Goal: Task Accomplishment & Management: Use online tool/utility

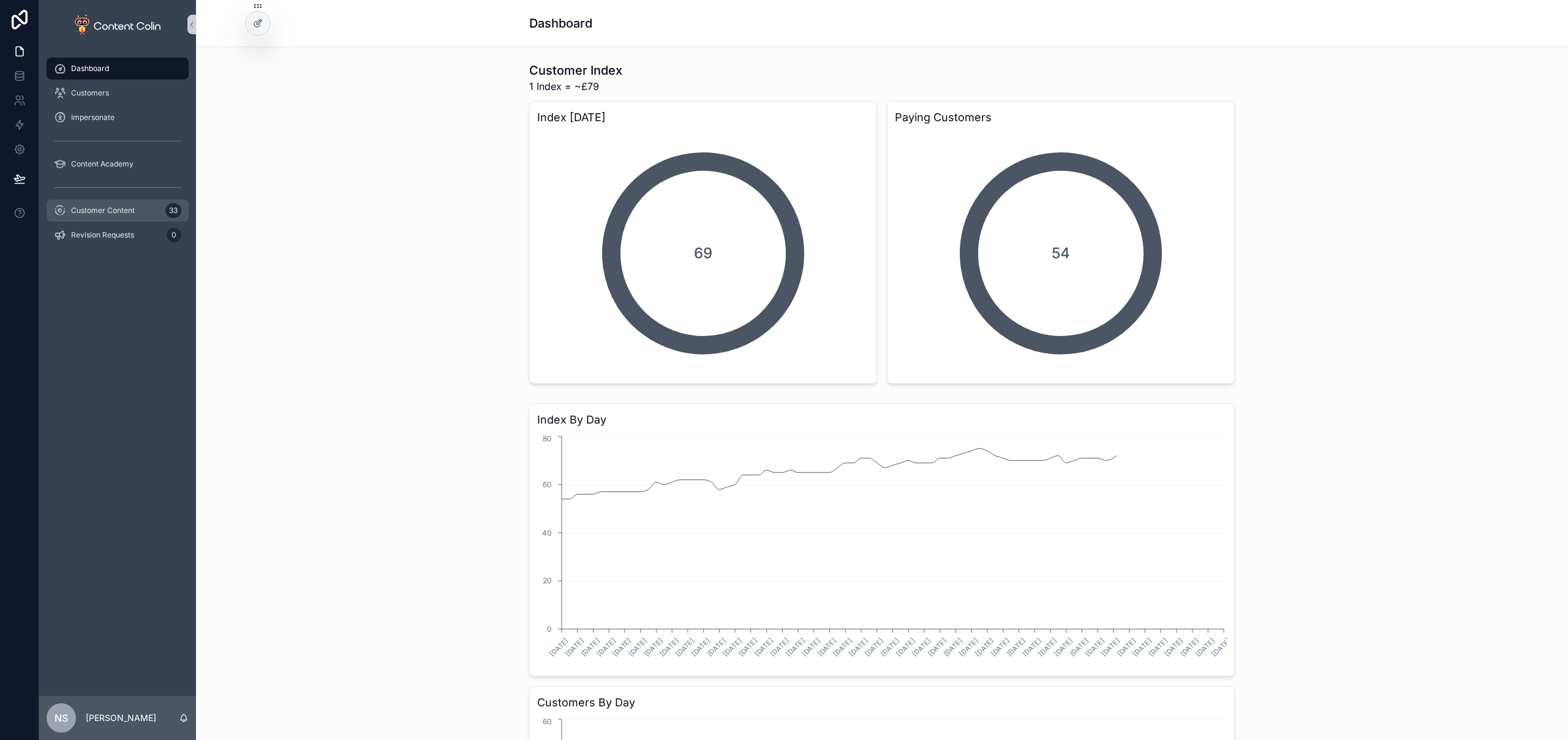
click at [137, 208] on div "Customer Content 33" at bounding box center [118, 210] width 127 height 20
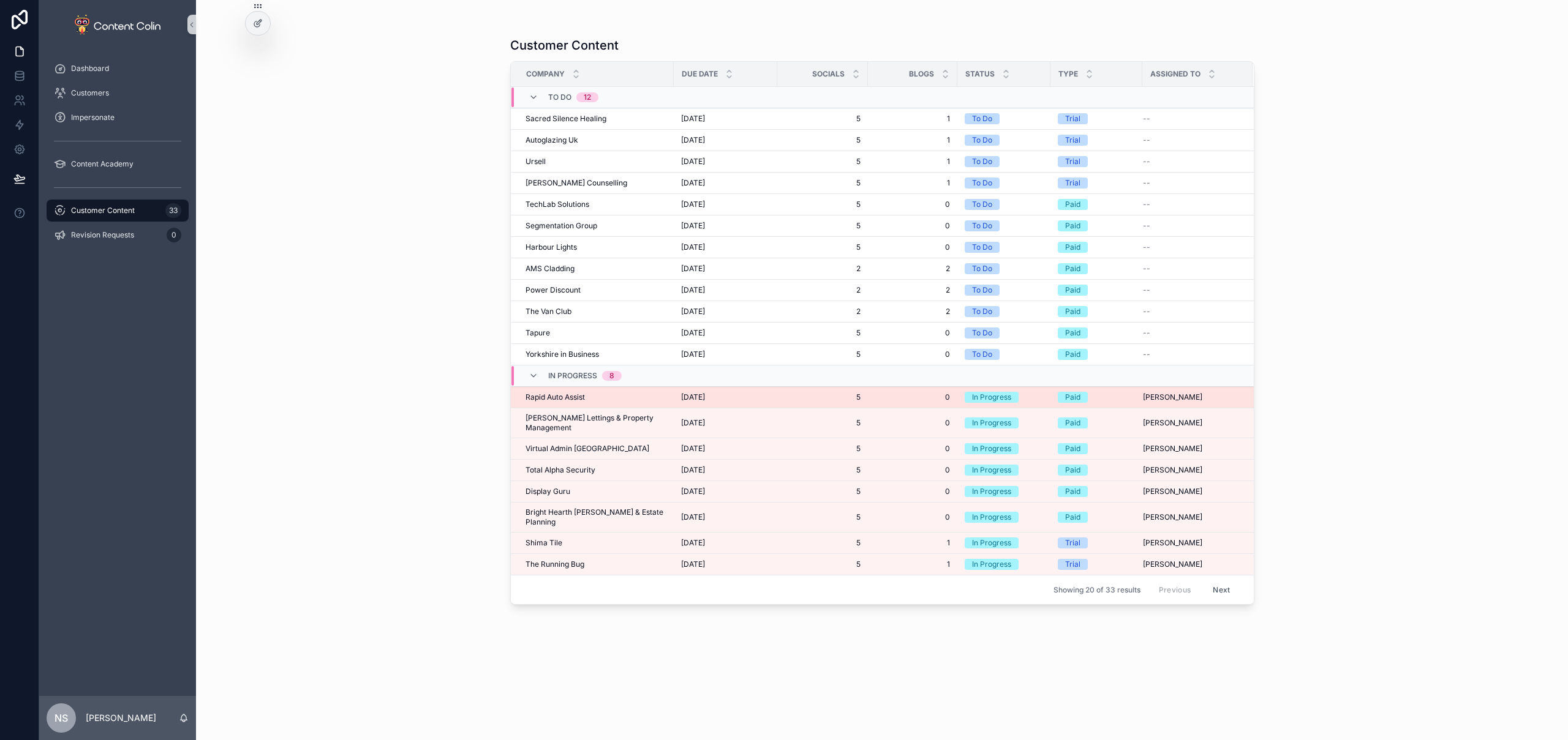
click at [618, 401] on div "Rapid Auto Assist Rapid Auto Assist" at bounding box center [596, 397] width 141 height 9
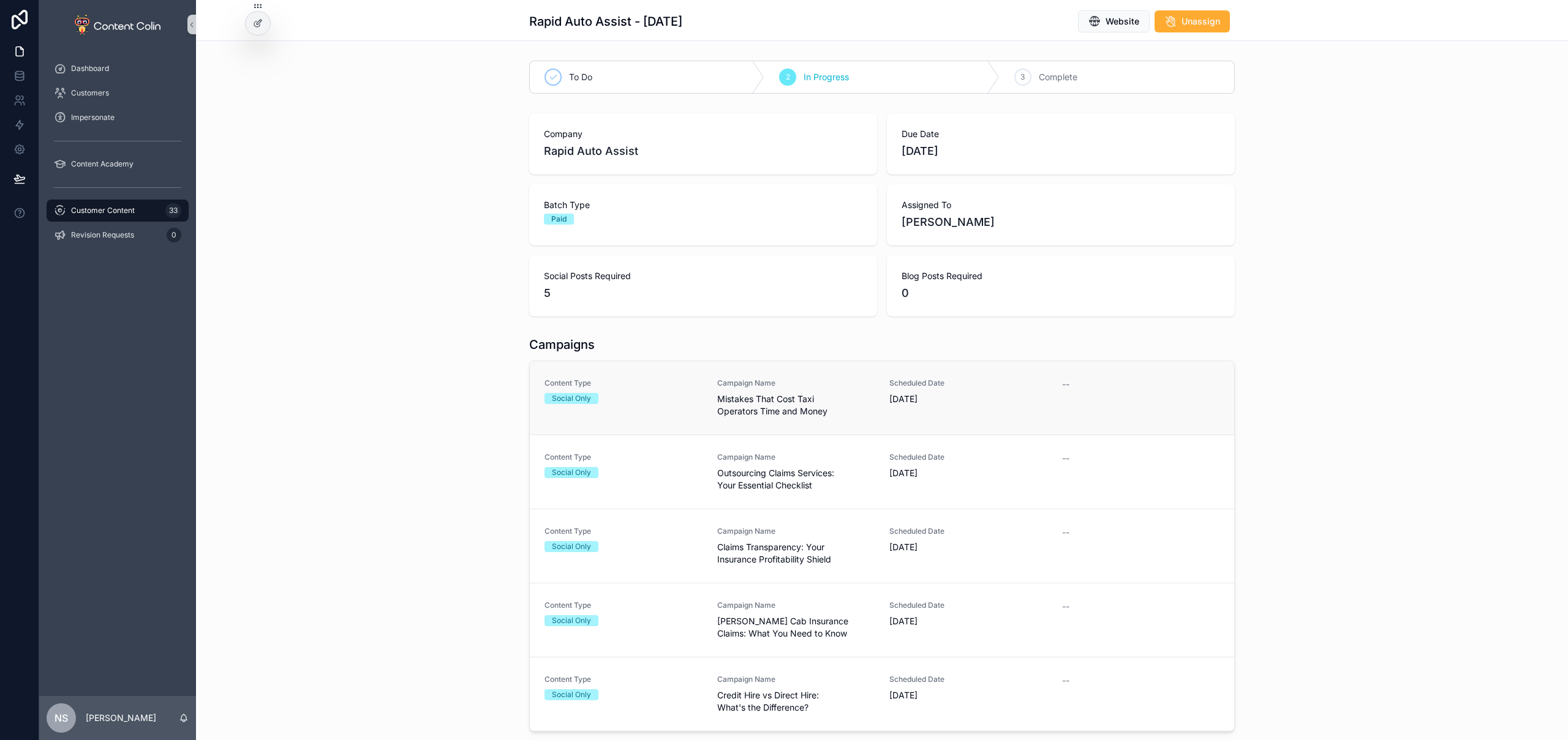
click at [827, 406] on span "Mistakes That Cost Taxi Operators Time and Money" at bounding box center [796, 406] width 158 height 24
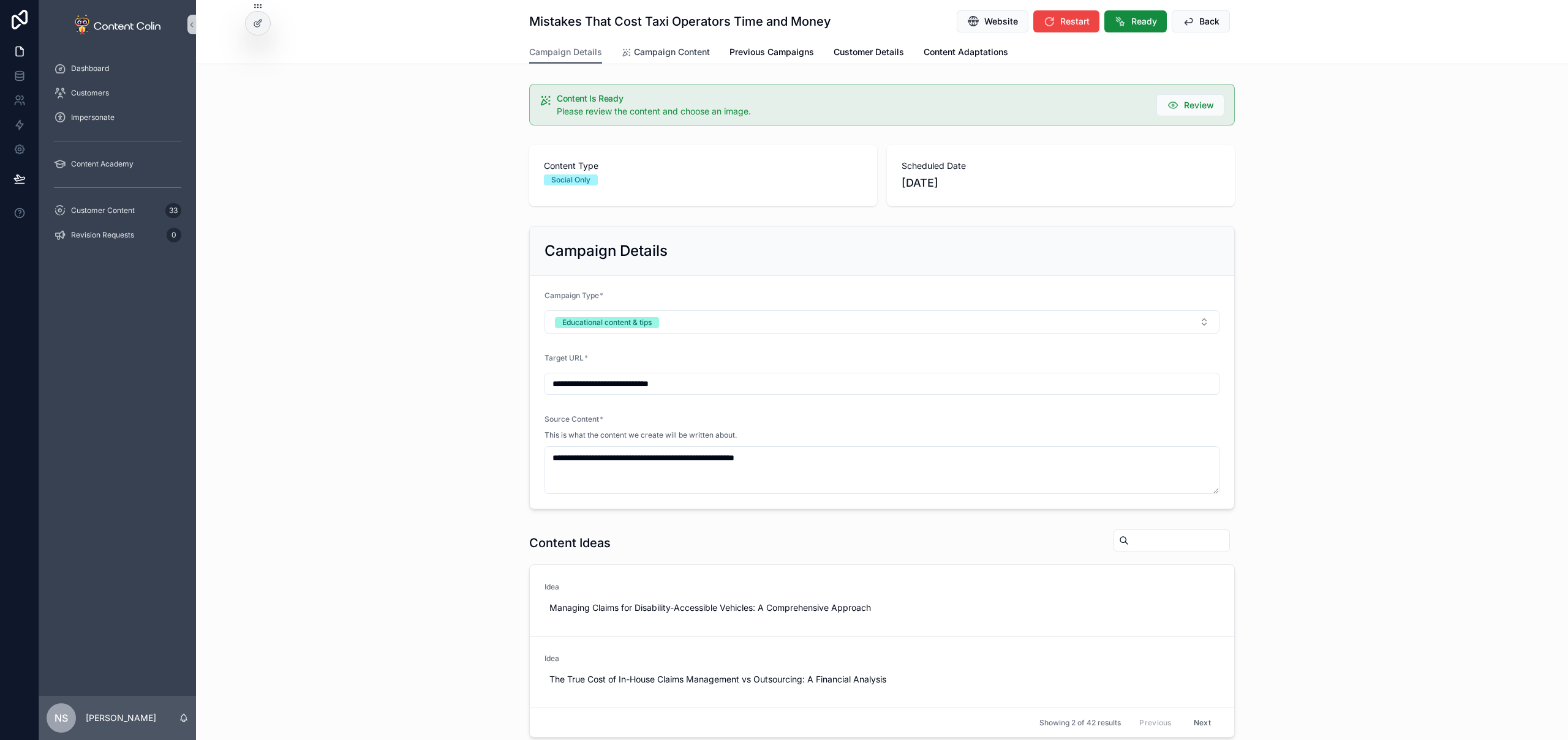
click at [689, 52] on span "Campaign Content" at bounding box center [672, 52] width 76 height 12
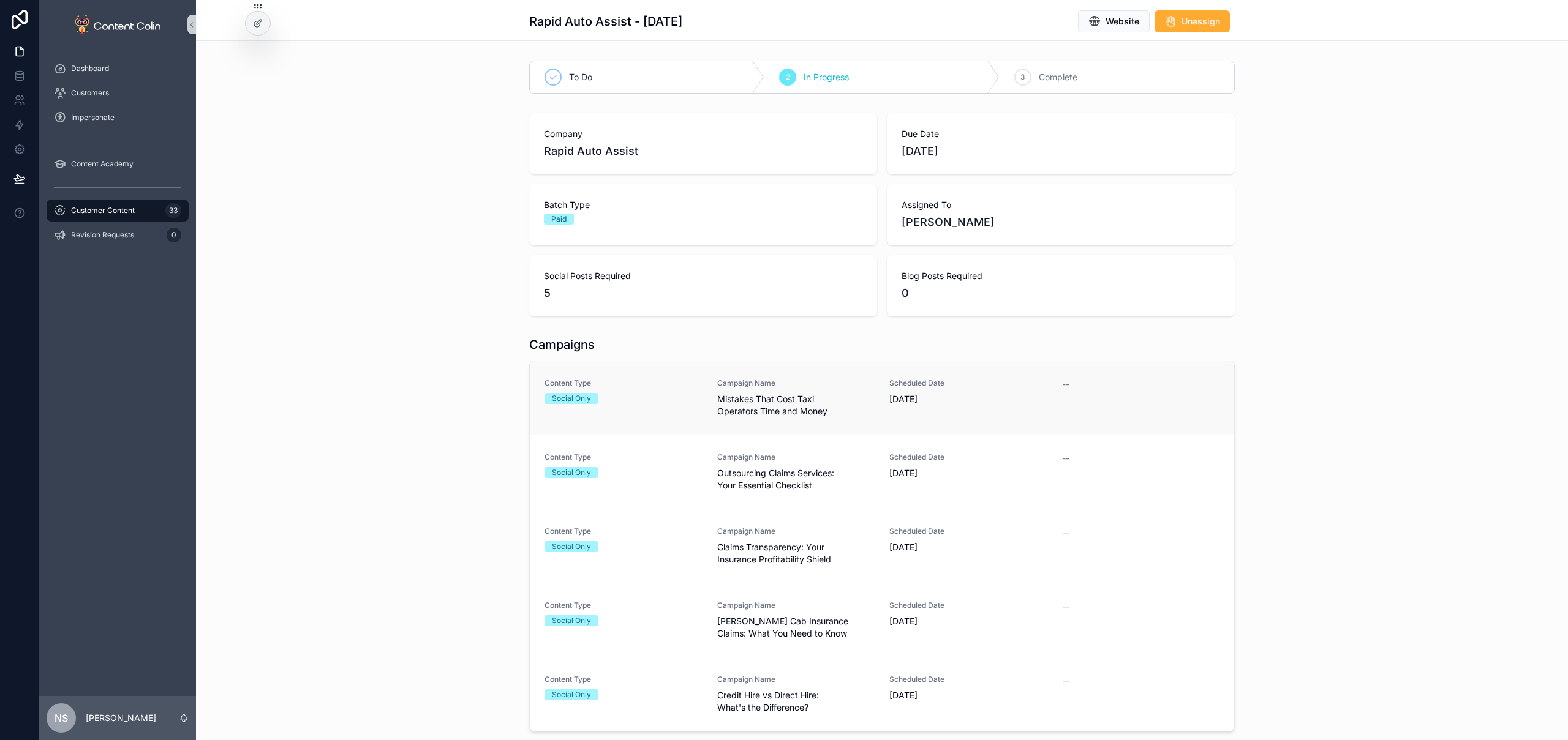
click at [849, 392] on div "Campaign Name Mistakes That Cost Taxi Operators Time and Money" at bounding box center [796, 398] width 158 height 39
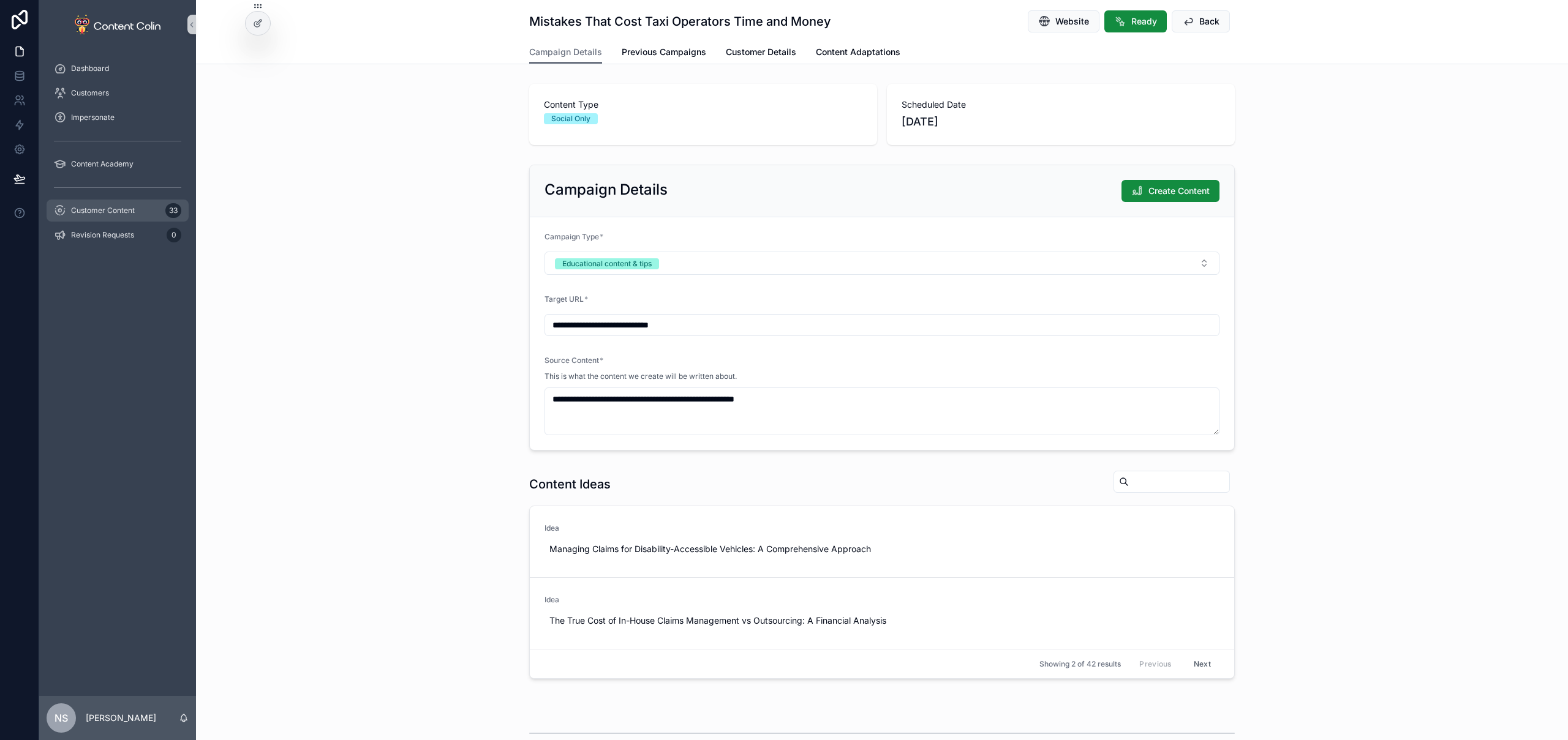
click at [119, 208] on span "Customer Content" at bounding box center [103, 211] width 64 height 9
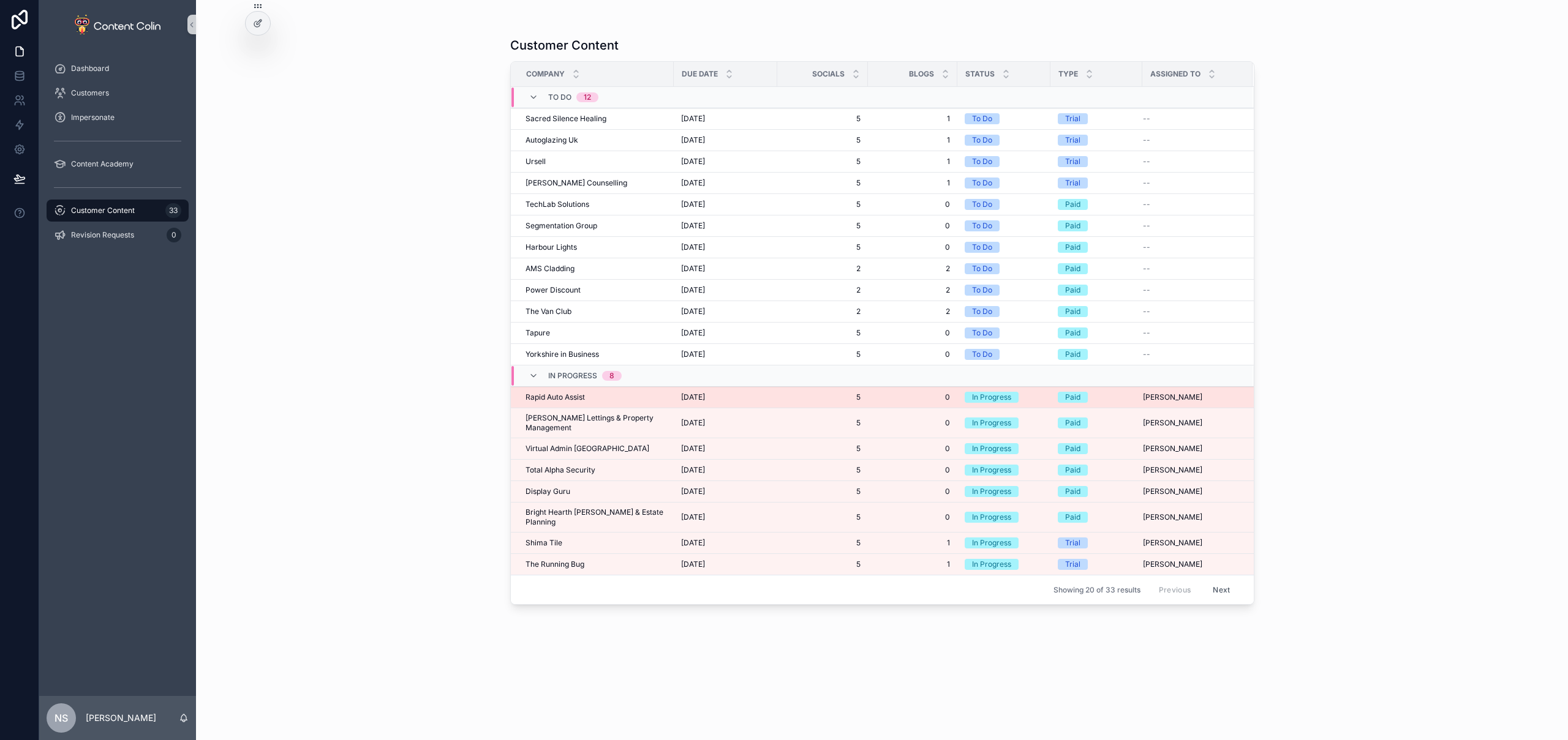
click at [599, 400] on div "Rapid Auto Assist Rapid Auto Assist" at bounding box center [596, 397] width 141 height 9
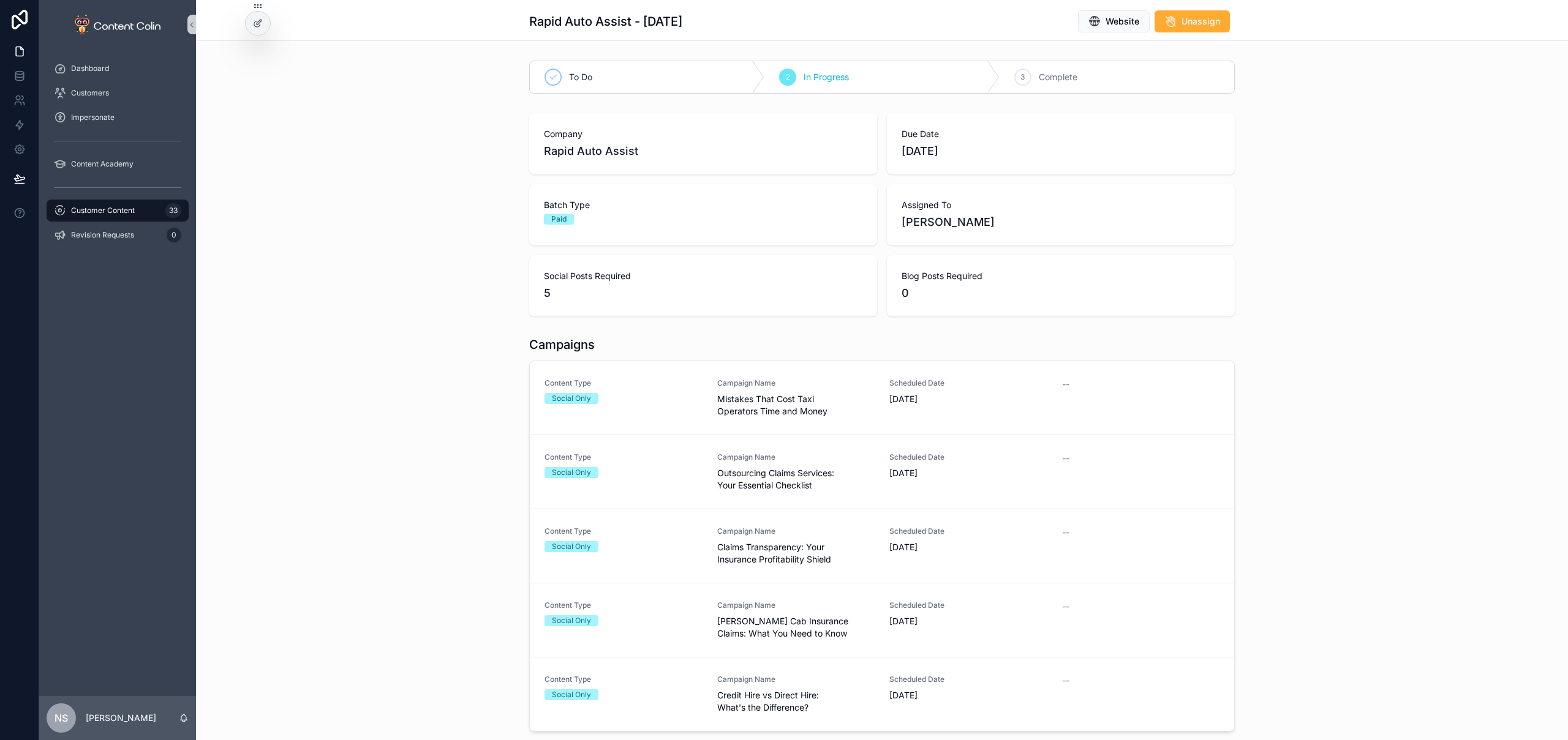
click at [599, 400] on div "Social Only" at bounding box center [623, 399] width 158 height 11
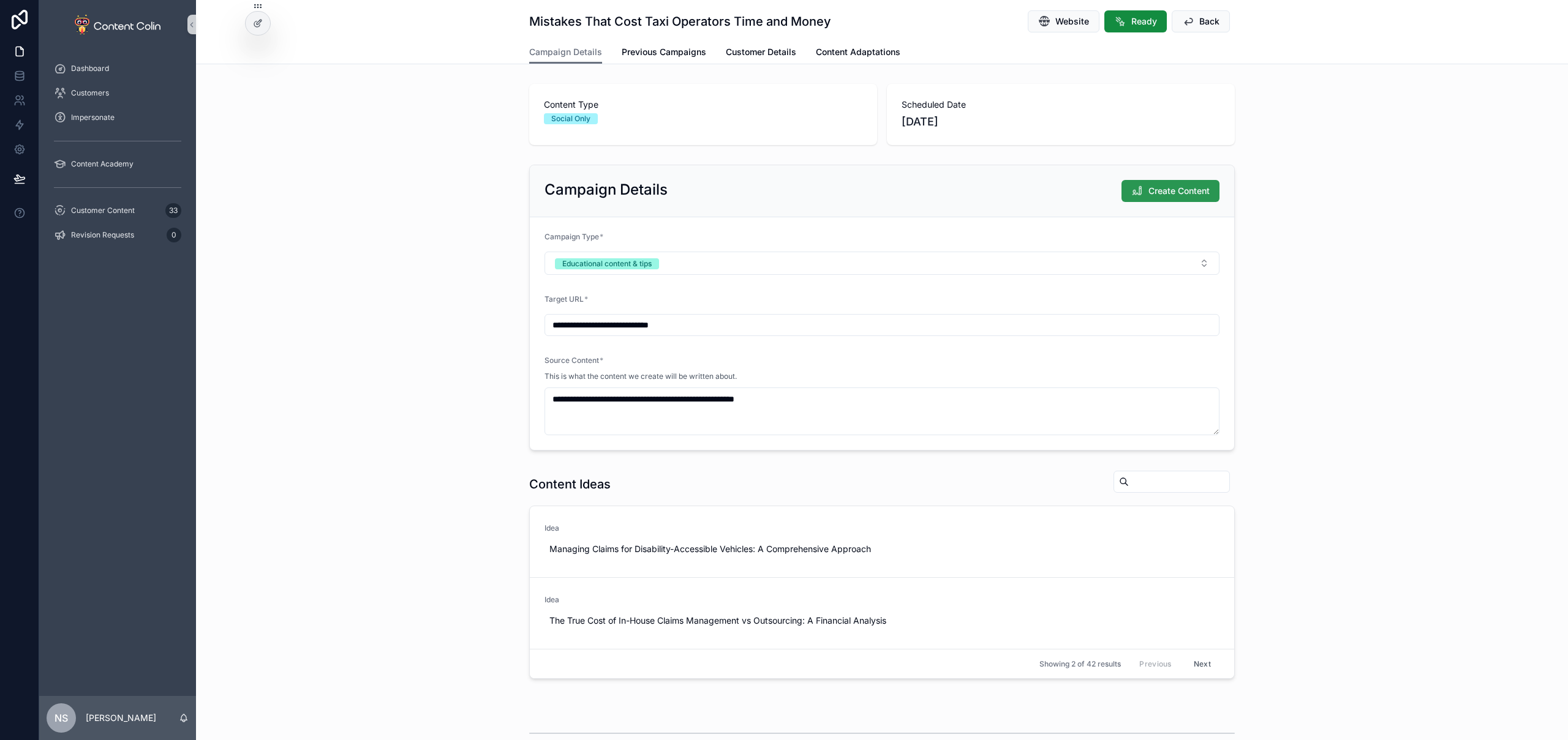
click at [1160, 197] on span "Create Content" at bounding box center [1178, 190] width 61 height 12
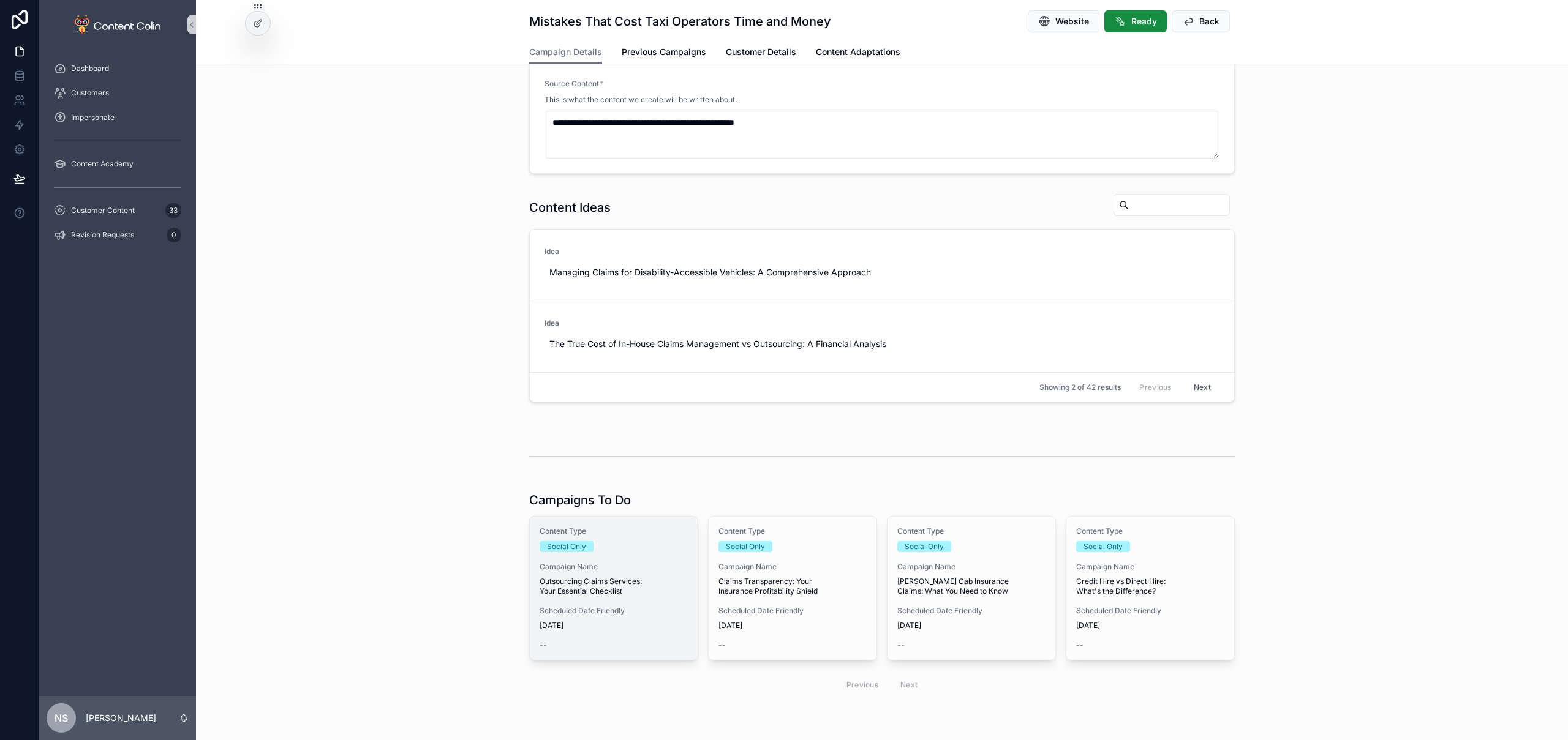
scroll to position [335, 0]
click at [597, 586] on span "Outsourcing Claims Services: Your Essential Checklist" at bounding box center [614, 586] width 148 height 20
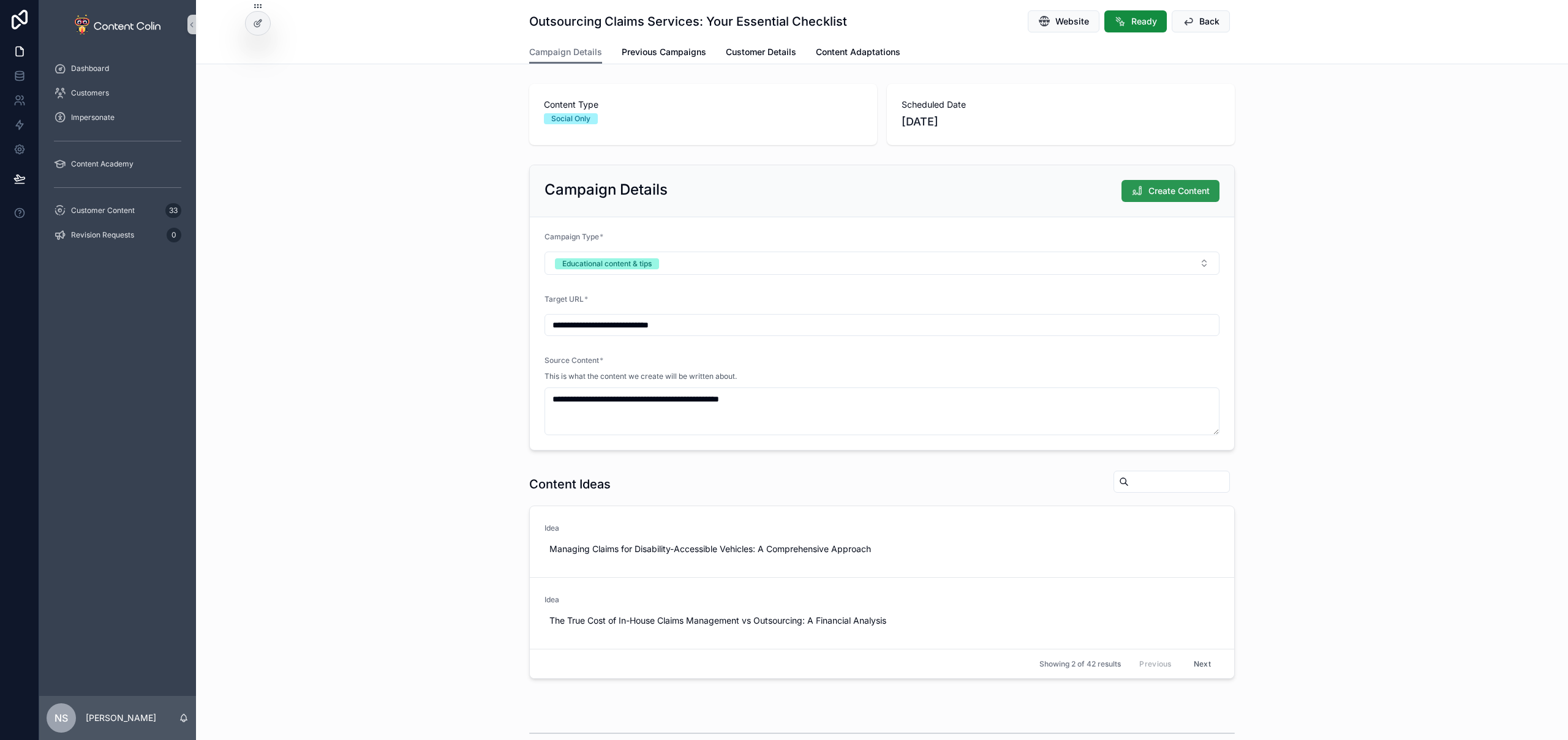
click at [1165, 196] on span "Create Content" at bounding box center [1178, 190] width 61 height 12
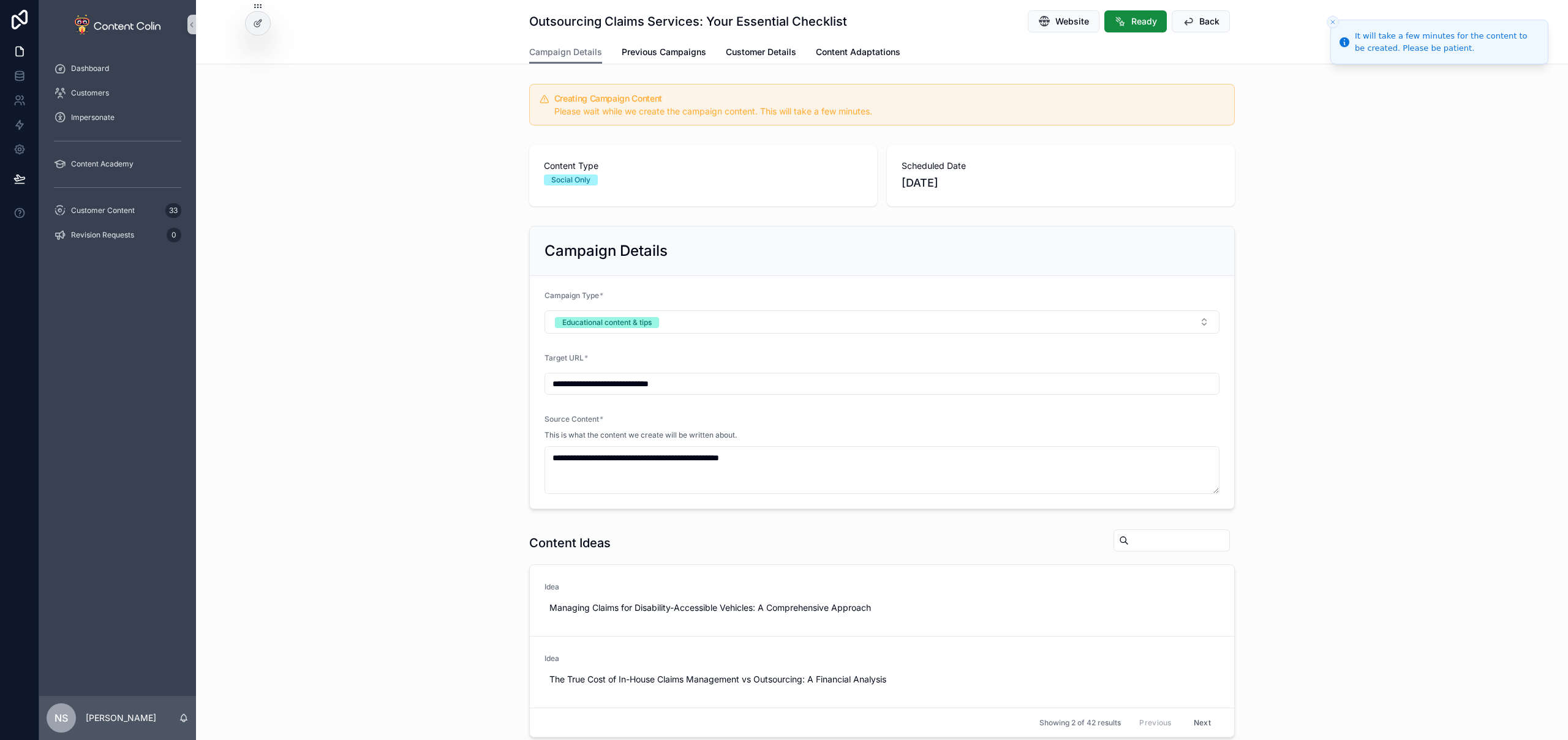
scroll to position [377, 0]
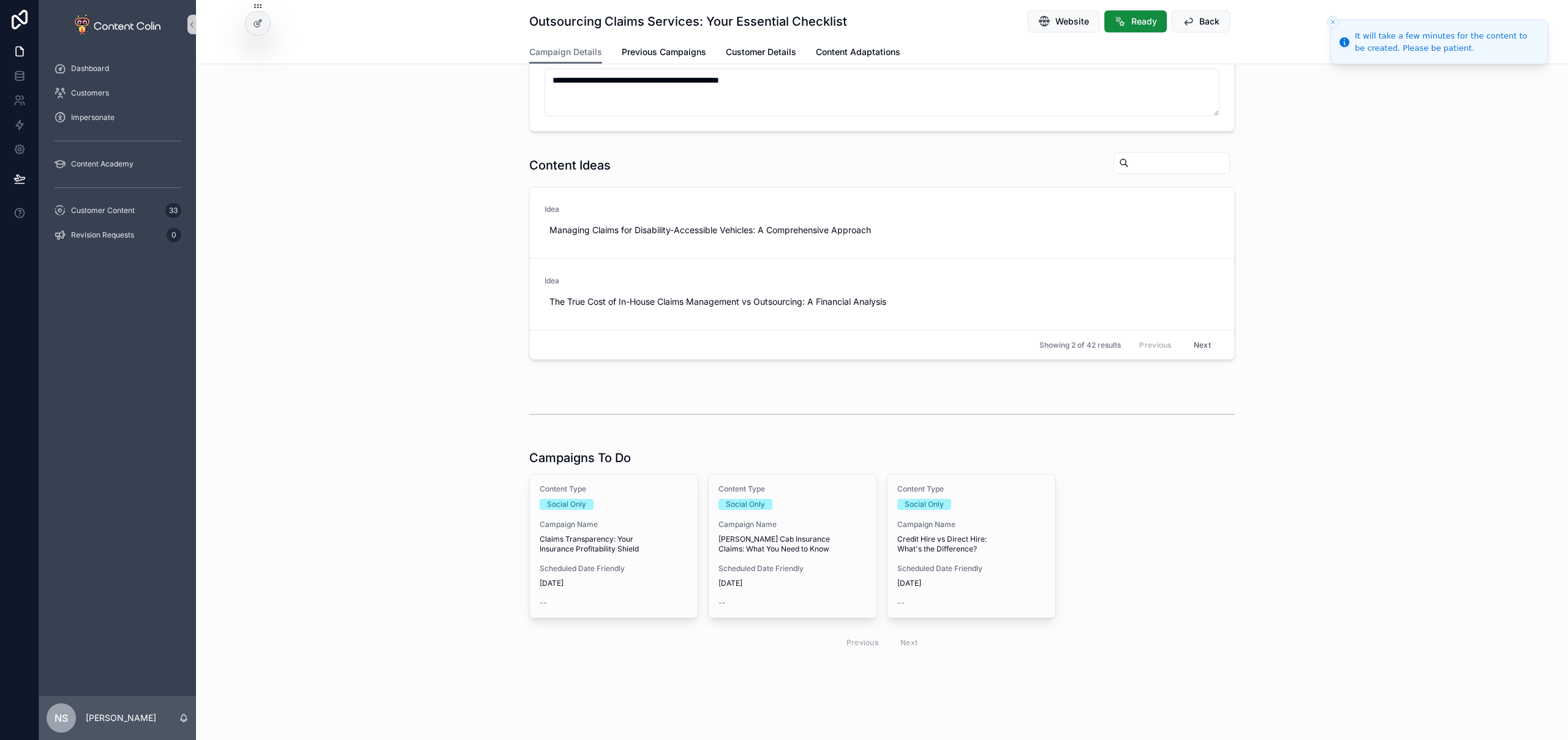
click at [600, 533] on div "Campaign Name Claims Transparency: Your Insurance Profitability Shield" at bounding box center [614, 537] width 148 height 35
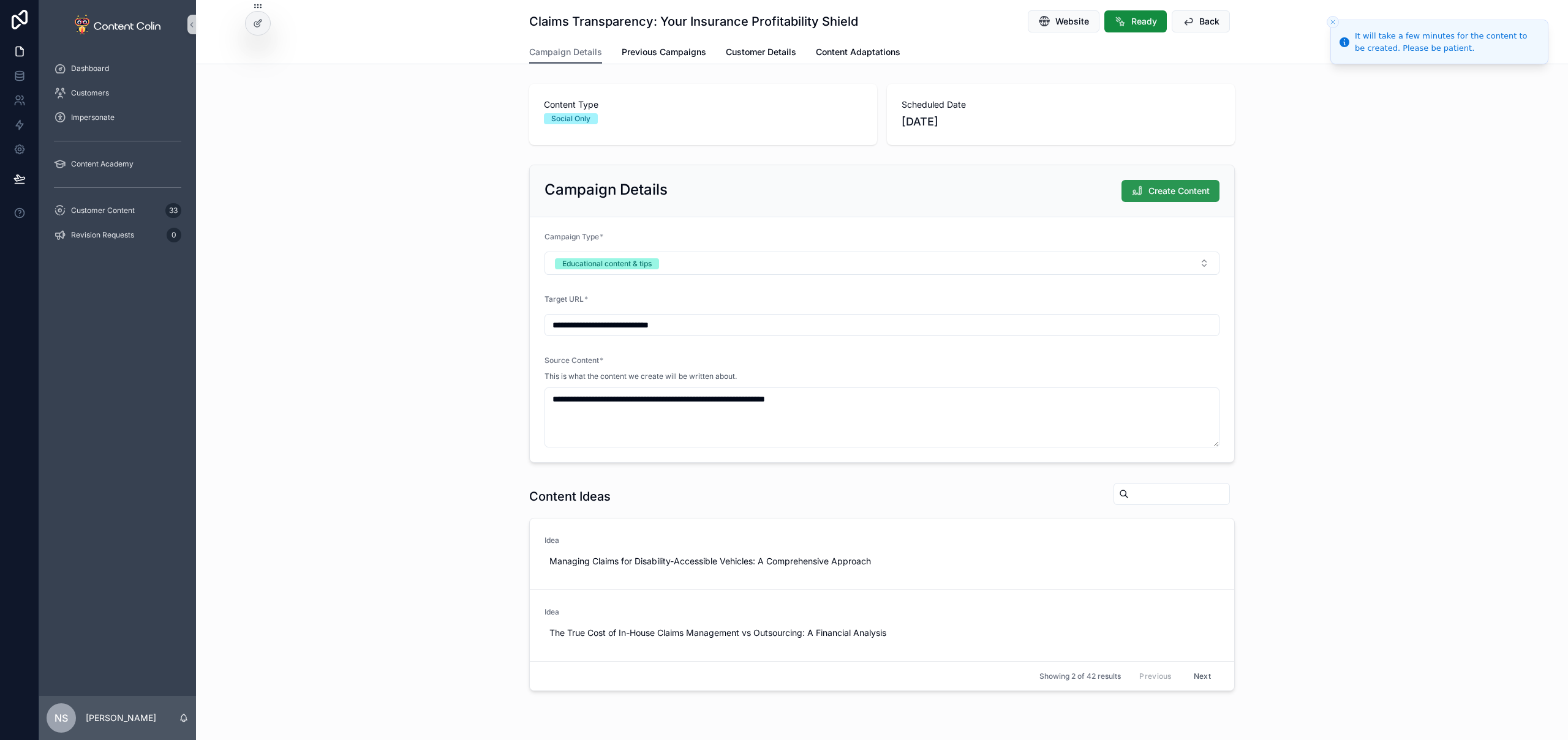
click at [1171, 186] on span "Create Content" at bounding box center [1178, 190] width 61 height 12
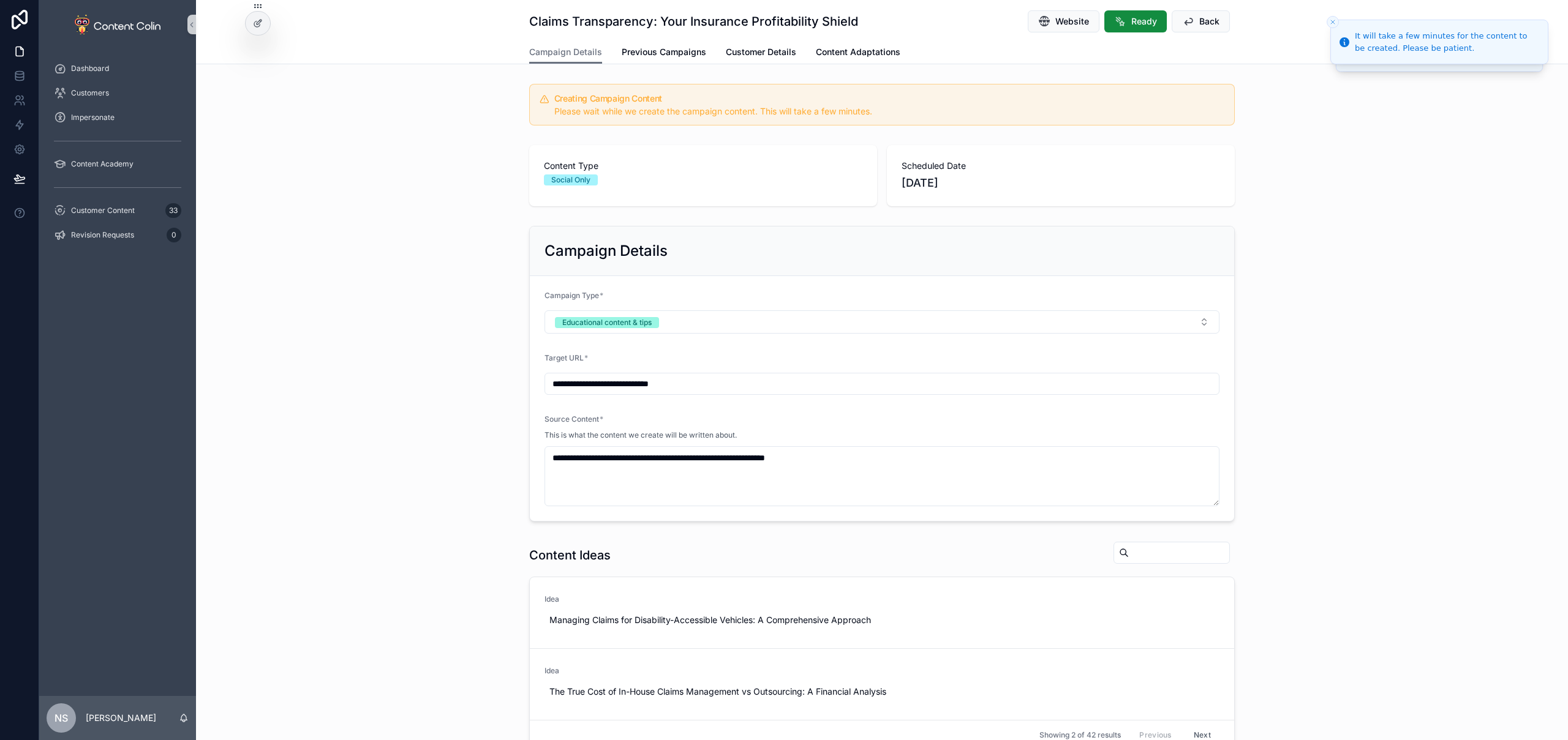
scroll to position [390, 0]
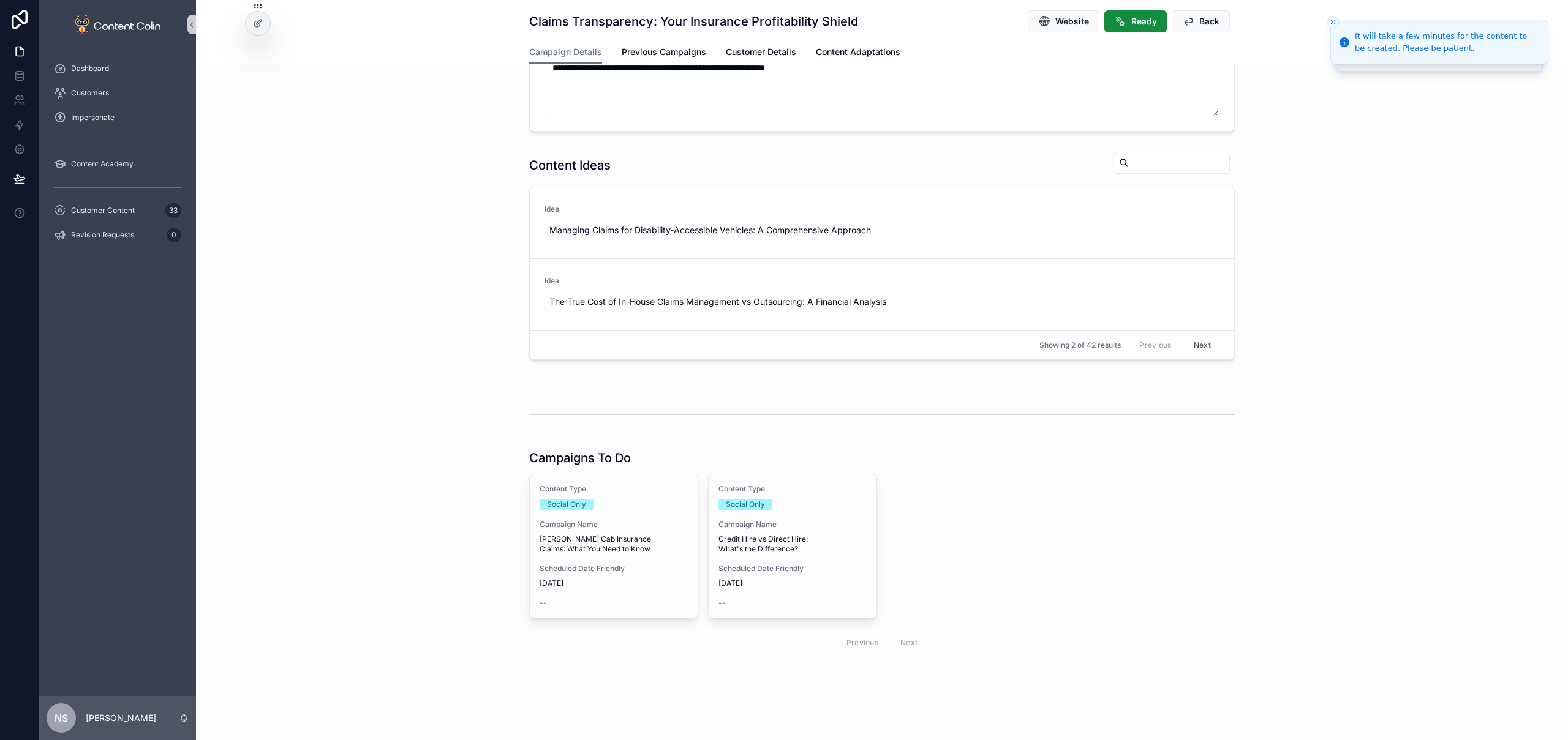
click at [609, 547] on span "Hackney Cab Insurance Claims: What You Need to Know" at bounding box center [614, 544] width 148 height 20
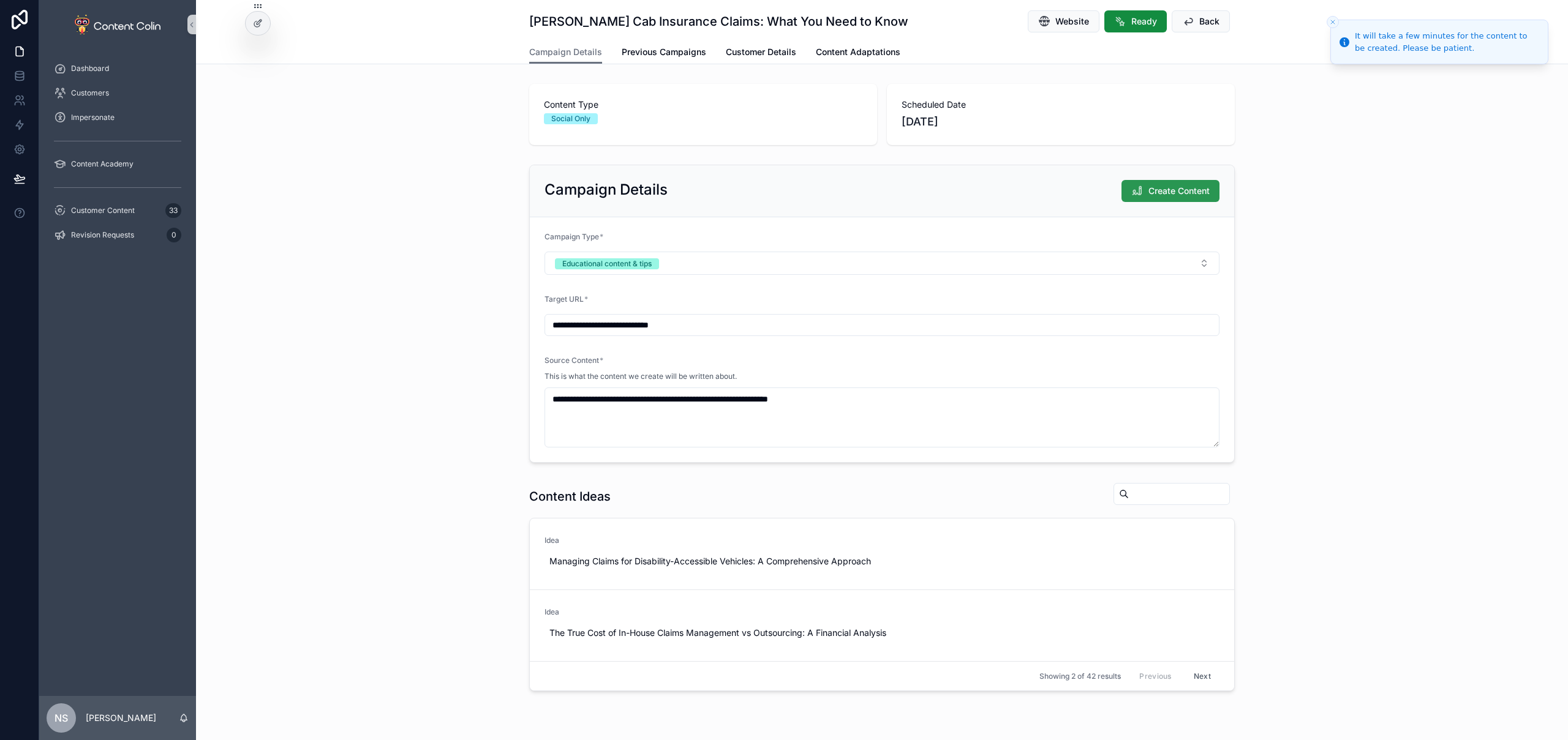
click at [1196, 192] on span "Create Content" at bounding box center [1178, 190] width 61 height 12
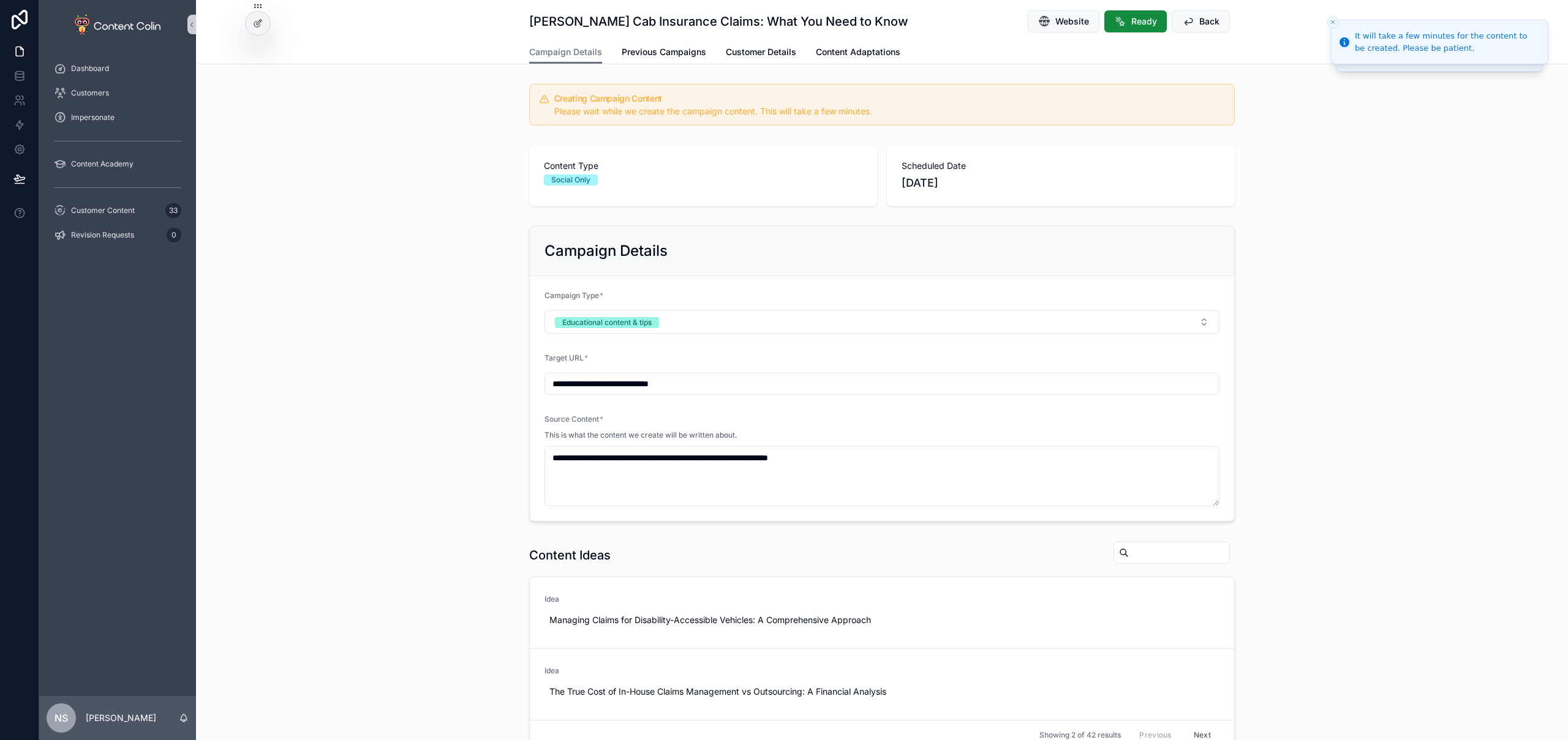
scroll to position [390, 0]
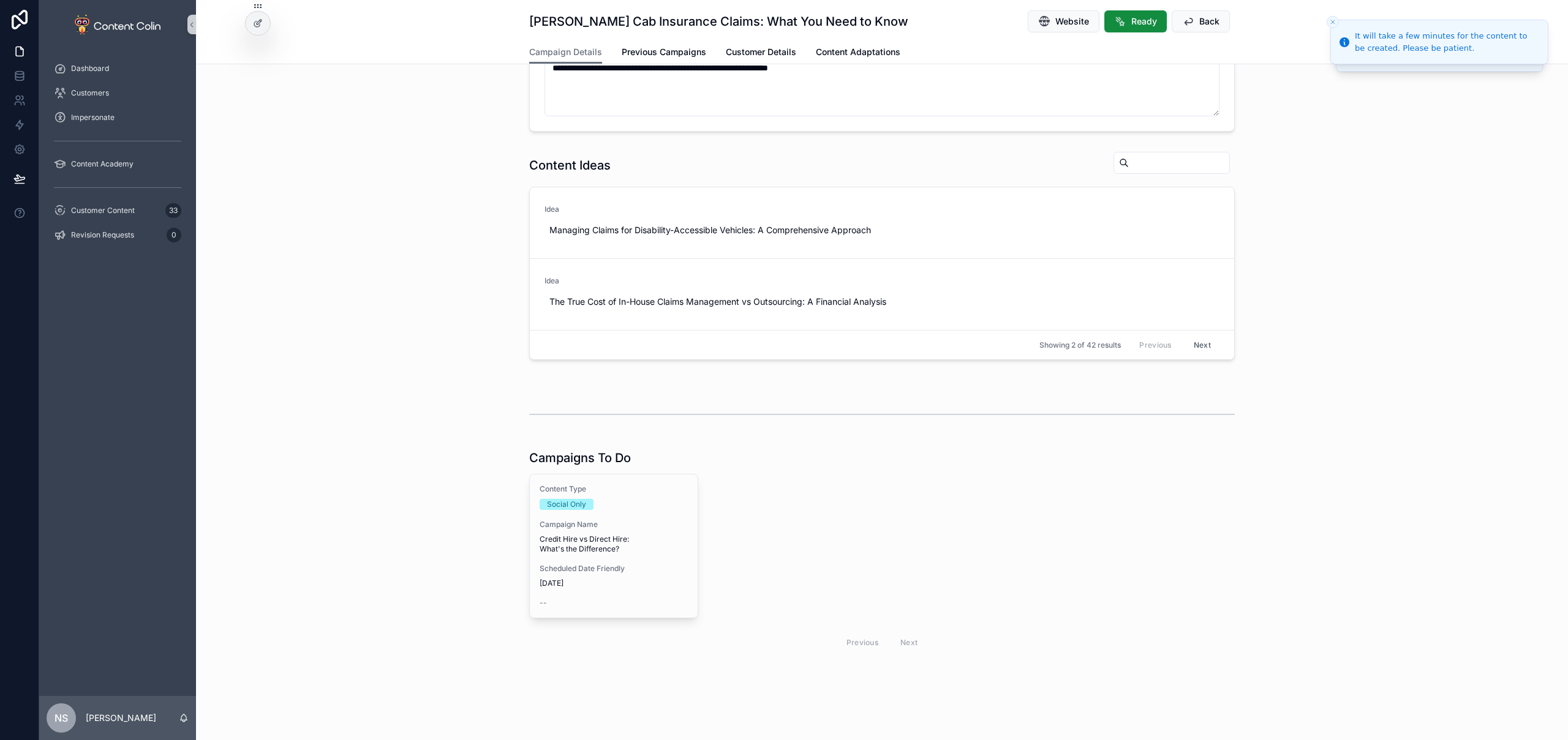
drag, startPoint x: 623, startPoint y: 539, endPoint x: 674, endPoint y: 513, distance: 57.2
click at [623, 539] on span "Credit Hire vs Direct Hire: What's the Difference?" at bounding box center [614, 544] width 148 height 20
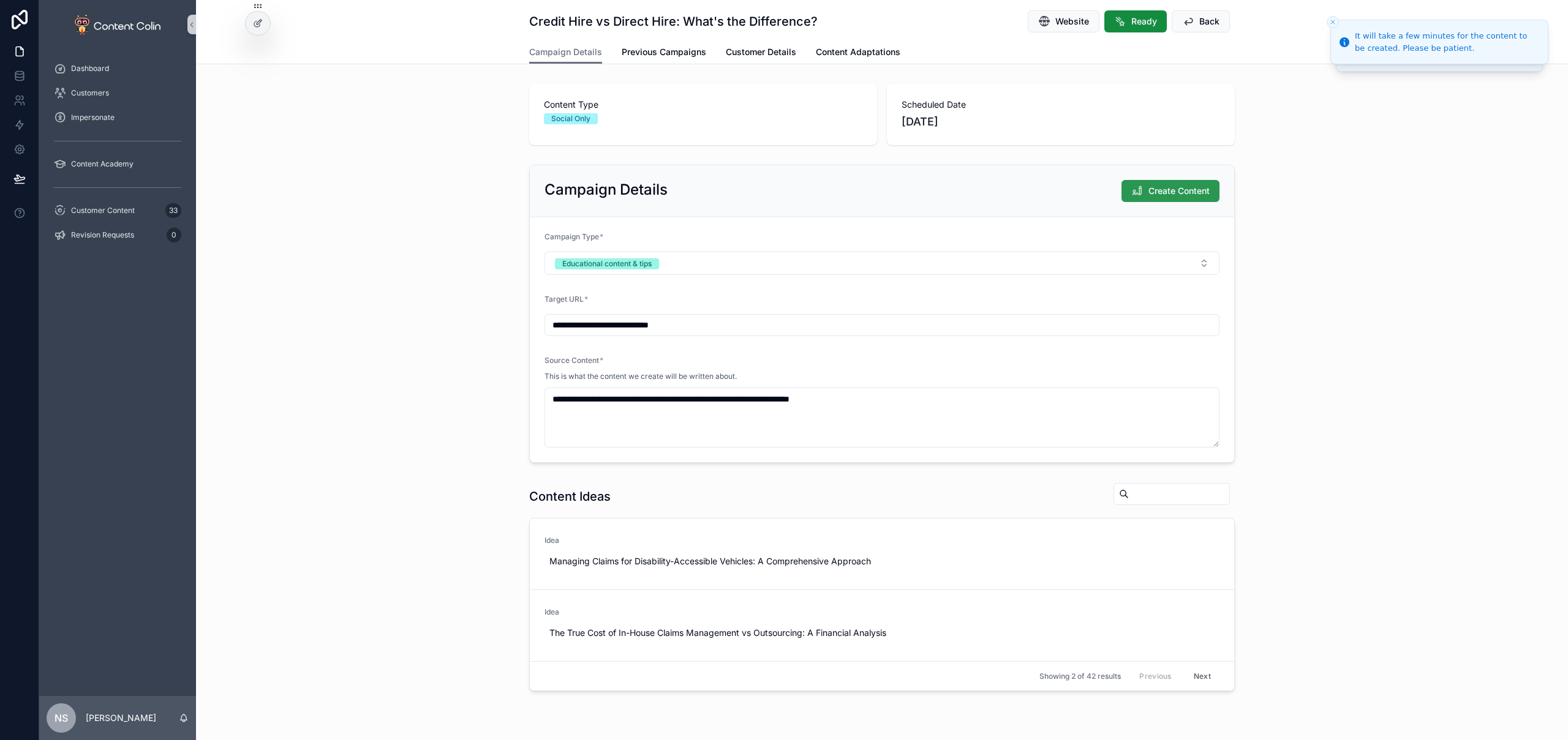
click at [1178, 188] on span "Create Content" at bounding box center [1178, 190] width 61 height 12
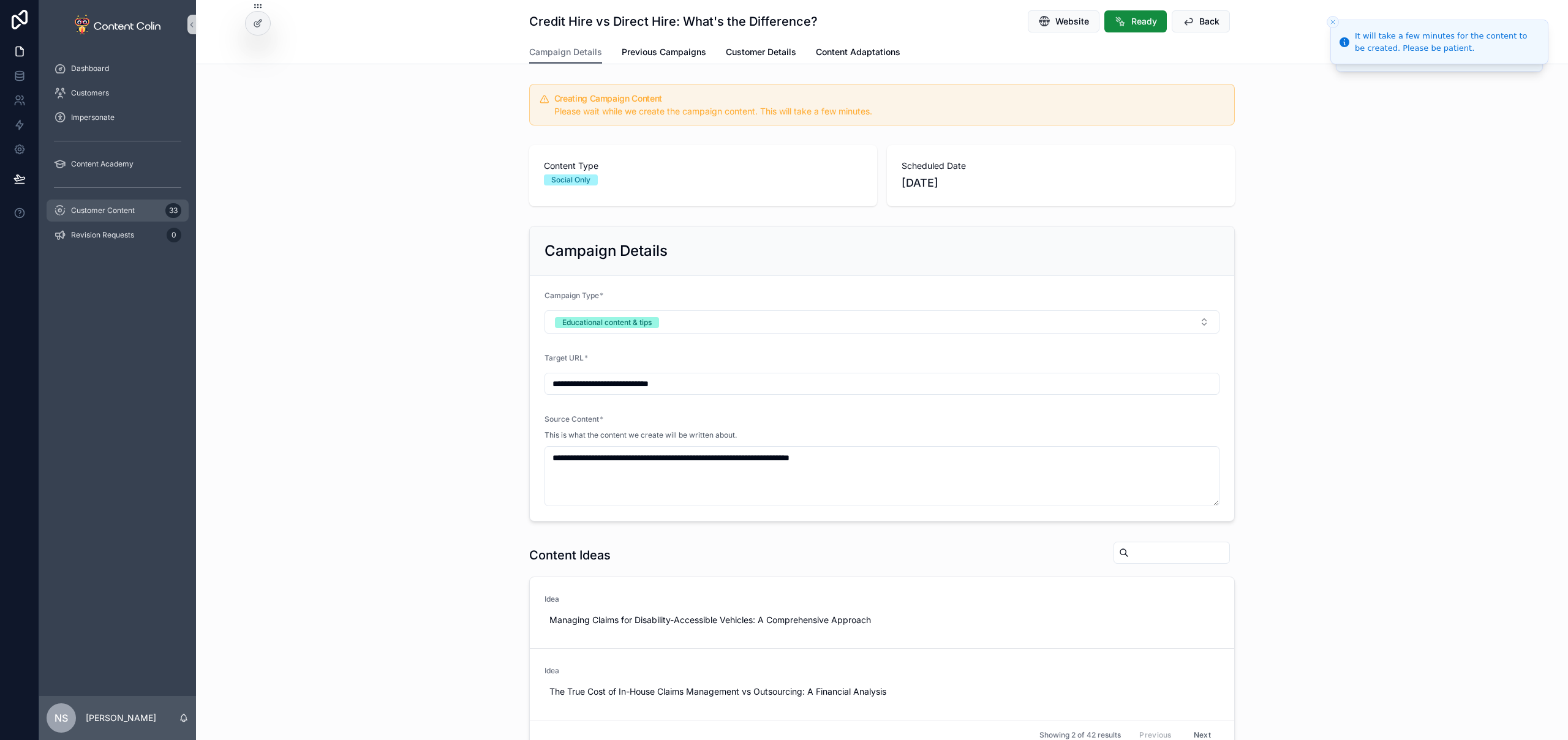
click at [130, 209] on span "Customer Content" at bounding box center [103, 211] width 64 height 9
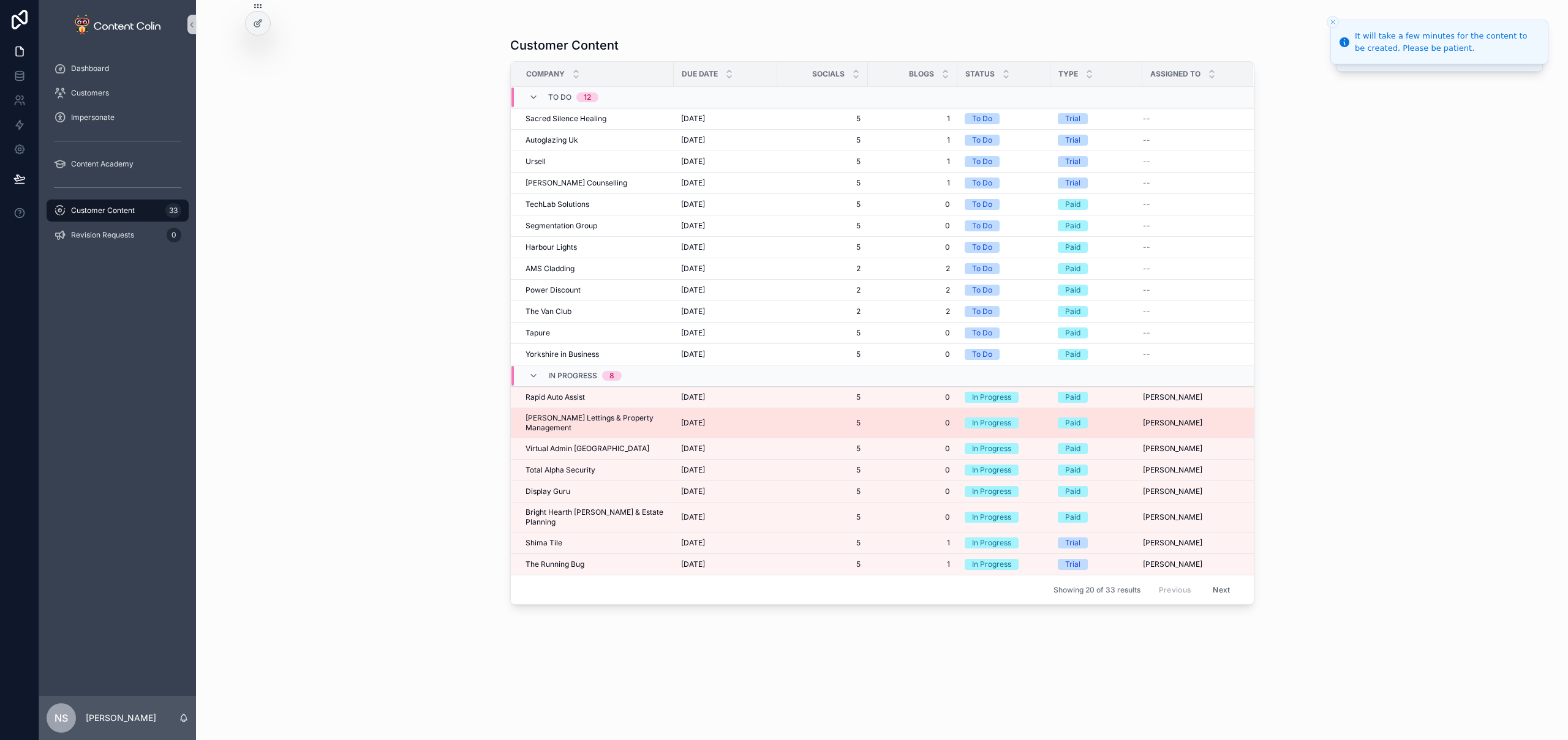
click at [559, 420] on span "[PERSON_NAME] Lettings & Property Management" at bounding box center [596, 422] width 141 height 20
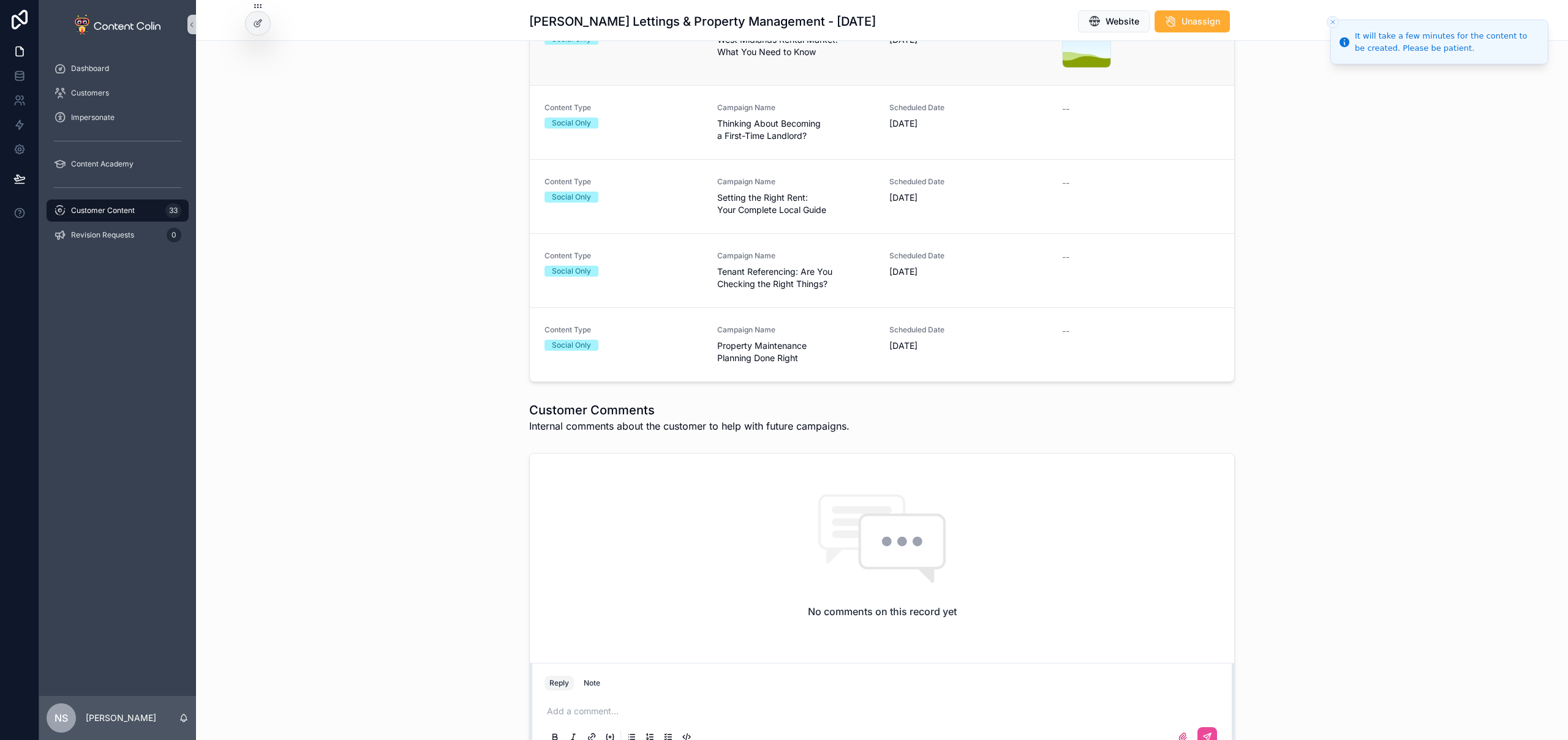
scroll to position [163, 0]
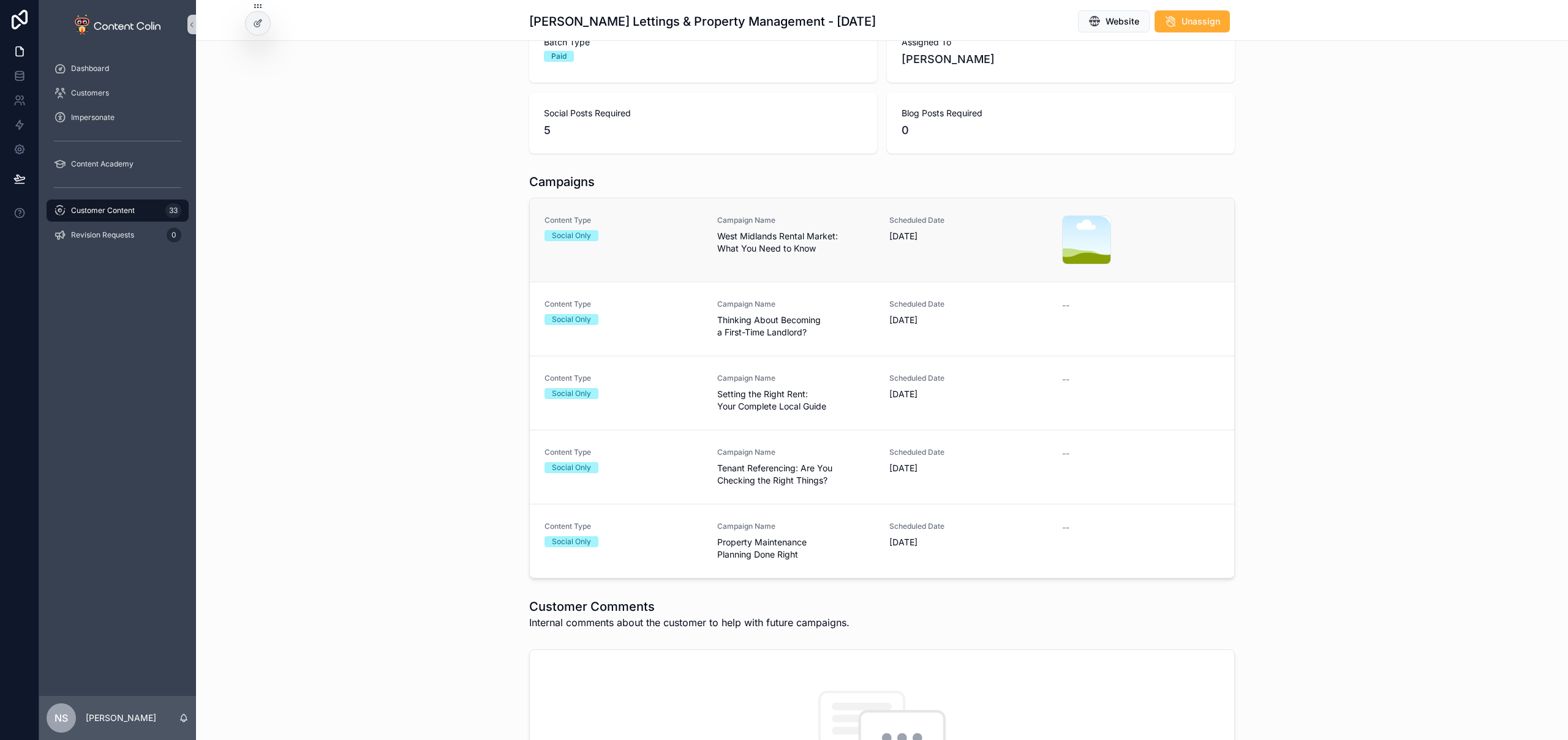
click at [772, 248] on span "West Midlands Rental Market: What You Need to Know" at bounding box center [796, 243] width 158 height 24
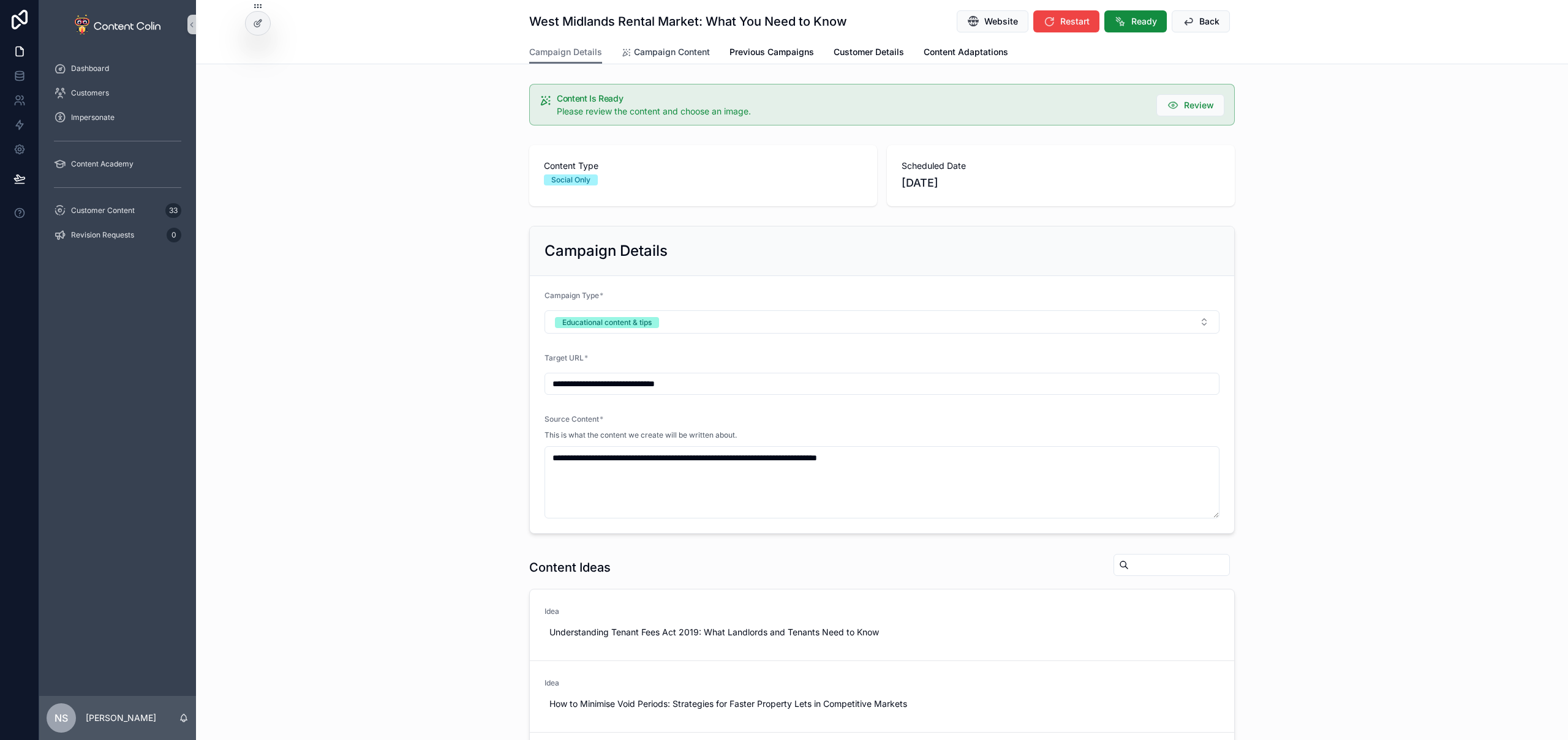
click at [688, 59] on link "Campaign Content" at bounding box center [666, 53] width 88 height 24
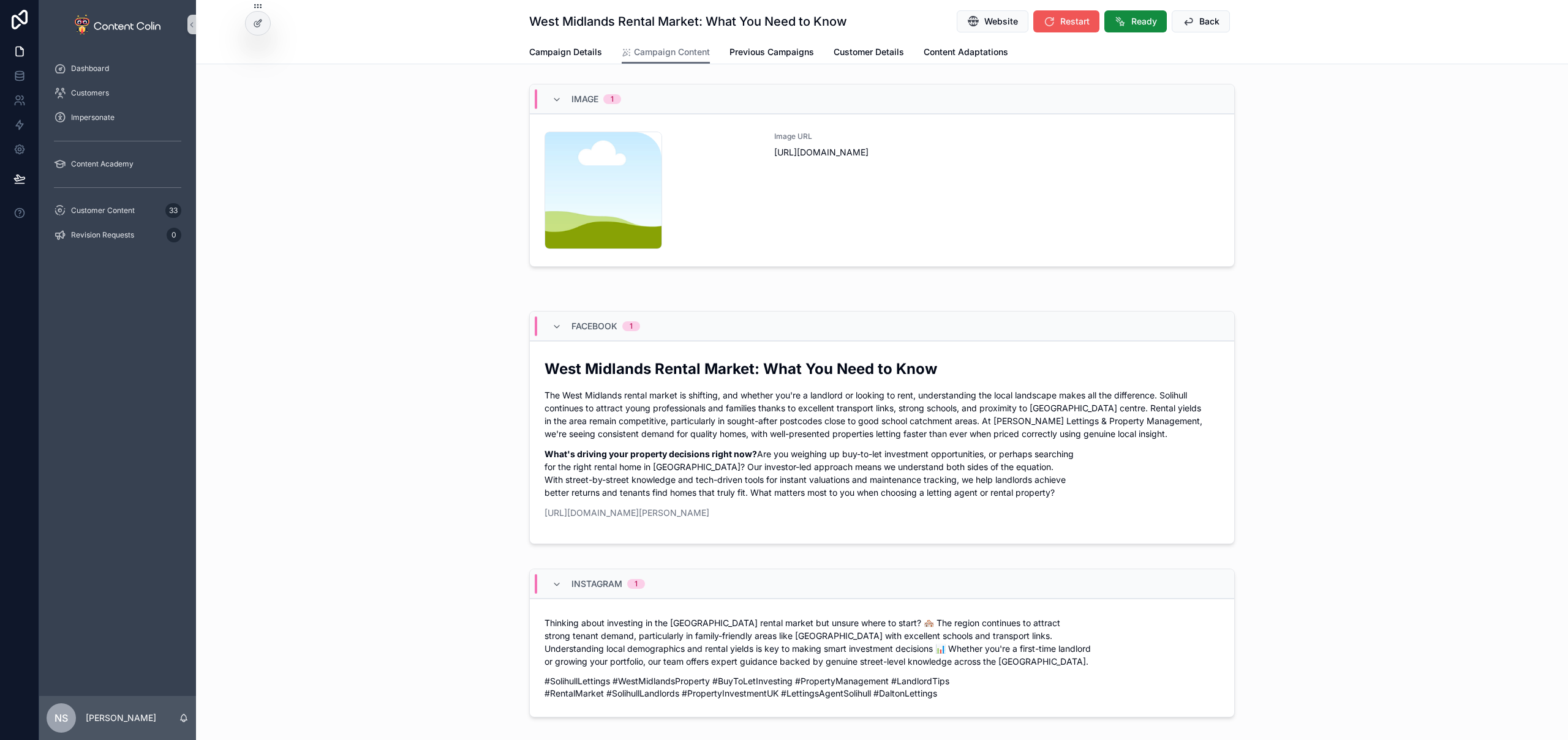
click at [1069, 24] on span "Restart" at bounding box center [1074, 21] width 29 height 12
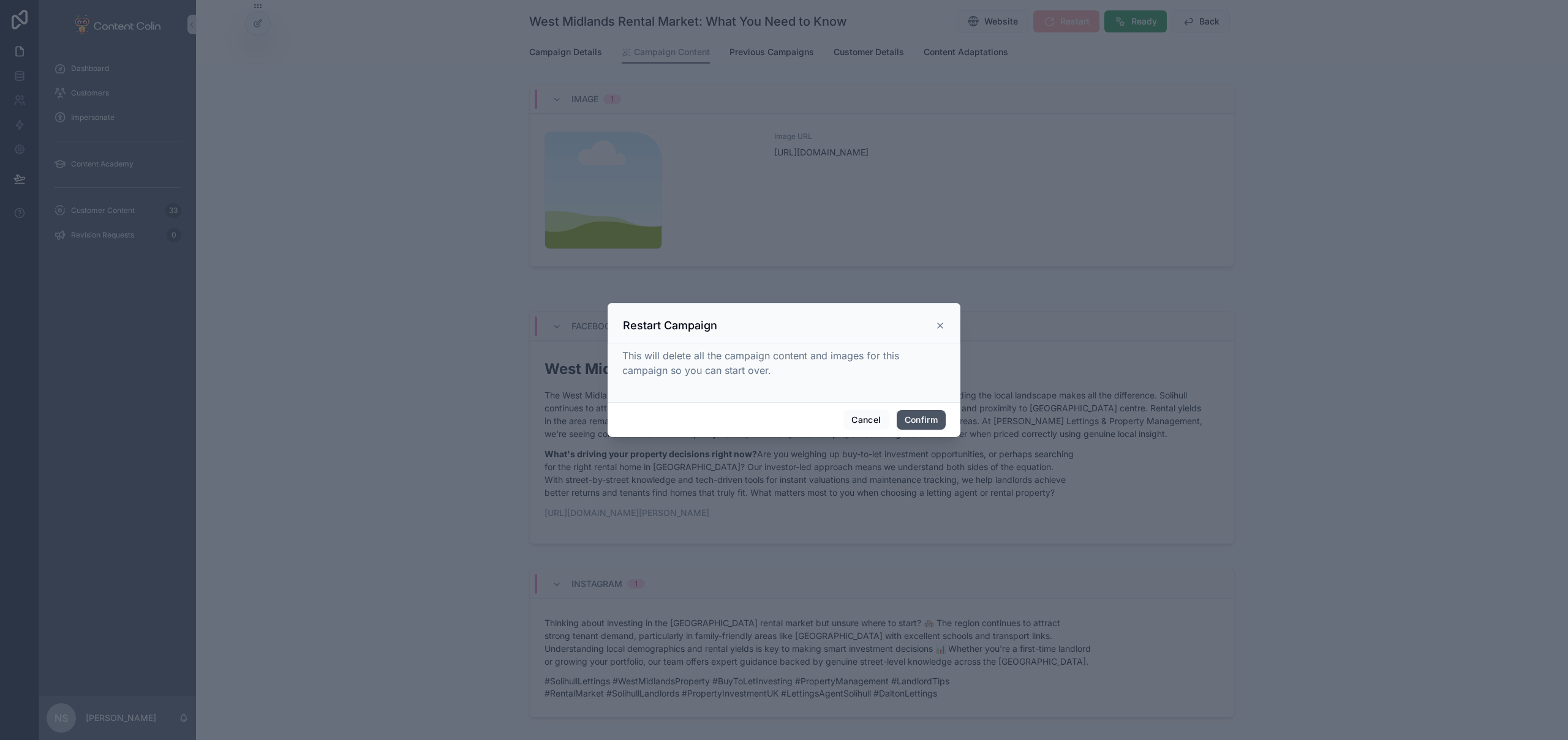
click at [927, 414] on button "Confirm" at bounding box center [921, 420] width 49 height 20
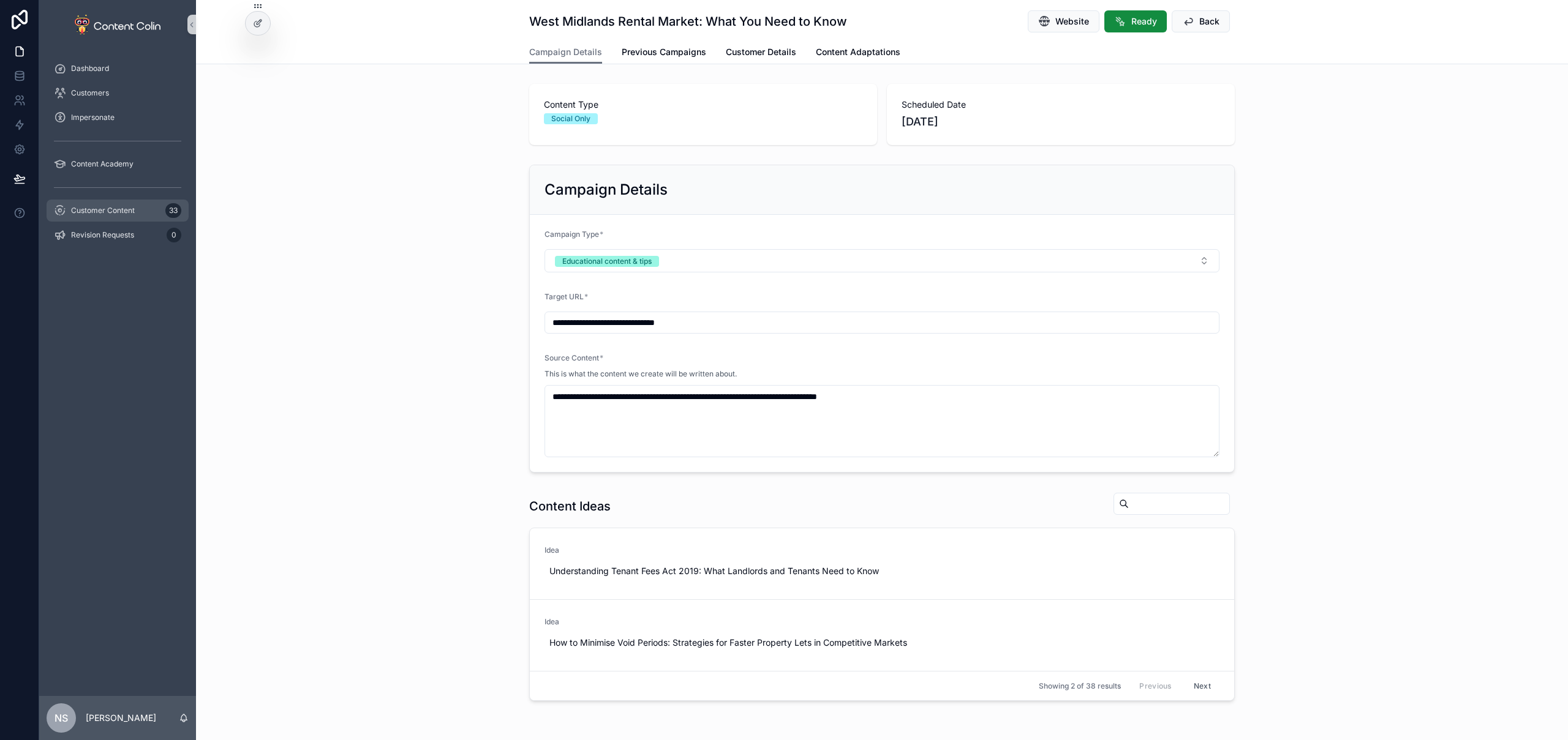
click at [141, 213] on div "Customer Content 33" at bounding box center [118, 210] width 127 height 20
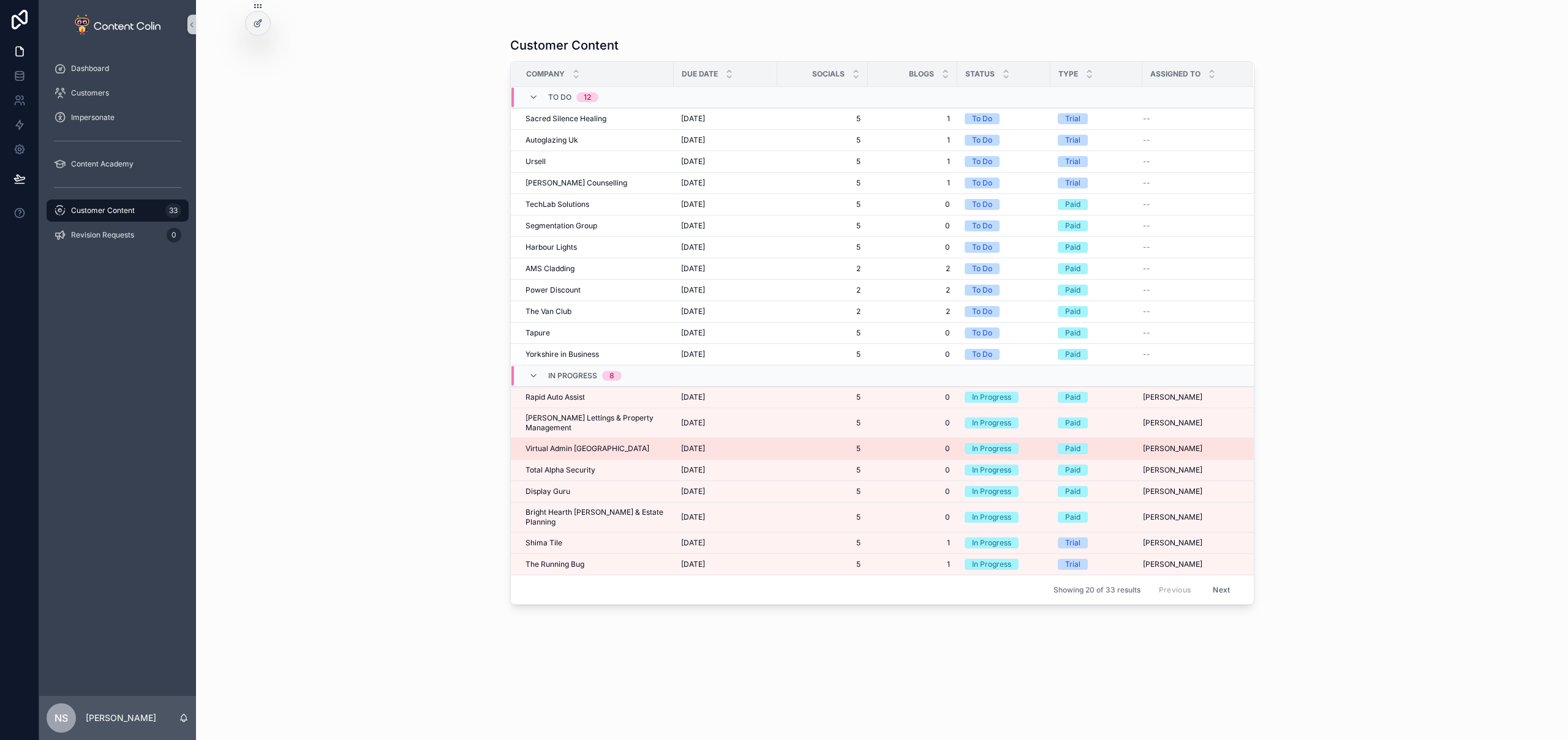
click at [576, 445] on td "Virtual Admin UK Virtual Admin UK" at bounding box center [592, 449] width 163 height 22
click at [576, 444] on span "Virtual Admin [GEOGRAPHIC_DATA]" at bounding box center [587, 449] width 124 height 9
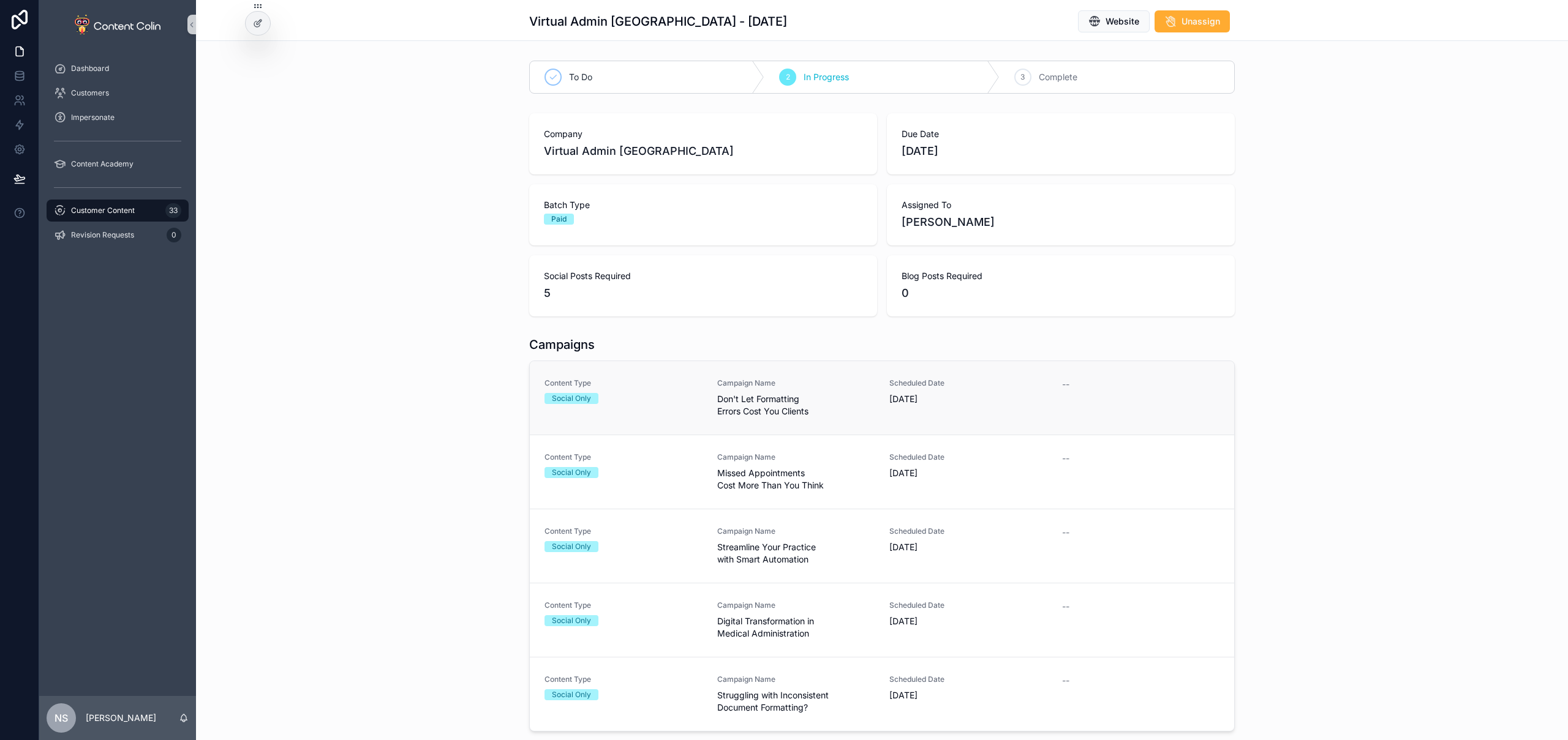
click at [750, 398] on span "Don't Let Formatting Errors Cost You Clients" at bounding box center [796, 406] width 158 height 24
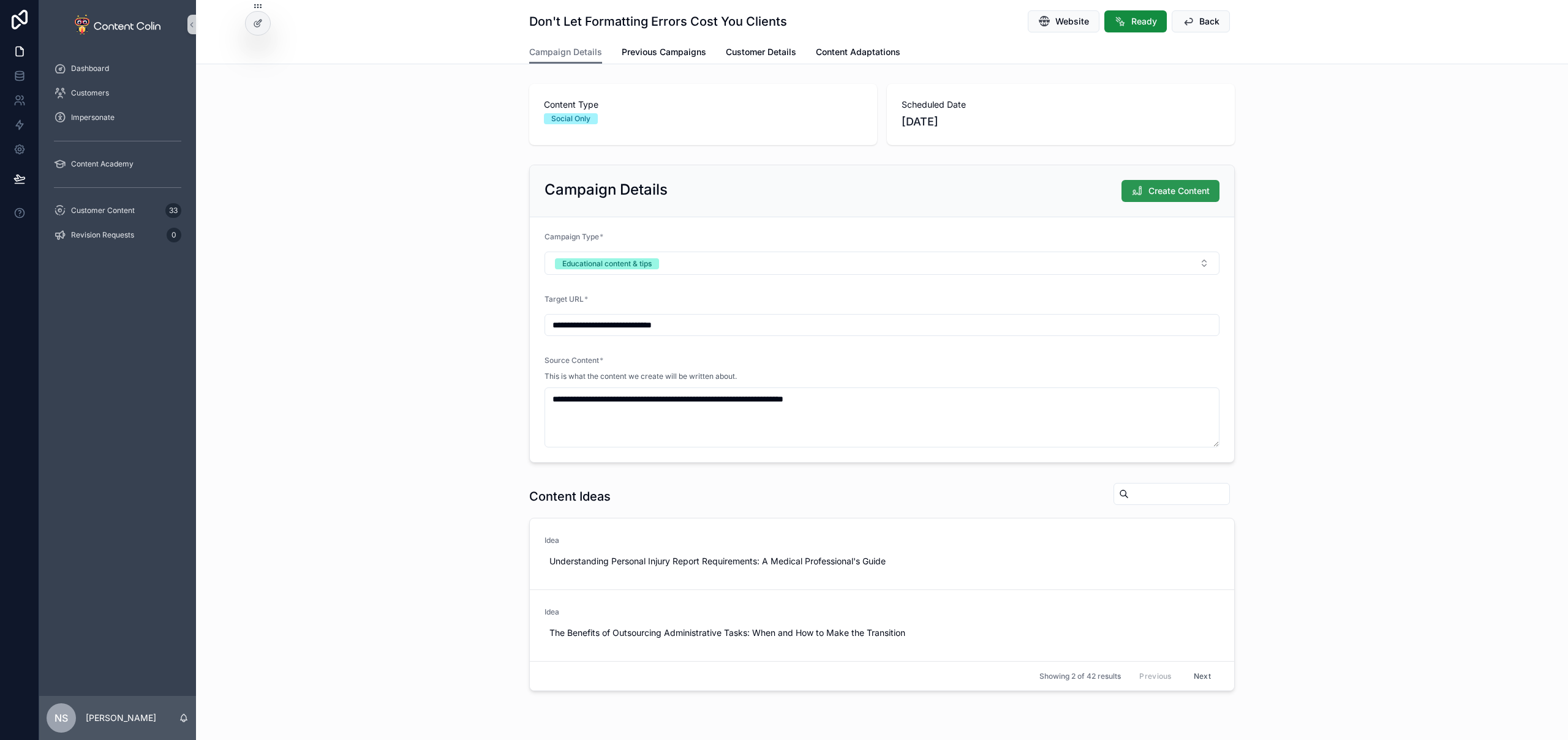
click at [1165, 192] on span "Create Content" at bounding box center [1178, 190] width 61 height 12
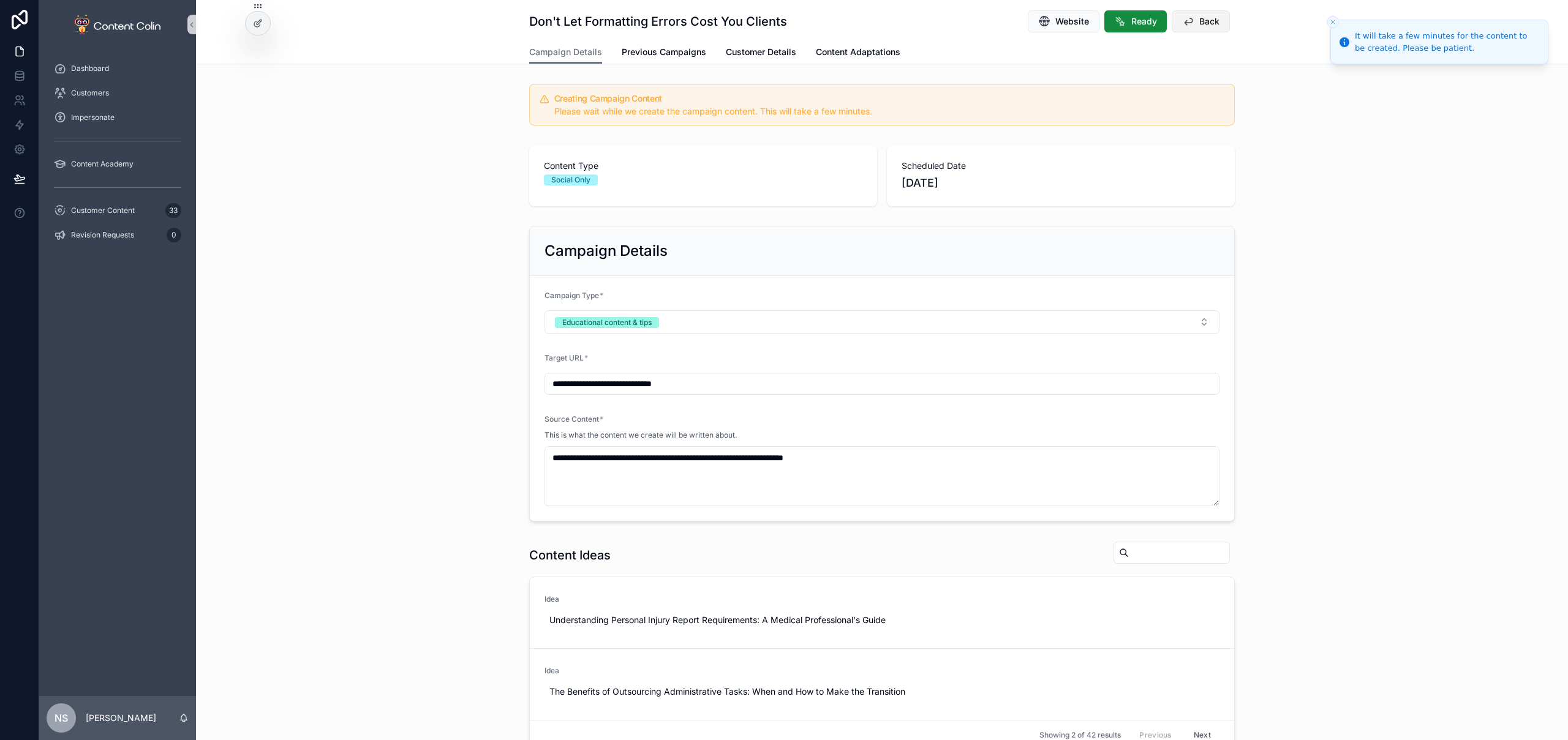
click at [1208, 25] on span "Back" at bounding box center [1209, 21] width 21 height 12
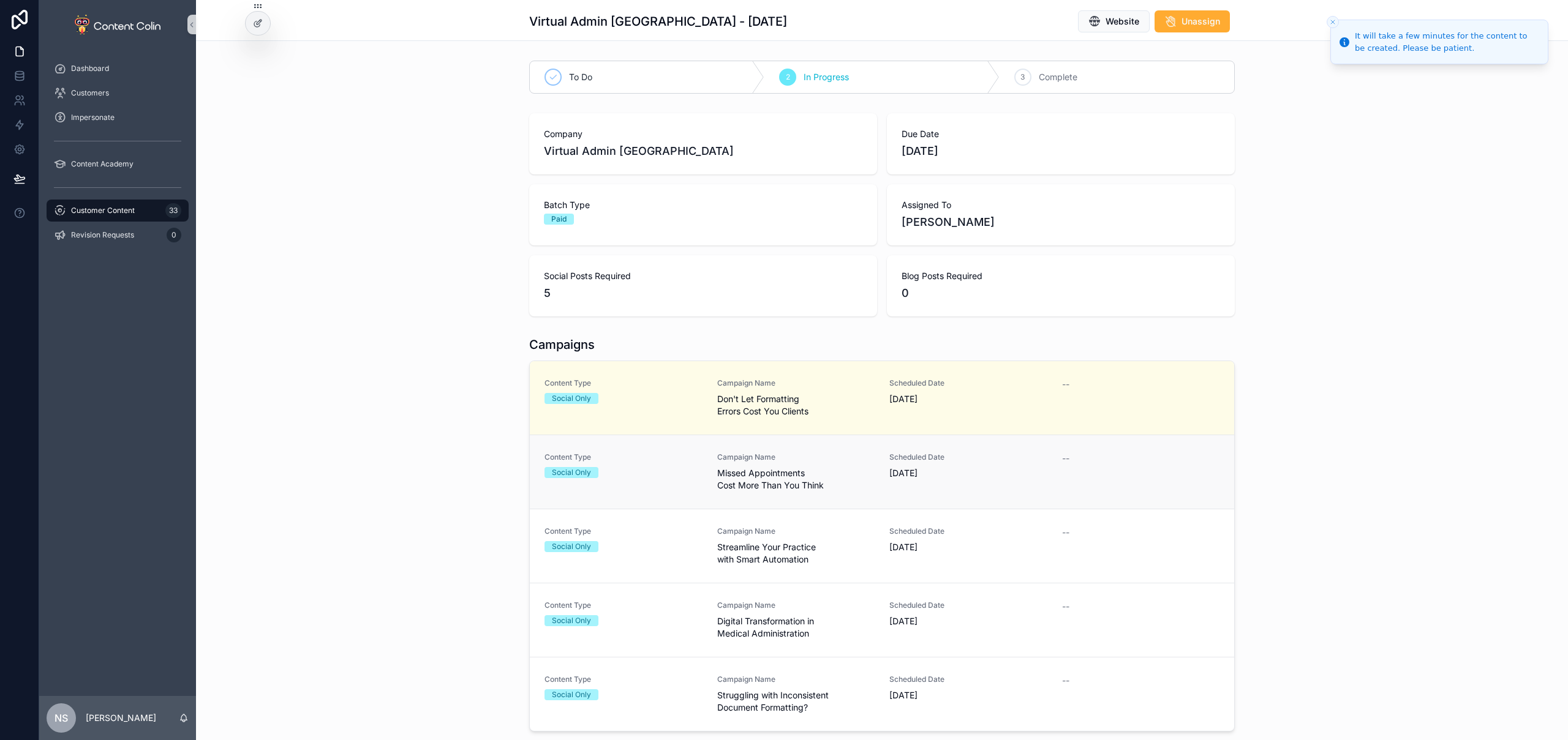
click at [836, 473] on span "Missed Appointments Cost More Than You Think" at bounding box center [796, 480] width 158 height 24
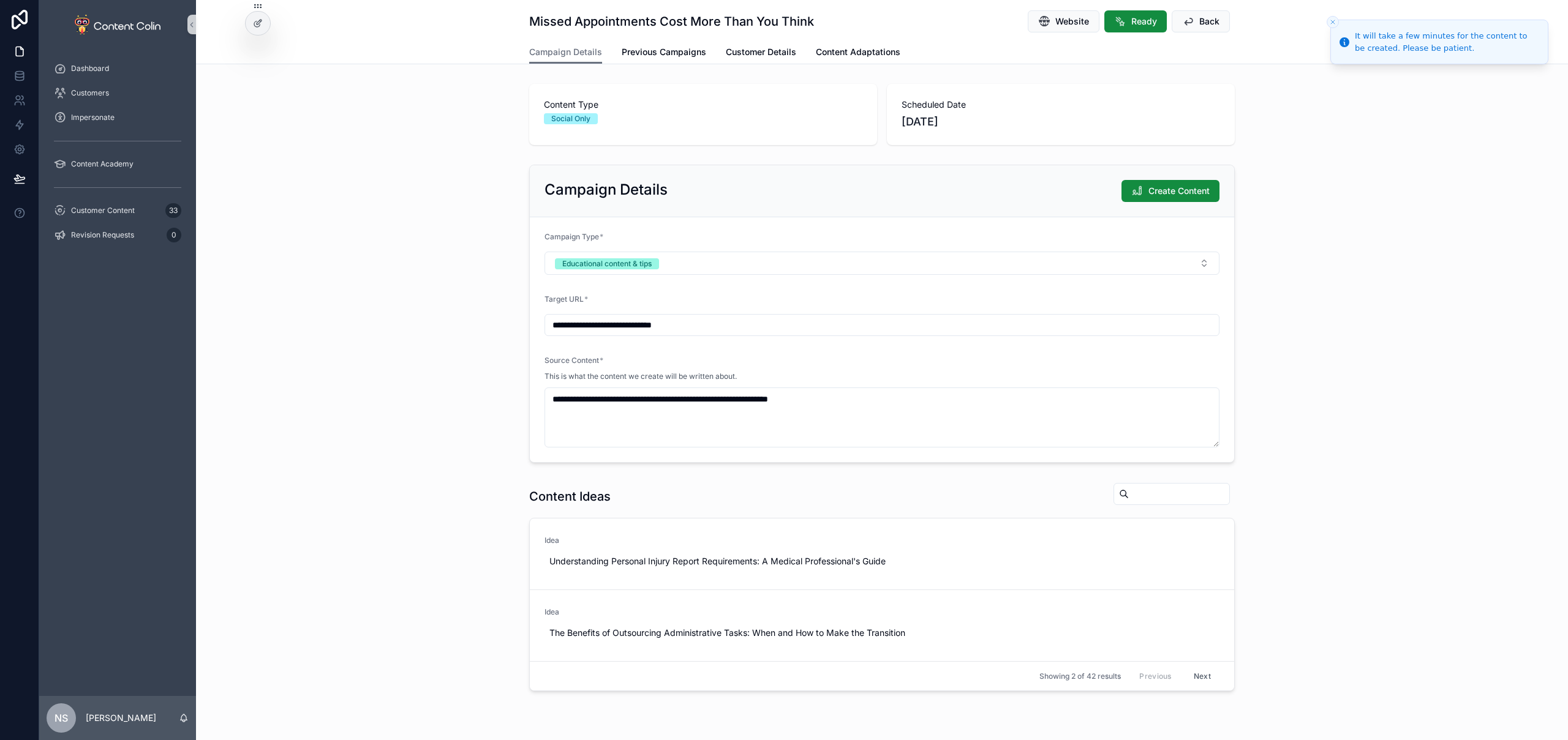
click at [1161, 177] on div "Campaign Details Create Content" at bounding box center [881, 192] width 704 height 52
click at [1160, 194] on span "Create Content" at bounding box center [1178, 190] width 61 height 12
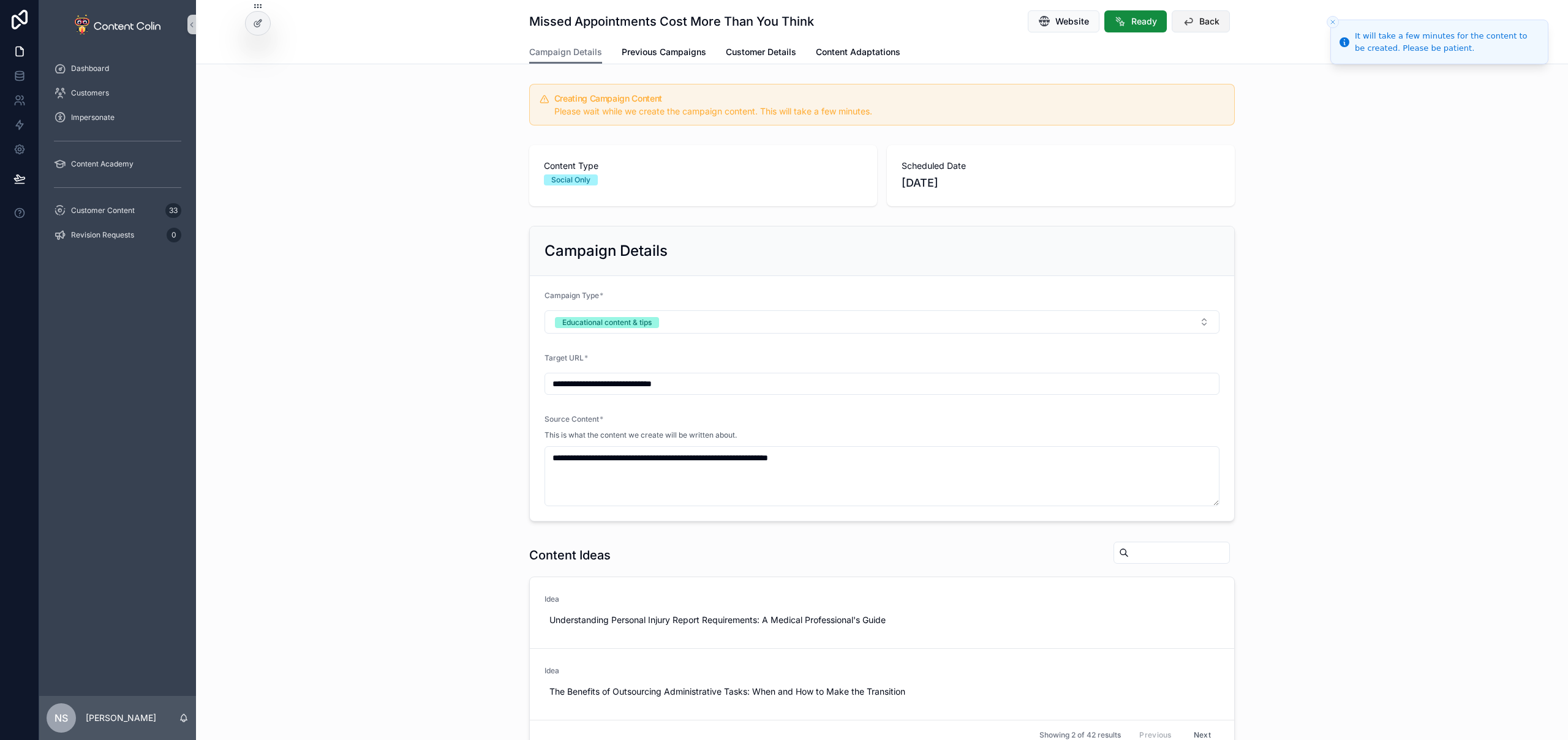
click at [1209, 27] on span "Back" at bounding box center [1209, 21] width 21 height 12
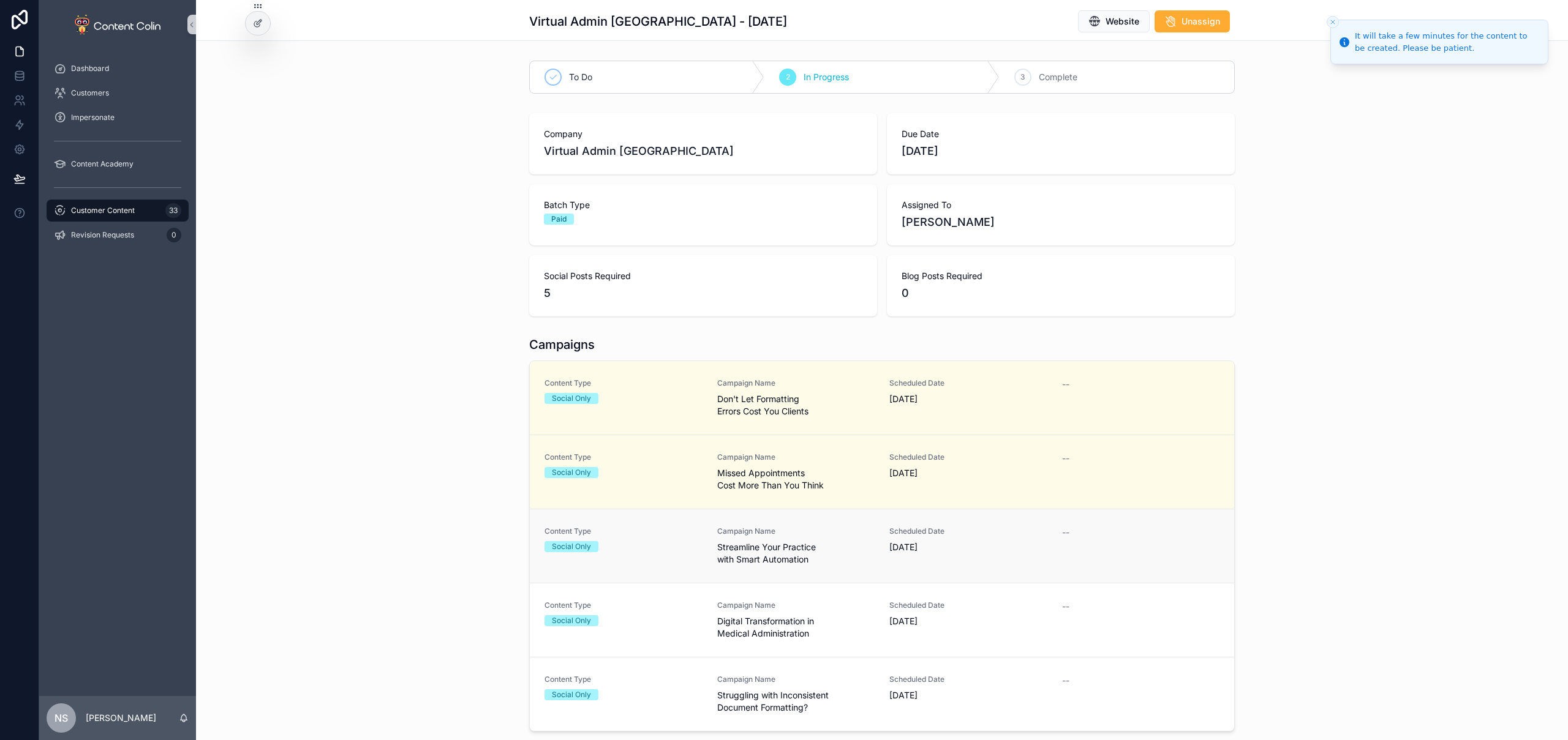
click at [786, 538] on div "Campaign Name Streamline Your Practice with Smart Automation" at bounding box center [796, 546] width 158 height 39
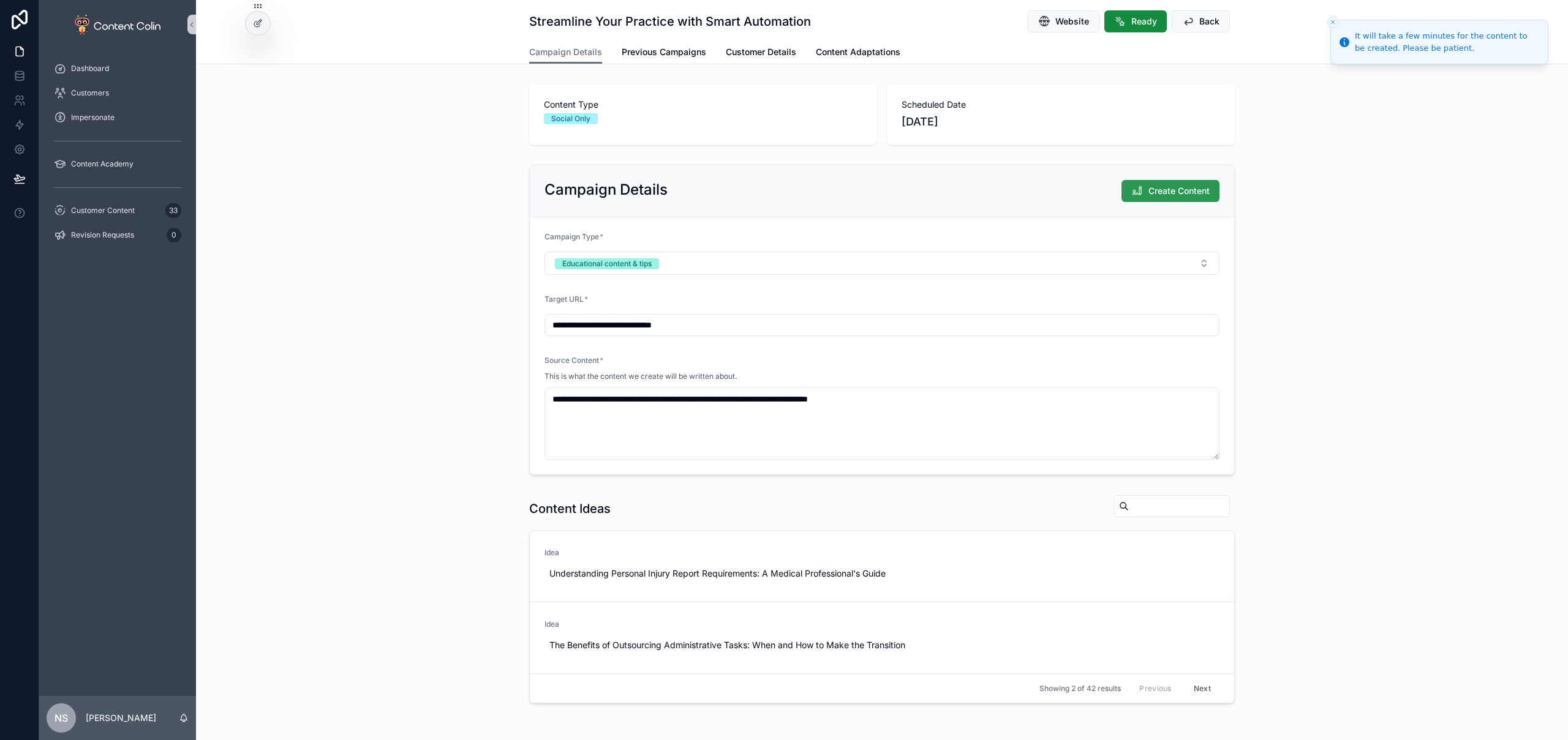
click at [1142, 192] on button "Create Content" at bounding box center [1170, 191] width 98 height 22
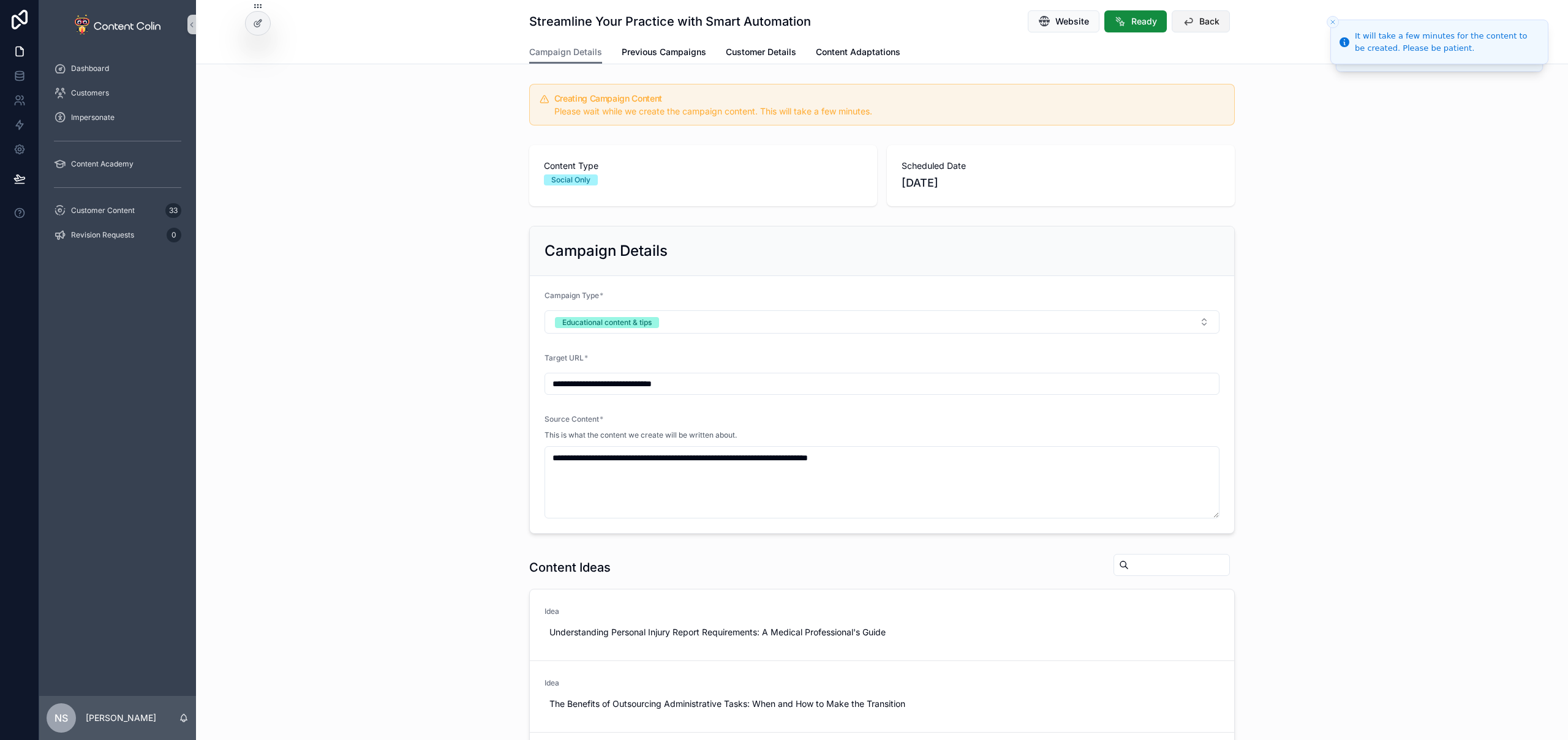
click at [1203, 18] on span "Back" at bounding box center [1209, 21] width 21 height 12
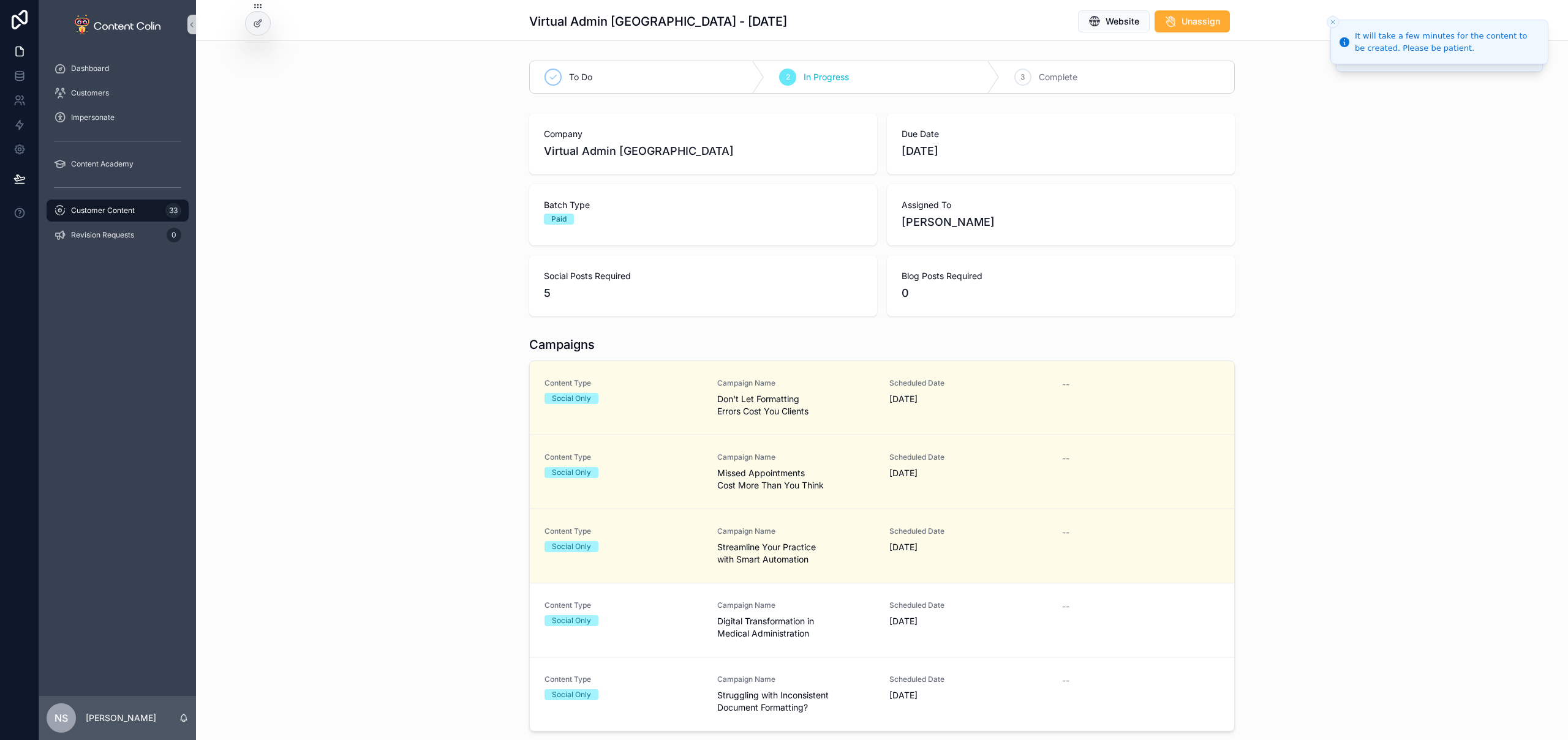
click at [790, 642] on link "Content Type Social Only Campaign Name Digital Transformation in Medical Admini…" at bounding box center [881, 619] width 704 height 74
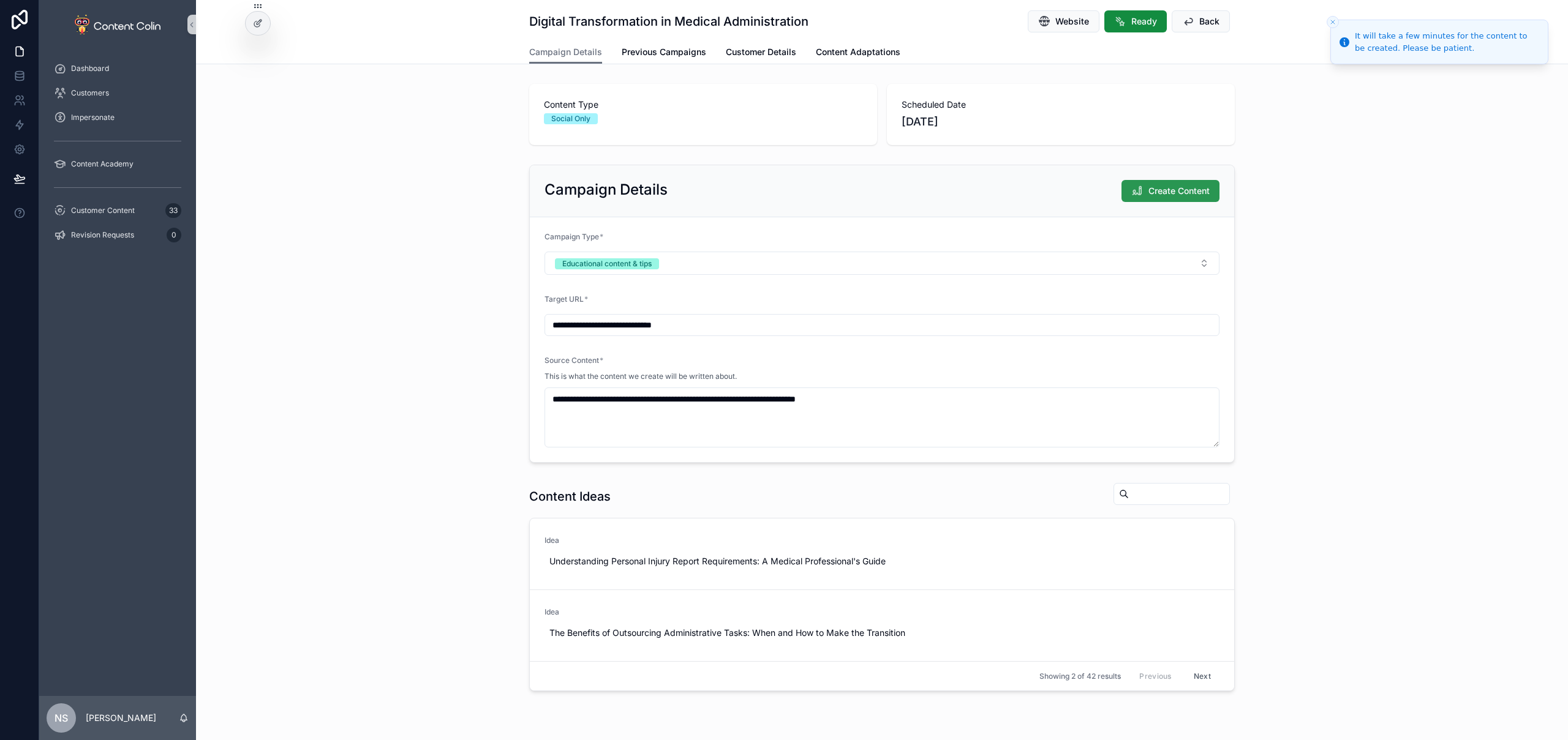
click at [1169, 198] on button "Create Content" at bounding box center [1170, 191] width 98 height 22
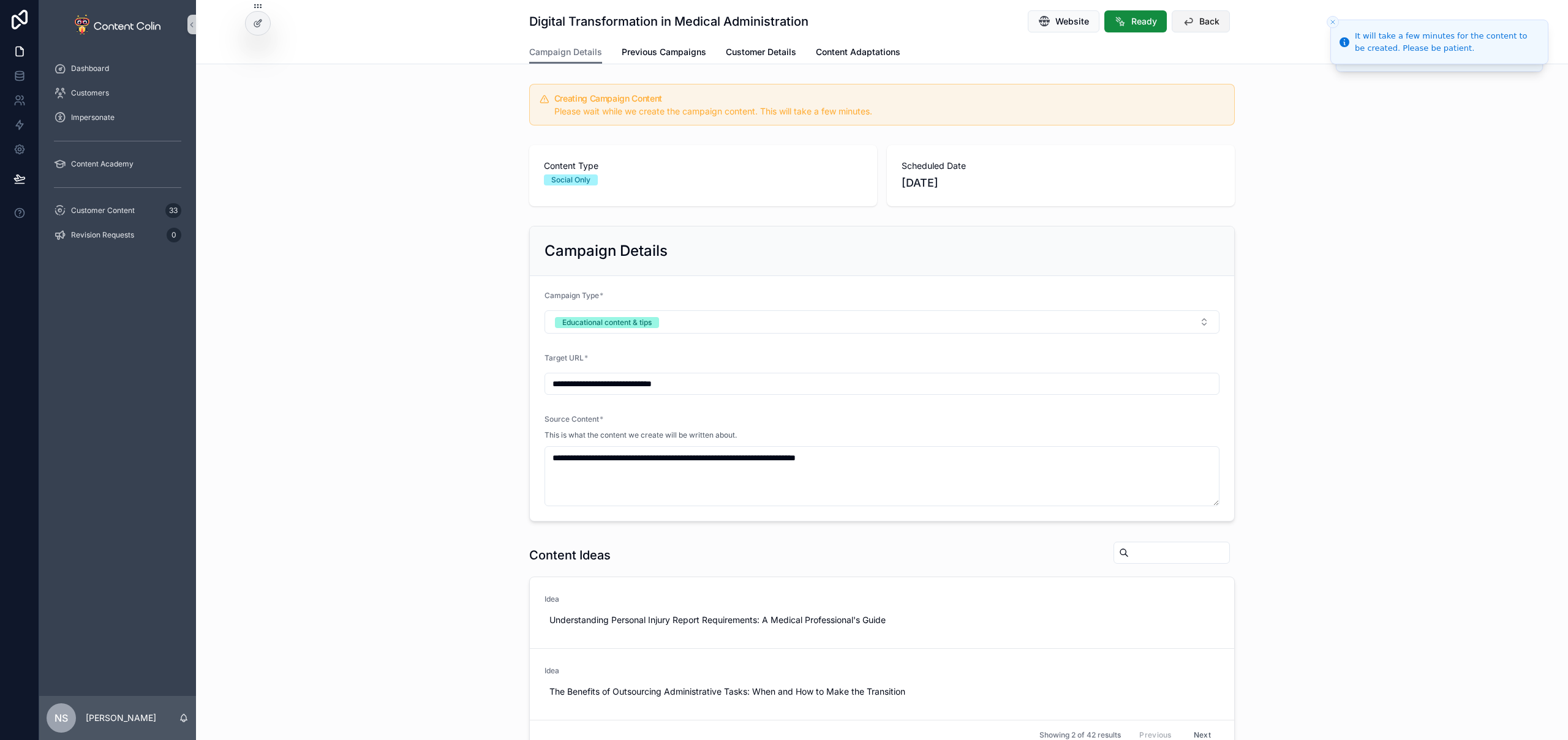
click at [1213, 17] on span "Back" at bounding box center [1209, 21] width 21 height 12
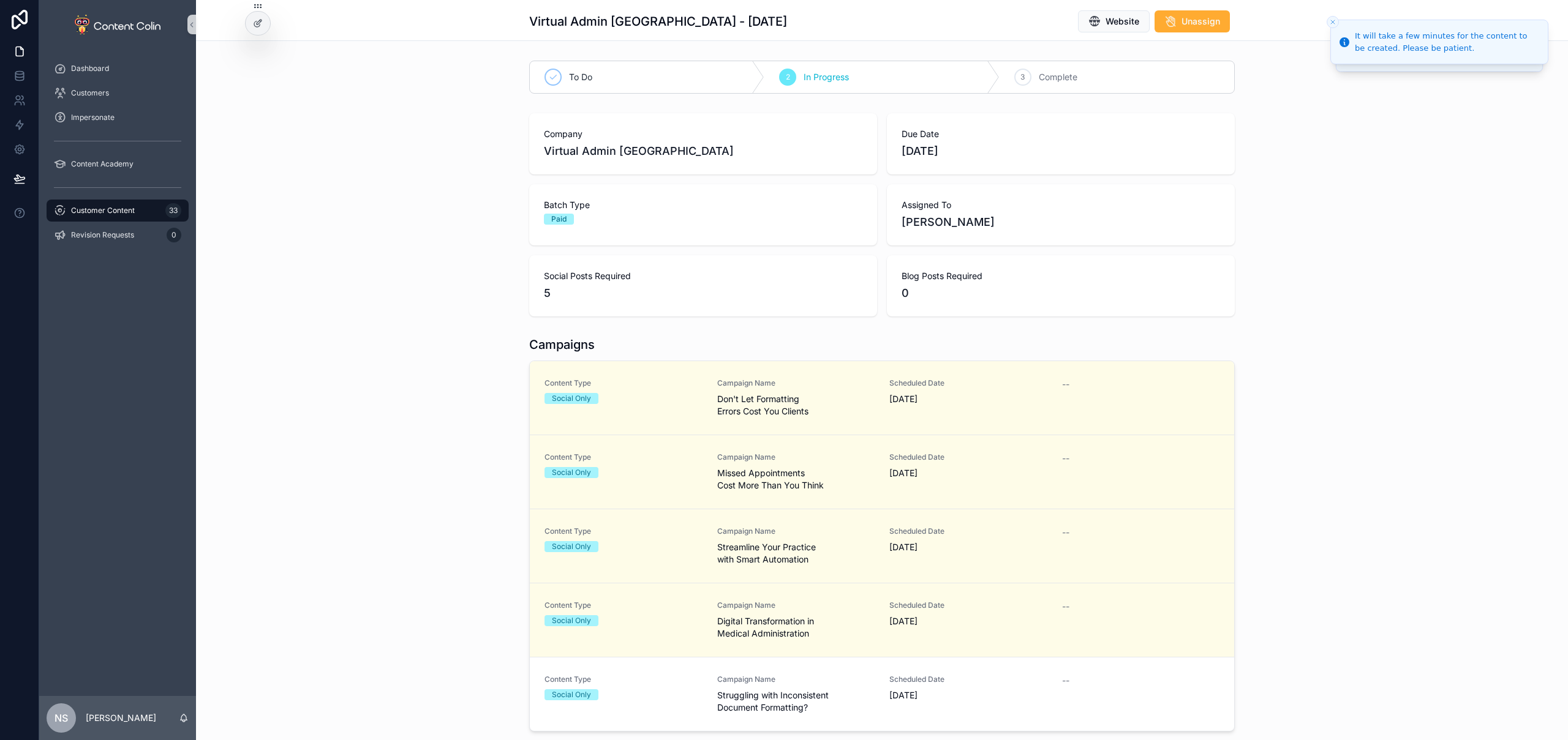
click at [897, 692] on span "[DATE]" at bounding box center [968, 695] width 158 height 12
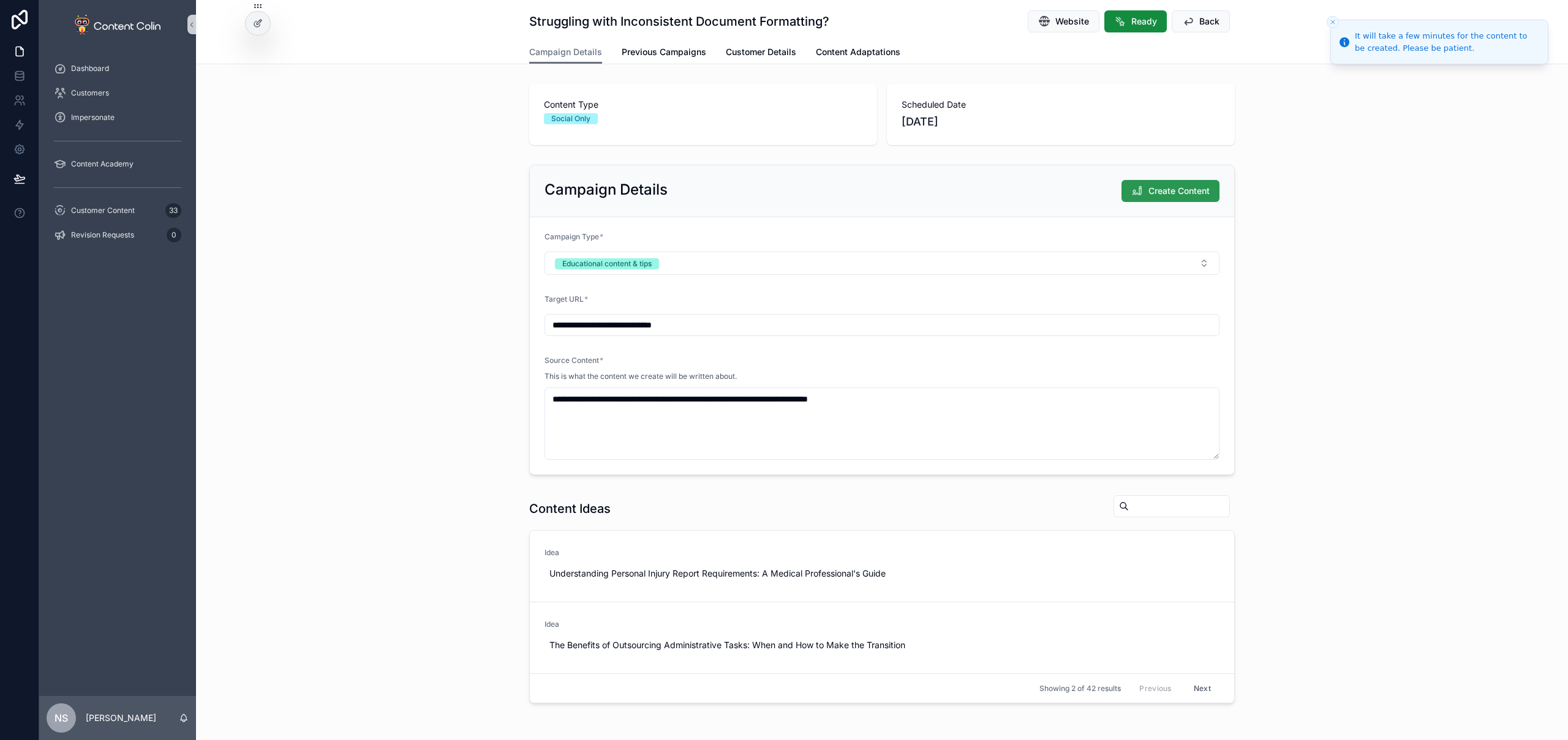
click at [1166, 189] on span "Create Content" at bounding box center [1178, 190] width 61 height 12
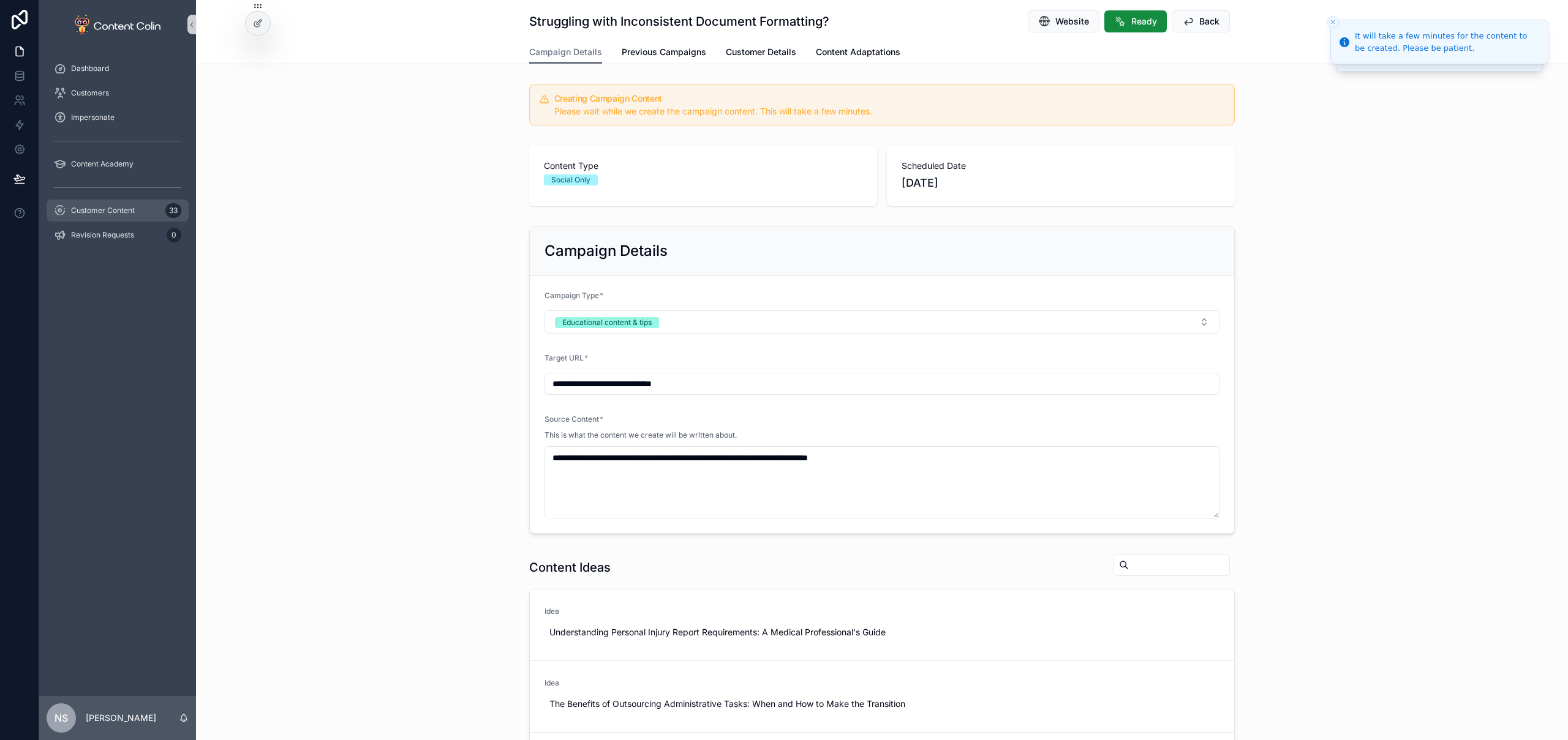
click at [128, 213] on span "Customer Content" at bounding box center [103, 211] width 64 height 9
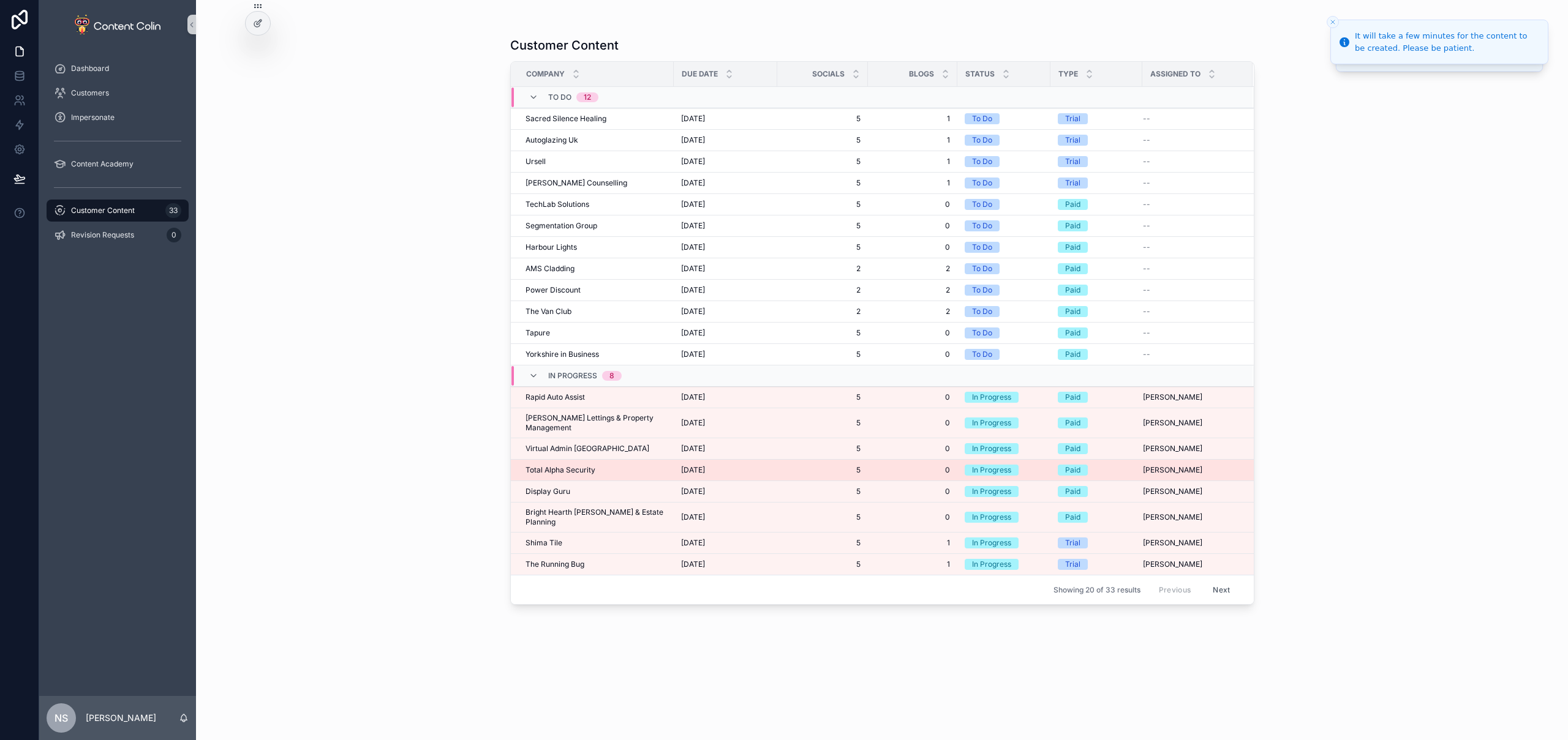
click at [556, 466] on span "Total Alpha Security" at bounding box center [560, 470] width 70 height 9
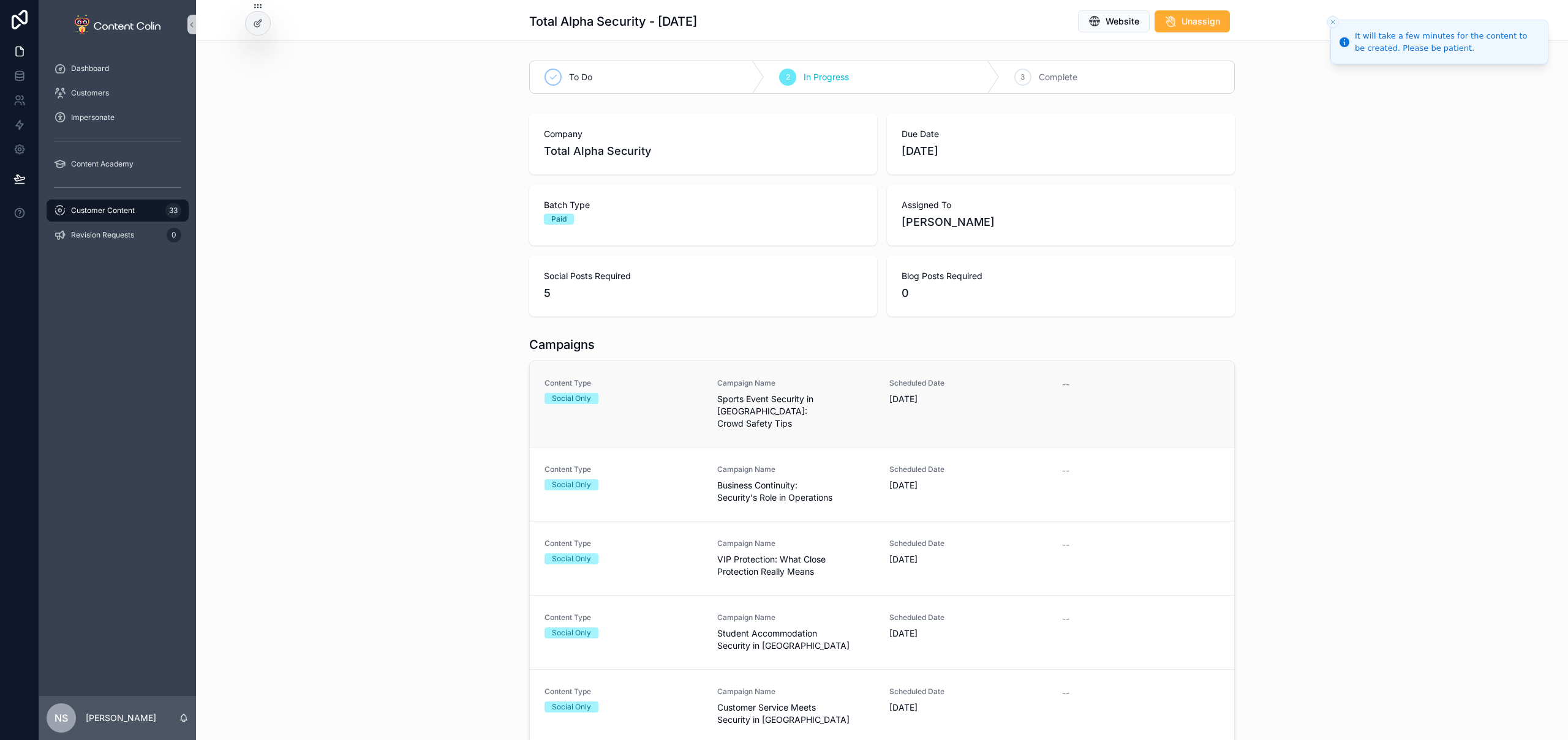
click at [700, 393] on div "Content Type Social Only Campaign Name Sports Event Security in Kent: Crowd Saf…" at bounding box center [881, 404] width 674 height 52
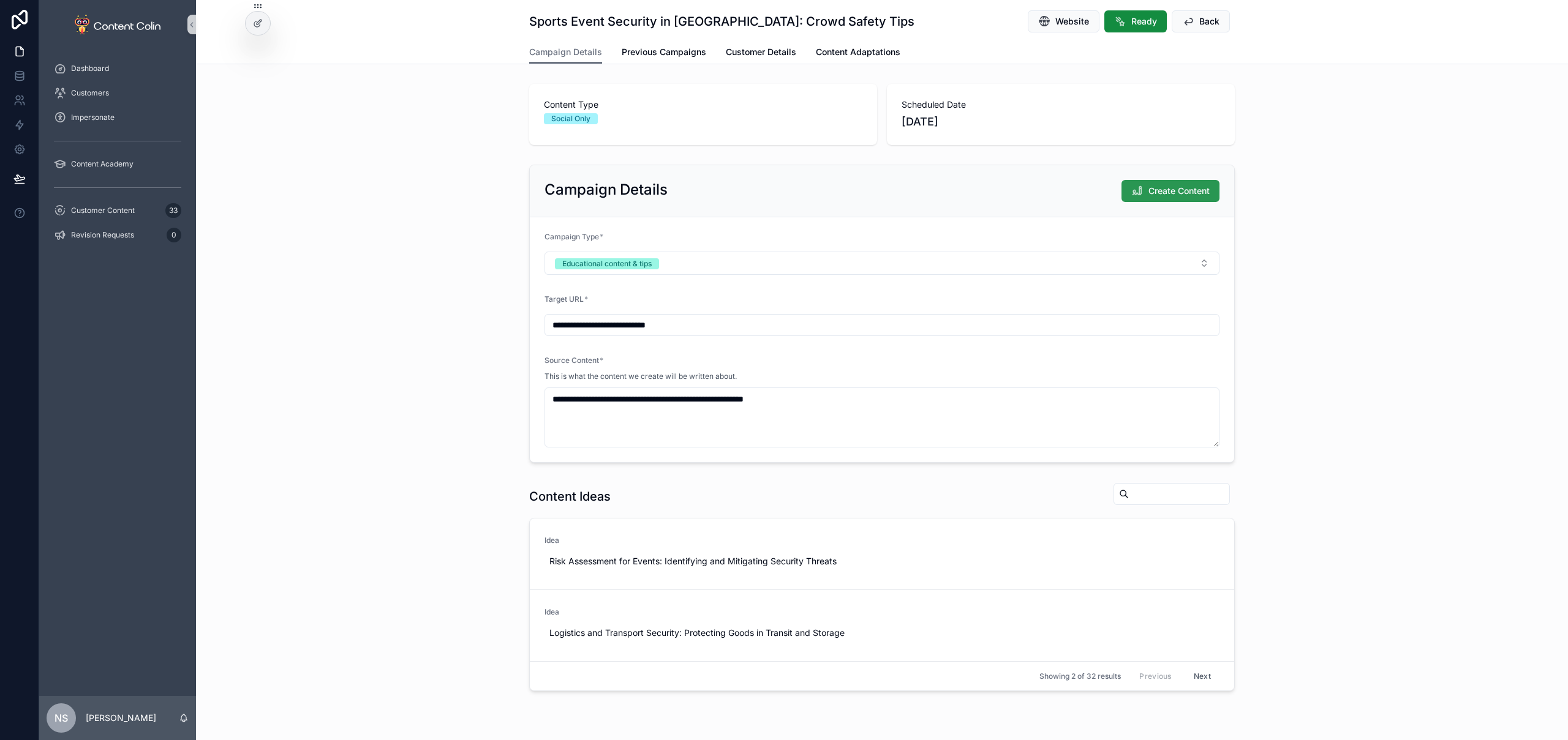
click at [1172, 197] on span "Create Content" at bounding box center [1178, 190] width 61 height 12
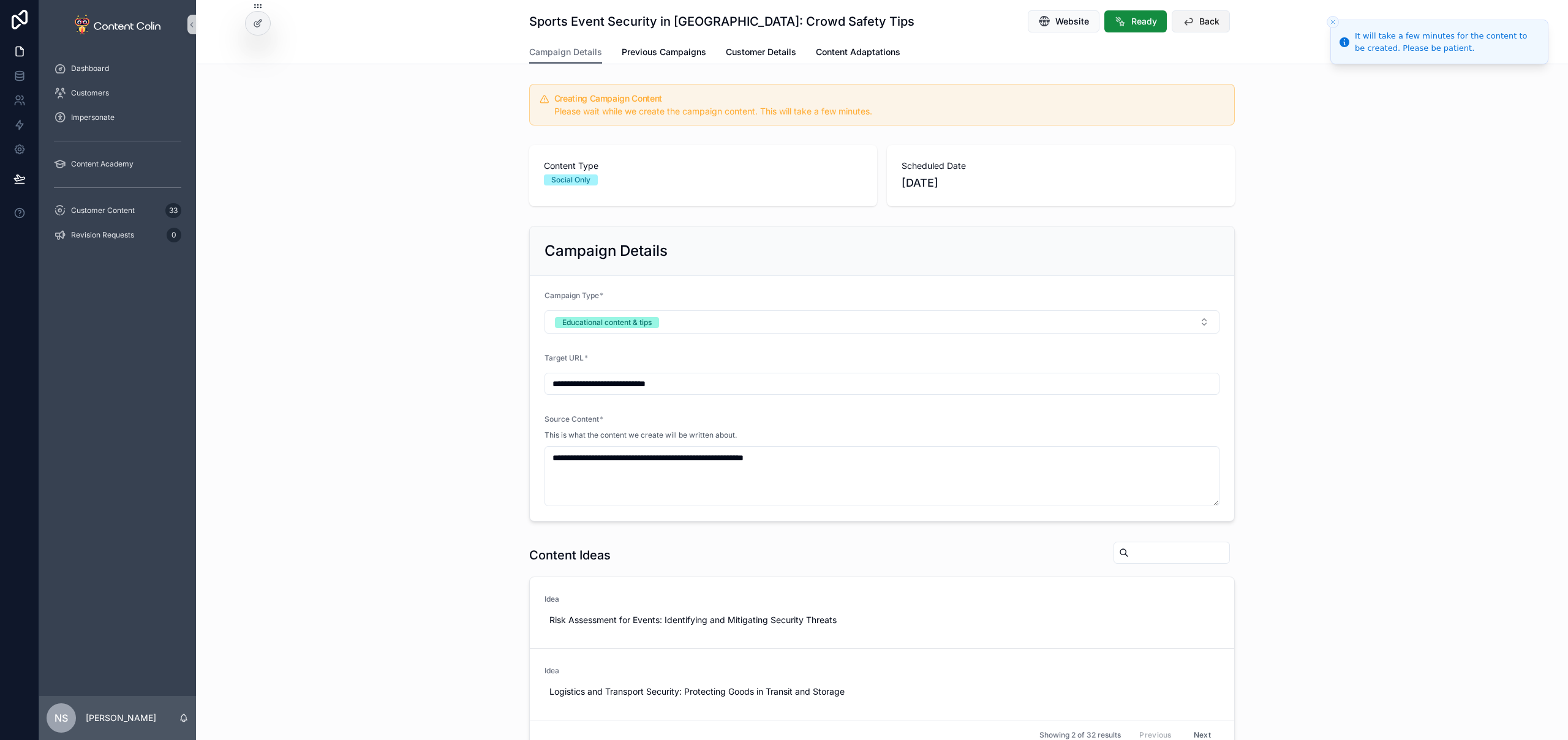
click at [1199, 23] on span "Back" at bounding box center [1209, 21] width 21 height 12
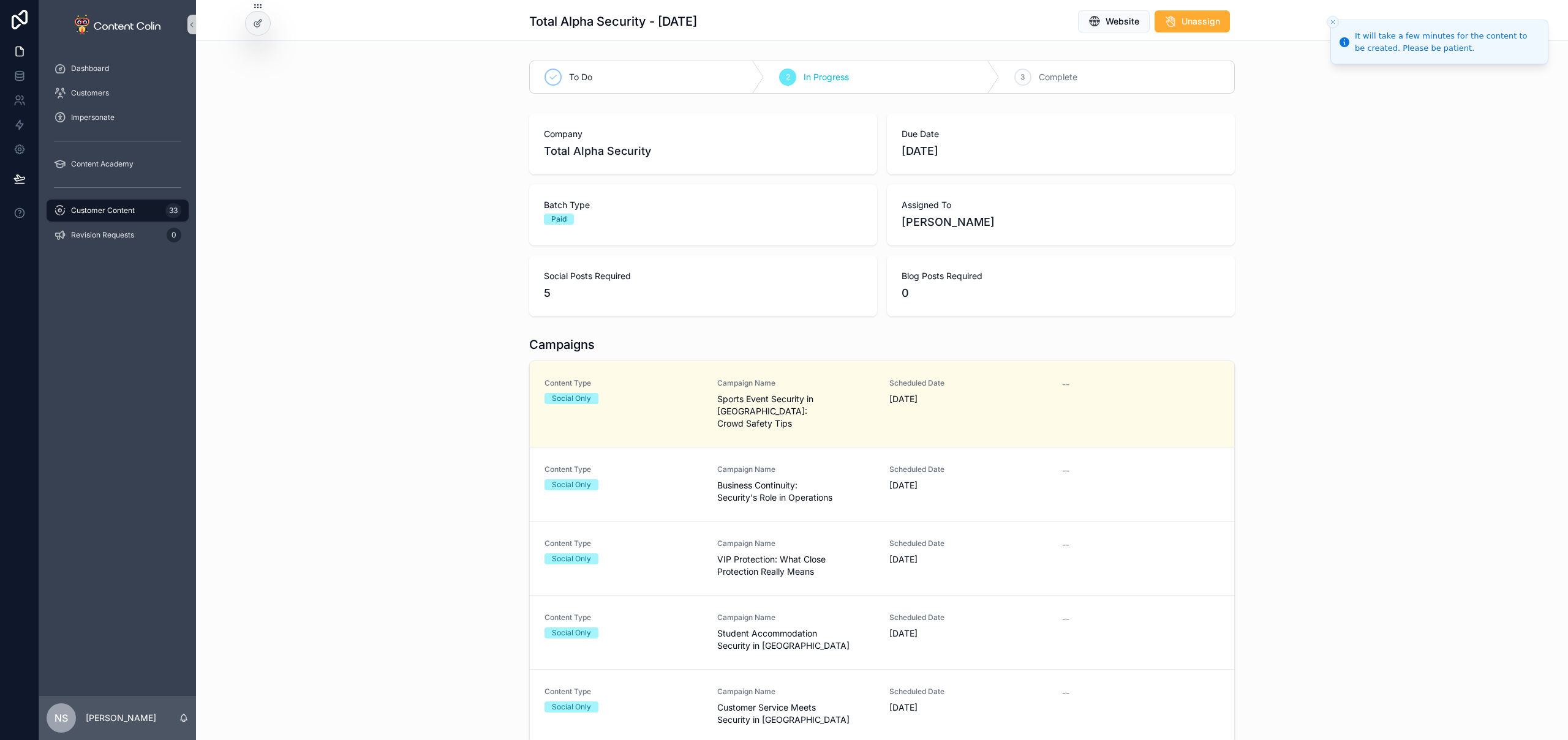
click at [726, 480] on span "Business Continuity: Security's Role in Operations" at bounding box center [796, 492] width 158 height 24
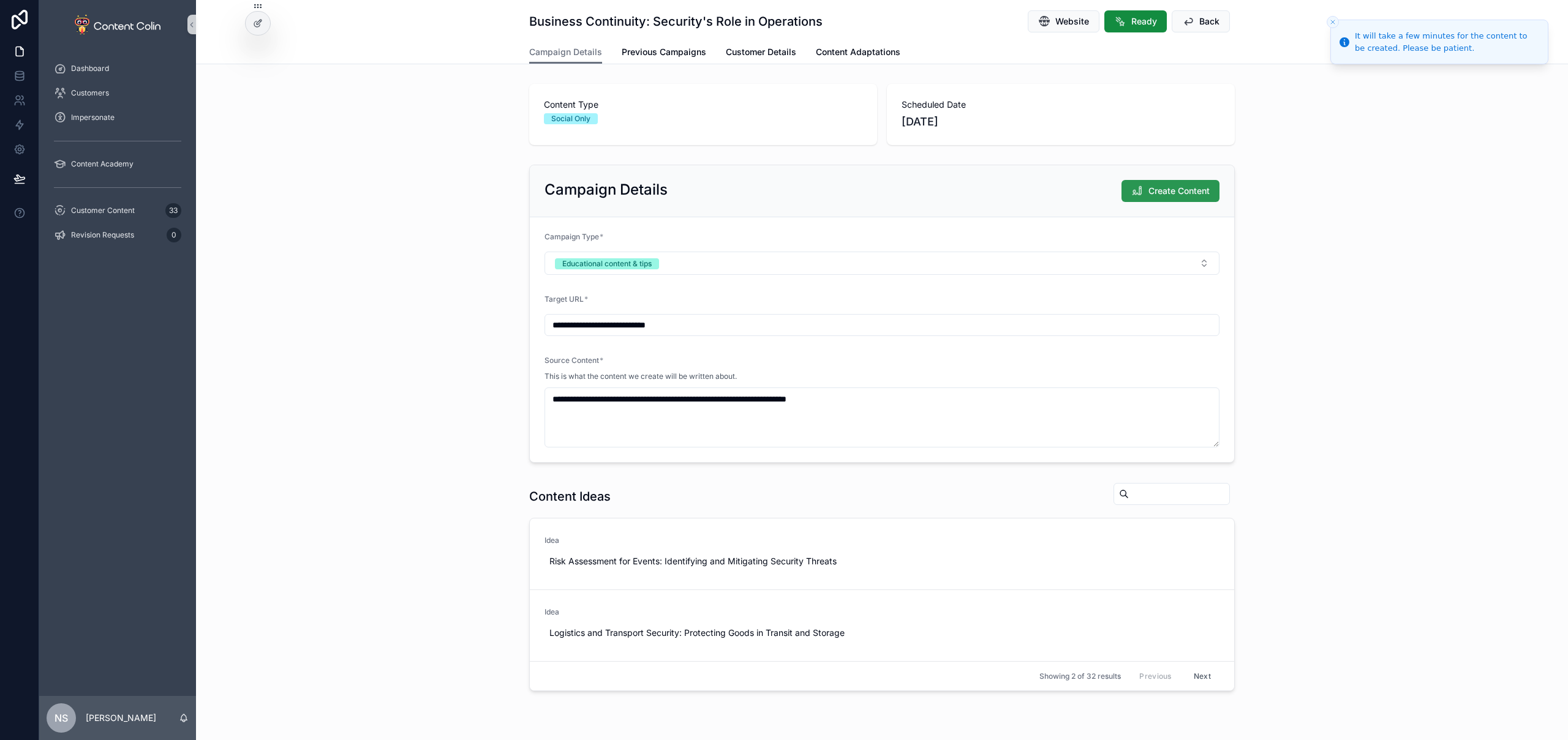
click at [1186, 188] on span "Create Content" at bounding box center [1178, 190] width 61 height 12
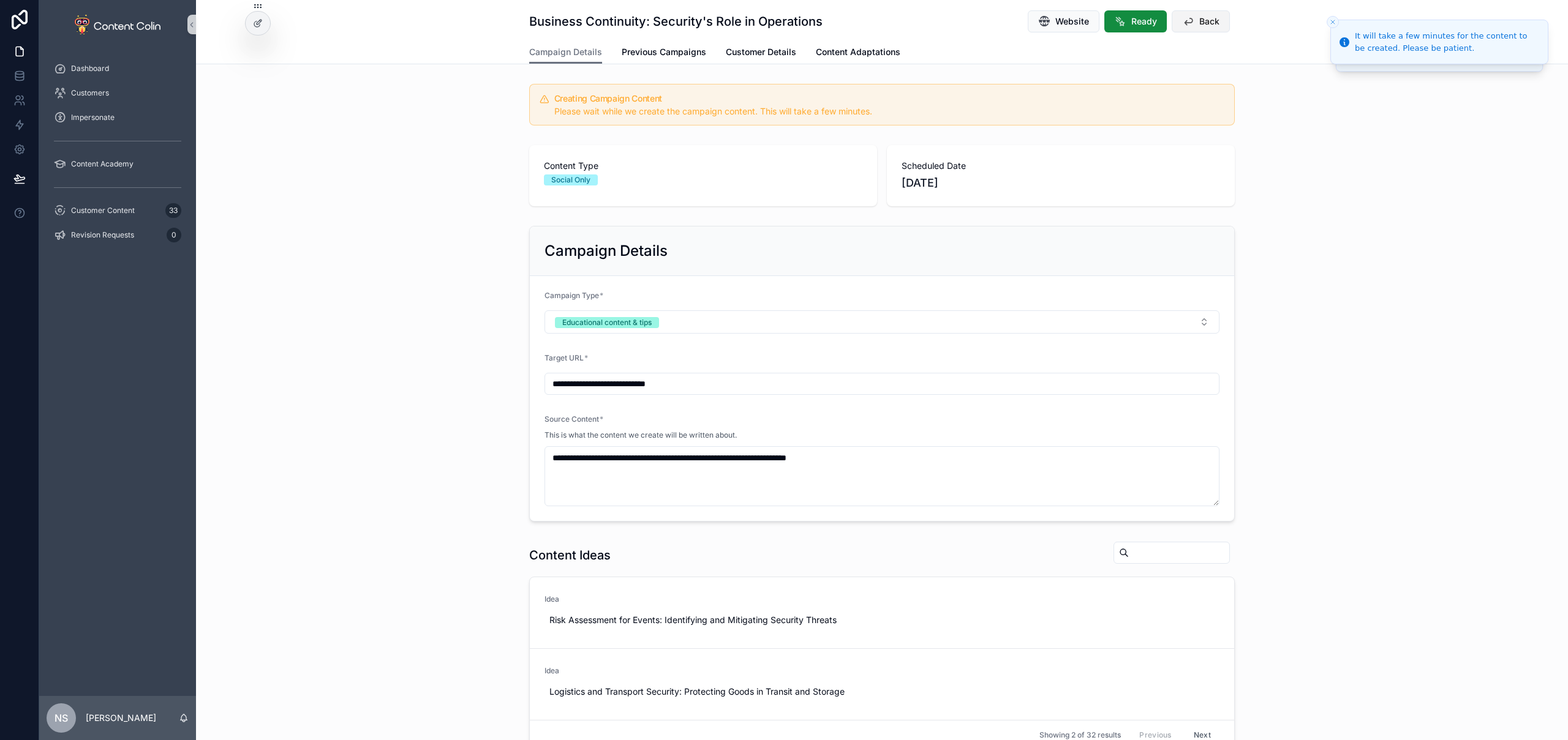
click at [1206, 20] on span "Back" at bounding box center [1209, 21] width 21 height 12
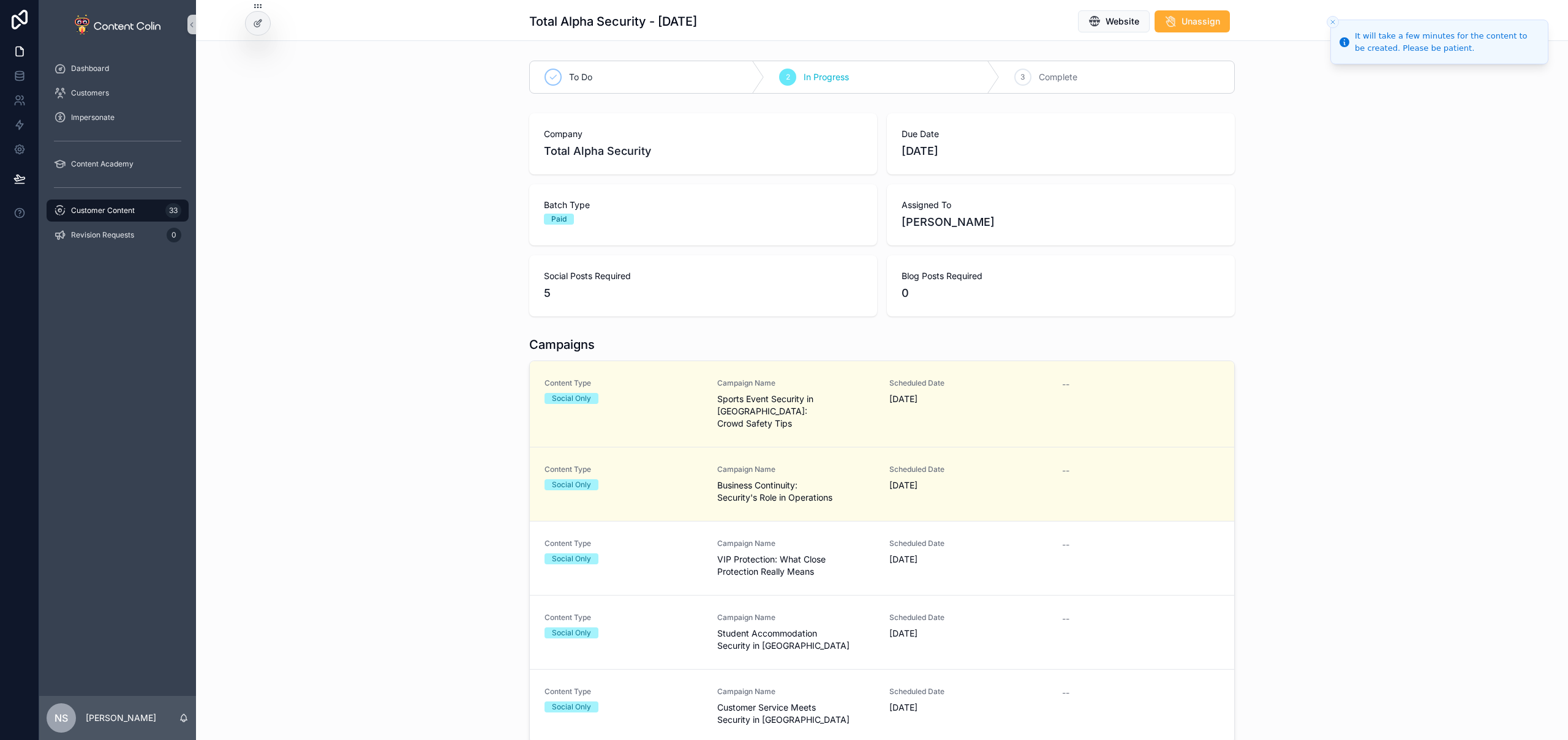
click at [682, 554] on div "Social Only" at bounding box center [623, 559] width 158 height 11
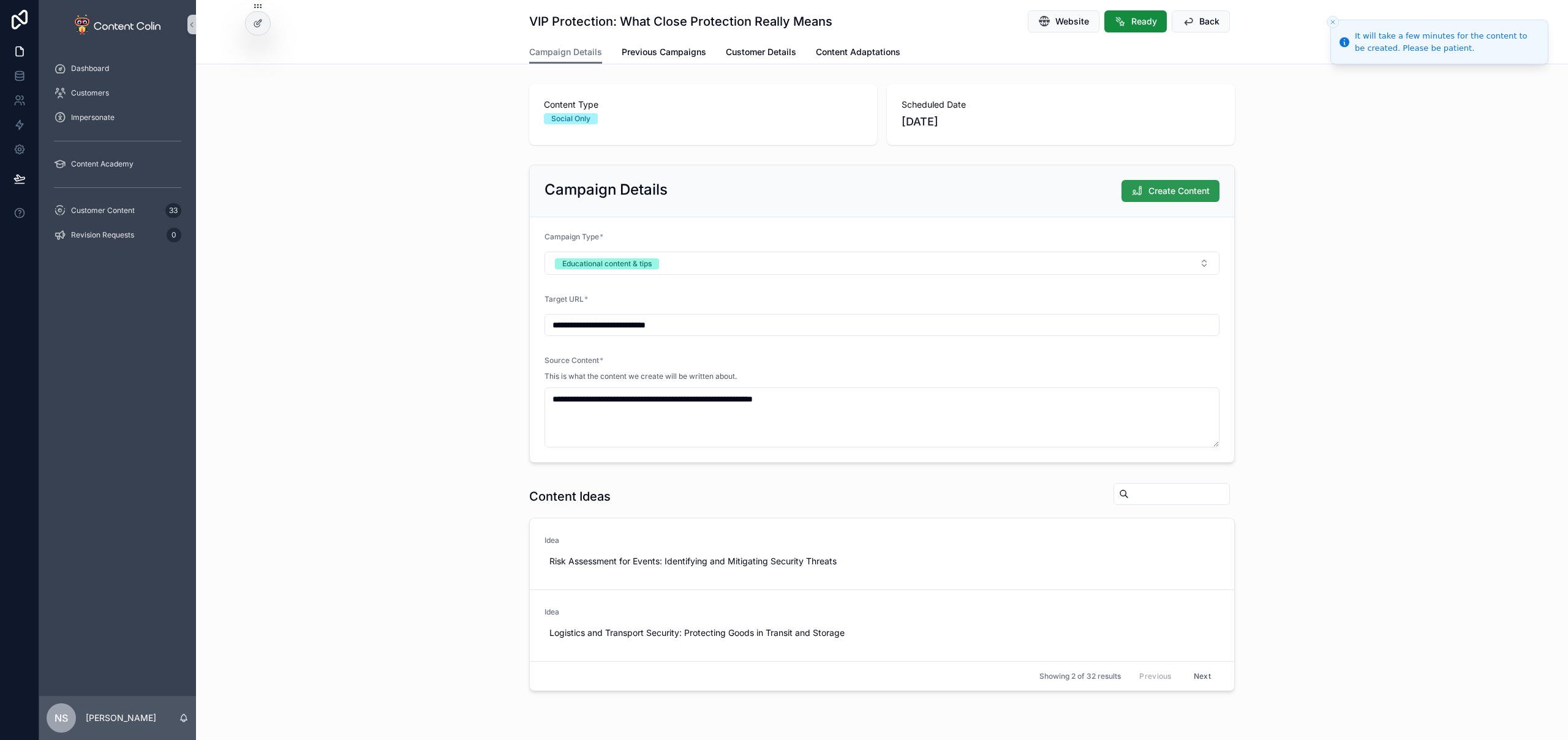
click at [1176, 196] on span "Create Content" at bounding box center [1178, 190] width 61 height 12
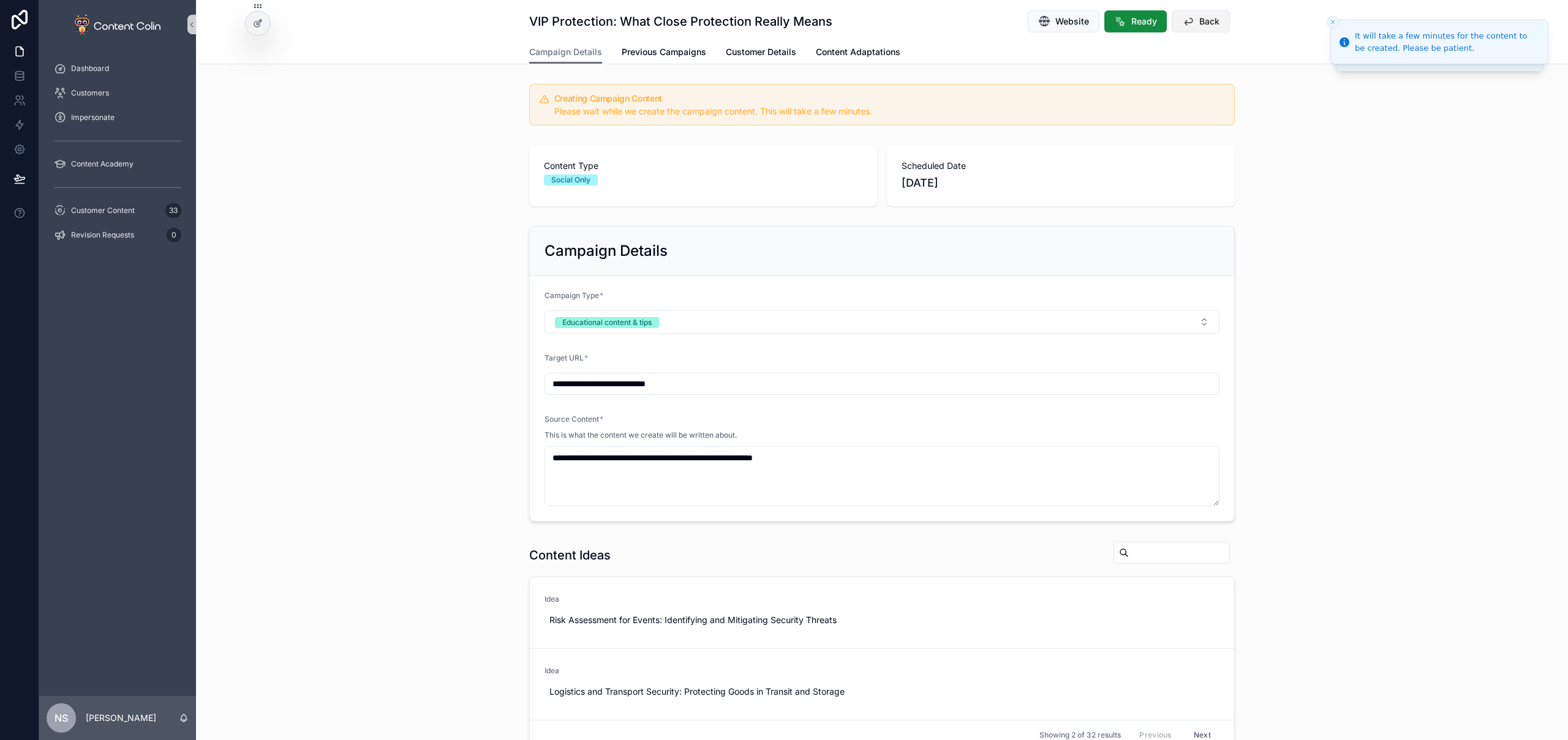
click at [1210, 20] on span "Back" at bounding box center [1209, 21] width 21 height 12
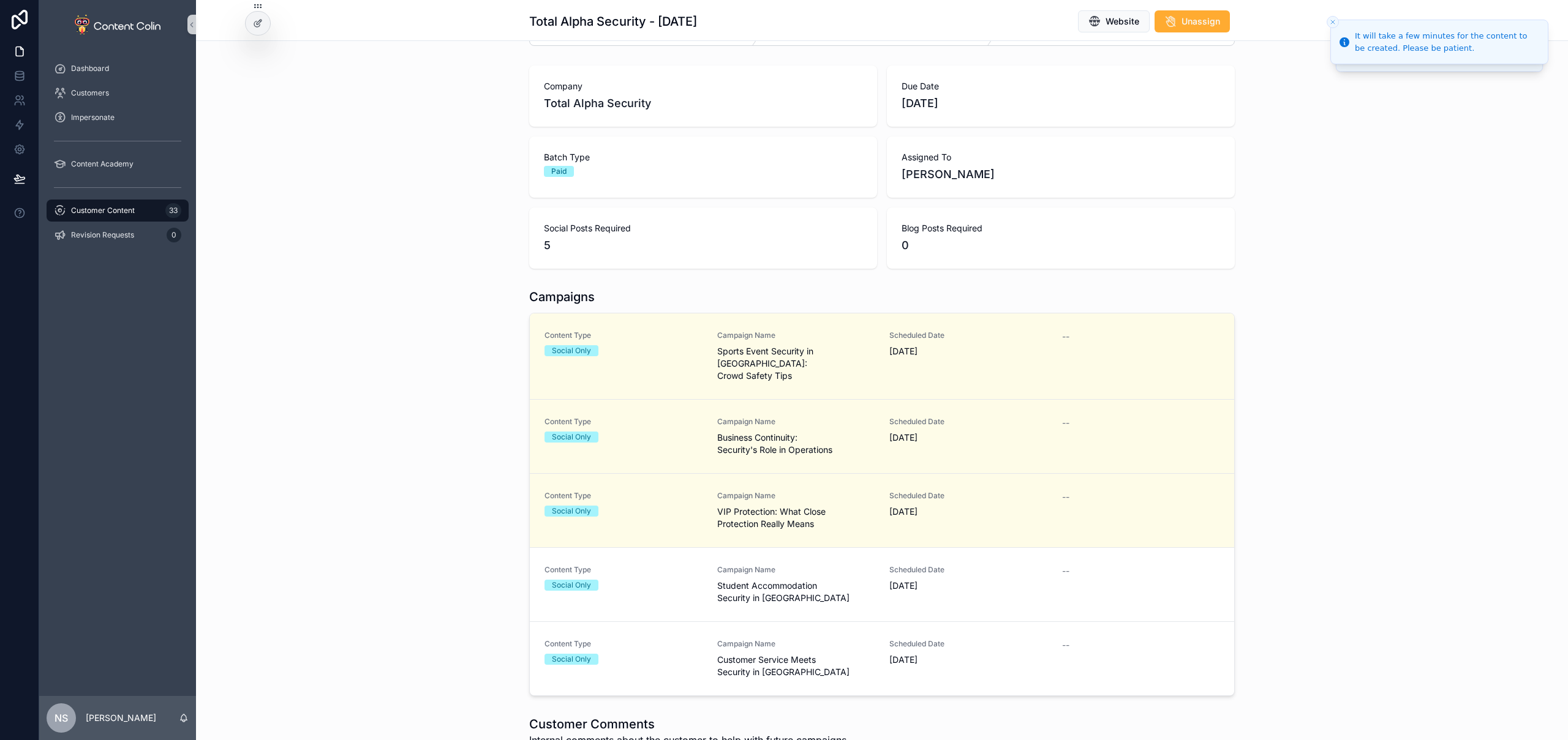
scroll to position [93, 0]
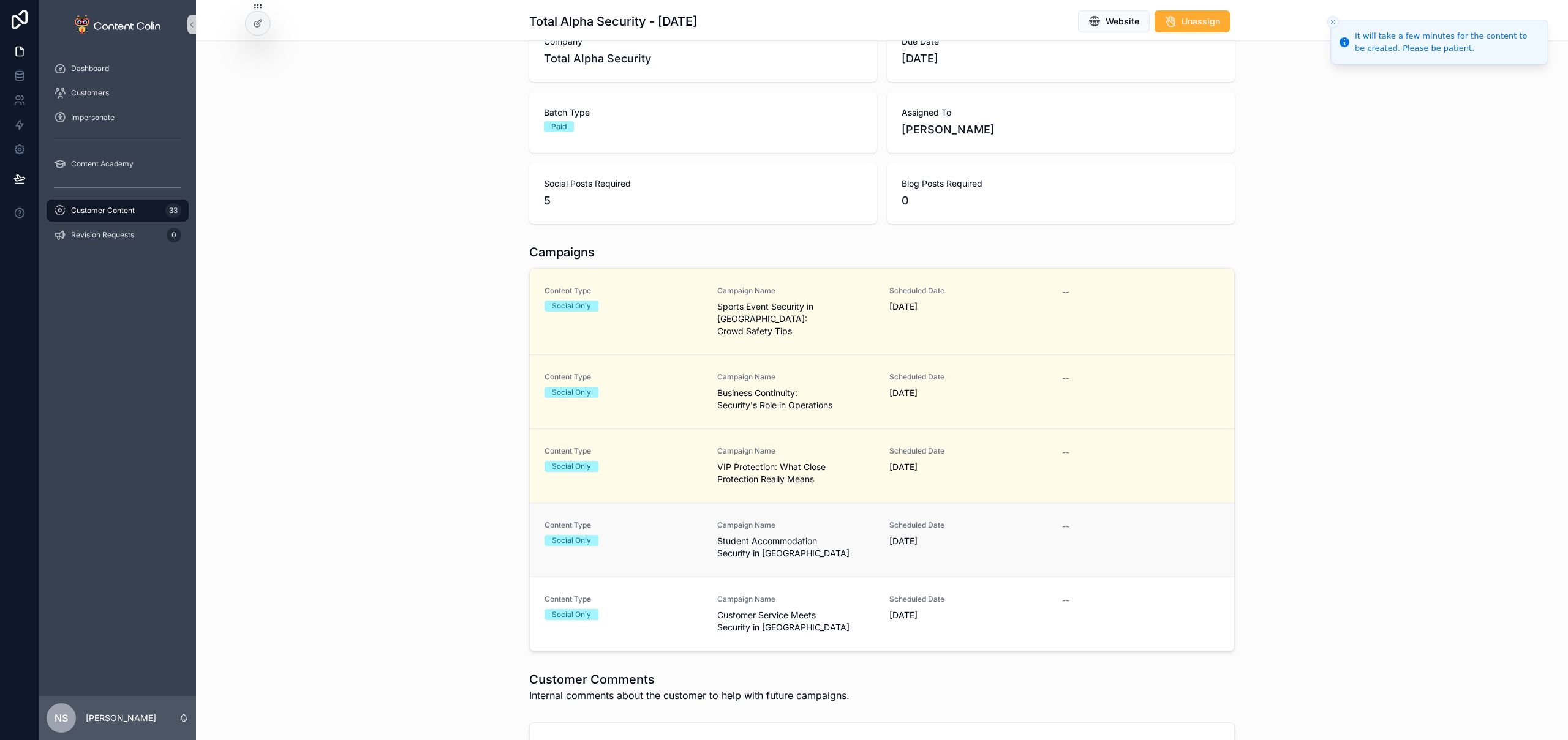
click at [805, 538] on span "Student Accommodation Security in Kent" at bounding box center [796, 547] width 158 height 24
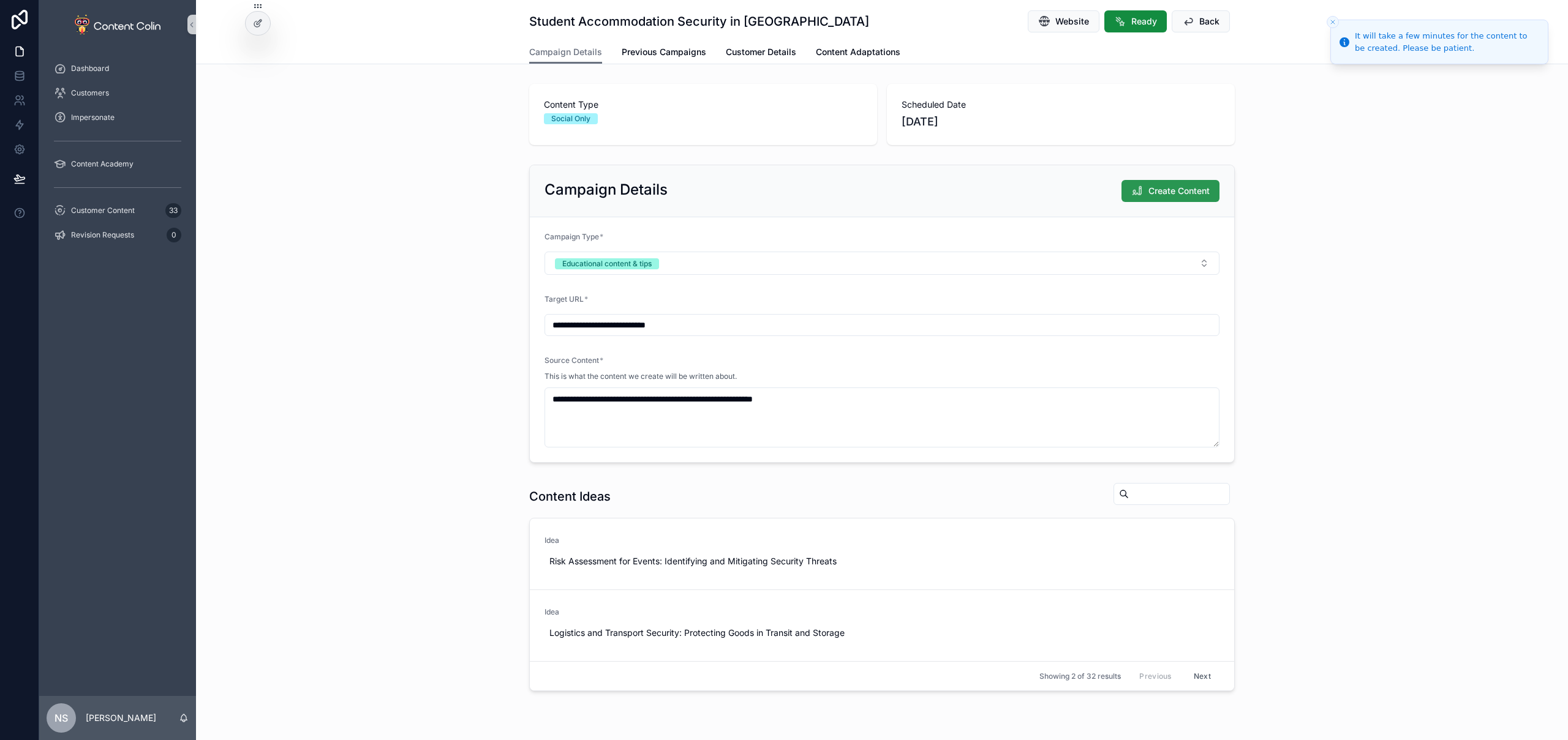
click at [1161, 192] on span "Create Content" at bounding box center [1178, 190] width 61 height 12
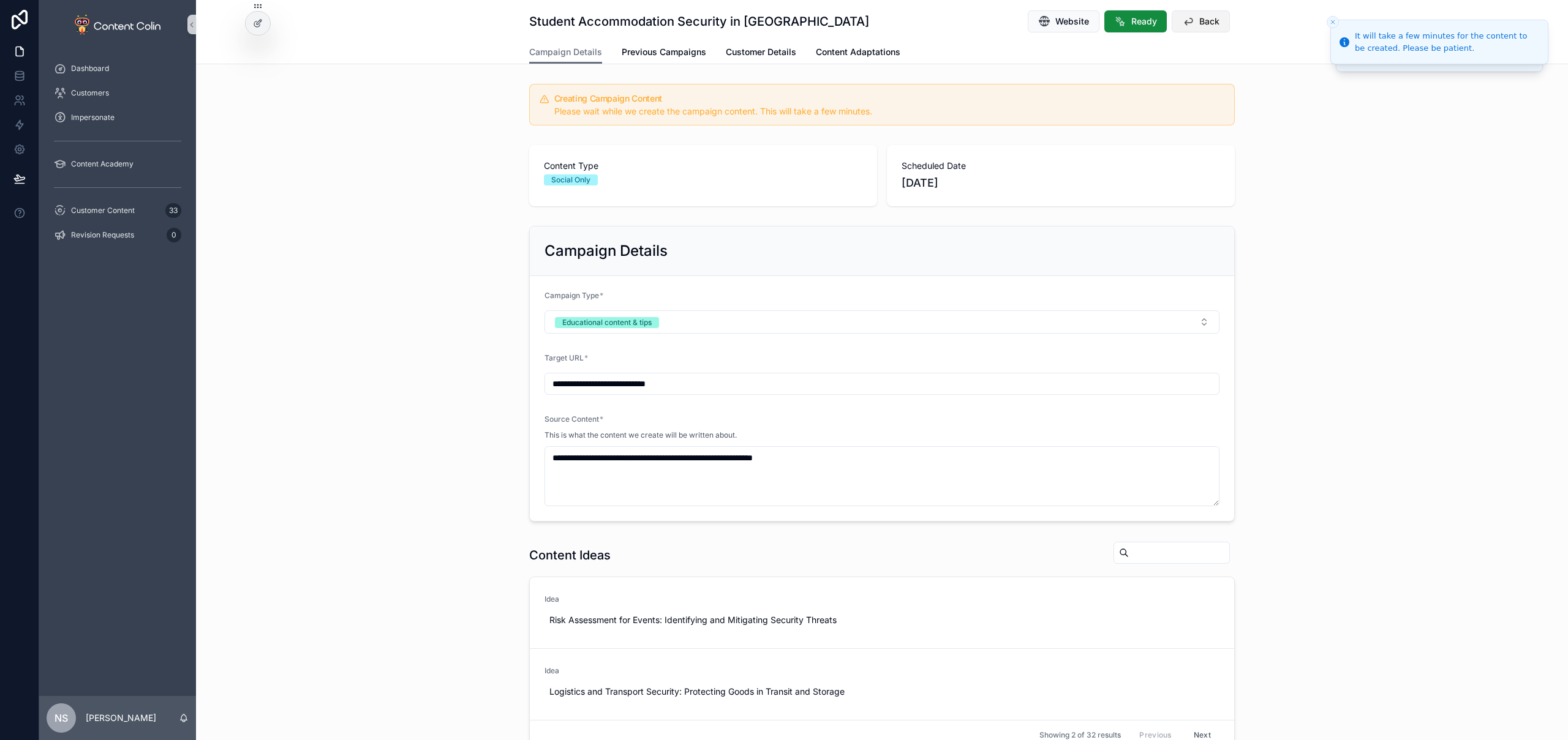
click at [1210, 25] on span "Back" at bounding box center [1209, 21] width 21 height 12
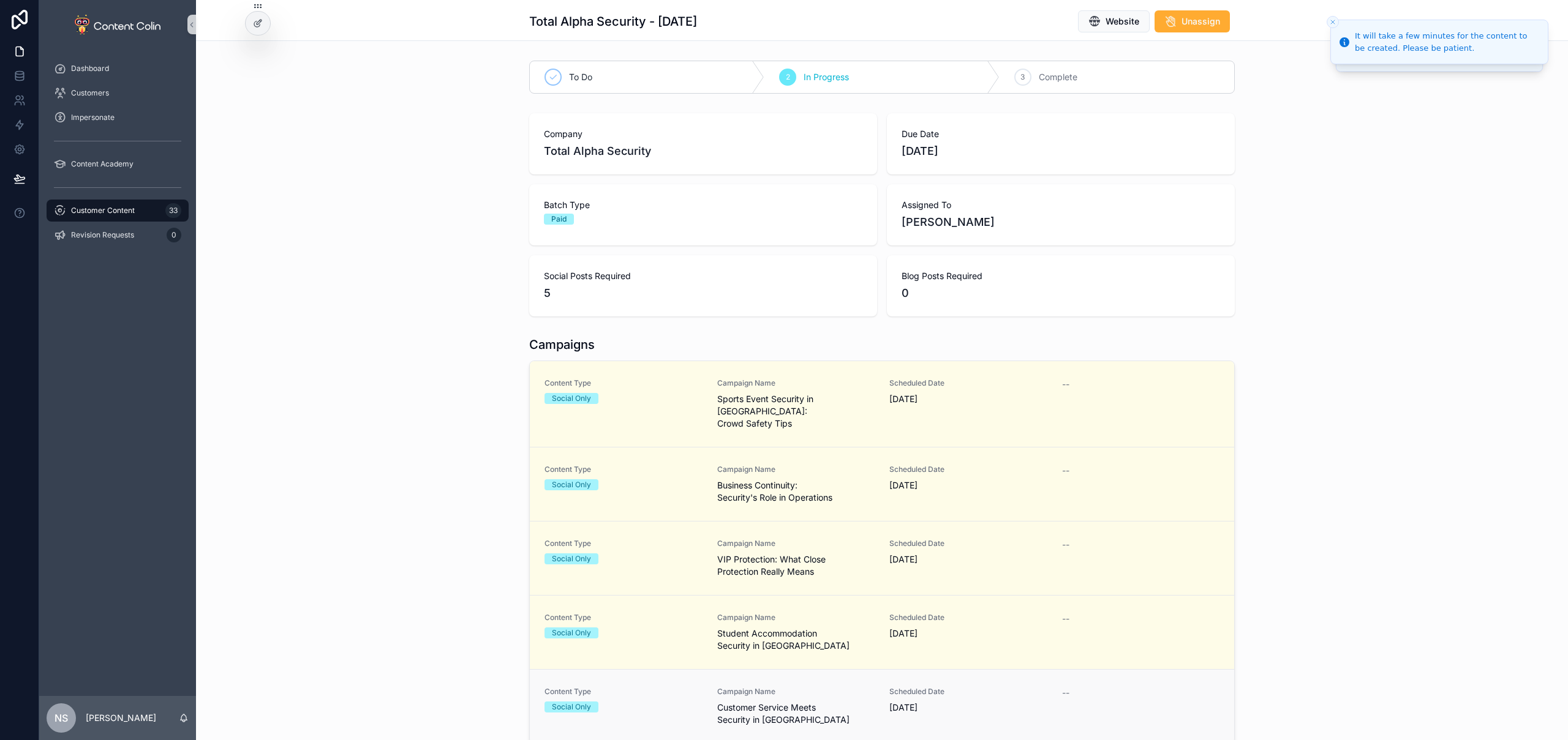
click at [790, 702] on span "Customer Service Meets Security in Kent" at bounding box center [796, 714] width 158 height 24
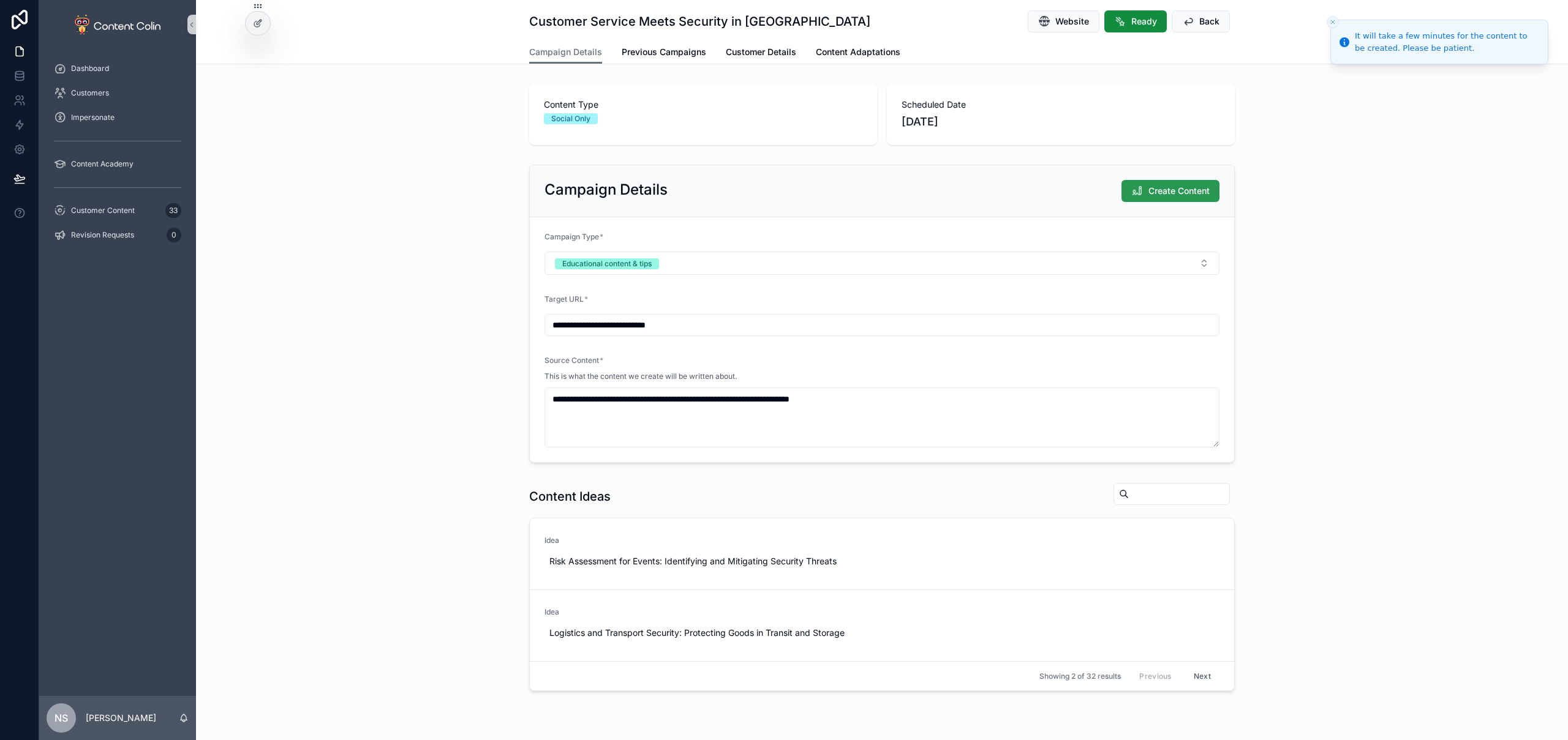
click at [1191, 189] on span "Create Content" at bounding box center [1178, 190] width 61 height 12
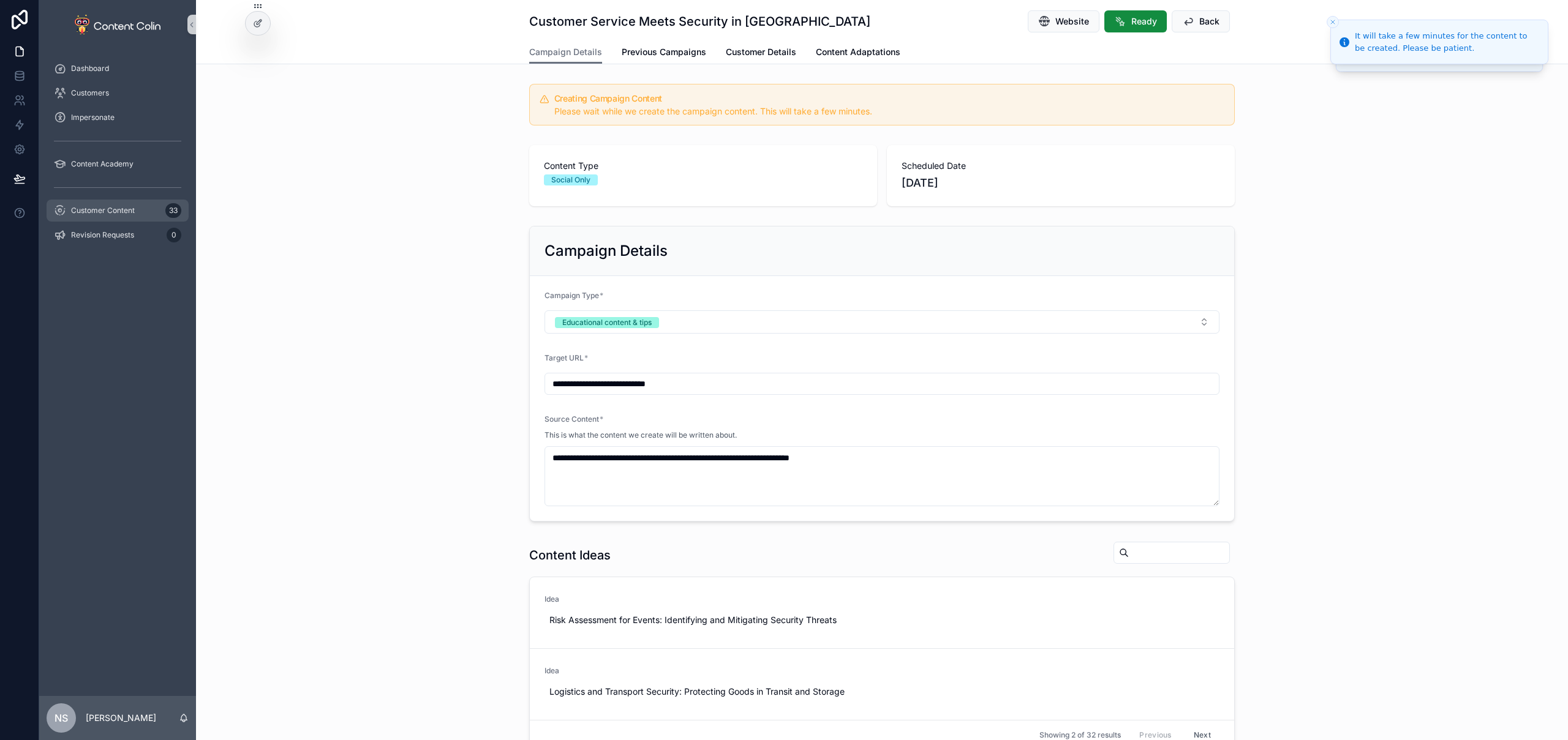
click at [119, 215] on span "Customer Content" at bounding box center [103, 211] width 64 height 9
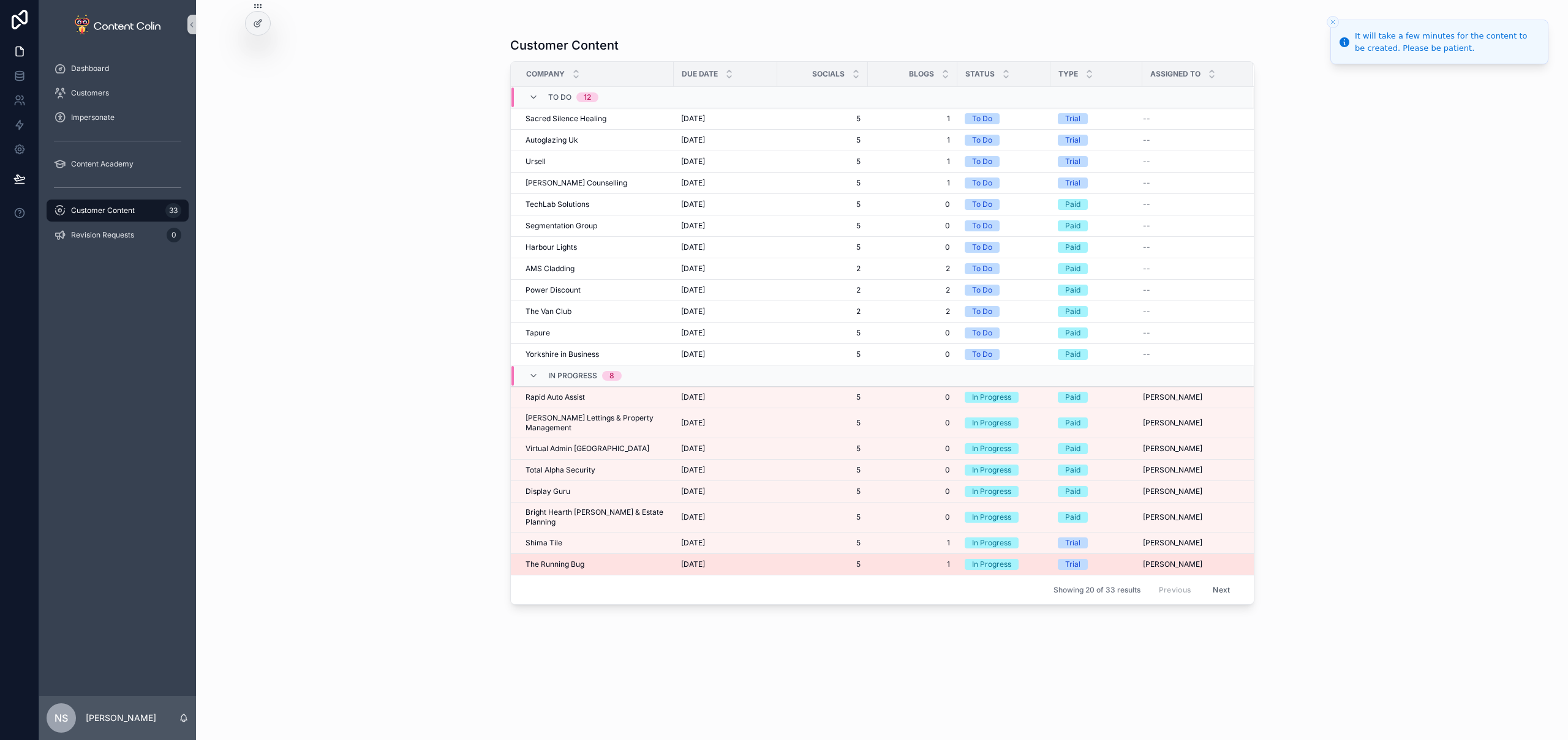
click at [559, 560] on span "The Running Bug" at bounding box center [555, 565] width 59 height 9
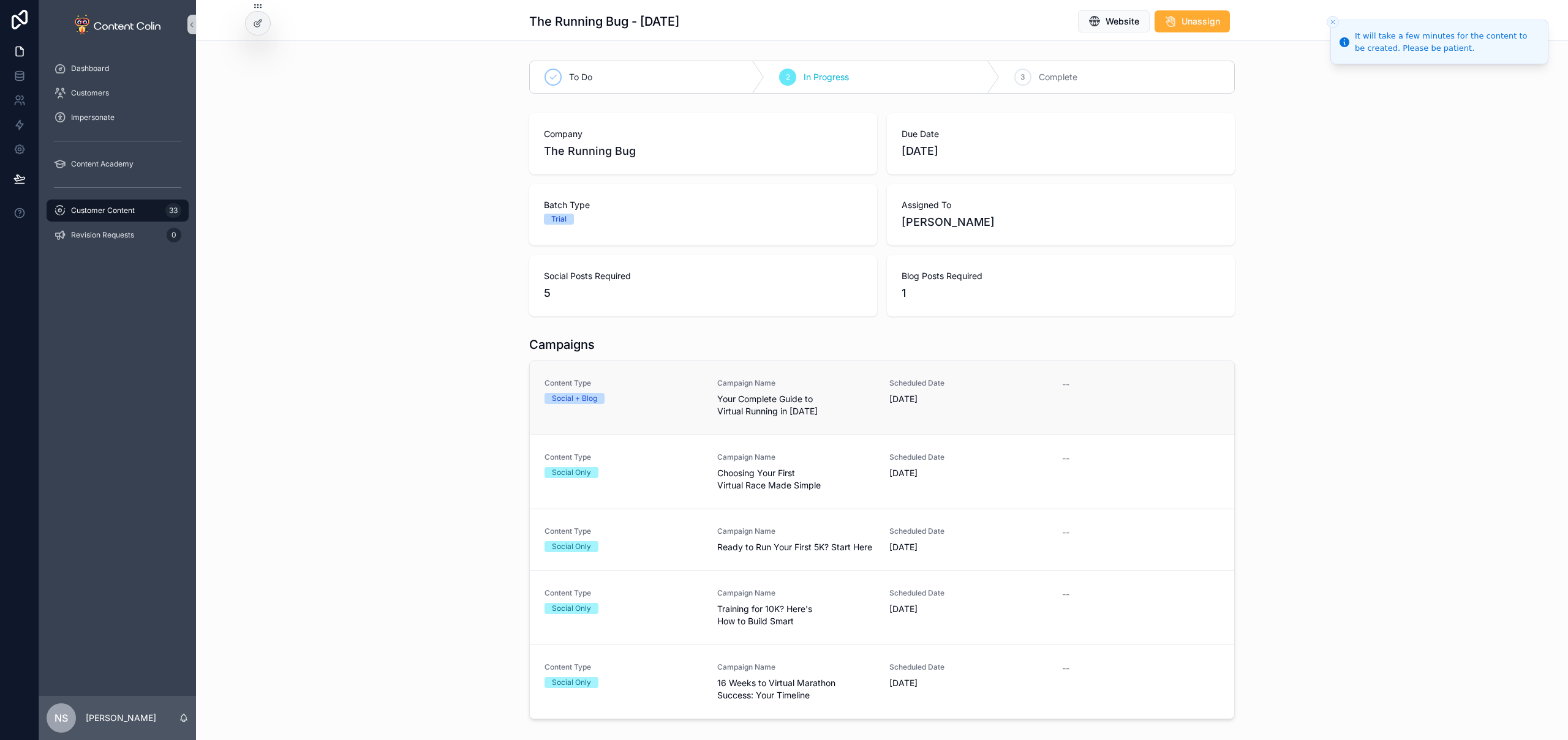
click at [835, 394] on span "Your Complete Guide to Virtual Running in 2025" at bounding box center [796, 406] width 158 height 24
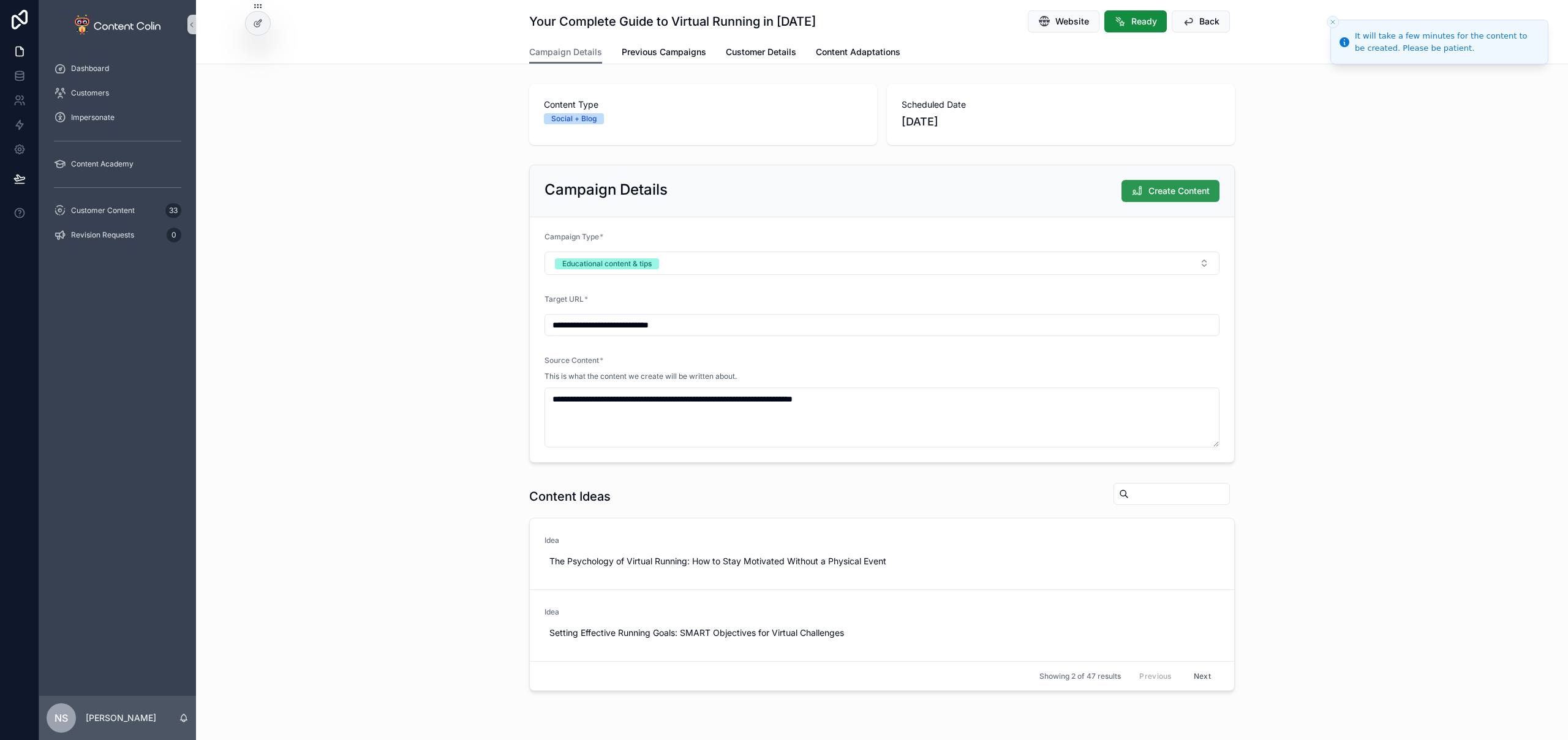
click at [1163, 188] on span "Create Content" at bounding box center [1178, 190] width 61 height 12
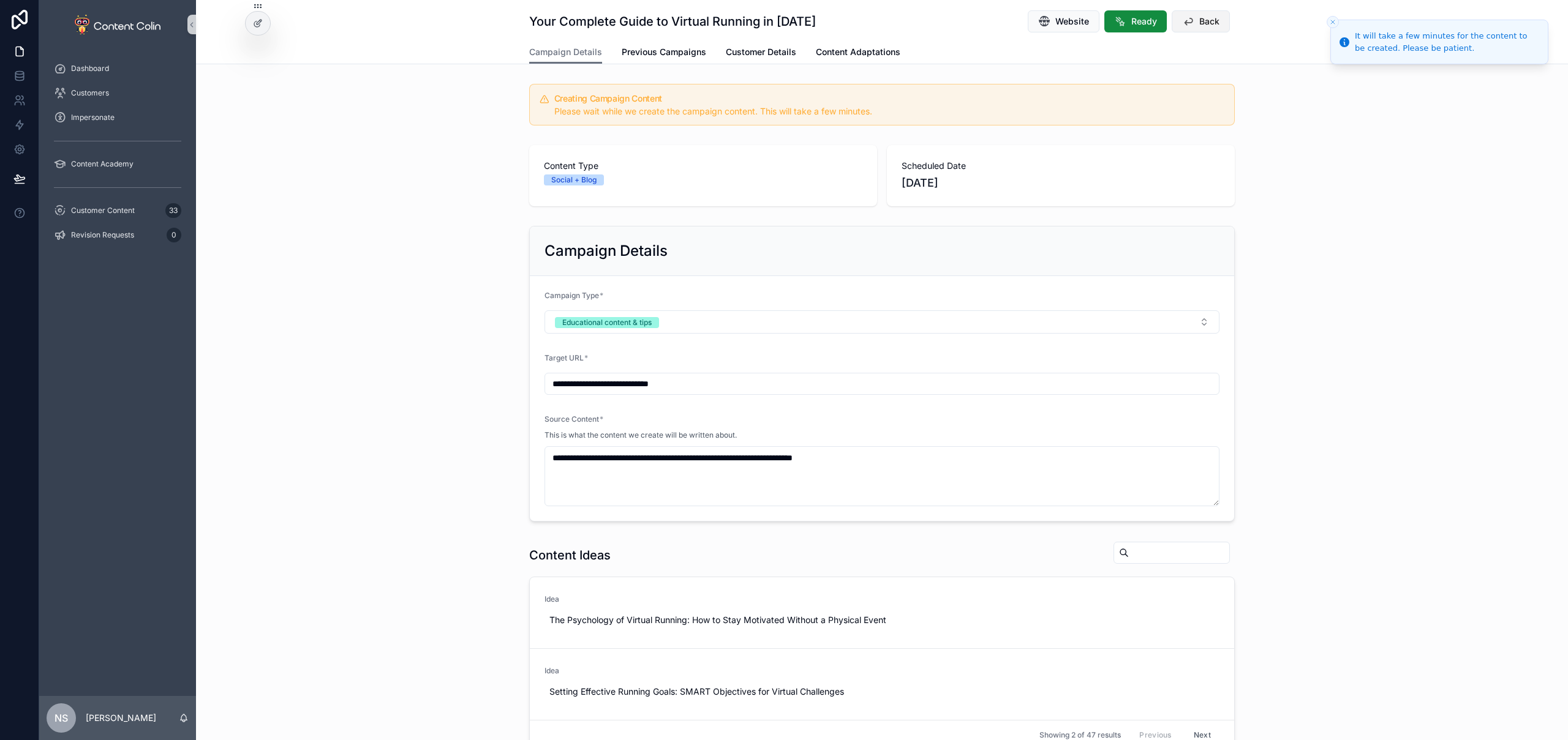
click at [1202, 17] on span "Back" at bounding box center [1209, 21] width 21 height 12
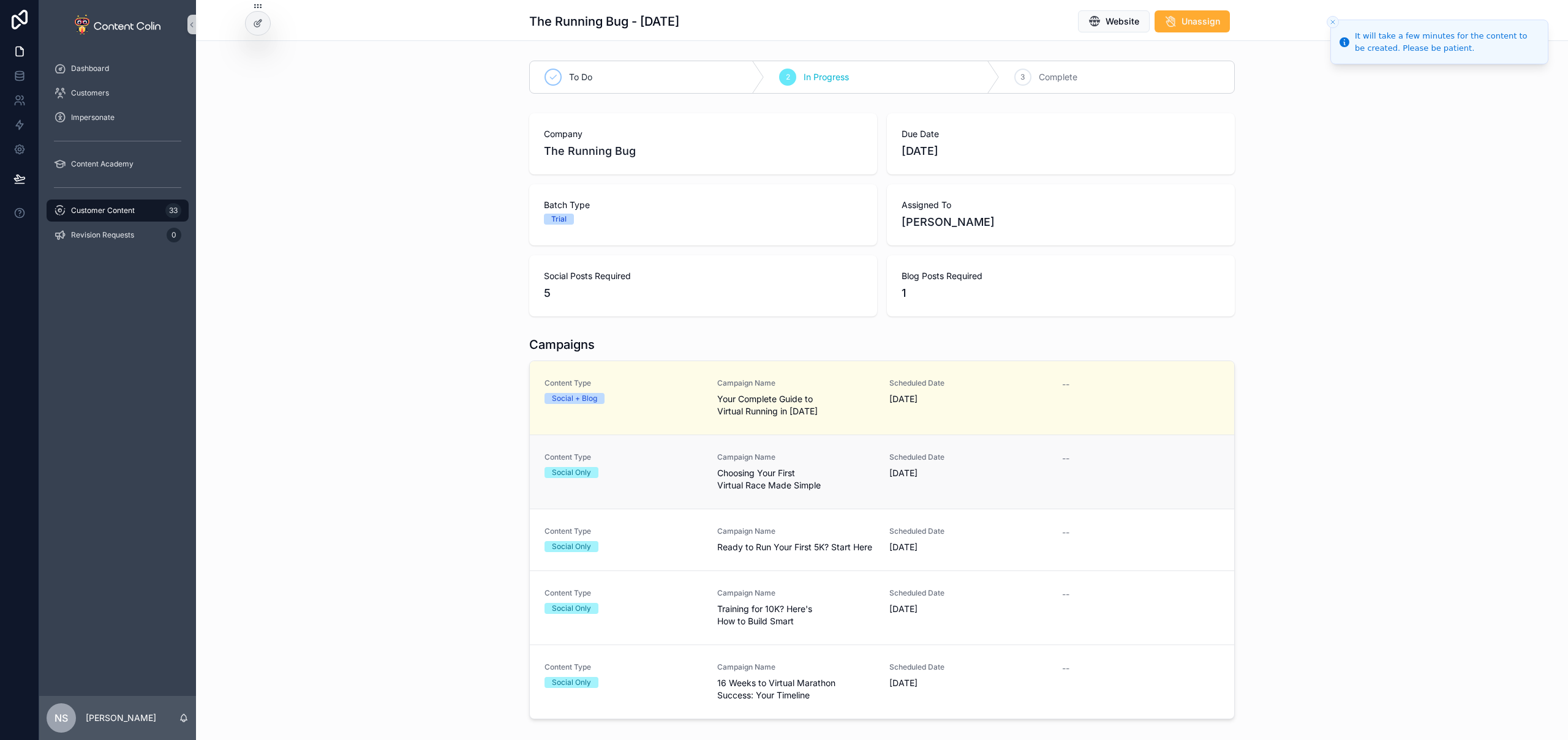
click at [820, 488] on span "Choosing Your First Virtual Race Made Simple" at bounding box center [796, 480] width 158 height 24
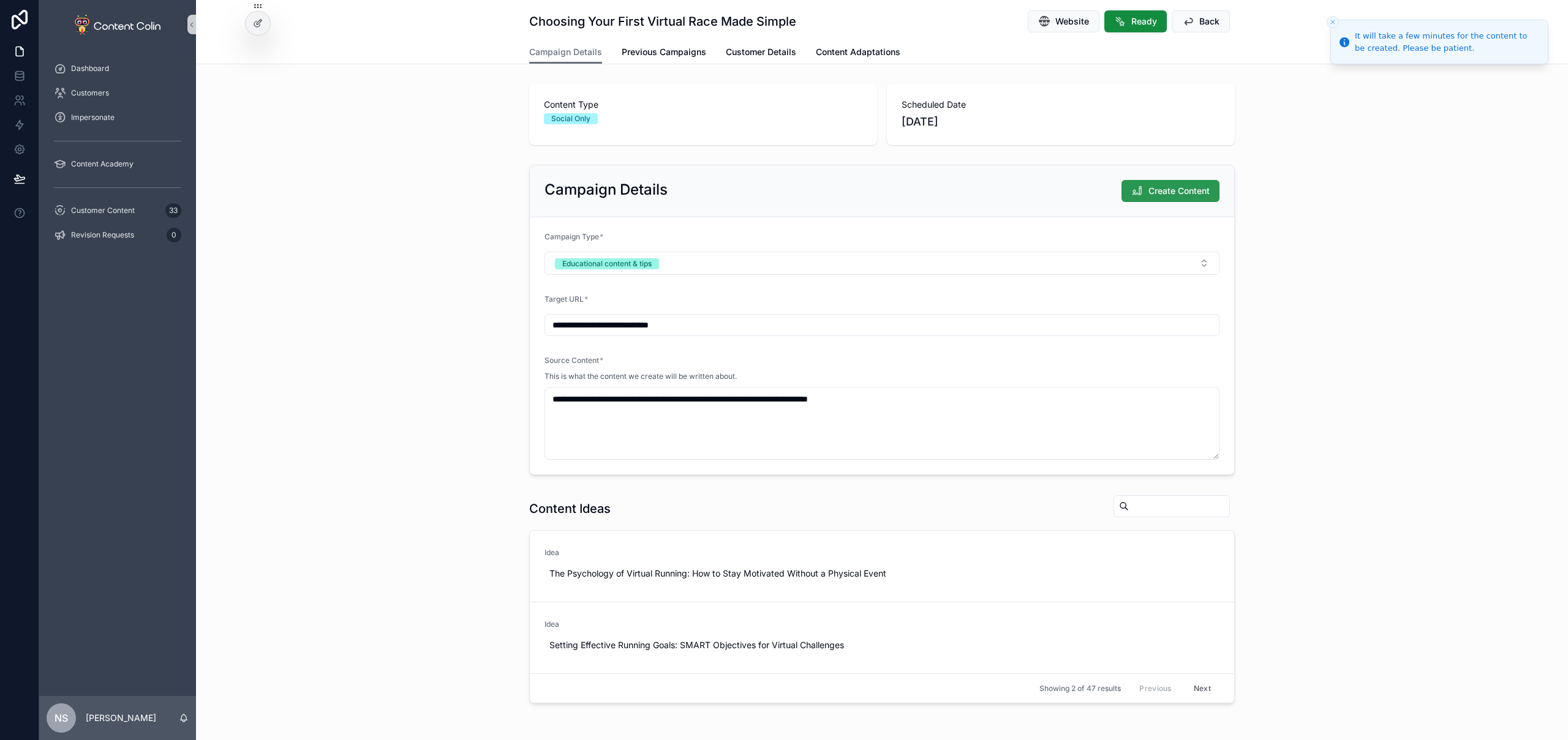
click at [1161, 186] on span "Create Content" at bounding box center [1178, 190] width 61 height 12
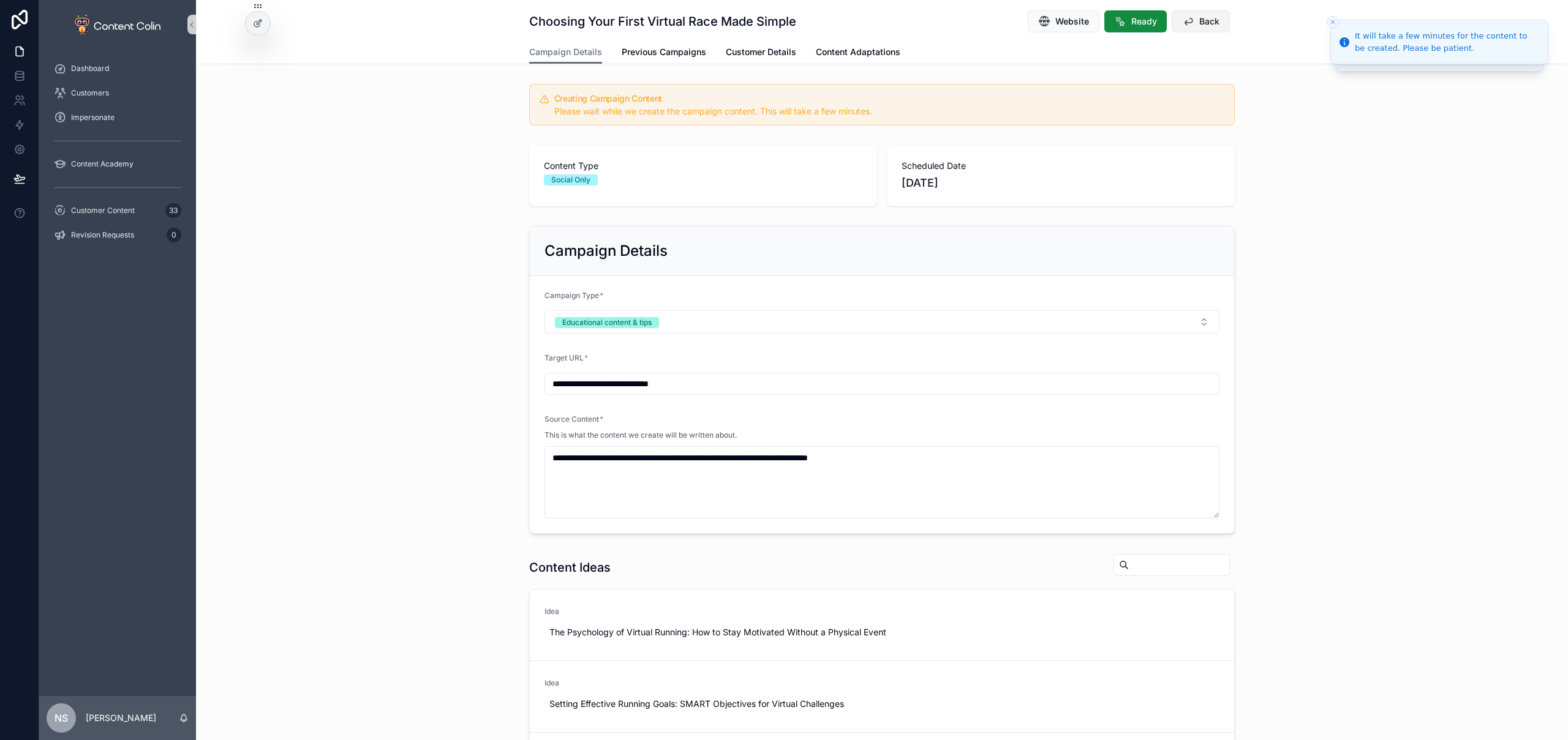
click at [1213, 20] on span "Back" at bounding box center [1209, 21] width 21 height 12
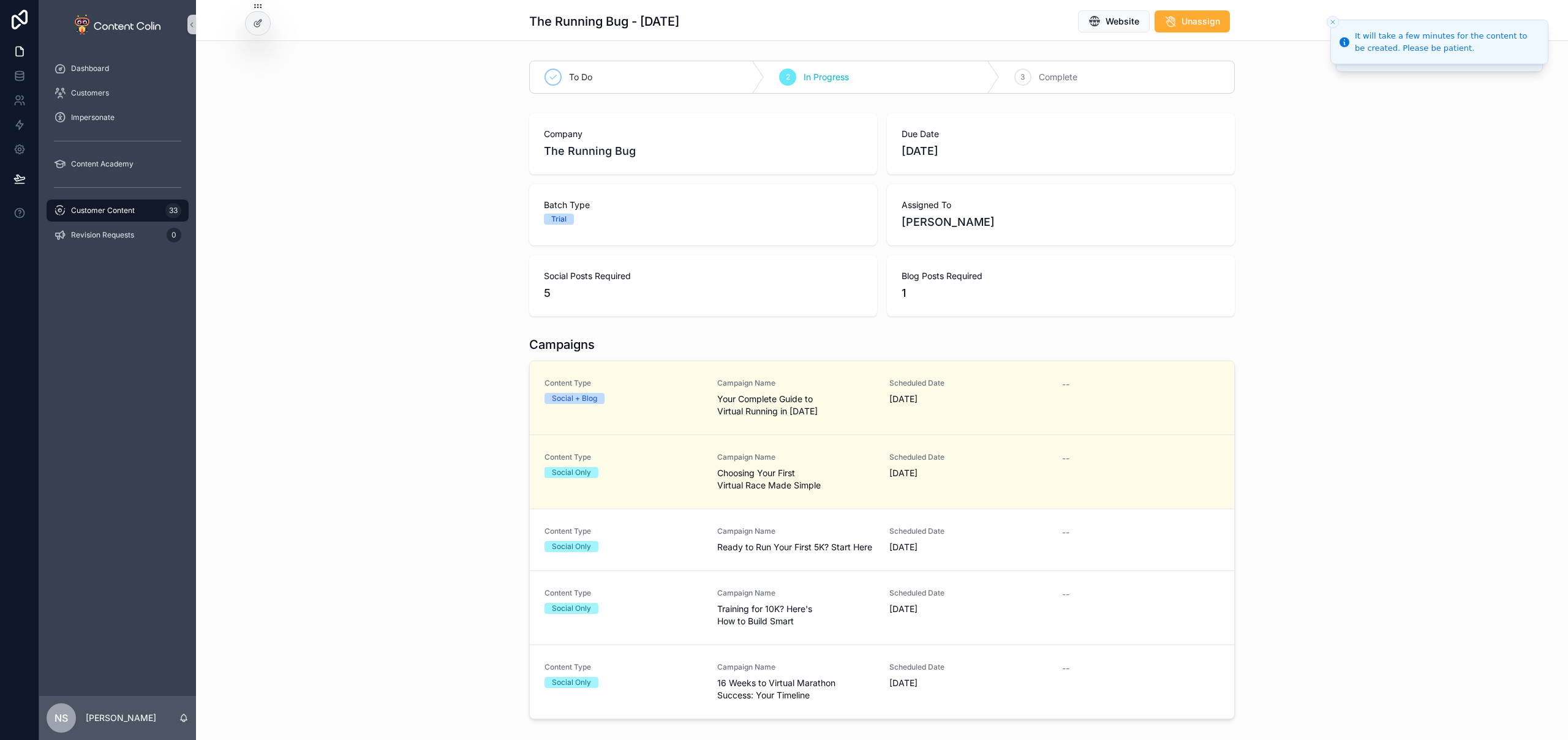
click at [762, 542] on span "Ready to Run Your First 5K? Start Here" at bounding box center [796, 547] width 158 height 12
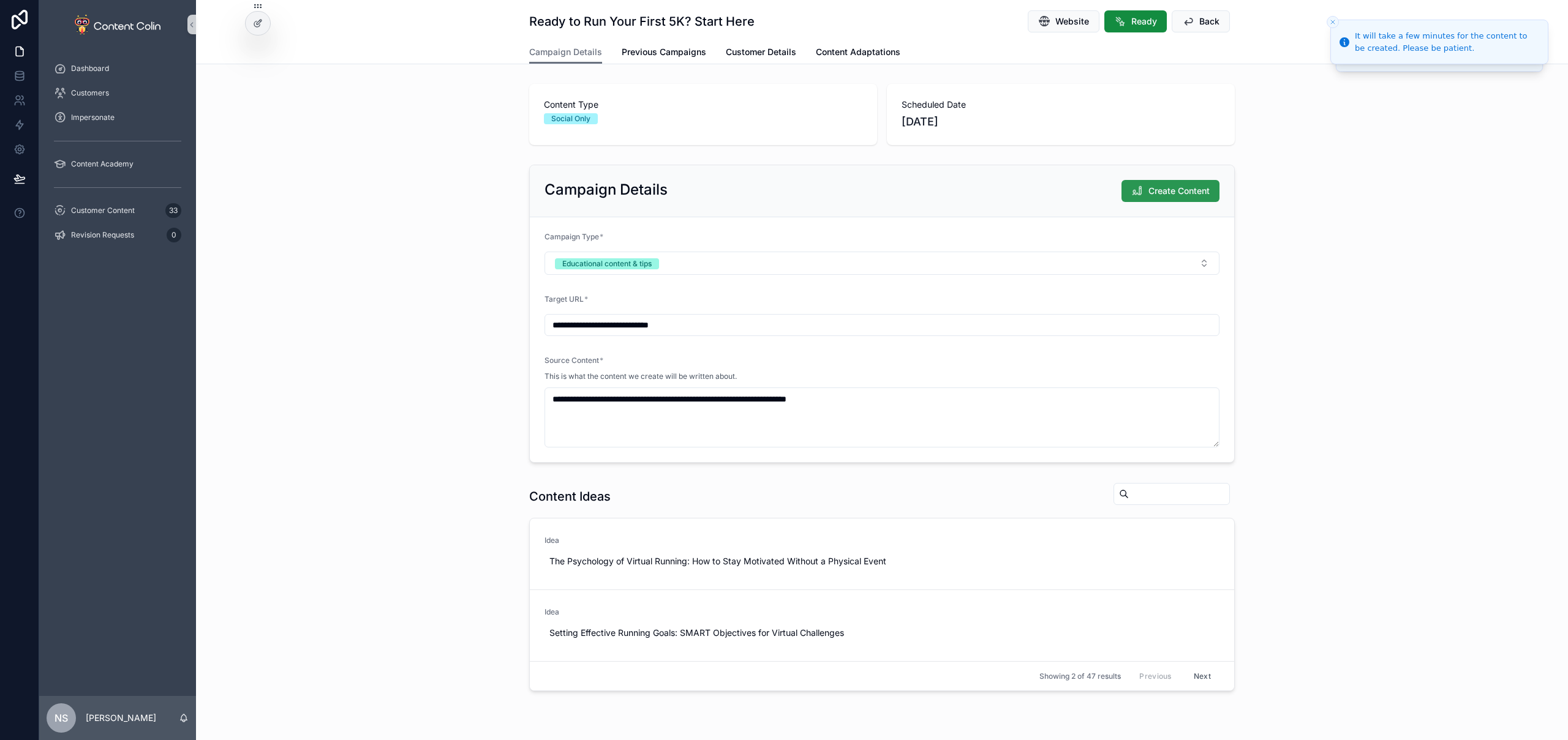
click at [1144, 184] on button "Create Content" at bounding box center [1170, 191] width 98 height 22
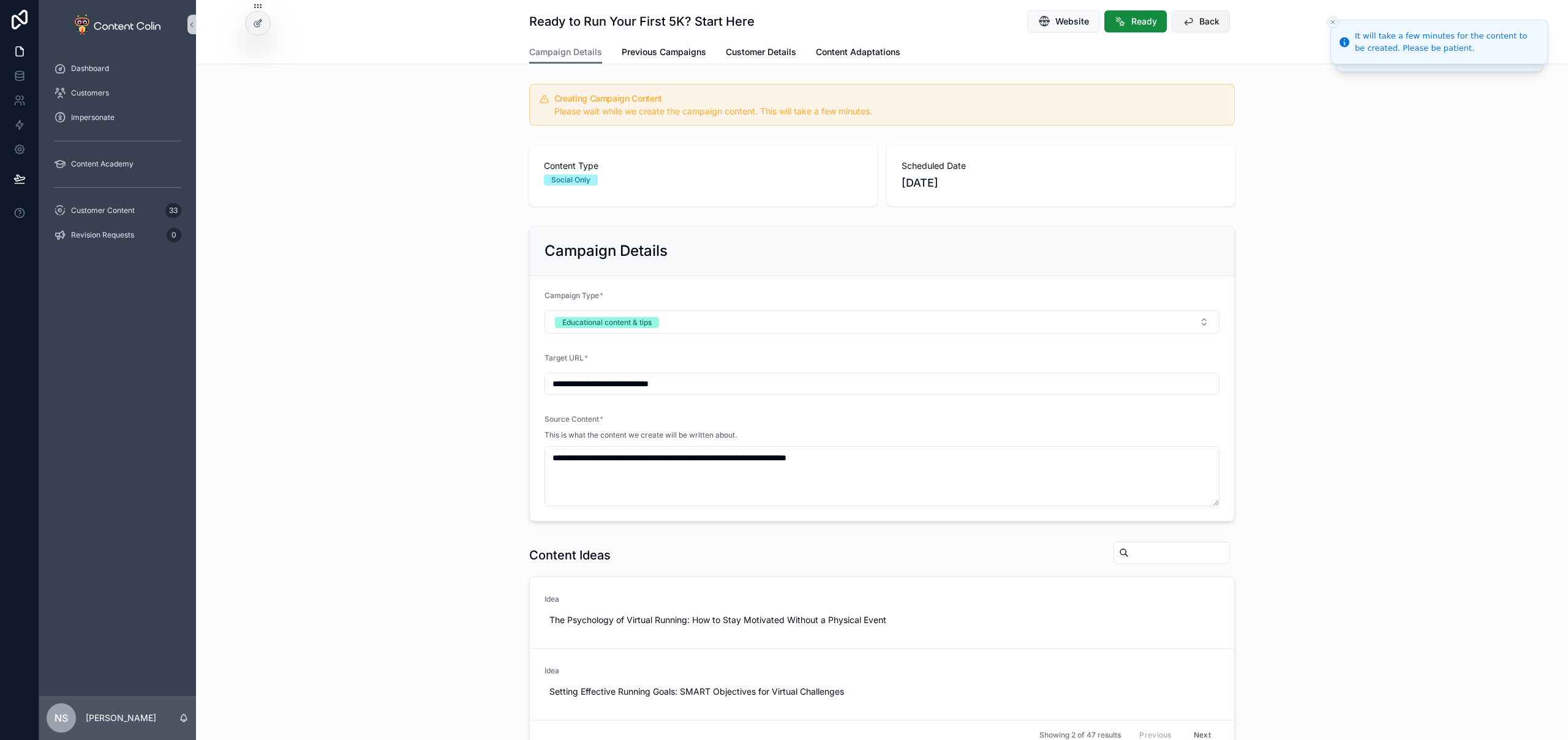
click at [1208, 22] on span "Back" at bounding box center [1209, 21] width 21 height 12
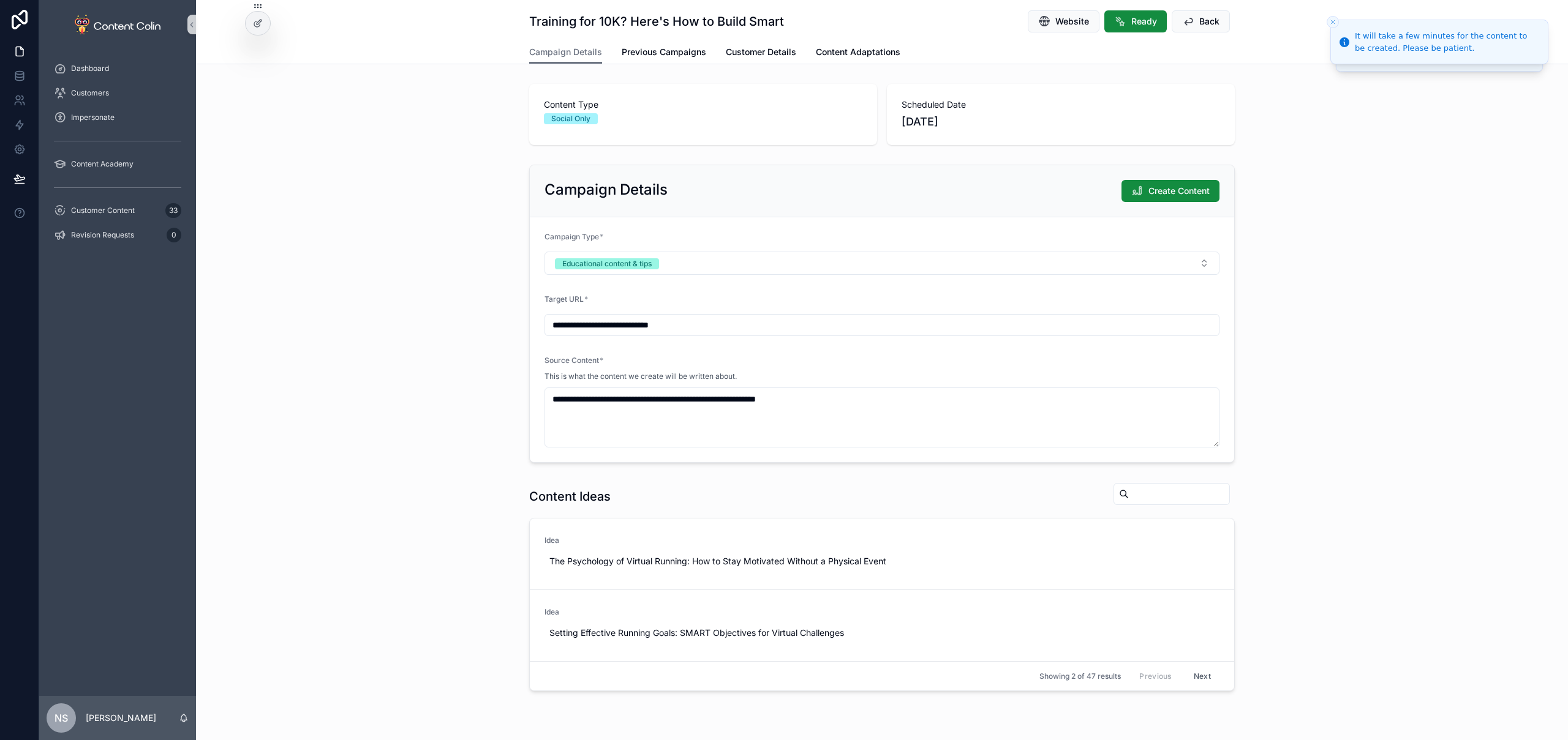
drag, startPoint x: 1161, startPoint y: 197, endPoint x: 1206, endPoint y: 86, distance: 119.8
click at [1161, 197] on span "Create Content" at bounding box center [1178, 190] width 61 height 12
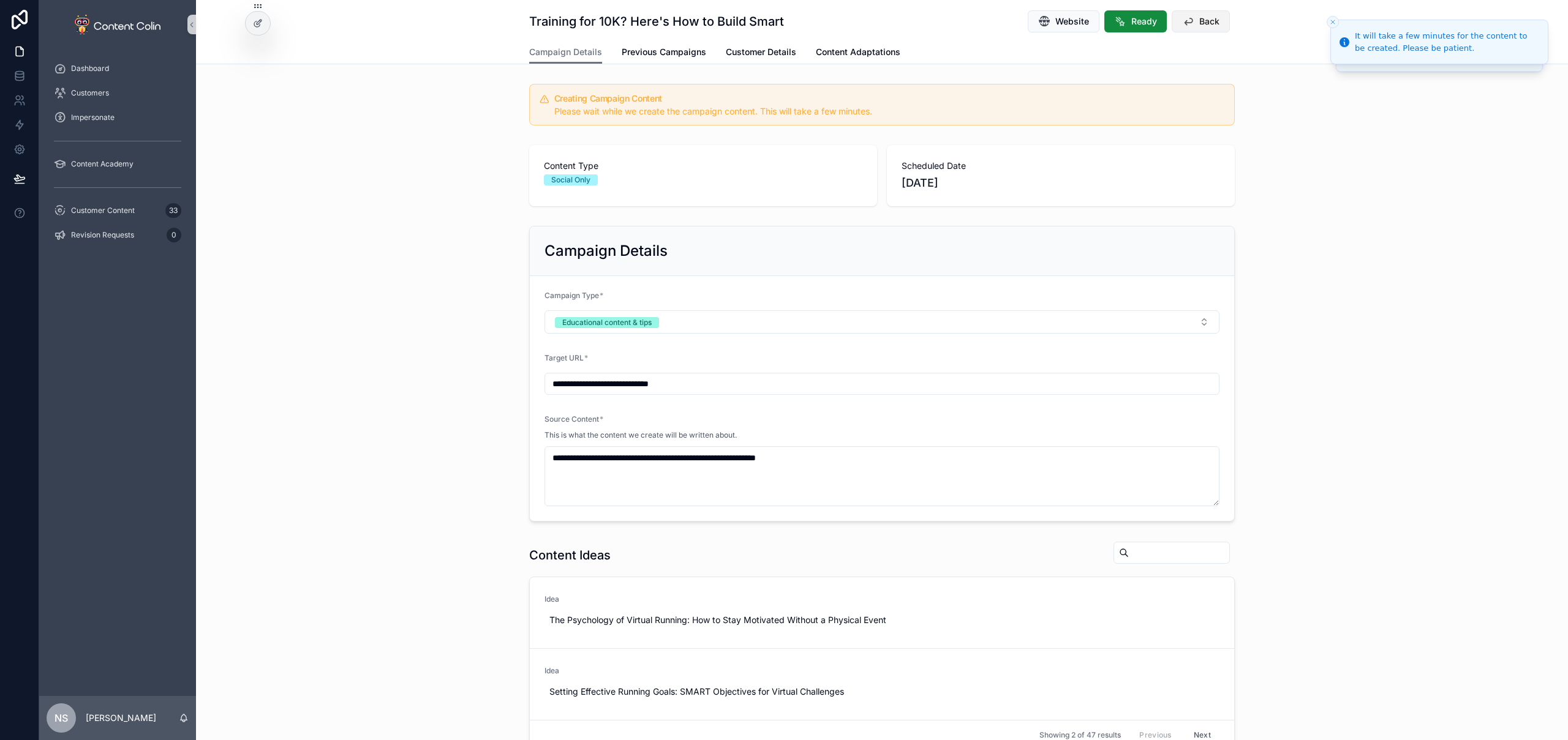
click at [1206, 22] on span "Back" at bounding box center [1209, 21] width 21 height 12
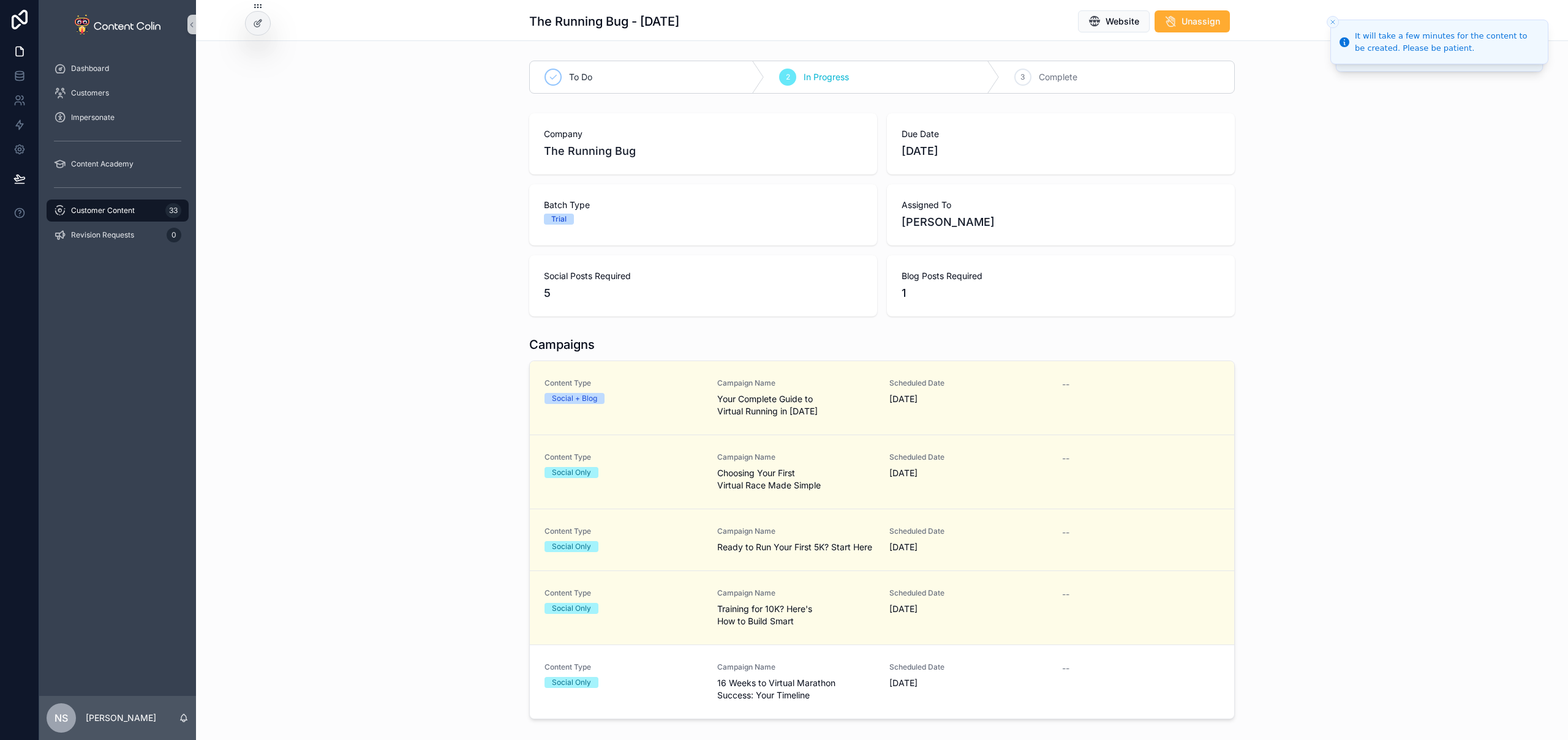
click at [880, 646] on link "Content Type Social Only Campaign Name 16 Weeks to Virtual Marathon Success: Yo…" at bounding box center [881, 681] width 704 height 74
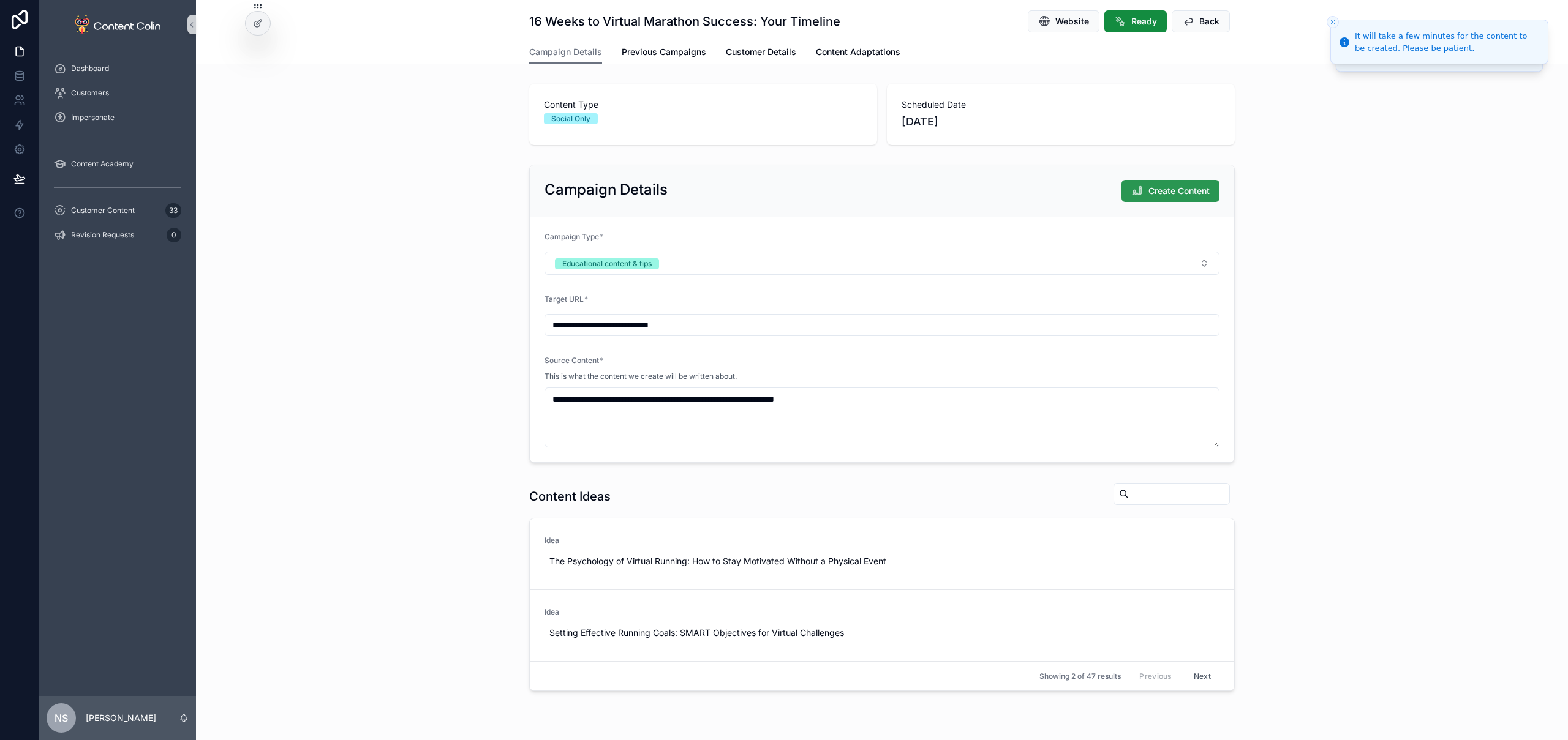
click at [1153, 189] on span "Create Content" at bounding box center [1178, 190] width 61 height 12
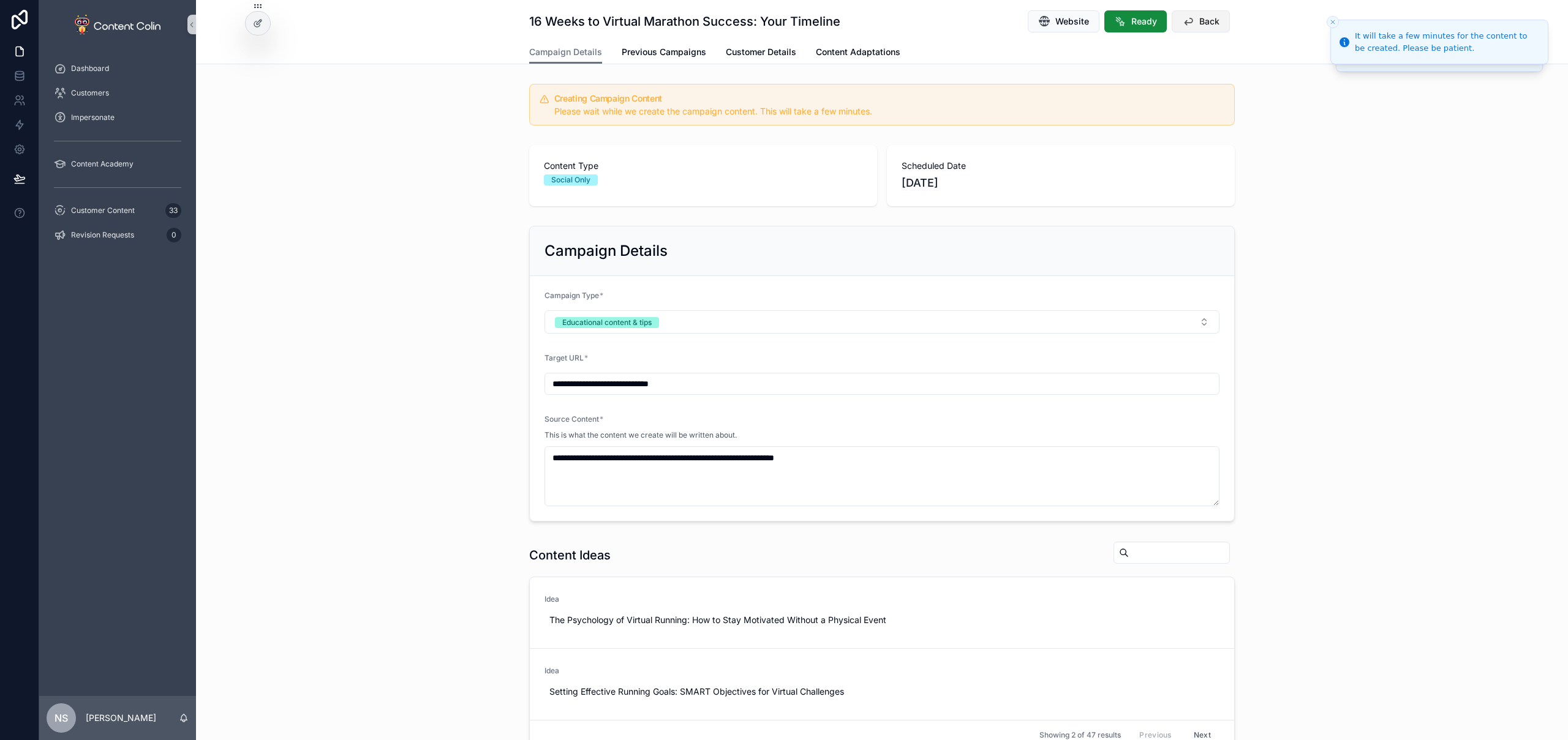
click at [1209, 20] on span "Back" at bounding box center [1209, 21] width 21 height 12
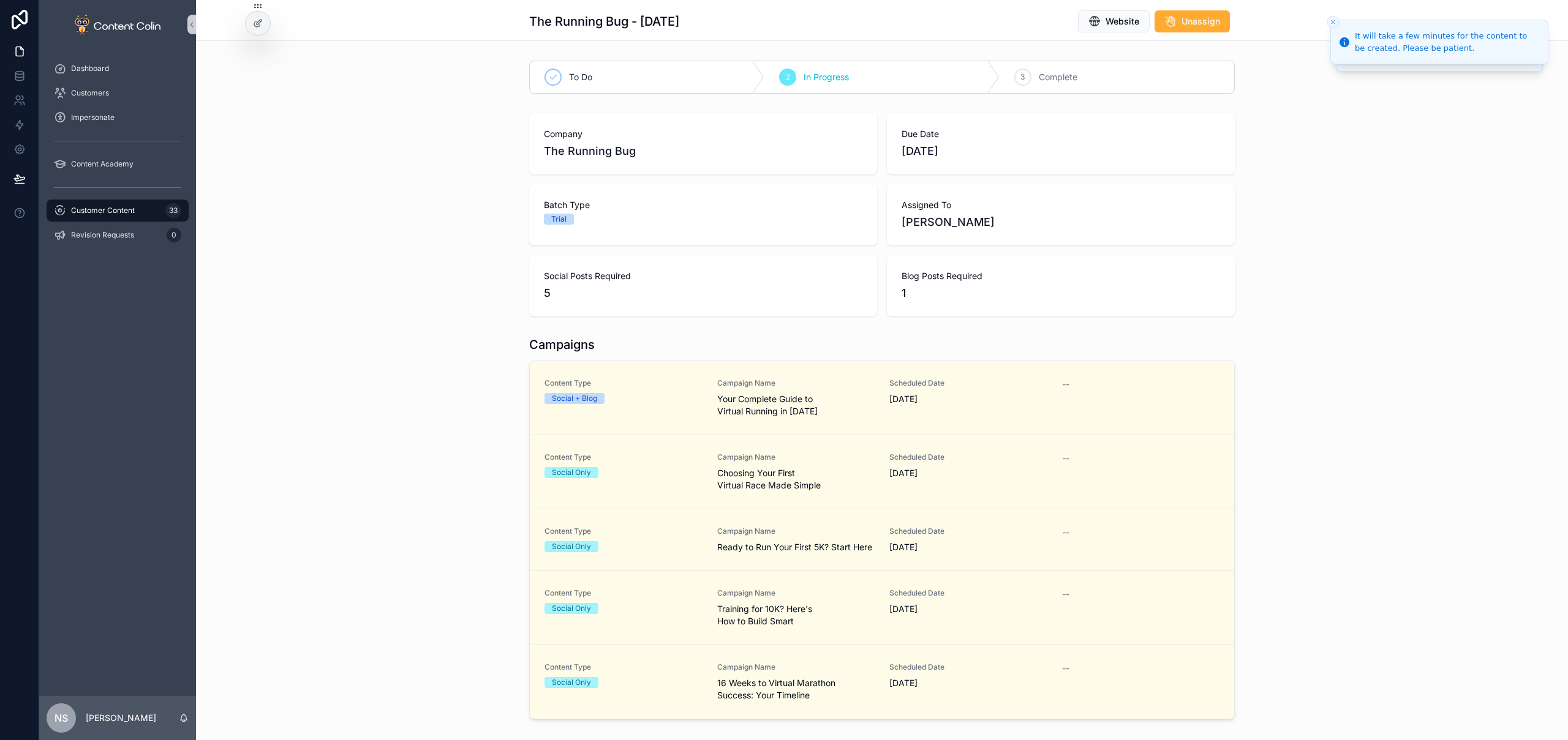
click at [124, 209] on span "Customer Content" at bounding box center [103, 211] width 64 height 9
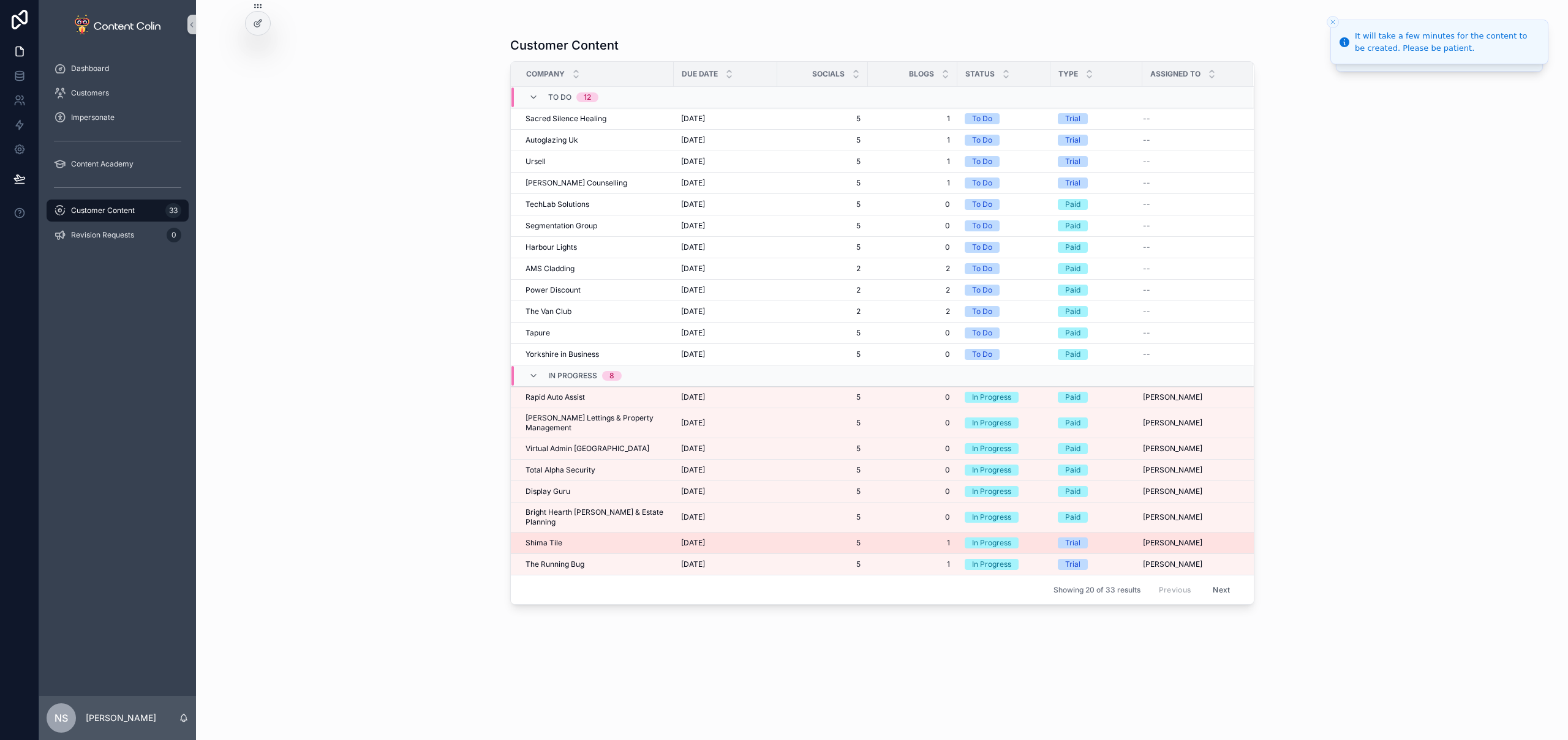
click at [568, 533] on td "Shima Tile Shima Tile" at bounding box center [592, 543] width 163 height 22
click at [544, 539] on span "Shima Tile" at bounding box center [543, 543] width 37 height 9
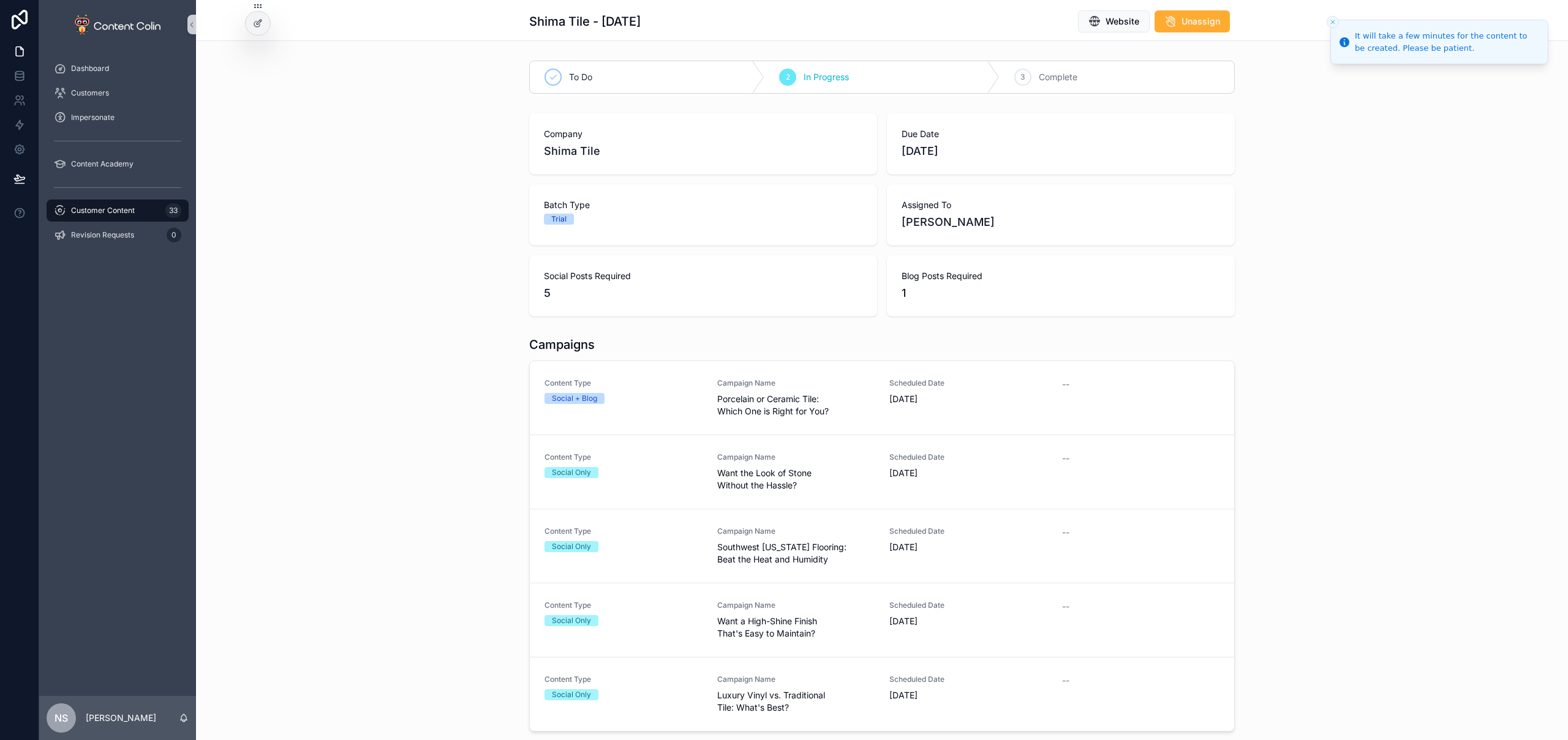
click at [930, 393] on span "[DATE]" at bounding box center [968, 399] width 158 height 12
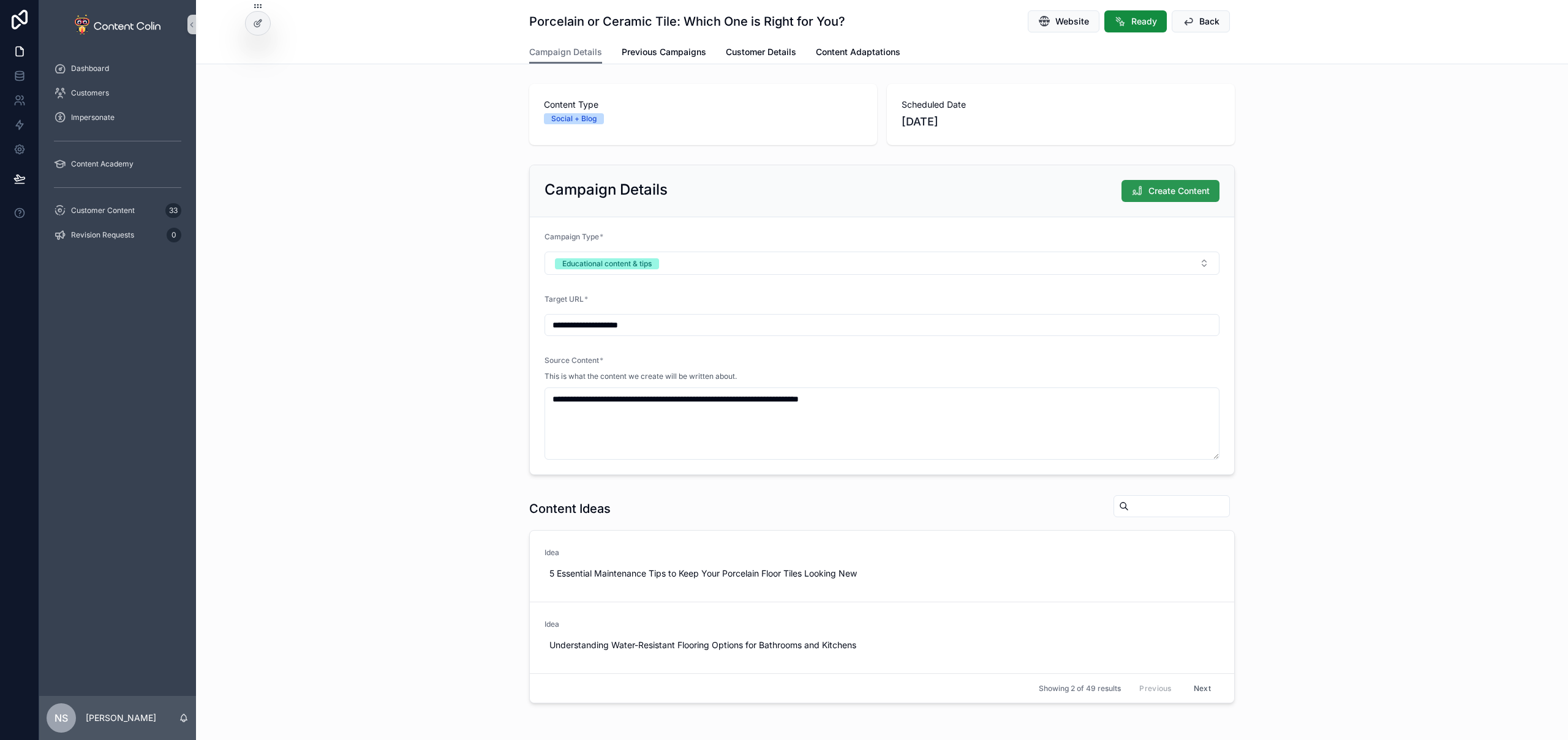
click at [1164, 195] on span "Create Content" at bounding box center [1178, 190] width 61 height 12
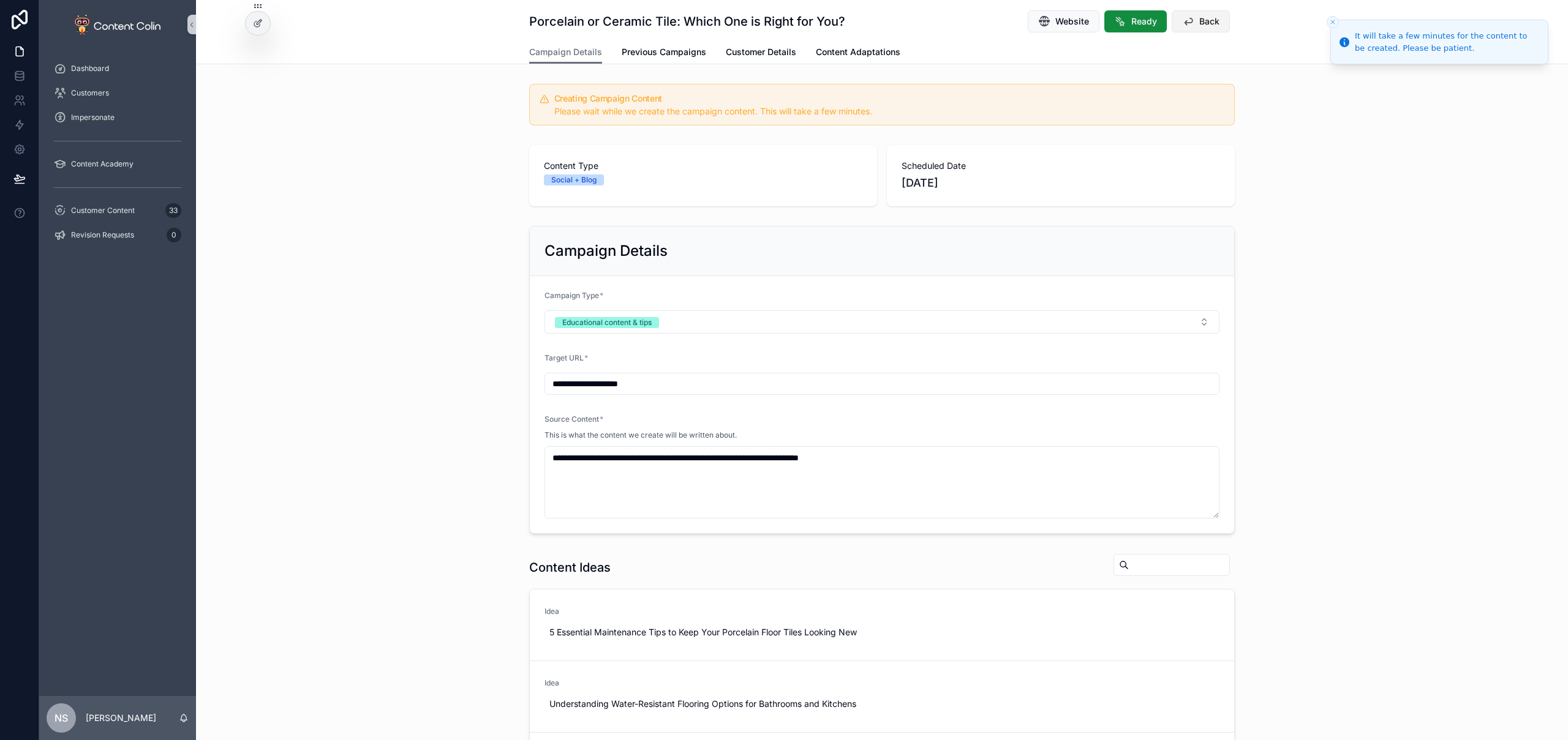
click at [1207, 22] on span "Back" at bounding box center [1209, 21] width 21 height 12
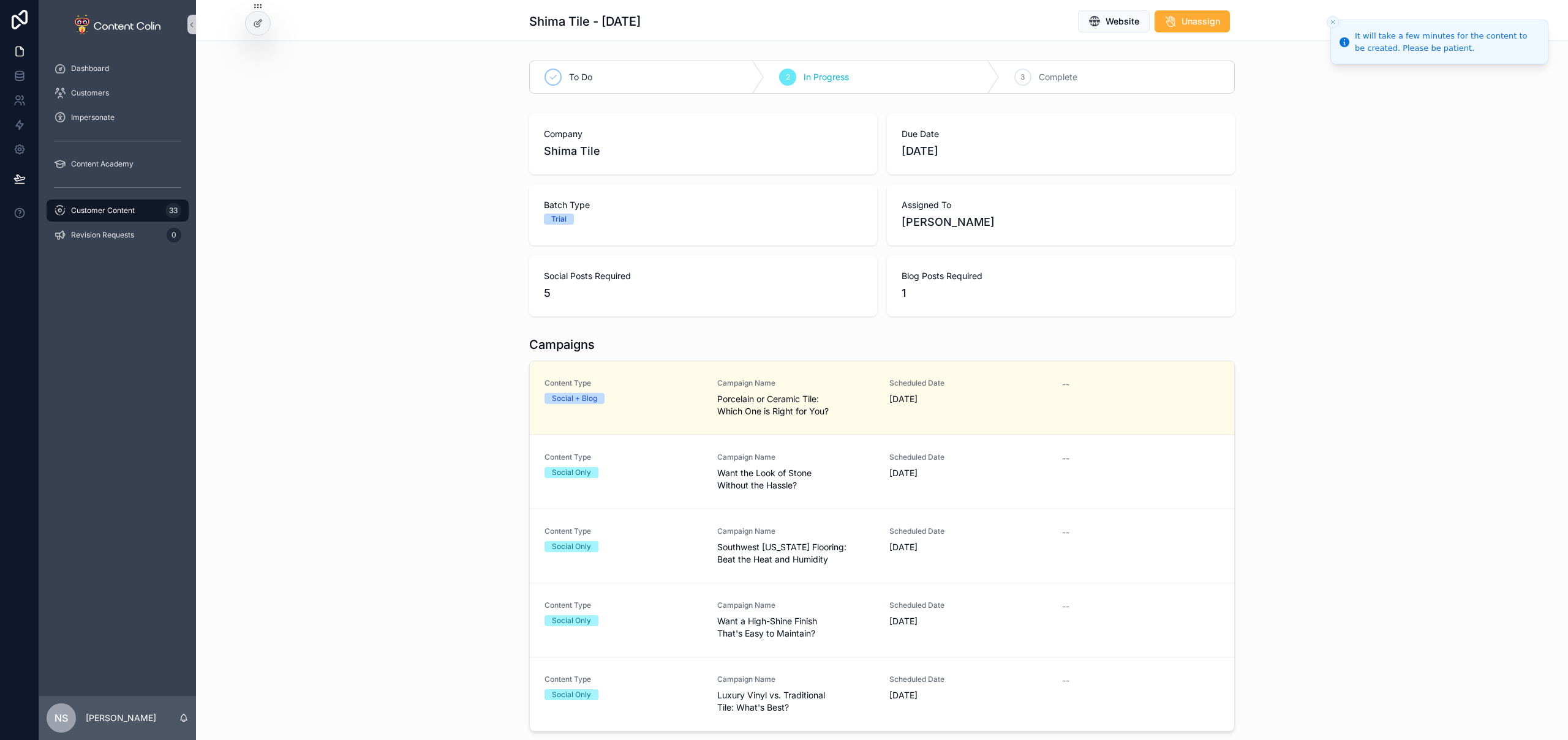
click at [889, 466] on div "Scheduled Date 10th October 2025" at bounding box center [968, 466] width 158 height 27
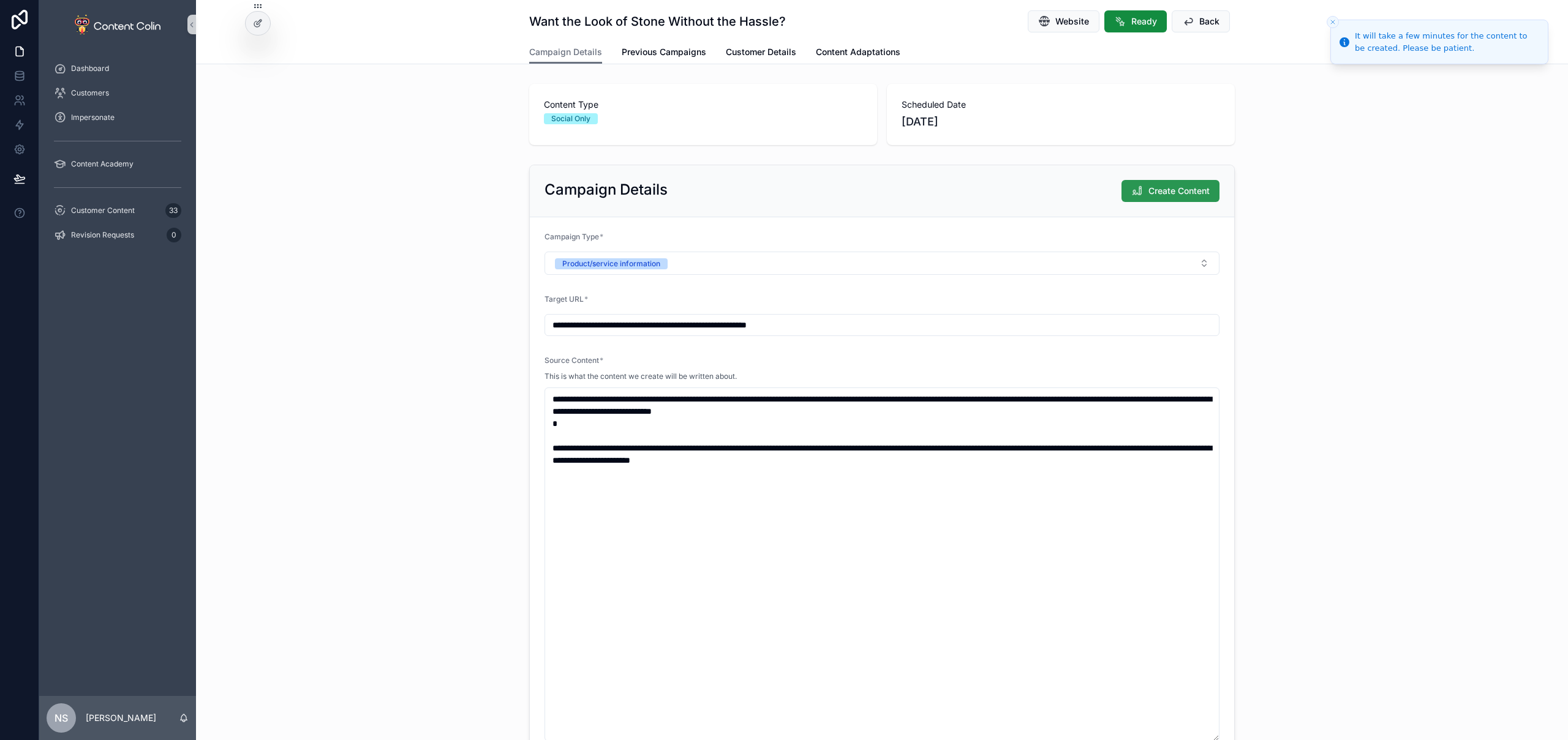
click at [1168, 192] on span "Create Content" at bounding box center [1178, 190] width 61 height 12
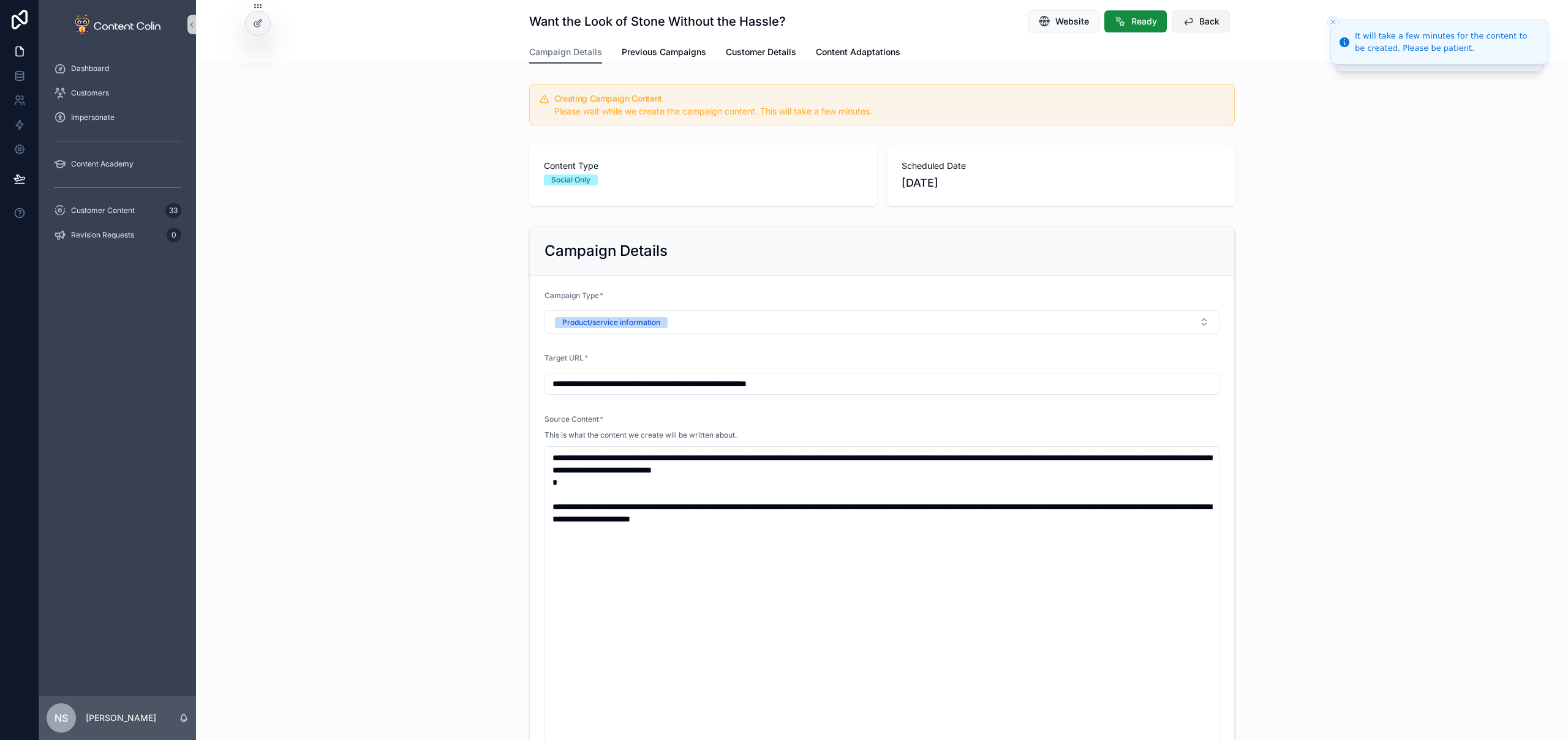
click at [1209, 19] on span "Back" at bounding box center [1209, 21] width 21 height 12
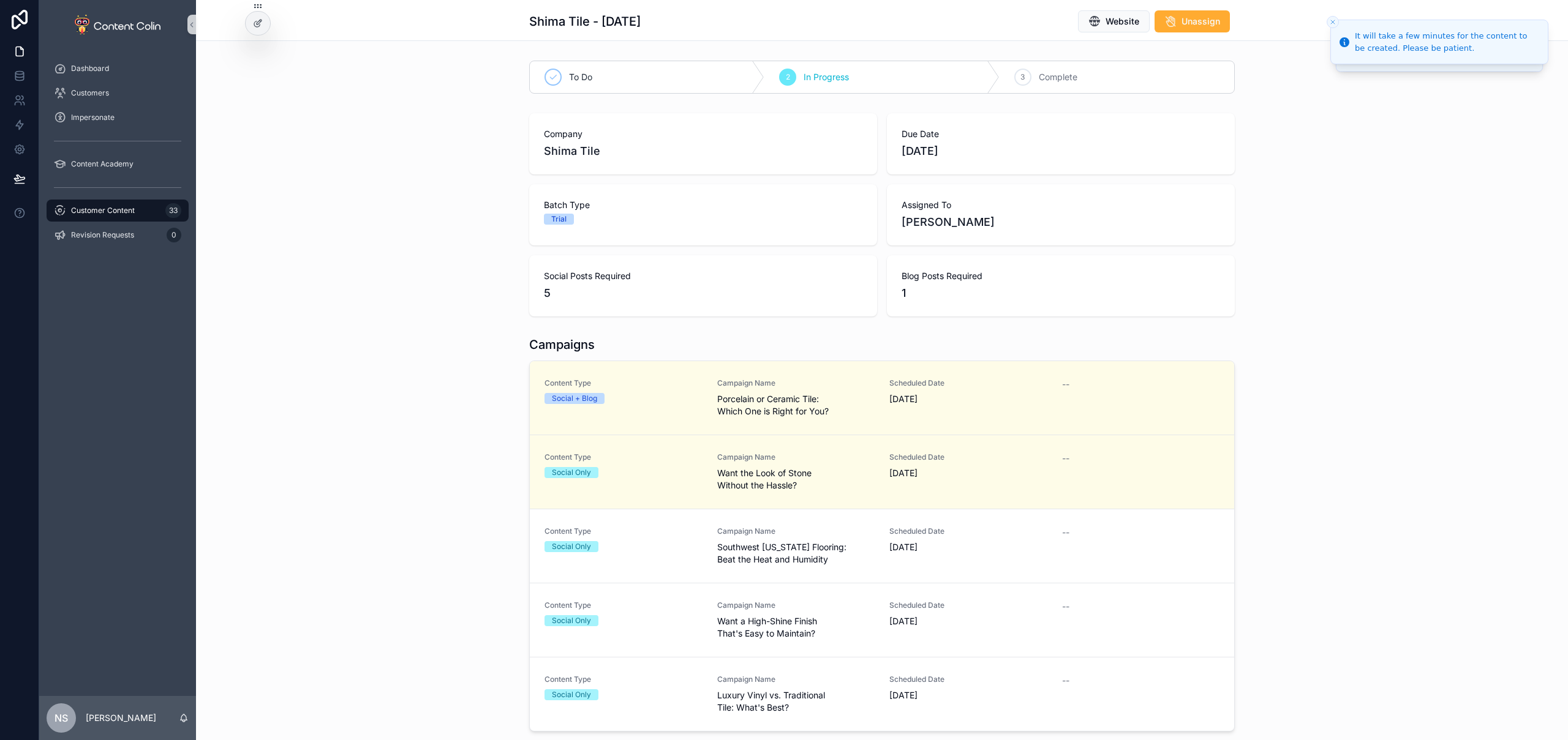
click at [856, 545] on span "Southwest Florida Flooring: Beat the Heat and Humidity" at bounding box center [796, 554] width 158 height 24
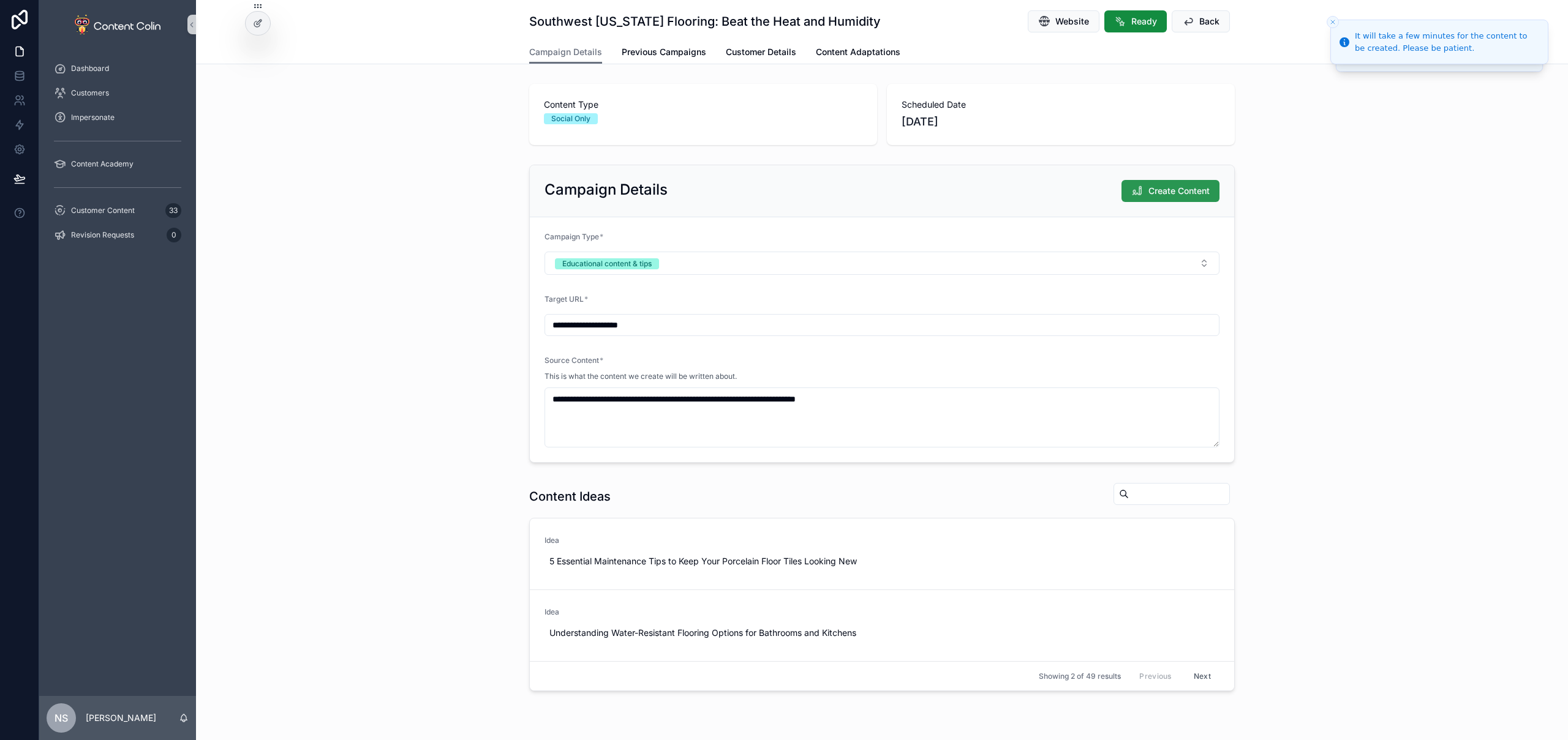
click at [1167, 190] on span "Create Content" at bounding box center [1178, 190] width 61 height 12
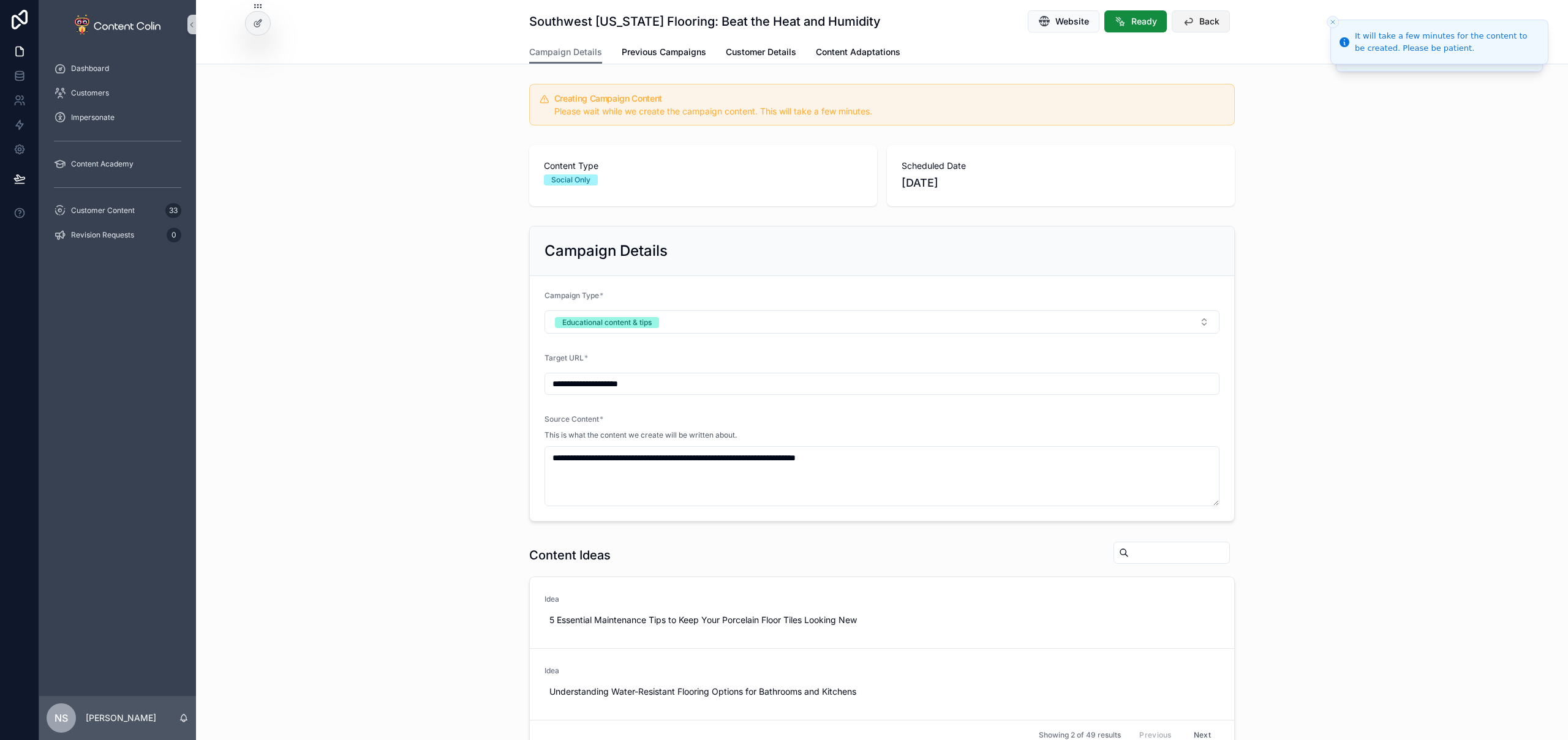
click at [1210, 22] on span "Back" at bounding box center [1209, 21] width 21 height 12
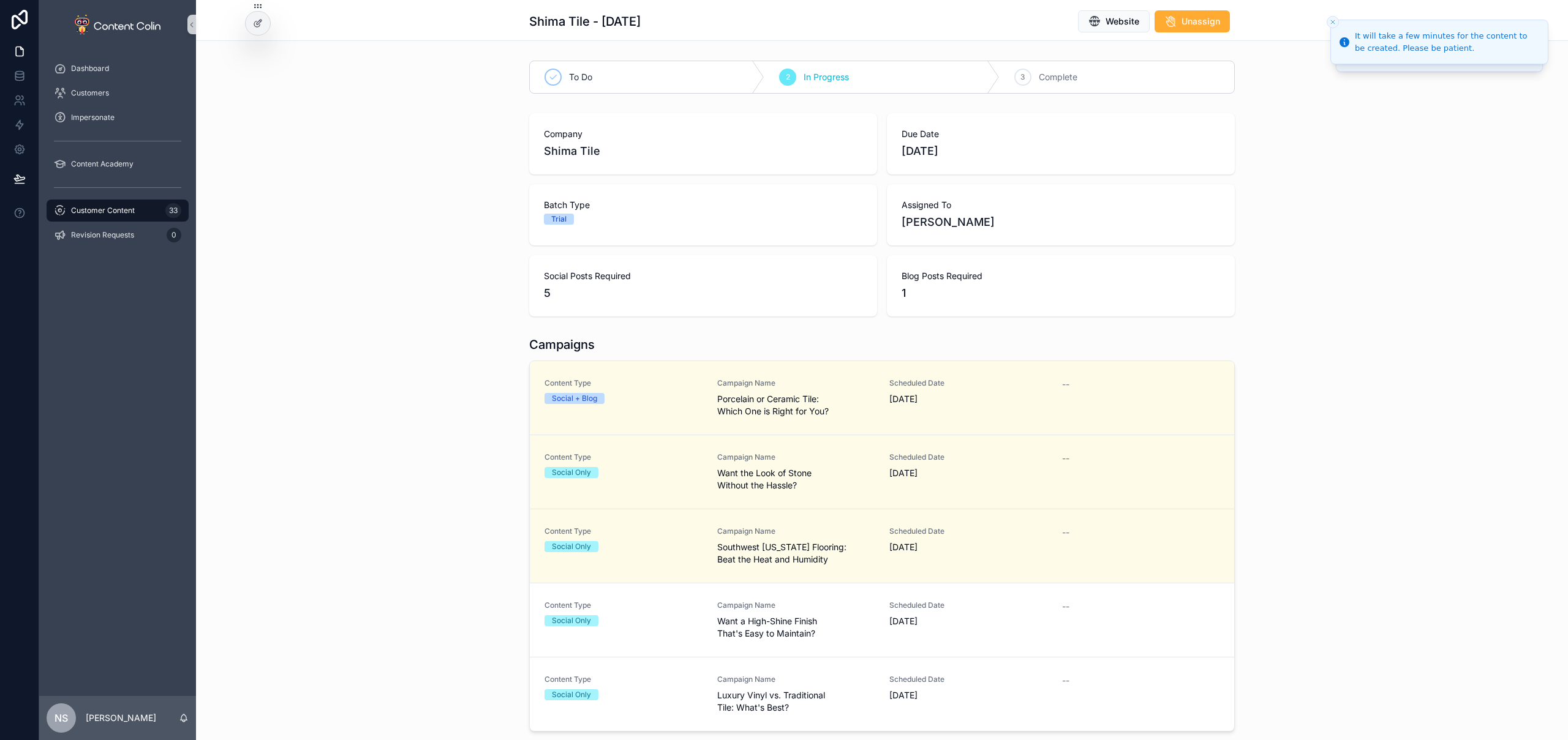
click at [836, 648] on link "Content Type Social Only Campaign Name Want a High-Shine Finish That's Easy to …" at bounding box center [881, 619] width 704 height 74
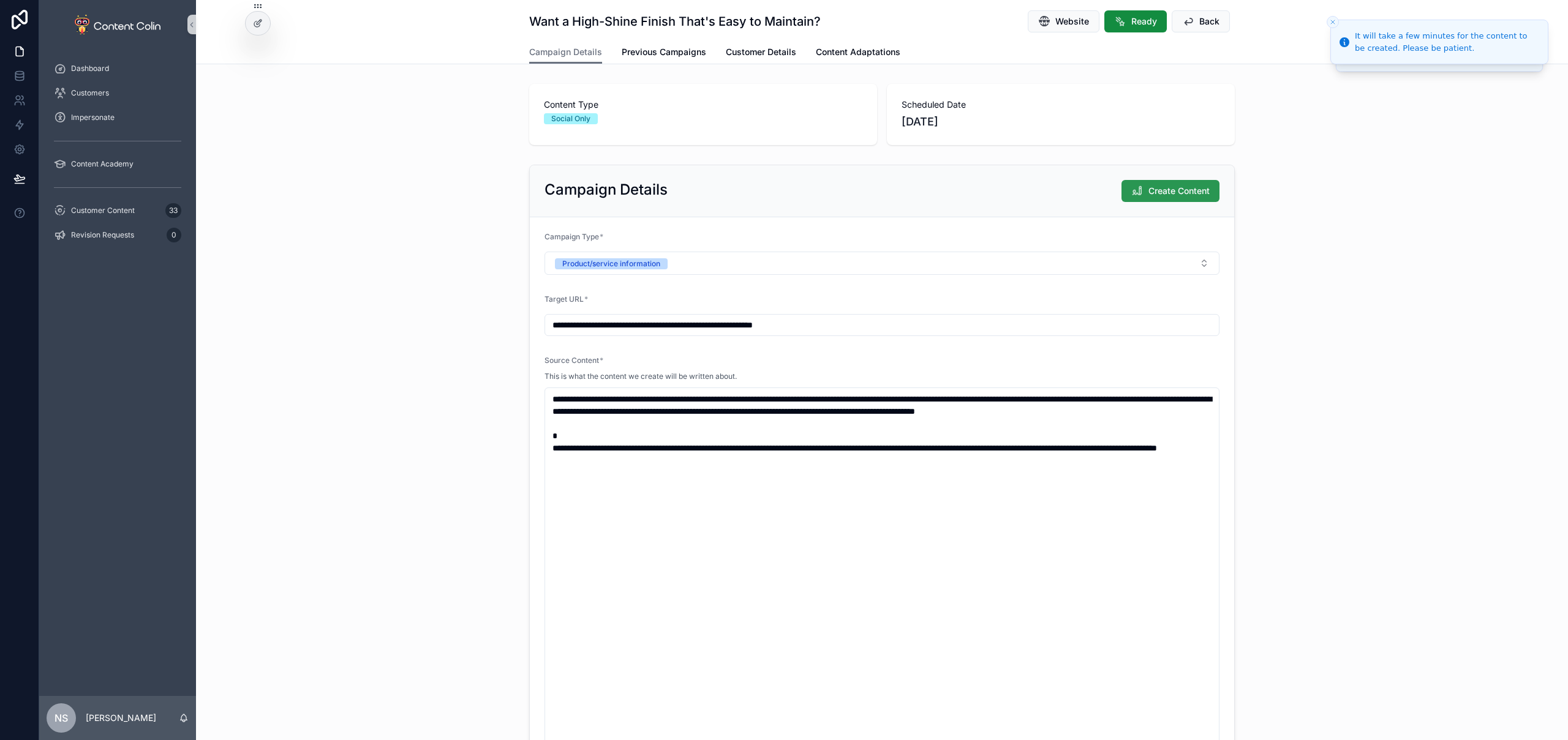
click at [1183, 192] on span "Create Content" at bounding box center [1178, 190] width 61 height 12
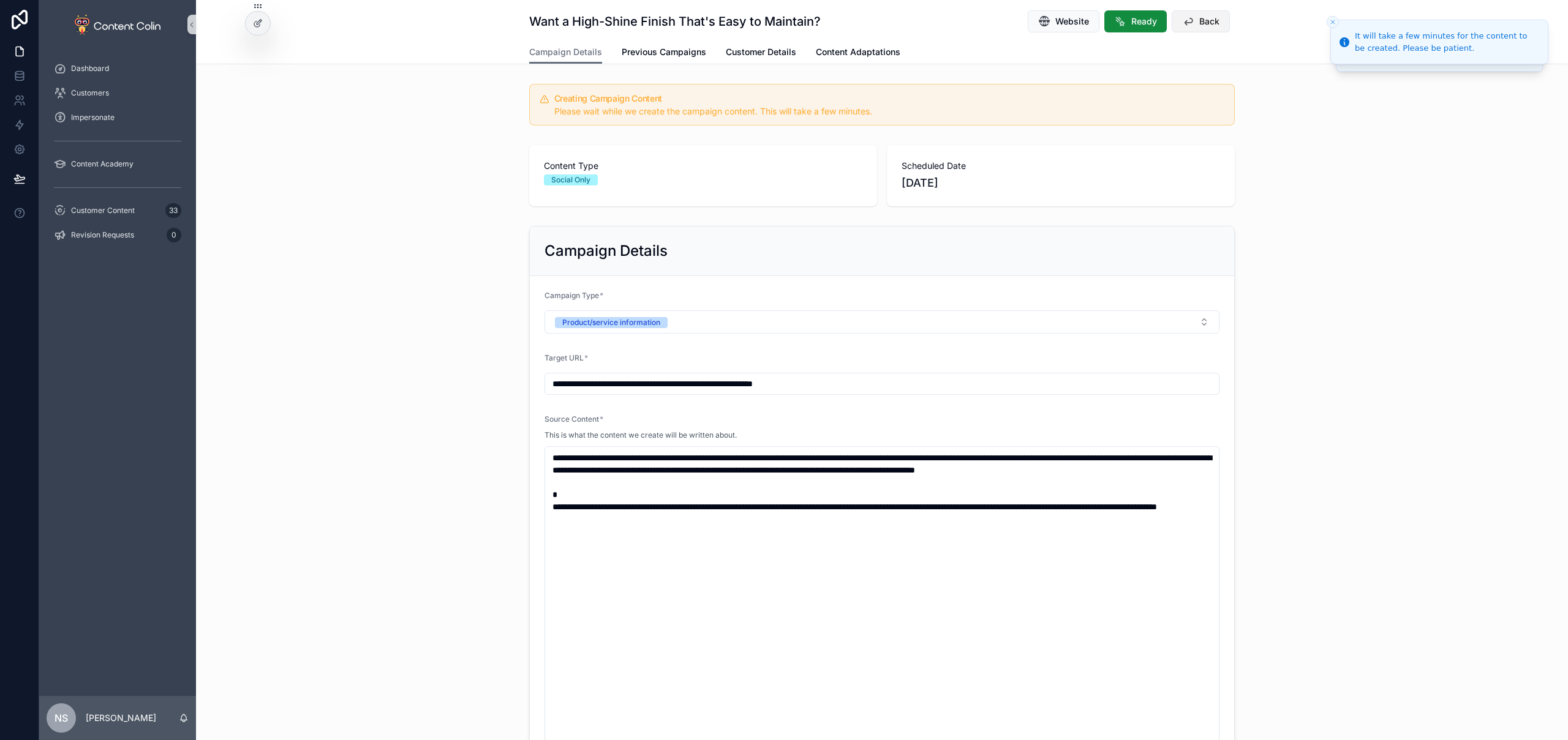
click at [1199, 25] on span "Back" at bounding box center [1209, 21] width 21 height 12
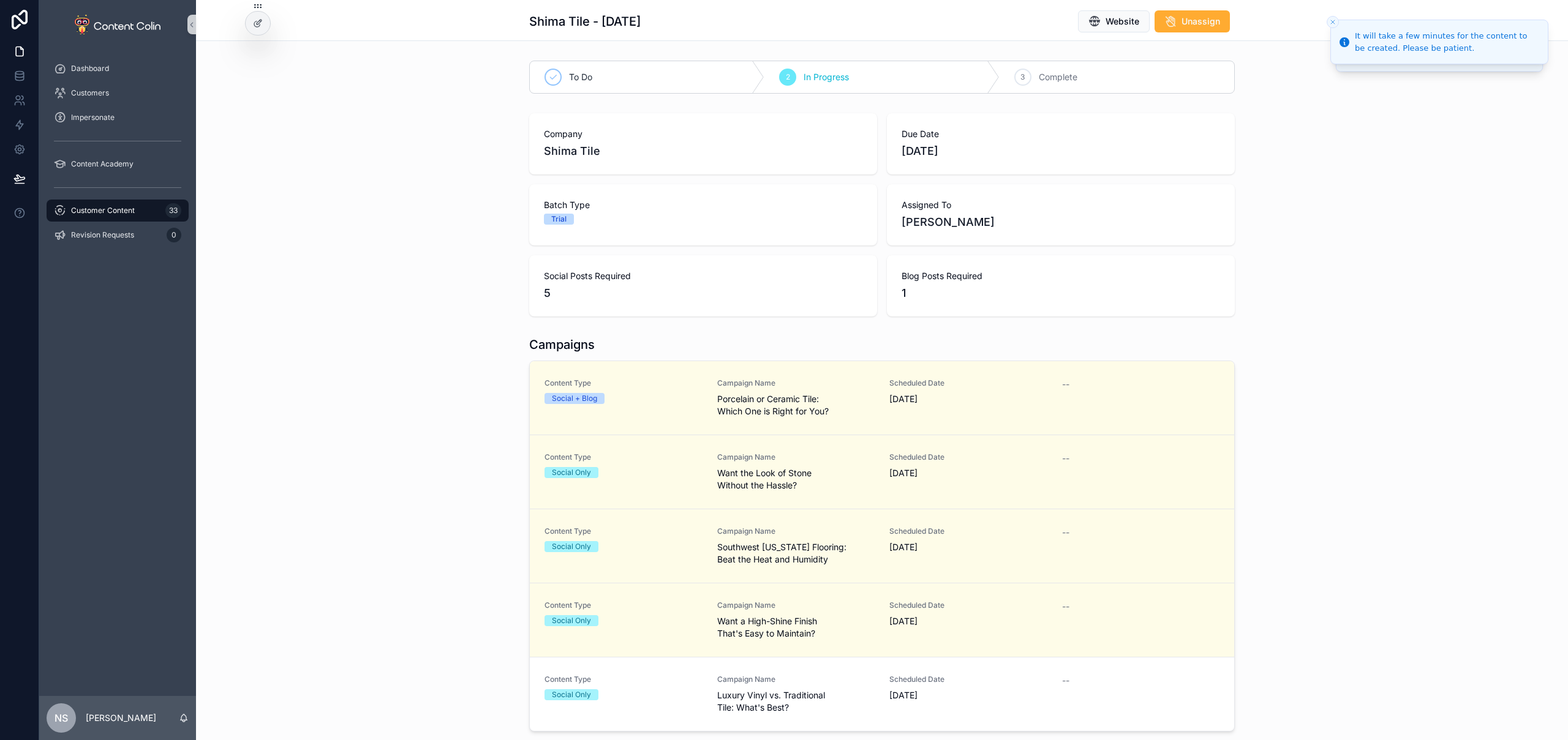
drag, startPoint x: 914, startPoint y: 684, endPoint x: 923, endPoint y: 667, distance: 19.2
click at [914, 684] on span "Scheduled Date" at bounding box center [968, 679] width 158 height 9
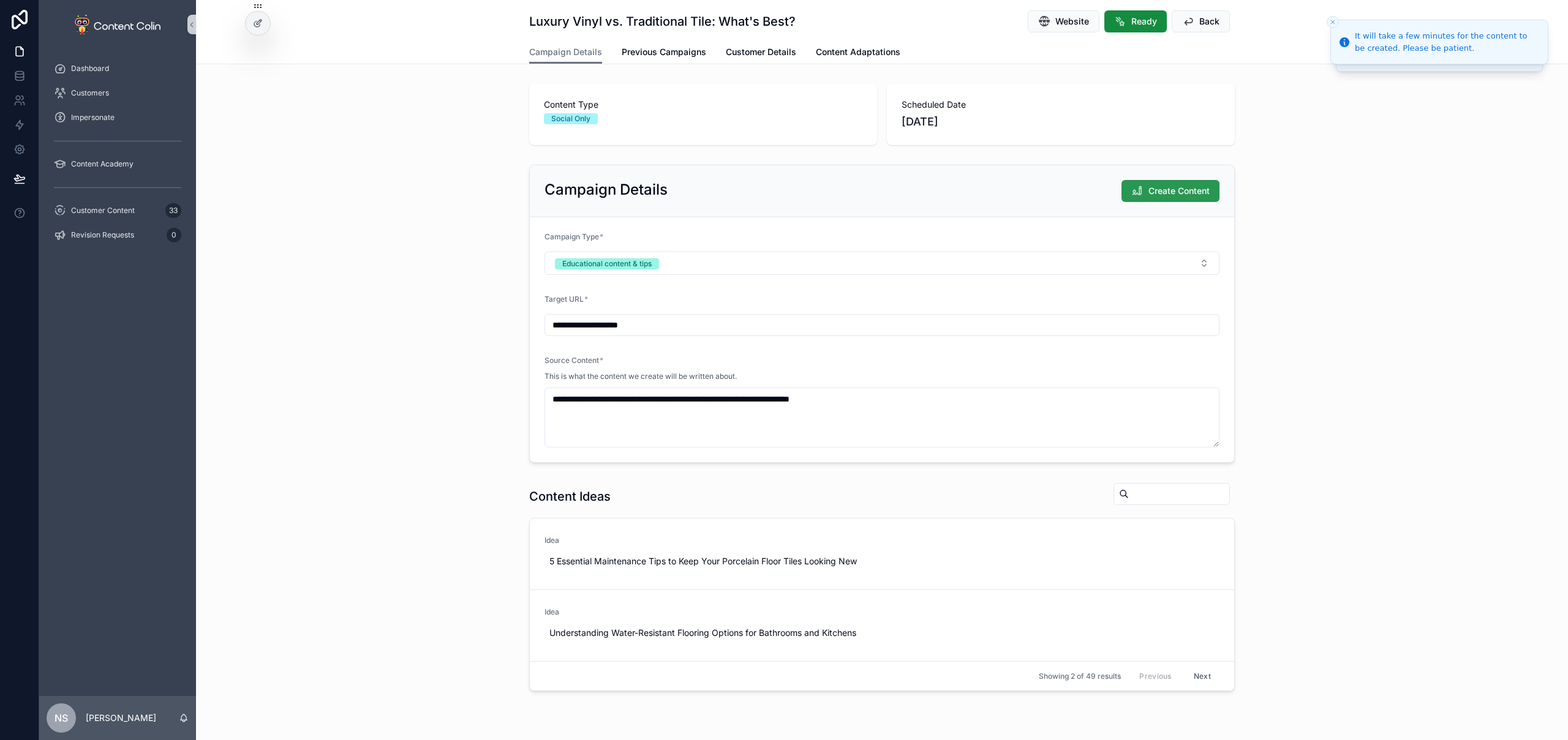
click at [1180, 195] on span "Create Content" at bounding box center [1178, 190] width 61 height 12
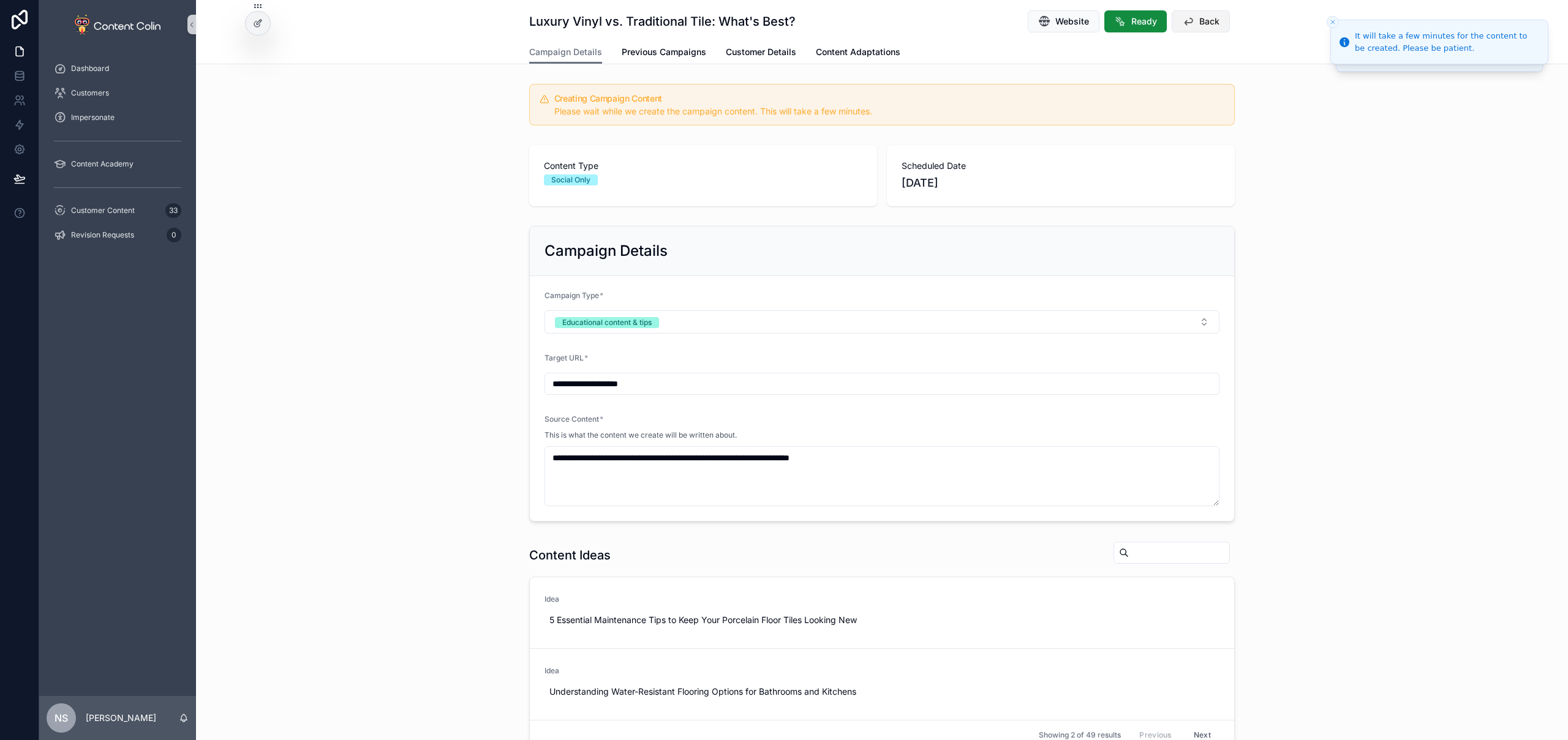
click at [1209, 21] on span "Back" at bounding box center [1209, 21] width 21 height 12
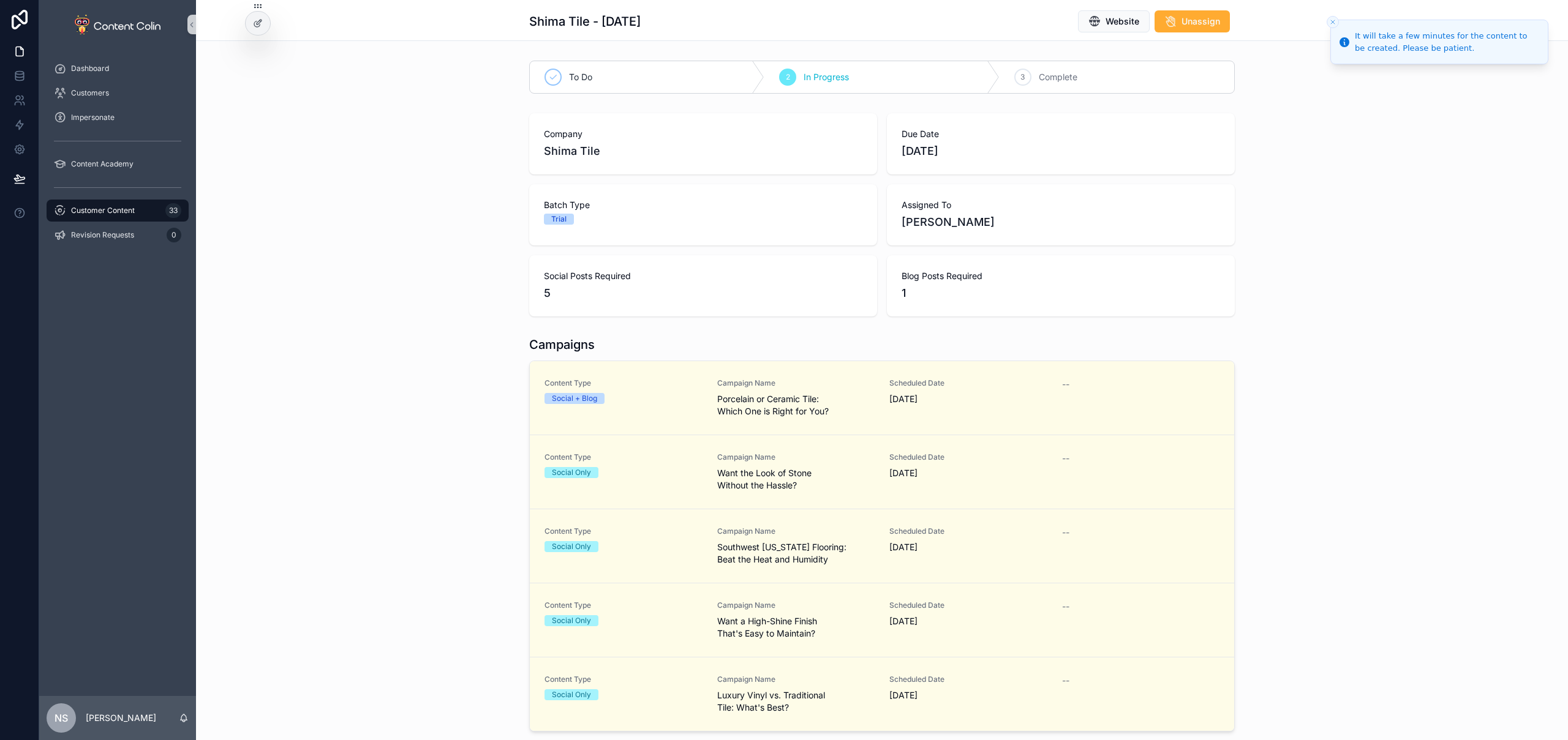
click at [135, 213] on div "Customer Content 33" at bounding box center [118, 210] width 127 height 20
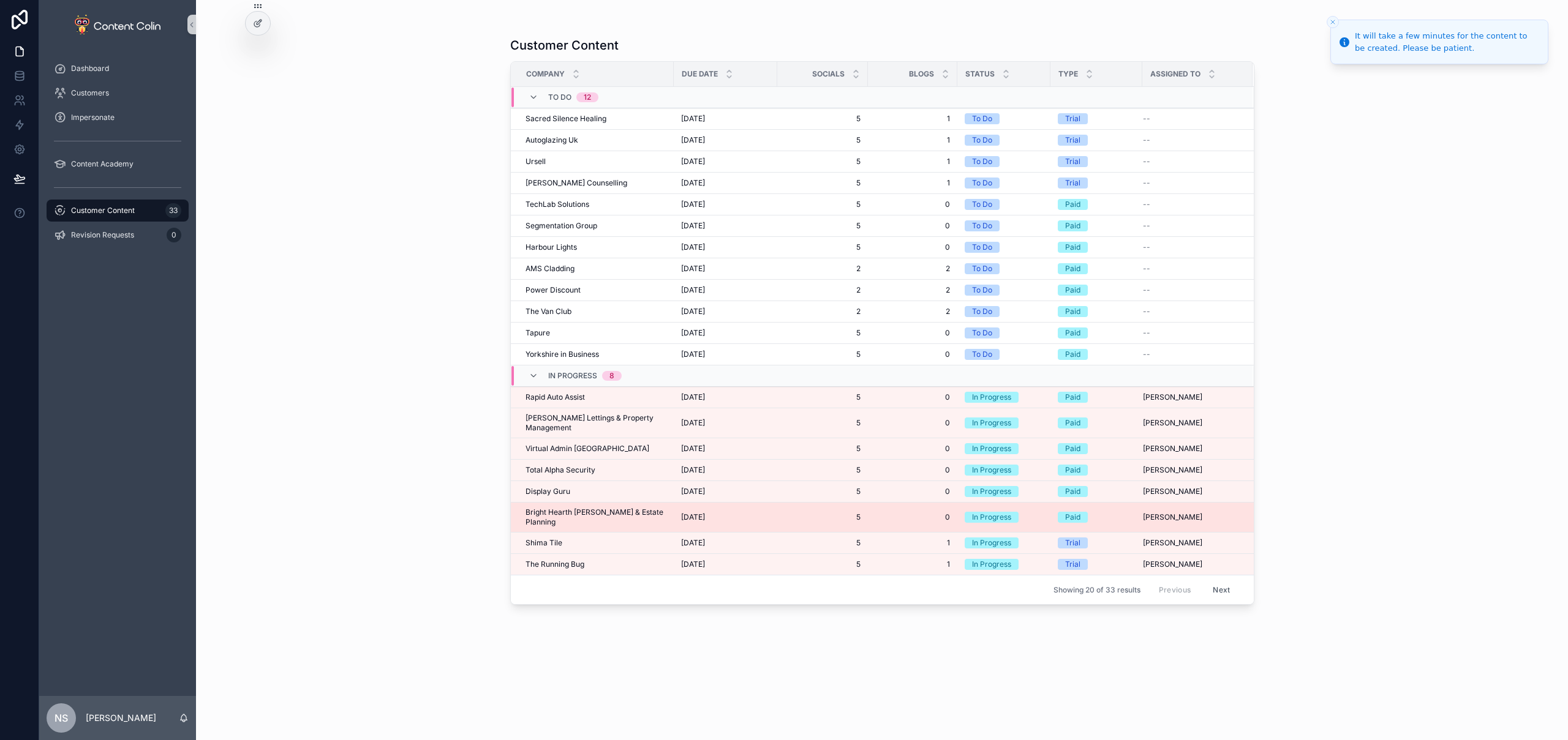
click at [583, 508] on span "Bright Hearth [PERSON_NAME] & Estate Planning" at bounding box center [596, 517] width 141 height 20
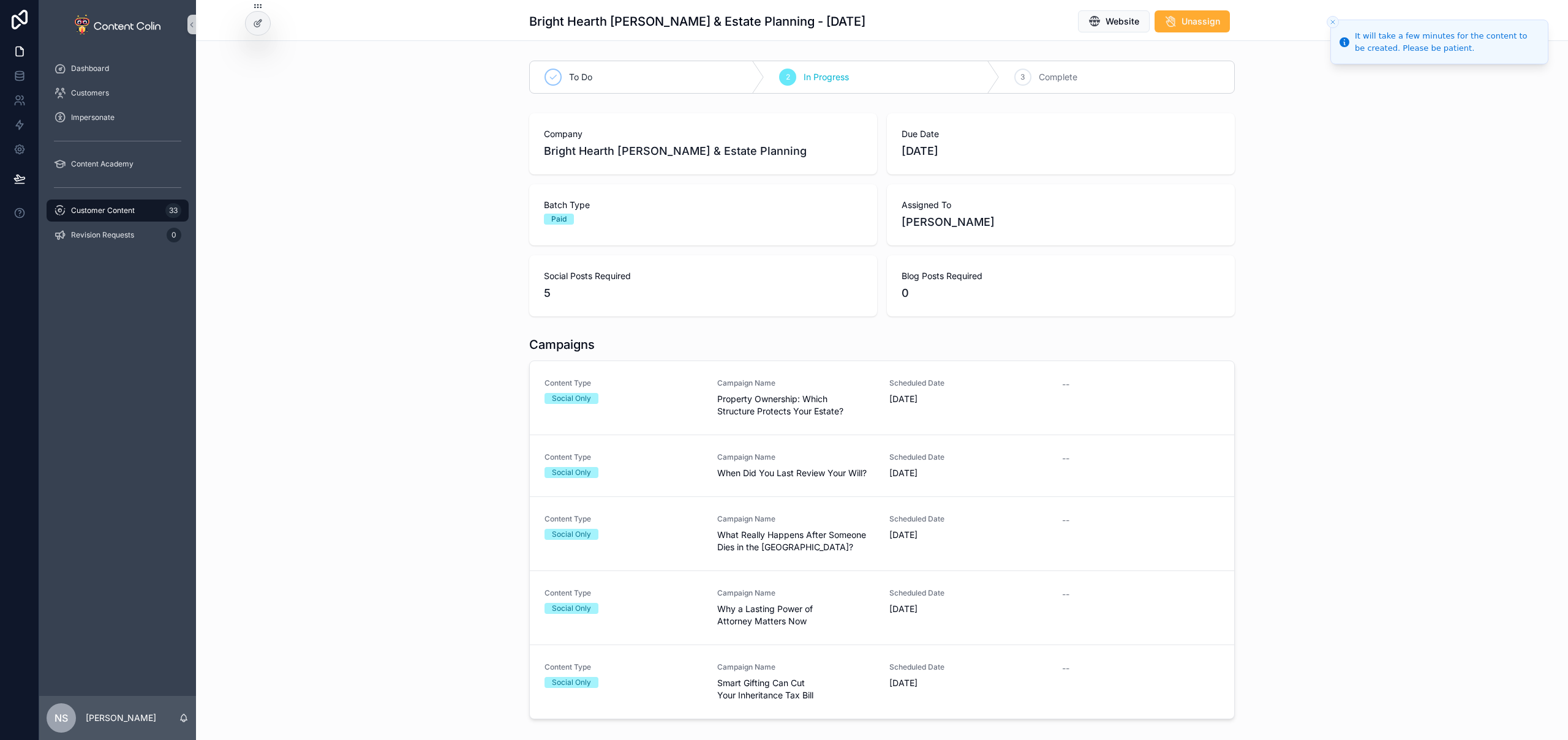
click at [967, 420] on link "Content Type Social Only Campaign Name Property Ownership: Which Structure Prot…" at bounding box center [881, 398] width 704 height 73
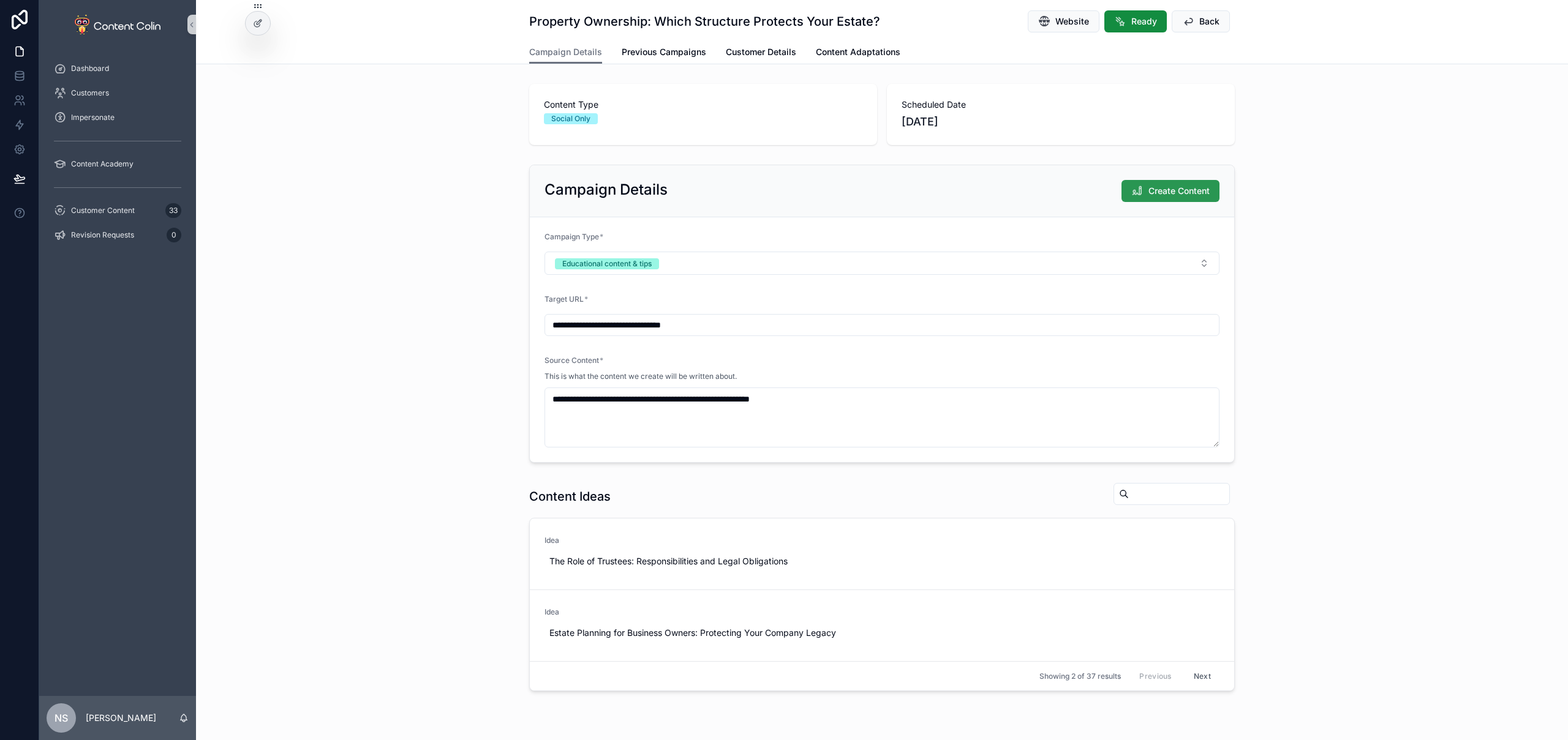
click at [1176, 194] on span "Create Content" at bounding box center [1178, 190] width 61 height 12
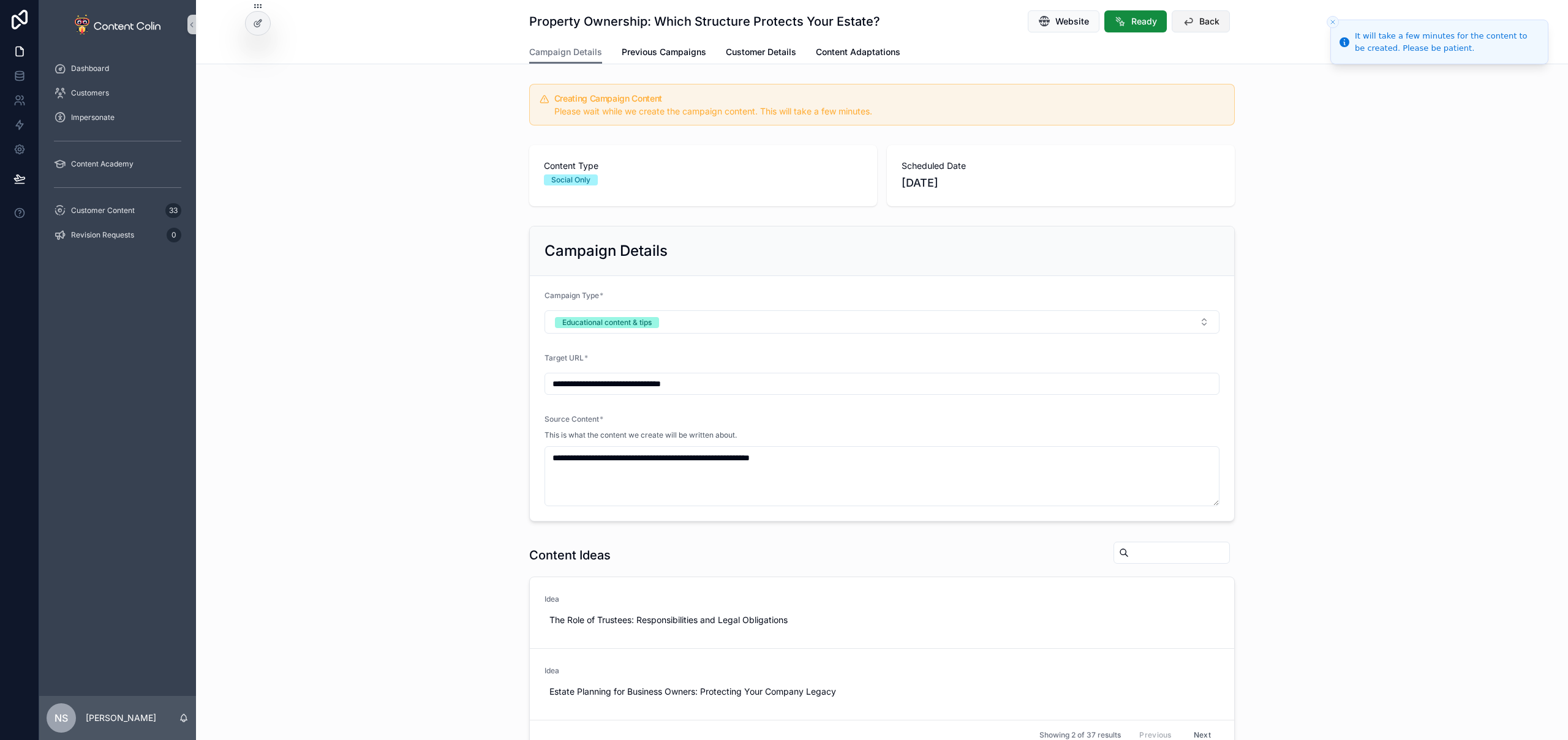
click at [1201, 23] on span "Back" at bounding box center [1209, 21] width 21 height 12
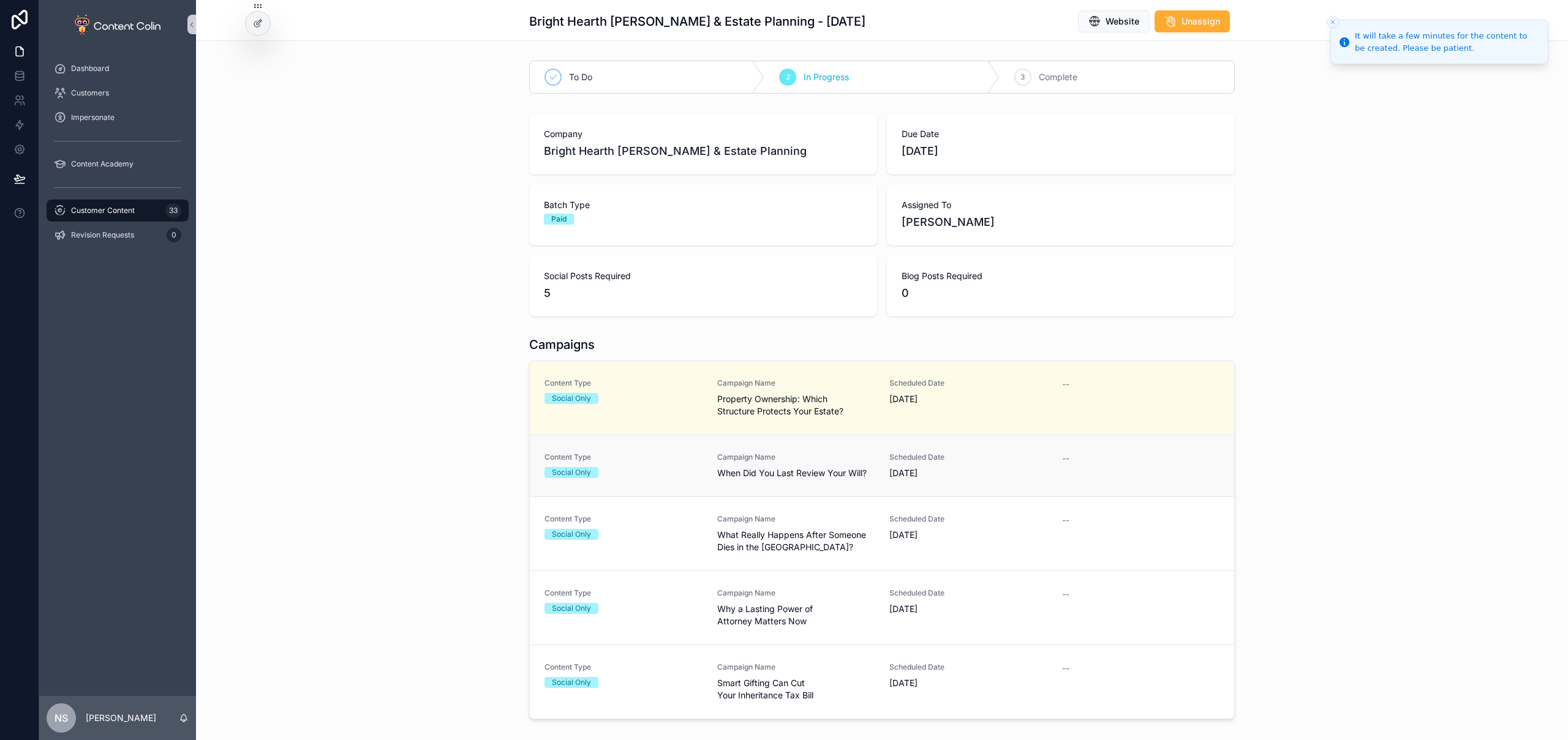
click at [899, 481] on link "Content Type Social Only Campaign Name When Did You Last Review Your Will? Sche…" at bounding box center [881, 466] width 704 height 62
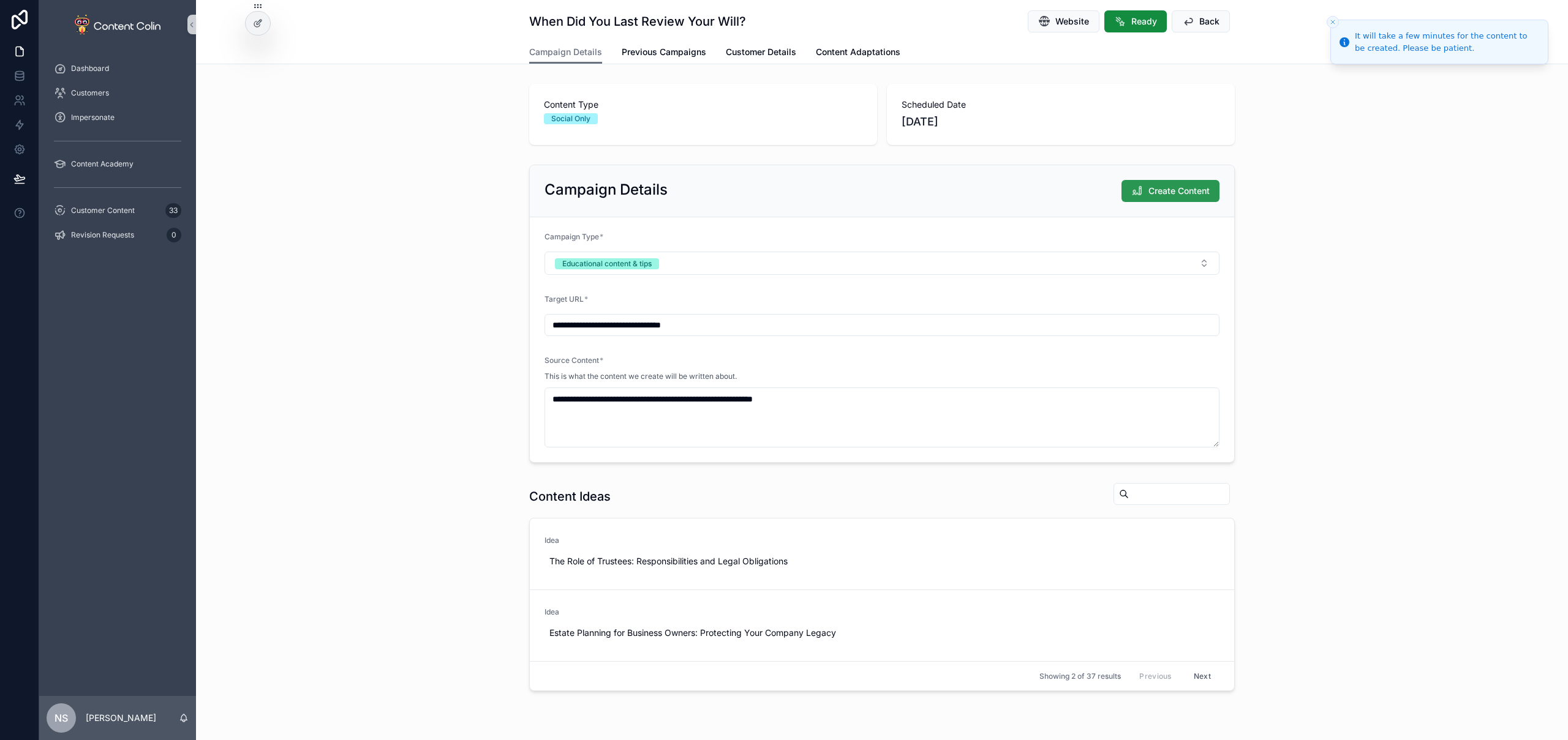
click at [1171, 192] on span "Create Content" at bounding box center [1178, 190] width 61 height 12
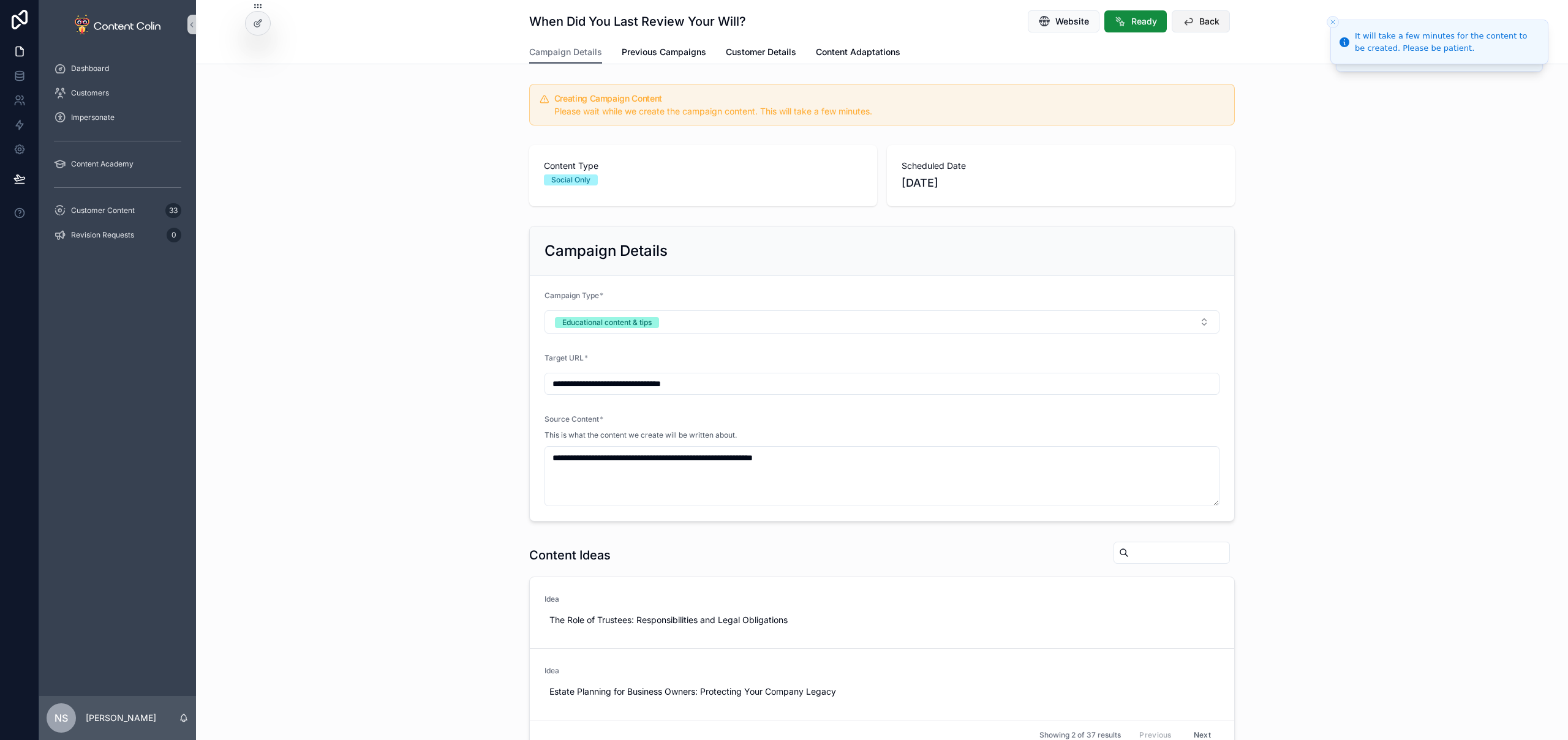
click at [1211, 24] on span "Back" at bounding box center [1209, 21] width 21 height 12
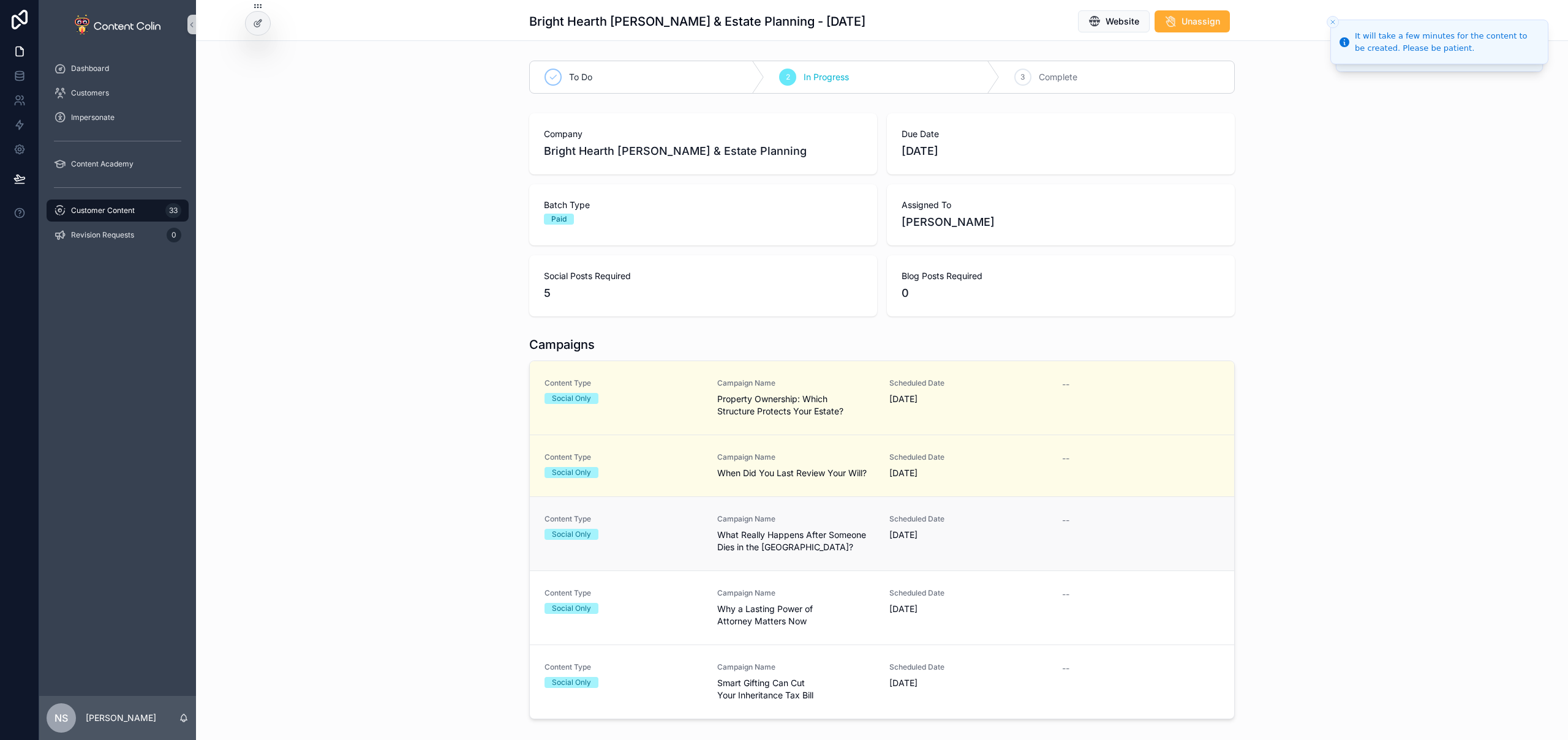
click at [931, 529] on span "[DATE]" at bounding box center [968, 535] width 158 height 12
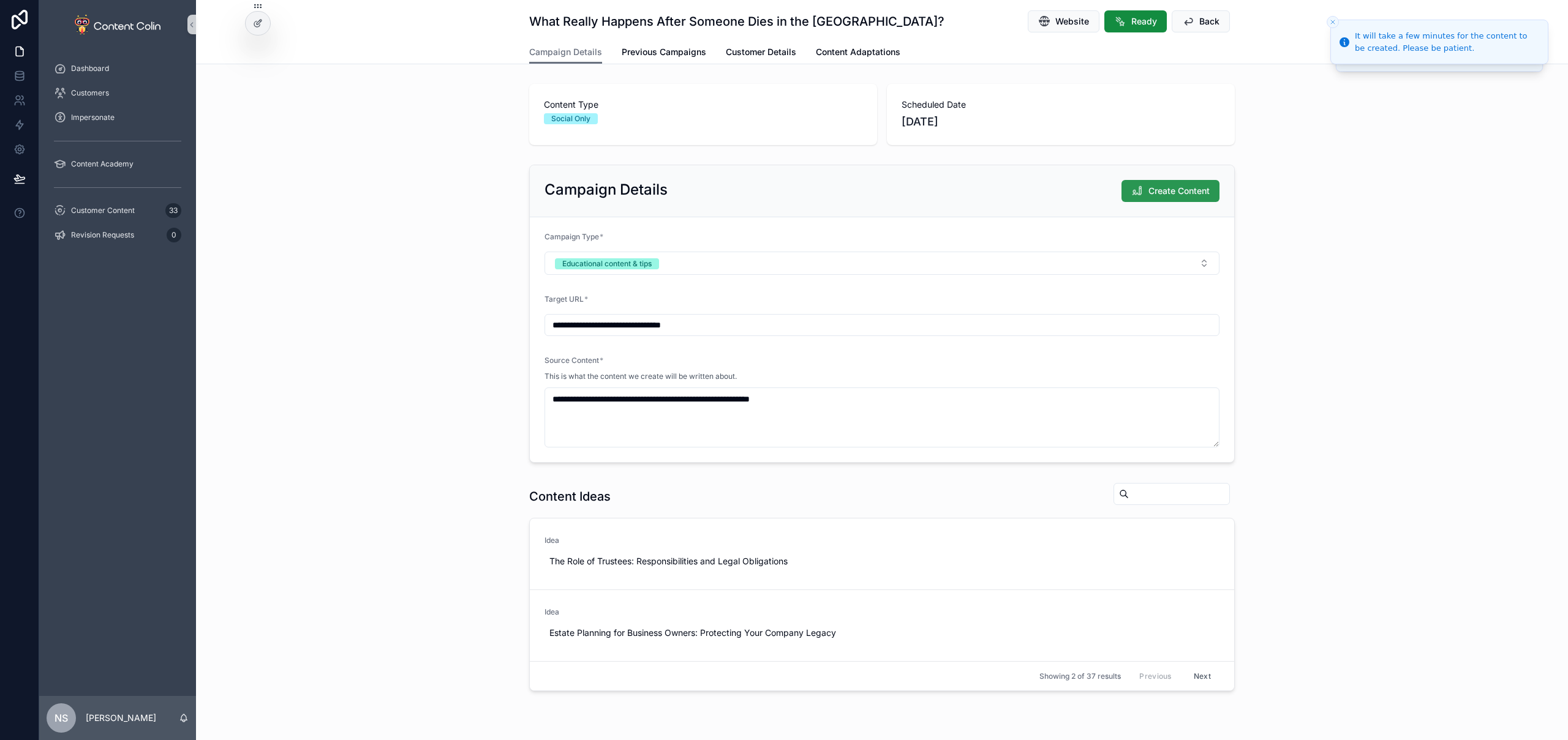
click at [1175, 192] on span "Create Content" at bounding box center [1178, 190] width 61 height 12
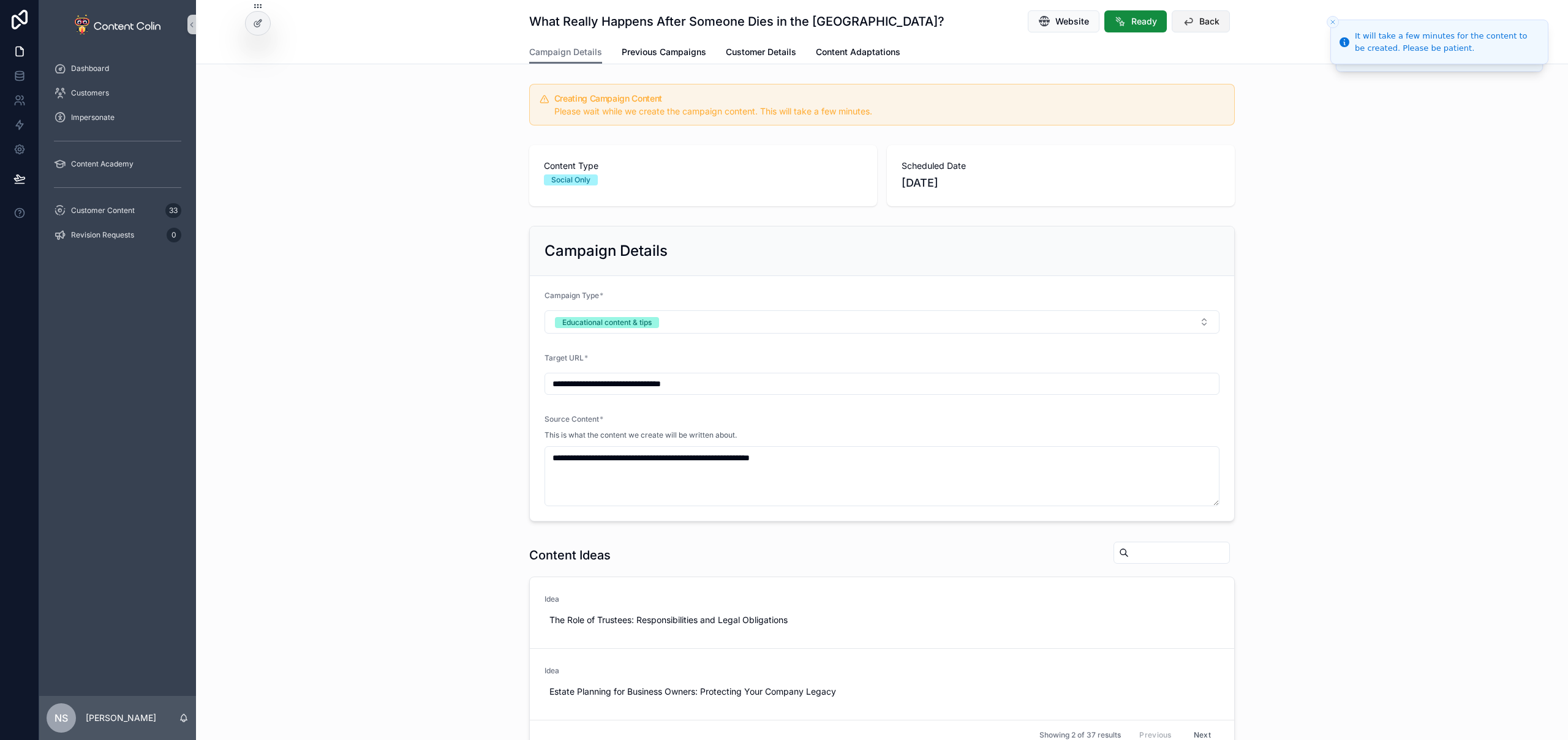
click at [1207, 22] on span "Back" at bounding box center [1209, 21] width 21 height 12
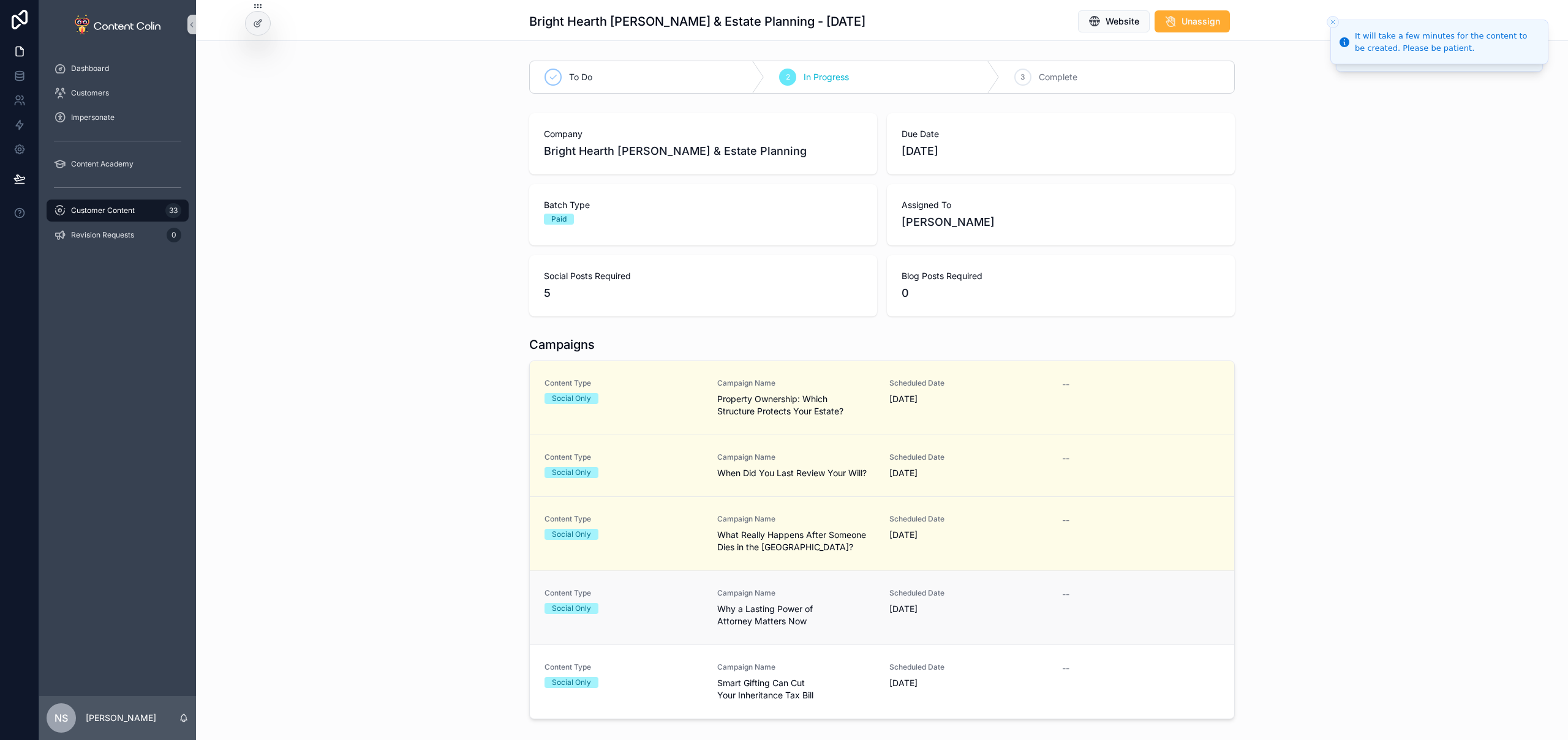
click at [907, 588] on span "Scheduled Date" at bounding box center [968, 593] width 158 height 9
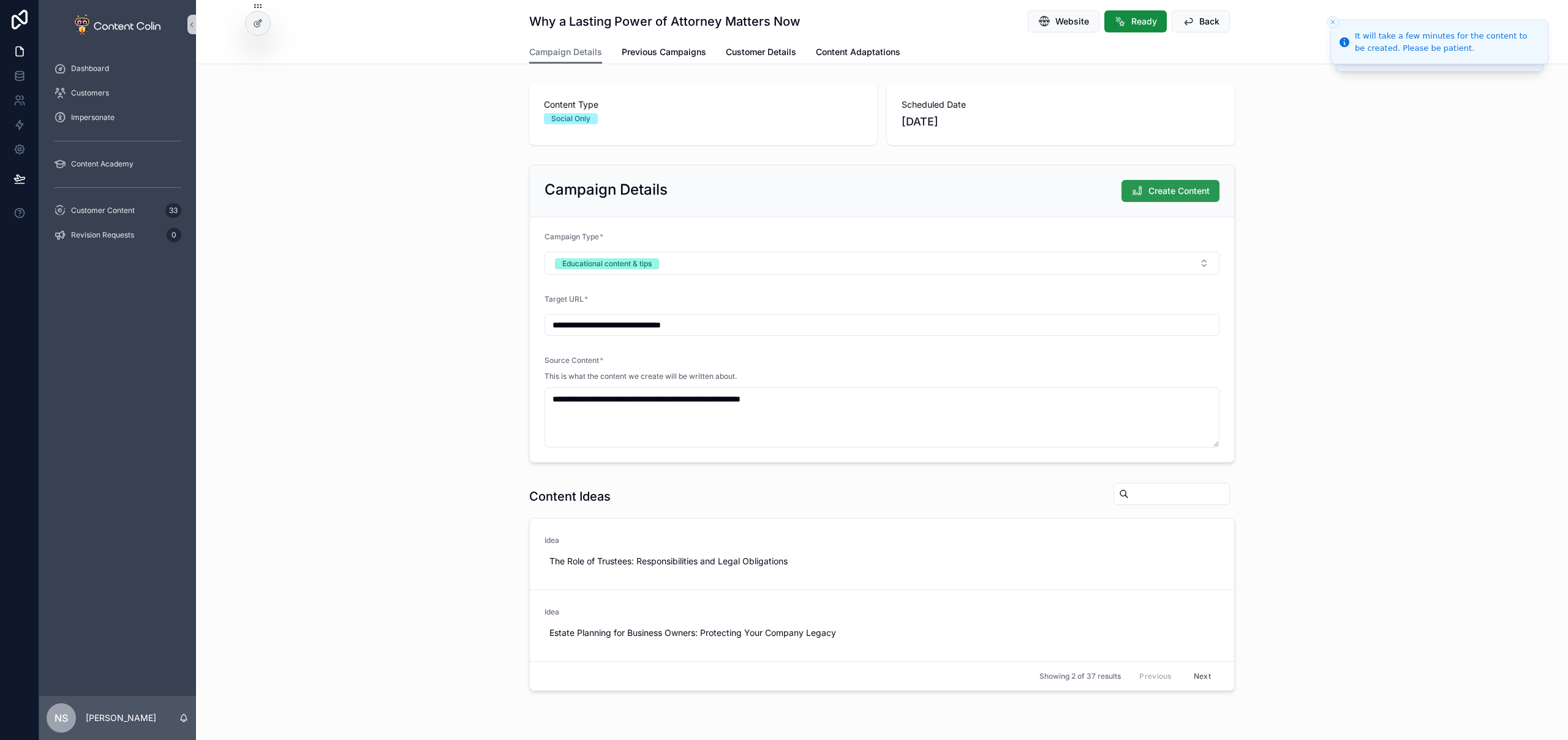
click at [1164, 198] on button "Create Content" at bounding box center [1170, 191] width 98 height 22
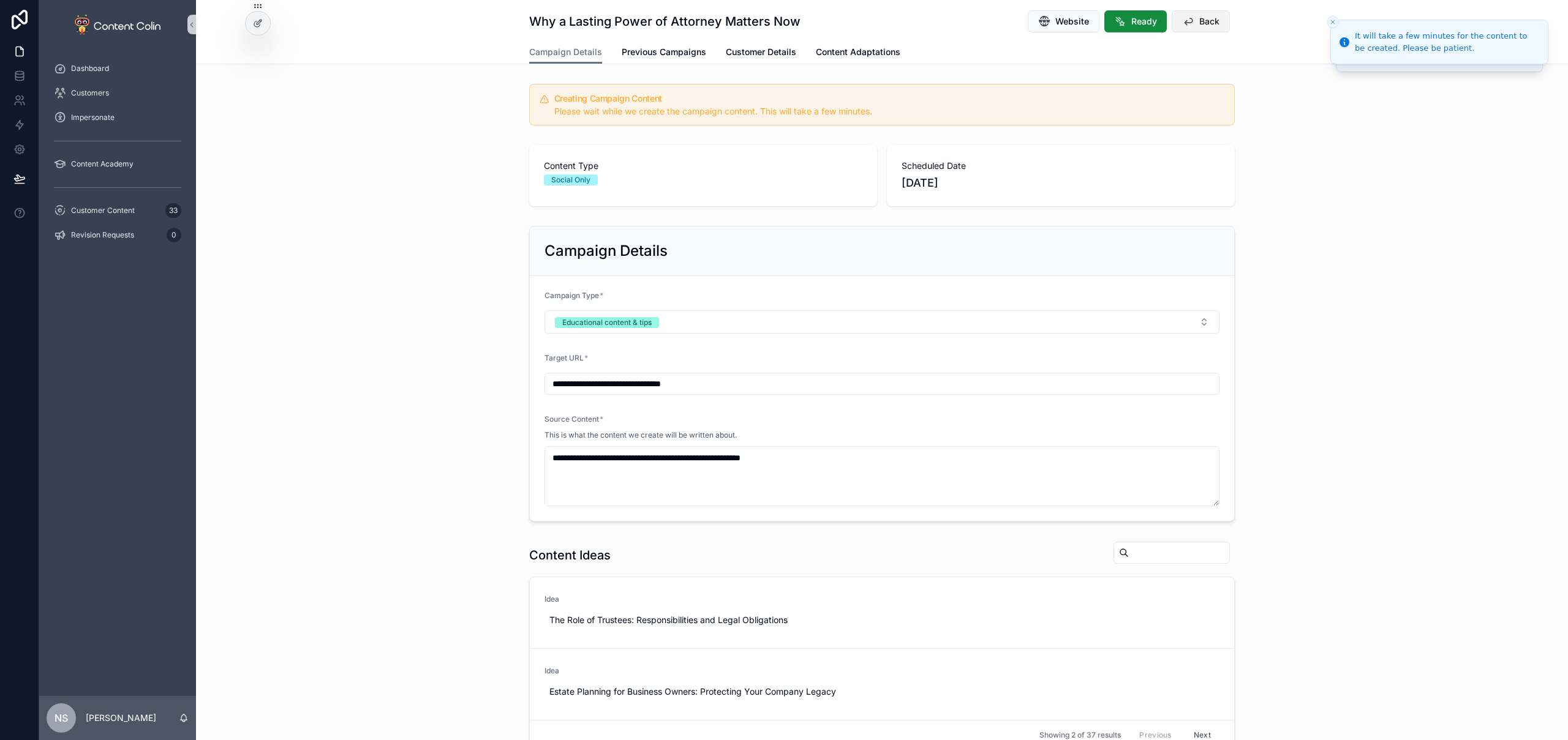
click at [1207, 22] on span "Back" at bounding box center [1209, 21] width 21 height 12
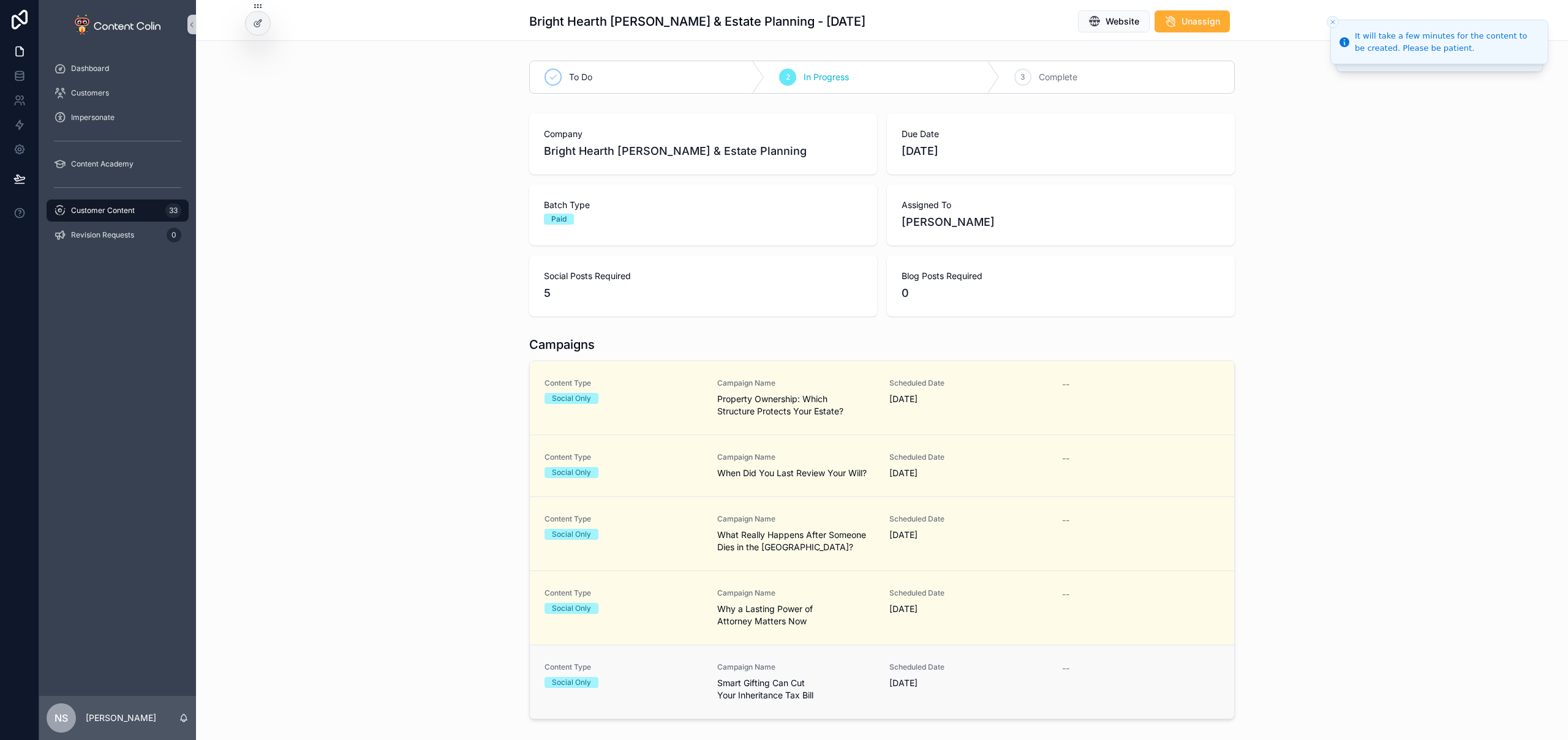
click at [871, 665] on div "Content Type Social Only Campaign Name Smart Gifting Can Cut Your Inheritance T…" at bounding box center [881, 682] width 674 height 39
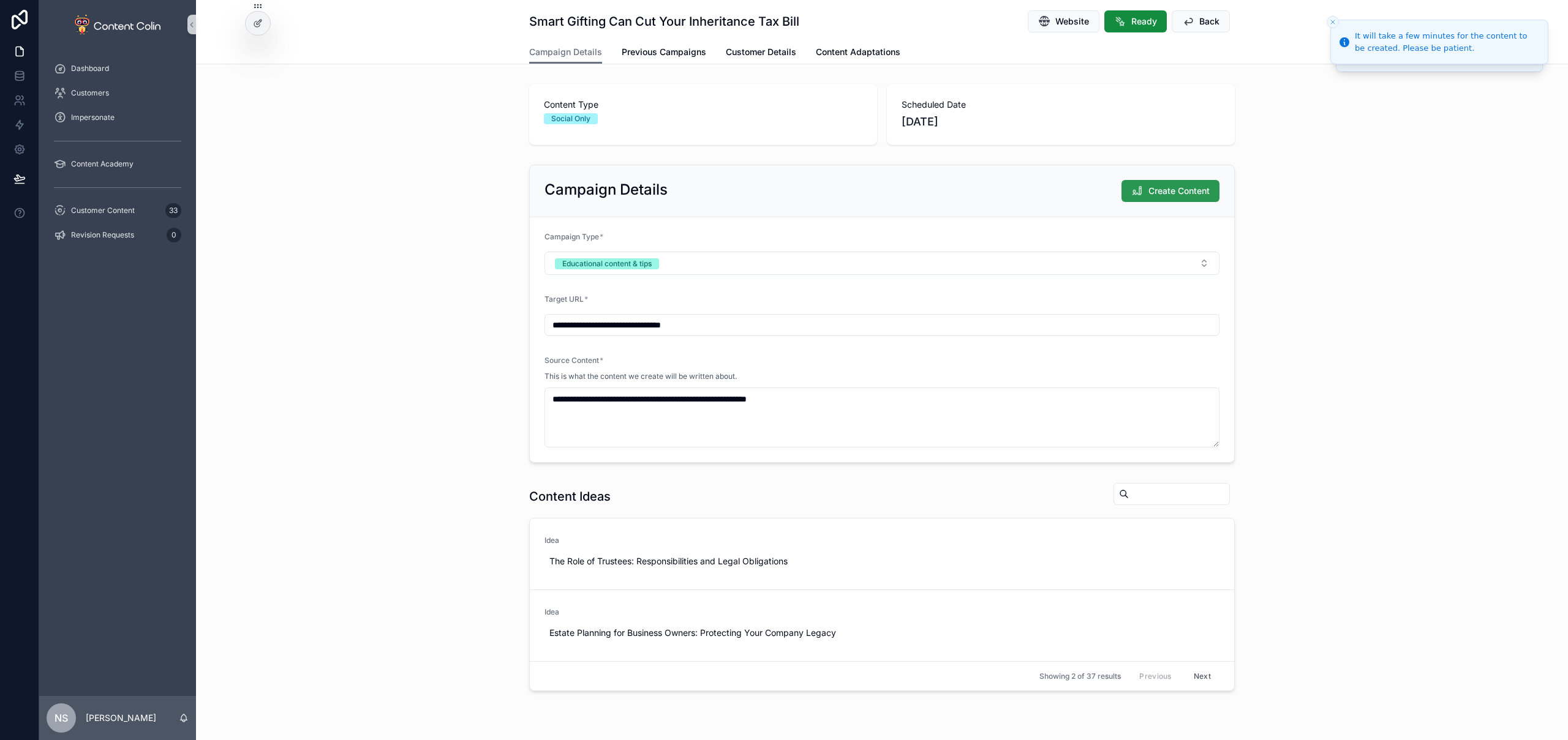
click at [1173, 196] on span "Create Content" at bounding box center [1178, 190] width 61 height 12
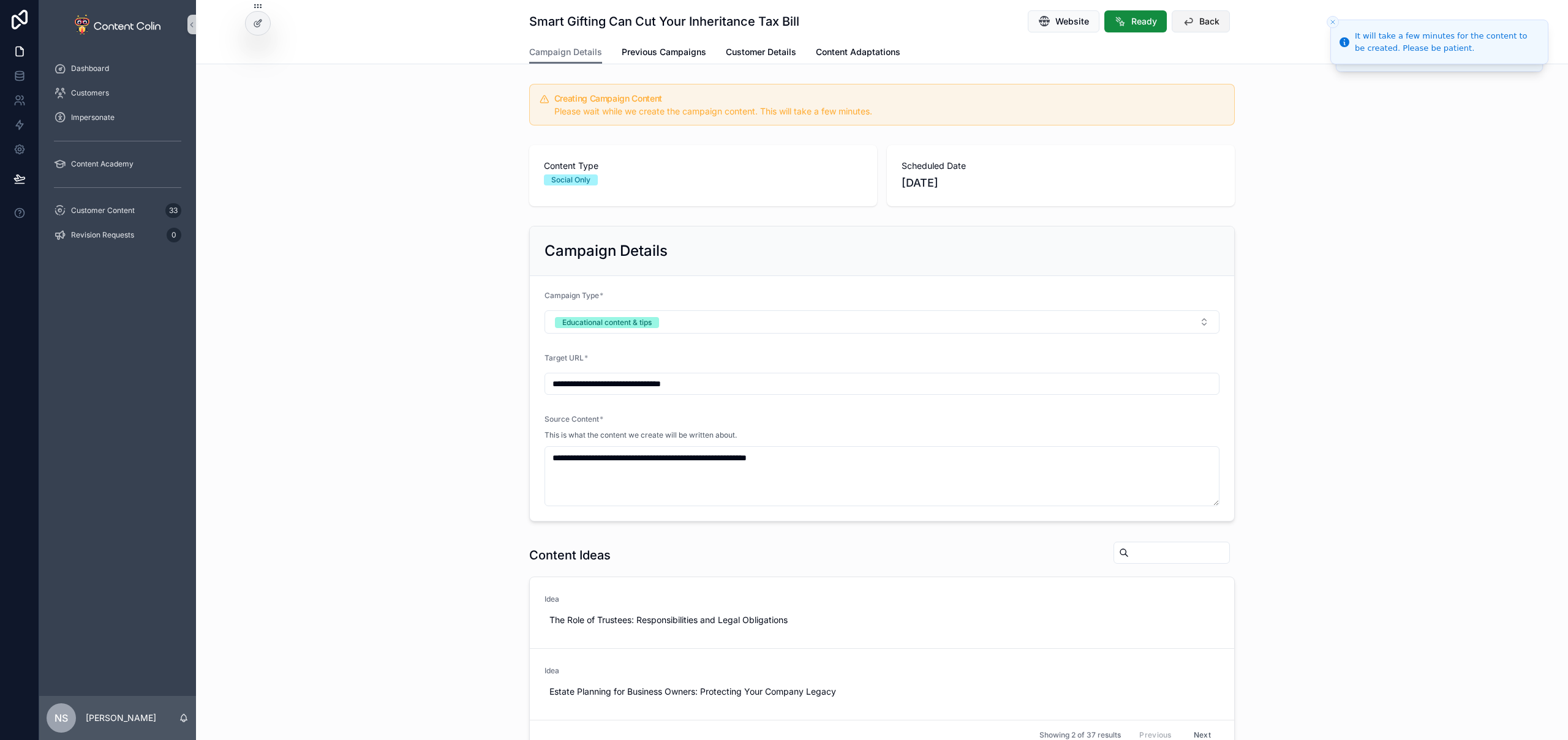
click at [1209, 26] on span "Back" at bounding box center [1209, 21] width 21 height 12
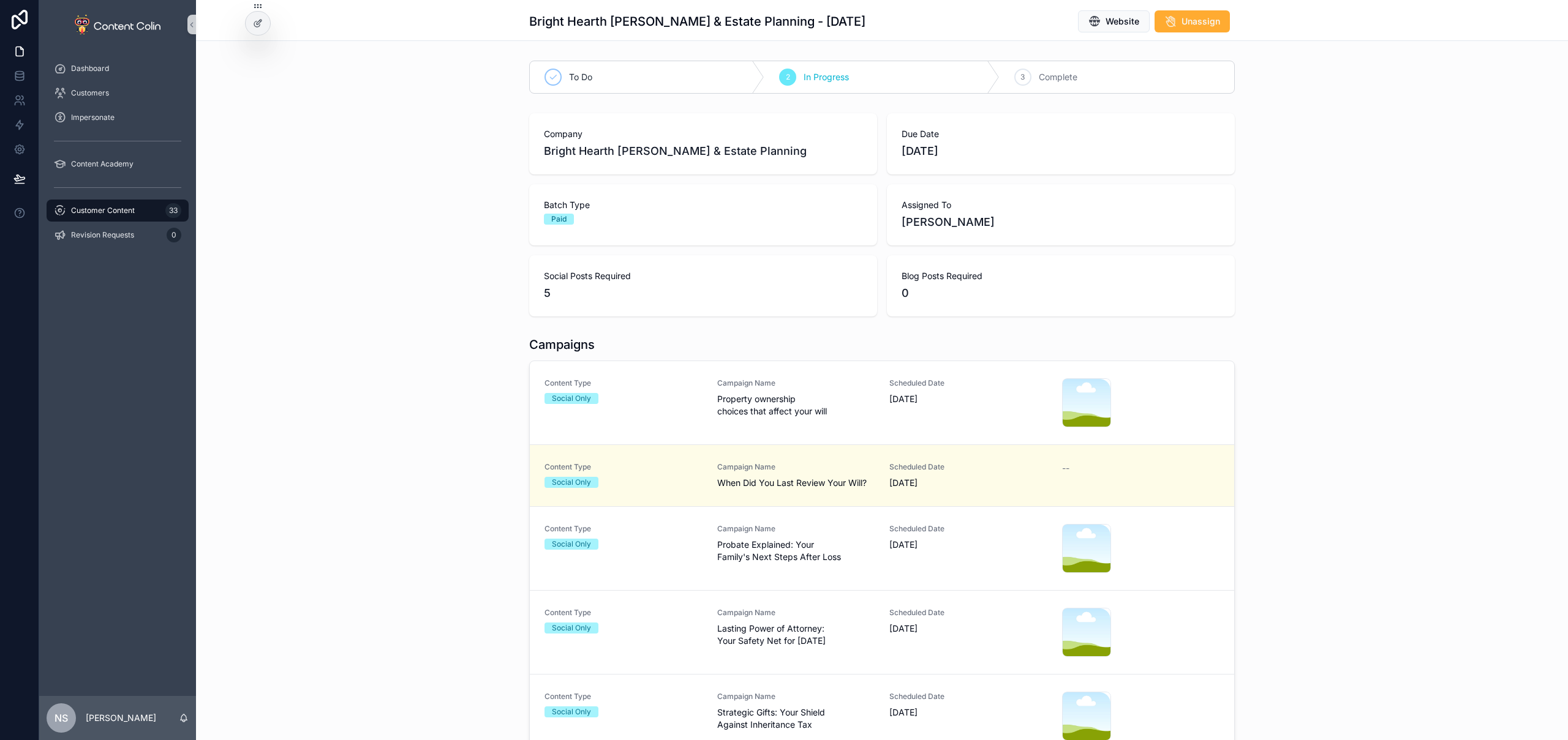
drag, startPoint x: 119, startPoint y: 209, endPoint x: 126, endPoint y: 215, distance: 9.2
click at [119, 208] on span "Customer Content" at bounding box center [103, 211] width 64 height 9
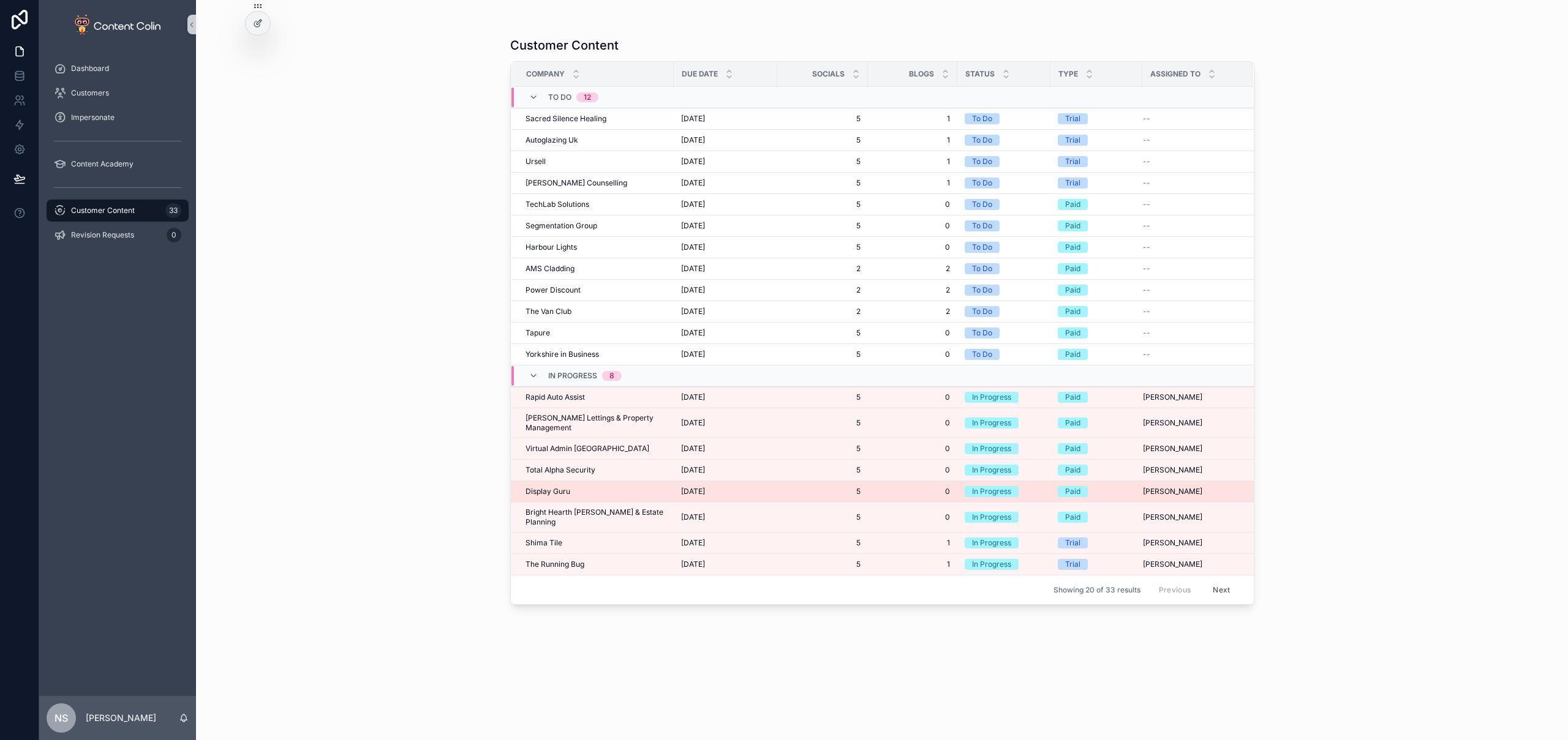
click at [565, 487] on span "Display Guru" at bounding box center [548, 492] width 45 height 9
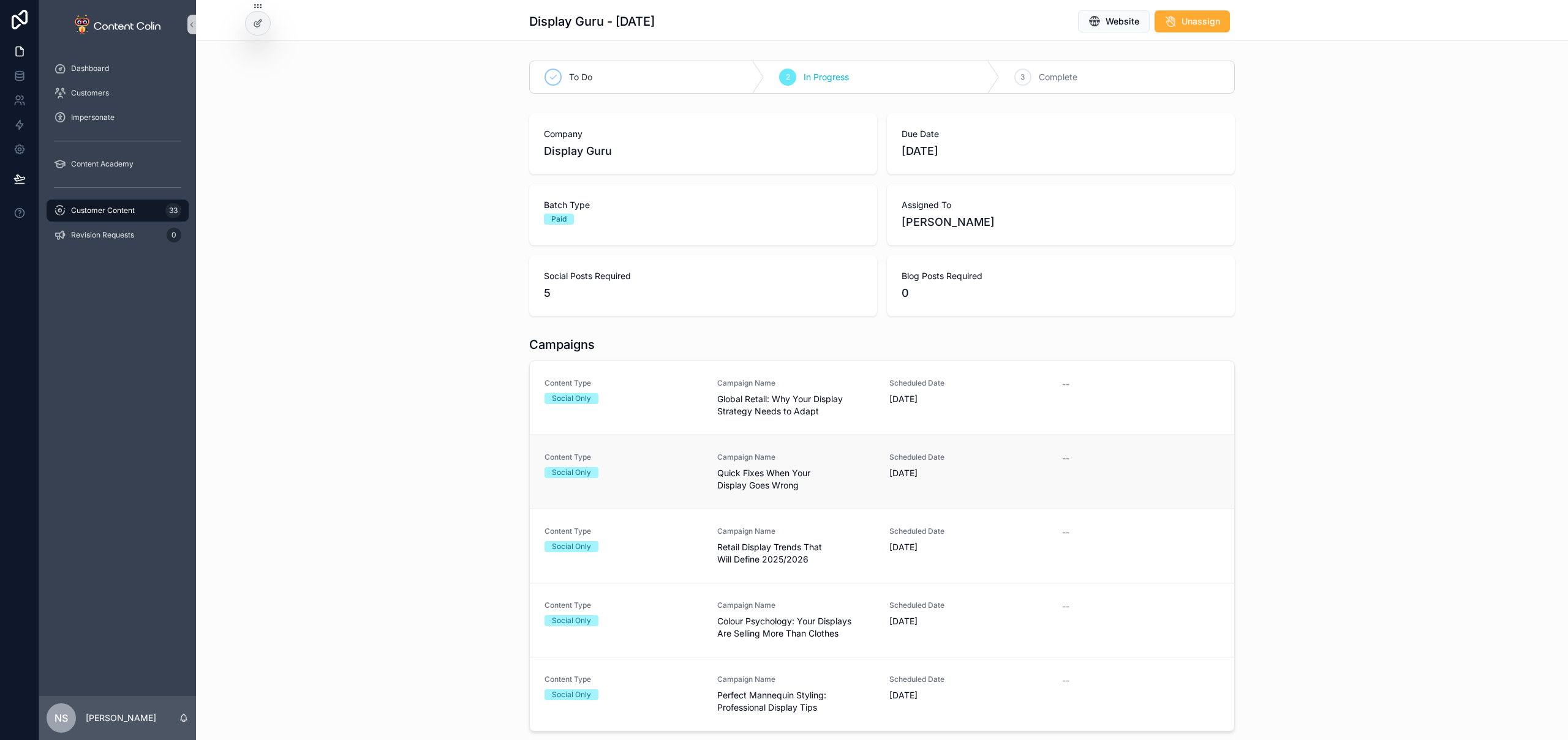
scroll to position [16, 0]
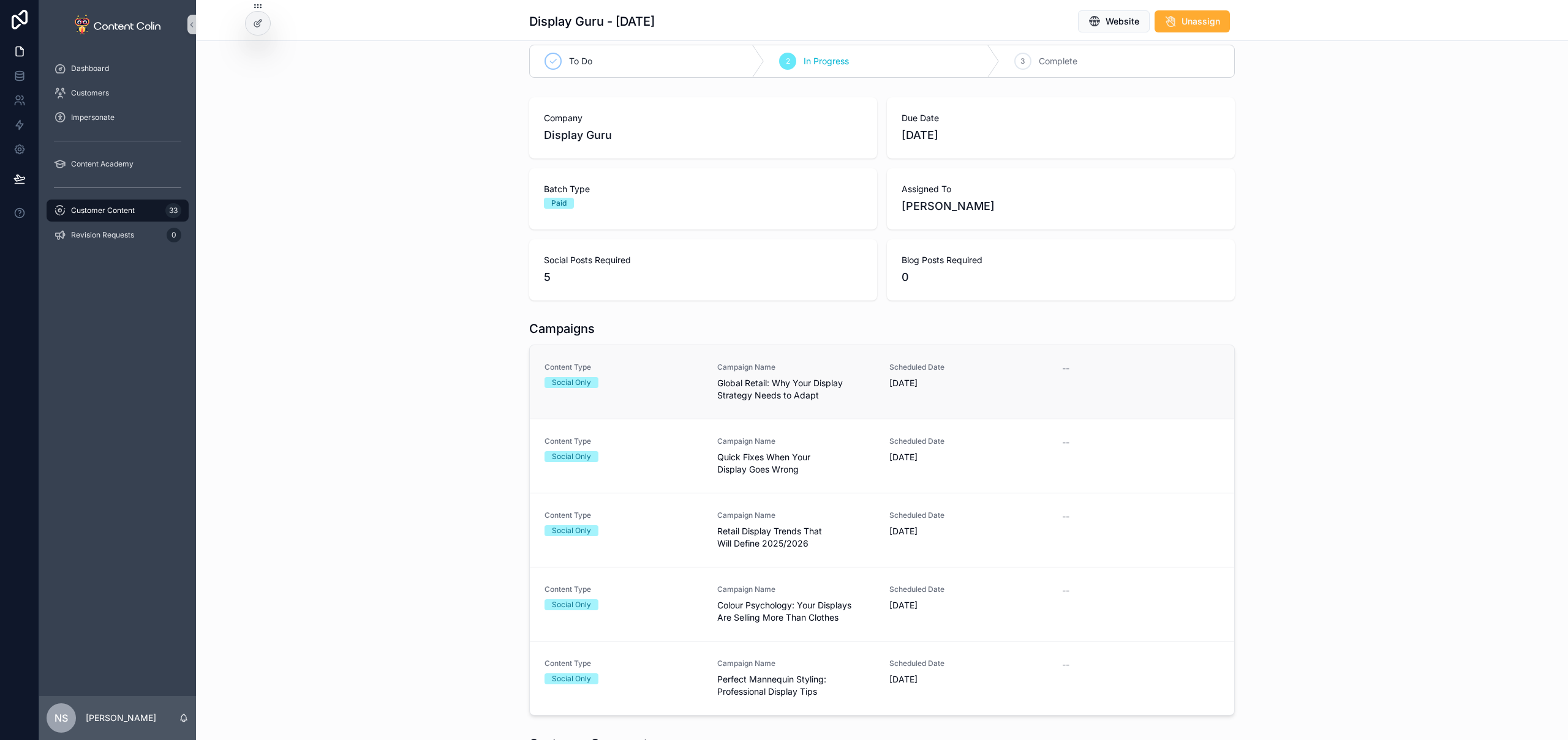
click at [795, 363] on span "Campaign Name" at bounding box center [796, 367] width 158 height 9
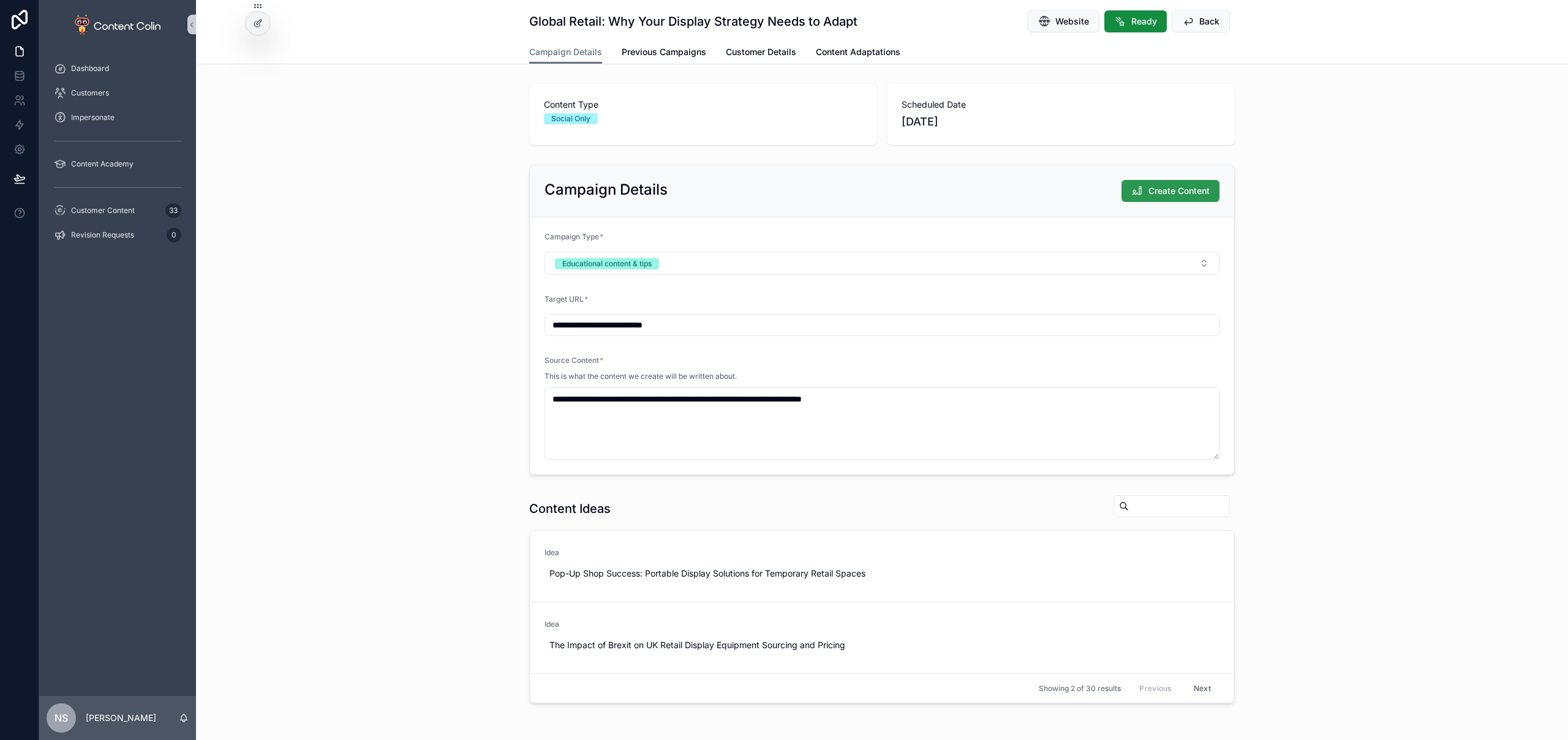
click at [1161, 191] on span "Create Content" at bounding box center [1178, 190] width 61 height 12
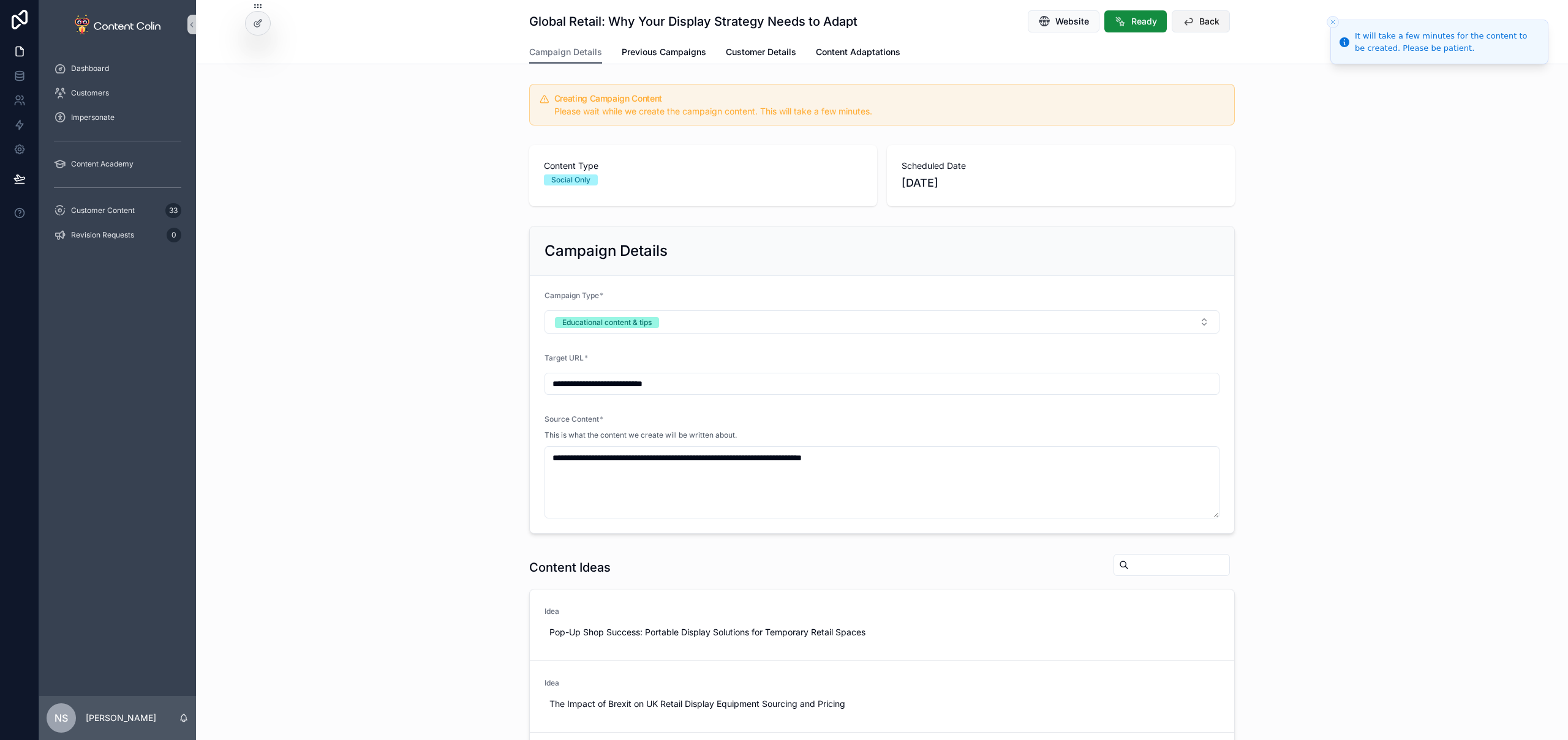
click at [1211, 26] on span "Back" at bounding box center [1209, 21] width 21 height 12
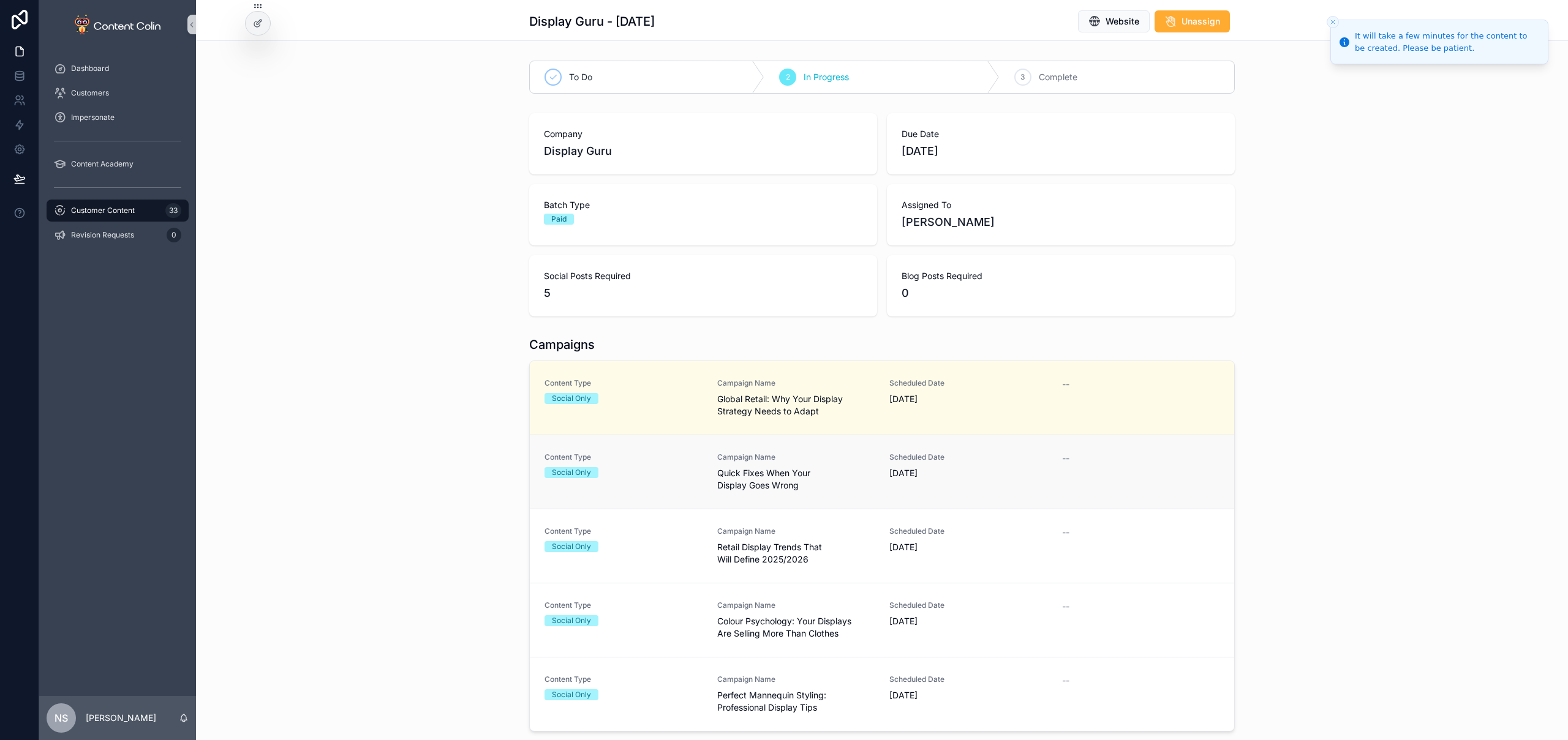
click at [881, 483] on div "Content Type Social Only Campaign Name Quick Fixes When Your Display Goes Wrong…" at bounding box center [881, 472] width 674 height 39
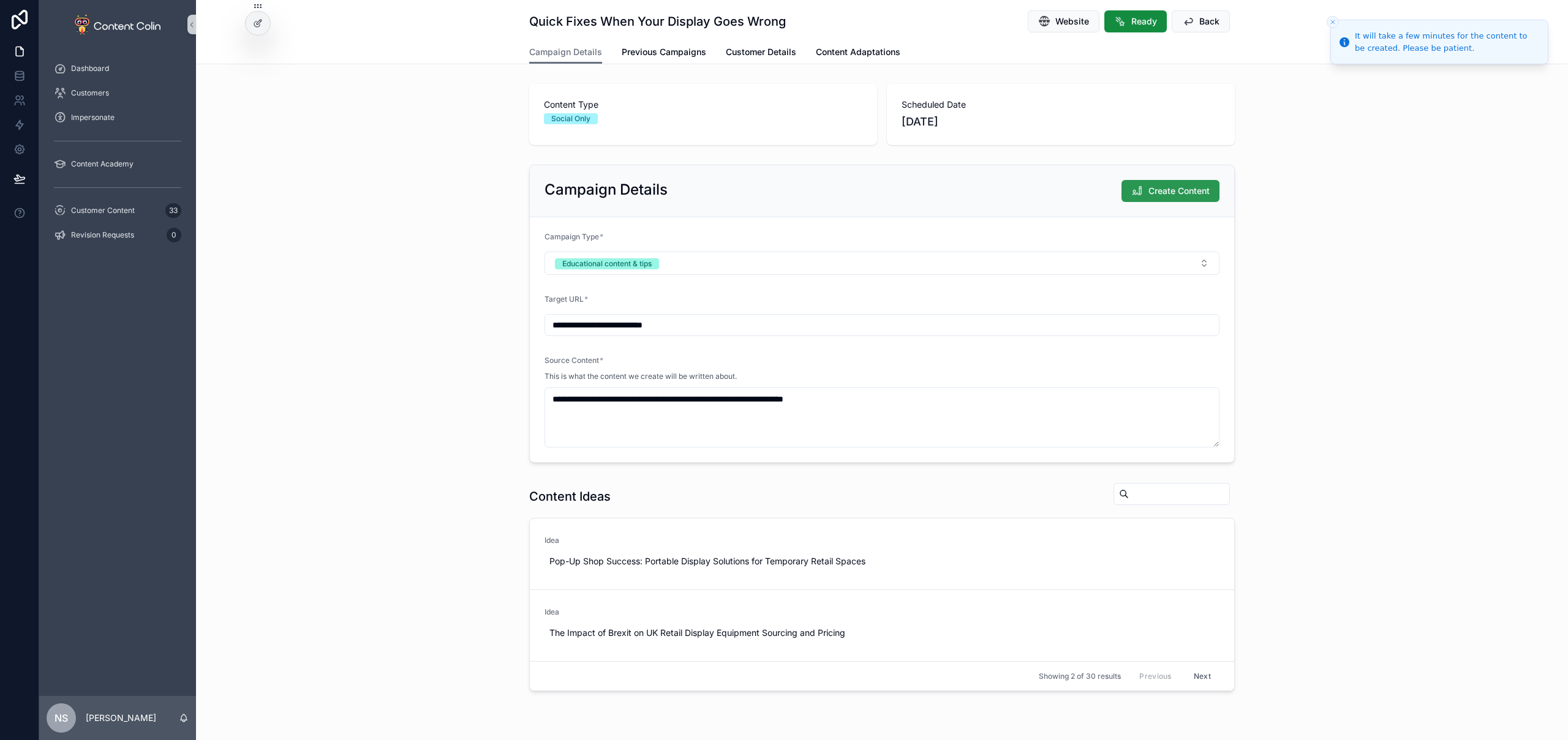
click at [1176, 185] on button "Create Content" at bounding box center [1170, 191] width 98 height 22
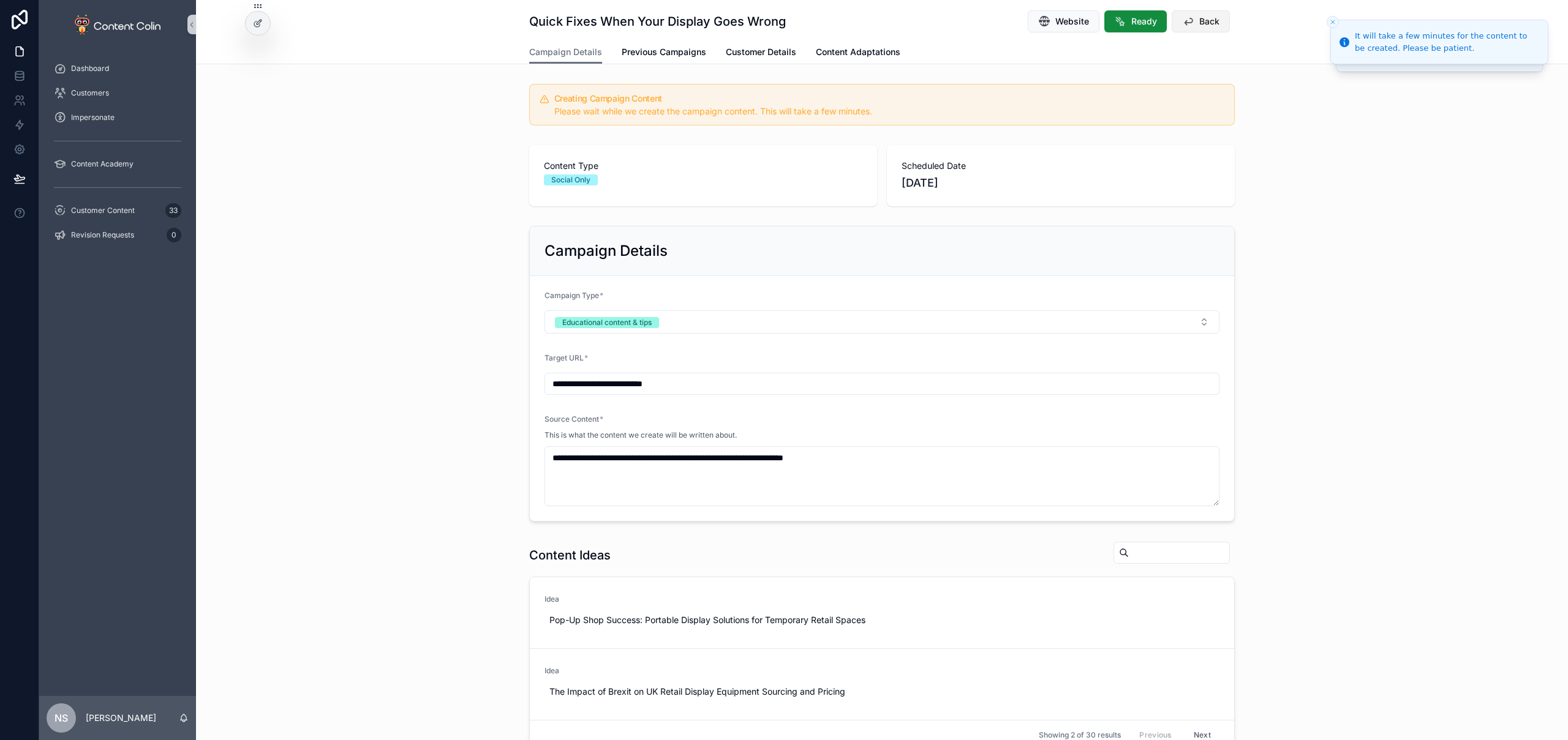
click at [1208, 21] on span "Back" at bounding box center [1209, 21] width 21 height 12
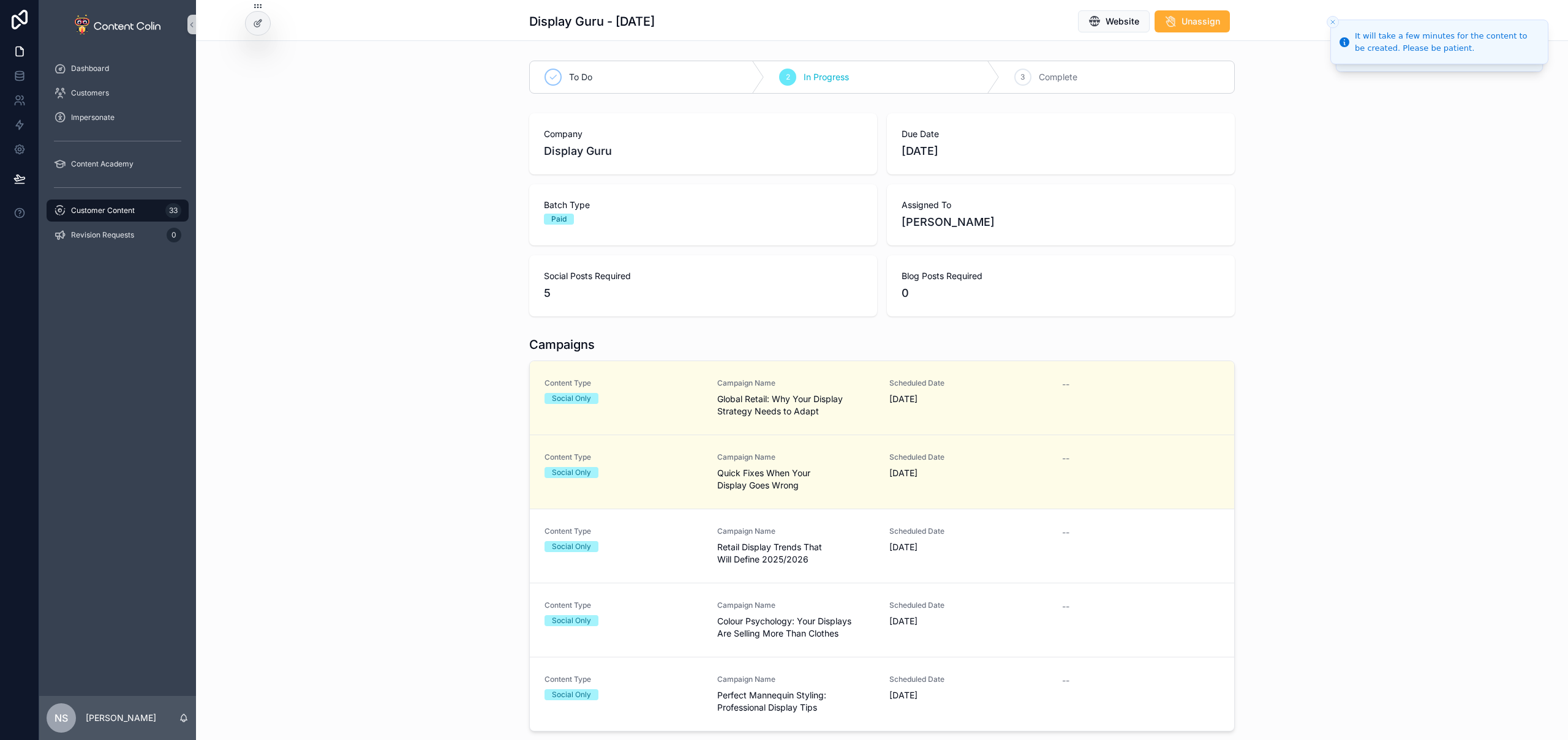
click at [849, 553] on span "Retail Display Trends That Will Define 2025/2026" at bounding box center [796, 554] width 158 height 24
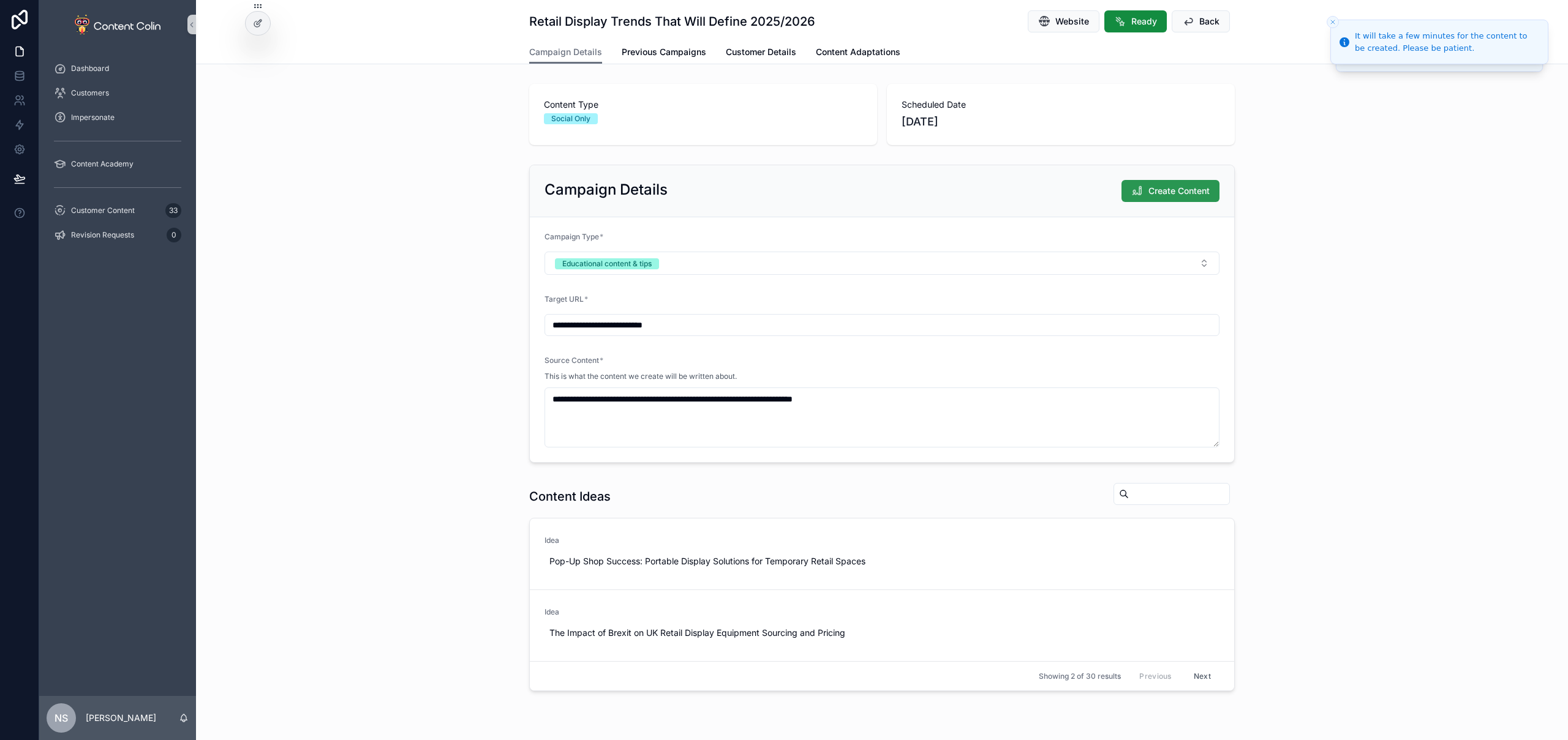
click at [1168, 192] on span "Create Content" at bounding box center [1178, 190] width 61 height 12
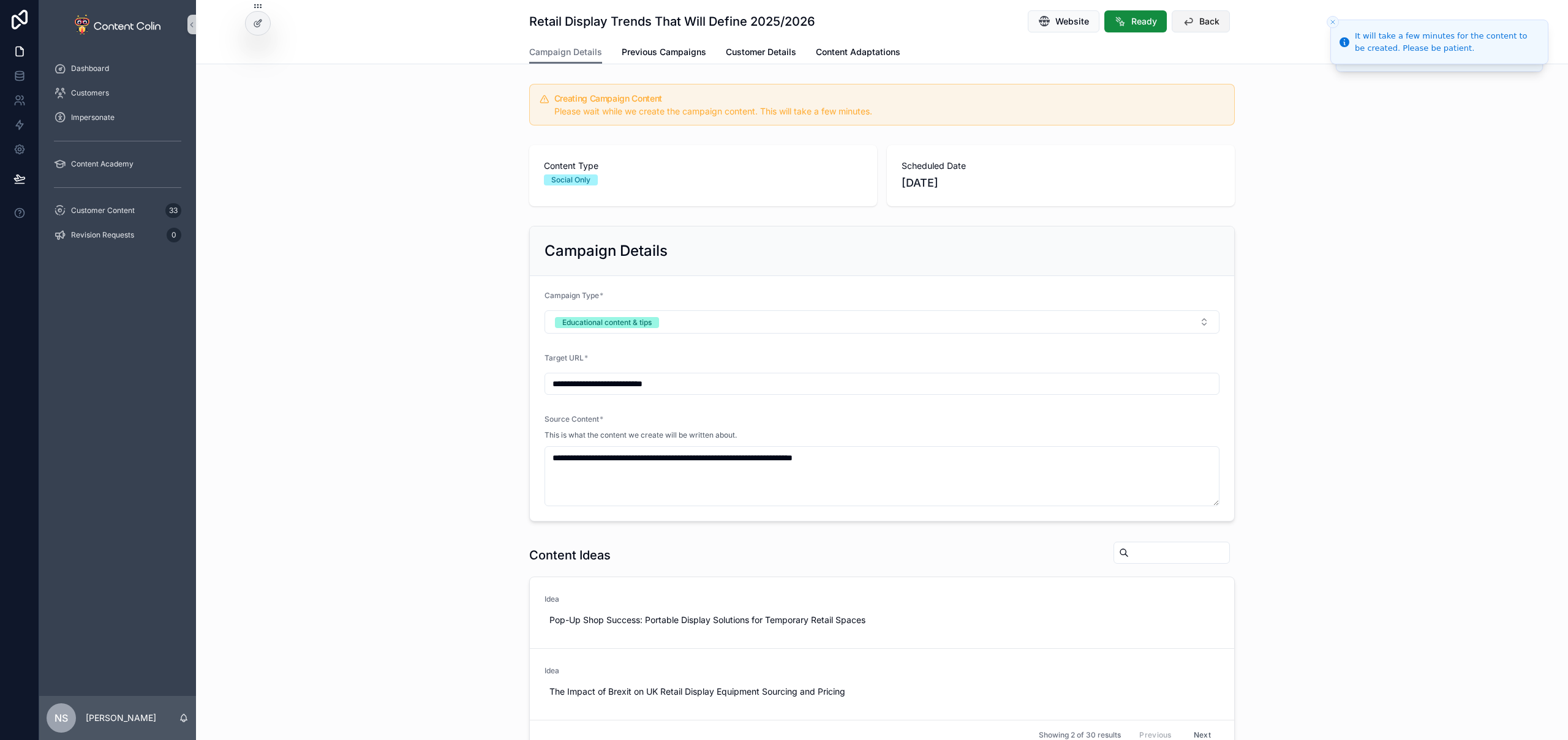
click at [1202, 24] on span "Back" at bounding box center [1209, 21] width 21 height 12
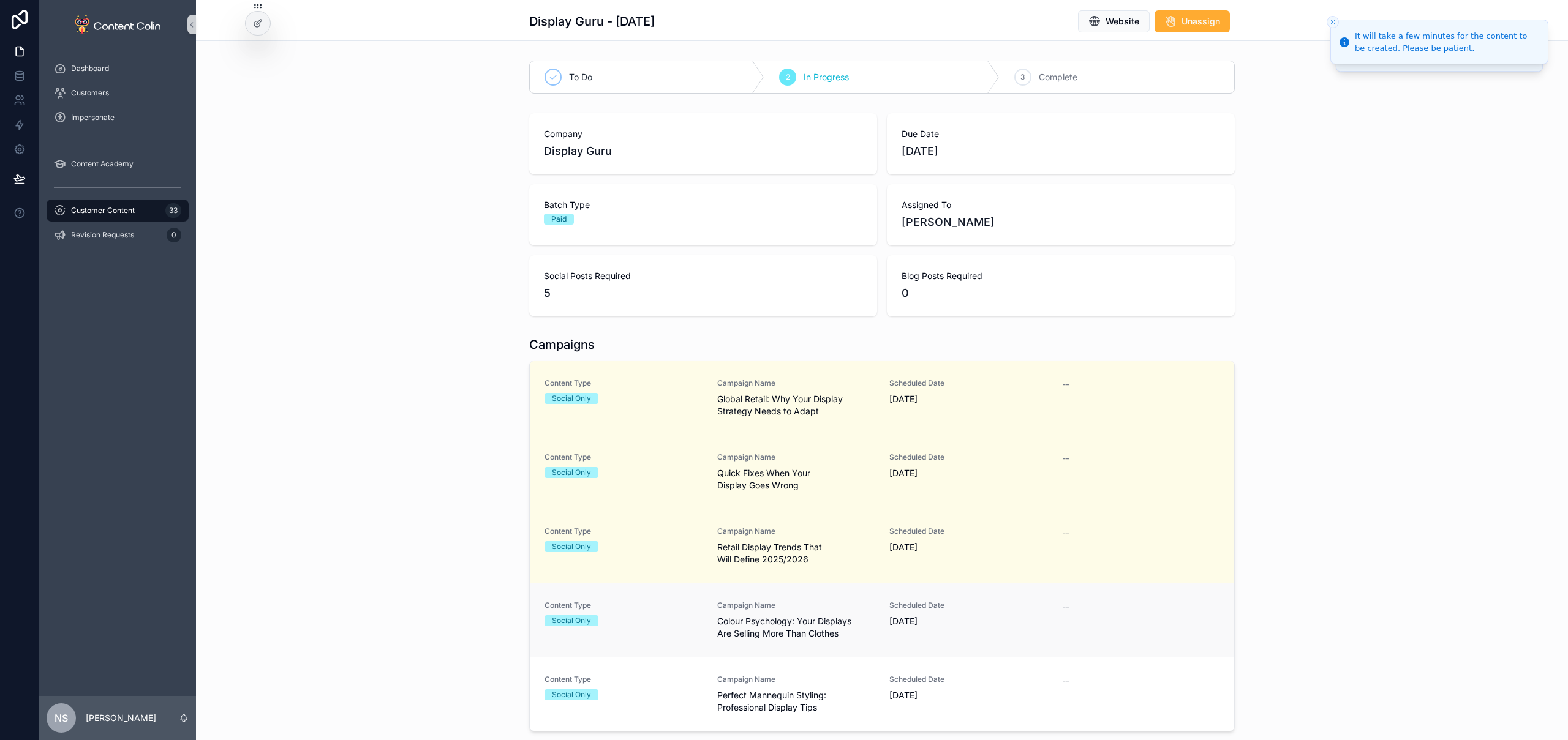
click at [889, 619] on span "[DATE]" at bounding box center [968, 621] width 158 height 12
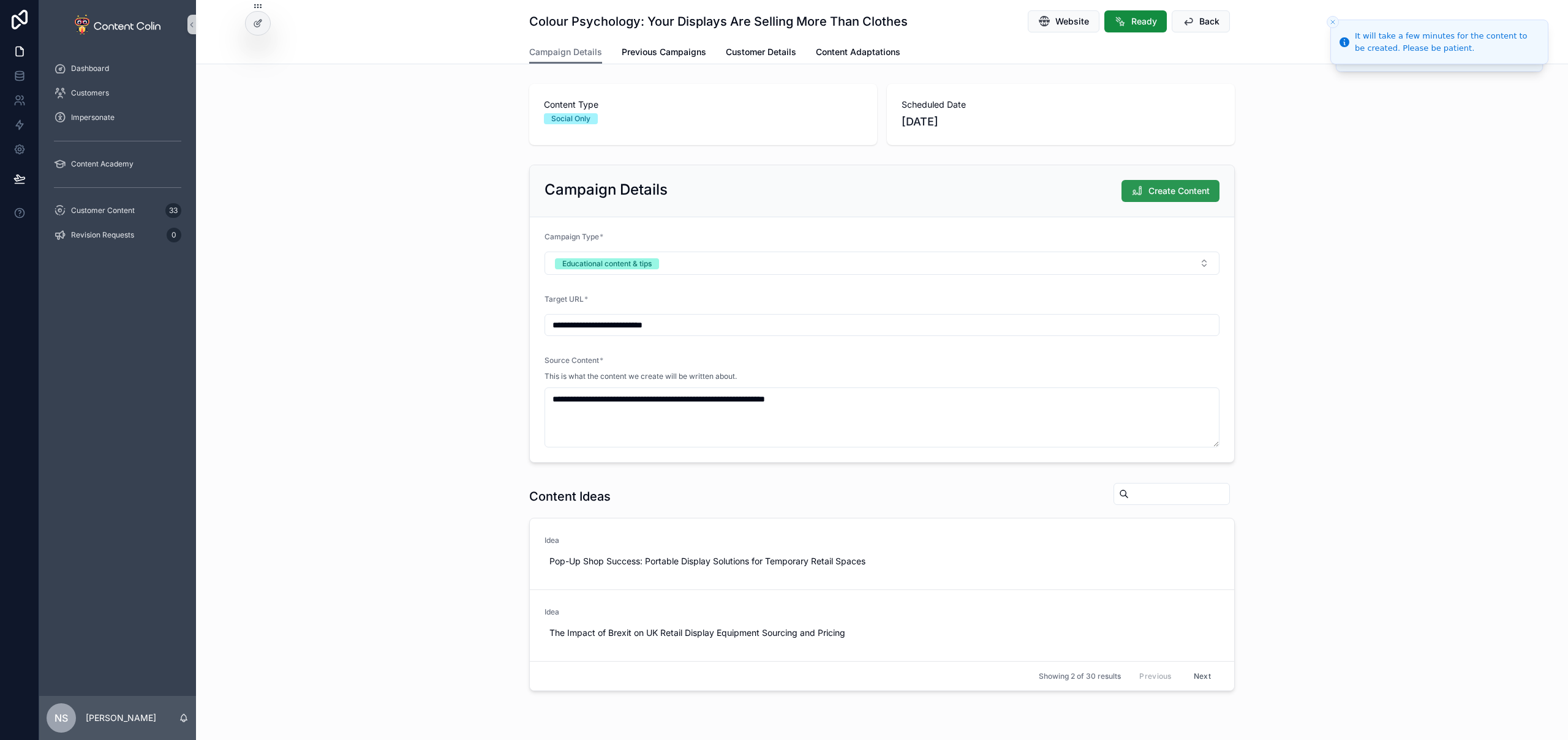
click at [1177, 192] on span "Create Content" at bounding box center [1178, 190] width 61 height 12
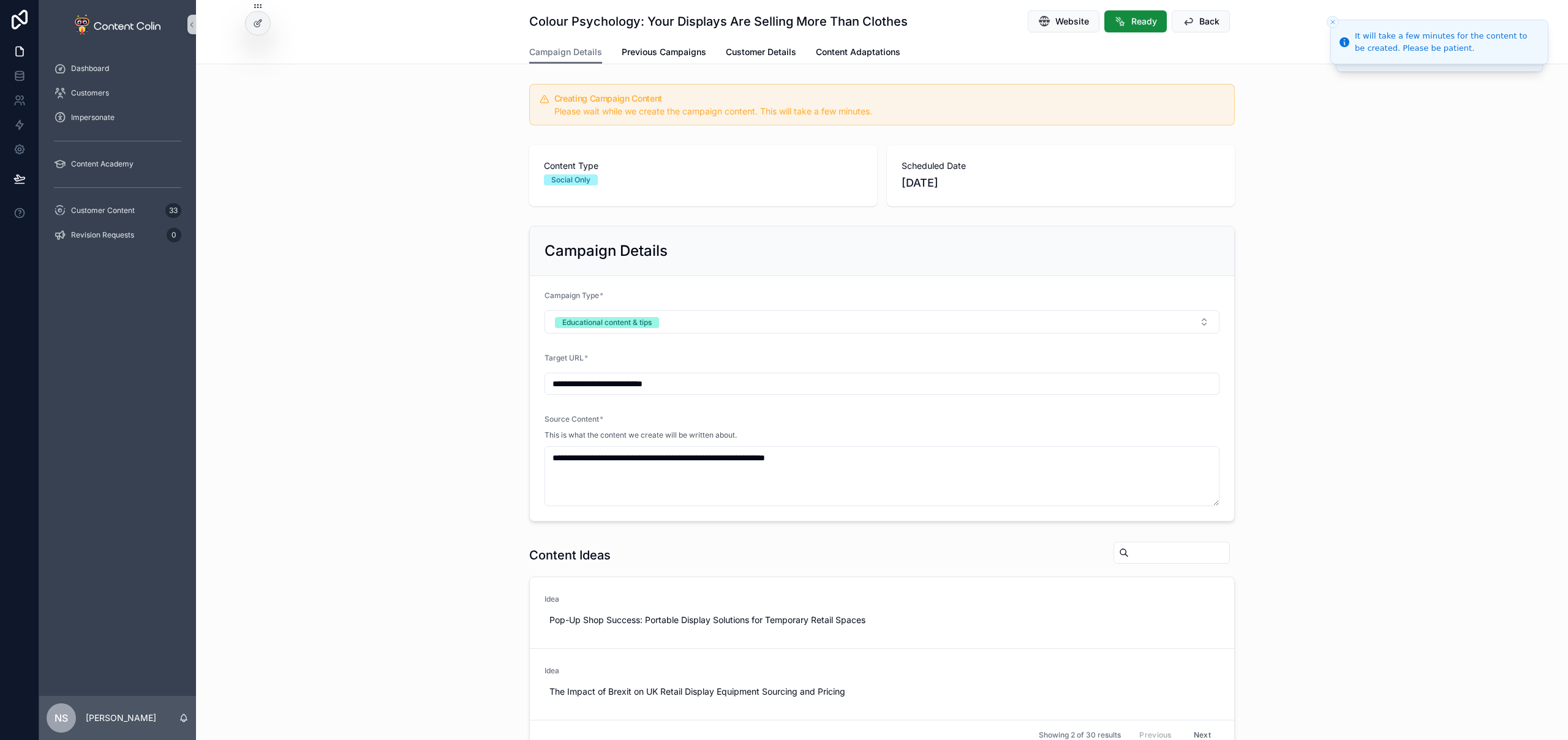
drag, startPoint x: 1196, startPoint y: 22, endPoint x: 1191, endPoint y: 34, distance: 13.0
click at [1199, 22] on span "Back" at bounding box center [1209, 21] width 21 height 12
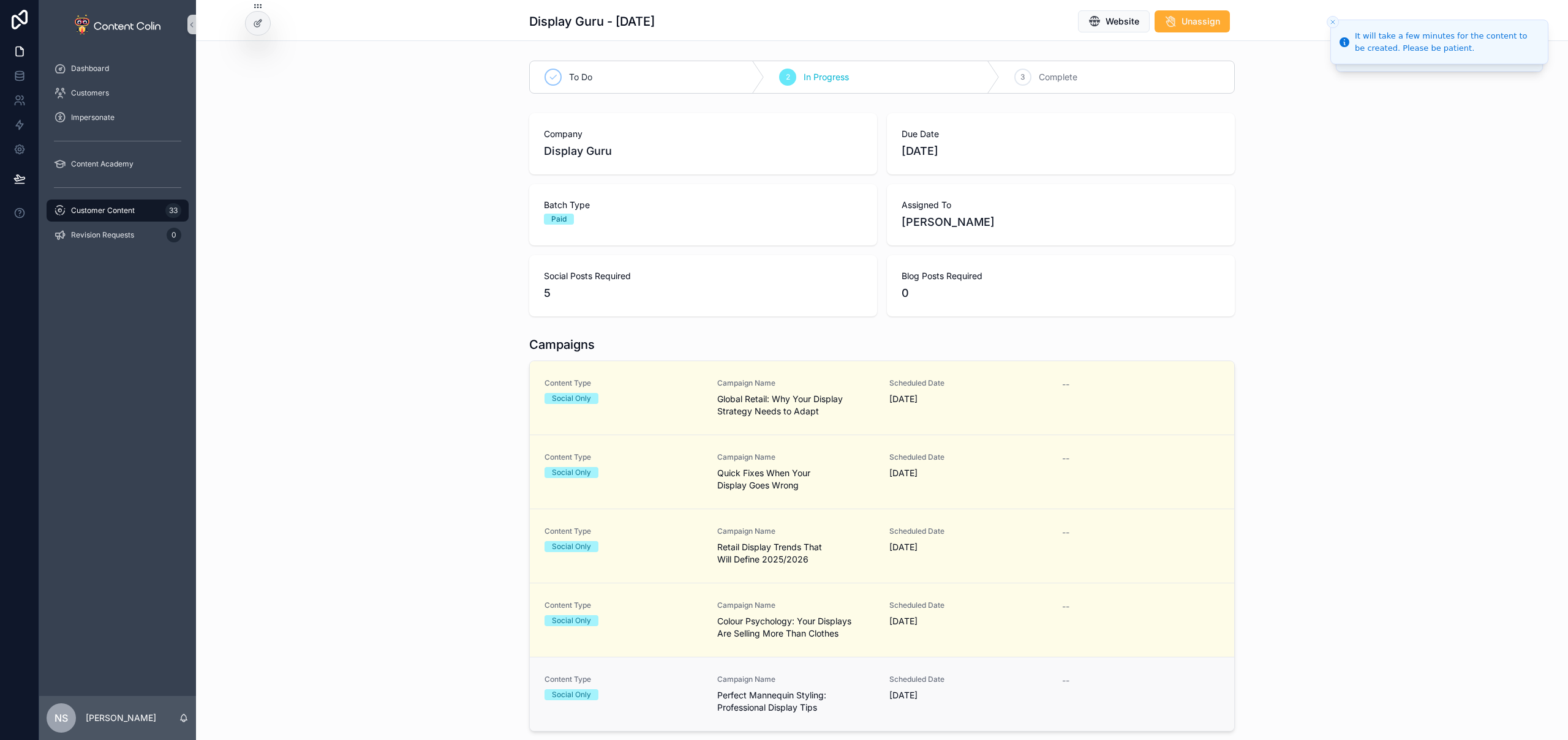
click at [862, 682] on span "Campaign Name" at bounding box center [796, 679] width 158 height 9
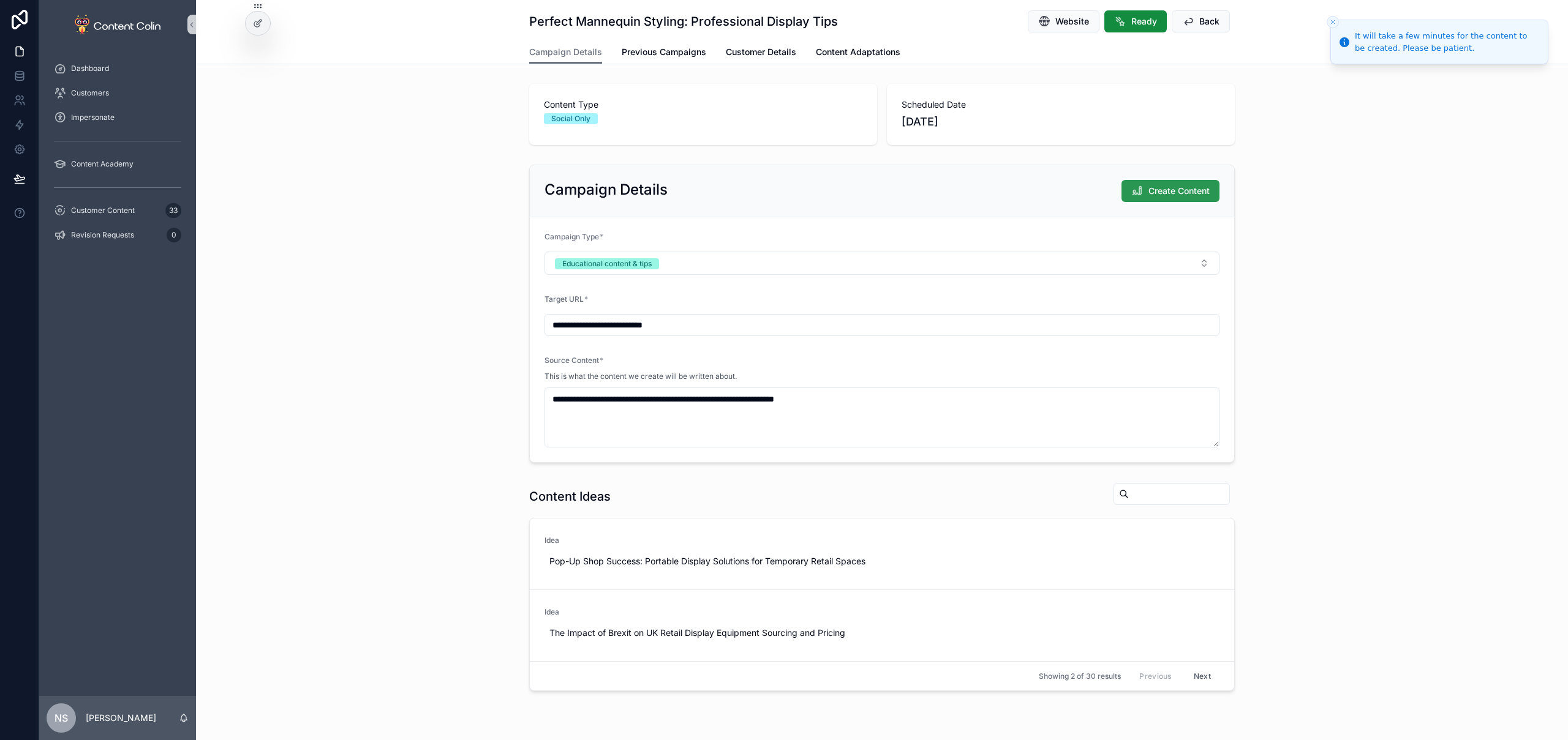
click at [1177, 195] on span "Create Content" at bounding box center [1178, 190] width 61 height 12
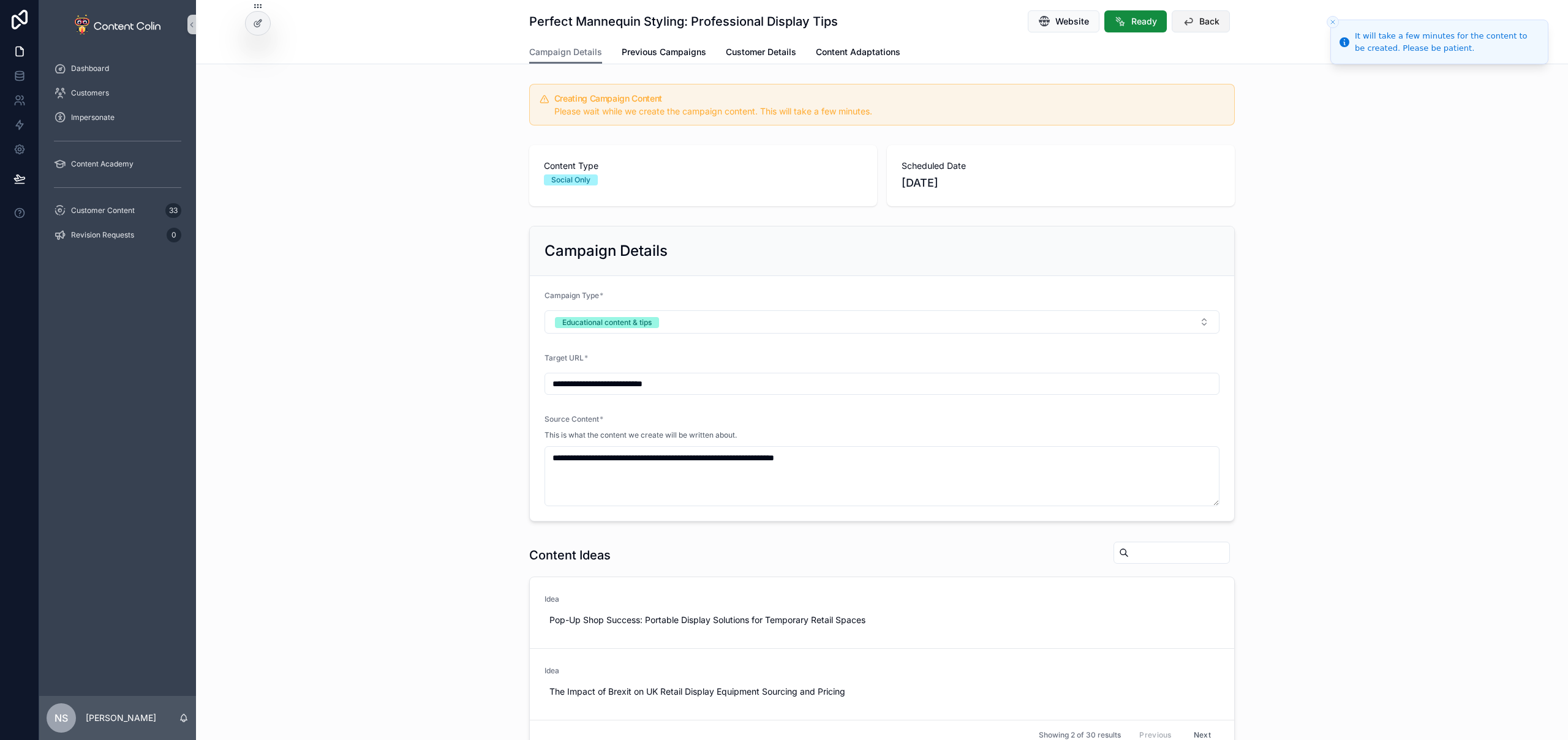
click at [1210, 24] on span "Back" at bounding box center [1209, 21] width 21 height 12
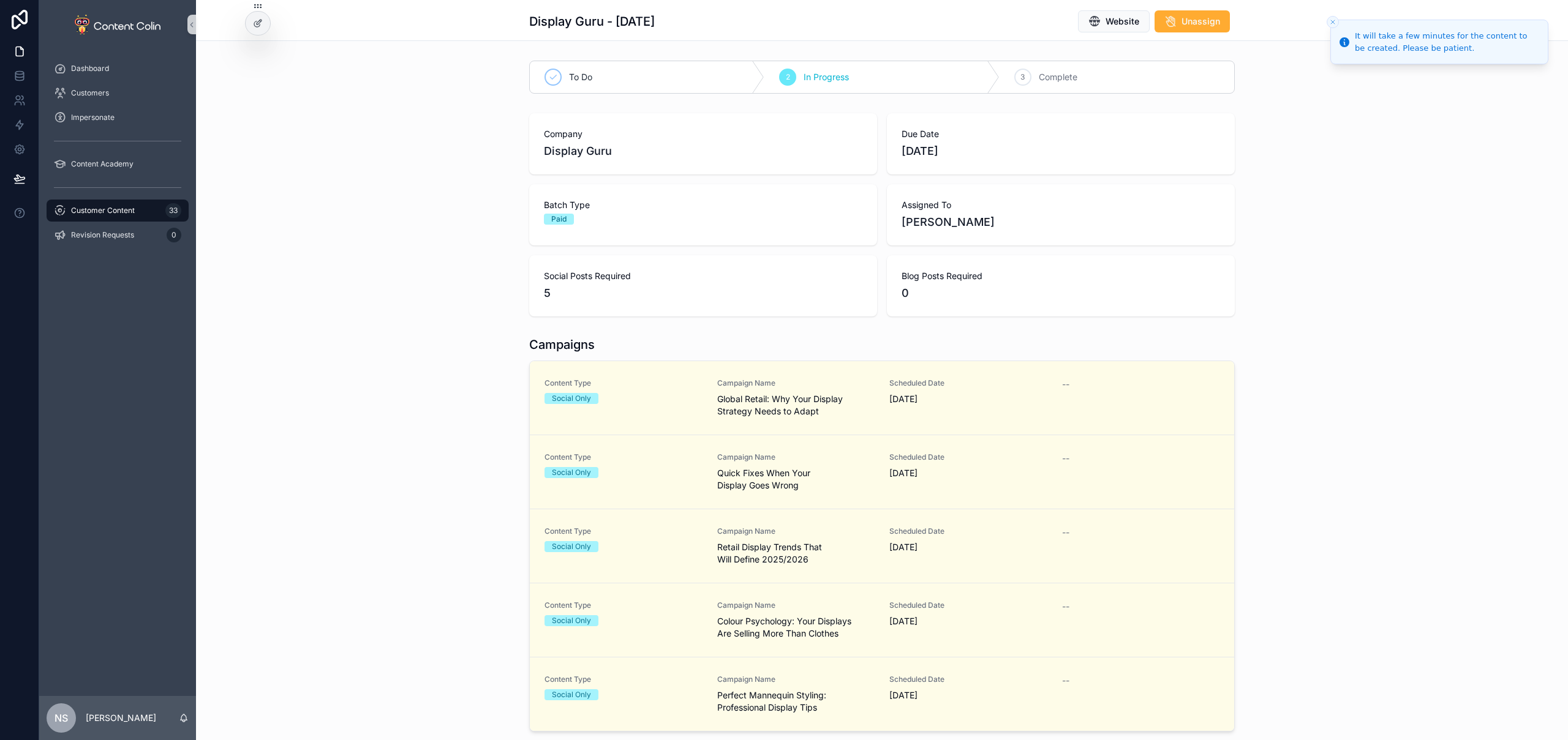
click at [67, 204] on div "Customer Content 33" at bounding box center [118, 210] width 127 height 20
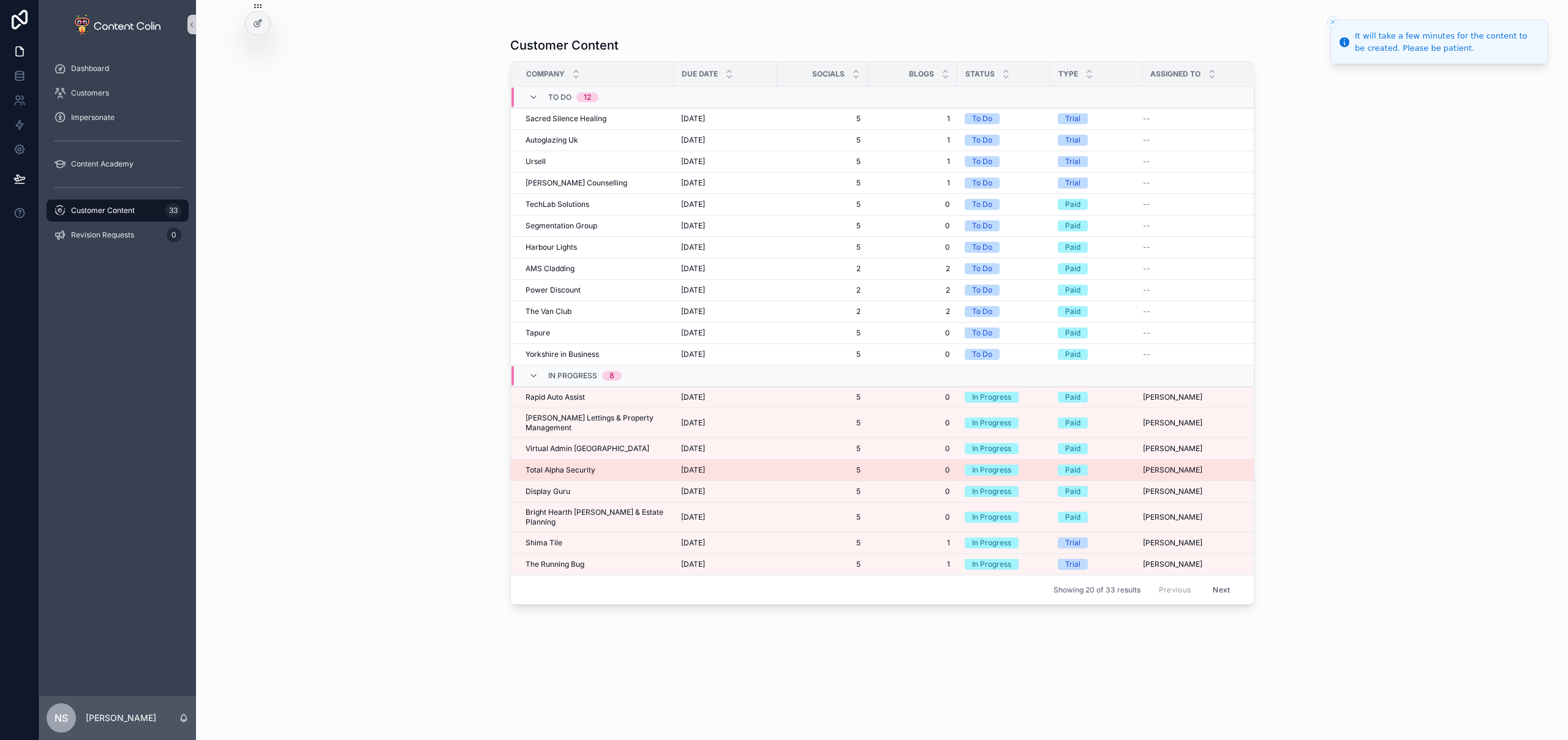
click at [573, 466] on span "Total Alpha Security" at bounding box center [560, 470] width 70 height 9
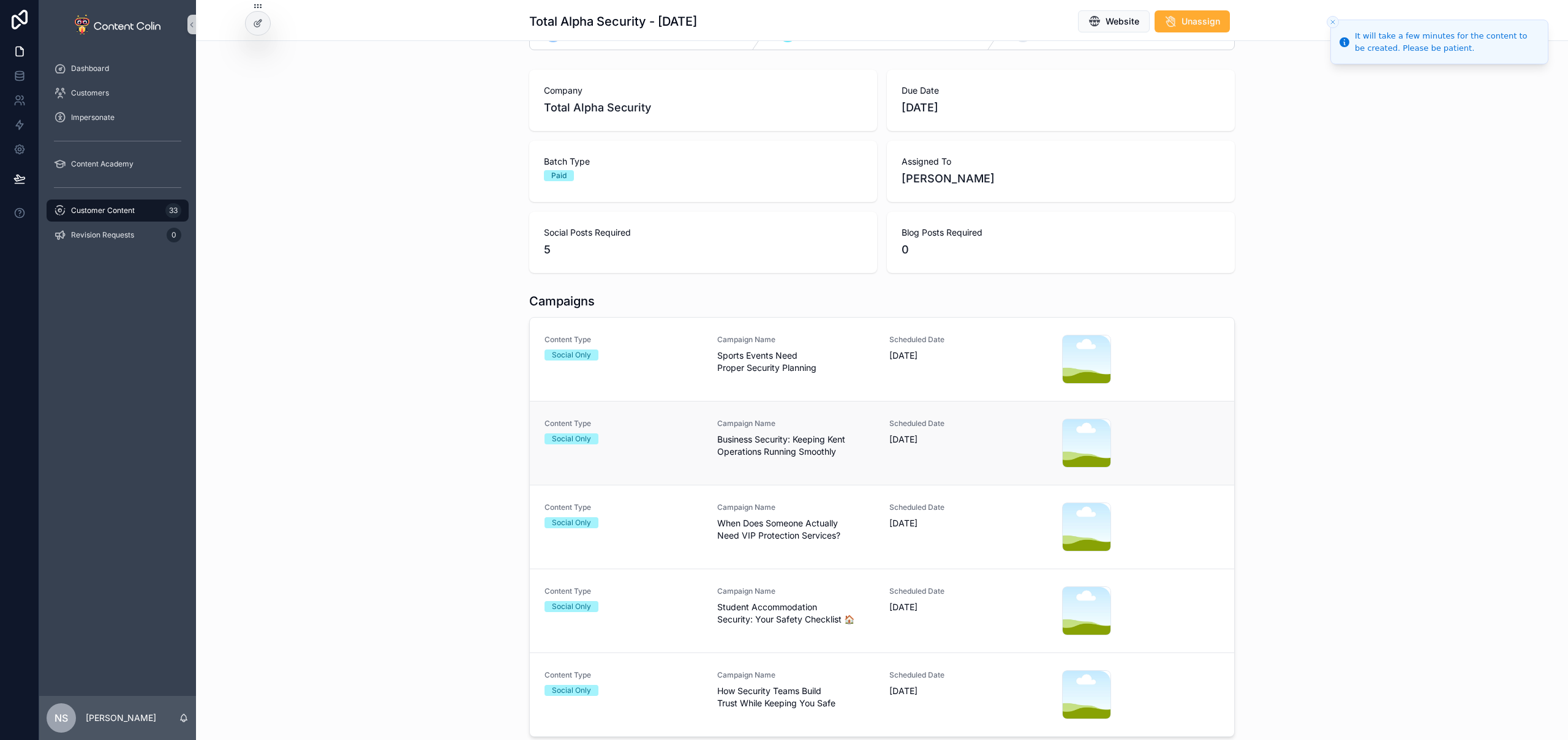
scroll to position [85, 0]
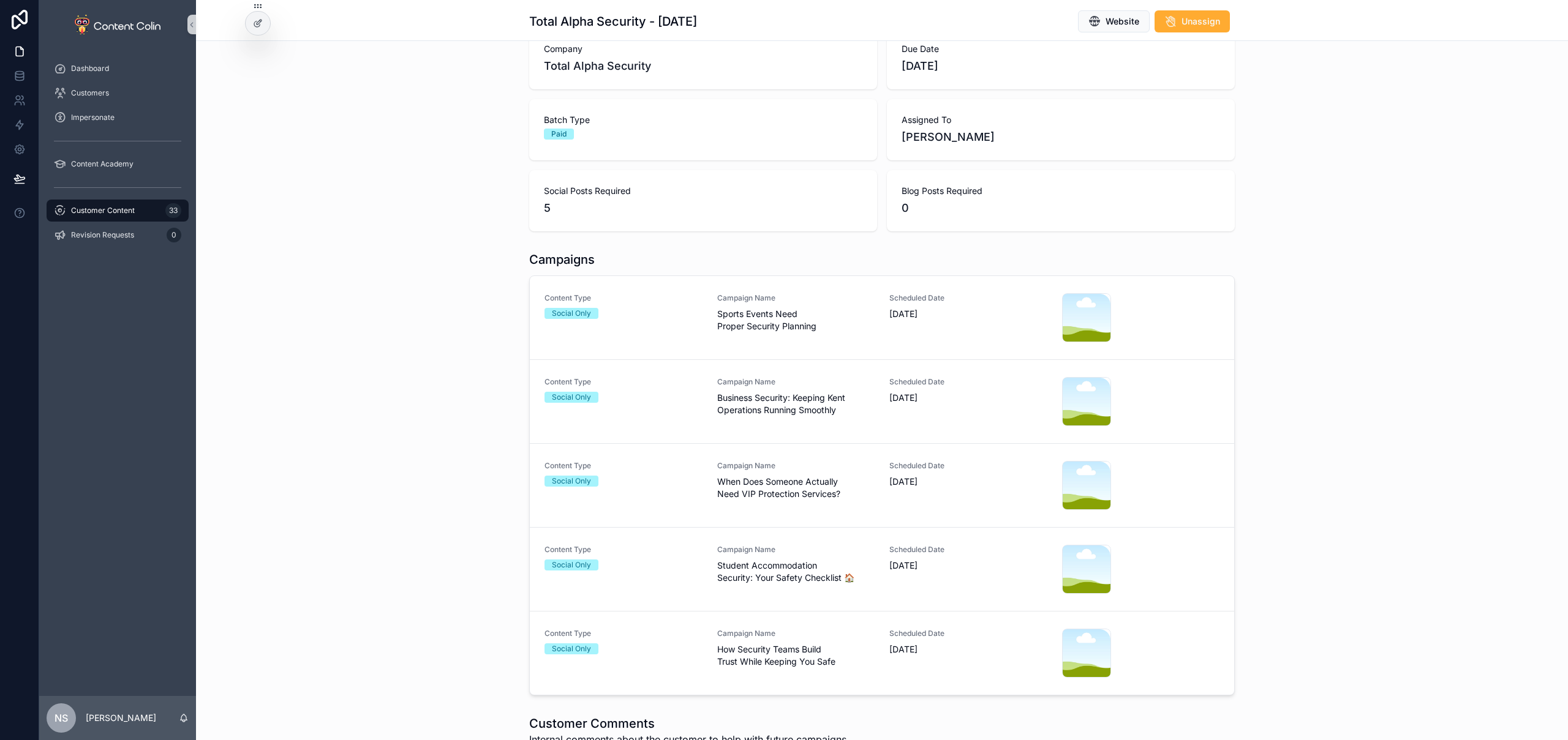
click at [142, 211] on div "Customer Content 33" at bounding box center [118, 210] width 127 height 20
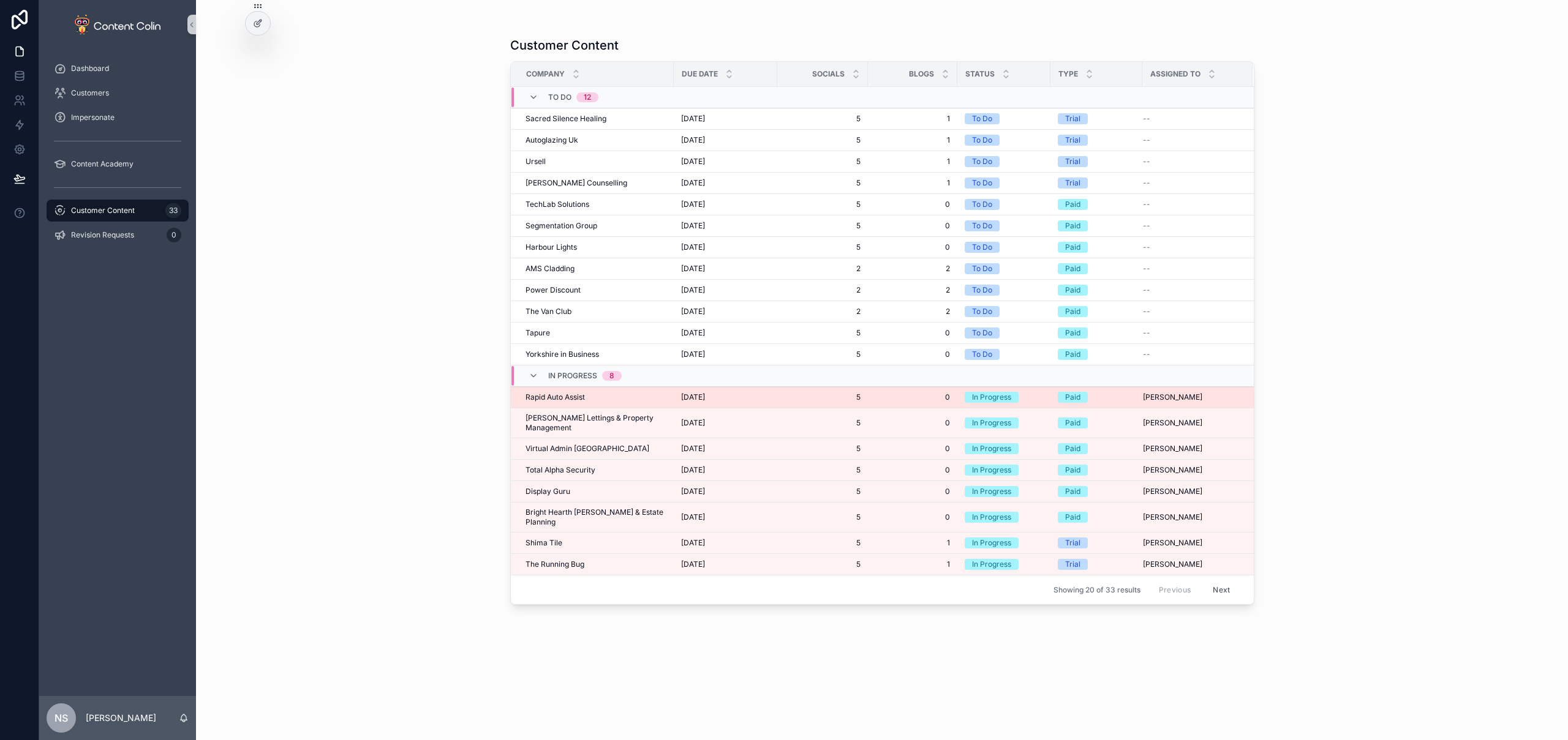
click at [615, 392] on div "Rapid Auto Assist Rapid Auto Assist" at bounding box center [596, 397] width 141 height 9
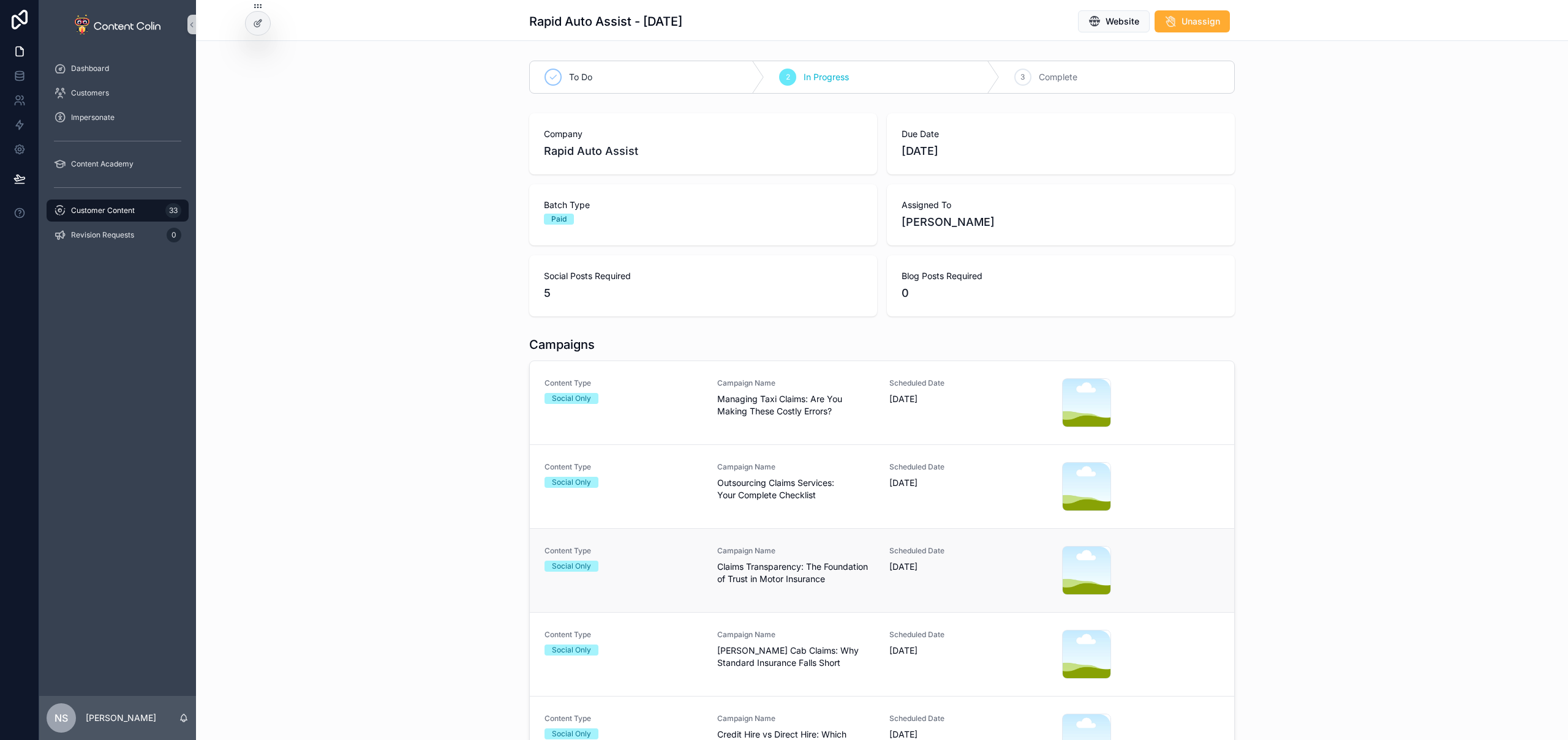
scroll to position [134, 0]
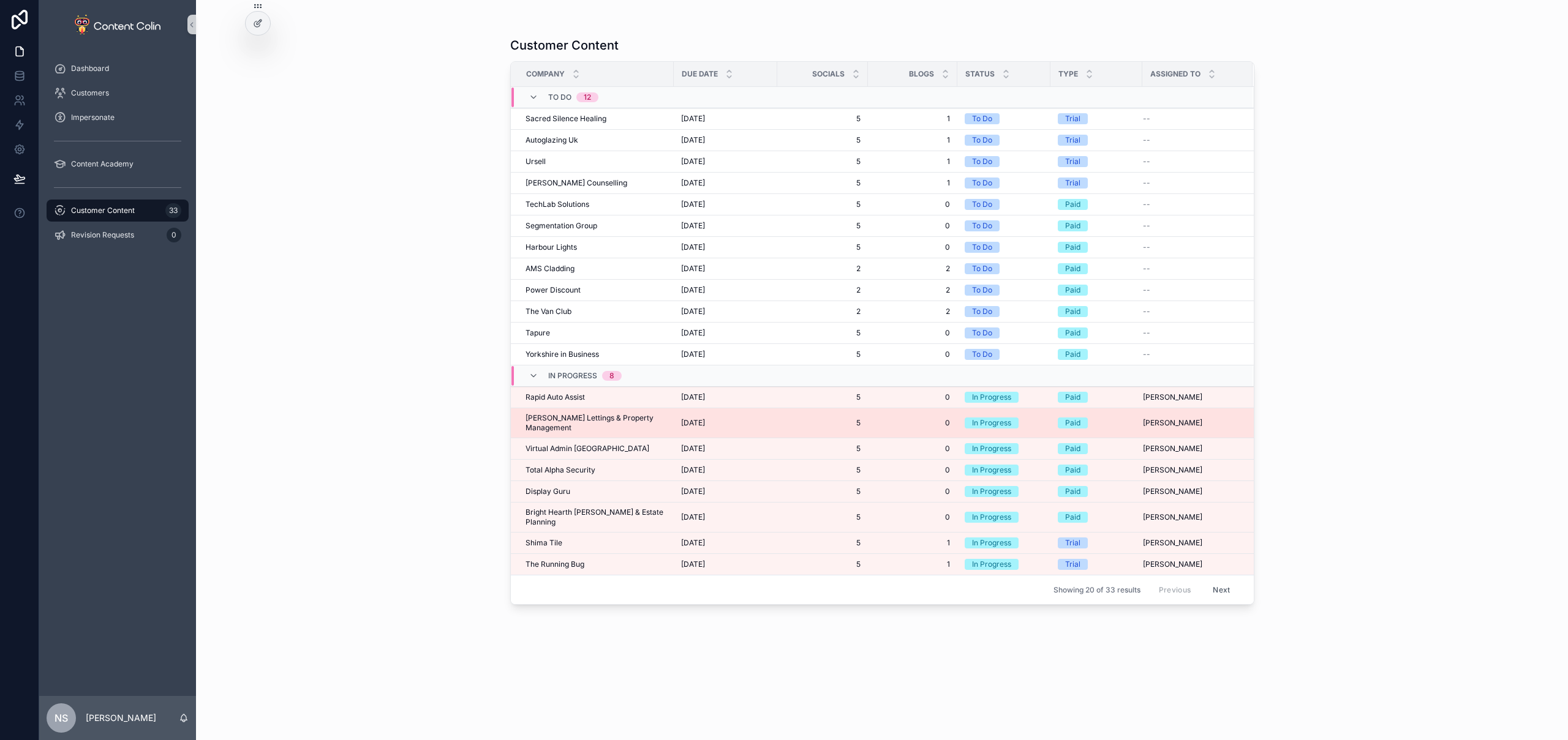
click at [609, 422] on span "[PERSON_NAME] Lettings & Property Management" at bounding box center [596, 422] width 141 height 20
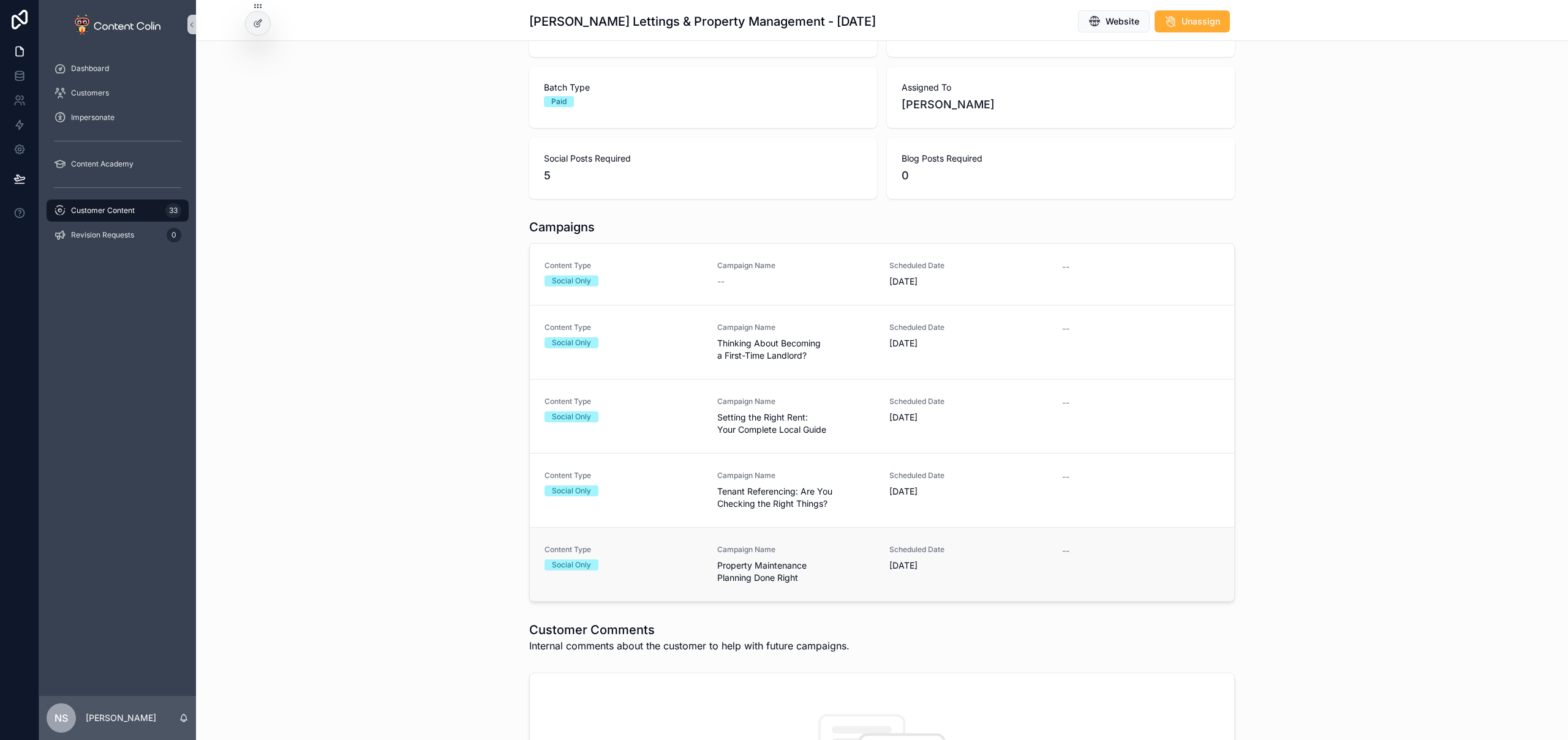
scroll to position [181, 0]
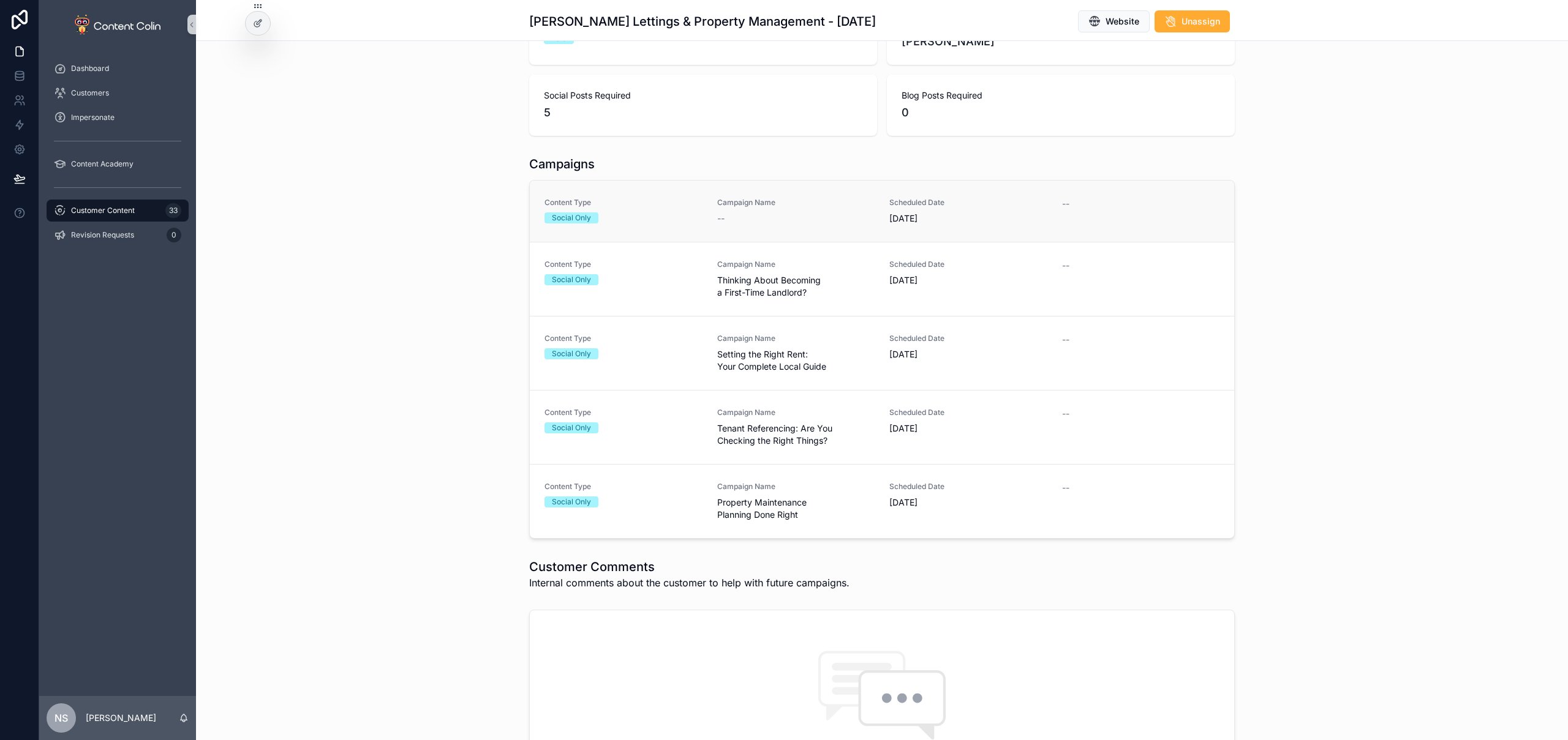
click at [795, 213] on div "--" at bounding box center [796, 218] width 158 height 12
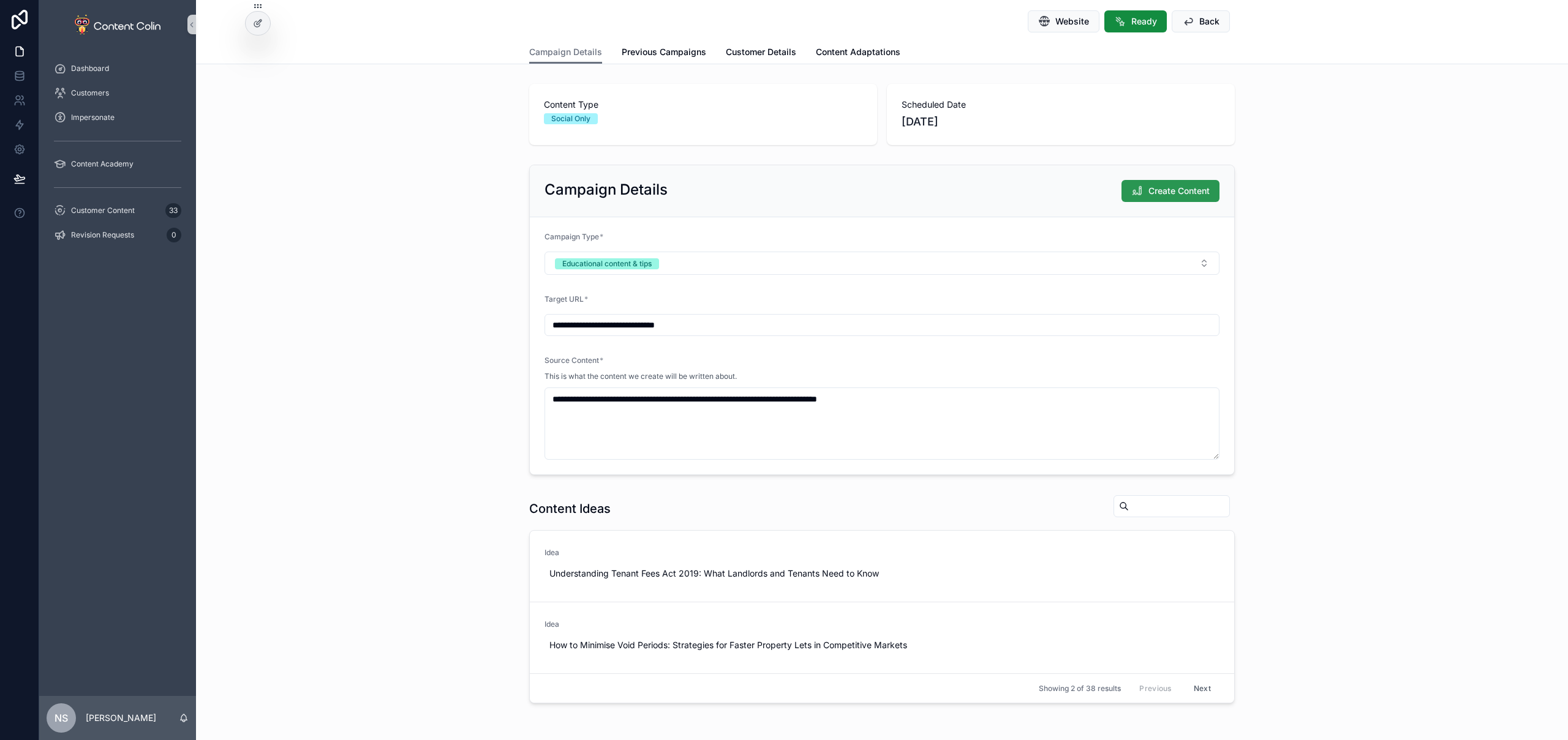
click at [1158, 187] on span "Create Content" at bounding box center [1178, 190] width 61 height 12
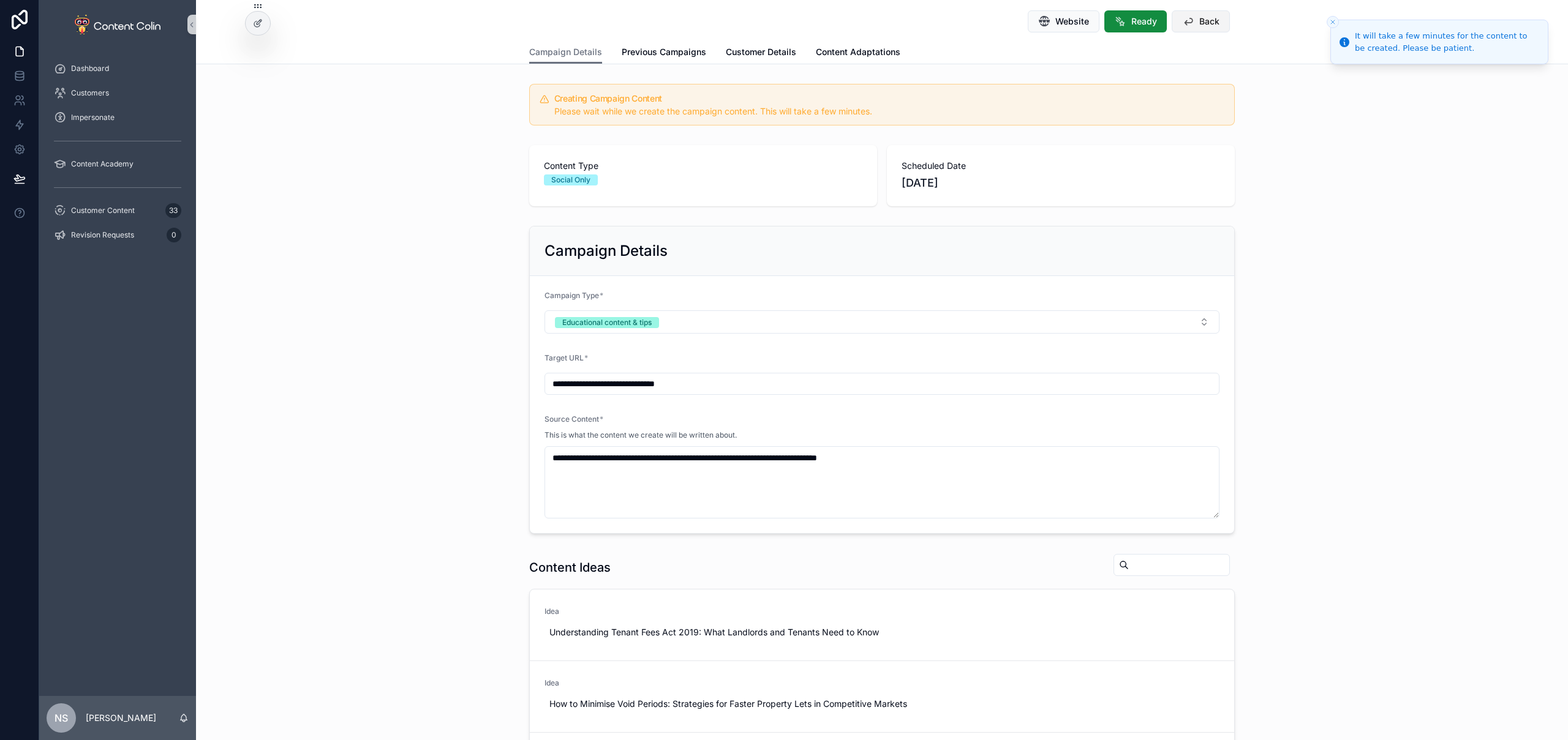
click at [1204, 29] on button "Back" at bounding box center [1201, 22] width 58 height 22
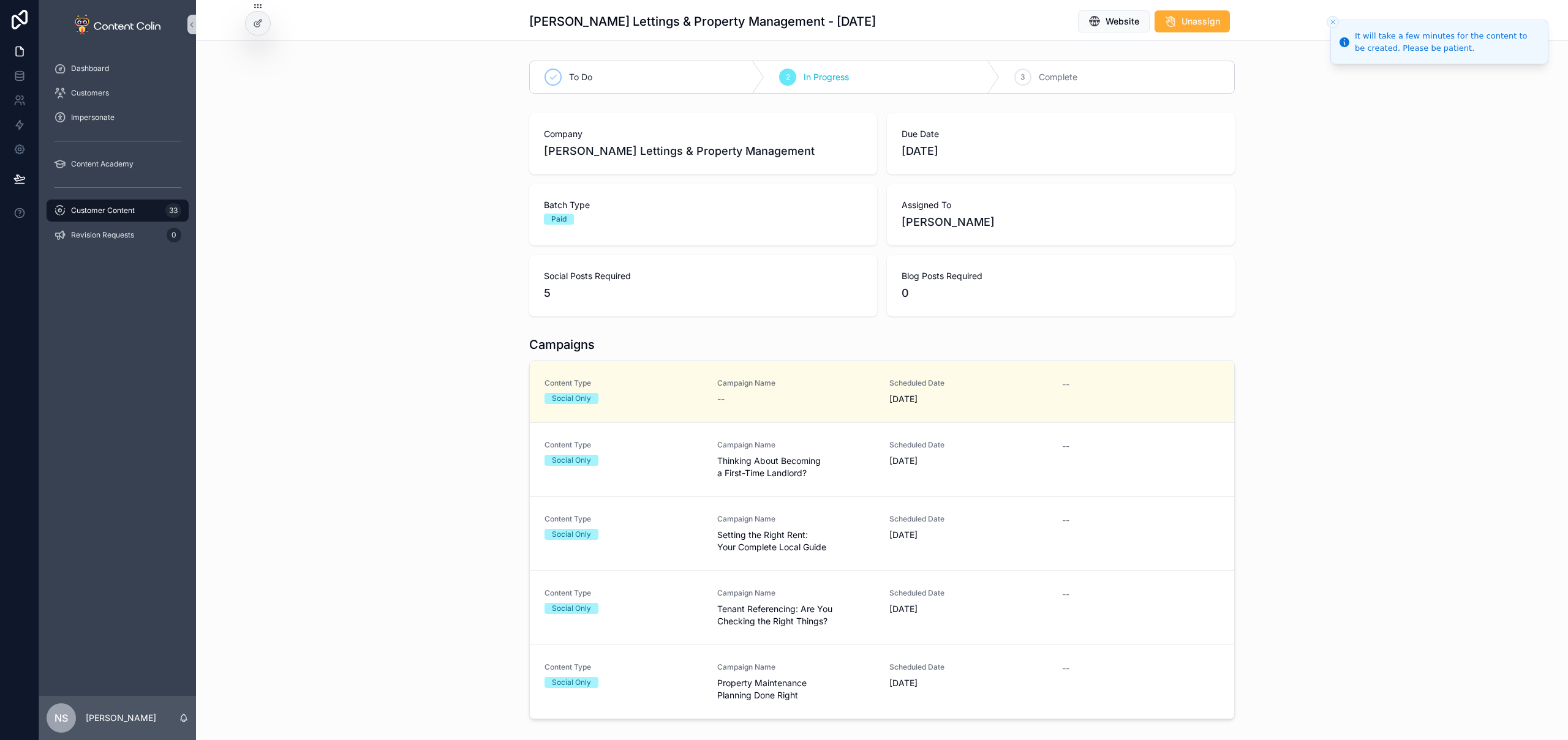
click at [792, 465] on span "Thinking About Becoming a First-Time Landlord?" at bounding box center [796, 467] width 158 height 24
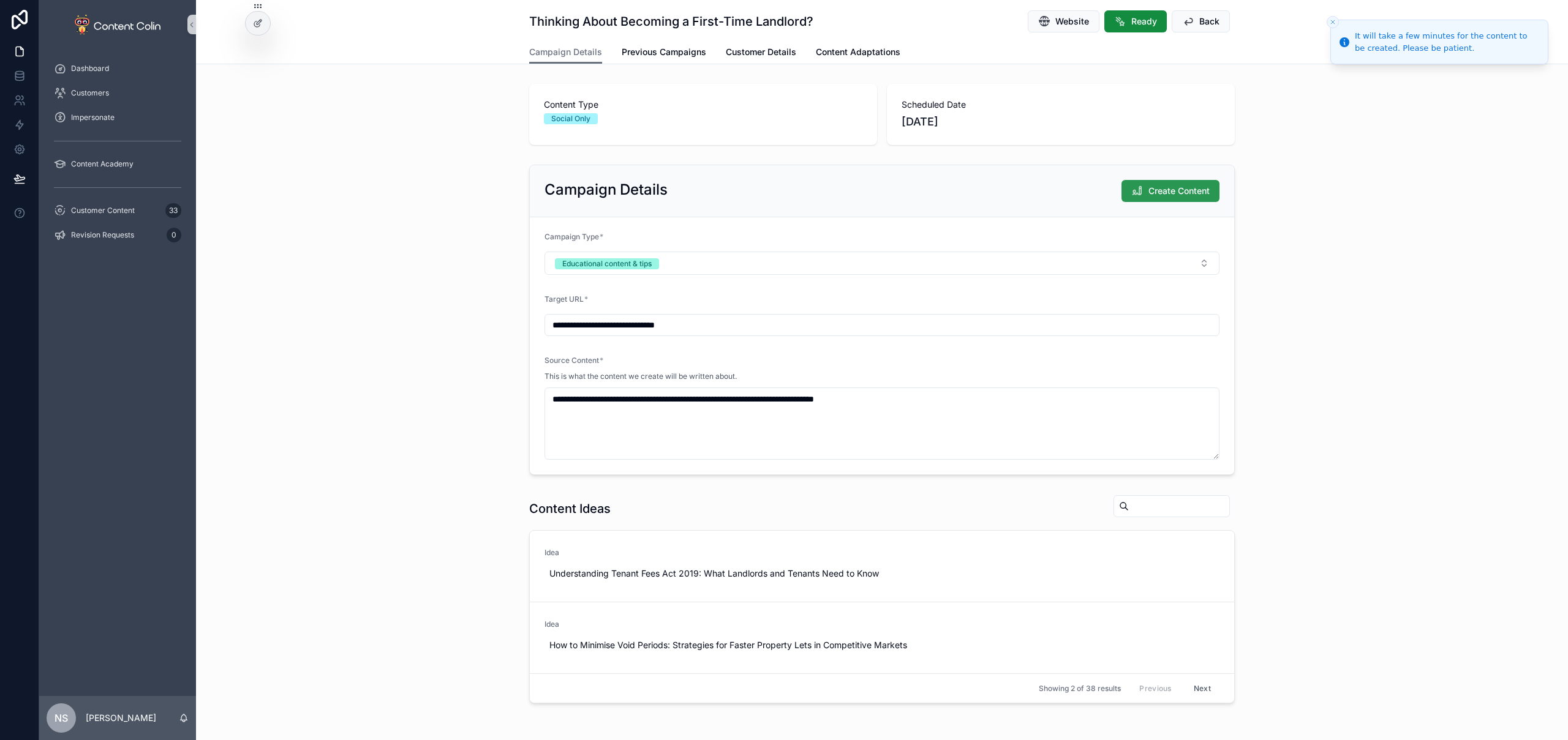
click at [1182, 194] on span "Create Content" at bounding box center [1178, 190] width 61 height 12
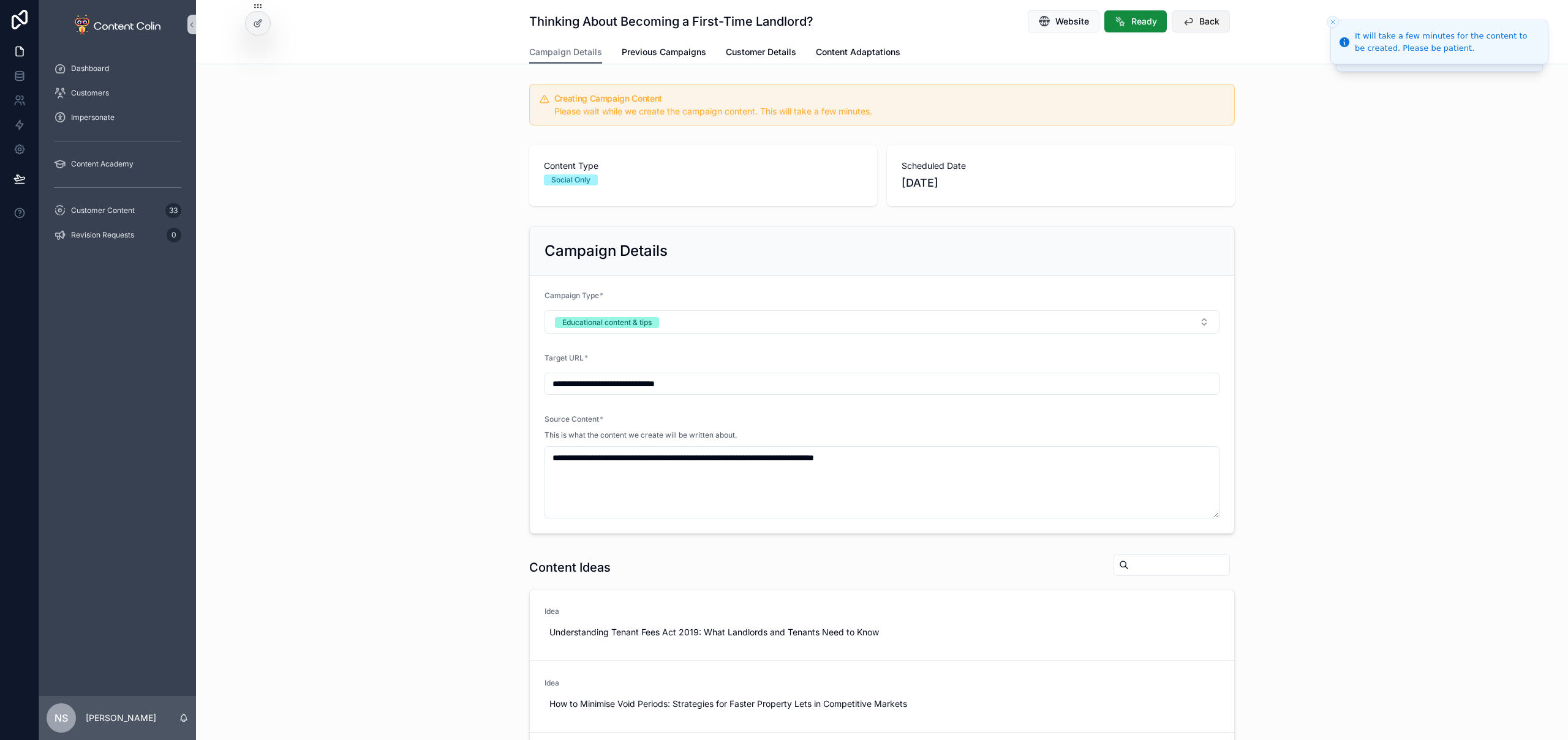
click at [1192, 21] on button "Back" at bounding box center [1201, 22] width 58 height 22
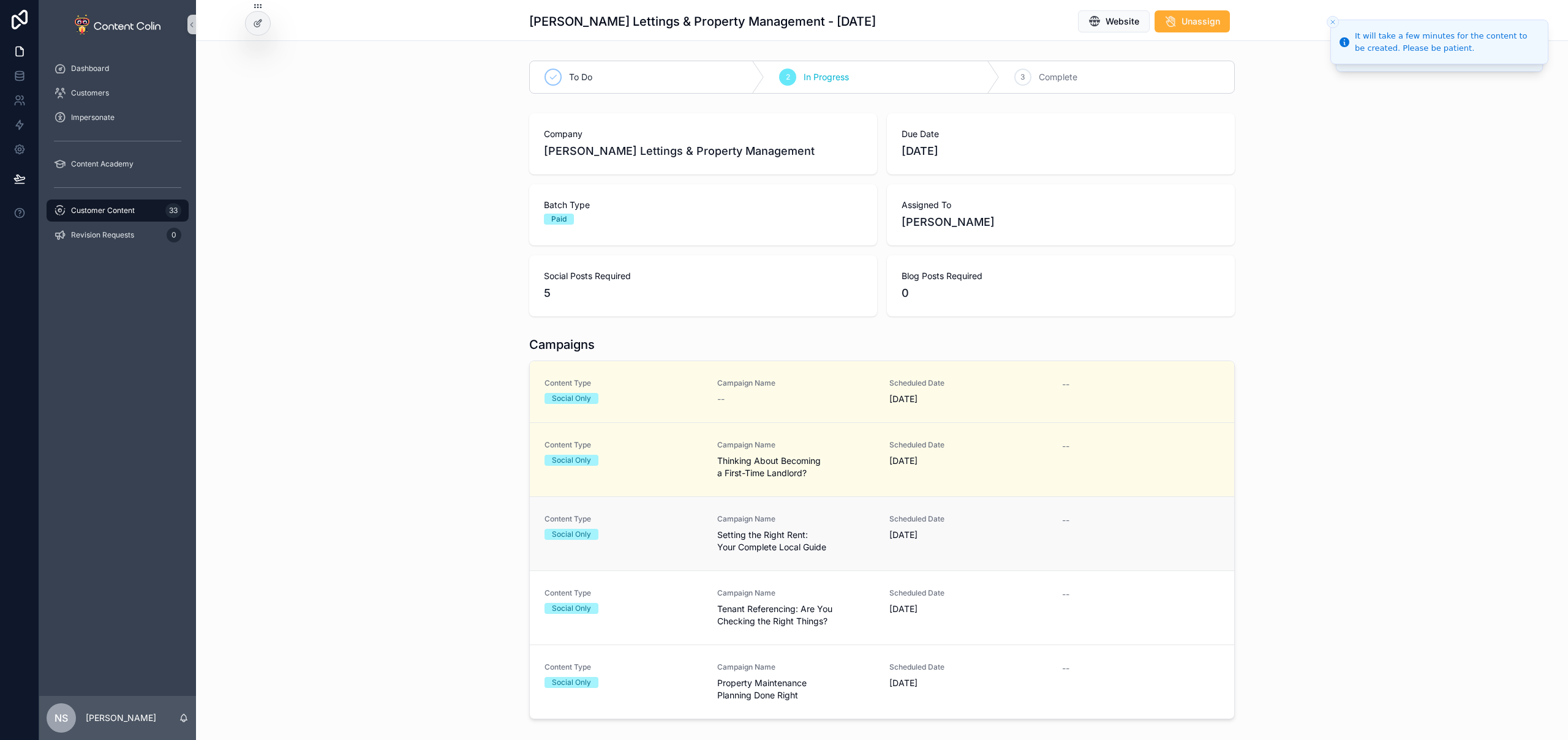
click at [837, 540] on span "Setting the Right Rent: Your Complete Local Guide" at bounding box center [796, 541] width 158 height 24
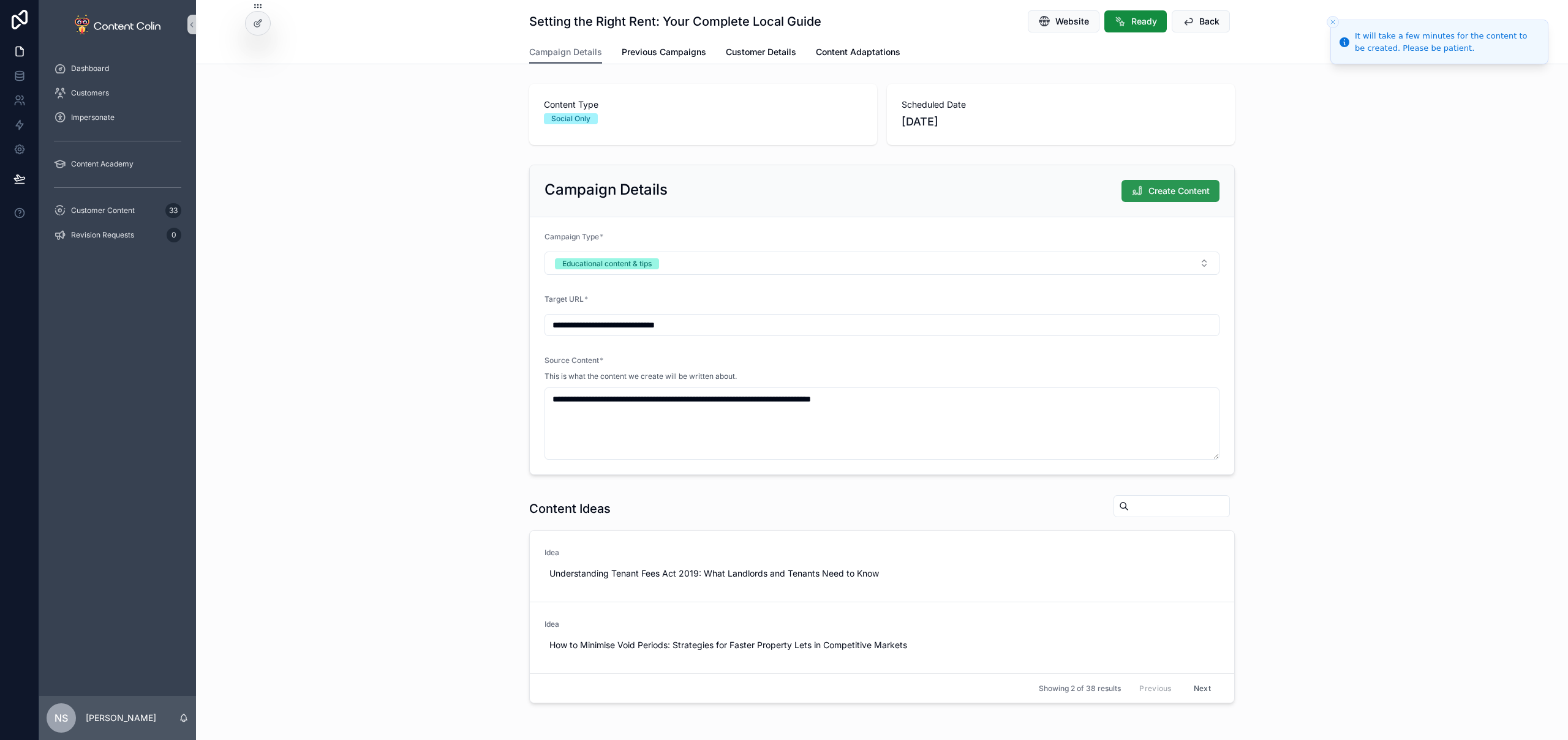
click at [1200, 185] on span "Create Content" at bounding box center [1178, 190] width 61 height 12
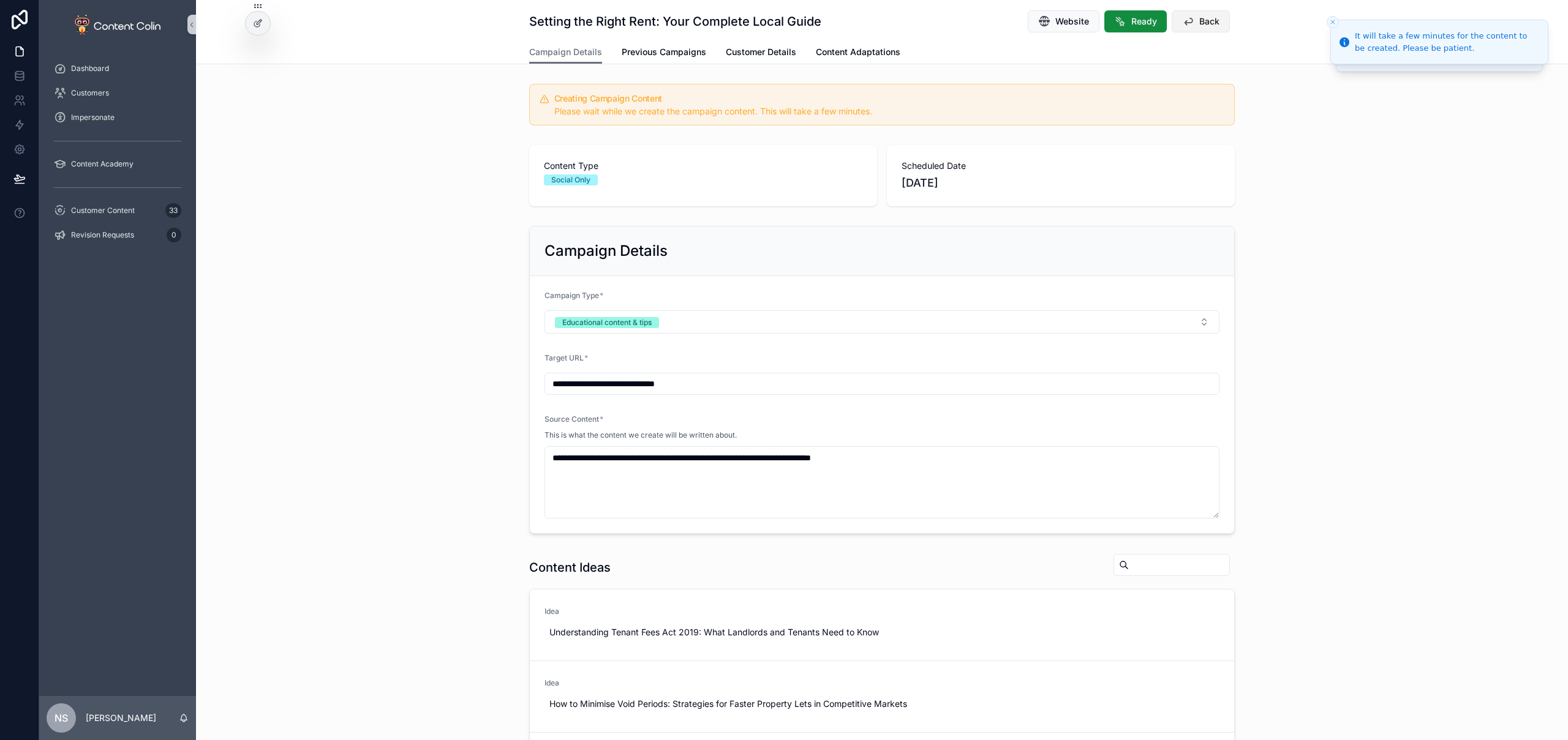
click at [1212, 20] on span "Back" at bounding box center [1209, 21] width 21 height 12
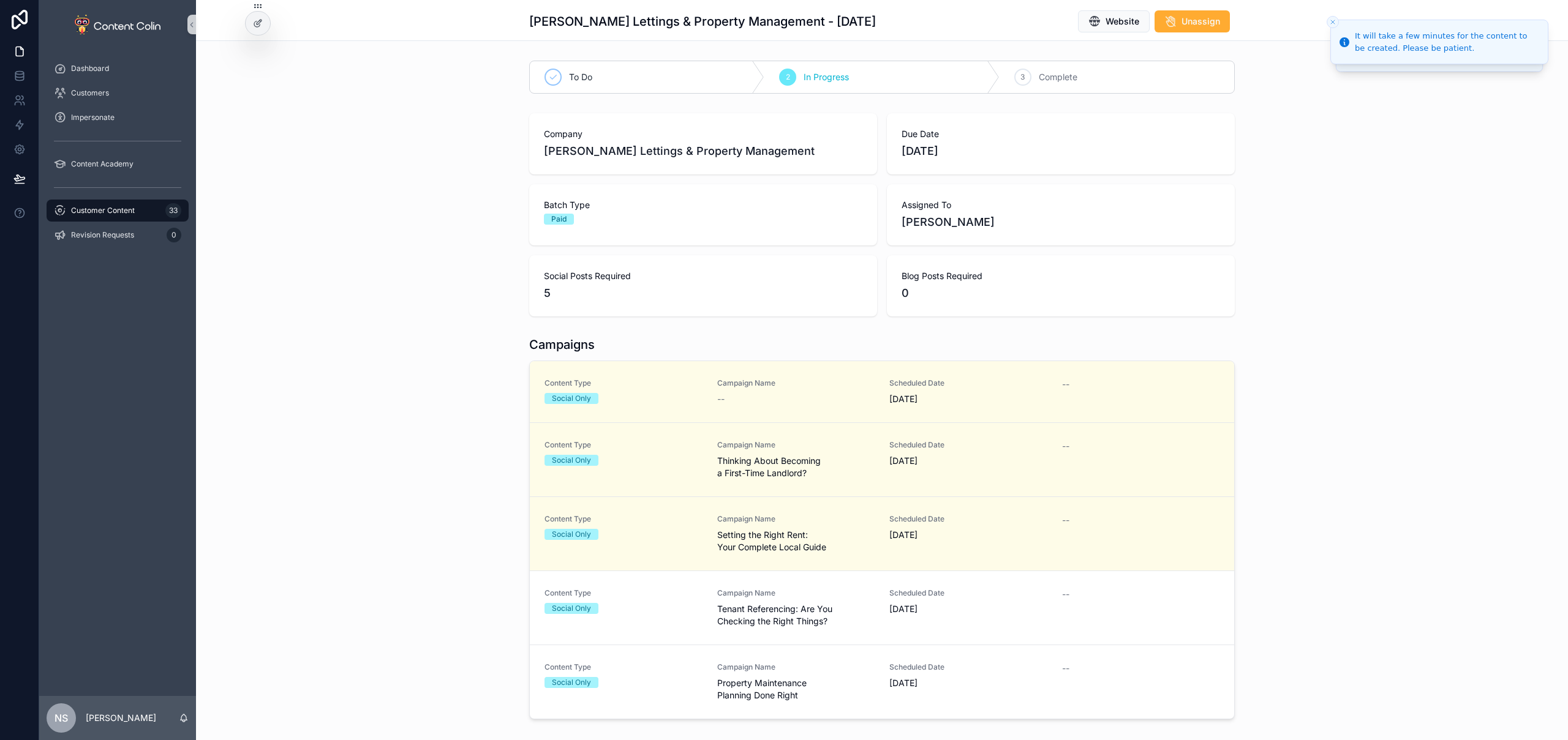
click at [867, 604] on span "Tenant Referencing: Are You Checking the Right Things?" at bounding box center [796, 615] width 158 height 24
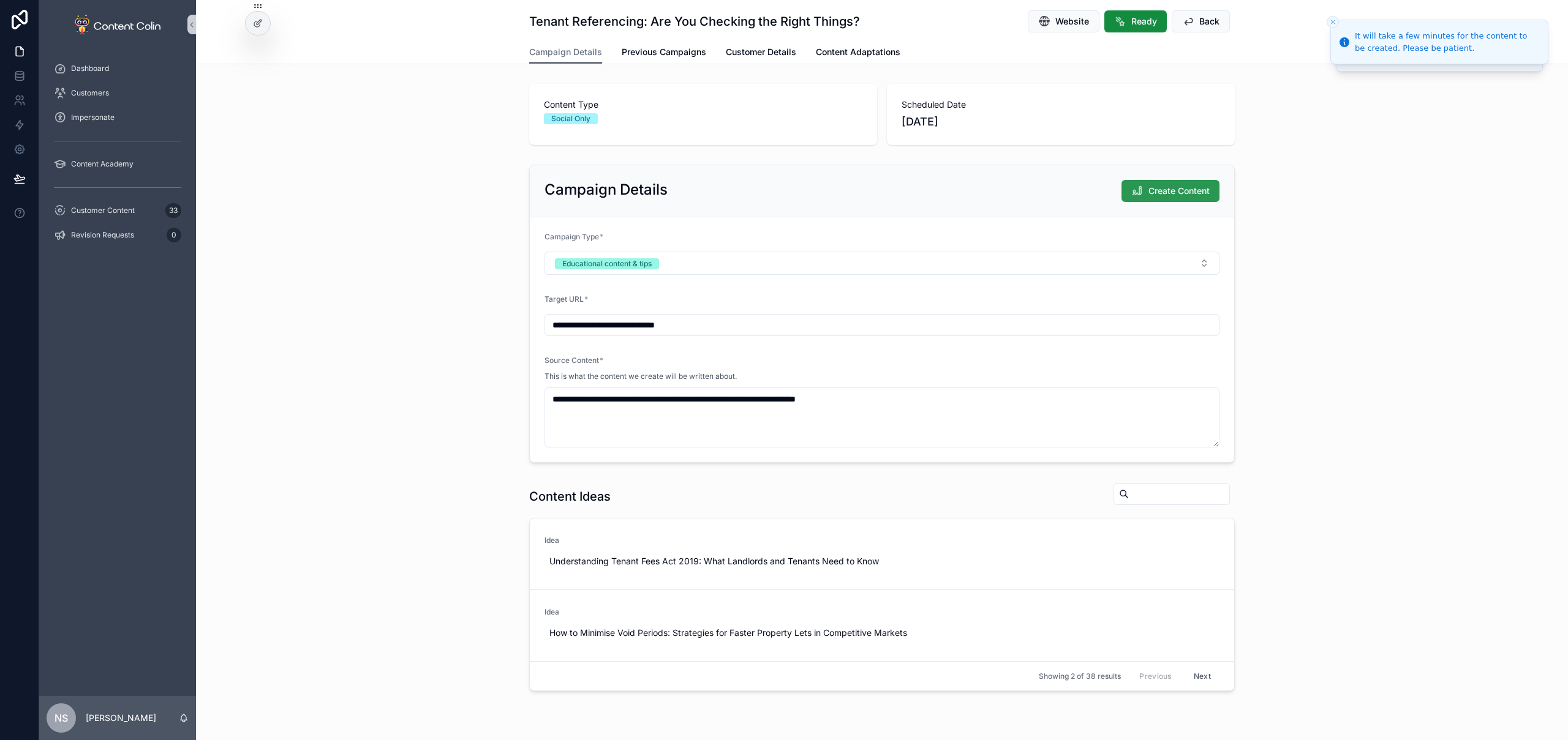
click at [1181, 192] on span "Create Content" at bounding box center [1178, 190] width 61 height 12
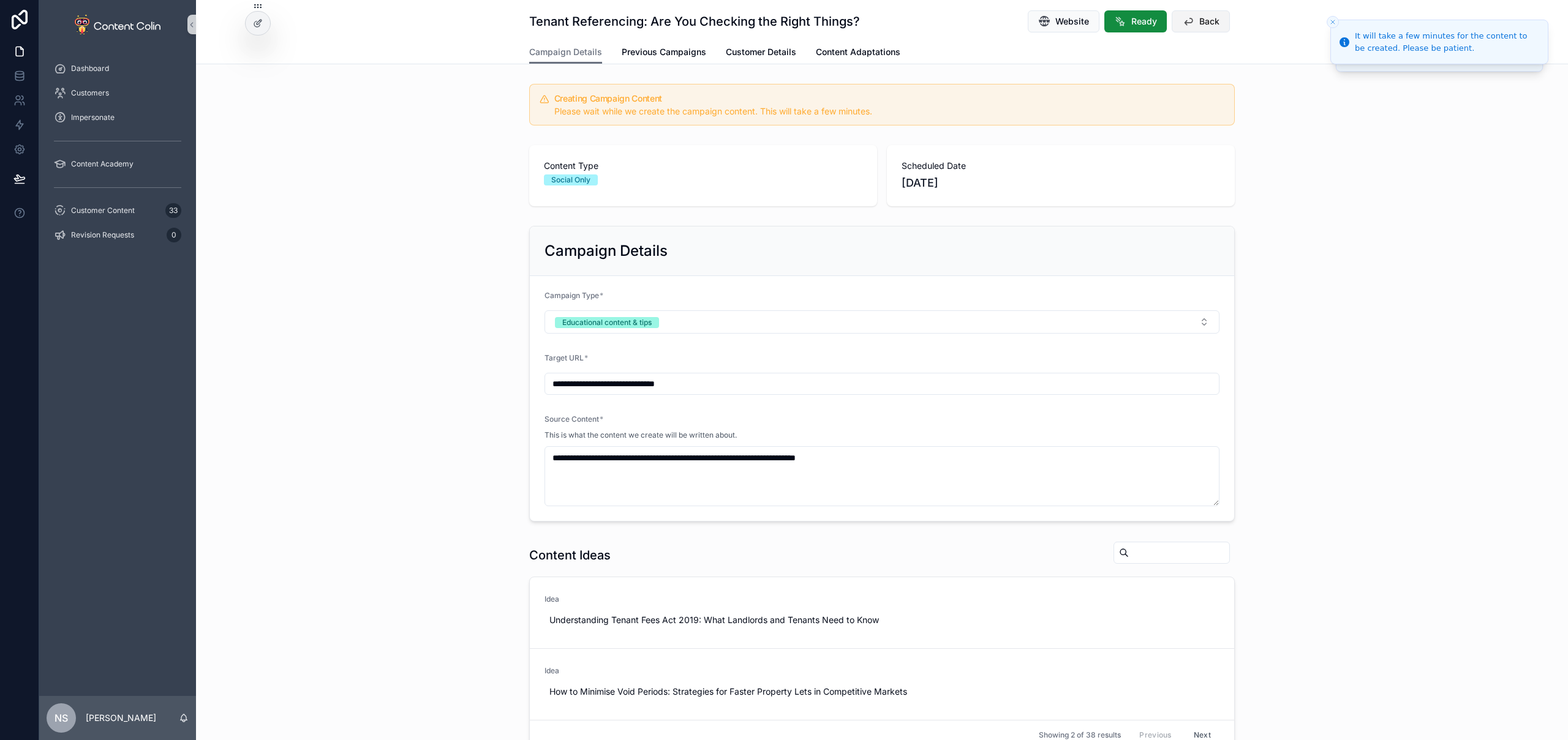
click at [1207, 23] on span "Back" at bounding box center [1209, 21] width 21 height 12
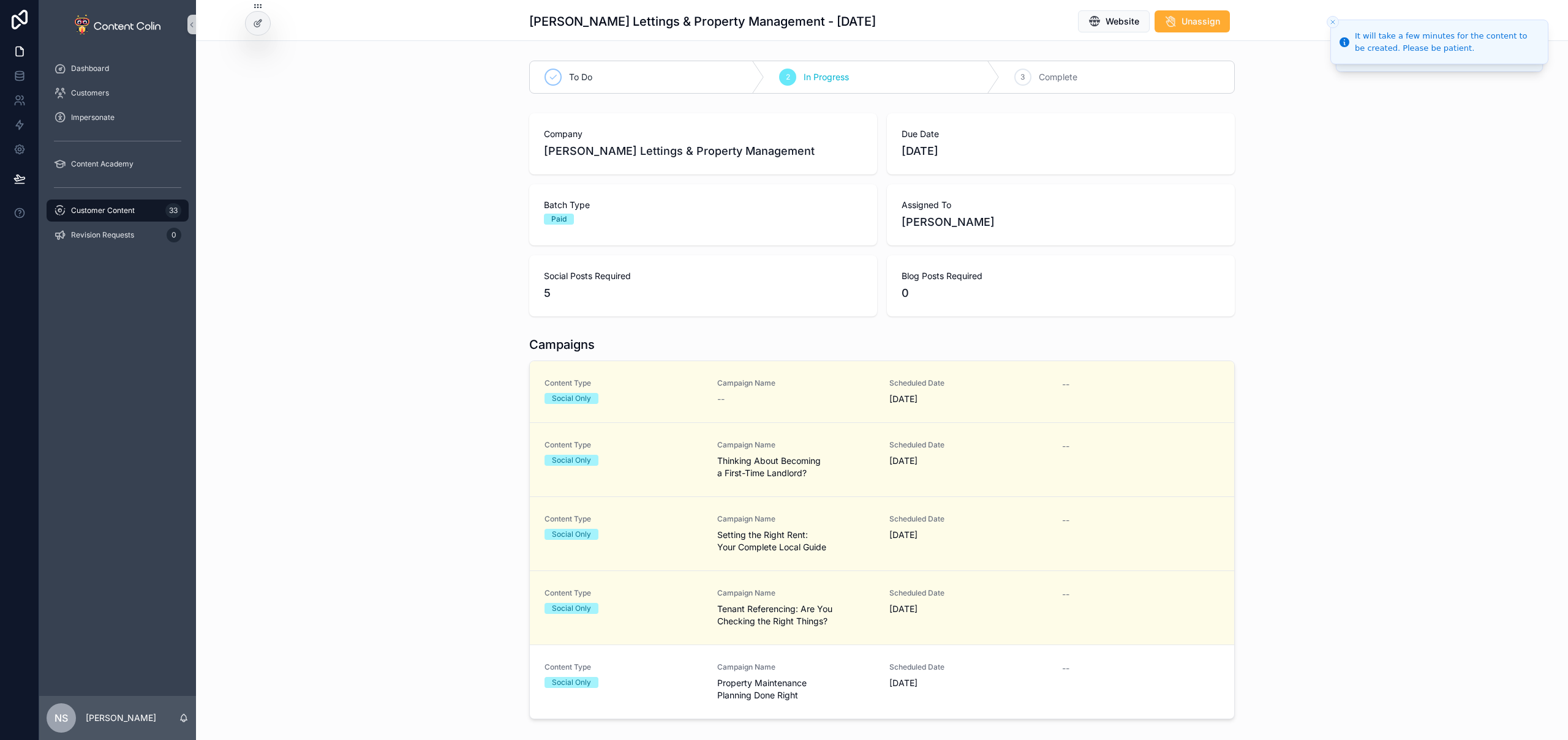
click at [889, 677] on span "17th October 2025" at bounding box center [968, 683] width 158 height 12
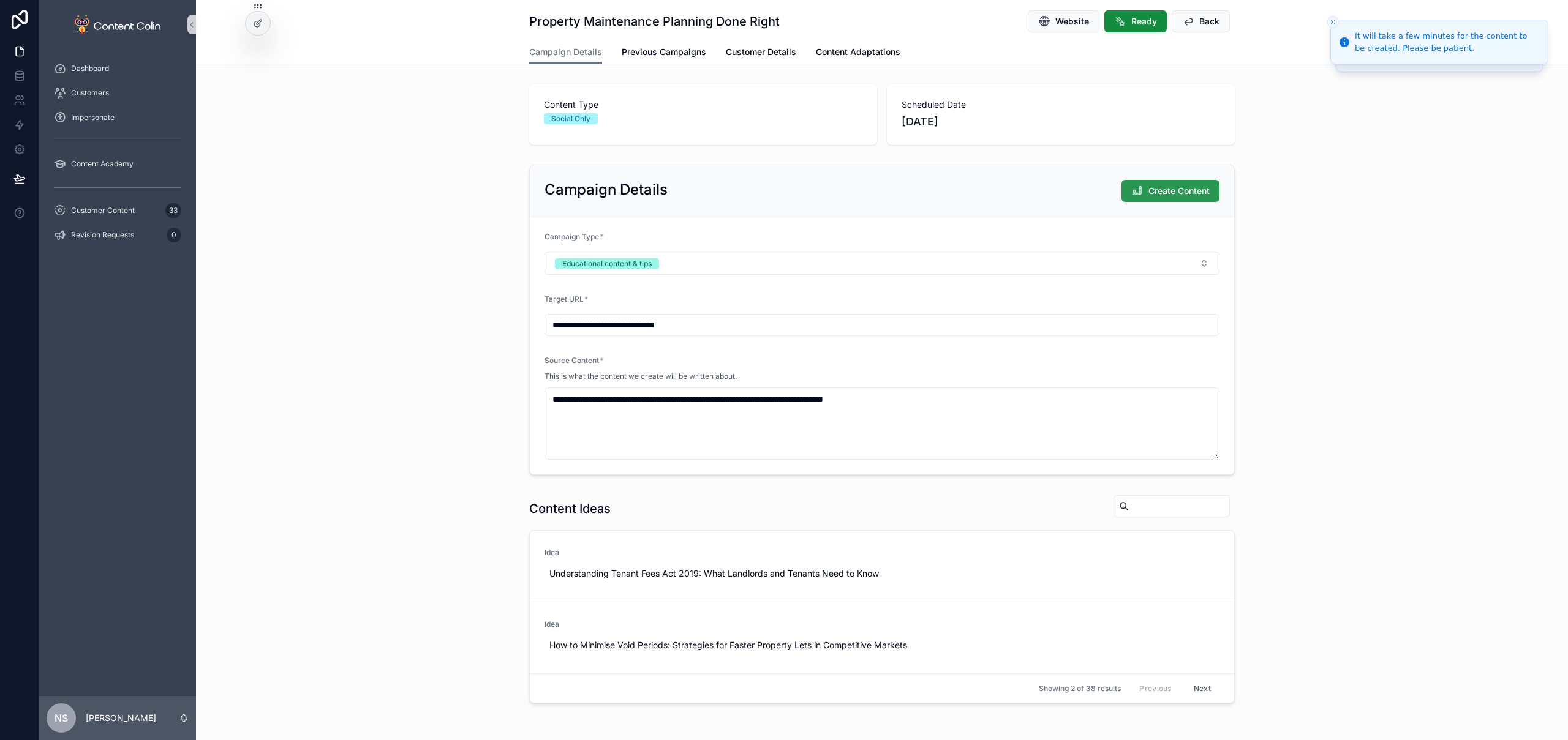
click at [1171, 192] on span "Create Content" at bounding box center [1178, 190] width 61 height 12
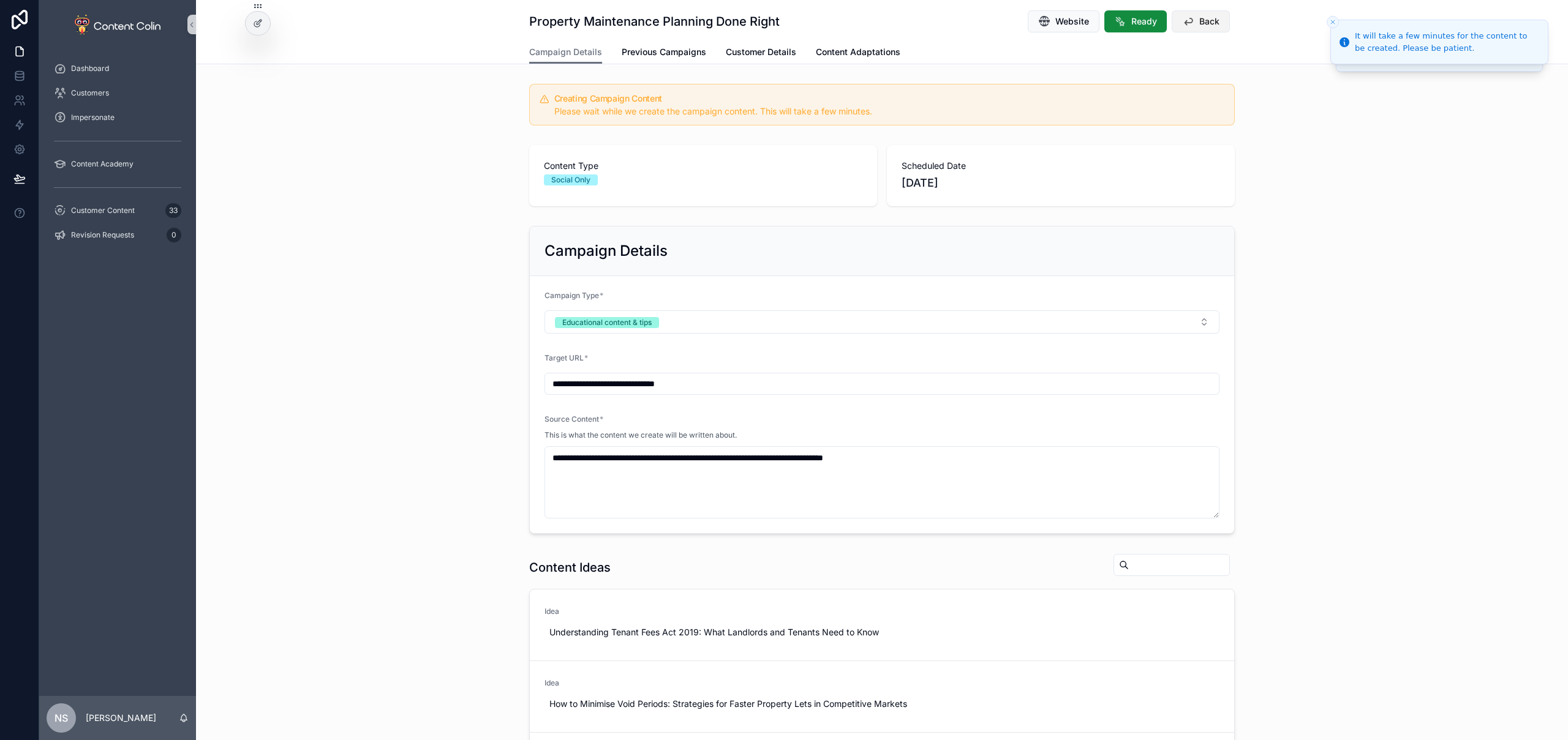
click at [1202, 22] on span "Back" at bounding box center [1209, 21] width 21 height 12
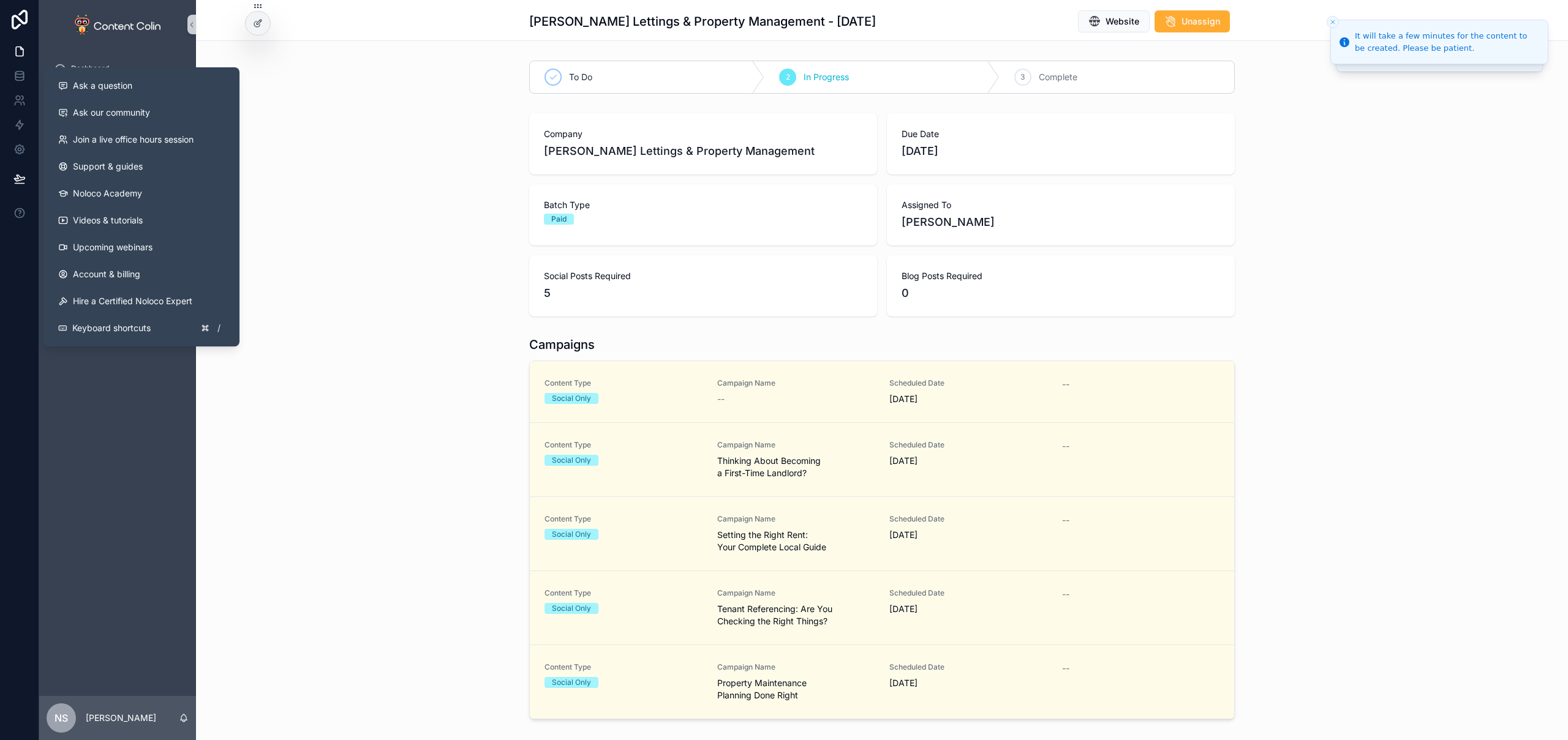
click at [304, 212] on div "Company Dalton Lettings & Property Management Due Date 1st October 2025 Batch T…" at bounding box center [881, 215] width 1371 height 213
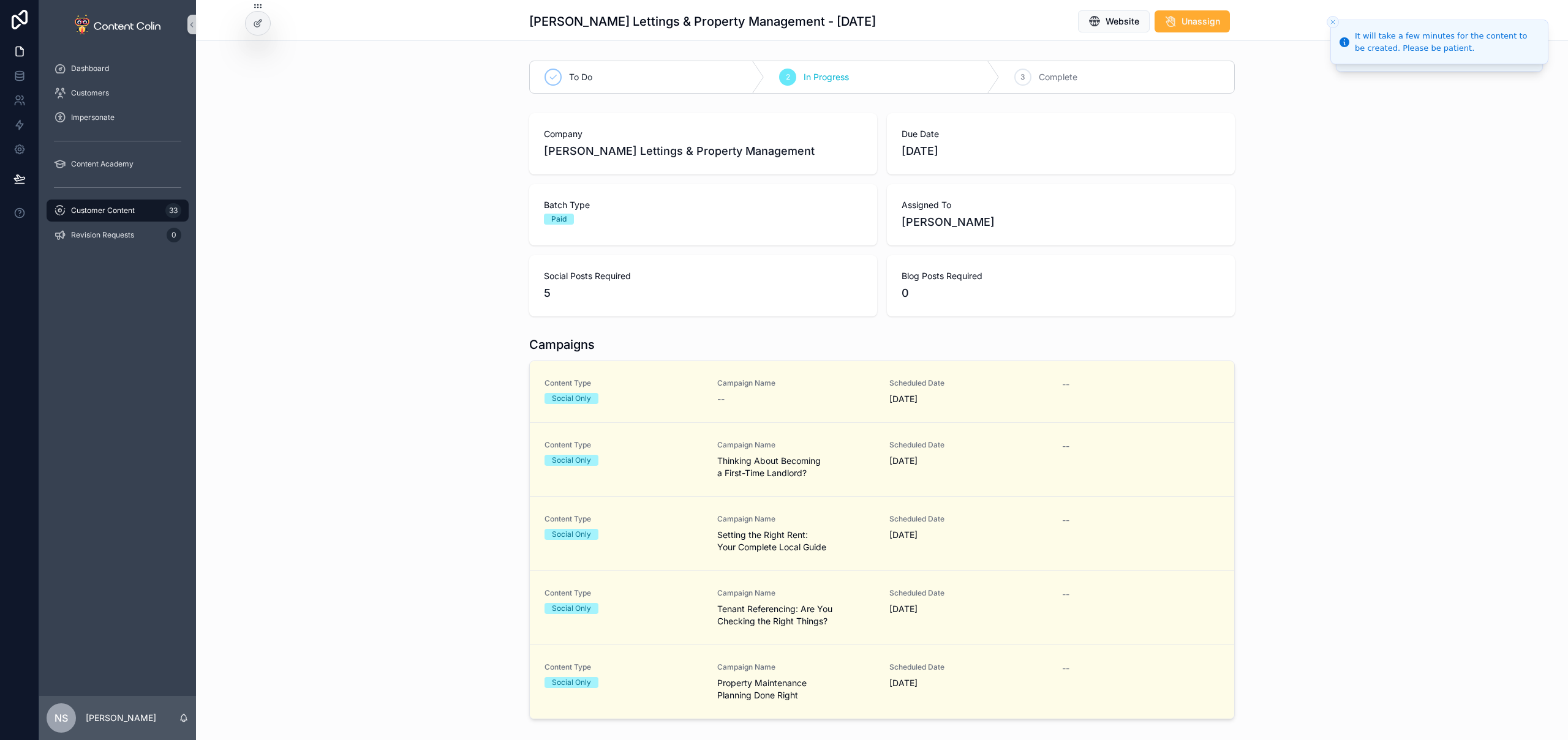
click at [115, 216] on div "Customer Content 33" at bounding box center [118, 210] width 127 height 20
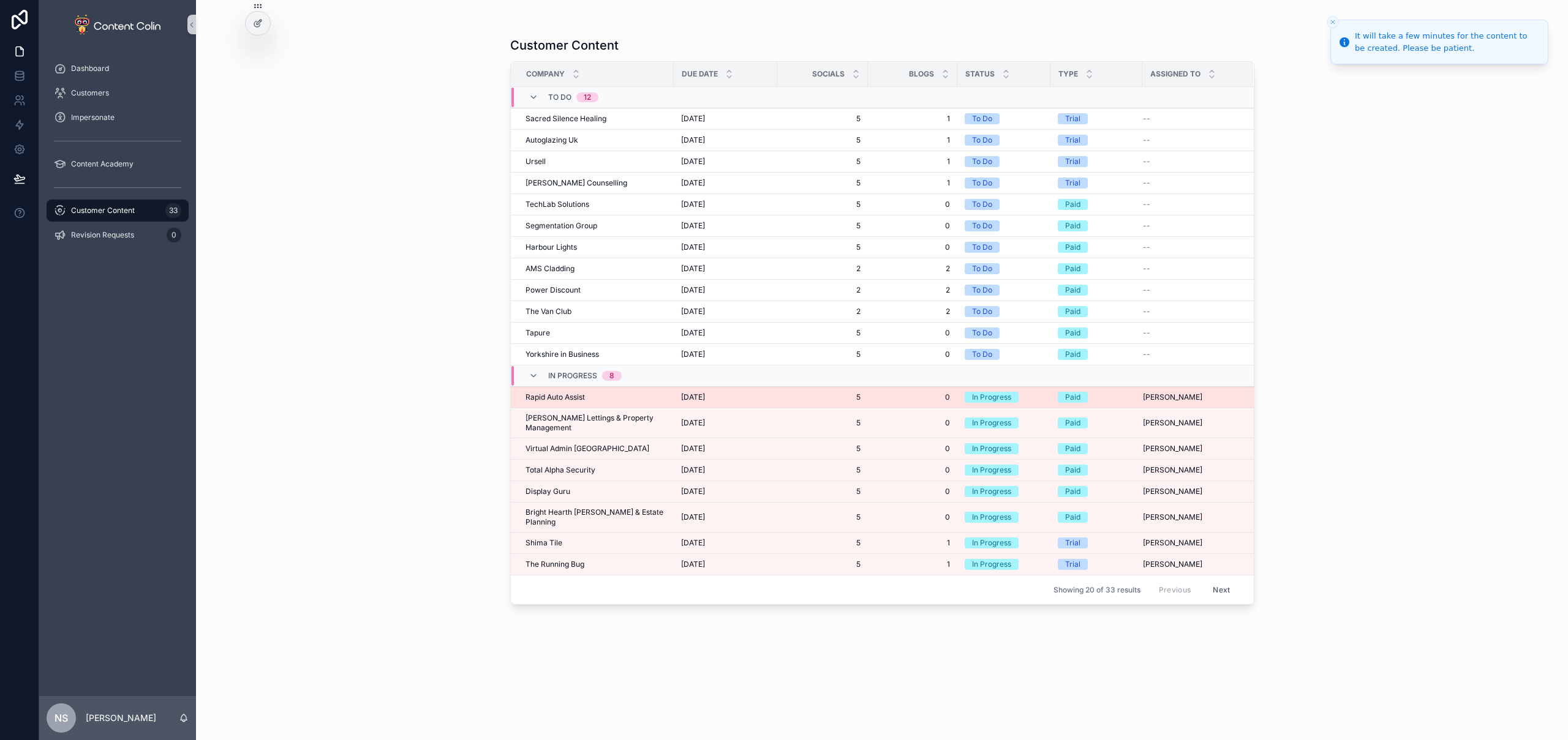
click at [593, 397] on div "Rapid Auto Assist Rapid Auto Assist" at bounding box center [596, 397] width 141 height 9
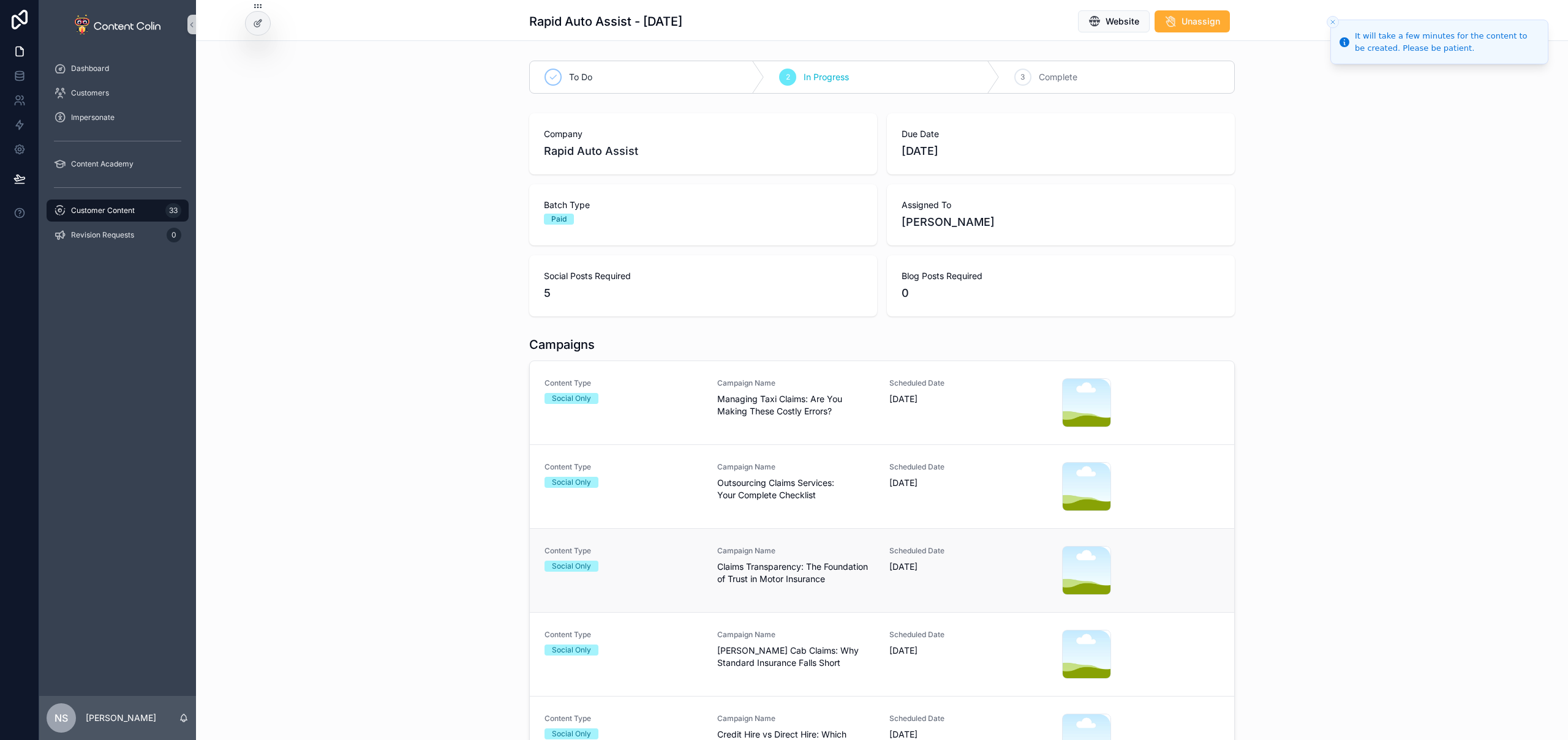
scroll to position [198, 0]
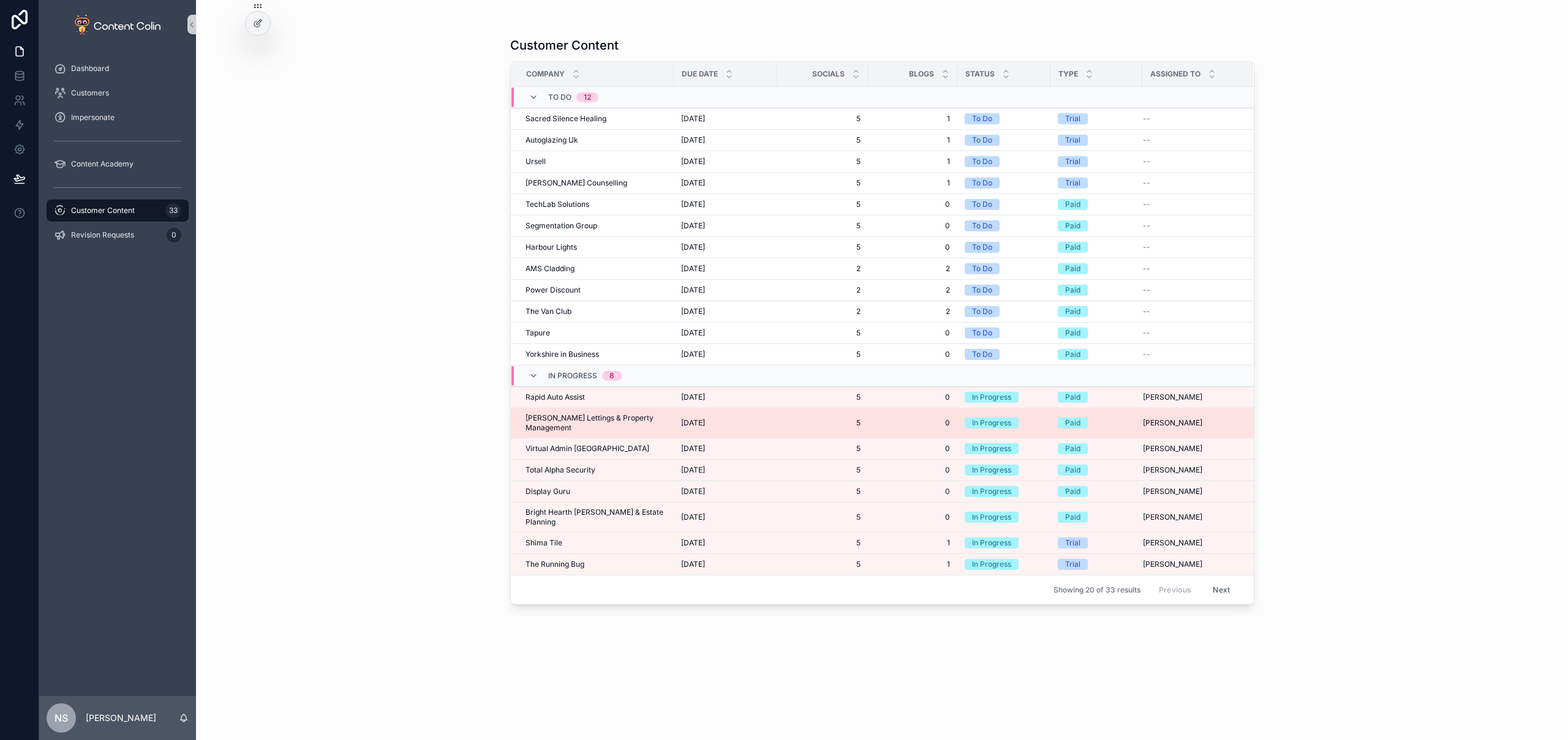
click at [592, 422] on span "[PERSON_NAME] Lettings & Property Management" at bounding box center [596, 422] width 141 height 20
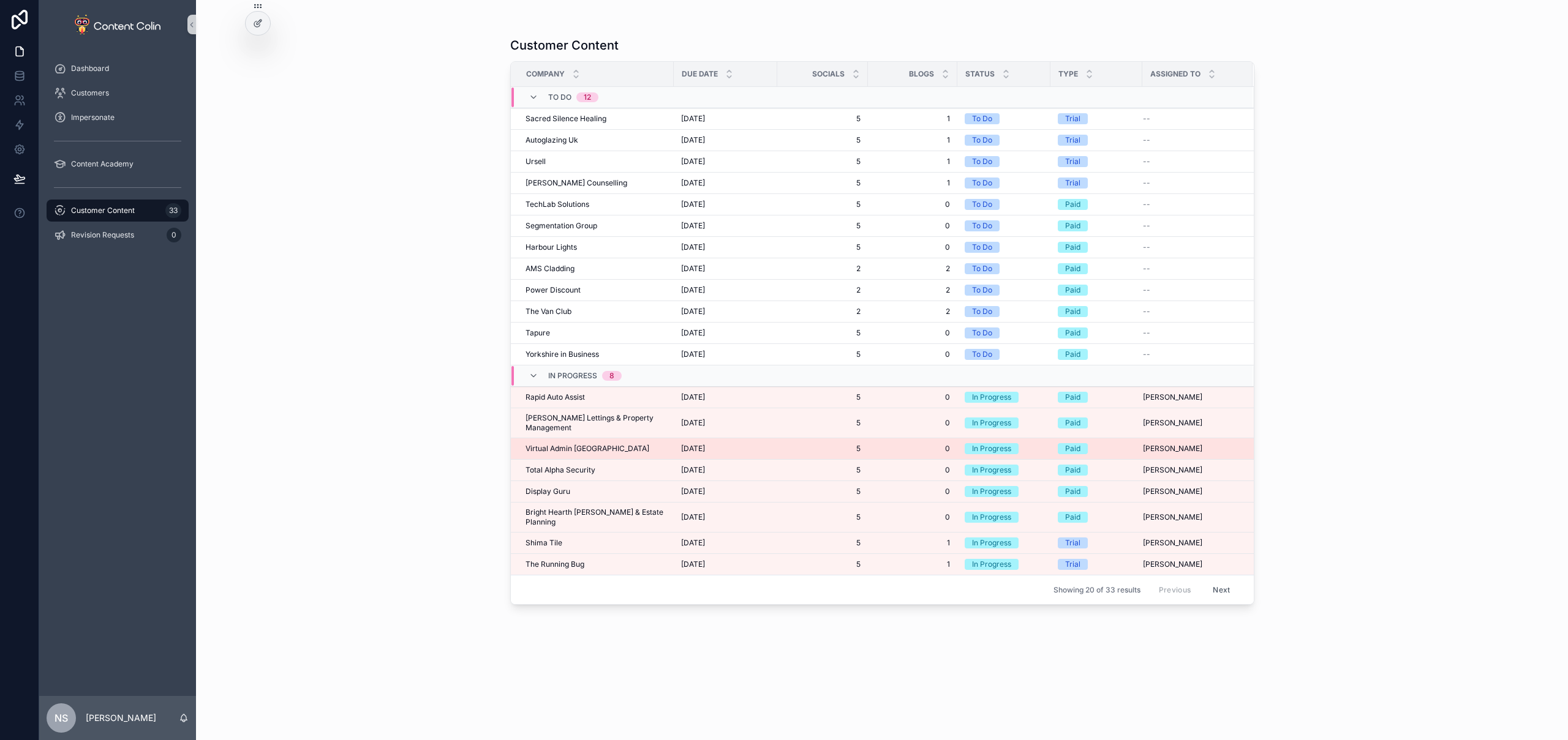
click at [587, 444] on div "Virtual Admin UK Virtual Admin UK" at bounding box center [596, 449] width 141 height 9
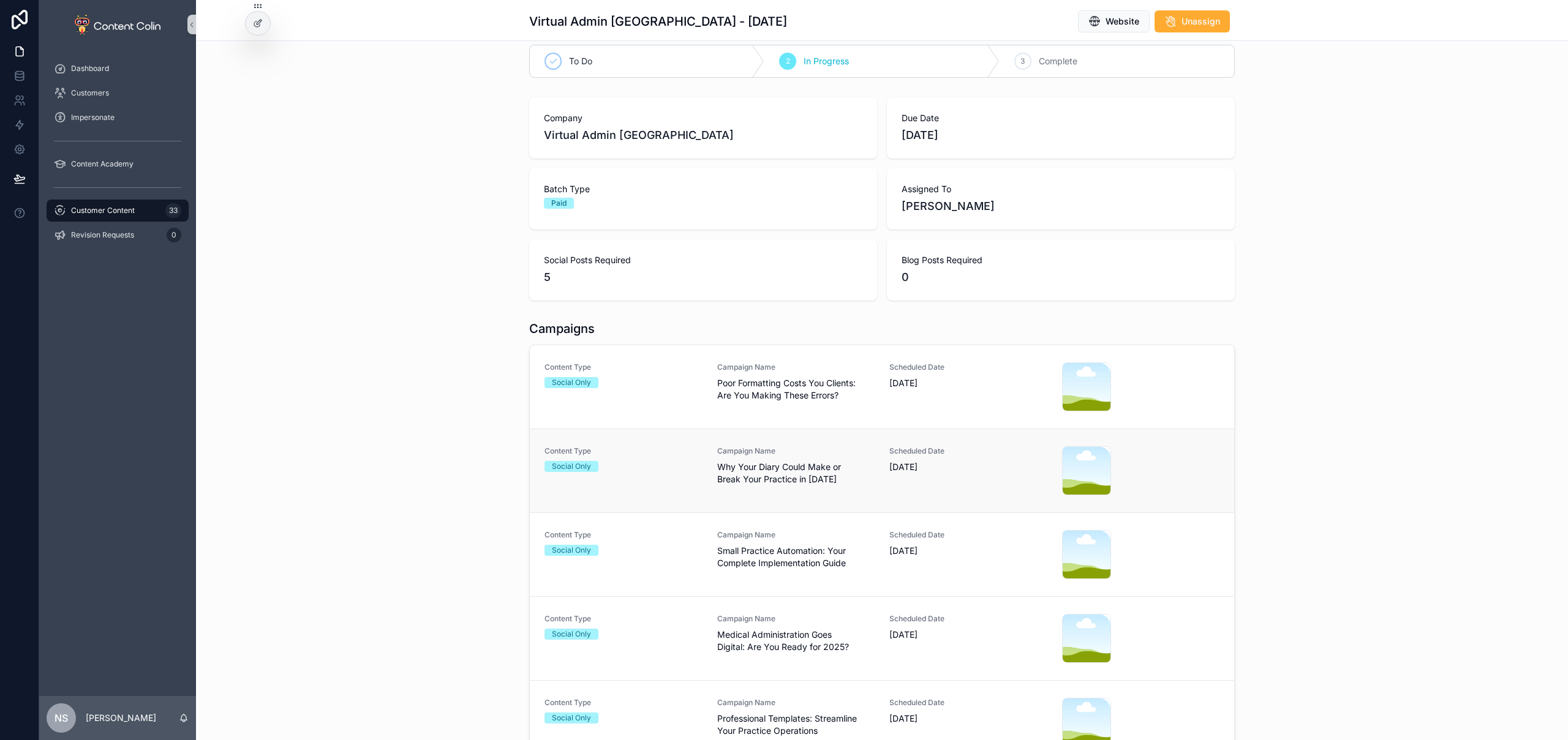
scroll to position [162, 0]
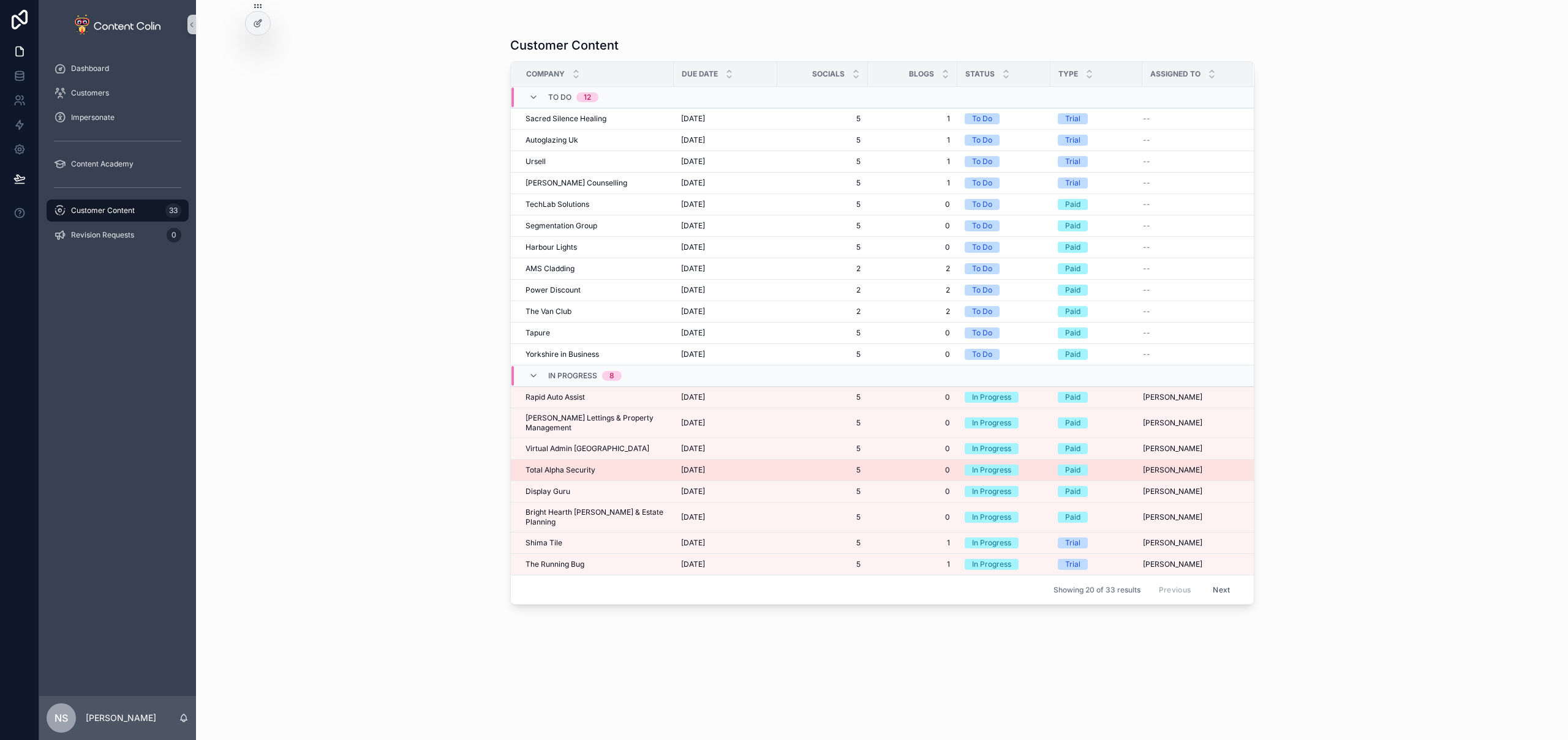
click at [579, 466] on span "Total Alpha Security" at bounding box center [560, 470] width 70 height 9
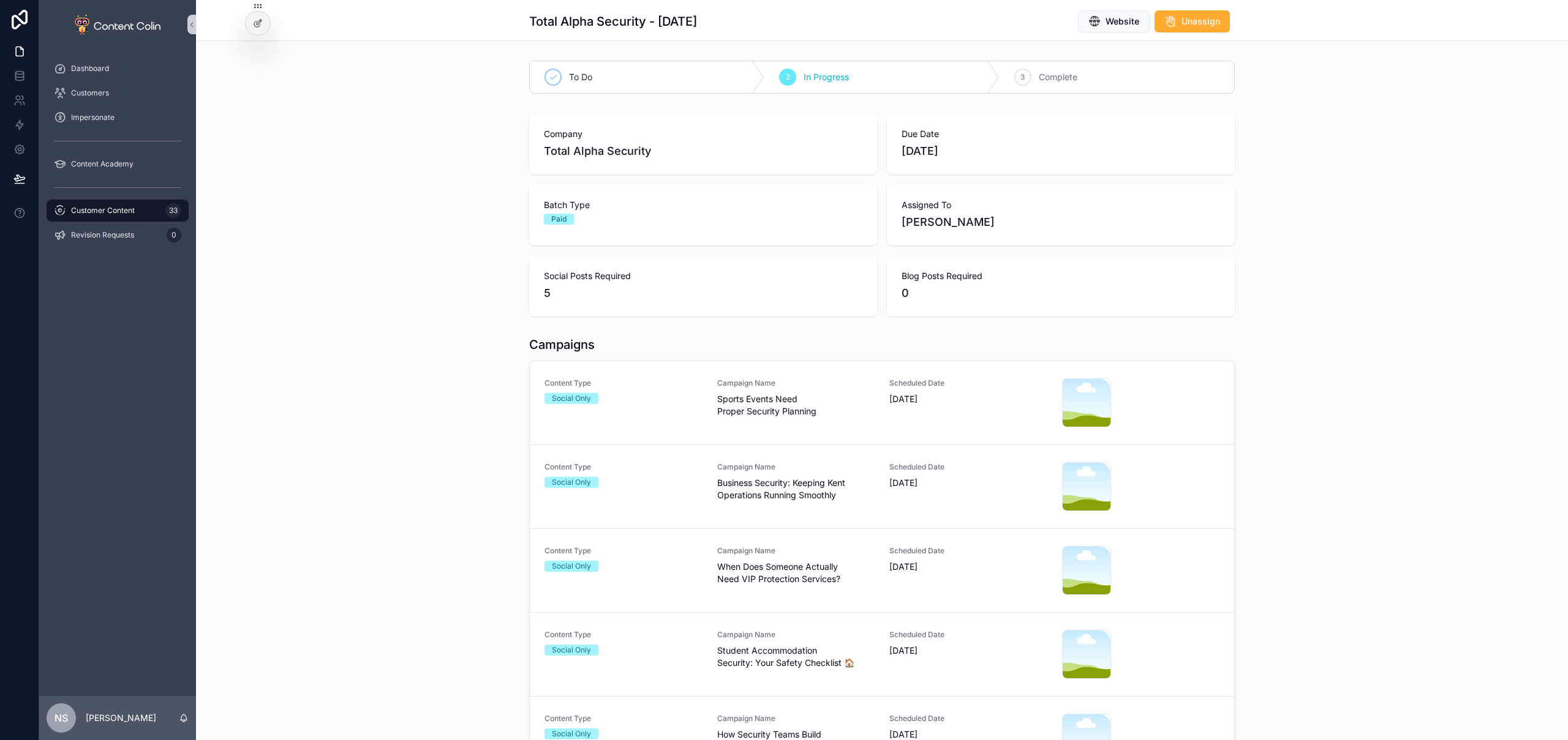
scroll to position [77, 0]
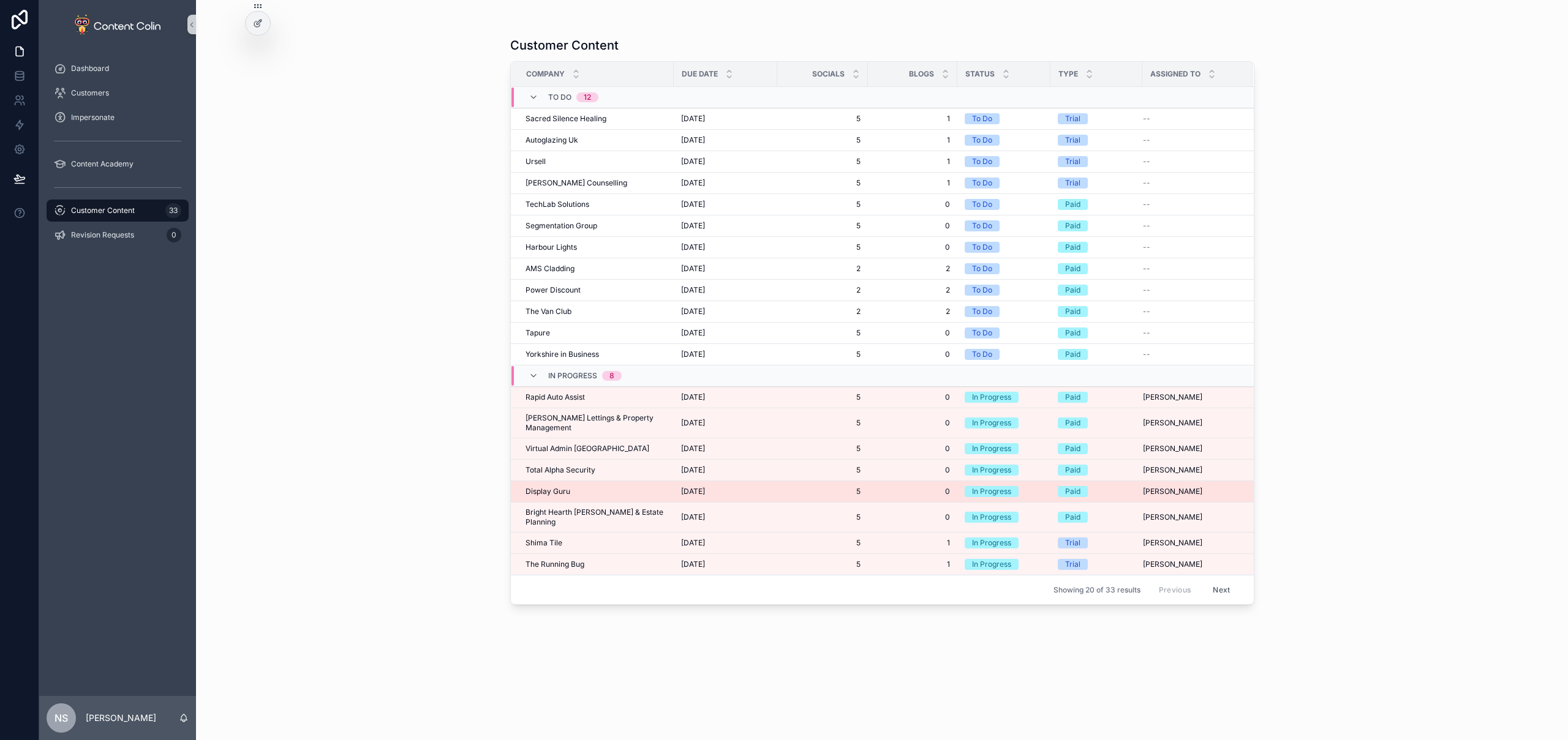
click at [561, 487] on span "Display Guru" at bounding box center [548, 492] width 45 height 9
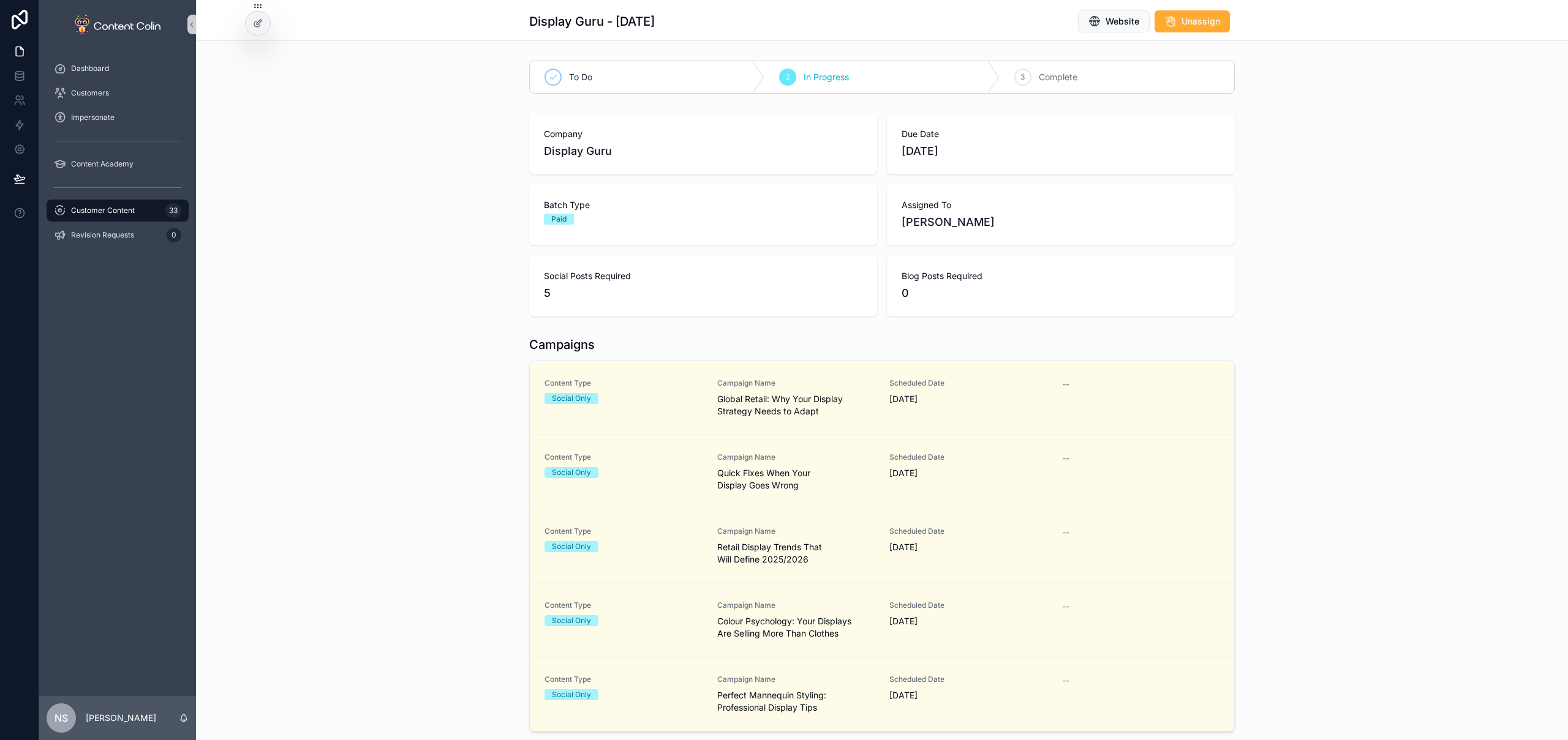
scroll to position [130, 0]
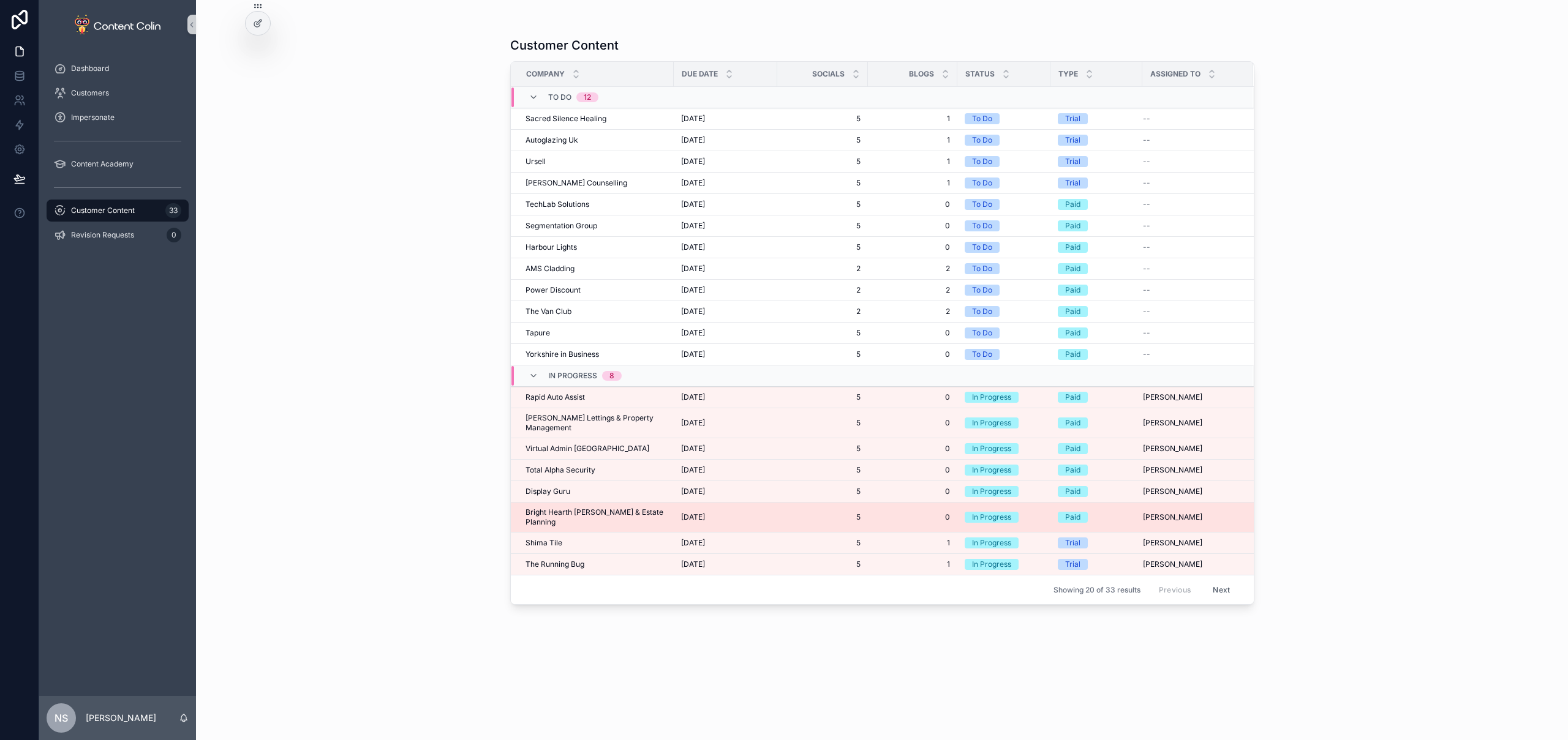
click at [563, 508] on span "Bright Hearth [PERSON_NAME] & Estate Planning" at bounding box center [596, 517] width 141 height 20
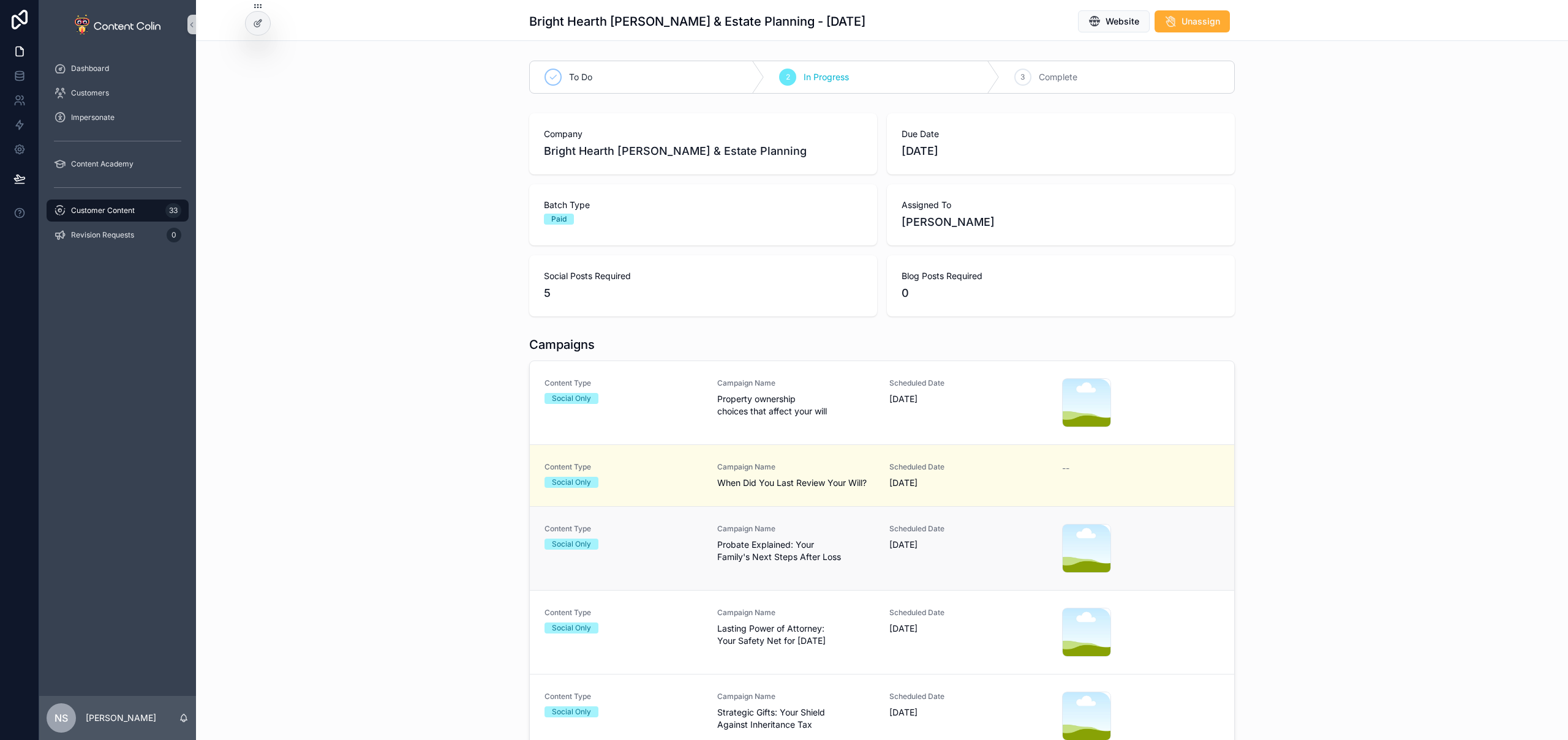
scroll to position [128, 0]
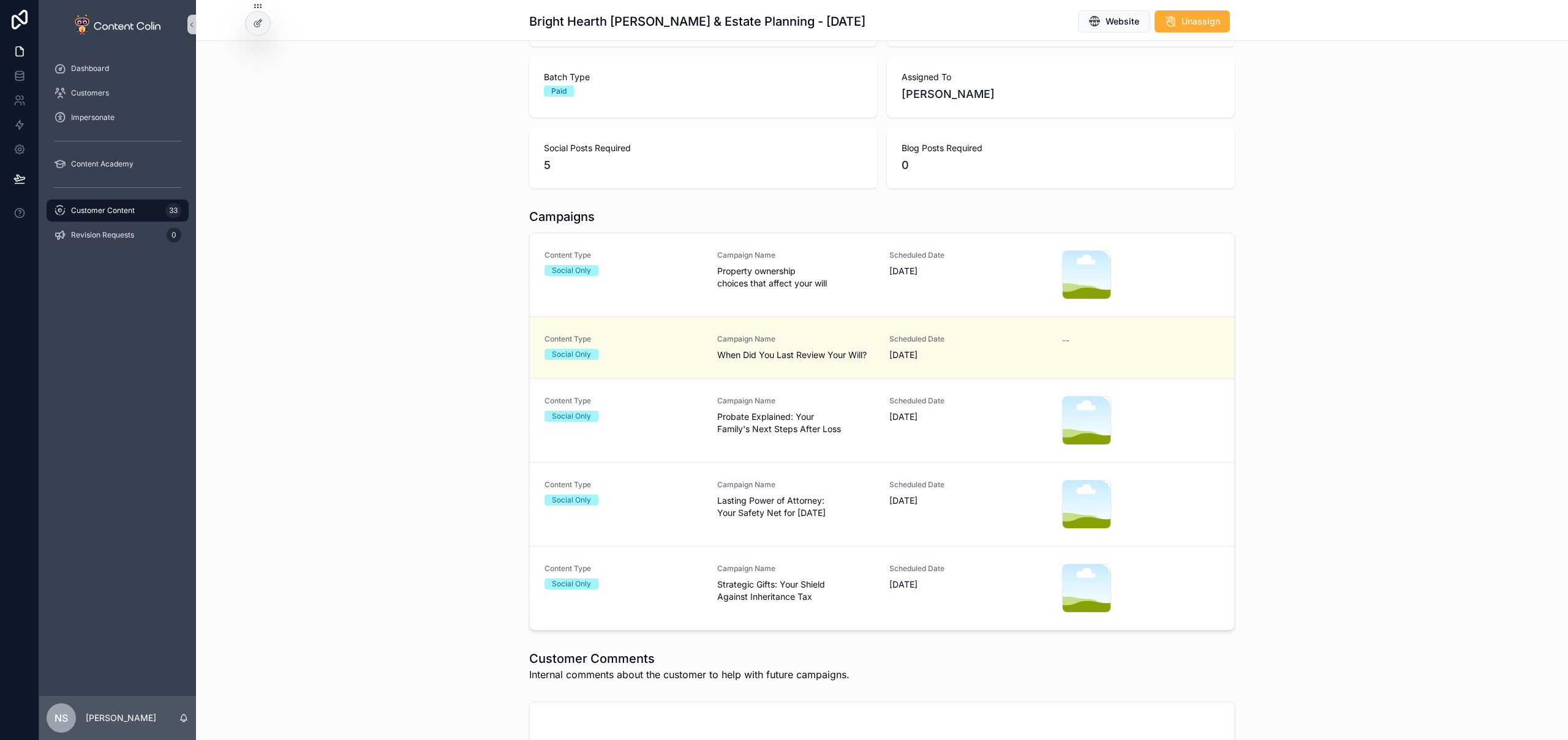
click at [784, 345] on div "Campaign Name When Did You Last Review Your Will?" at bounding box center [796, 348] width 158 height 27
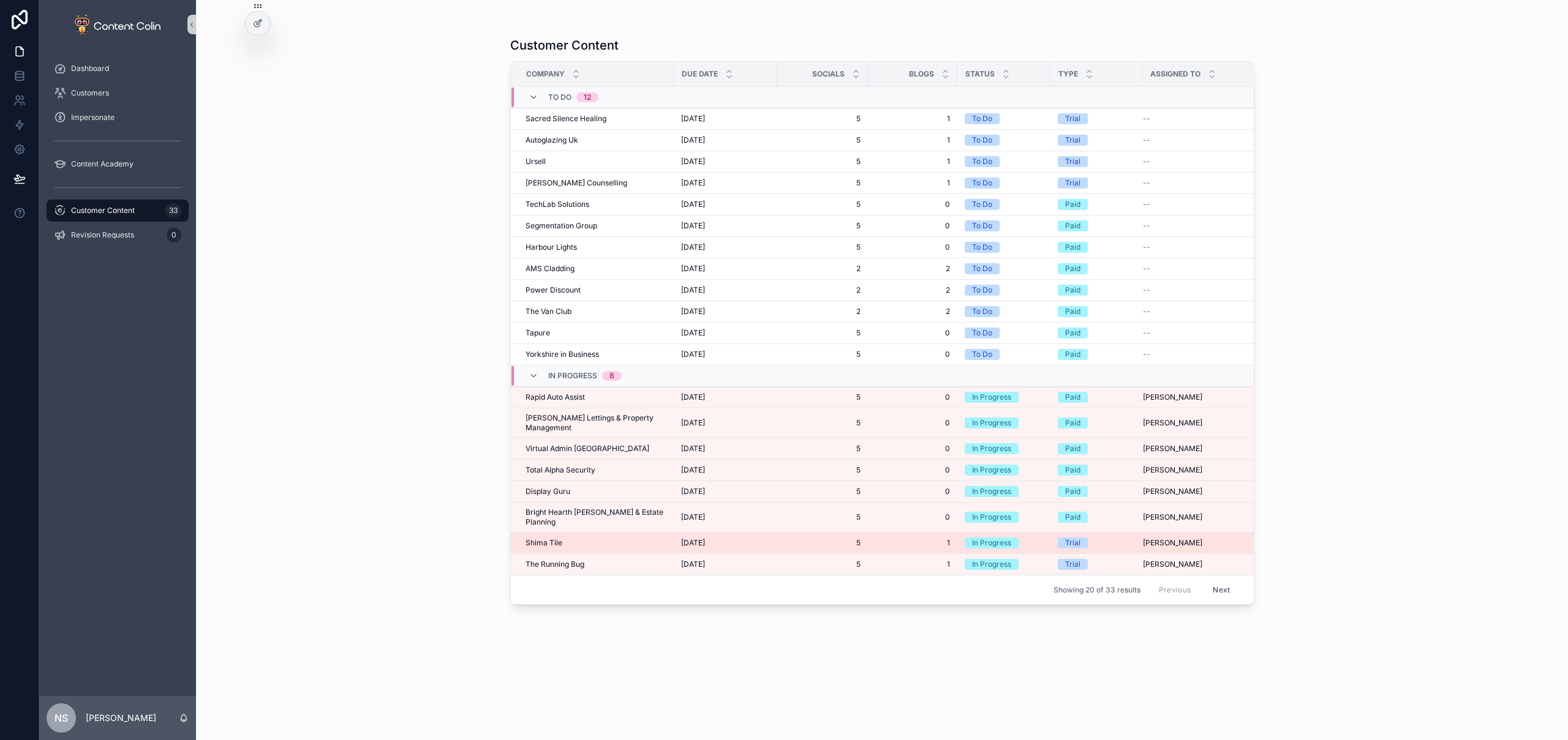
click at [551, 539] on span "Shima Tile" at bounding box center [543, 543] width 37 height 9
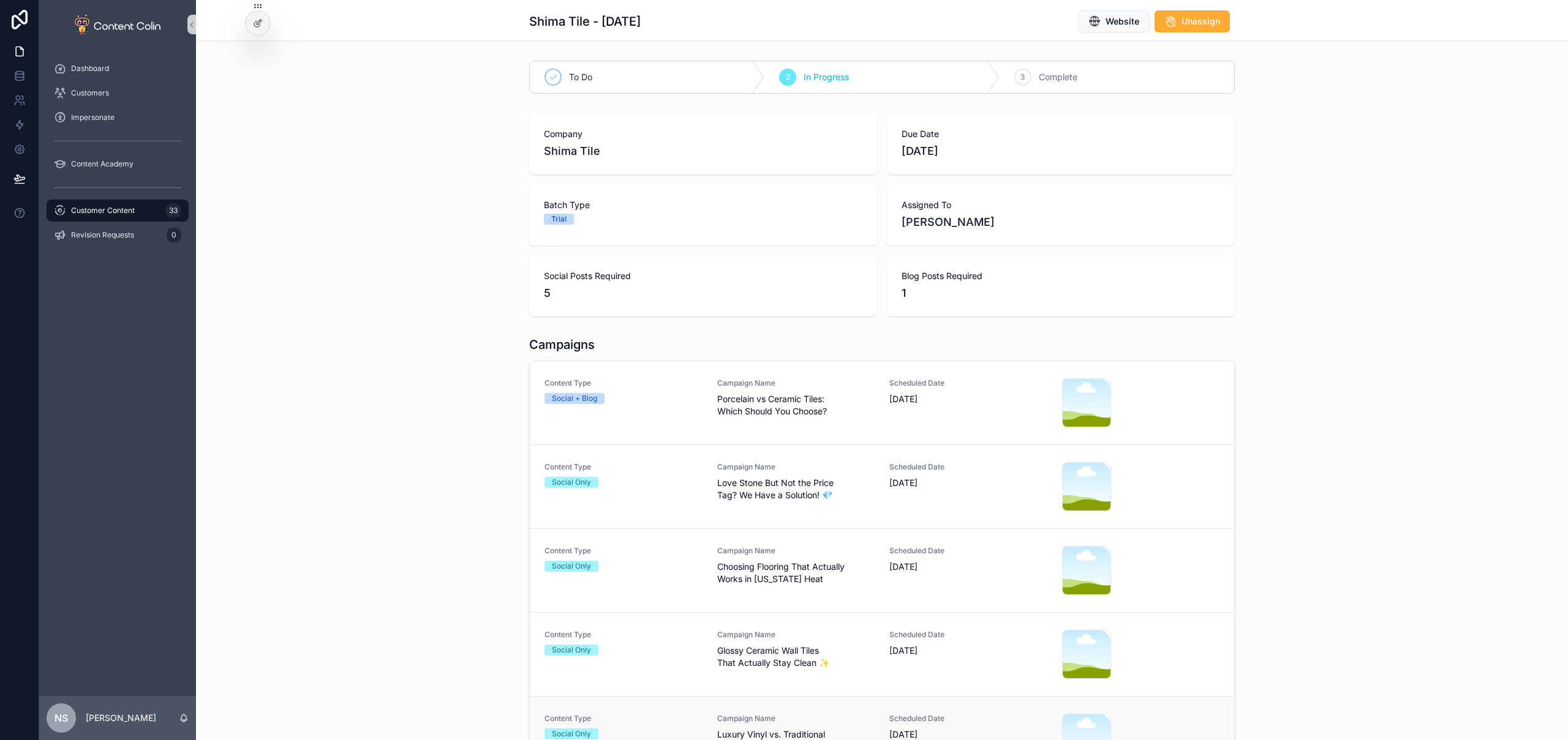
scroll to position [214, 0]
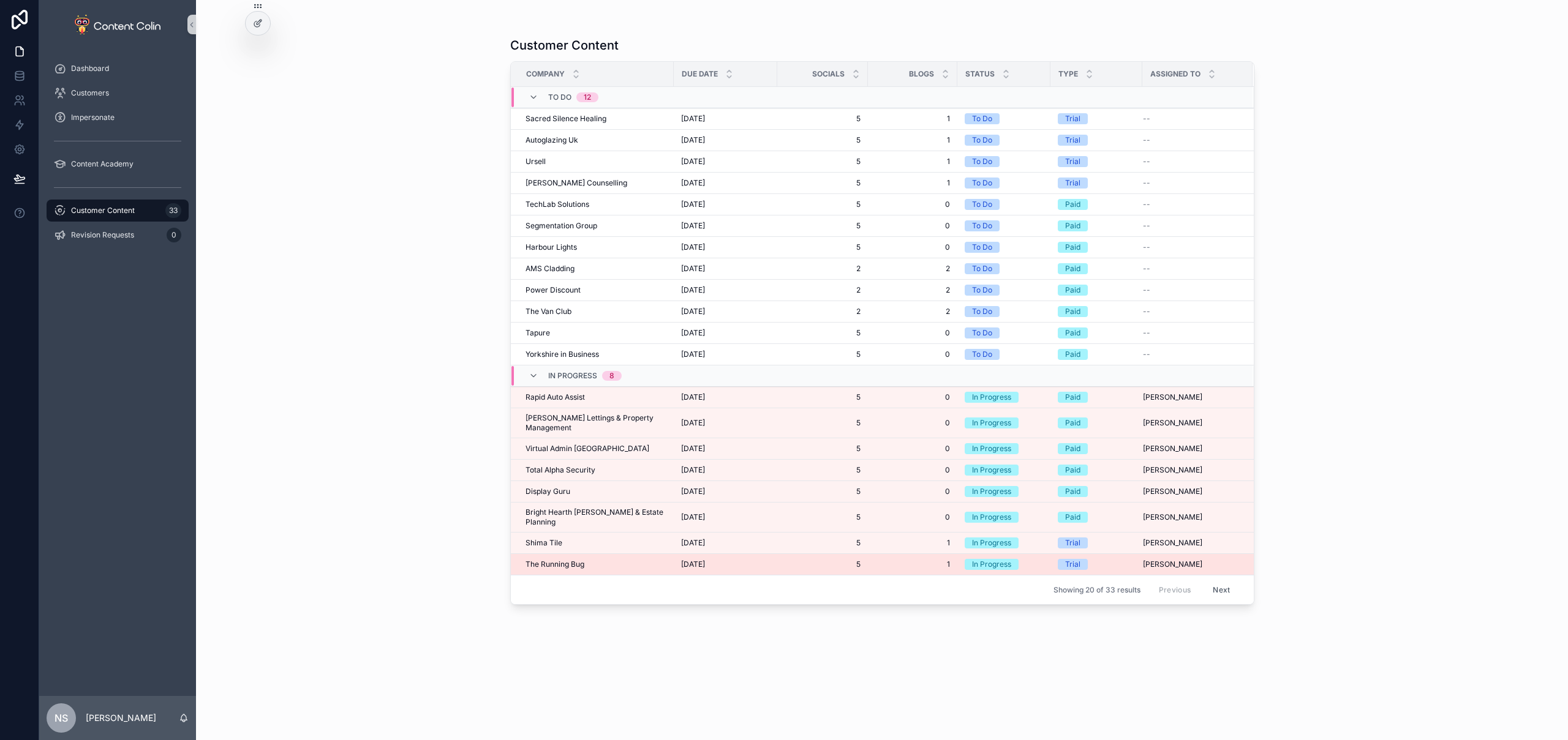
click at [558, 560] on span "The Running Bug" at bounding box center [555, 565] width 59 height 9
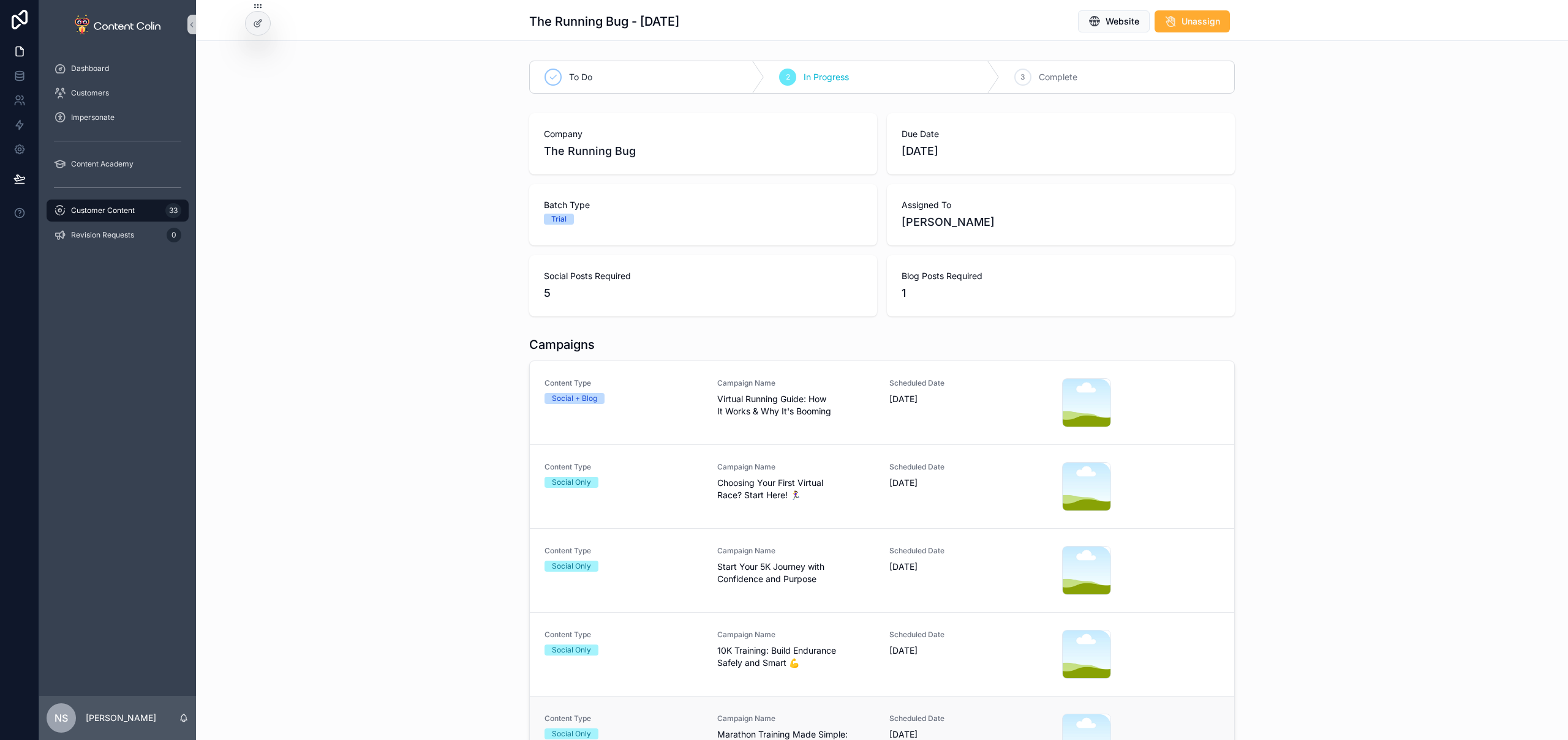
scroll to position [212, 0]
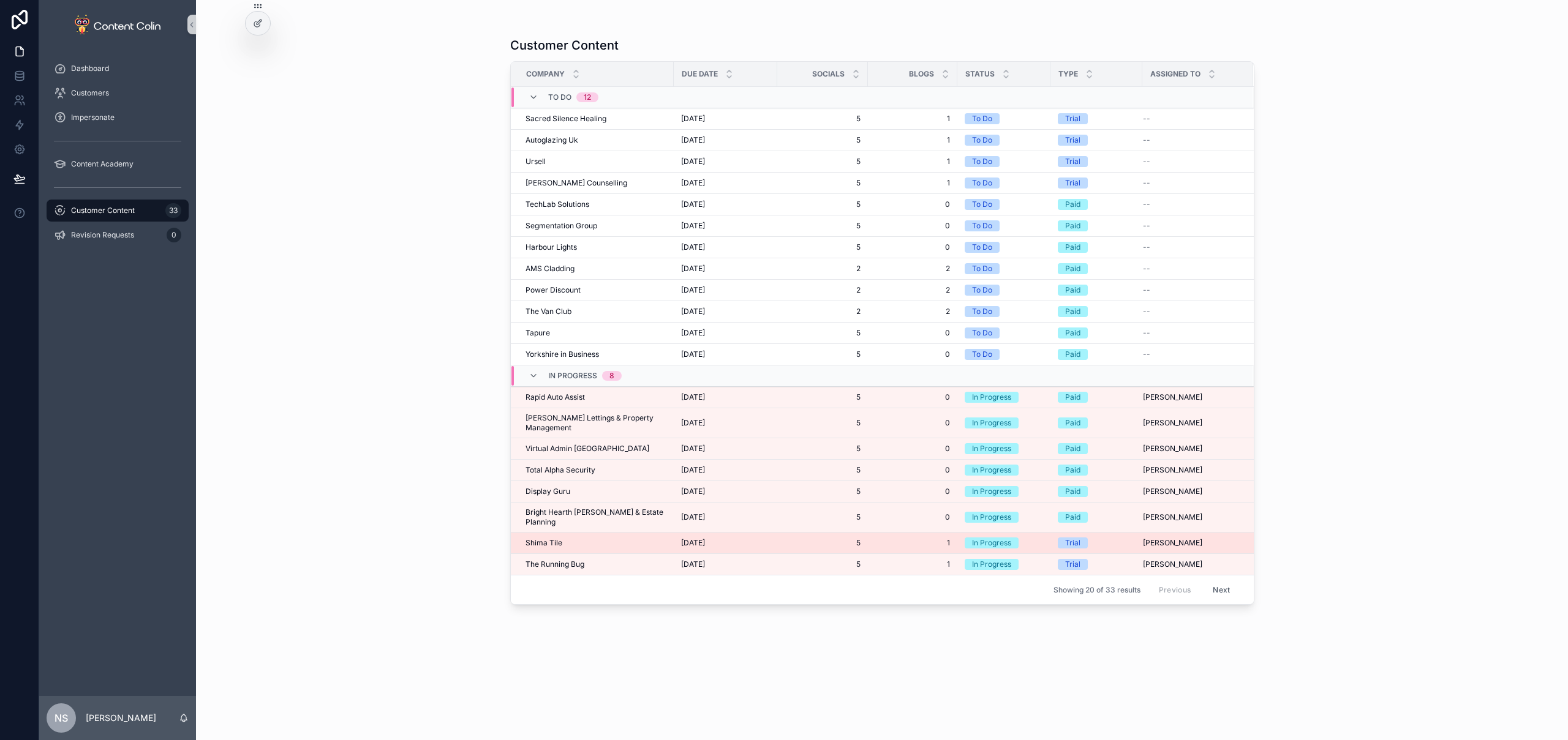
click at [548, 539] on span "Shima Tile" at bounding box center [543, 543] width 37 height 9
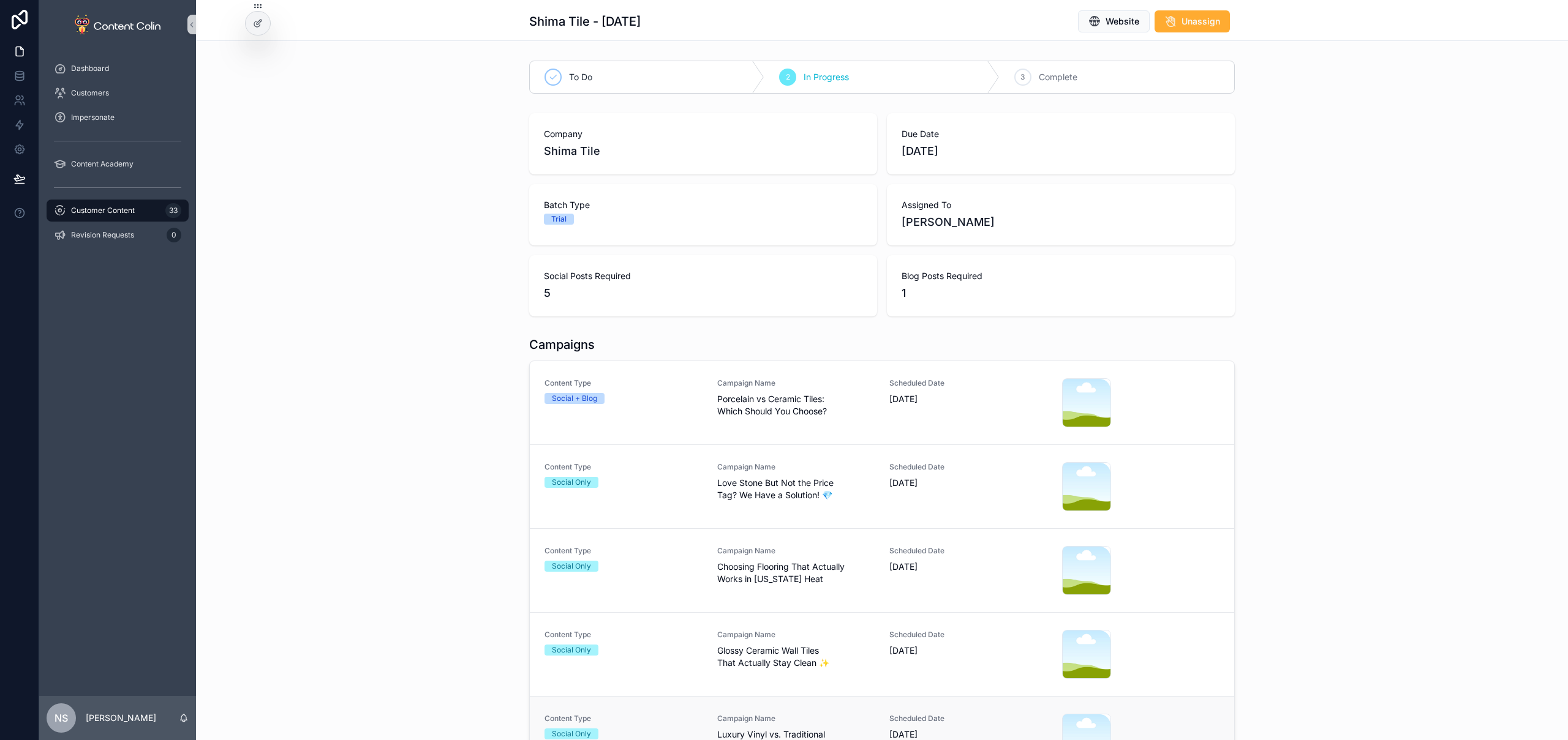
scroll to position [214, 0]
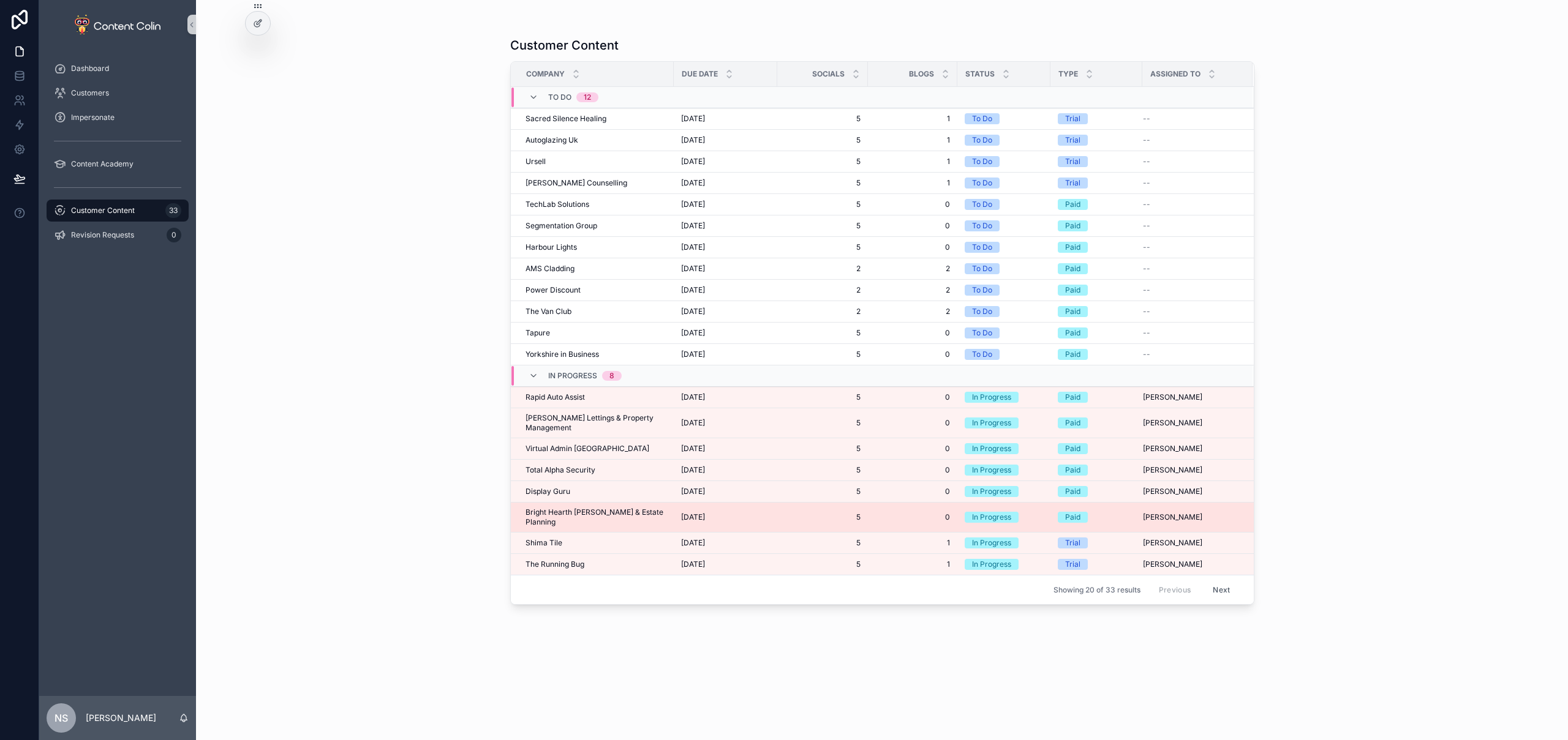
click at [547, 508] on span "Bright Hearth [PERSON_NAME] & Estate Planning" at bounding box center [596, 517] width 141 height 20
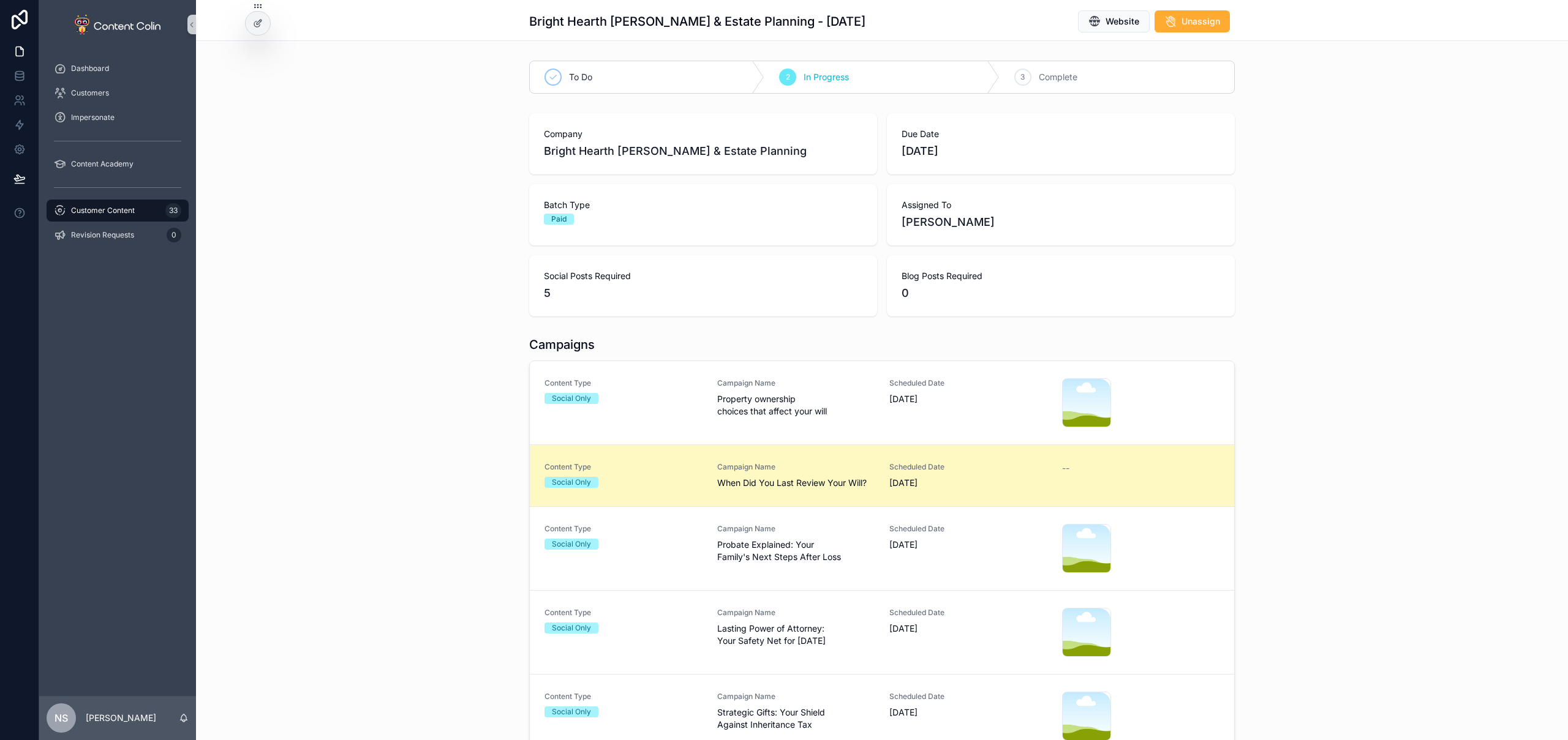
click at [708, 479] on div "Content Type Social Only Campaign Name When Did You Last Review Your Will? Sche…" at bounding box center [881, 476] width 674 height 27
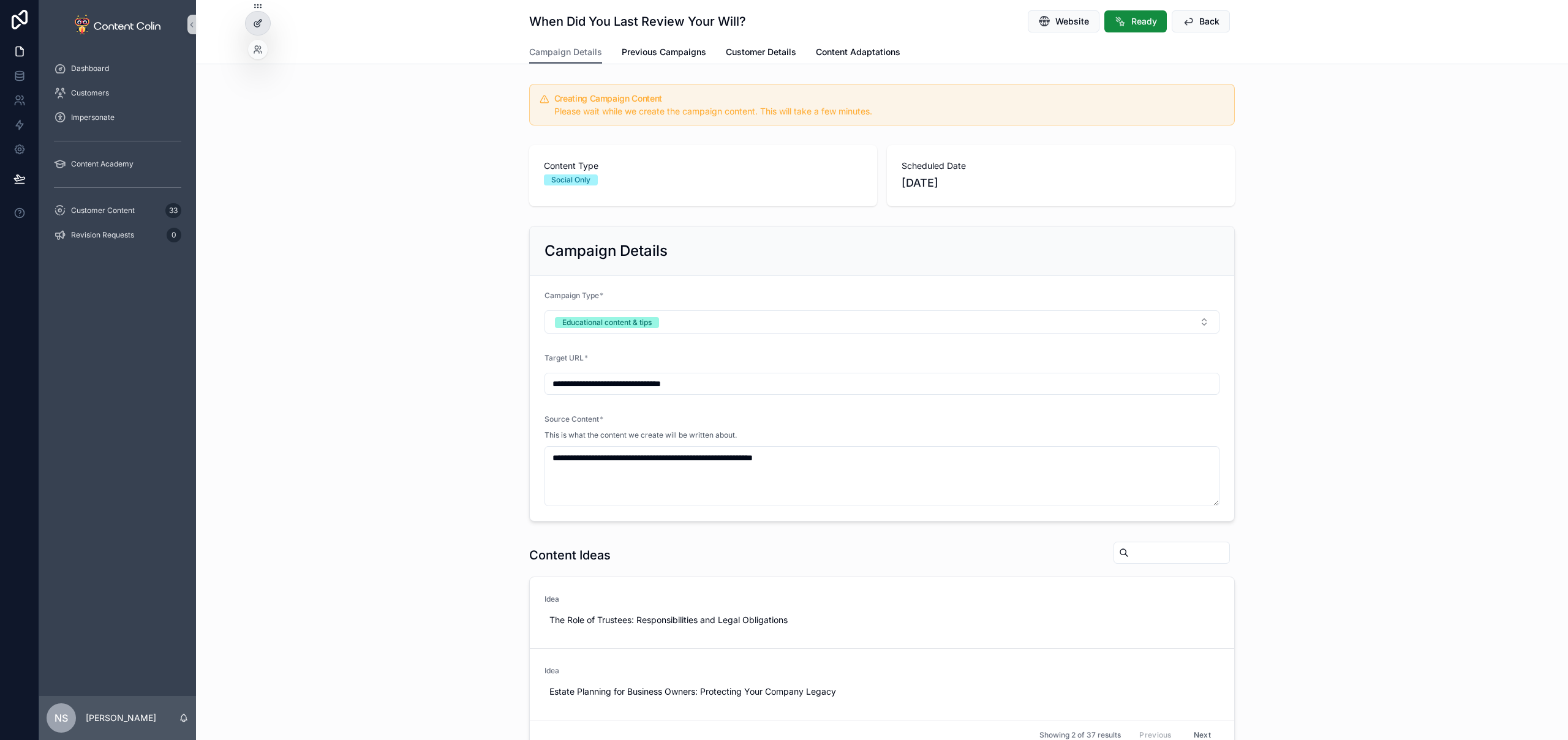
click at [258, 28] on div at bounding box center [258, 22] width 24 height 23
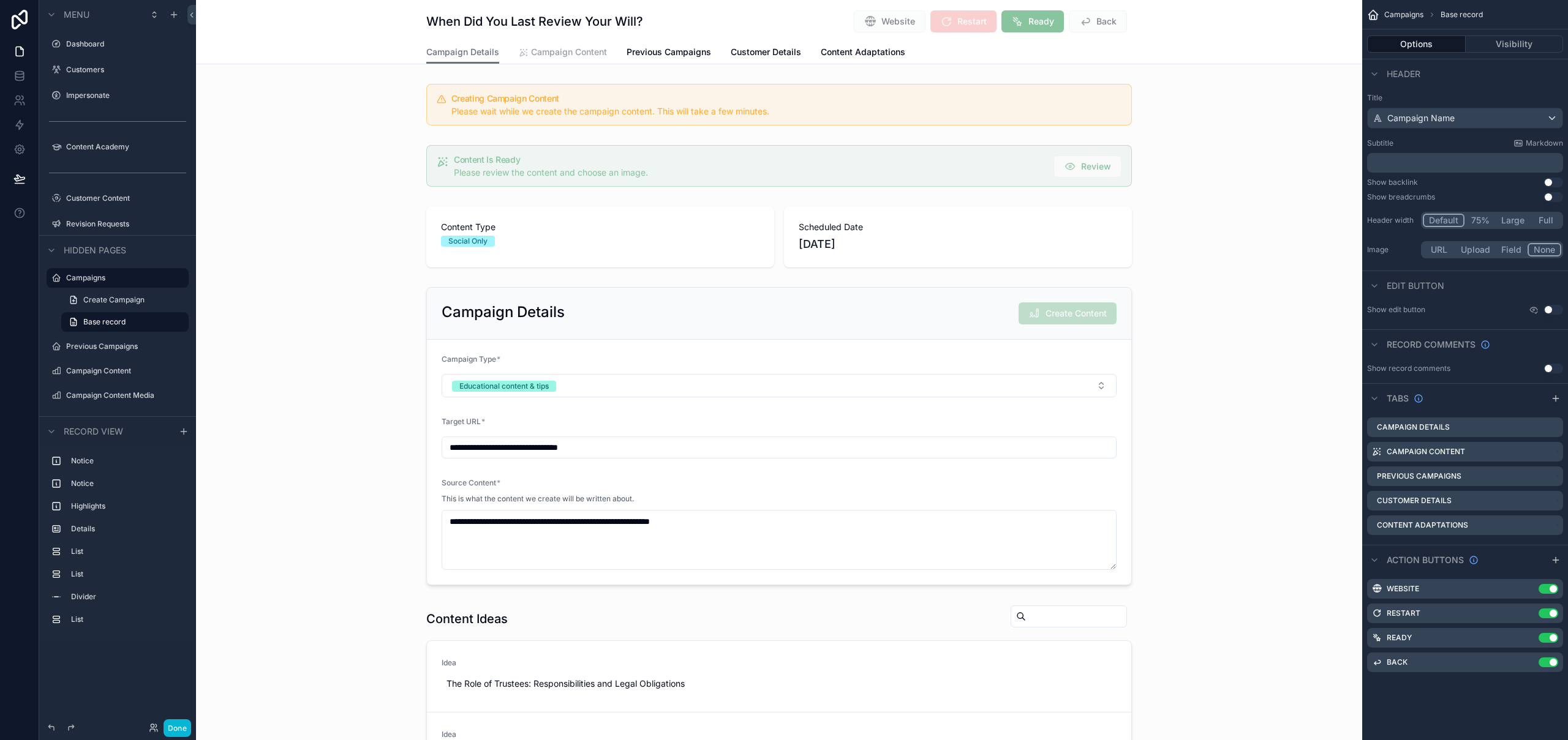
click at [556, 52] on span "Campaign Content" at bounding box center [569, 52] width 76 height 12
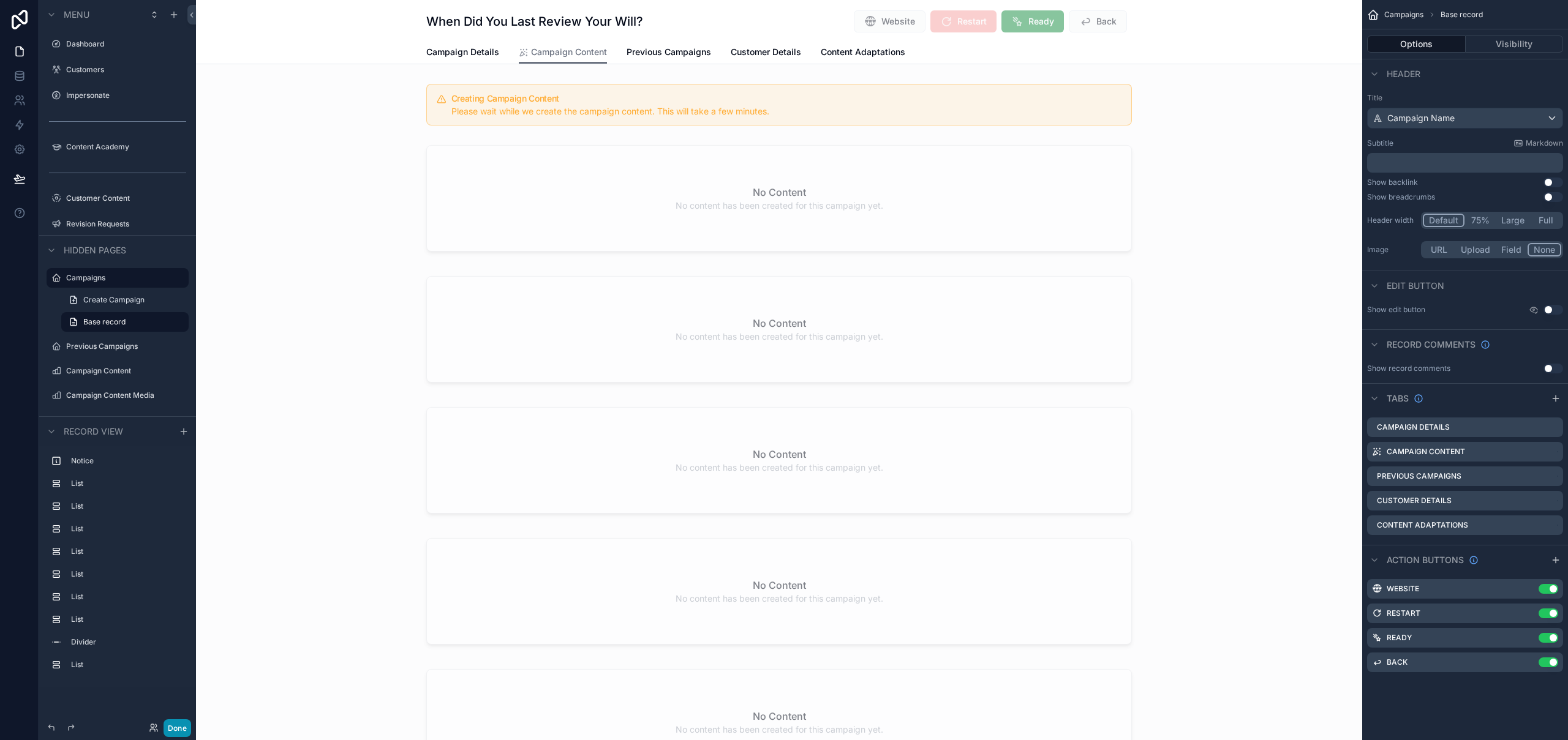
click at [176, 726] on button "Done" at bounding box center [177, 728] width 27 height 18
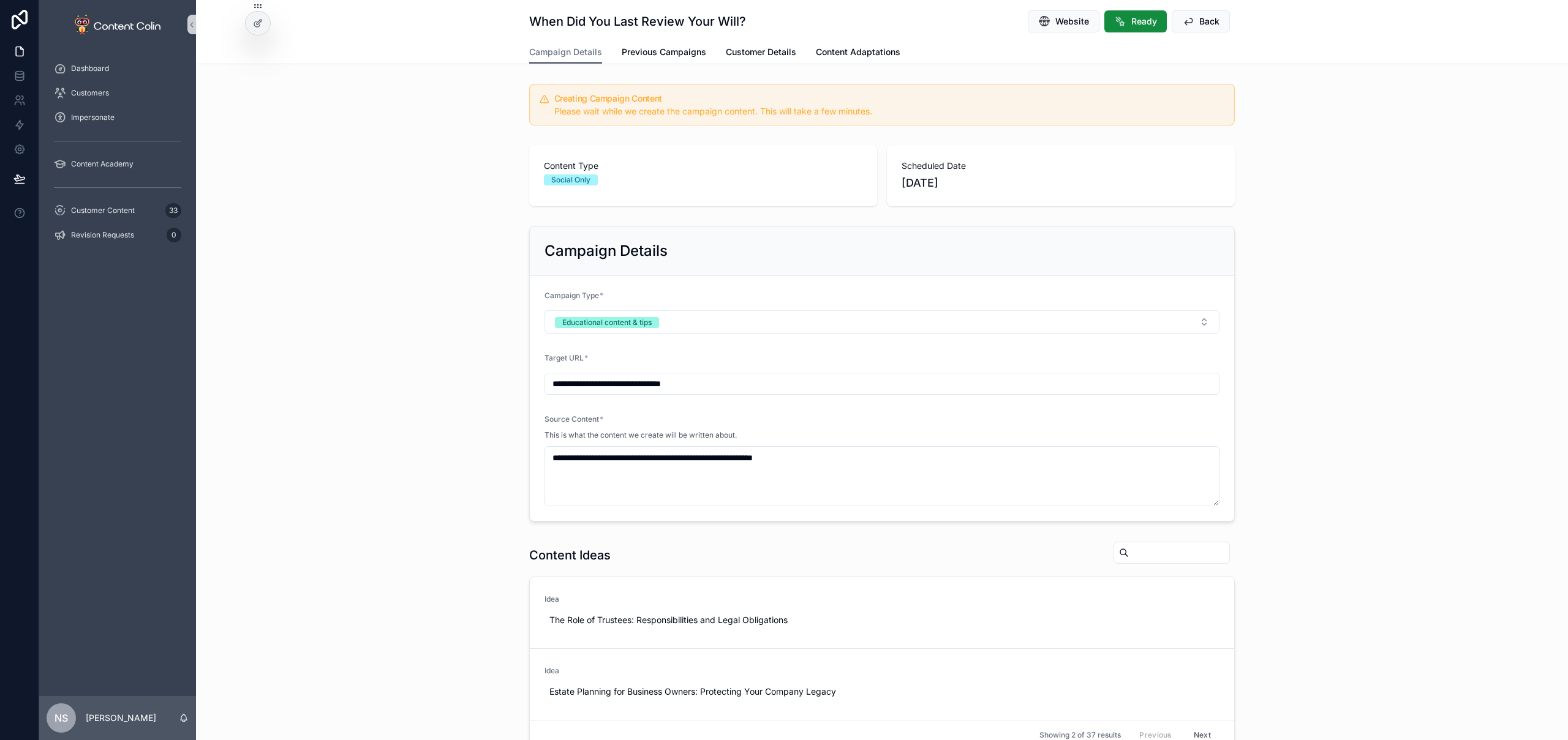
click at [418, 210] on div "Content Type Social Only Scheduled Date 8th October 2025" at bounding box center [881, 176] width 1371 height 71
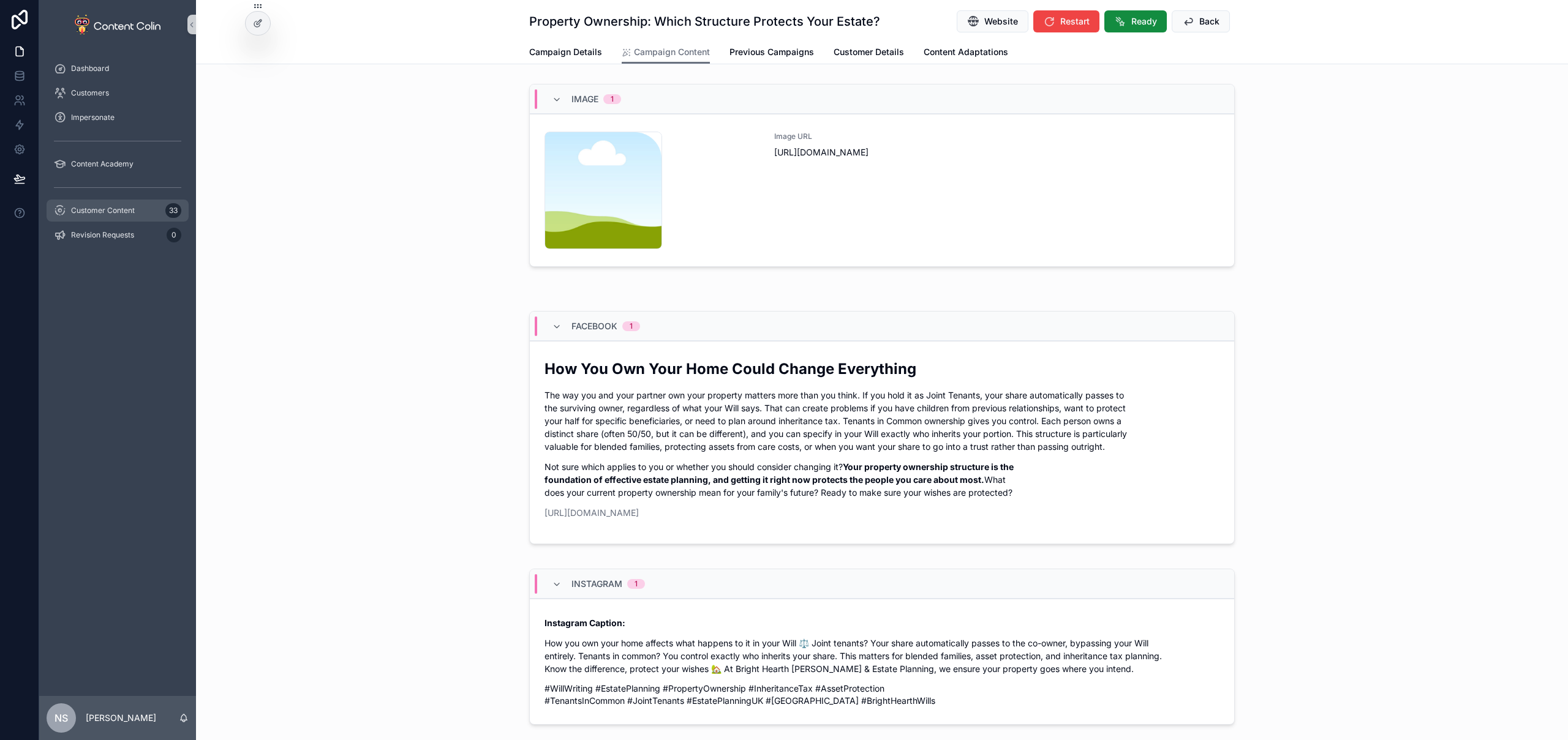
click at [129, 220] on link "Customer Content 33" at bounding box center [118, 211] width 142 height 22
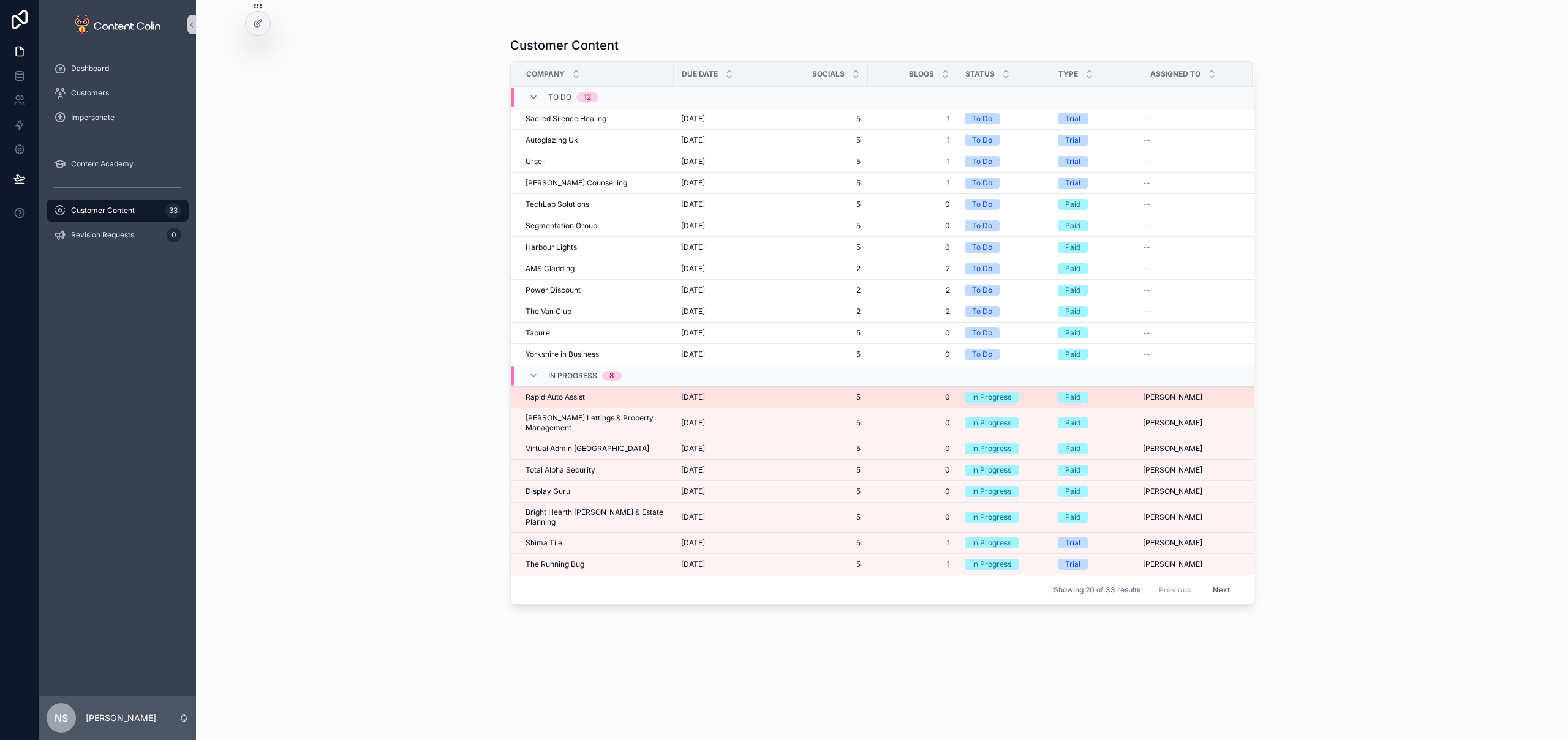
click at [687, 395] on span "[DATE]" at bounding box center [692, 397] width 23 height 9
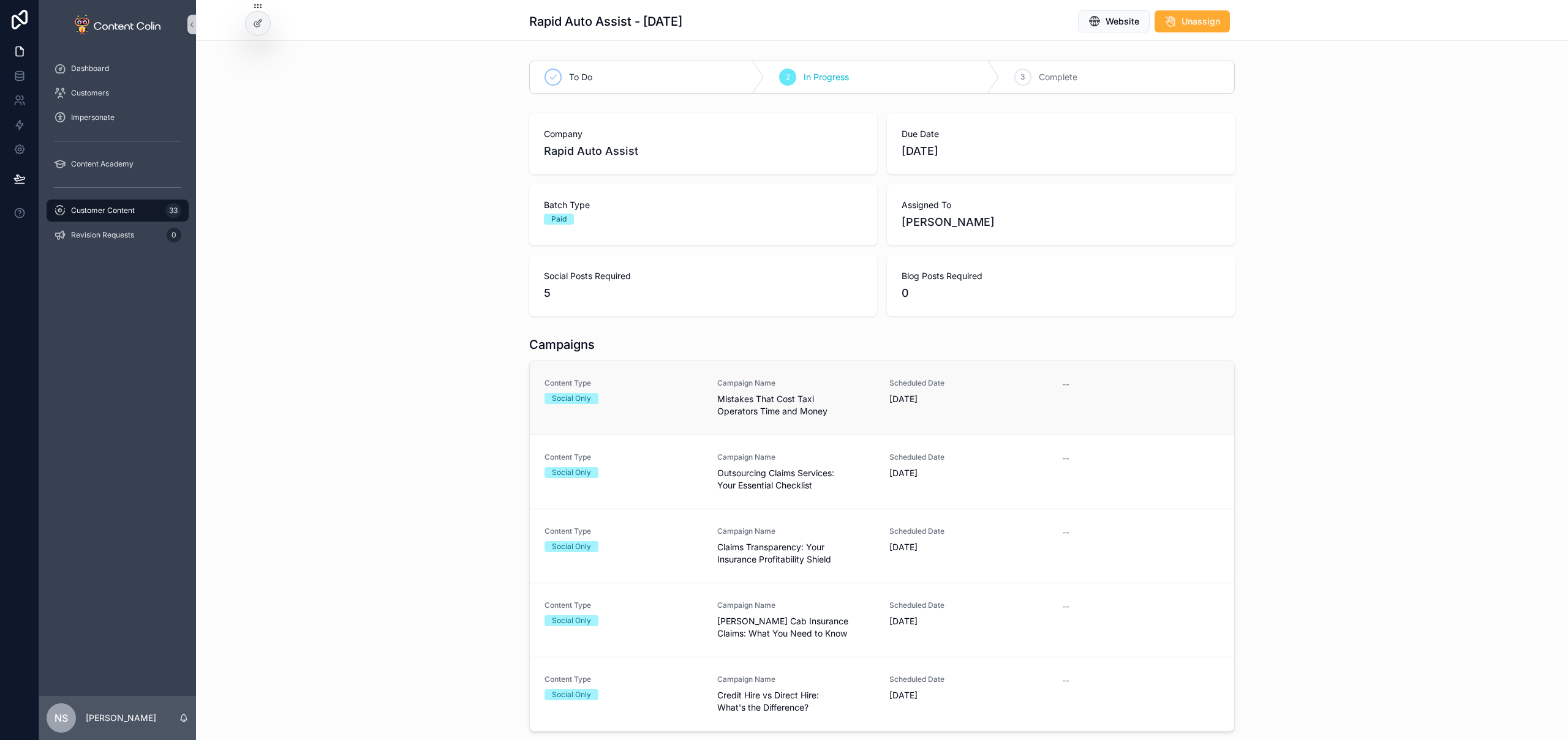
click at [814, 412] on span "Mistakes That Cost Taxi Operators Time and Money" at bounding box center [796, 406] width 158 height 24
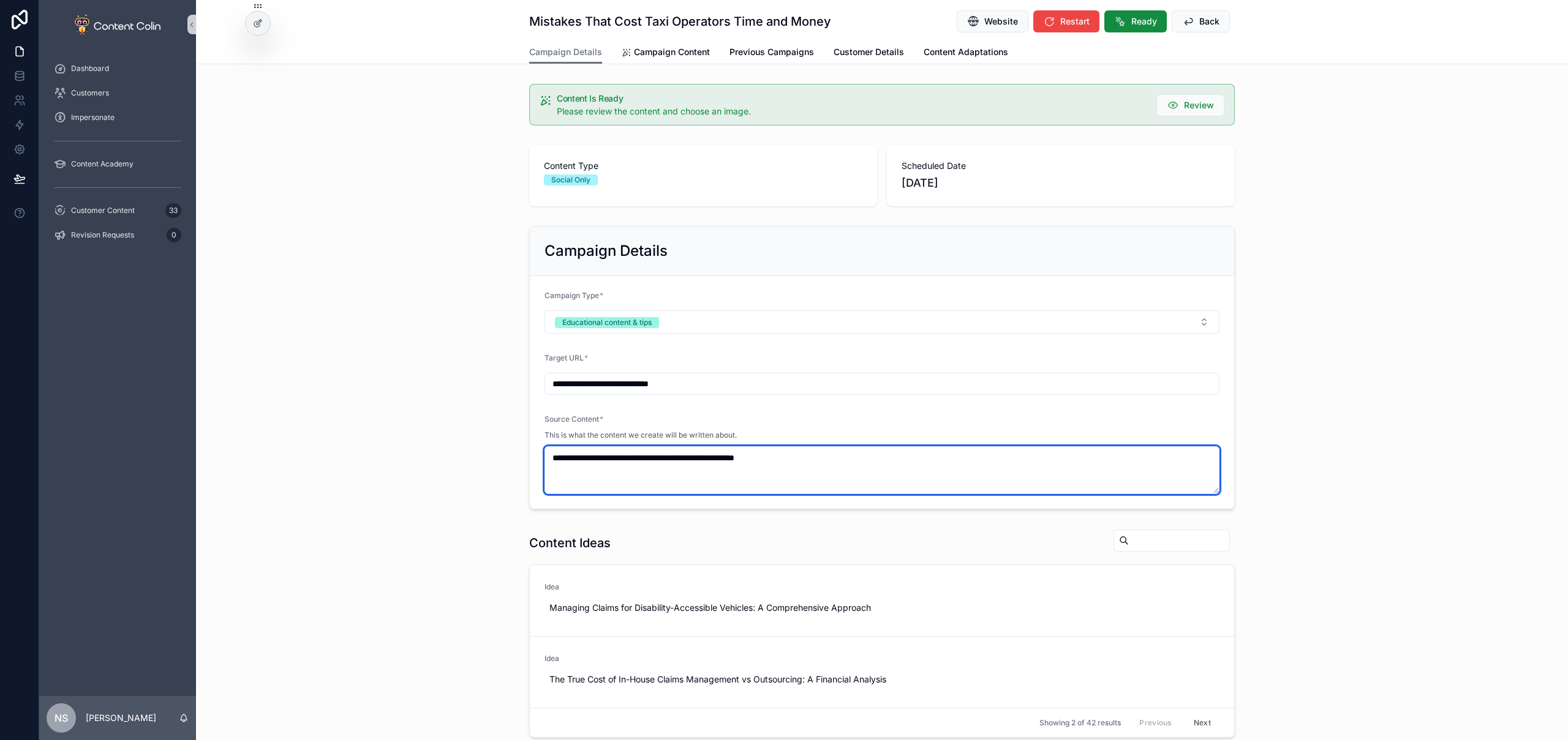
click at [865, 464] on textarea "**********" at bounding box center [881, 470] width 674 height 48
click at [875, 459] on textarea "**********" at bounding box center [881, 470] width 674 height 48
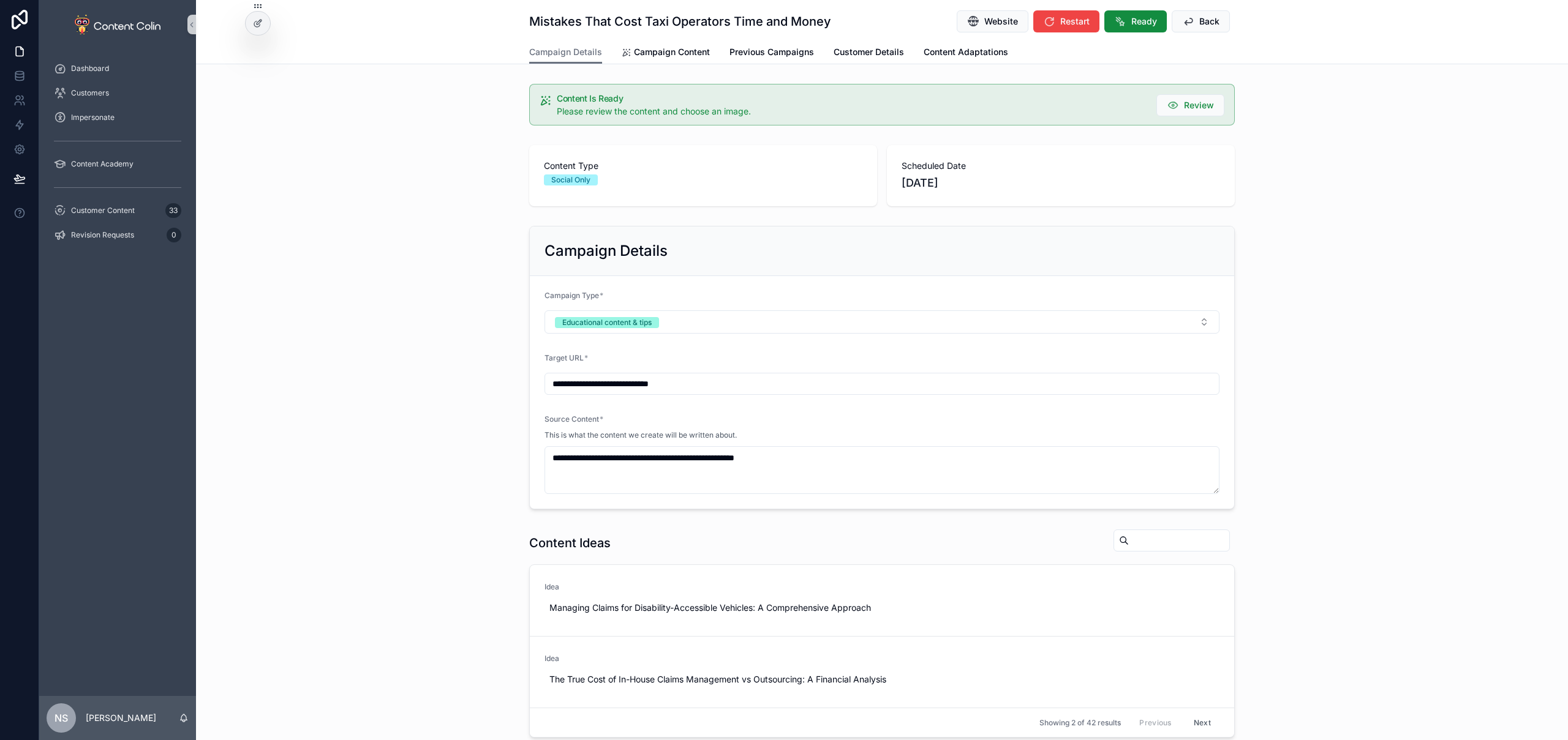
click at [1359, 341] on div "**********" at bounding box center [881, 367] width 1371 height 293
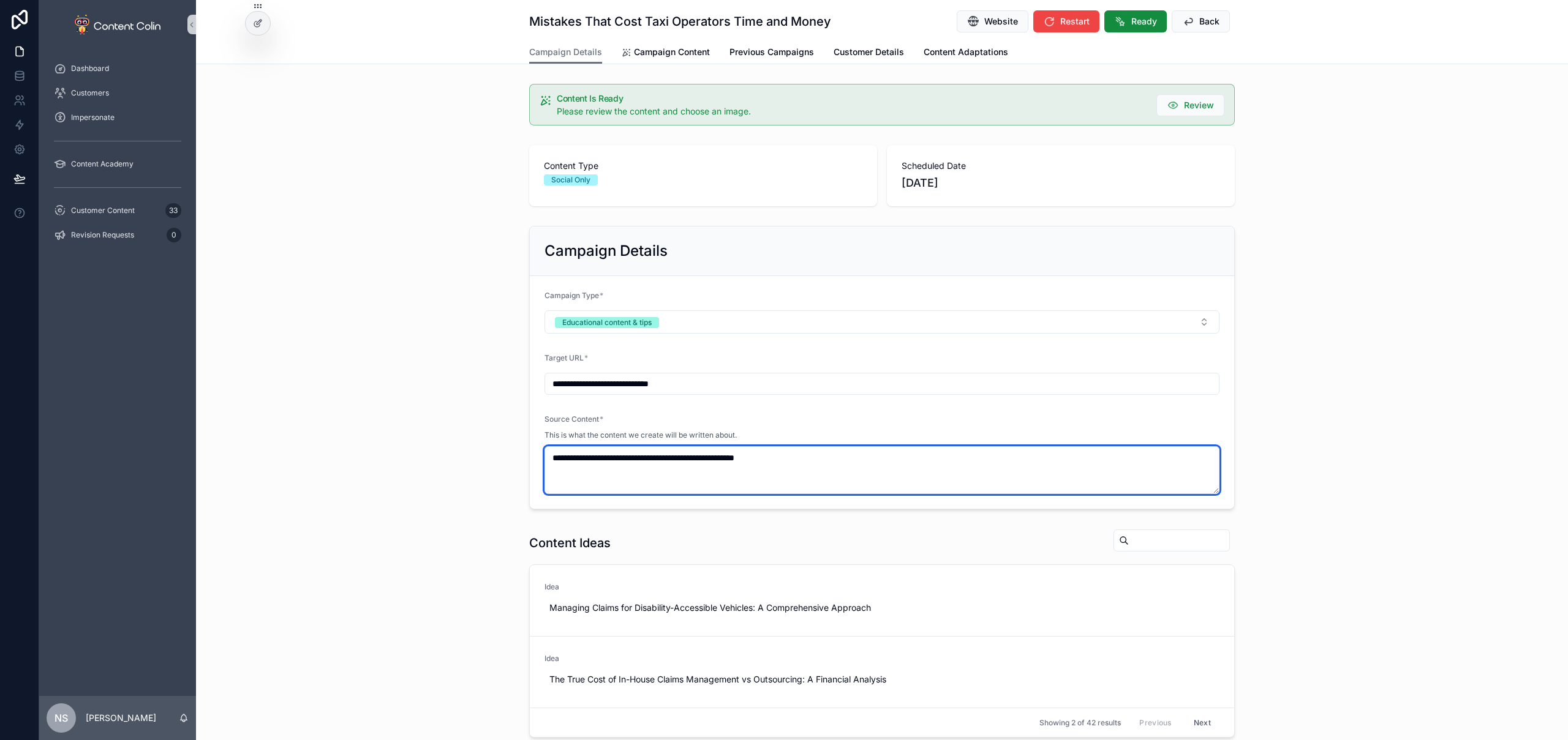
click at [865, 469] on textarea "**********" at bounding box center [881, 470] width 674 height 48
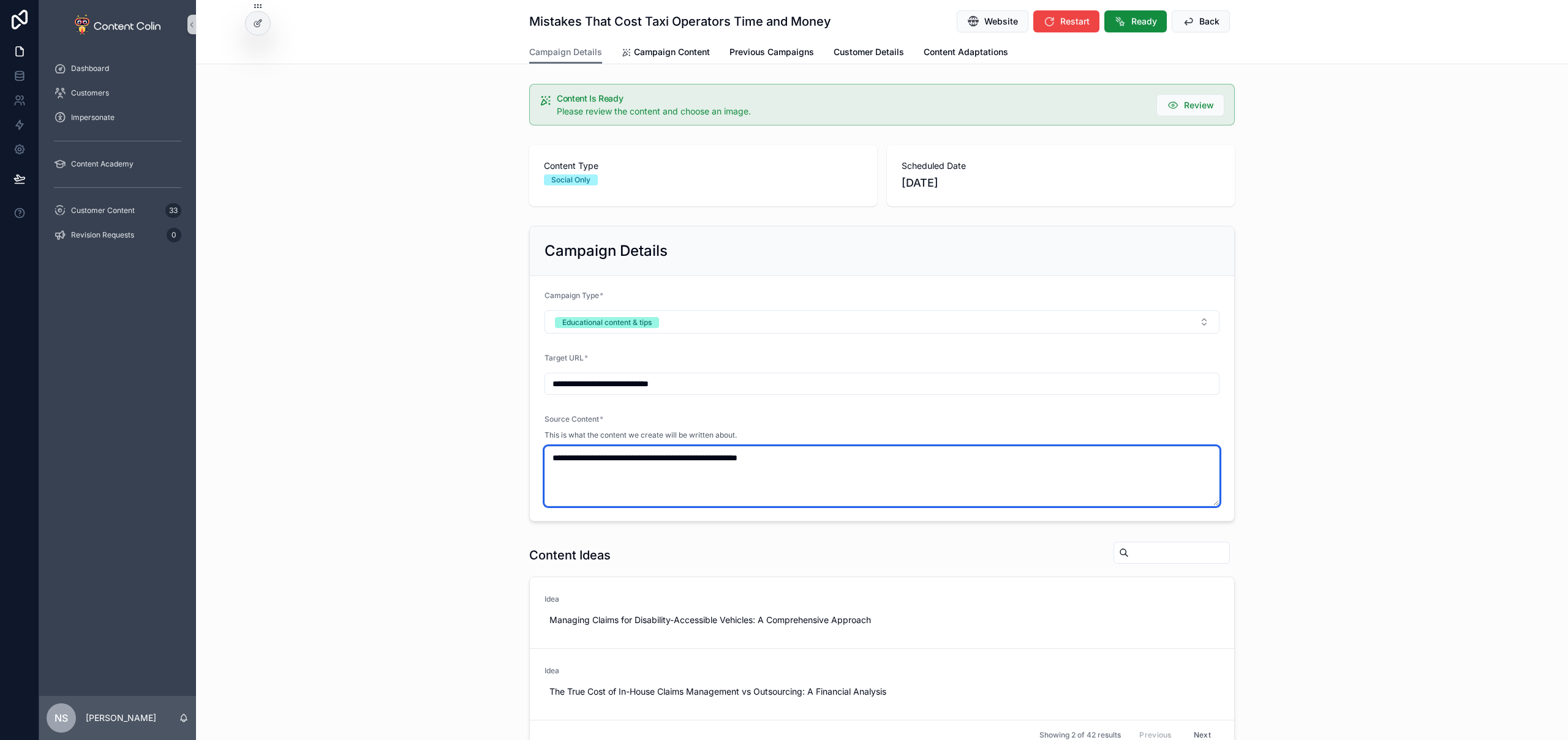
type textarea "**********"
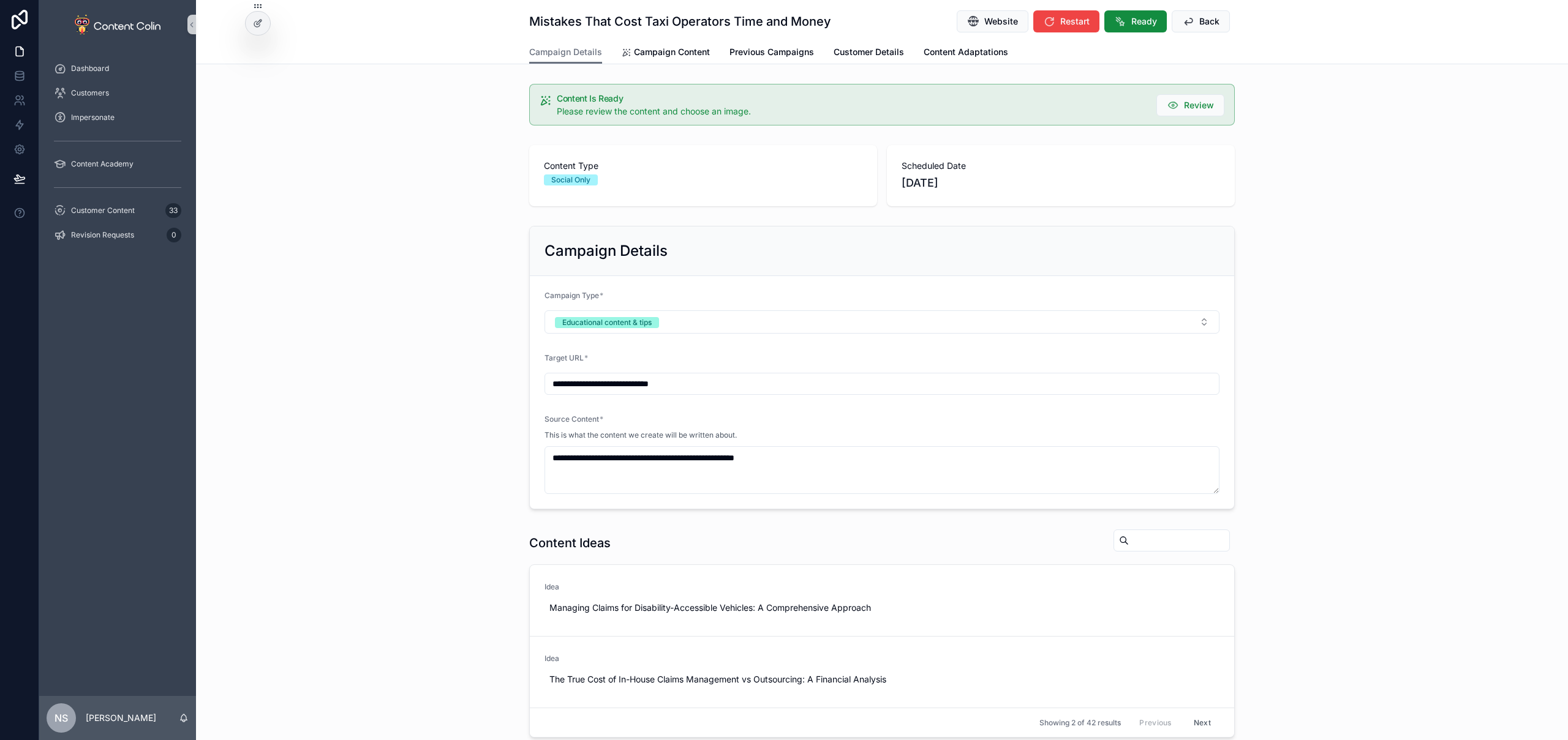
click at [1432, 368] on div "**********" at bounding box center [881, 367] width 1371 height 293
click at [1177, 244] on div "Campaign Details" at bounding box center [881, 251] width 674 height 20
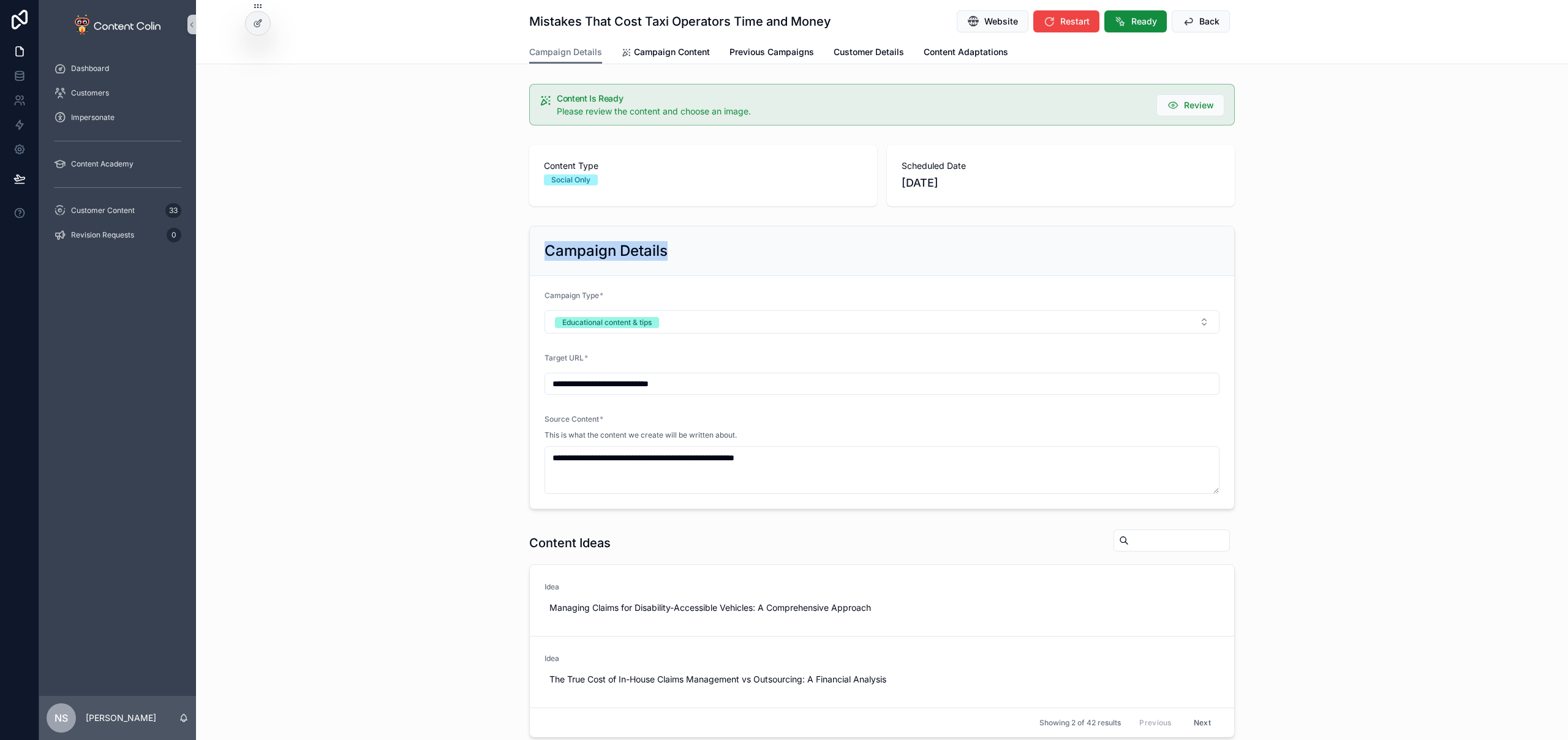
click at [1339, 234] on div "**********" at bounding box center [881, 367] width 1371 height 293
click at [1339, 233] on div "**********" at bounding box center [881, 367] width 1371 height 293
click at [660, 45] on link "Campaign Content" at bounding box center [666, 53] width 88 height 24
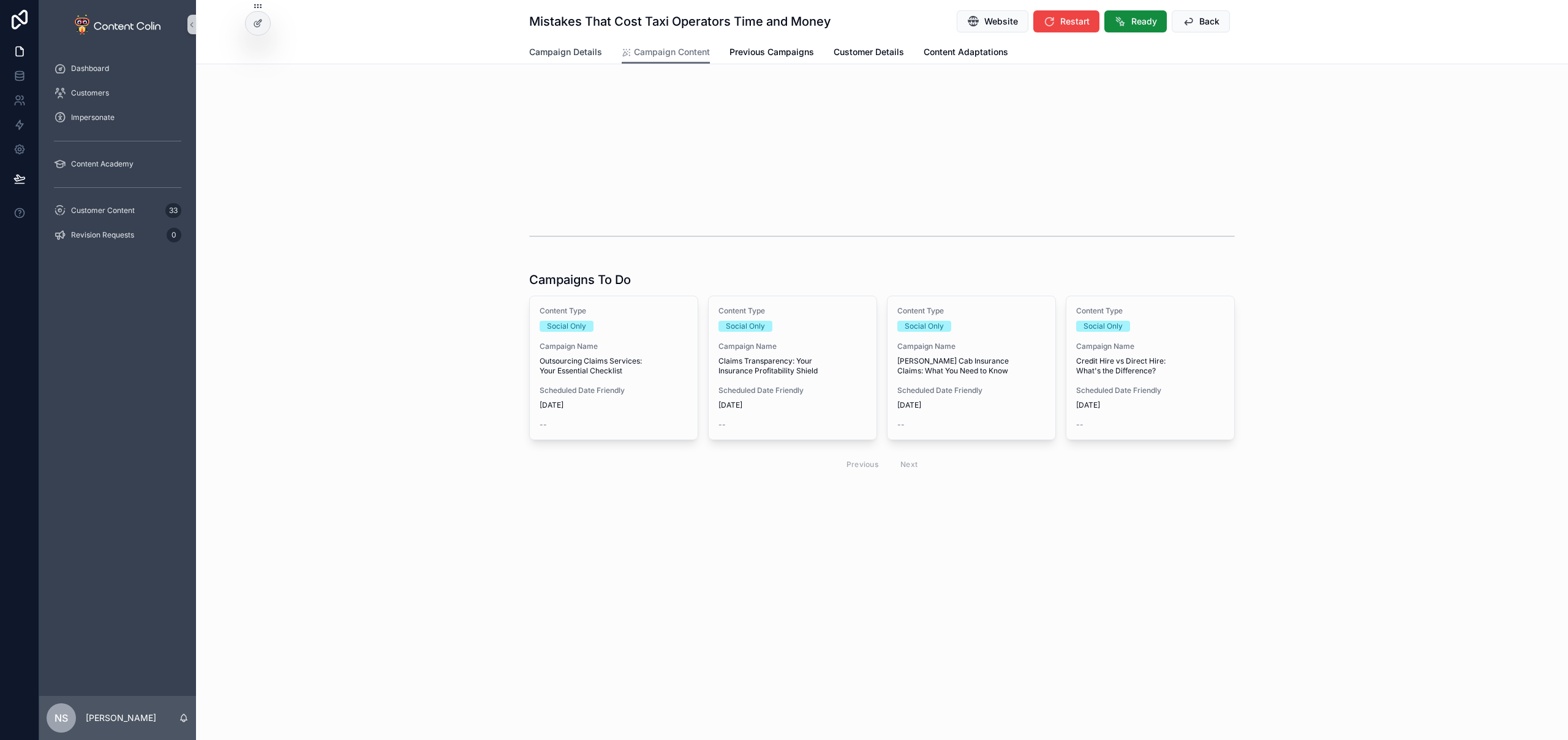
click at [580, 52] on span "Campaign Details" at bounding box center [566, 52] width 73 height 12
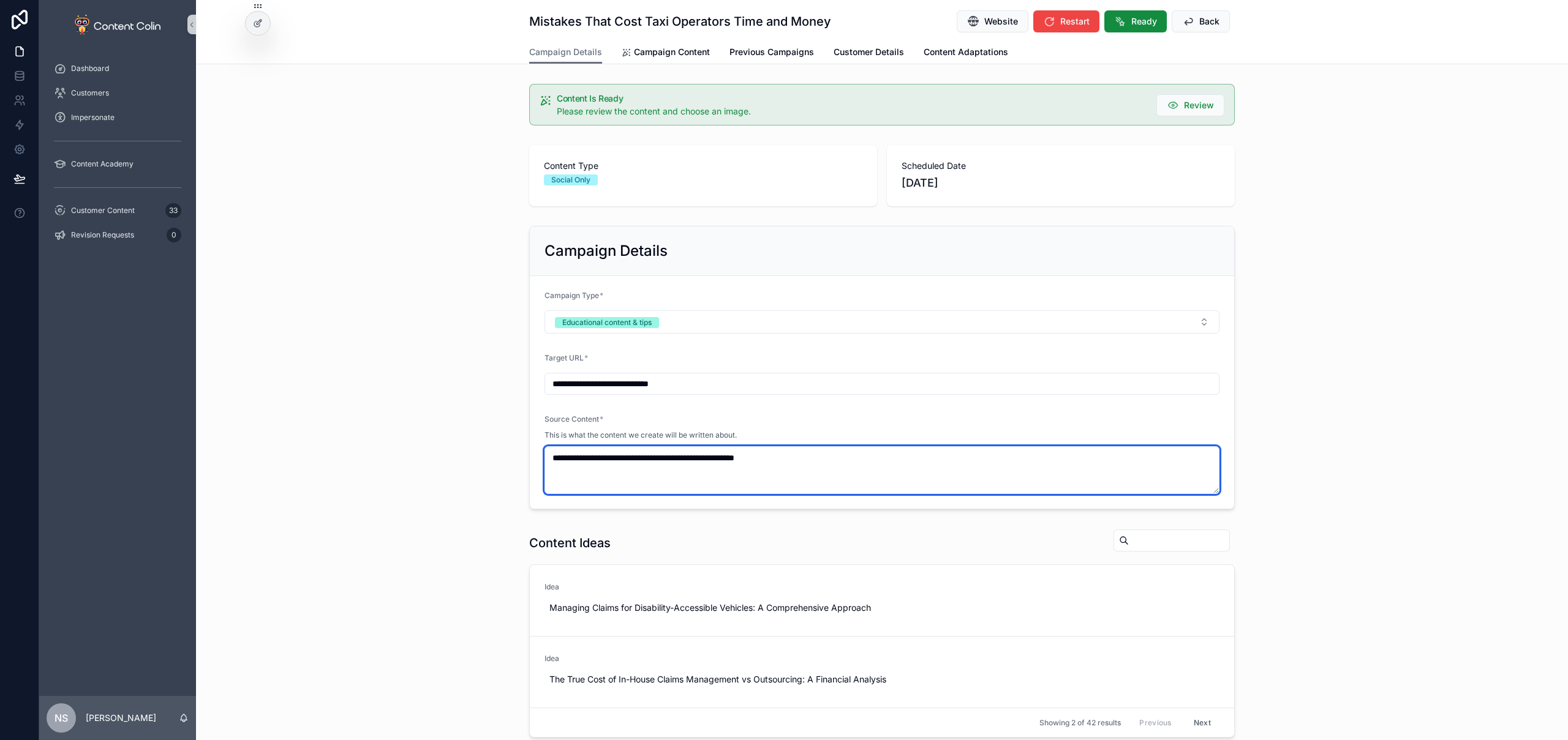
click at [846, 467] on textarea "**********" at bounding box center [881, 470] width 674 height 48
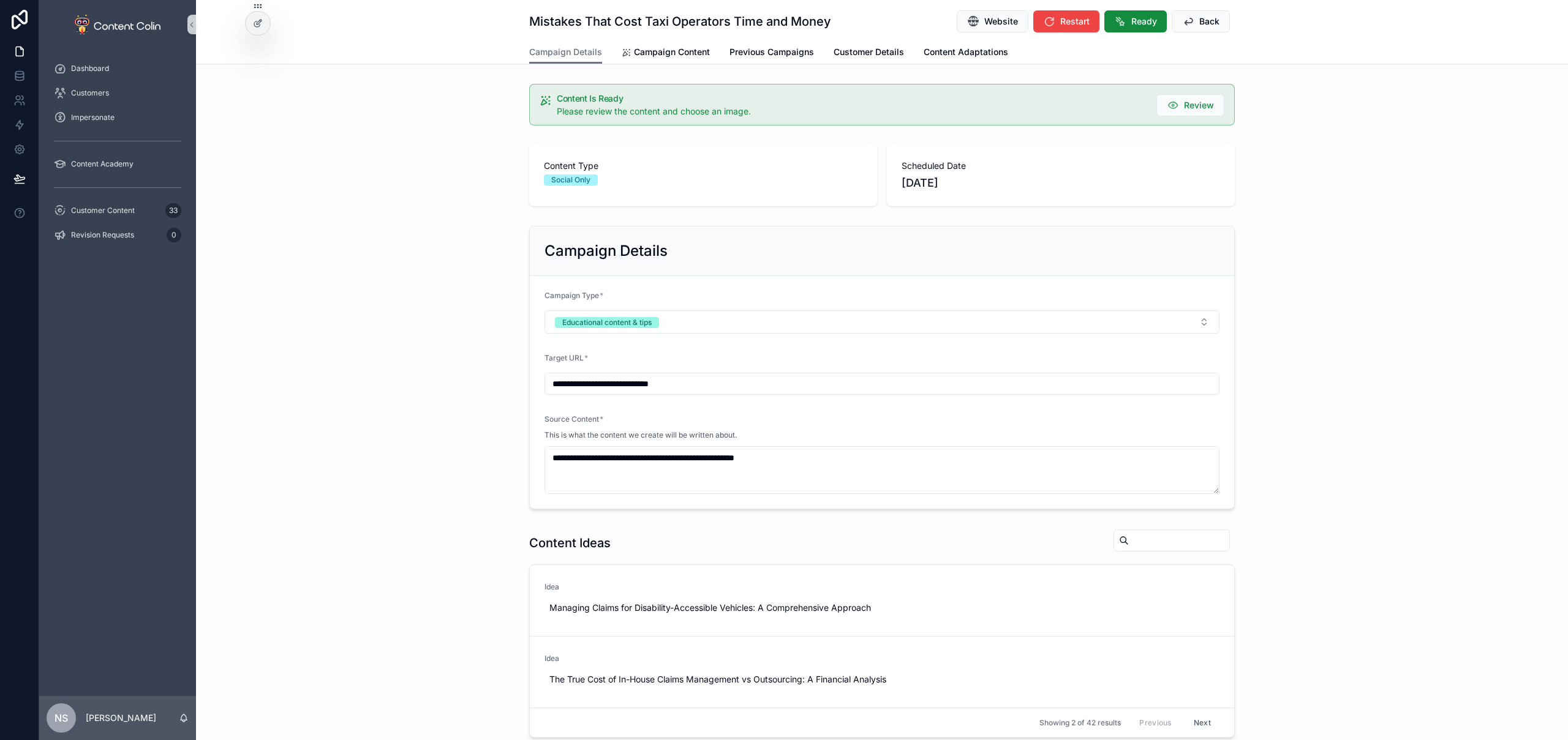
click at [409, 323] on div "**********" at bounding box center [881, 367] width 1371 height 293
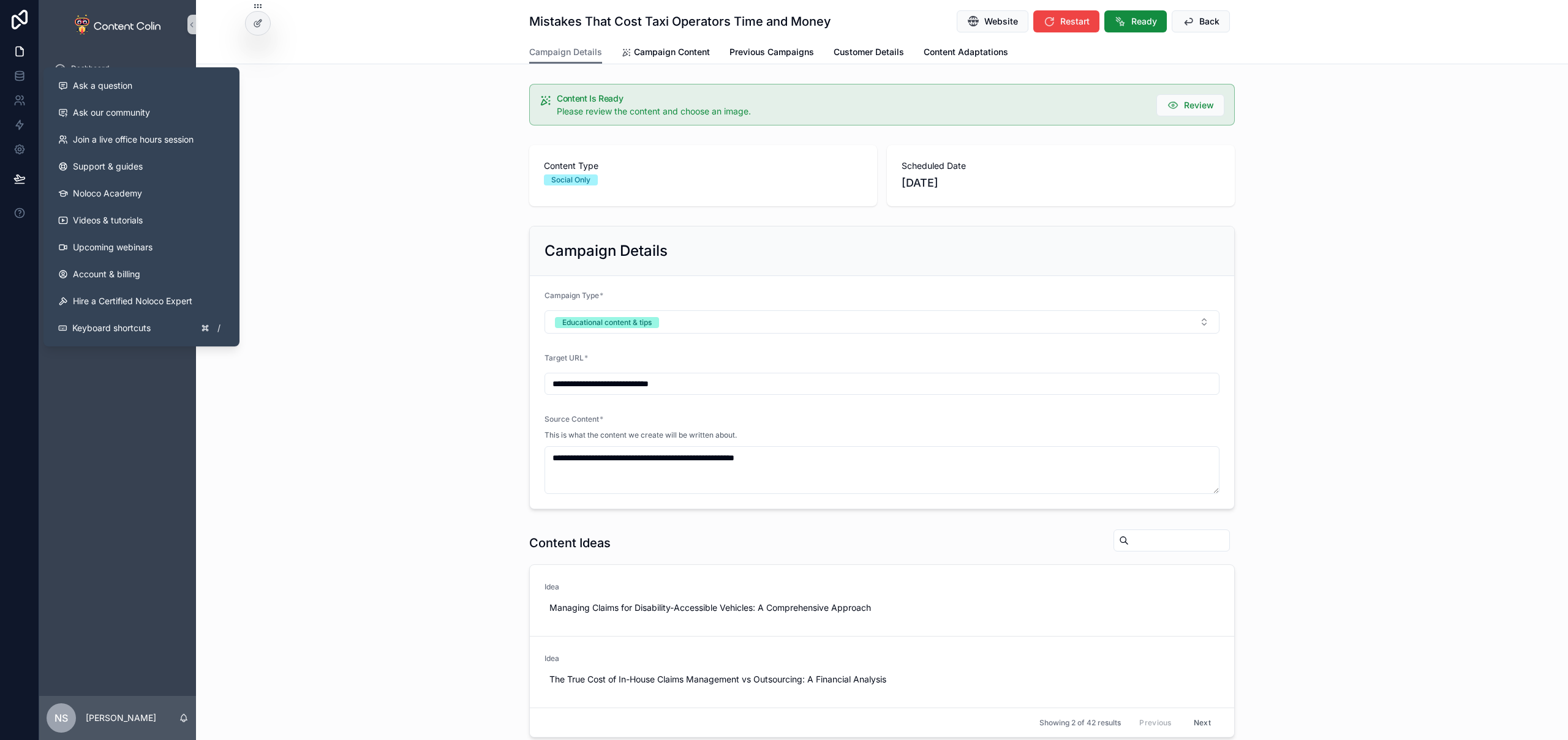
click at [399, 256] on div "**********" at bounding box center [881, 367] width 1371 height 293
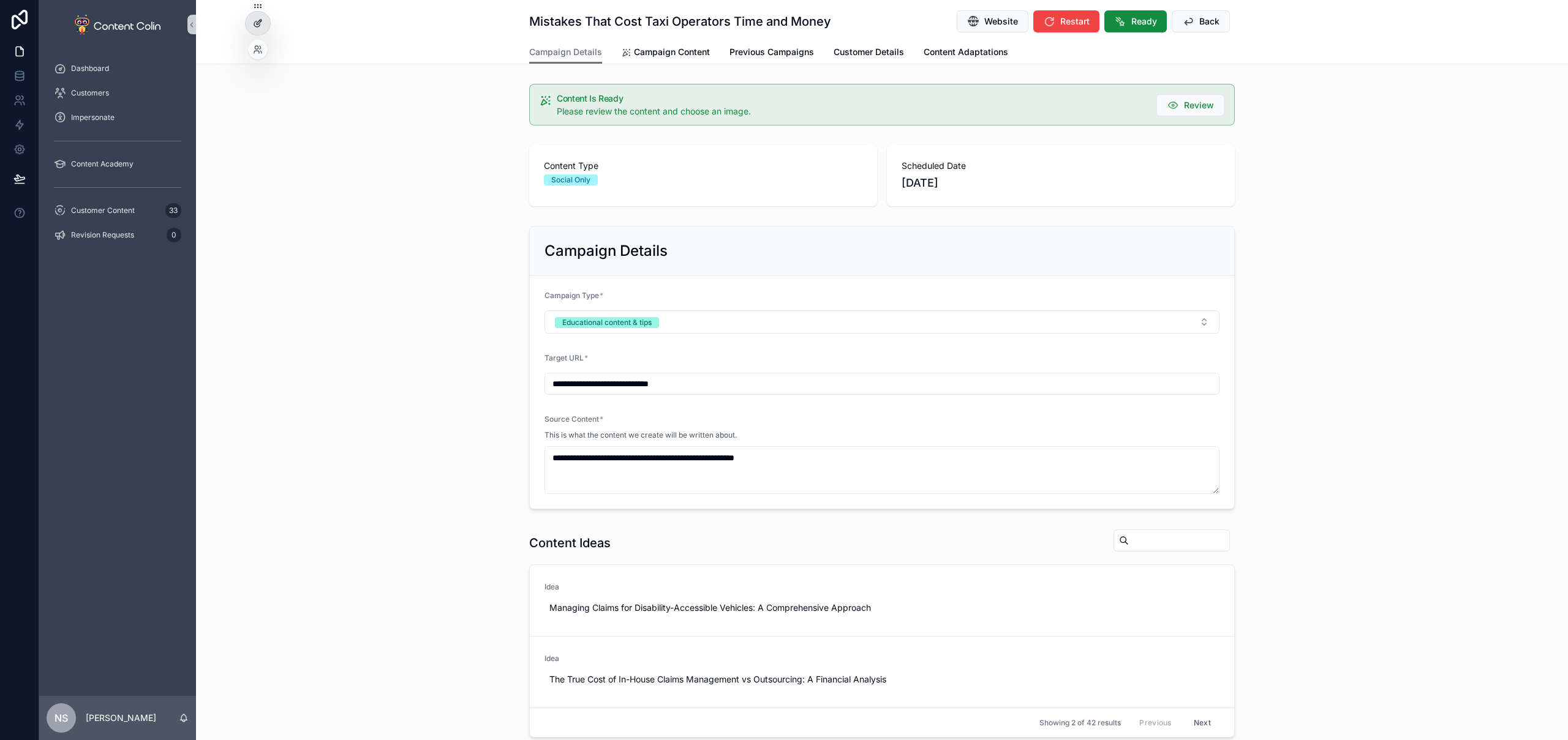
click at [260, 25] on icon at bounding box center [258, 23] width 9 height 9
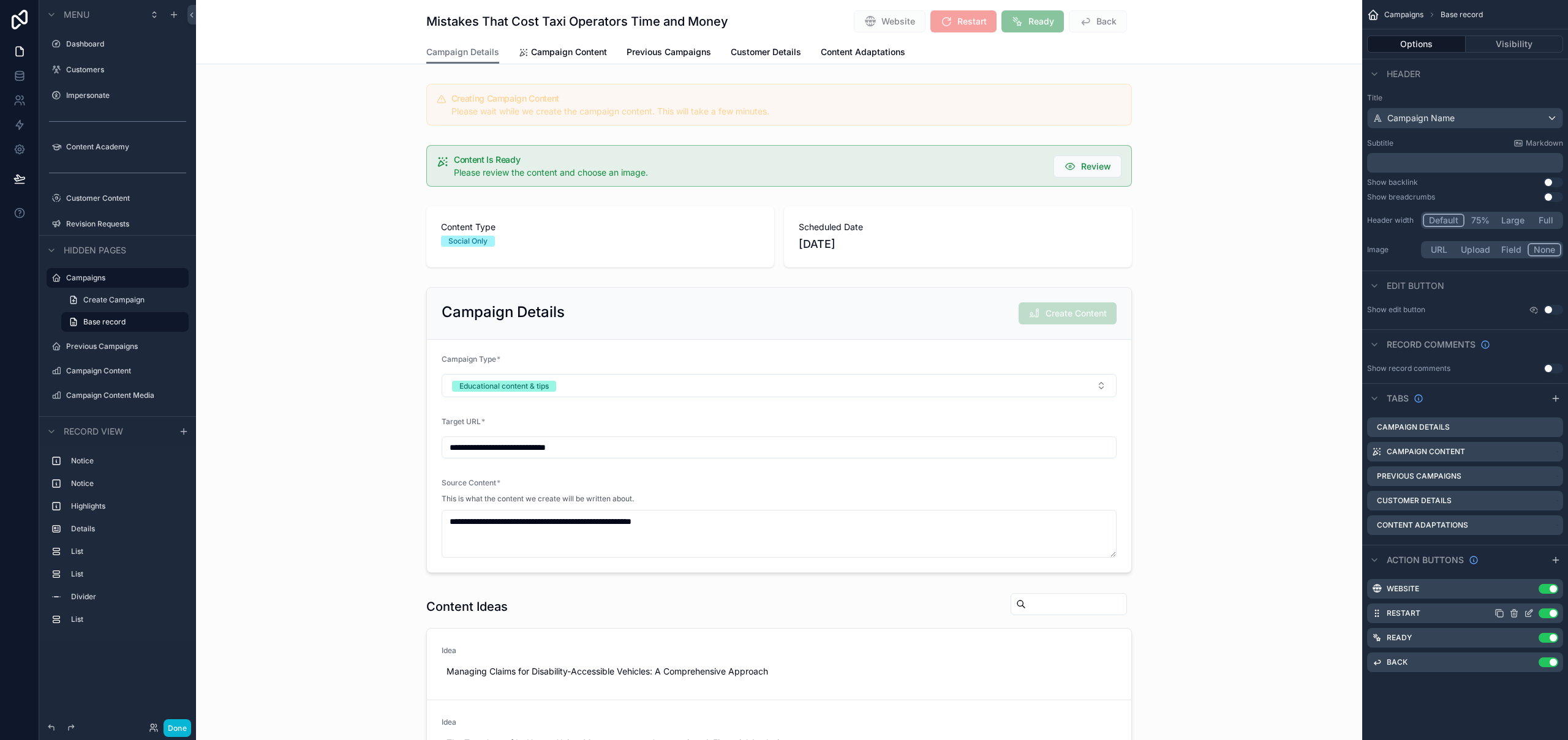
click at [1529, 615] on icon "scrollable content" at bounding box center [1528, 614] width 9 height 9
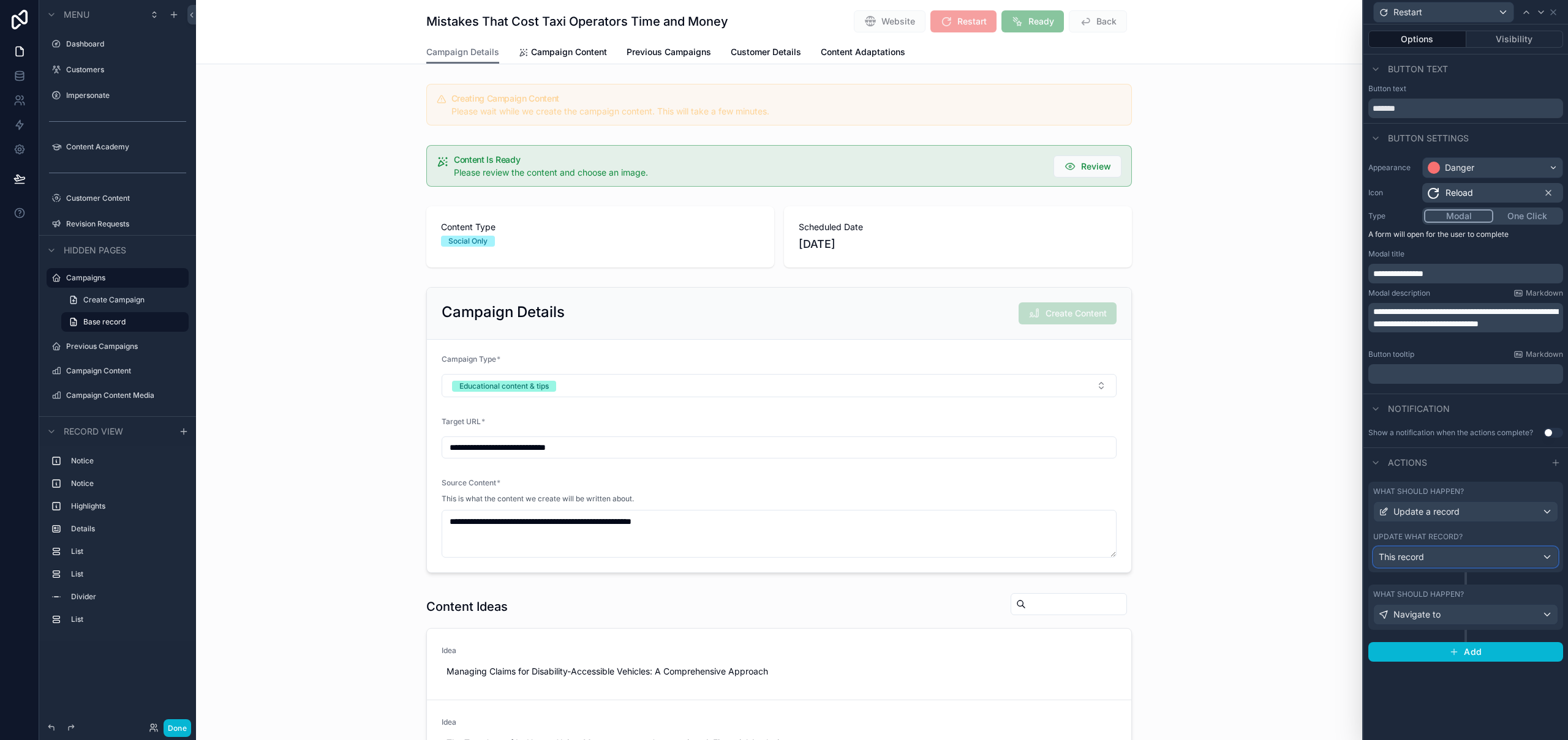
click at [1429, 553] on div "This record" at bounding box center [1465, 556] width 184 height 20
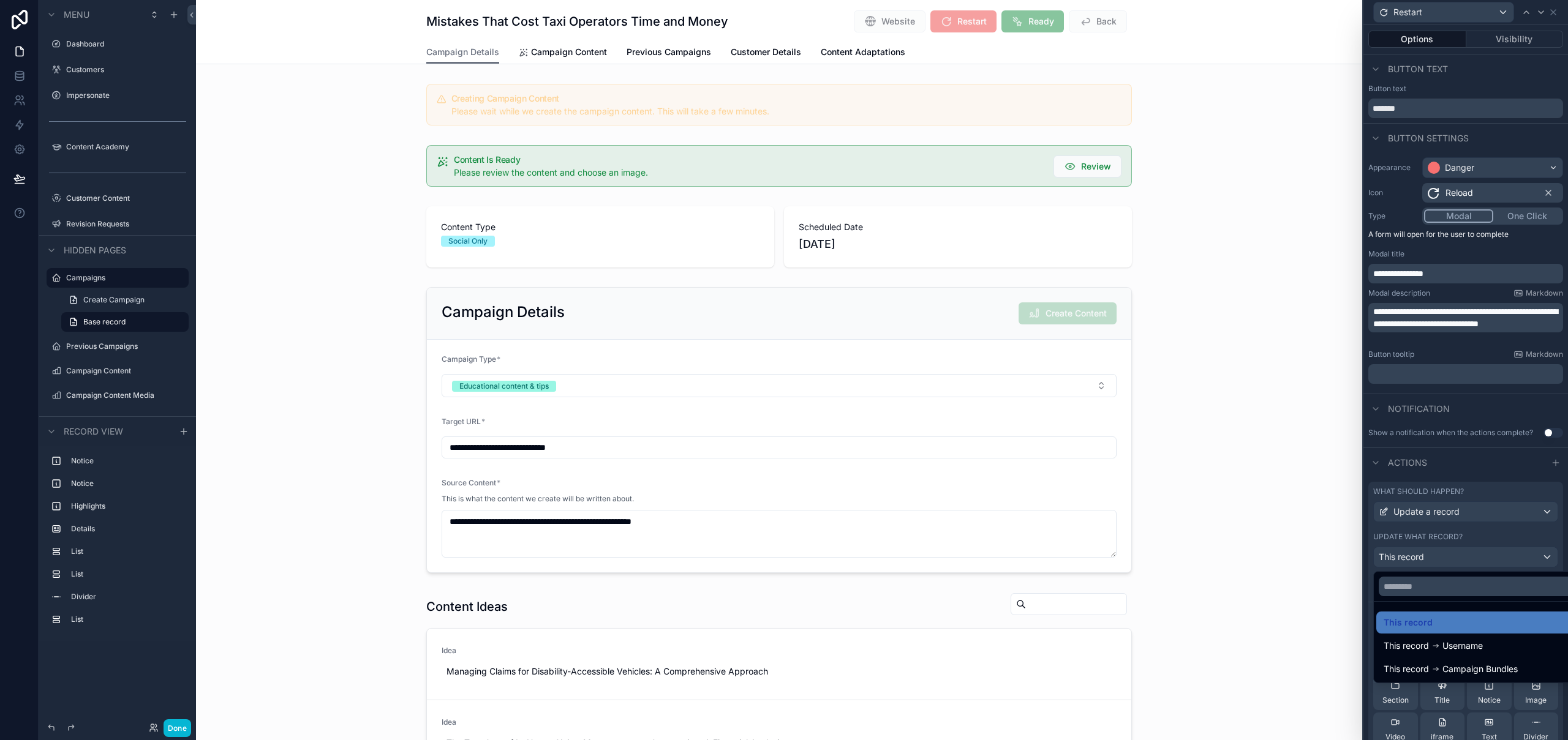
click at [1429, 553] on div at bounding box center [1465, 370] width 204 height 740
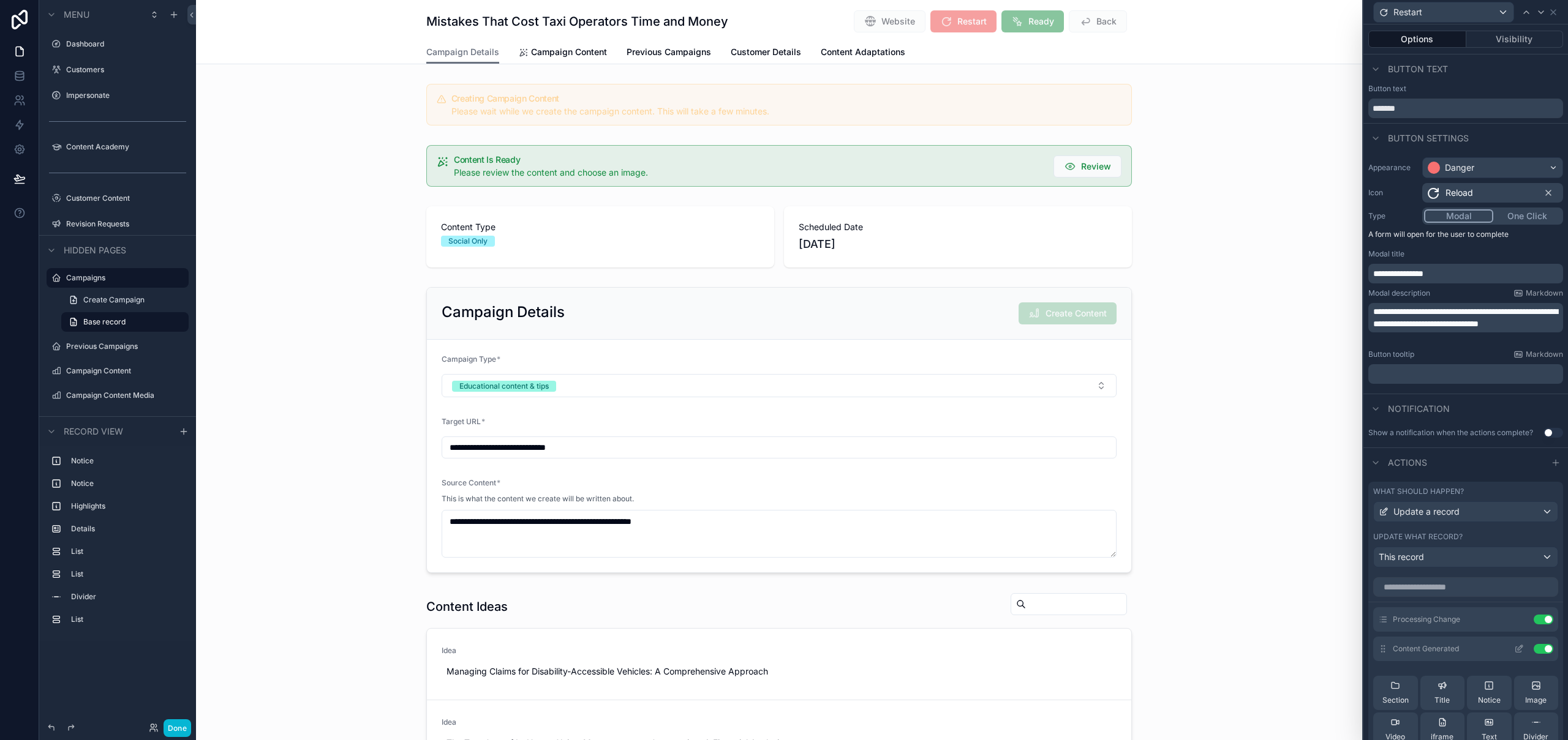
click at [1514, 651] on icon at bounding box center [1518, 649] width 9 height 9
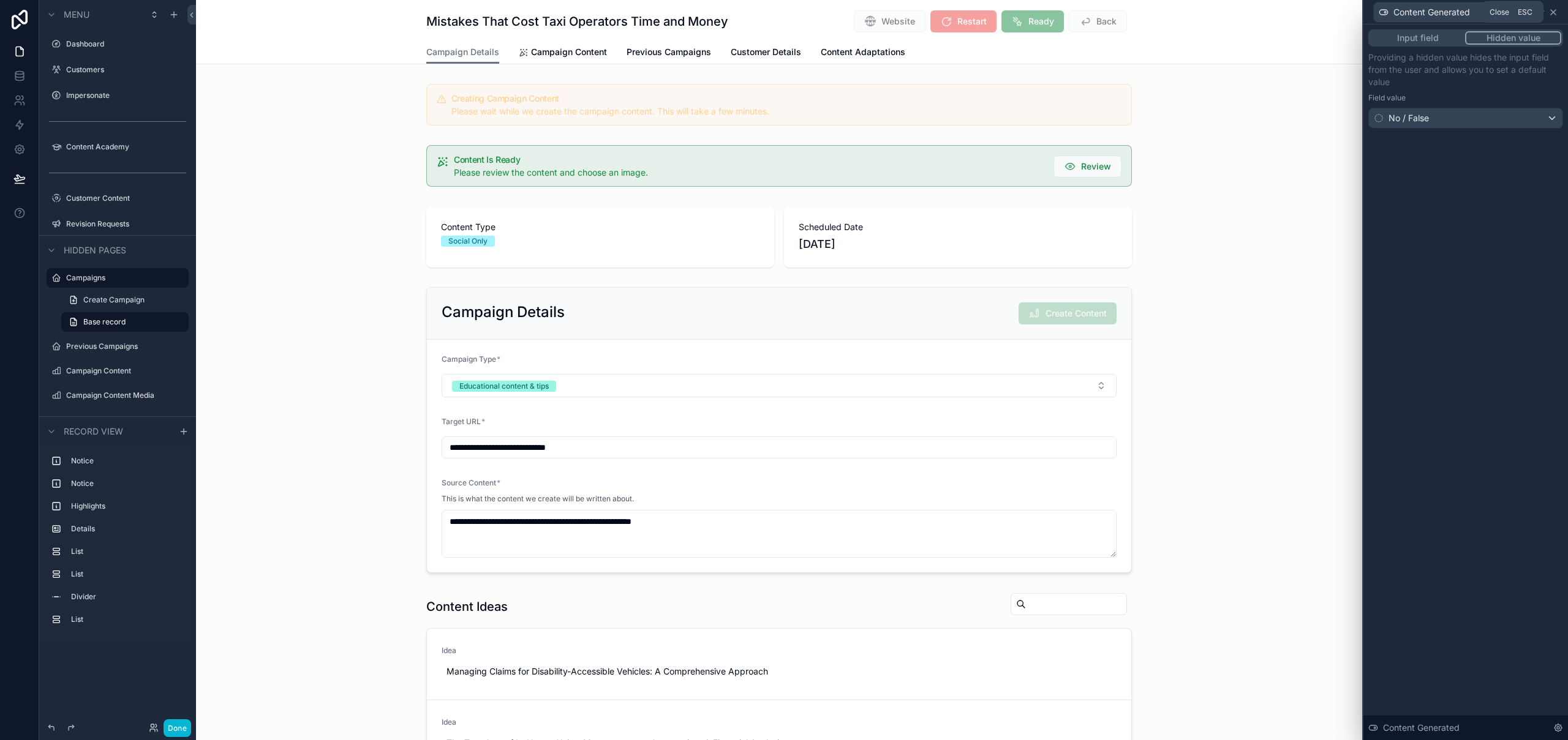
click at [1556, 13] on icon at bounding box center [1553, 12] width 9 height 9
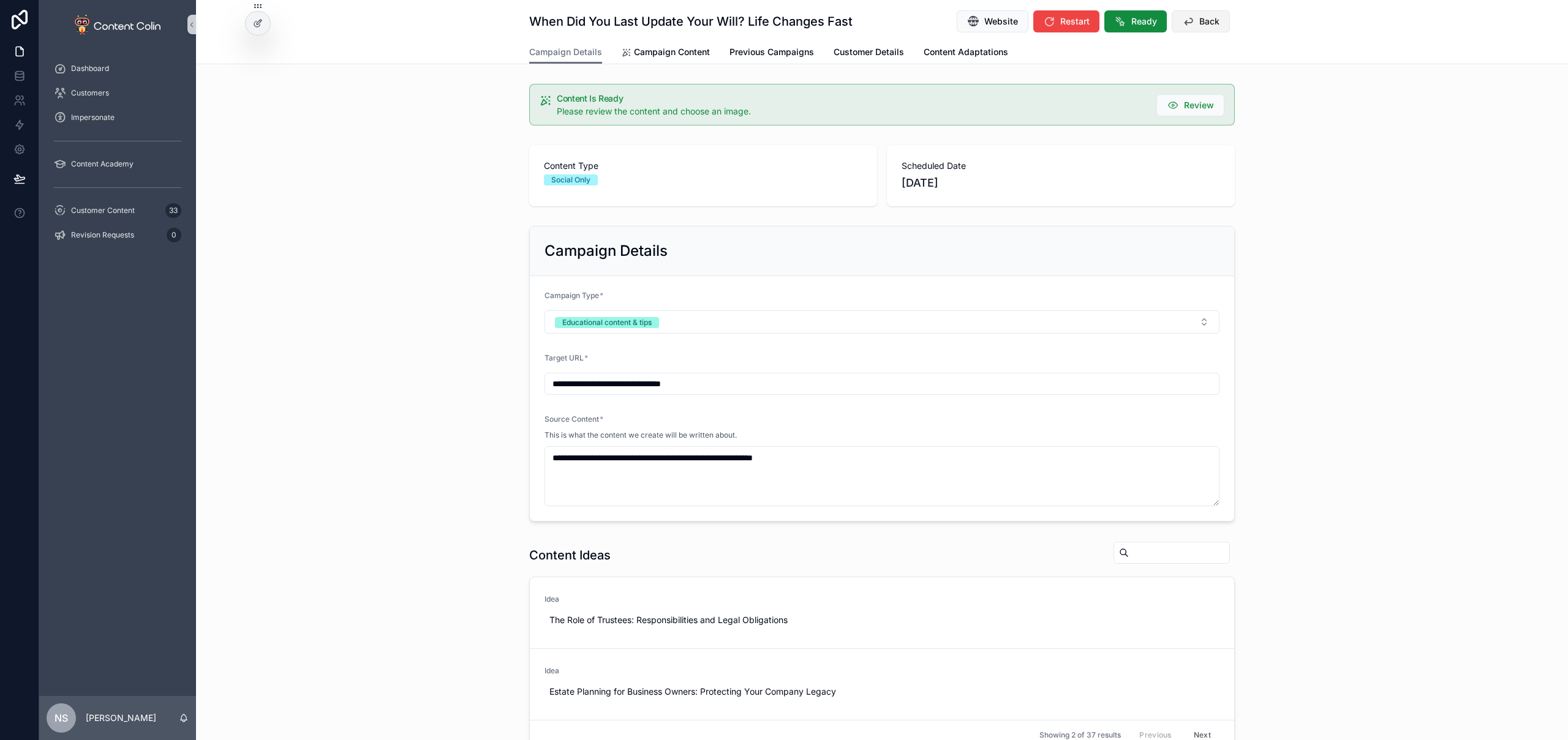
click at [1210, 22] on span "Back" at bounding box center [1209, 21] width 21 height 12
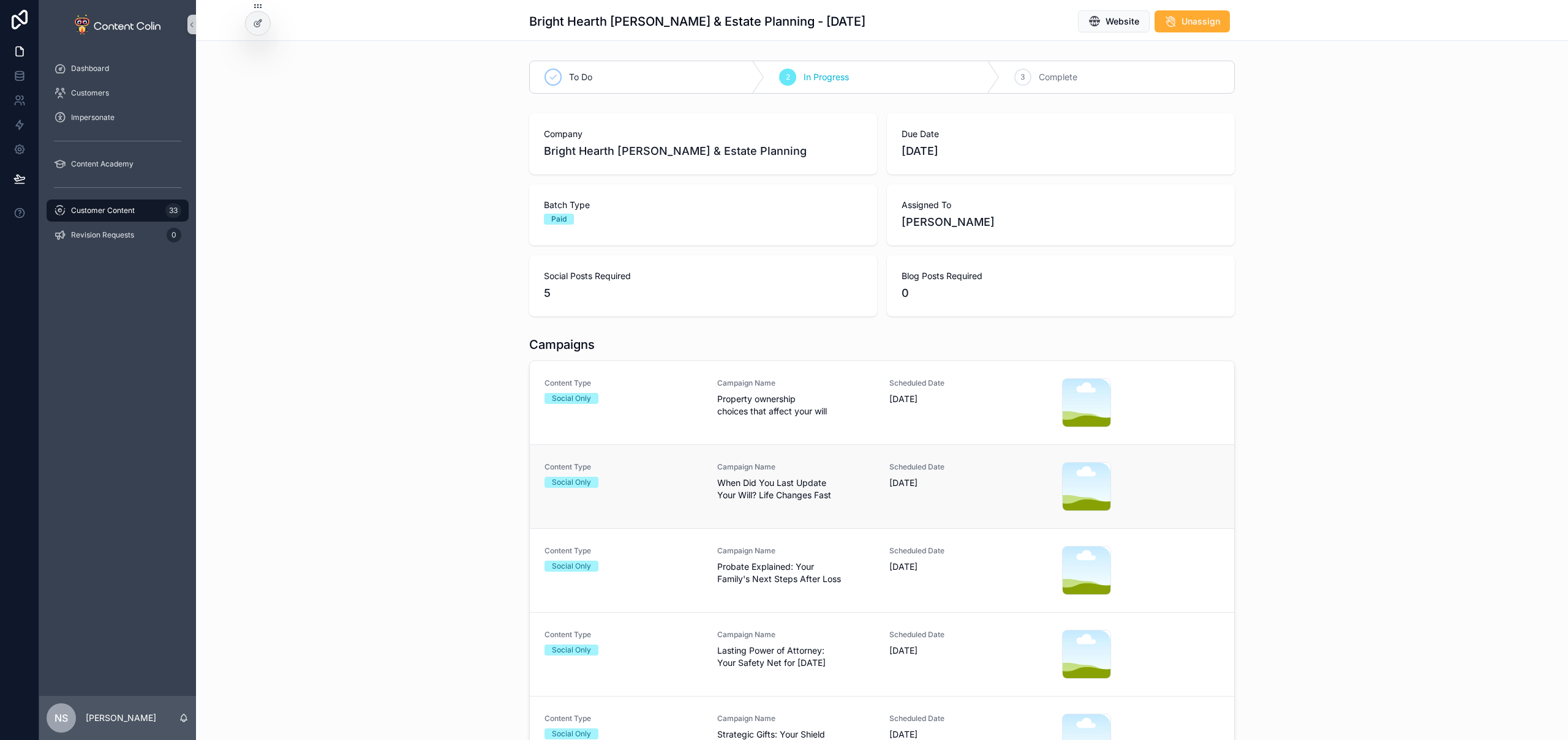
scroll to position [265, 0]
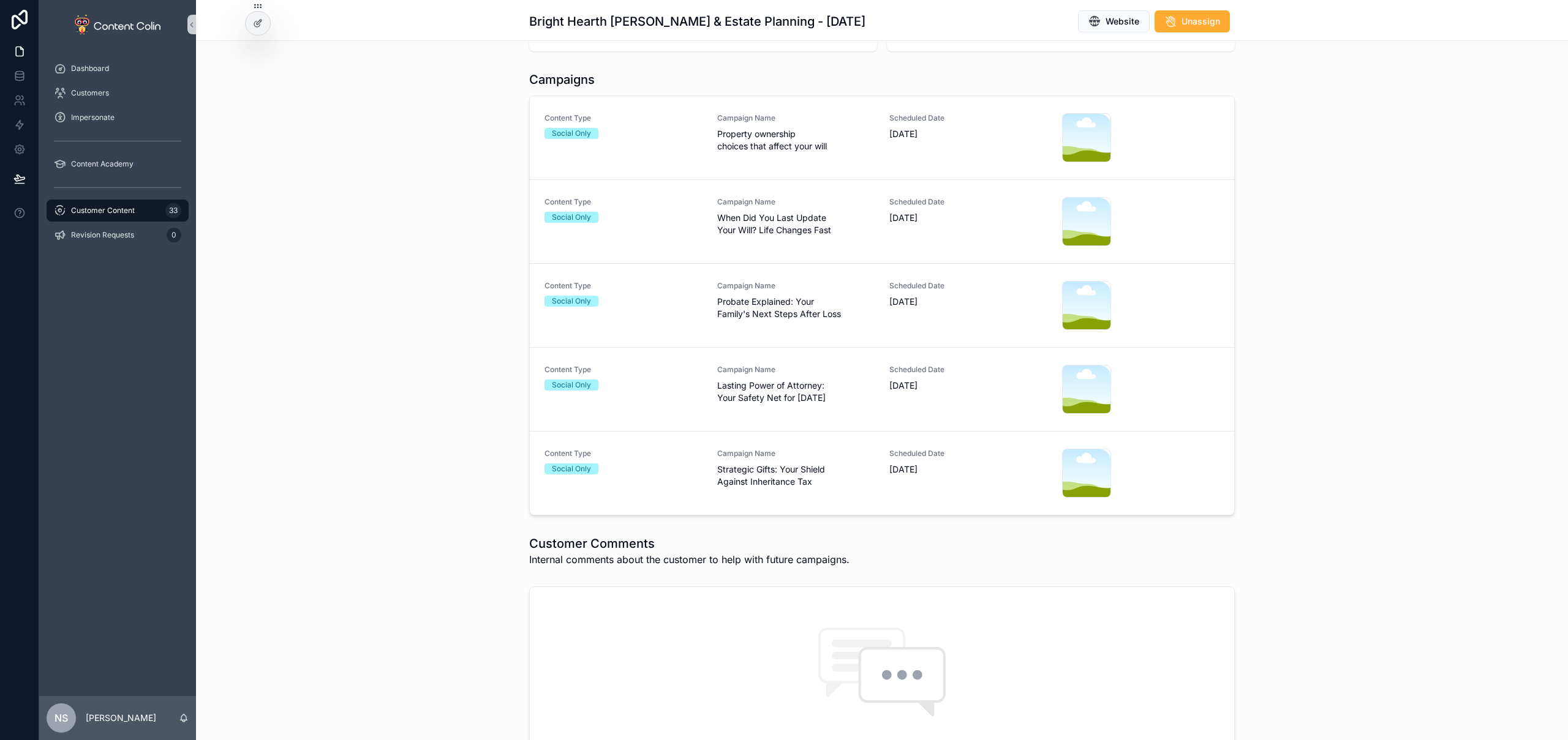
click at [96, 208] on span "Customer Content" at bounding box center [103, 211] width 64 height 9
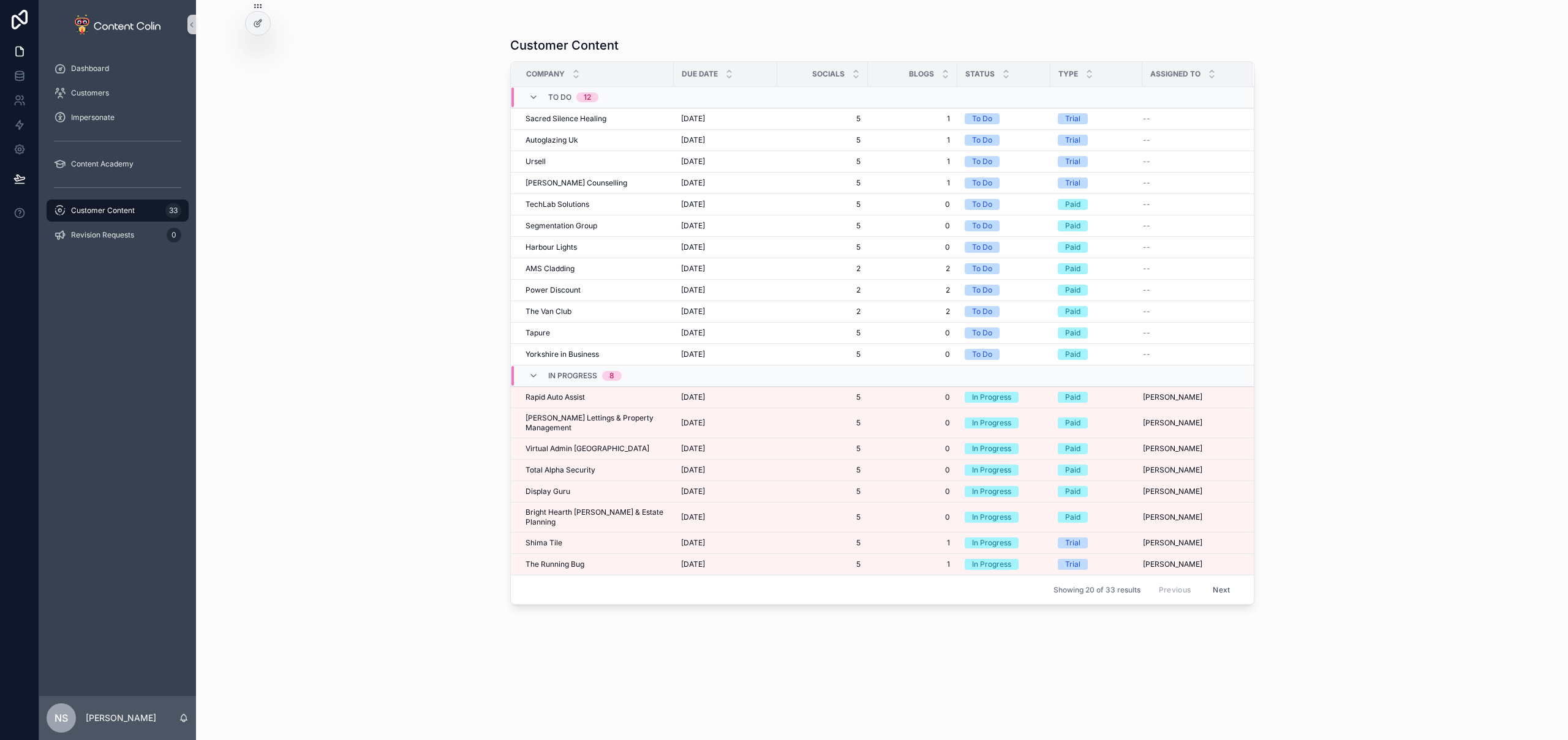
click at [560, 539] on span "Shima Tile" at bounding box center [543, 543] width 37 height 9
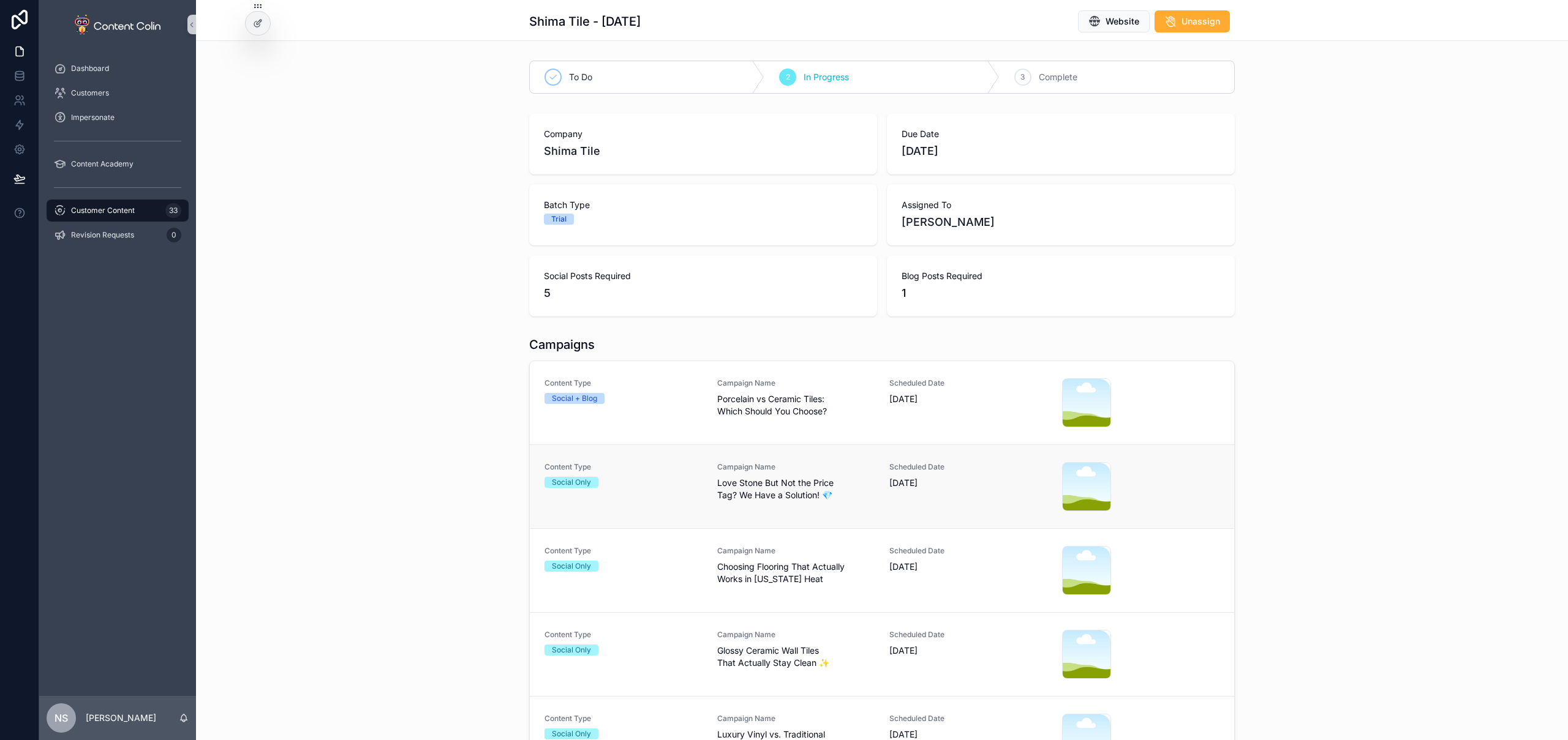
click at [657, 495] on div "Content Type Social Only" at bounding box center [623, 487] width 158 height 49
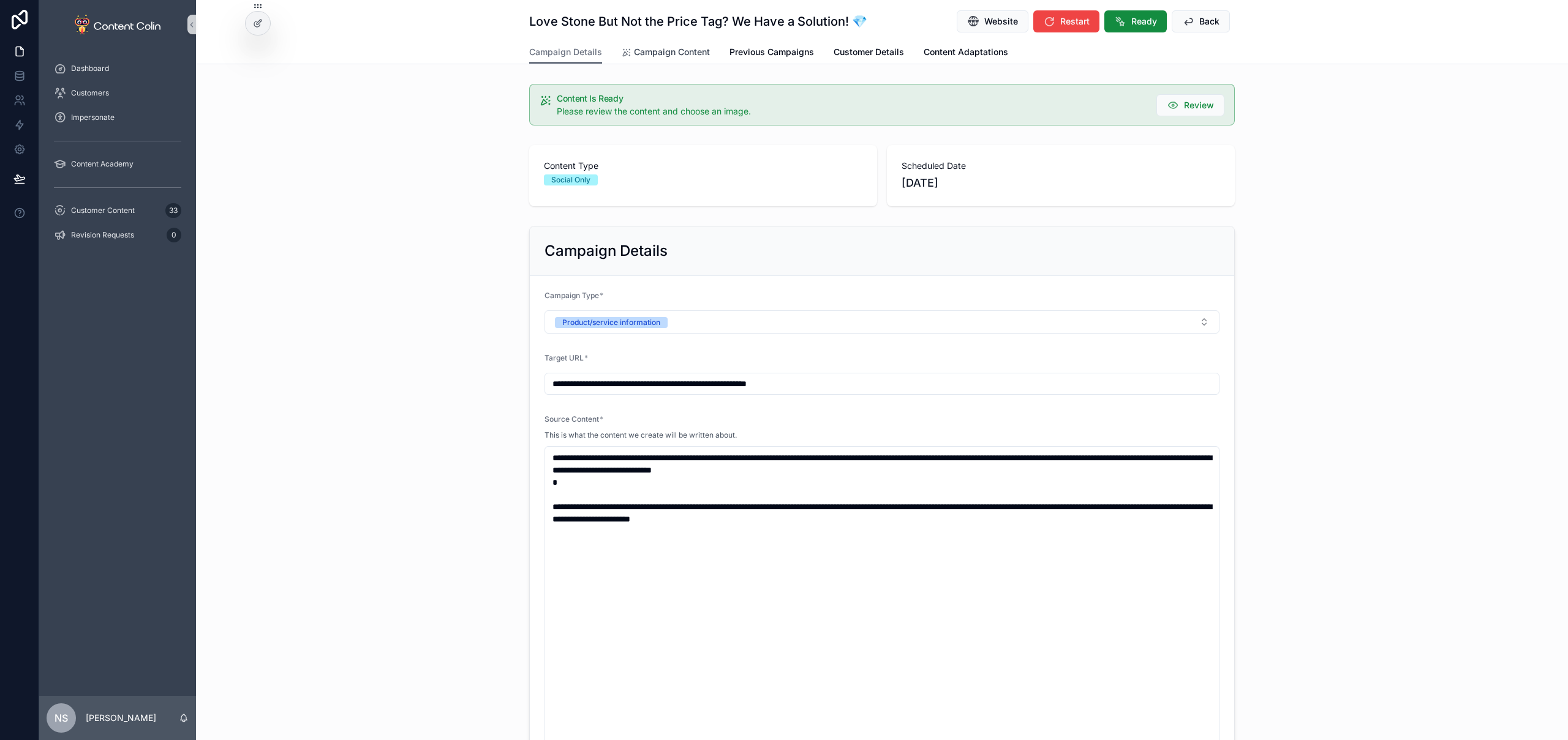
click at [662, 49] on span "Campaign Content" at bounding box center [672, 52] width 76 height 12
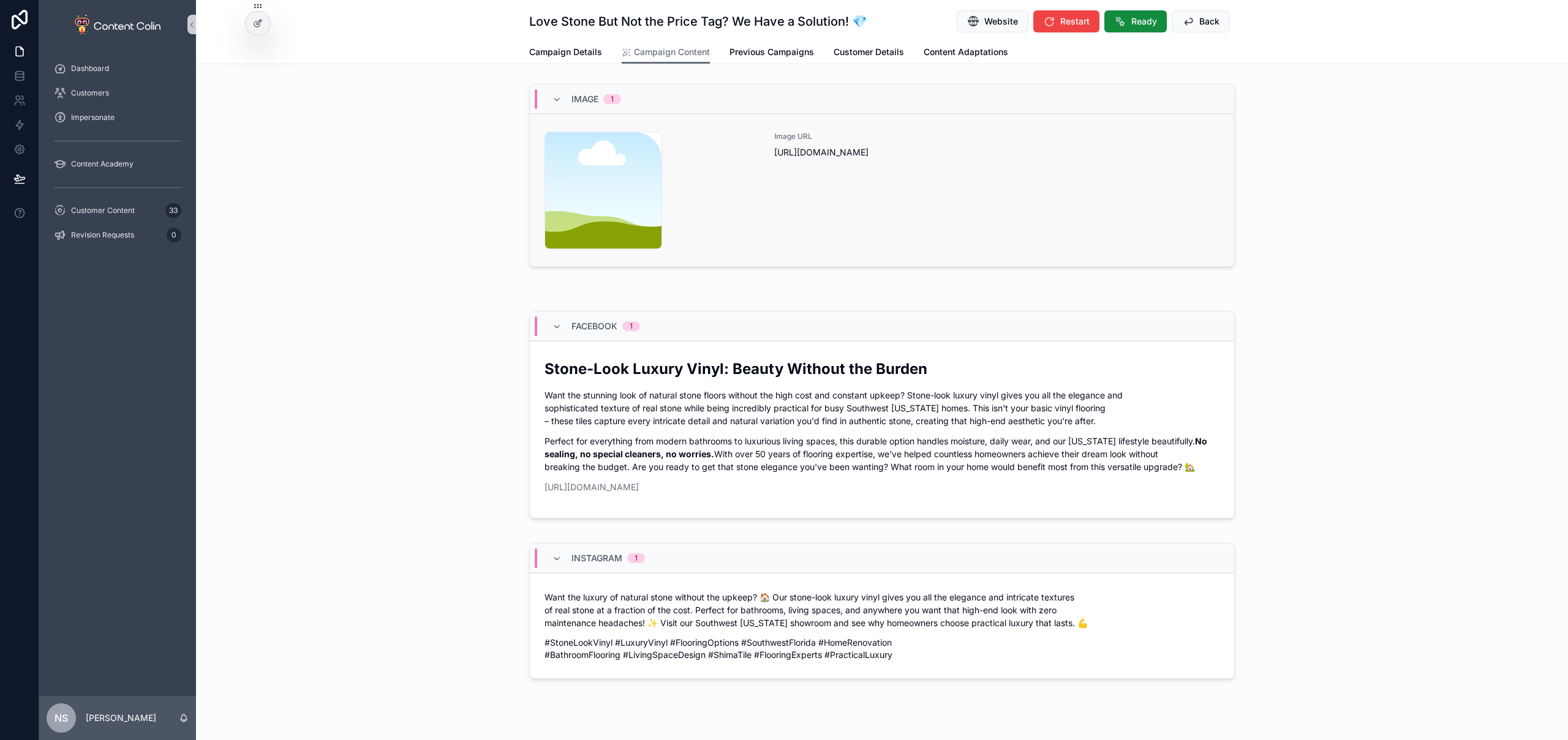
click at [995, 190] on div "Image URL [URL][DOMAIN_NAME]" at bounding box center [996, 191] width 445 height 118
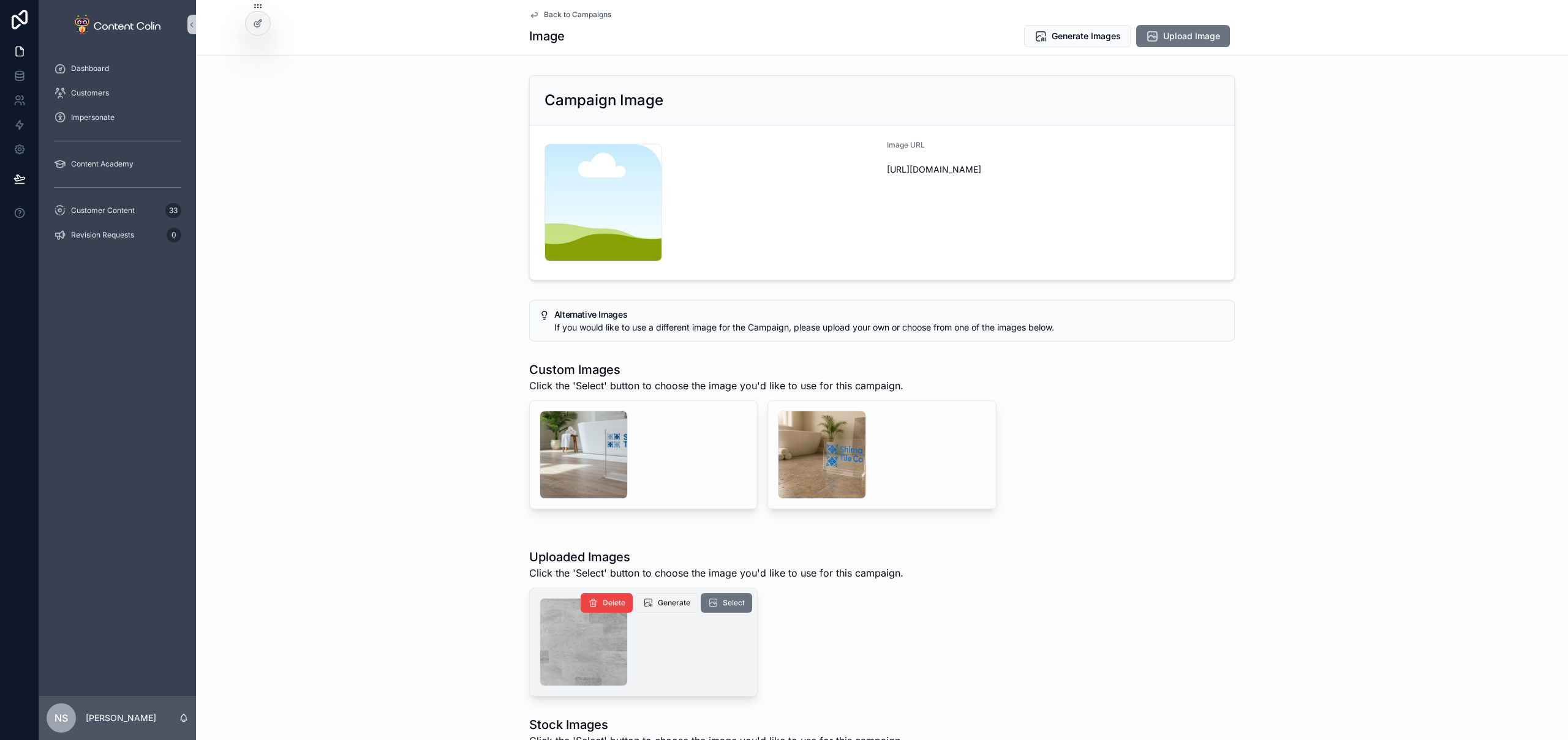
click at [658, 606] on span "Generate" at bounding box center [673, 603] width 33 height 9
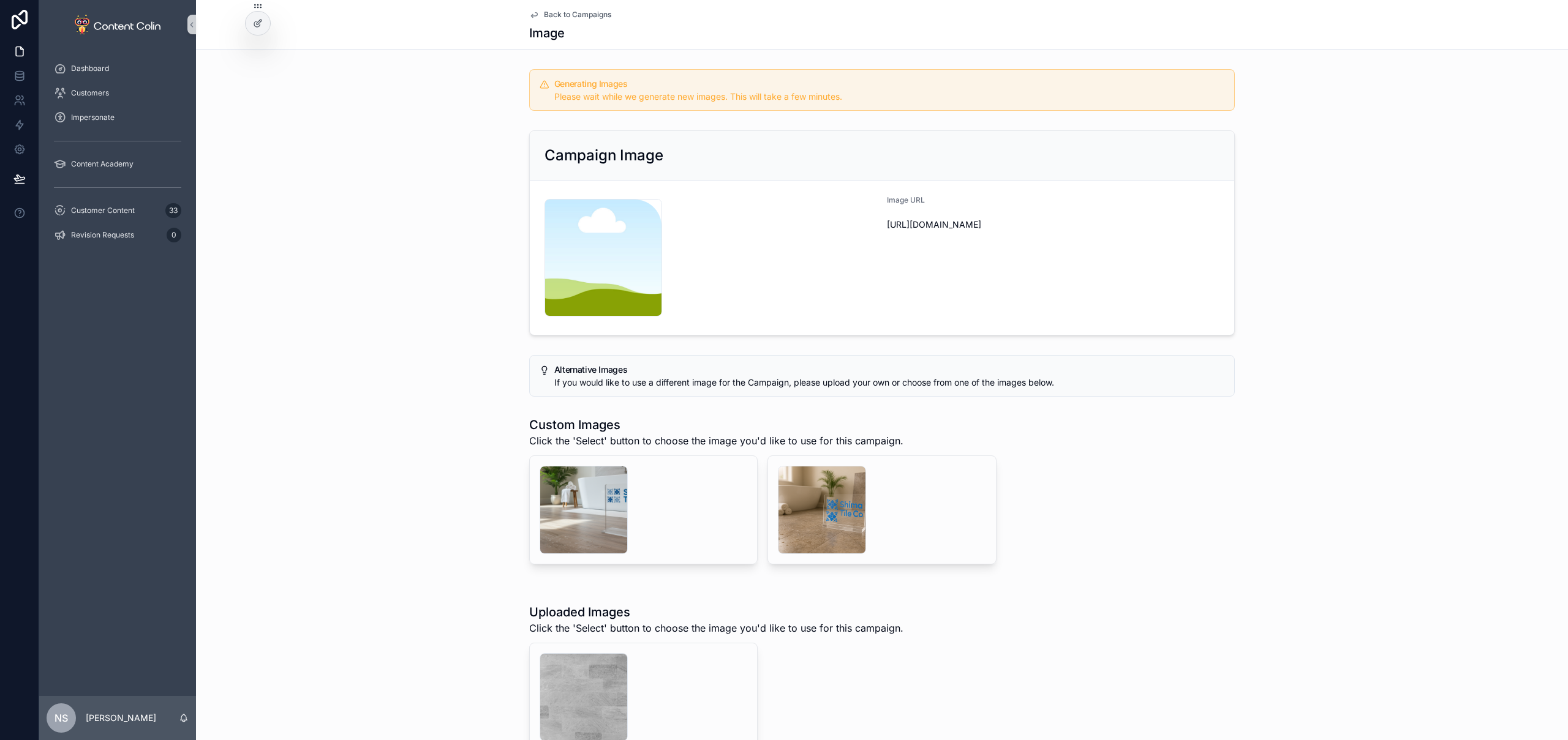
click at [586, 14] on span "Back to Campaigns" at bounding box center [578, 14] width 67 height 9
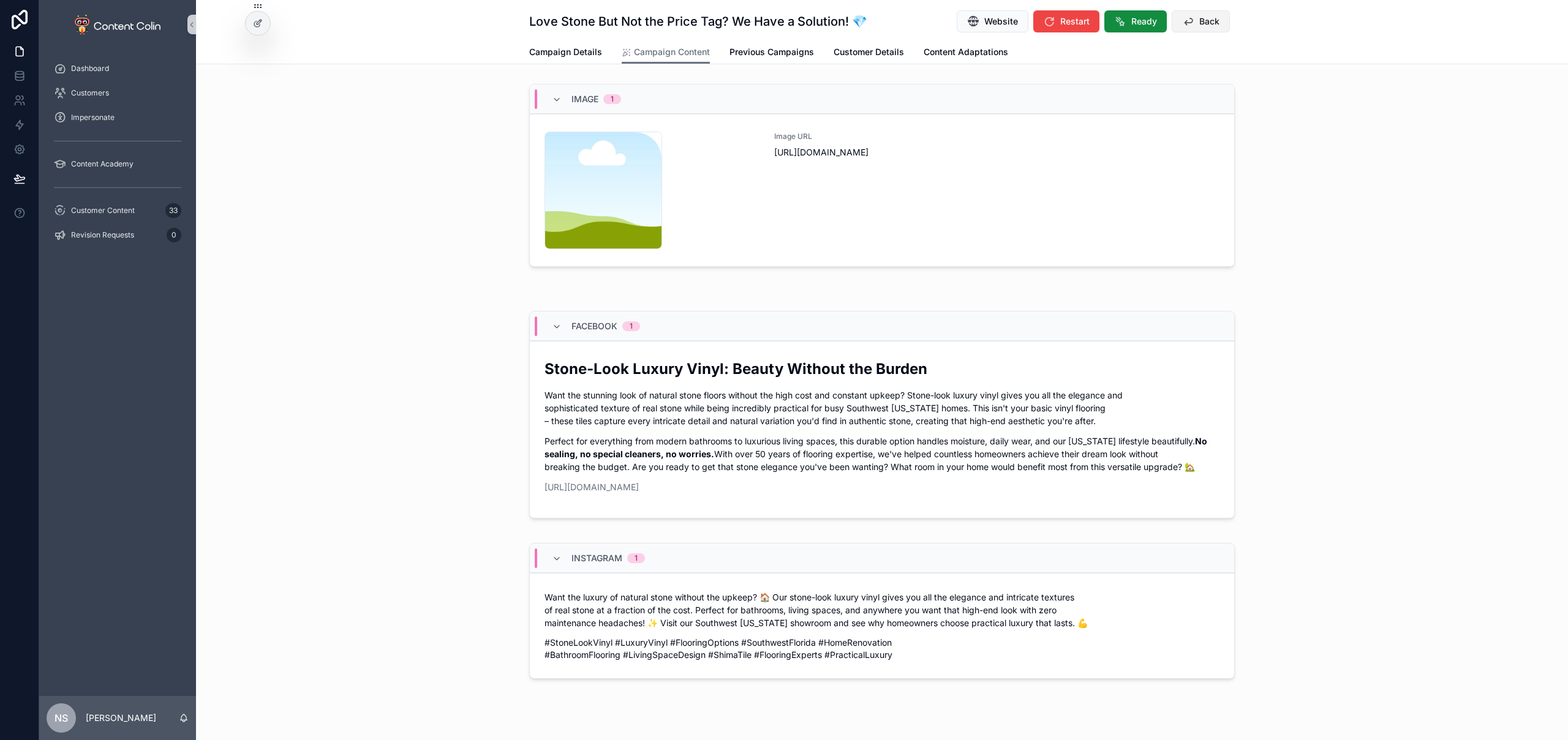
click at [1199, 15] on span "Back" at bounding box center [1209, 21] width 21 height 12
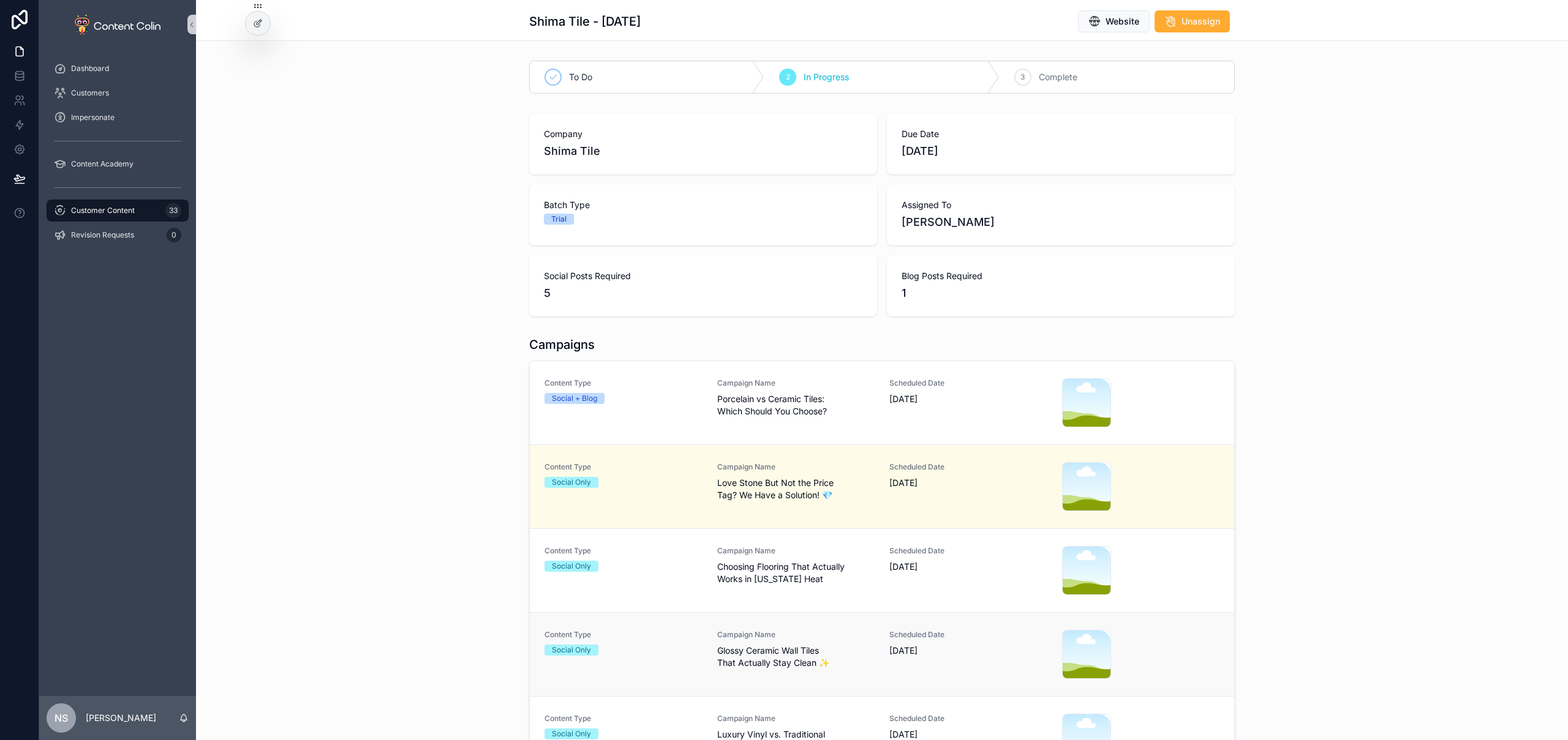
scroll to position [16, 0]
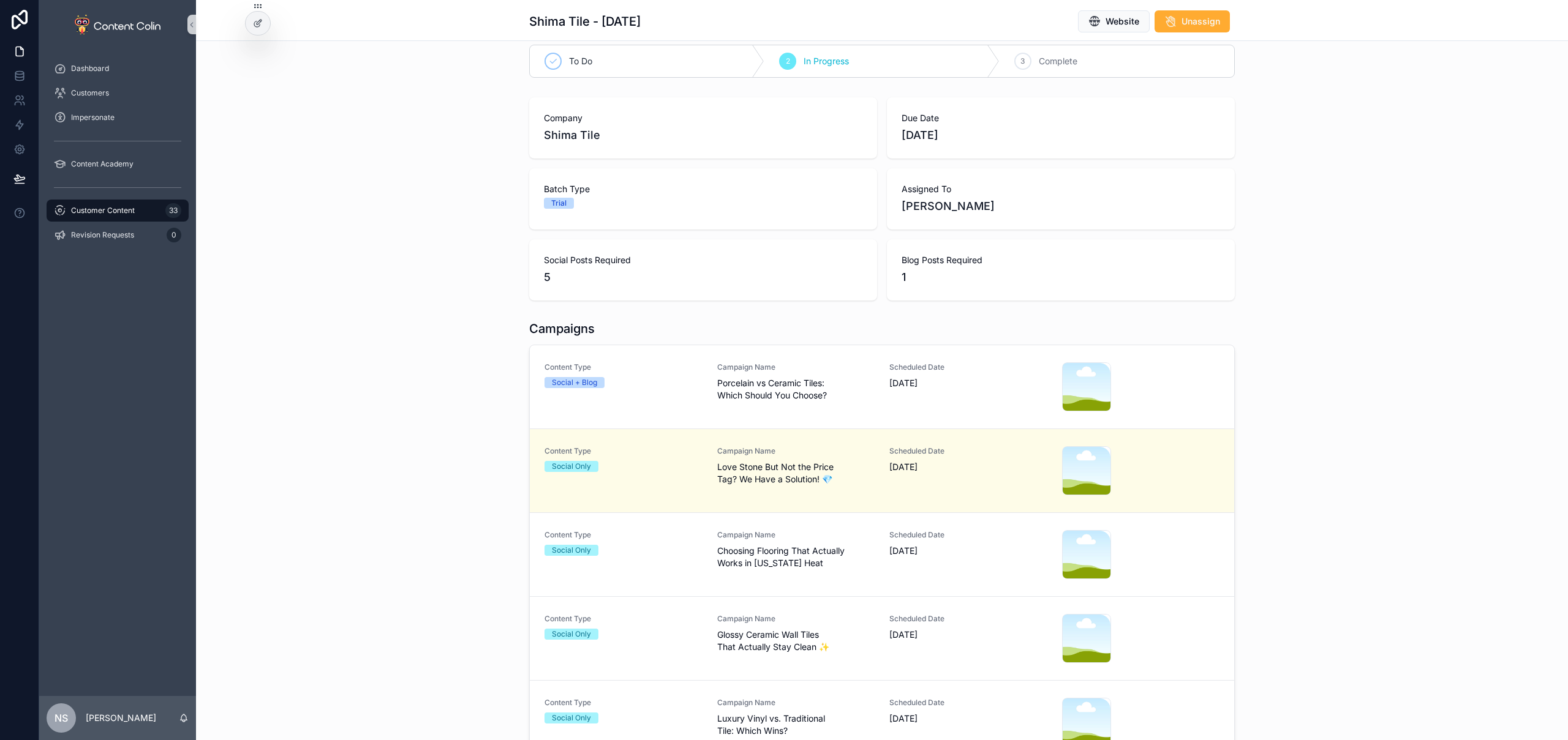
click at [827, 614] on link "Content Type Social Only Campaign Name Glossy Ceramic Wall Tiles That Actually …" at bounding box center [881, 639] width 704 height 84
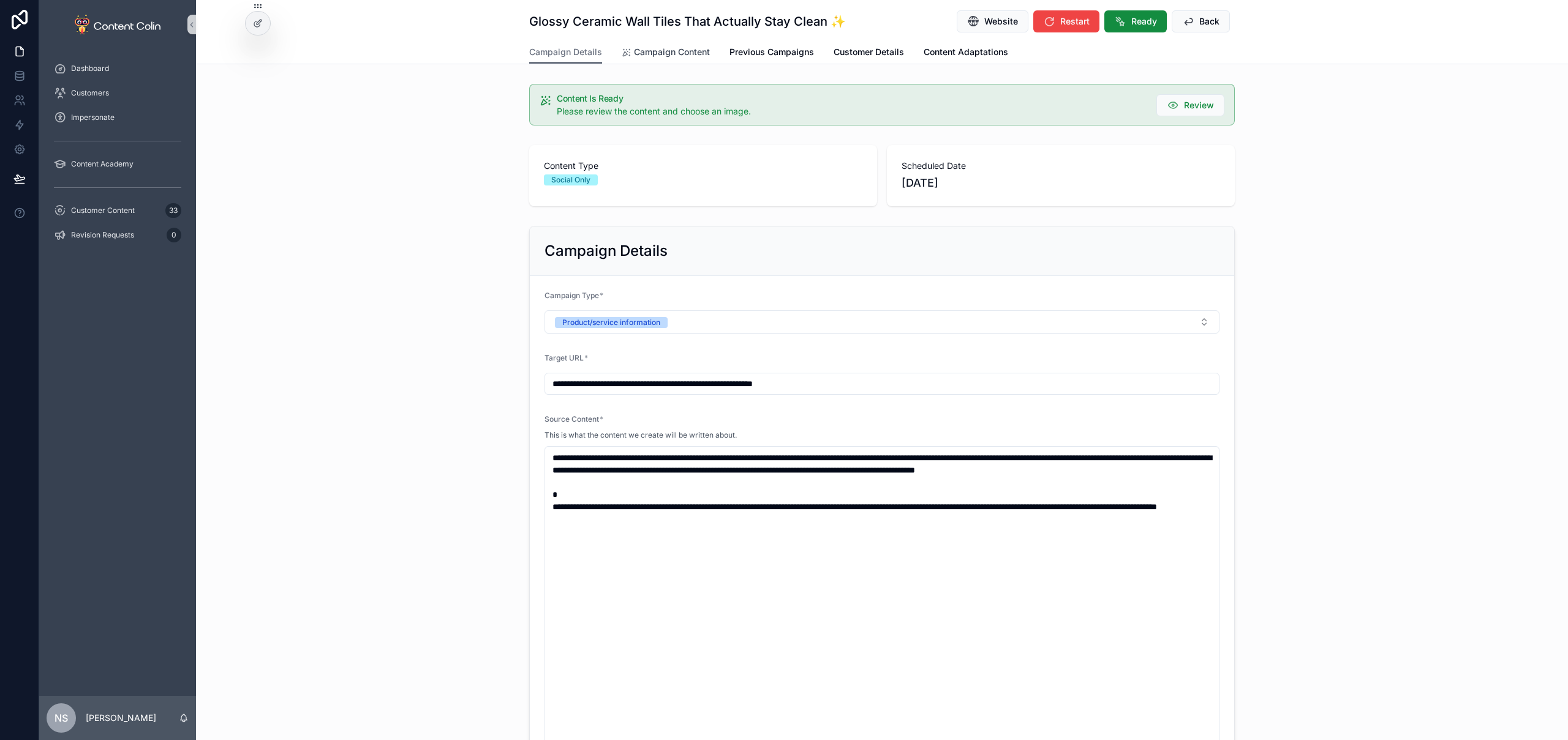
click at [656, 51] on span "Campaign Content" at bounding box center [672, 52] width 76 height 12
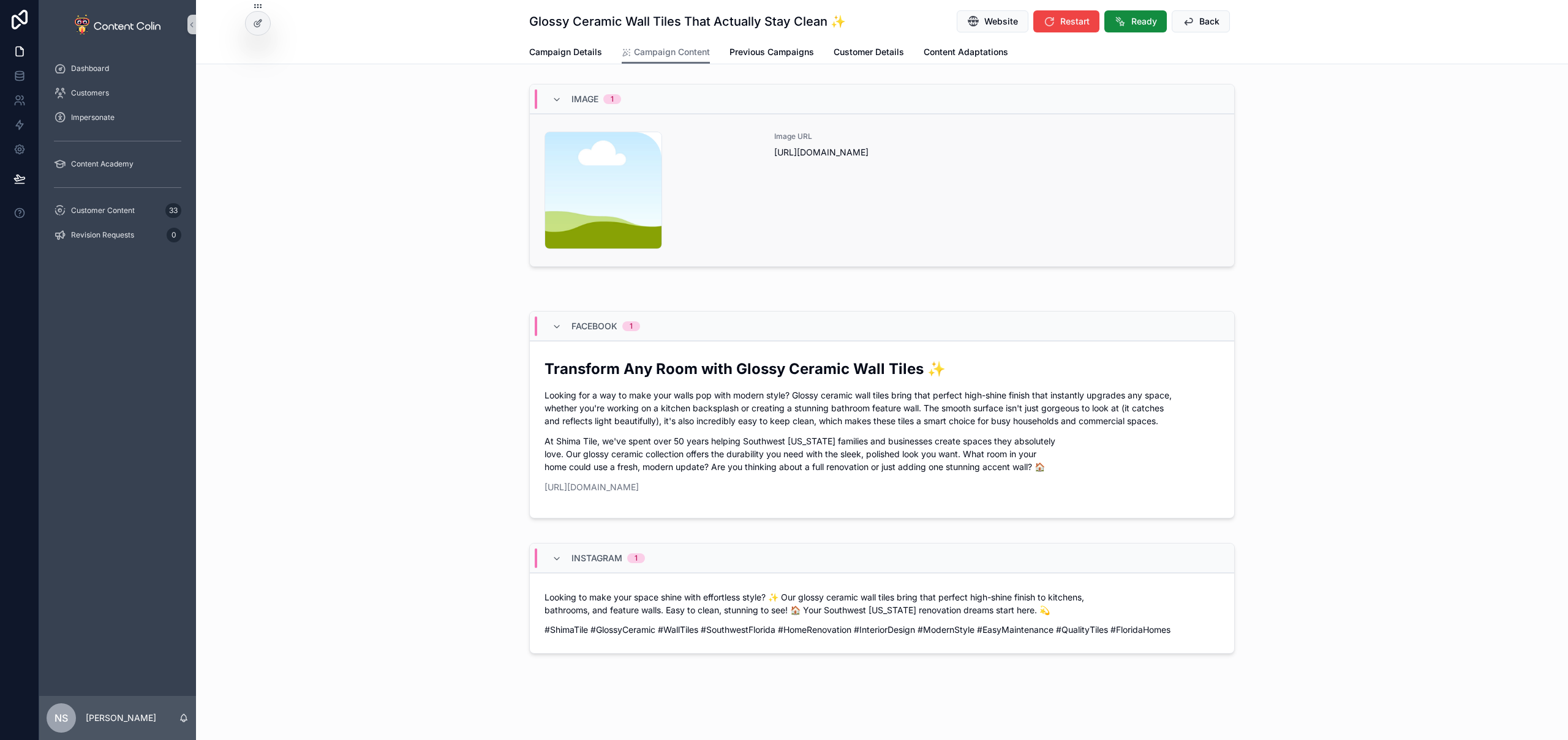
click at [878, 212] on div "Image URL [URL][DOMAIN_NAME]" at bounding box center [996, 191] width 445 height 118
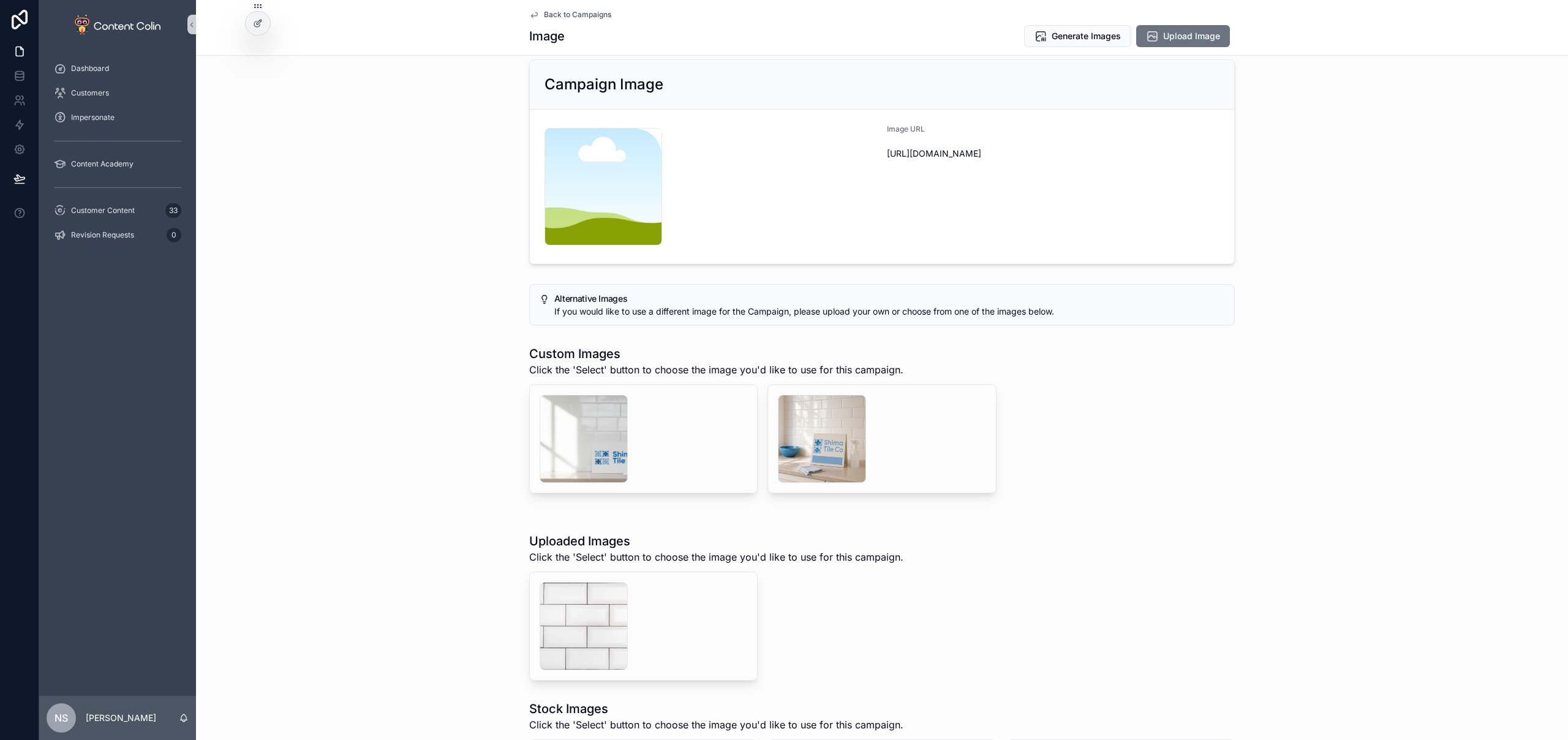
scroll to position [180, 0]
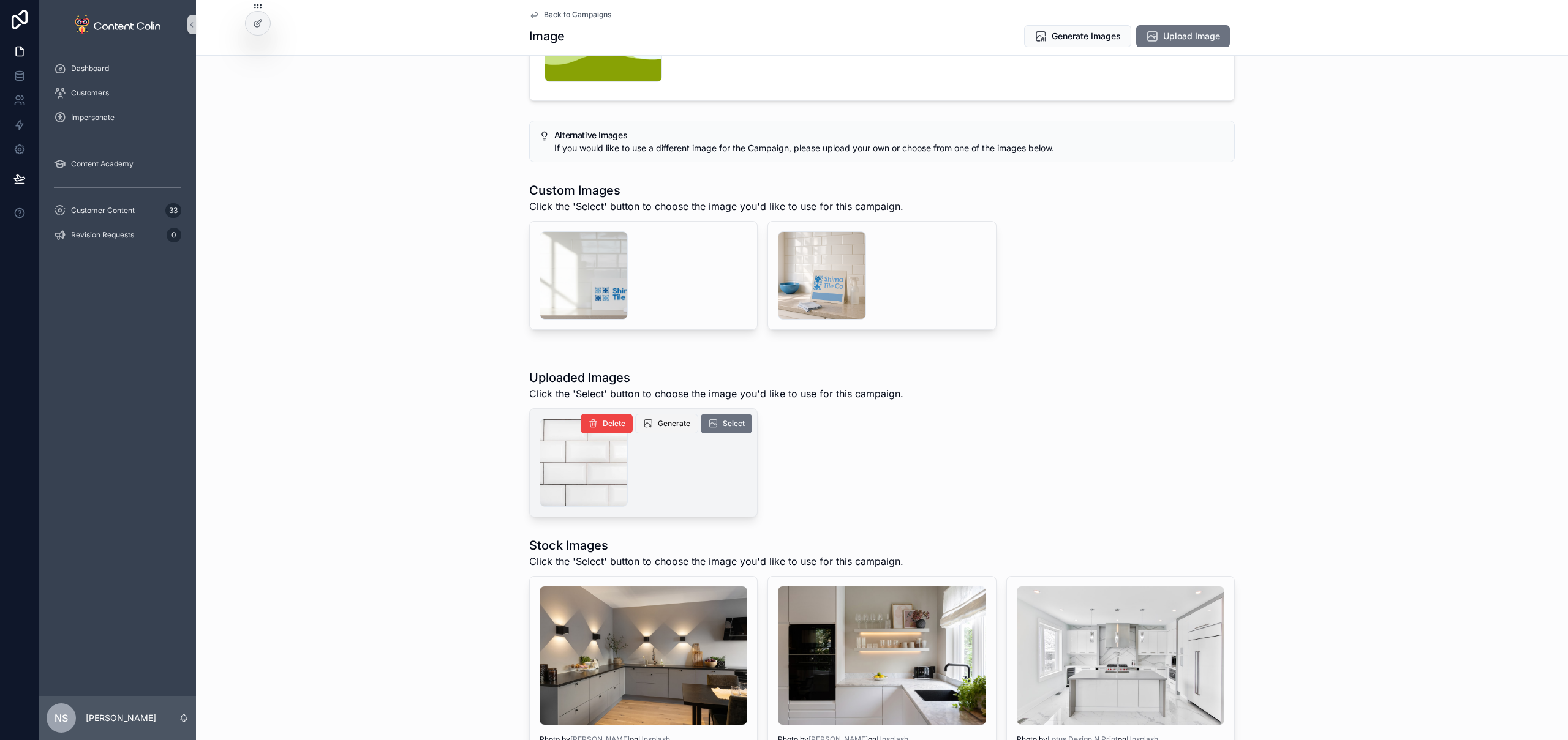
click at [673, 429] on button "Generate" at bounding box center [666, 423] width 63 height 20
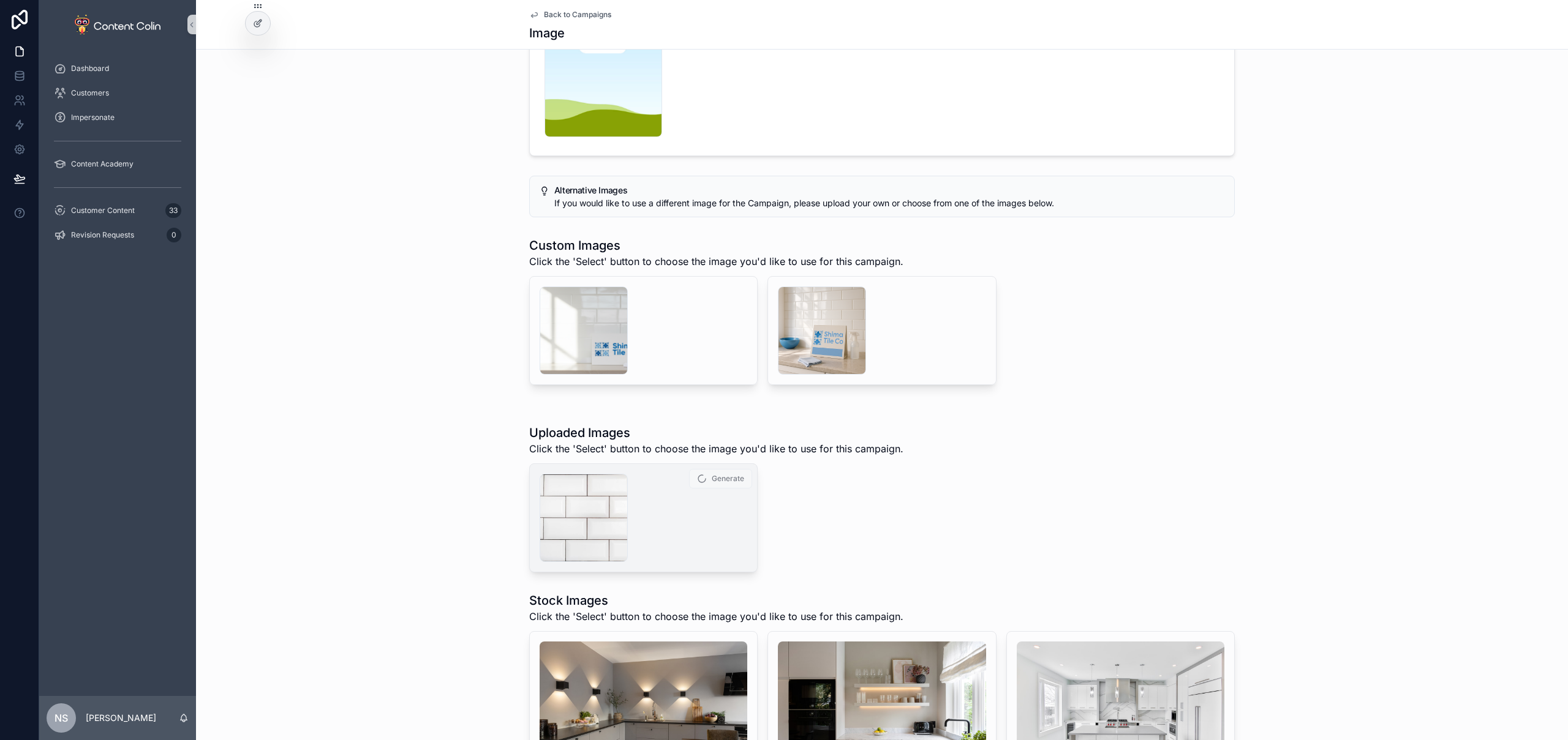
scroll to position [234, 0]
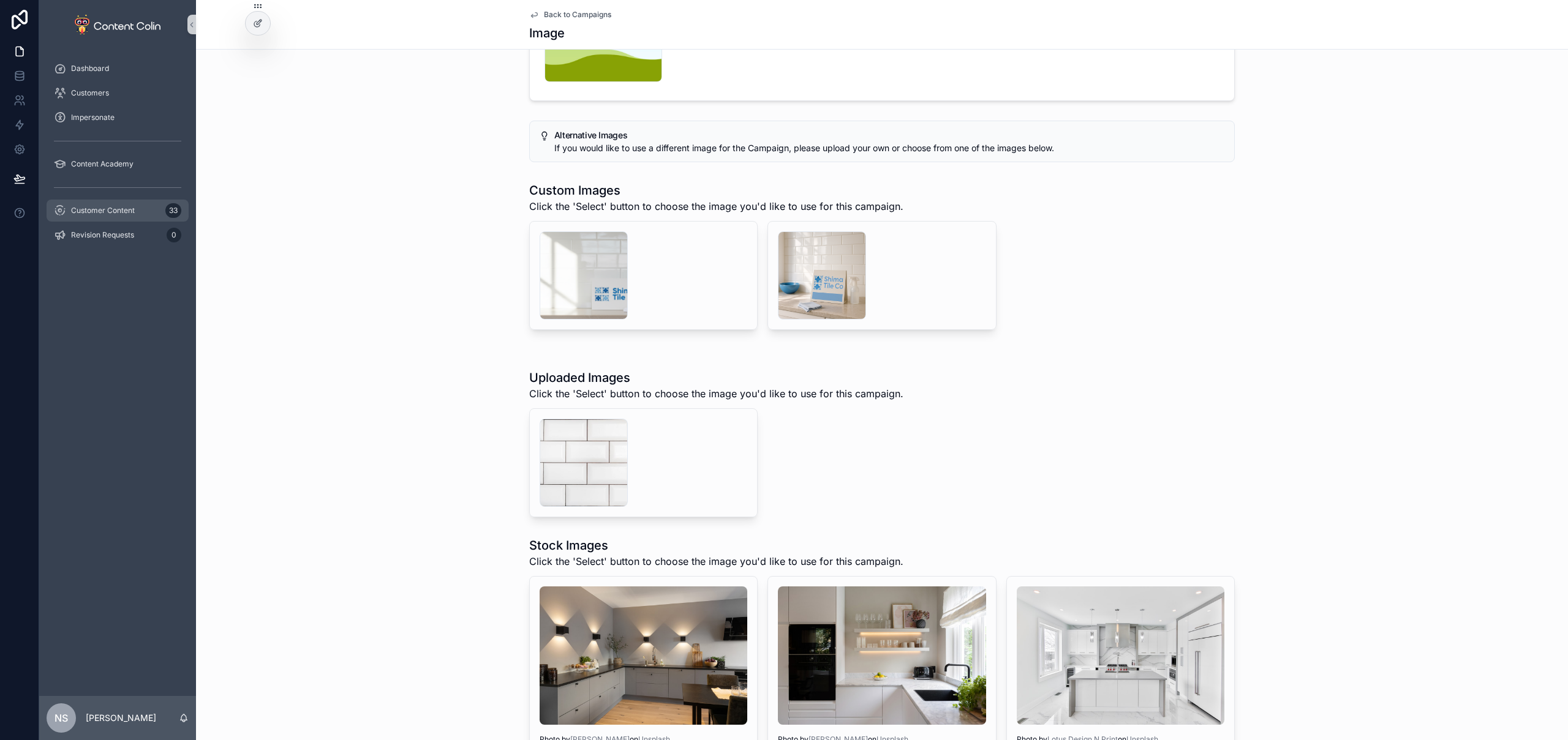
click at [100, 206] on span "Customer Content" at bounding box center [103, 211] width 64 height 9
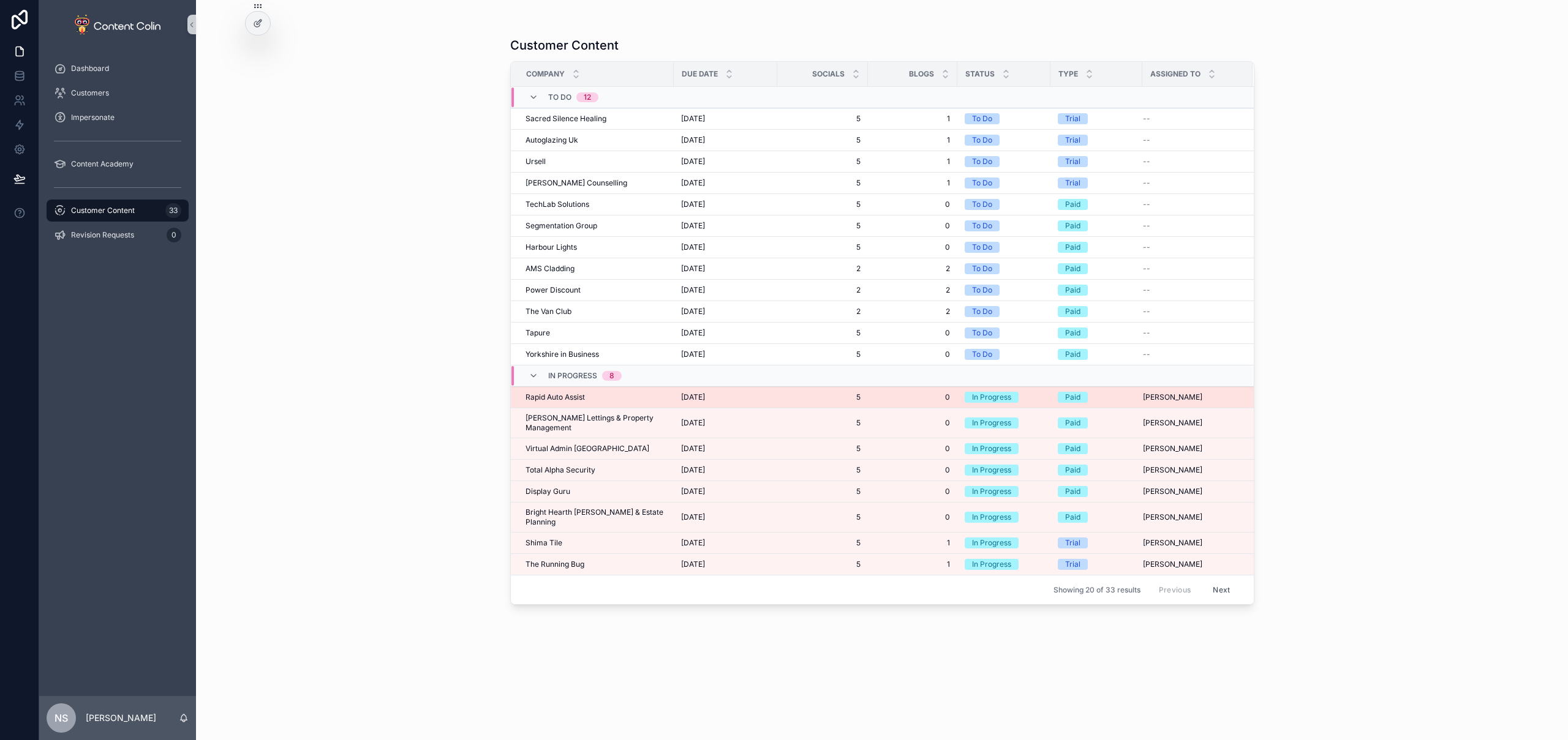
click at [611, 397] on div "Rapid Auto Assist Rapid Auto Assist" at bounding box center [596, 397] width 141 height 9
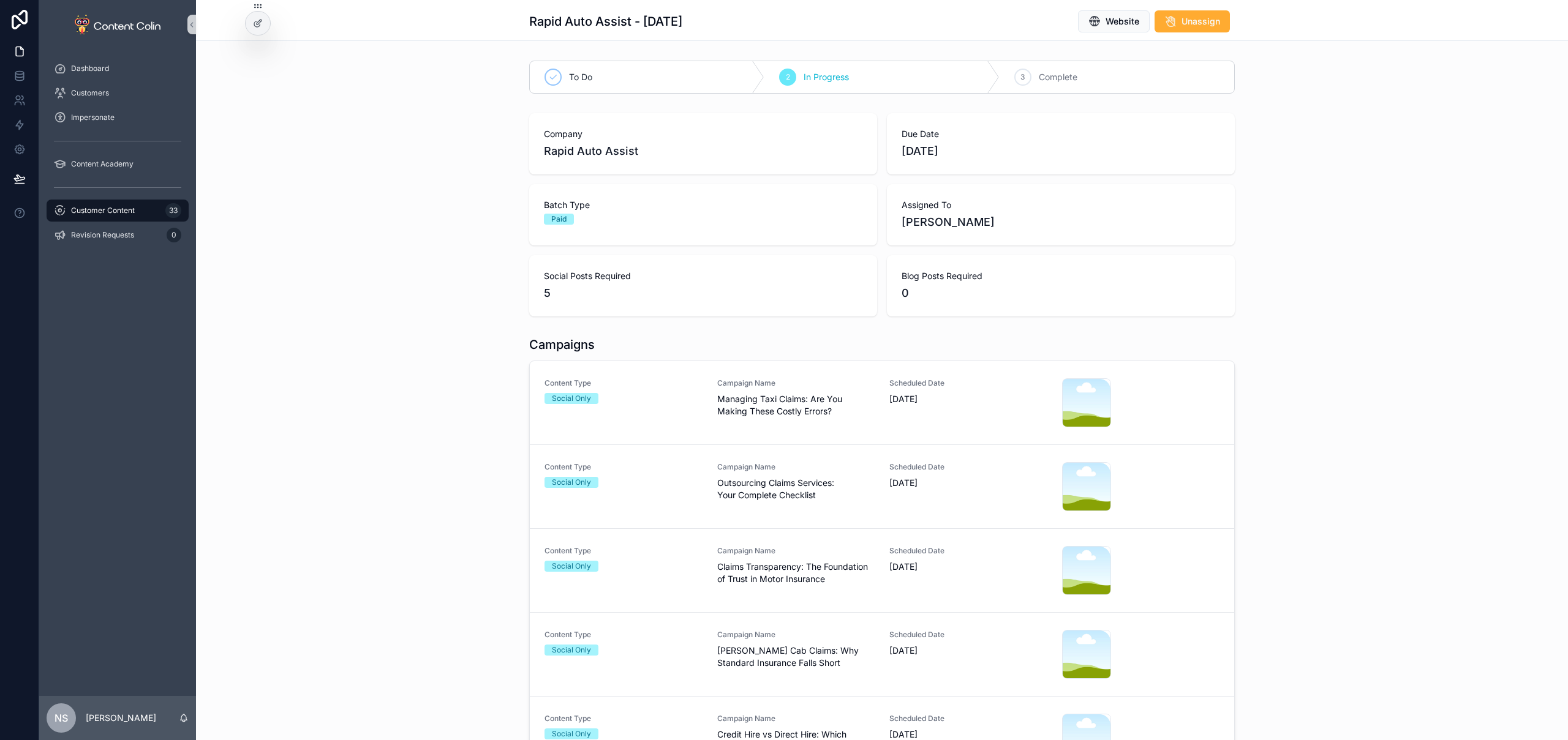
click at [742, 401] on span "Managing Taxi Claims: Are You Making These Costly Errors?" at bounding box center [796, 406] width 158 height 24
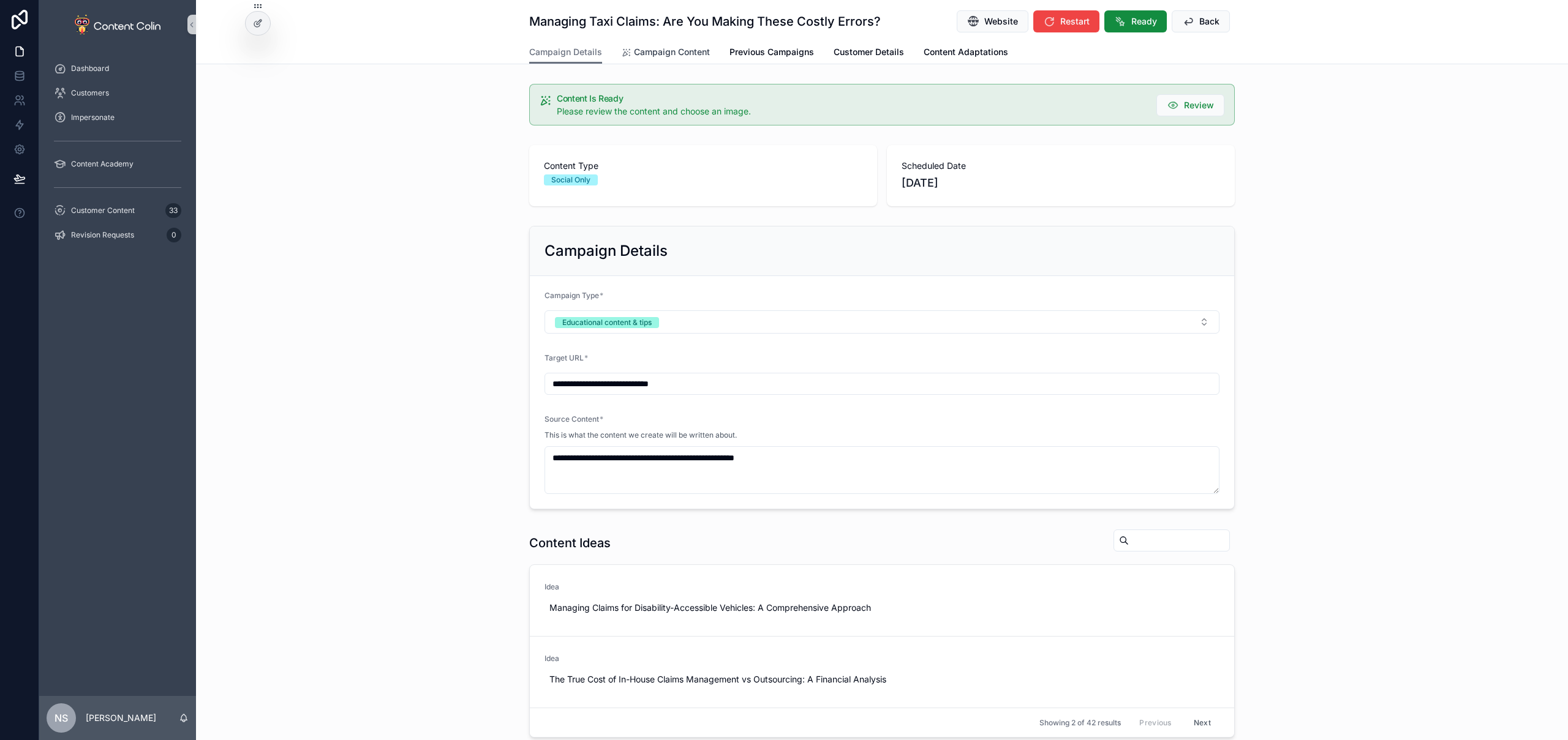
click at [674, 52] on span "Campaign Content" at bounding box center [672, 52] width 76 height 12
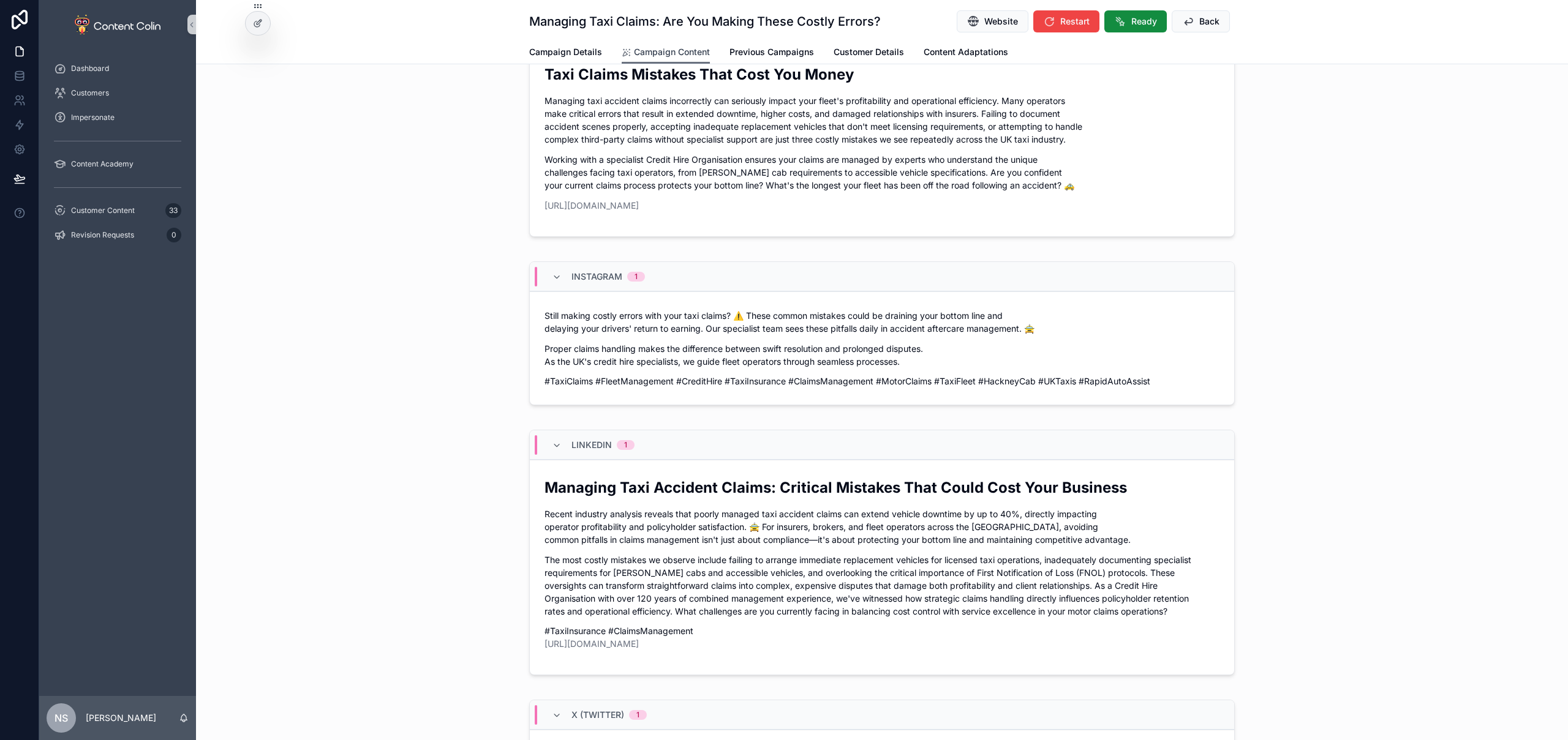
scroll to position [54, 0]
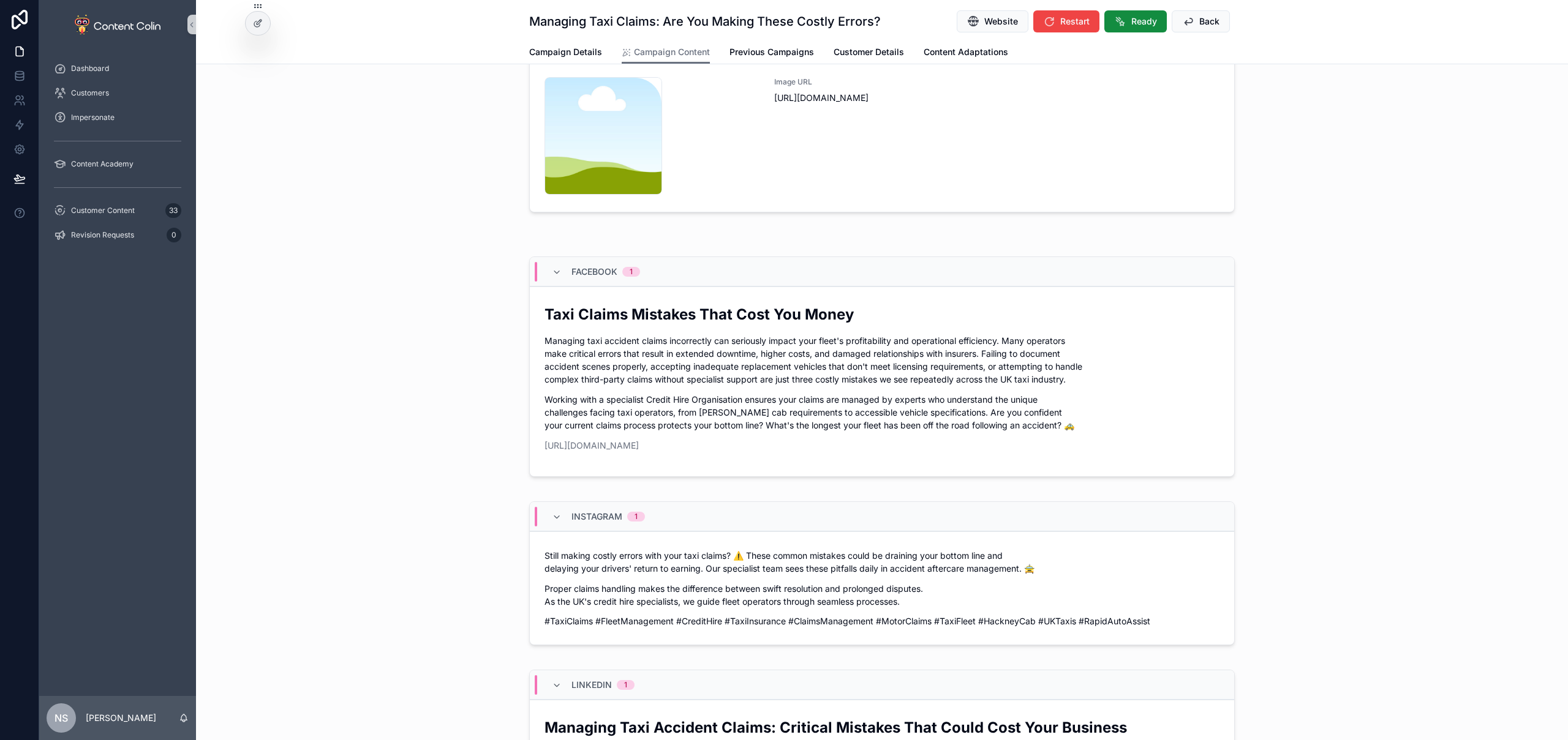
click at [322, 344] on div "Facebook 1 Taxi Claims Mistakes That Cost You Money Managing taxi accident clai…" at bounding box center [881, 369] width 1371 height 235
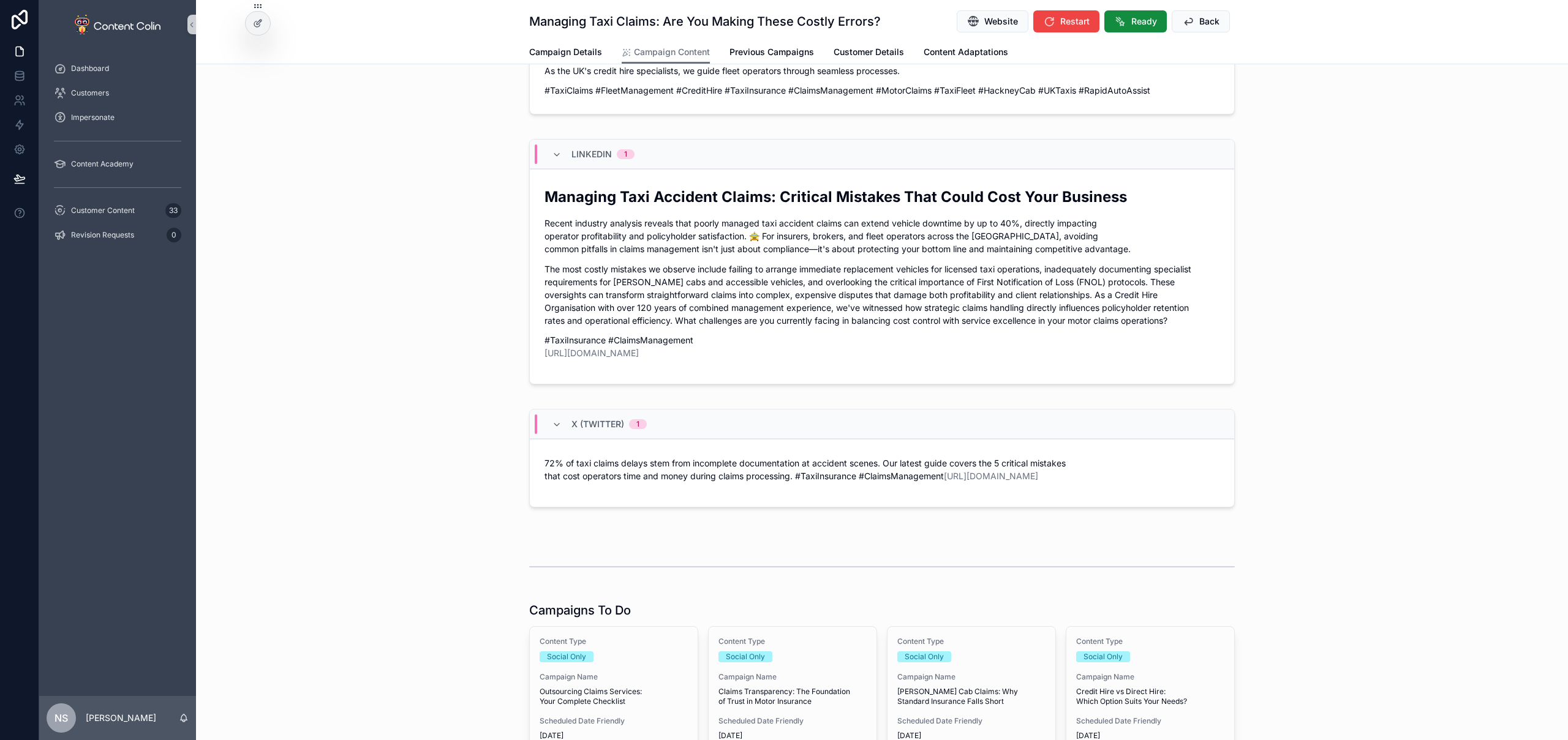
scroll to position [0, 0]
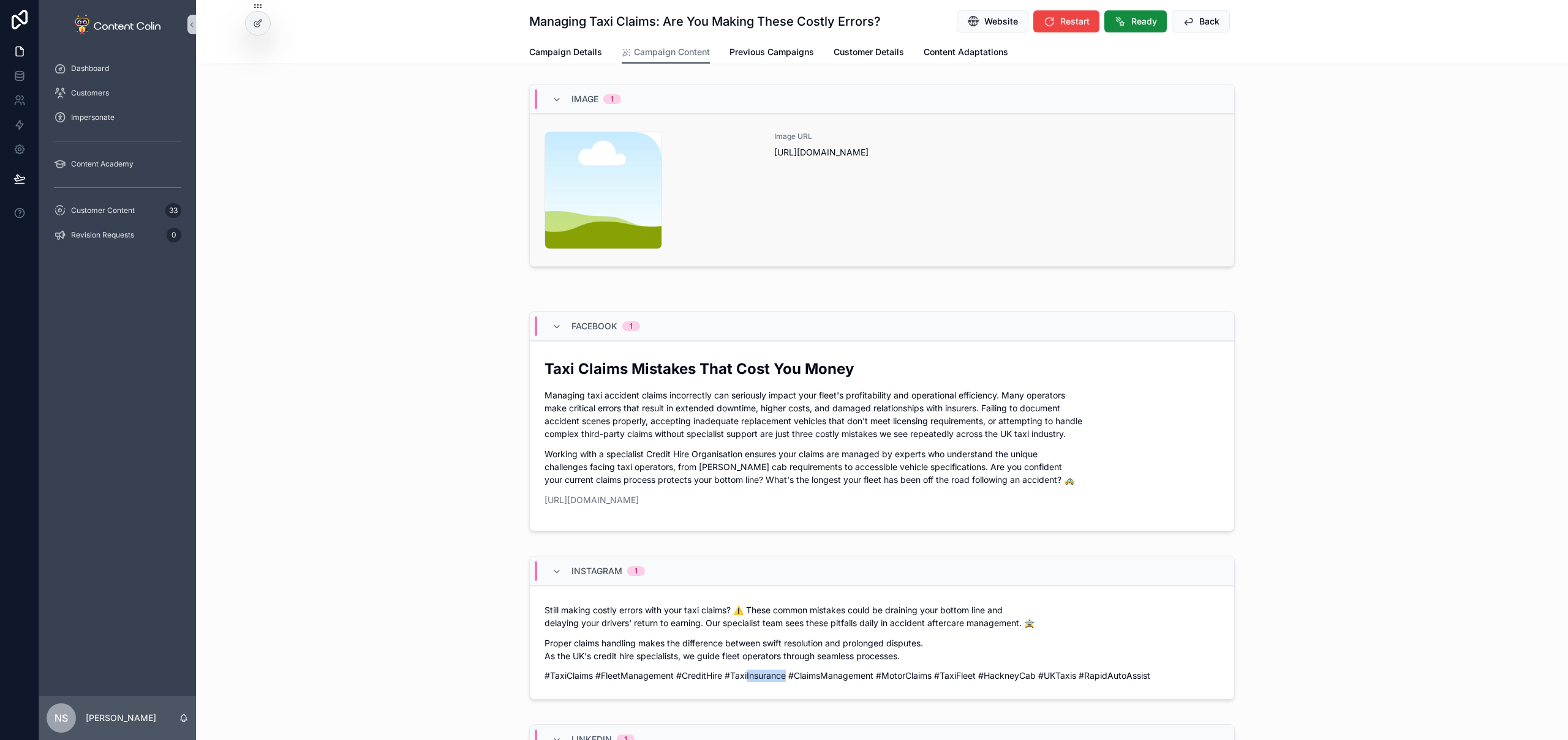
click at [768, 186] on div "content-placeholder .png Image URL [URL][DOMAIN_NAME]" at bounding box center [881, 191] width 674 height 118
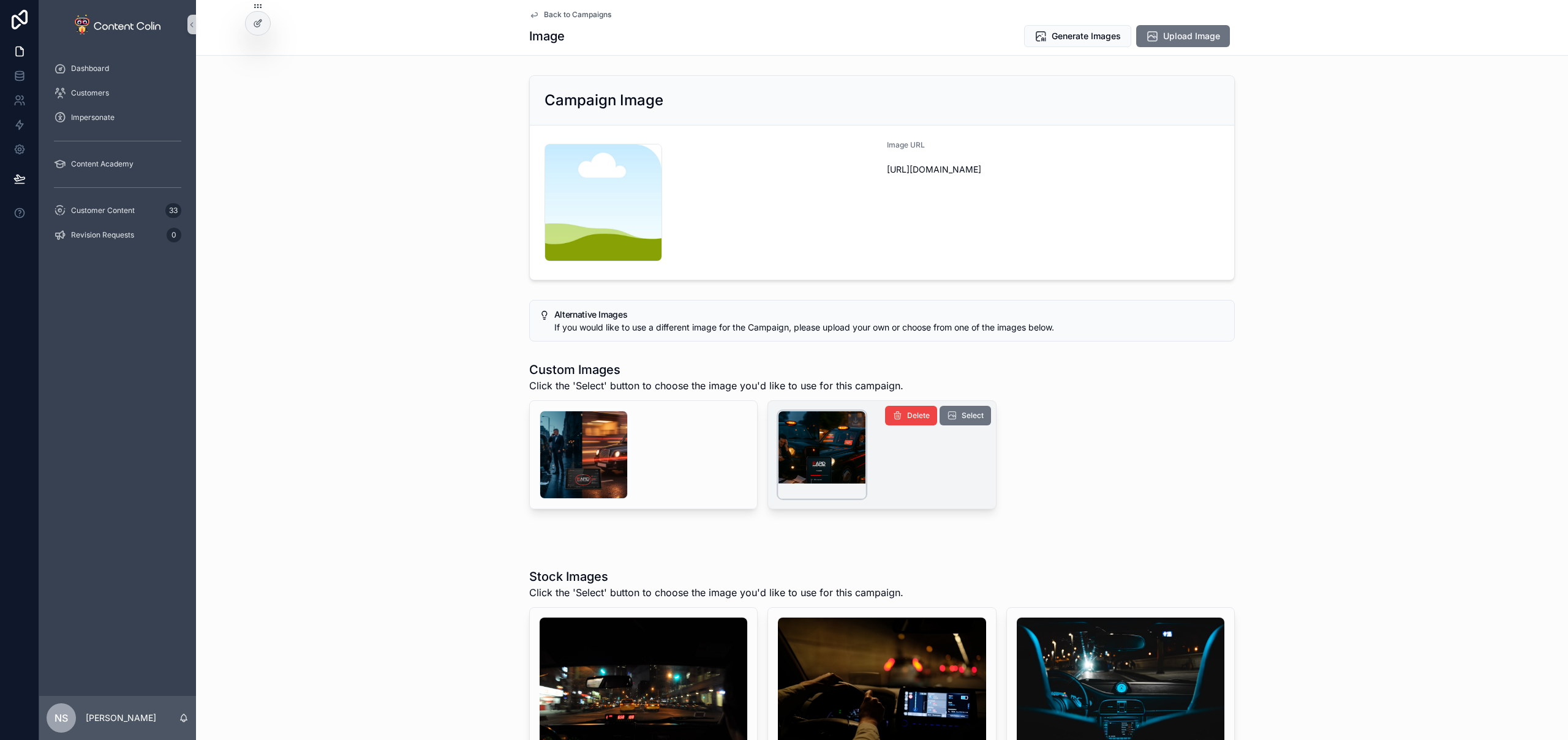
click at [828, 462] on div "scrollable content" at bounding box center [821, 455] width 88 height 88
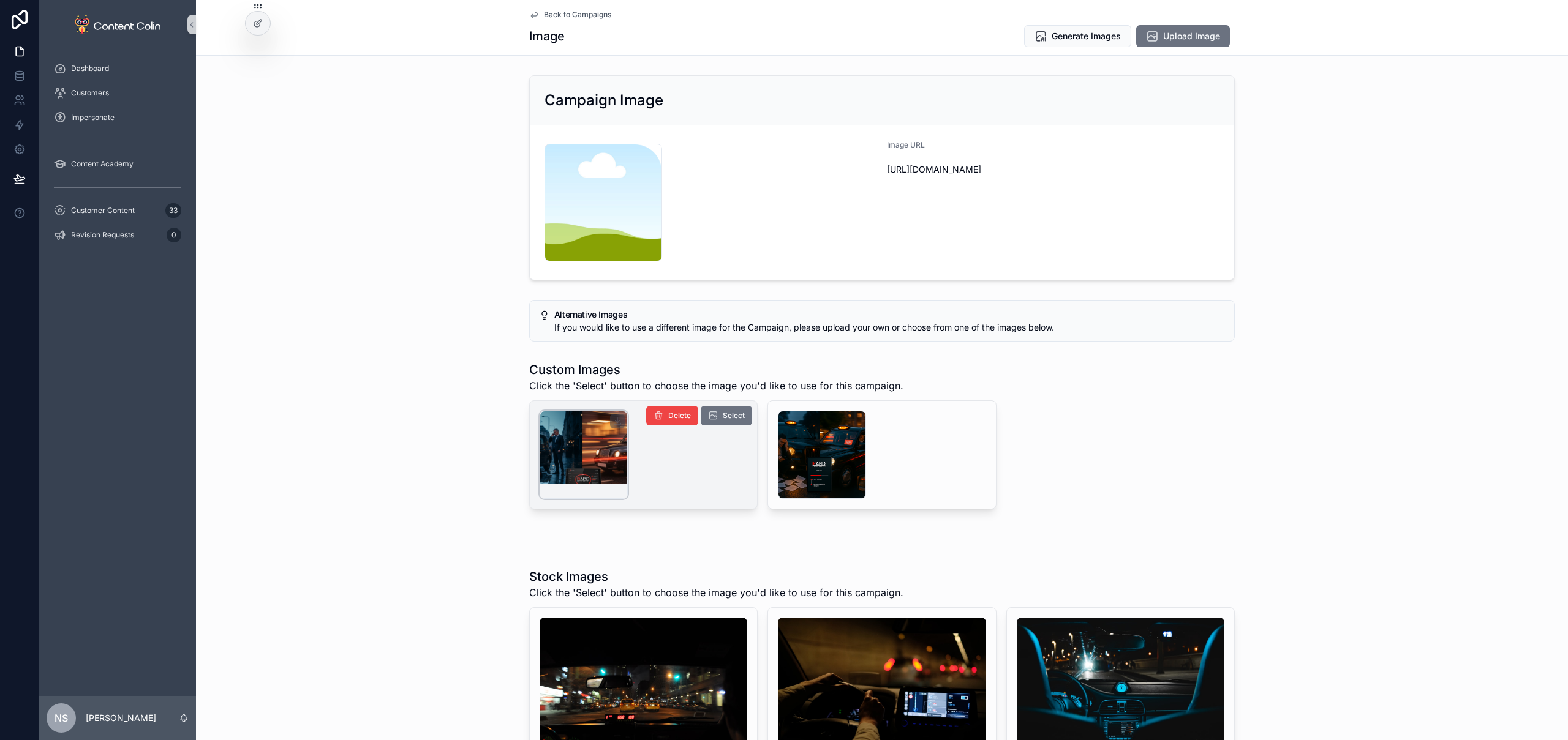
click at [570, 437] on div "scrollable content" at bounding box center [584, 455] width 88 height 88
click at [1083, 43] on button "Generate Images" at bounding box center [1077, 37] width 107 height 22
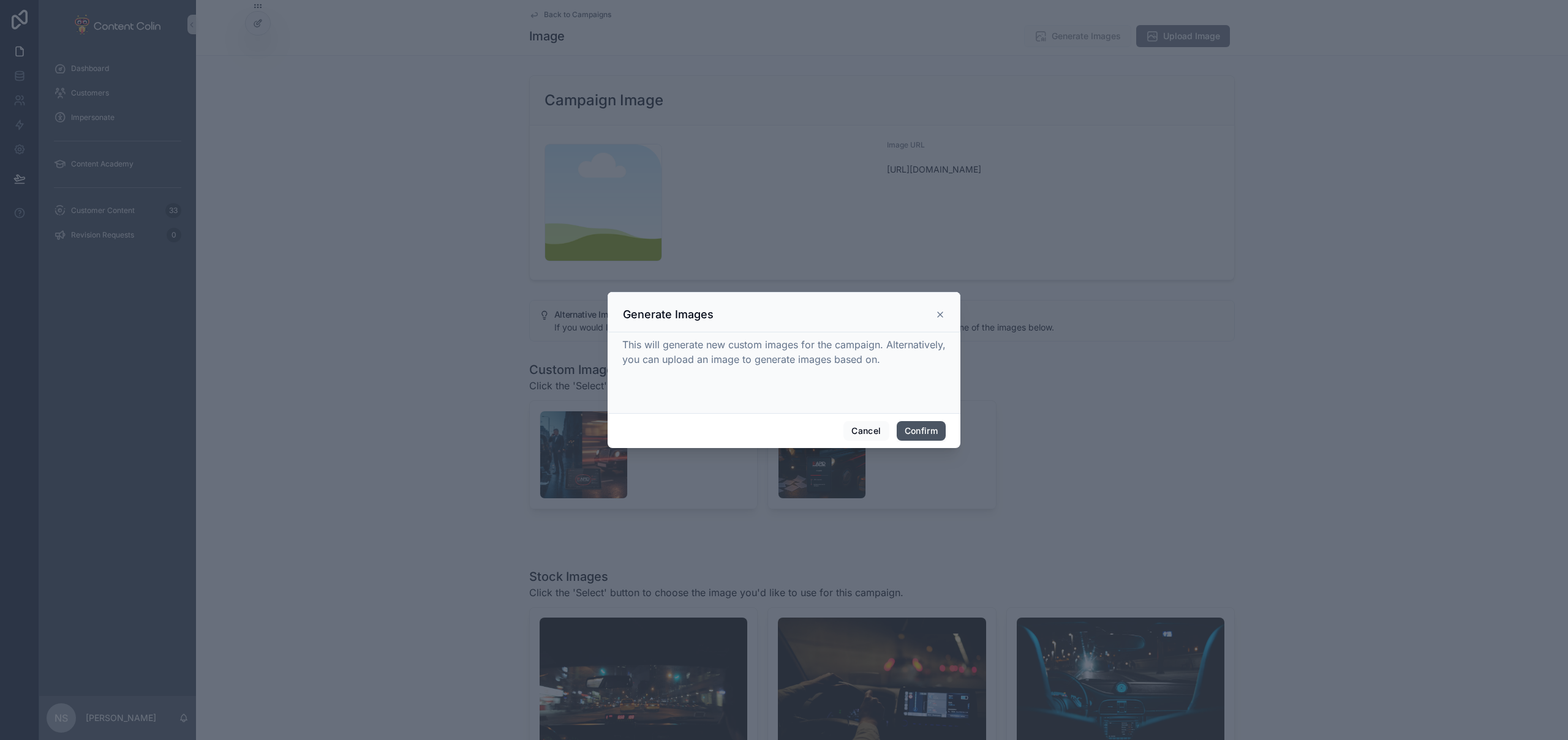
drag, startPoint x: 925, startPoint y: 433, endPoint x: 935, endPoint y: 410, distance: 25.1
click at [925, 433] on button "Confirm" at bounding box center [921, 431] width 49 height 20
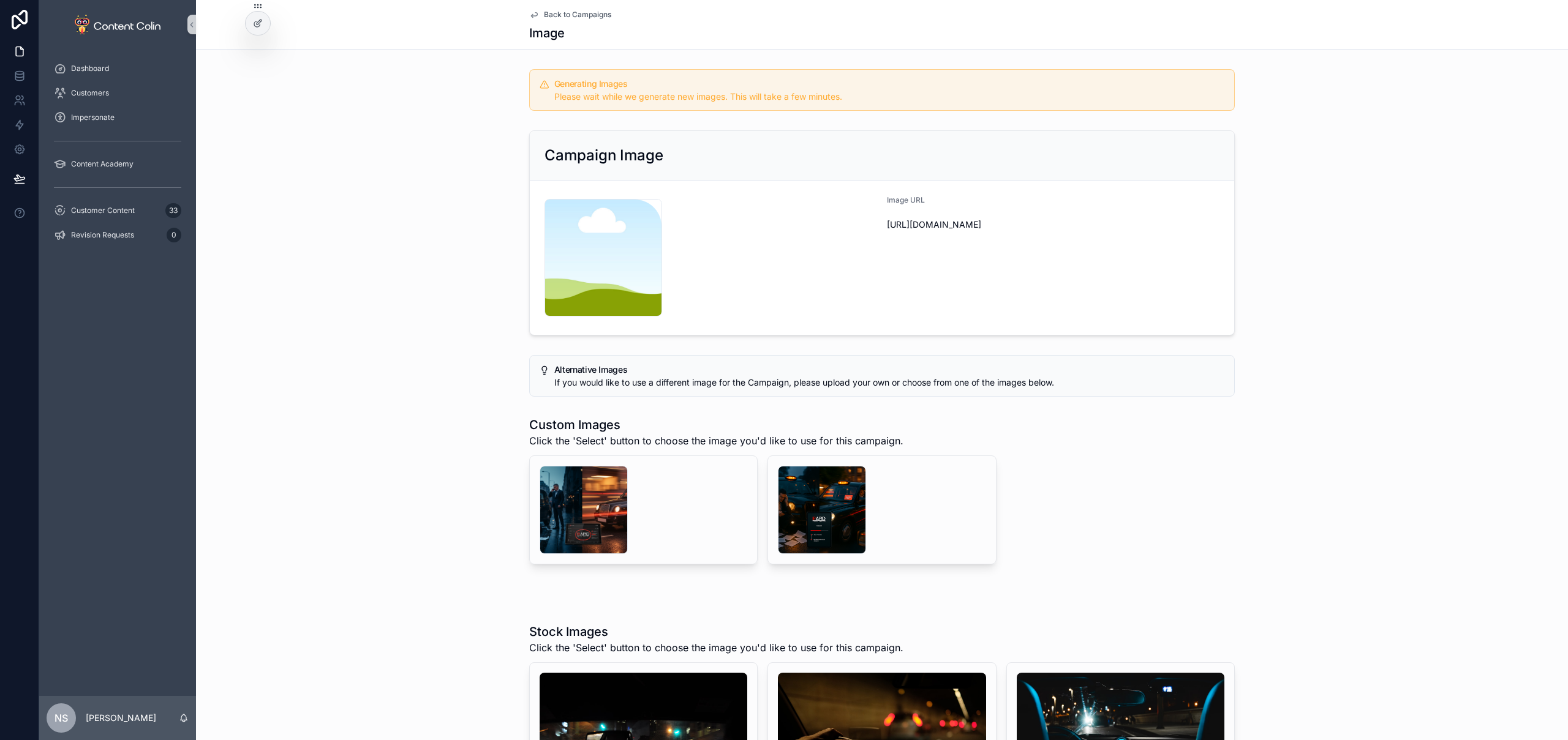
click at [586, 15] on span "Back to Campaigns" at bounding box center [578, 14] width 67 height 9
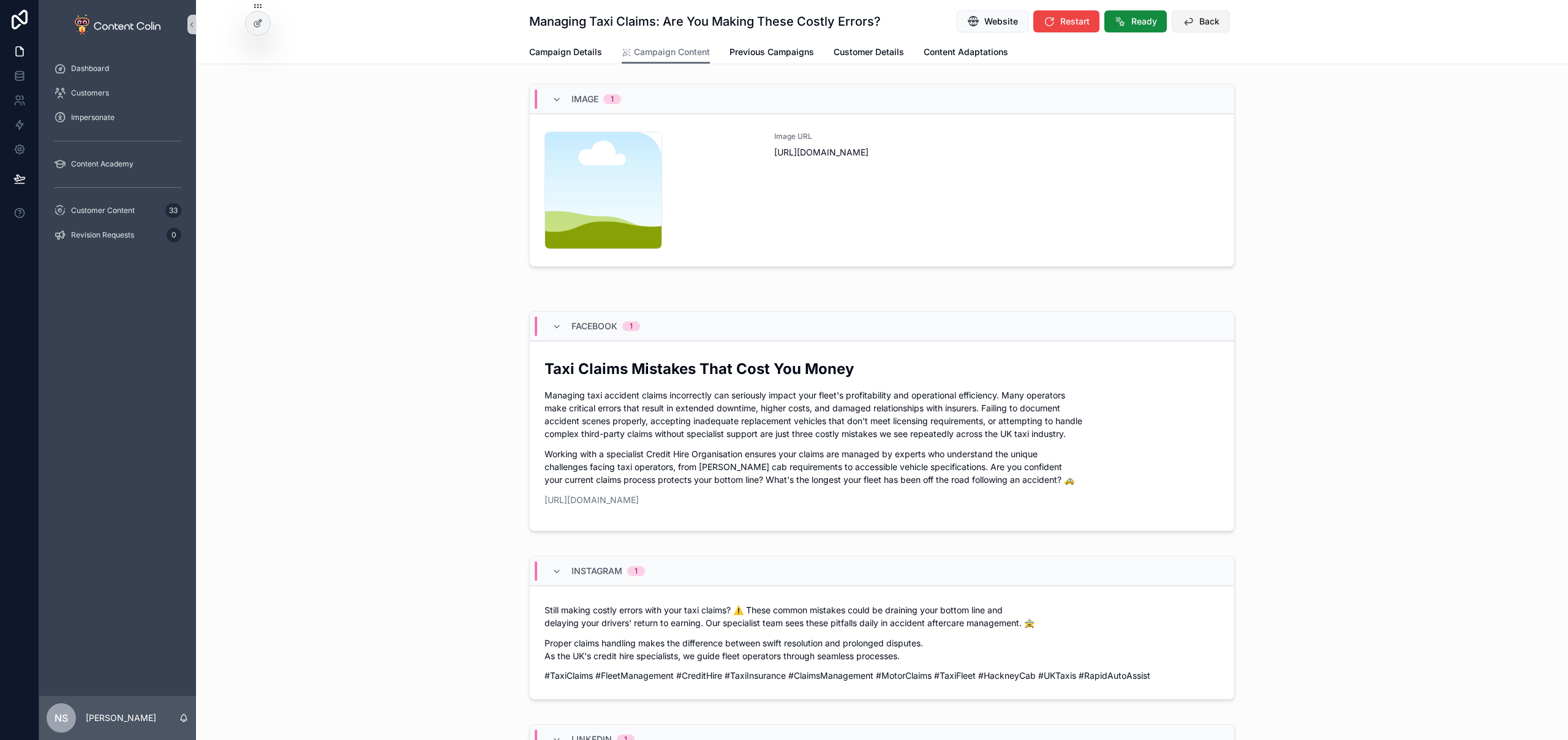
click at [1202, 23] on span "Back" at bounding box center [1209, 21] width 21 height 12
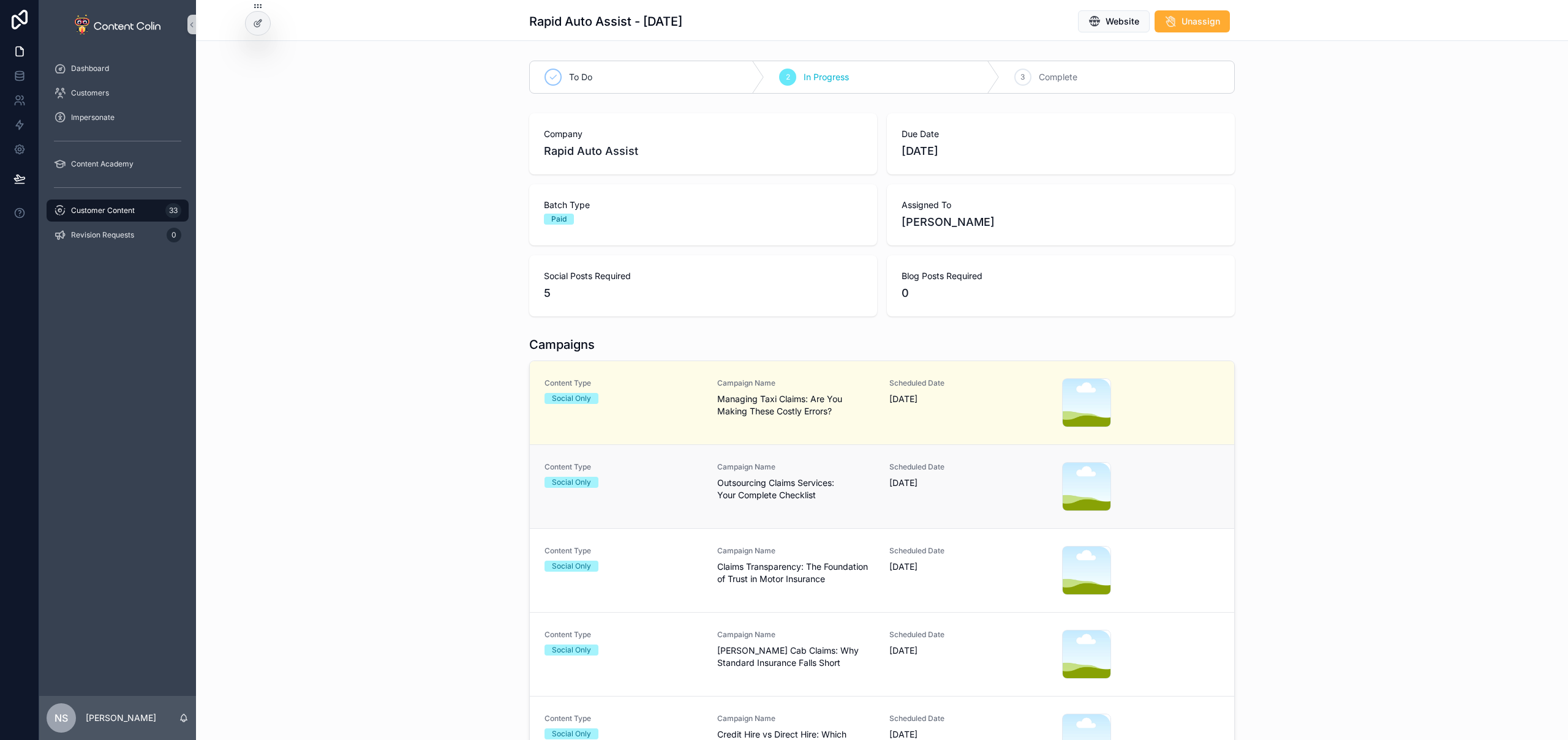
click at [678, 517] on link "Content Type Social Only Campaign Name Outsourcing Claims Services: Your Comple…" at bounding box center [881, 487] width 704 height 84
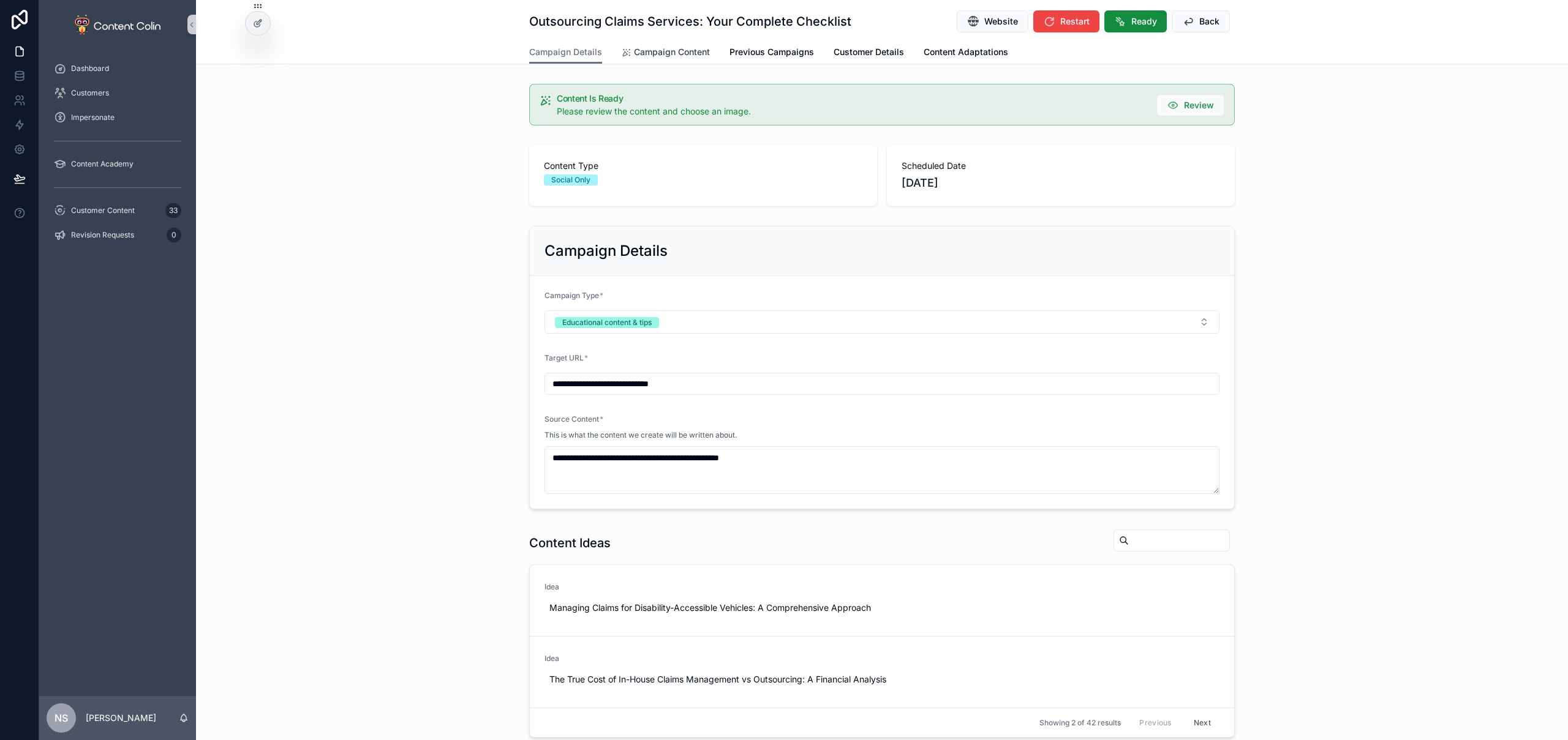
click at [687, 52] on span "Campaign Content" at bounding box center [672, 52] width 76 height 12
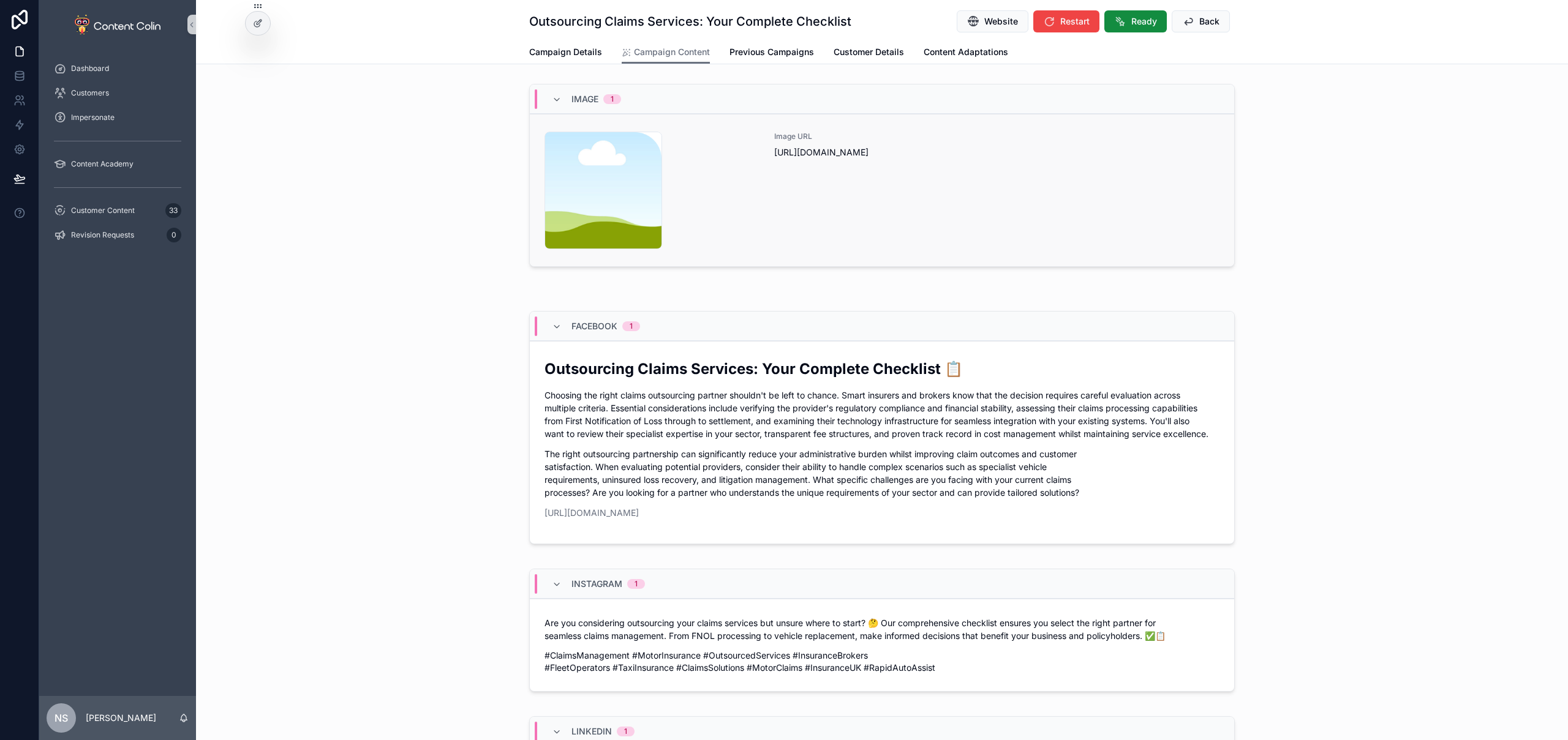
click at [899, 213] on div "Image URL [URL][DOMAIN_NAME]" at bounding box center [996, 191] width 445 height 118
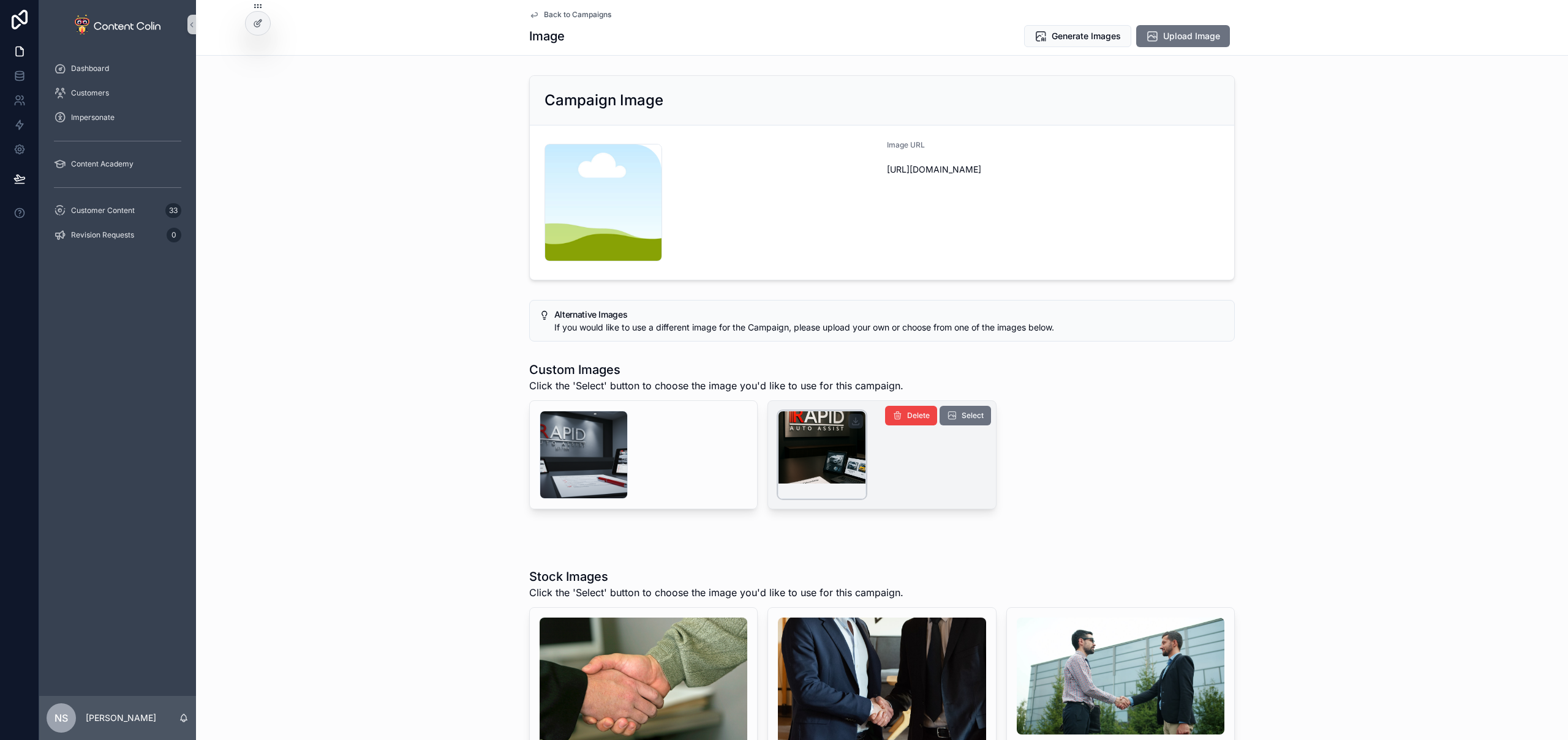
click at [806, 446] on div "scrollable content" at bounding box center [821, 455] width 88 height 88
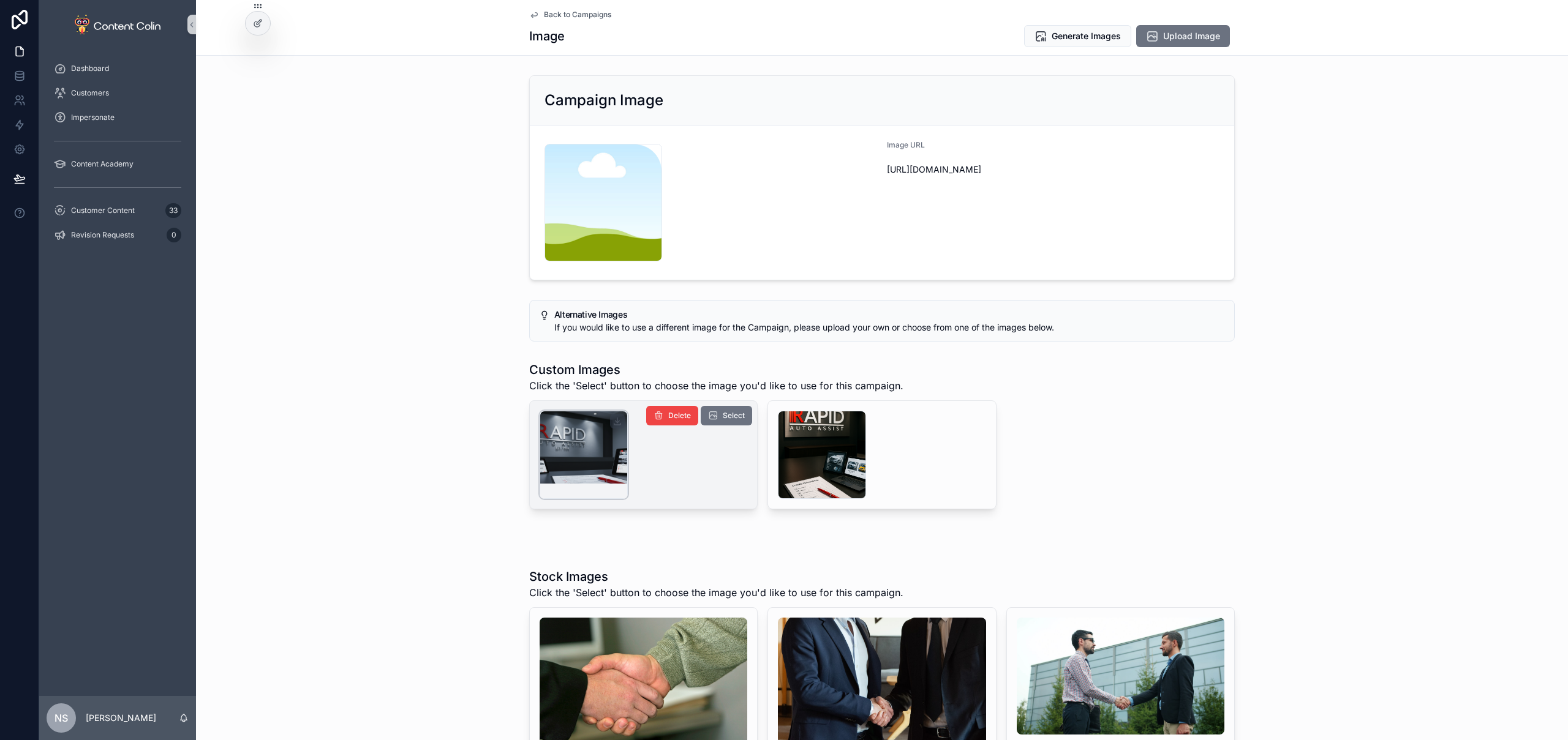
click at [582, 459] on div "scrollable content" at bounding box center [584, 455] width 88 height 88
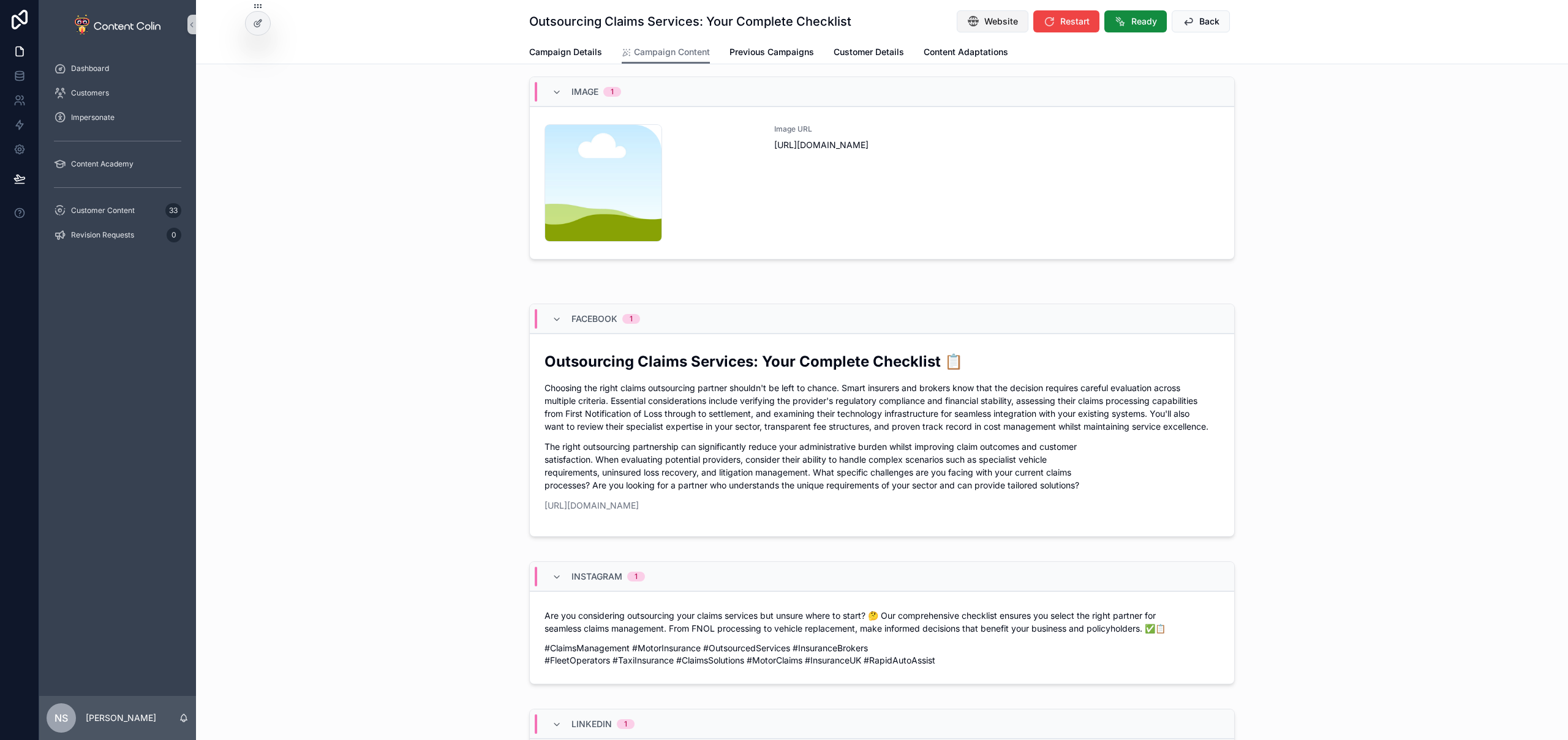
click at [995, 22] on span "Website" at bounding box center [1001, 21] width 34 height 12
click at [832, 193] on div "Image URL [URL][DOMAIN_NAME]" at bounding box center [996, 184] width 445 height 118
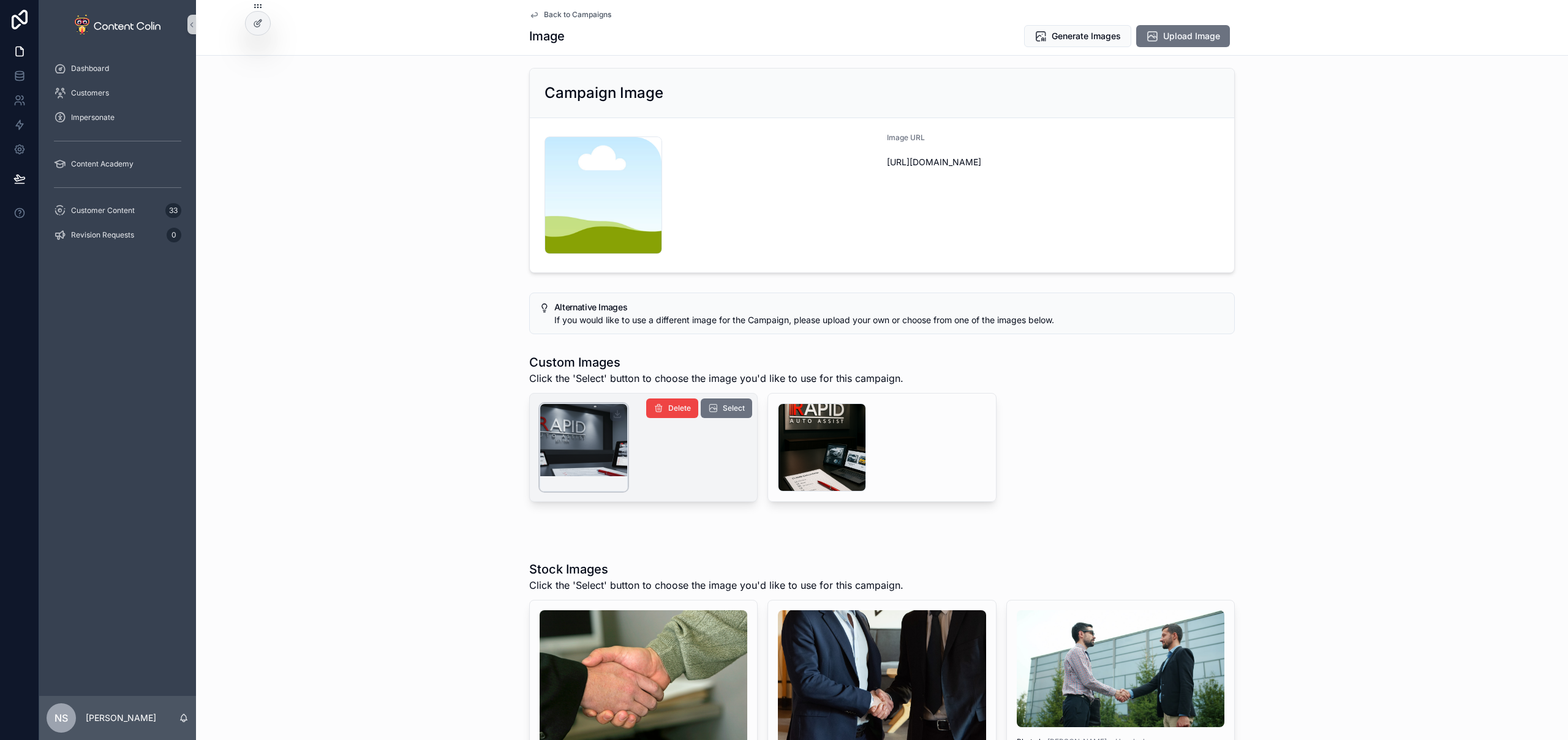
click at [584, 437] on div "scrollable content" at bounding box center [584, 448] width 88 height 88
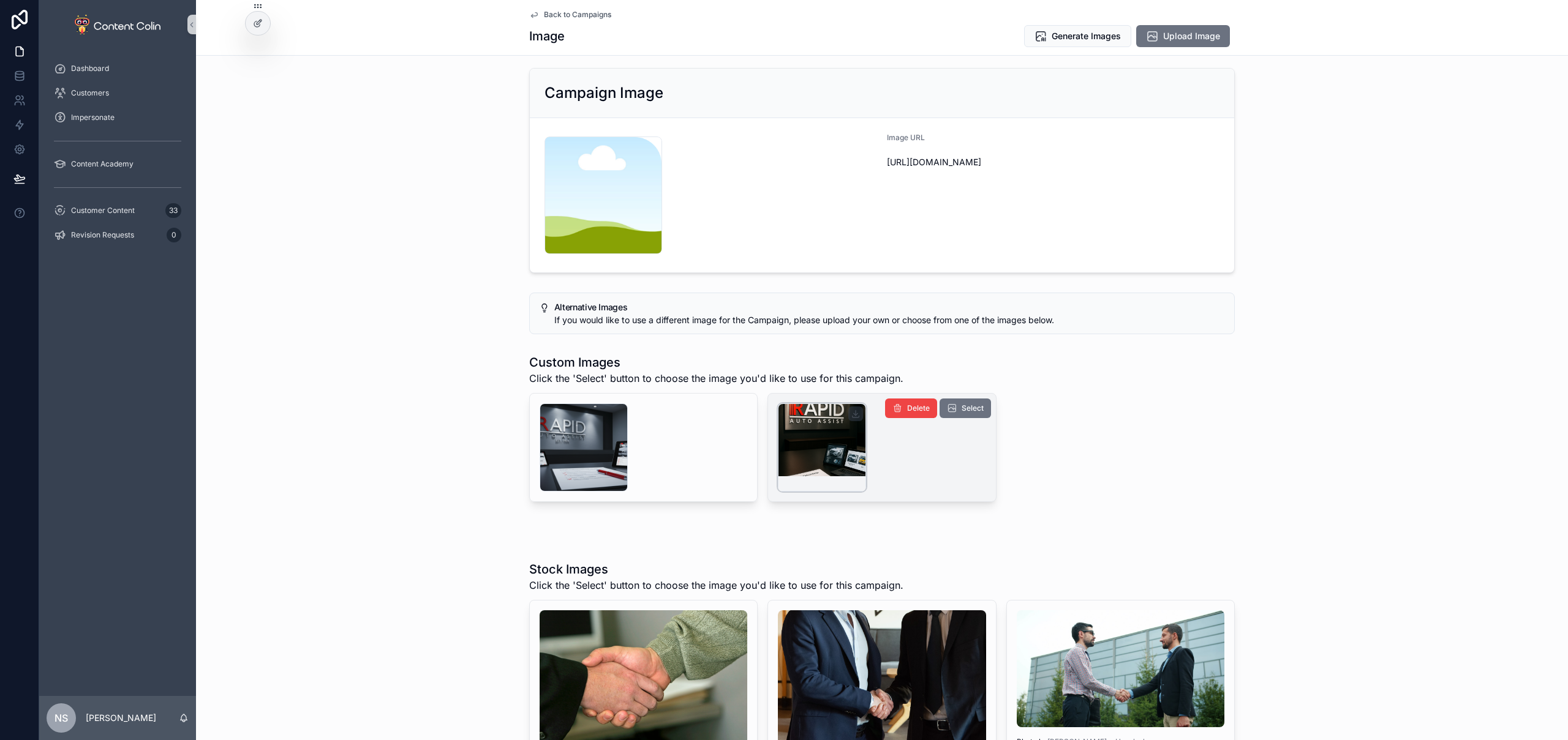
click at [819, 457] on div "scrollable content" at bounding box center [821, 448] width 88 height 88
click at [961, 411] on span "Select" at bounding box center [972, 408] width 22 height 9
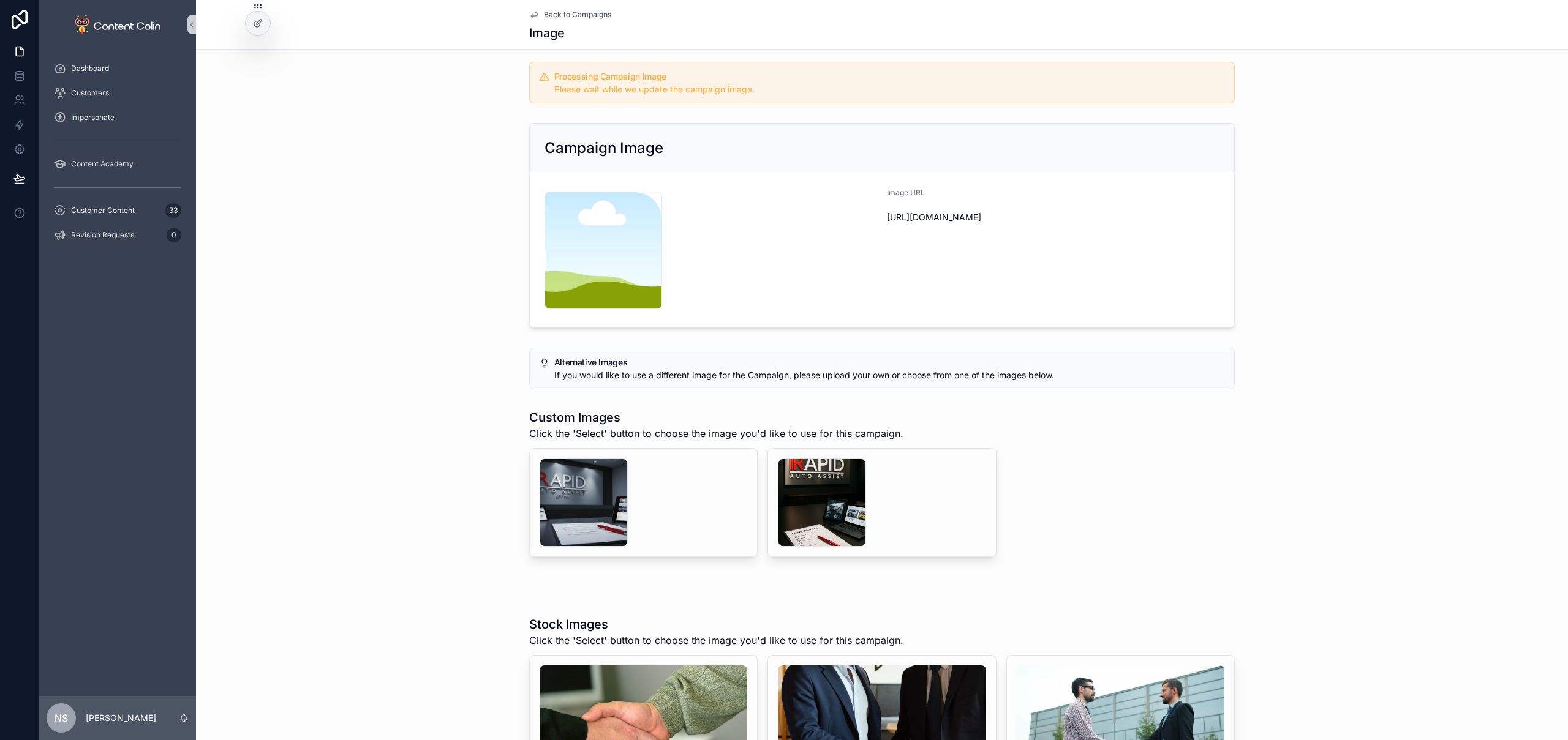
scroll to position [63, 0]
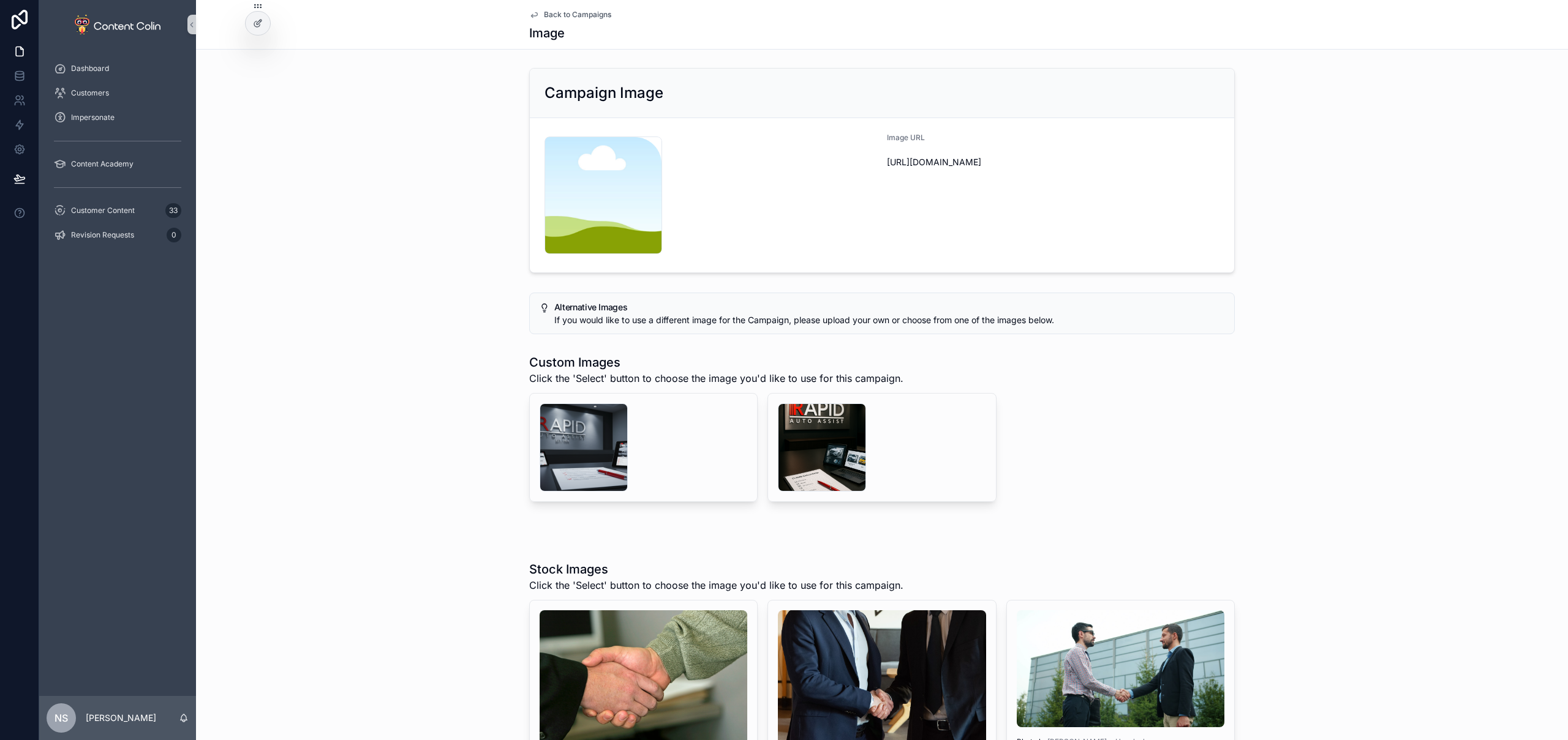
click at [586, 15] on span "Back to Campaigns" at bounding box center [578, 14] width 67 height 9
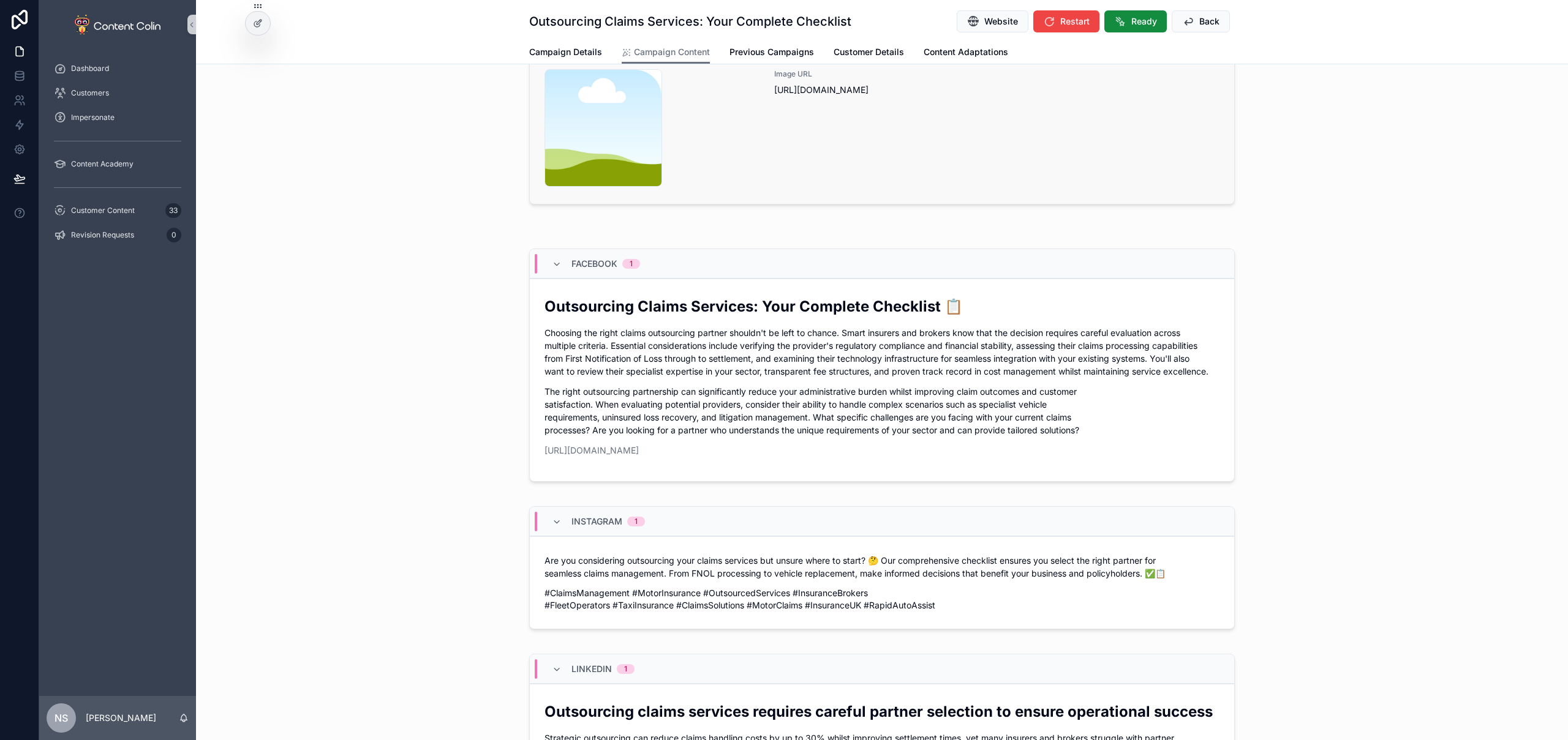
click at [1067, 153] on div "Image URL [URL][DOMAIN_NAME]" at bounding box center [996, 128] width 445 height 118
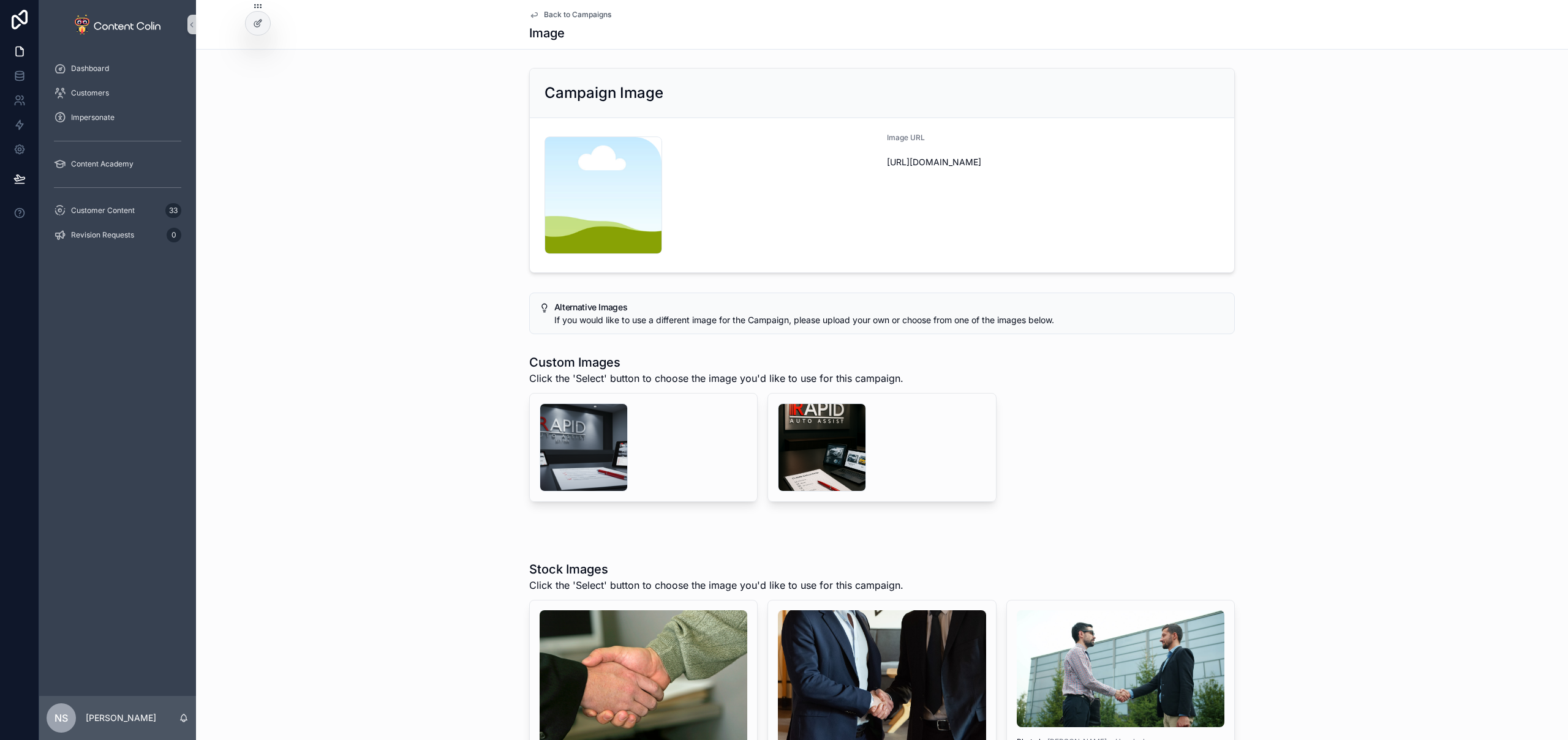
click at [389, 324] on div "Alternative Images If you would like to use a different image for the Campaign,…" at bounding box center [881, 313] width 1371 height 52
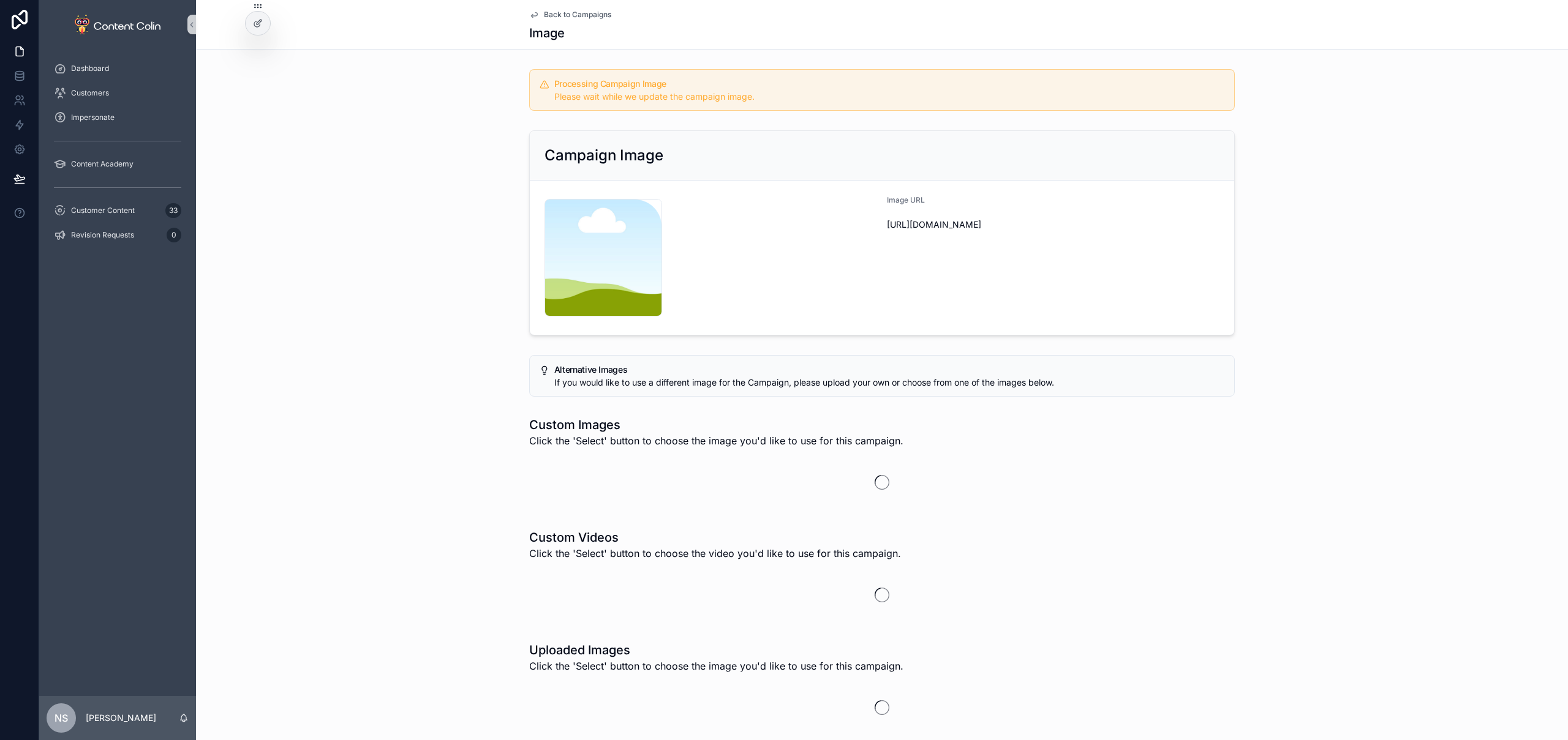
click at [582, 15] on span "Back to Campaigns" at bounding box center [578, 14] width 67 height 9
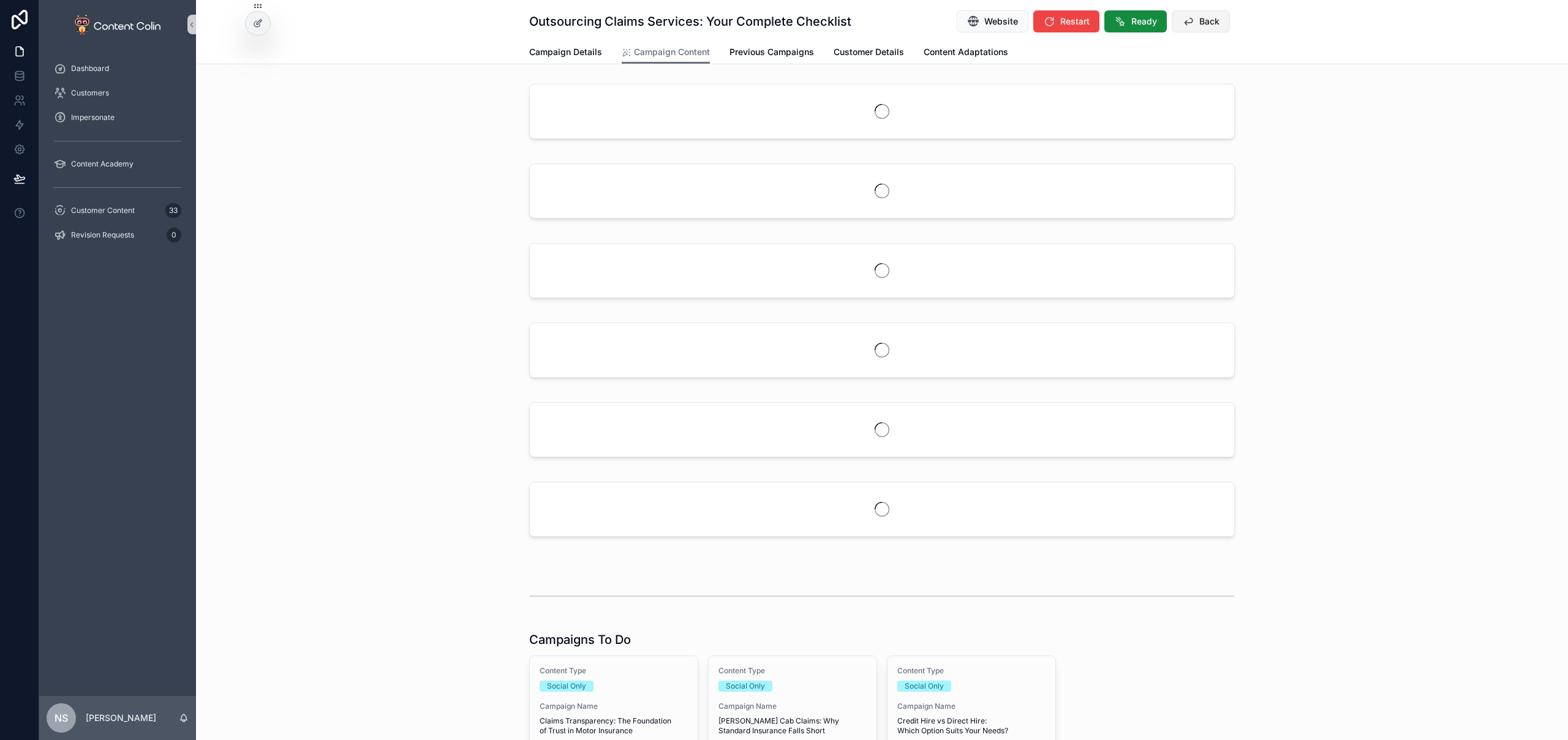
click at [1184, 25] on icon "scrollable content" at bounding box center [1188, 21] width 12 height 12
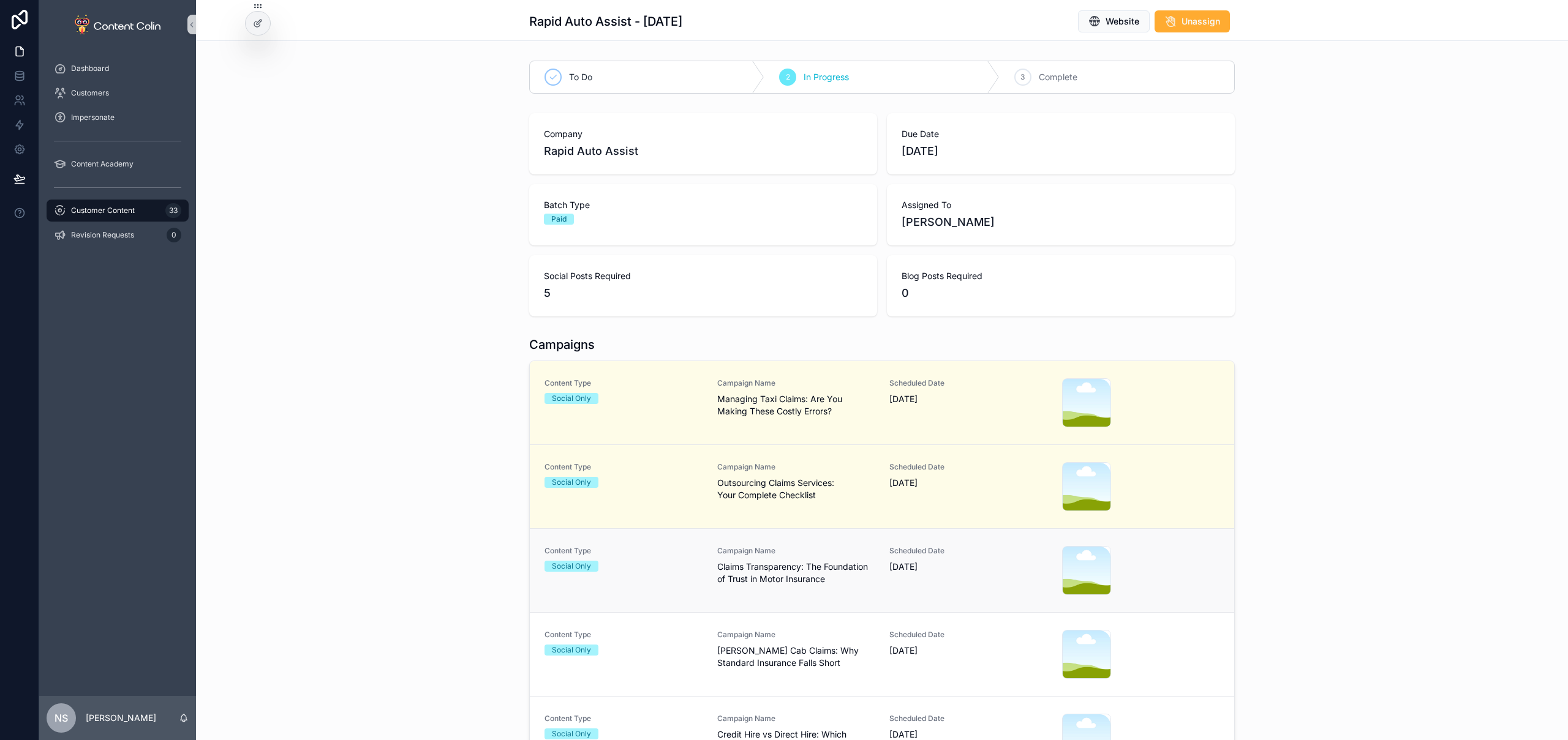
click at [719, 567] on span "Claims Transparency: The Foundation of Trust in Motor Insurance" at bounding box center [796, 573] width 158 height 24
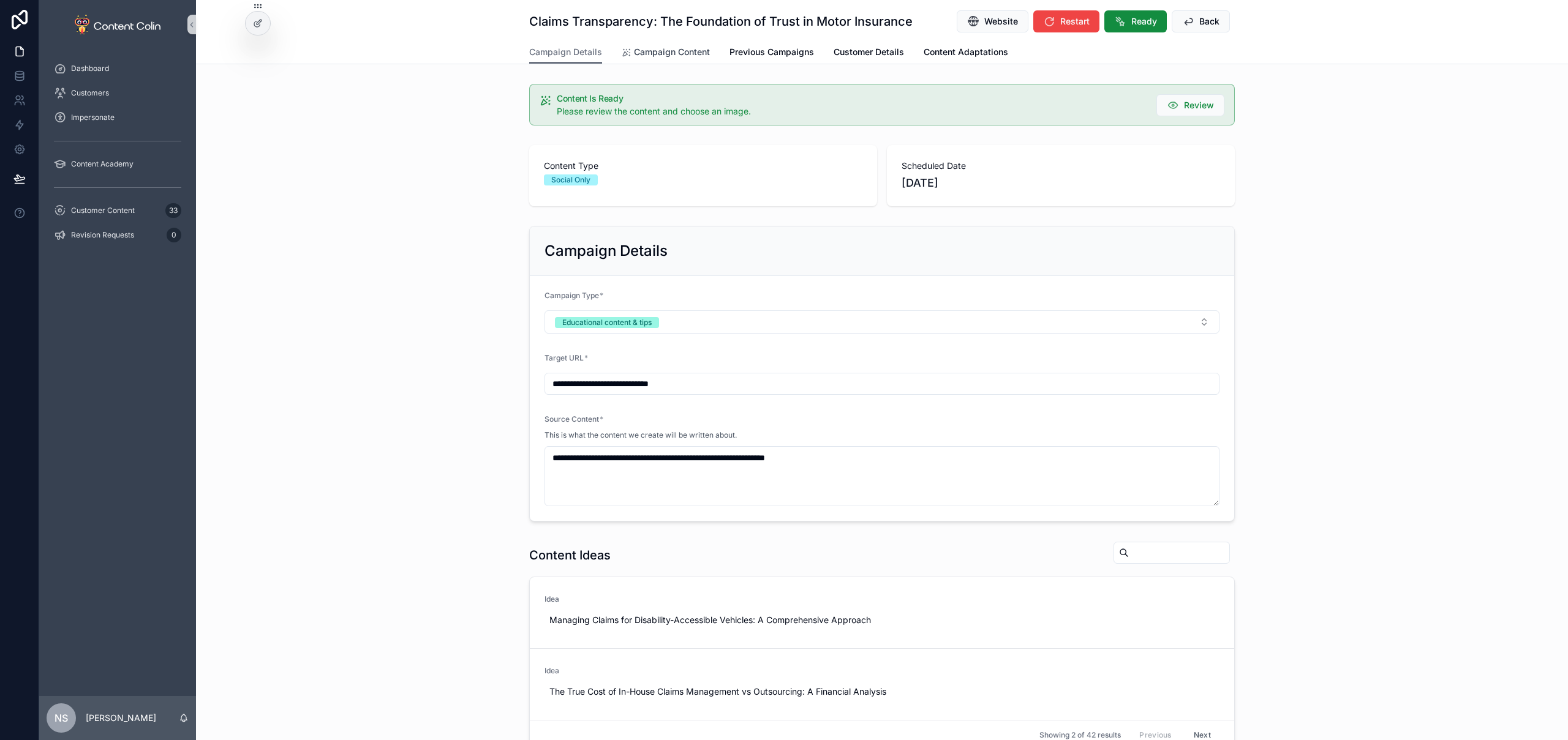
click at [683, 54] on span "Campaign Content" at bounding box center [672, 52] width 76 height 12
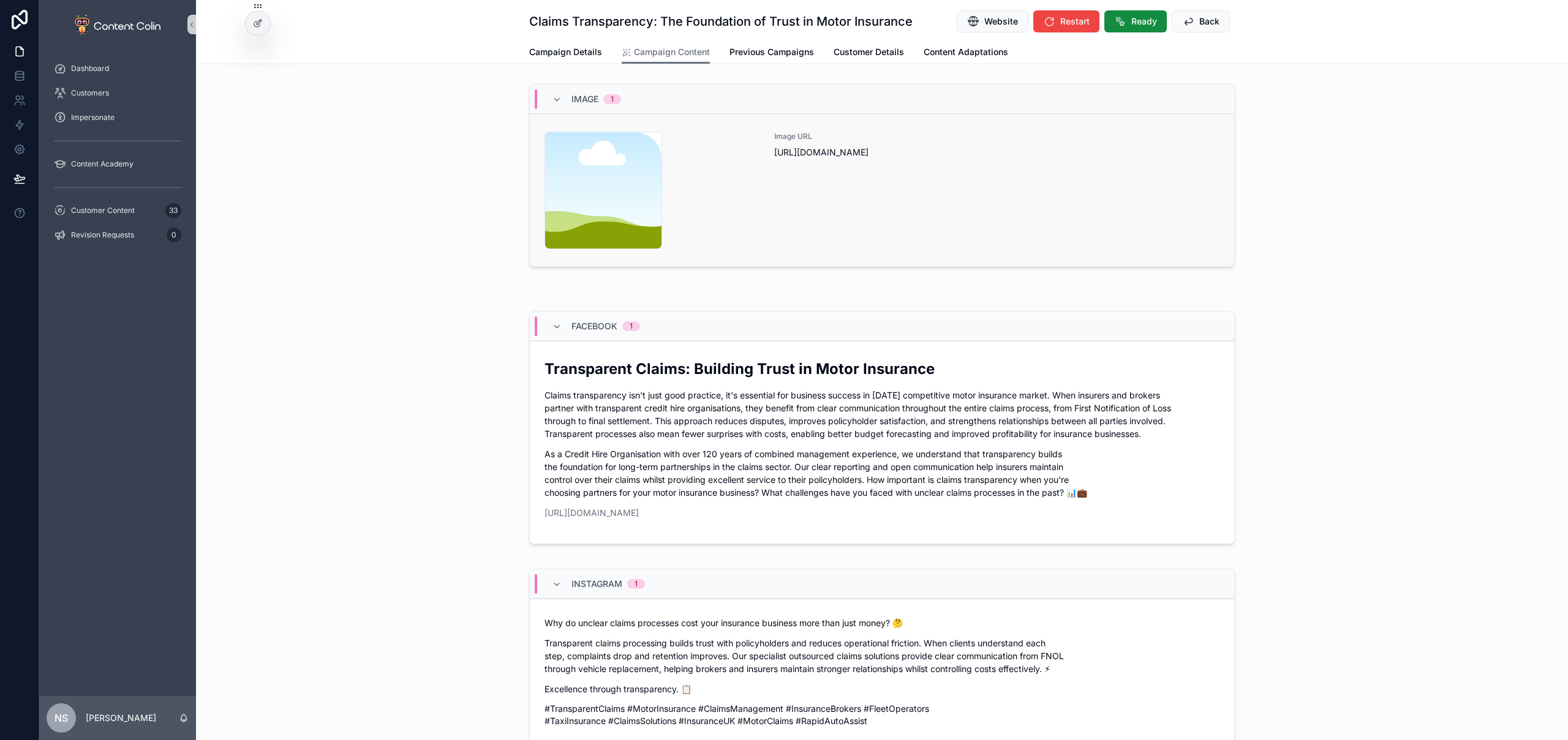
click at [905, 199] on div "Image URL [URL][DOMAIN_NAME]" at bounding box center [996, 191] width 445 height 118
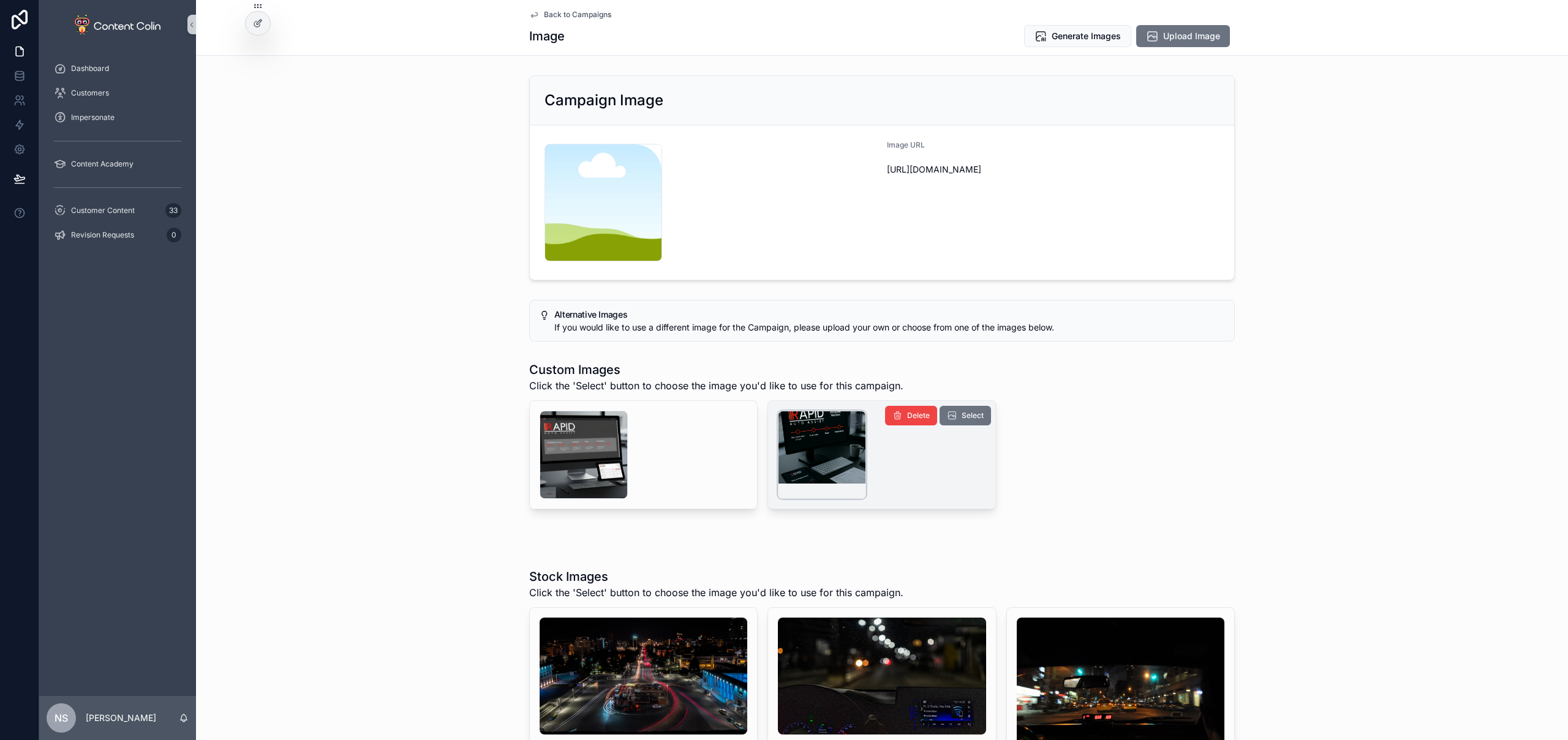
click at [793, 433] on div "scrollable content" at bounding box center [821, 455] width 88 height 88
click at [972, 415] on span "Select" at bounding box center [972, 416] width 22 height 9
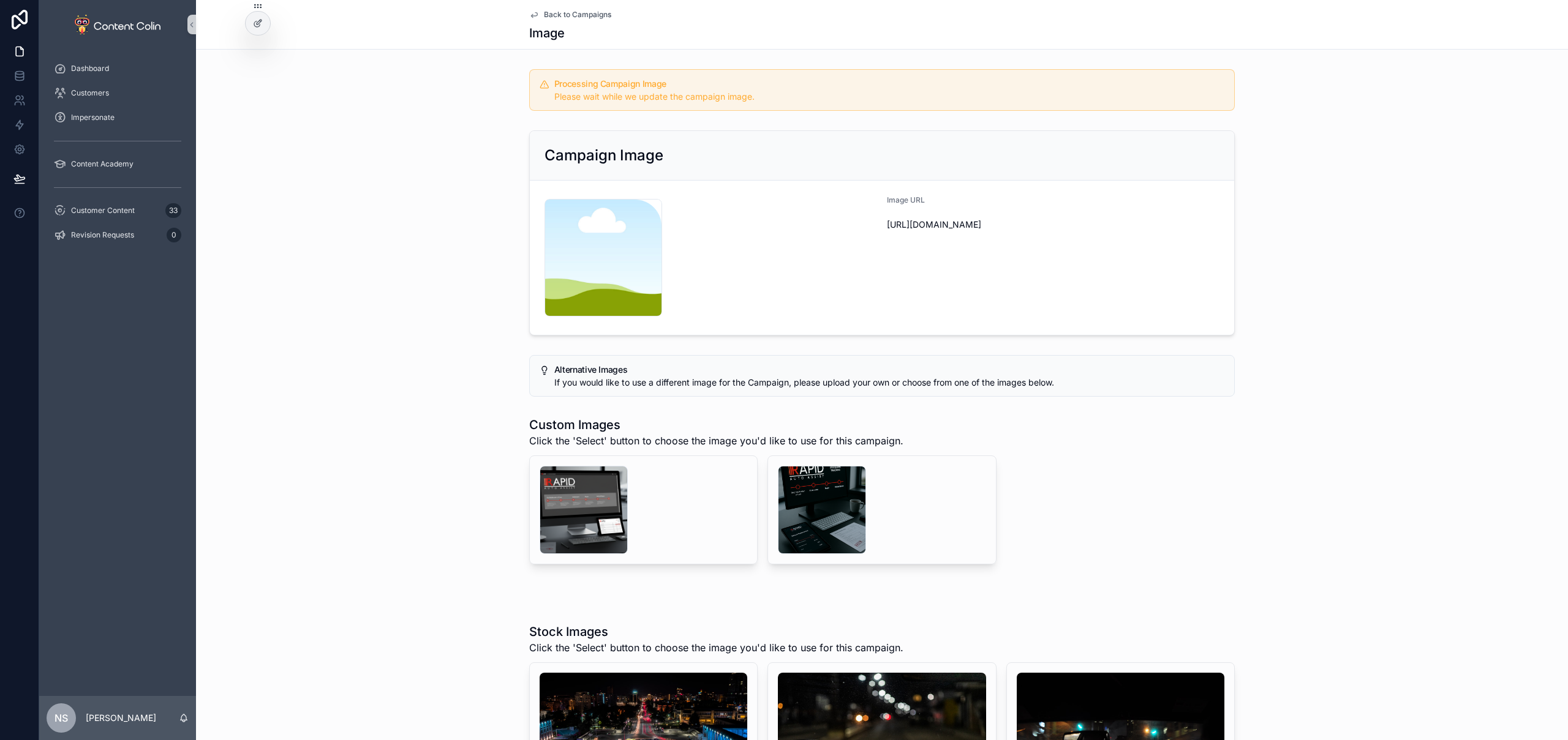
click at [570, 12] on span "Back to Campaigns" at bounding box center [578, 14] width 67 height 9
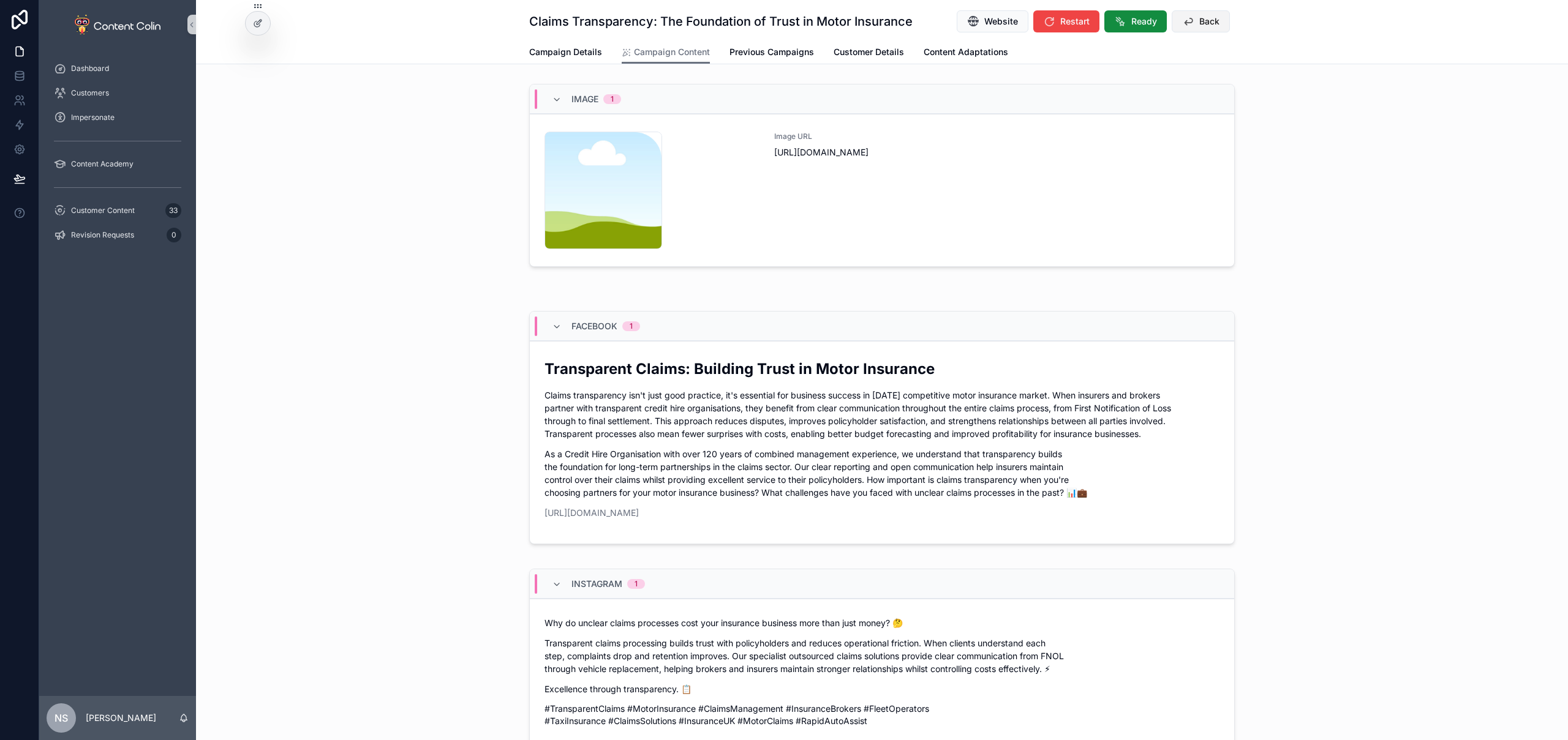
click at [1208, 22] on span "Back" at bounding box center [1209, 21] width 21 height 12
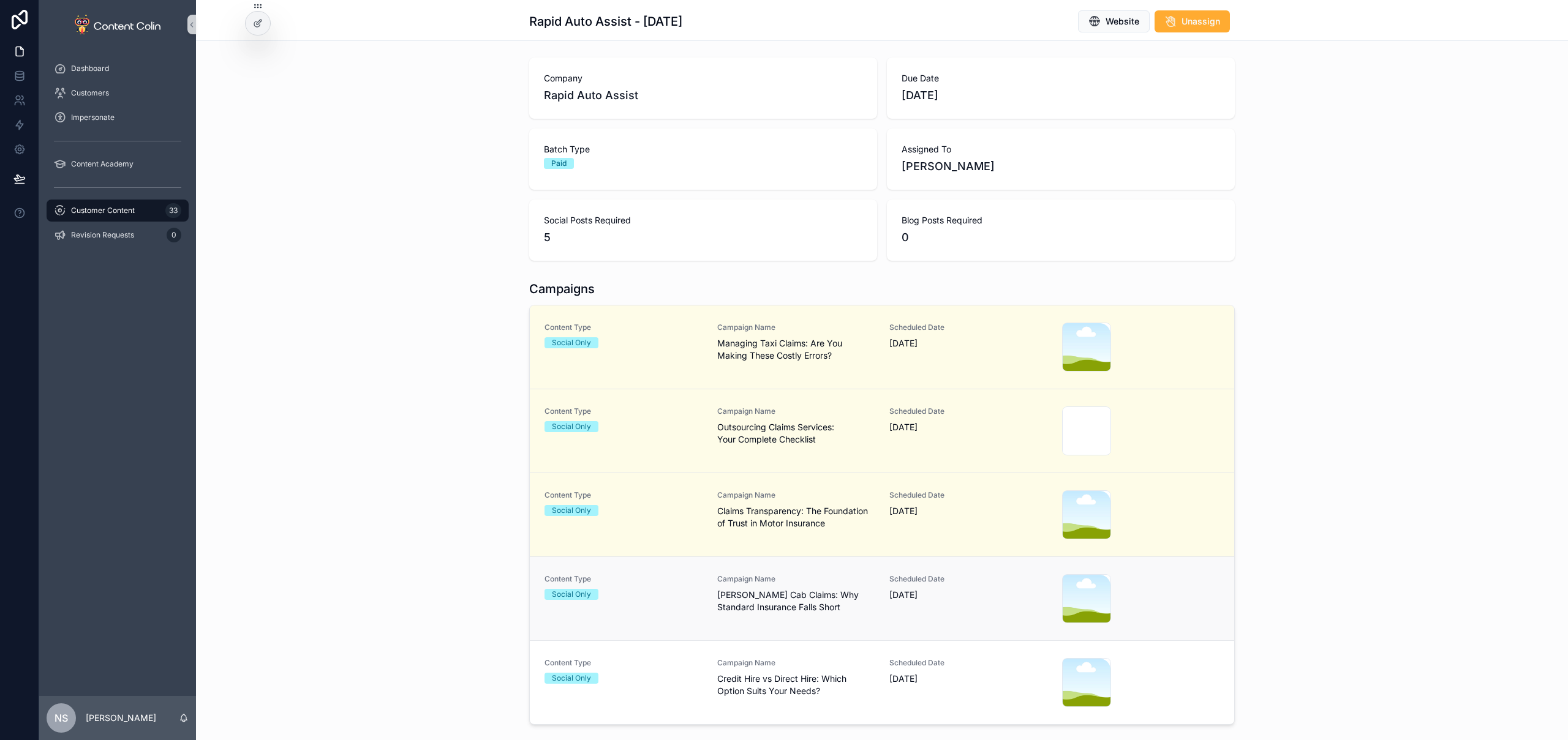
scroll to position [119, 0]
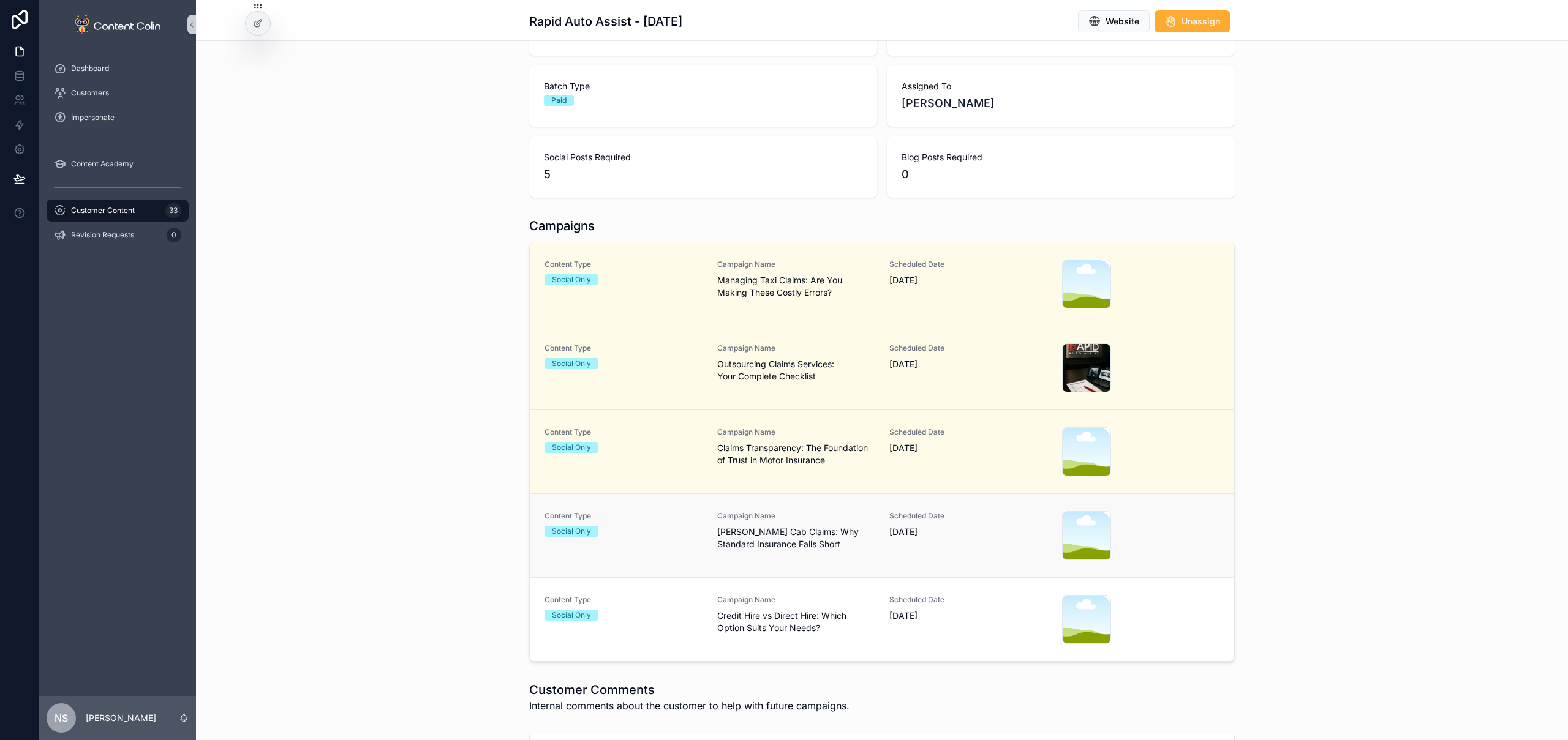
click at [811, 517] on span "Campaign Name" at bounding box center [796, 516] width 158 height 9
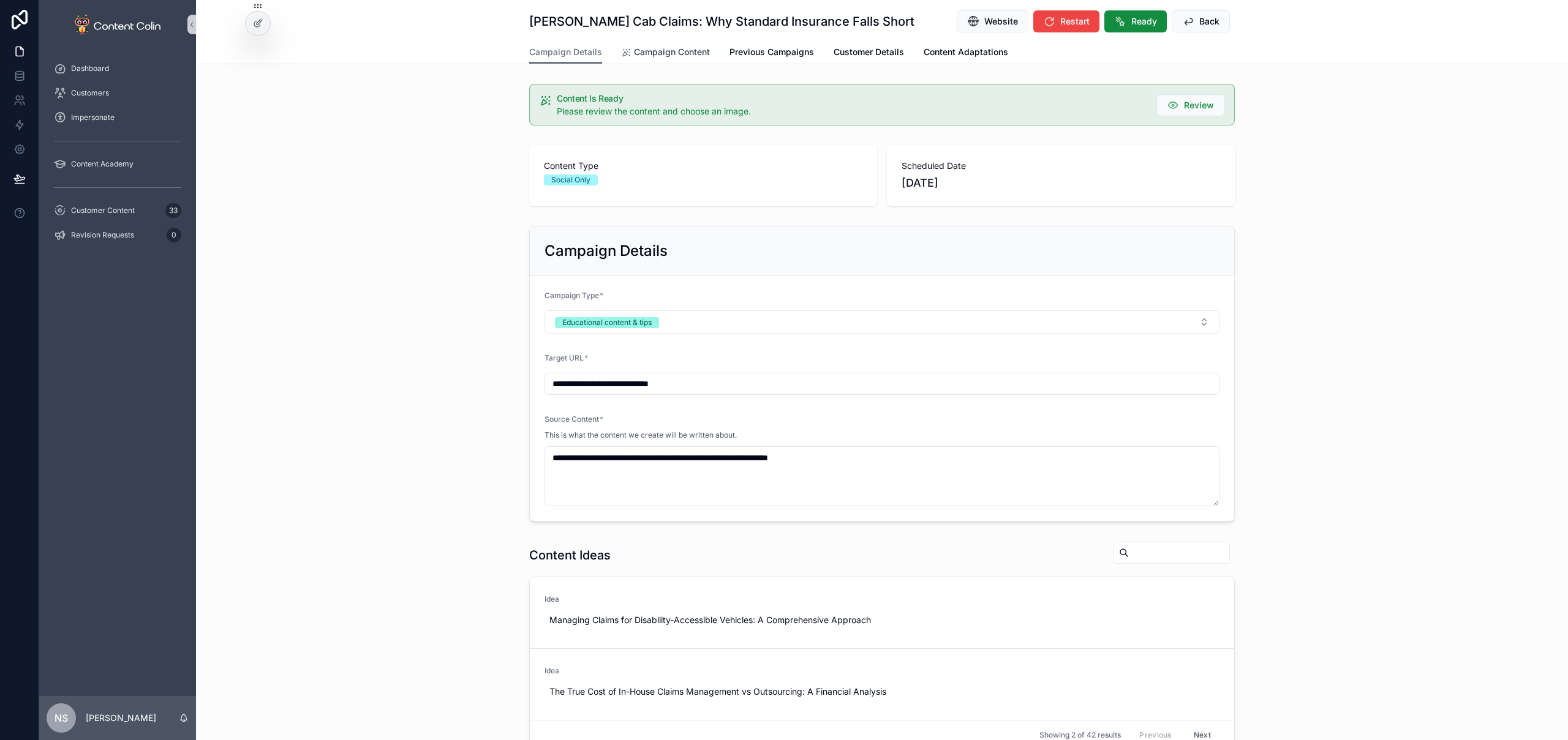
click at [657, 51] on span "Campaign Content" at bounding box center [672, 52] width 76 height 12
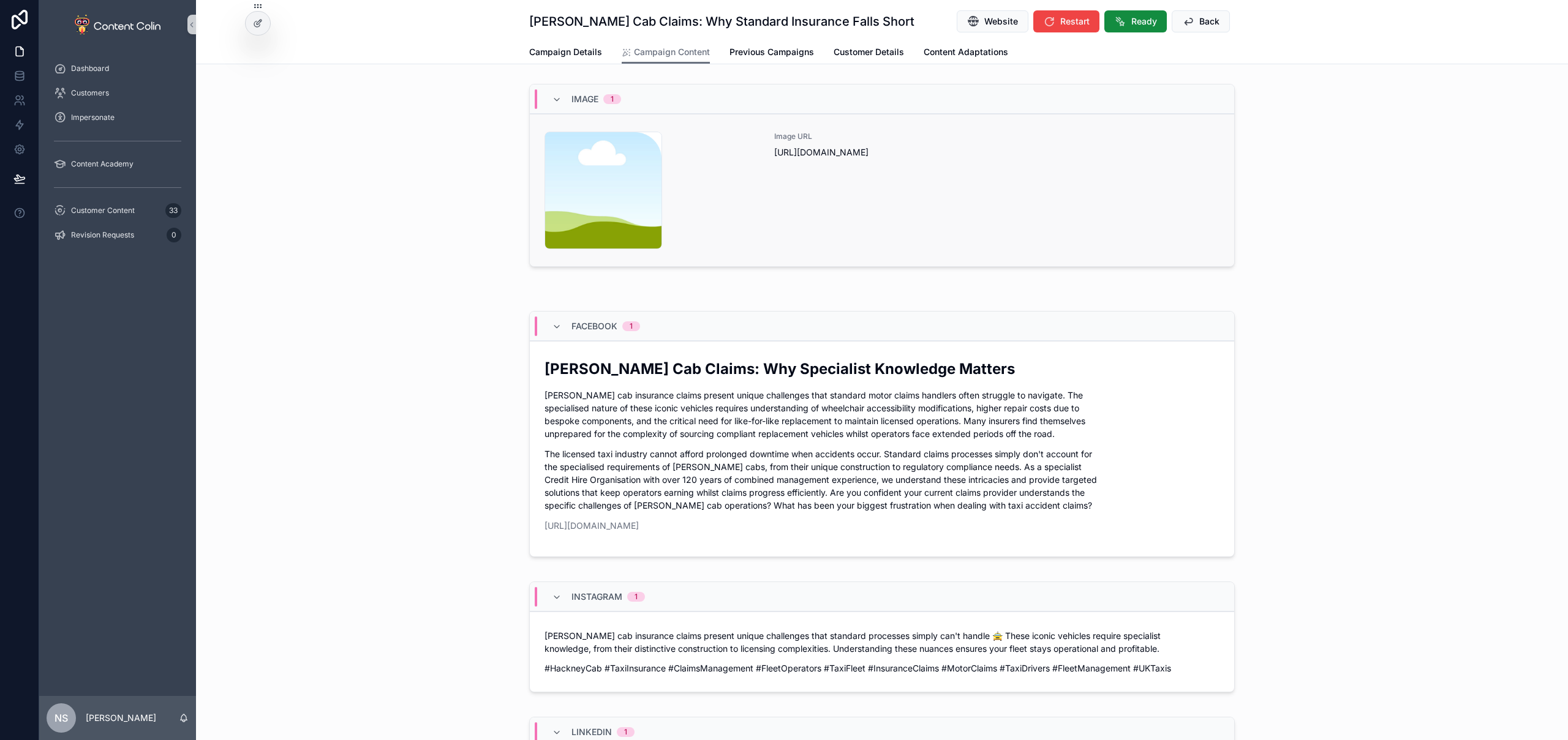
click at [941, 189] on div "Image URL [URL][DOMAIN_NAME]" at bounding box center [996, 191] width 445 height 118
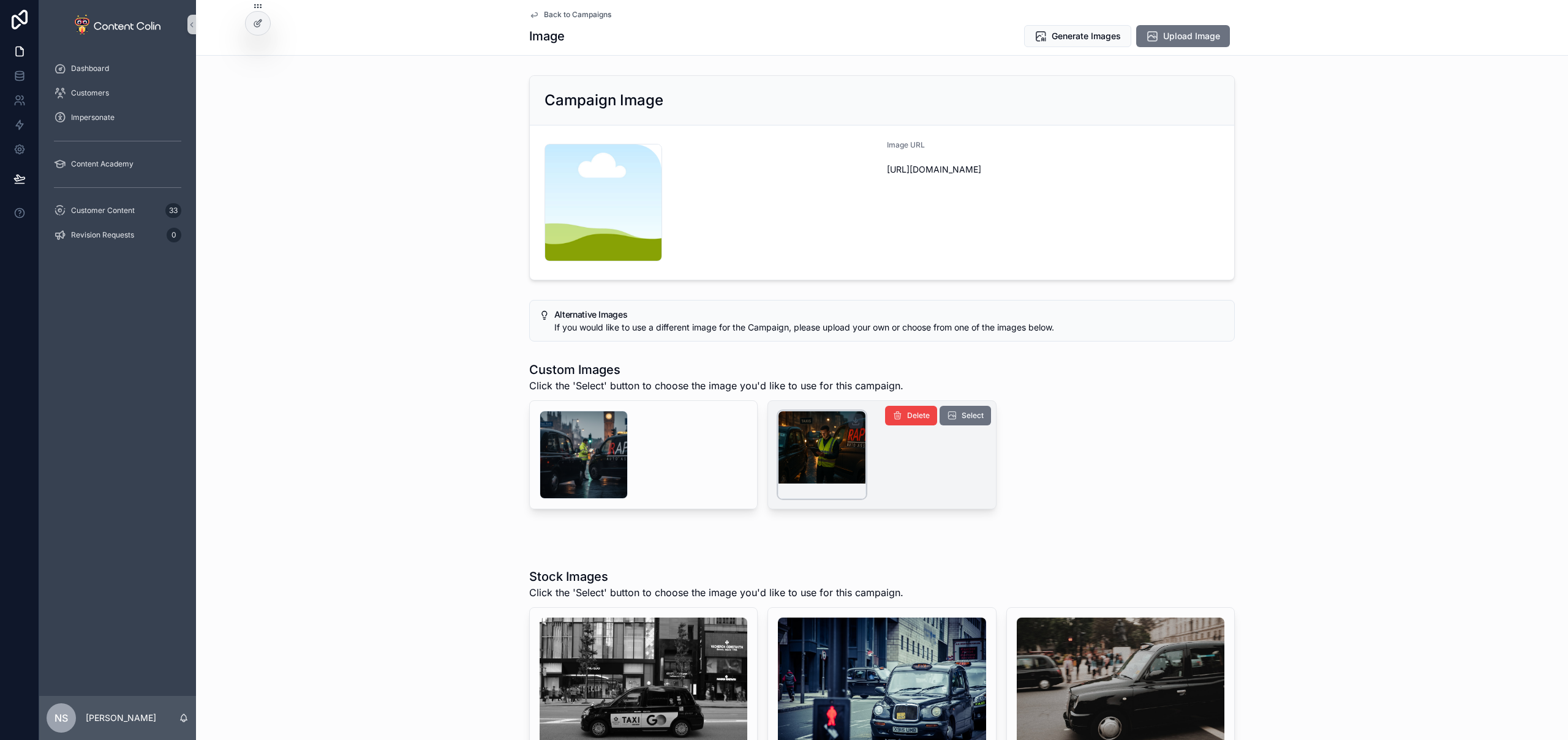
click at [777, 441] on div "scrollable content" at bounding box center [821, 455] width 88 height 88
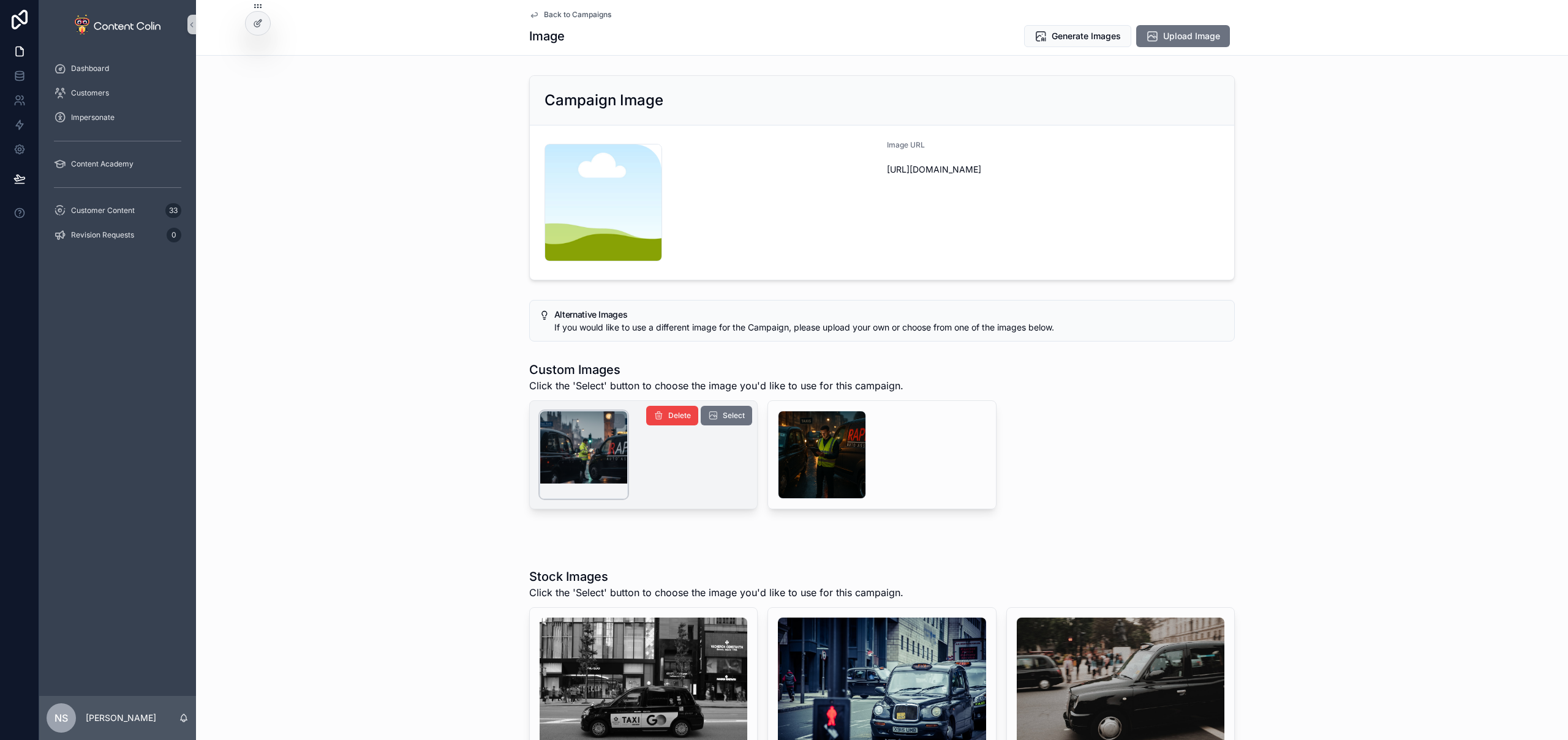
click at [599, 450] on div "scrollable content" at bounding box center [584, 455] width 88 height 88
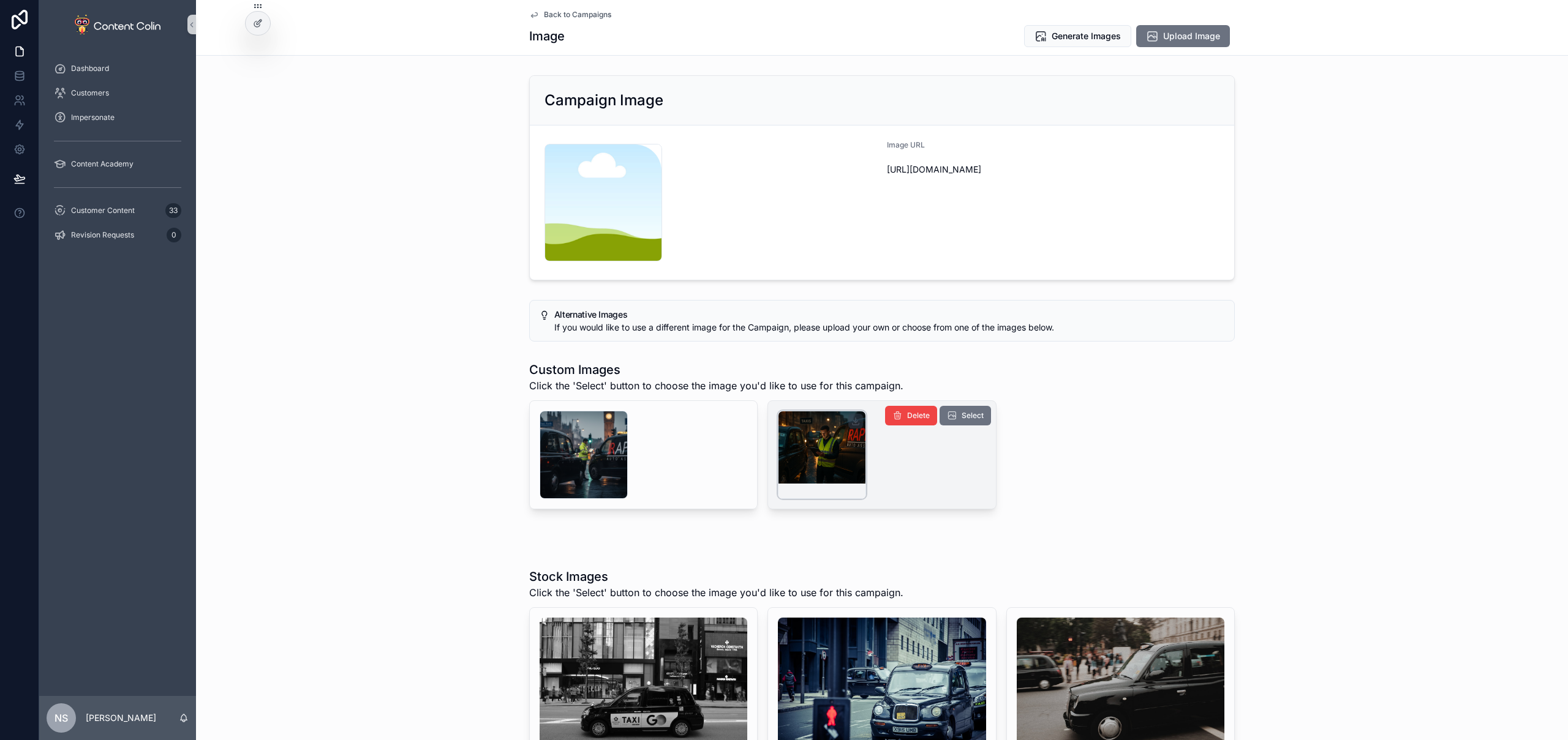
click at [831, 457] on div "scrollable content" at bounding box center [821, 455] width 88 height 88
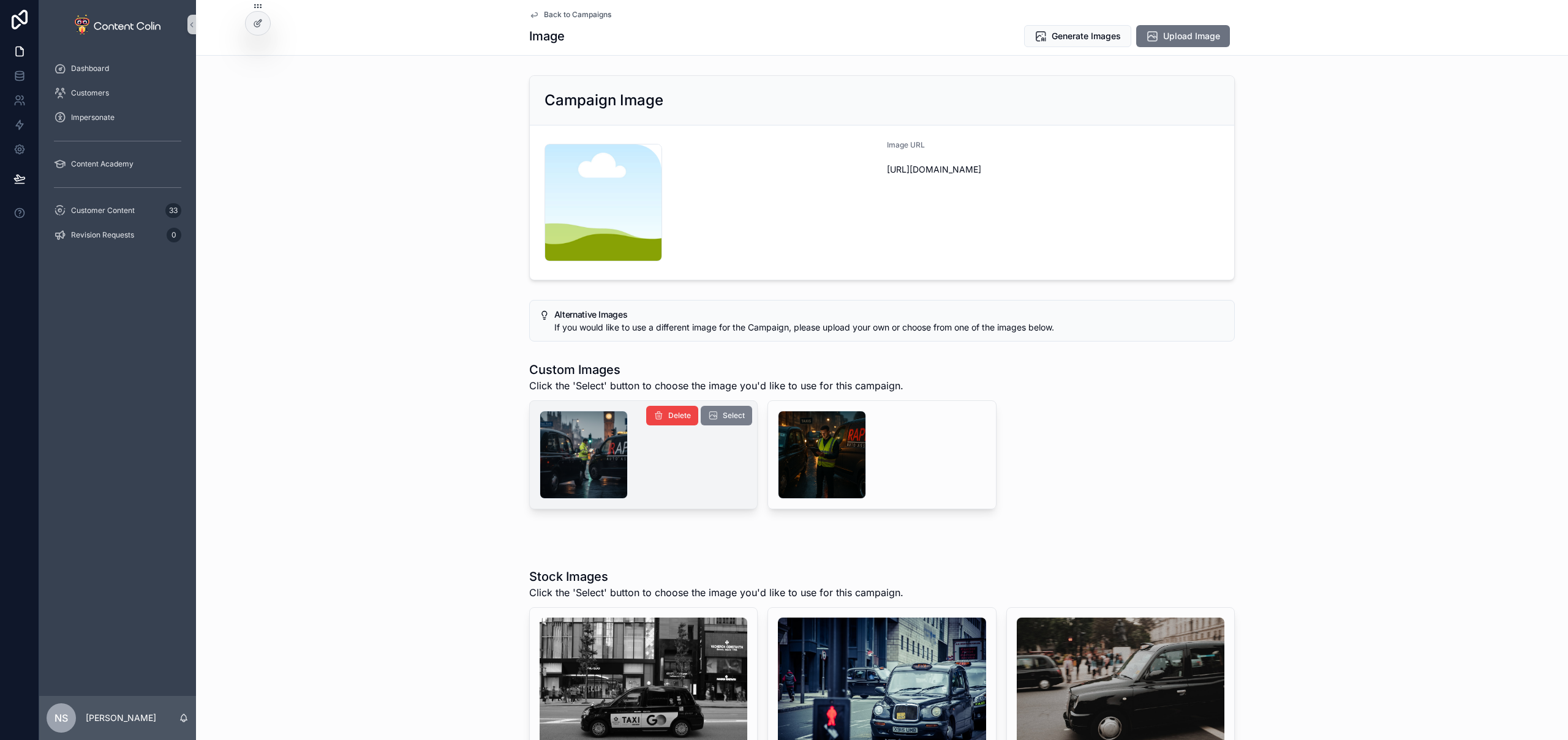
click at [732, 410] on button "Select" at bounding box center [726, 415] width 52 height 20
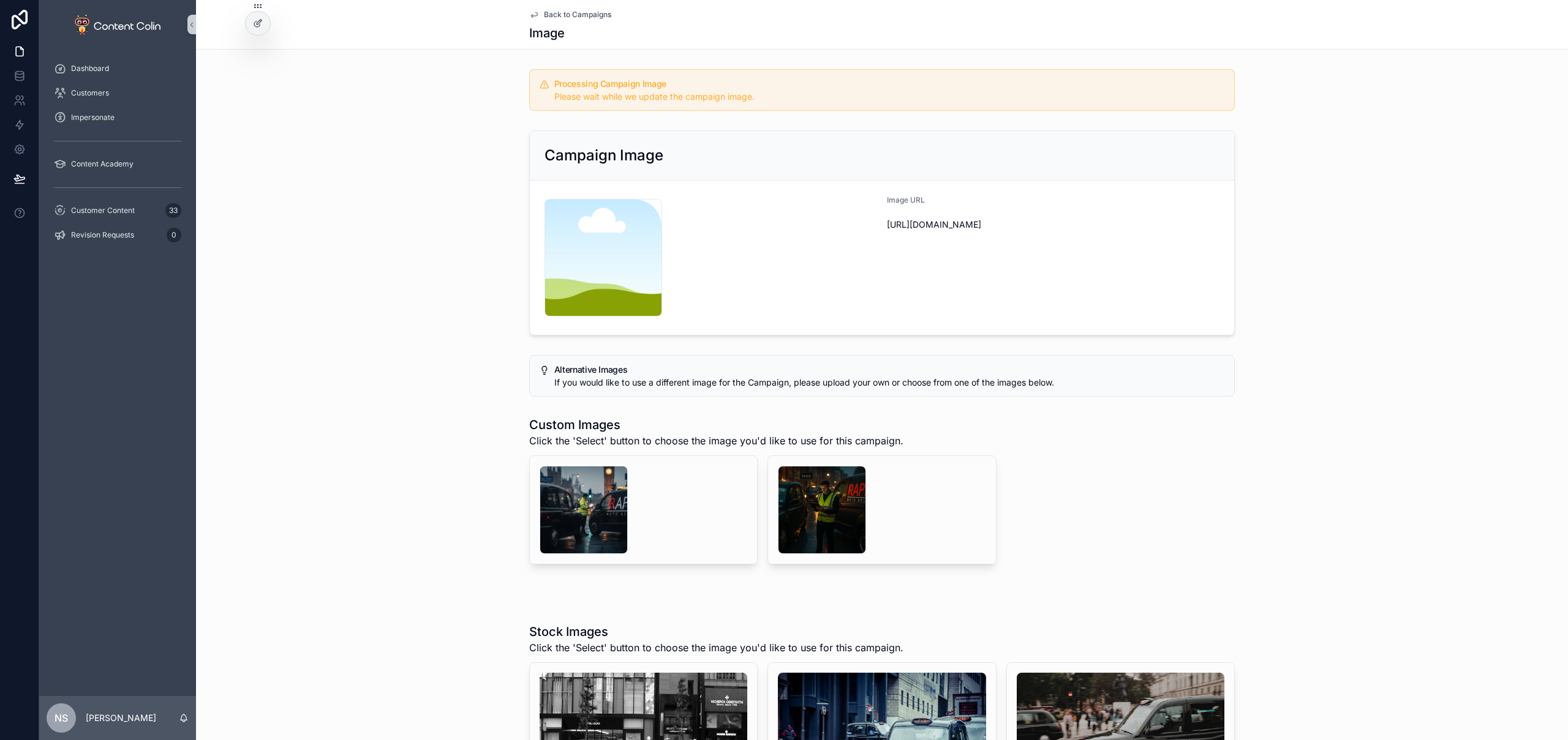
click at [575, 15] on span "Back to Campaigns" at bounding box center [578, 14] width 67 height 9
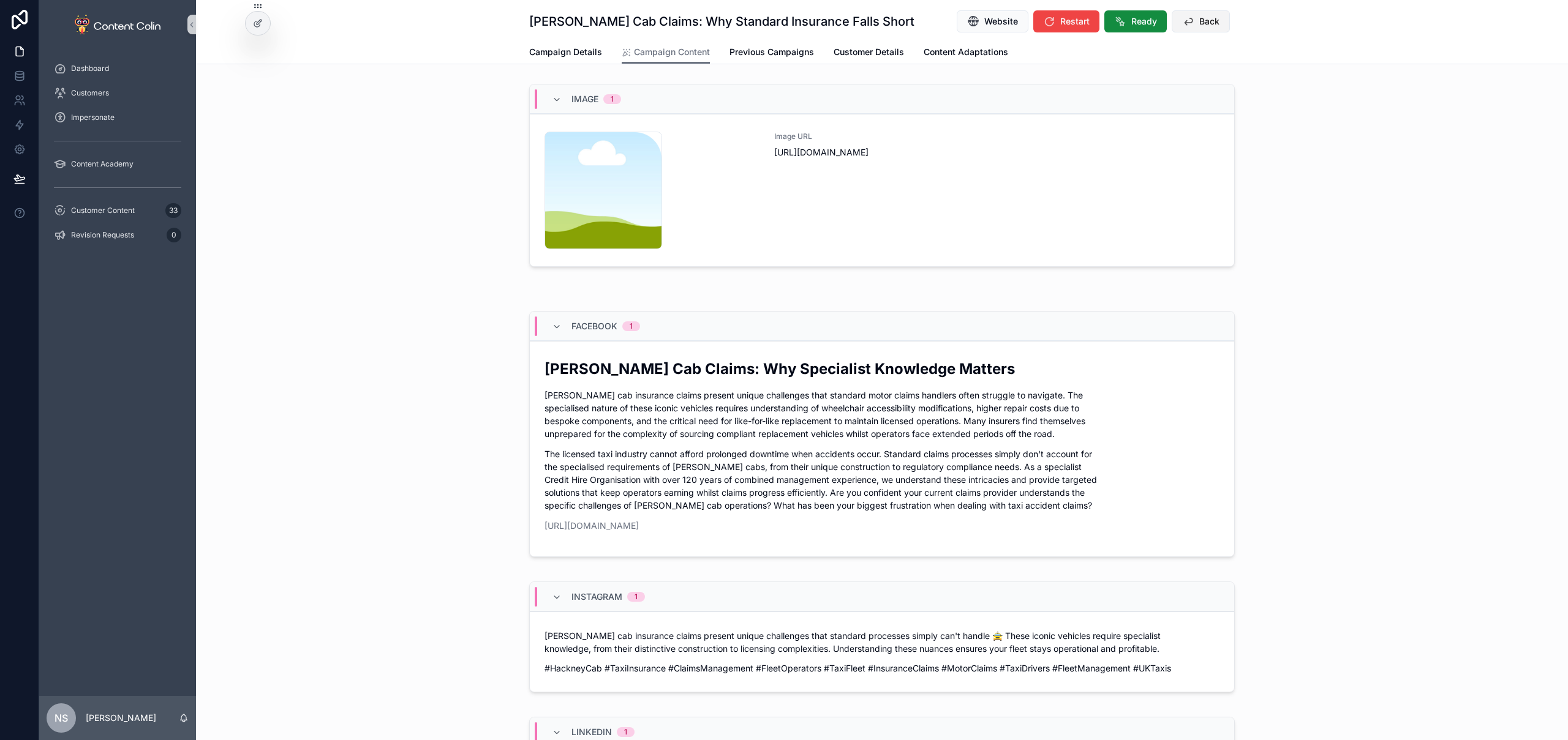
click at [1190, 19] on icon "scrollable content" at bounding box center [1188, 21] width 12 height 12
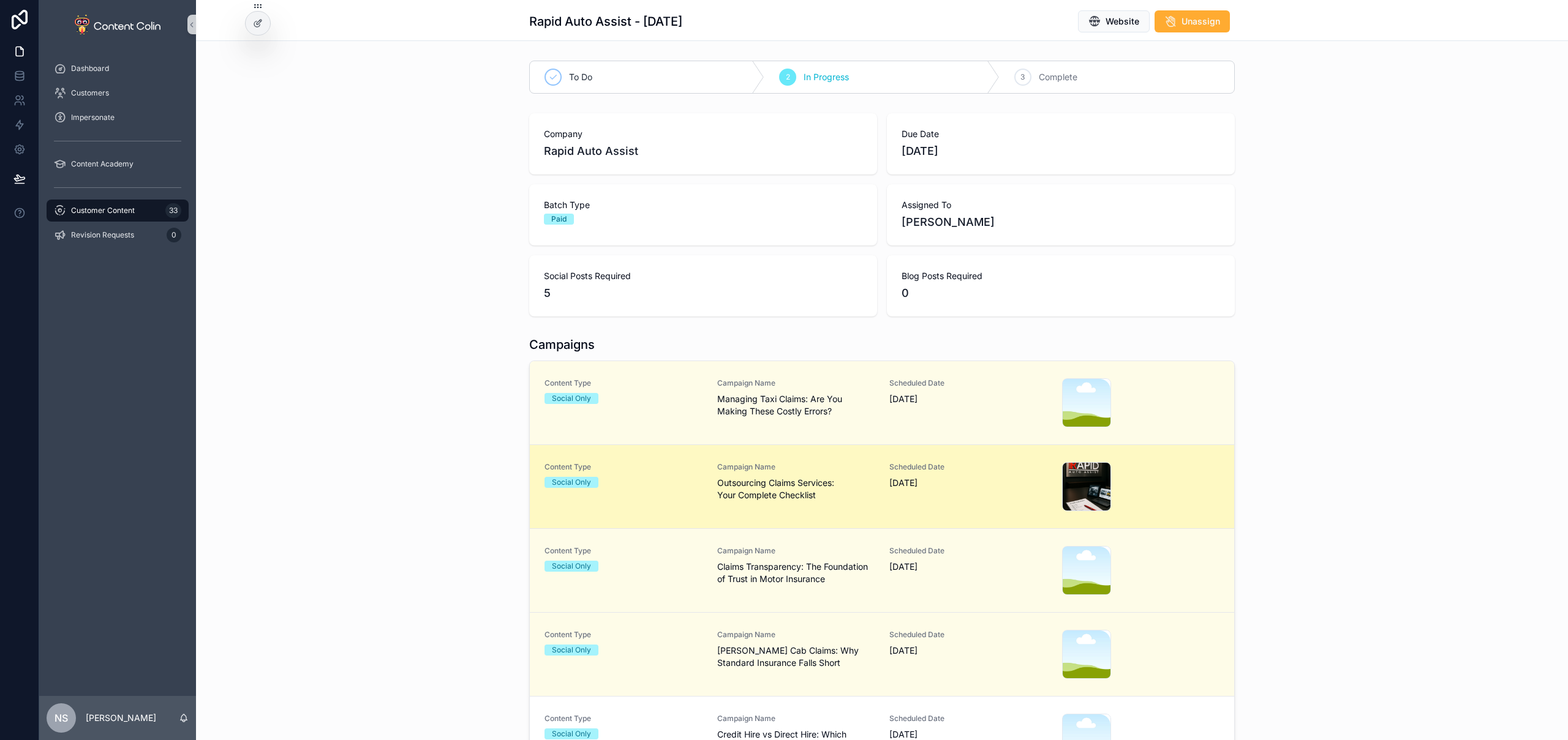
scroll to position [315, 0]
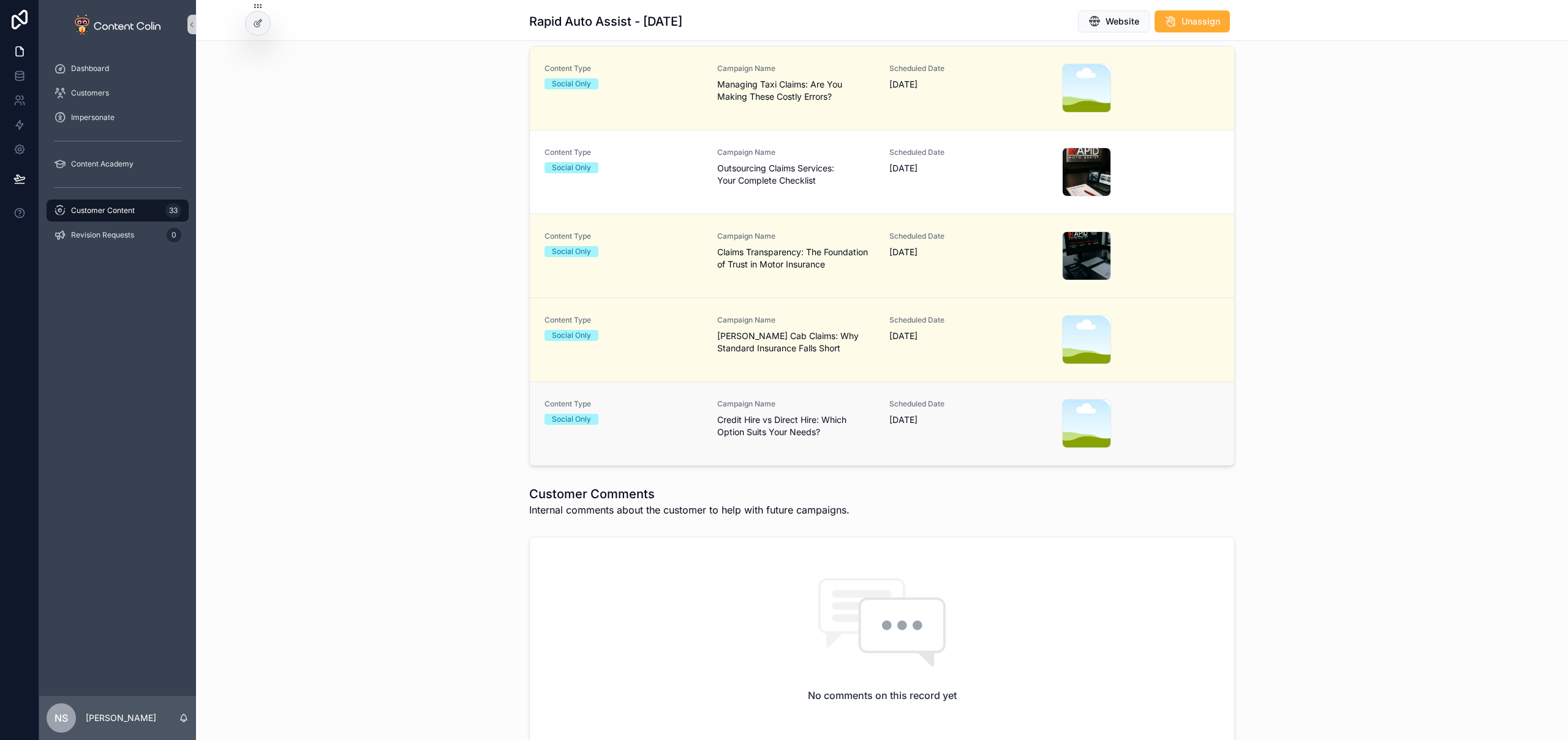
click at [837, 447] on div "Campaign Name Credit Hire vs Direct Hire: Which Option Suits Your Needs?" at bounding box center [796, 423] width 158 height 49
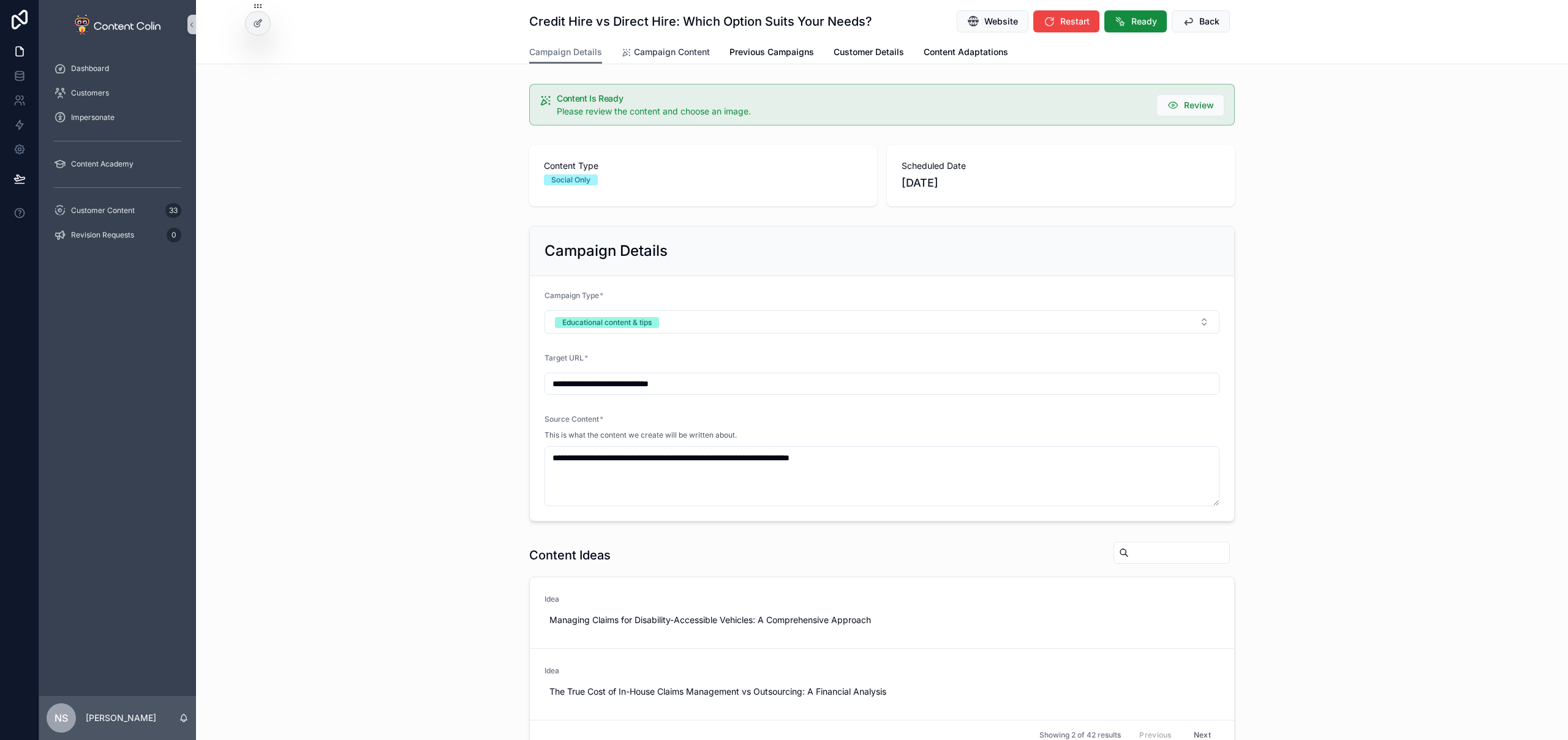
click at [678, 50] on span "Campaign Content" at bounding box center [672, 52] width 76 height 12
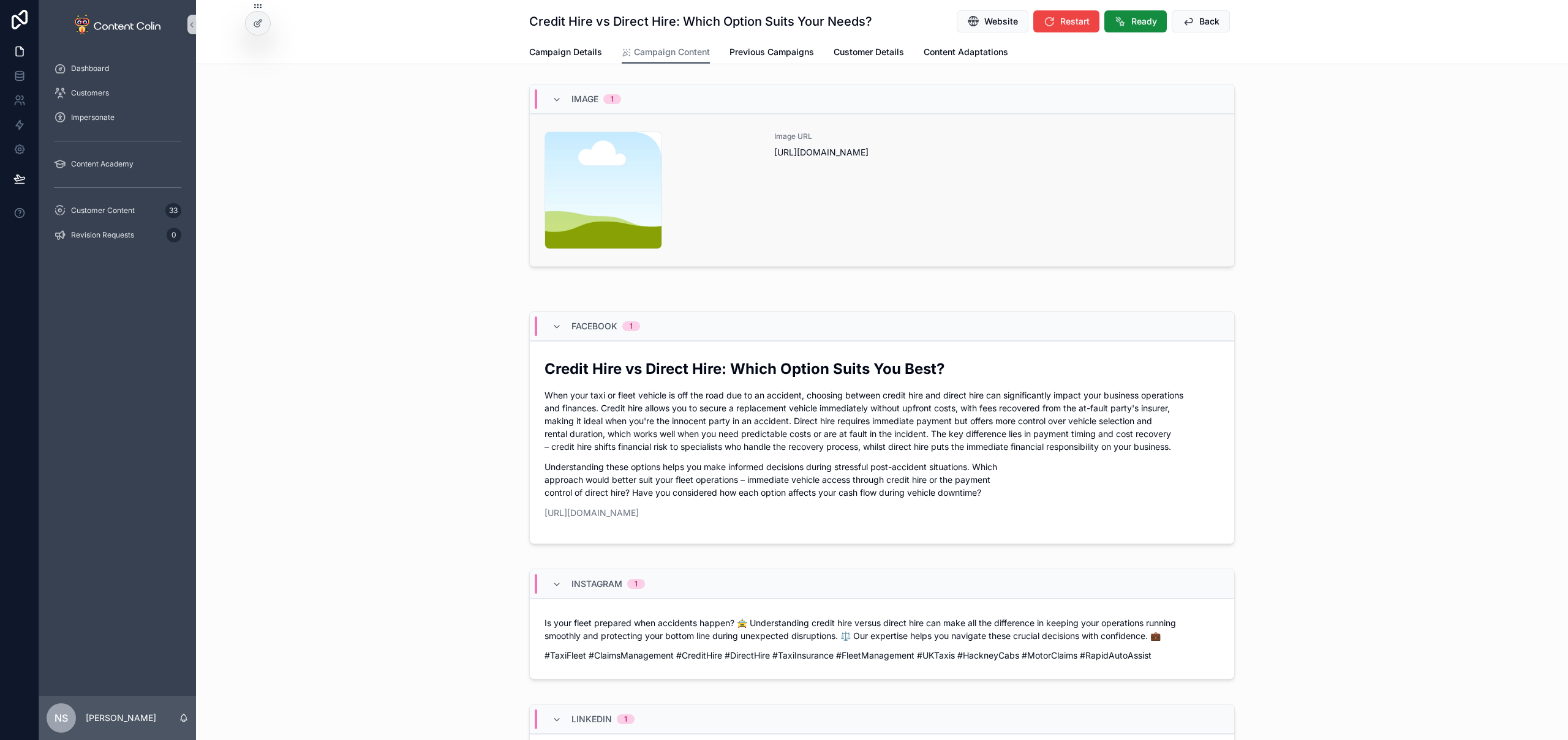
click at [891, 188] on div "Image URL [URL][DOMAIN_NAME]" at bounding box center [996, 191] width 445 height 118
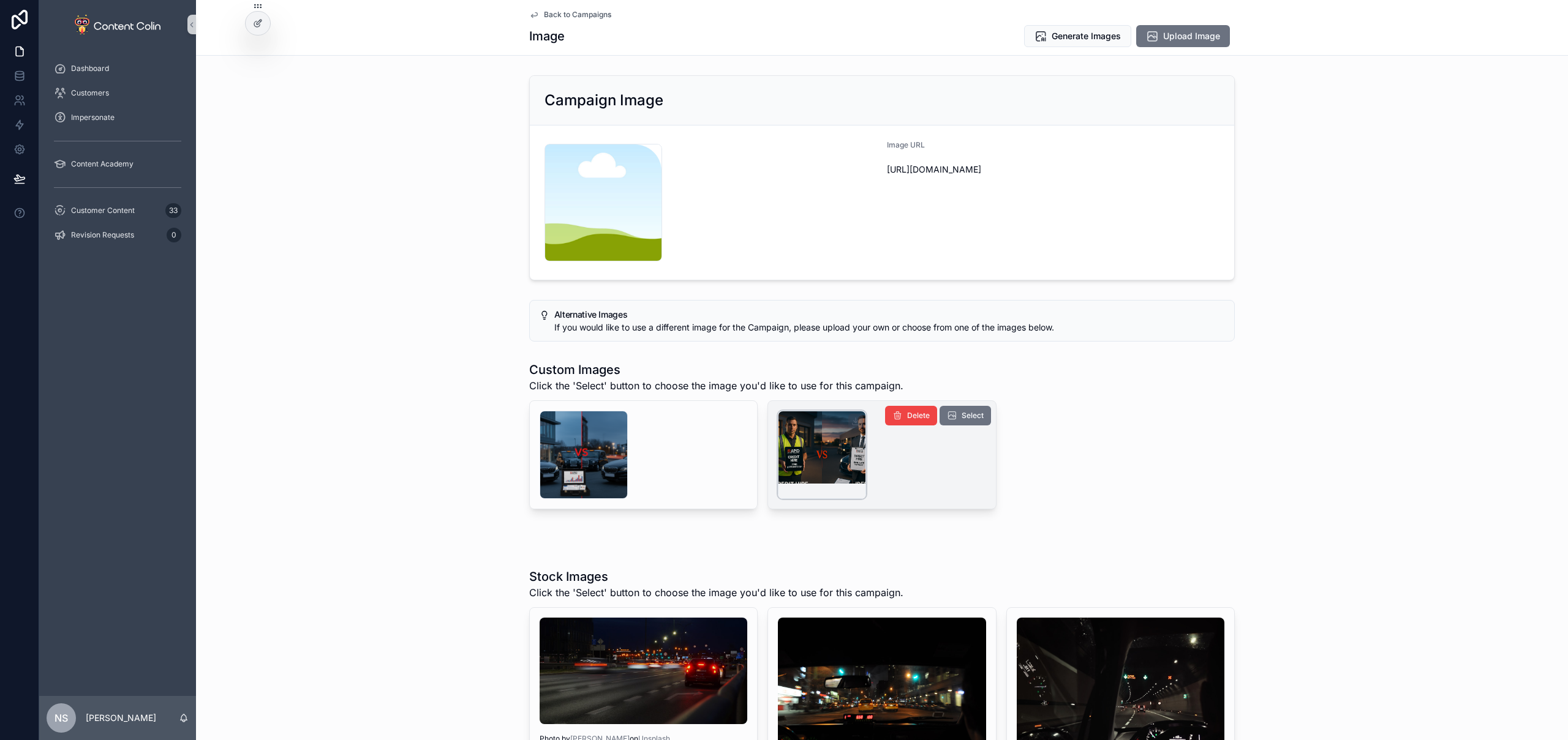
click at [799, 443] on div "scrollable content" at bounding box center [821, 455] width 88 height 88
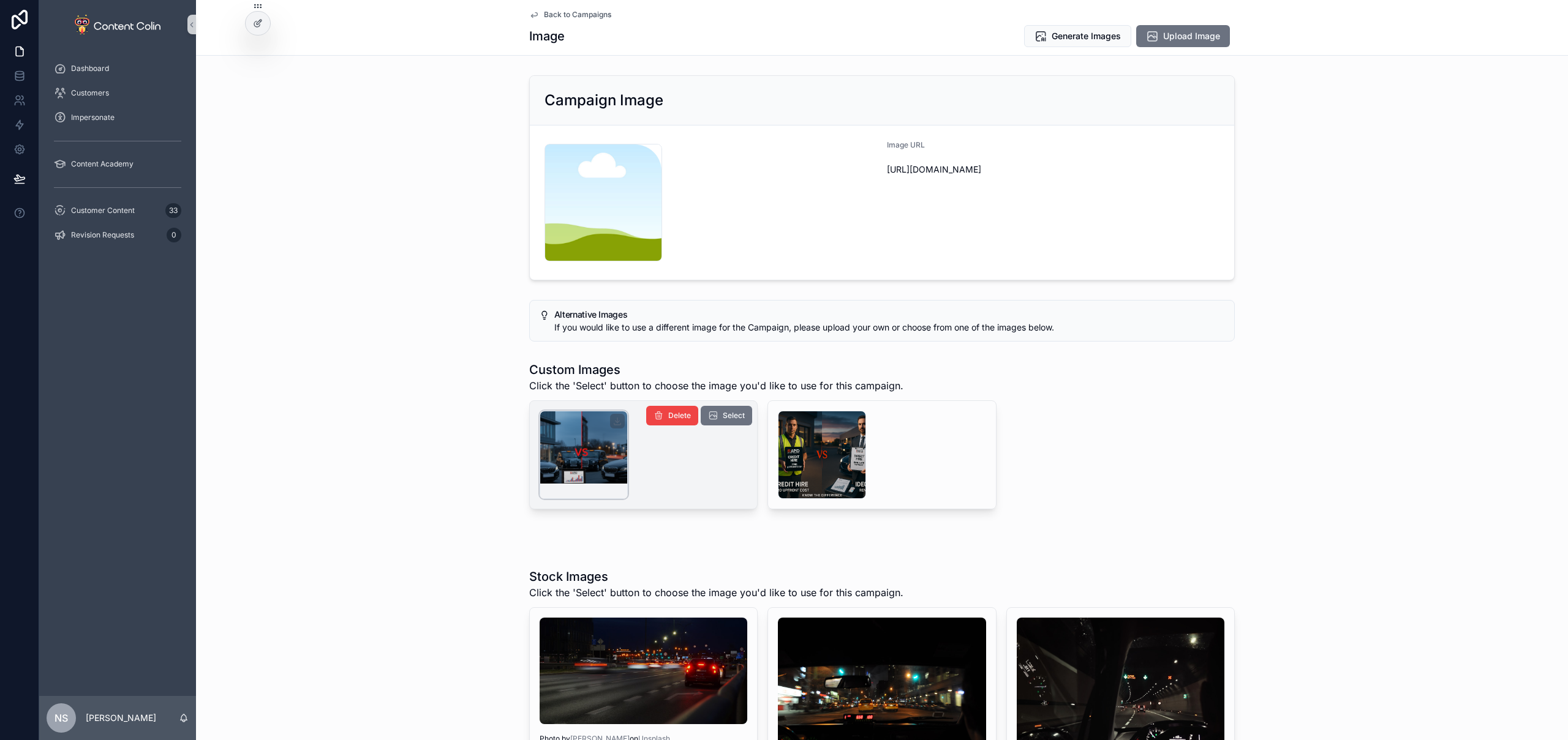
click at [615, 454] on div "scrollable content" at bounding box center [584, 455] width 88 height 88
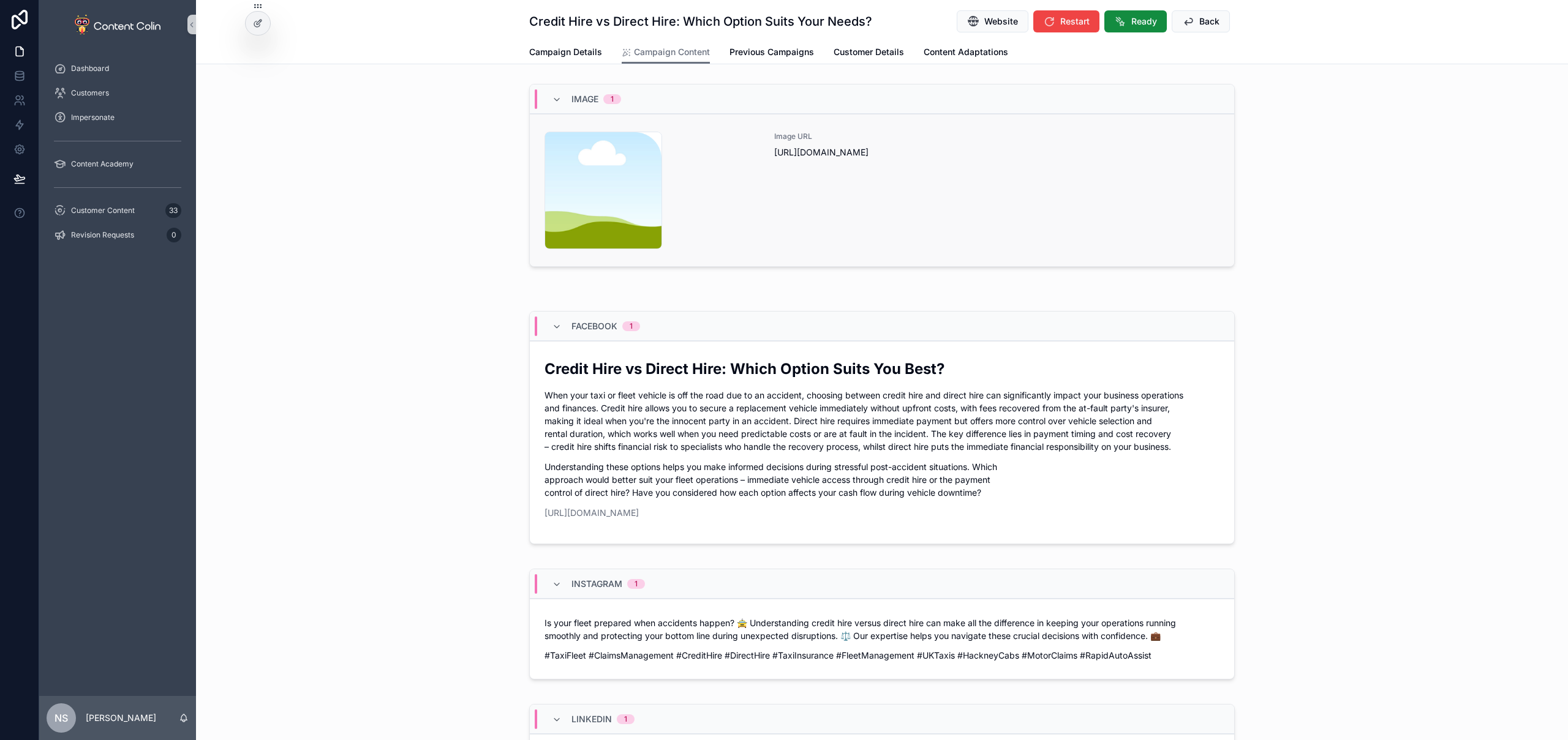
click at [740, 212] on div "content-placeholder .png" at bounding box center [651, 191] width 214 height 118
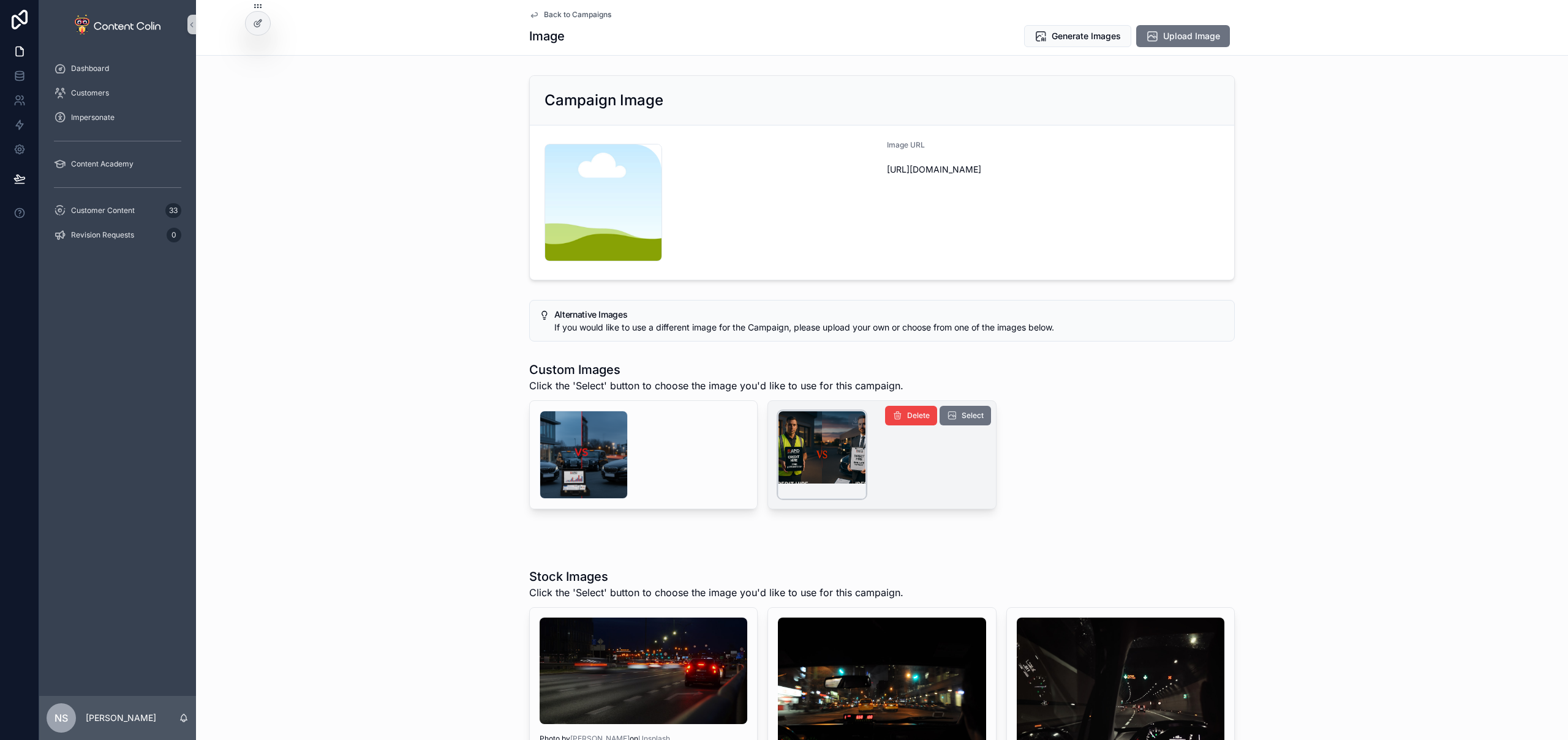
click at [822, 439] on div "scrollable content" at bounding box center [821, 455] width 88 height 88
click at [1088, 41] on button "Generate Images" at bounding box center [1077, 37] width 107 height 22
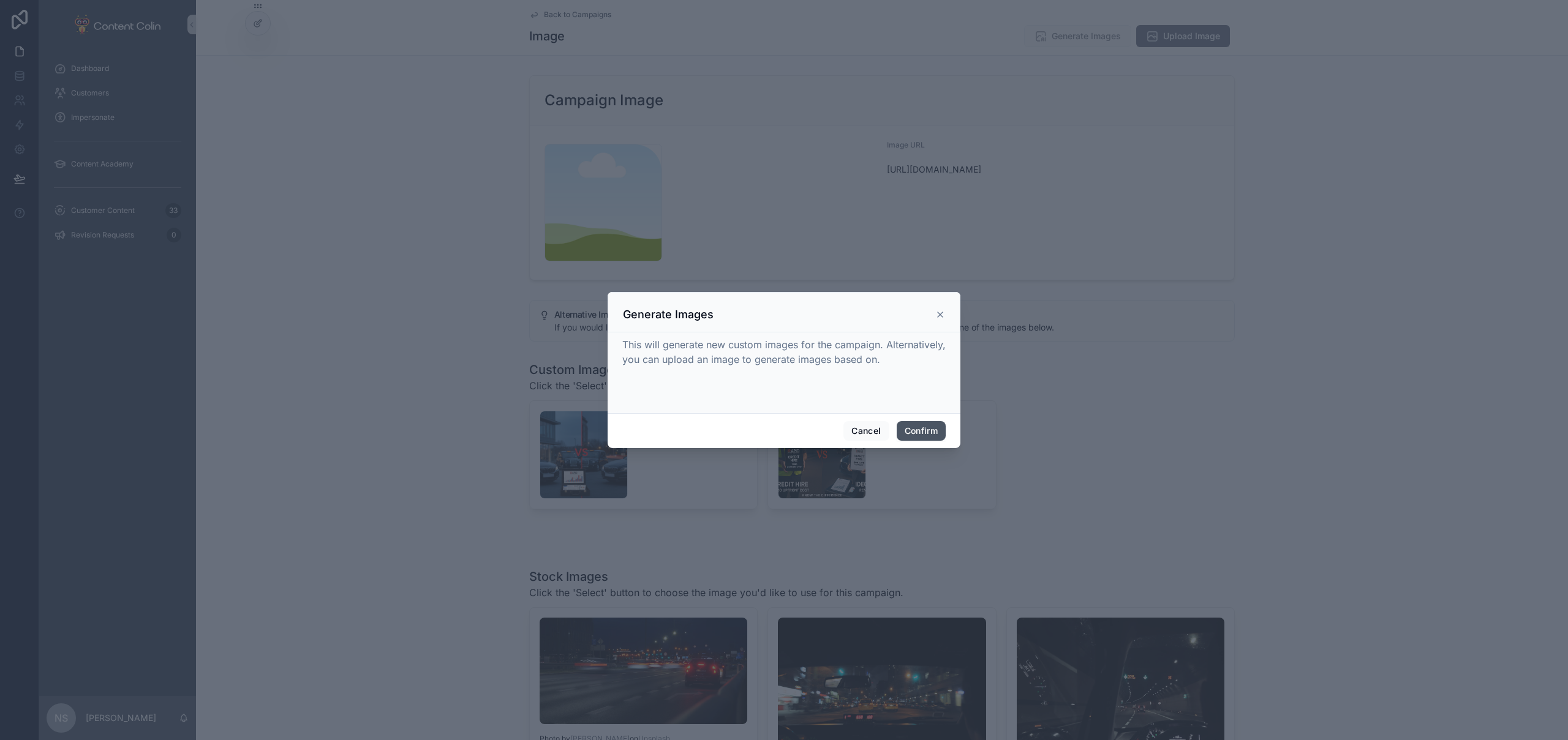
click at [929, 427] on button "Confirm" at bounding box center [921, 431] width 49 height 20
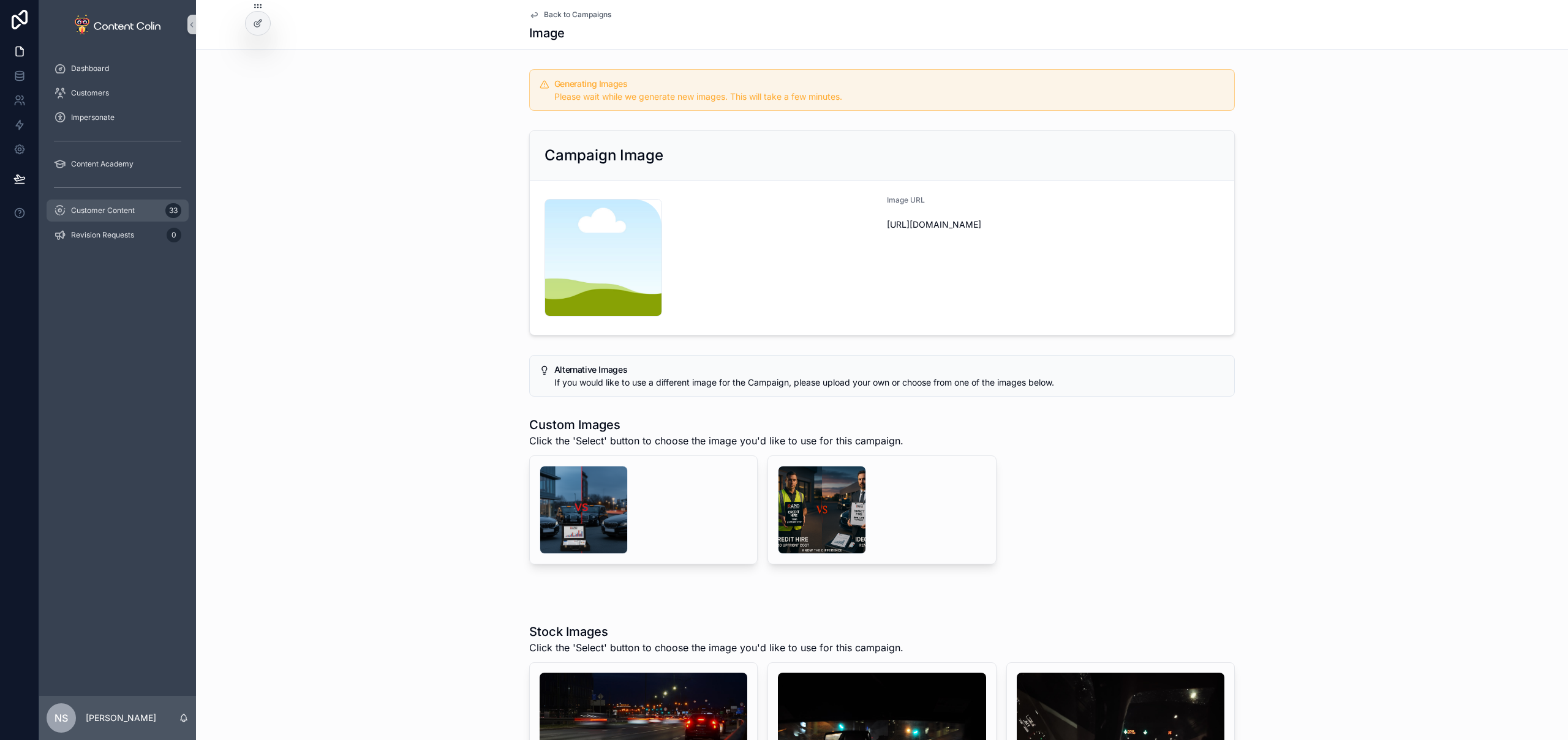
click at [112, 213] on span "Customer Content" at bounding box center [103, 211] width 64 height 9
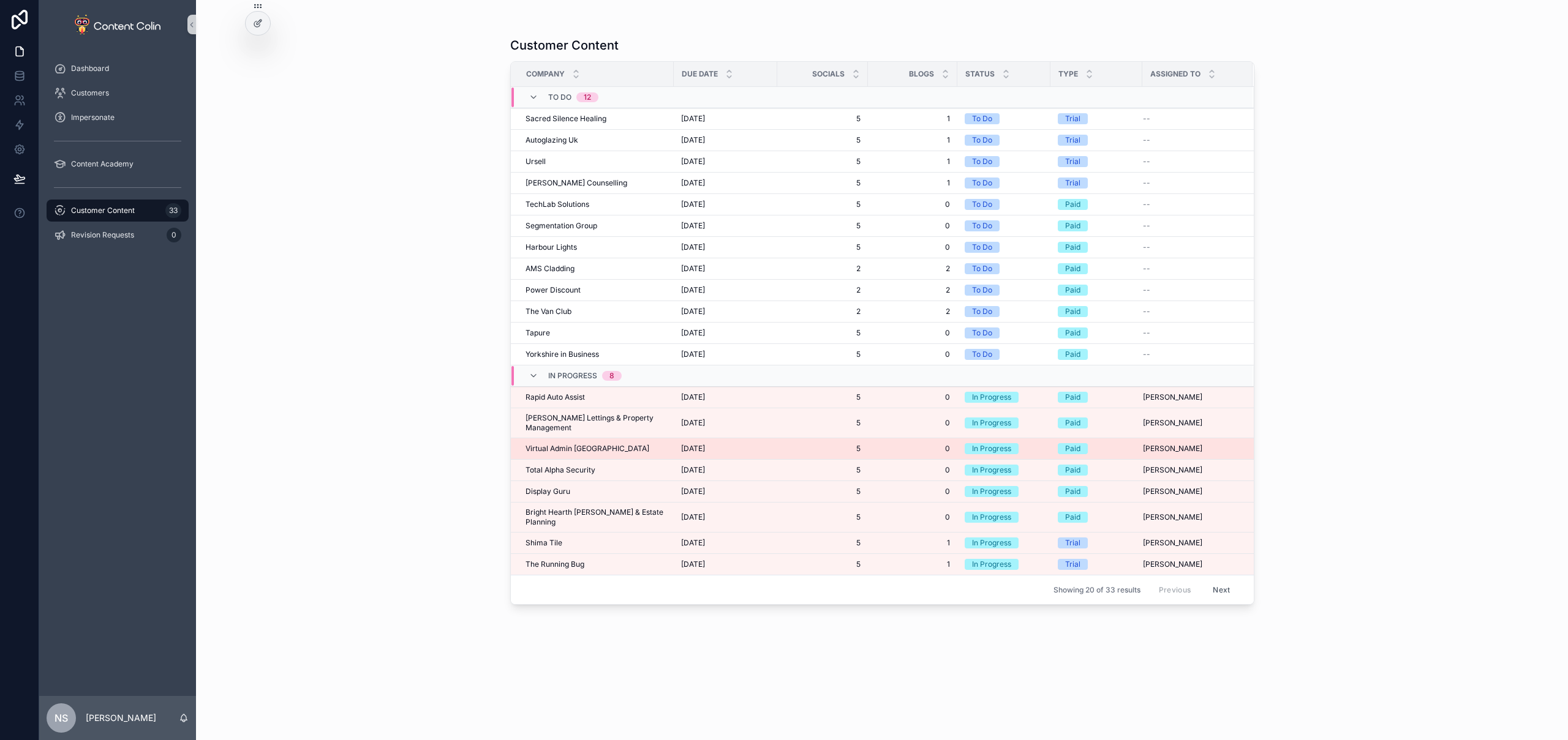
click at [584, 444] on span "Virtual Admin [GEOGRAPHIC_DATA]" at bounding box center [587, 449] width 124 height 9
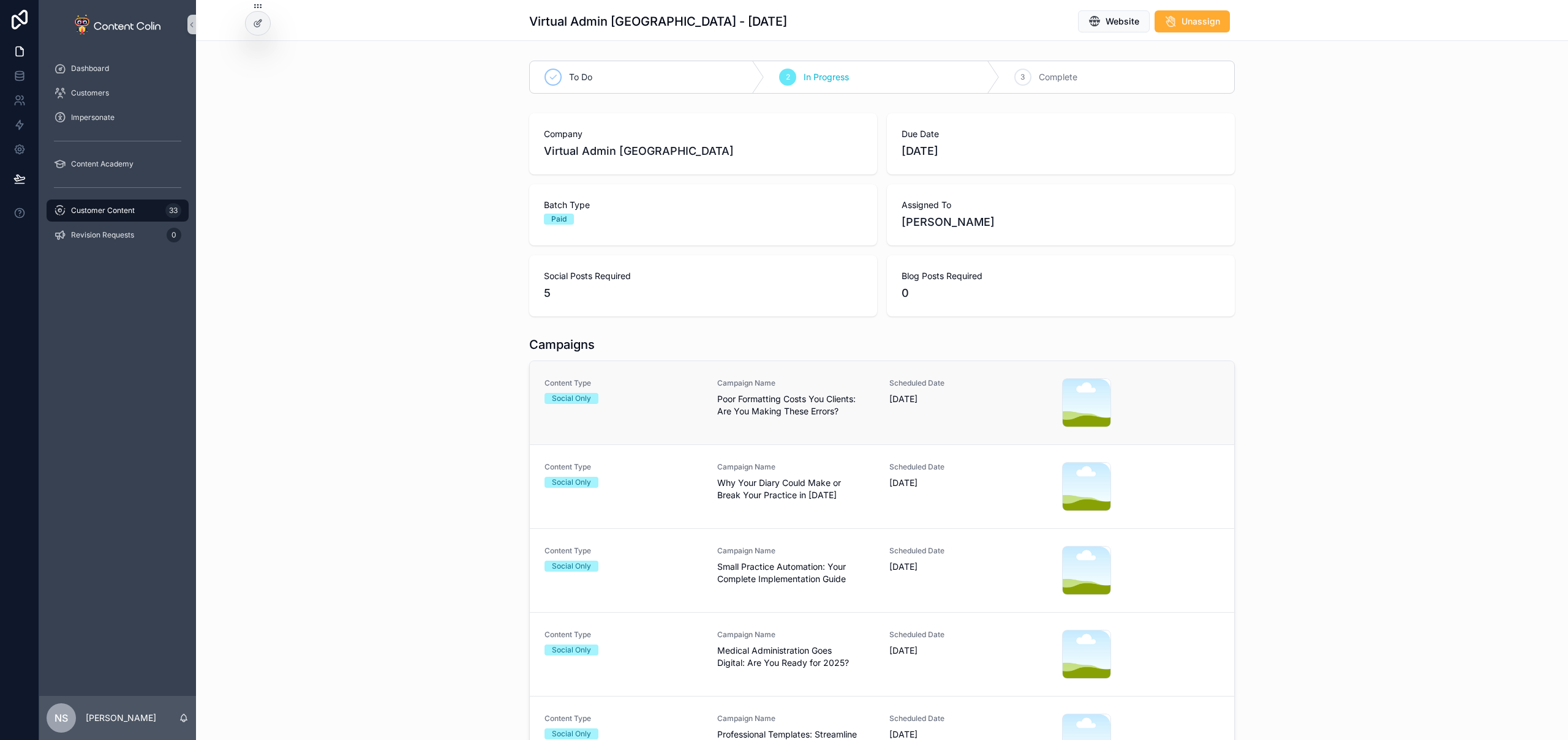
click at [721, 413] on span "Poor Formatting Costs You Clients: Are You Making These Errors?" at bounding box center [796, 406] width 158 height 24
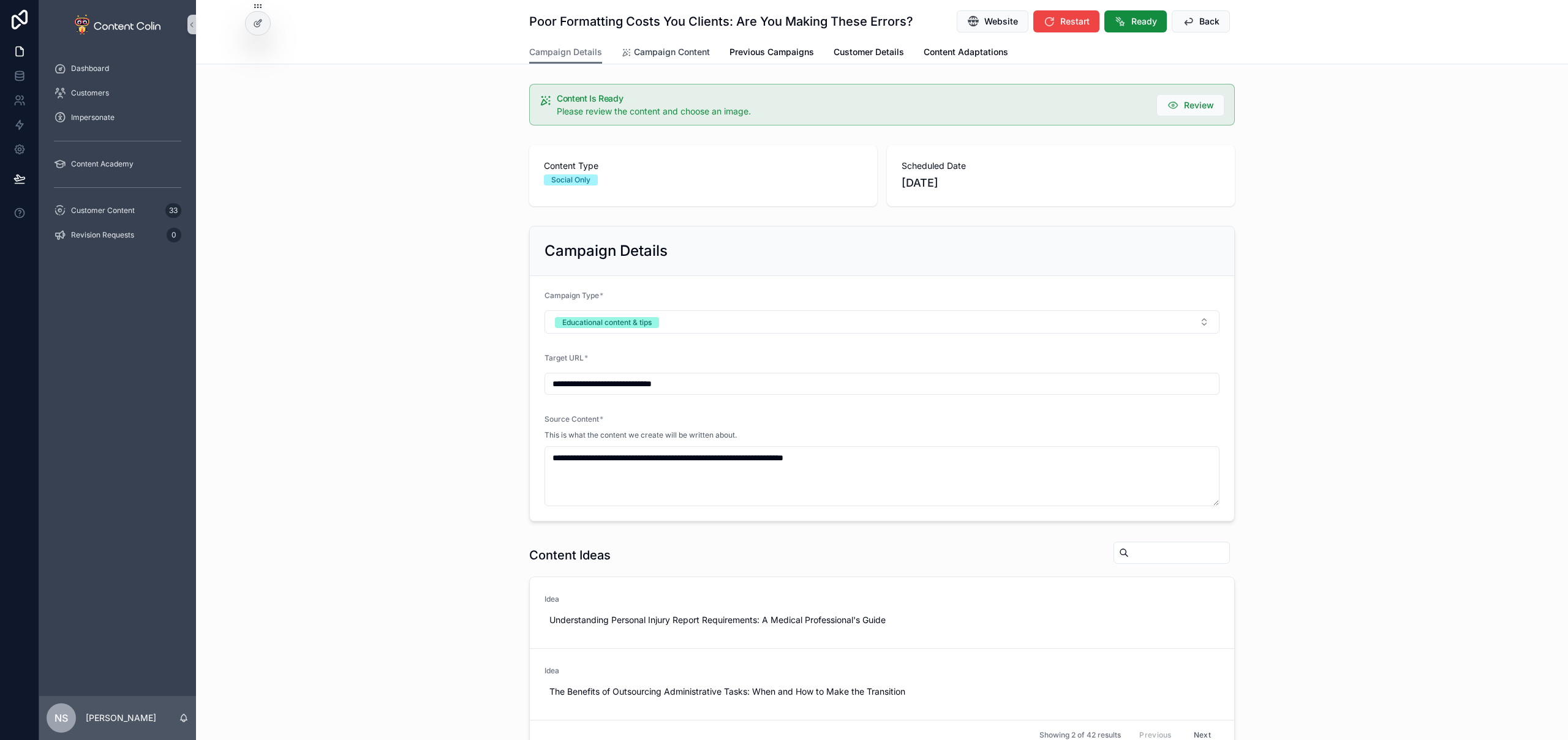
click at [668, 53] on span "Campaign Content" at bounding box center [672, 52] width 76 height 12
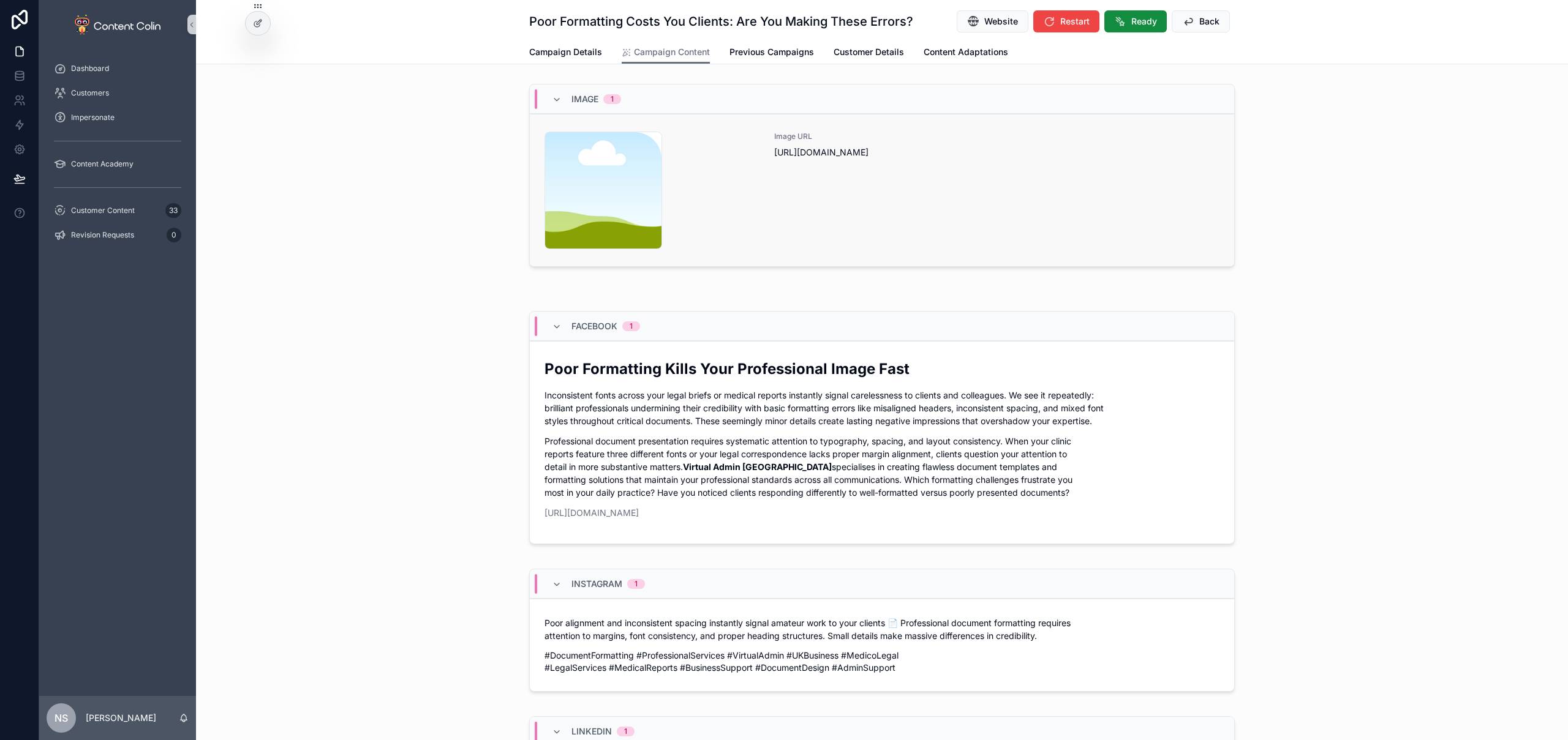
click at [800, 243] on div "Image URL [URL][DOMAIN_NAME]" at bounding box center [996, 191] width 445 height 118
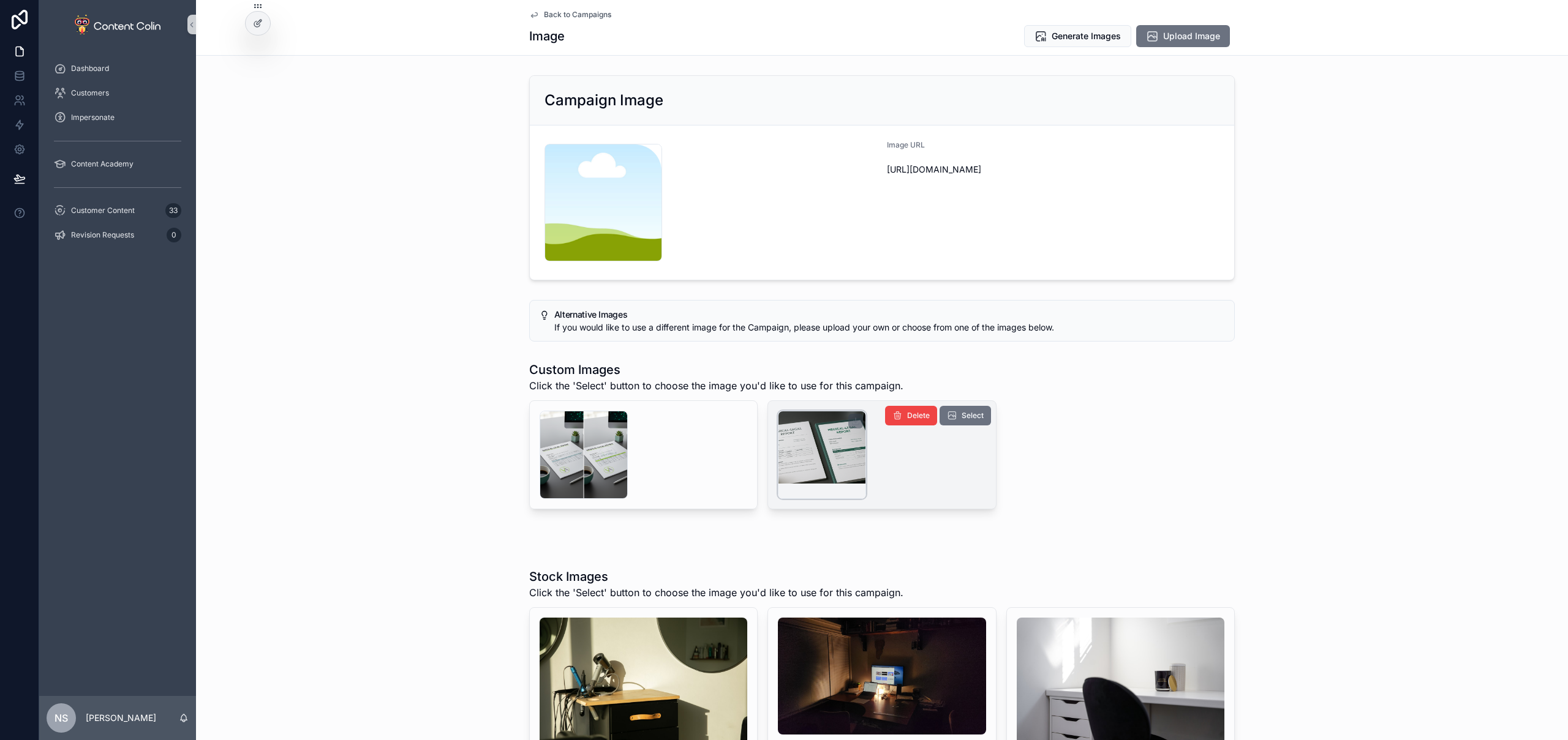
click at [837, 450] on div "scrollable content" at bounding box center [821, 455] width 88 height 88
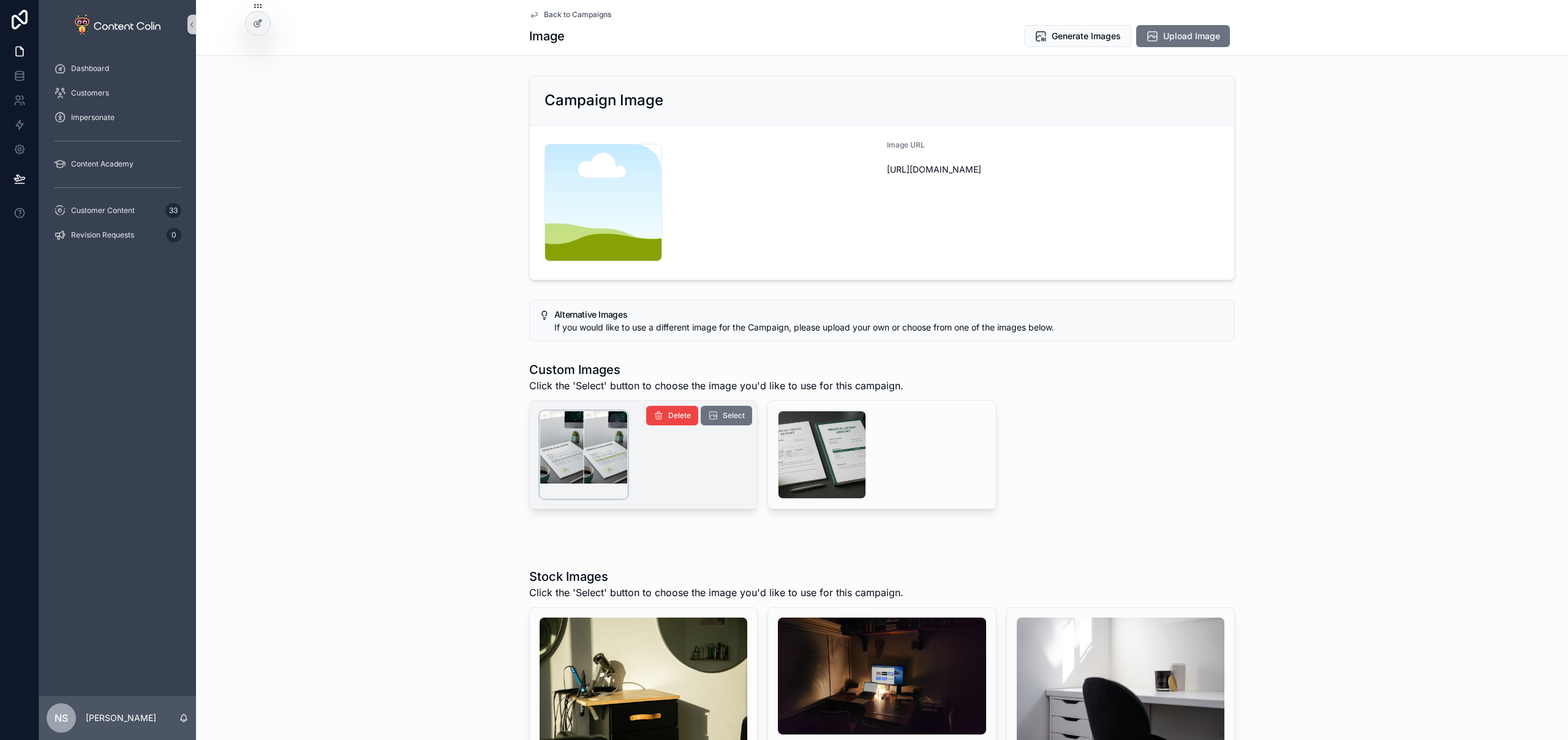
click at [602, 451] on div "scrollable content" at bounding box center [584, 455] width 88 height 88
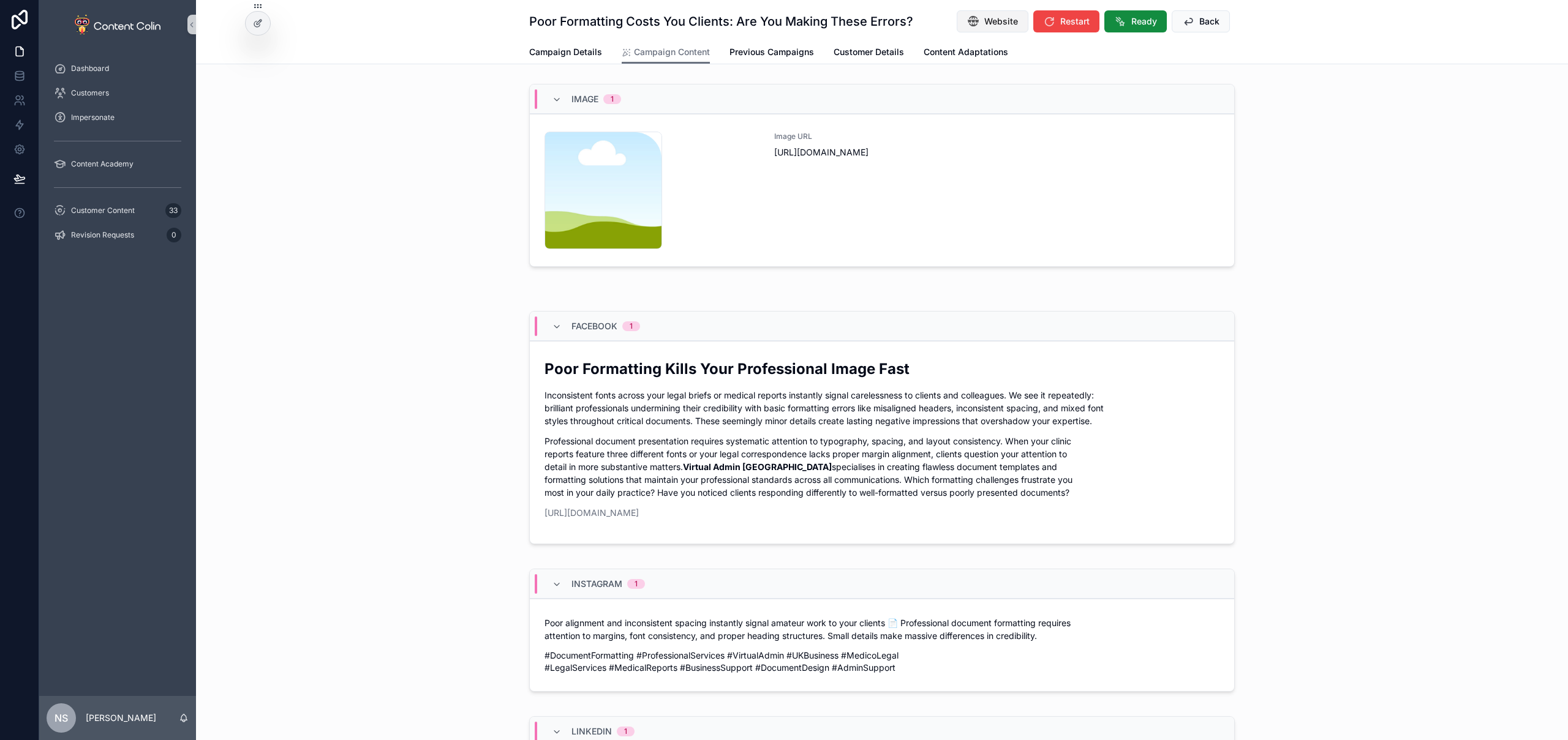
click at [1002, 22] on span "Website" at bounding box center [1001, 21] width 34 height 12
click at [774, 183] on div "Image URL [URL][DOMAIN_NAME]" at bounding box center [996, 191] width 445 height 118
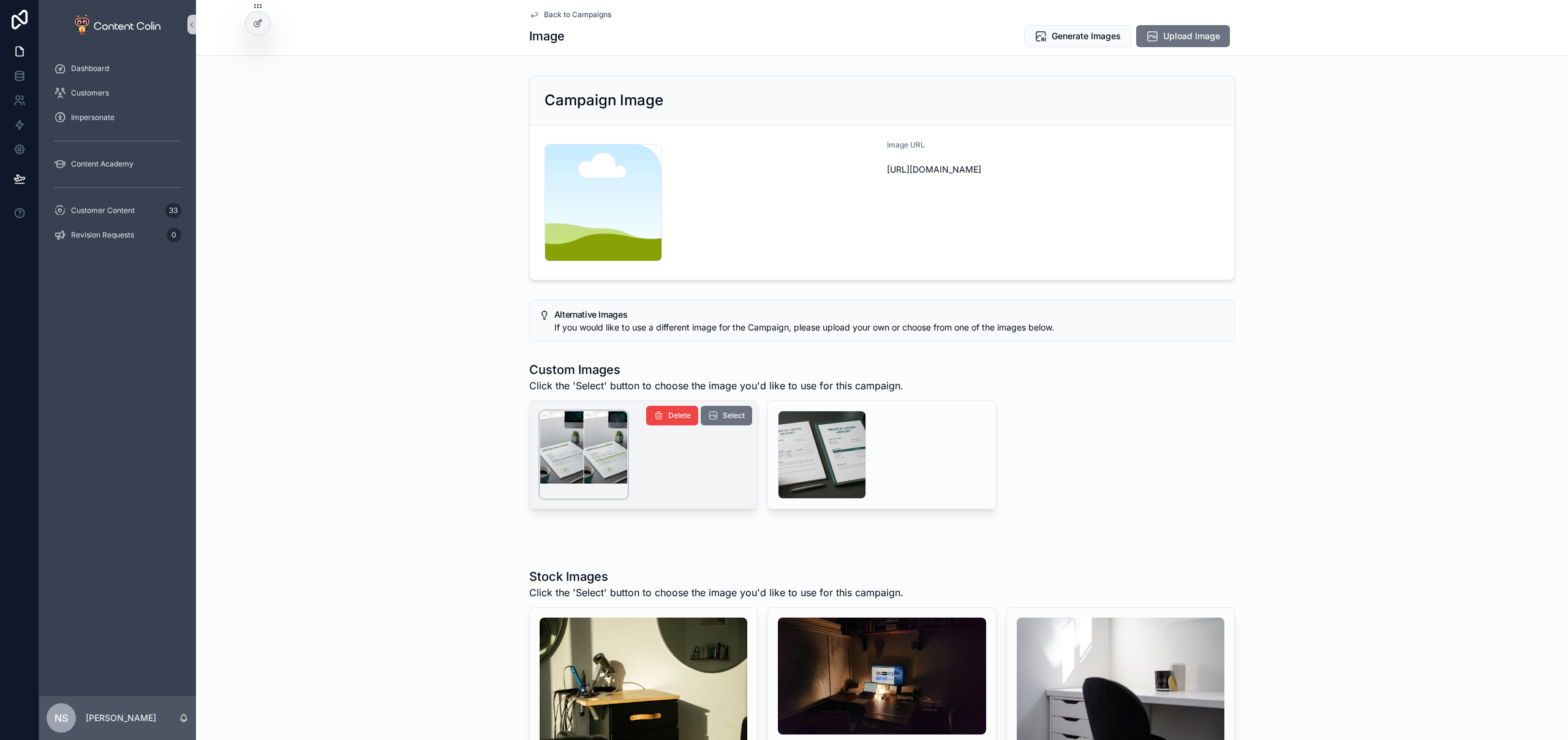
click at [579, 491] on div "scrollable content" at bounding box center [584, 491] width 87 height 15
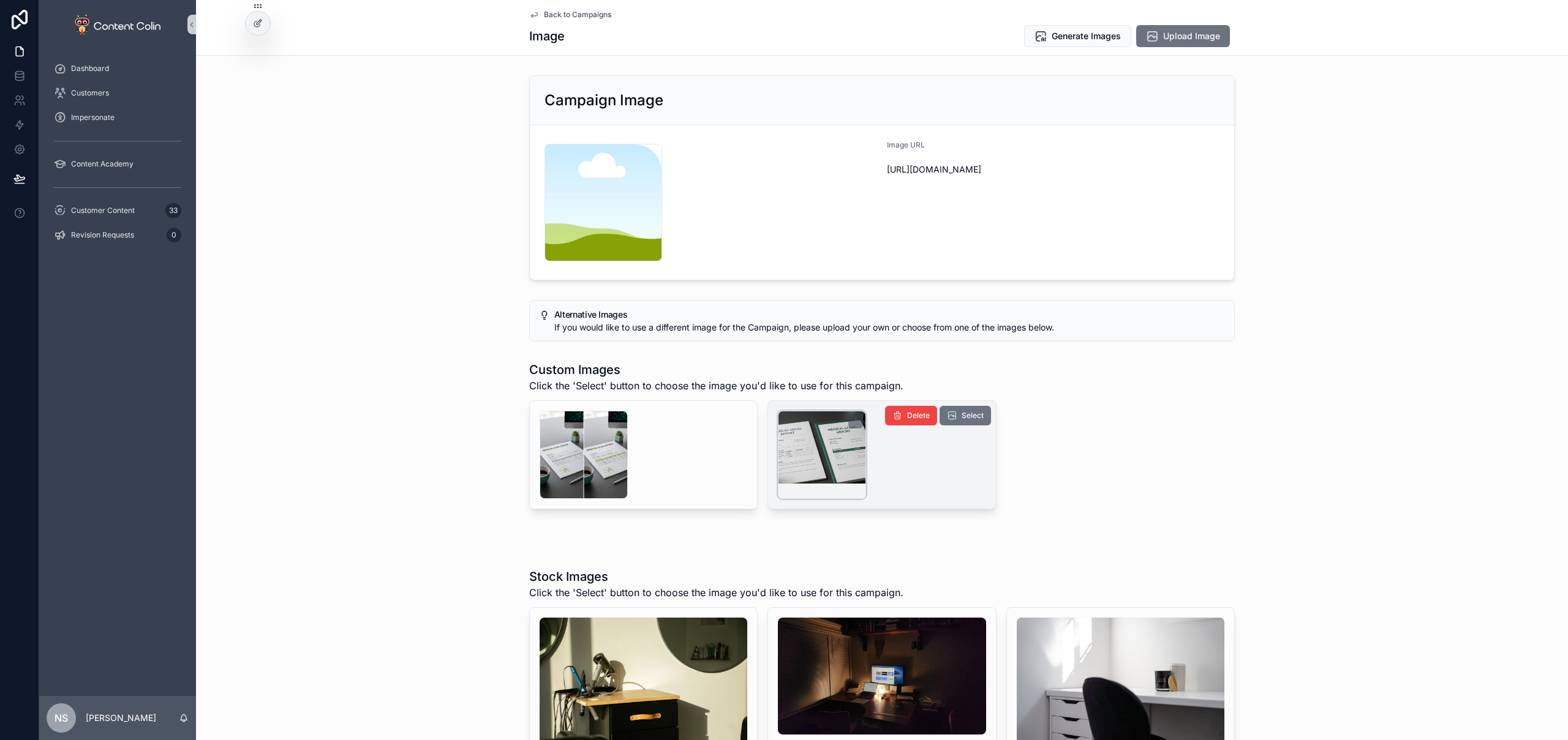
click at [843, 459] on div "scrollable content" at bounding box center [821, 455] width 88 height 88
click at [1088, 28] on button "Generate Images" at bounding box center [1077, 37] width 107 height 22
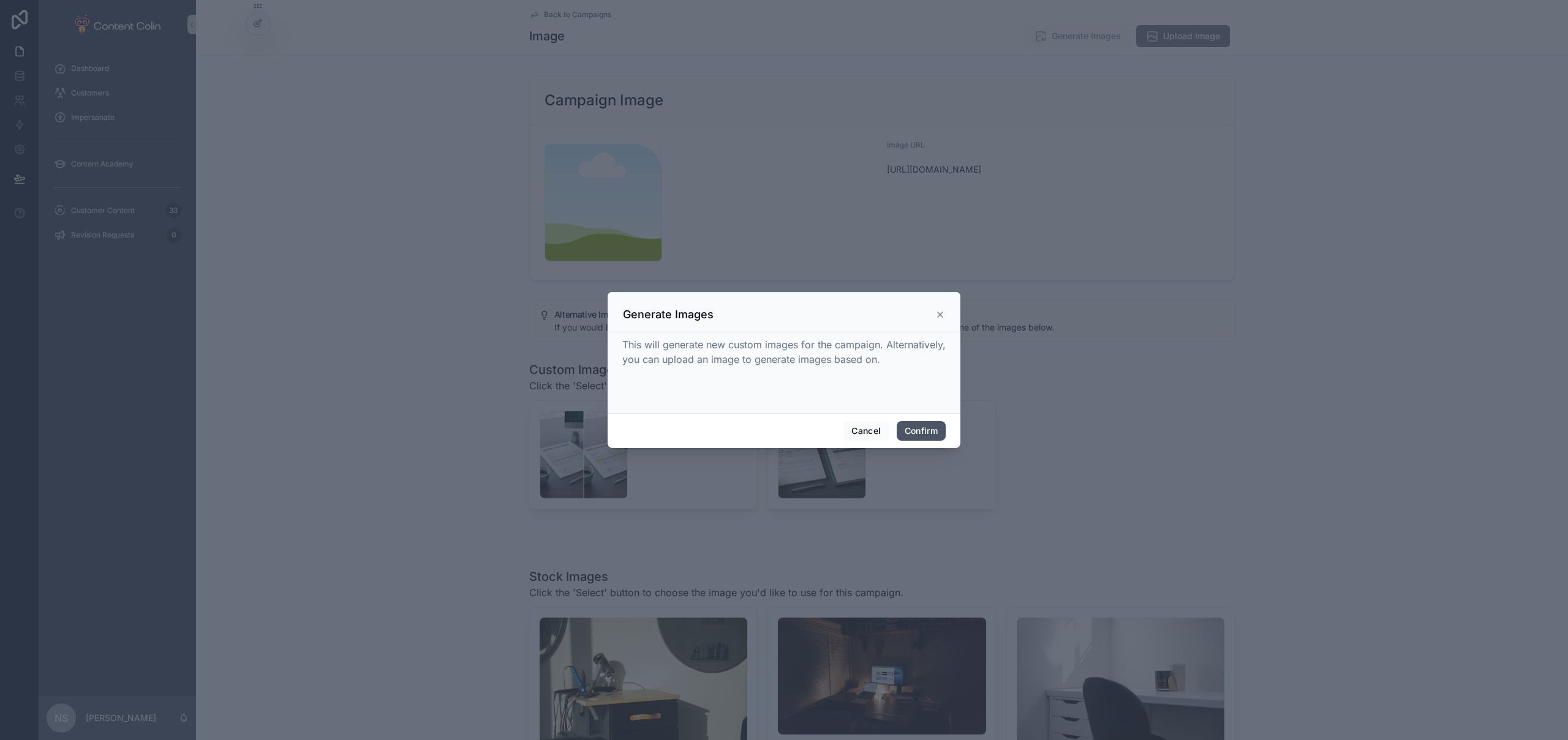
click at [921, 433] on button "Confirm" at bounding box center [921, 431] width 49 height 20
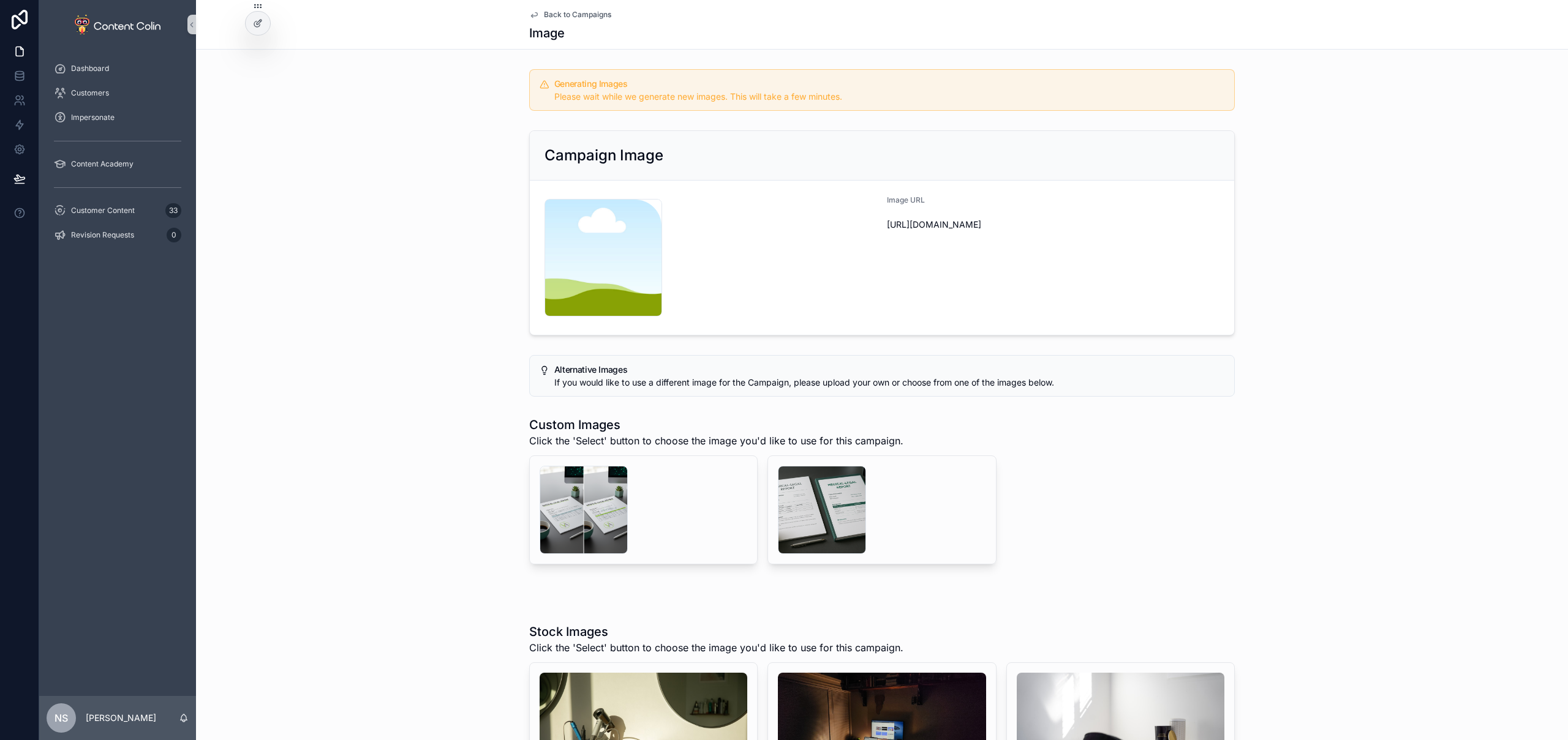
click at [590, 16] on span "Back to Campaigns" at bounding box center [578, 14] width 67 height 9
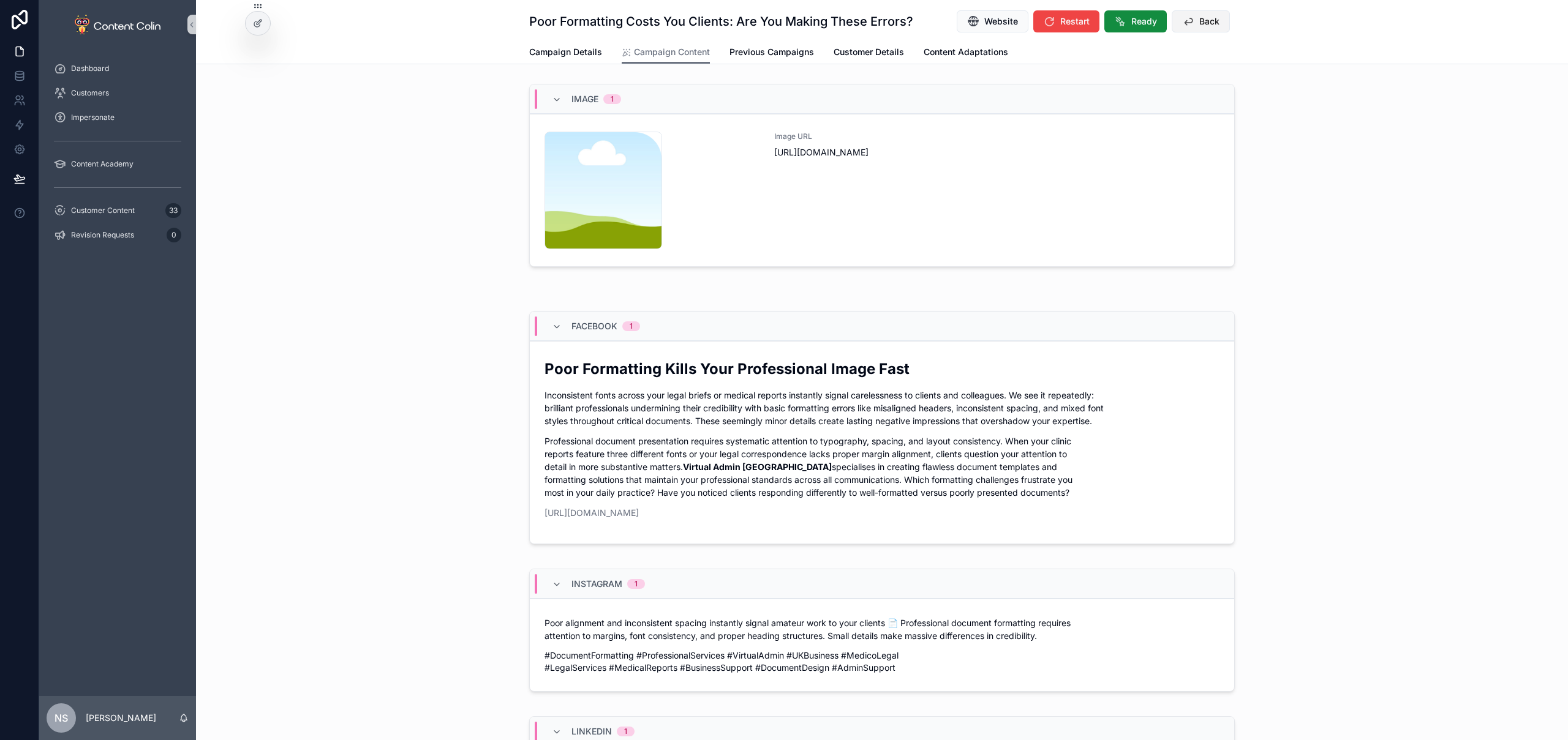
click at [1199, 24] on span "Back" at bounding box center [1209, 21] width 21 height 12
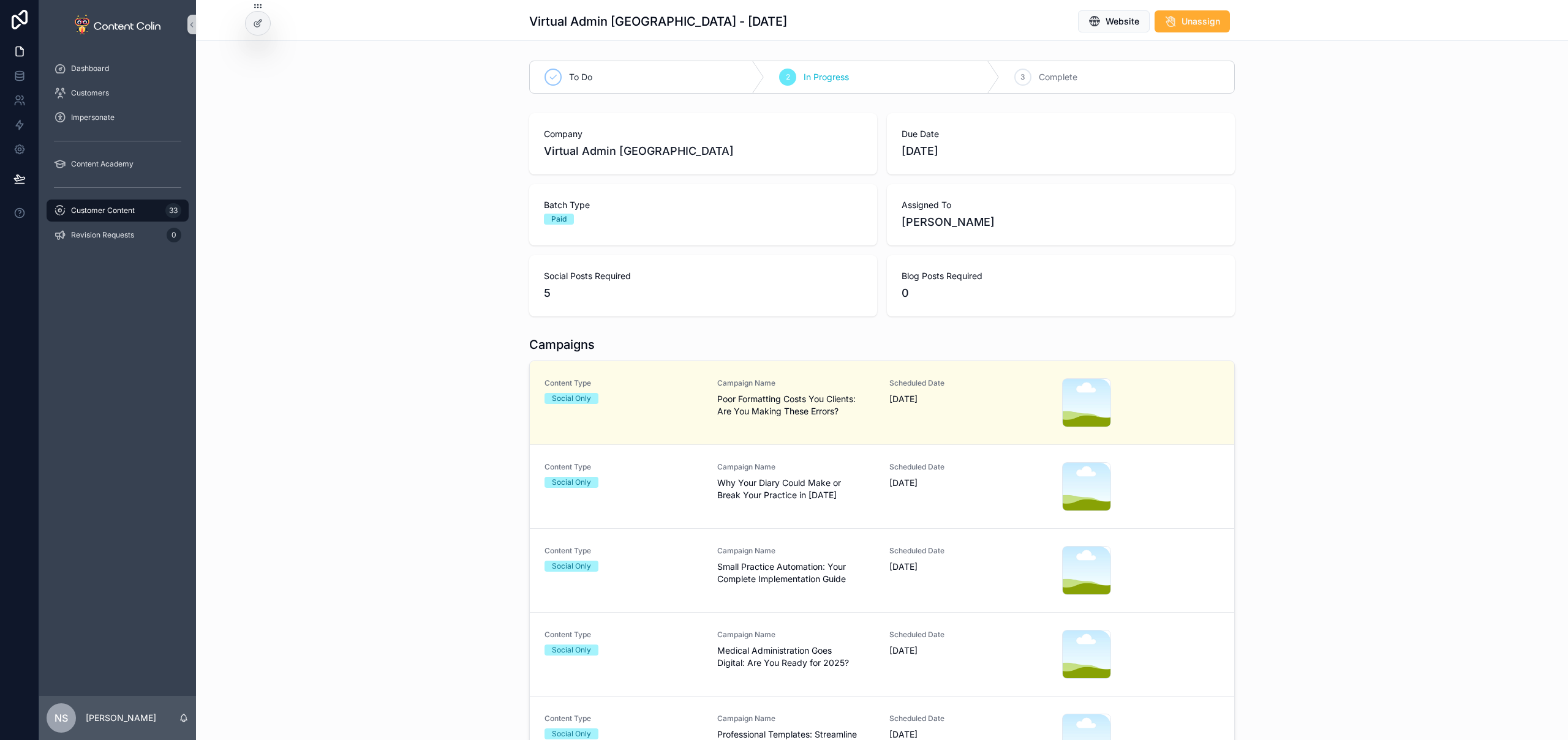
click at [699, 487] on div "Content Type Social Only Campaign Name Why Your Diary Could Make or Break Your …" at bounding box center [881, 487] width 674 height 49
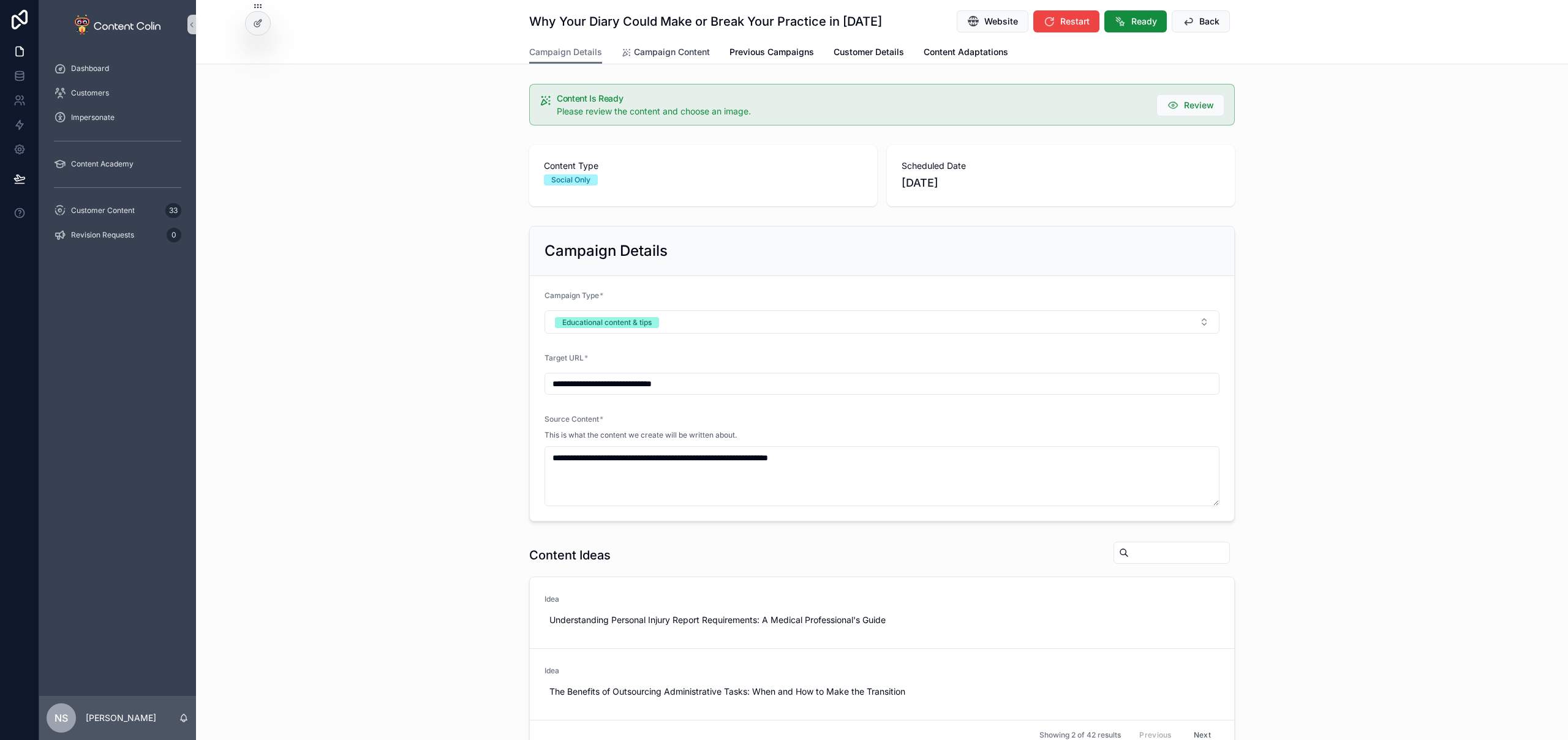
click at [674, 59] on link "Campaign Content" at bounding box center [666, 53] width 88 height 24
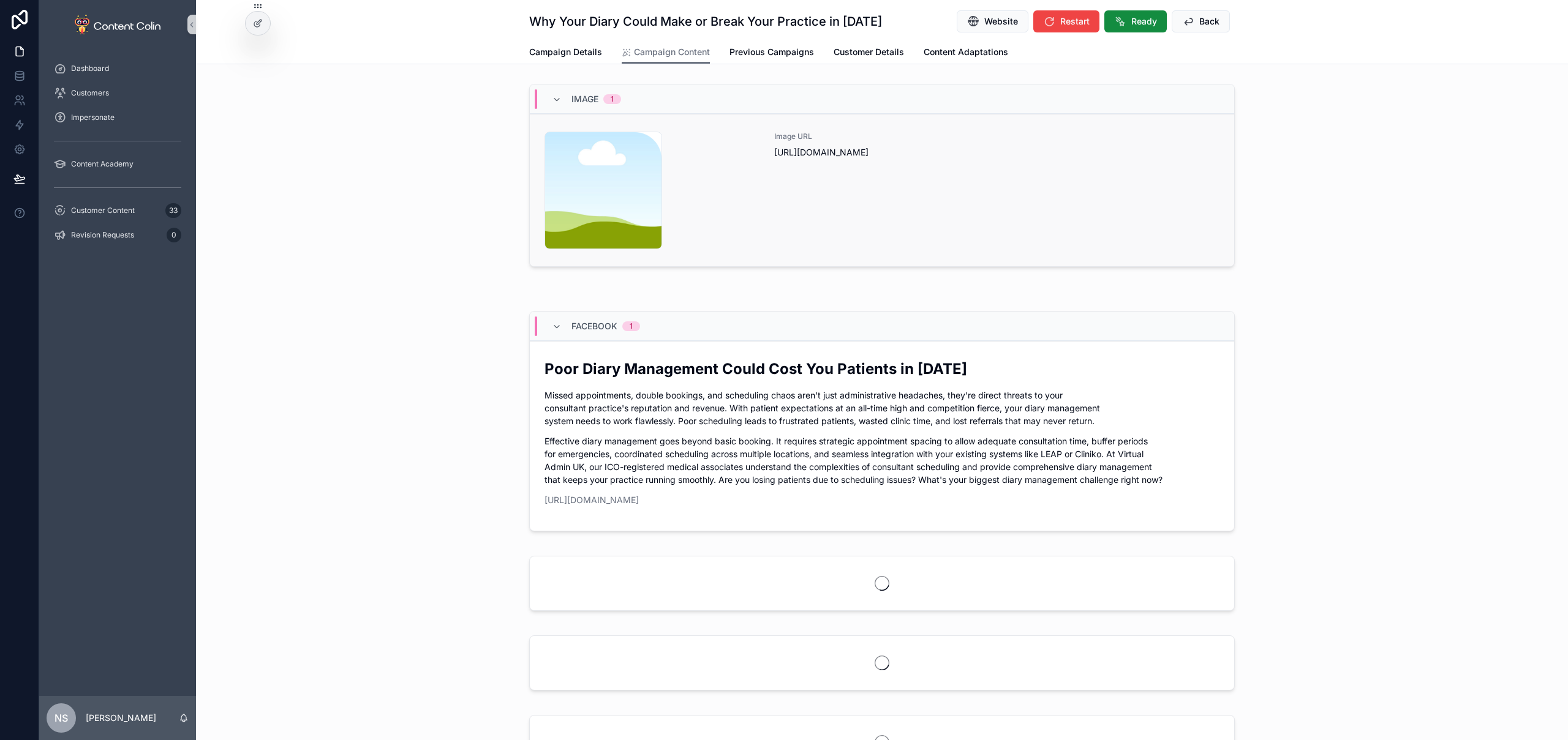
click at [945, 256] on link "content-placeholder .png Image URL [URL][DOMAIN_NAME]" at bounding box center [881, 190] width 704 height 153
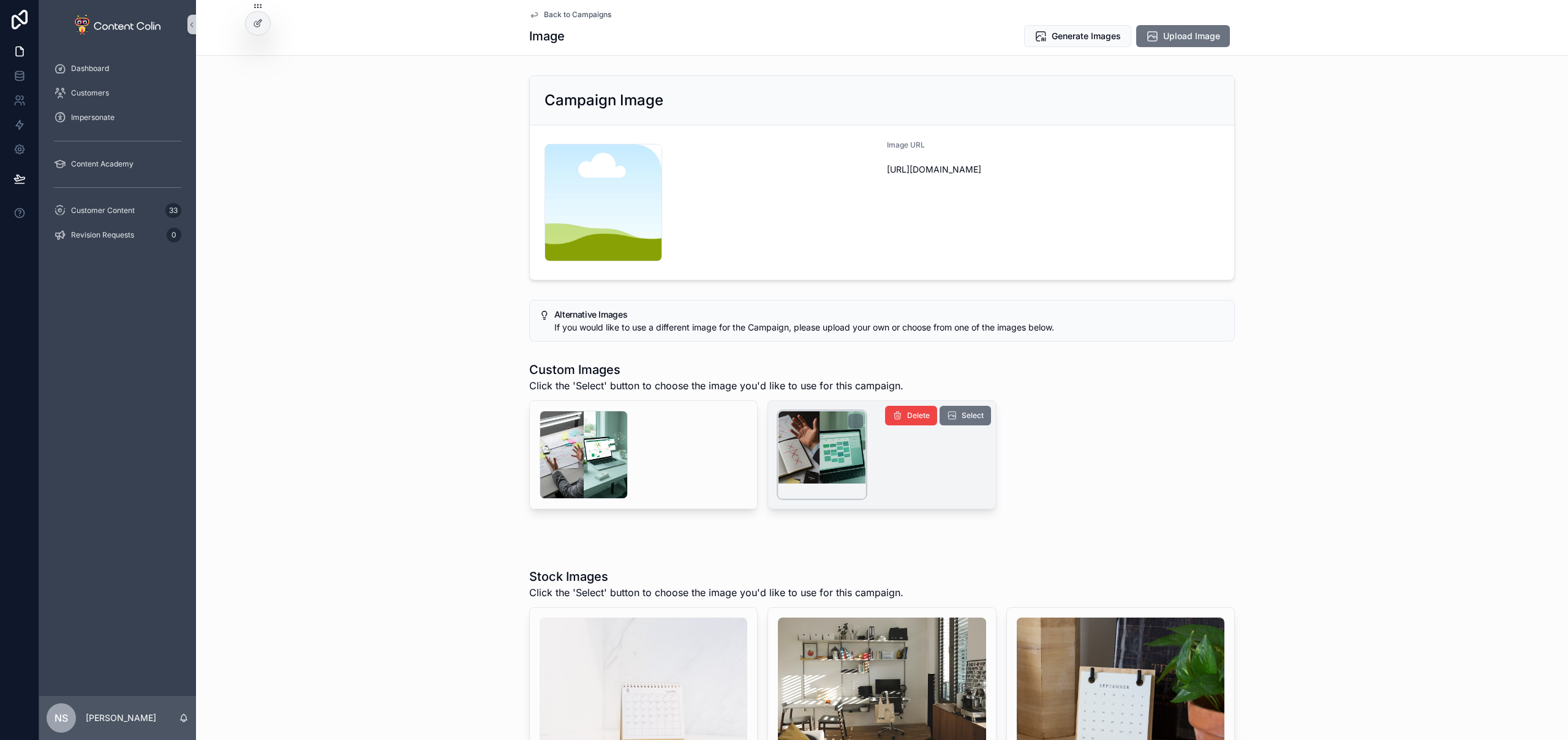
click at [813, 454] on div "scrollable content" at bounding box center [821, 455] width 88 height 88
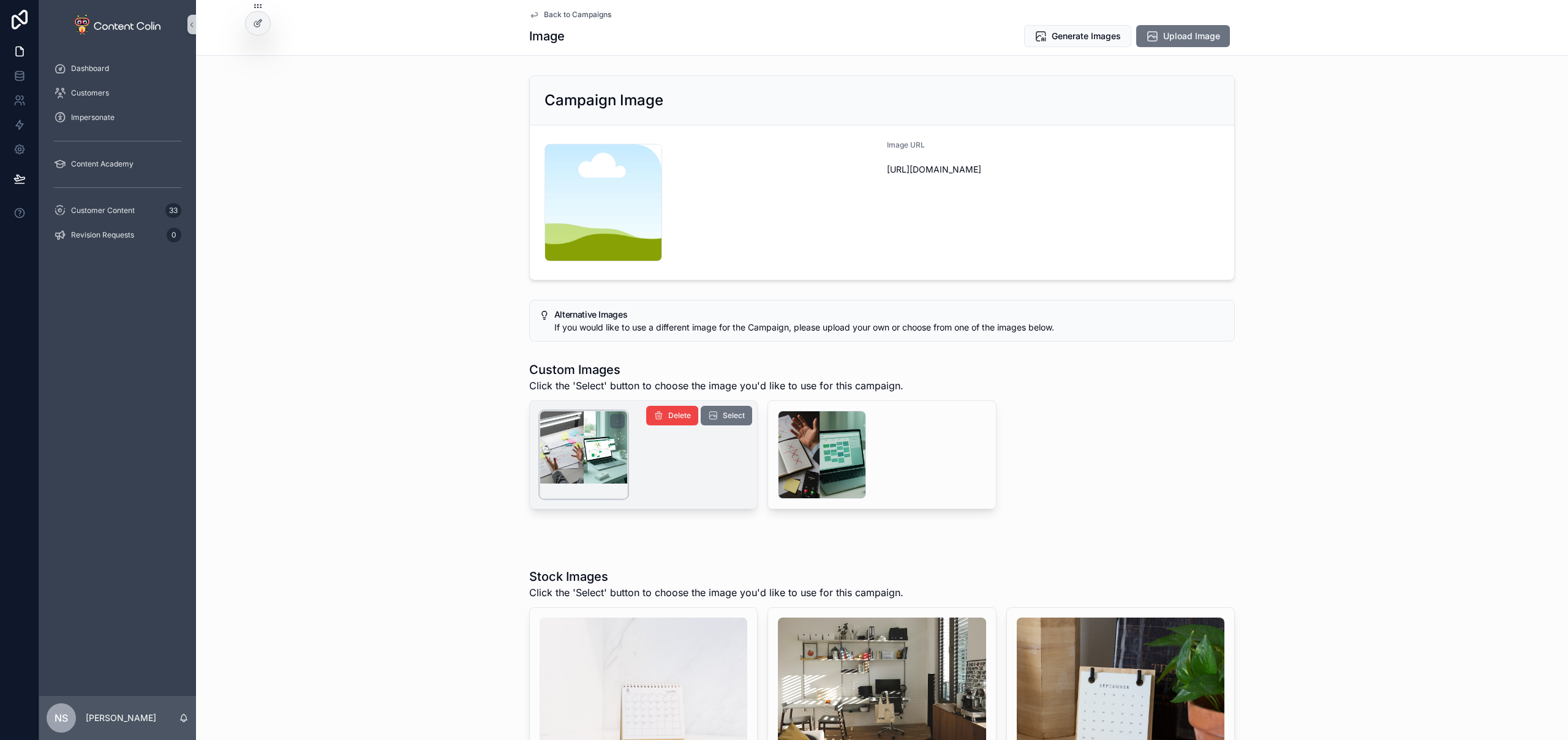
click at [606, 453] on div "scrollable content" at bounding box center [584, 455] width 88 height 88
click at [725, 417] on span "Select" at bounding box center [733, 416] width 22 height 9
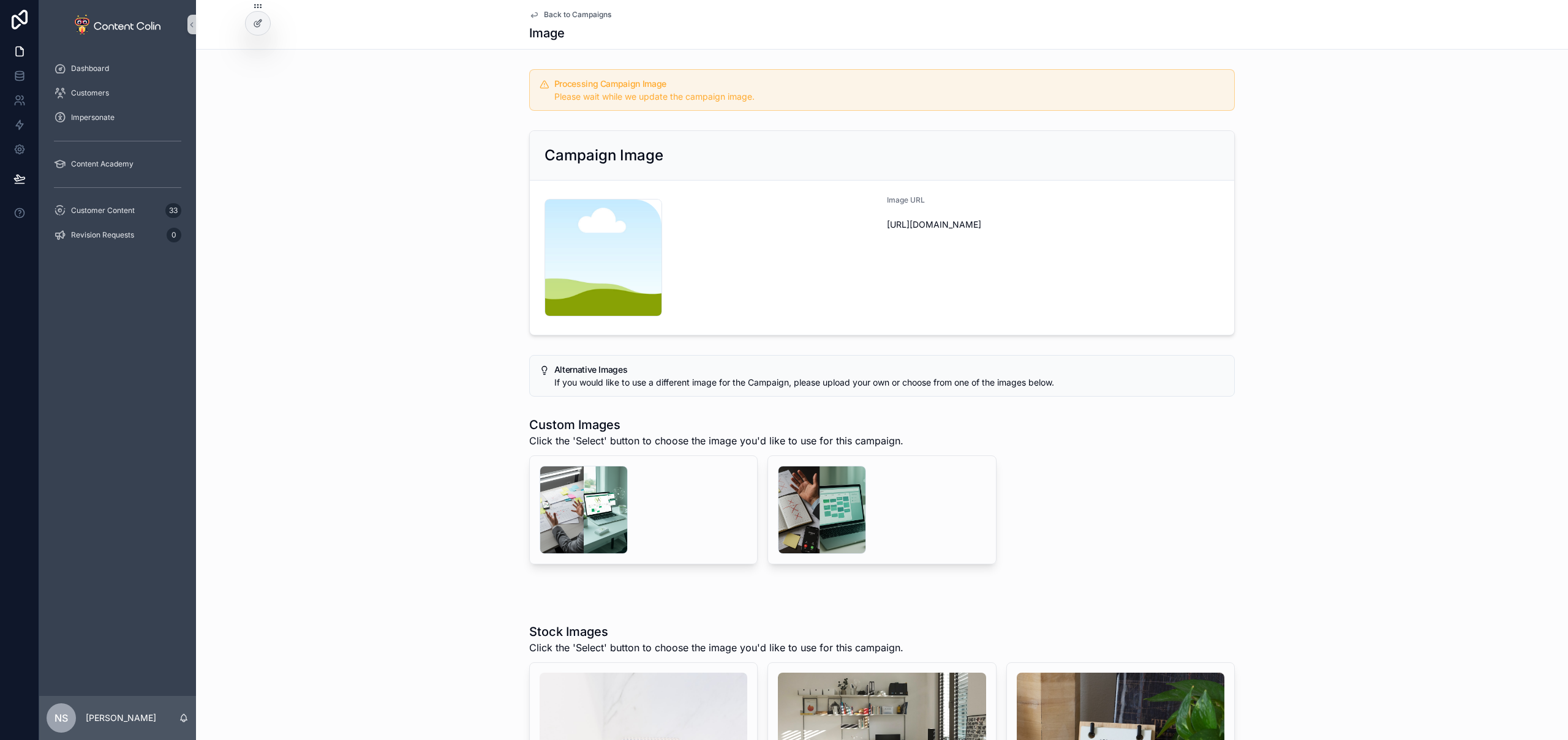
click at [576, 13] on span "Back to Campaigns" at bounding box center [578, 14] width 67 height 9
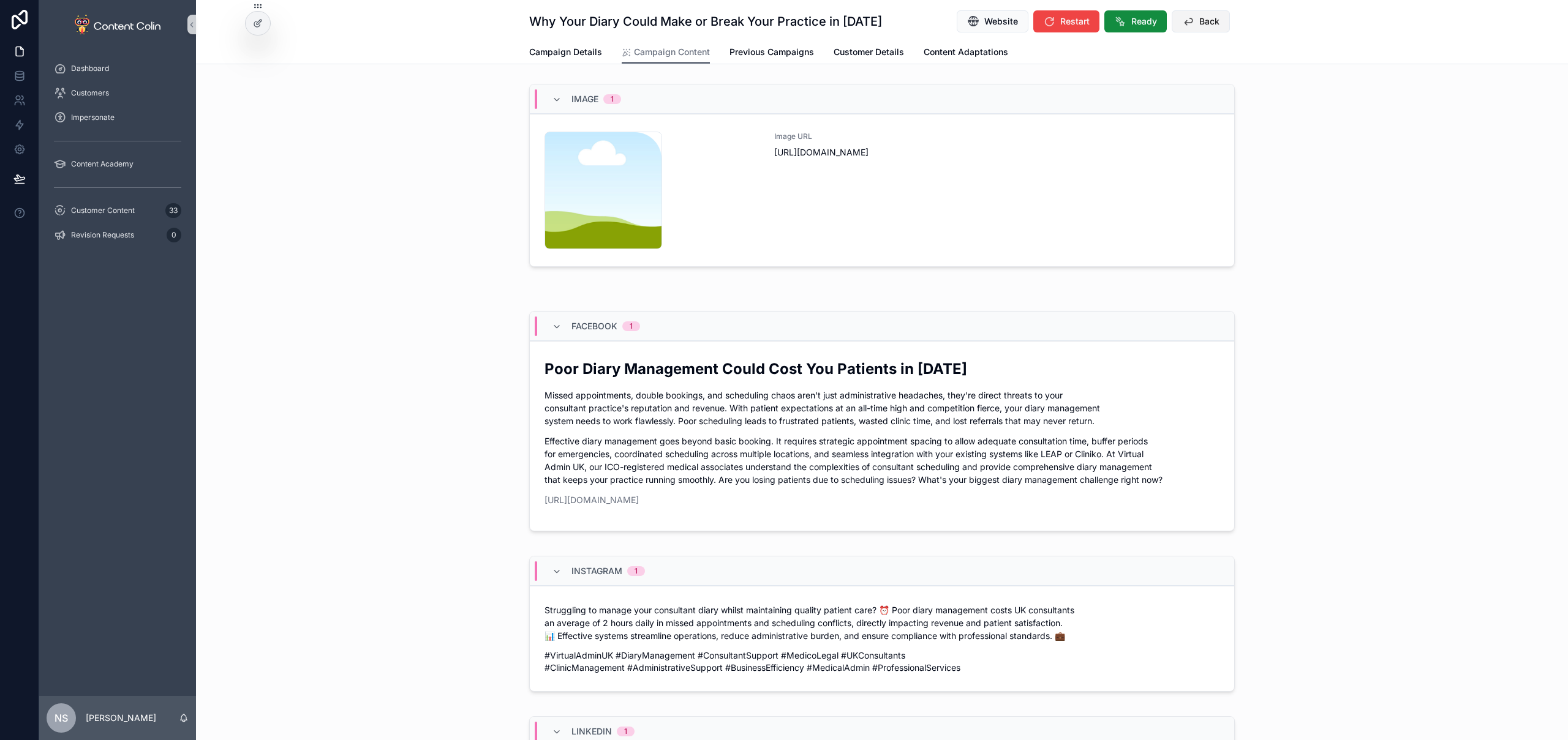
click at [1186, 21] on icon "scrollable content" at bounding box center [1188, 21] width 12 height 12
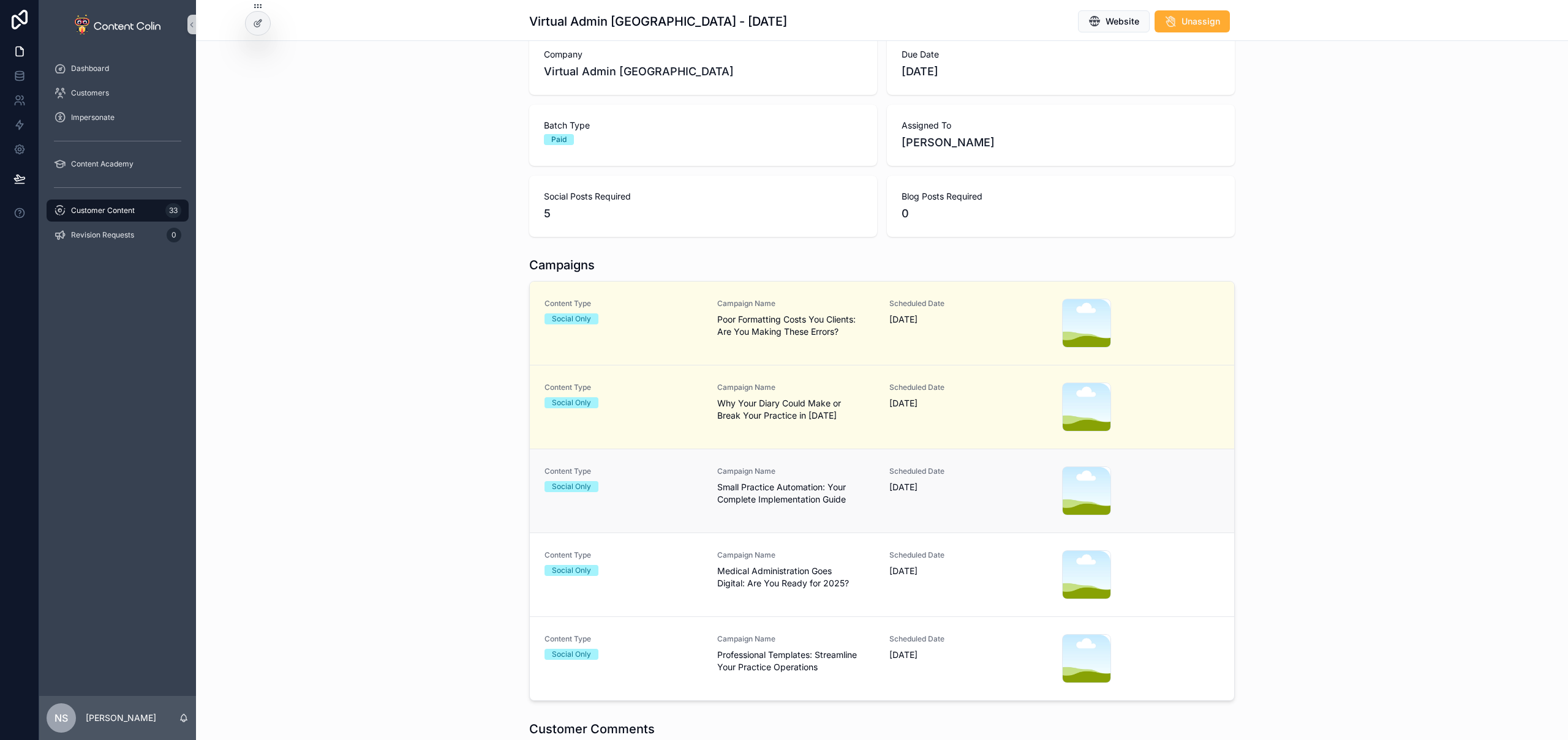
scroll to position [142, 0]
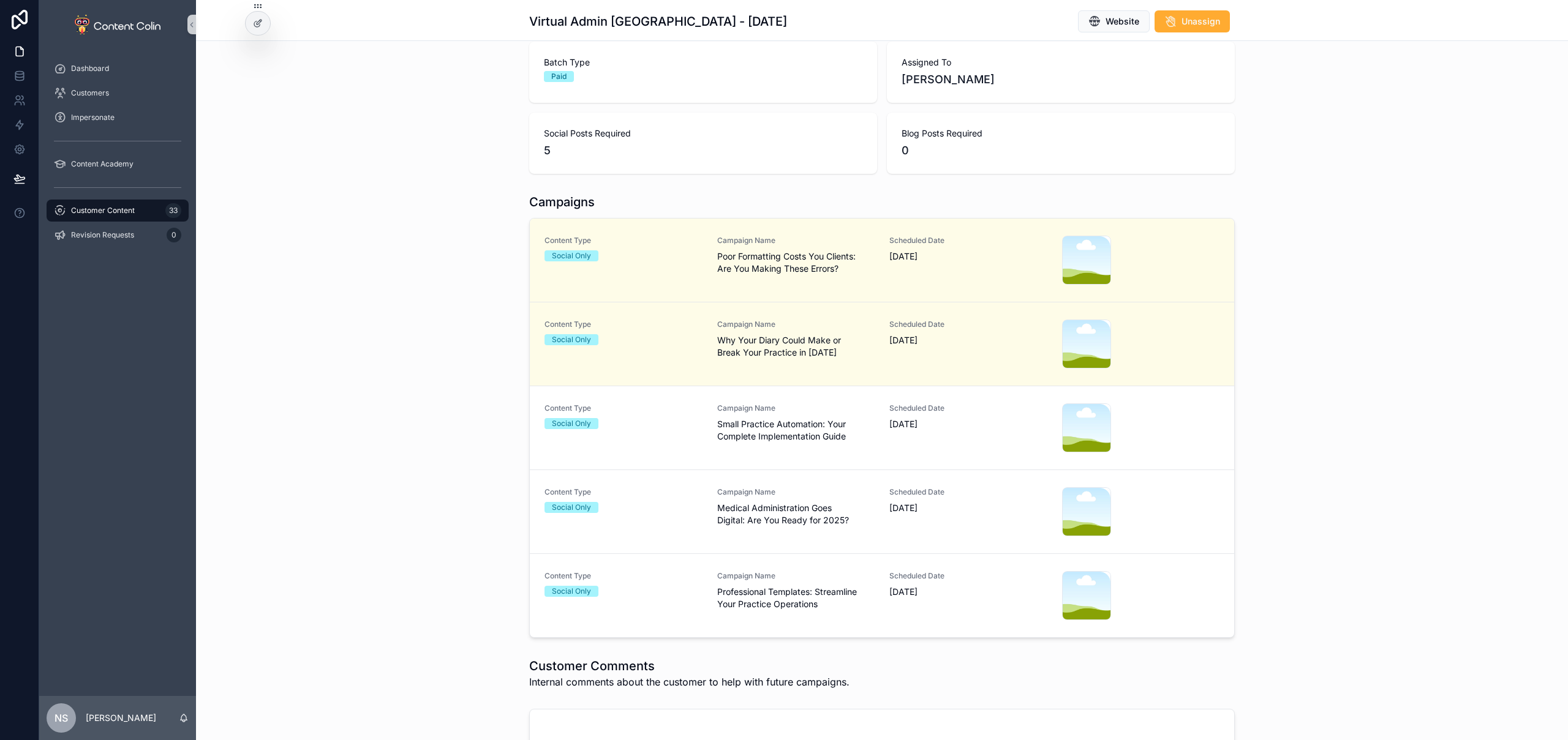
drag, startPoint x: 767, startPoint y: 437, endPoint x: 777, endPoint y: 438, distance: 10.0
click at [767, 437] on span "Small Practice Automation: Your Complete Implementation Guide" at bounding box center [796, 430] width 158 height 24
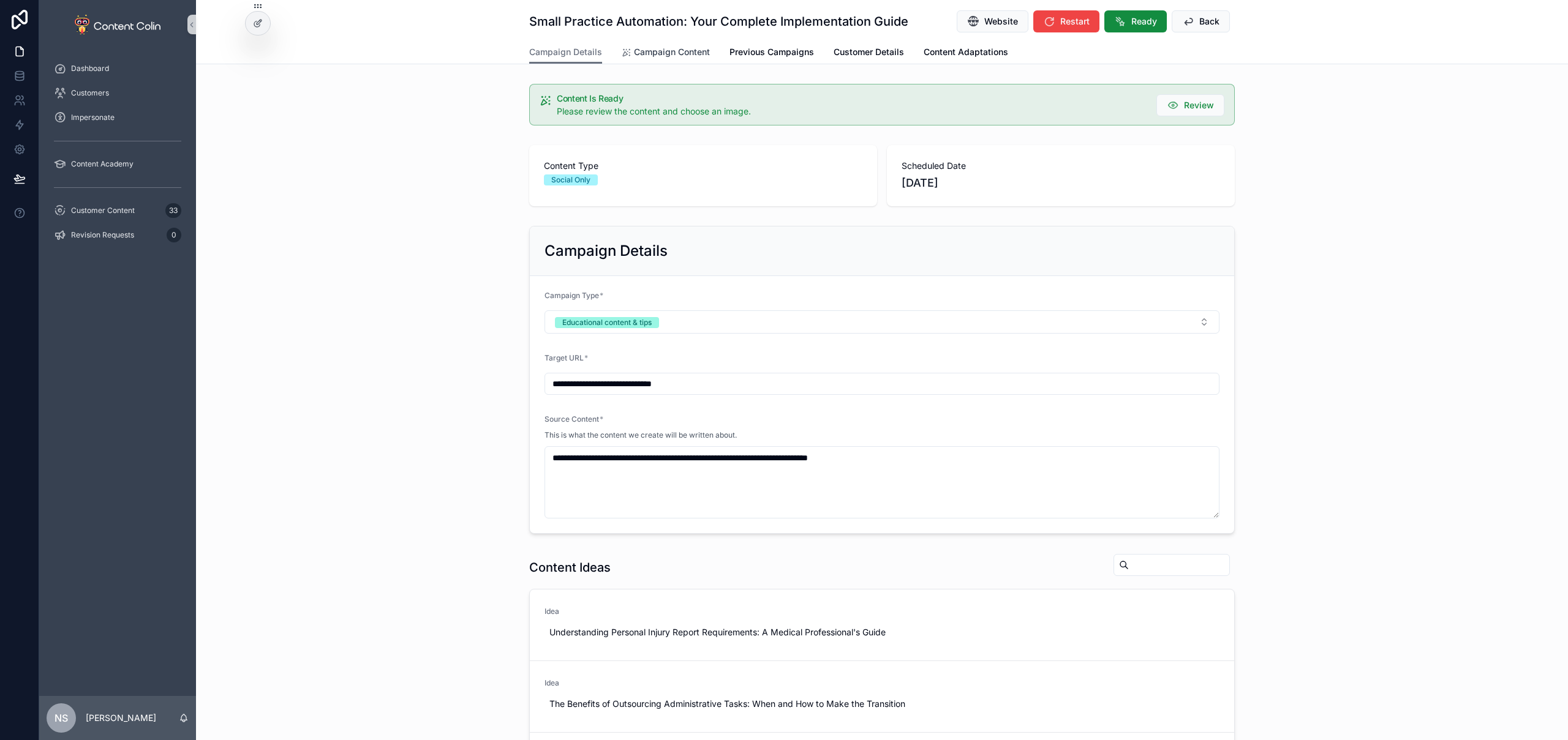
click at [647, 53] on span "Campaign Content" at bounding box center [672, 52] width 76 height 12
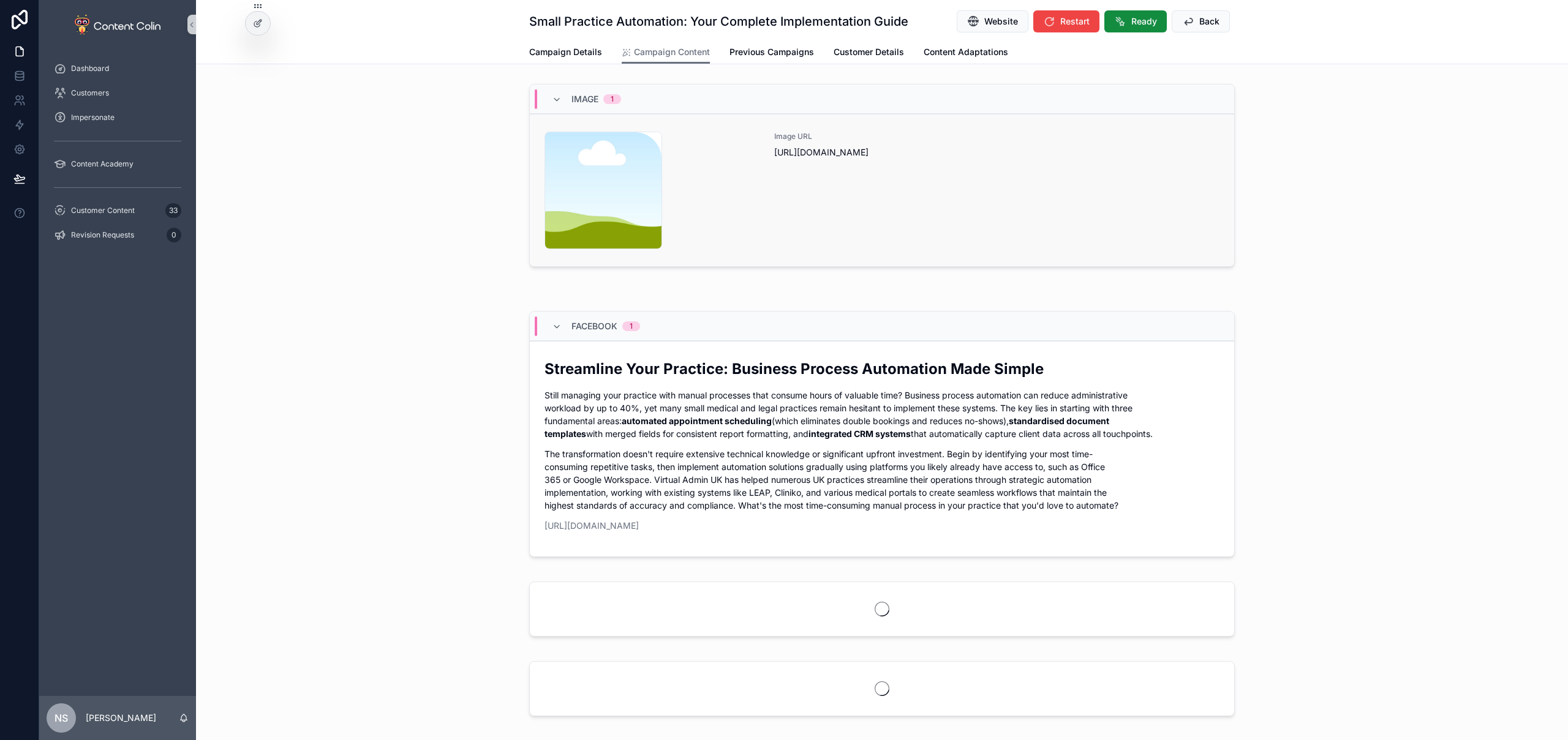
click at [756, 206] on div "content-placeholder .png Image URL [URL][DOMAIN_NAME]" at bounding box center [881, 191] width 674 height 118
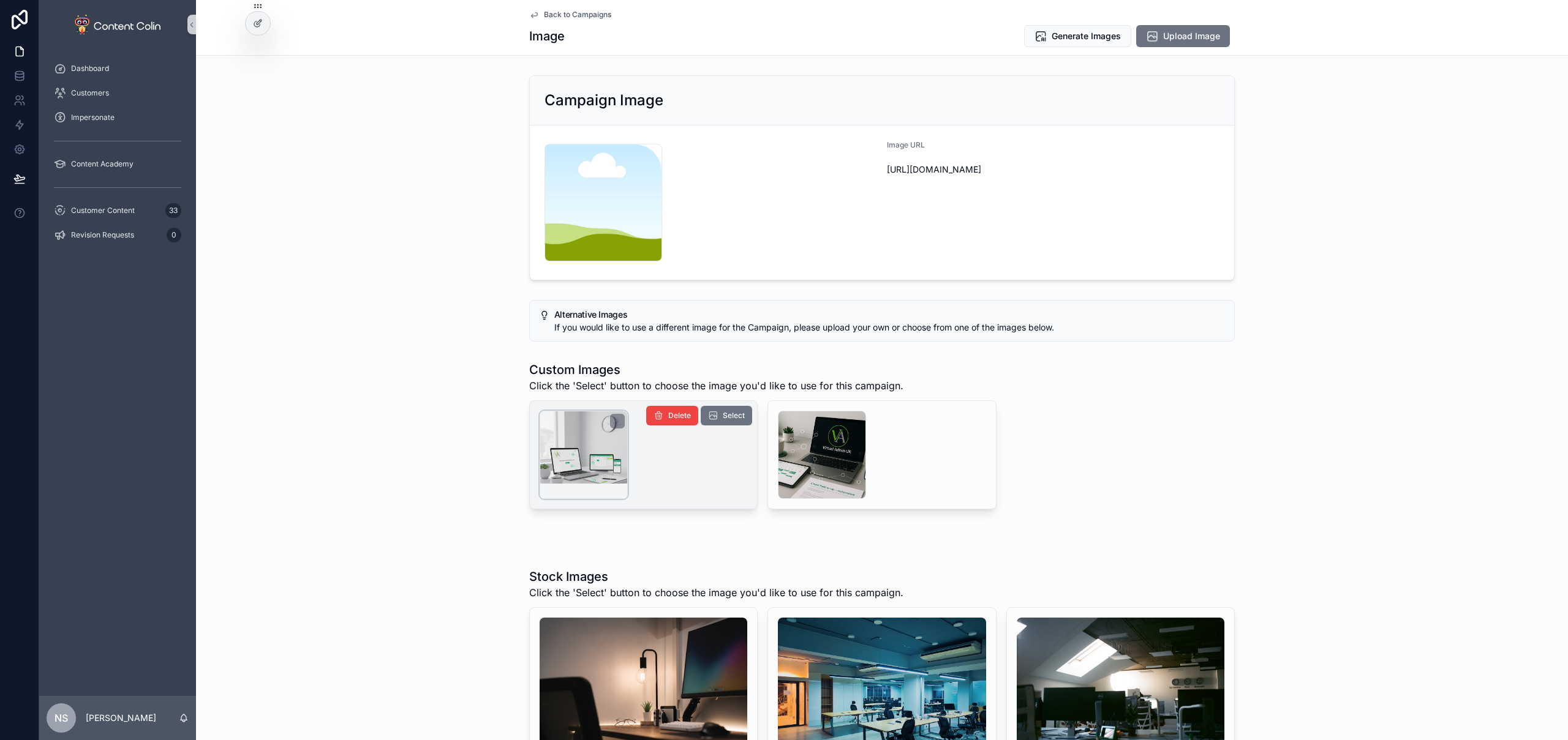
click at [563, 462] on div "scrollable content" at bounding box center [584, 455] width 88 height 88
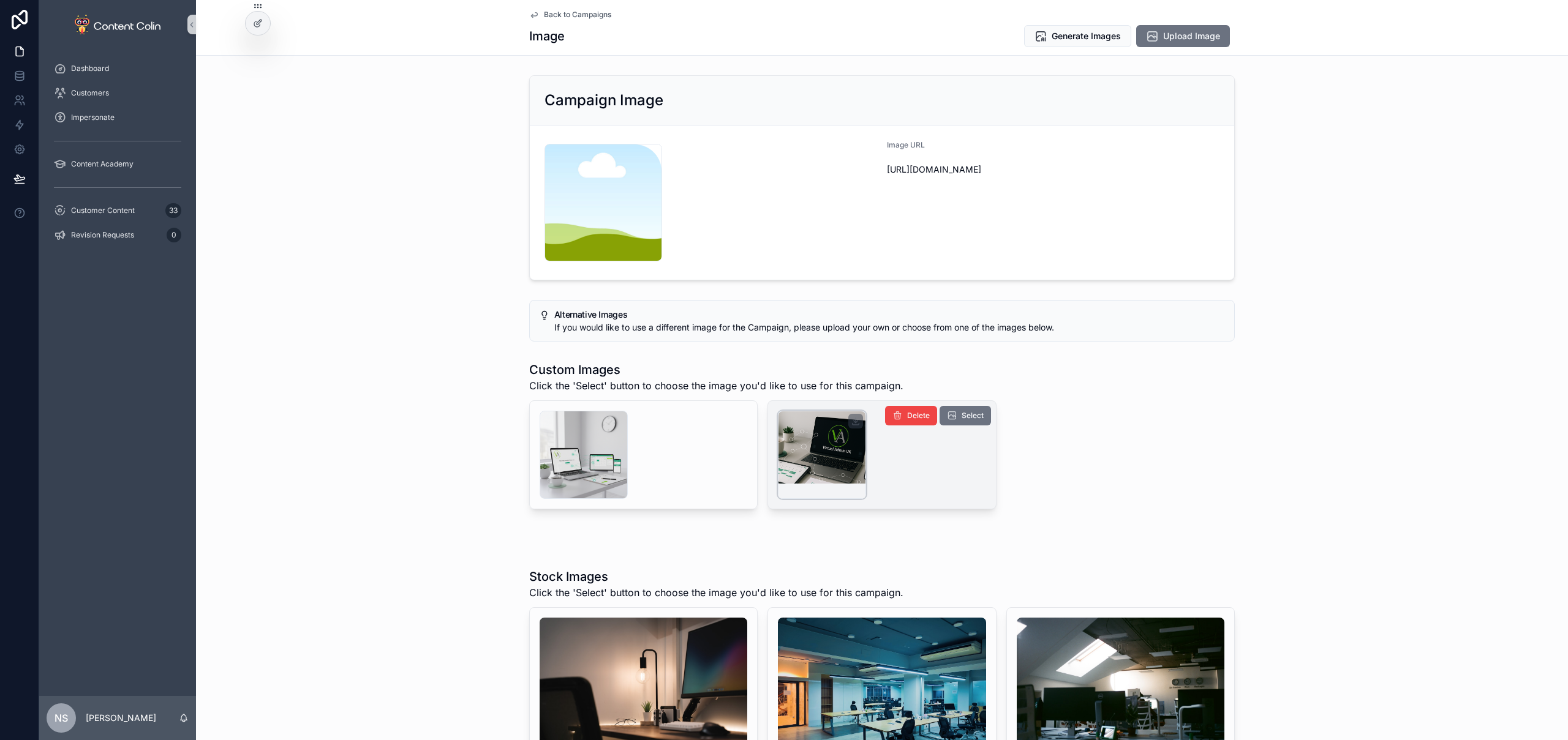
click at [840, 459] on div "scrollable content" at bounding box center [821, 455] width 88 height 88
click at [969, 419] on span "Select" at bounding box center [972, 416] width 22 height 9
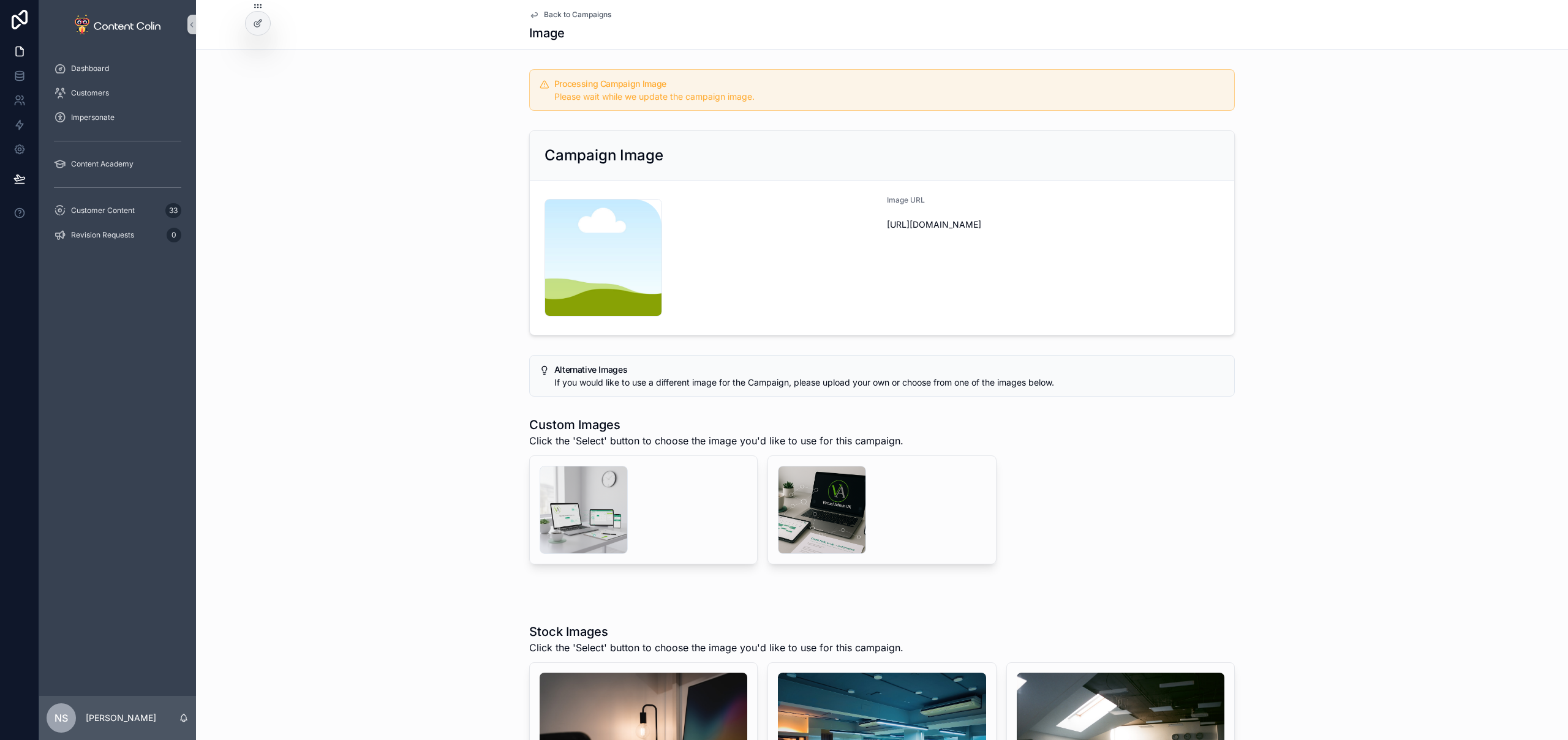
click at [589, 9] on div "Back to Campaigns Image" at bounding box center [881, 24] width 705 height 49
click at [590, 13] on span "Back to Campaigns" at bounding box center [578, 14] width 67 height 9
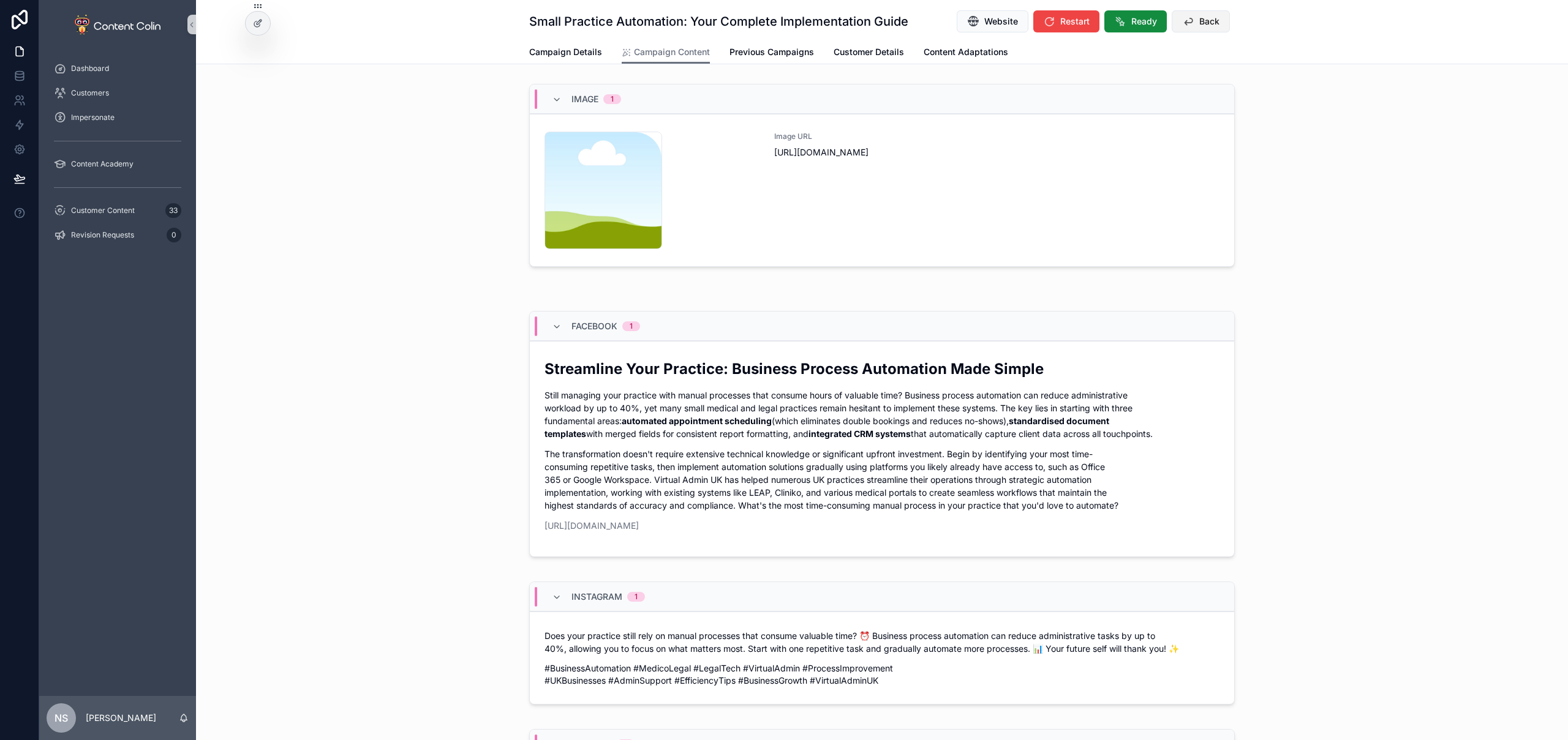
click at [1199, 22] on span "Back" at bounding box center [1209, 21] width 21 height 12
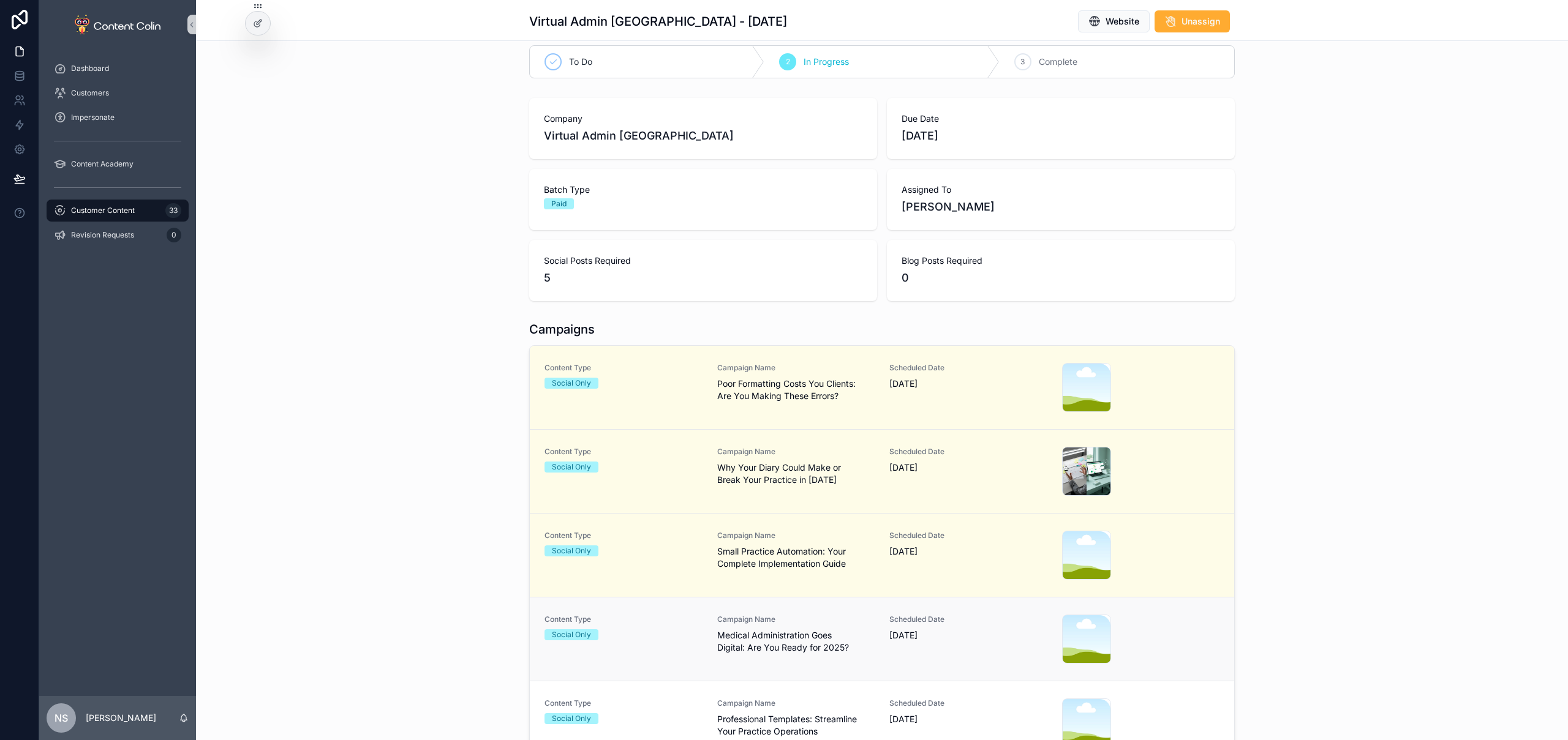
scroll to position [64, 0]
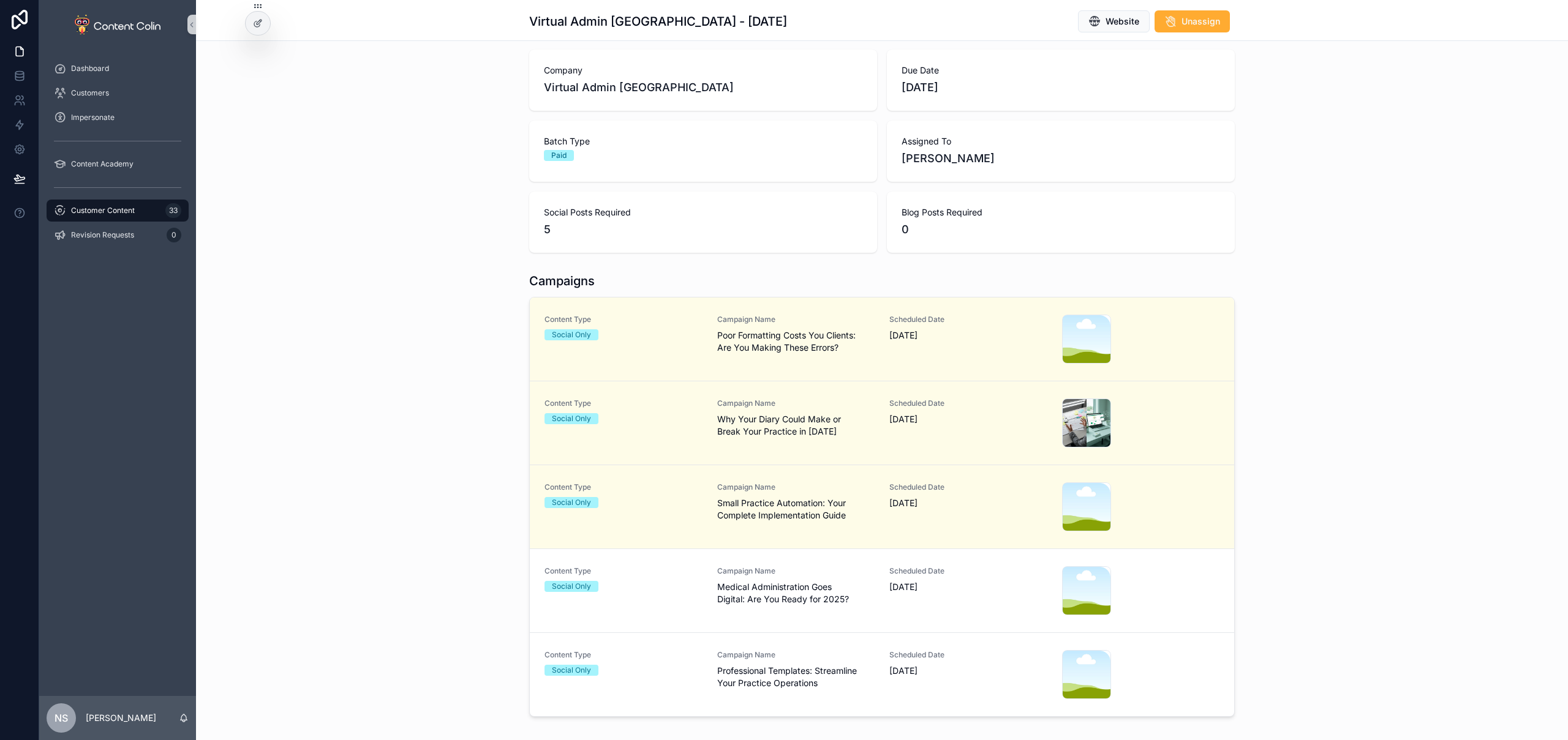
click at [809, 589] on span "Medical Administration Goes Digital: Are You Ready for 2025?" at bounding box center [796, 593] width 158 height 24
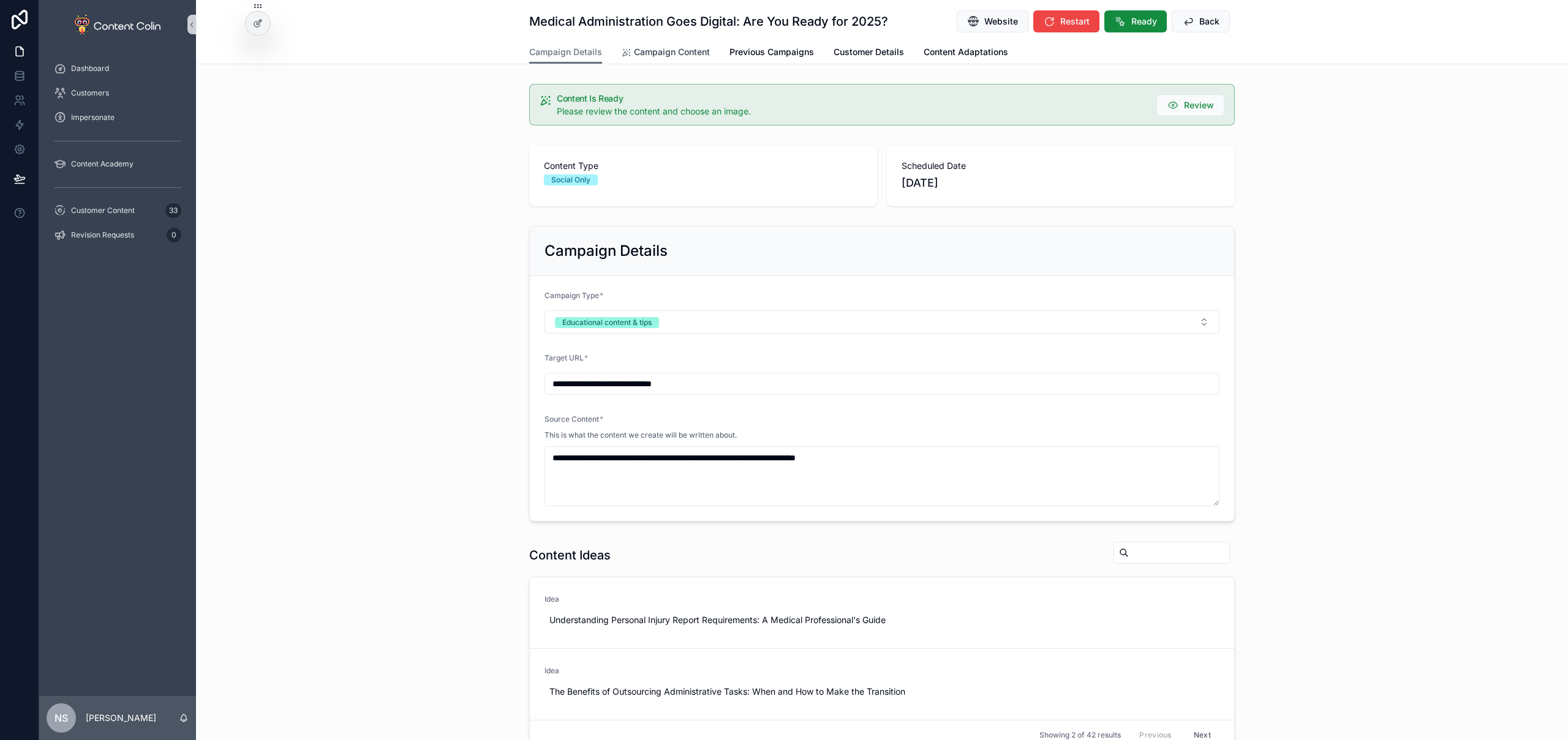
click at [657, 55] on span "Campaign Content" at bounding box center [672, 52] width 76 height 12
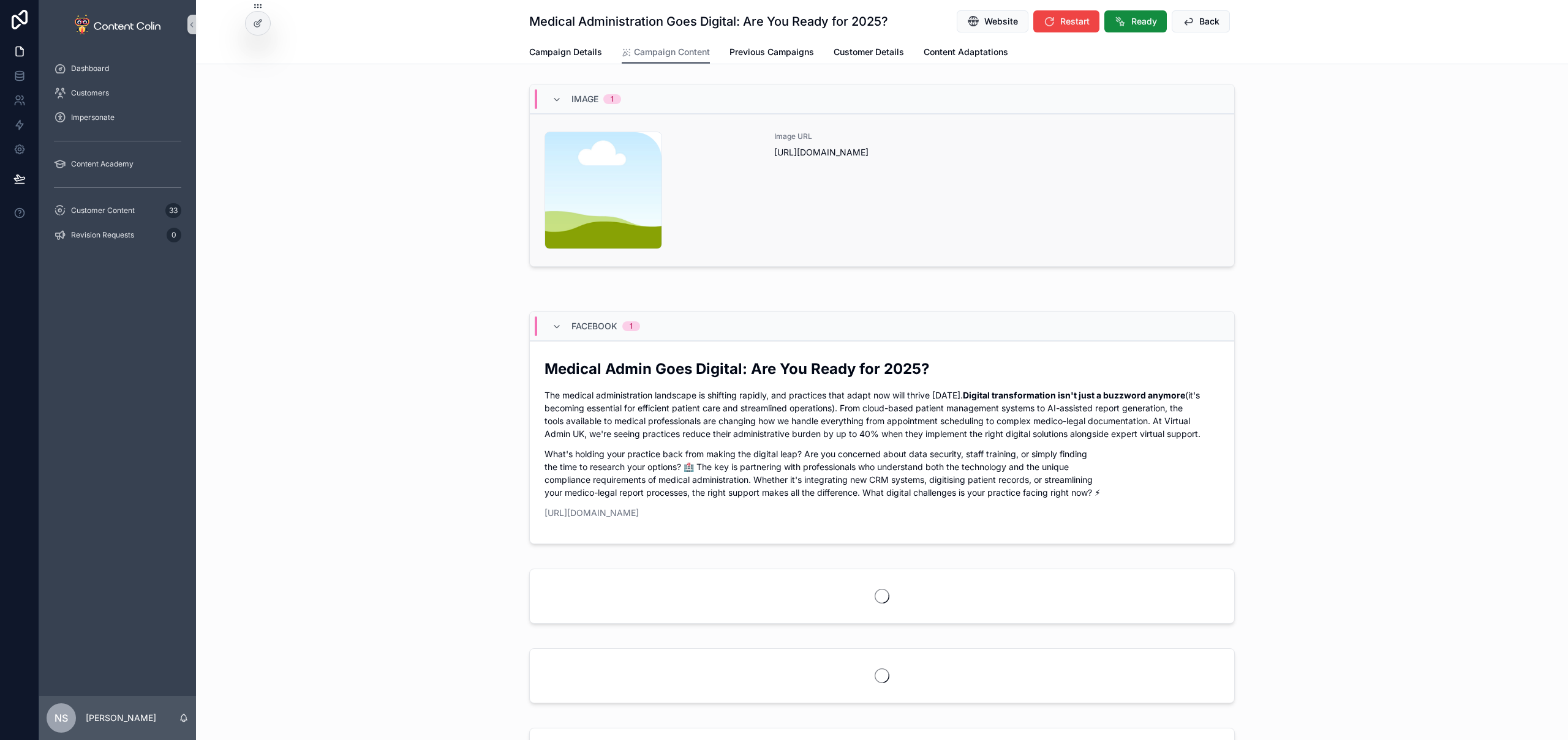
click at [1084, 216] on div "Image URL [URL][DOMAIN_NAME]" at bounding box center [996, 191] width 445 height 118
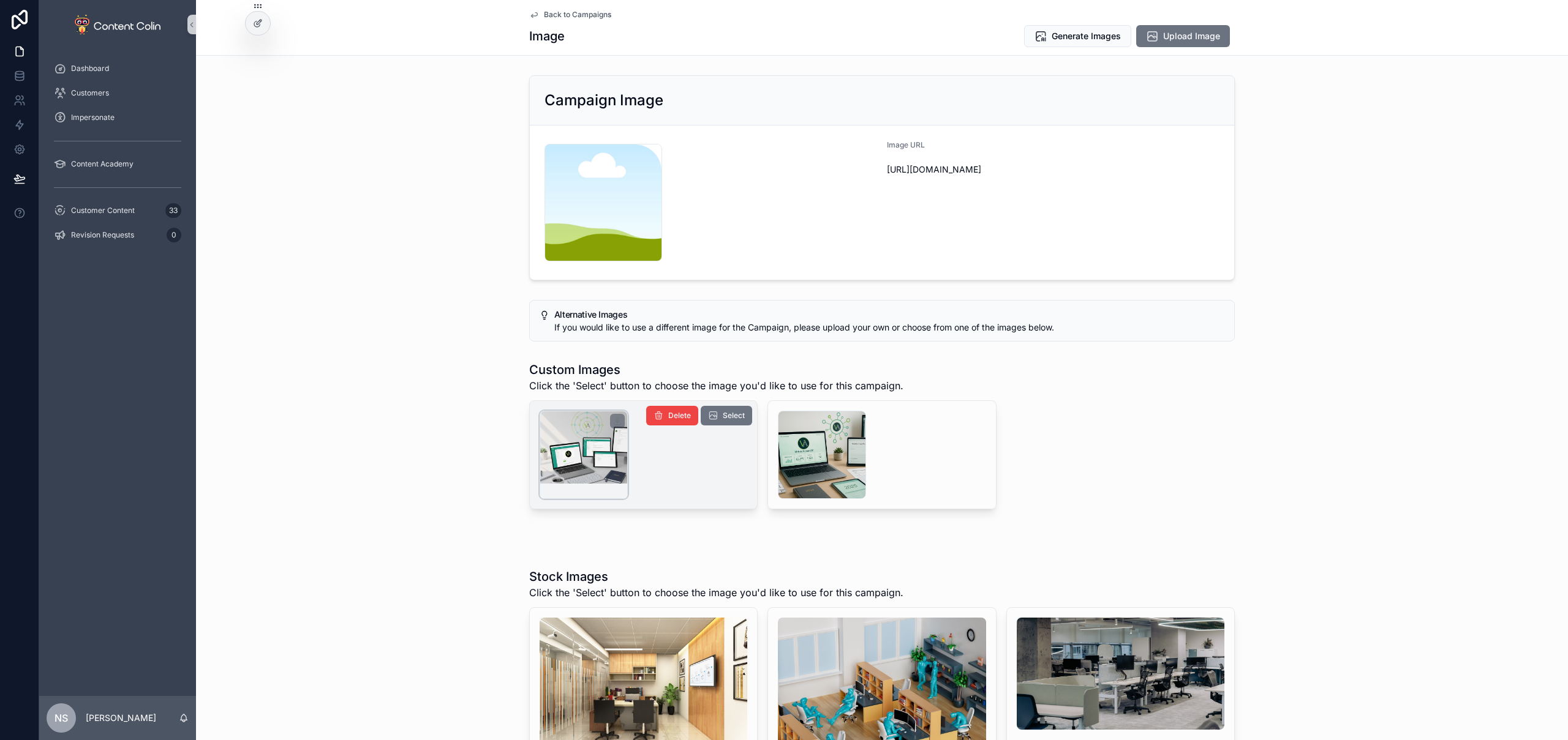
click at [564, 460] on div "scrollable content" at bounding box center [584, 455] width 88 height 88
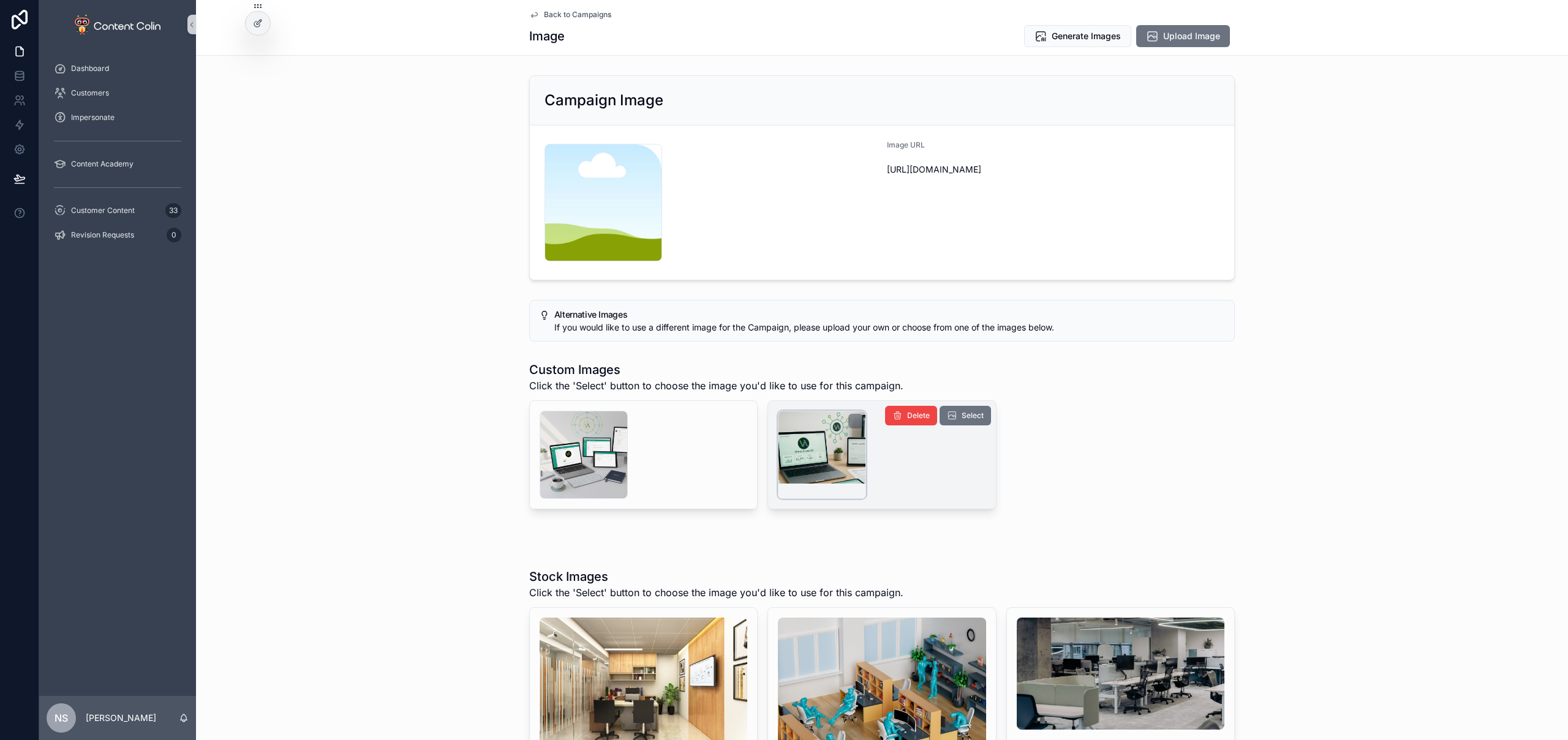
click at [804, 433] on div "scrollable content" at bounding box center [821, 455] width 88 height 88
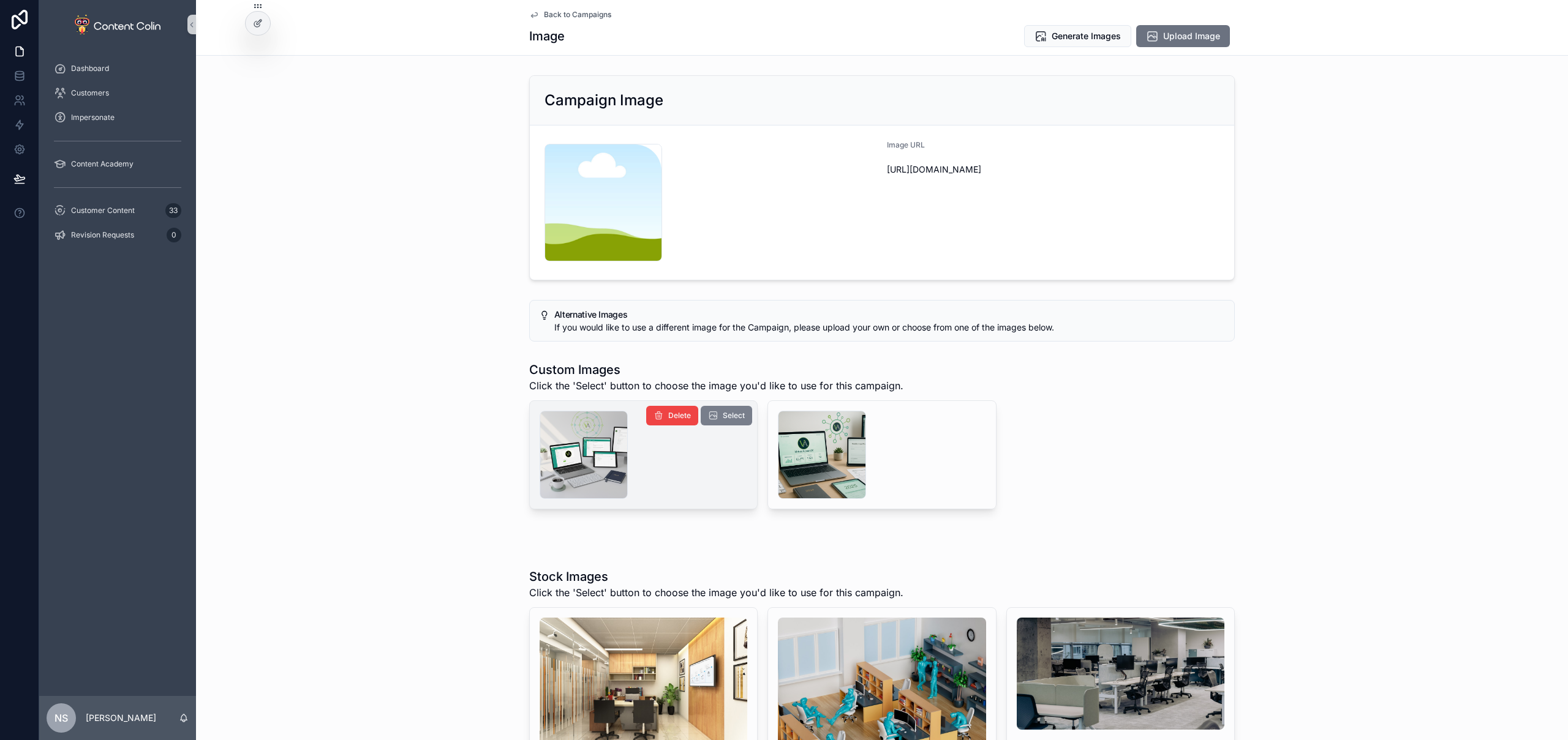
click at [726, 417] on span "Select" at bounding box center [733, 416] width 22 height 9
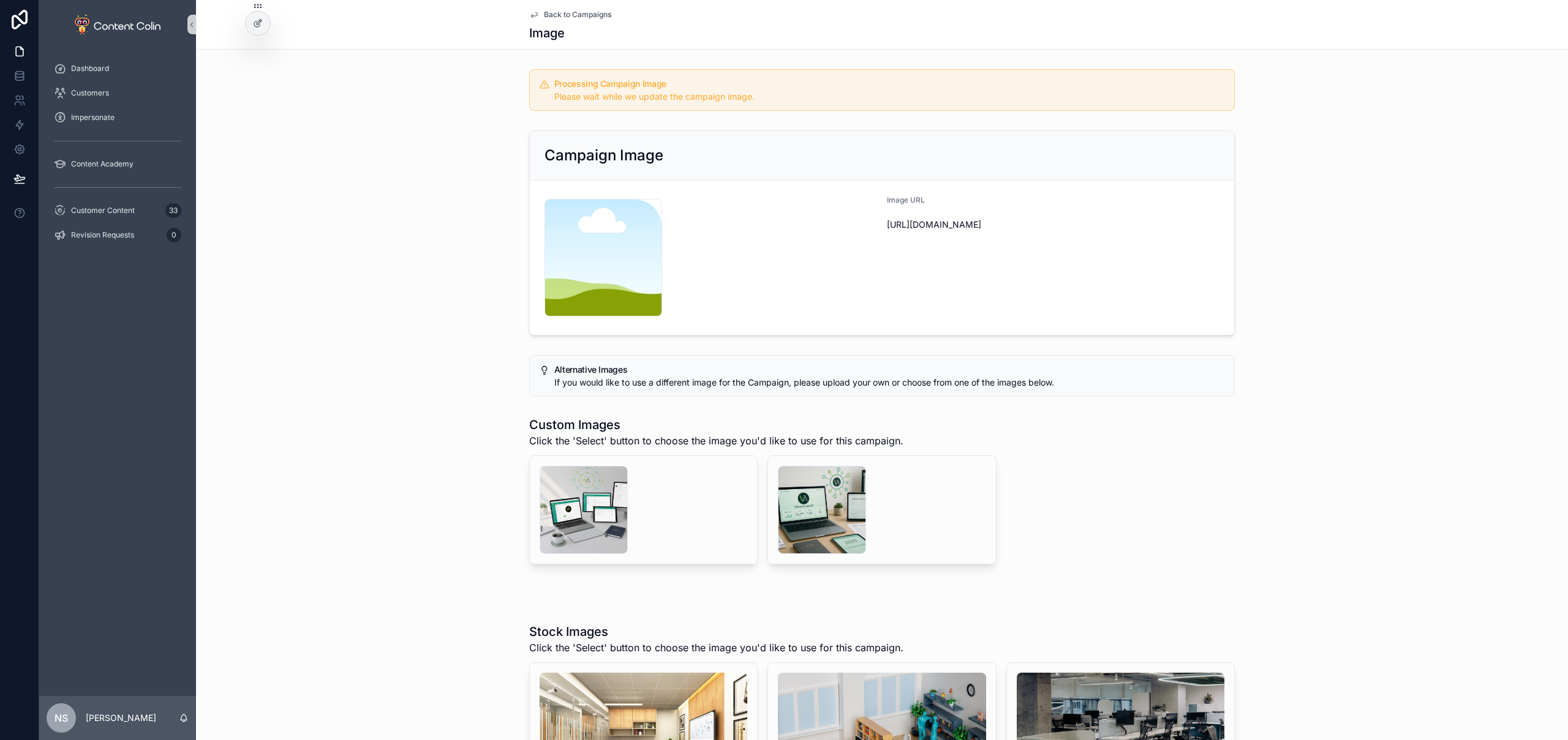
click at [569, 14] on span "Back to Campaigns" at bounding box center [578, 14] width 67 height 9
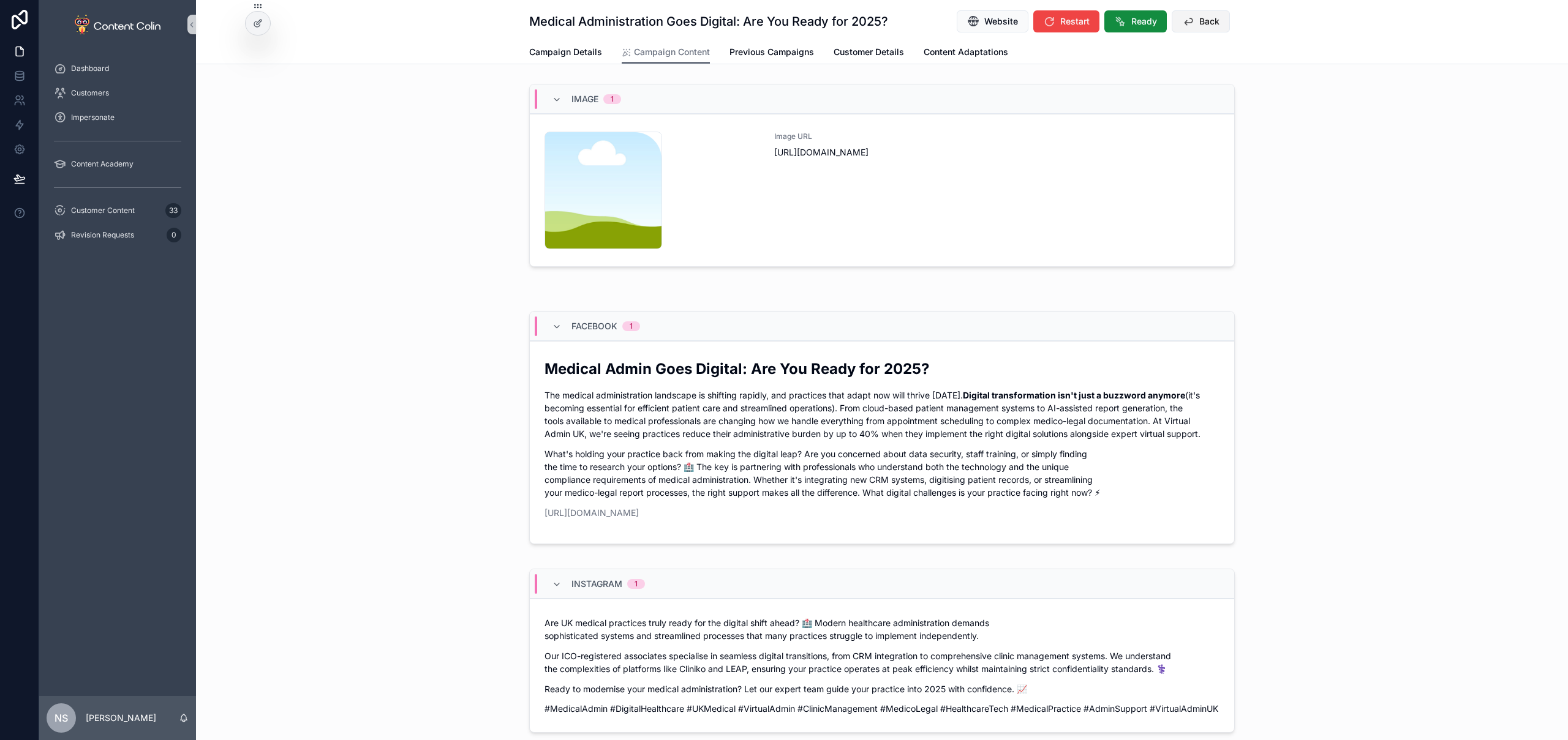
click at [1199, 19] on span "Back" at bounding box center [1209, 21] width 21 height 12
click at [1200, 23] on span "Back" at bounding box center [1209, 21] width 21 height 12
click at [1207, 21] on span "Back" at bounding box center [1209, 21] width 21 height 12
click at [128, 208] on span "Customer Content" at bounding box center [103, 211] width 64 height 9
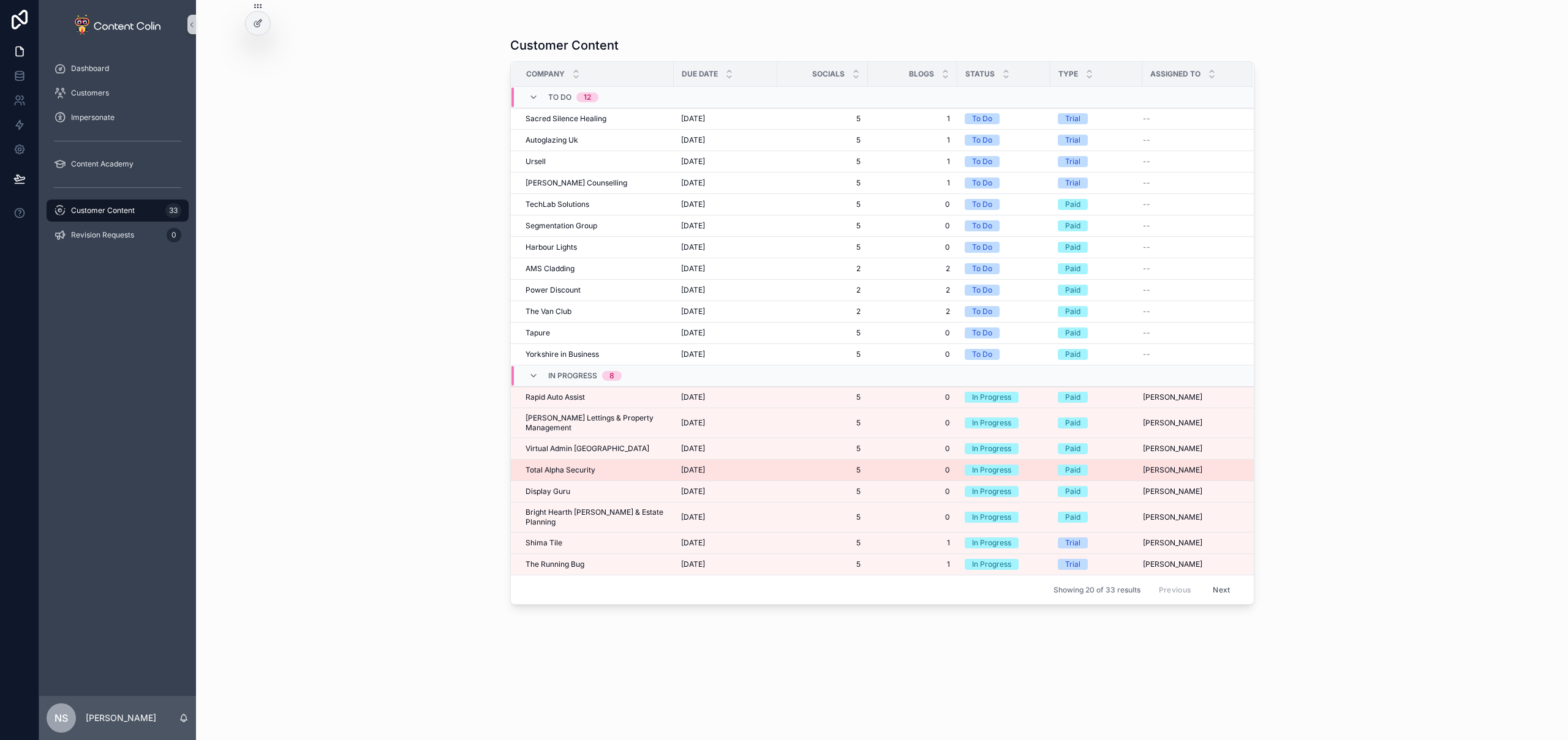
click at [584, 466] on span "Total Alpha Security" at bounding box center [560, 470] width 70 height 9
click at [563, 487] on span "Display Guru" at bounding box center [548, 492] width 45 height 9
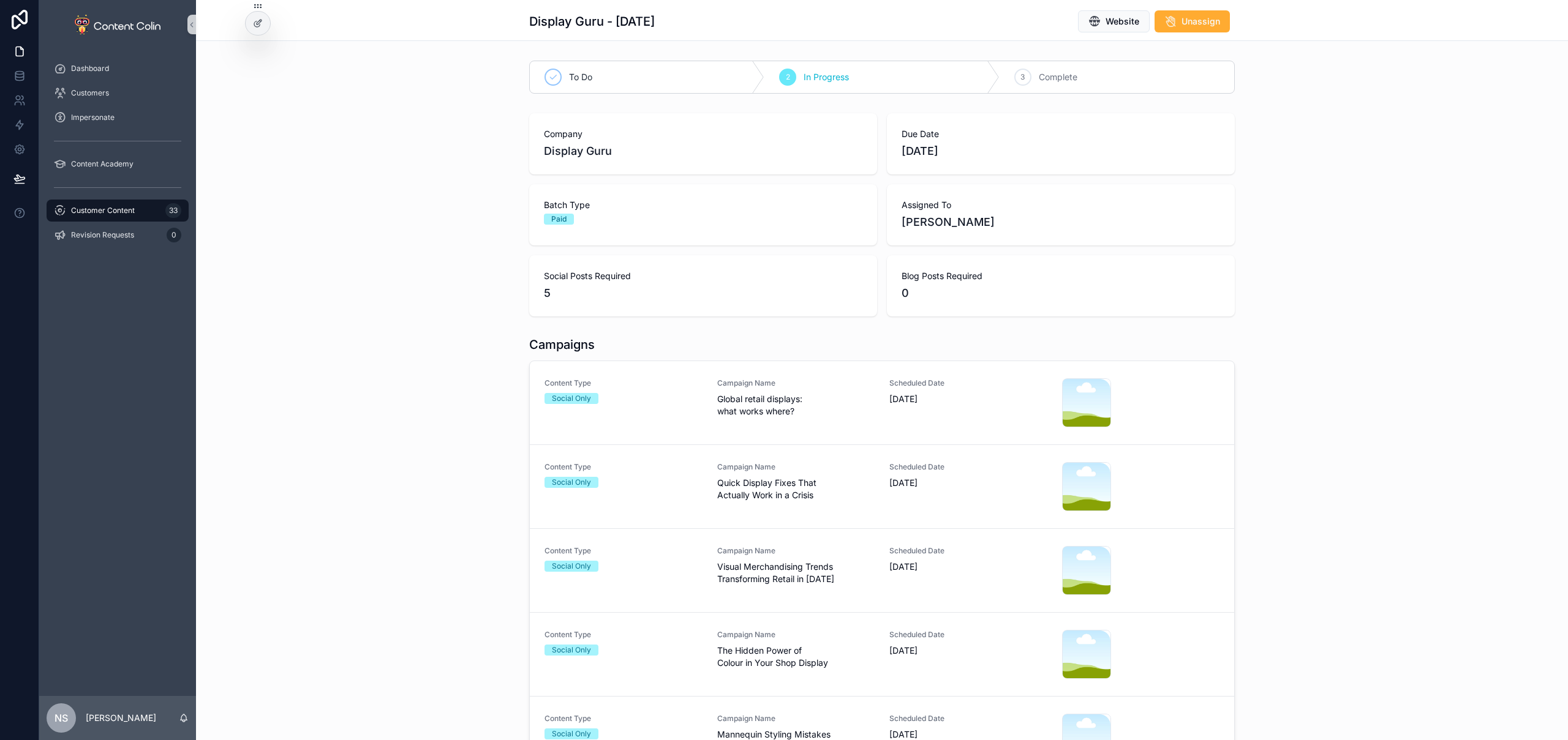
click at [815, 403] on span "Global retail displays: what works where?" at bounding box center [796, 406] width 158 height 24
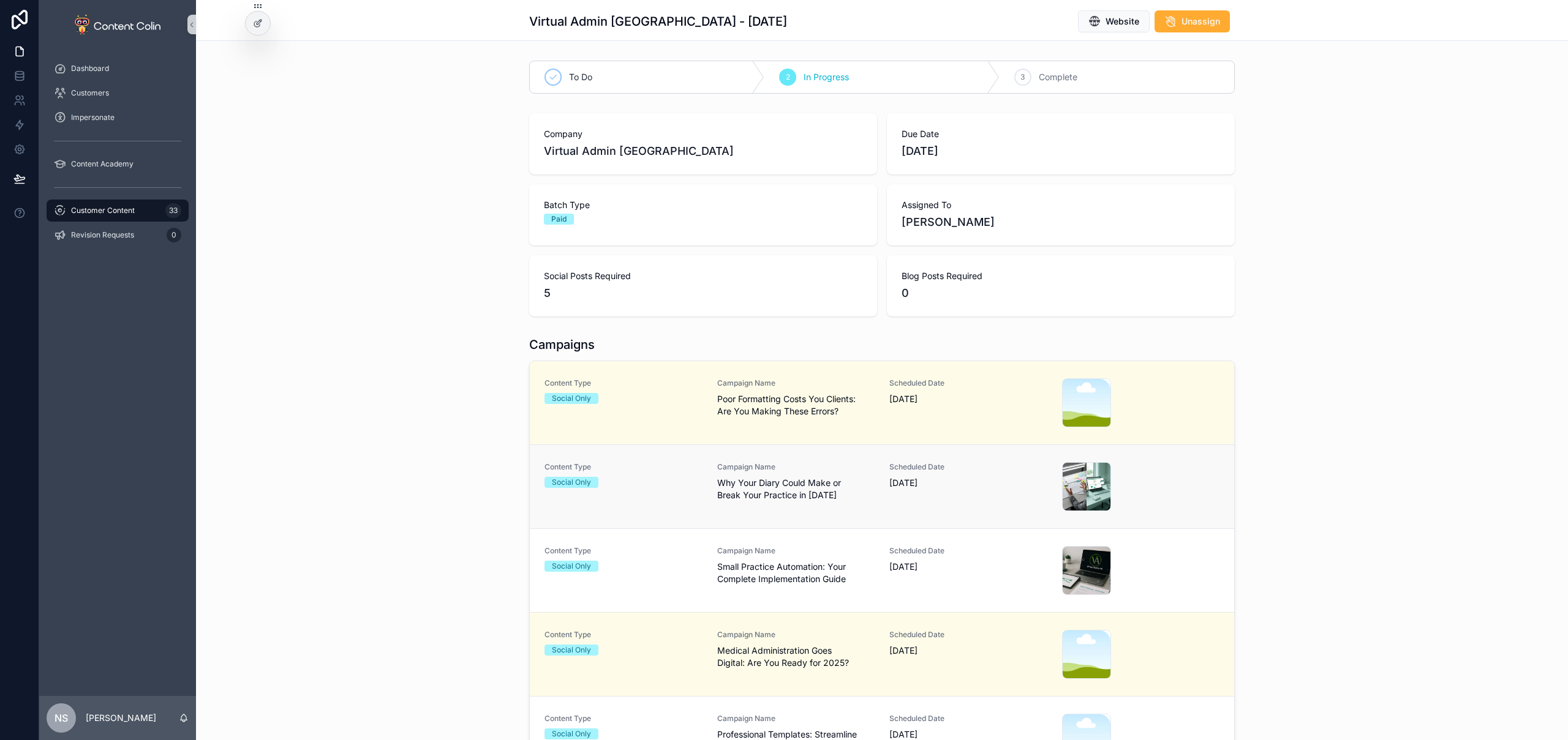
scroll to position [67, 0]
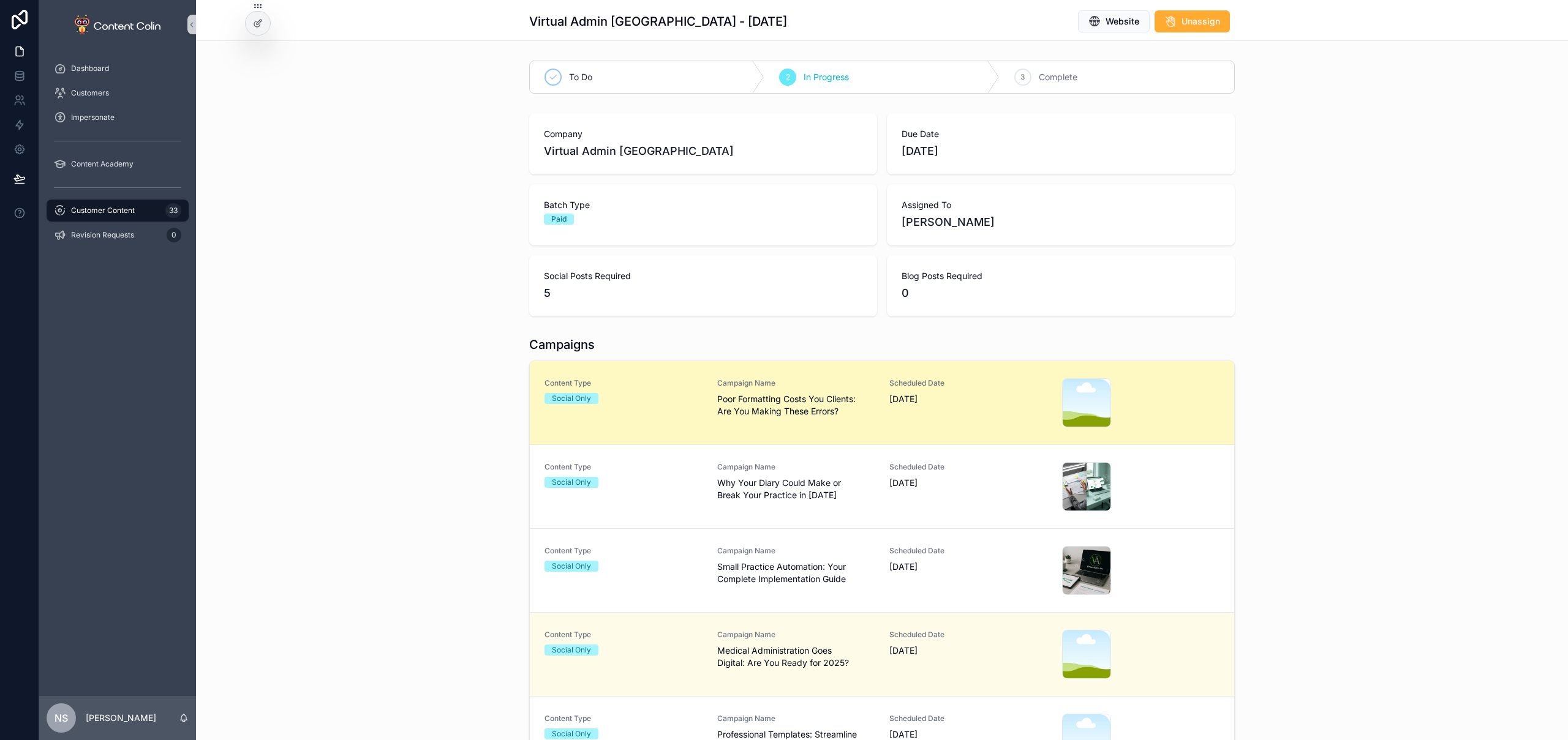
click at [840, 415] on span "Poor Formatting Costs You Clients: Are You Making These Errors?" at bounding box center [796, 406] width 158 height 24
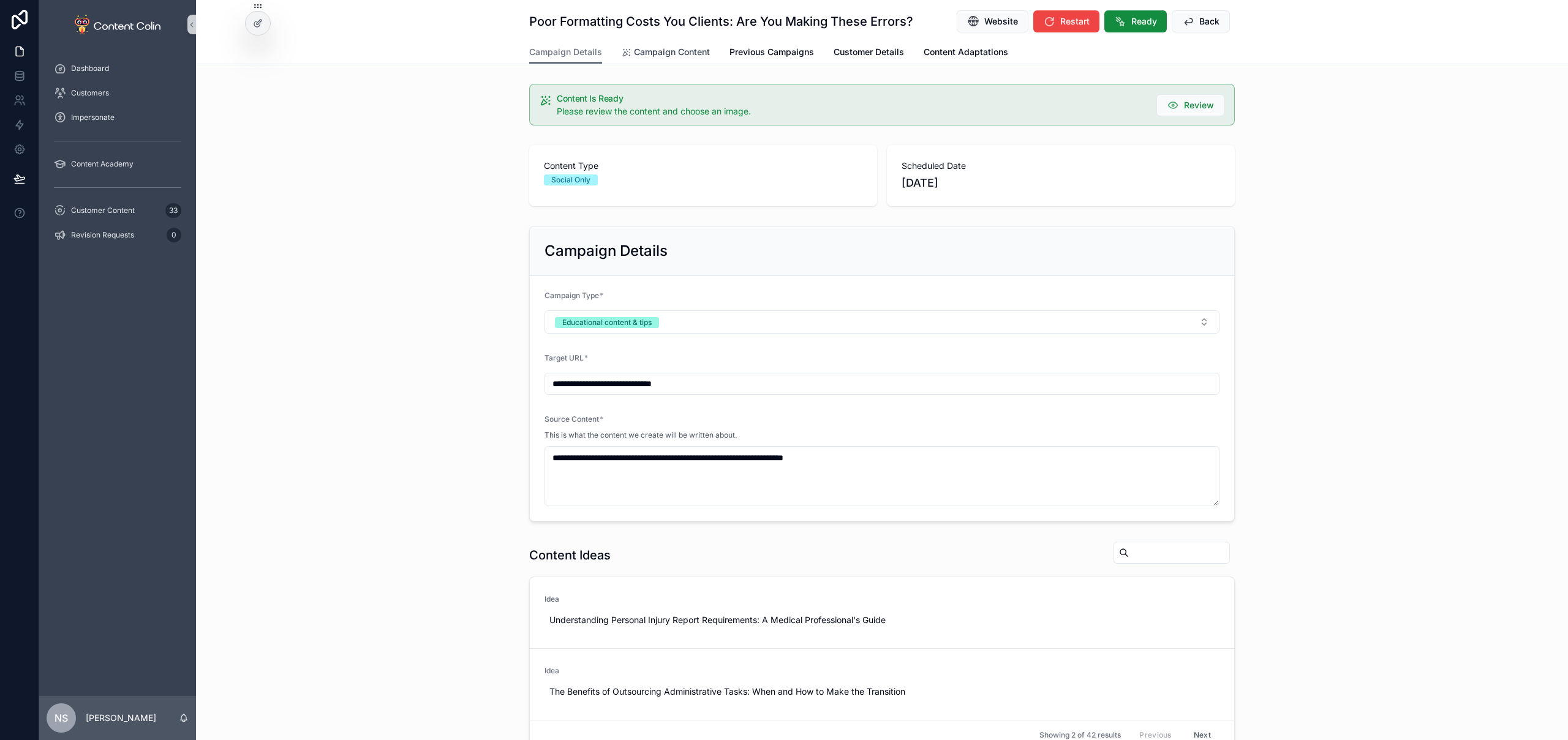
click at [657, 54] on span "Campaign Content" at bounding box center [672, 52] width 76 height 12
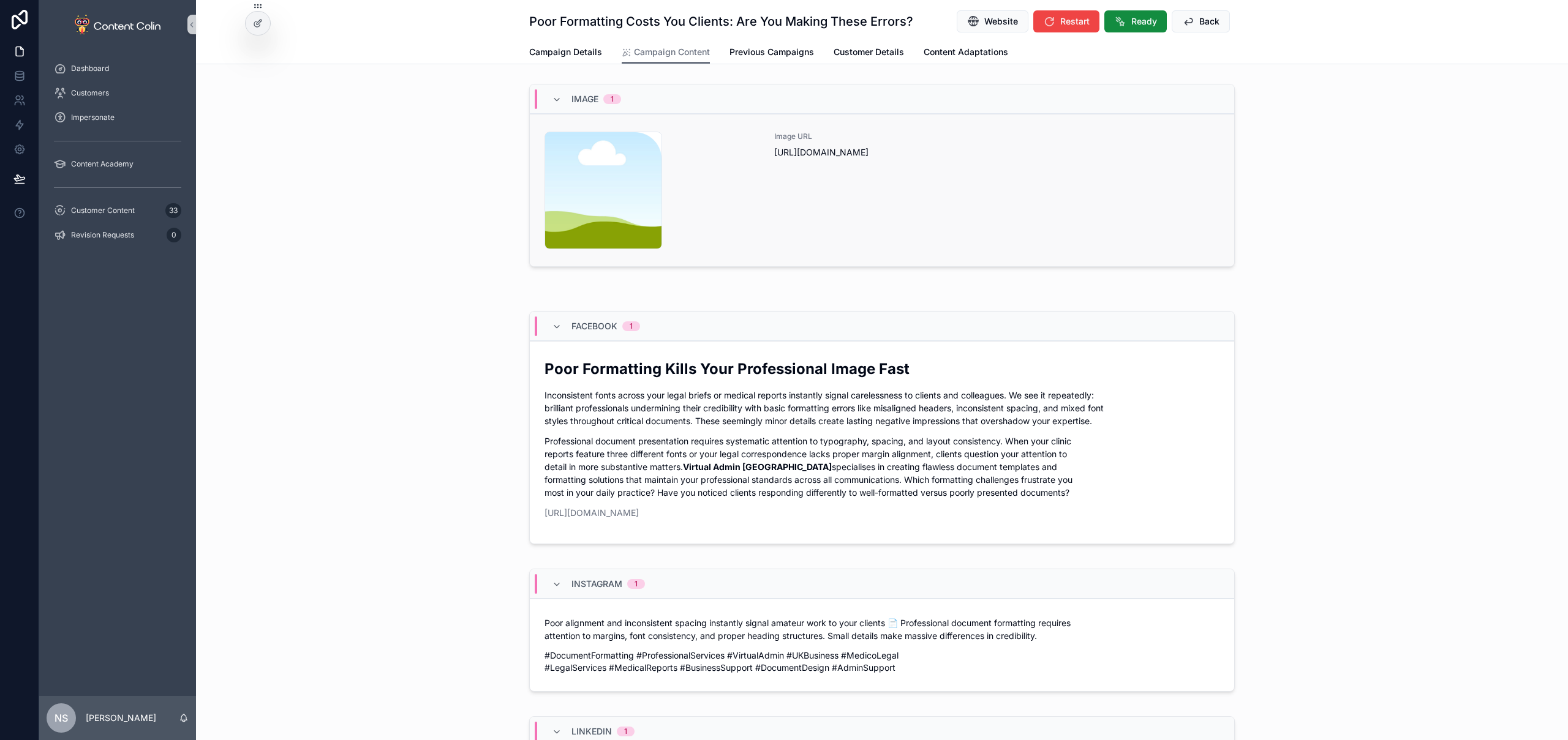
click at [827, 176] on div "Image URL [URL][DOMAIN_NAME]" at bounding box center [996, 191] width 445 height 118
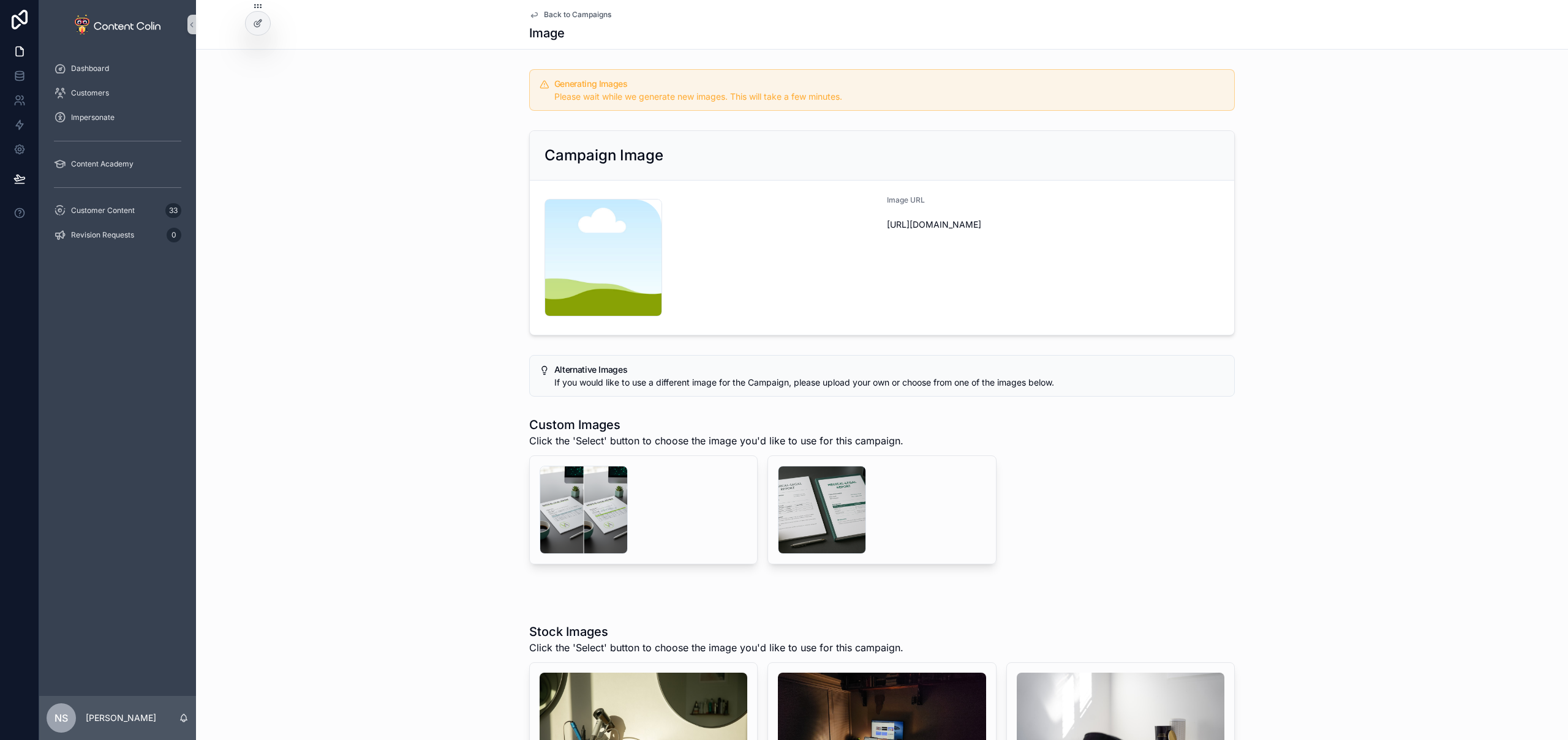
click at [570, 15] on span "Back to Campaigns" at bounding box center [578, 14] width 67 height 9
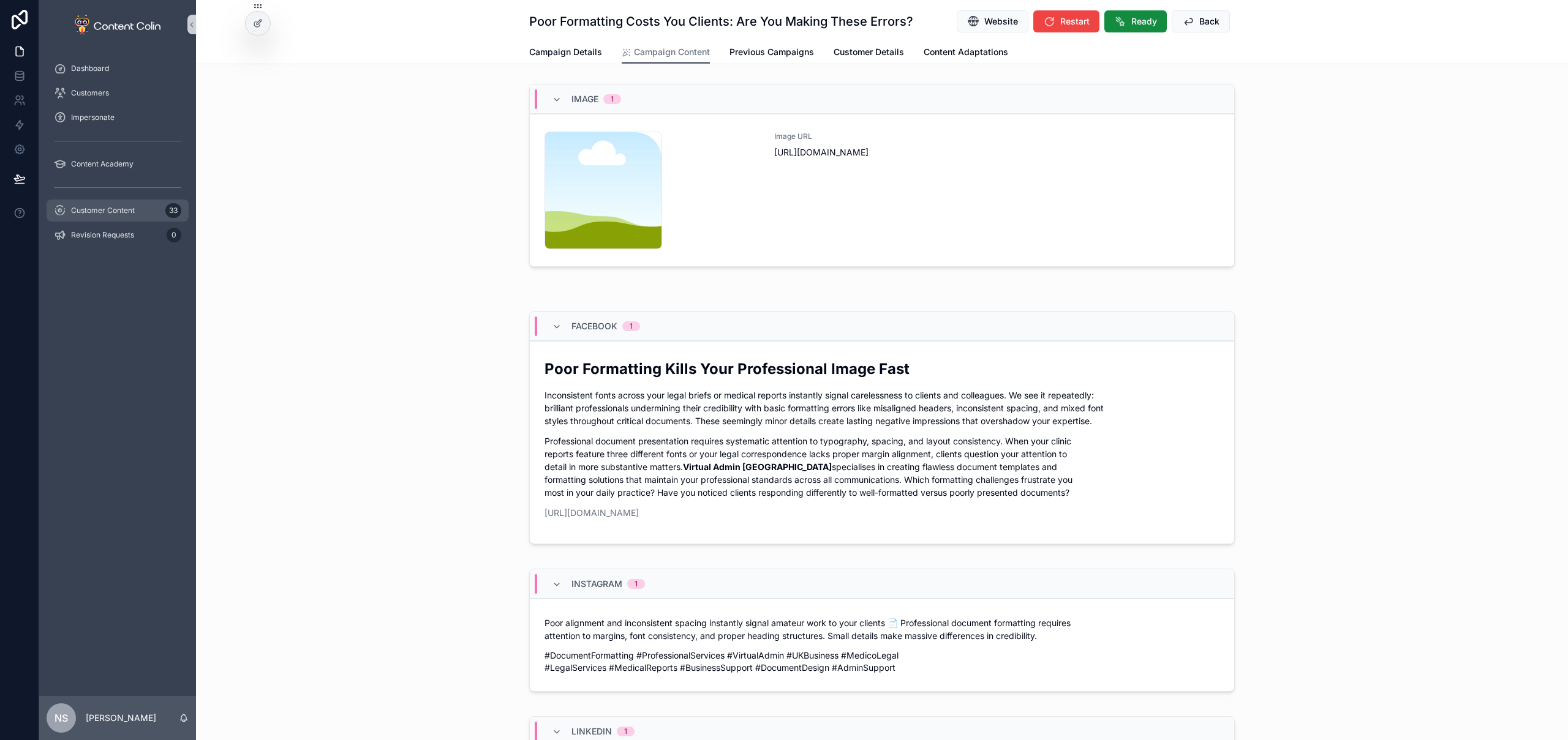
click at [96, 213] on span "Customer Content" at bounding box center [103, 211] width 64 height 9
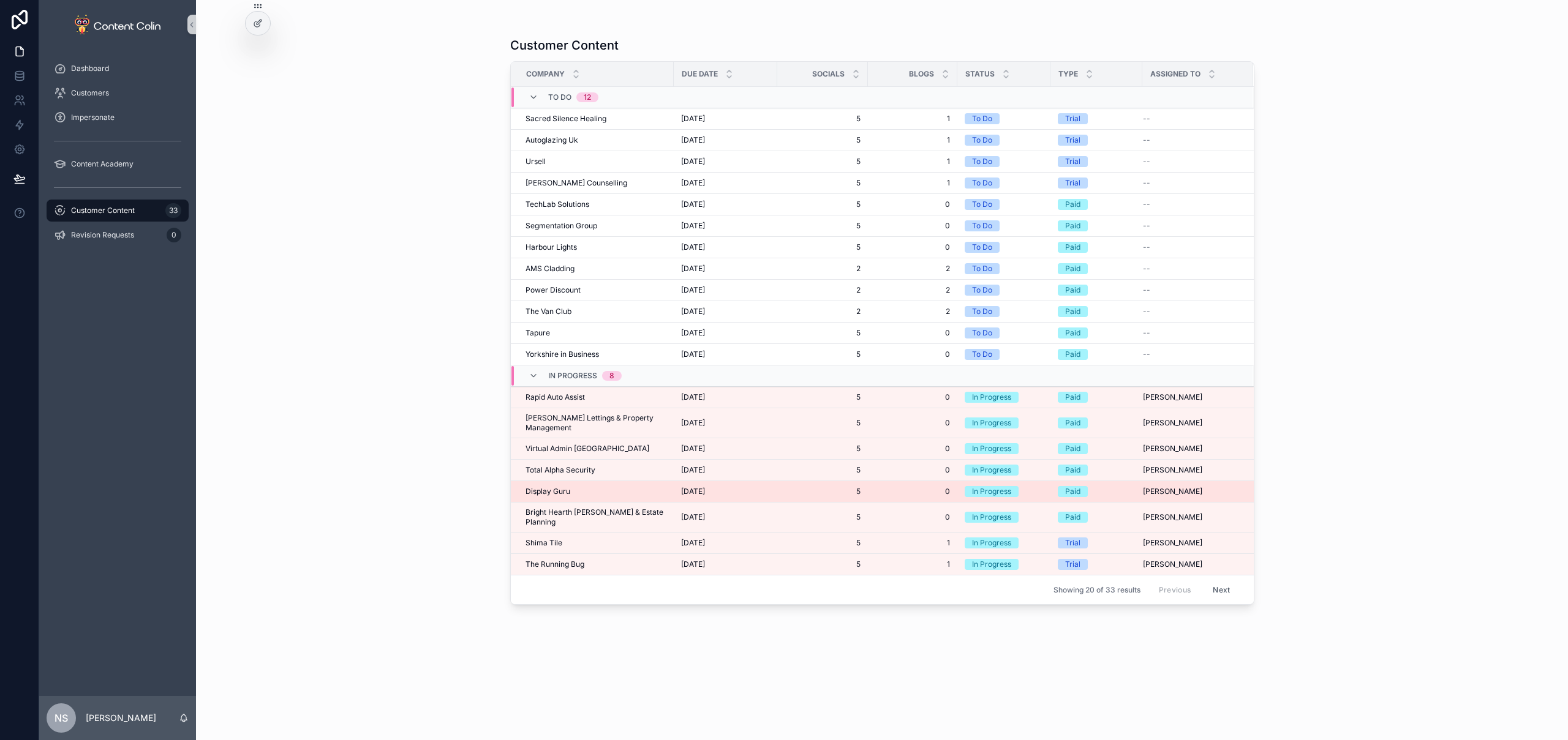
click at [565, 487] on span "Display Guru" at bounding box center [548, 492] width 45 height 9
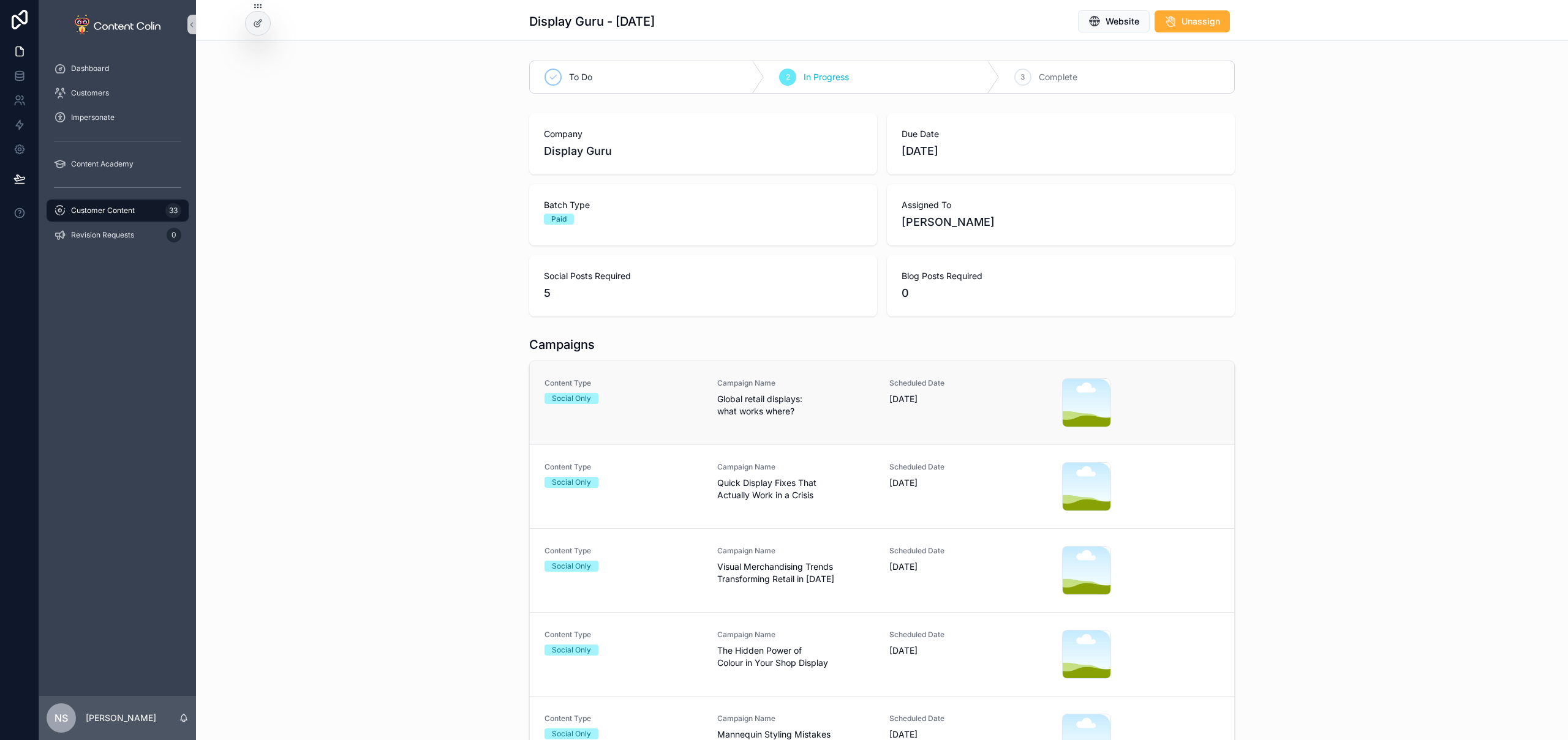
click at [671, 403] on div "Social Only" at bounding box center [623, 399] width 158 height 11
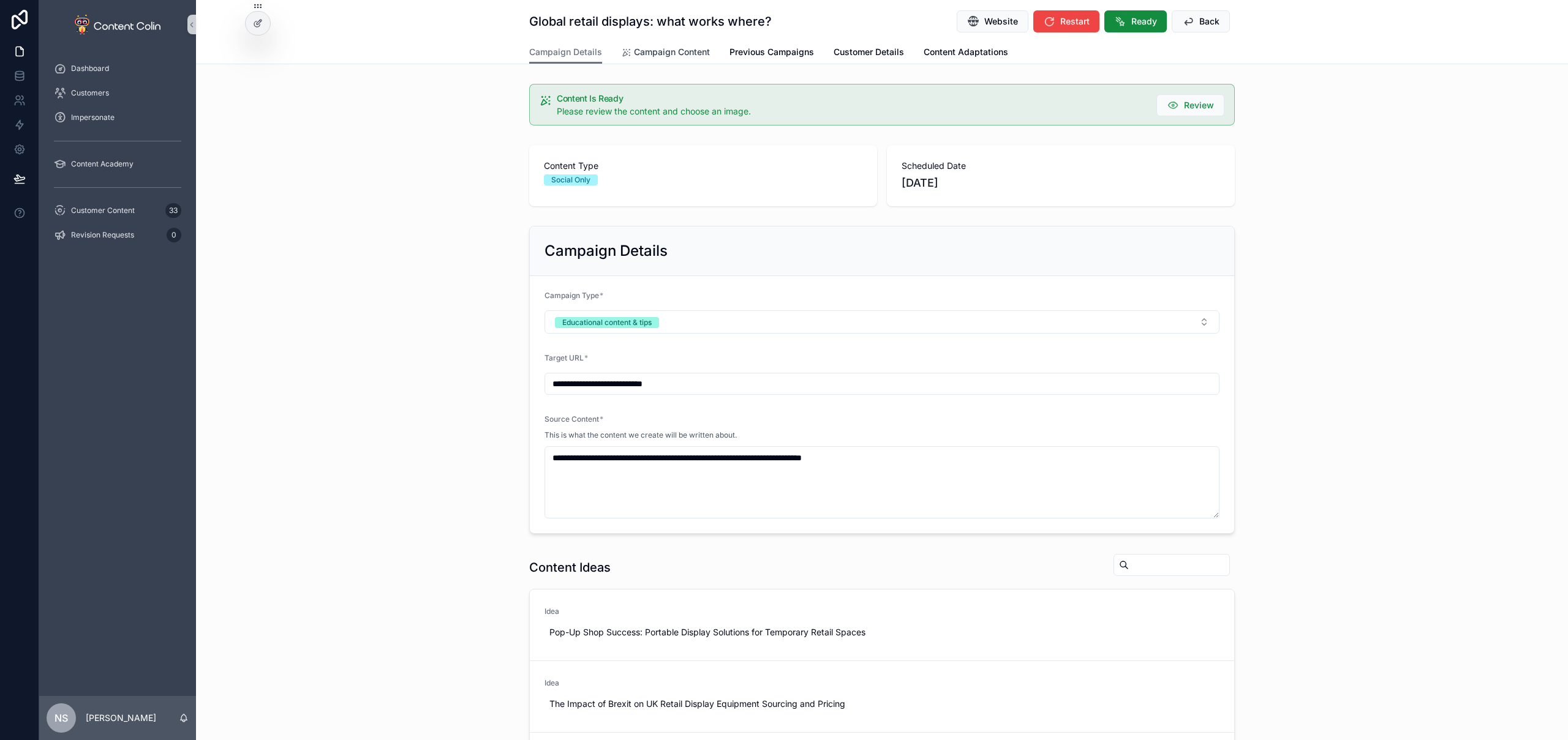
click at [664, 47] on span "Campaign Content" at bounding box center [672, 52] width 76 height 12
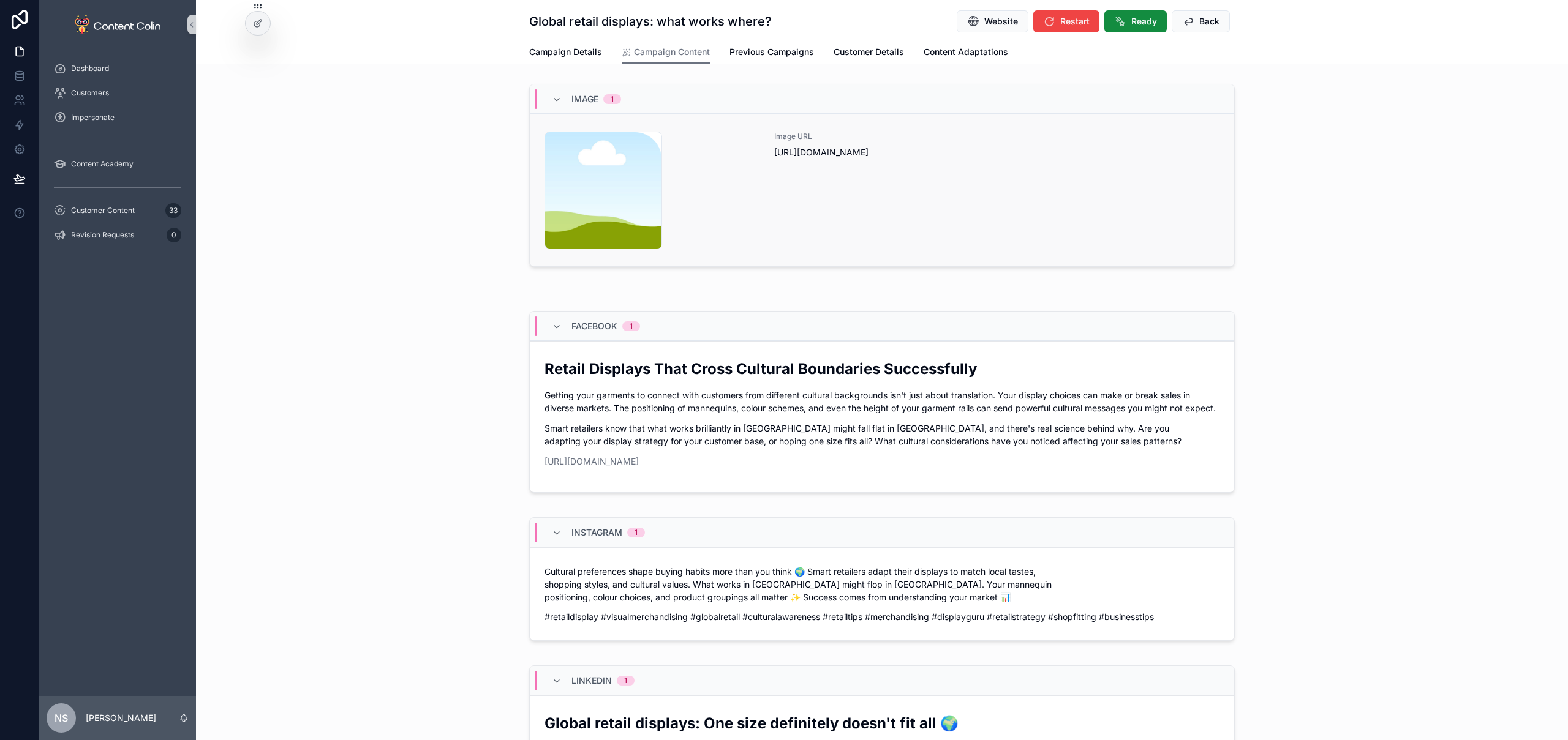
click at [846, 181] on div "Image URL [URL][DOMAIN_NAME]" at bounding box center [996, 191] width 445 height 118
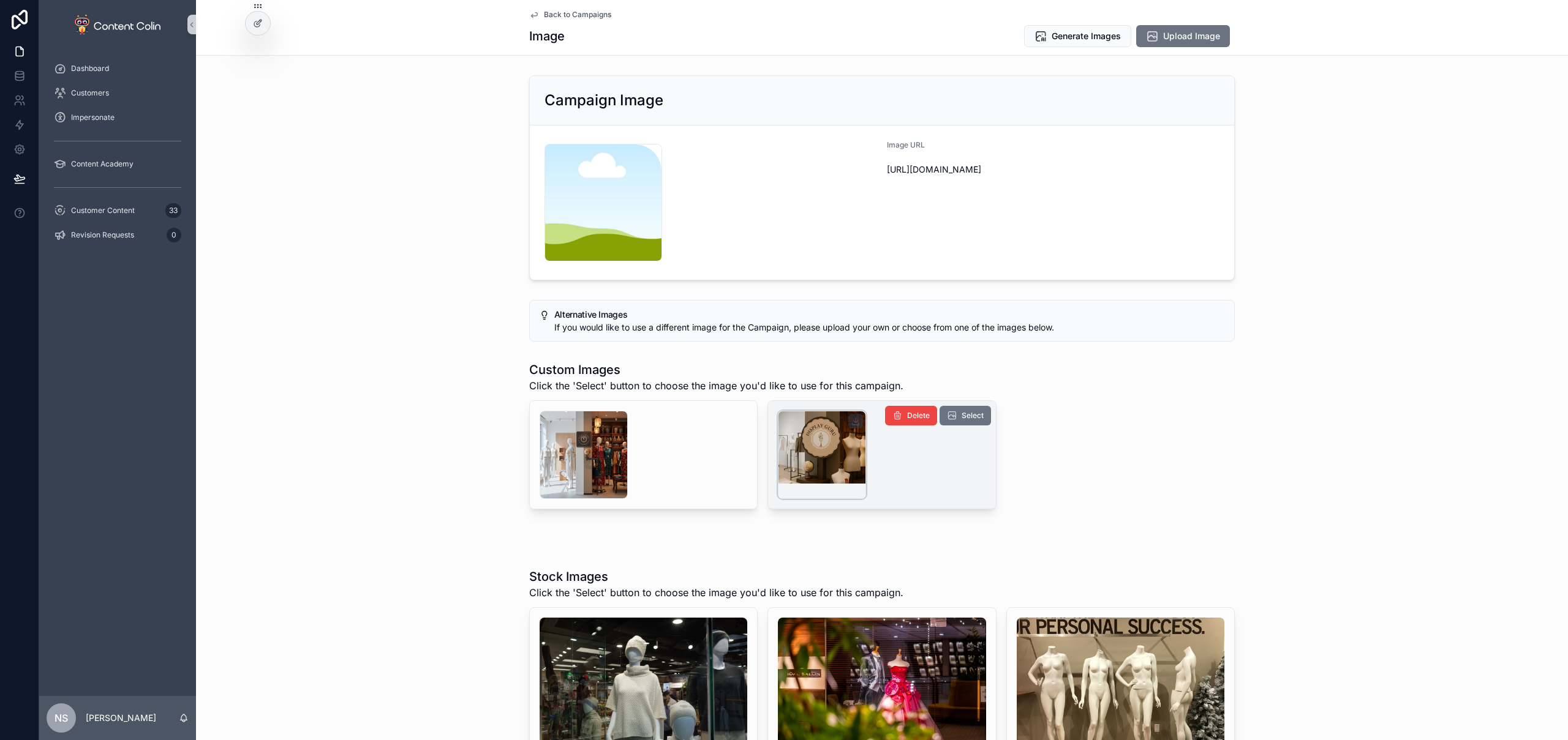
click at [829, 459] on div "scrollable content" at bounding box center [821, 455] width 88 height 88
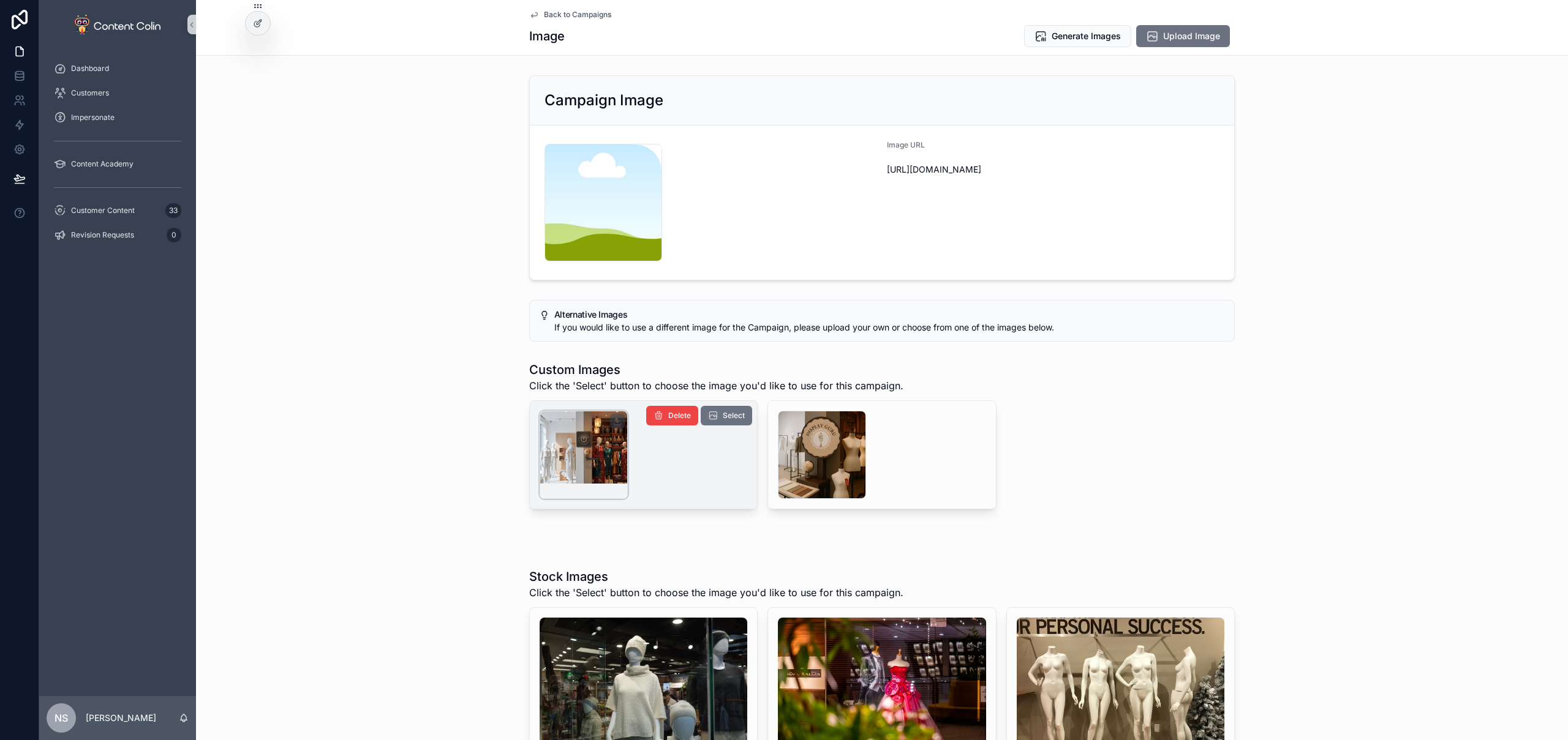
click at [541, 451] on div "scrollable content" at bounding box center [584, 455] width 88 height 88
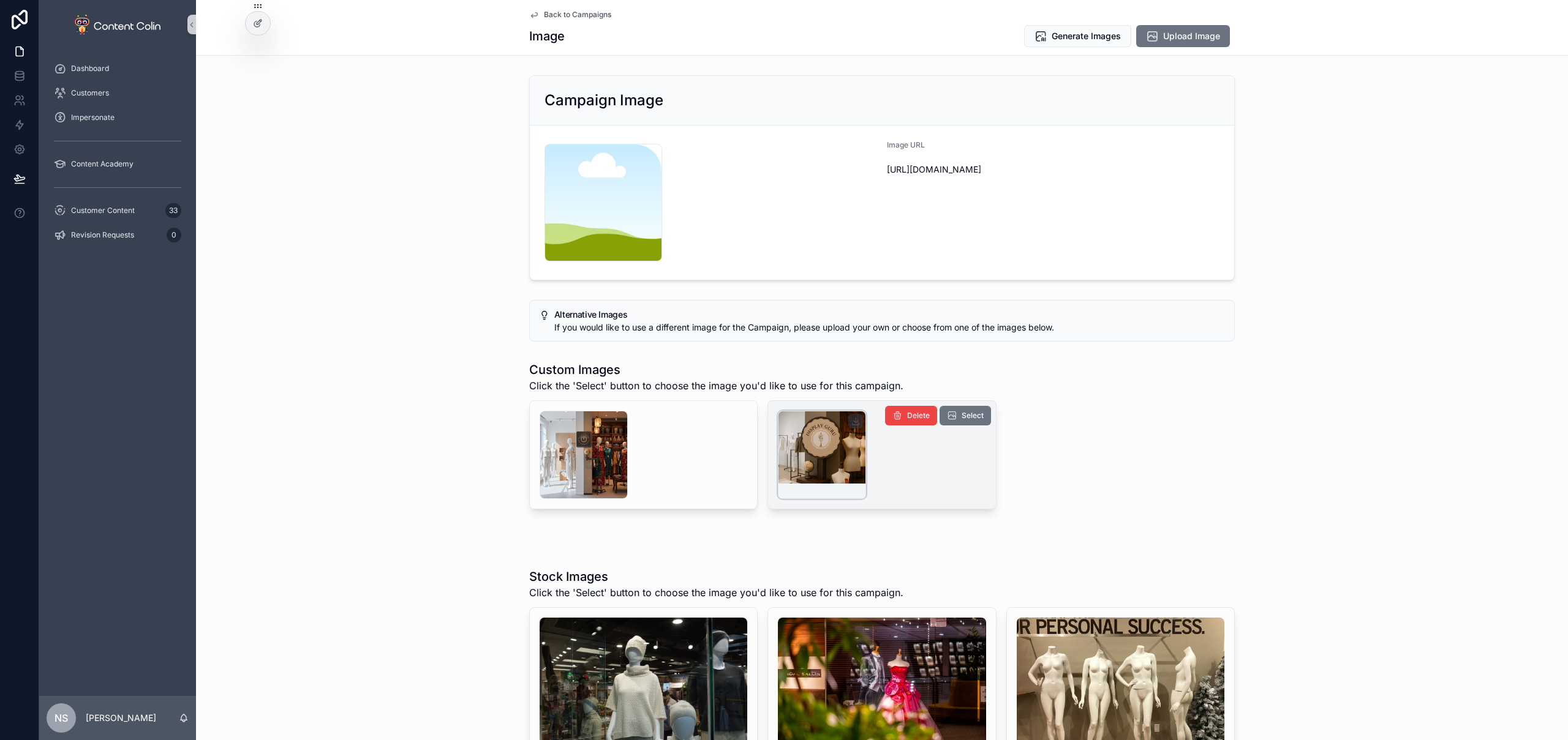
click at [821, 460] on div "scrollable content" at bounding box center [821, 455] width 88 height 88
click at [1097, 39] on span "Generate Images" at bounding box center [1086, 36] width 69 height 12
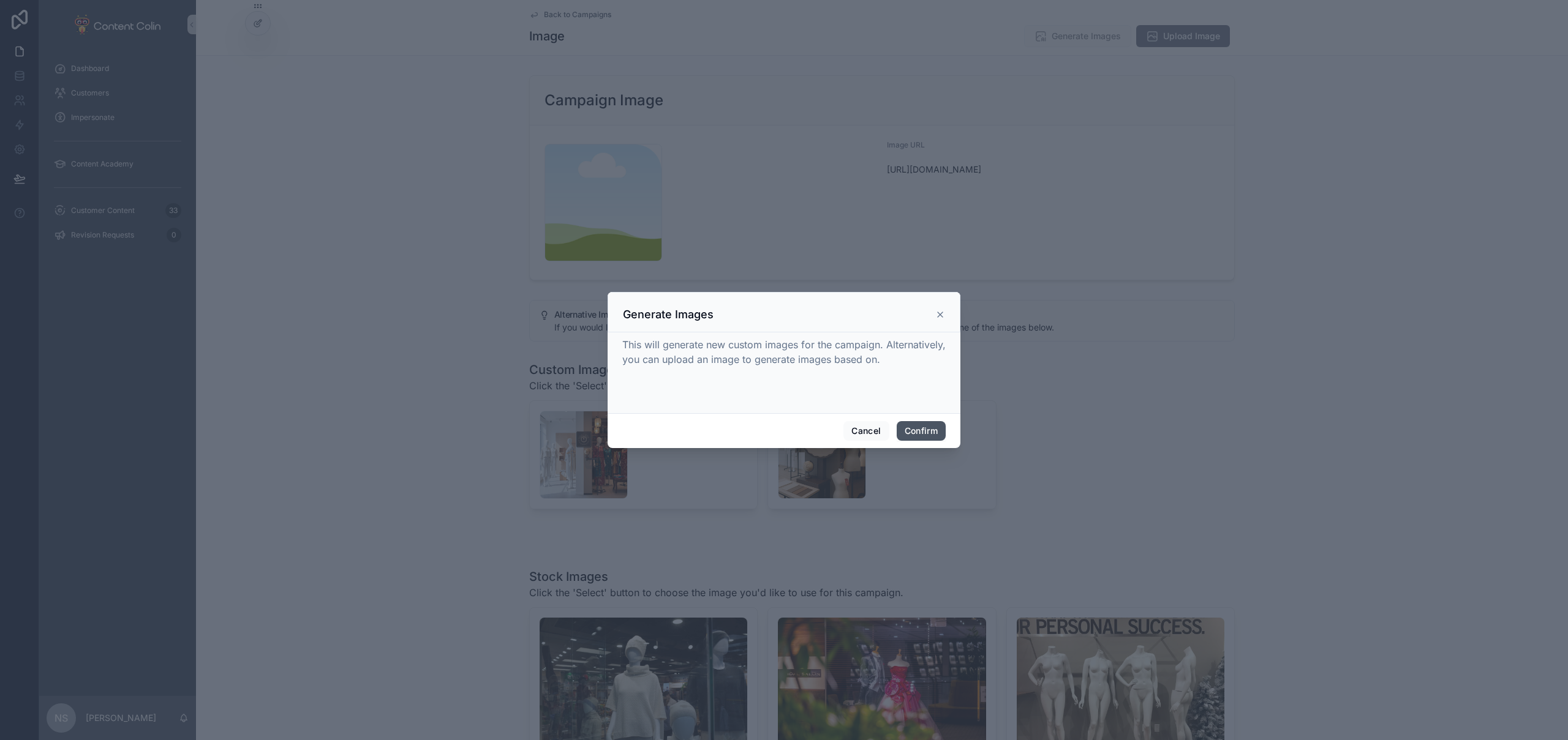
click at [934, 424] on button "Confirm" at bounding box center [921, 431] width 49 height 20
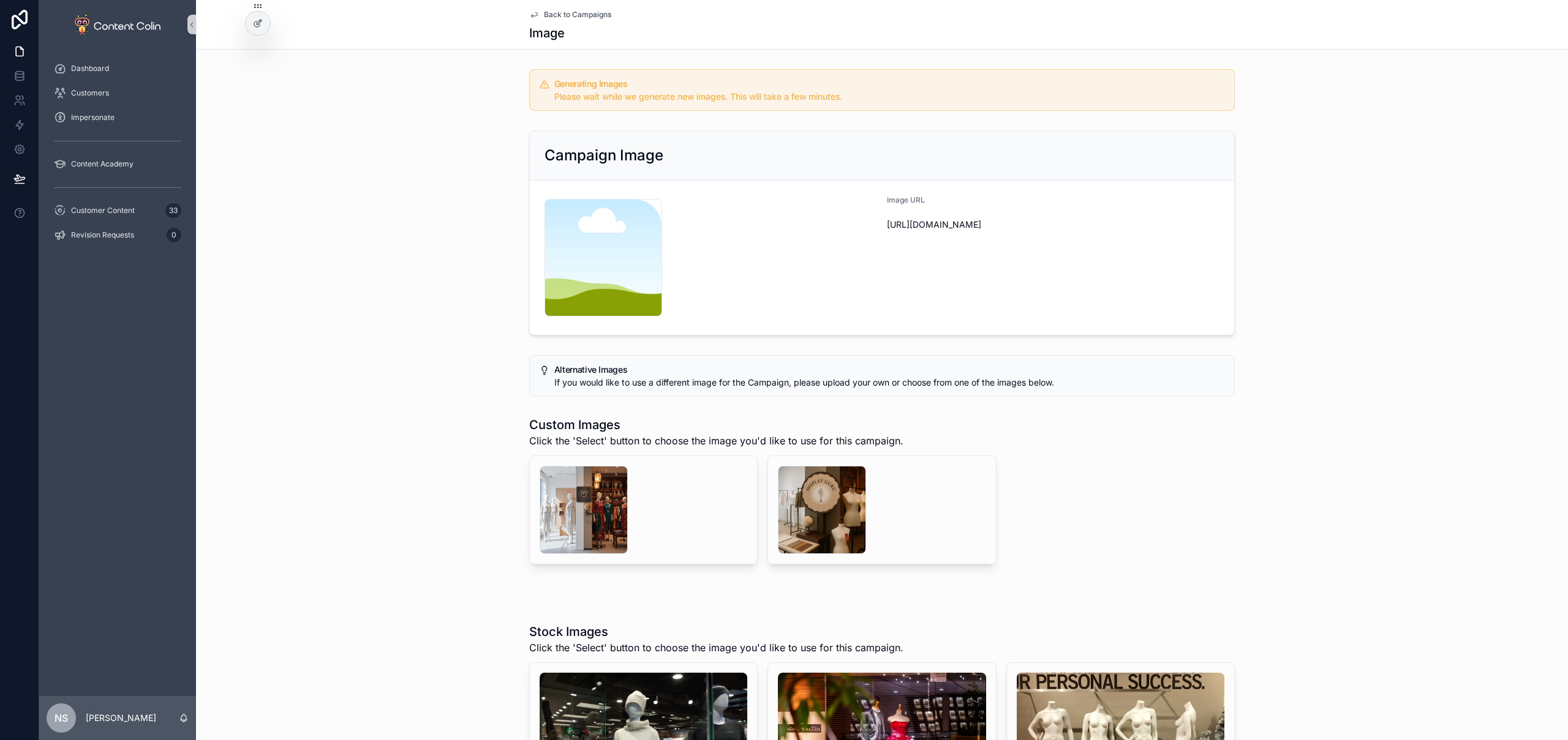
click at [589, 17] on span "Back to Campaigns" at bounding box center [578, 14] width 67 height 9
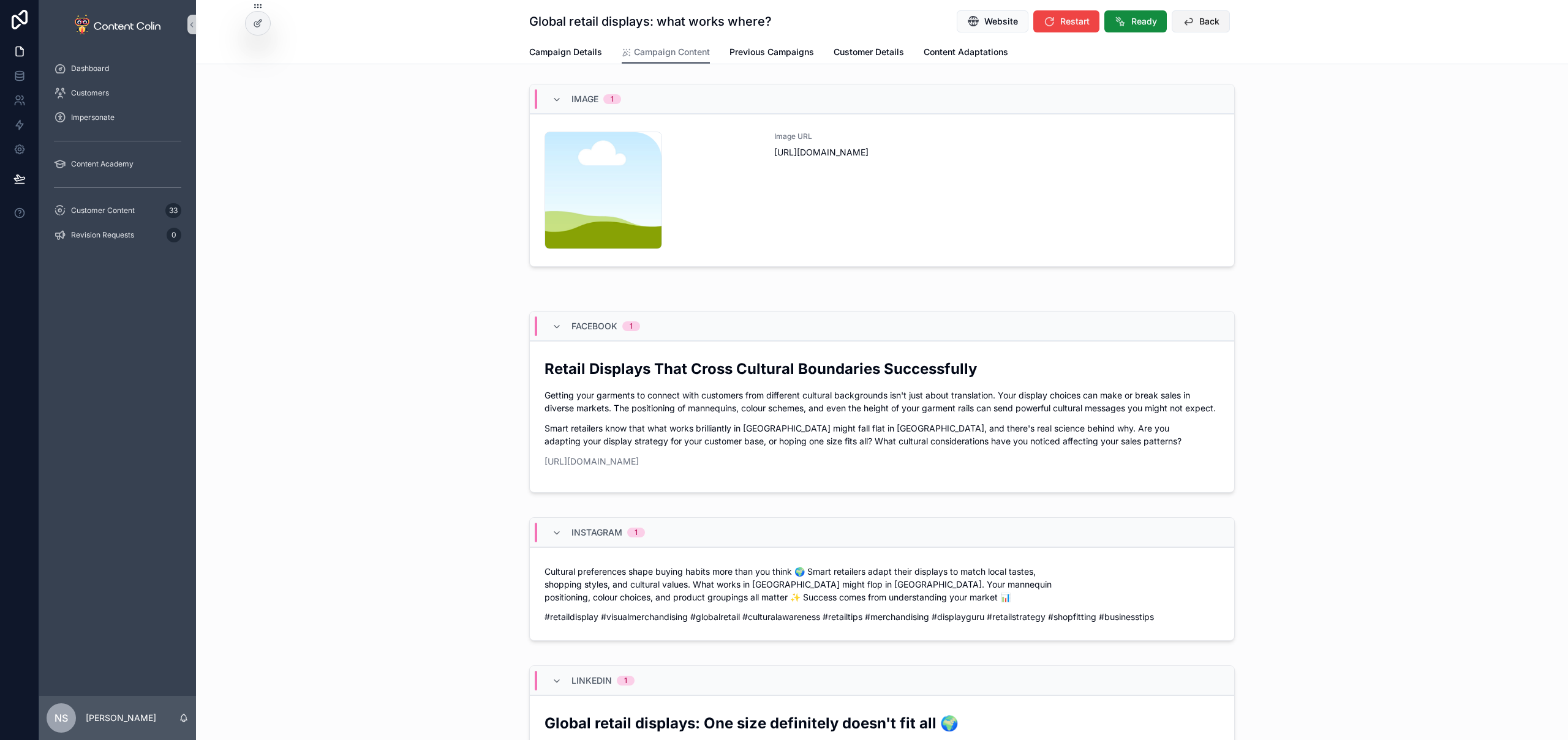
click at [1200, 19] on span "Back" at bounding box center [1209, 21] width 21 height 12
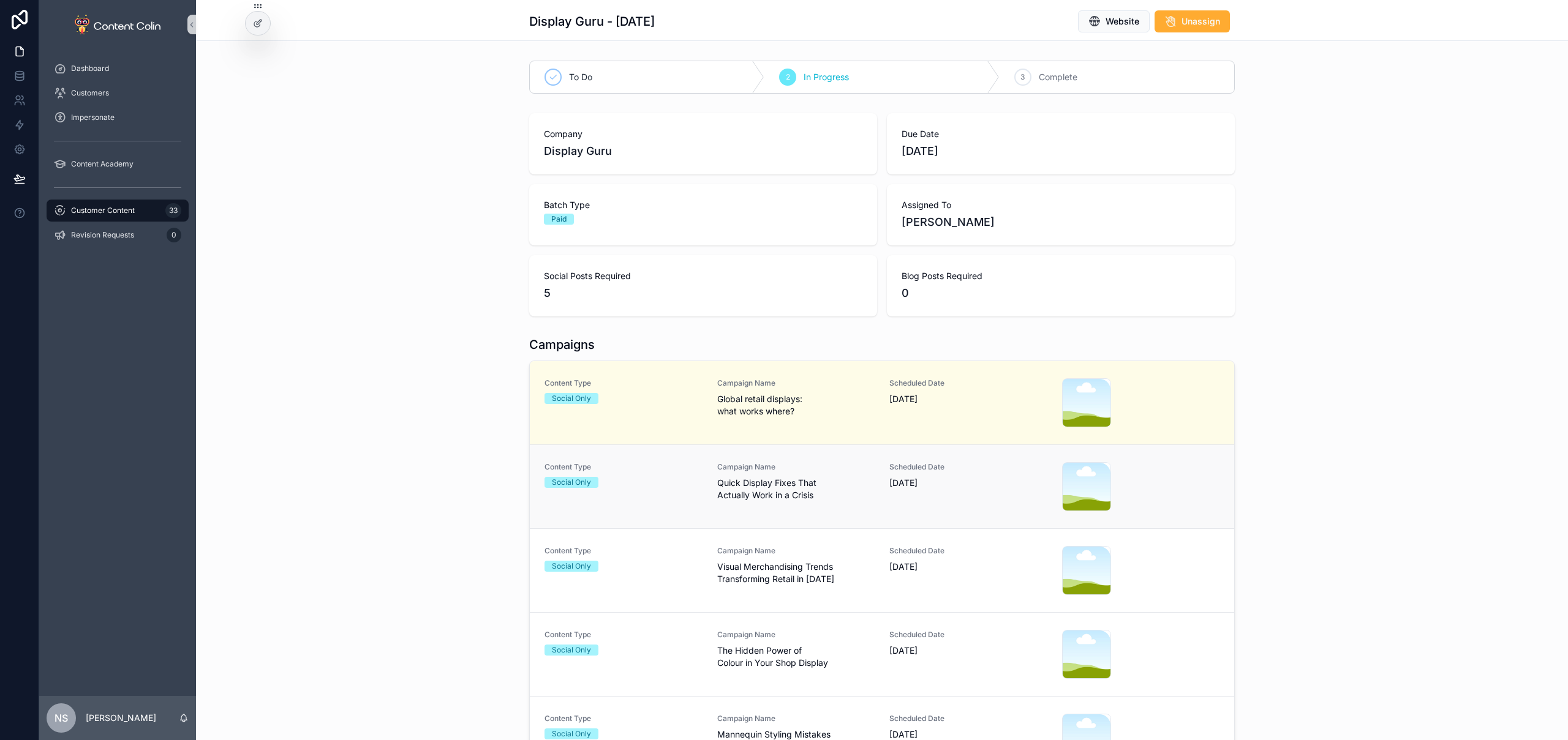
click at [770, 483] on span "Quick Display Fixes That Actually Work in a Crisis" at bounding box center [796, 489] width 158 height 24
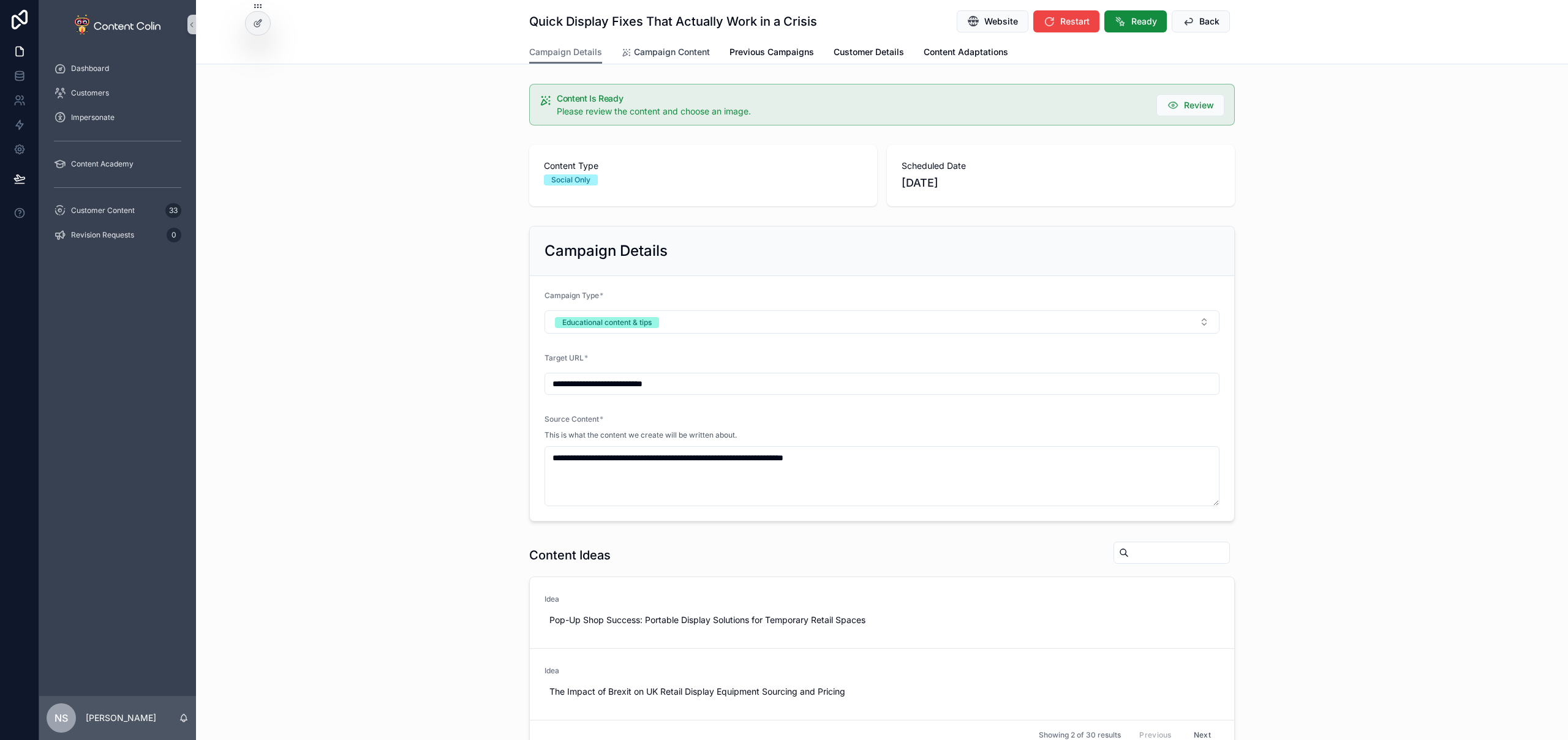
click at [668, 55] on span "Campaign Content" at bounding box center [672, 52] width 76 height 12
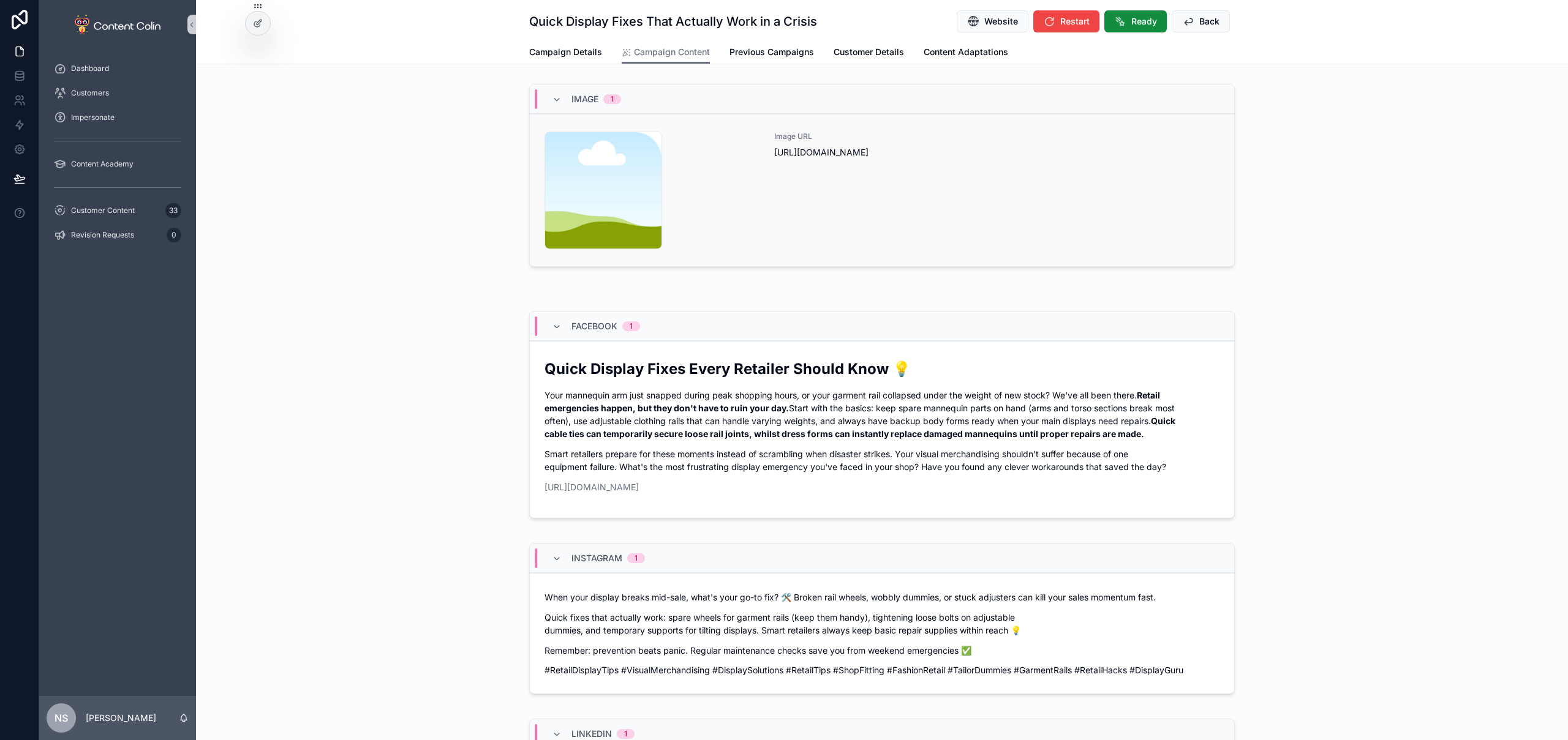
click at [977, 180] on div "Image URL [URL][DOMAIN_NAME]" at bounding box center [996, 191] width 445 height 118
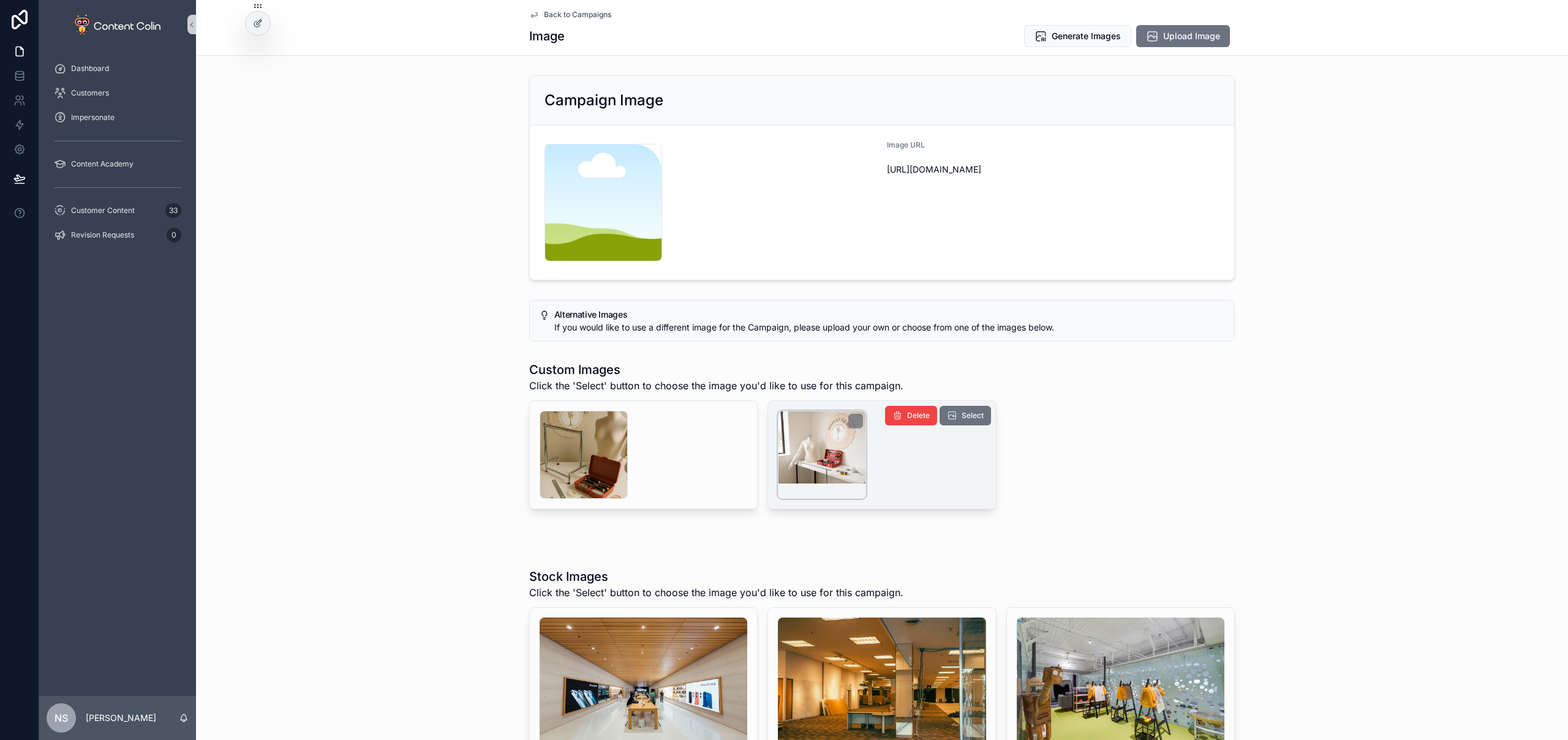
click at [813, 453] on div "scrollable content" at bounding box center [821, 455] width 88 height 88
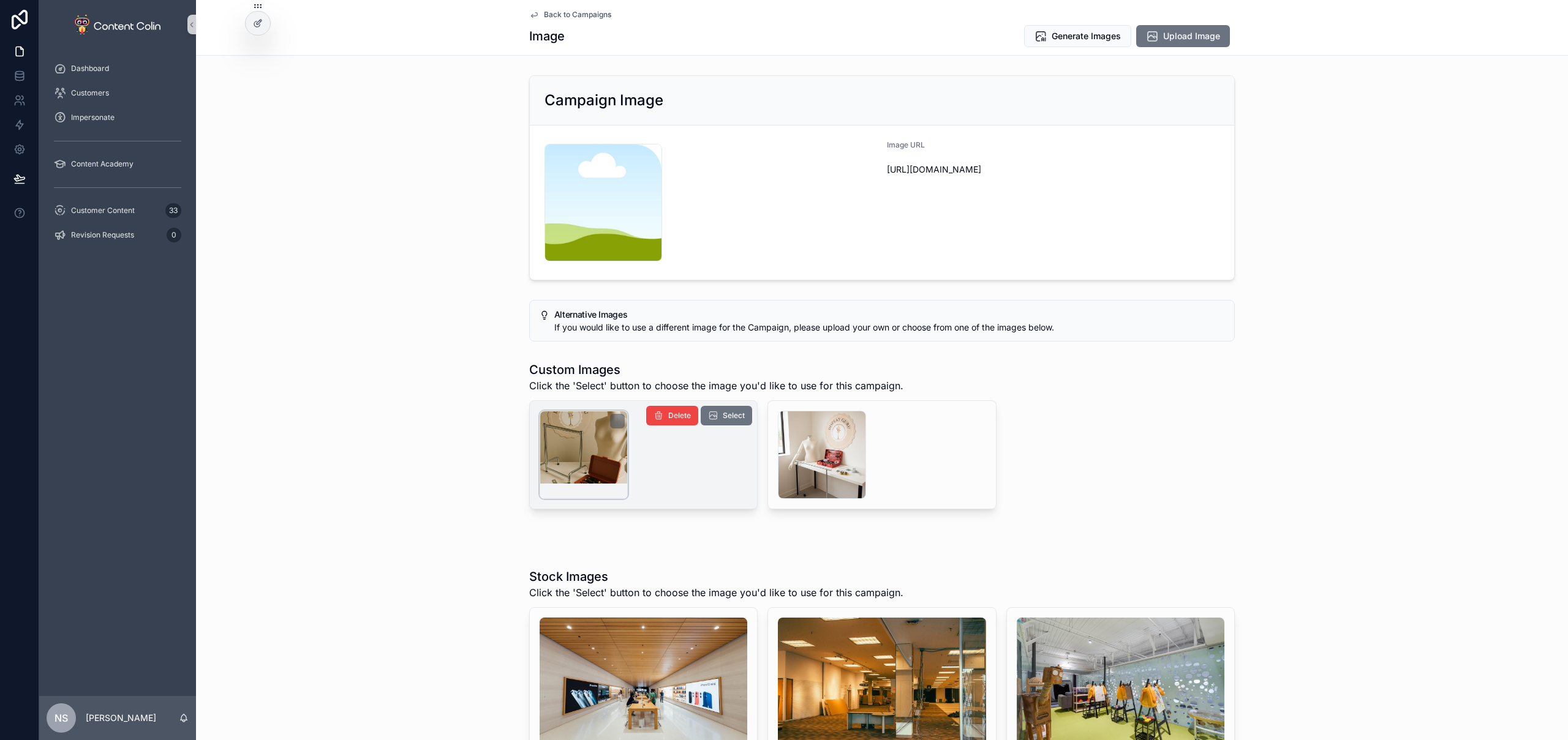
click at [610, 459] on div "scrollable content" at bounding box center [584, 455] width 88 height 88
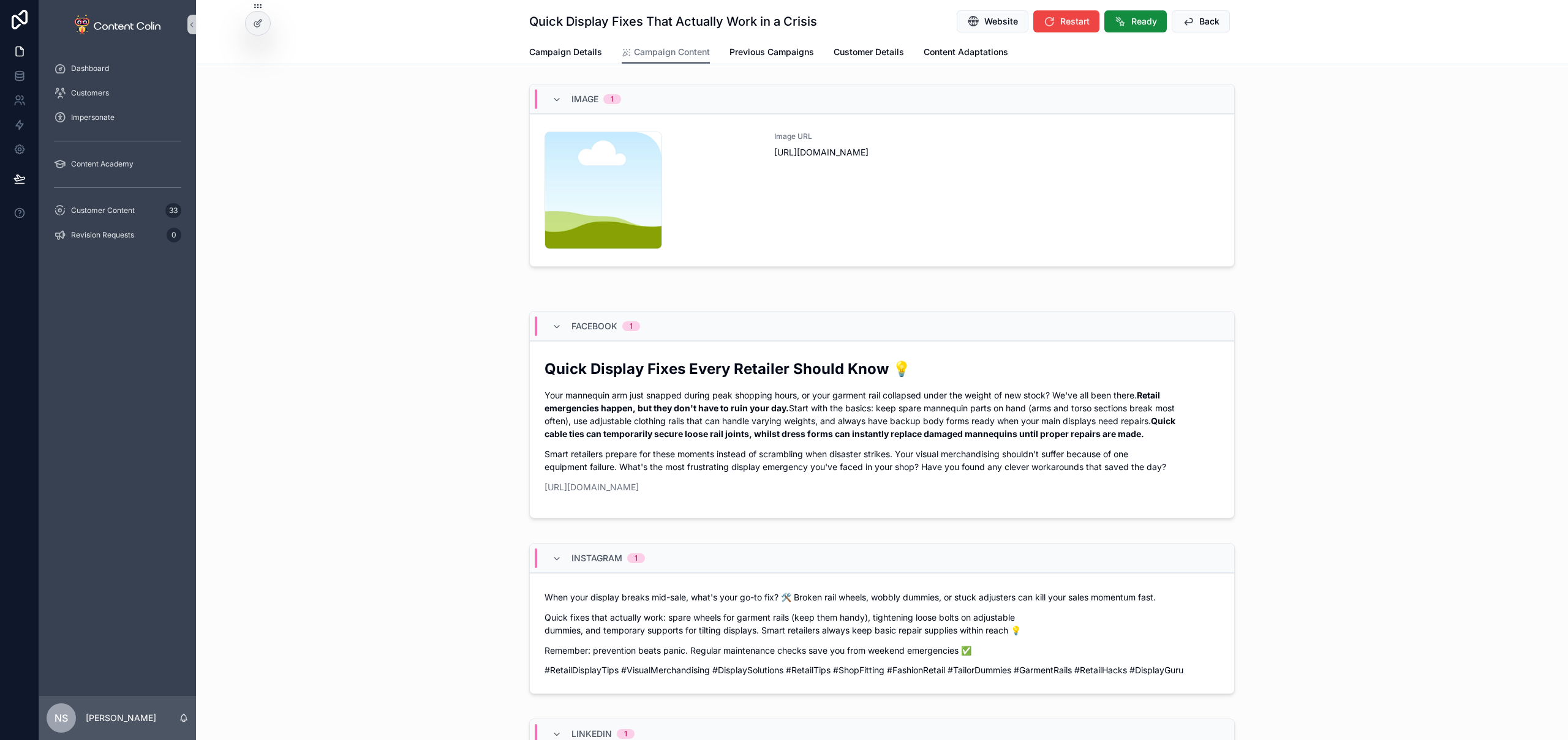
scroll to position [337, 0]
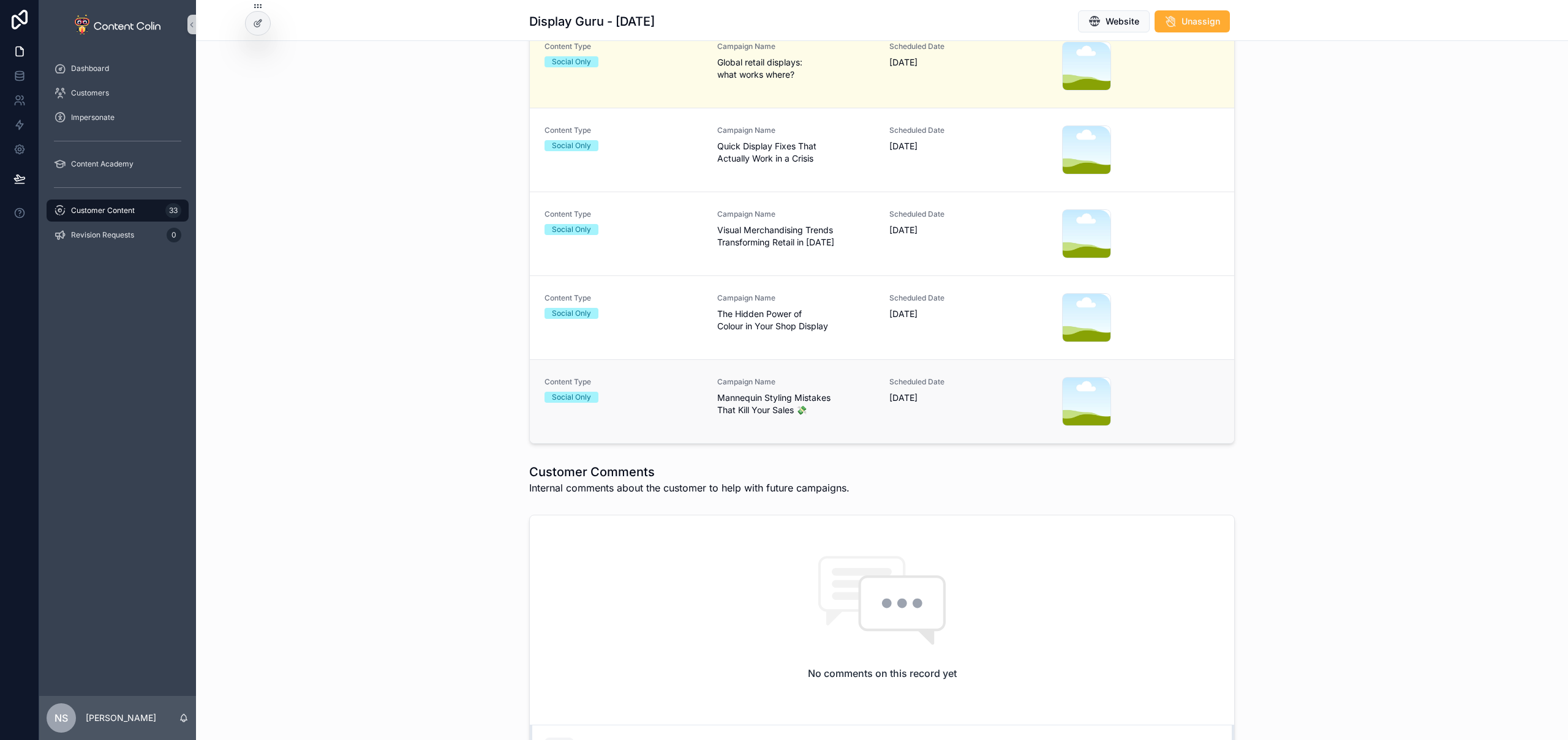
click at [643, 413] on div "Content Type Social Only" at bounding box center [623, 402] width 158 height 49
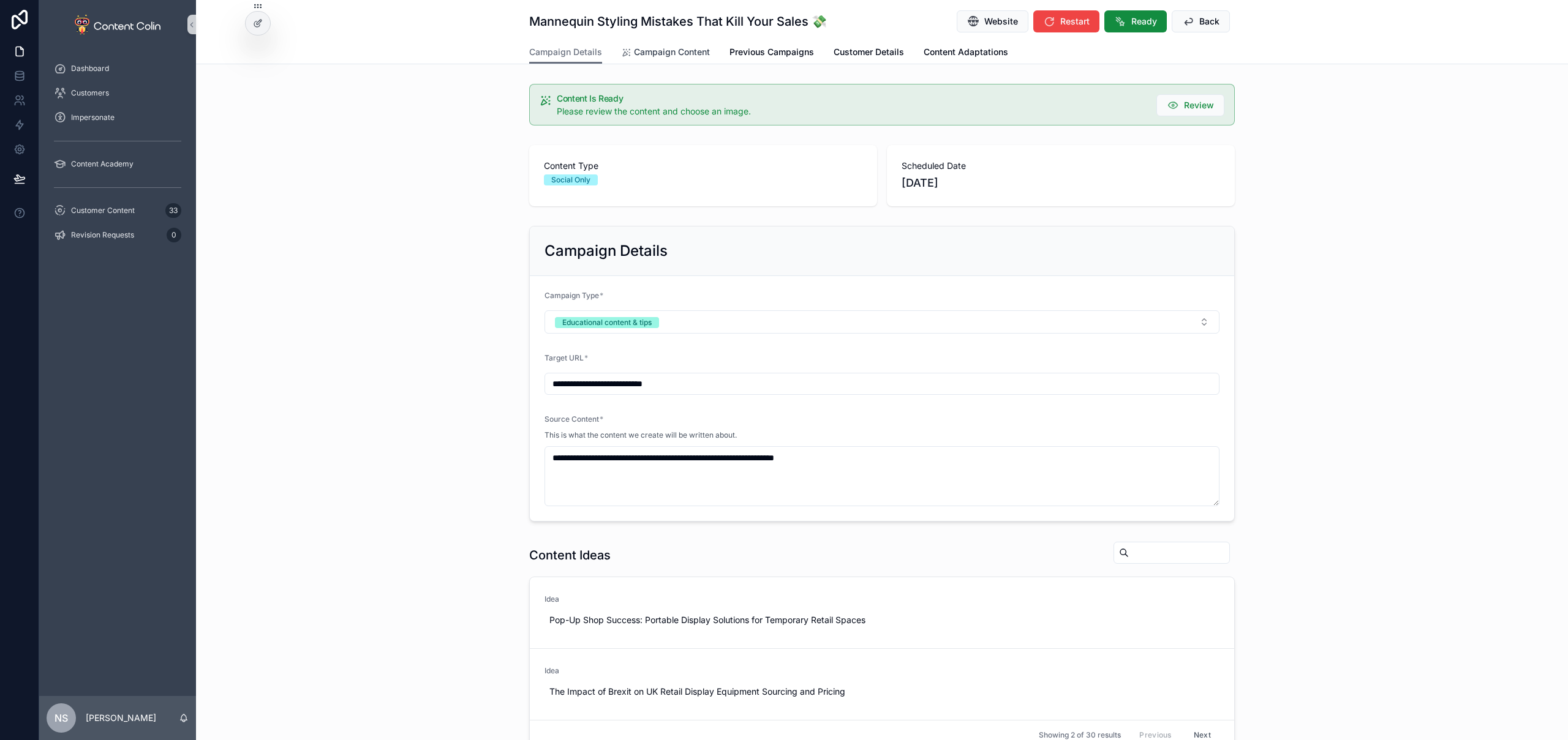
click at [669, 55] on span "Campaign Content" at bounding box center [672, 52] width 76 height 12
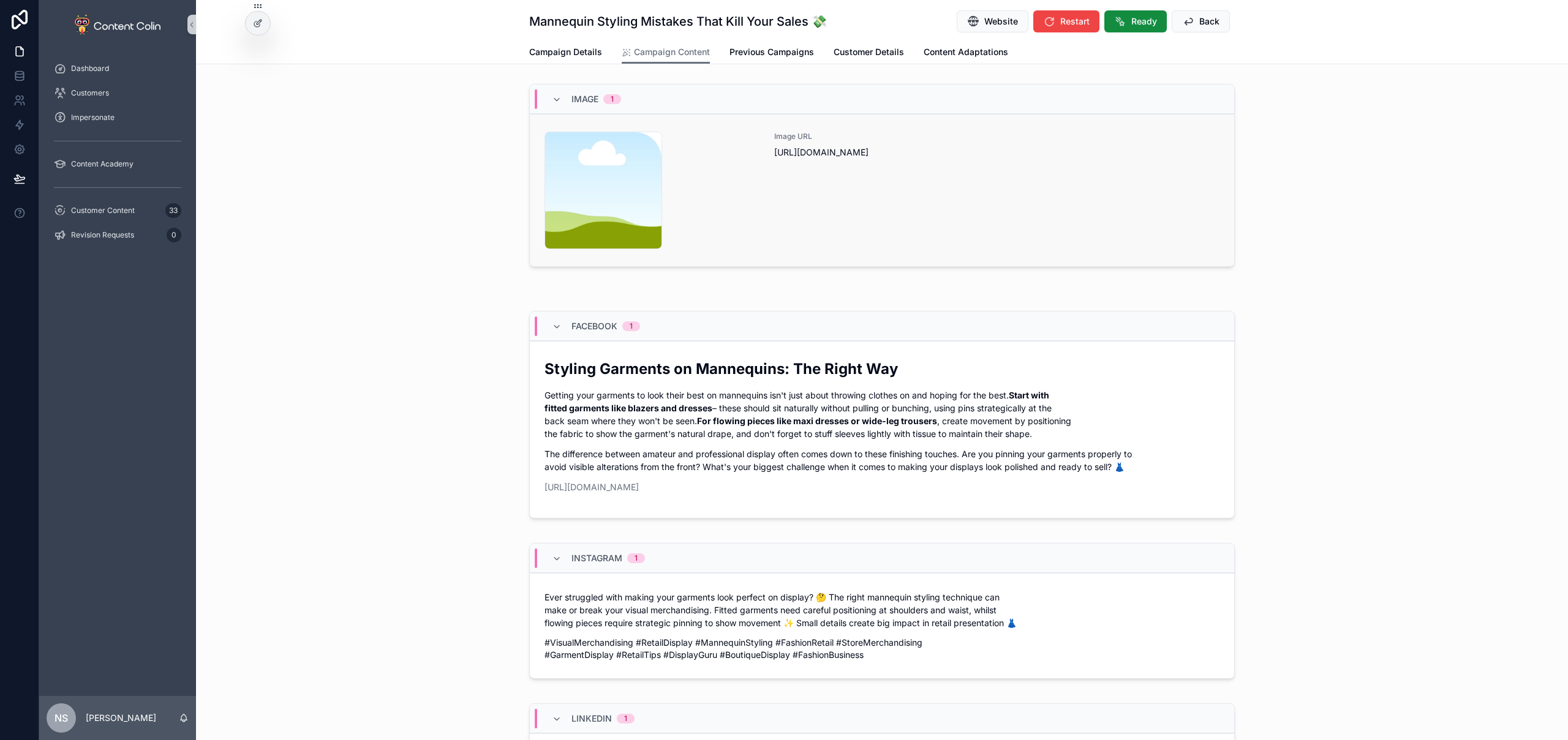
click at [923, 199] on div "Image URL [URL][DOMAIN_NAME]" at bounding box center [996, 191] width 445 height 118
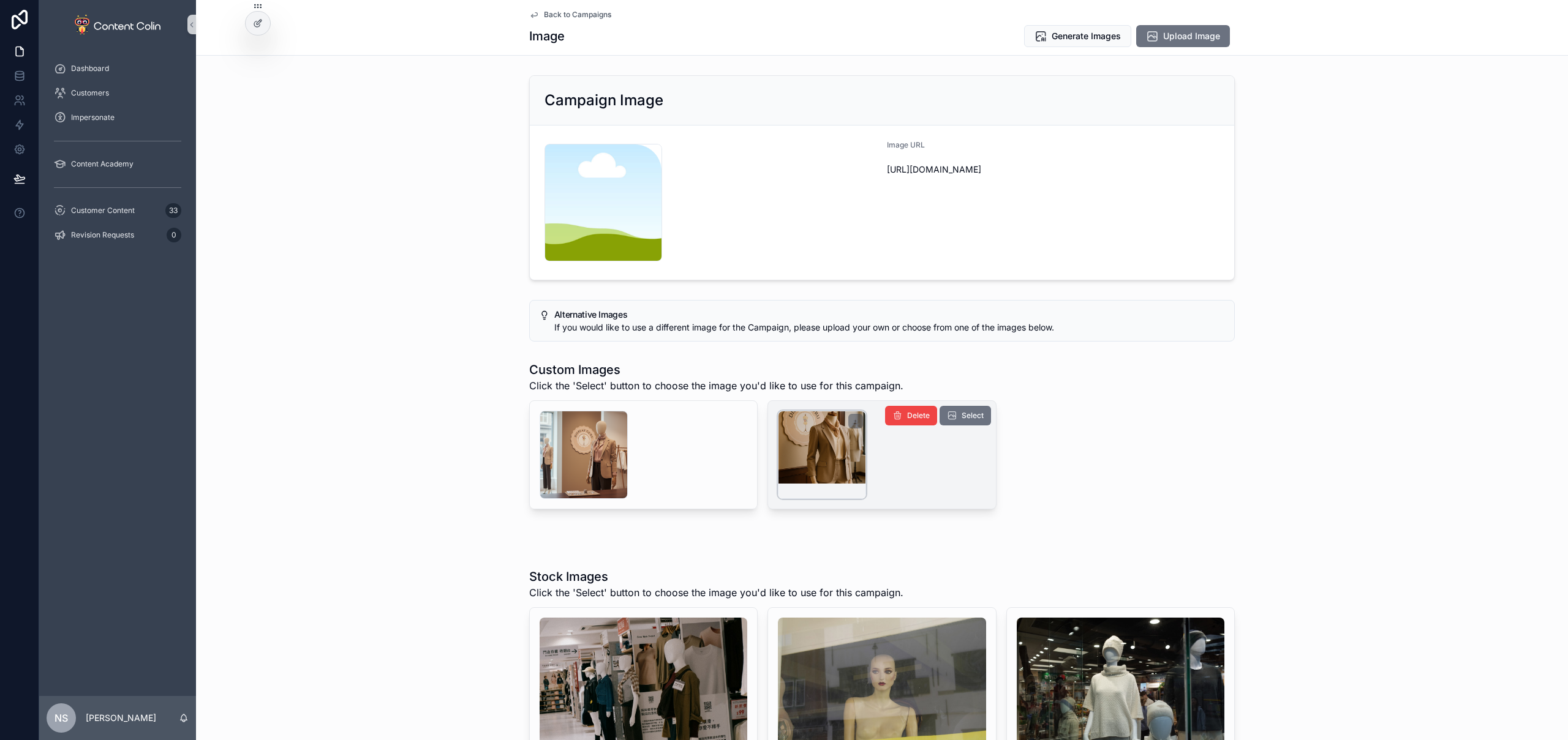
click at [826, 443] on div "scrollable content" at bounding box center [821, 455] width 88 height 88
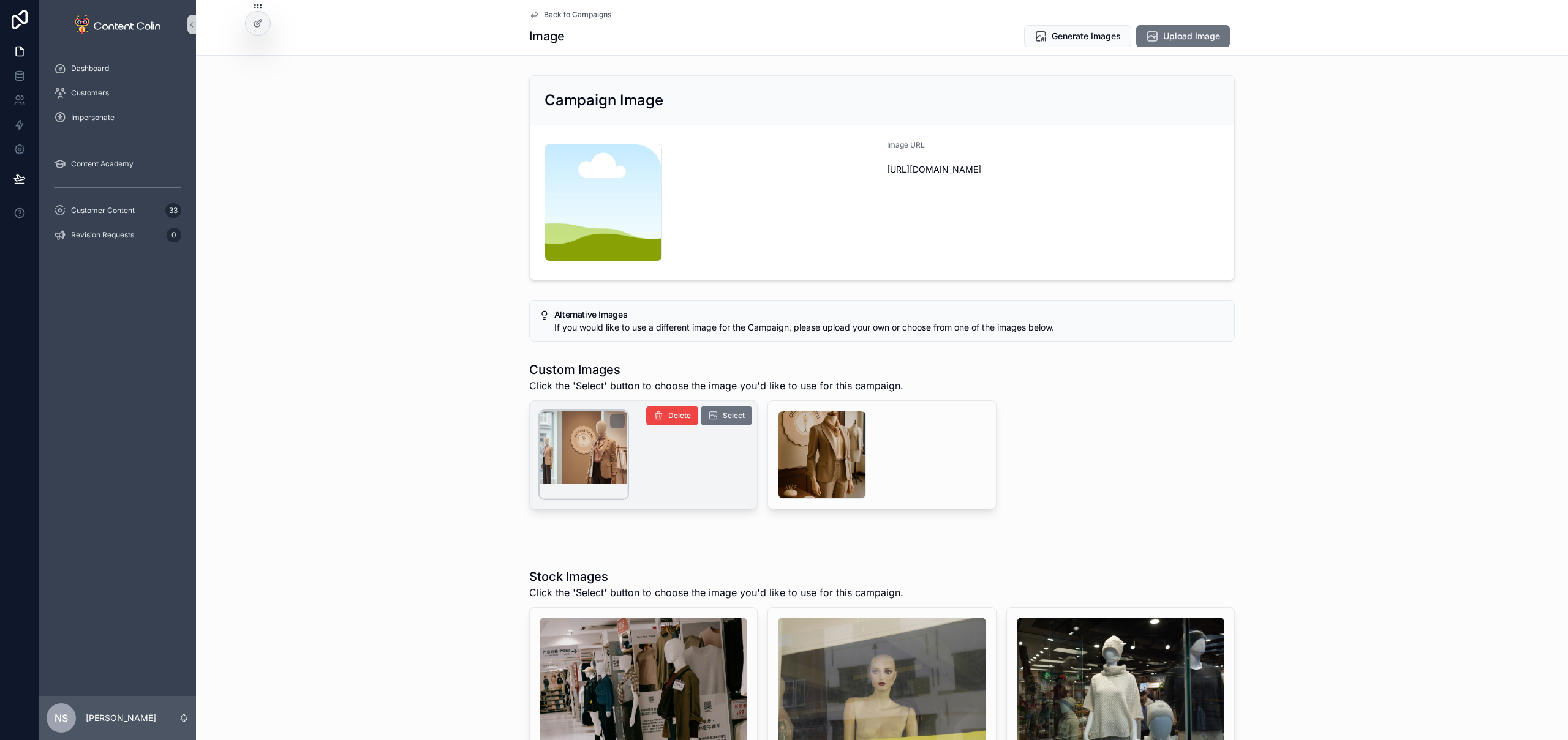
click at [606, 451] on div "scrollable content" at bounding box center [584, 455] width 88 height 88
click at [728, 412] on span "Select" at bounding box center [733, 416] width 22 height 9
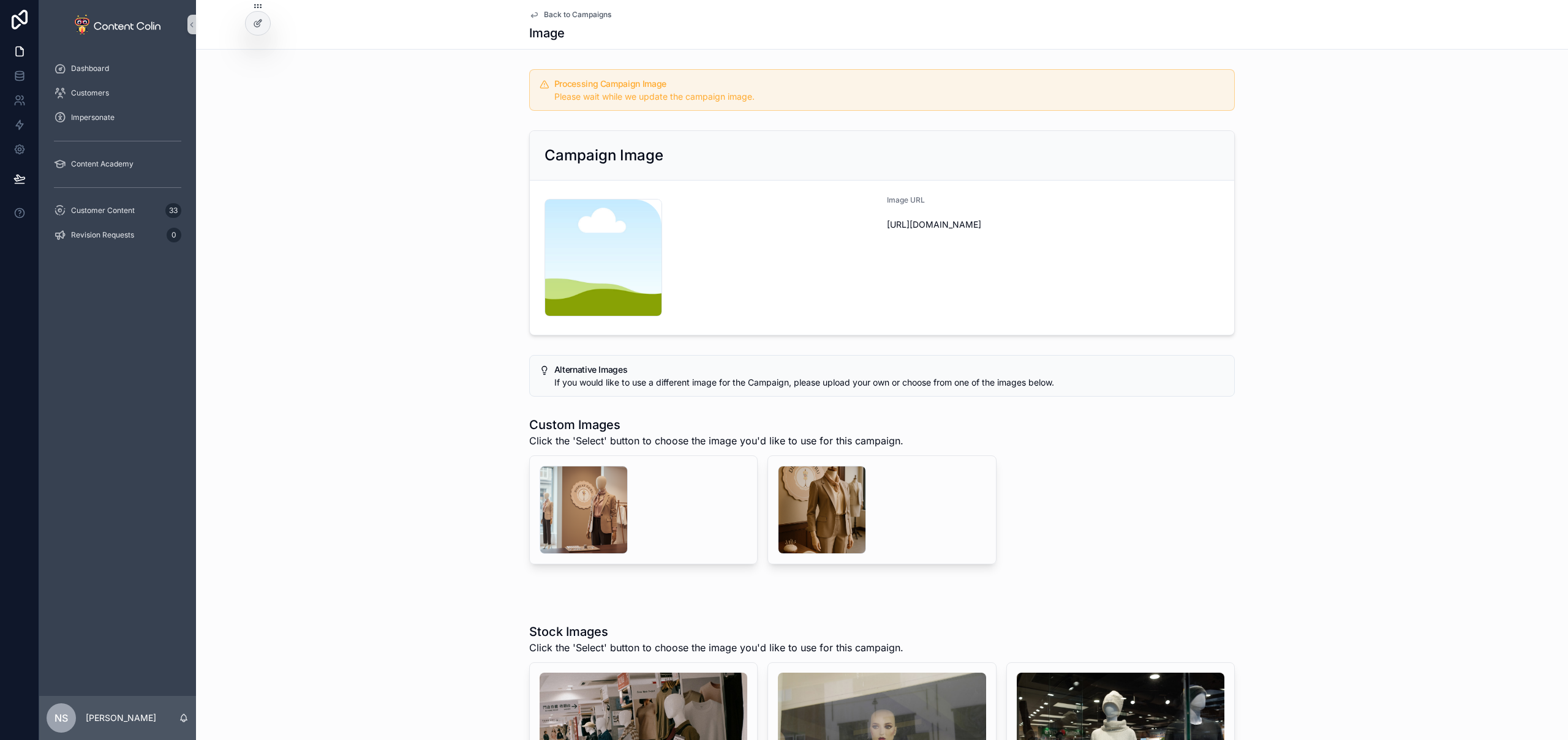
click at [590, 13] on span "Back to Campaigns" at bounding box center [578, 14] width 67 height 9
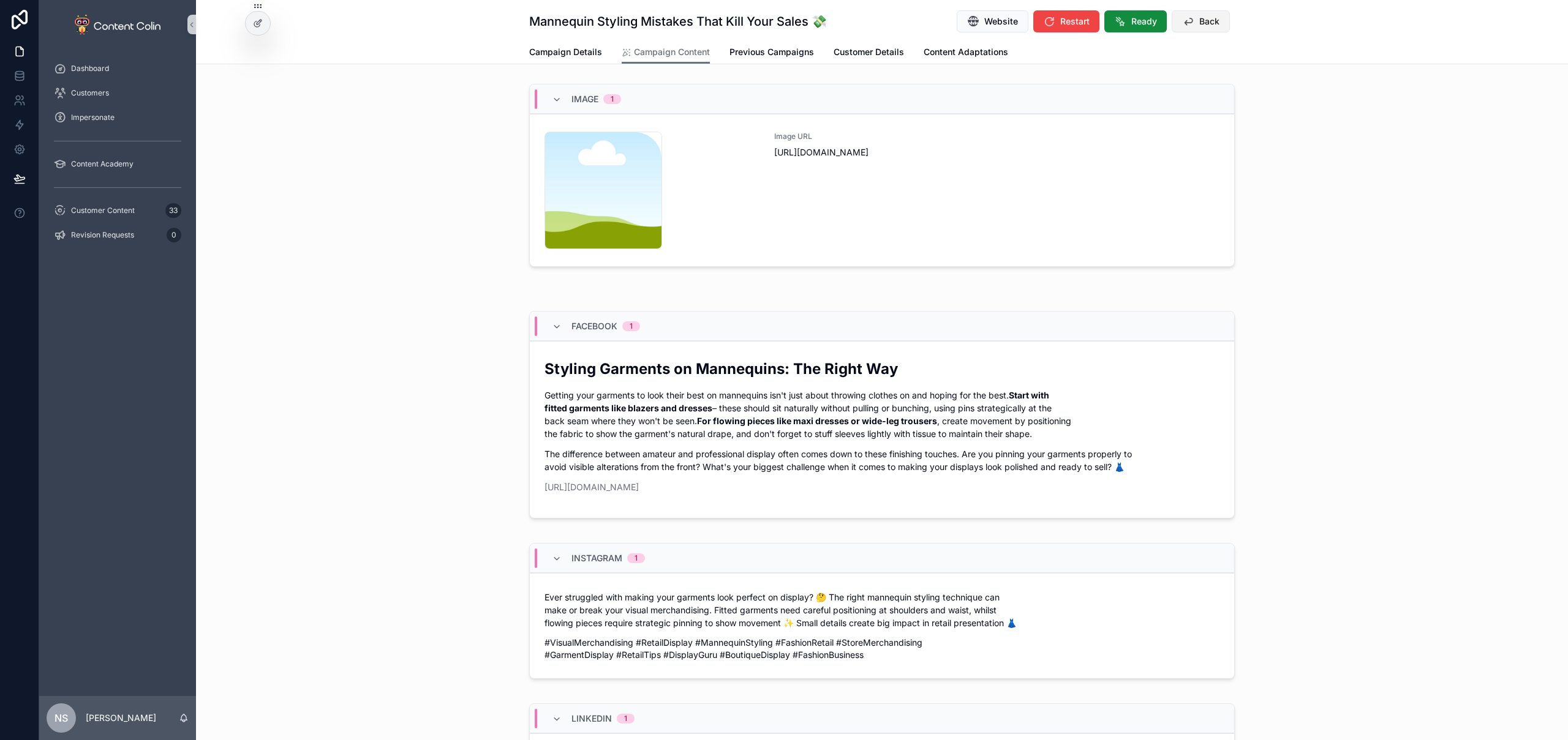
click at [1199, 22] on span "Back" at bounding box center [1209, 21] width 21 height 12
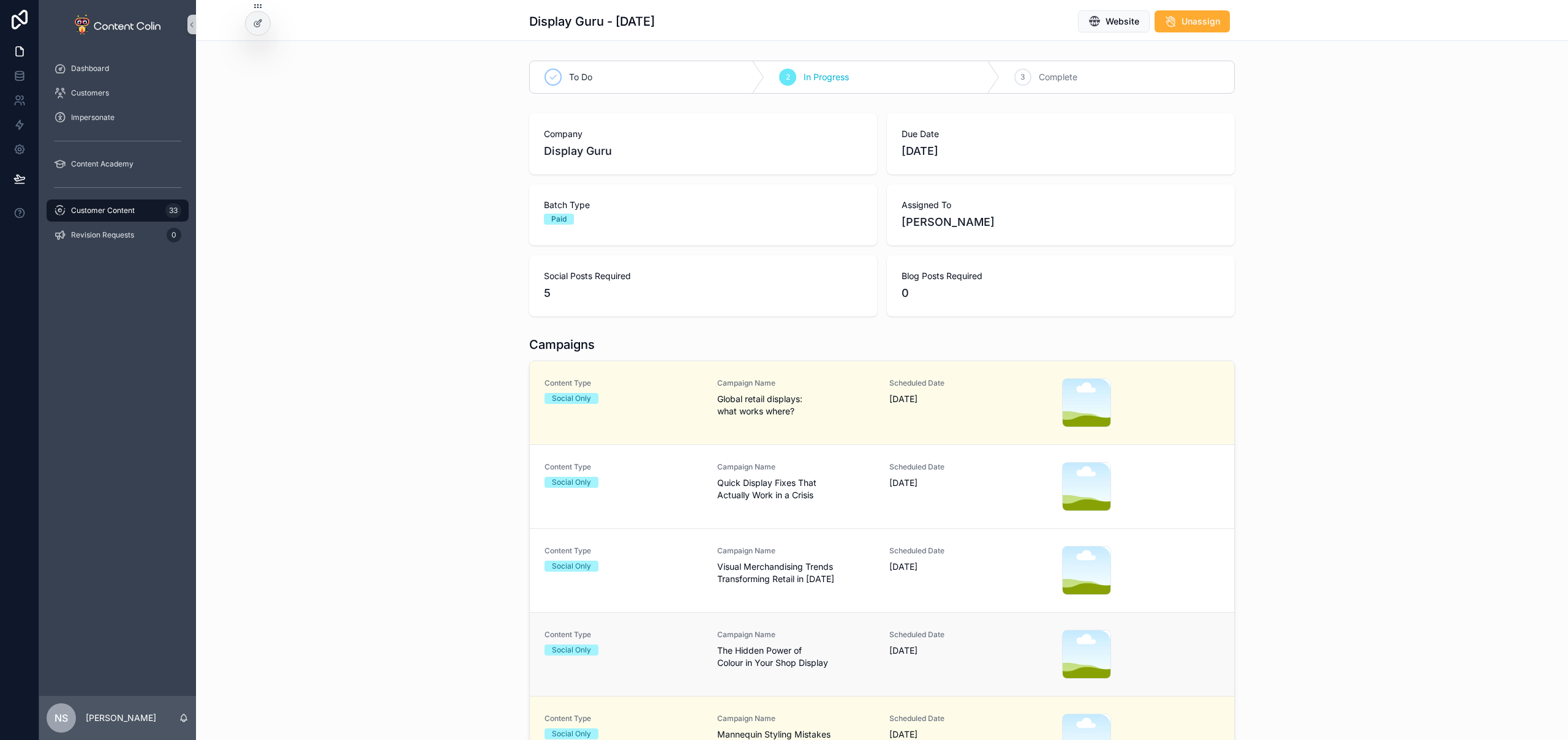
click at [687, 645] on div "Social Only" at bounding box center [623, 650] width 158 height 11
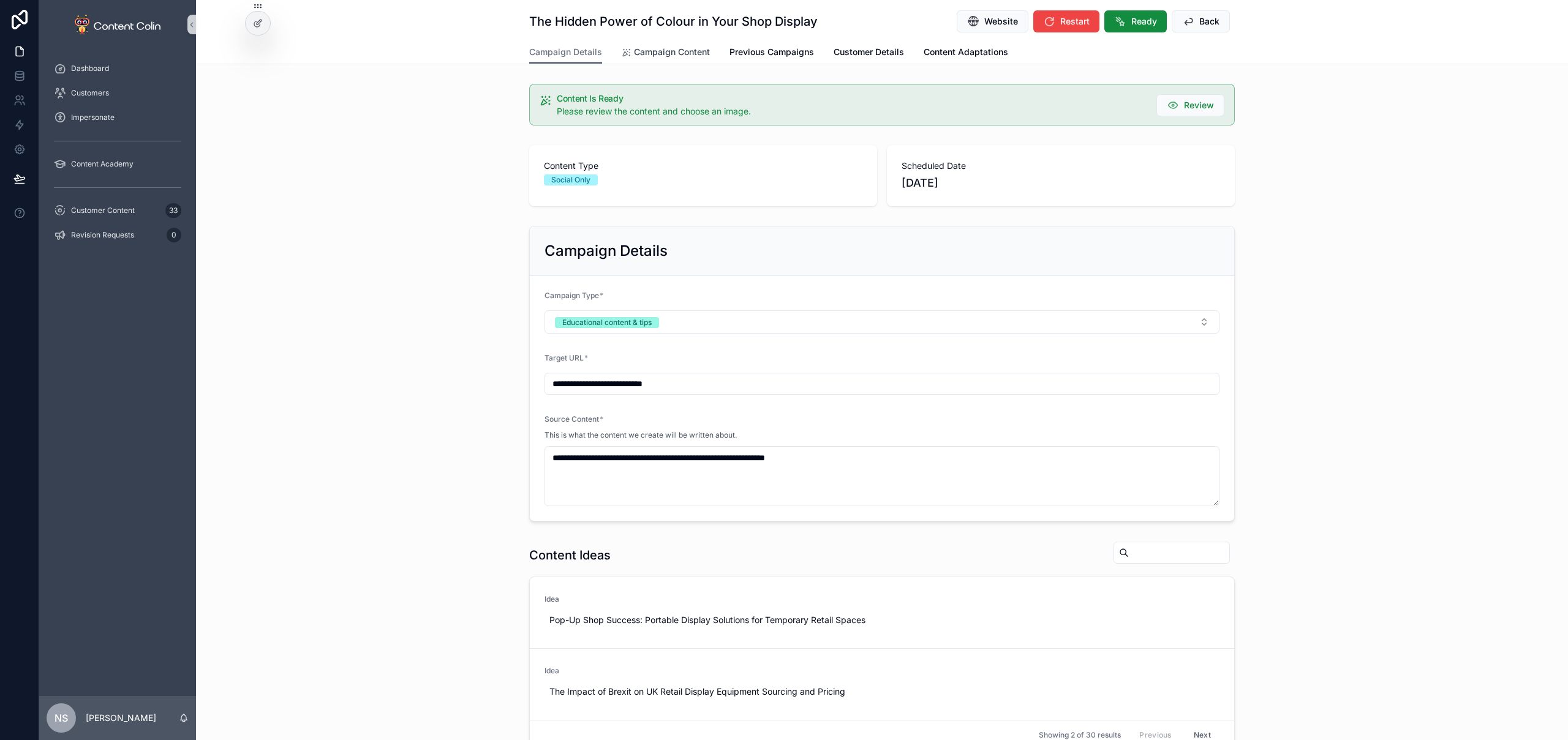
click at [666, 57] on span "Campaign Content" at bounding box center [672, 52] width 76 height 12
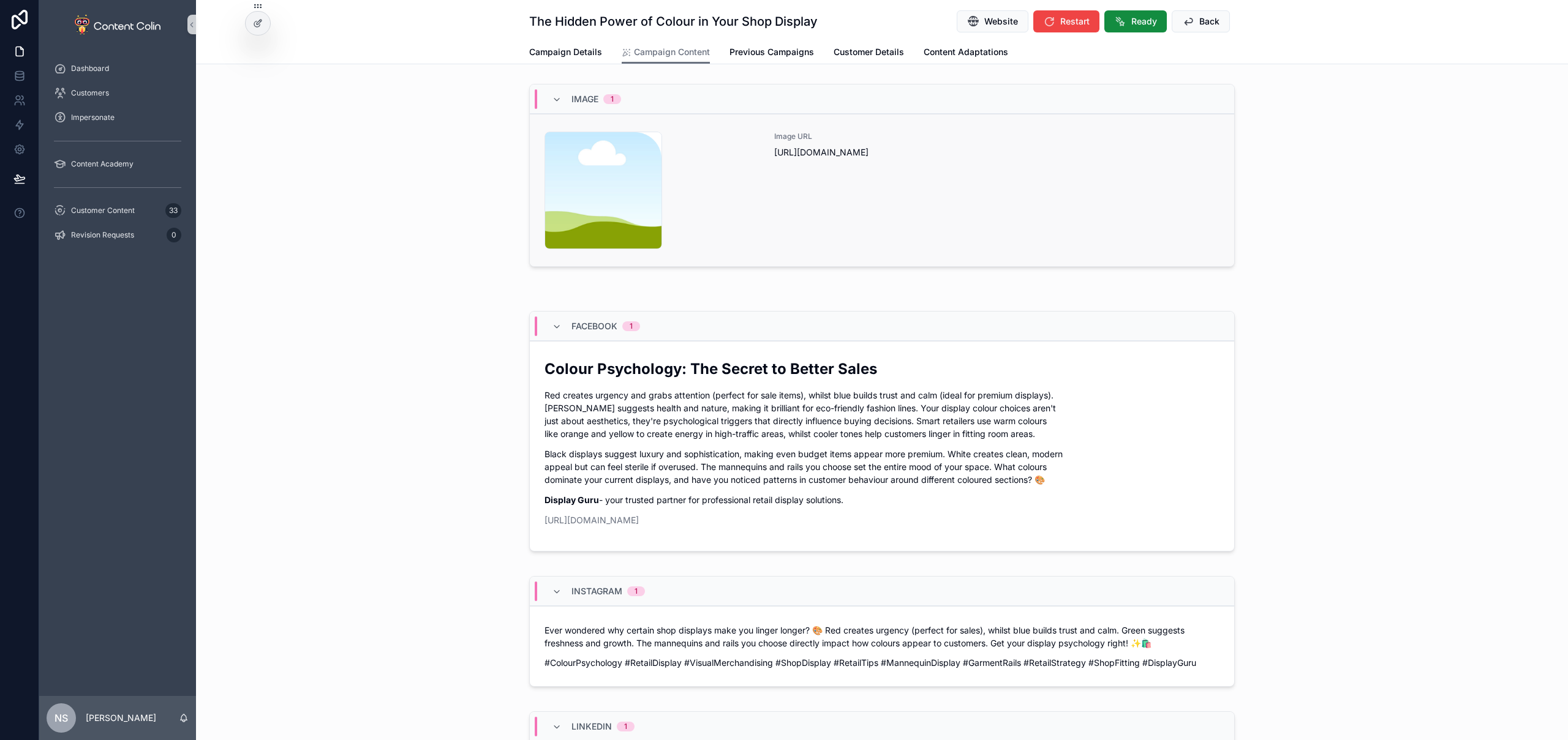
click at [940, 165] on div "Image URL [URL][DOMAIN_NAME]" at bounding box center [996, 191] width 445 height 118
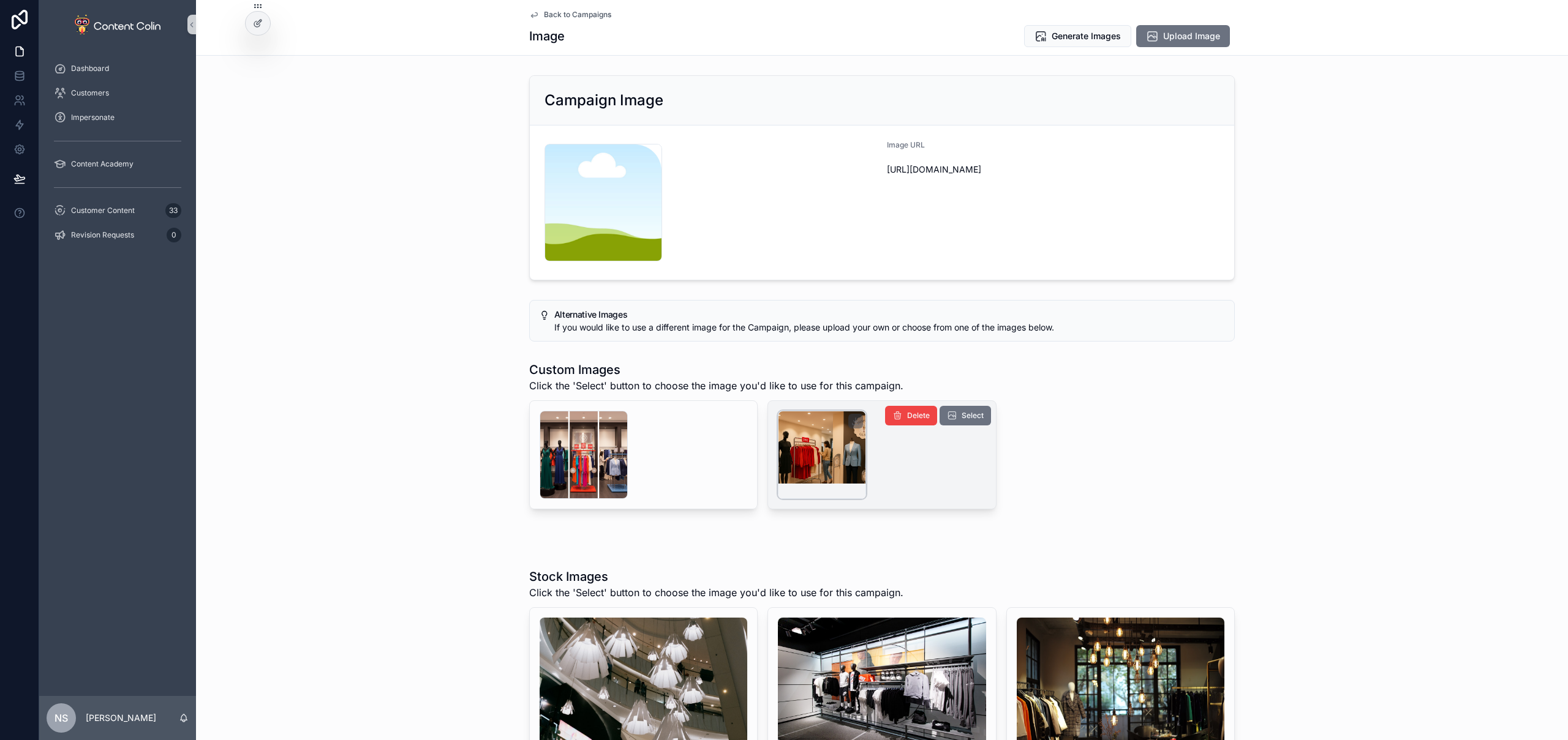
click at [811, 454] on div "scrollable content" at bounding box center [821, 455] width 88 height 88
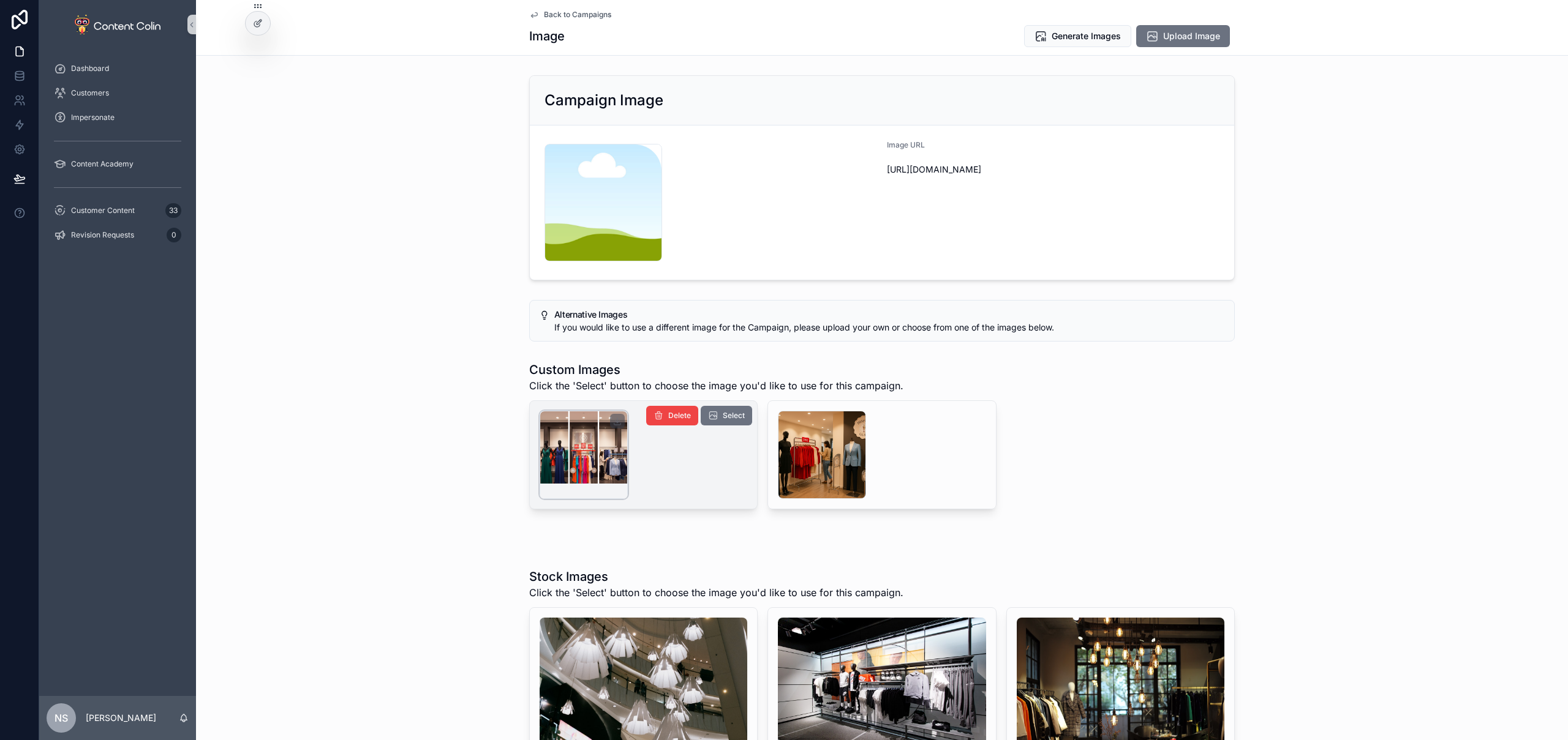
click at [611, 463] on div "scrollable content" at bounding box center [584, 455] width 88 height 88
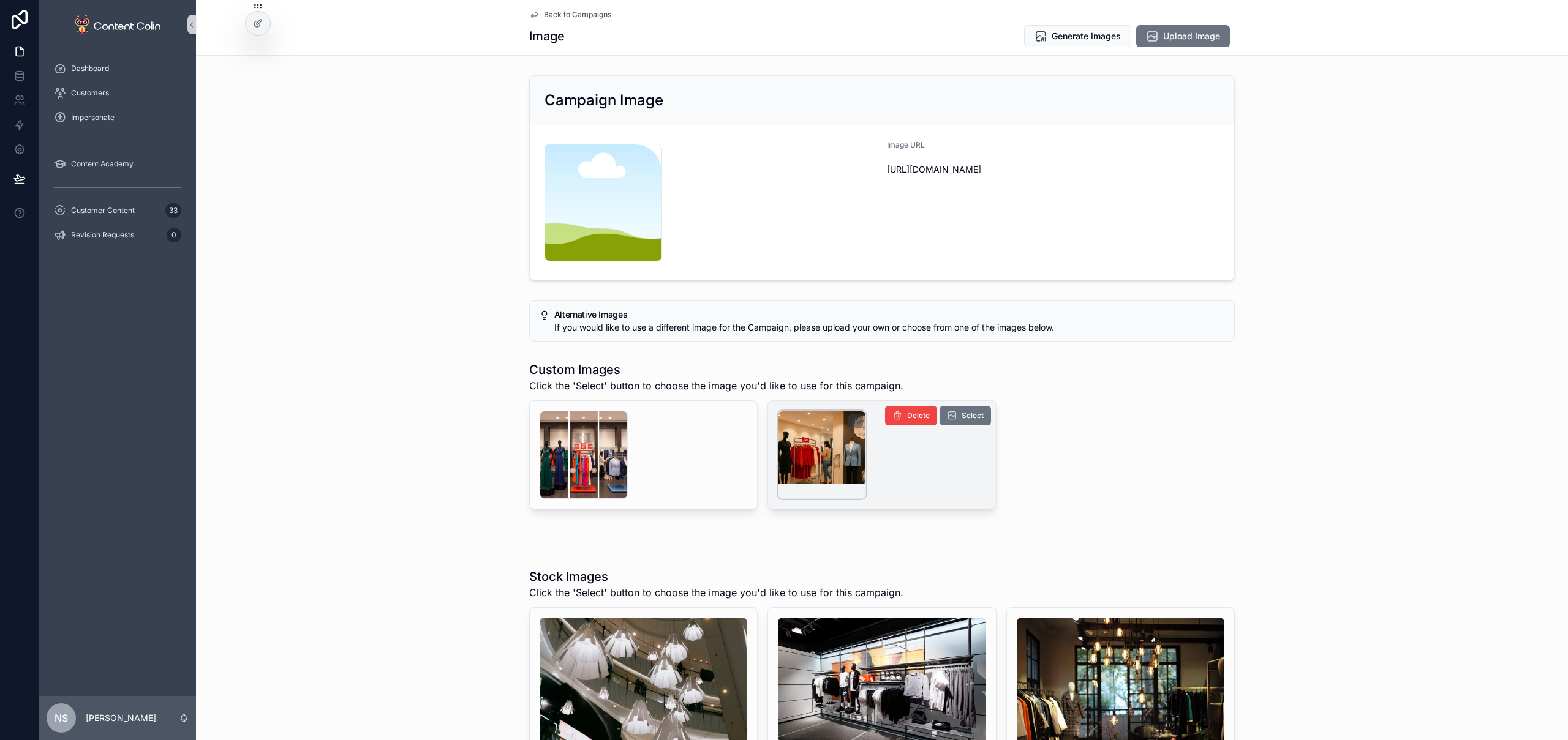
click at [809, 457] on div "scrollable content" at bounding box center [821, 455] width 88 height 88
click at [1088, 36] on span "Generate Images" at bounding box center [1086, 36] width 69 height 12
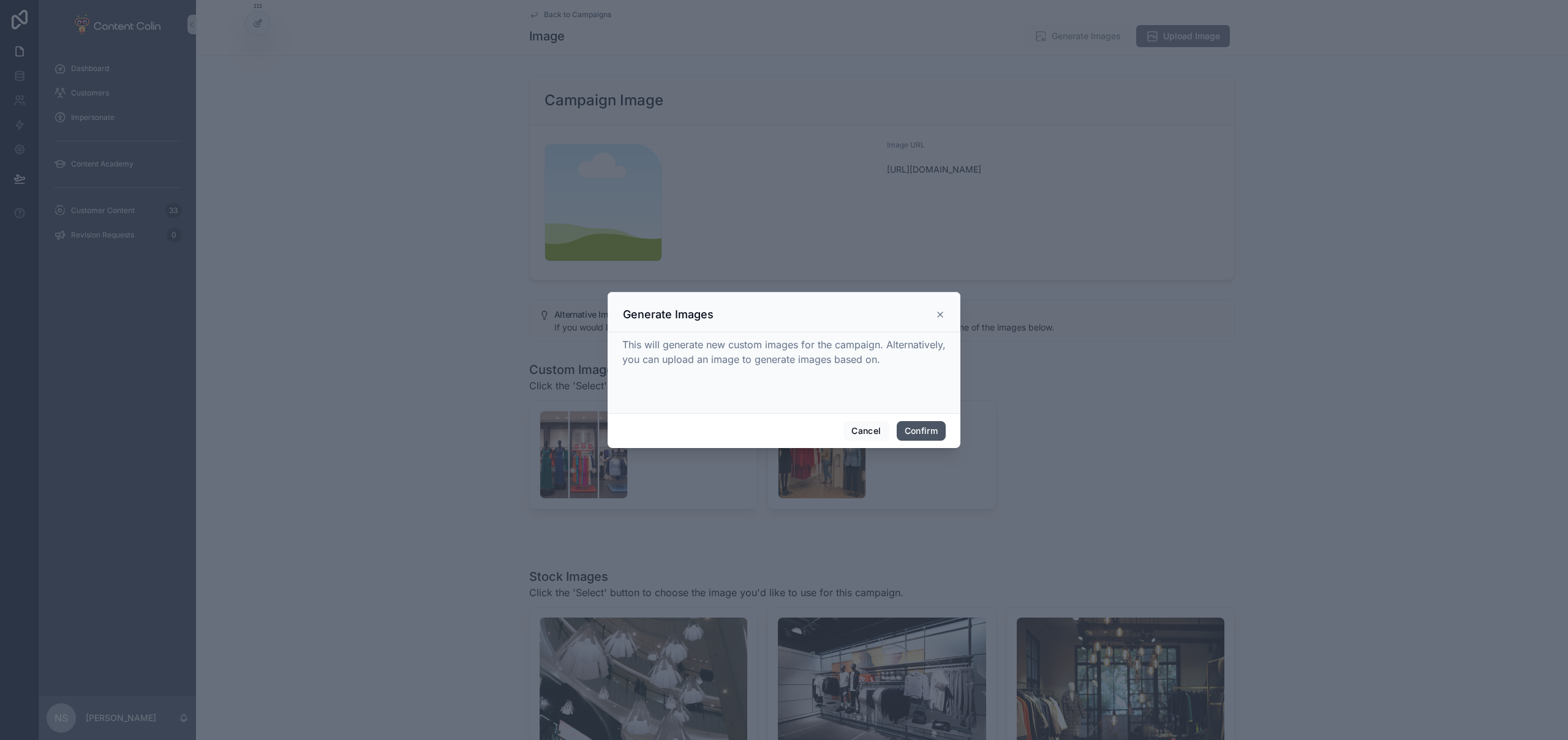
click at [924, 431] on button "Confirm" at bounding box center [921, 431] width 49 height 20
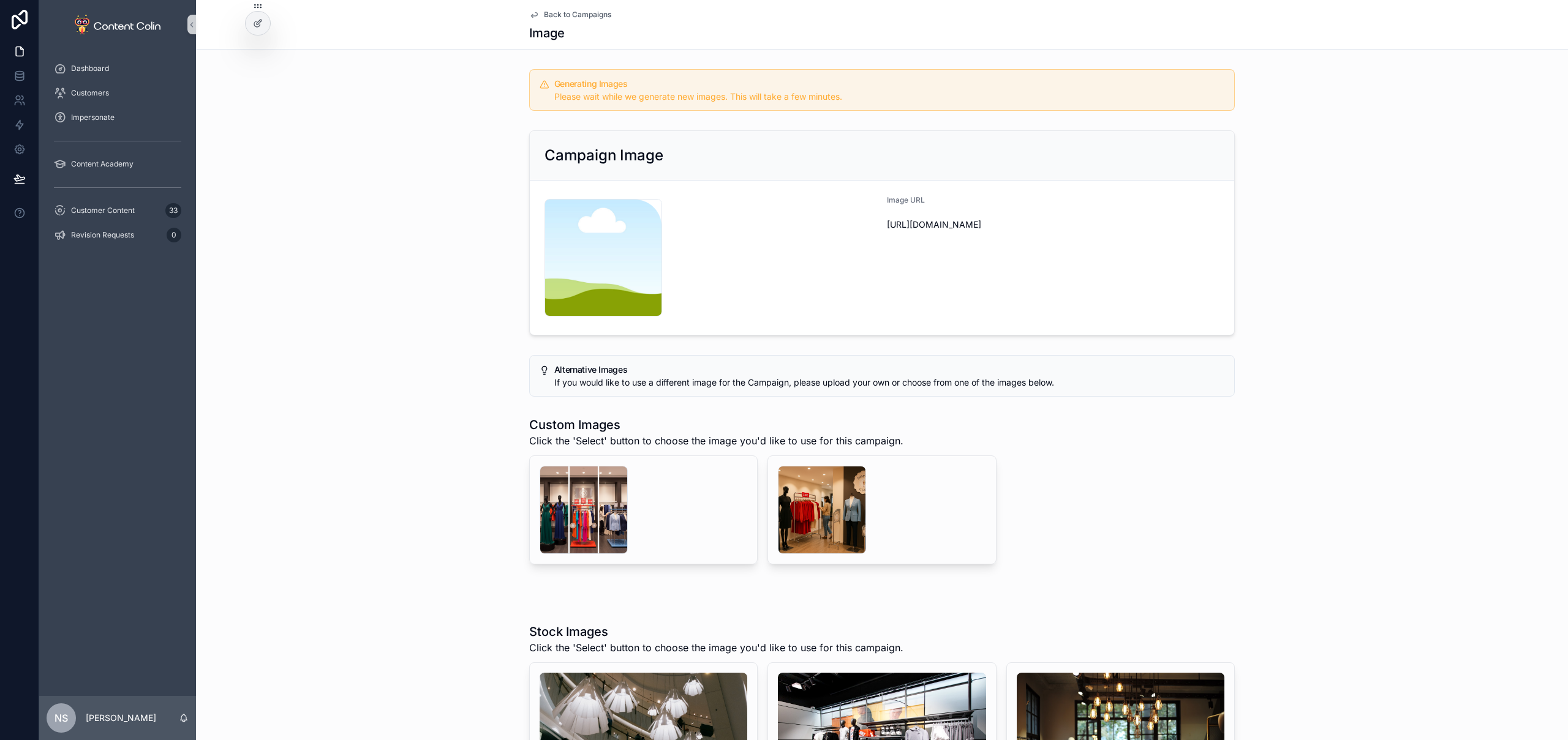
click at [581, 15] on span "Back to Campaigns" at bounding box center [578, 14] width 67 height 9
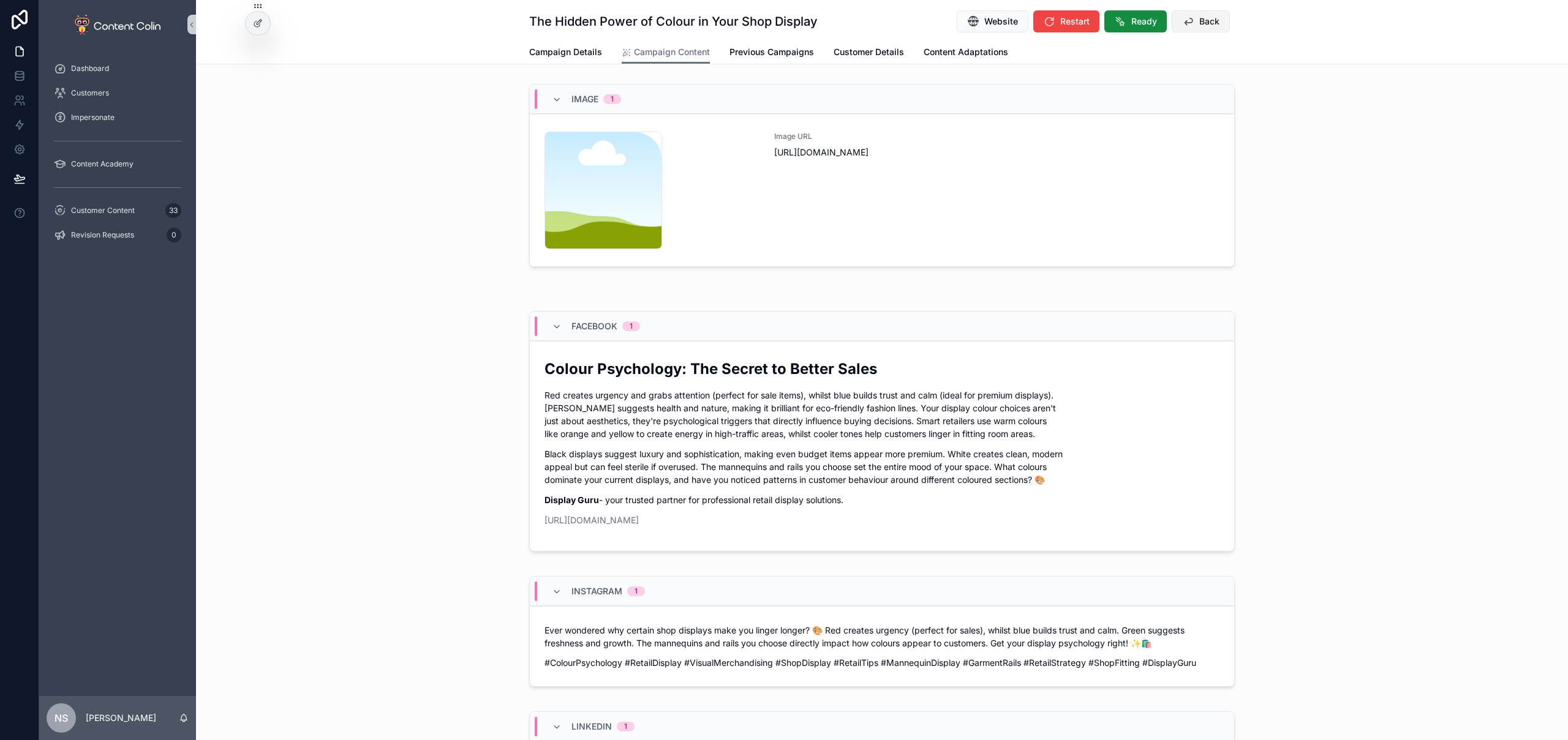
click at [1212, 22] on span "Back" at bounding box center [1209, 21] width 21 height 12
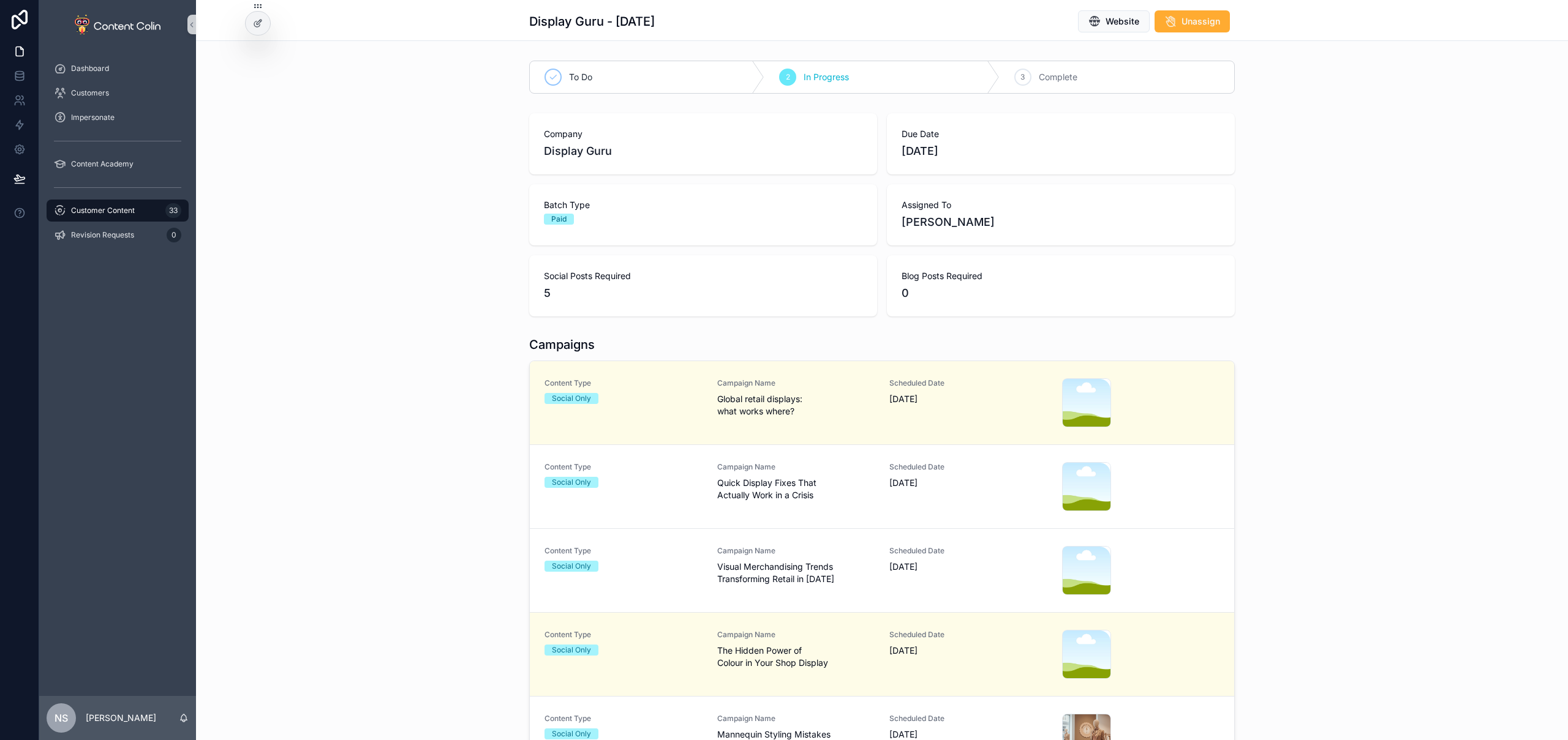
click at [788, 496] on span "Quick Display Fixes That Actually Work in a Crisis" at bounding box center [796, 489] width 158 height 24
click at [786, 561] on span "Visual Merchandising Trends Transforming Retail in [DATE]" at bounding box center [796, 573] width 158 height 24
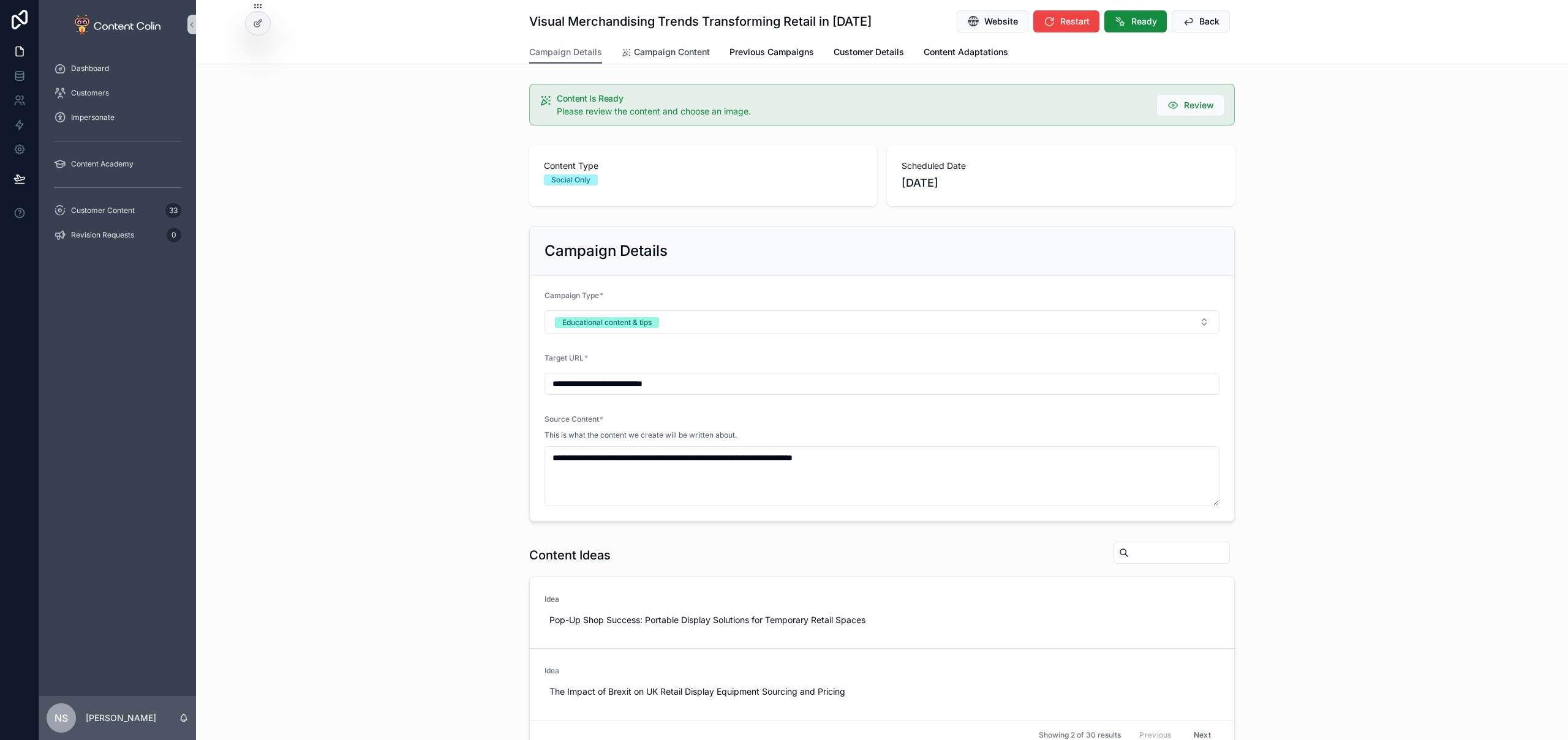
click at [658, 51] on span "Campaign Content" at bounding box center [672, 52] width 76 height 12
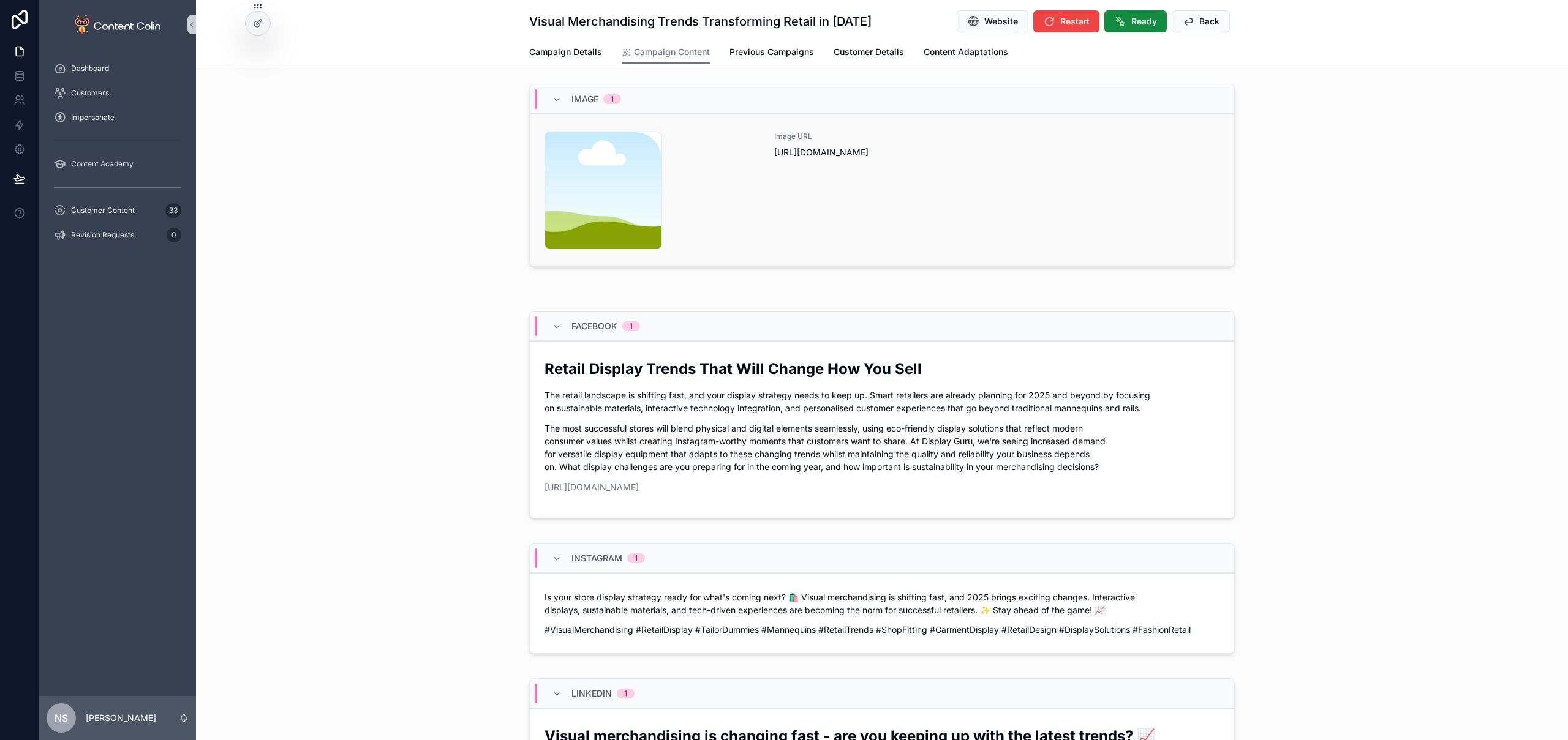
click at [998, 196] on div "Image URL [URL][DOMAIN_NAME]" at bounding box center [996, 191] width 445 height 118
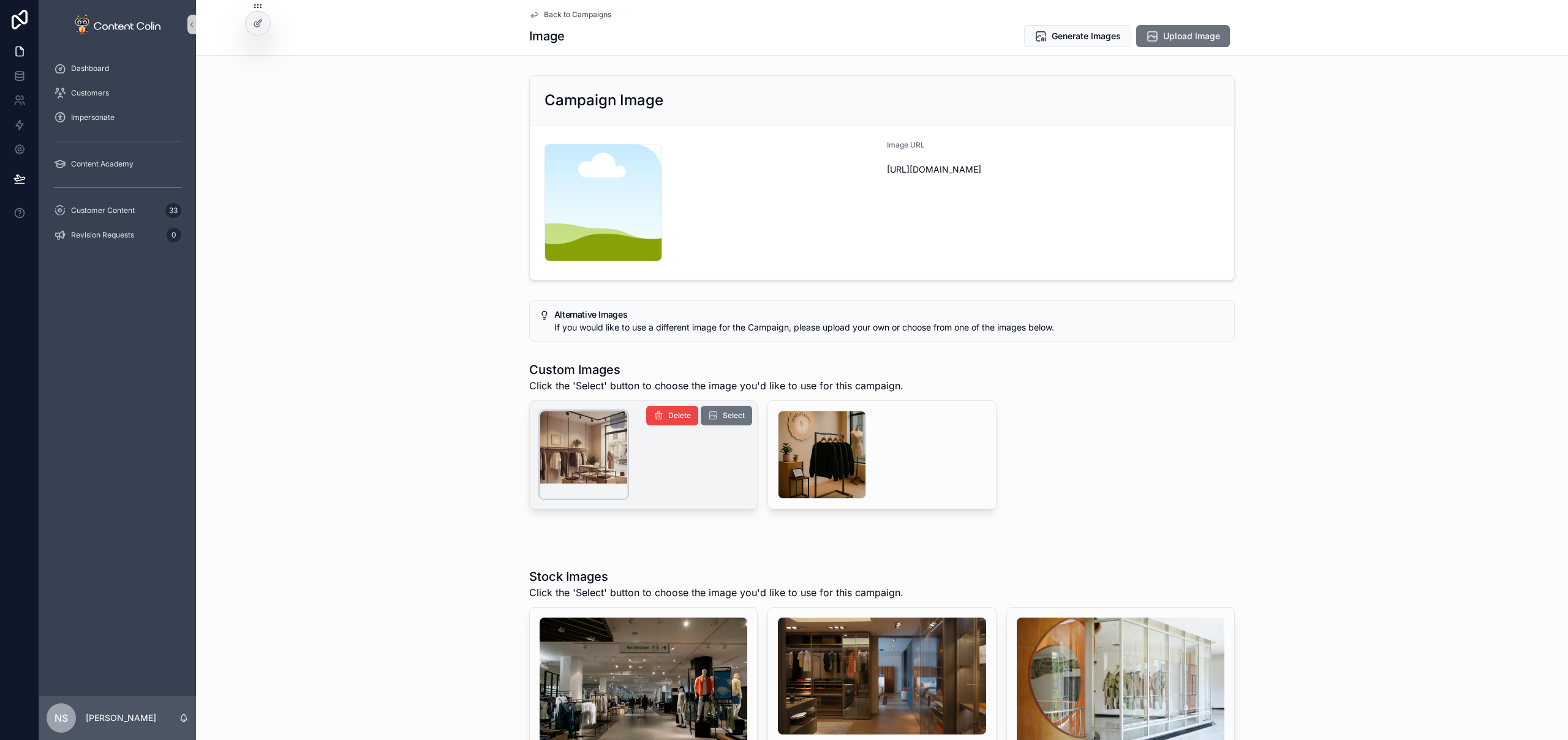
click at [602, 461] on div "scrollable content" at bounding box center [584, 455] width 88 height 88
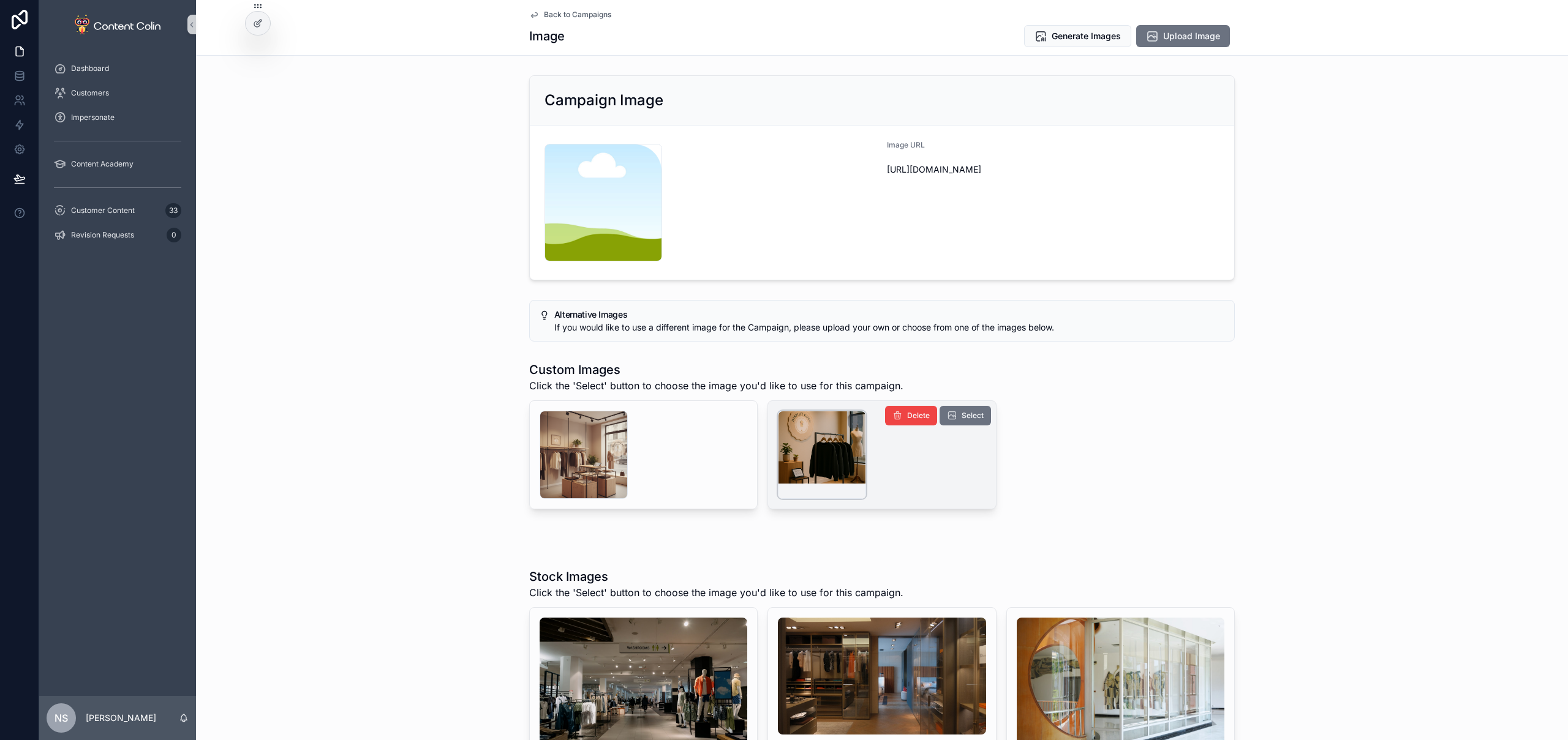
click at [809, 446] on div "scrollable content" at bounding box center [821, 455] width 88 height 88
click at [961, 412] on span "Select" at bounding box center [972, 416] width 22 height 9
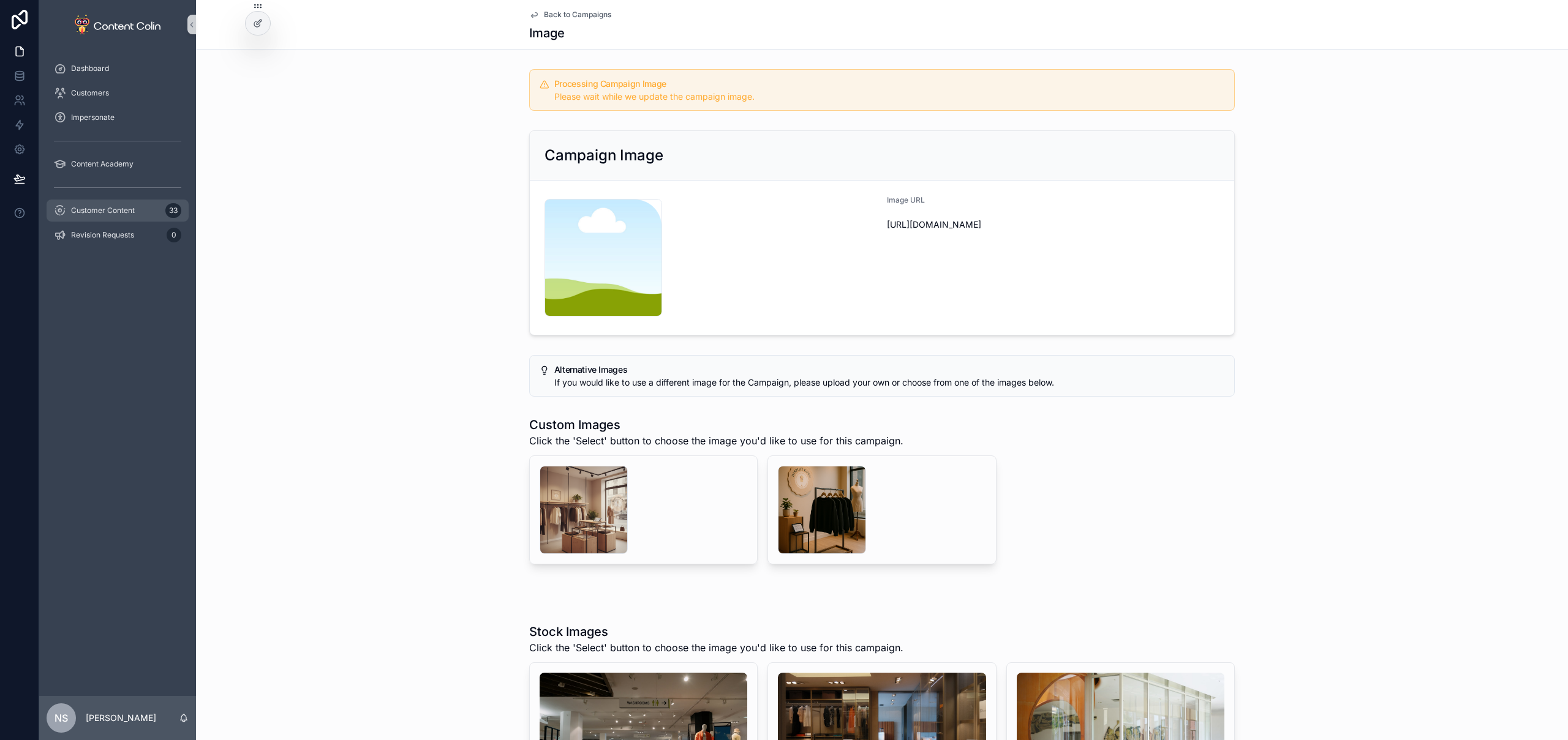
click at [96, 206] on span "Customer Content" at bounding box center [103, 211] width 64 height 9
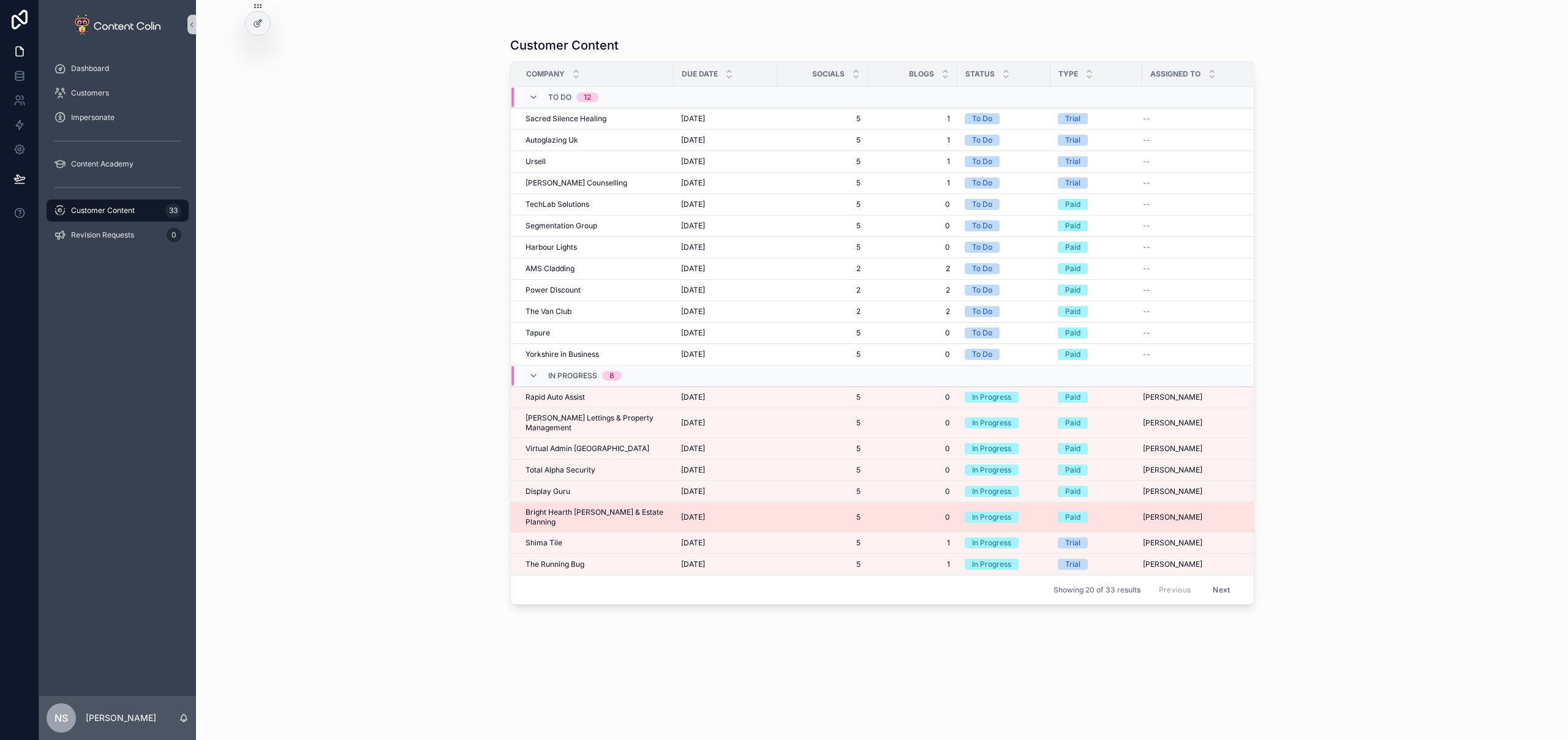
click at [602, 508] on span "Bright Hearth [PERSON_NAME] & Estate Planning" at bounding box center [596, 517] width 141 height 20
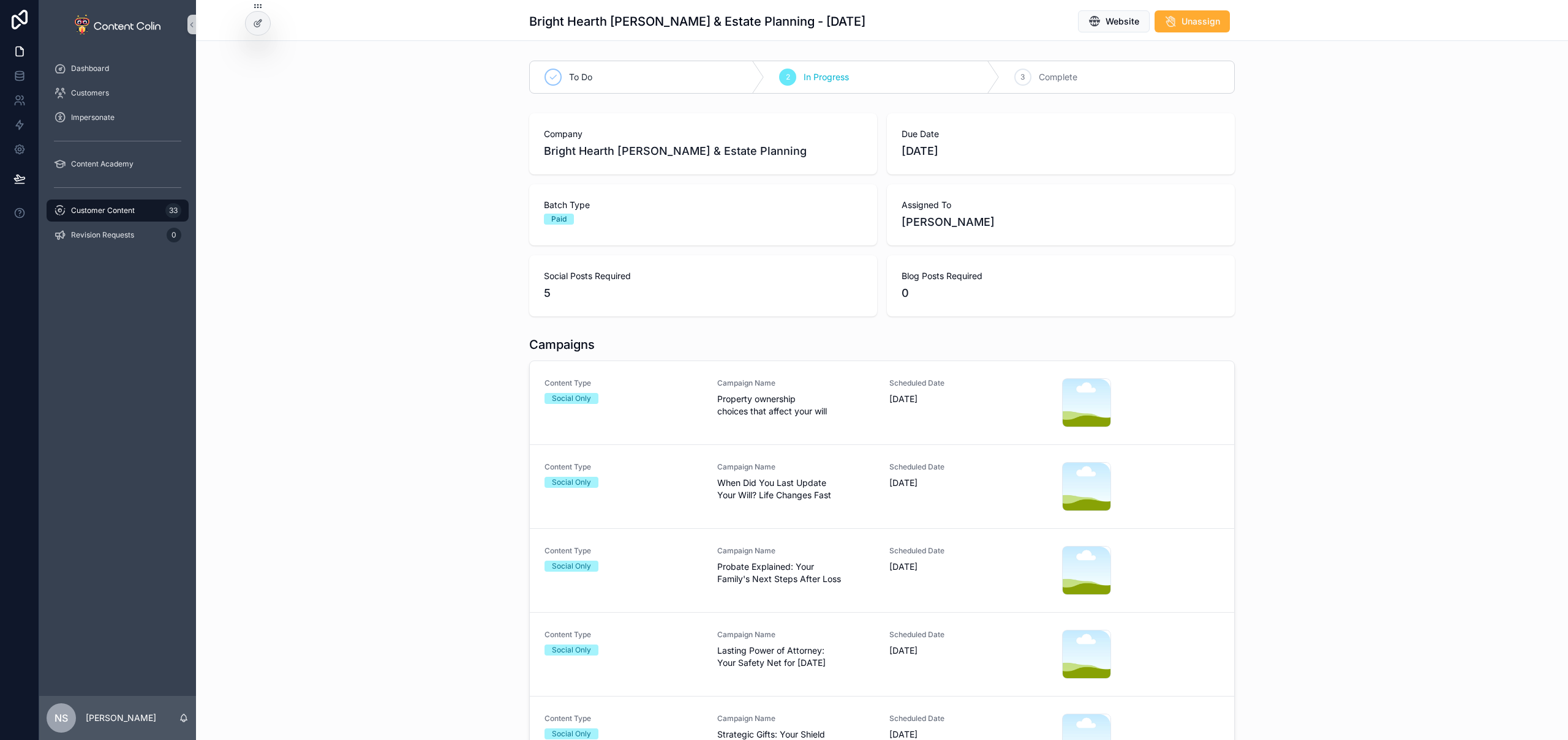
click at [758, 409] on span "Property ownership choices that affect your will" at bounding box center [796, 406] width 158 height 24
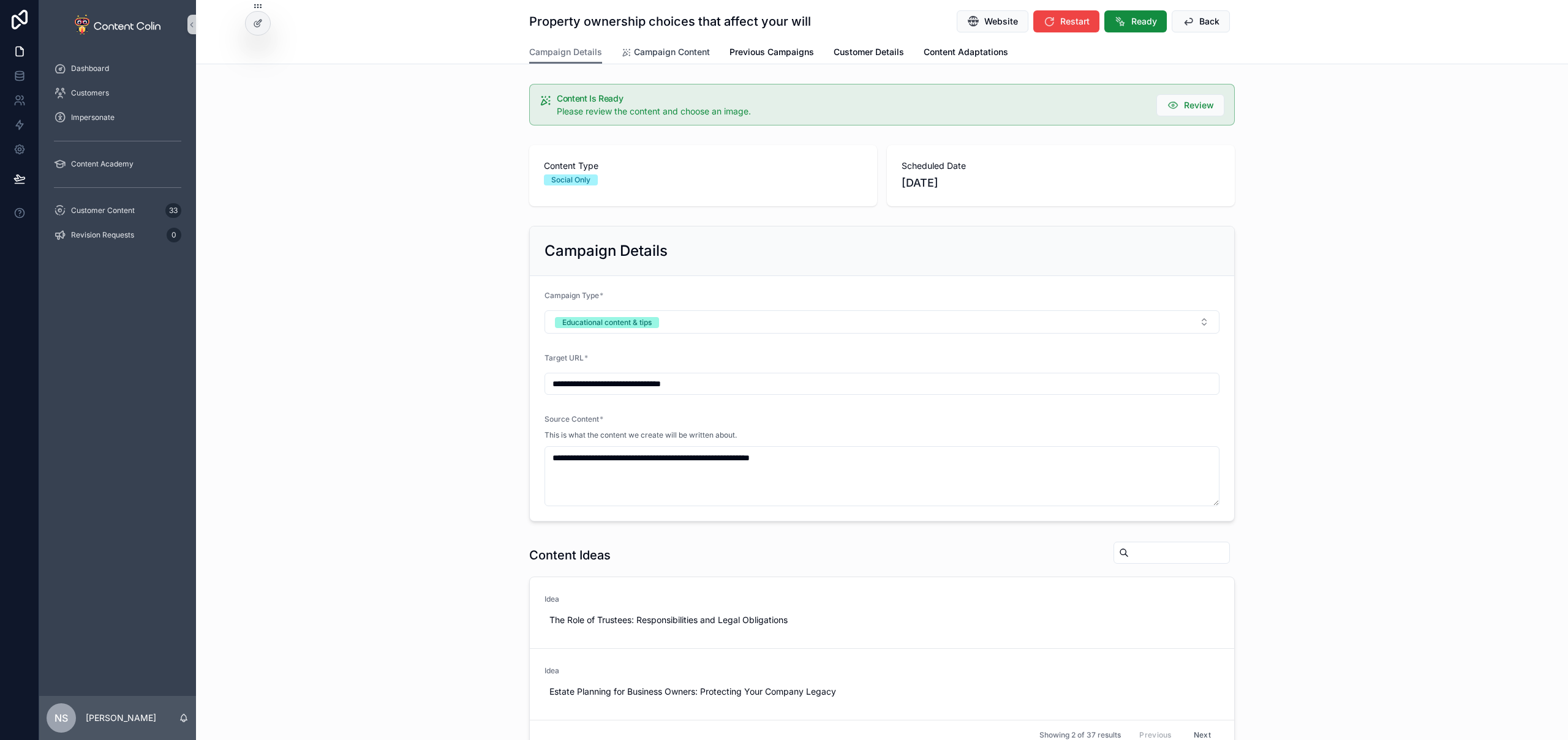
click at [666, 62] on link "Campaign Content" at bounding box center [666, 53] width 88 height 24
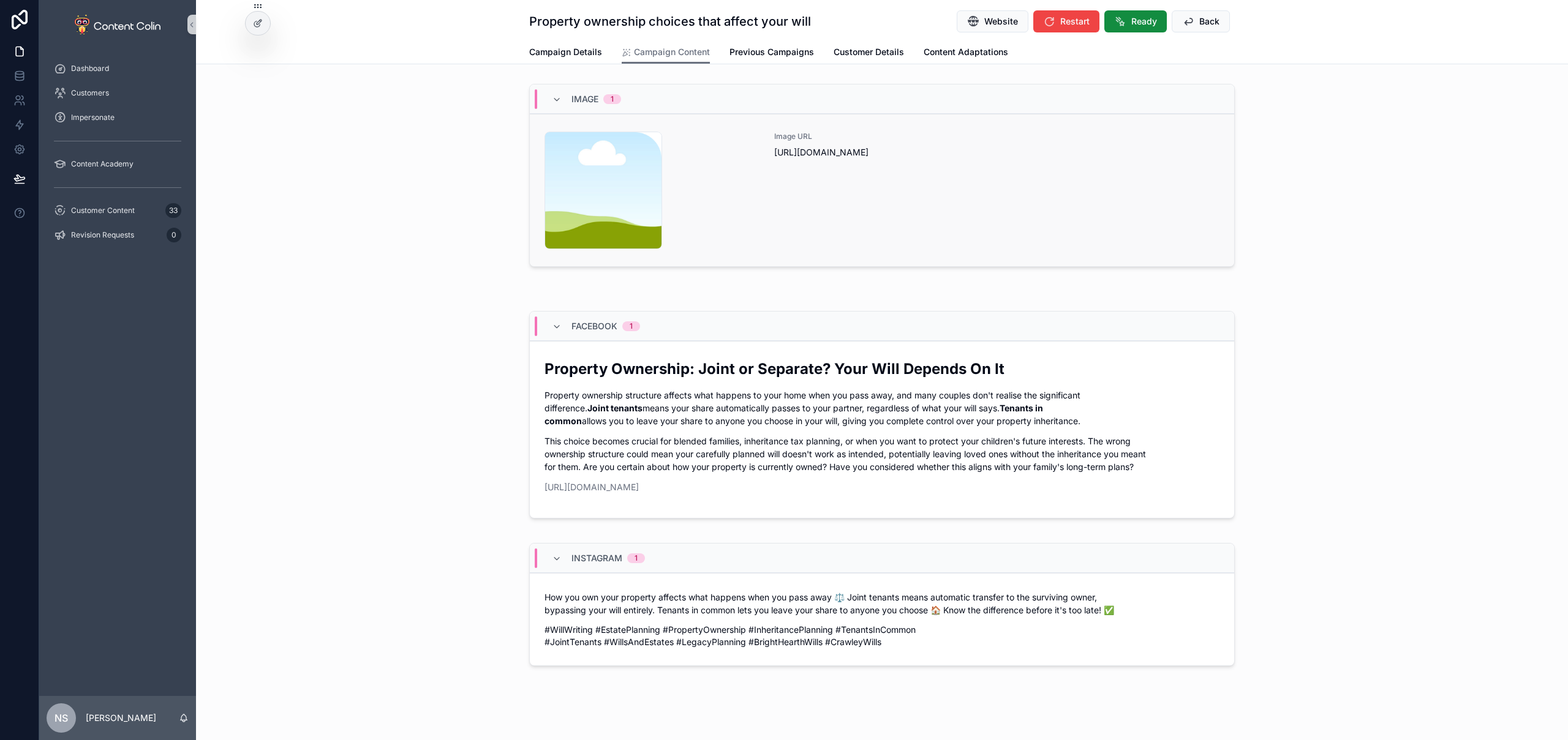
click at [907, 192] on div "Image URL [URL][DOMAIN_NAME]" at bounding box center [996, 191] width 445 height 118
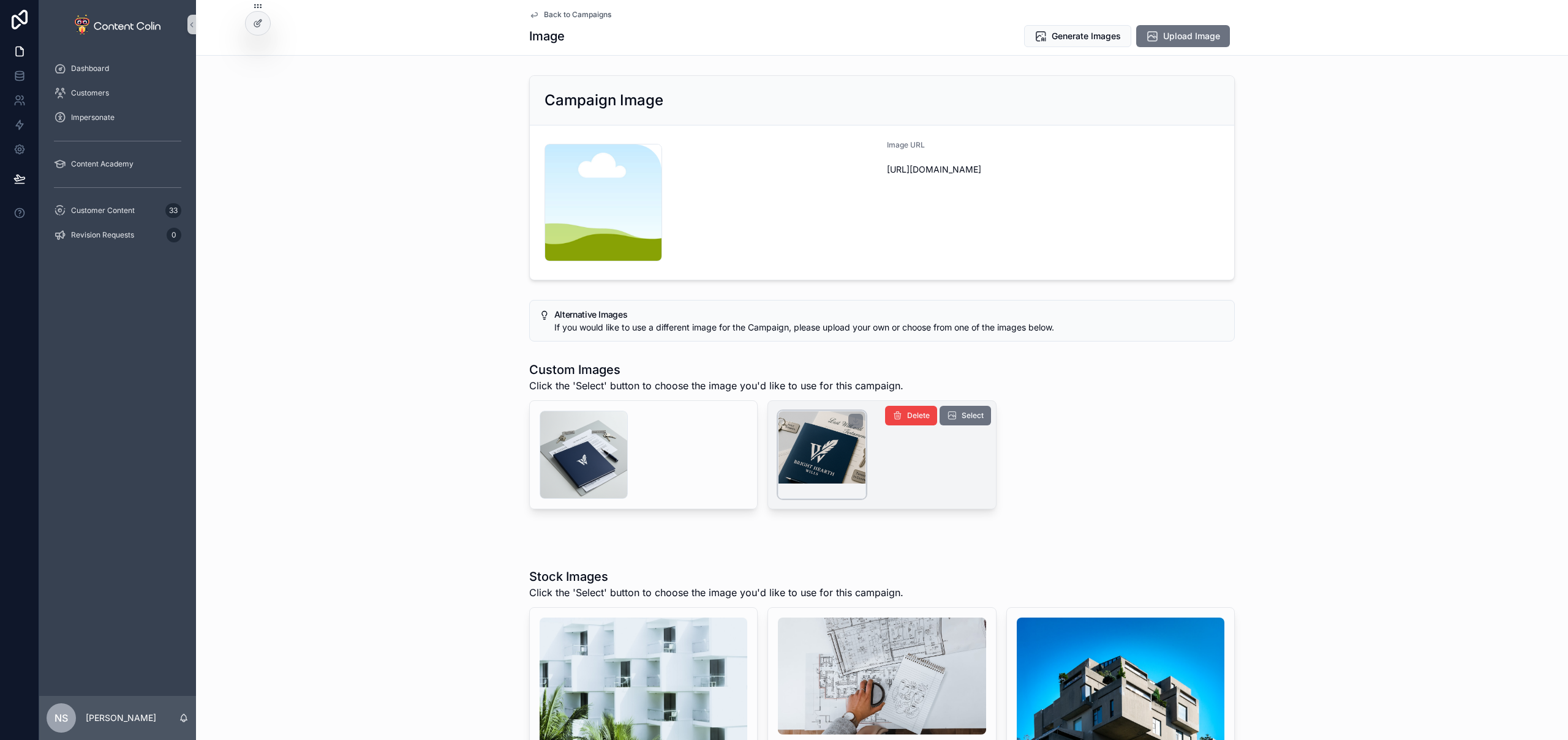
click at [833, 457] on div "scrollable content" at bounding box center [821, 455] width 88 height 88
click at [970, 416] on span "Select" at bounding box center [972, 416] width 22 height 9
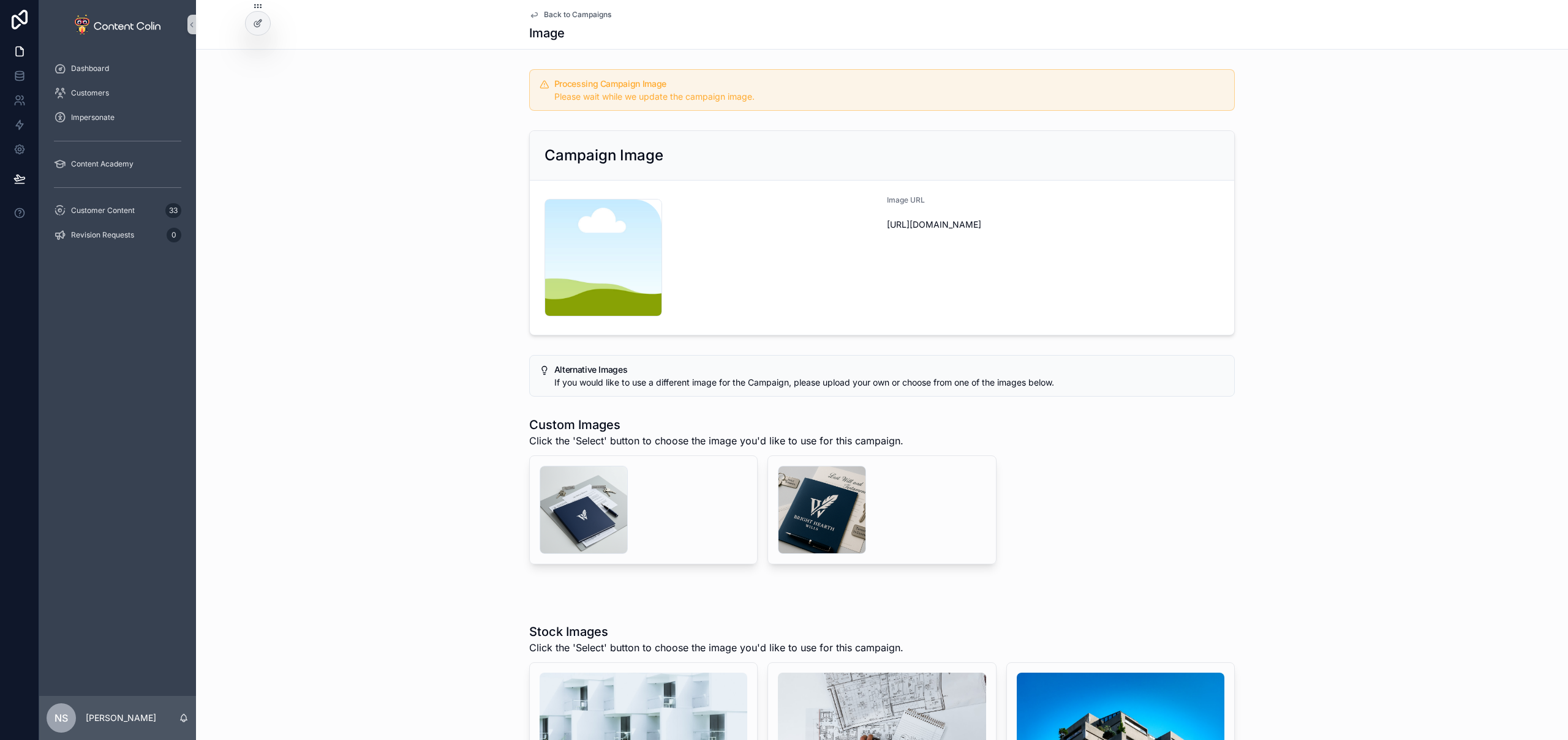
click at [589, 11] on span "Back to Campaigns" at bounding box center [578, 14] width 67 height 9
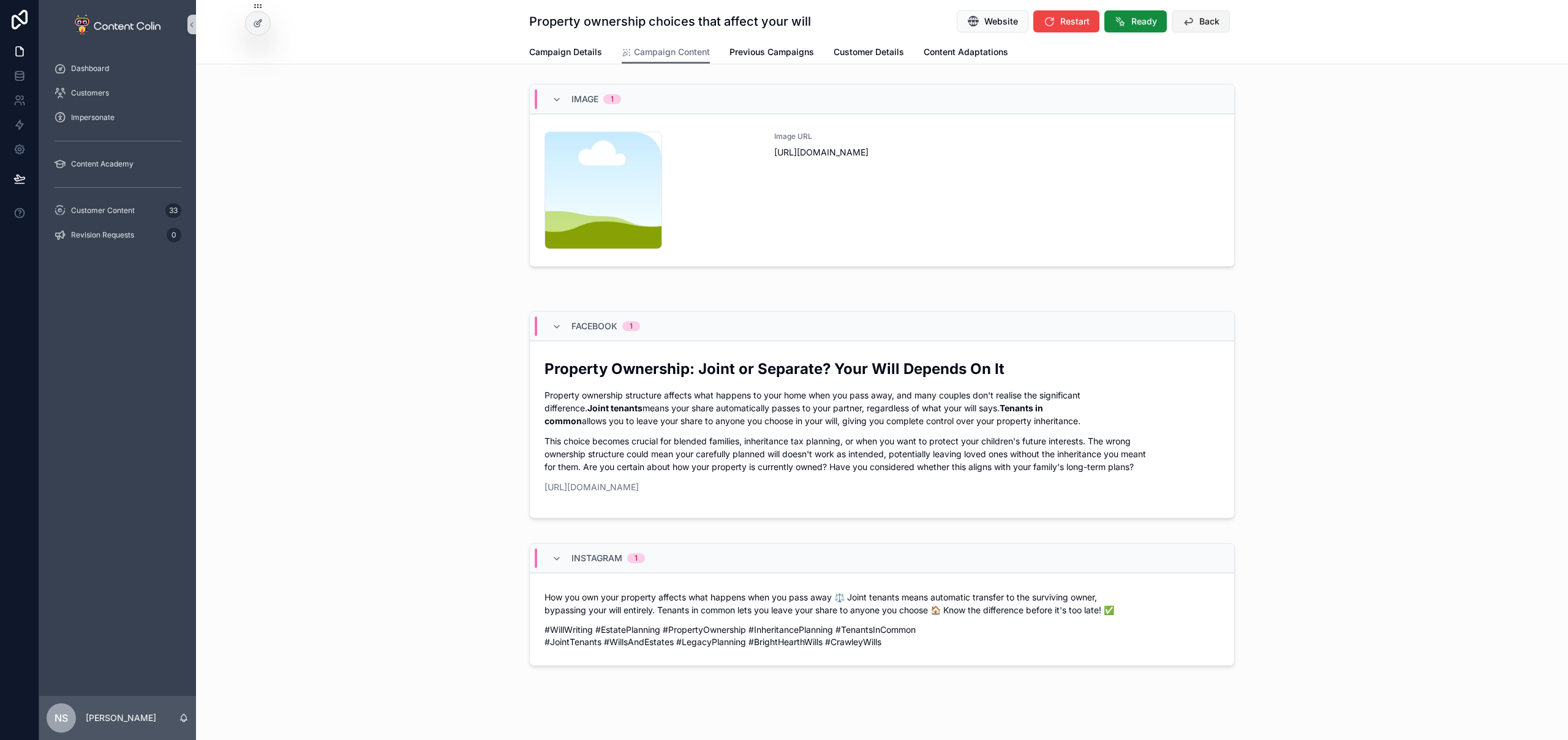
click at [1192, 22] on button "Back" at bounding box center [1201, 22] width 58 height 22
click at [1209, 21] on span "Back" at bounding box center [1209, 21] width 21 height 12
click at [1190, 23] on button "Back" at bounding box center [1201, 22] width 58 height 22
click at [1340, 232] on div "Image 1 content-placeholder .png Image URL [URL][DOMAIN_NAME]" at bounding box center [881, 177] width 1371 height 198
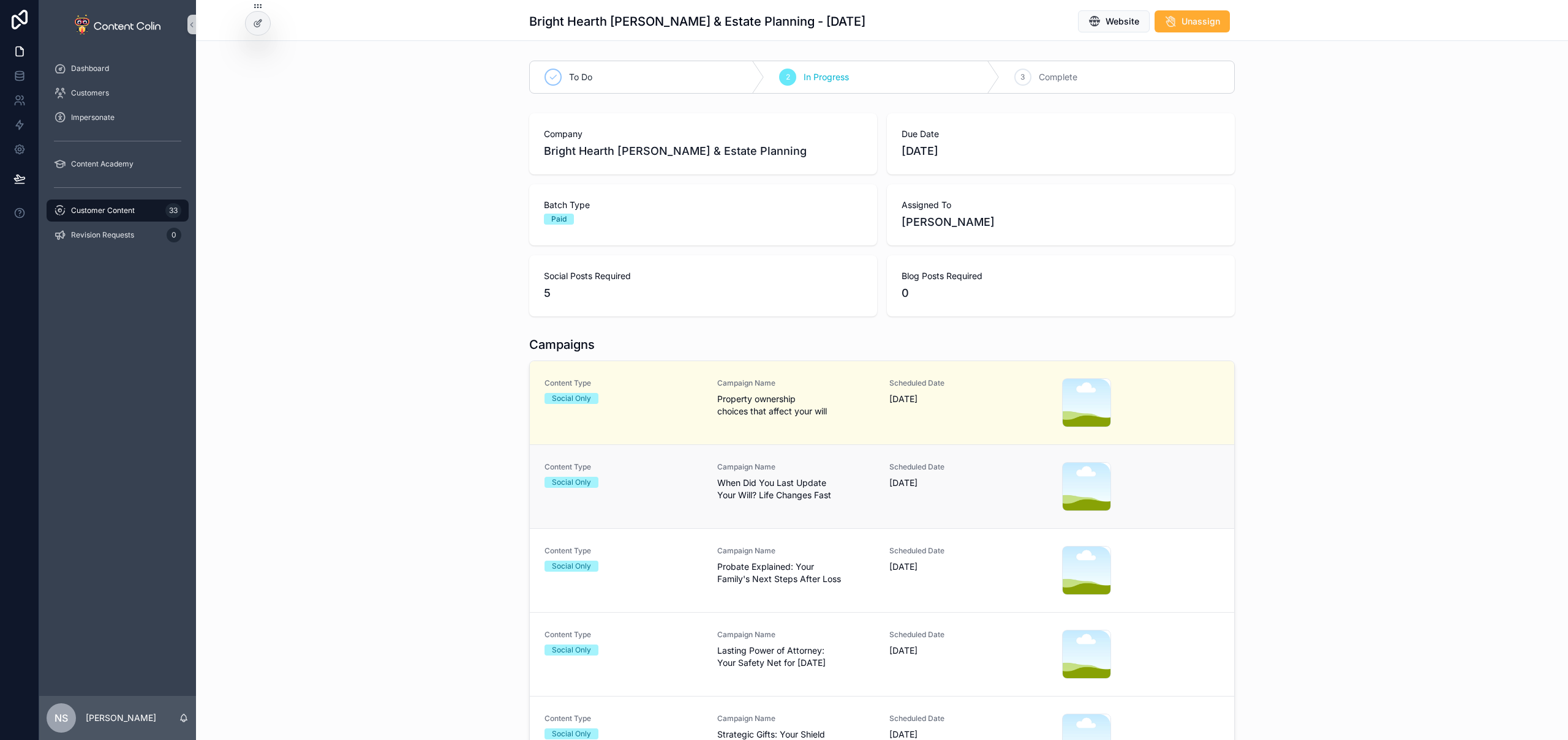
click at [843, 484] on span "When Did You Last Update Your Will? Life Changes Fast" at bounding box center [796, 489] width 158 height 24
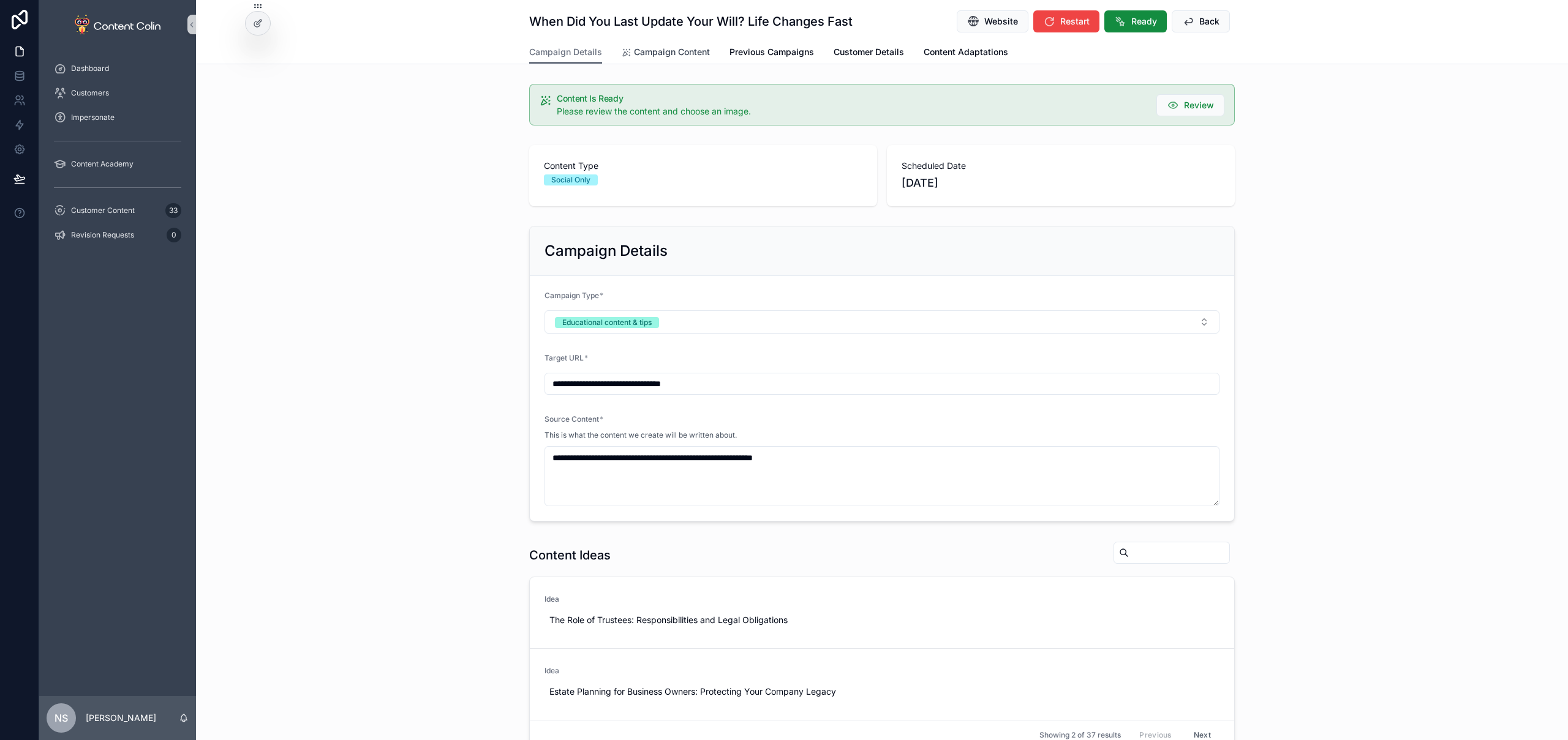
click at [670, 51] on span "Campaign Content" at bounding box center [672, 52] width 76 height 12
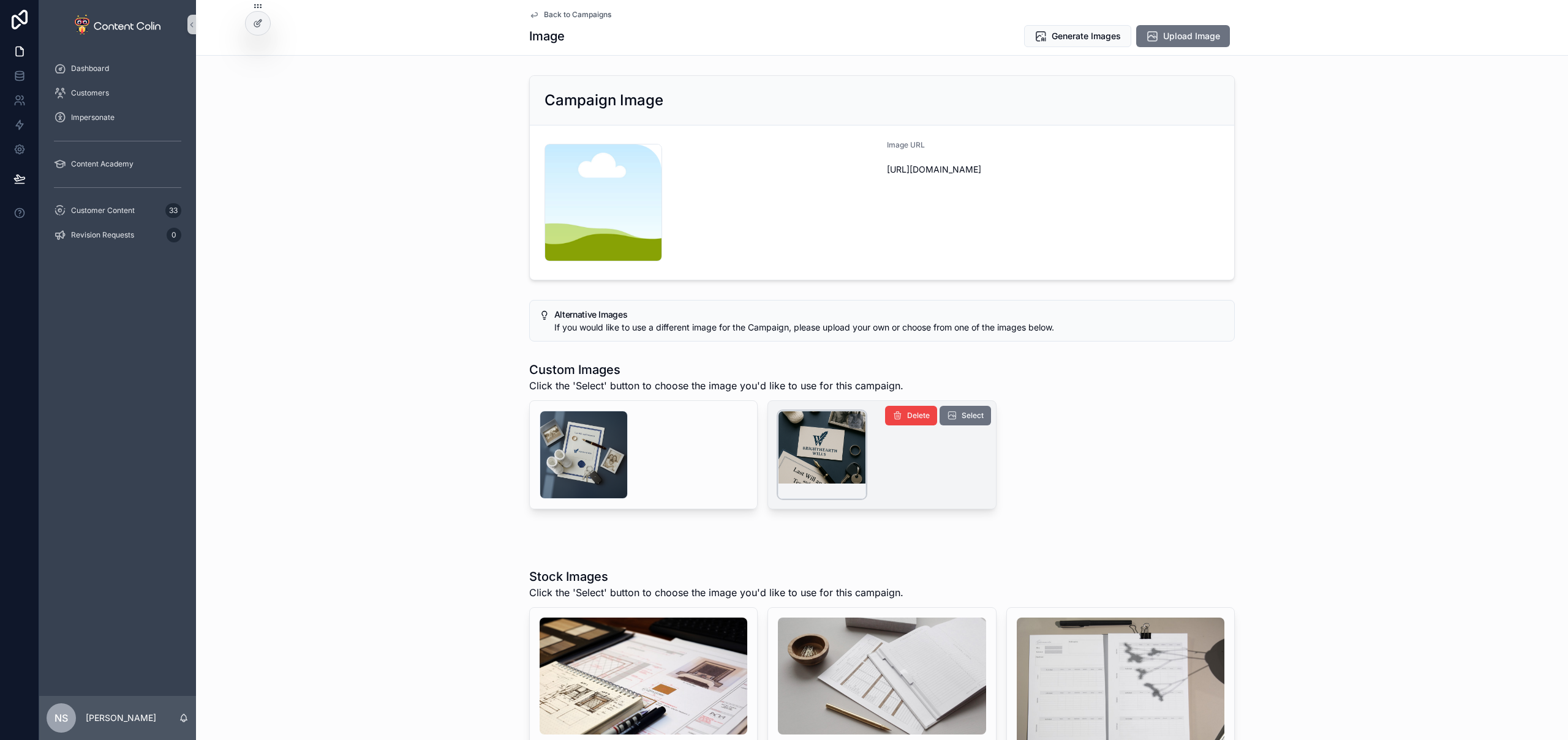
click at [812, 469] on div "scrollable content" at bounding box center [821, 455] width 88 height 88
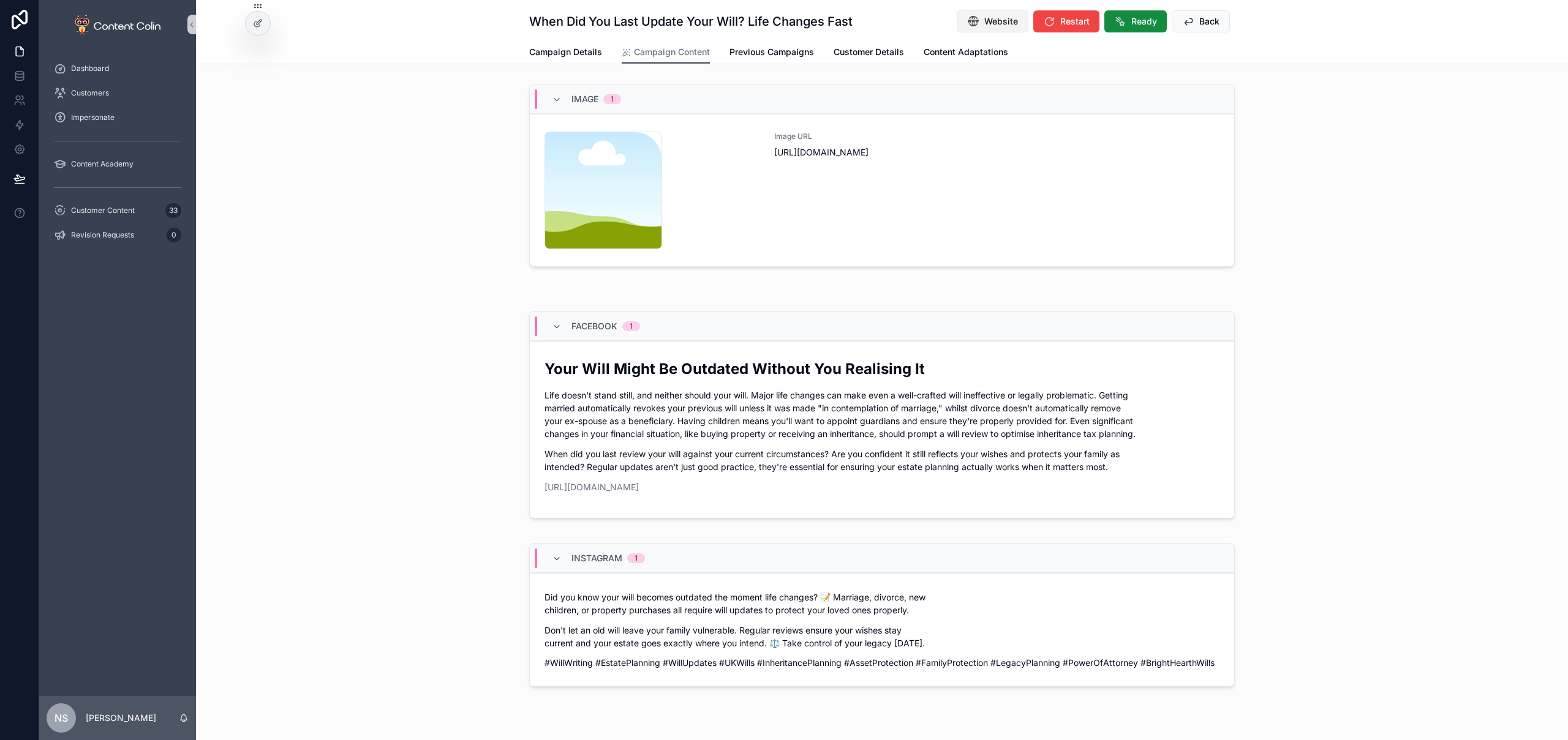
click at [996, 21] on span "Website" at bounding box center [1001, 21] width 34 height 12
click at [878, 226] on div "Image URL [URL][DOMAIN_NAME]" at bounding box center [996, 191] width 445 height 118
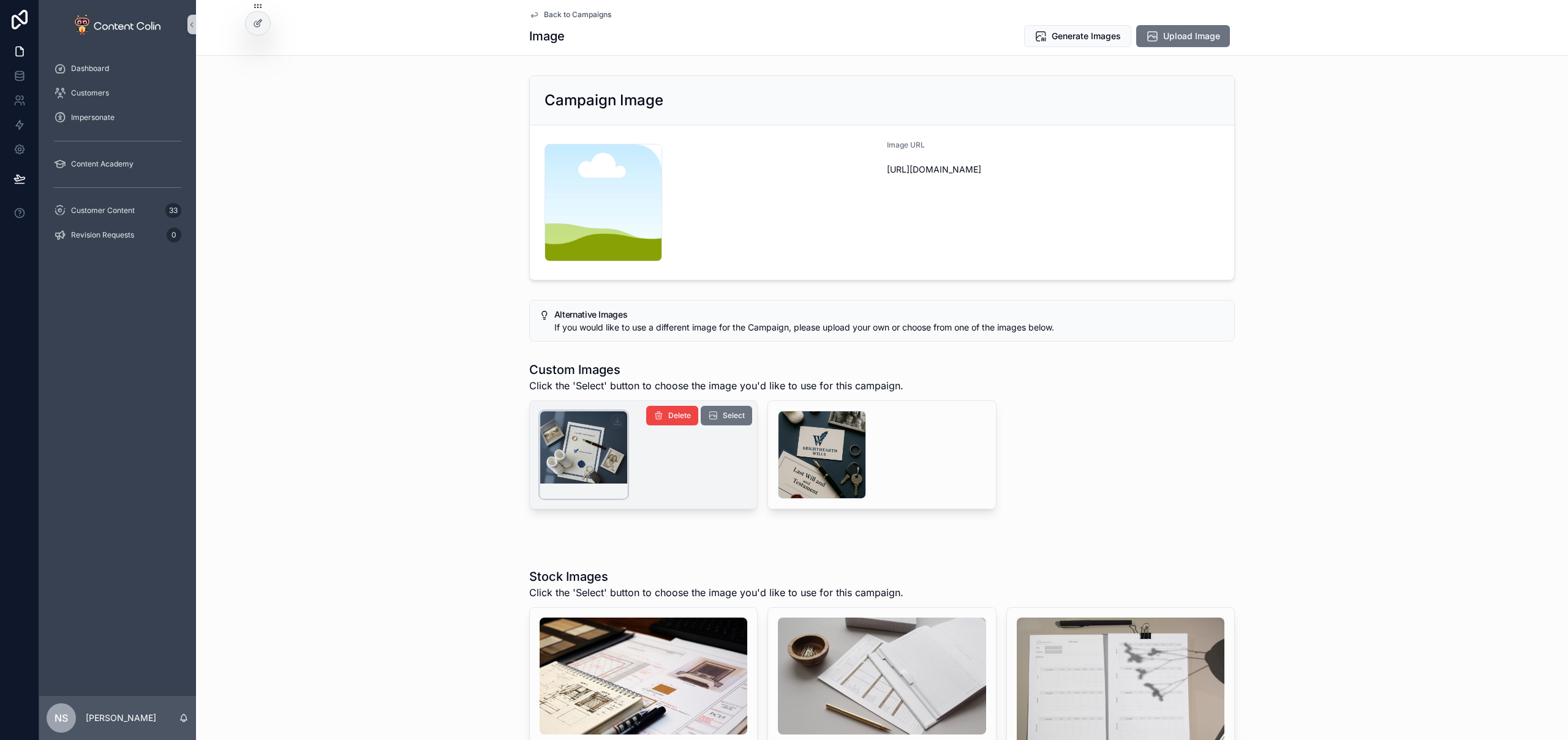
click at [570, 455] on div "scrollable content" at bounding box center [584, 455] width 88 height 88
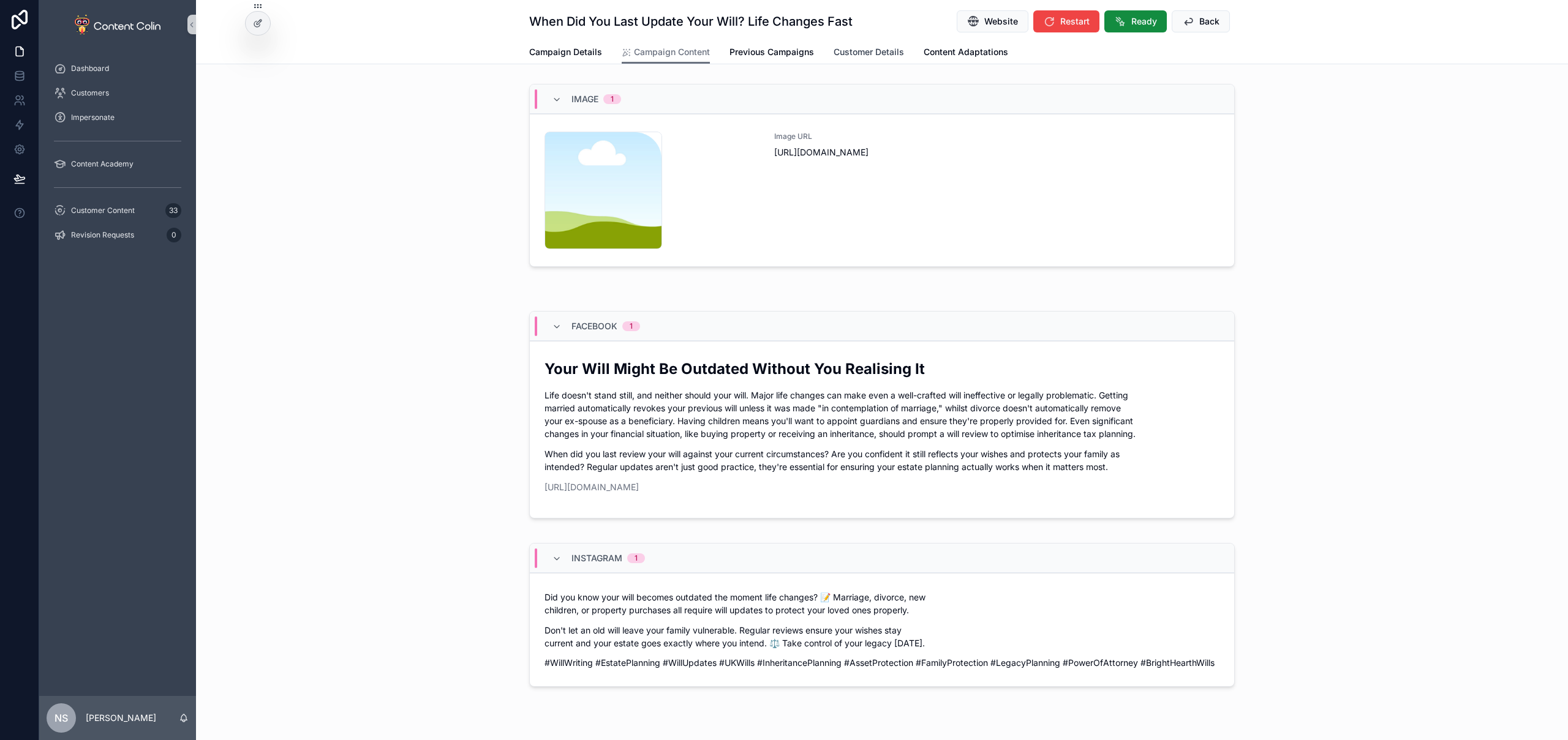
click at [851, 51] on span "Customer Details" at bounding box center [868, 52] width 70 height 12
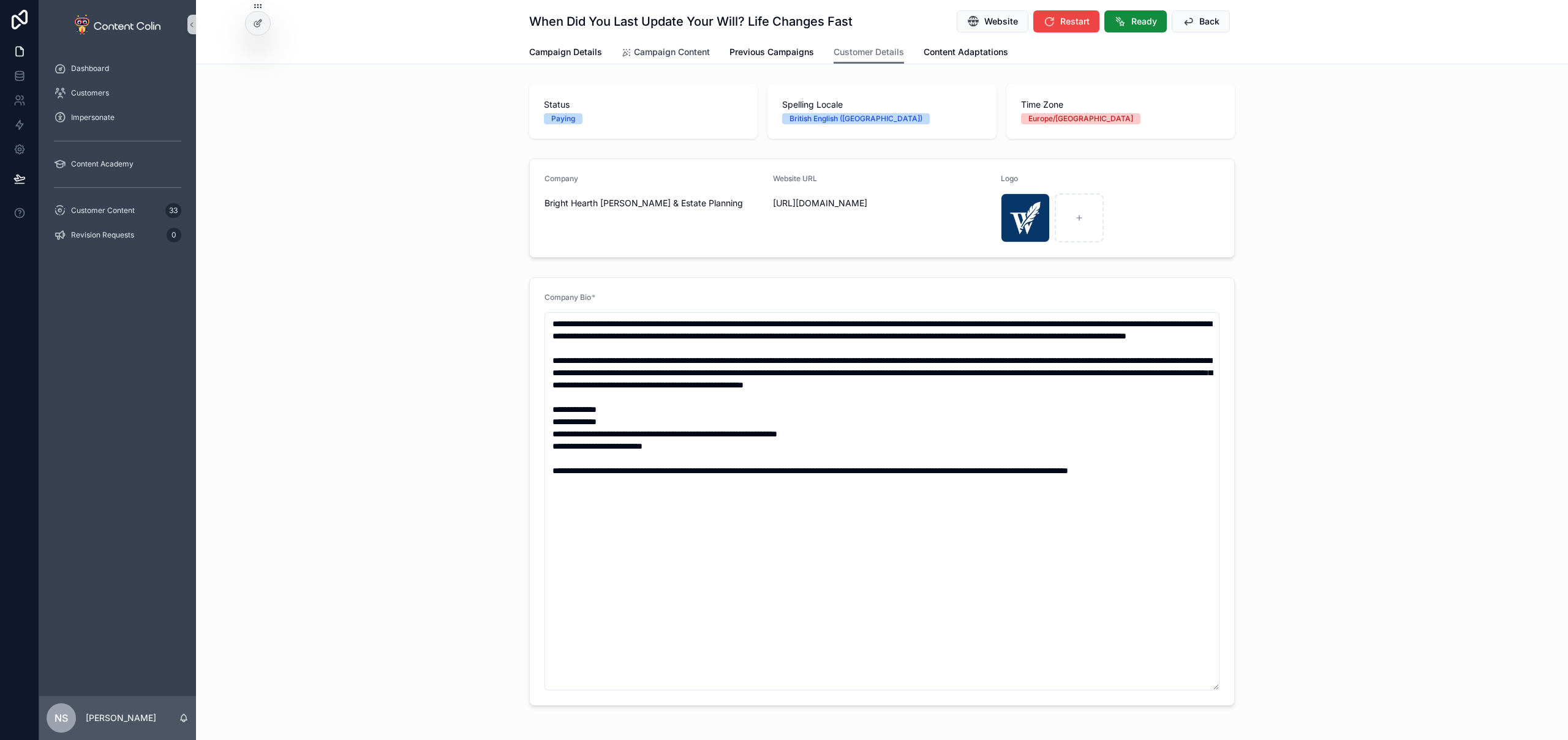
click at [650, 52] on span "Campaign Content" at bounding box center [672, 52] width 76 height 12
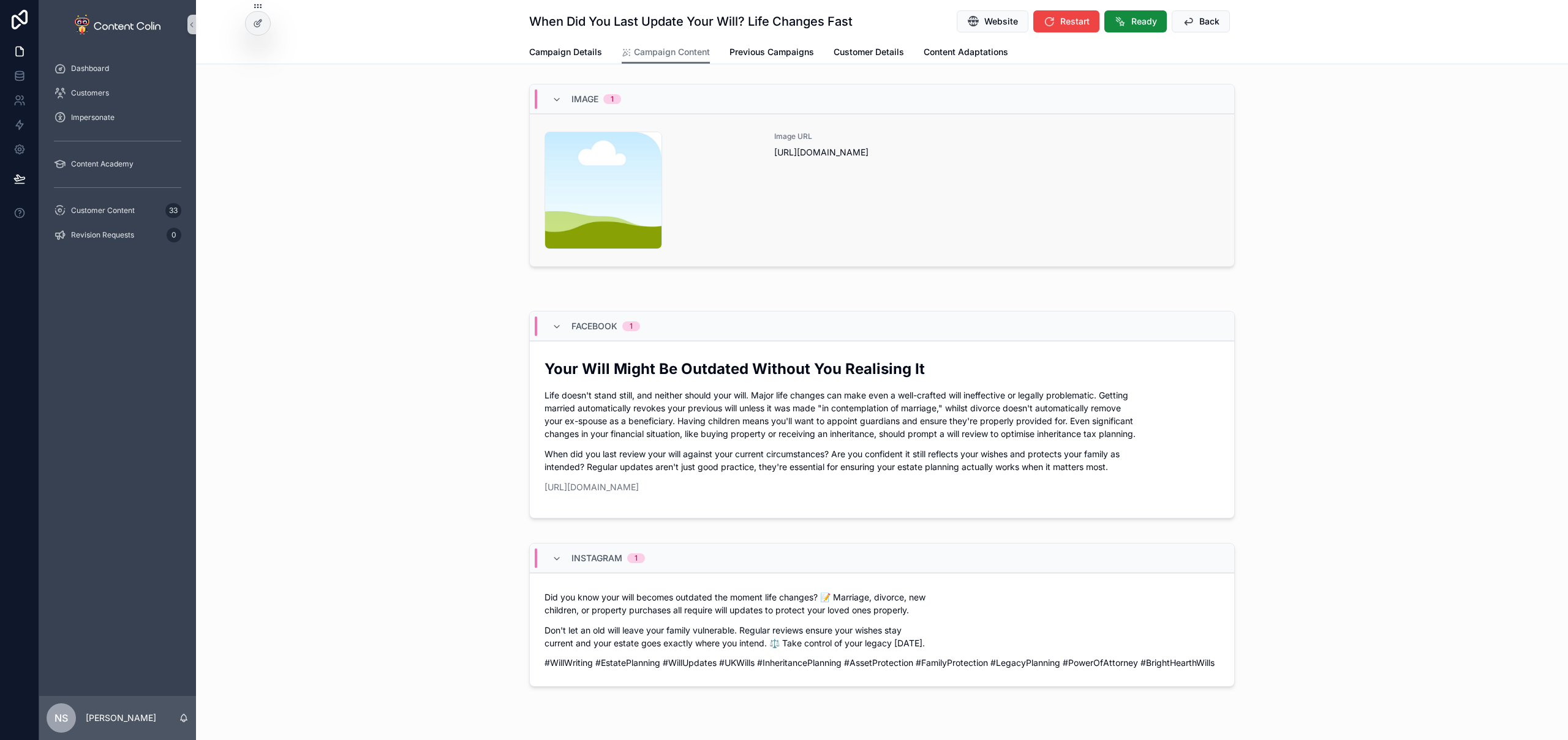
click at [800, 183] on div "Image URL [URL][DOMAIN_NAME]" at bounding box center [996, 191] width 445 height 118
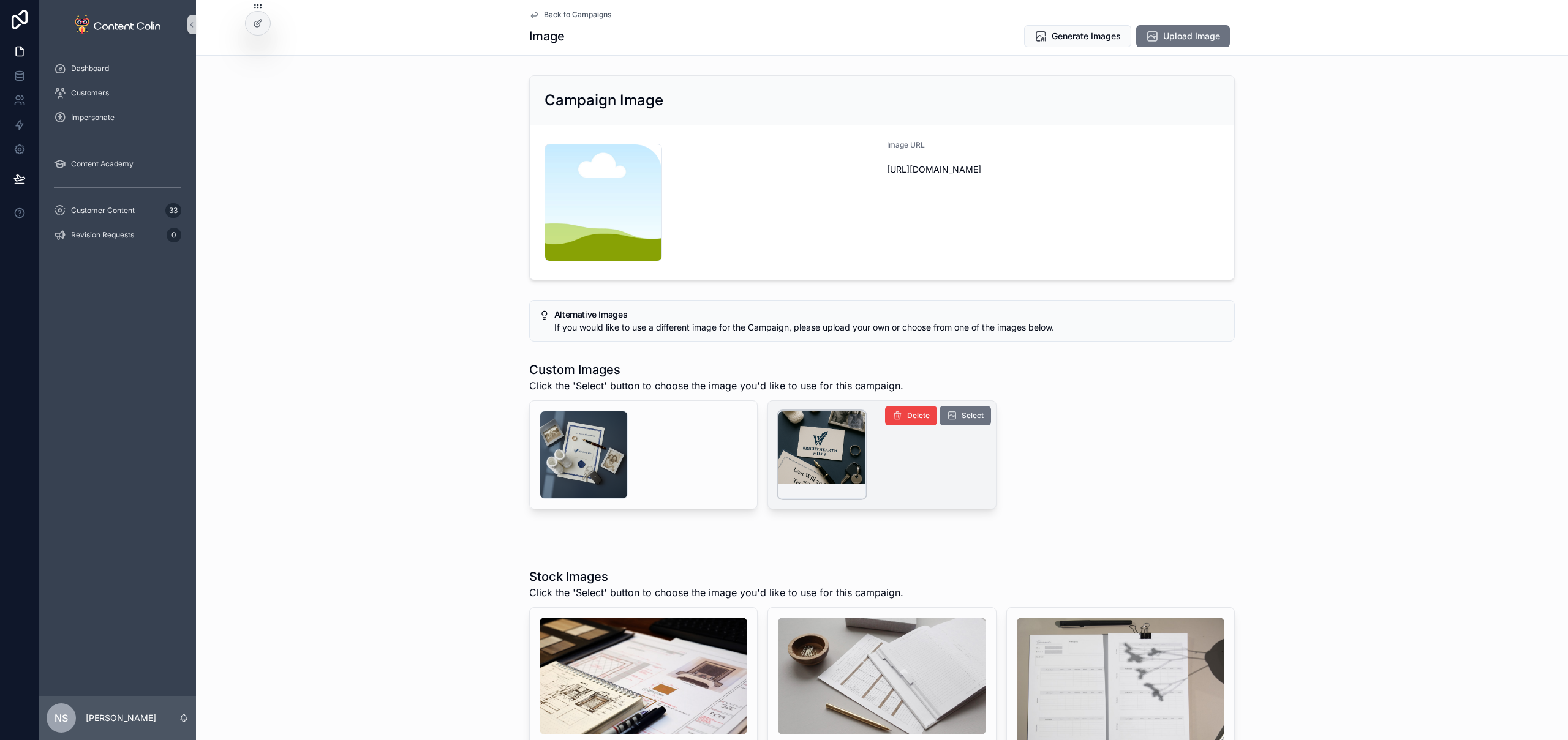
click at [807, 473] on div "scrollable content" at bounding box center [821, 455] width 88 height 88
click at [1078, 37] on span "Generate Images" at bounding box center [1086, 36] width 69 height 12
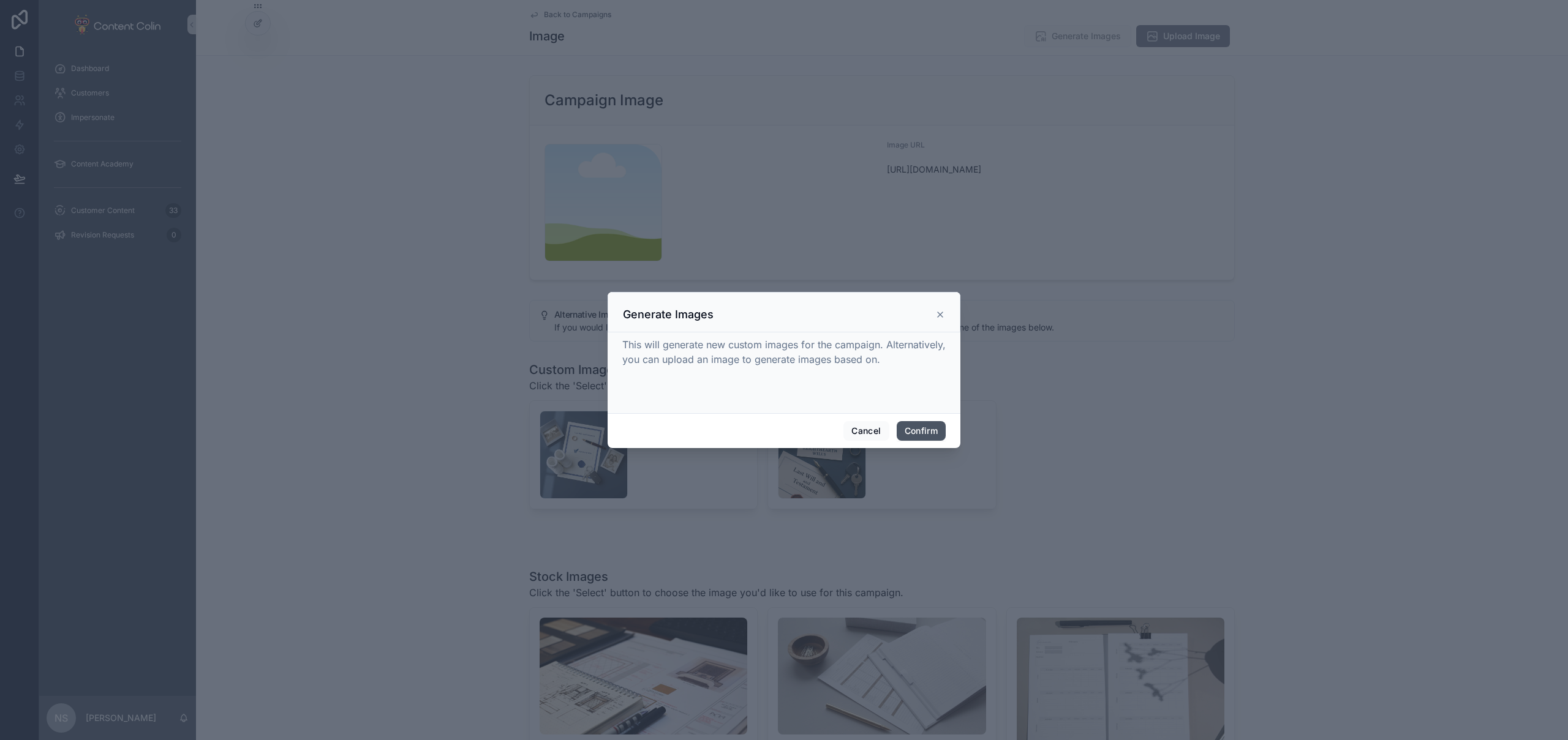
click at [918, 427] on button "Confirm" at bounding box center [921, 431] width 49 height 20
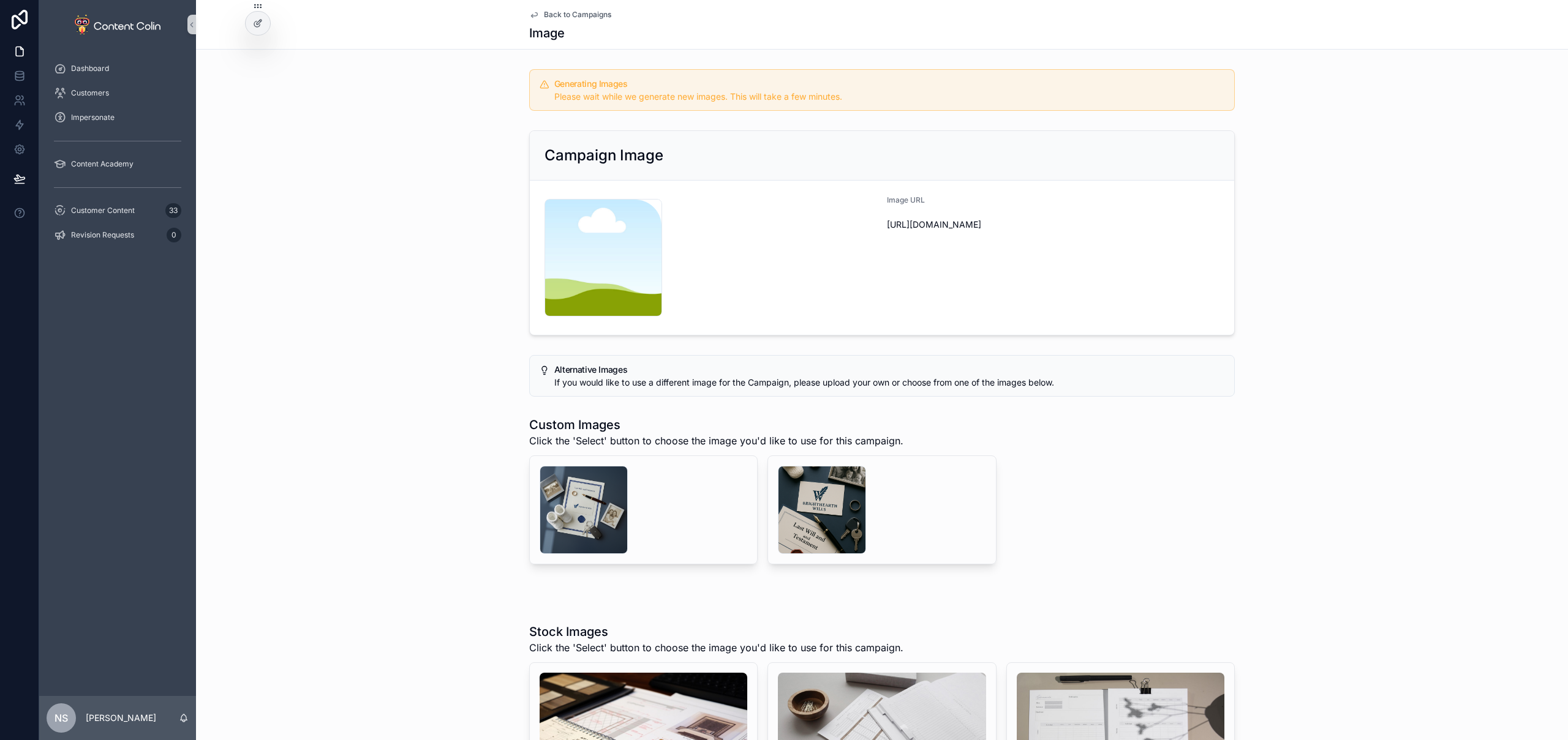
click at [580, 15] on span "Back to Campaigns" at bounding box center [578, 14] width 67 height 9
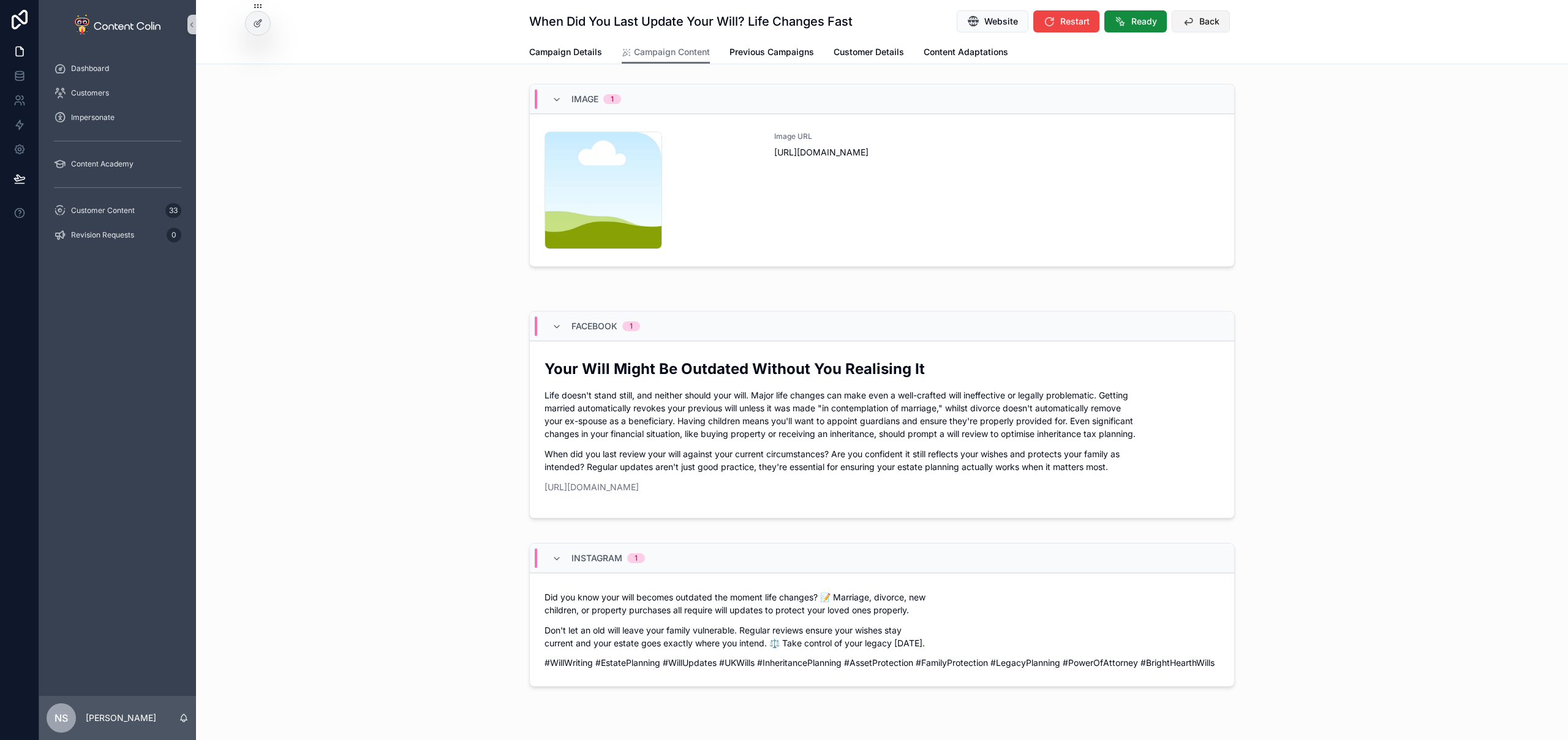
click at [1203, 18] on span "Back" at bounding box center [1209, 21] width 21 height 12
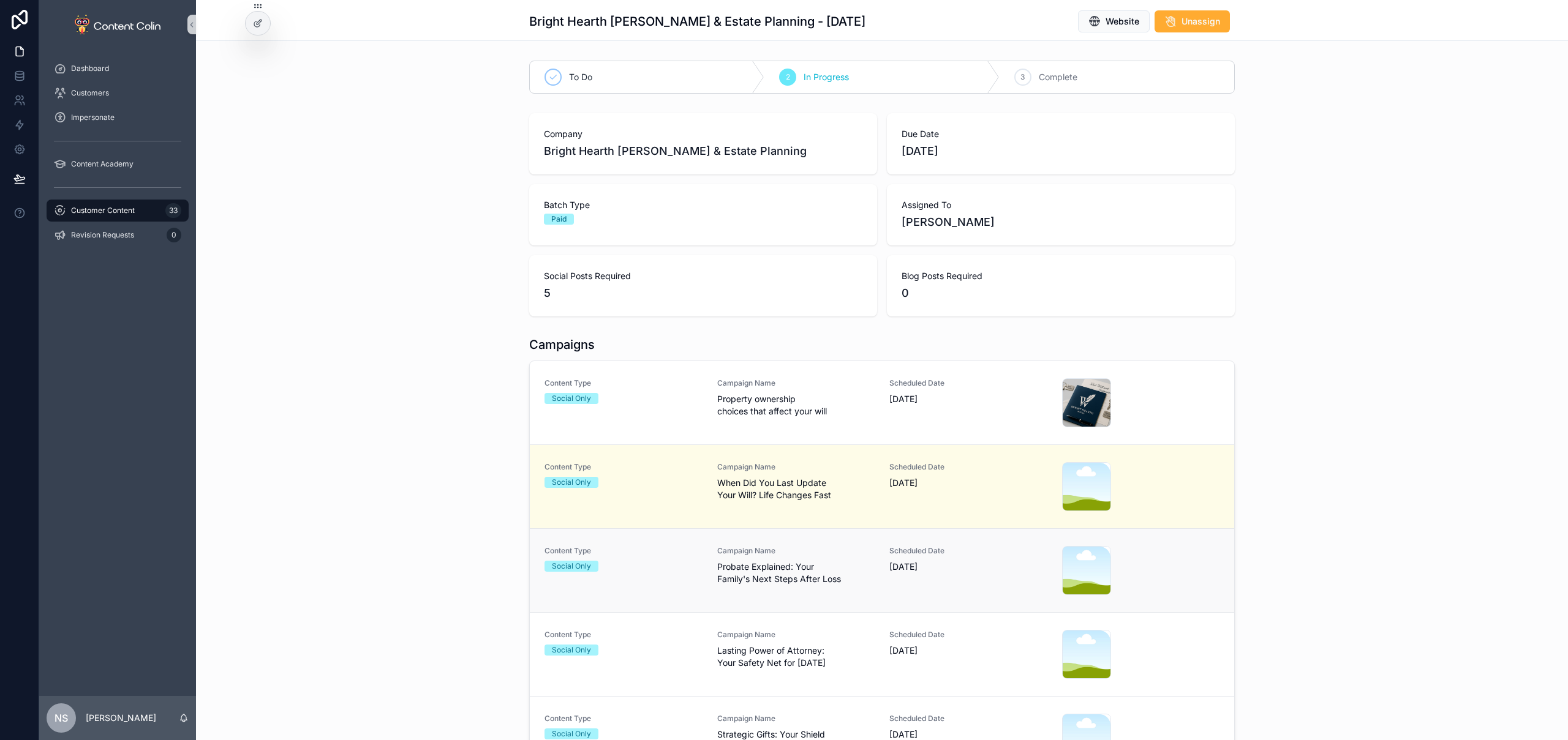
click at [696, 606] on link "Content Type Social Only Campaign Name Probate Explained: Your Family's Next St…" at bounding box center [881, 570] width 704 height 84
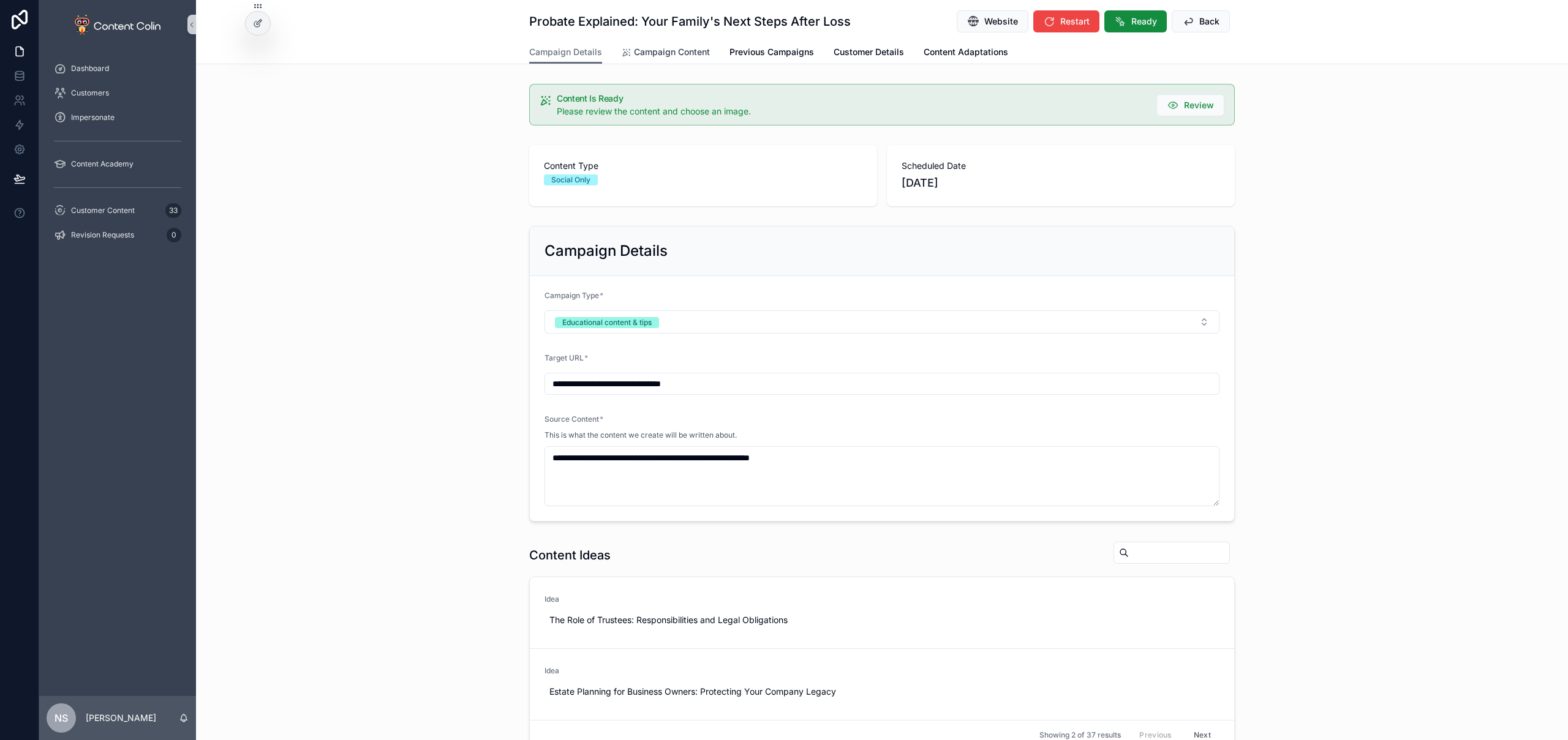
click at [672, 57] on span "Campaign Content" at bounding box center [672, 52] width 76 height 12
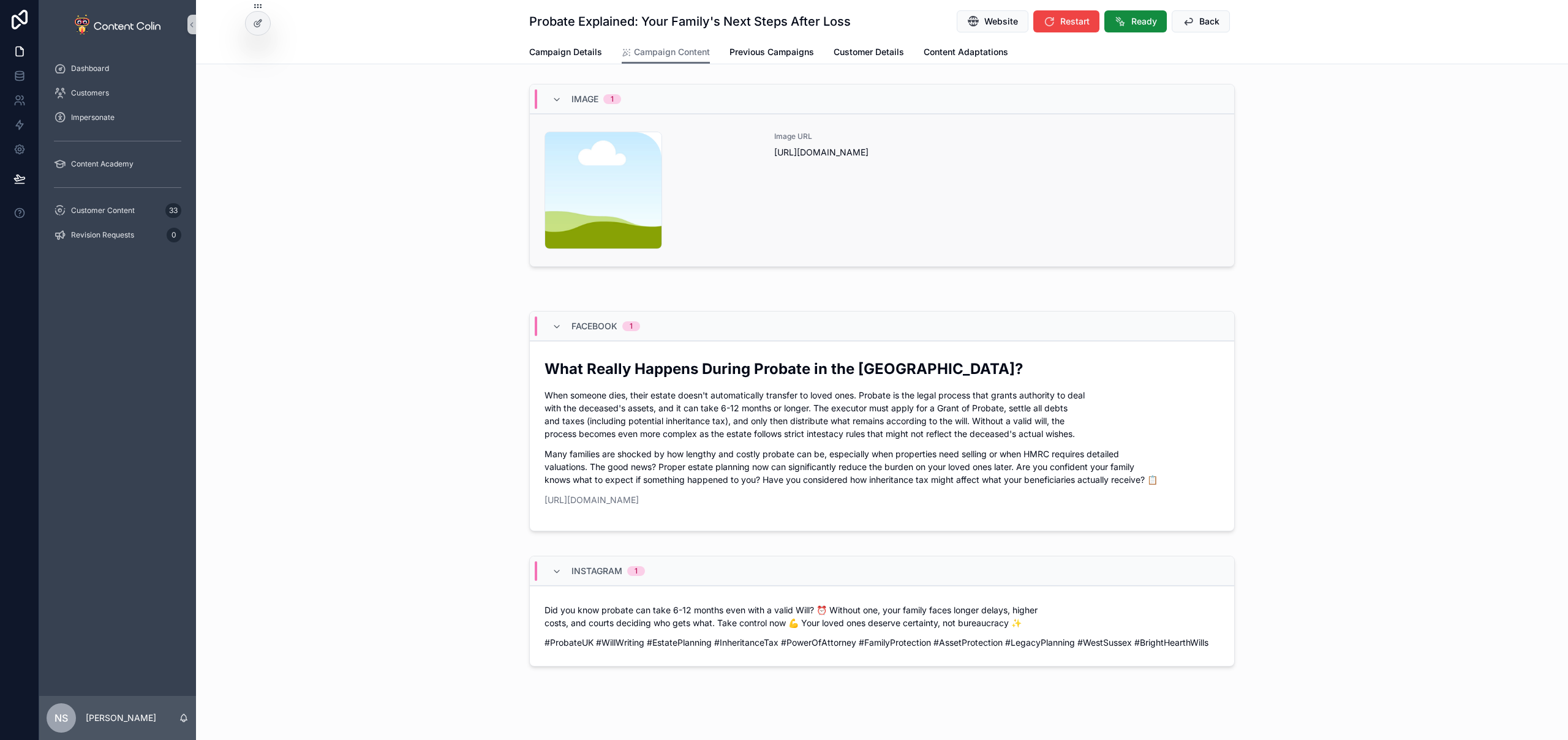
click at [994, 232] on div "Image URL [URL][DOMAIN_NAME]" at bounding box center [996, 191] width 445 height 118
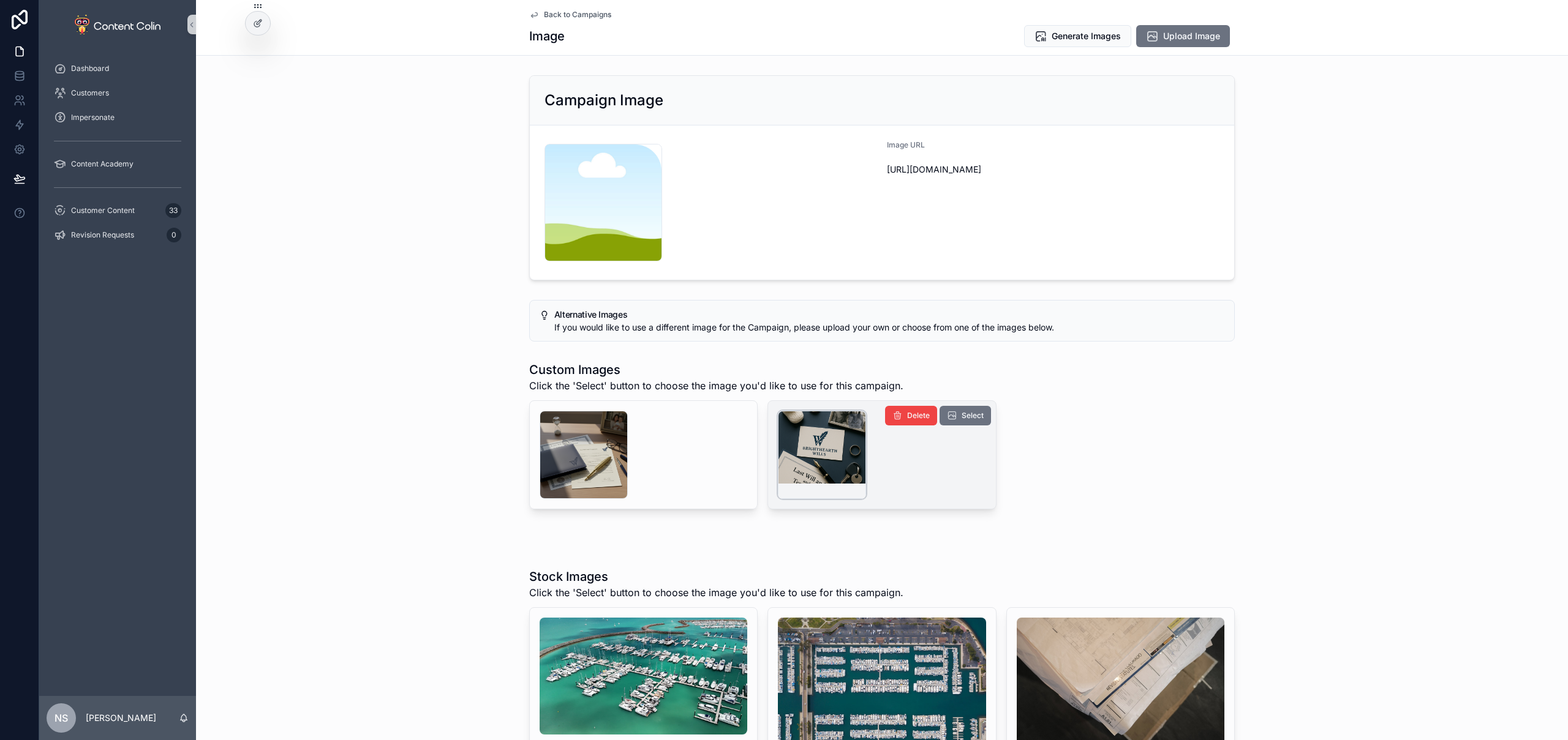
click at [809, 461] on div "scrollable content" at bounding box center [821, 455] width 88 height 88
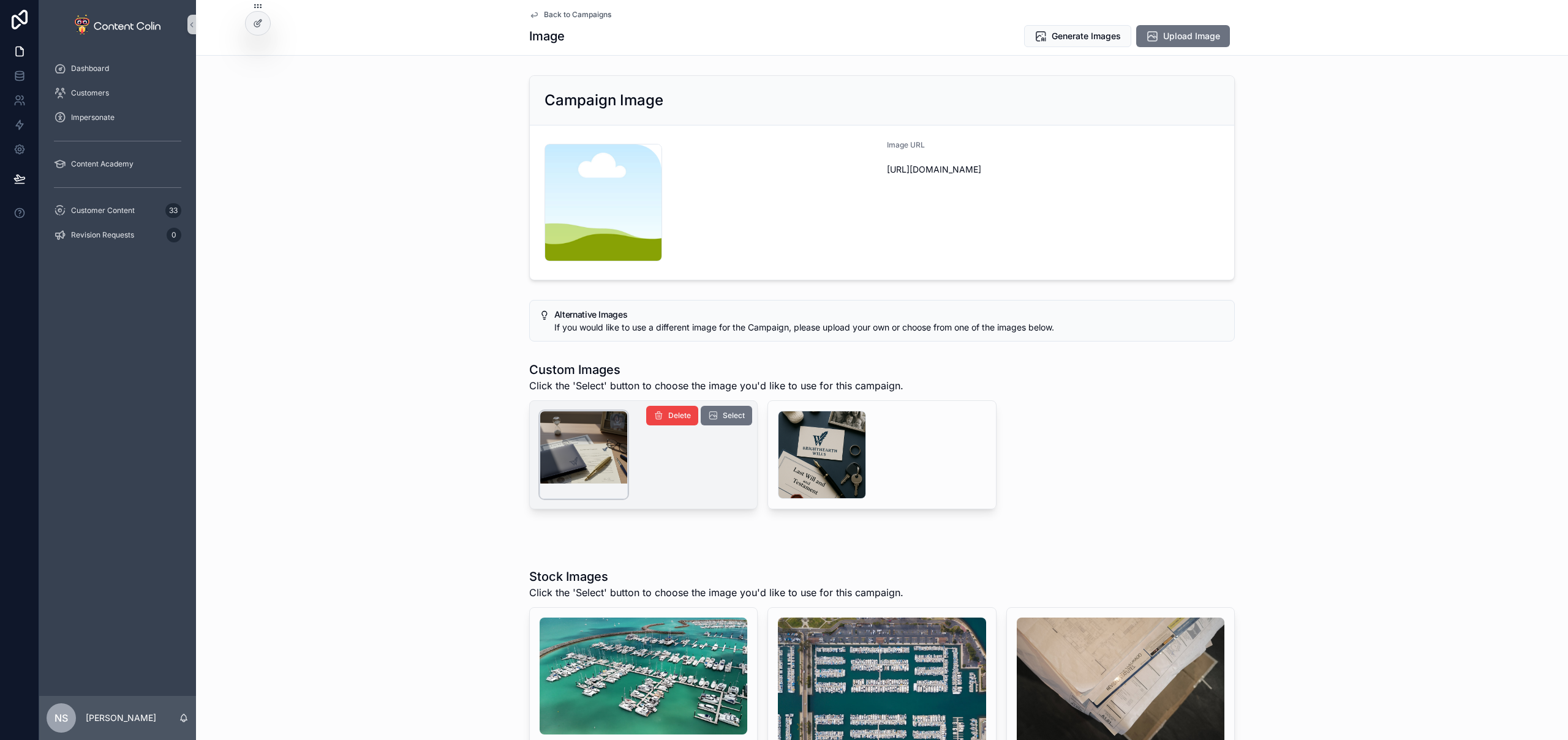
click at [603, 455] on div "scrollable content" at bounding box center [584, 455] width 88 height 88
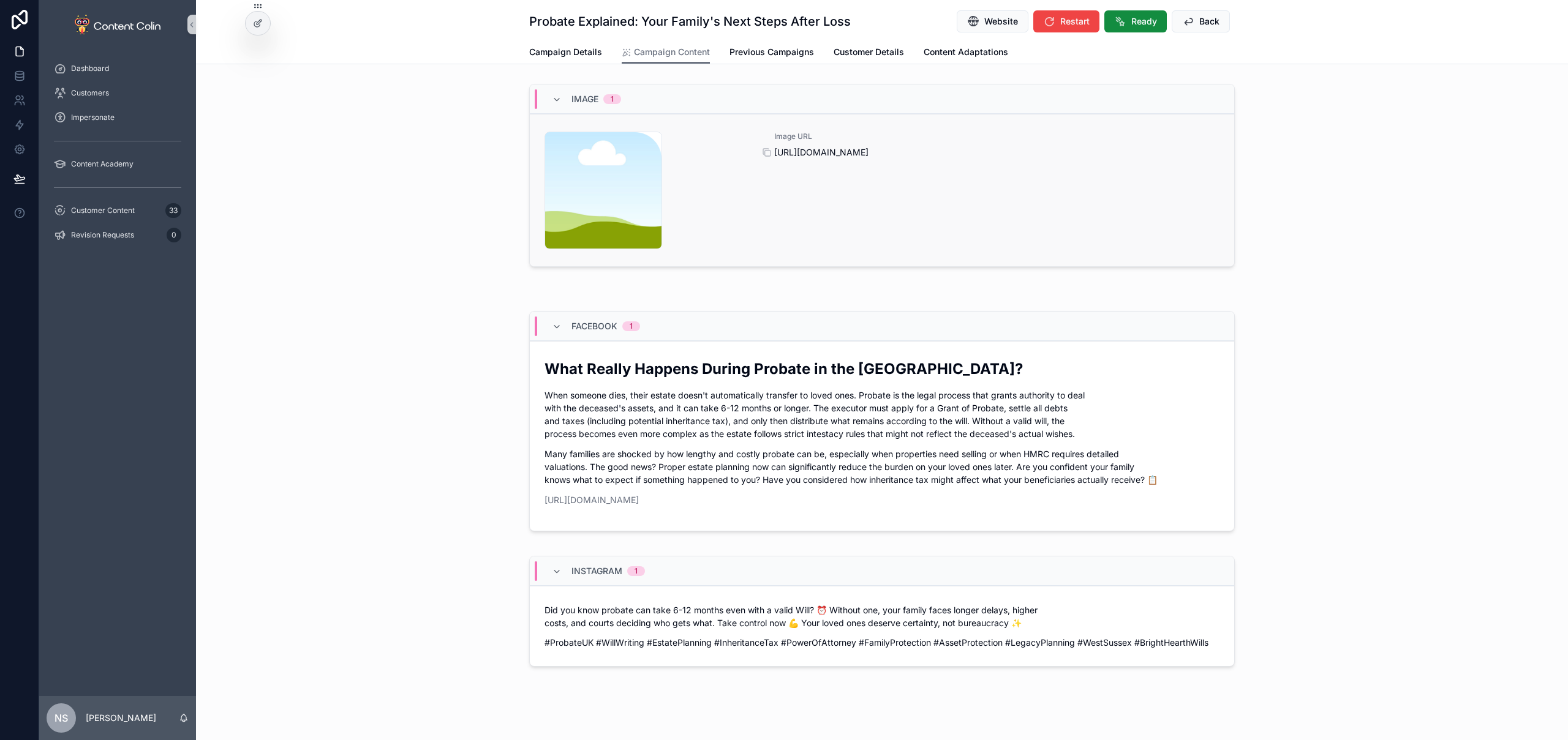
click at [945, 148] on span "[URL][DOMAIN_NAME]" at bounding box center [996, 152] width 445 height 12
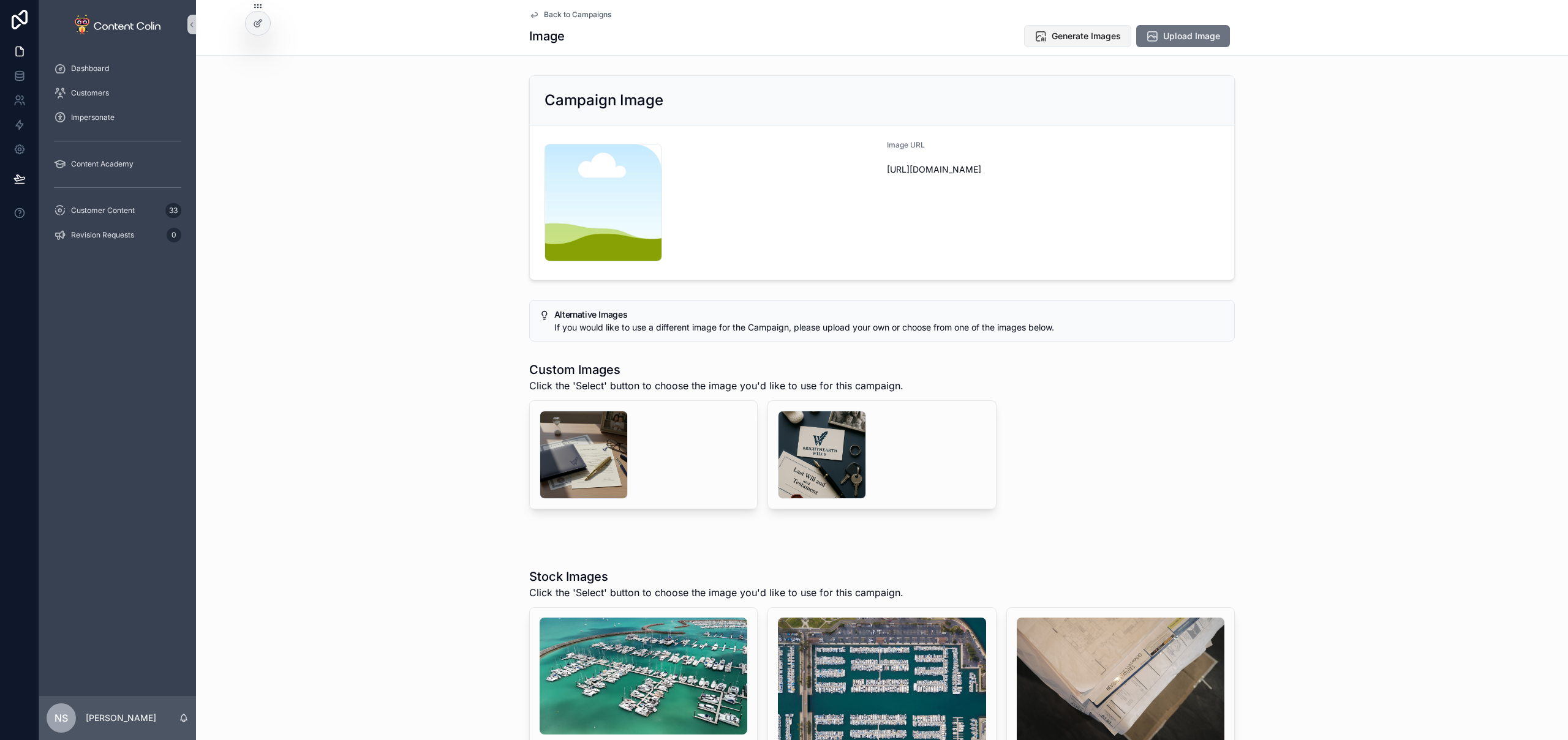
click at [1092, 37] on span "Generate Images" at bounding box center [1086, 36] width 69 height 12
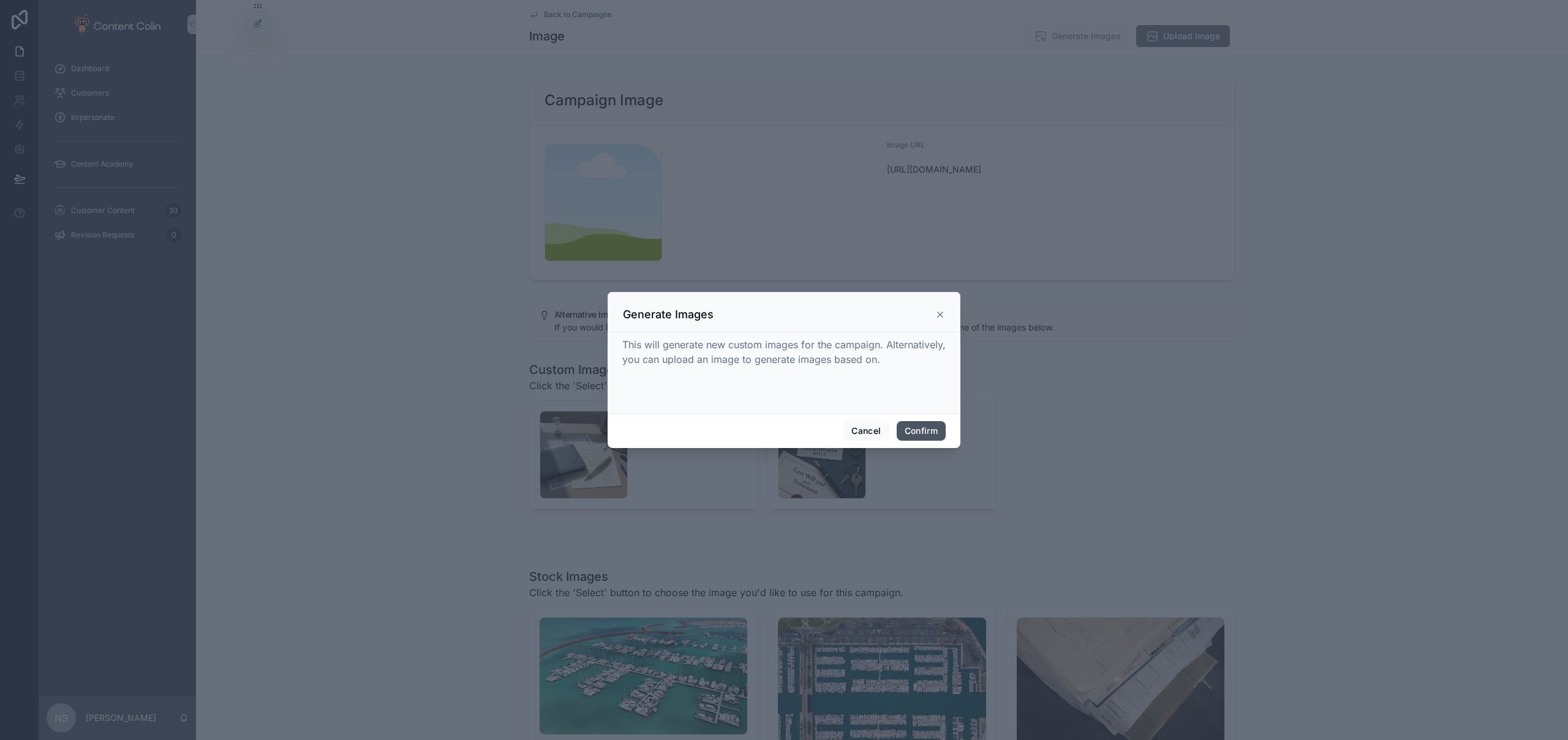
click at [919, 425] on button "Confirm" at bounding box center [921, 431] width 49 height 20
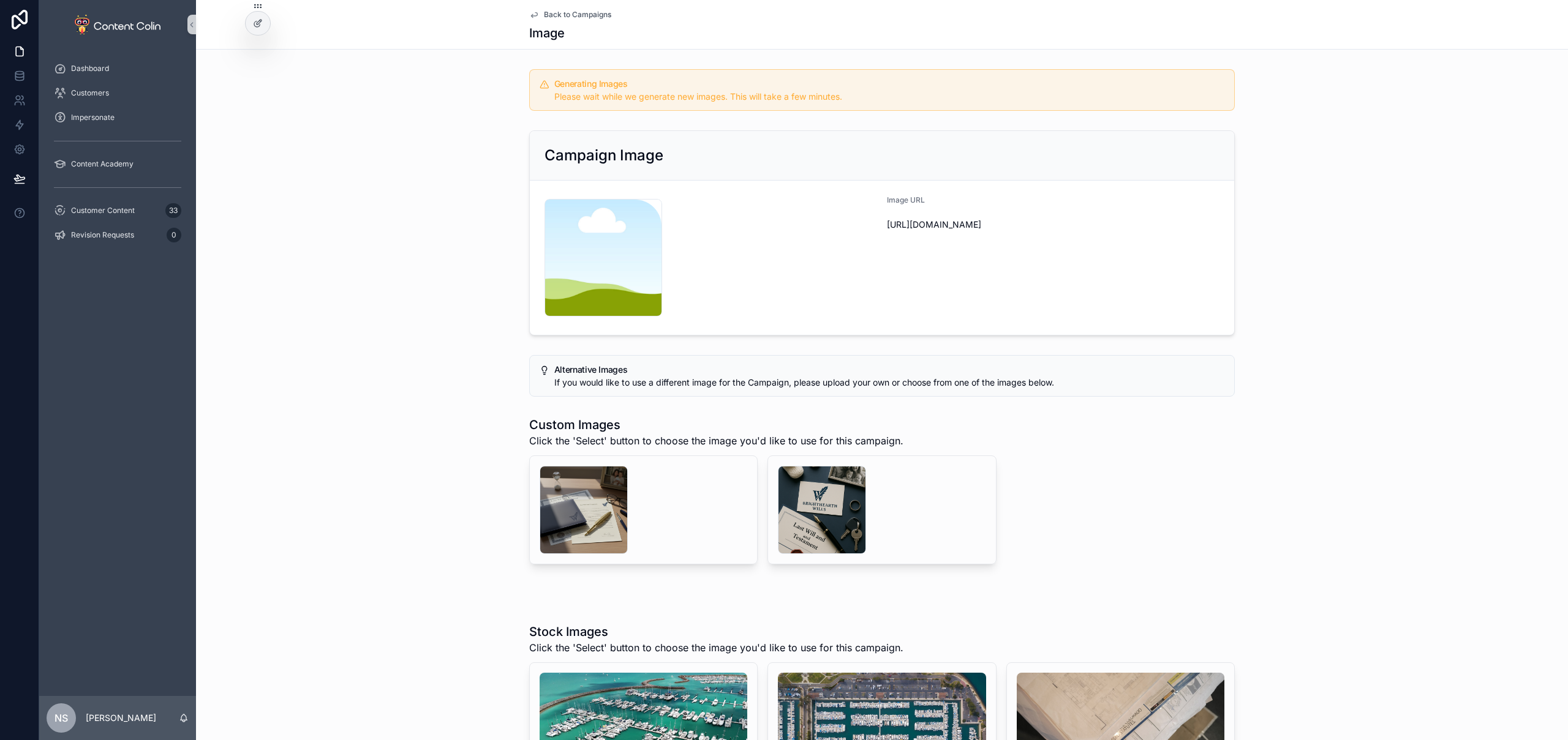
click at [574, 15] on span "Back to Campaigns" at bounding box center [578, 14] width 67 height 9
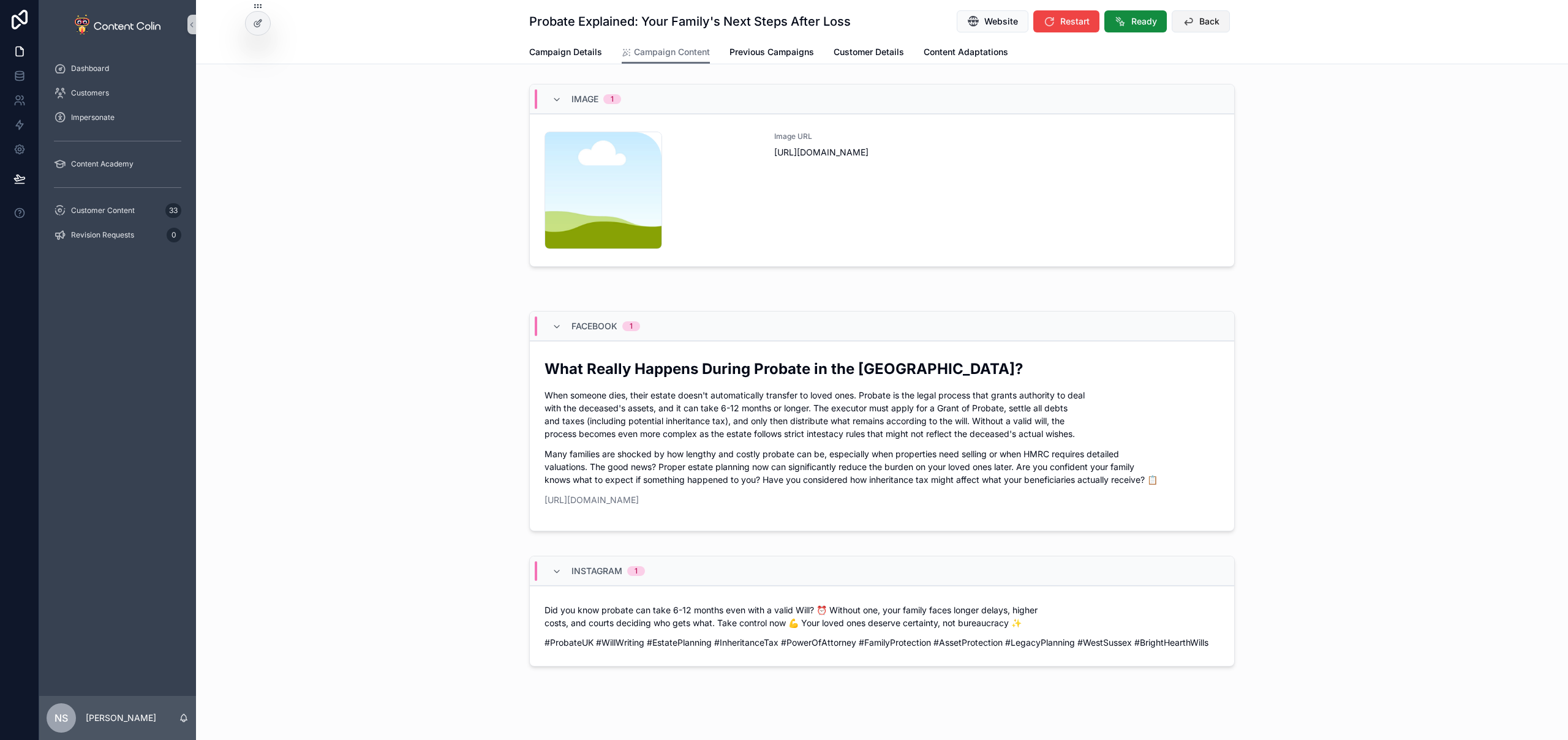
click at [1199, 22] on span "Back" at bounding box center [1209, 21] width 21 height 12
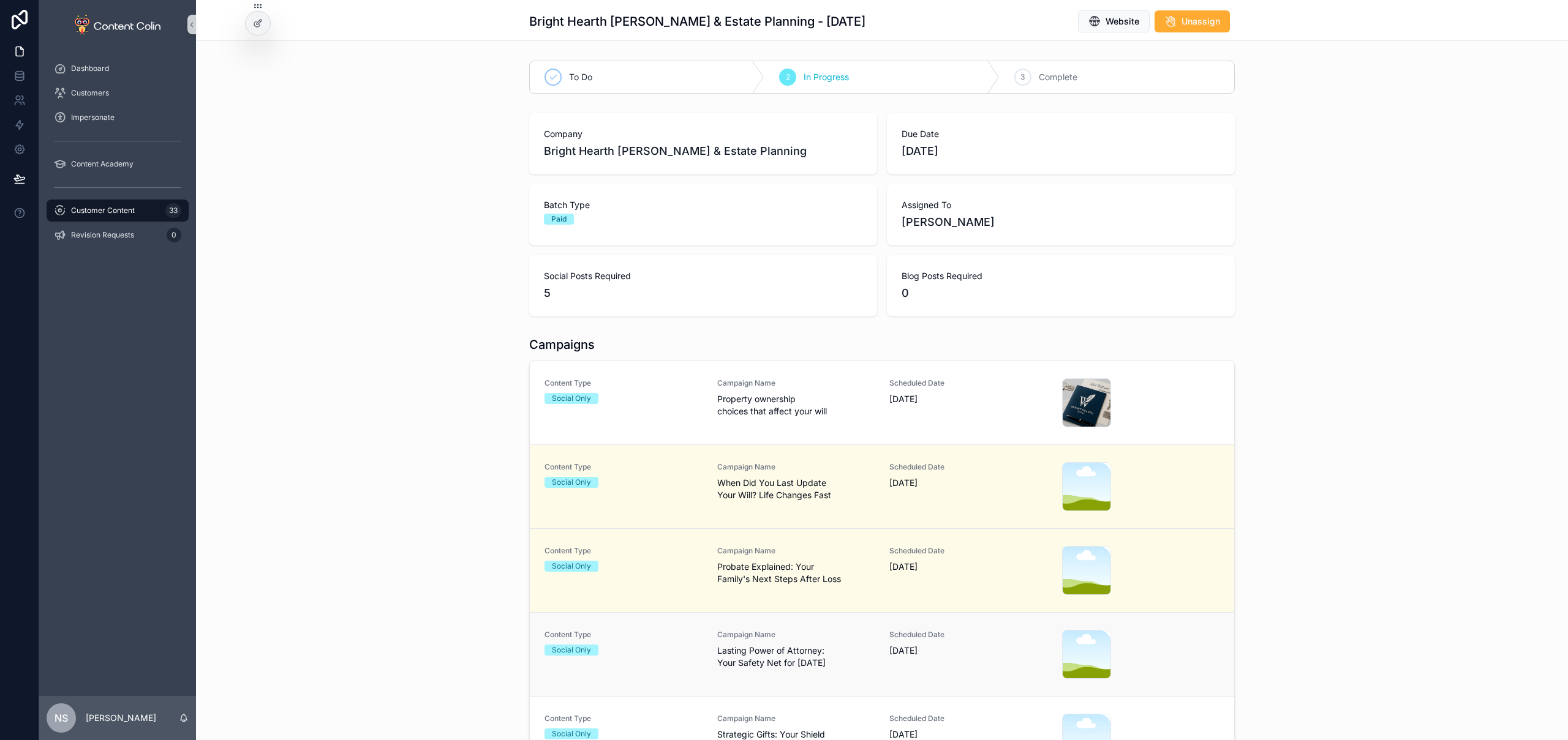
scroll to position [141, 0]
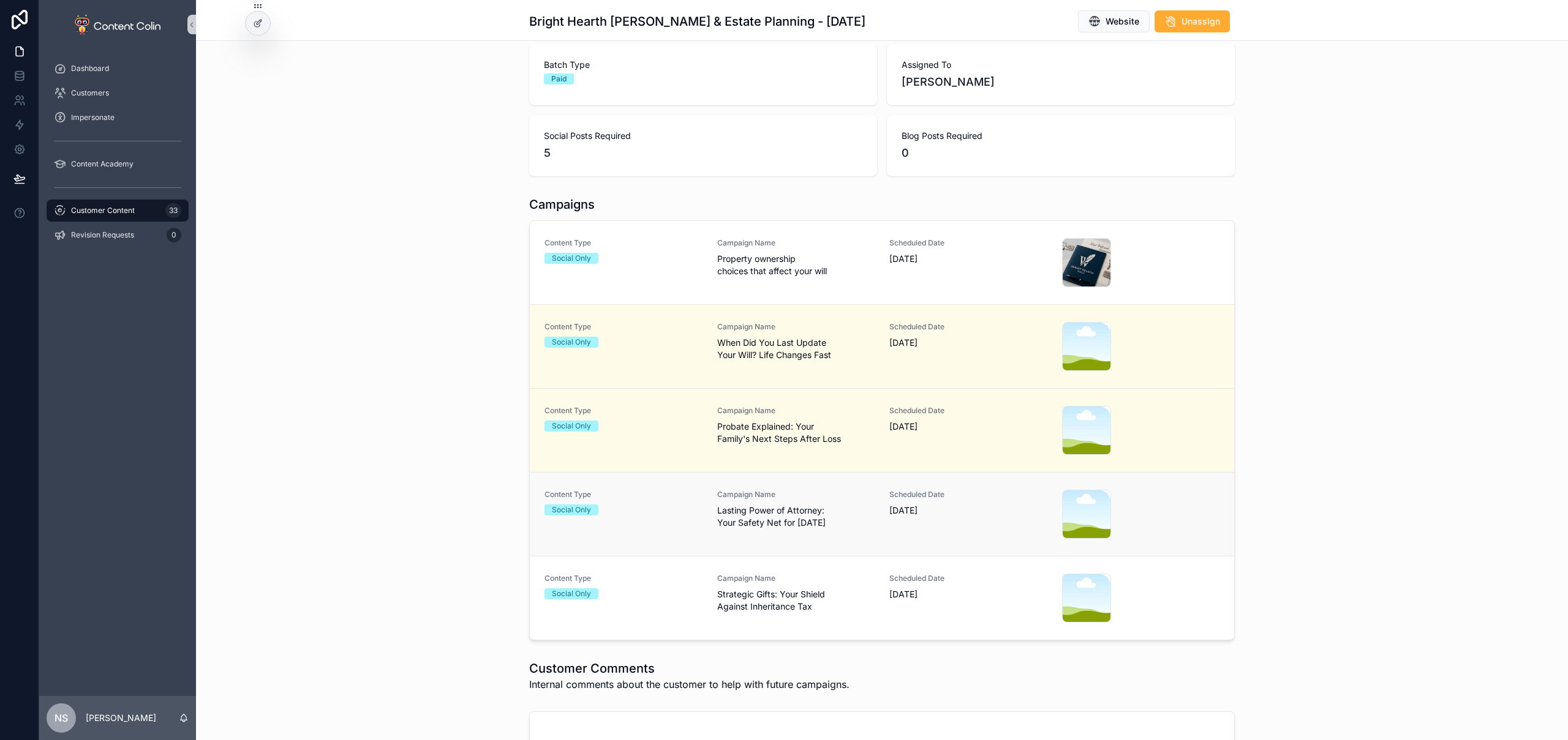
click at [797, 525] on span "Lasting Power of Attorney: Your Safety Net for [DATE]" at bounding box center [796, 517] width 158 height 24
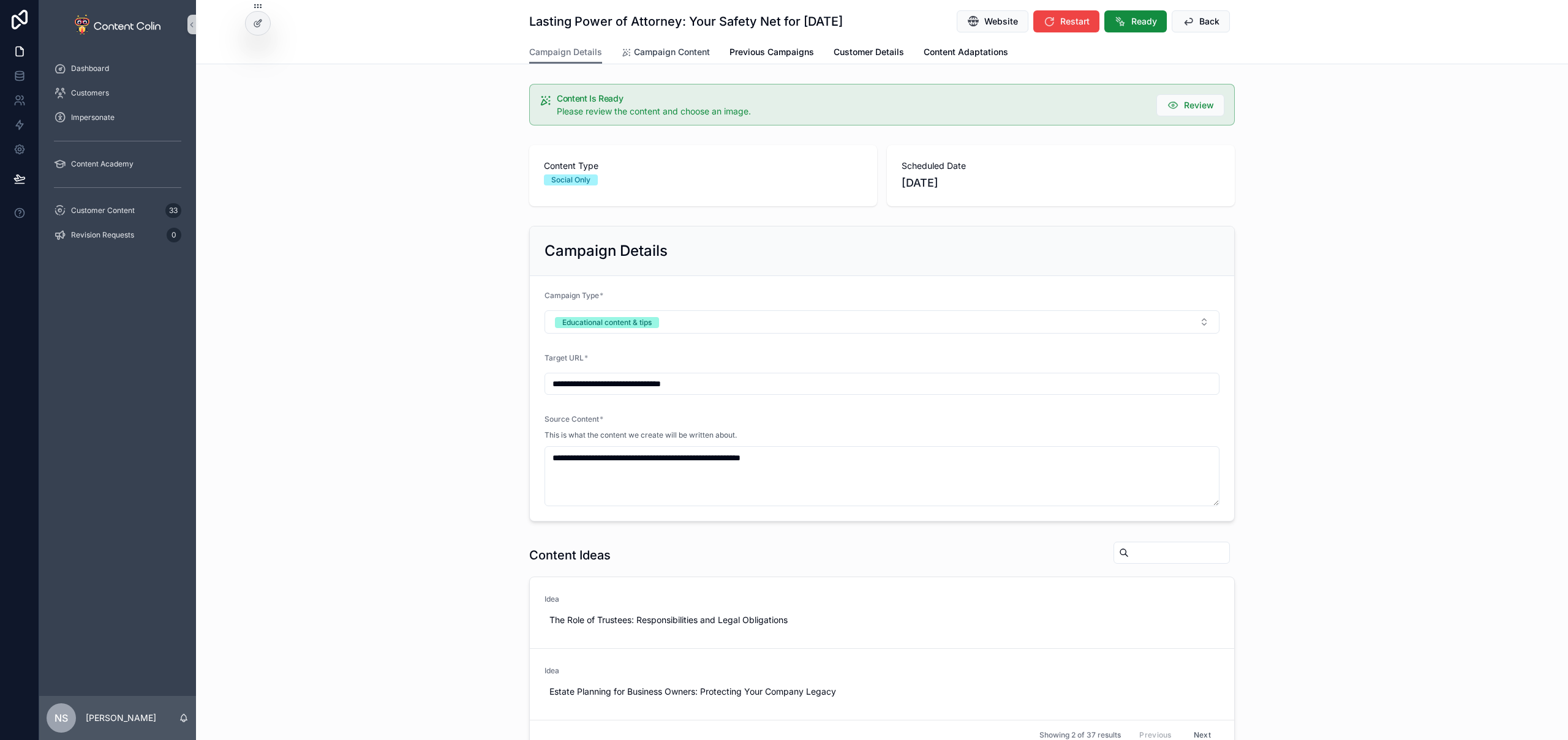
click at [660, 52] on span "Campaign Content" at bounding box center [672, 52] width 76 height 12
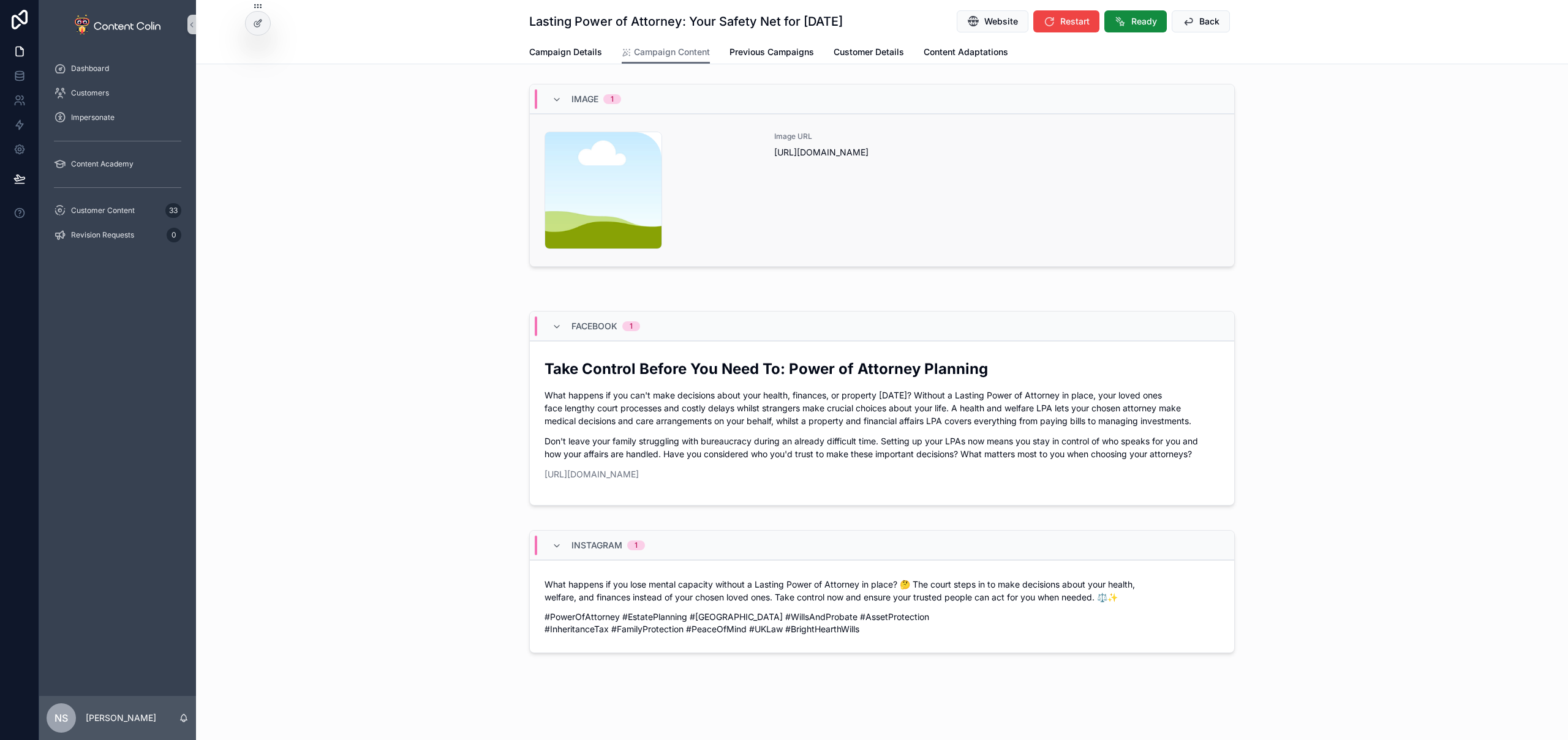
click at [969, 172] on div "Image URL [URL][DOMAIN_NAME]" at bounding box center [996, 191] width 445 height 118
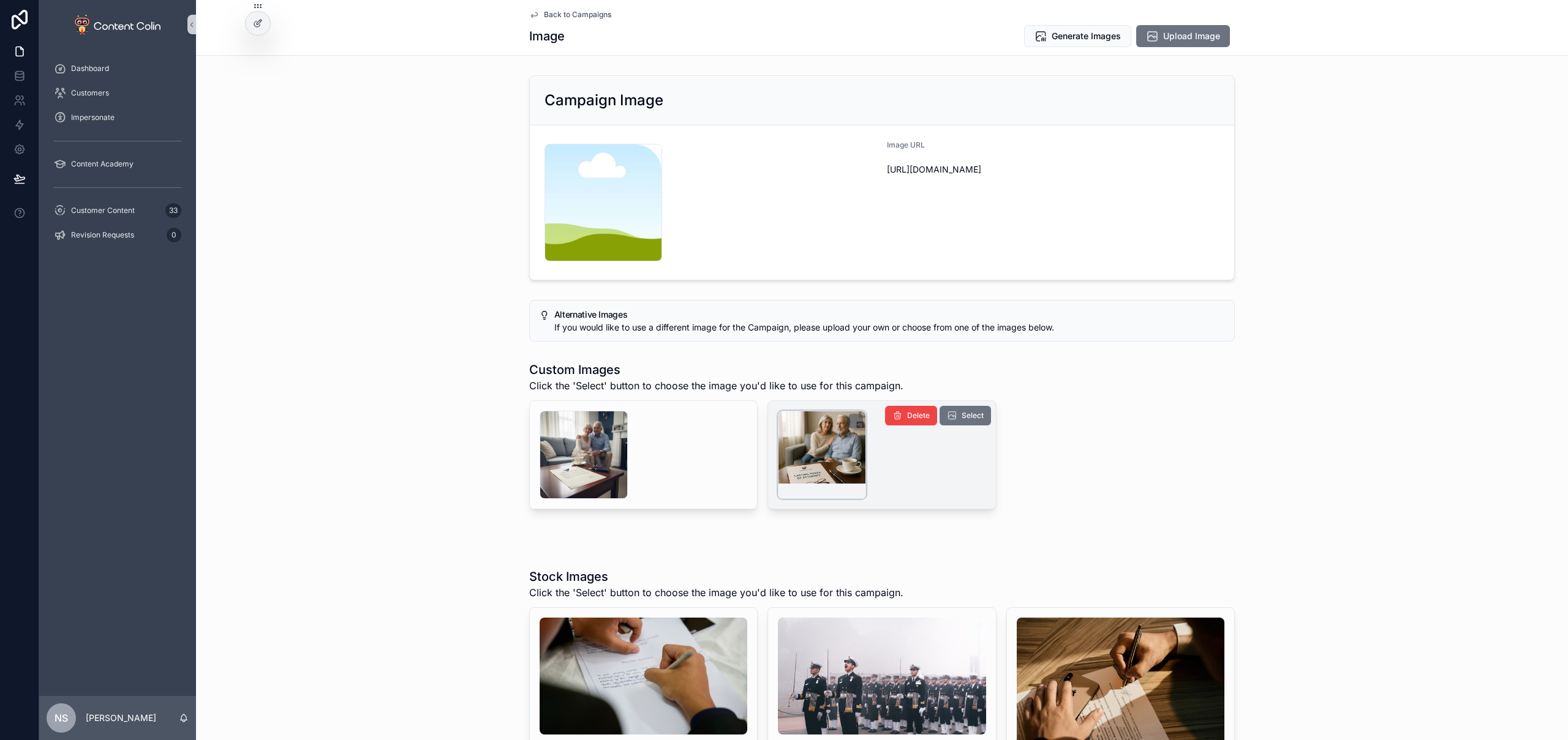
click at [811, 451] on div "scrollable content" at bounding box center [821, 455] width 88 height 88
click at [821, 449] on div "scrollable content" at bounding box center [821, 455] width 88 height 88
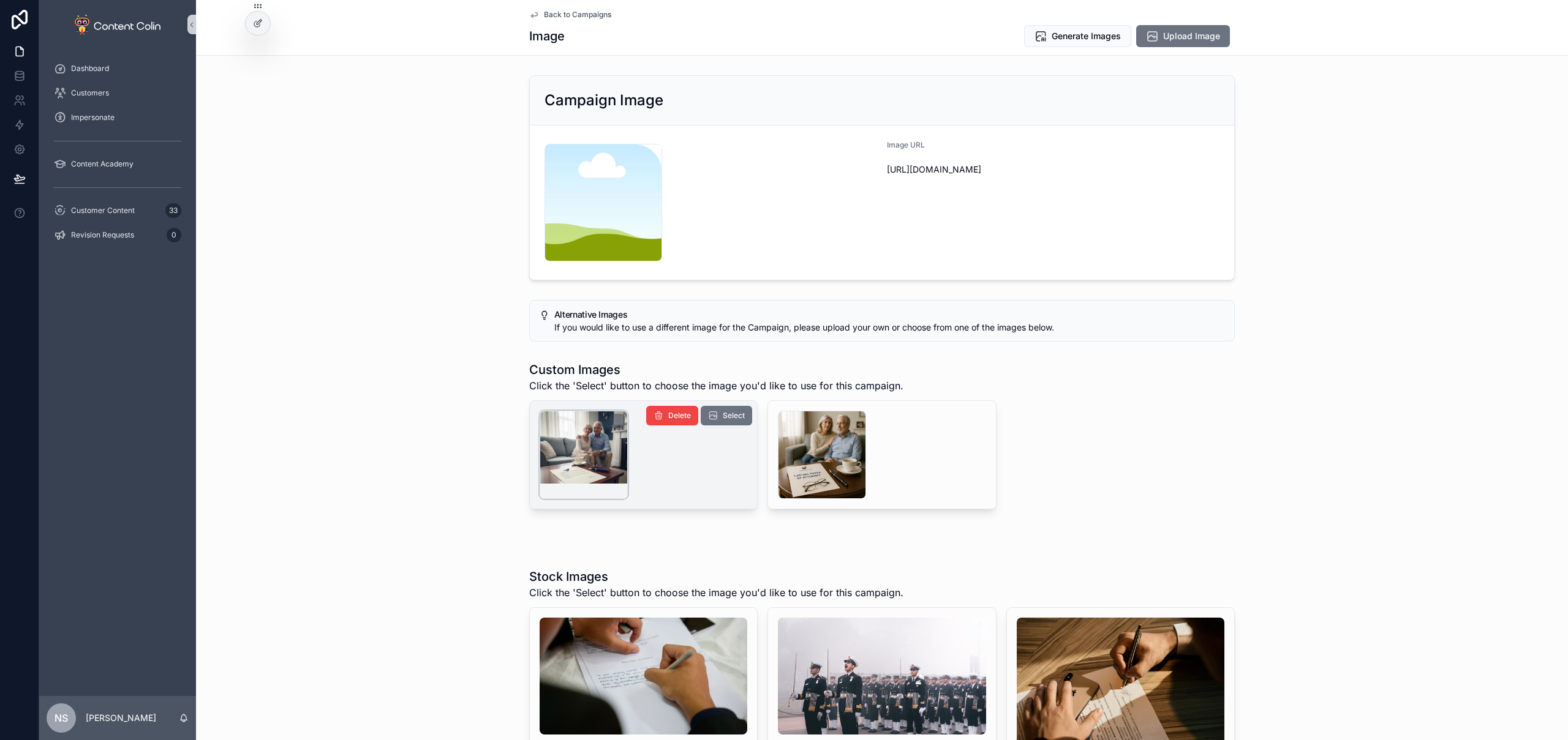
click at [581, 441] on div "scrollable content" at bounding box center [584, 455] width 88 height 88
click at [718, 424] on button "Select" at bounding box center [726, 415] width 52 height 20
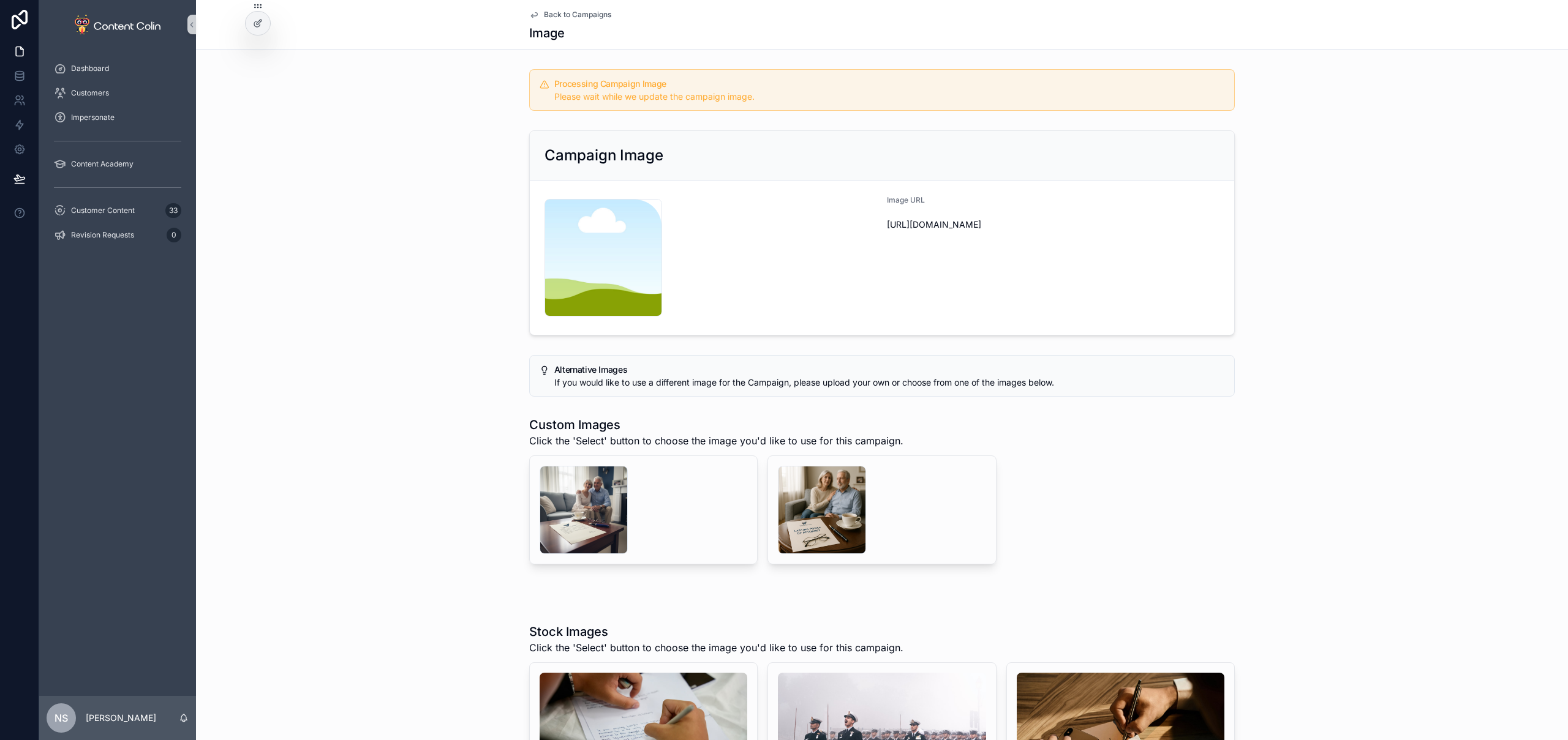
click at [569, 17] on span "Back to Campaigns" at bounding box center [578, 14] width 67 height 9
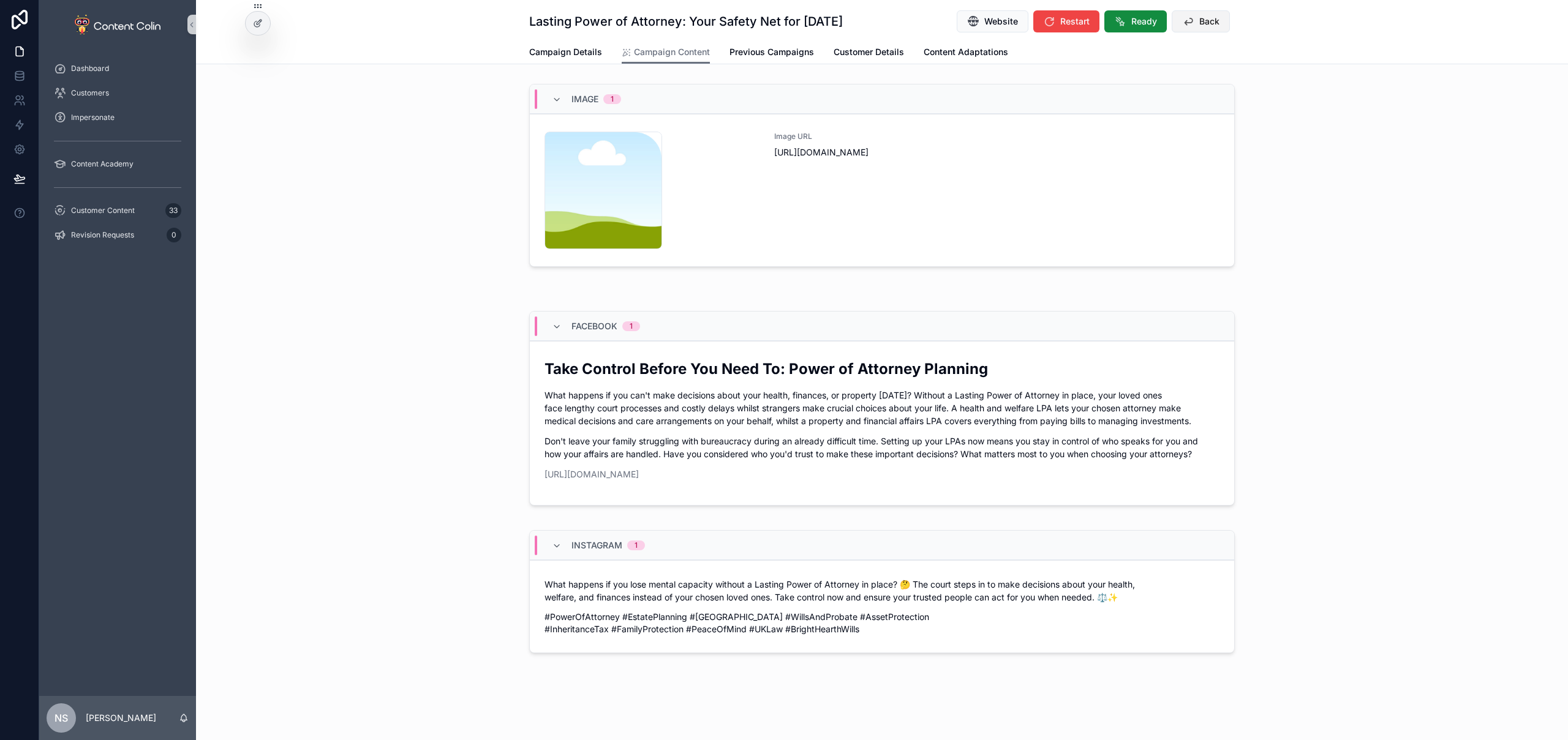
click at [1186, 11] on button "Back" at bounding box center [1201, 22] width 58 height 22
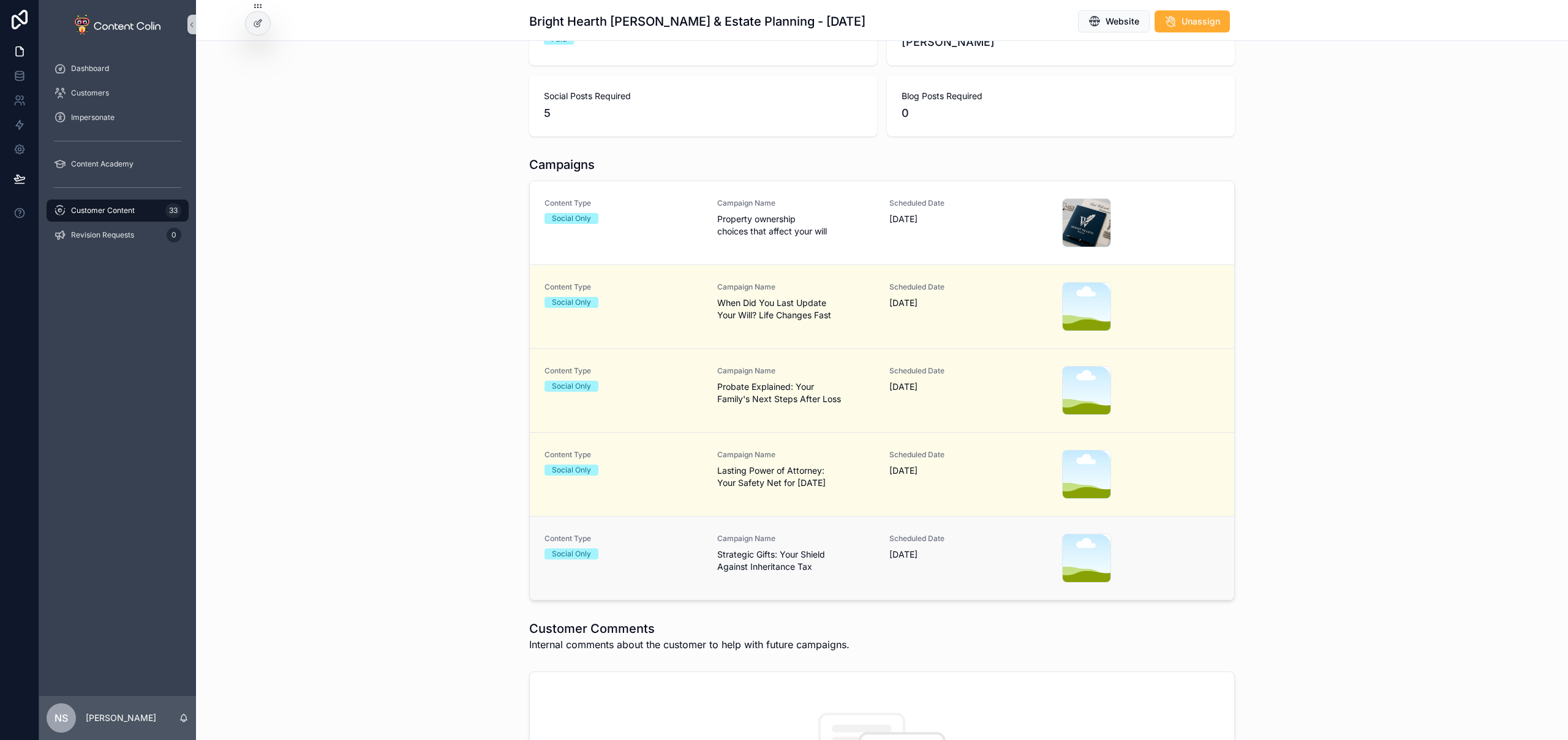
scroll to position [244, 0]
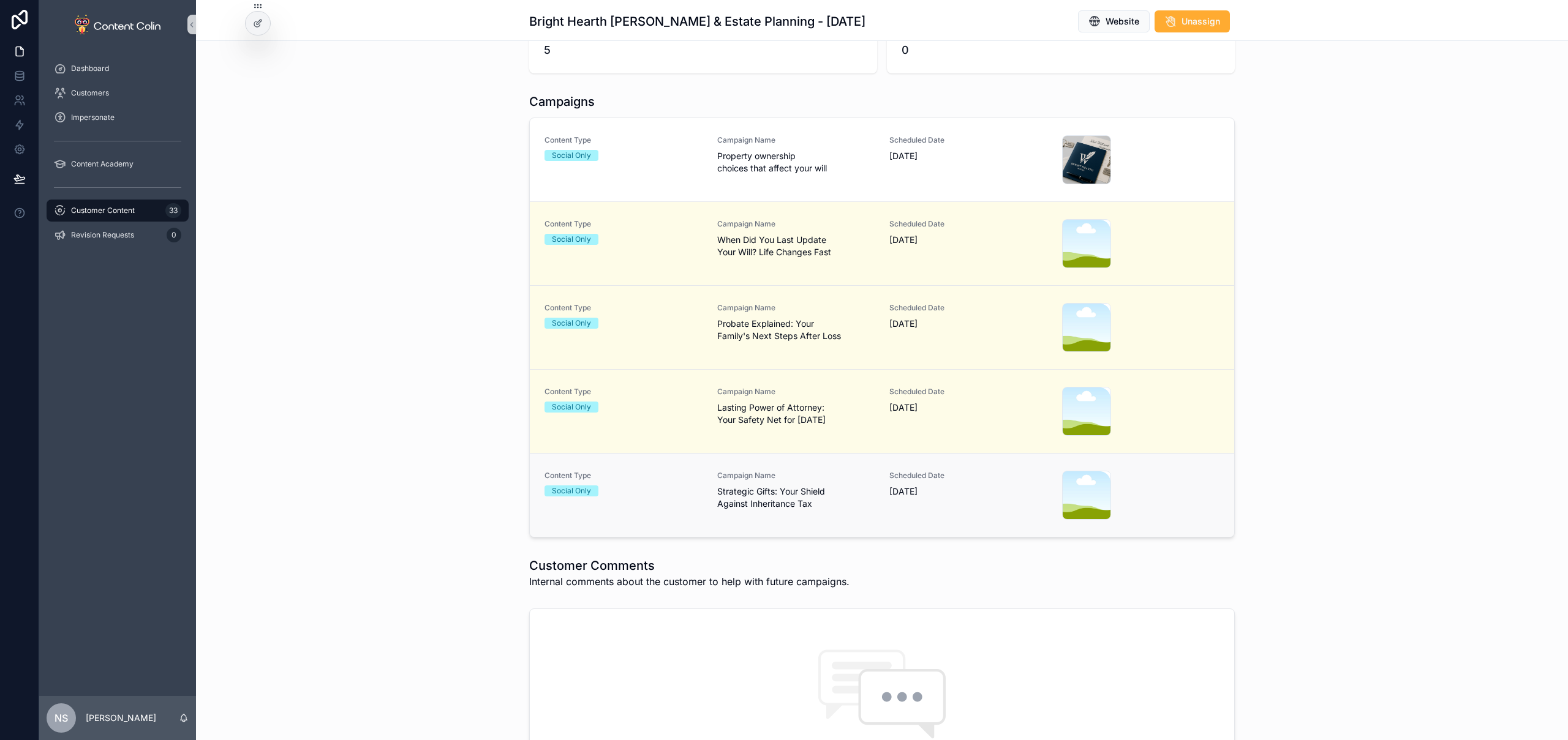
click at [765, 502] on span "Strategic Gifts: Your Shield Against Inheritance Tax" at bounding box center [796, 497] width 158 height 24
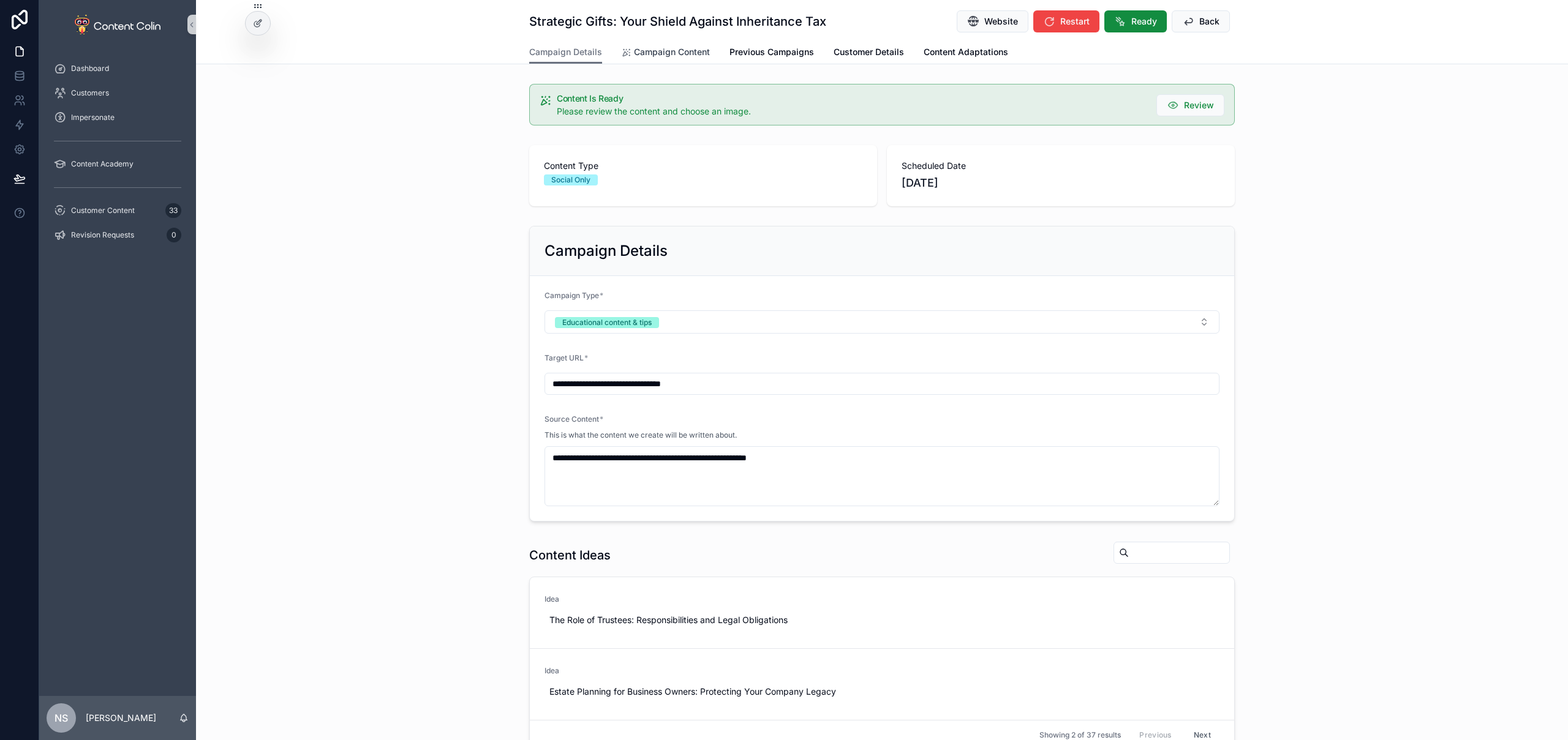
click at [666, 55] on span "Campaign Content" at bounding box center [672, 52] width 76 height 12
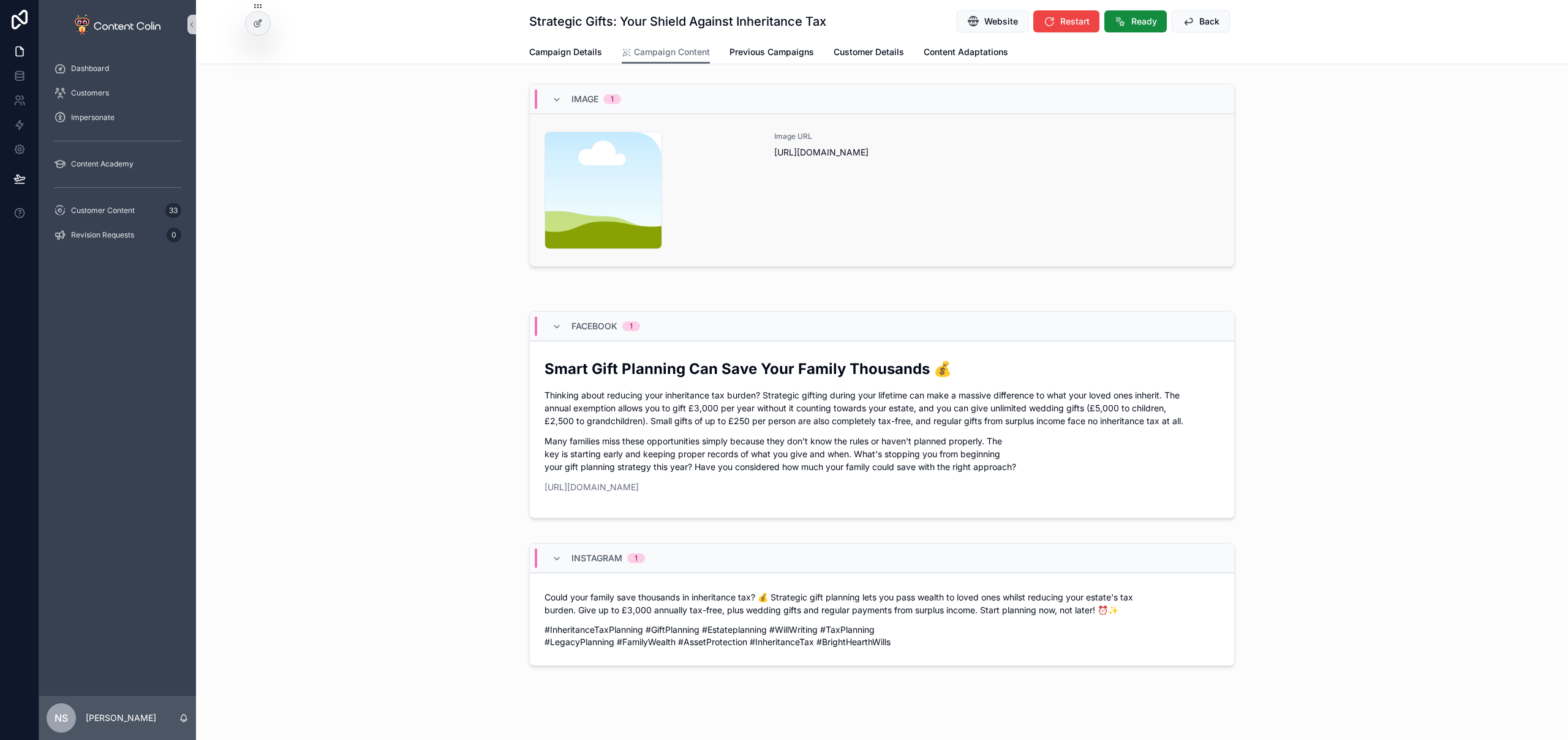
click at [864, 223] on div "Image URL [URL][DOMAIN_NAME]" at bounding box center [996, 191] width 445 height 118
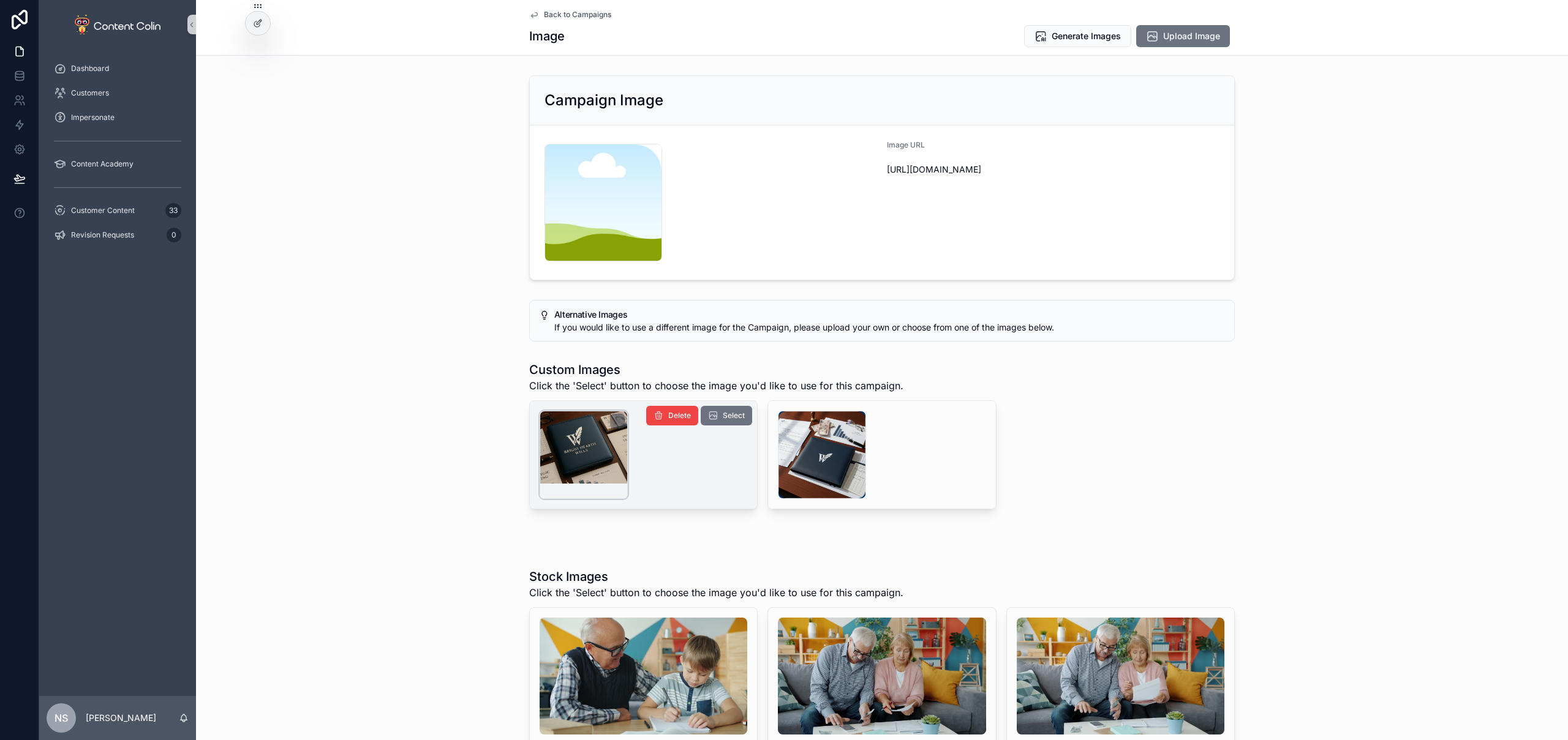
click at [613, 459] on div "scrollable content" at bounding box center [584, 455] width 88 height 88
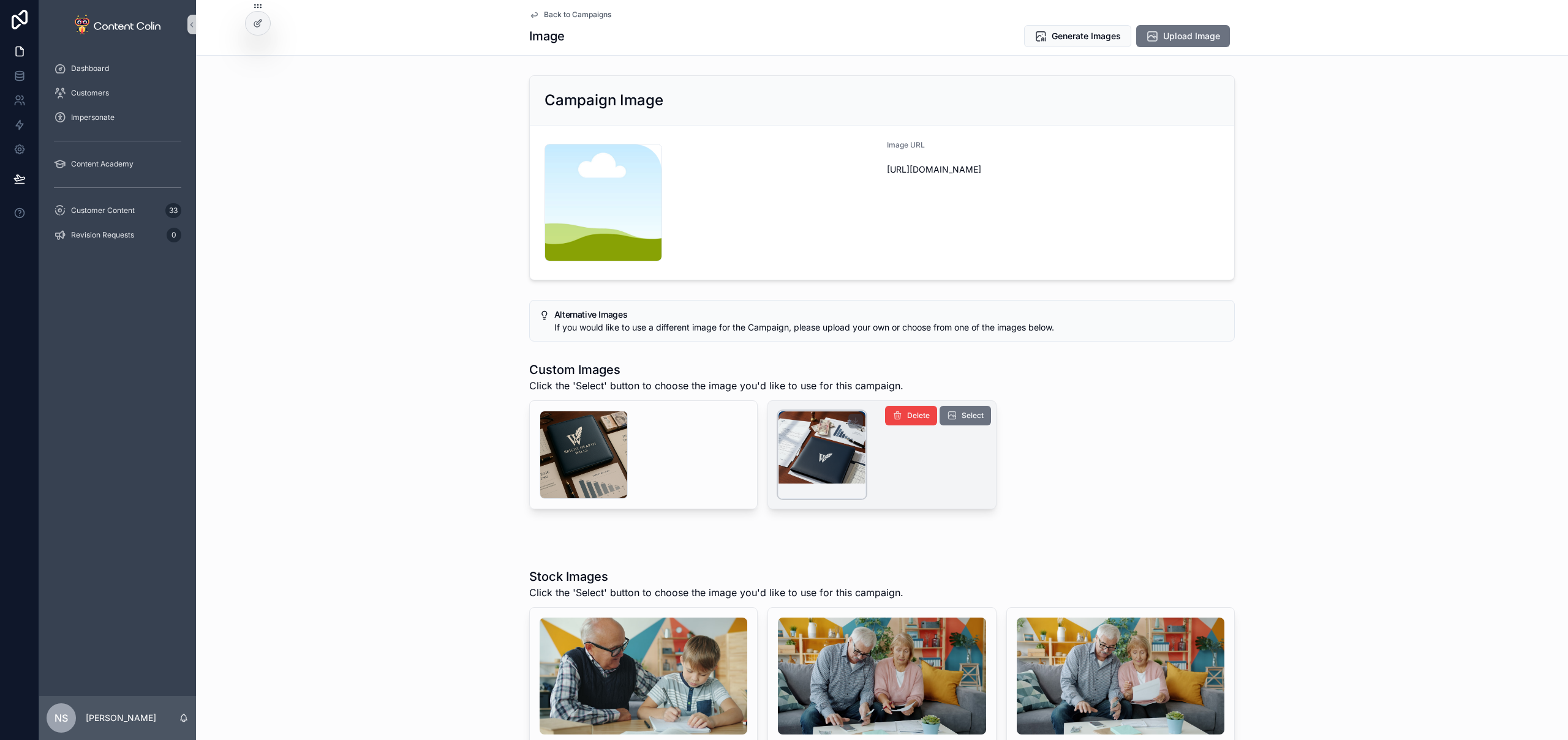
click at [835, 447] on div "scrollable content" at bounding box center [821, 455] width 88 height 88
click at [961, 421] on button "Select" at bounding box center [965, 415] width 52 height 20
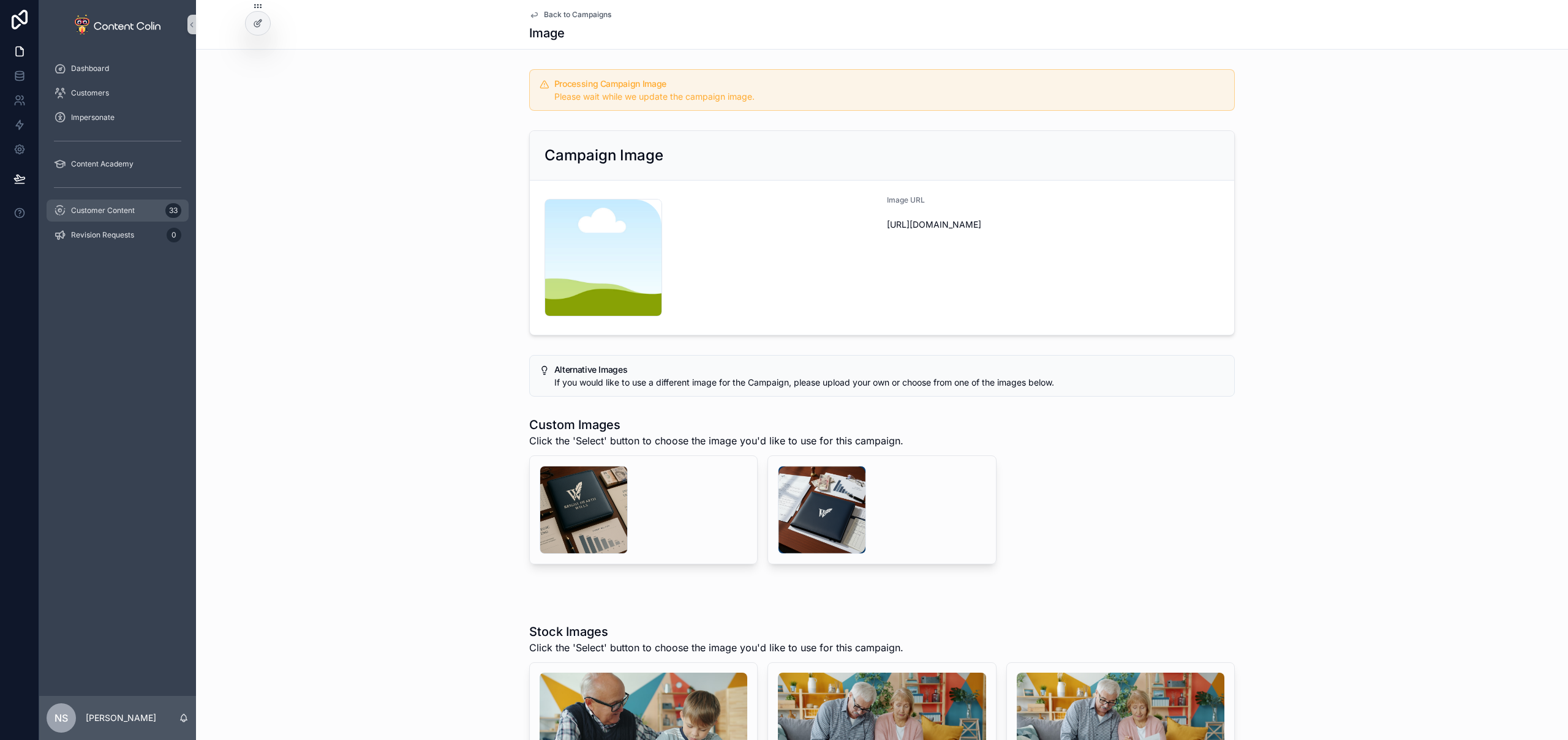
click at [115, 206] on span "Customer Content" at bounding box center [103, 211] width 64 height 9
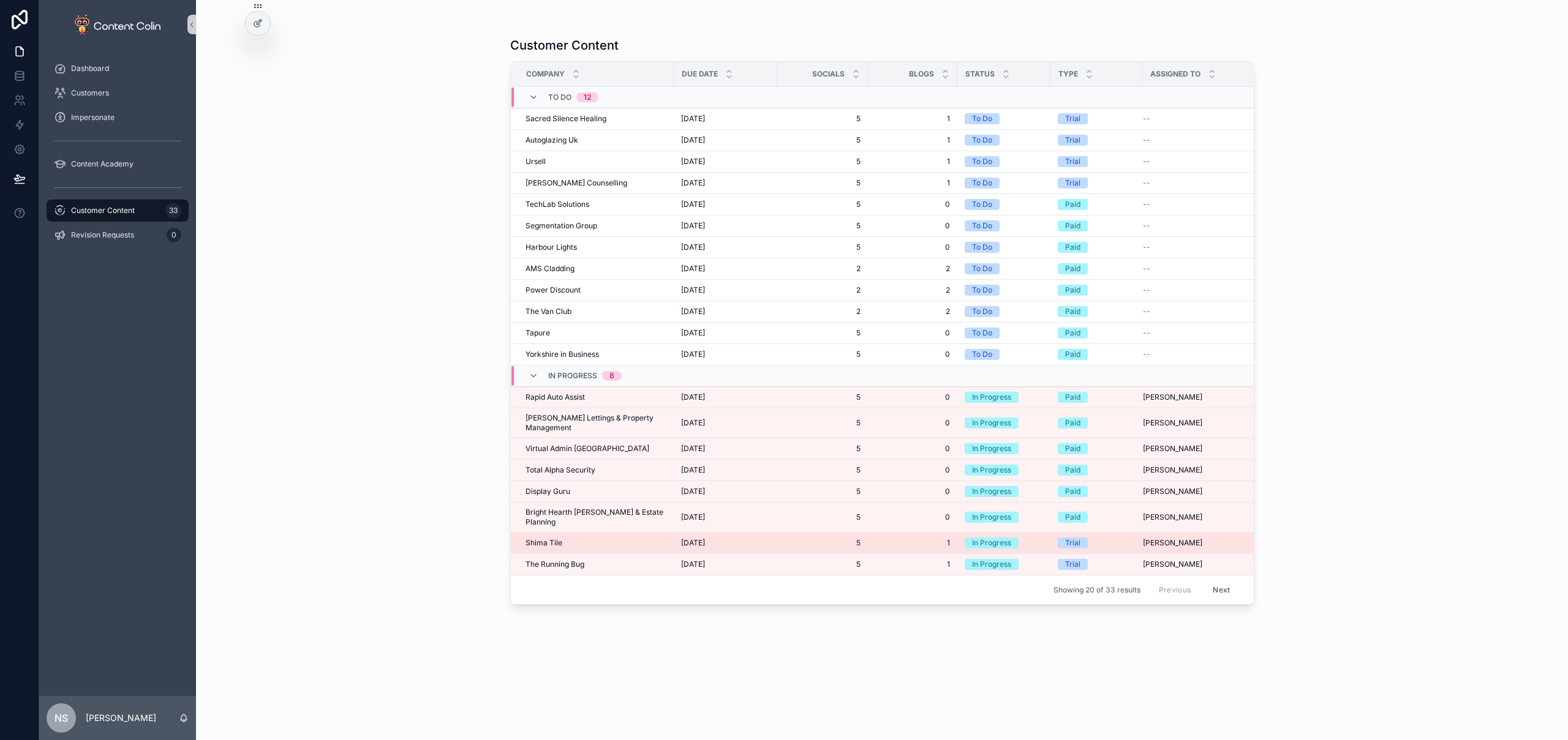
click at [553, 539] on span "Shima Tile" at bounding box center [543, 543] width 37 height 9
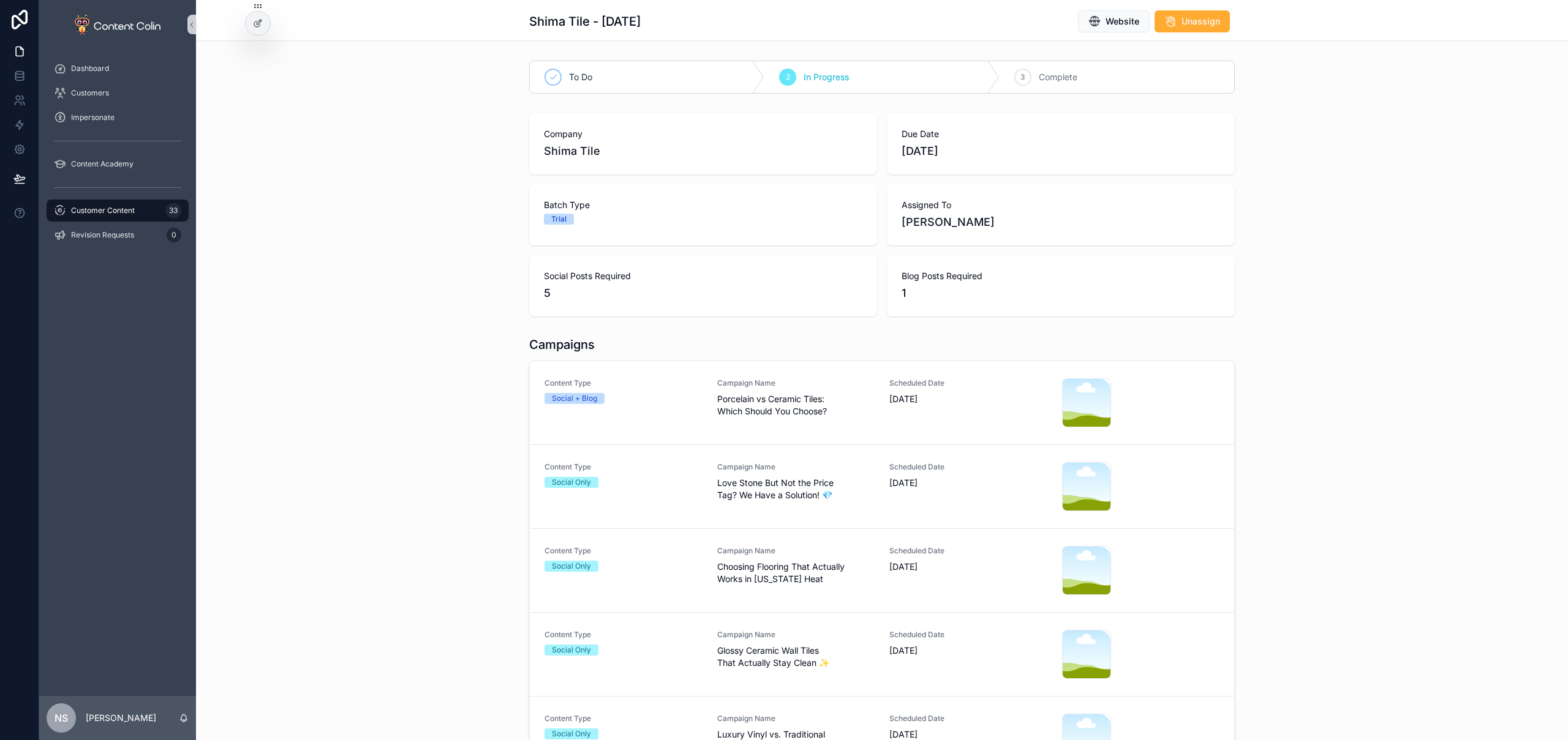
scroll to position [81, 0]
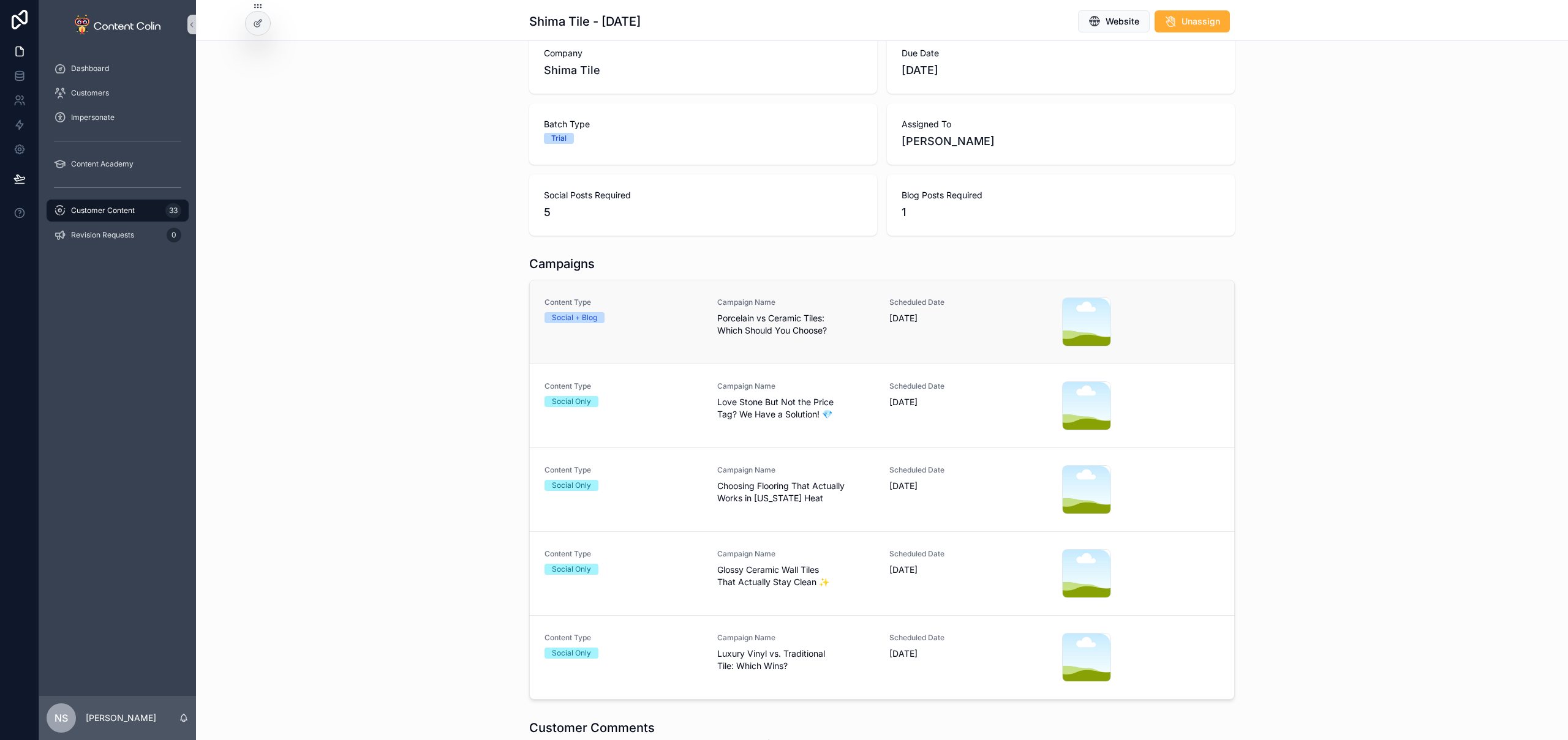
click at [800, 322] on span "Porcelain vs Ceramic Tiles: Which Should You Choose?" at bounding box center [796, 324] width 158 height 24
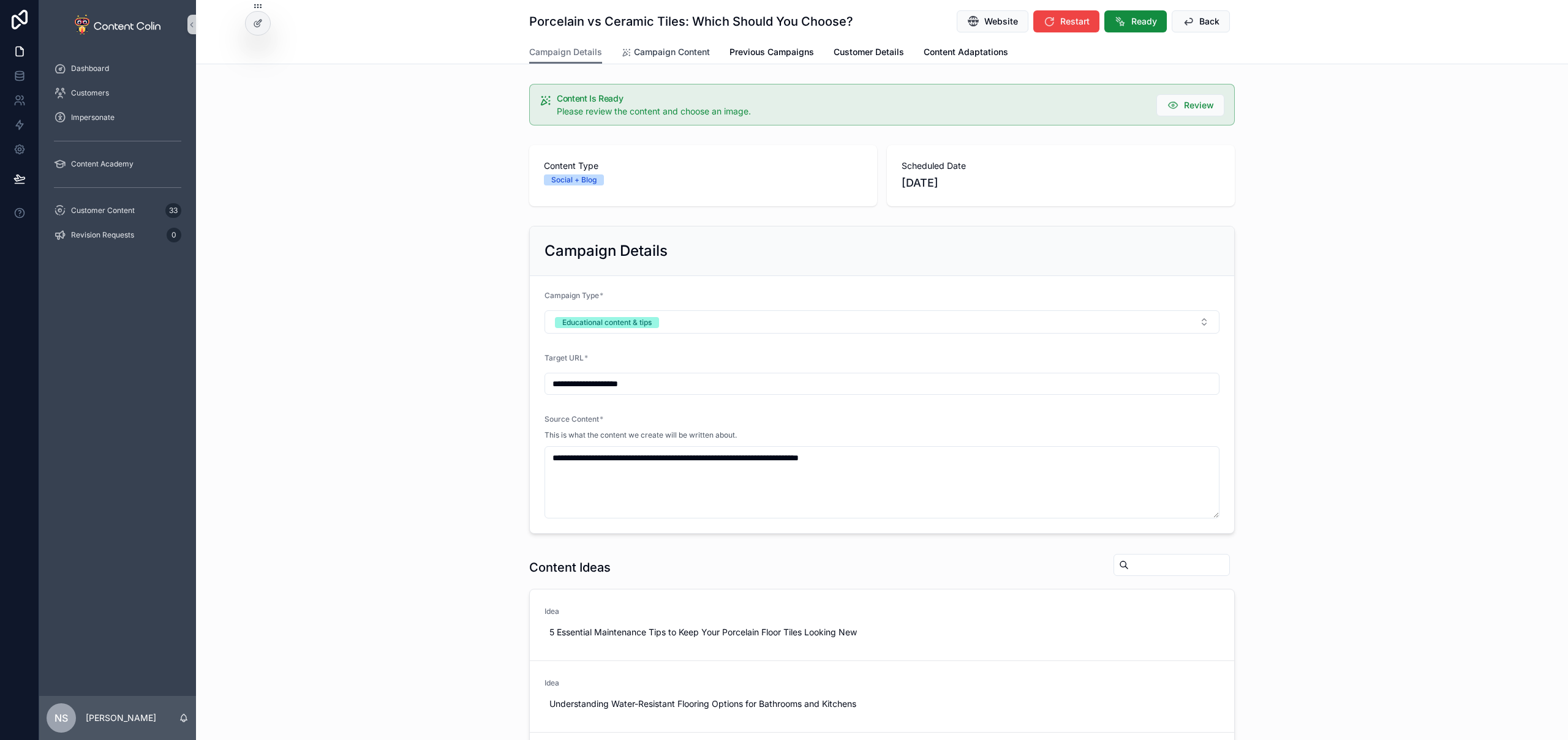
click at [662, 50] on span "Campaign Content" at bounding box center [672, 52] width 76 height 12
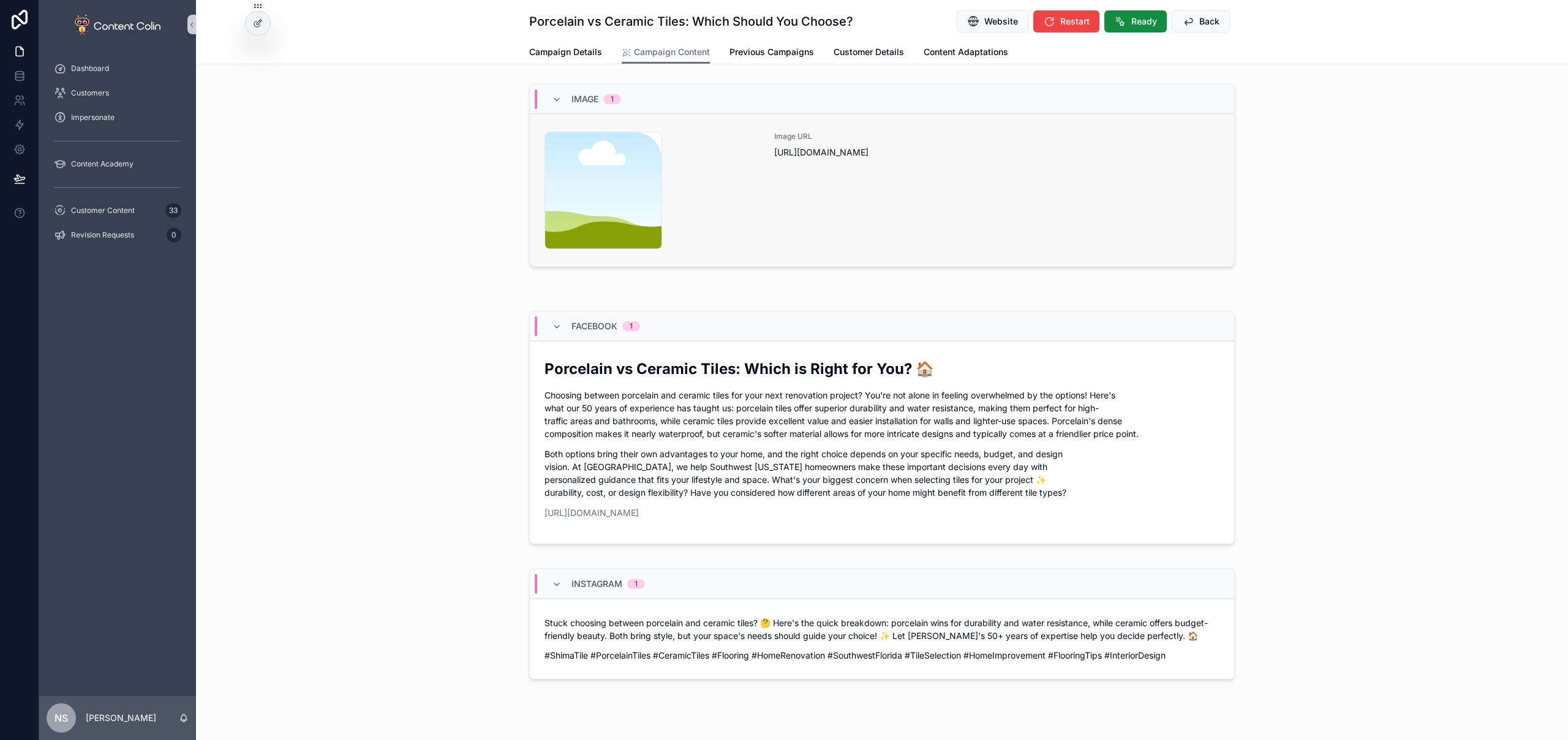
click at [997, 229] on div "Image URL [URL][DOMAIN_NAME]" at bounding box center [996, 191] width 445 height 118
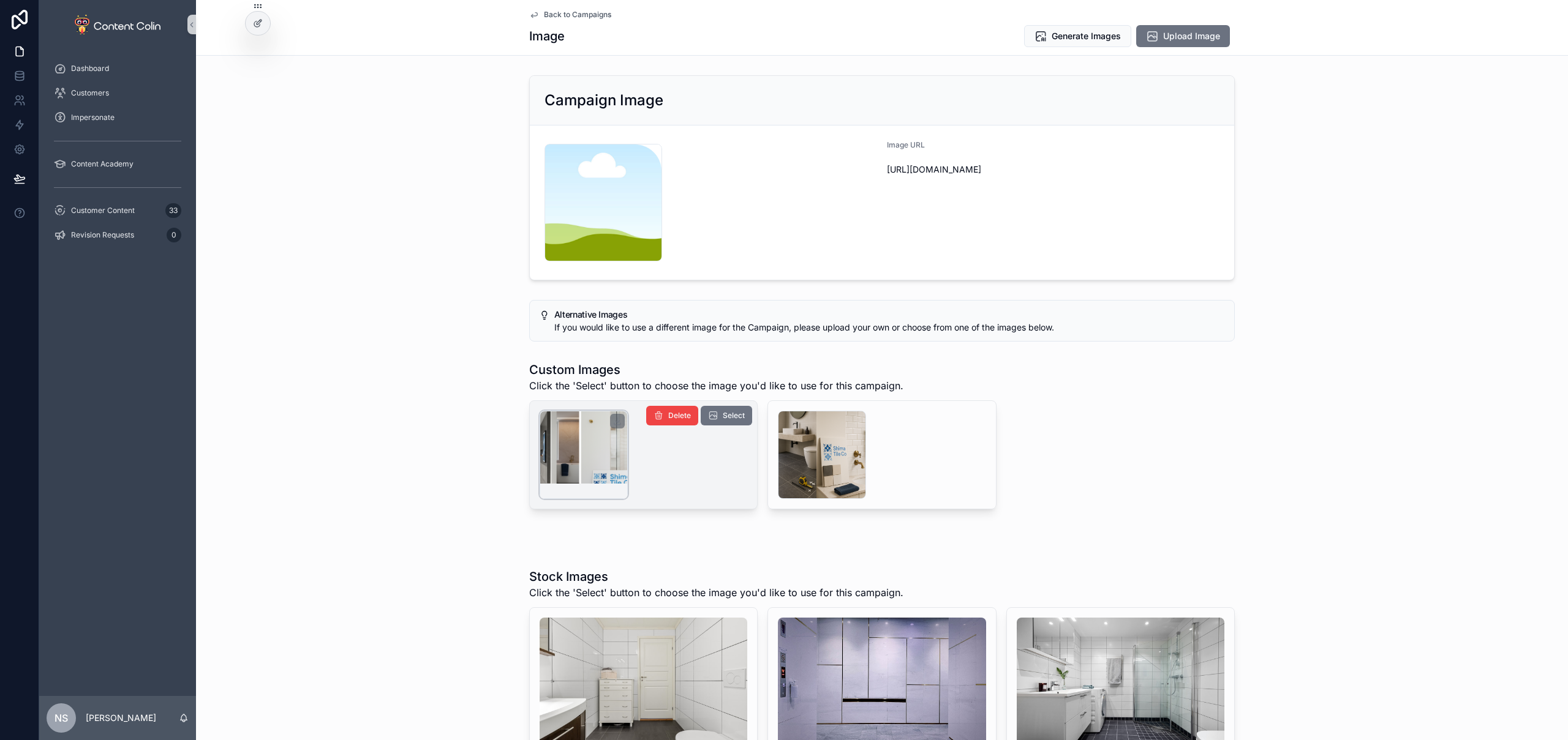
click at [593, 459] on div "scrollable content" at bounding box center [584, 455] width 88 height 88
click at [807, 438] on div "scrollable content" at bounding box center [821, 455] width 88 height 88
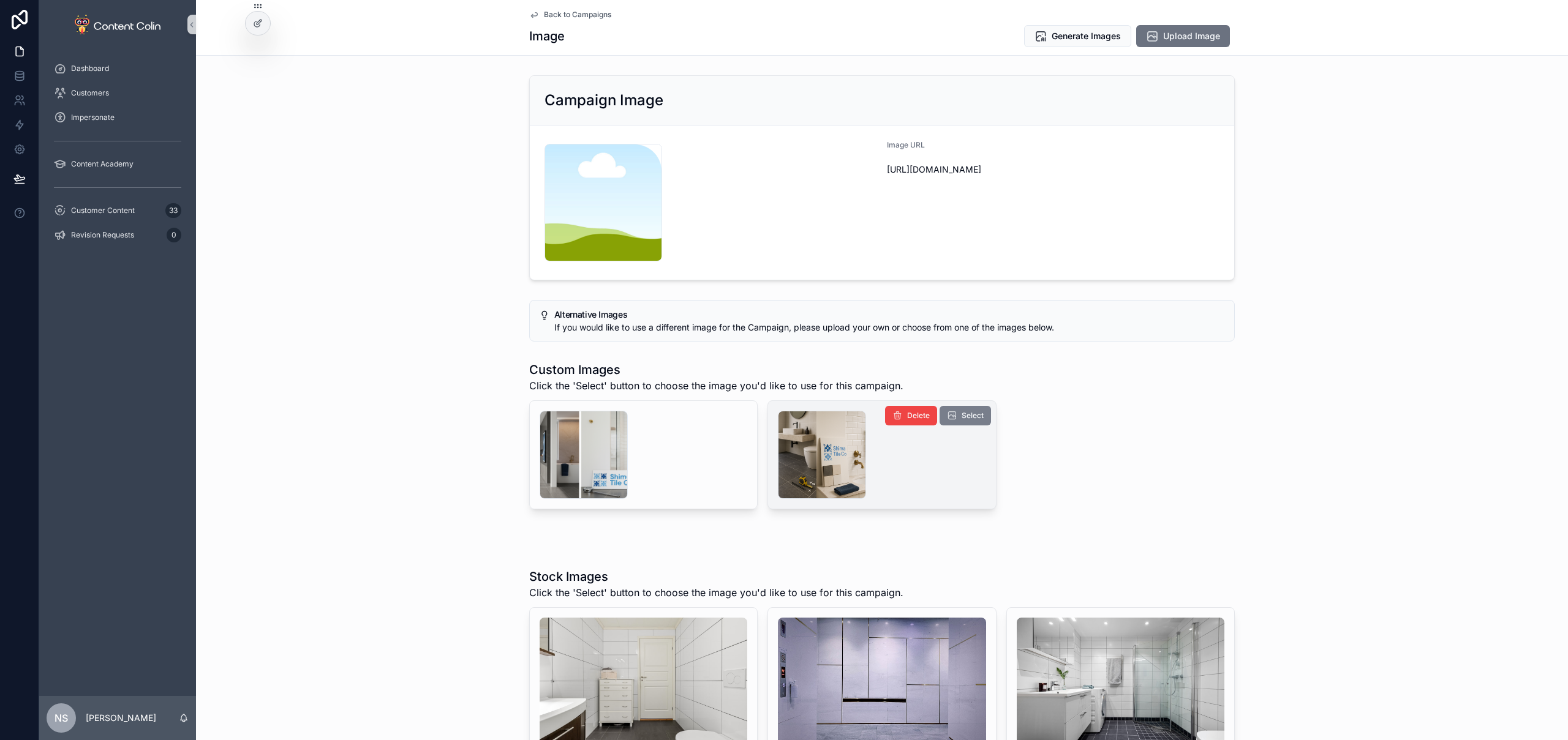
click at [964, 418] on span "Select" at bounding box center [972, 416] width 22 height 9
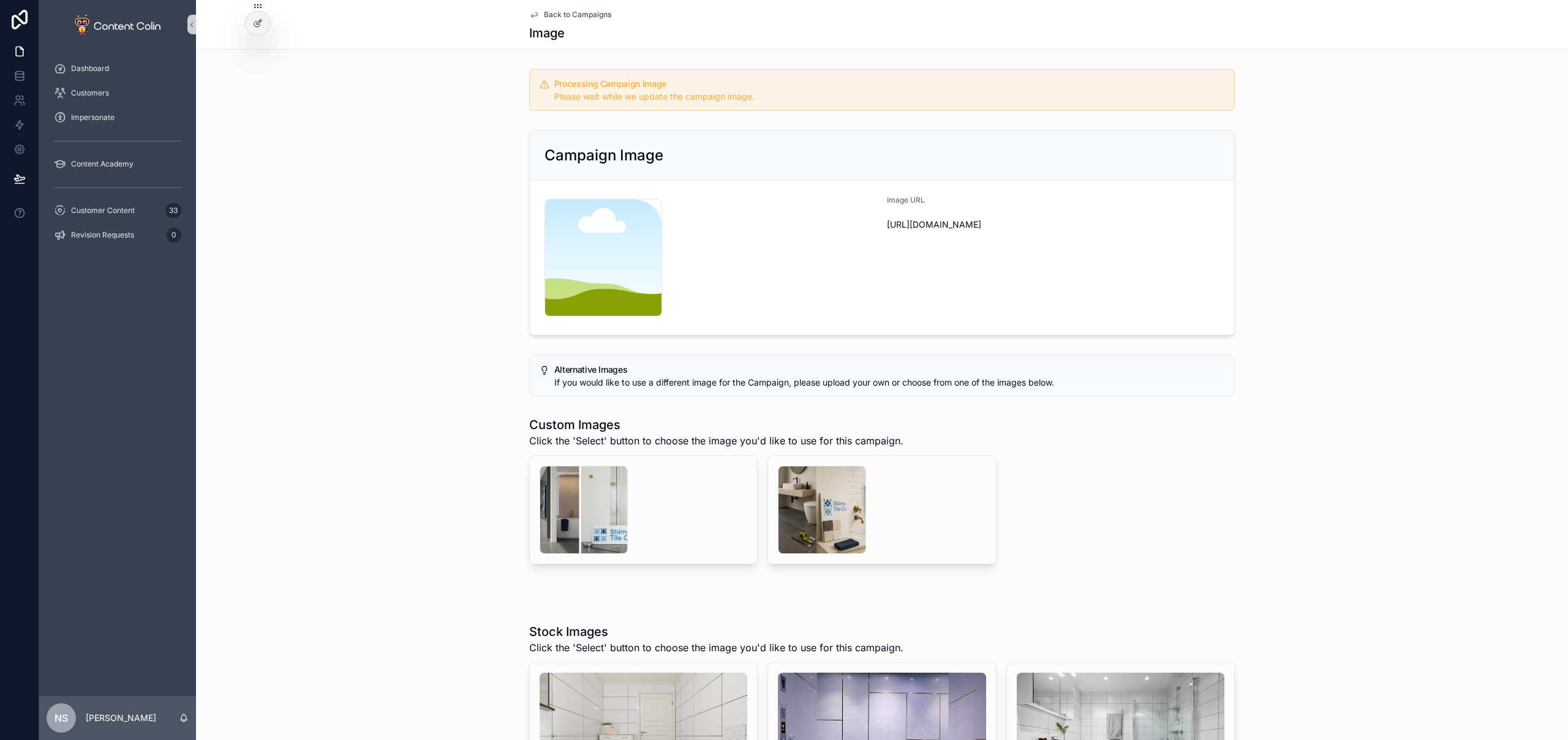
click at [593, 13] on span "Back to Campaigns" at bounding box center [578, 14] width 67 height 9
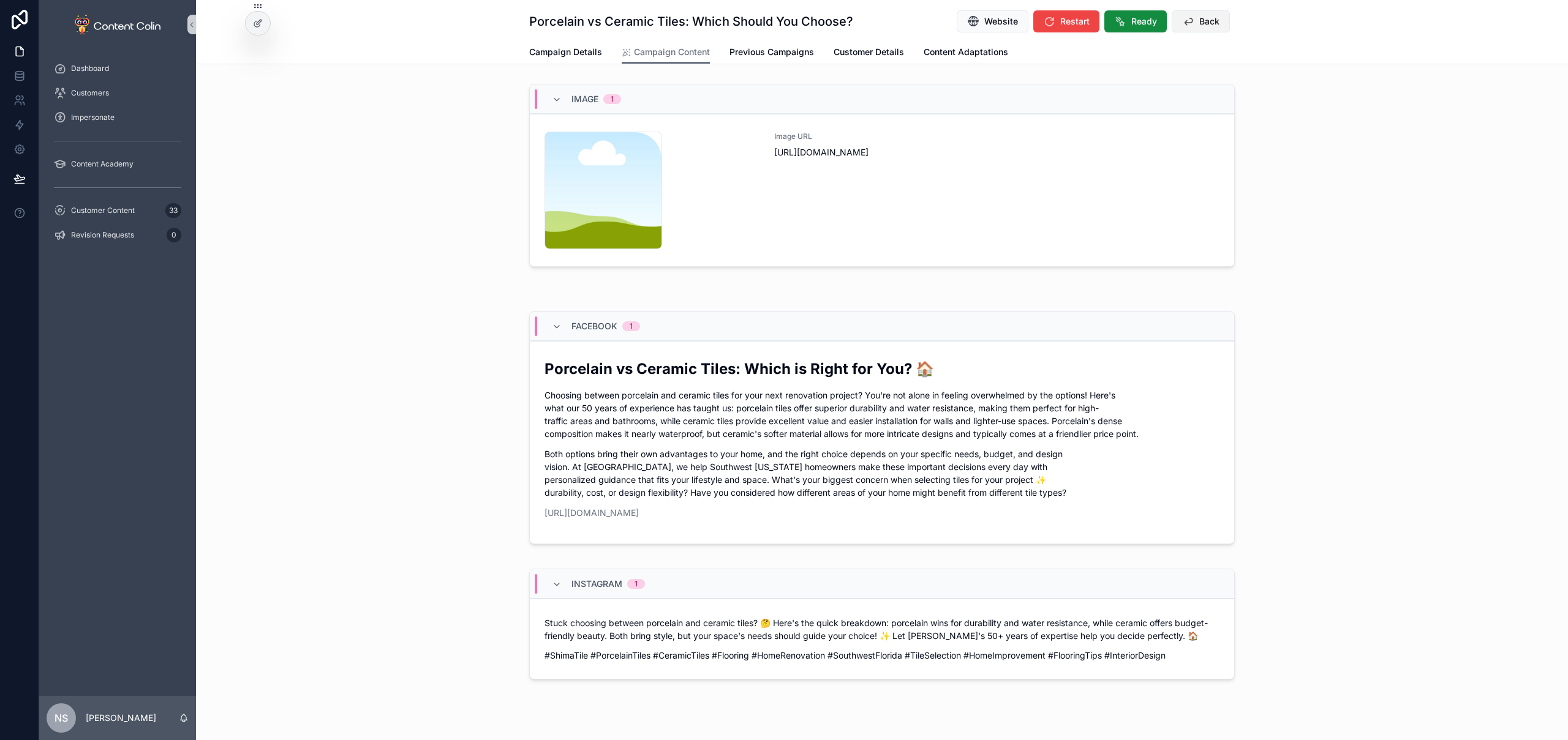
click at [1191, 26] on button "Back" at bounding box center [1201, 22] width 58 height 22
click at [1186, 30] on button "Back" at bounding box center [1201, 22] width 58 height 22
click at [1199, 23] on span "Back" at bounding box center [1209, 21] width 21 height 12
drag, startPoint x: 1331, startPoint y: 58, endPoint x: 1297, endPoint y: 44, distance: 36.8
click at [1331, 57] on div "Campaign Details Campaign Content Previous Campaigns Customer Details Content A…" at bounding box center [881, 52] width 1357 height 23
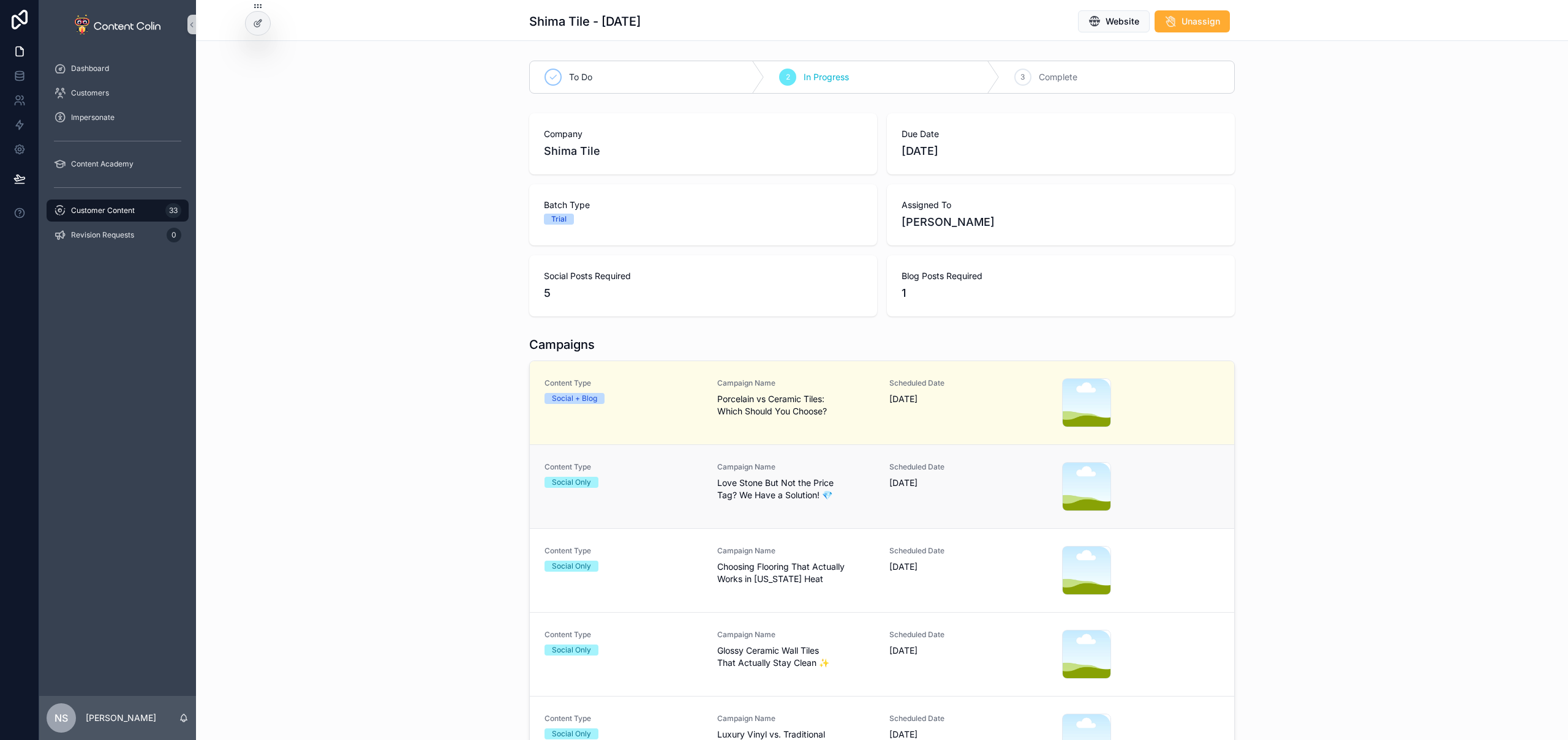
click at [876, 508] on div "Content Type Social Only Campaign Name Love Stone But Not the Price Tag? We Hav…" at bounding box center [881, 487] width 674 height 49
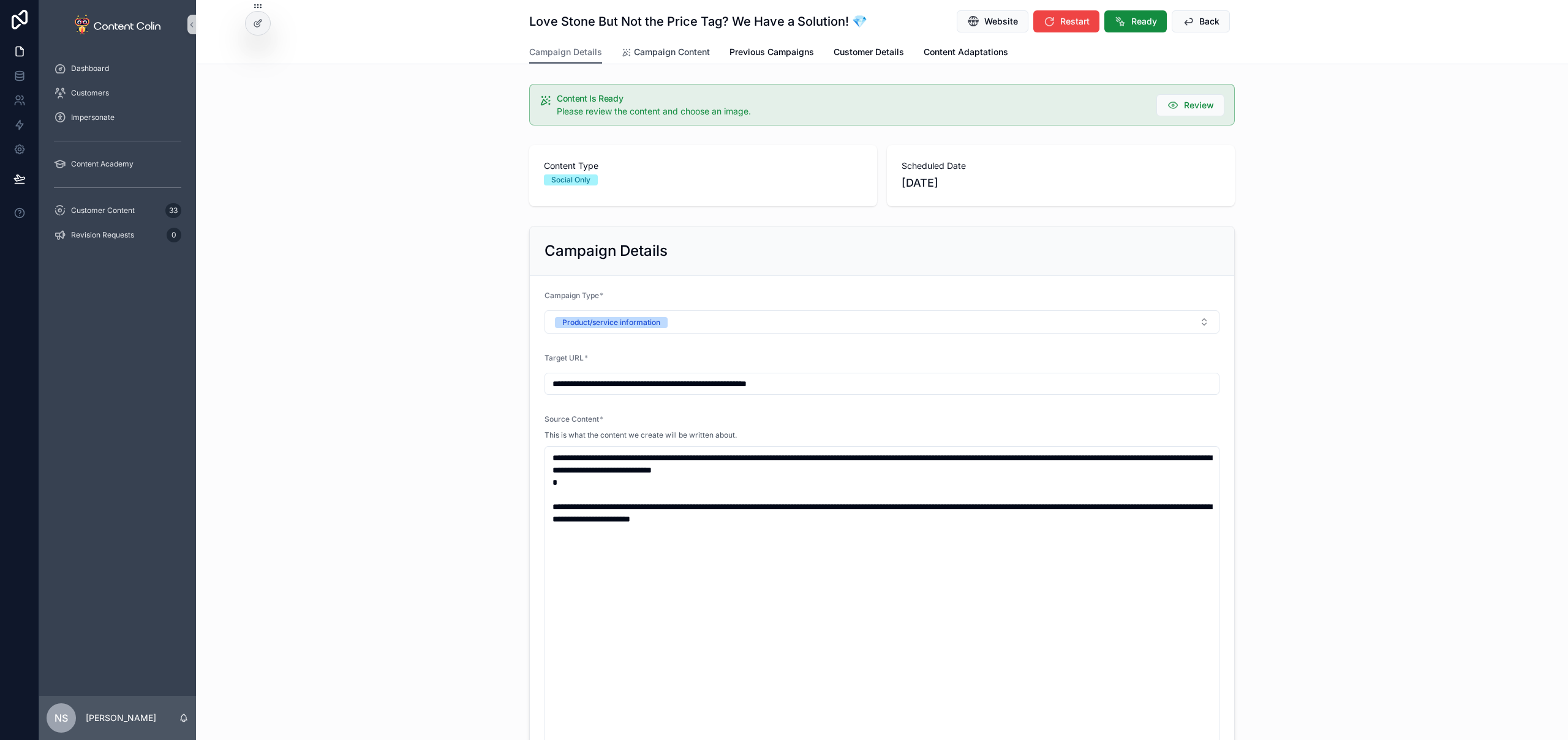
click at [674, 54] on span "Campaign Content" at bounding box center [672, 52] width 76 height 12
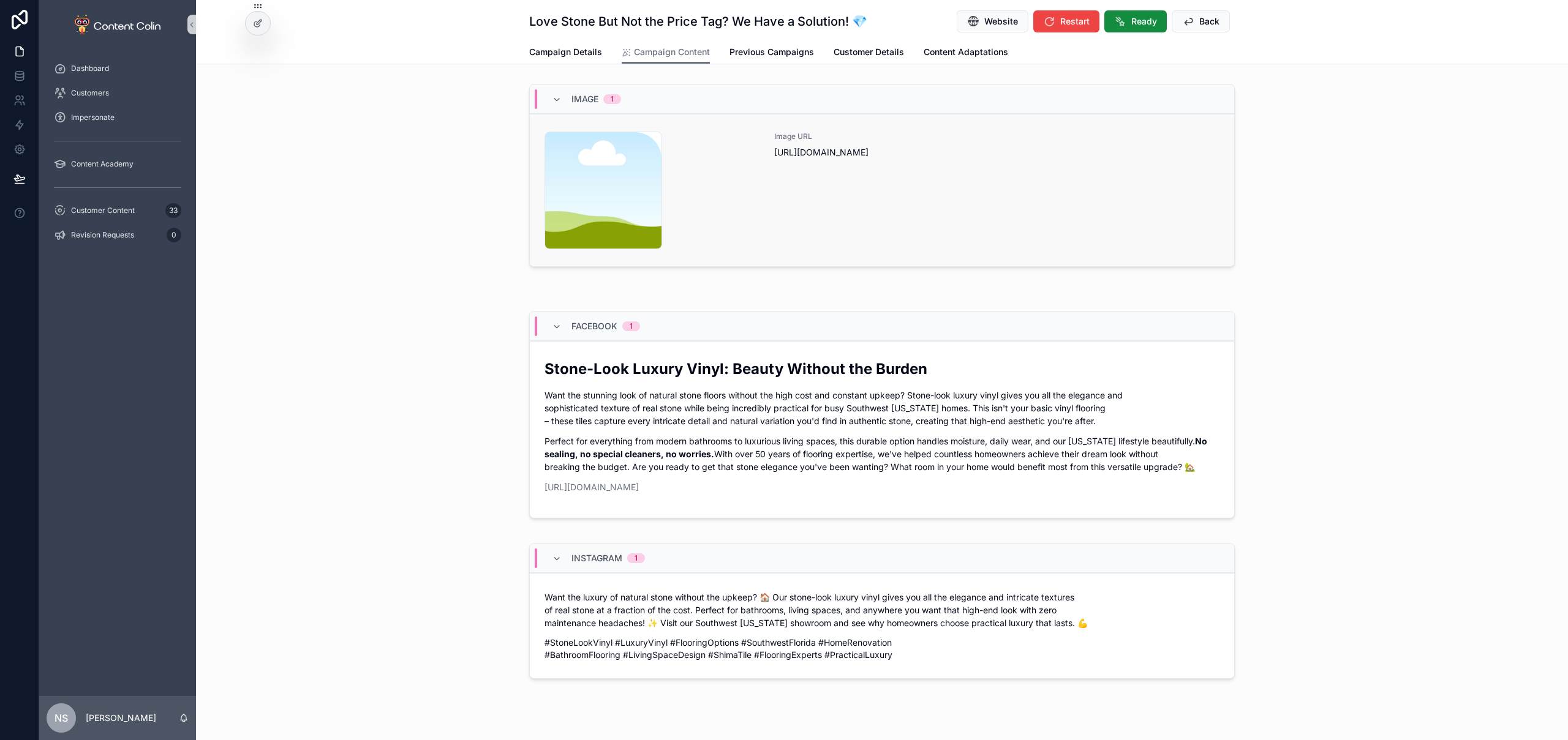
click at [869, 192] on div "Image URL [URL][DOMAIN_NAME]" at bounding box center [996, 191] width 445 height 118
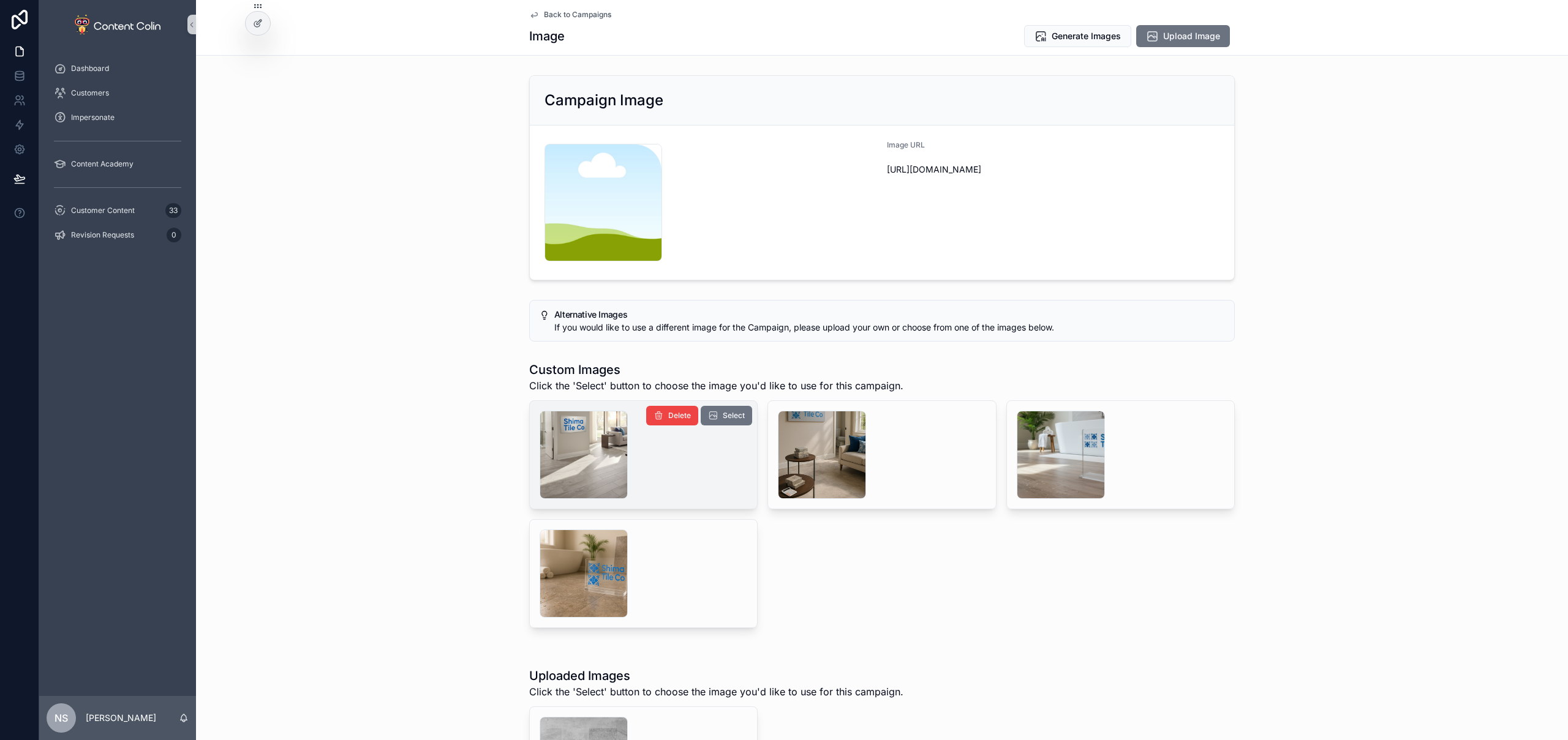
scroll to position [132, 0]
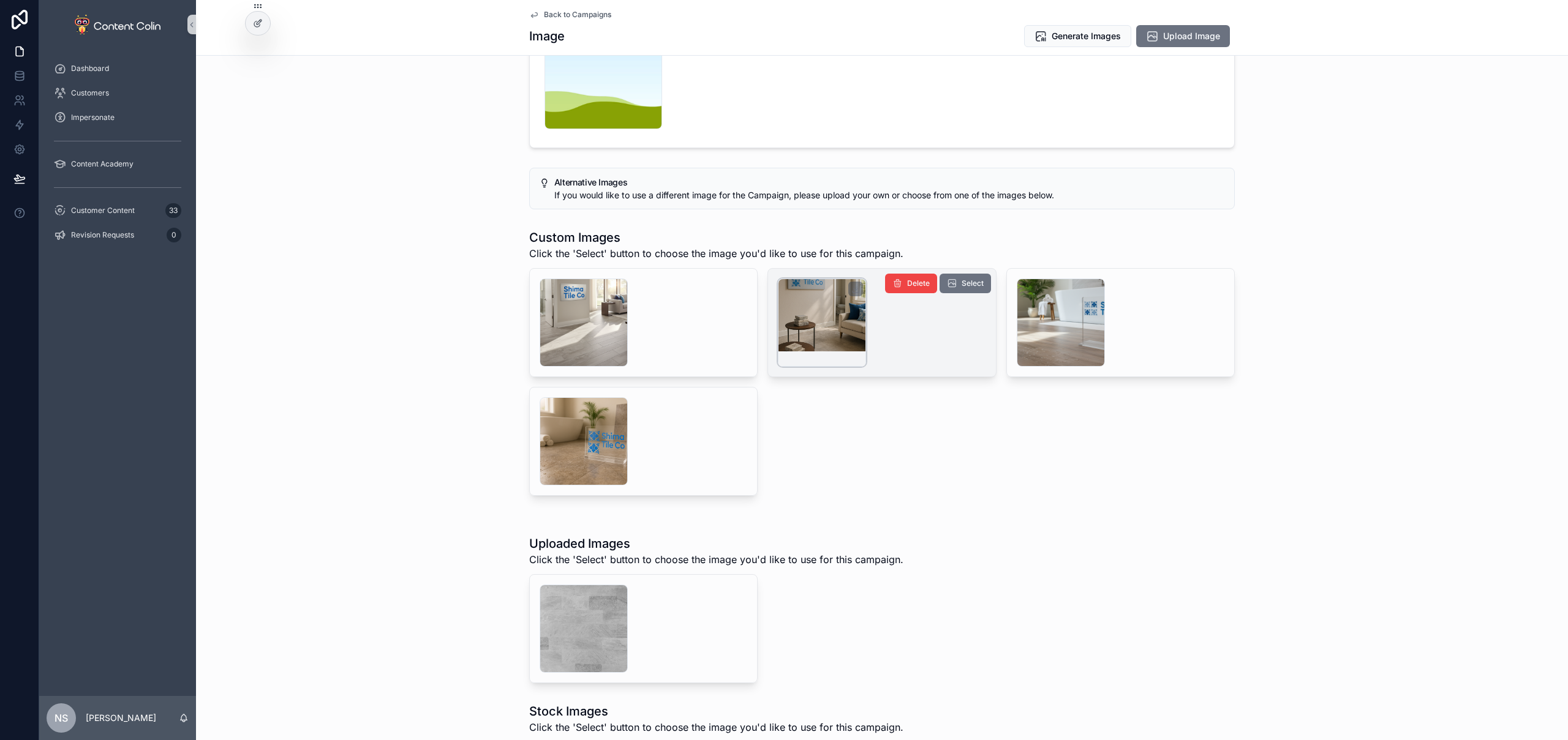
click at [838, 310] on div "scrollable content" at bounding box center [821, 322] width 88 height 88
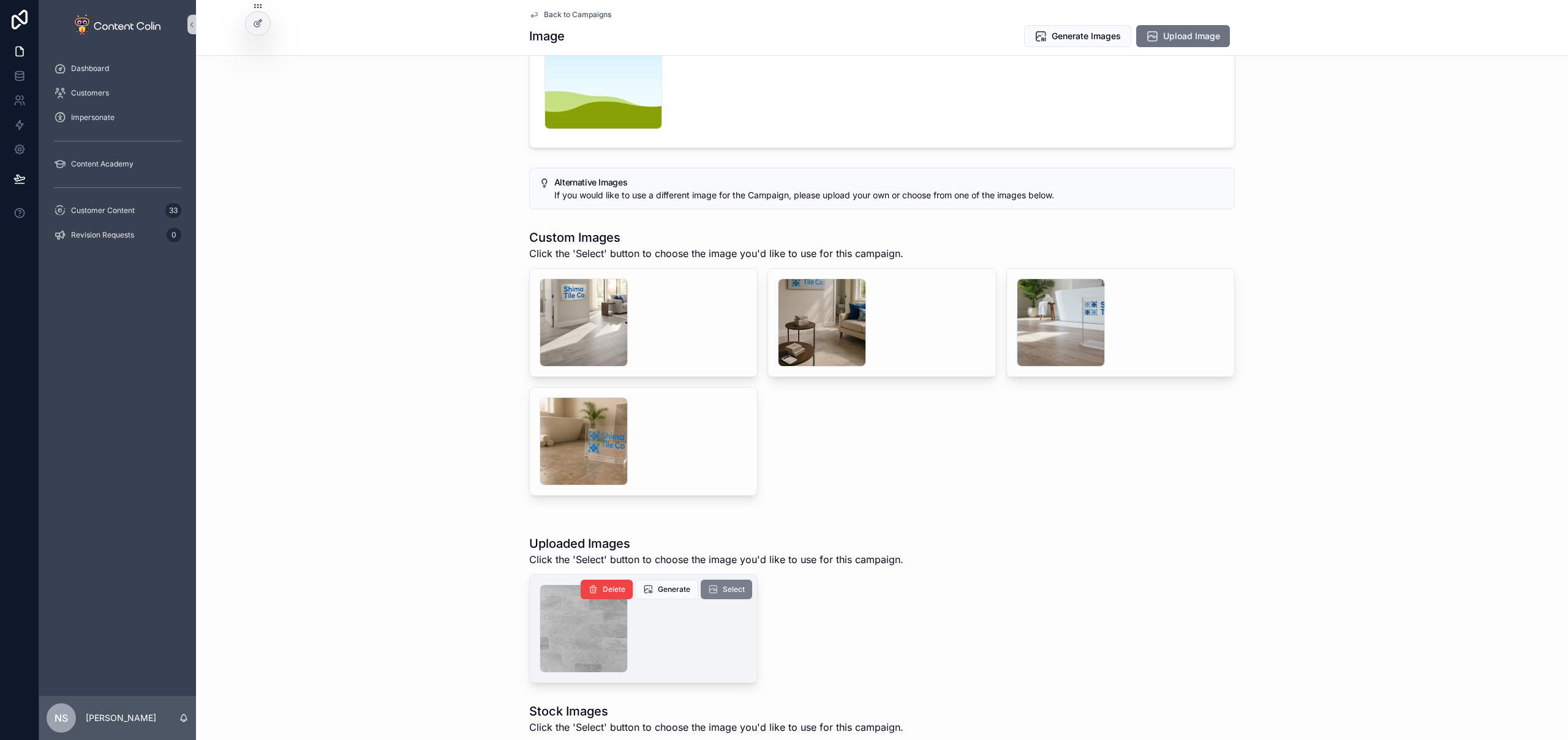
click at [724, 590] on span "Select" at bounding box center [733, 589] width 22 height 9
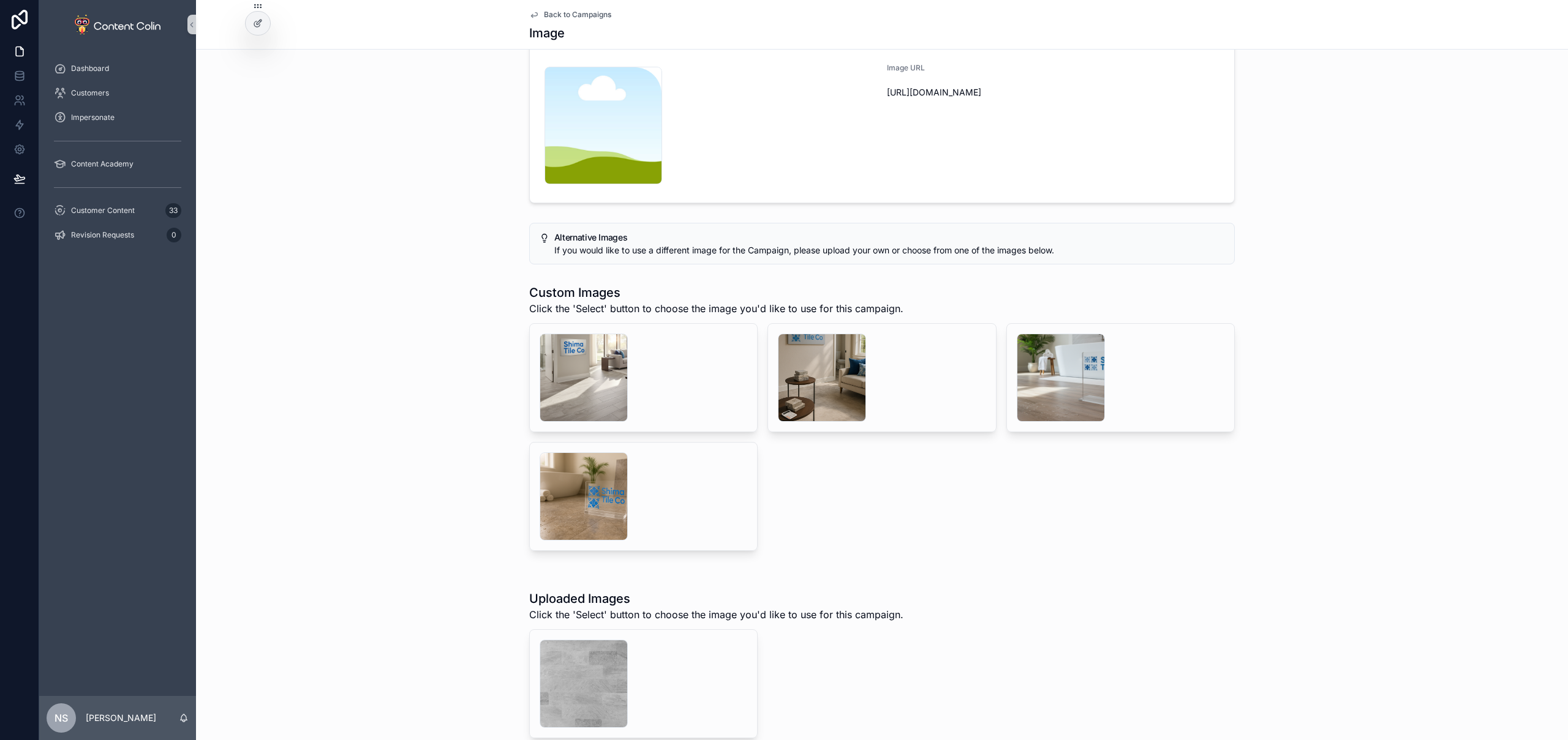
scroll to position [187, 0]
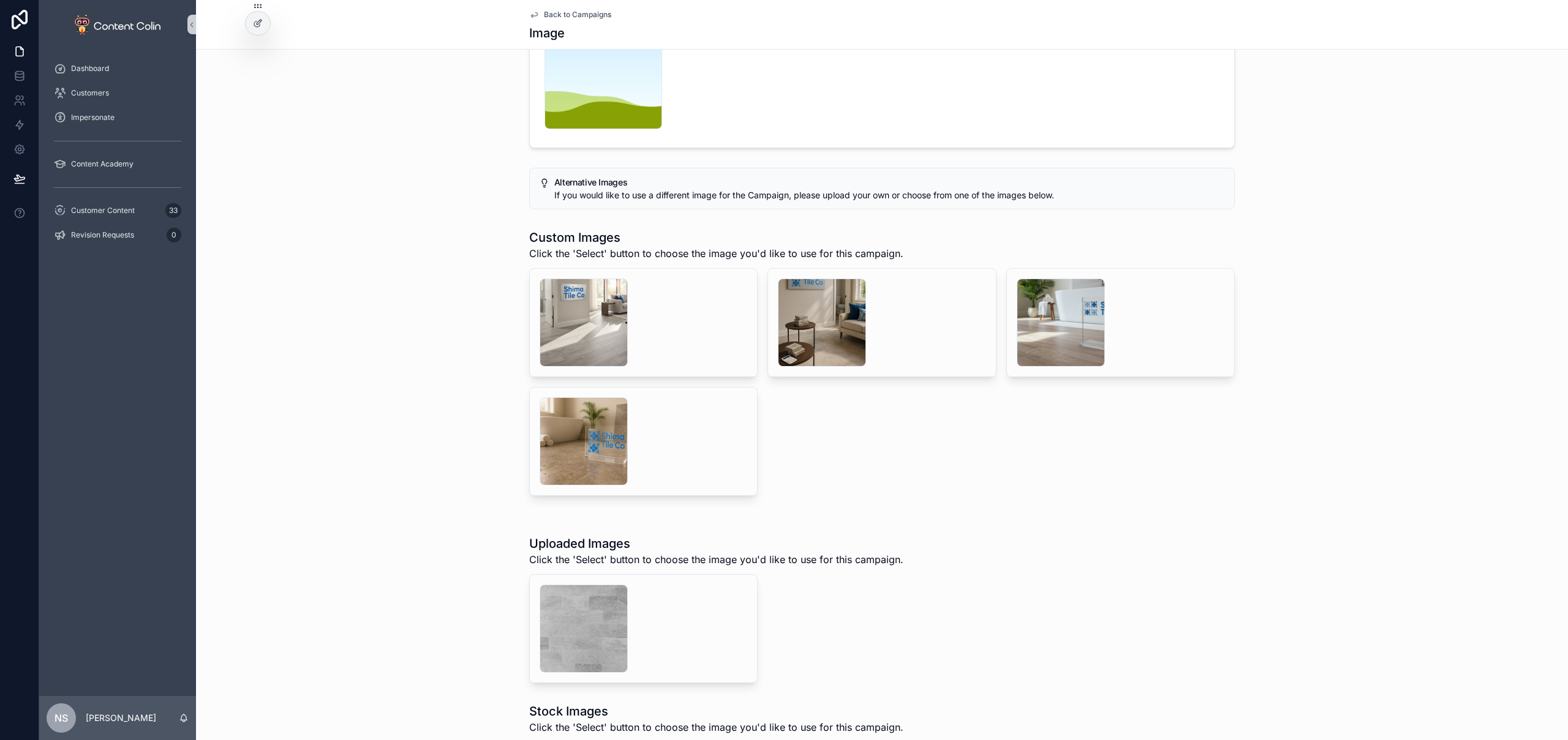
click at [576, 15] on span "Back to Campaigns" at bounding box center [578, 14] width 67 height 9
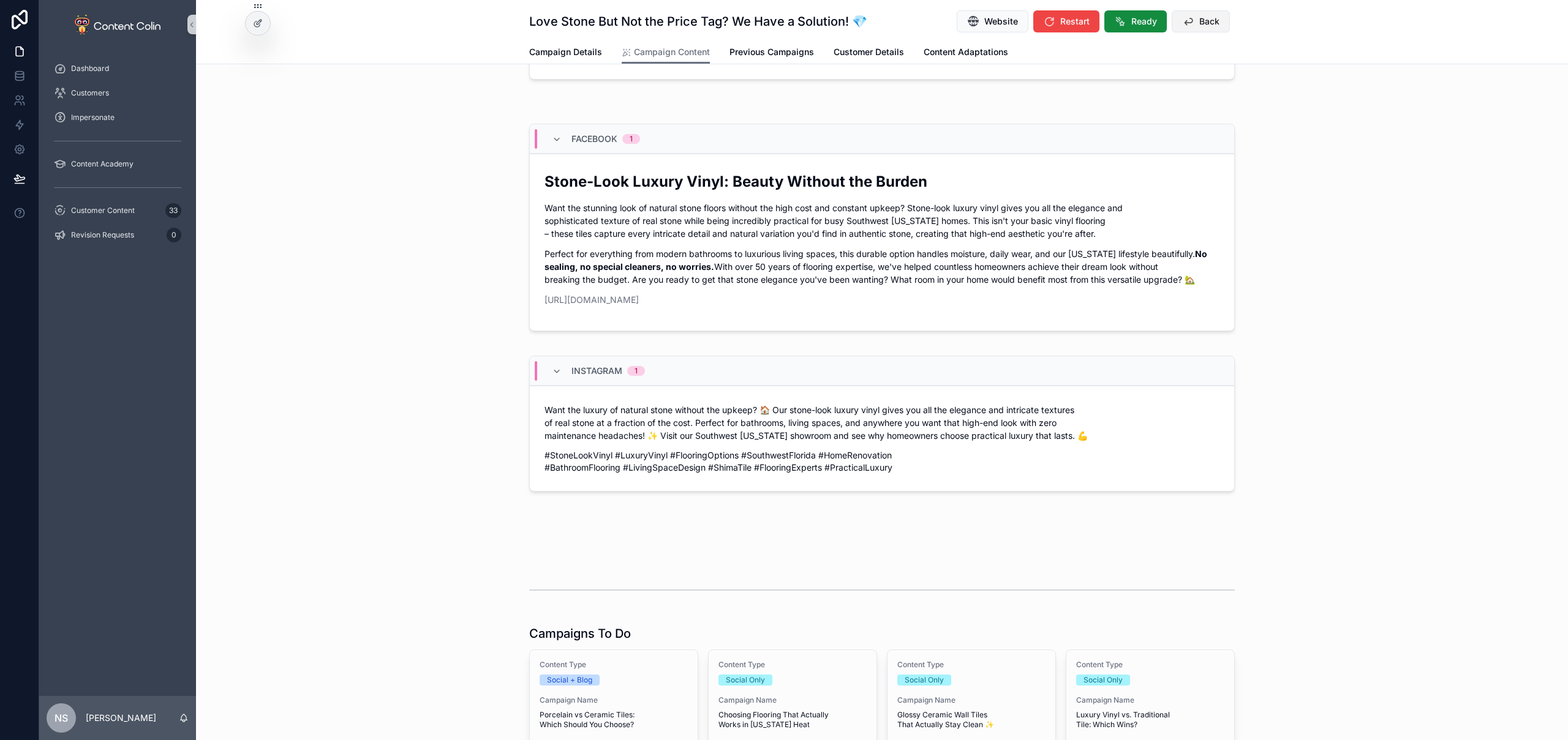
click at [1208, 15] on span "Back" at bounding box center [1209, 21] width 21 height 12
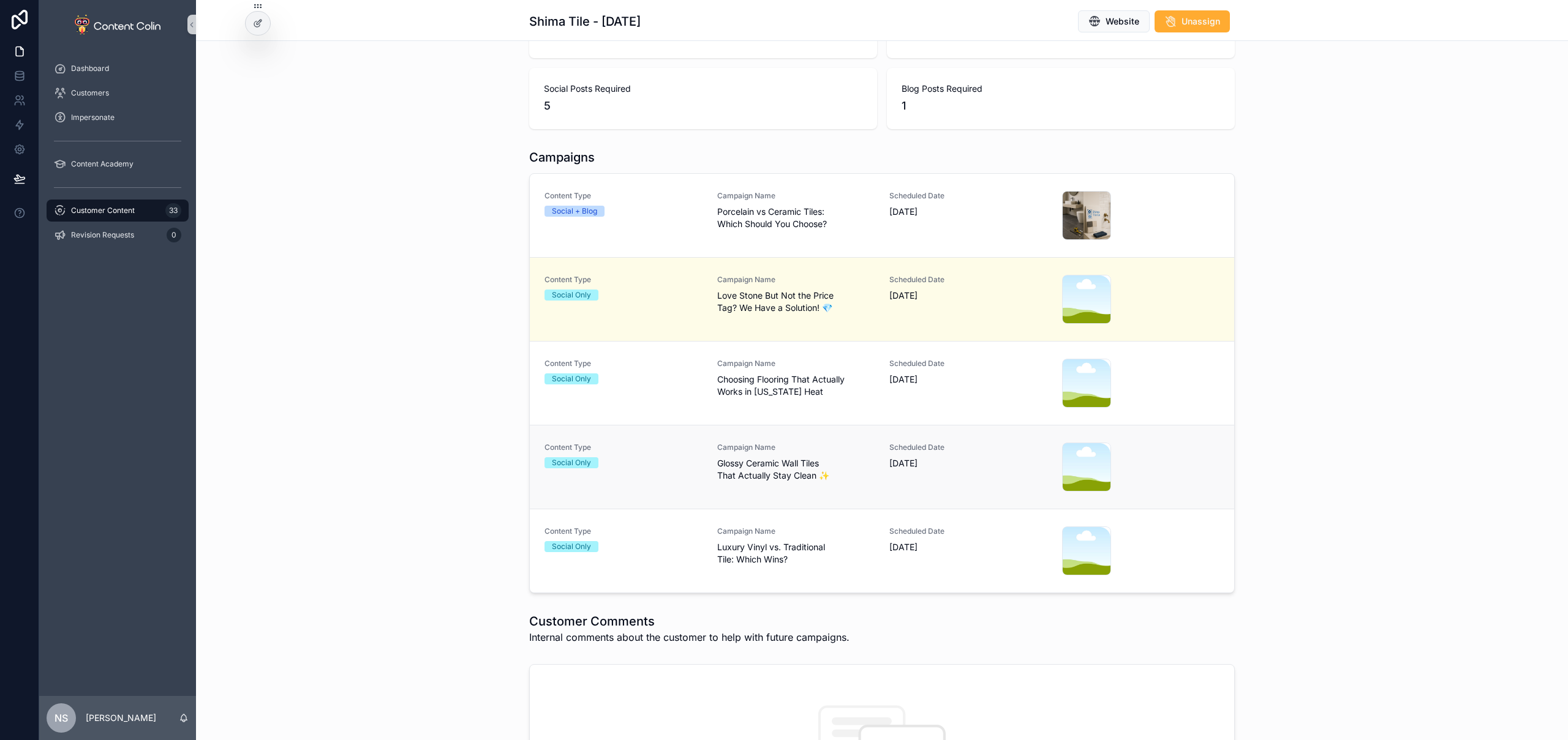
click at [831, 466] on span "Glossy Ceramic Wall Tiles That Actually Stay Clean ✨" at bounding box center [796, 469] width 158 height 24
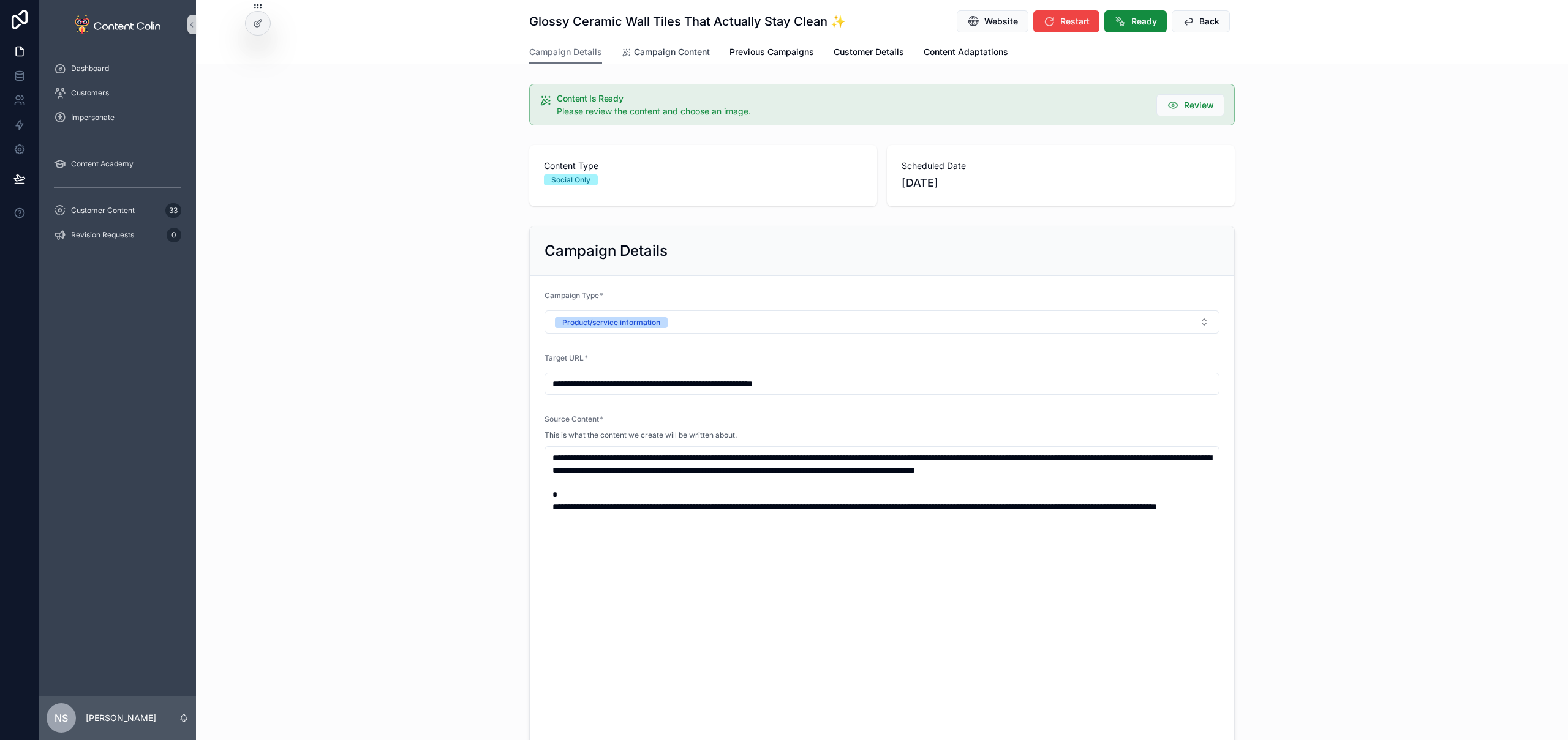
click at [675, 54] on span "Campaign Content" at bounding box center [672, 52] width 76 height 12
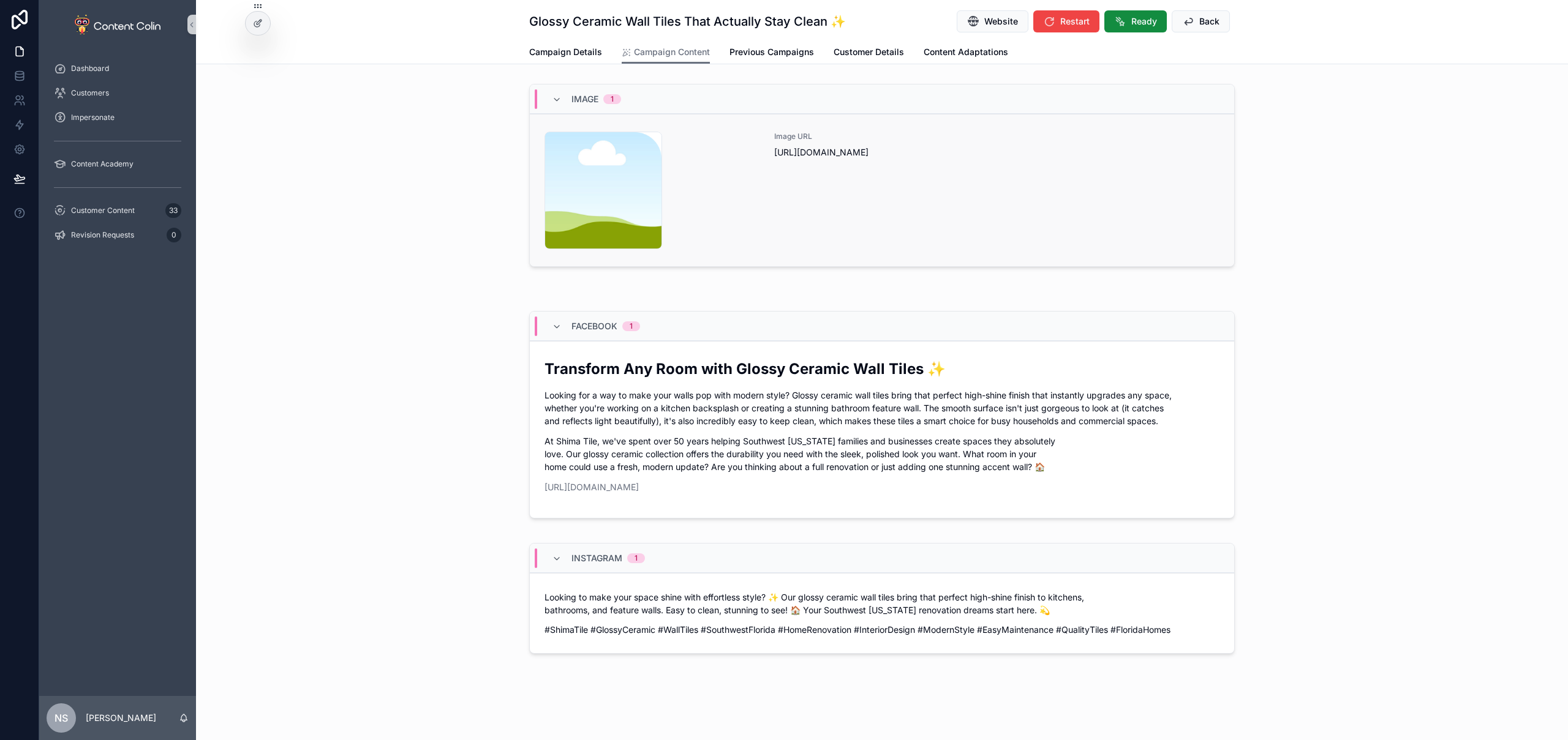
click at [970, 213] on div "Image URL [URL][DOMAIN_NAME]" at bounding box center [996, 191] width 445 height 118
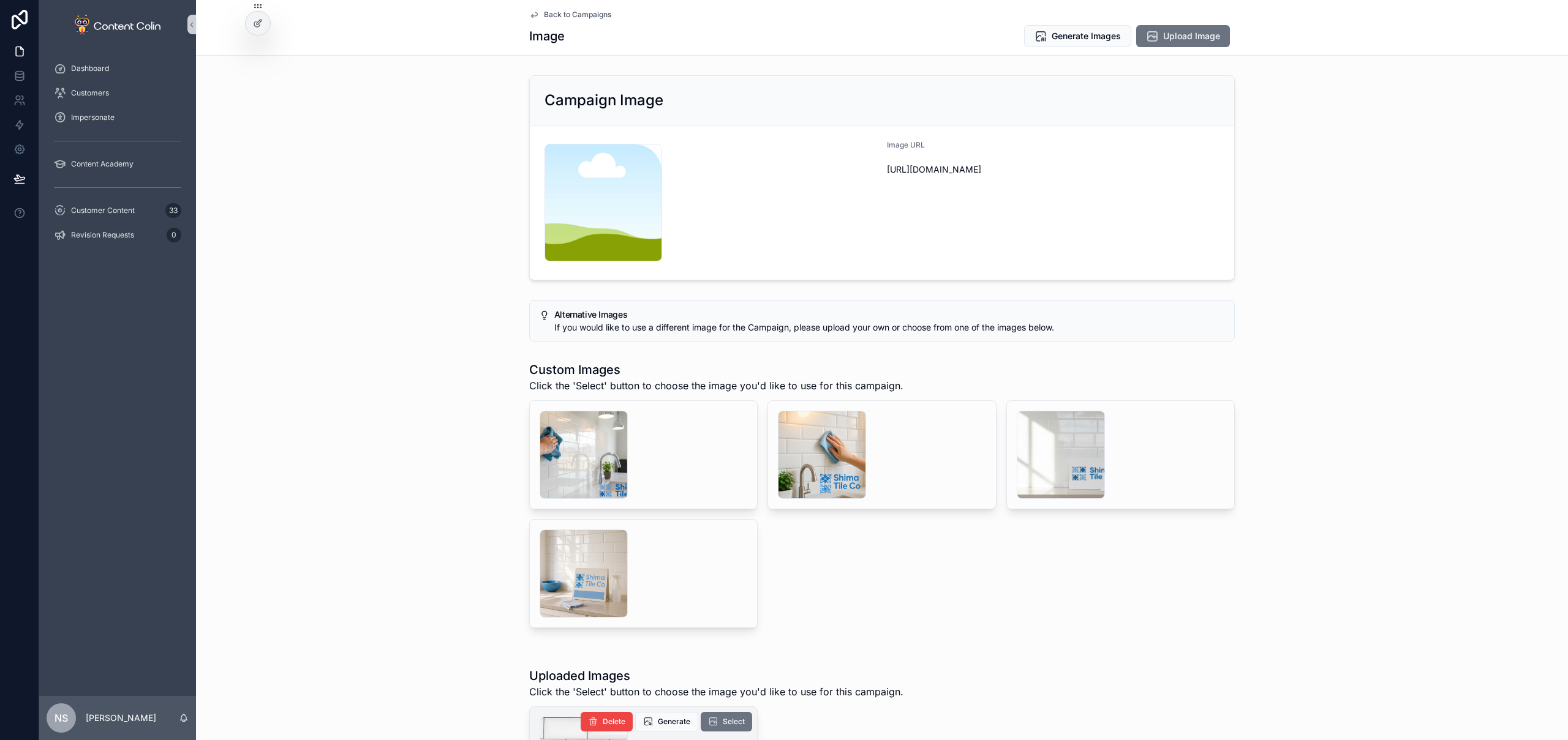
scroll to position [149, 0]
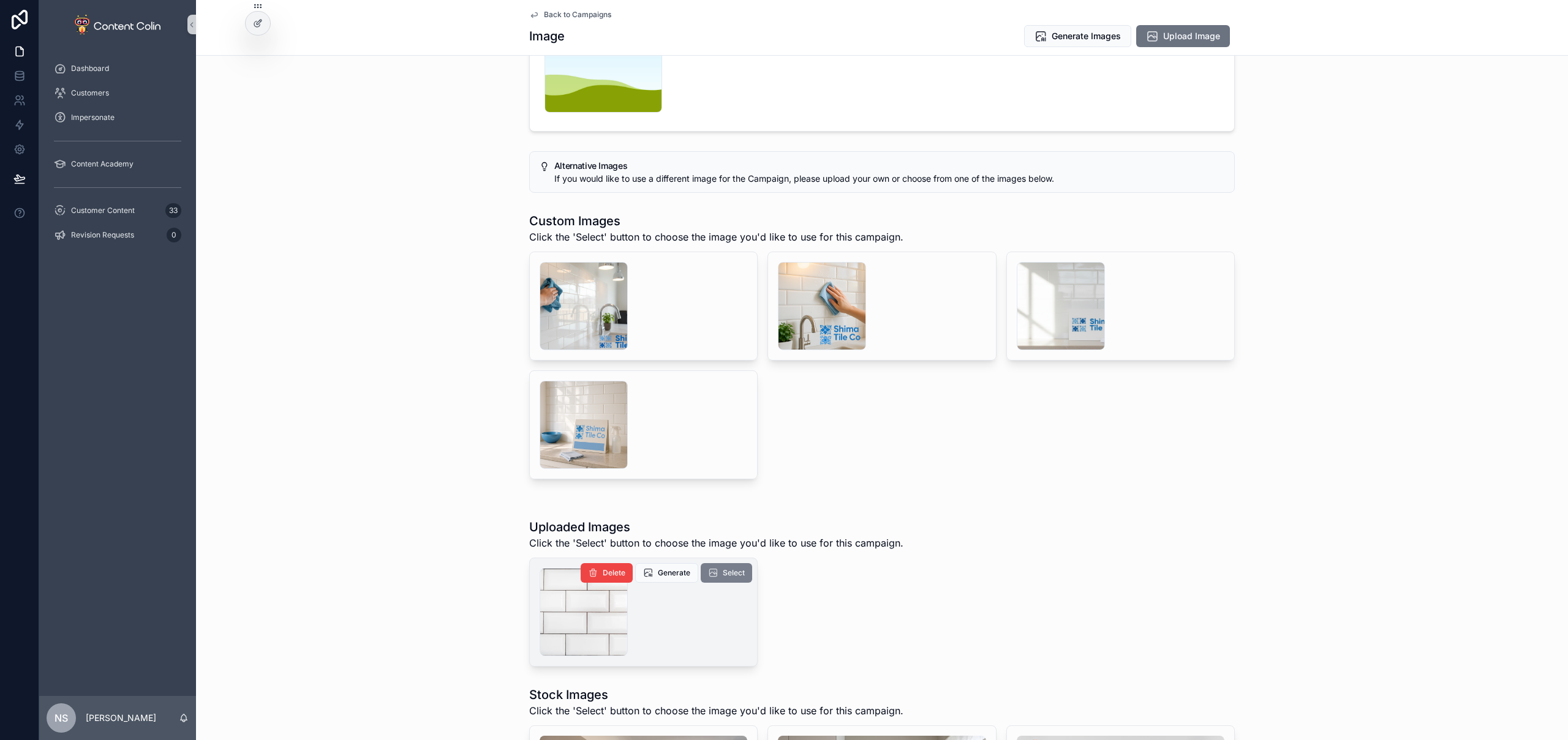
click at [730, 573] on span "Select" at bounding box center [733, 573] width 22 height 9
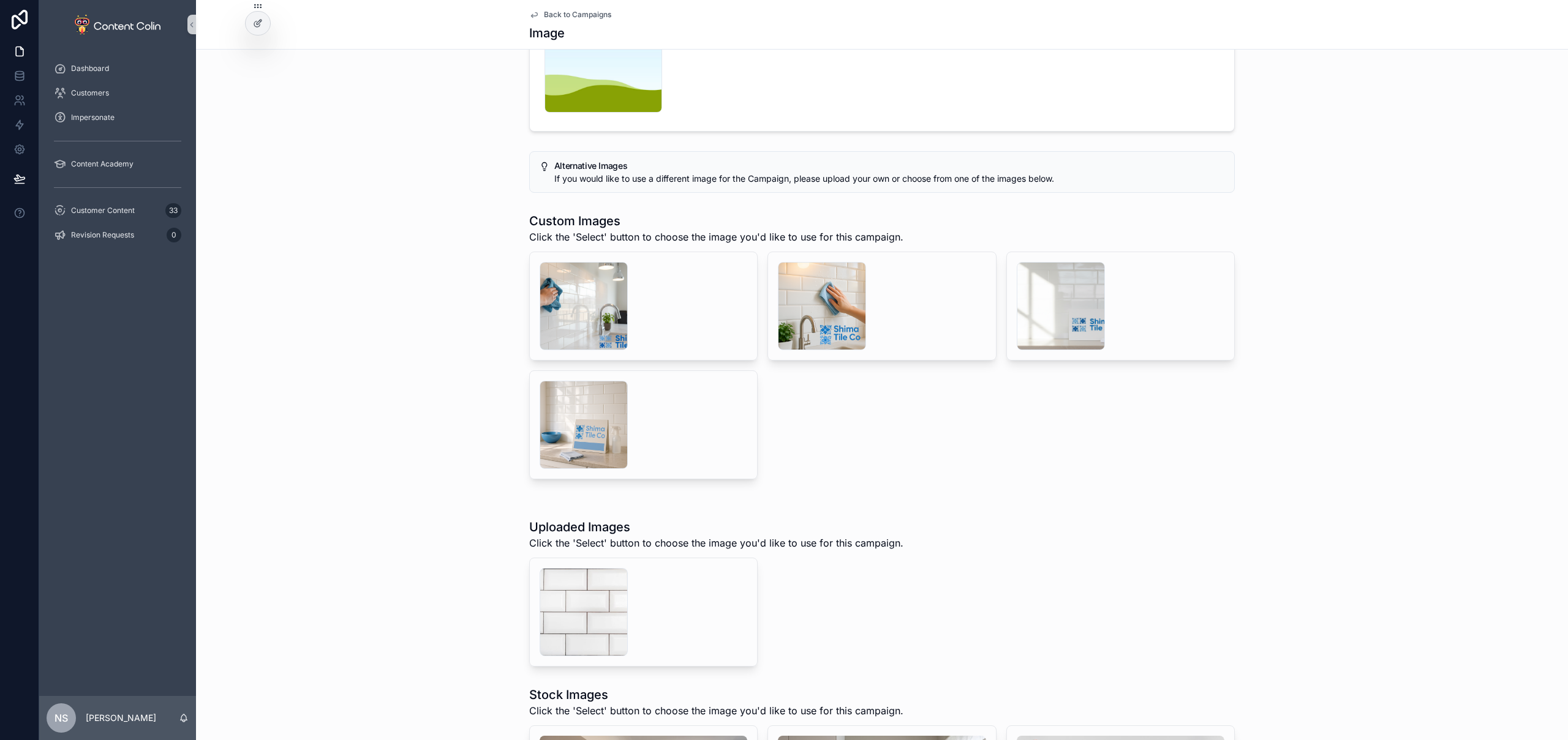
scroll to position [0, 0]
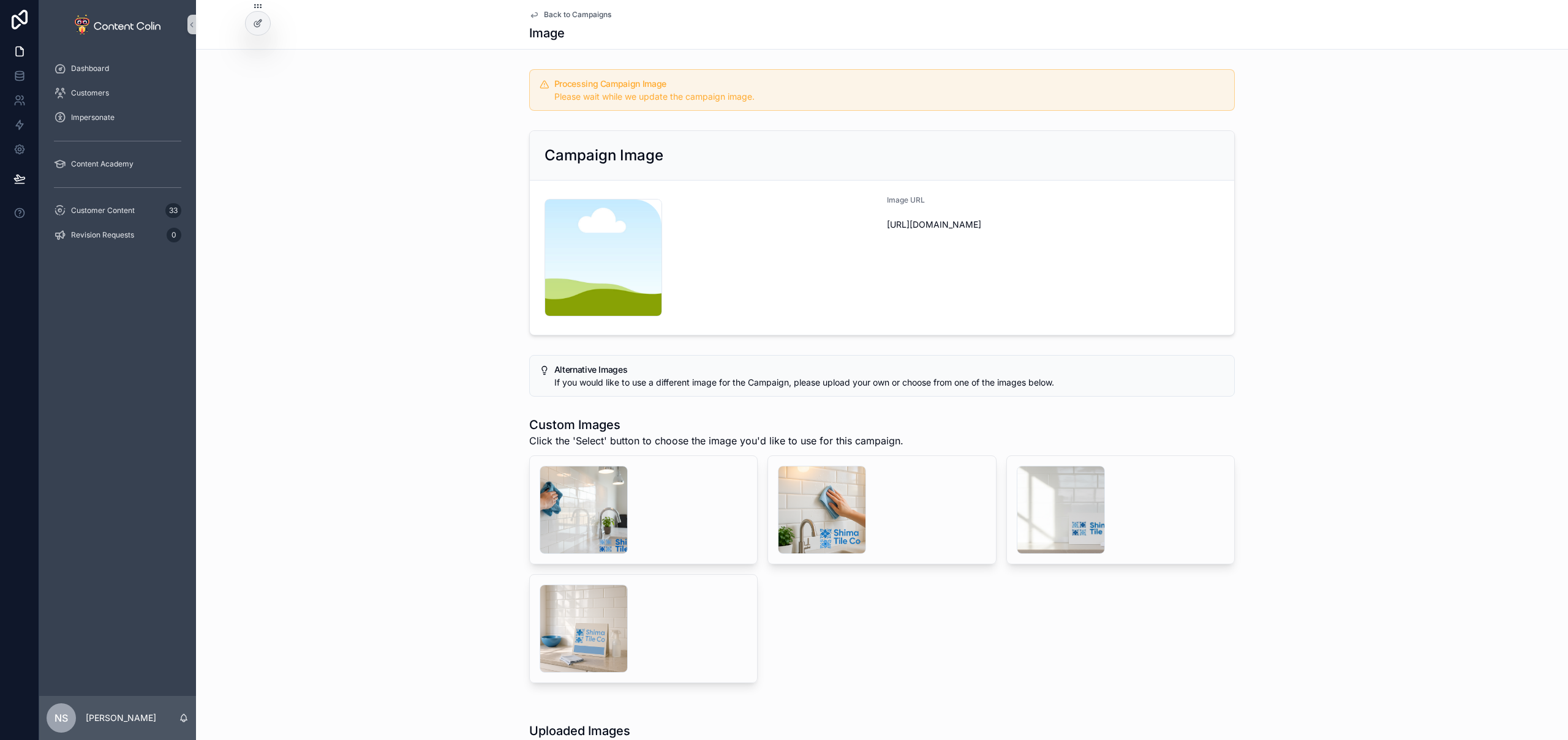
click at [590, 19] on span "Back to Campaigns" at bounding box center [578, 14] width 67 height 9
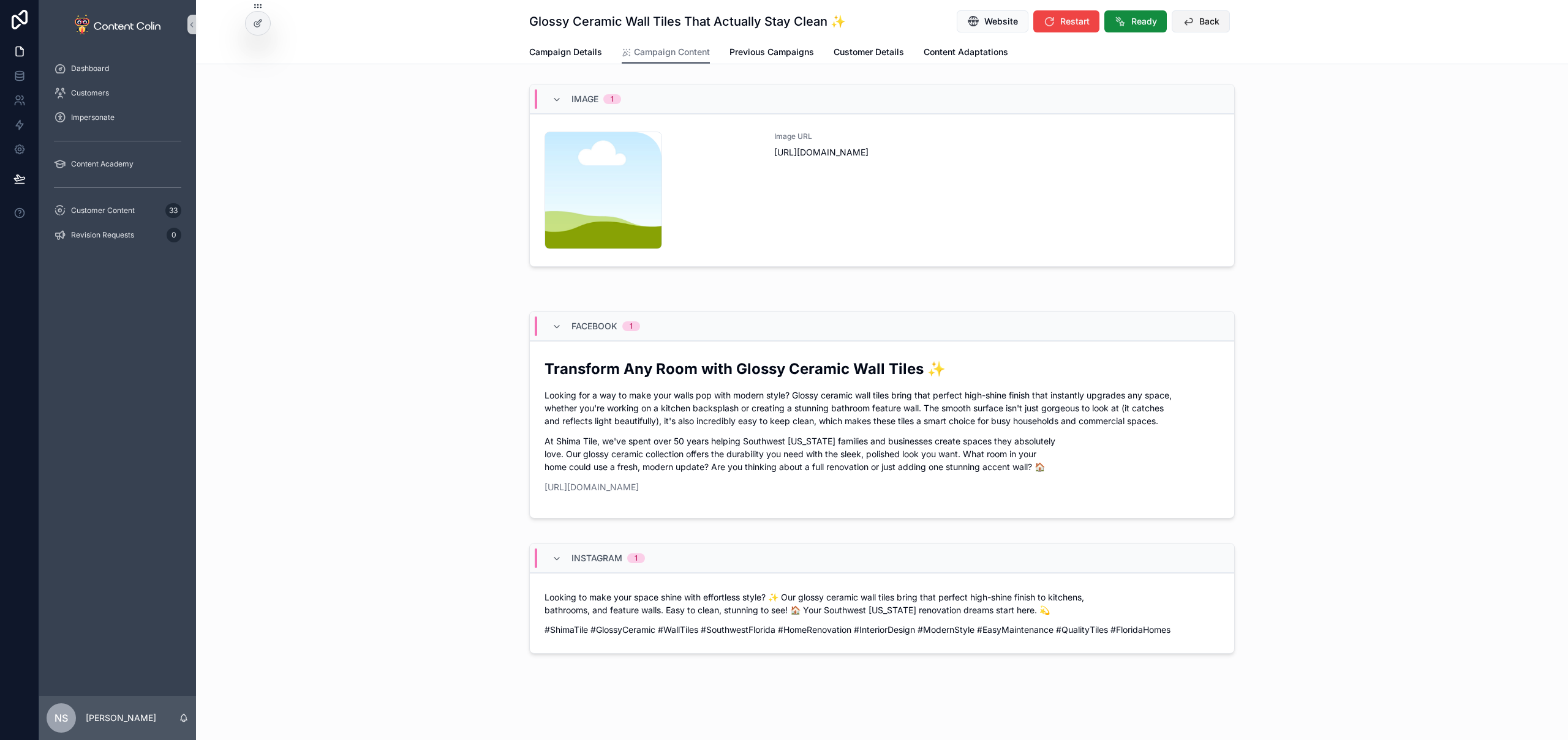
click at [1191, 23] on button "Back" at bounding box center [1201, 22] width 58 height 22
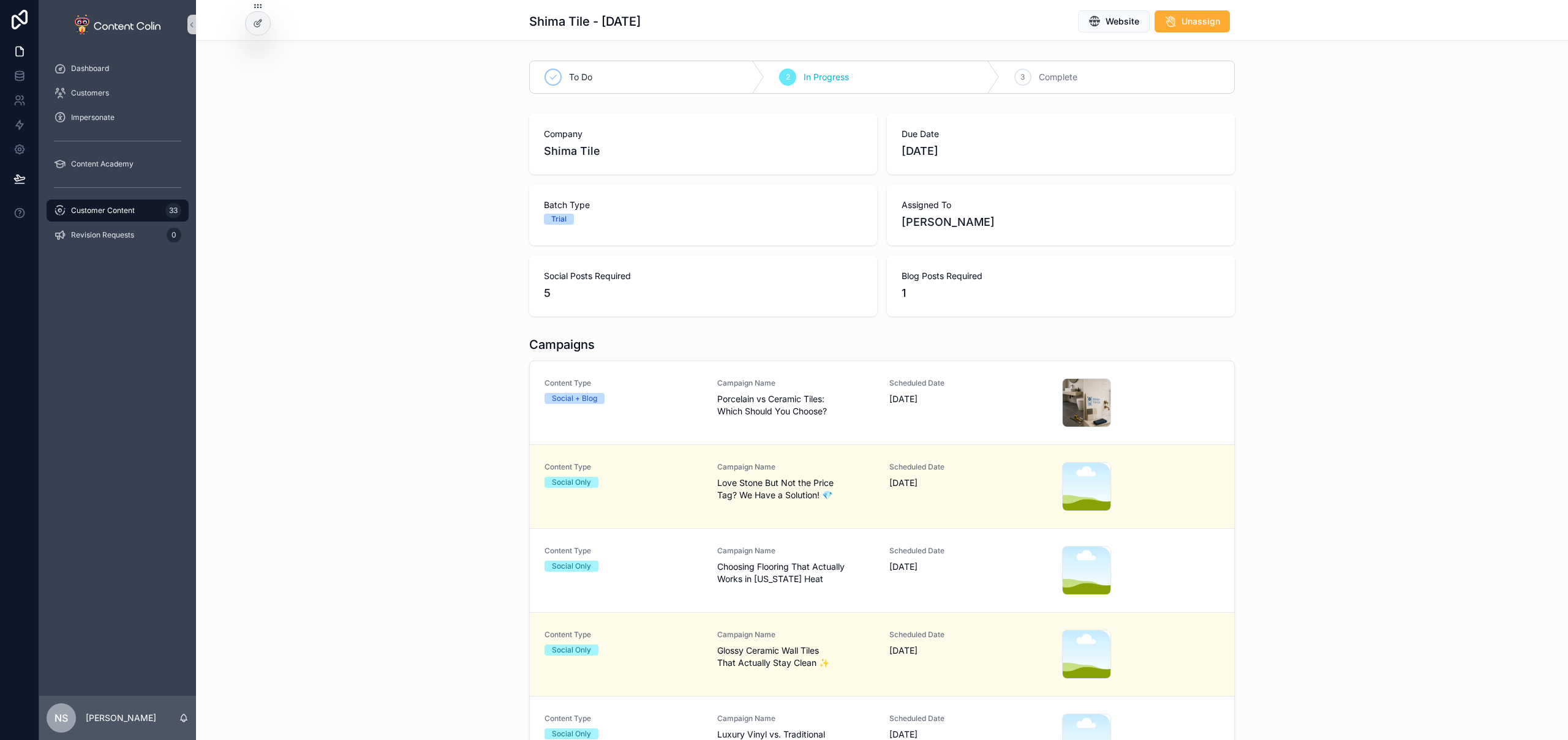
click at [809, 563] on span "Choosing Flooring That Actually Works in [US_STATE] Heat" at bounding box center [796, 573] width 158 height 24
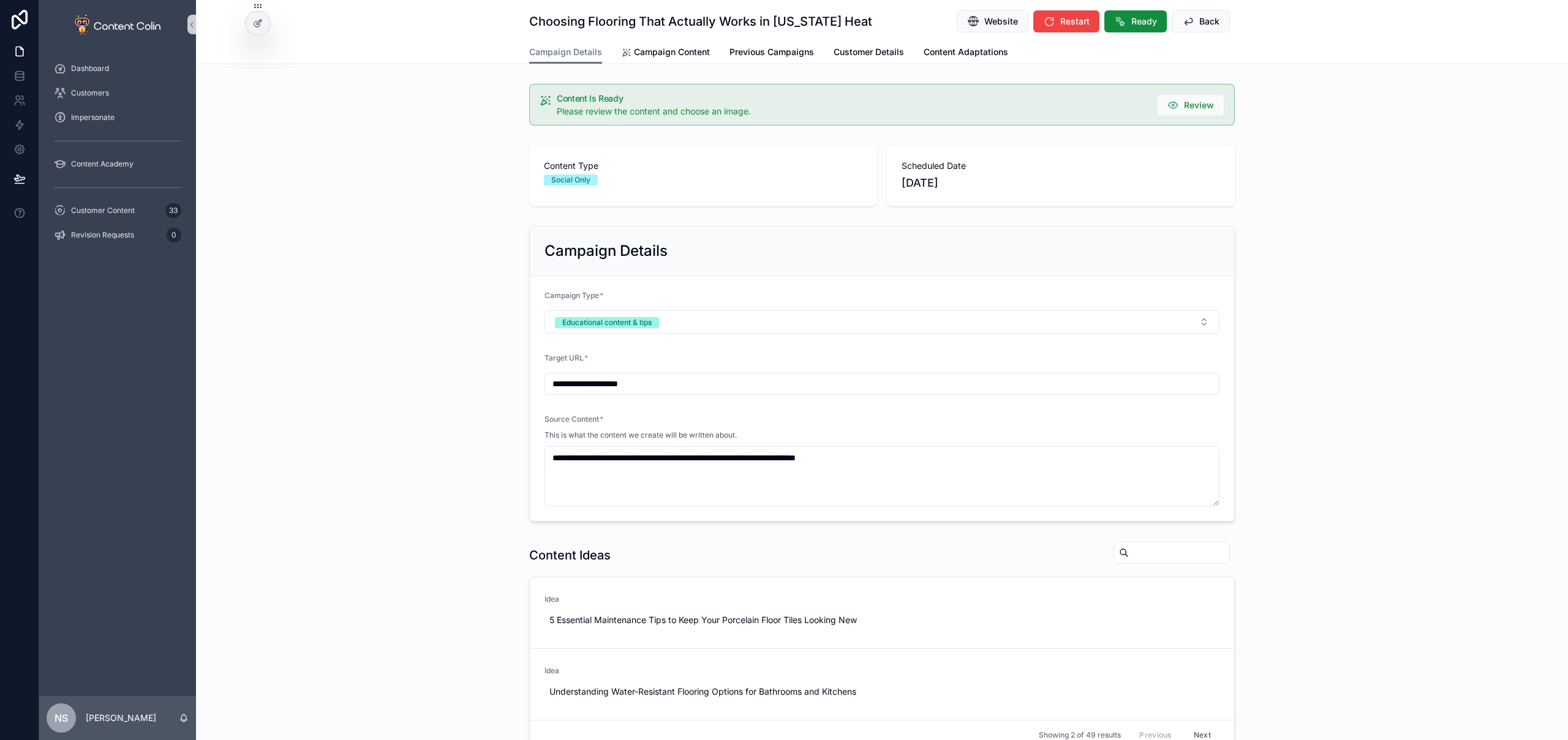
click at [643, 65] on div "**********" at bounding box center [881, 585] width 1371 height 1170
click at [670, 49] on span "Campaign Content" at bounding box center [672, 52] width 76 height 12
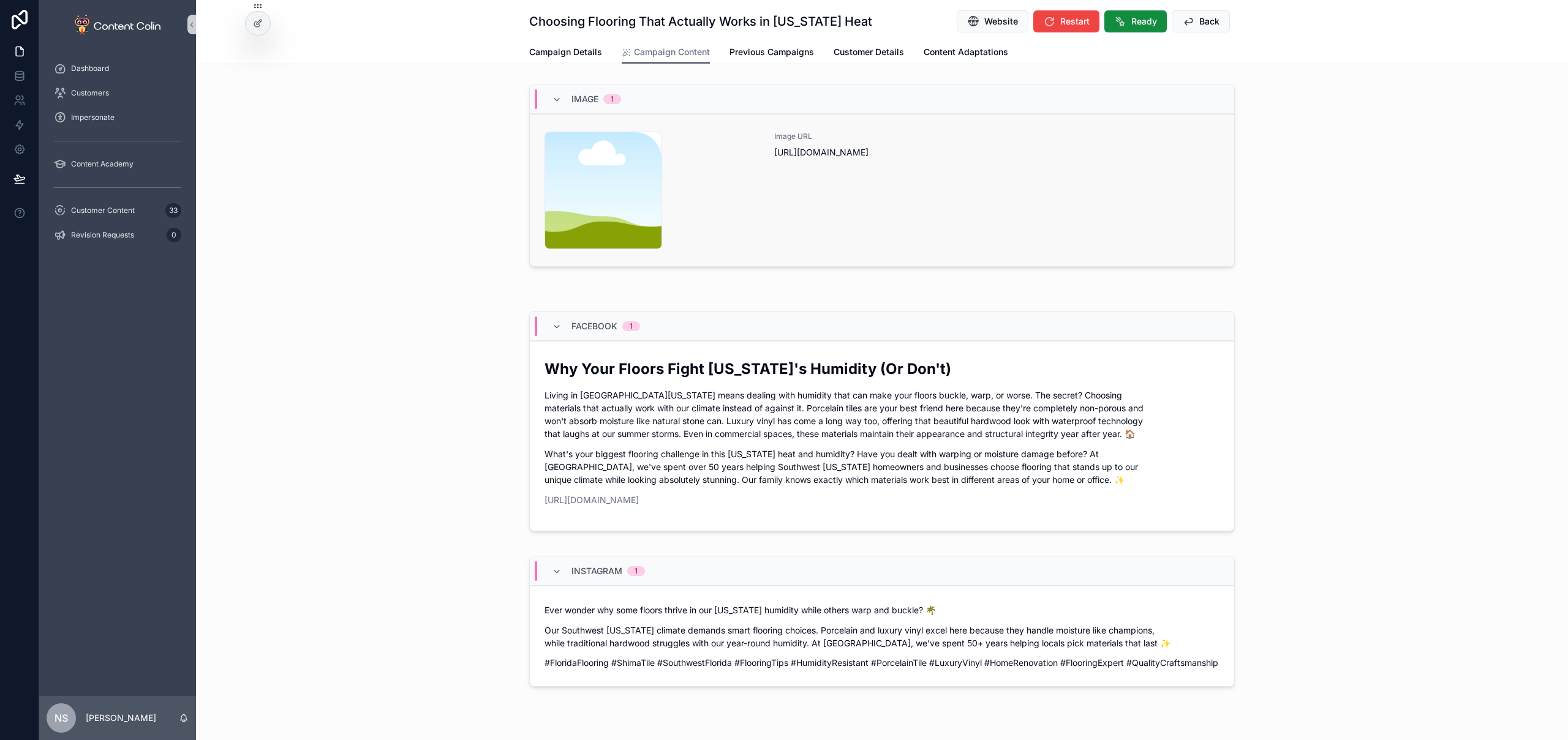
click at [950, 226] on div "Image URL [URL][DOMAIN_NAME]" at bounding box center [996, 191] width 445 height 118
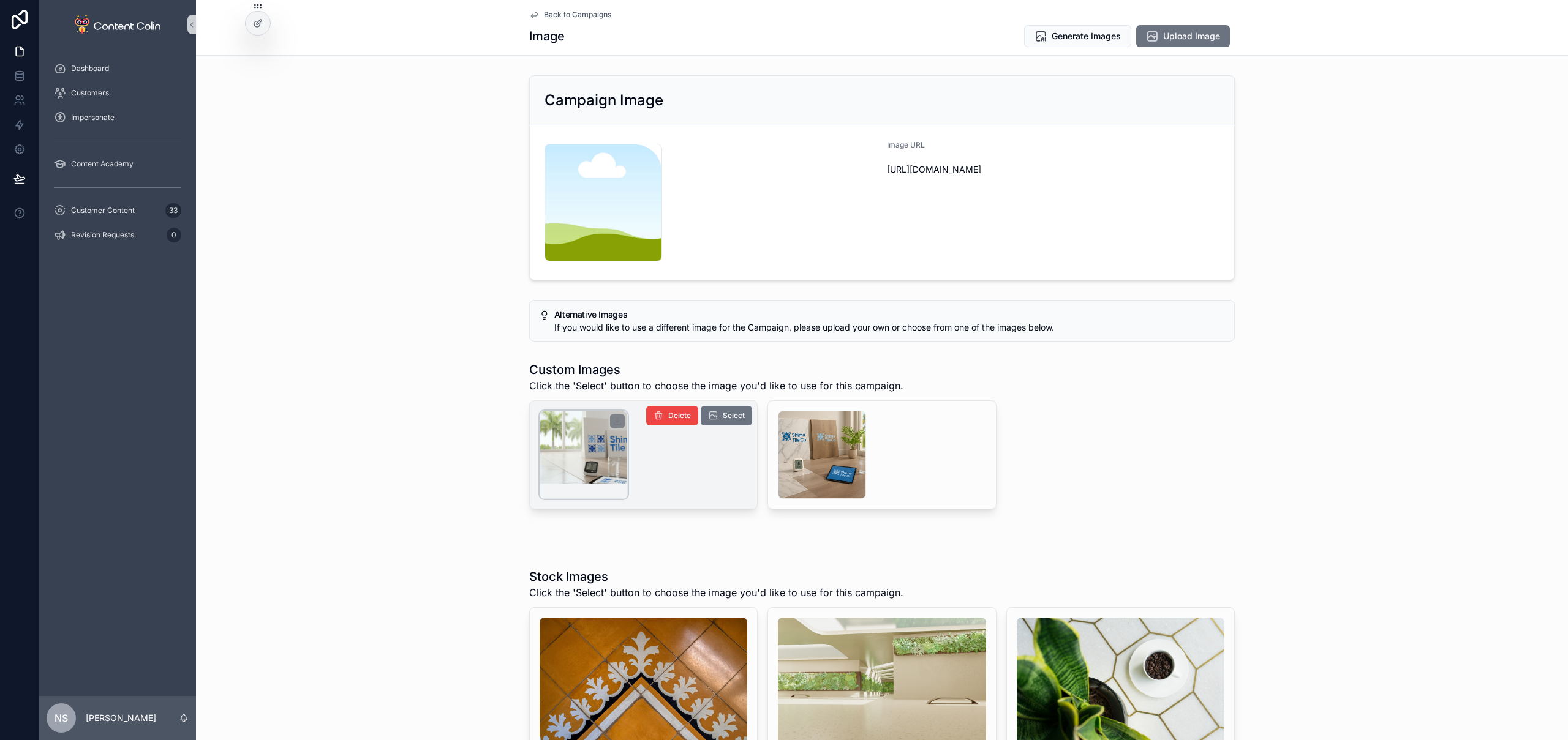
click at [585, 447] on div "scrollable content" at bounding box center [584, 455] width 88 height 88
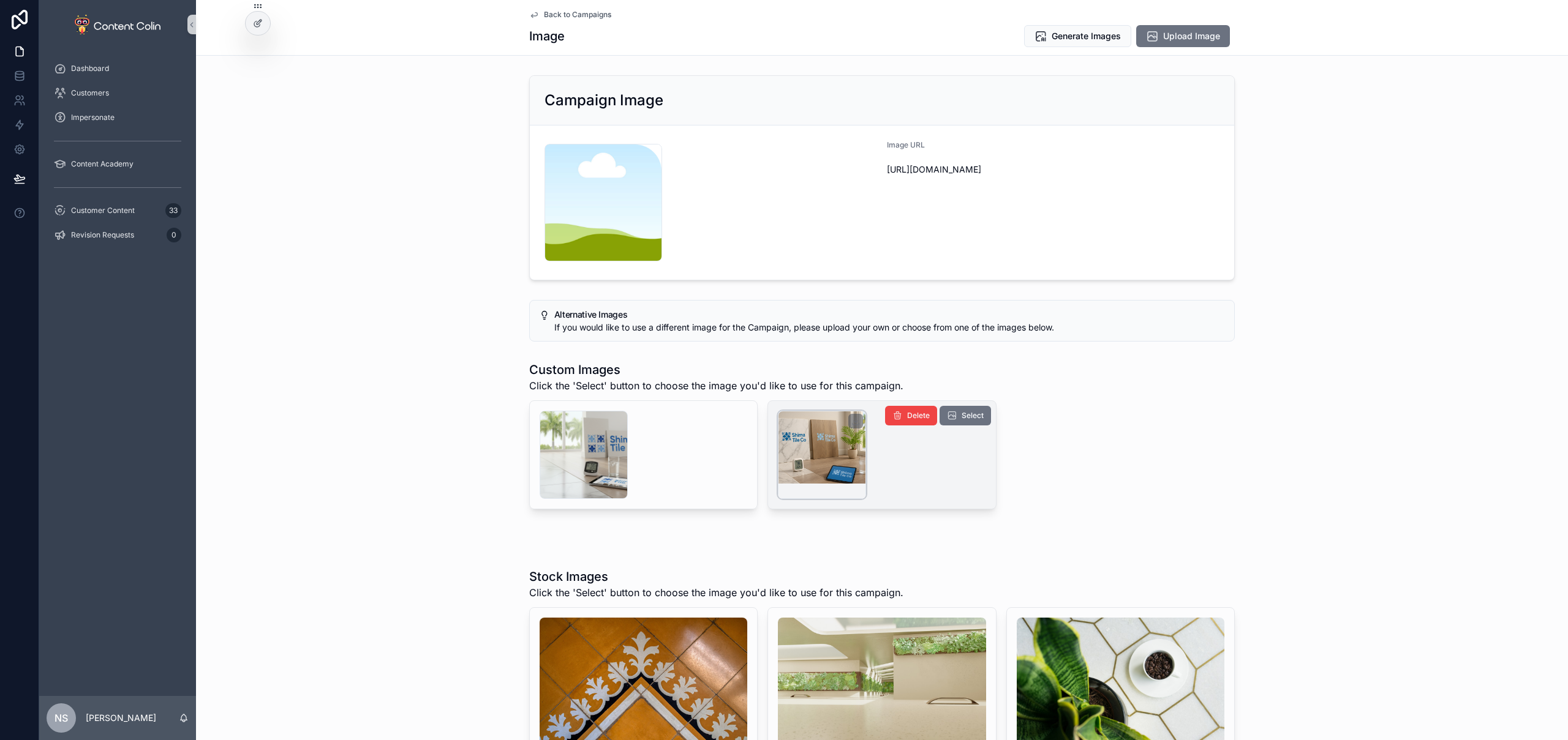
click at [818, 443] on div "scrollable content" at bounding box center [821, 455] width 88 height 88
click at [976, 417] on span "Select" at bounding box center [972, 416] width 22 height 9
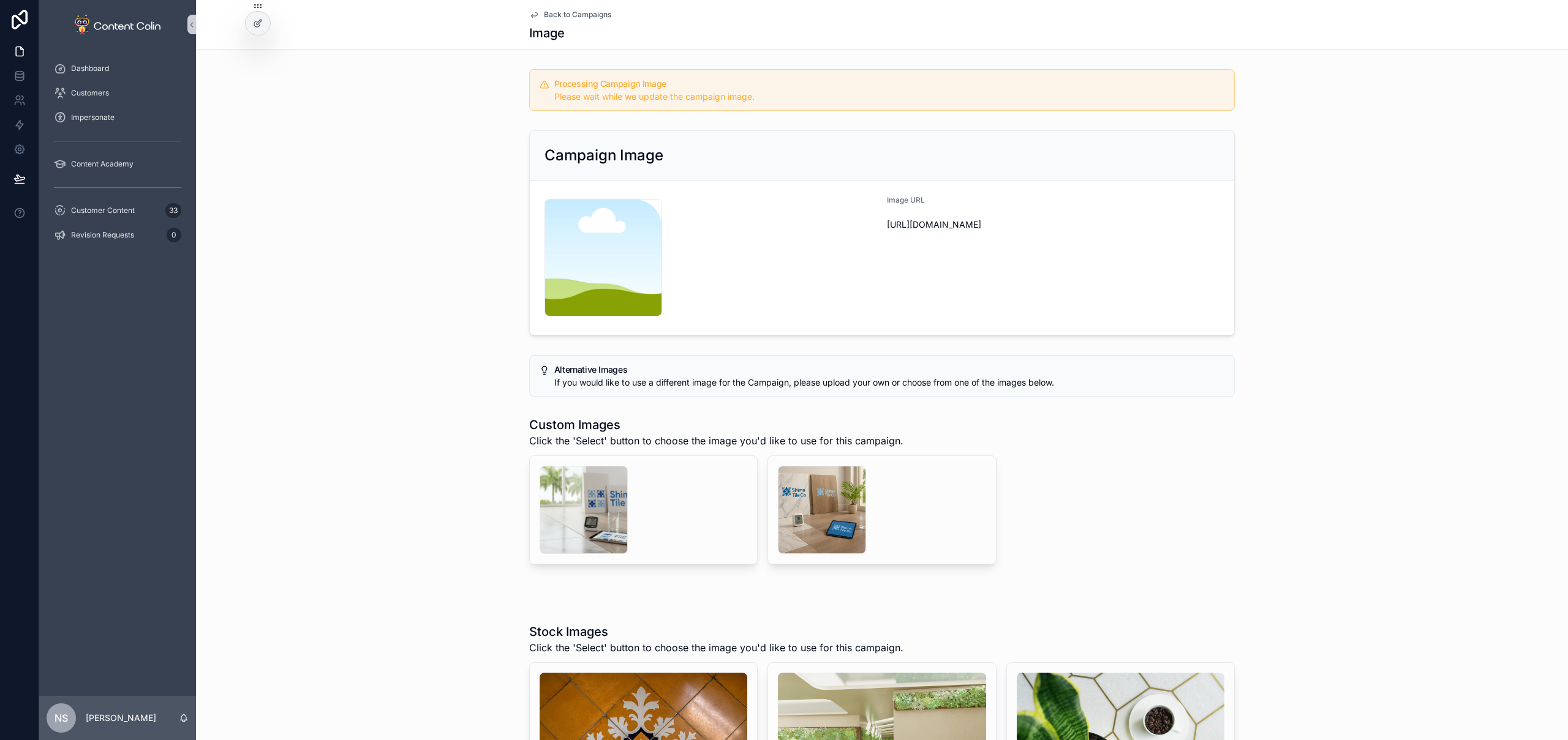
click at [564, 9] on span "Back to Campaigns" at bounding box center [578, 14] width 67 height 9
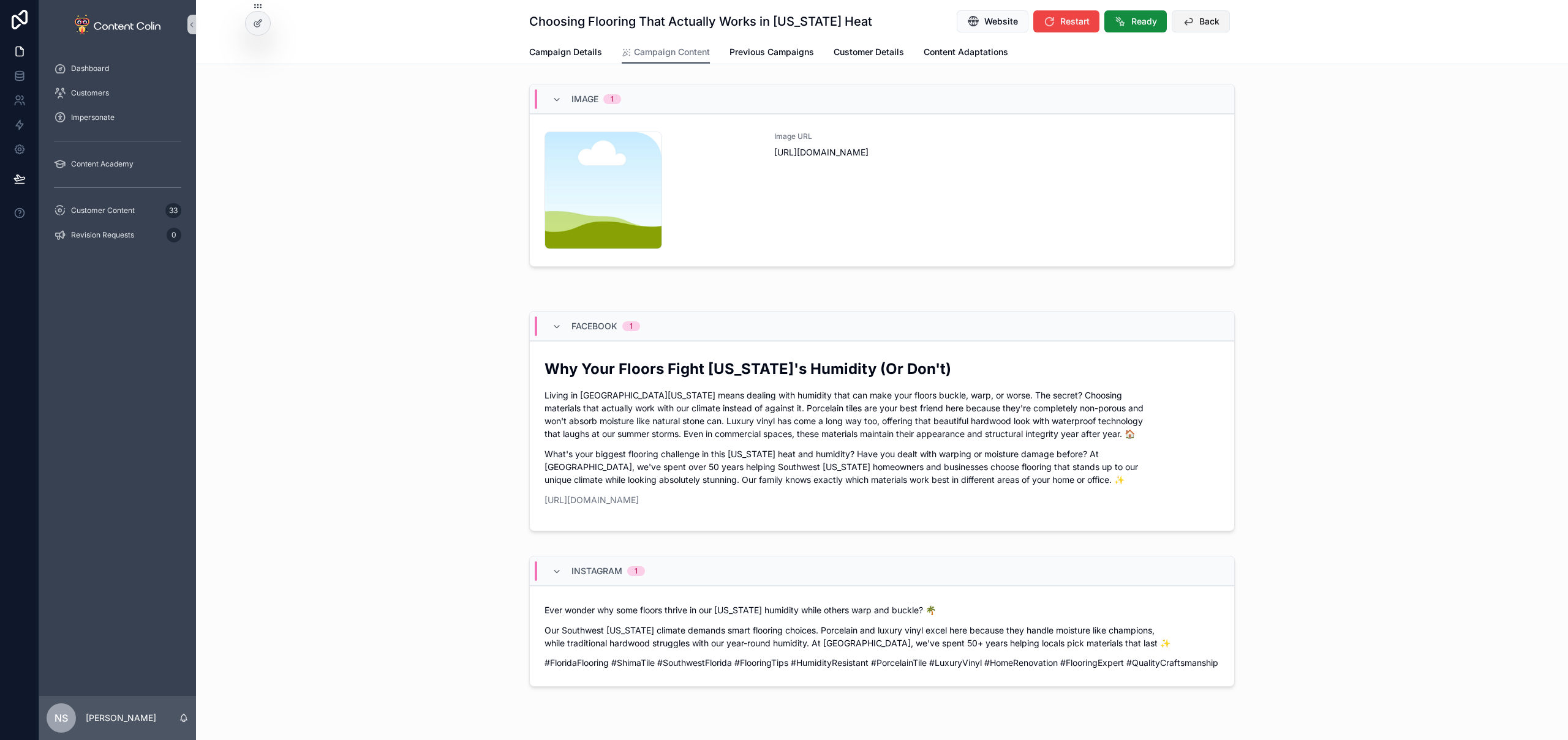
click at [1210, 21] on span "Back" at bounding box center [1209, 21] width 21 height 12
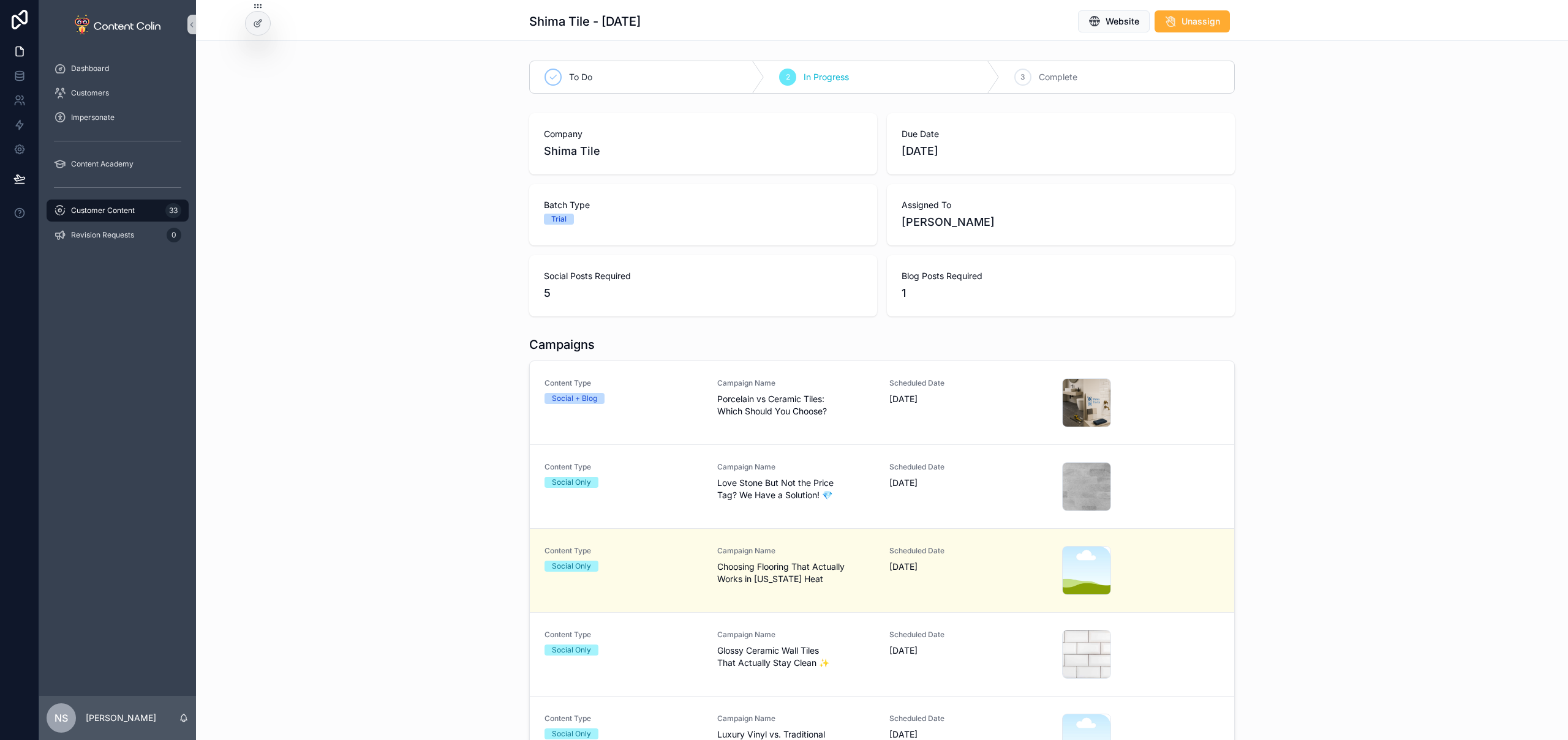
click at [948, 585] on div "Scheduled Date [DATE]" at bounding box center [968, 570] width 158 height 49
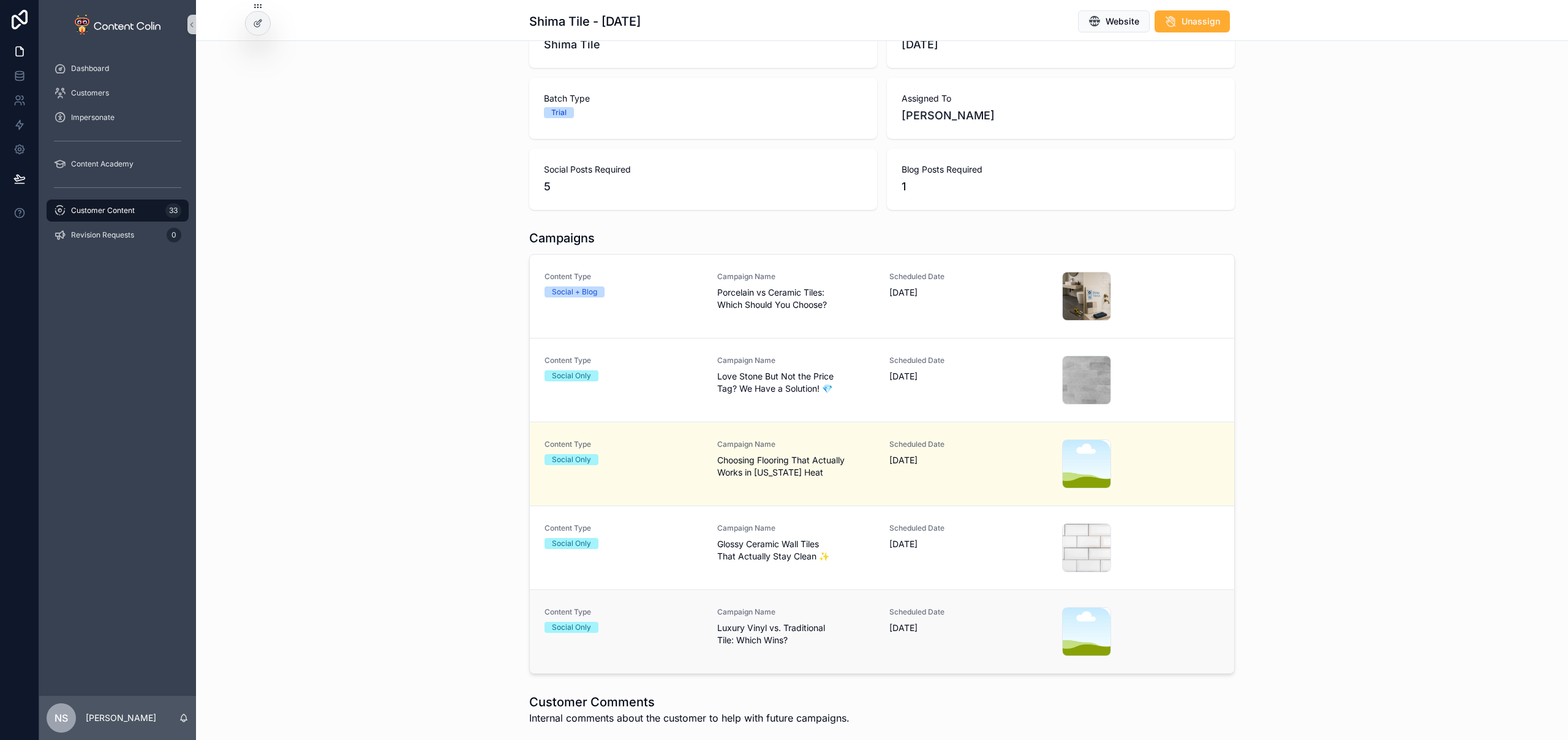
scroll to position [114, 0]
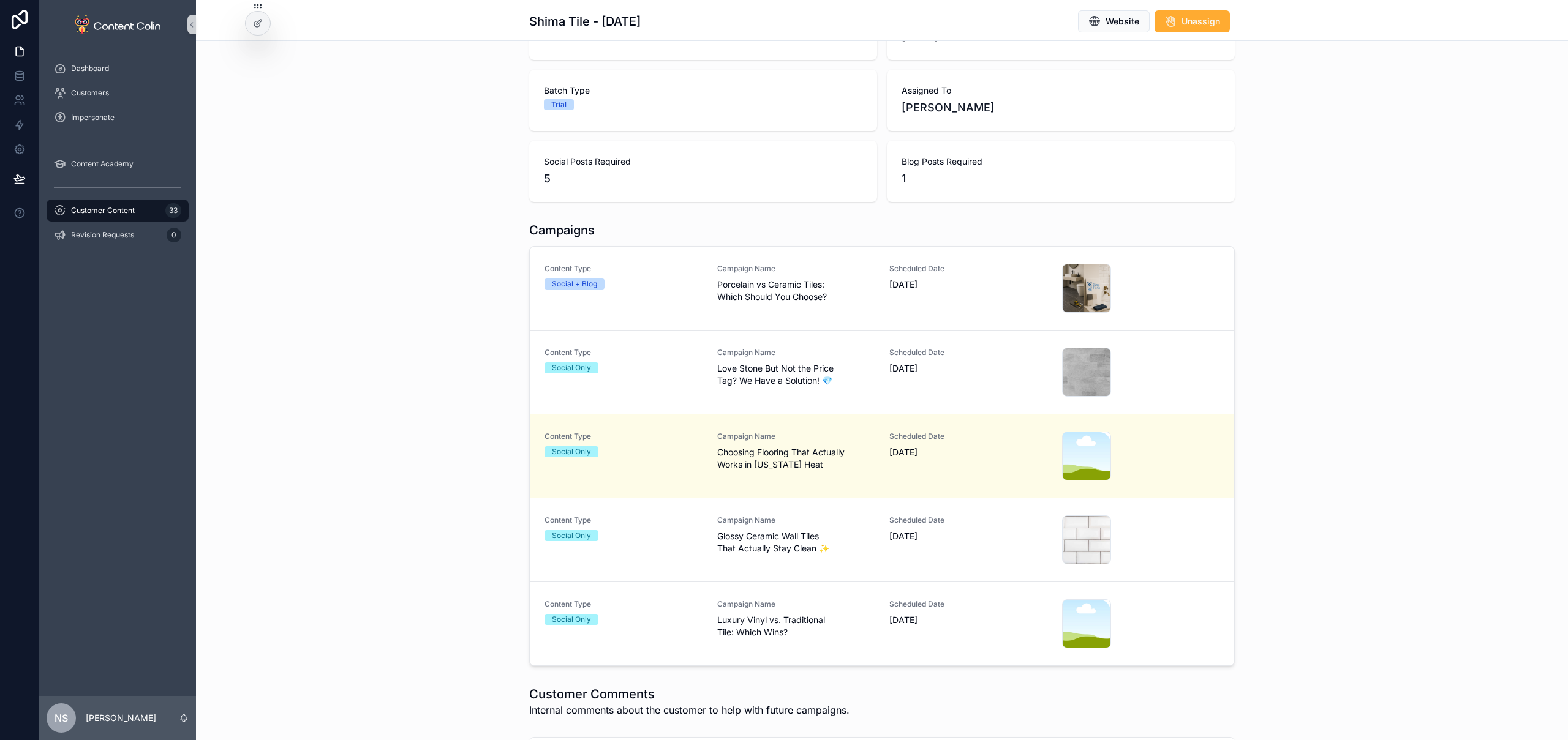
click at [932, 595] on link "Content Type Social Only Campaign Name Luxury Vinyl vs. Traditional Tile: Which…" at bounding box center [881, 624] width 704 height 84
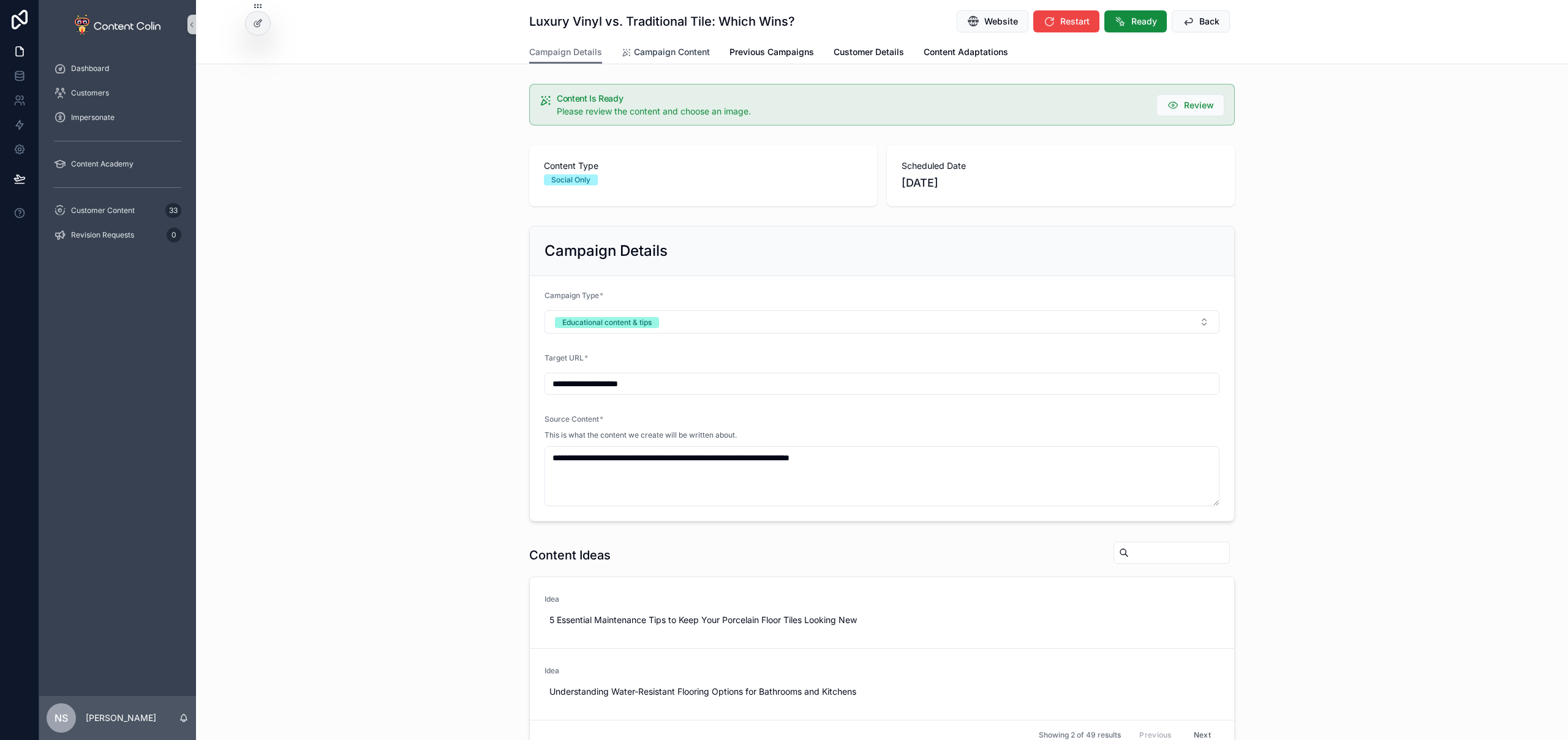
click at [653, 45] on link "Campaign Content" at bounding box center [666, 53] width 88 height 24
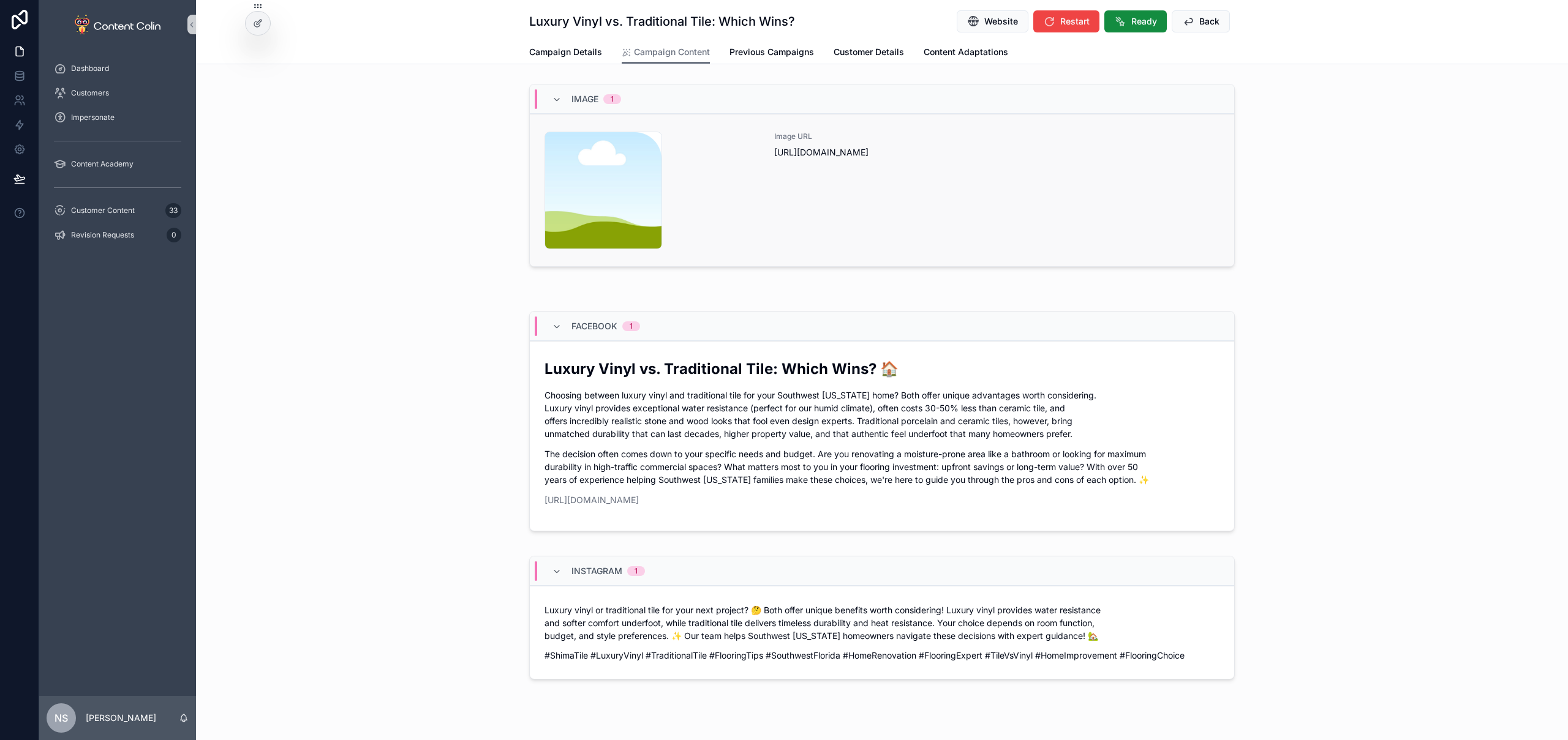
click at [995, 185] on div "Image URL [URL][DOMAIN_NAME]" at bounding box center [996, 191] width 445 height 118
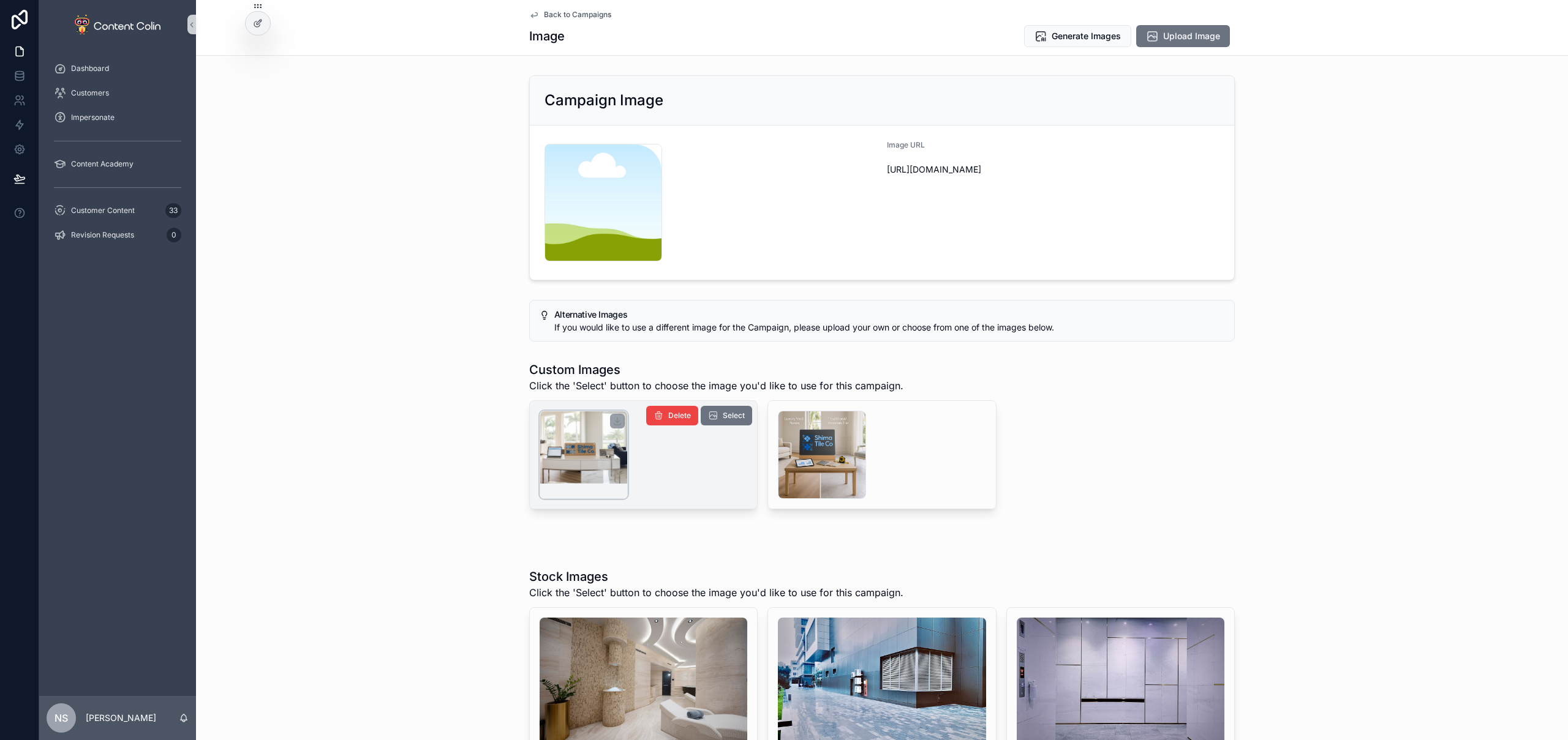
click at [587, 460] on div "scrollable content" at bounding box center [584, 455] width 88 height 88
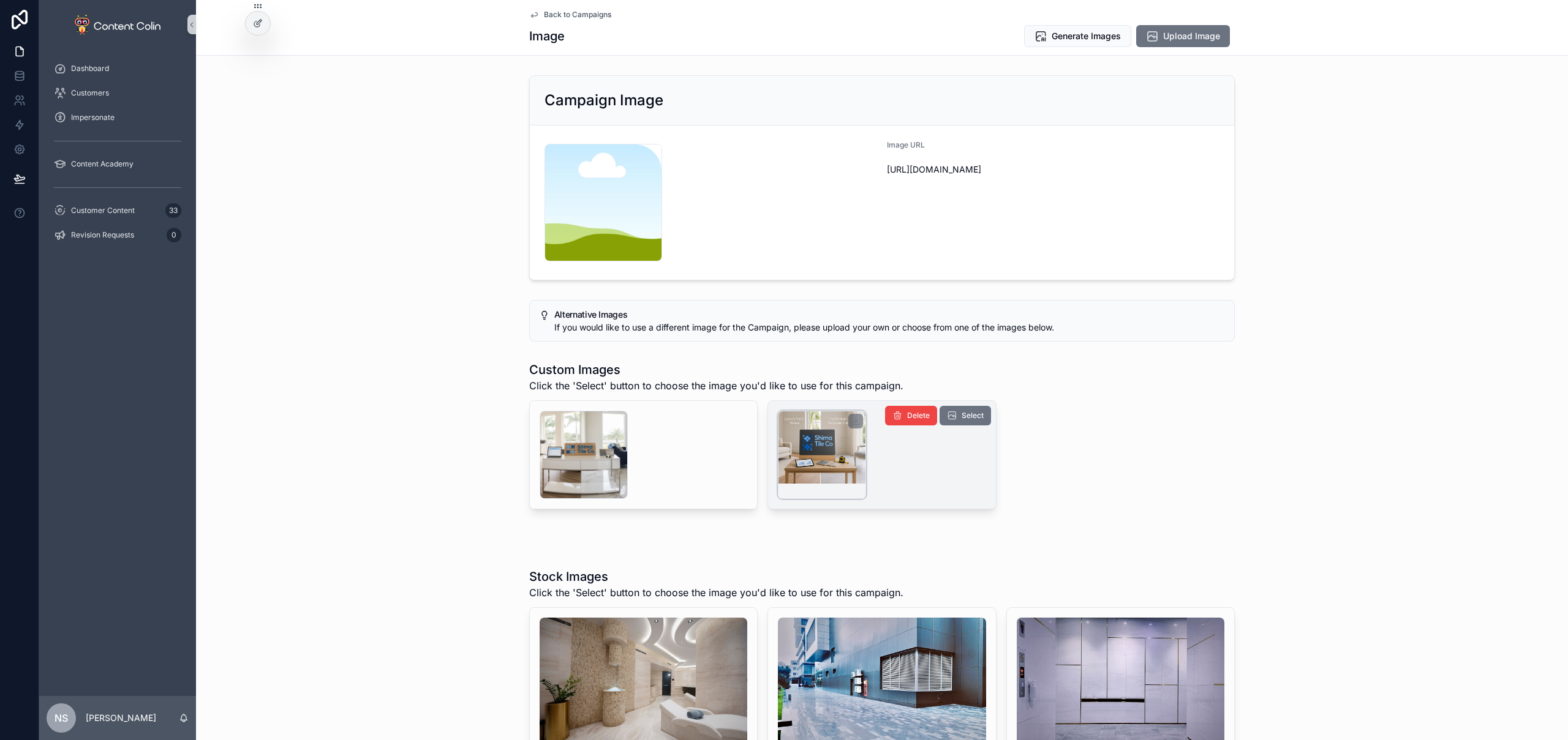
click at [854, 439] on div "scrollable content" at bounding box center [821, 455] width 88 height 88
click at [1099, 39] on span "Generate Images" at bounding box center [1086, 36] width 69 height 12
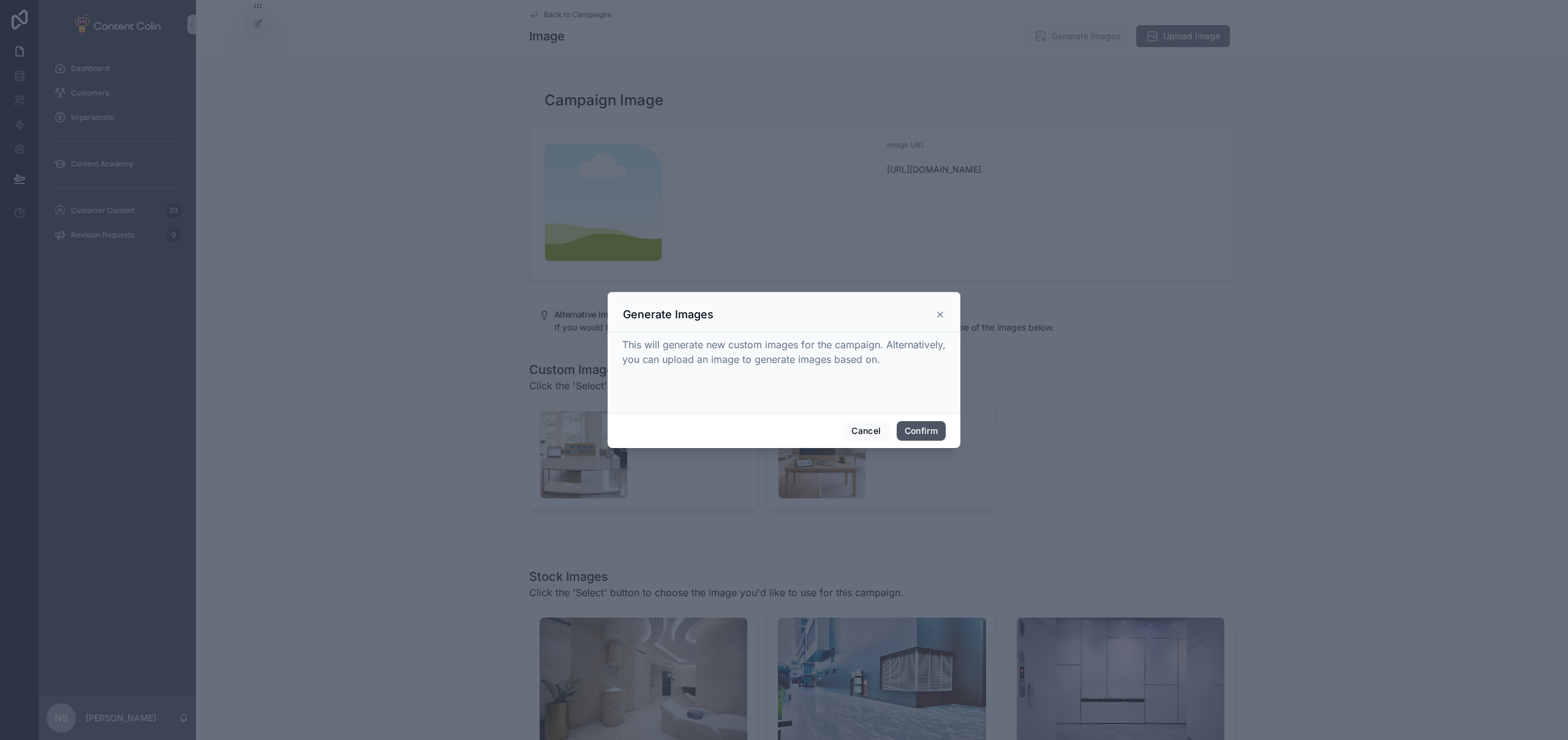
click at [937, 436] on button "Confirm" at bounding box center [921, 431] width 49 height 20
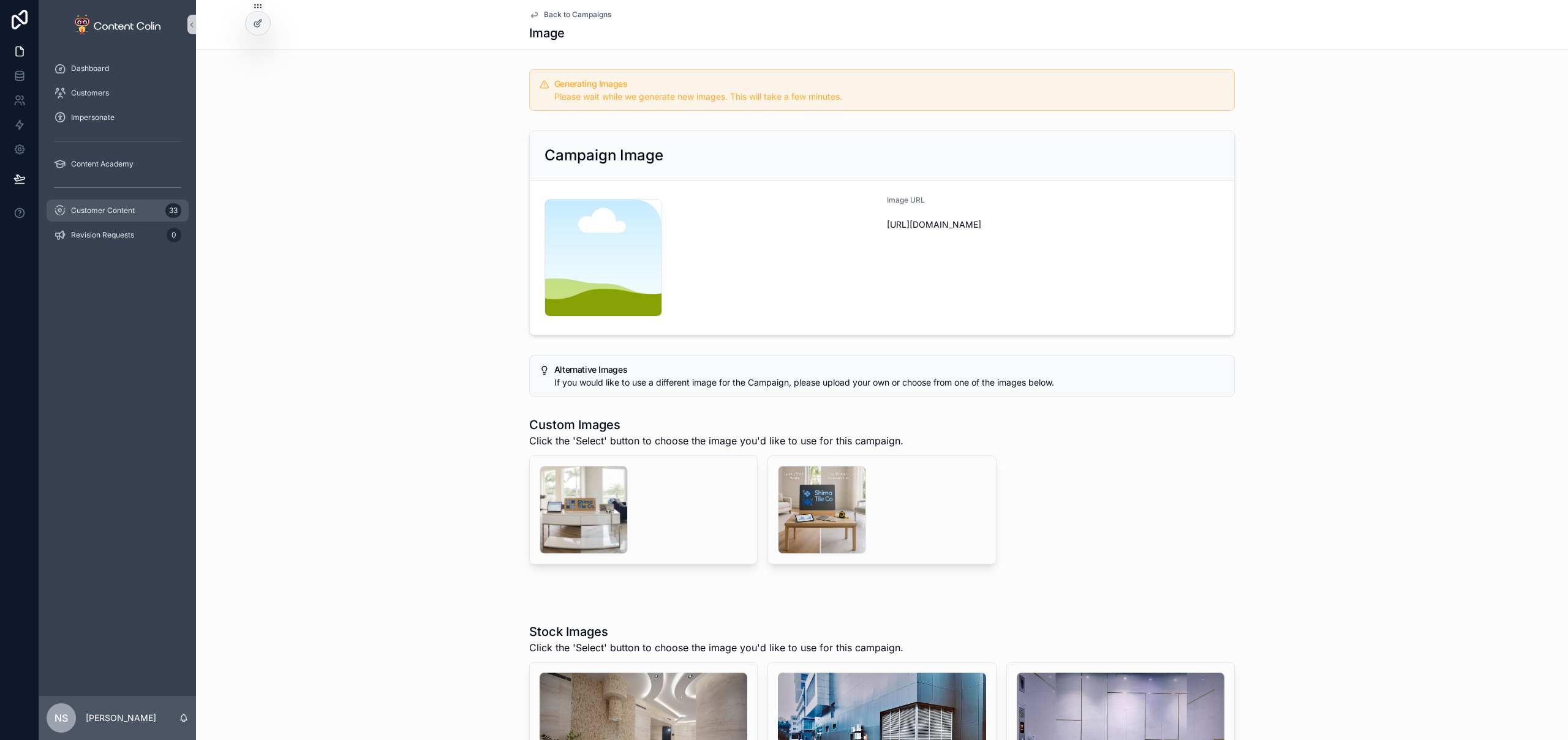
click at [109, 213] on span "Customer Content" at bounding box center [103, 211] width 64 height 9
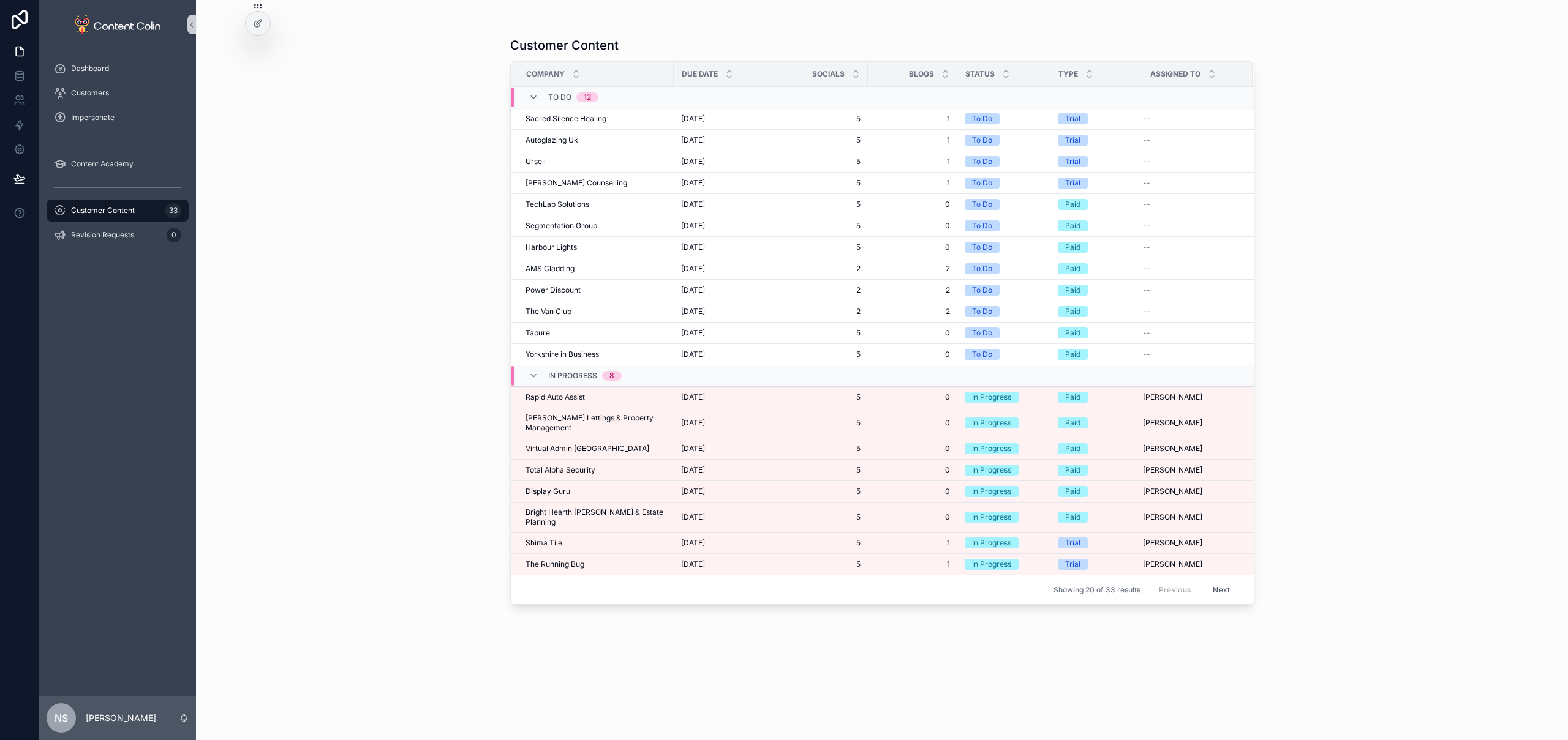
click at [569, 560] on span "The Running Bug" at bounding box center [555, 565] width 59 height 9
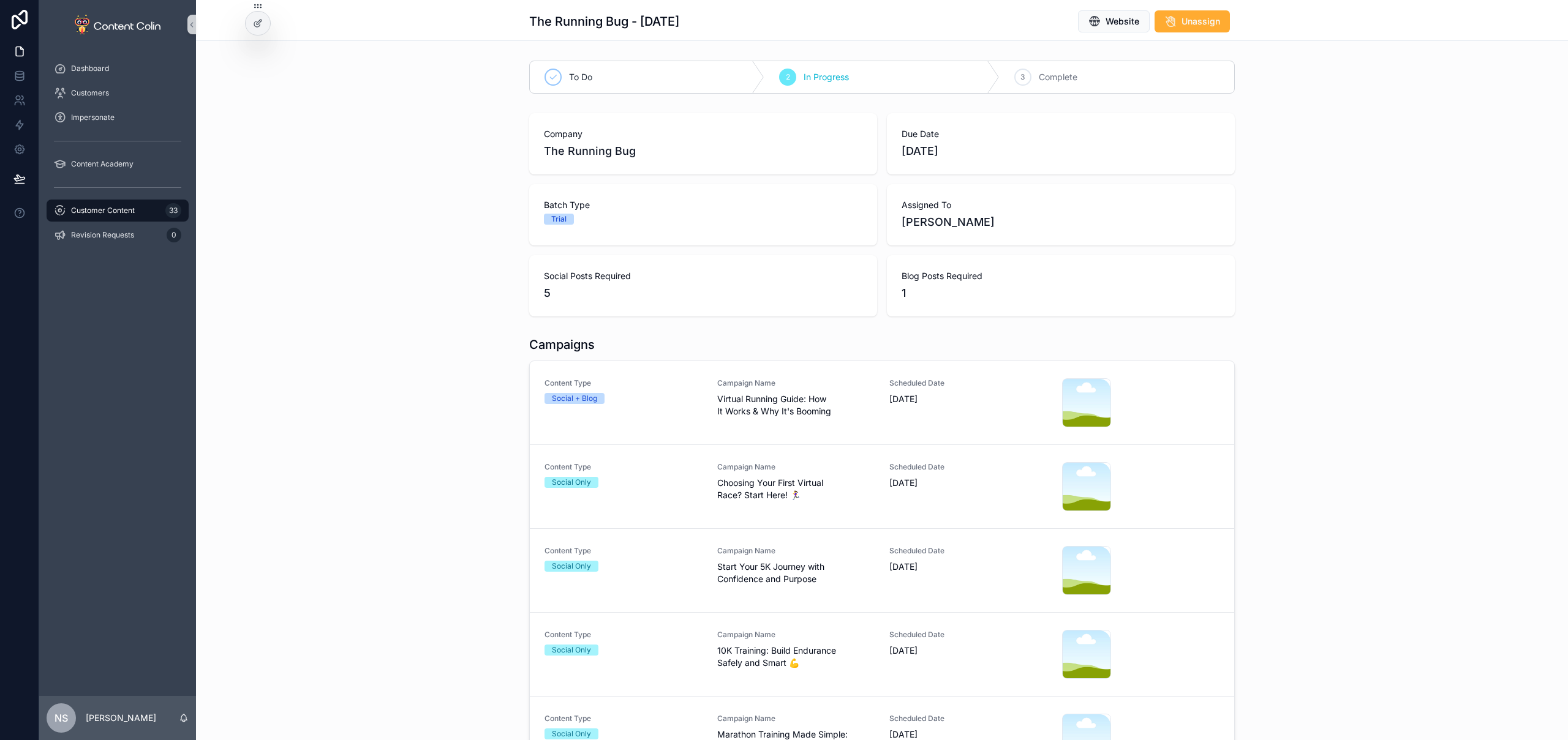
click at [703, 391] on div "Content Type Social + Blog Campaign Name Virtual Running Guide: How It Works & …" at bounding box center [881, 403] width 674 height 49
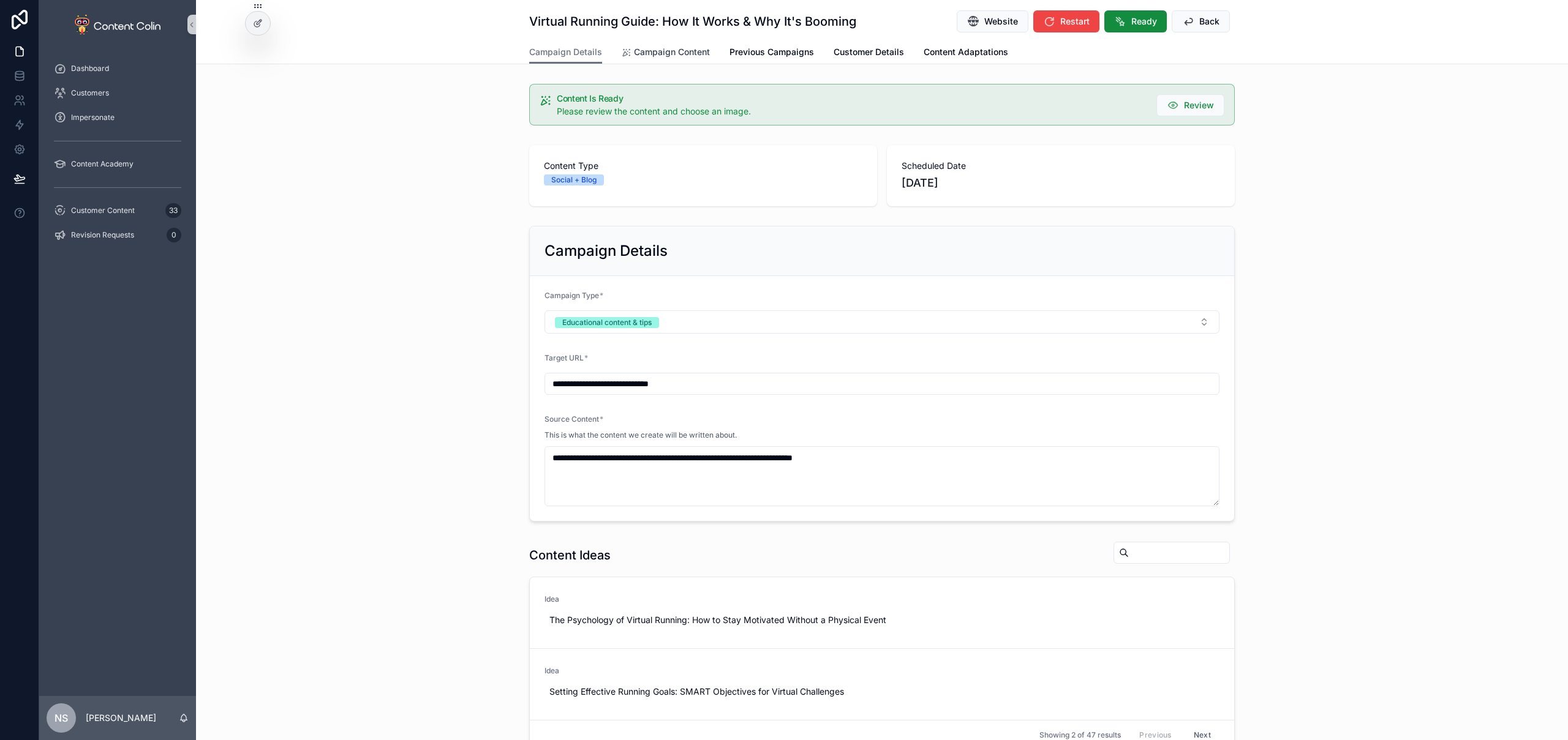
click at [664, 51] on span "Campaign Content" at bounding box center [672, 52] width 76 height 12
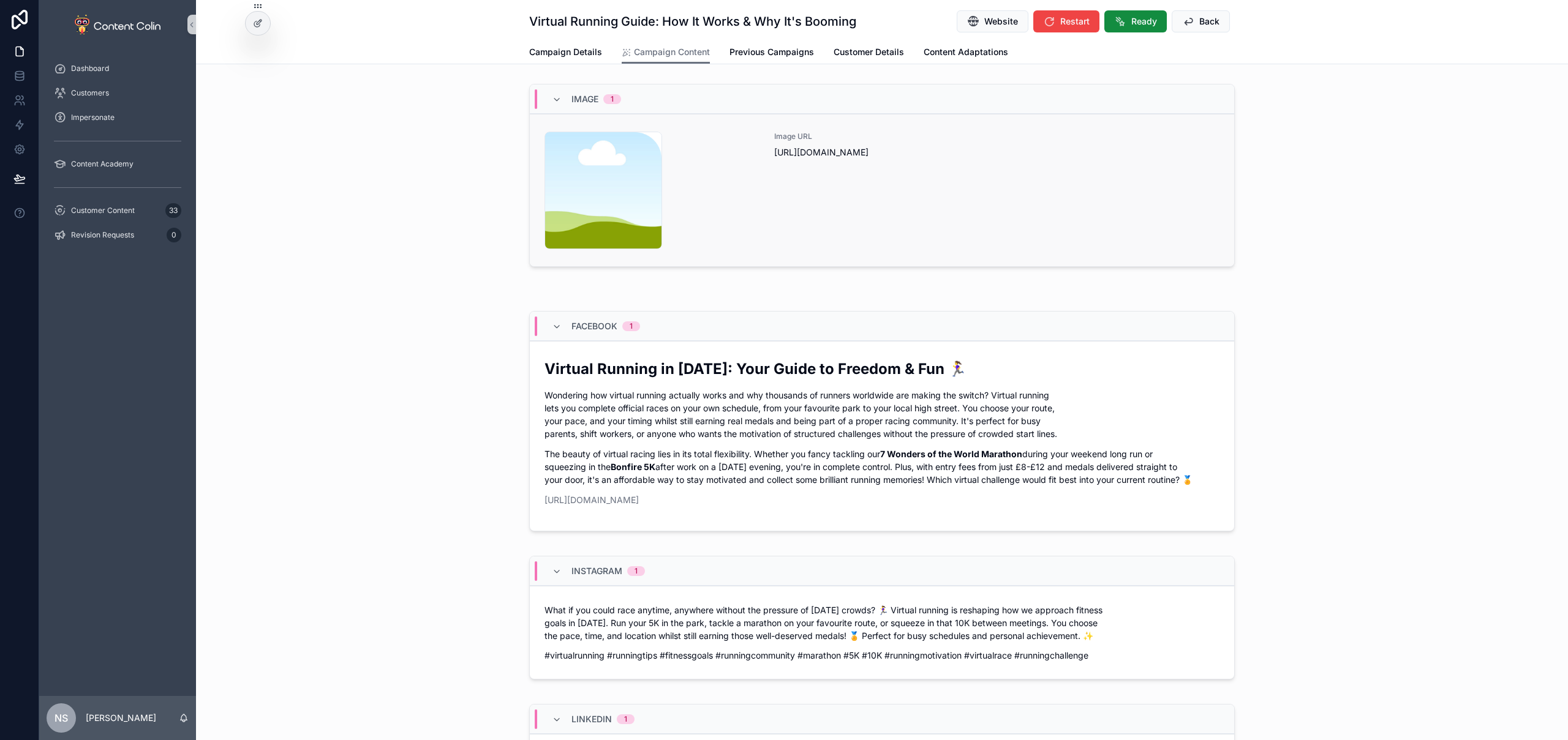
click at [975, 198] on div "Image URL [URL][DOMAIN_NAME]" at bounding box center [996, 191] width 445 height 118
click at [777, 55] on span "Previous Campaigns" at bounding box center [772, 52] width 84 height 12
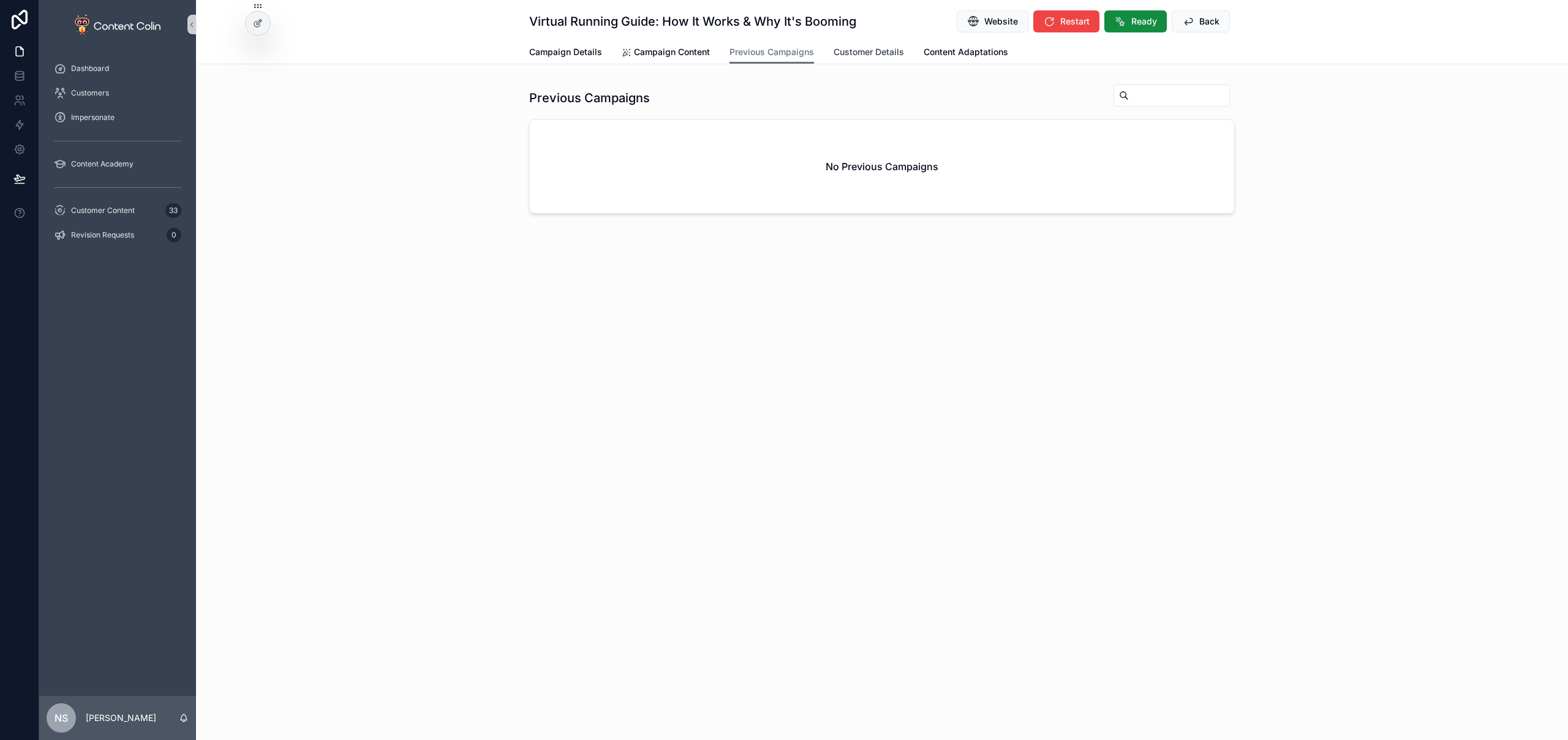
click at [860, 49] on span "Customer Details" at bounding box center [868, 52] width 70 height 12
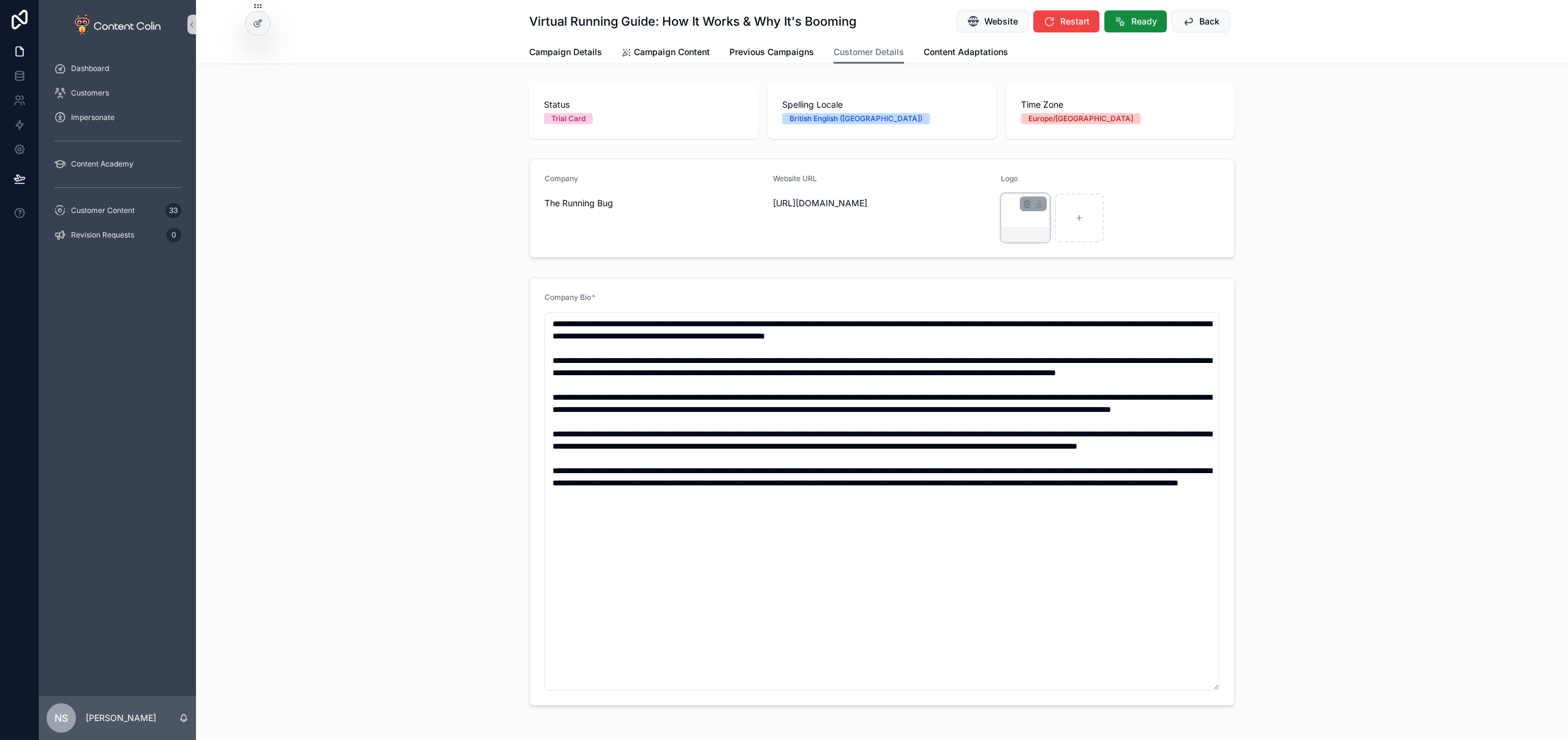
click at [1012, 215] on div "scrollable content" at bounding box center [1025, 218] width 49 height 49
click at [984, 23] on span "Website" at bounding box center [1001, 21] width 34 height 12
click at [683, 51] on span "Campaign Content" at bounding box center [672, 52] width 76 height 12
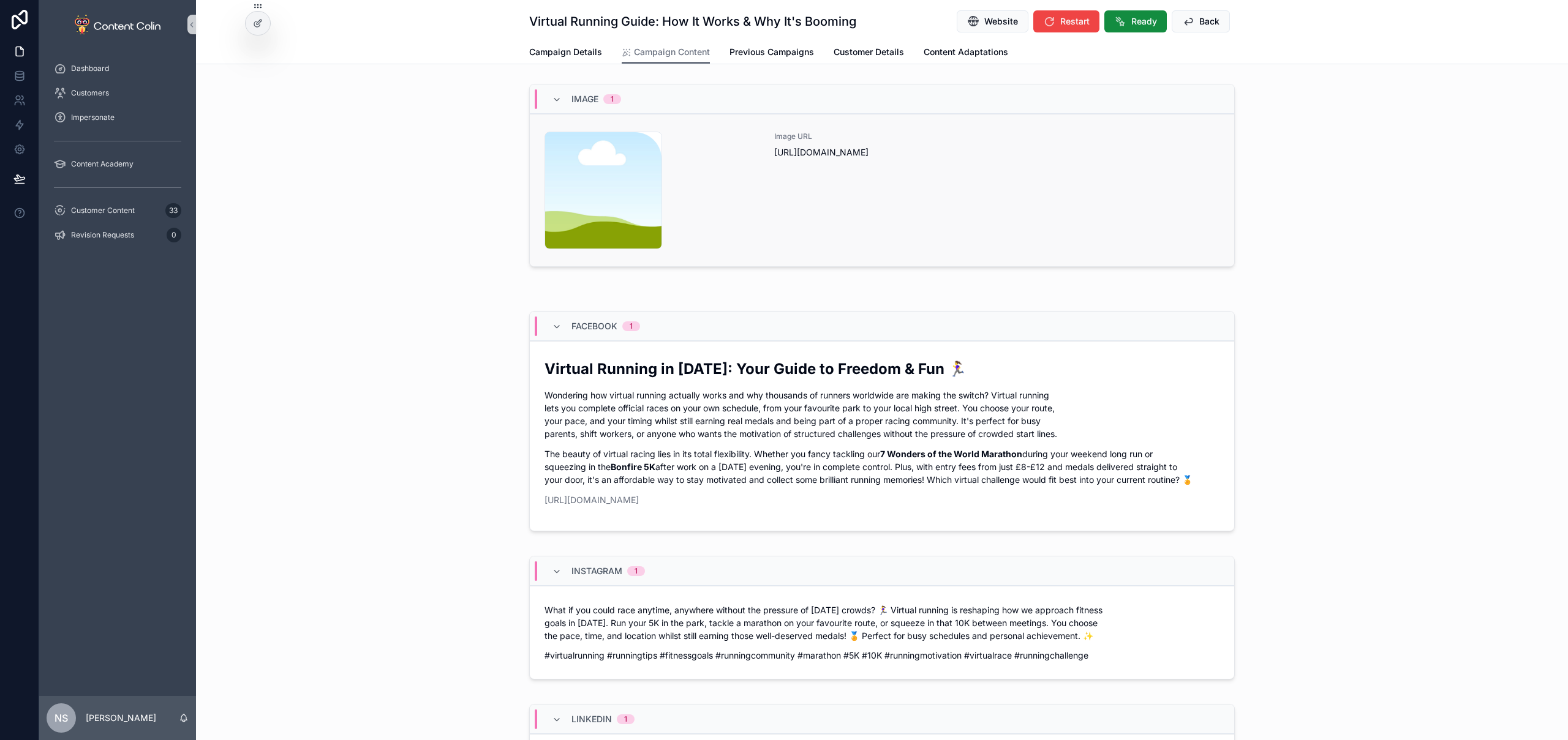
click at [841, 214] on div "Image URL [URL][DOMAIN_NAME]" at bounding box center [996, 191] width 445 height 118
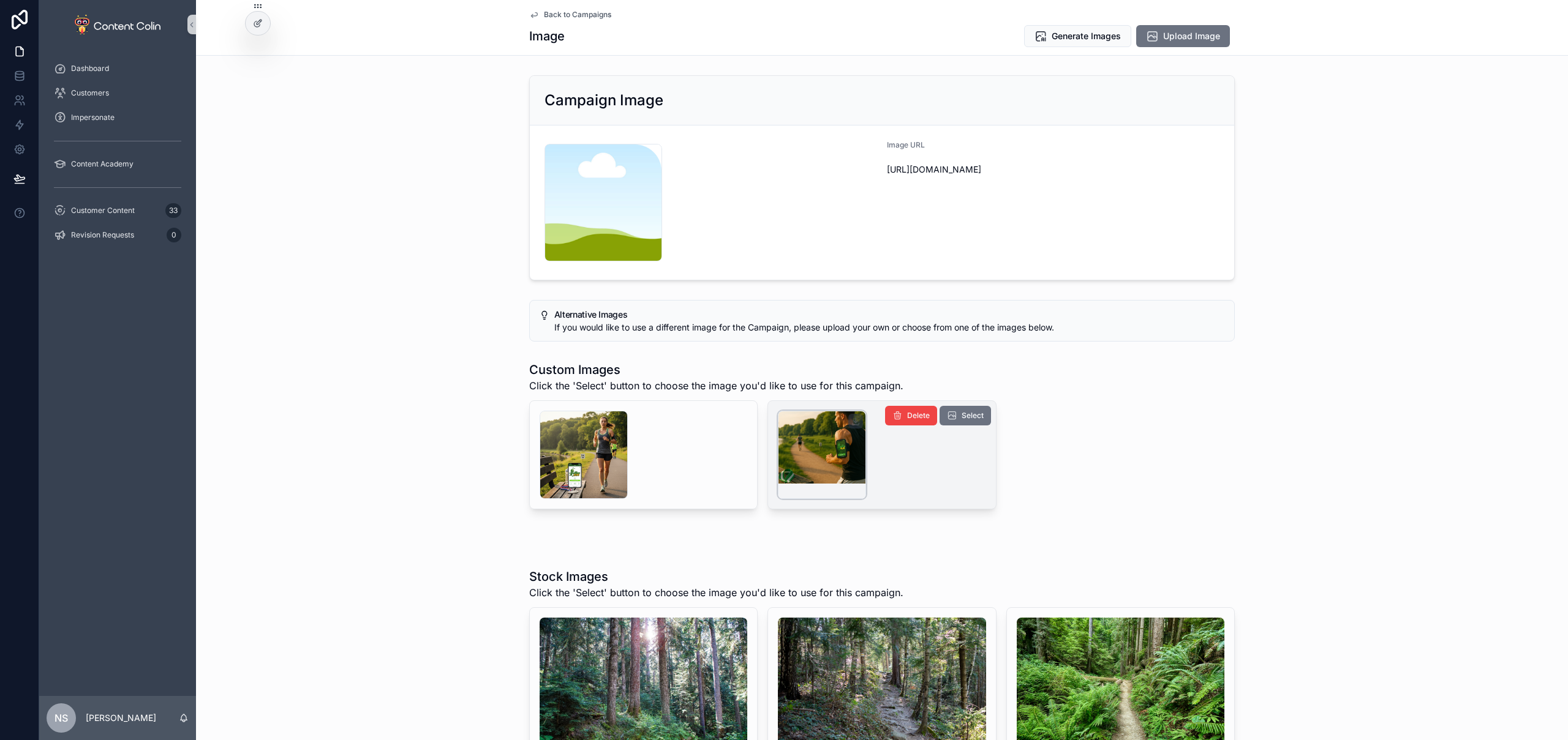
click at [842, 443] on div "scrollable content" at bounding box center [821, 455] width 88 height 88
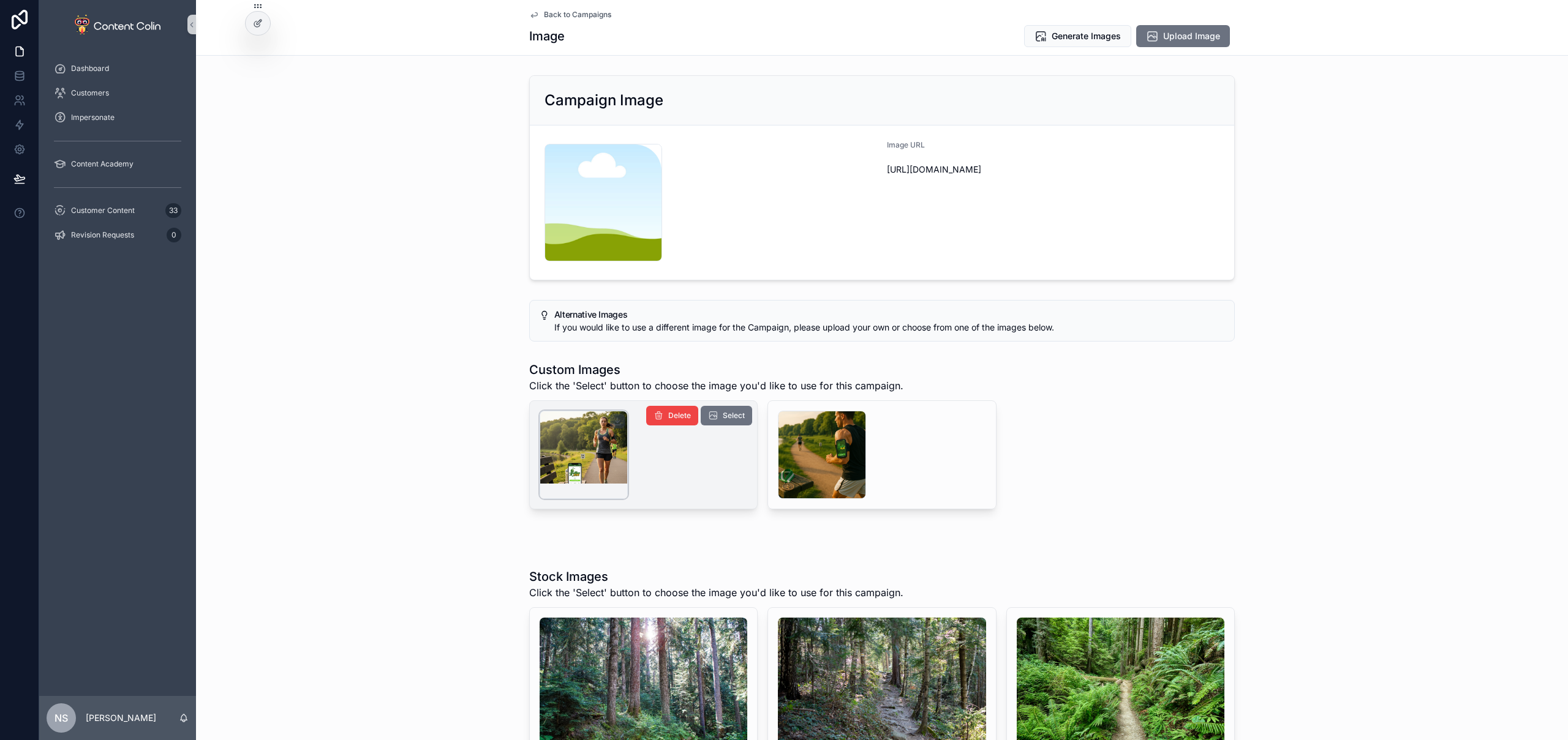
click at [556, 450] on div "scrollable content" at bounding box center [584, 455] width 88 height 88
click at [728, 412] on span "Select" at bounding box center [733, 416] width 22 height 9
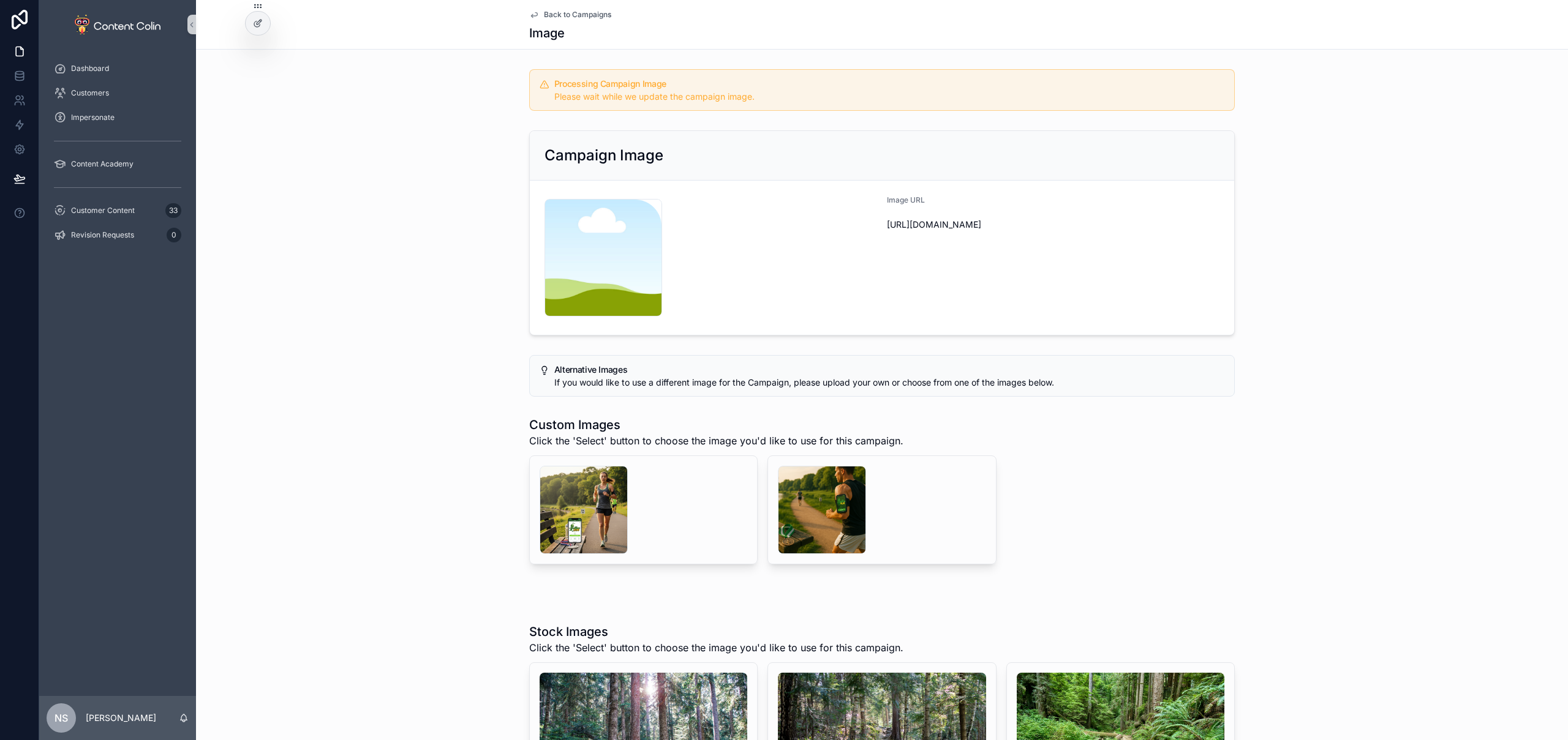
click at [558, 11] on span "Back to Campaigns" at bounding box center [578, 14] width 67 height 9
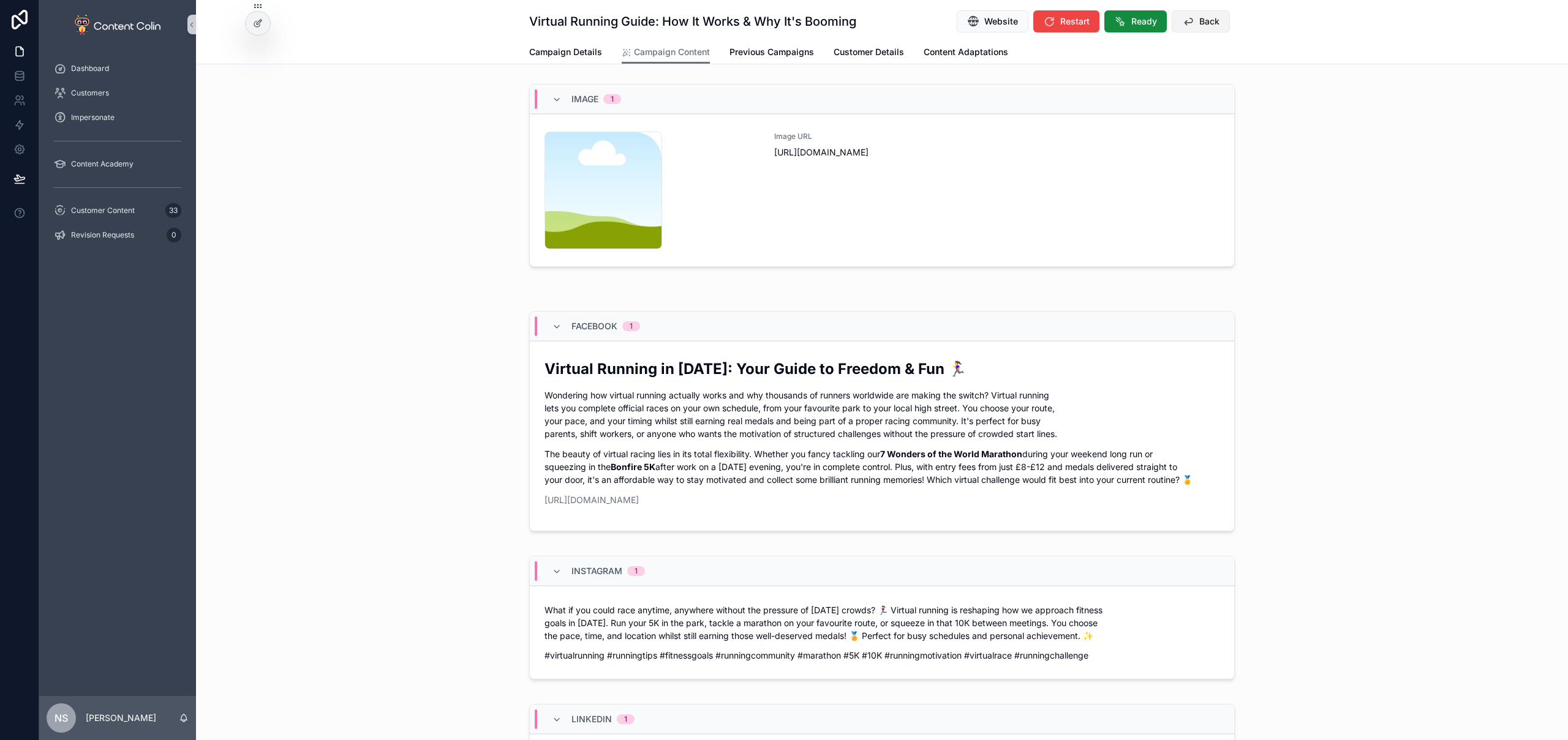
click at [1207, 20] on span "Back" at bounding box center [1209, 21] width 21 height 12
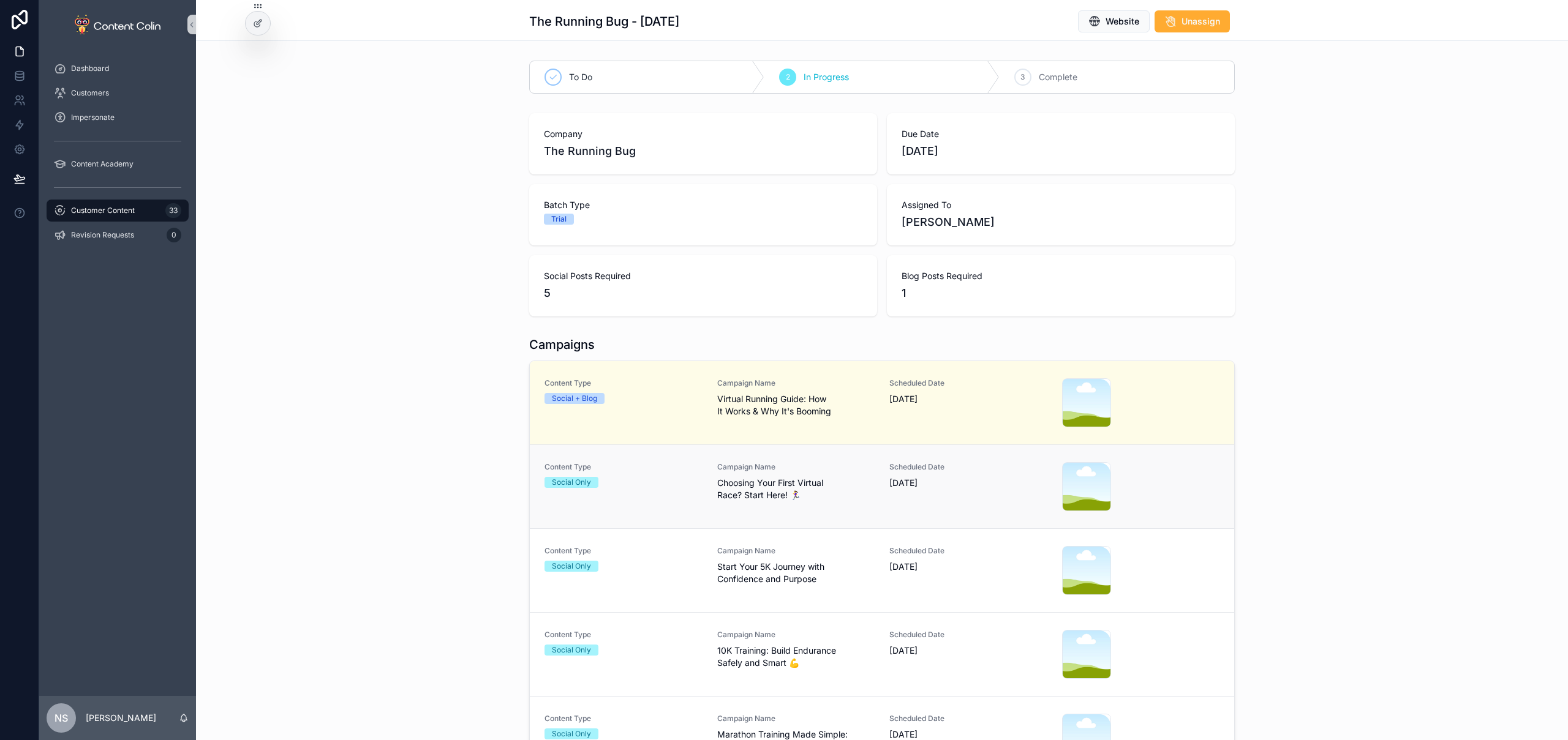
click at [796, 461] on link "Content Type Social Only Campaign Name Choosing Your First Virtual Race? Start …" at bounding box center [881, 487] width 704 height 84
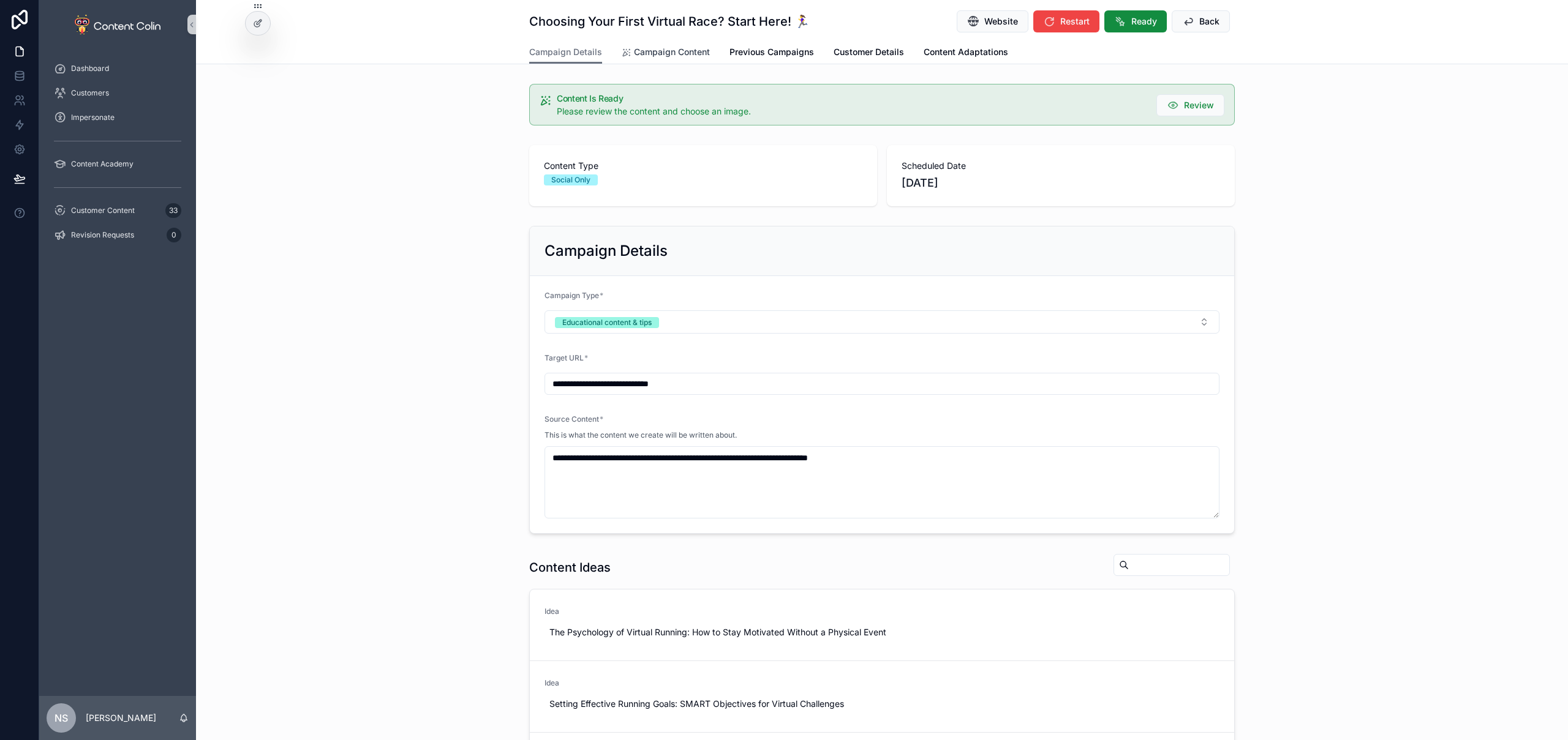
click at [674, 52] on span "Campaign Content" at bounding box center [672, 52] width 76 height 12
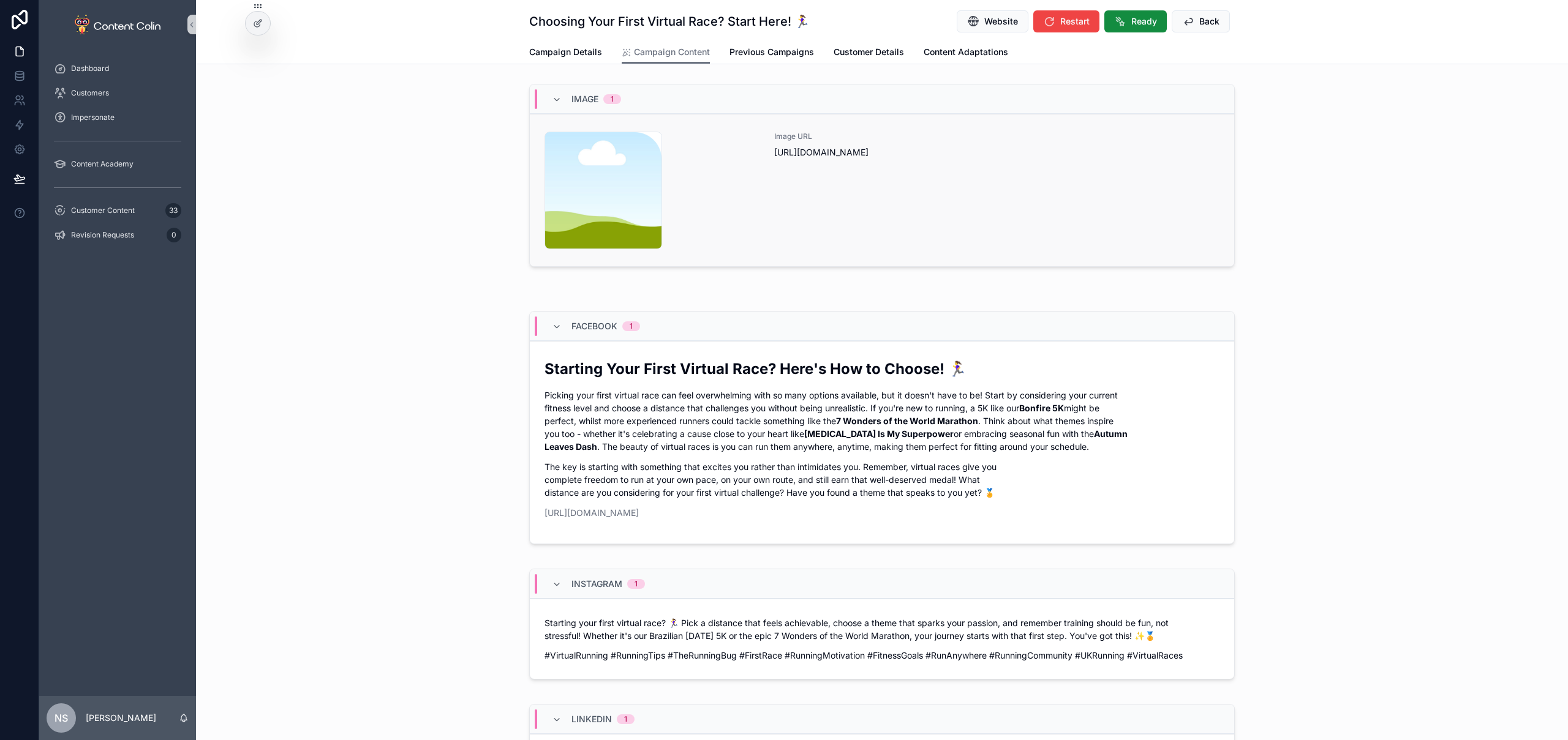
click at [905, 212] on div "Image URL [URL][DOMAIN_NAME]" at bounding box center [996, 191] width 445 height 118
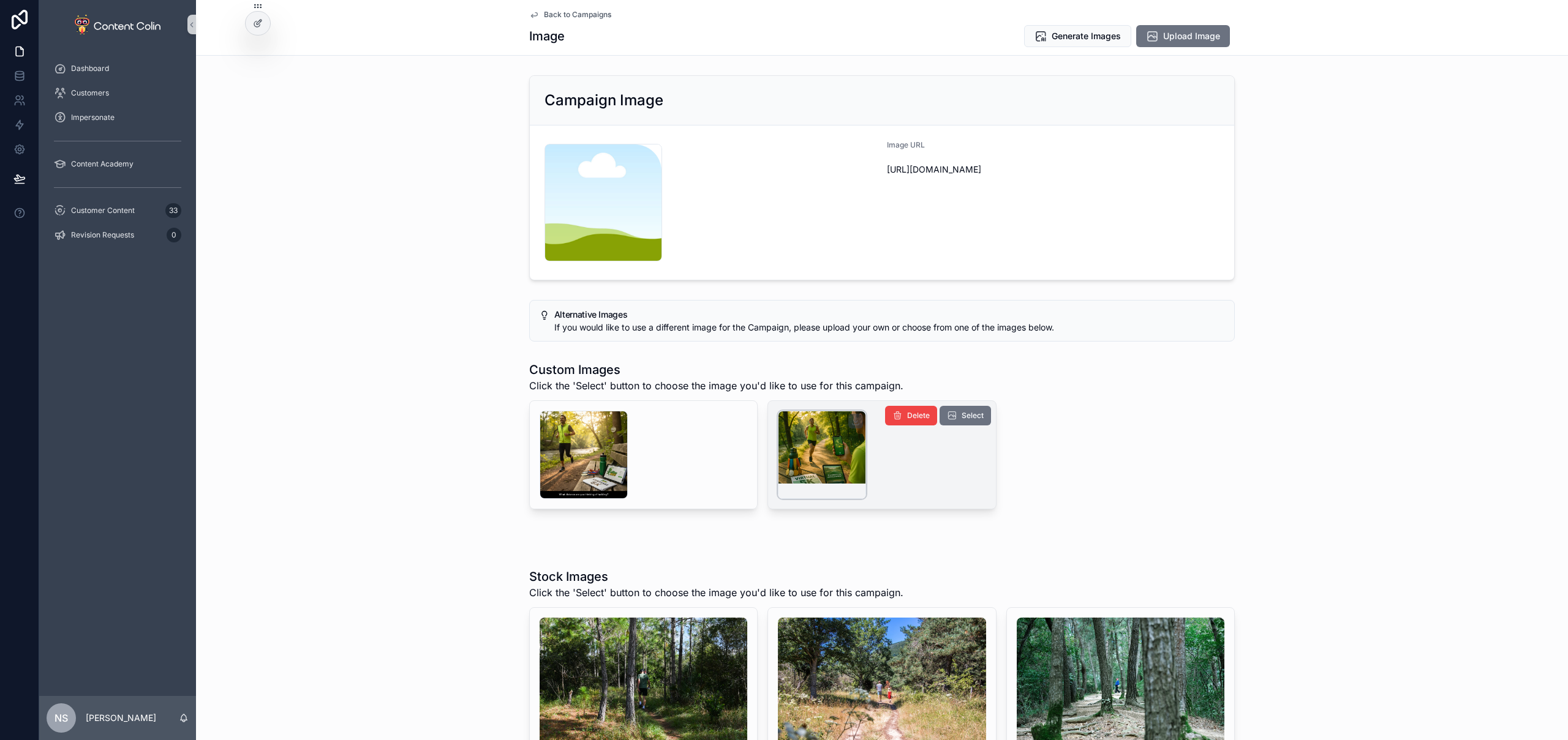
click at [861, 451] on div "scrollable content" at bounding box center [821, 455] width 88 height 88
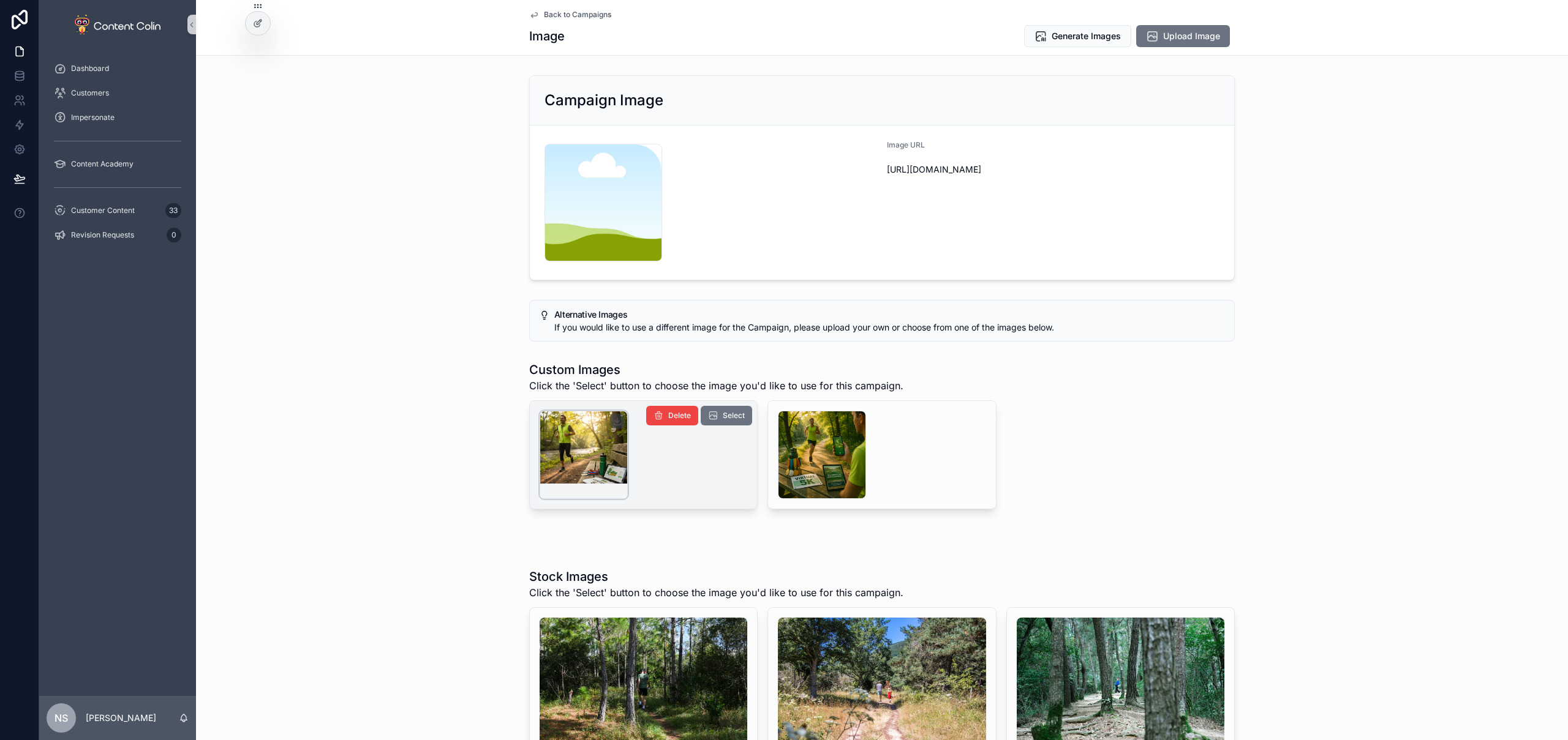
click at [588, 467] on div "scrollable content" at bounding box center [584, 455] width 88 height 88
click at [722, 418] on span "Select" at bounding box center [733, 416] width 22 height 9
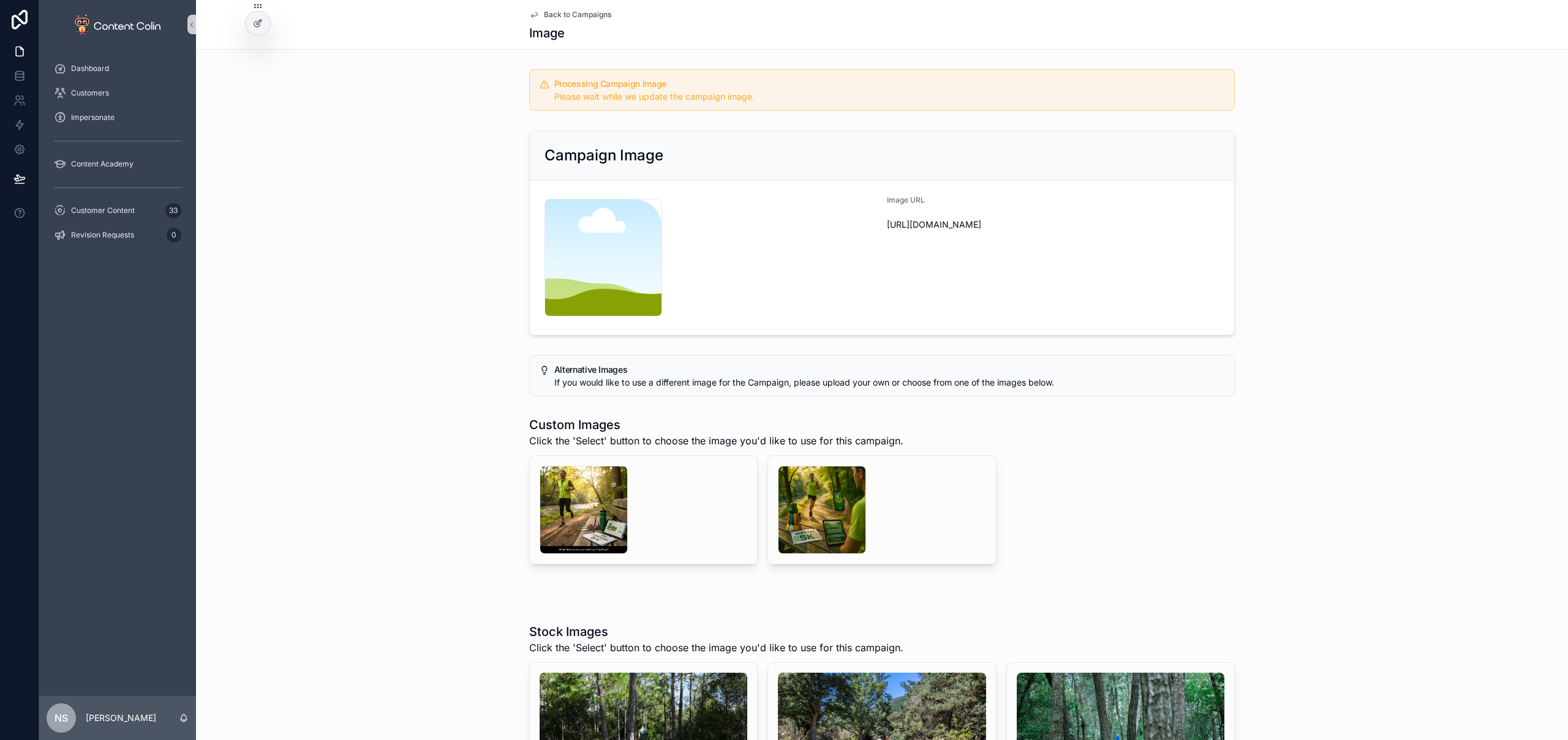
click at [574, 12] on span "Back to Campaigns" at bounding box center [578, 14] width 67 height 9
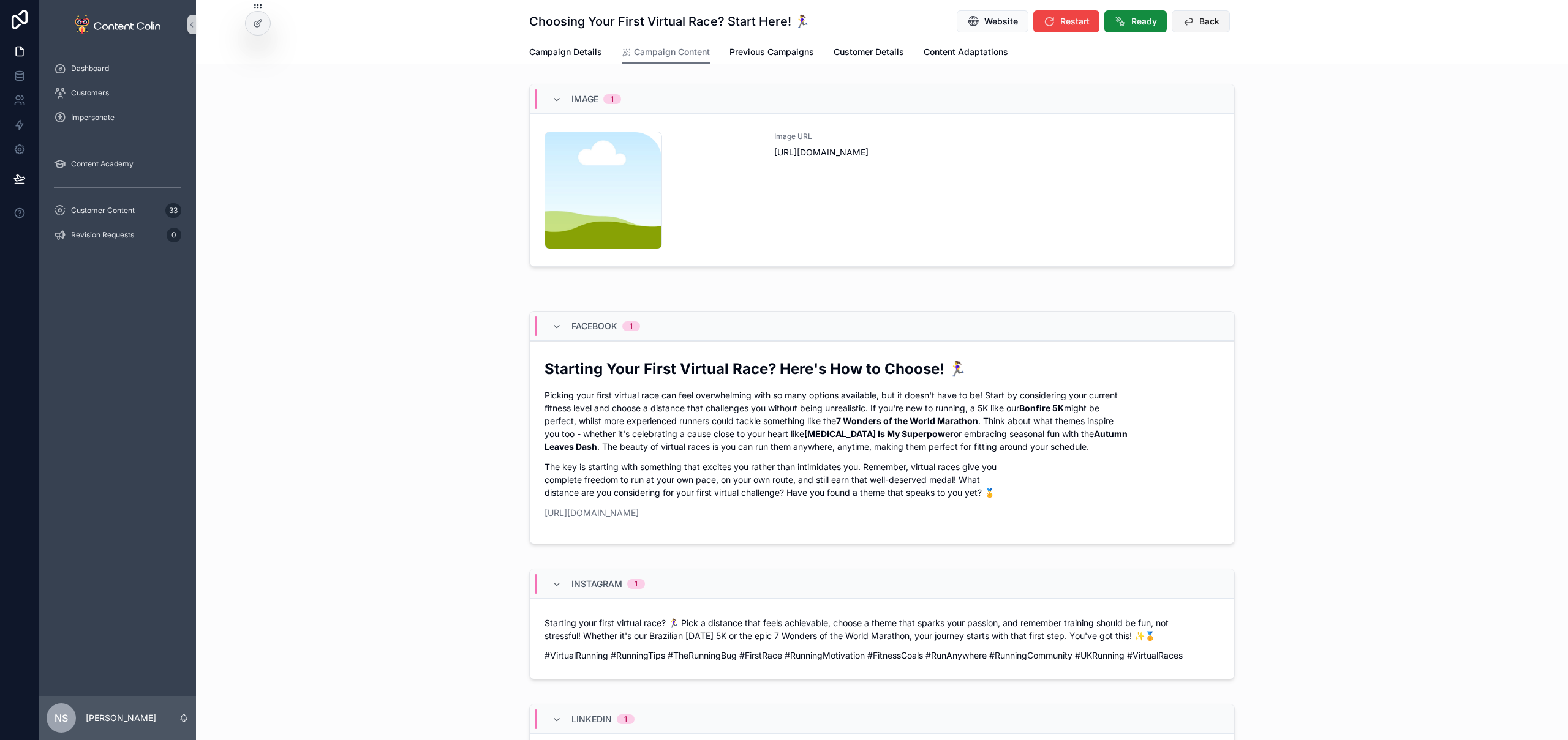
click at [1214, 23] on span "Back" at bounding box center [1209, 21] width 21 height 12
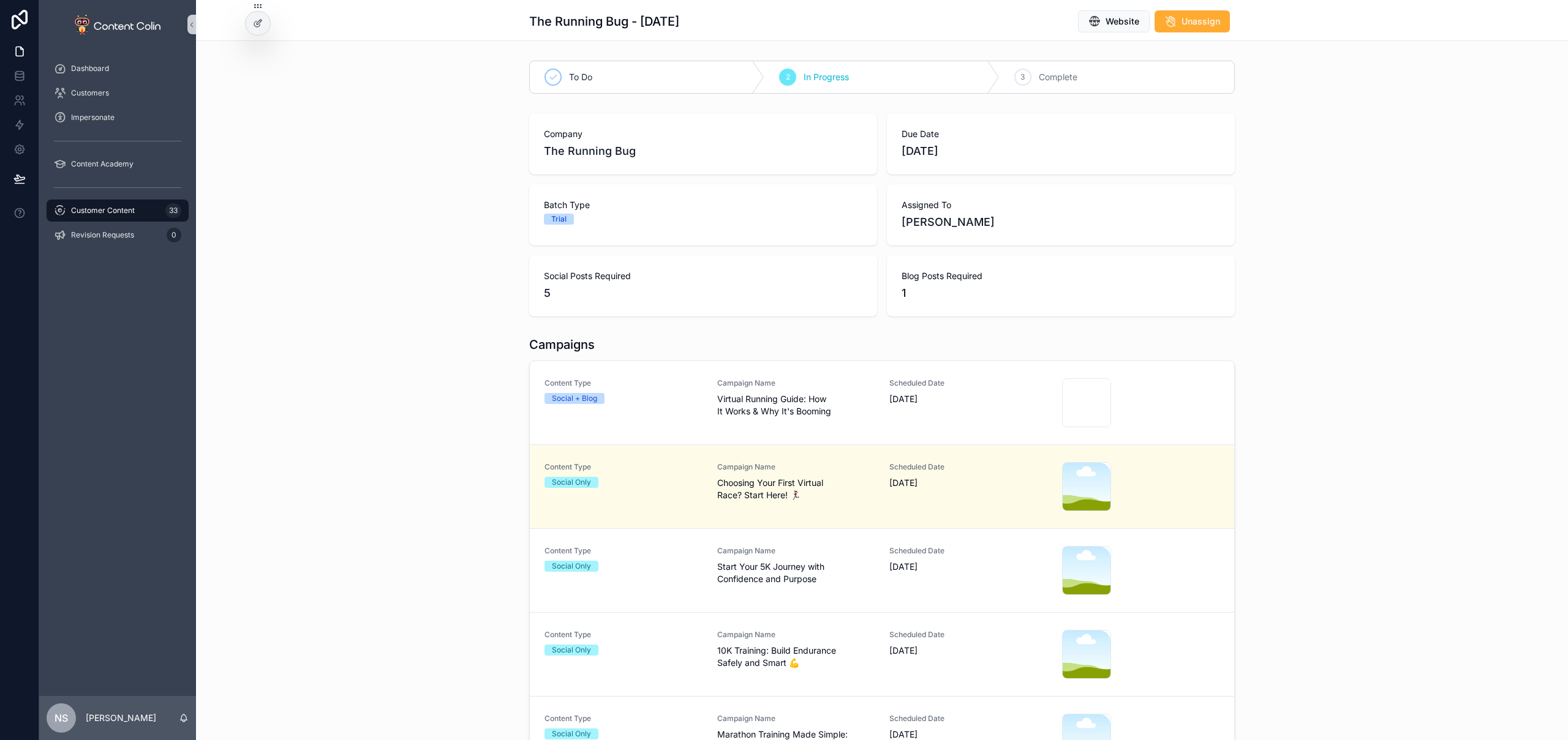
click at [834, 580] on span "Start Your 5K Journey with Confidence and Purpose" at bounding box center [796, 573] width 158 height 24
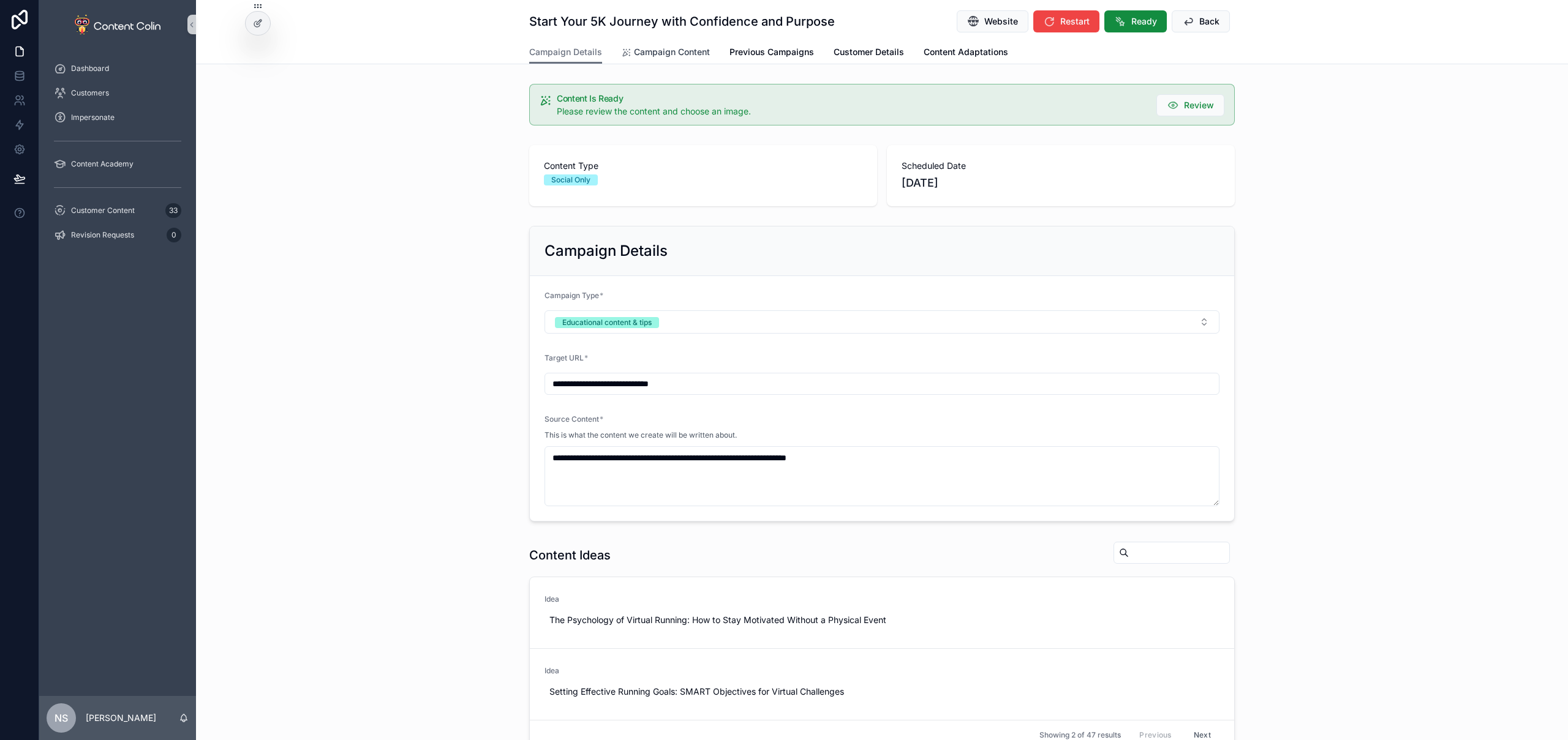
click at [673, 50] on span "Campaign Content" at bounding box center [672, 52] width 76 height 12
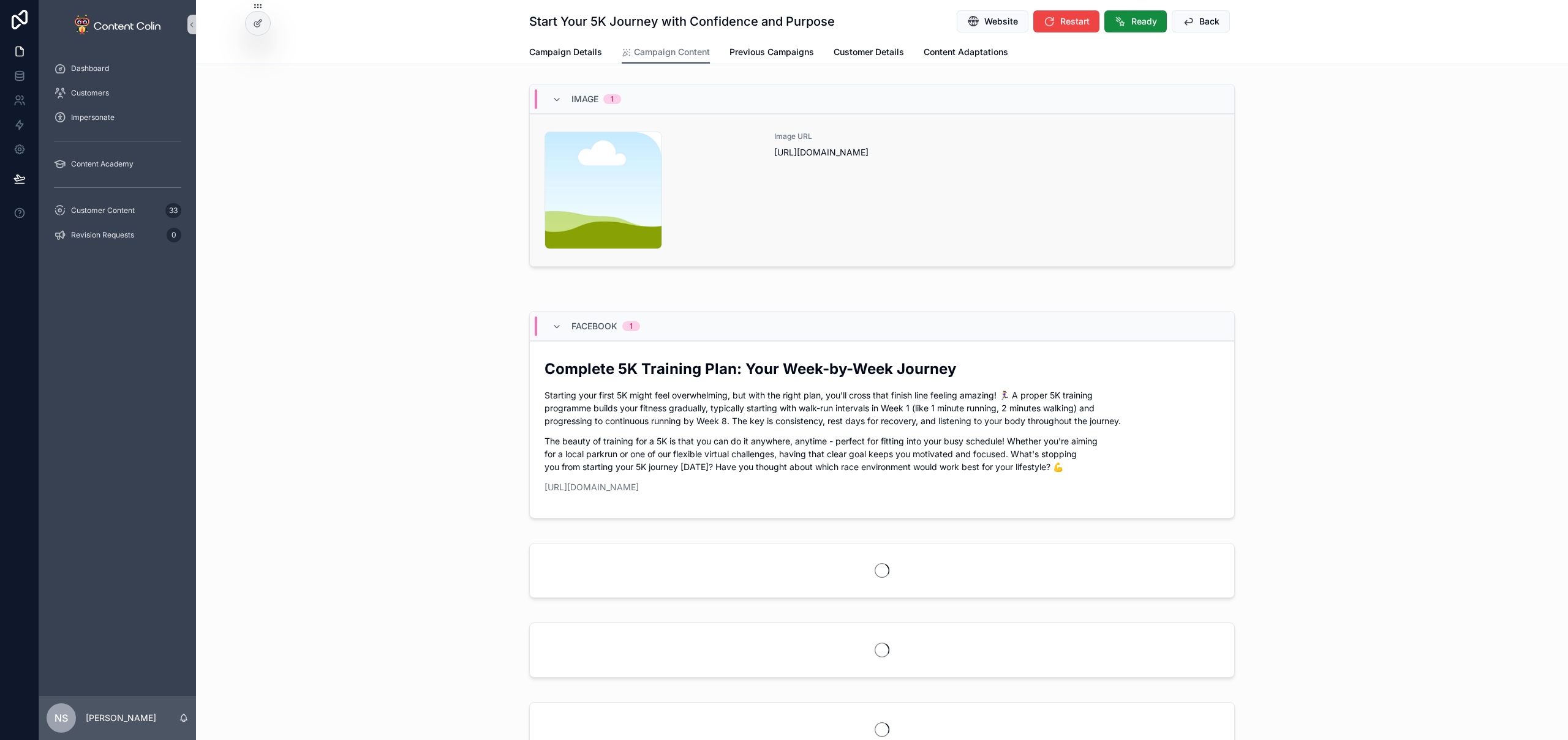
click at [963, 221] on div "Image URL [URL][DOMAIN_NAME]" at bounding box center [996, 191] width 445 height 118
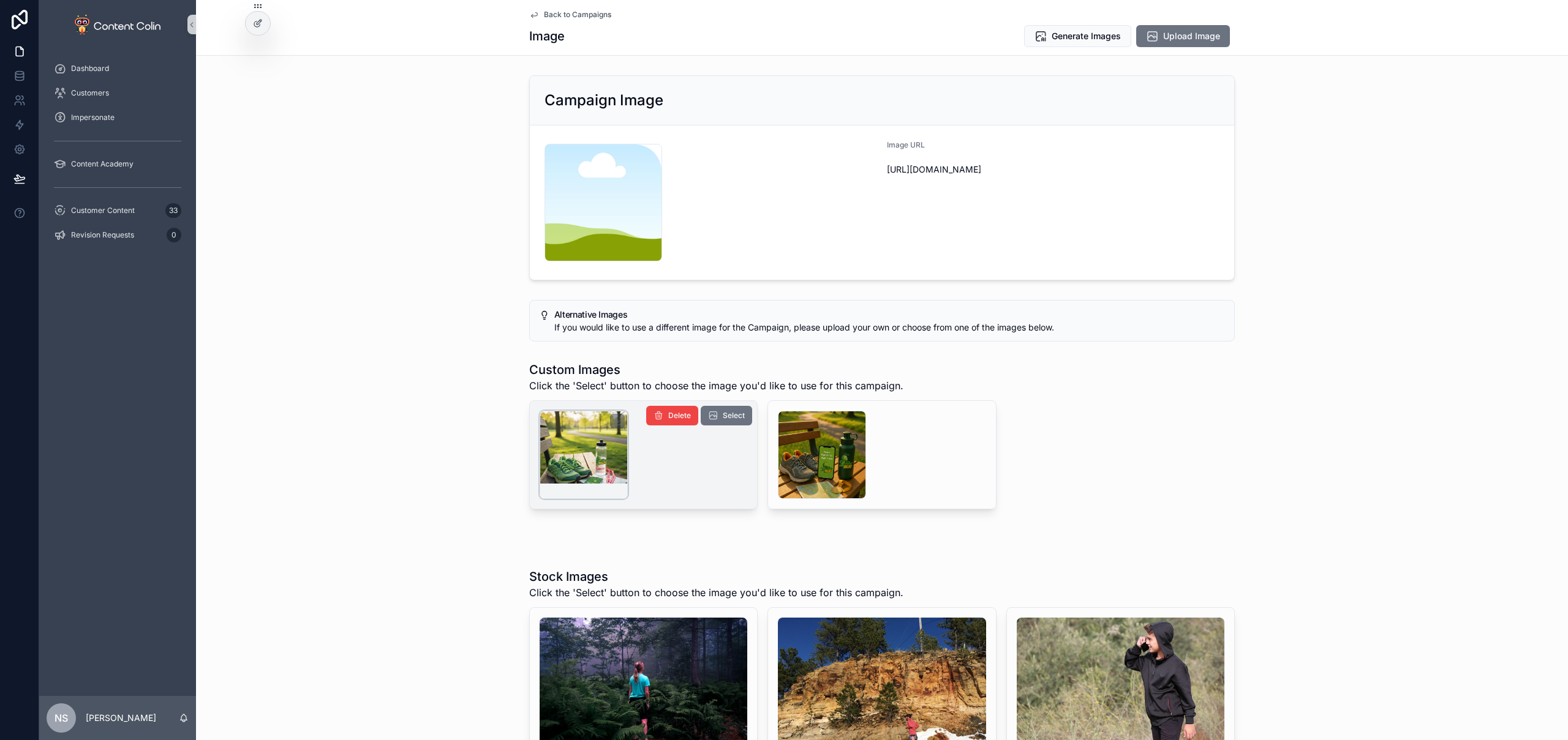
click at [607, 454] on div "scrollable content" at bounding box center [584, 455] width 88 height 88
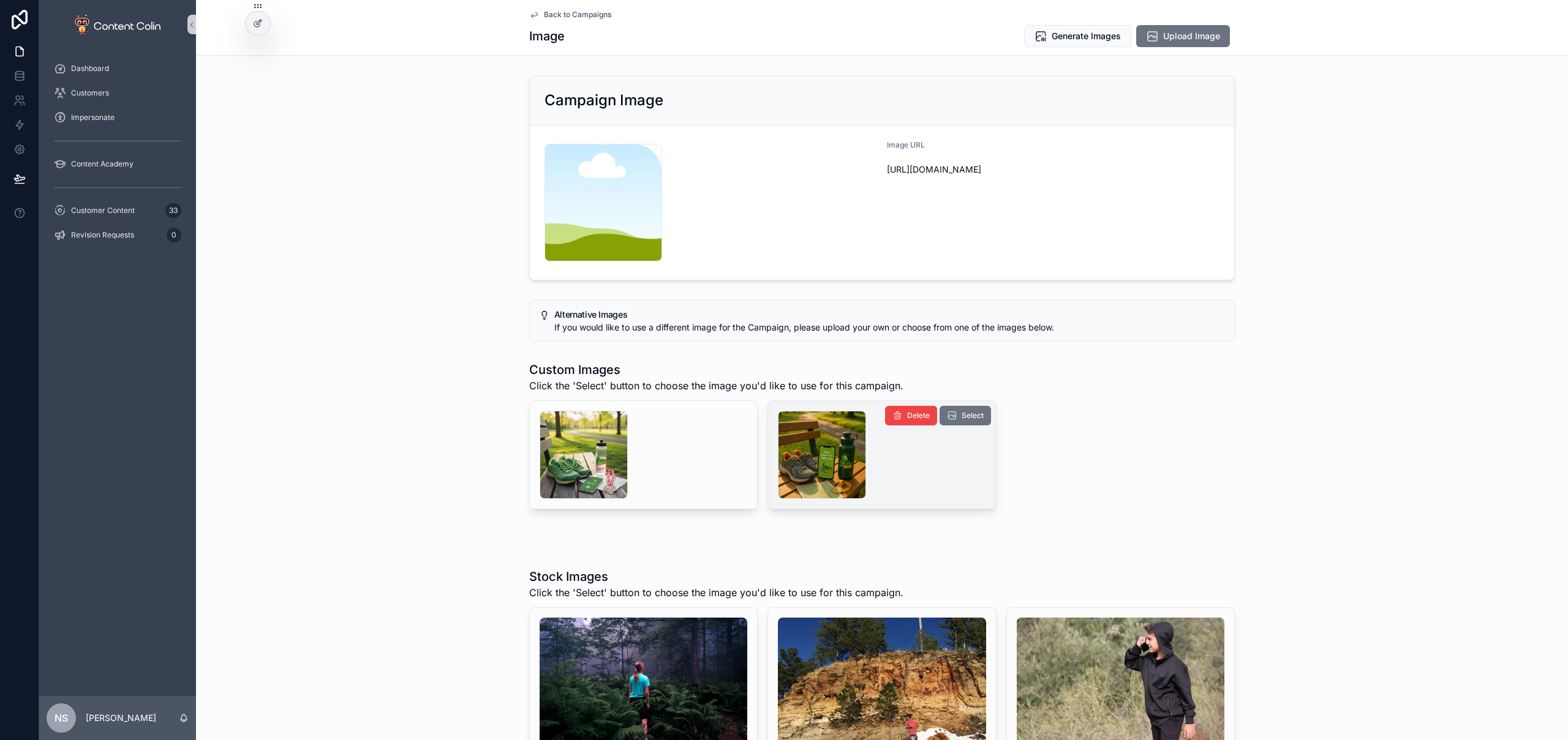
click at [773, 447] on div "scrollable content" at bounding box center [881, 454] width 228 height 108
click at [814, 449] on div "scrollable content" at bounding box center [821, 455] width 88 height 88
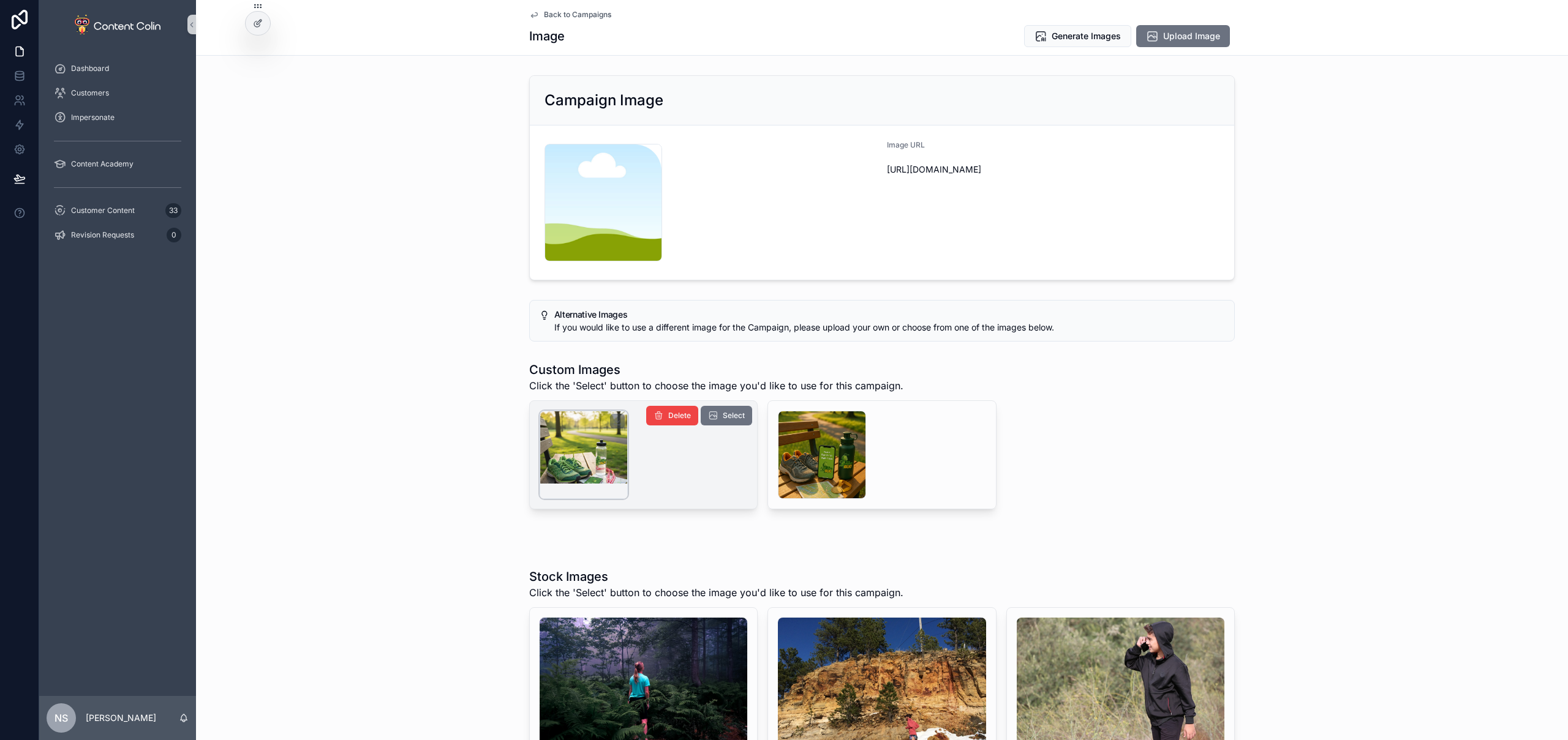
click at [616, 453] on div "scrollable content" at bounding box center [584, 455] width 88 height 88
click at [729, 414] on span "Select" at bounding box center [733, 416] width 22 height 9
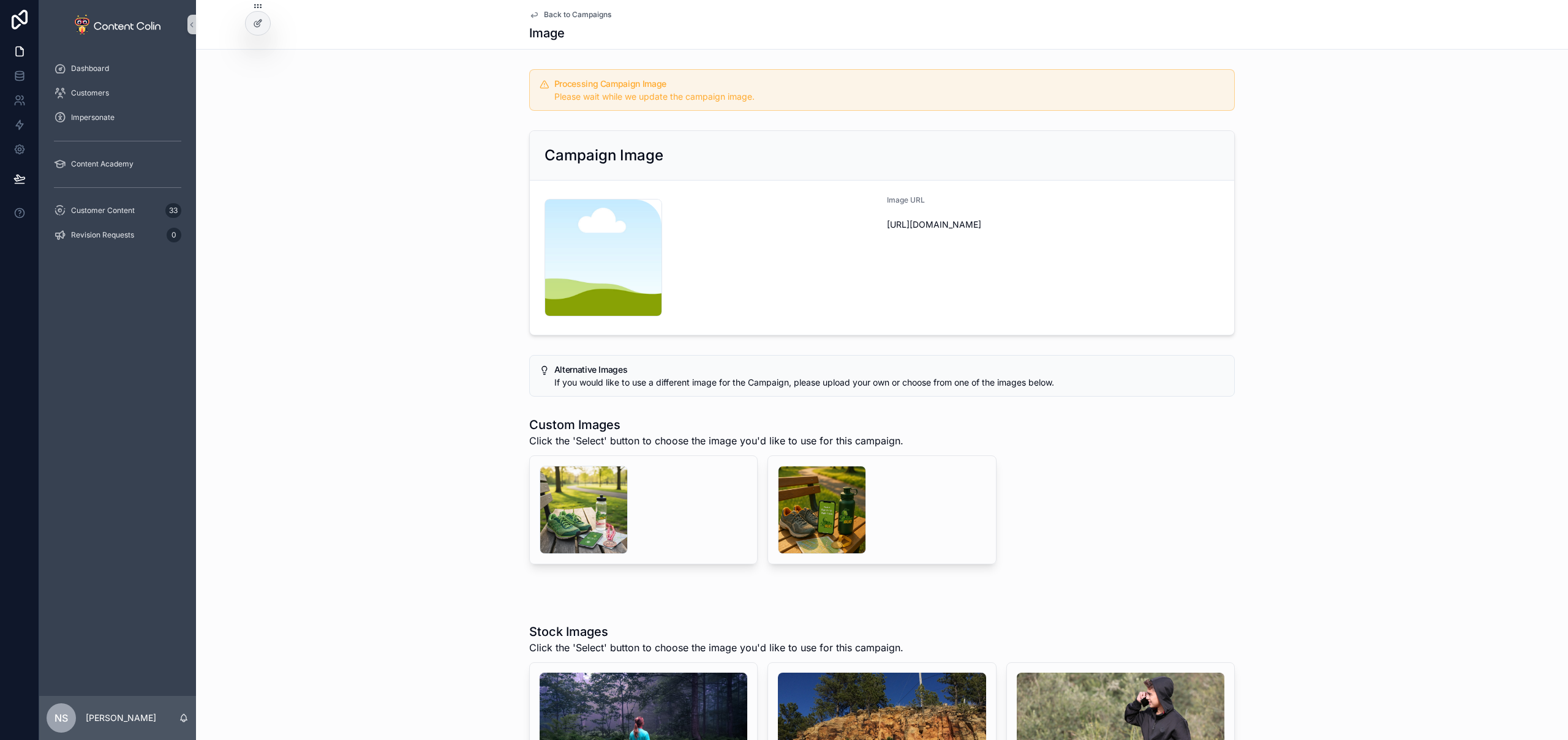
click at [584, 13] on span "Back to Campaigns" at bounding box center [578, 14] width 67 height 9
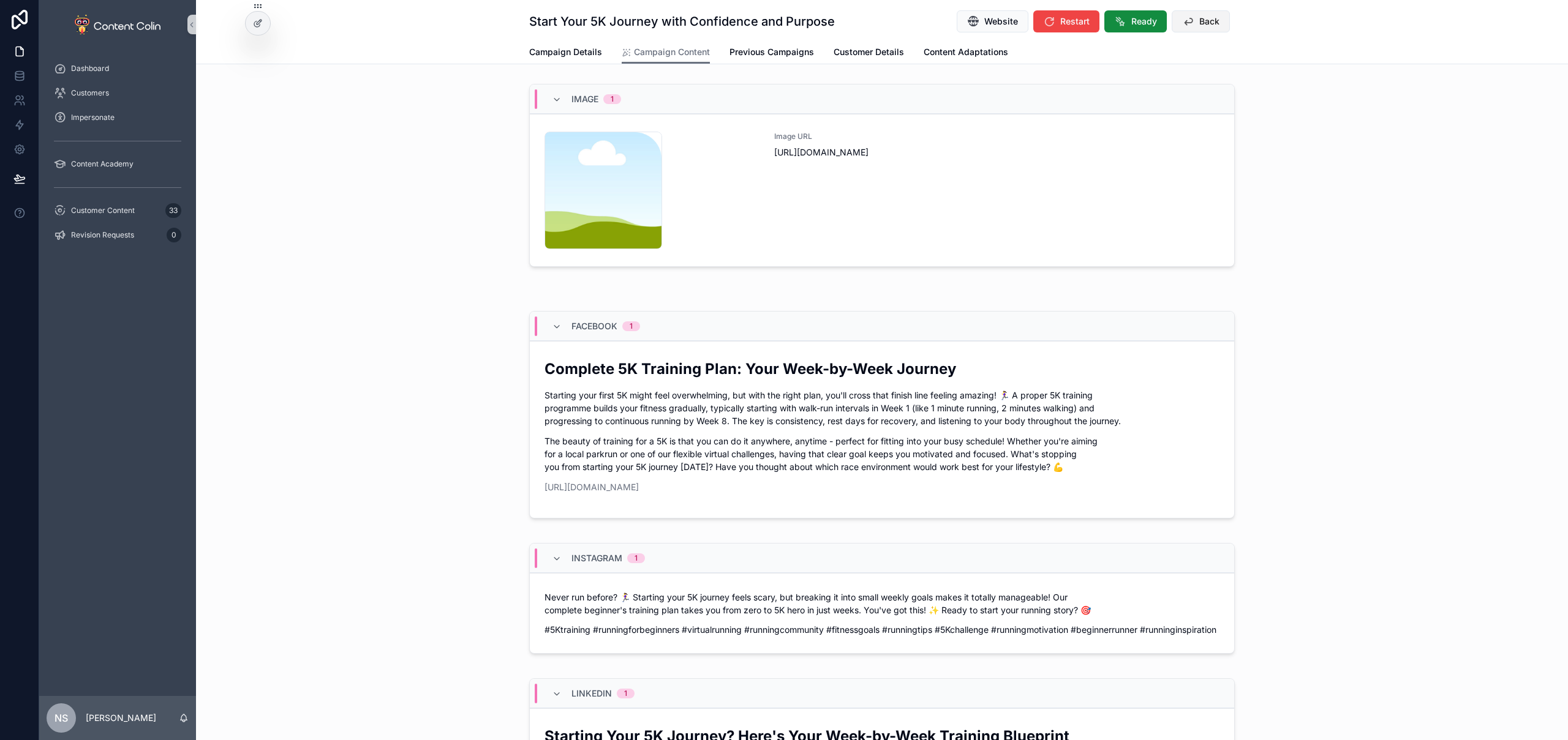
click at [1202, 25] on button "Back" at bounding box center [1201, 22] width 58 height 22
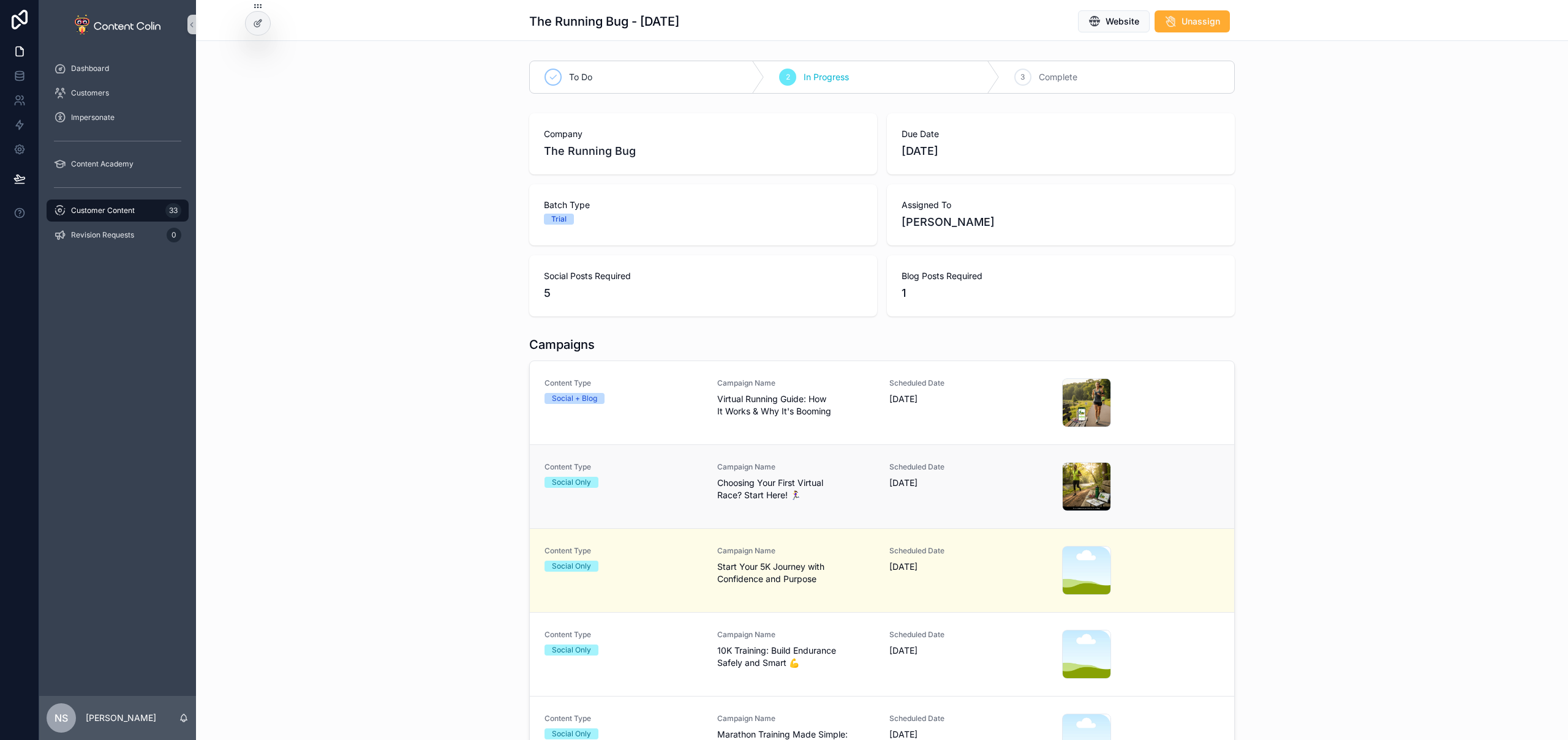
scroll to position [57, 0]
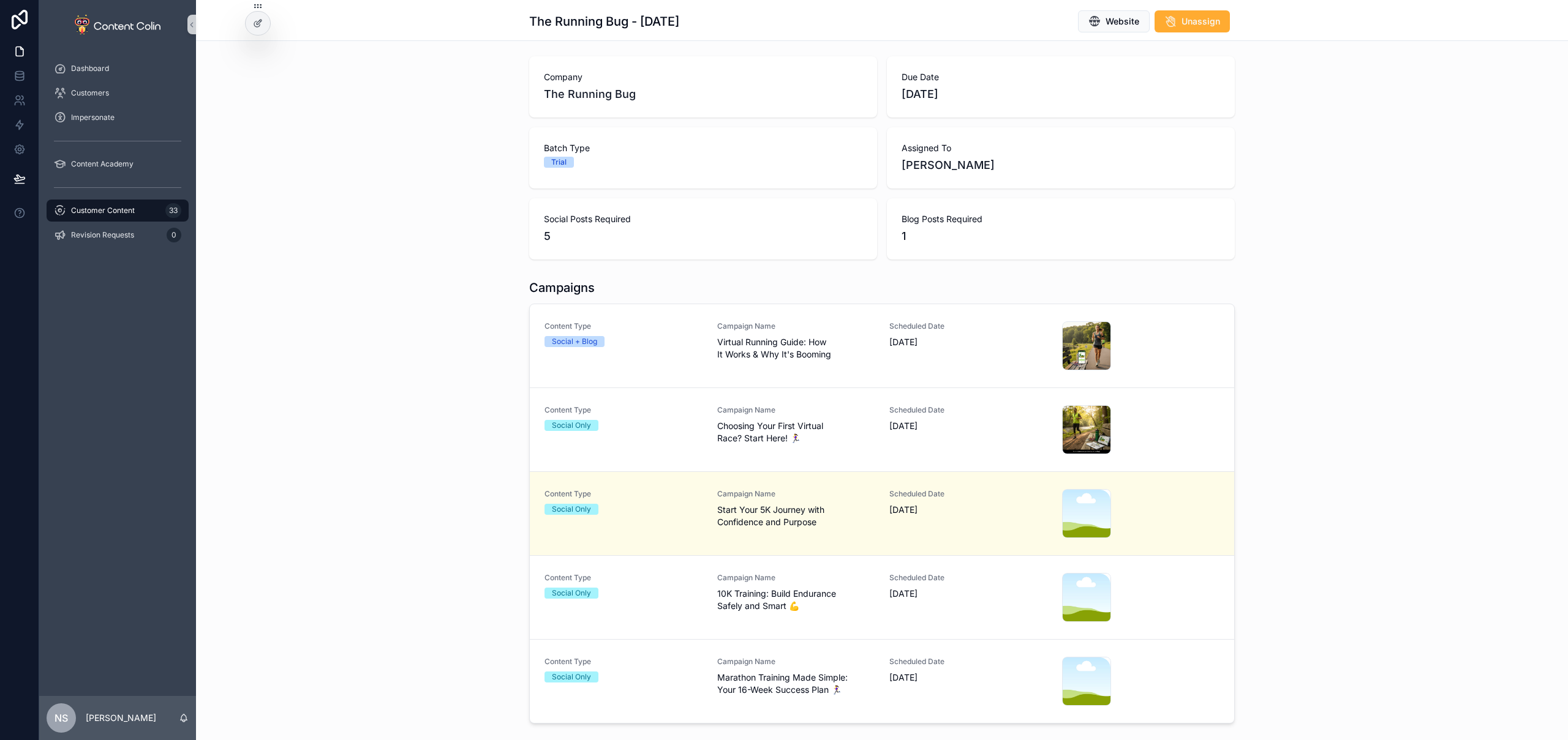
click at [838, 600] on span "10K Training: Build Endurance Safely and Smart 💪" at bounding box center [796, 600] width 158 height 24
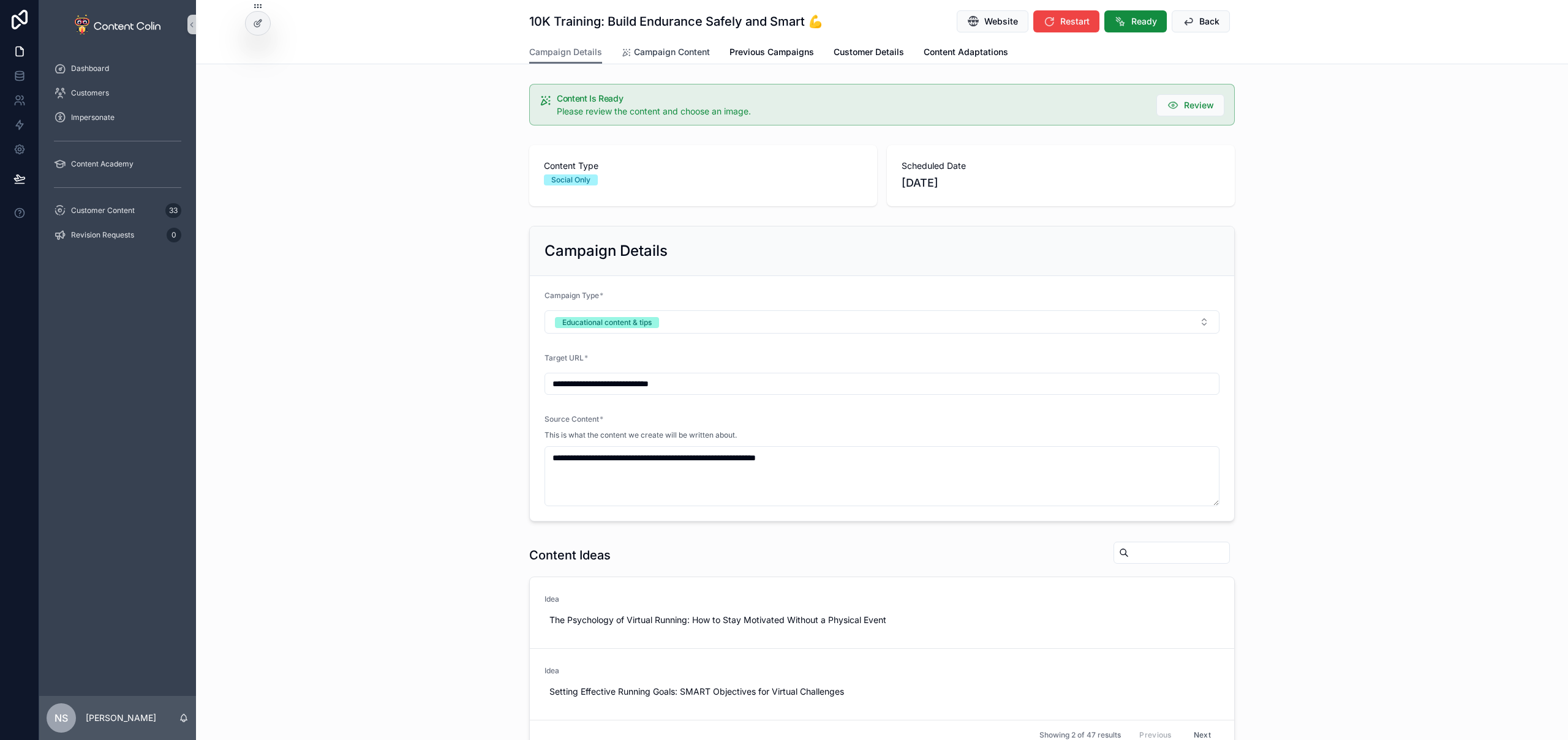
click at [664, 51] on span "Campaign Content" at bounding box center [672, 52] width 76 height 12
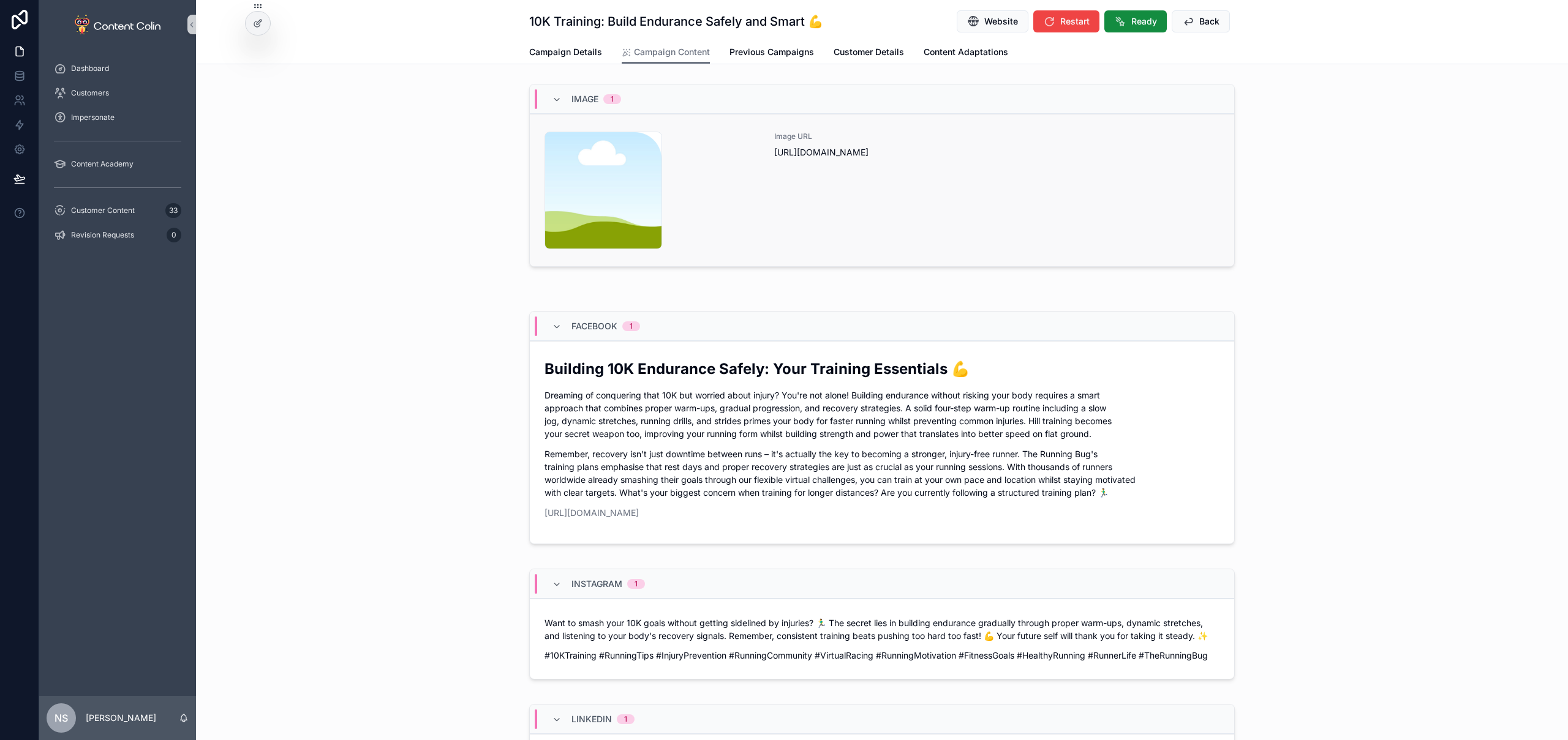
click at [965, 208] on div "Image URL [URL][DOMAIN_NAME]" at bounding box center [996, 191] width 445 height 118
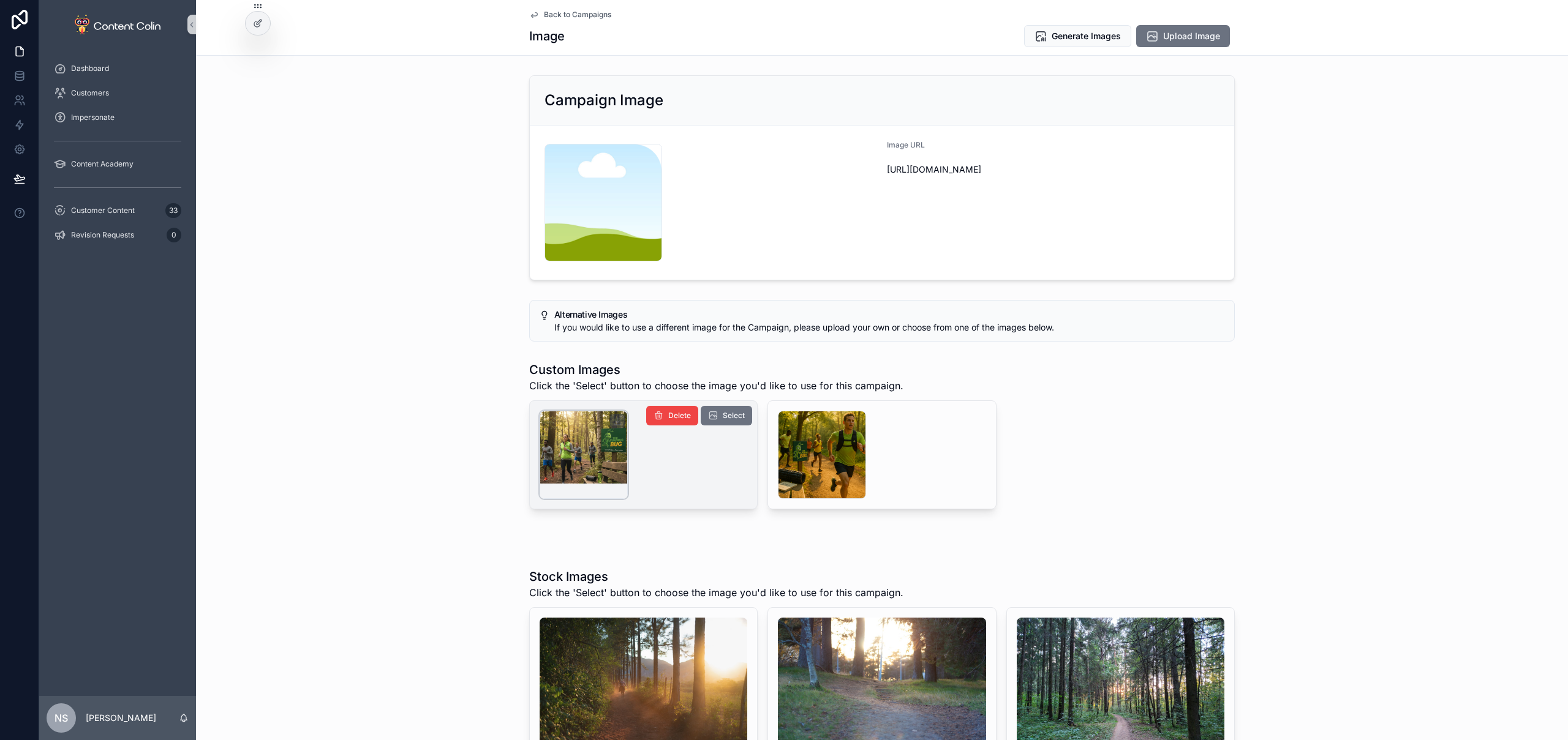
click at [576, 441] on div "scrollable content" at bounding box center [584, 455] width 88 height 88
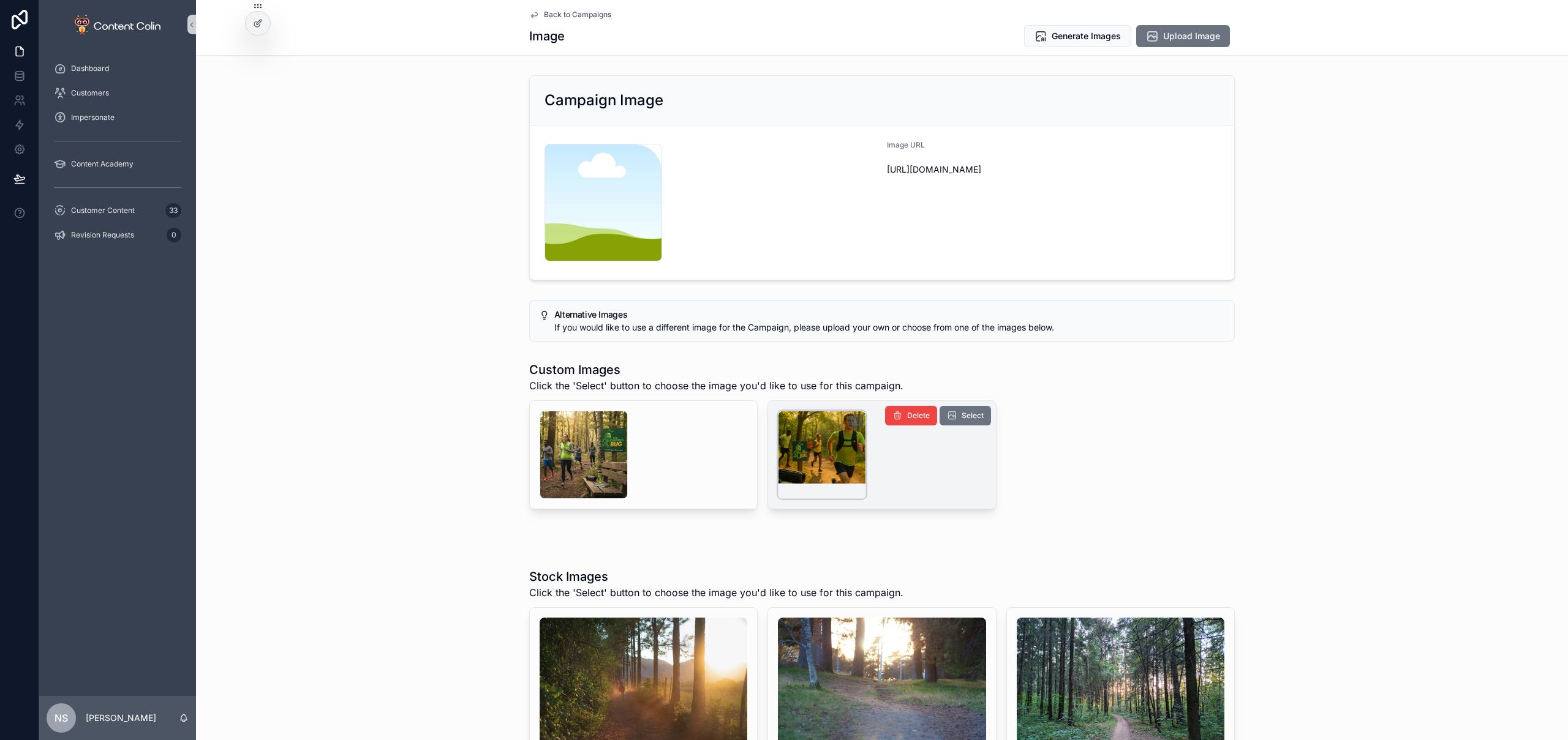
click at [824, 432] on div "scrollable content" at bounding box center [821, 455] width 88 height 88
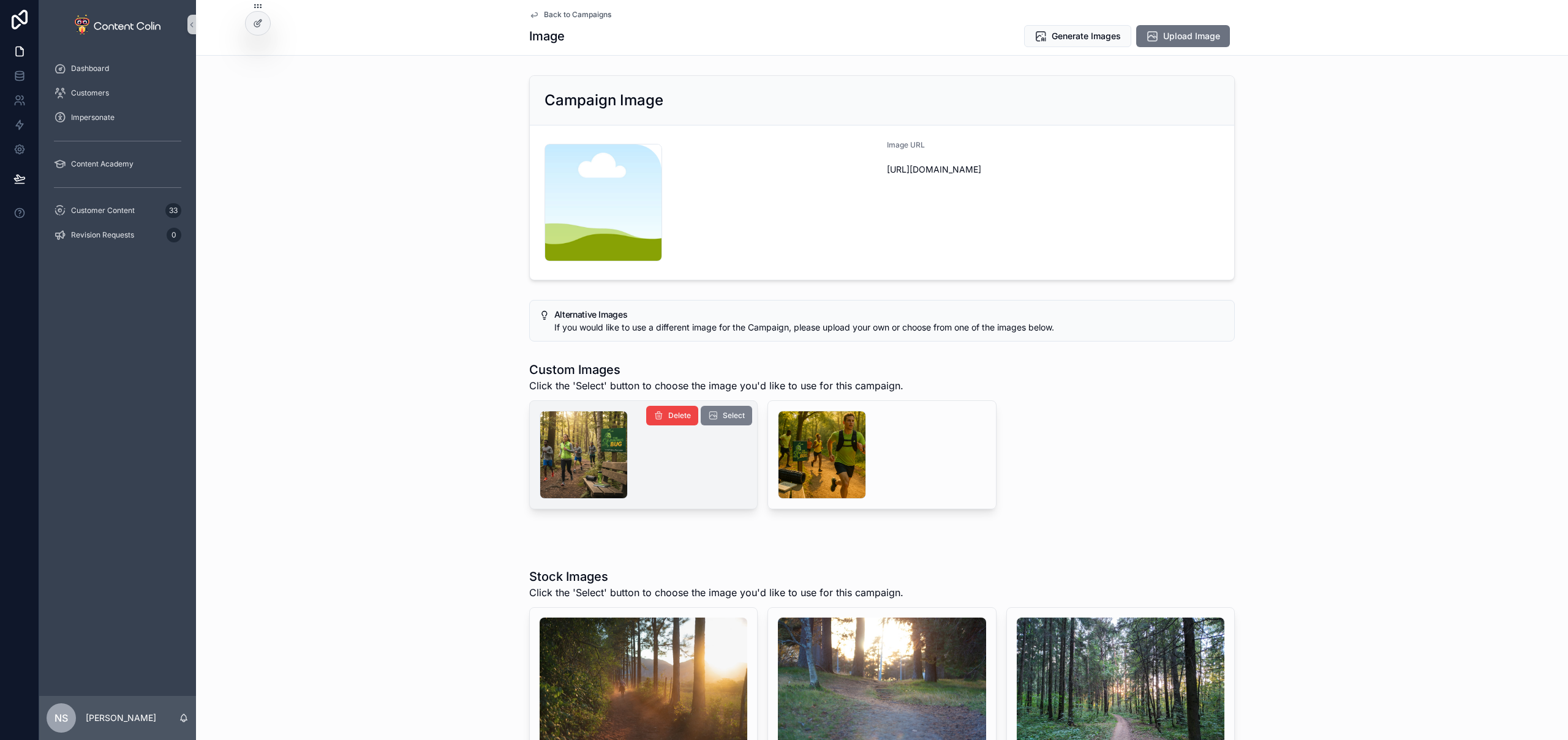
click at [731, 415] on span "Select" at bounding box center [733, 416] width 22 height 9
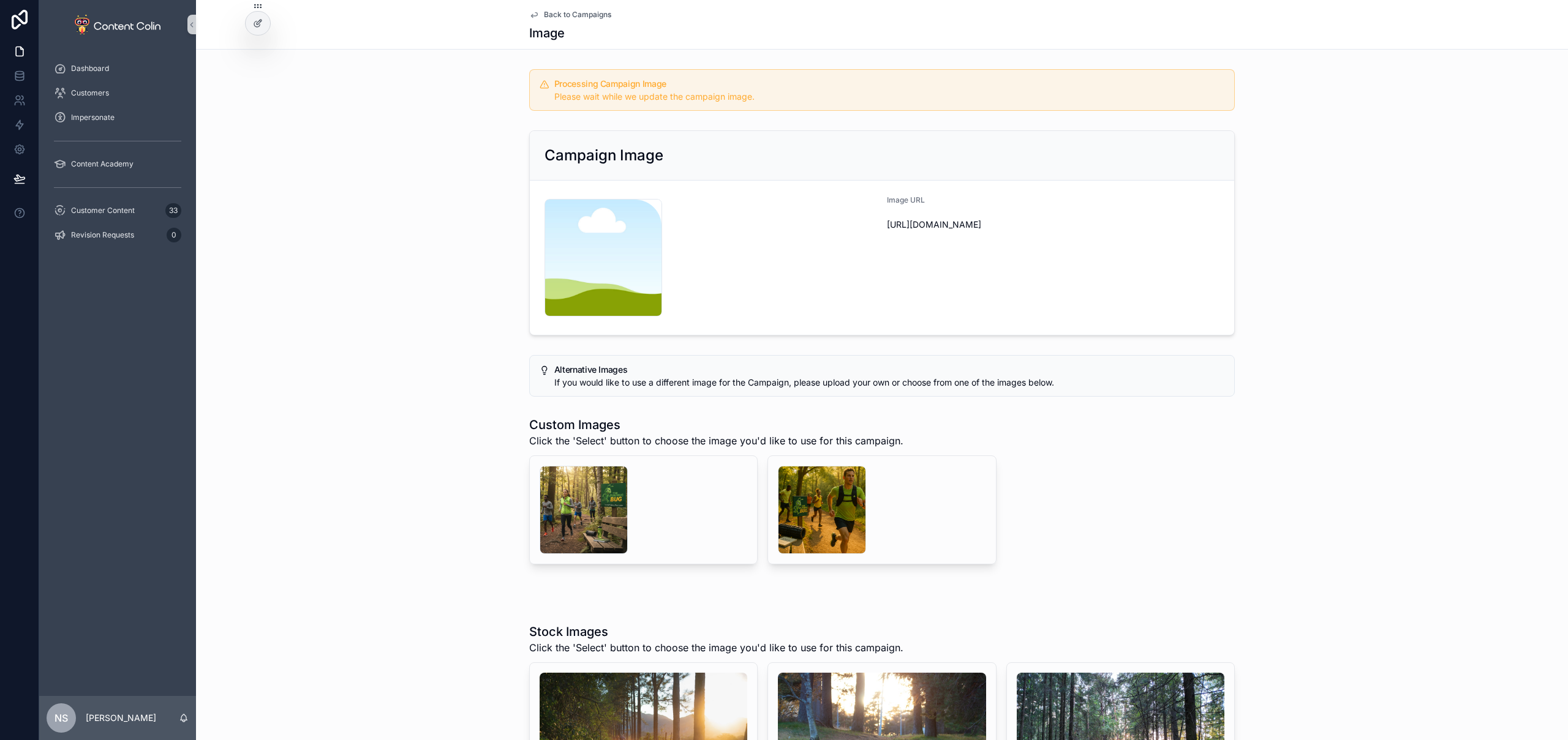
click at [586, 12] on span "Back to Campaigns" at bounding box center [578, 14] width 67 height 9
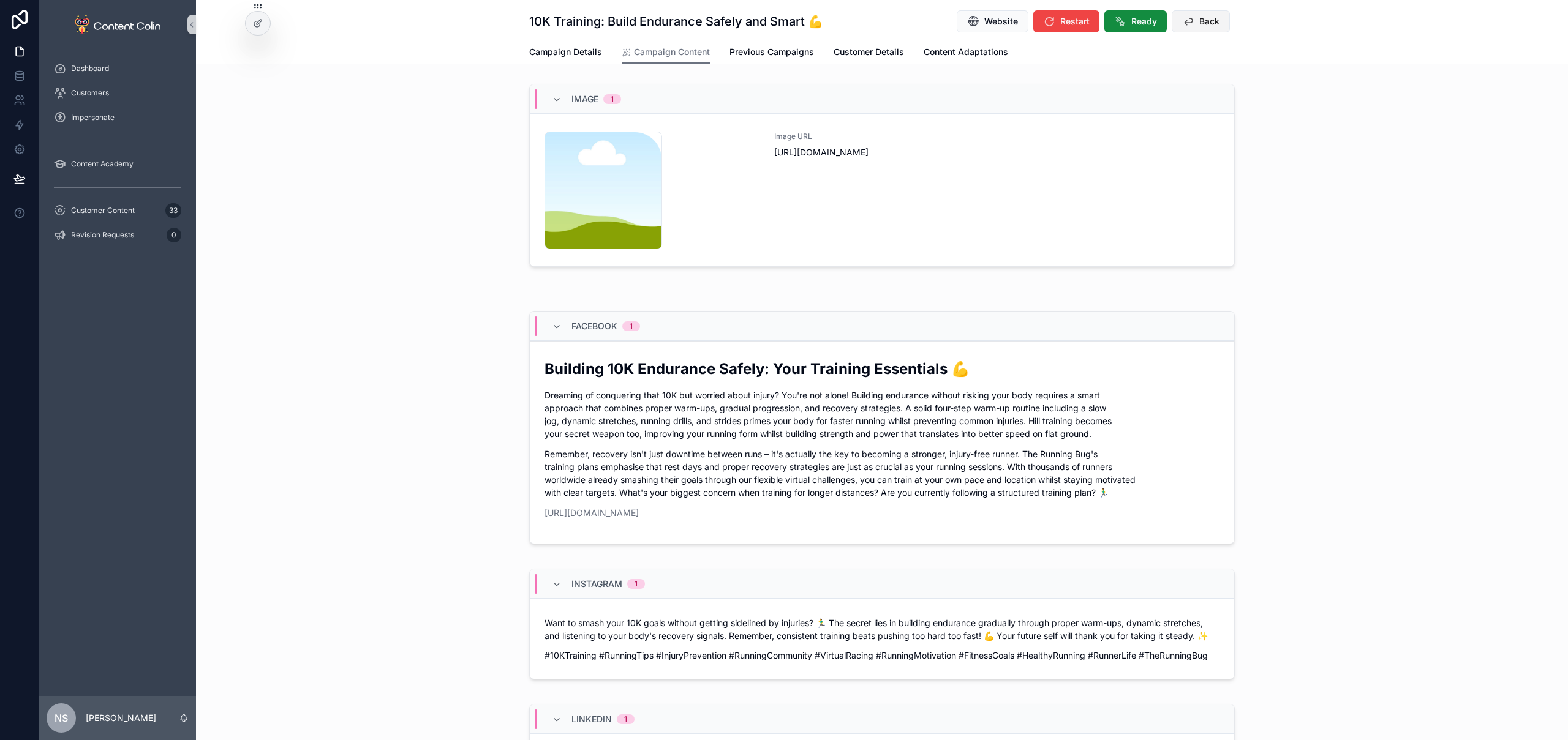
click at [1205, 22] on span "Back" at bounding box center [1209, 21] width 21 height 12
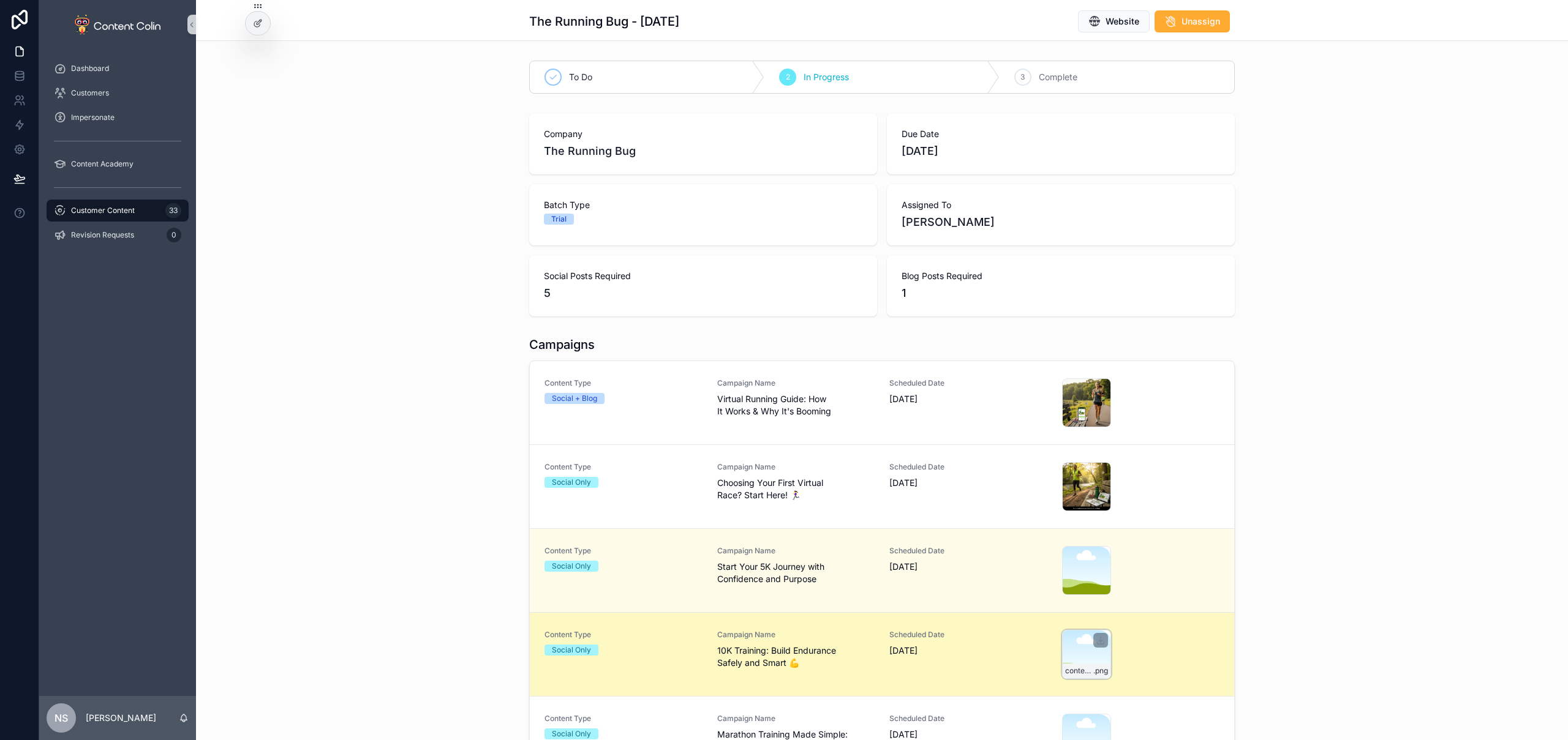
scroll to position [238, 0]
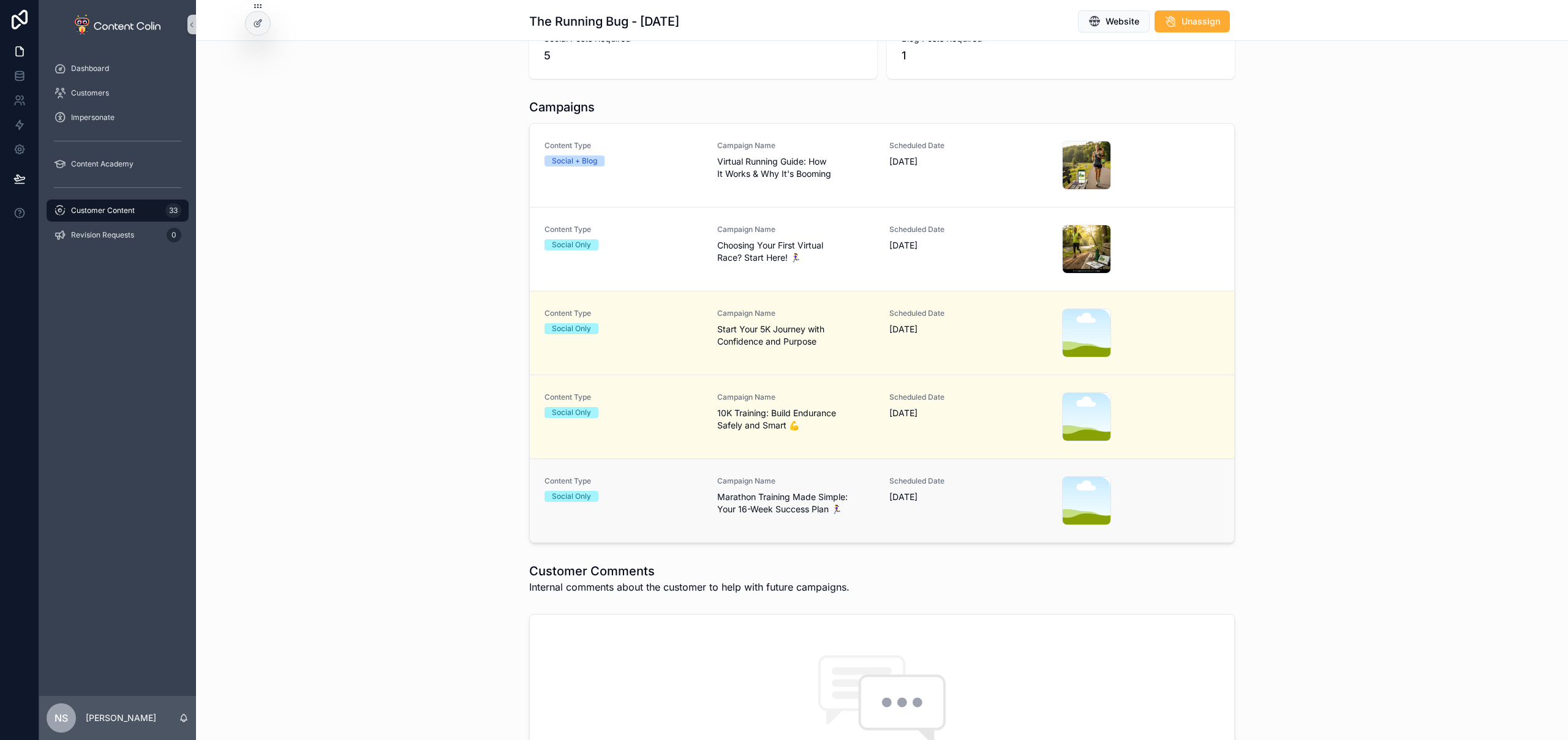
click at [960, 495] on span "[DATE]" at bounding box center [968, 496] width 158 height 12
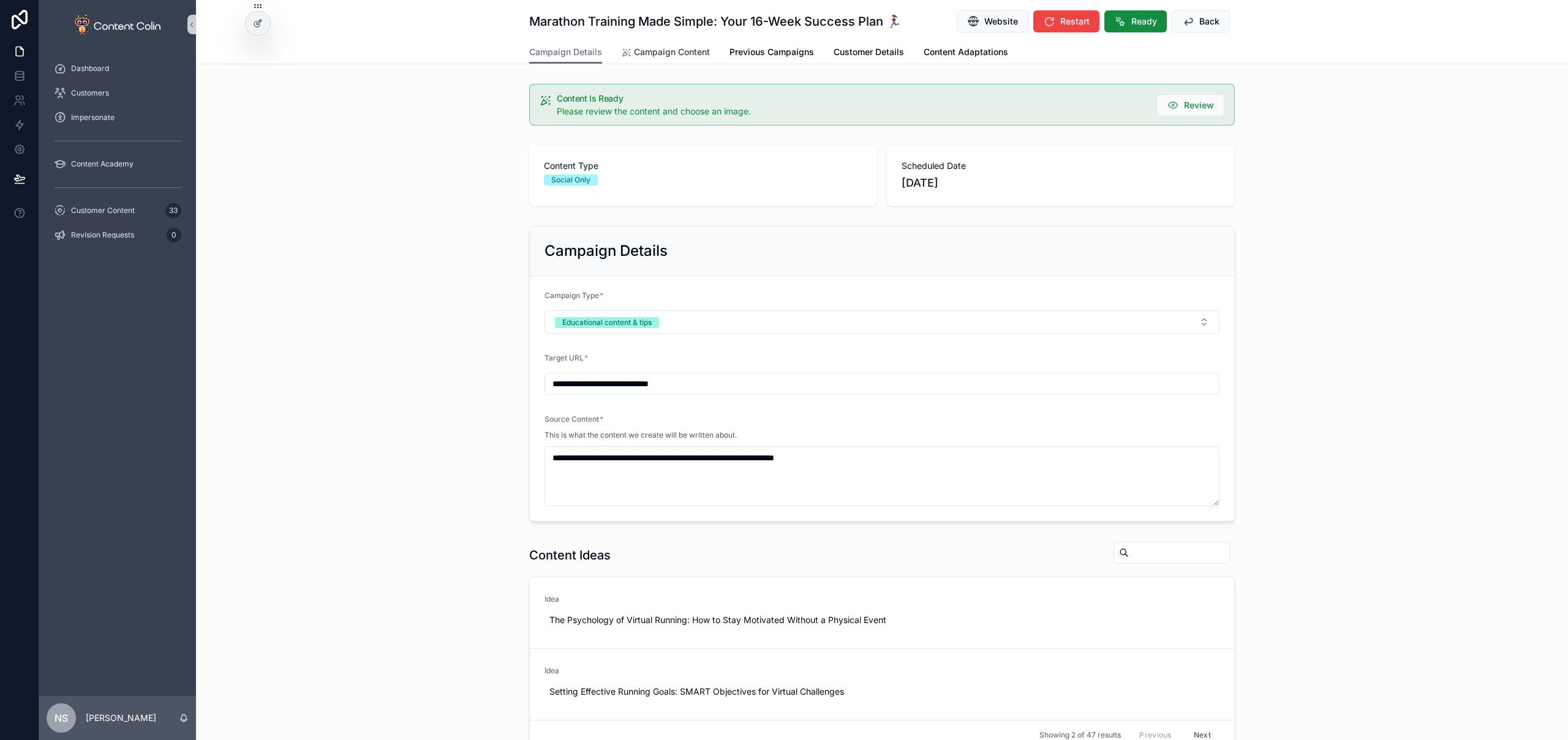
click at [655, 60] on link "Campaign Content" at bounding box center [666, 53] width 88 height 24
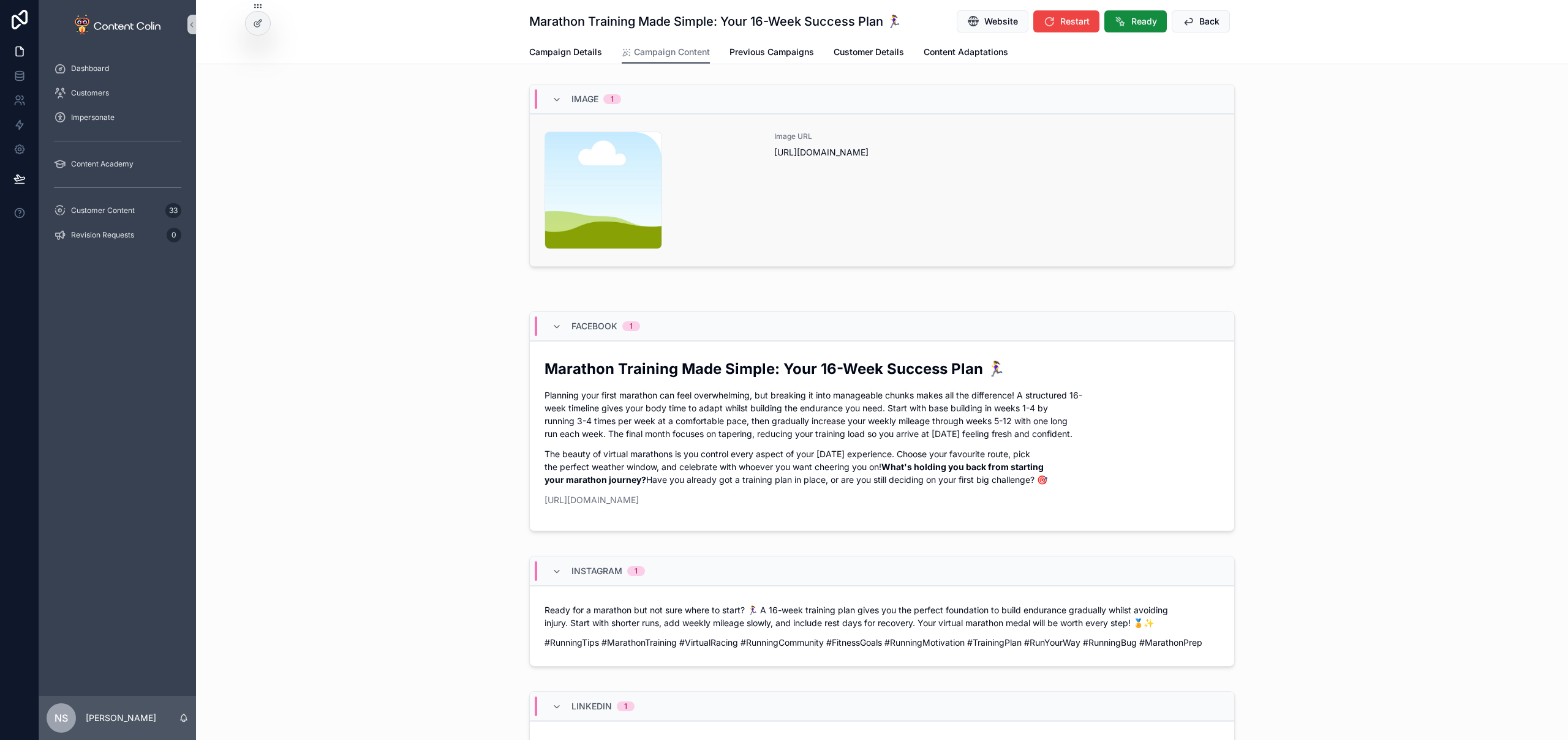
click at [974, 219] on div "Image URL [URL][DOMAIN_NAME]" at bounding box center [996, 191] width 445 height 118
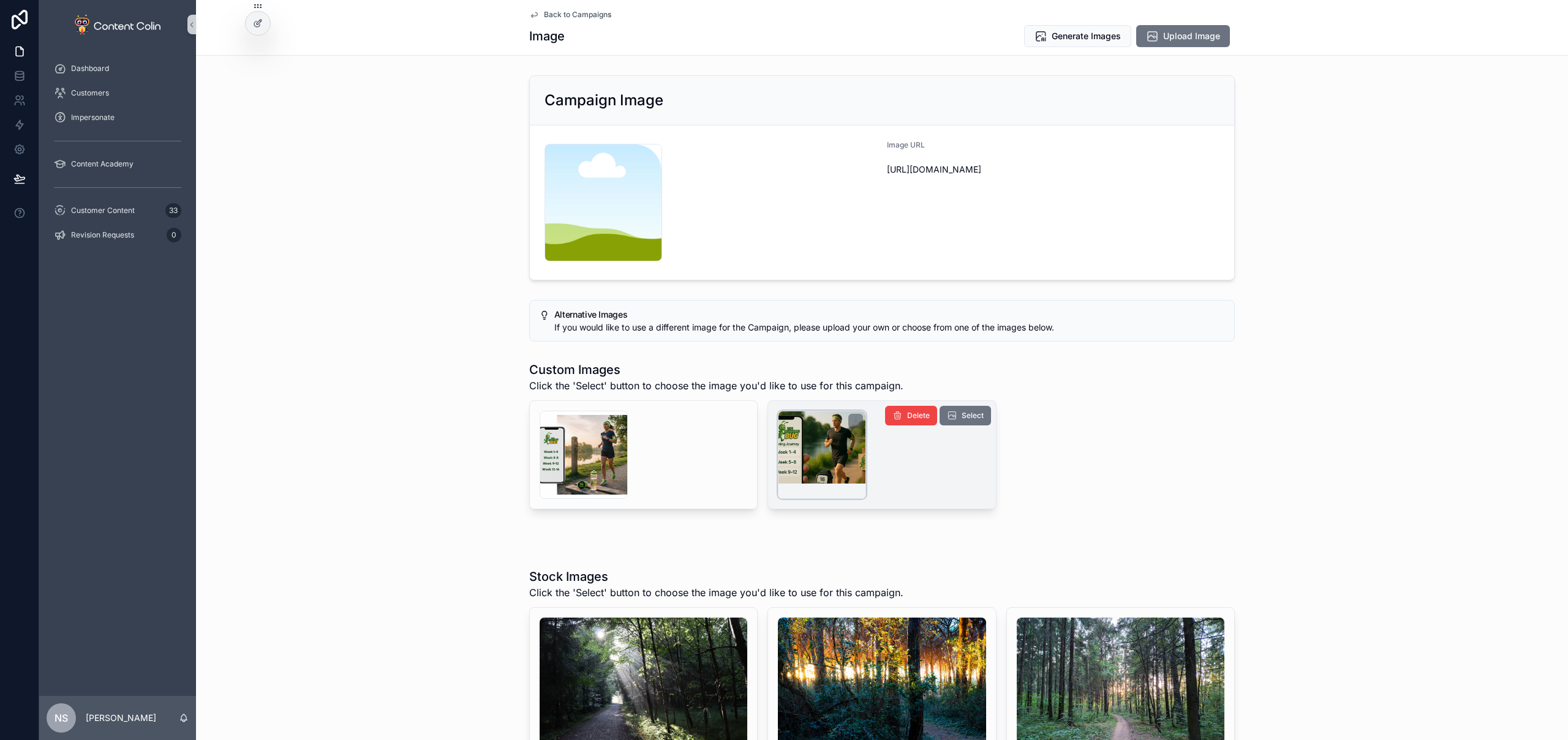
click at [781, 450] on div "scrollable content" at bounding box center [821, 455] width 88 height 88
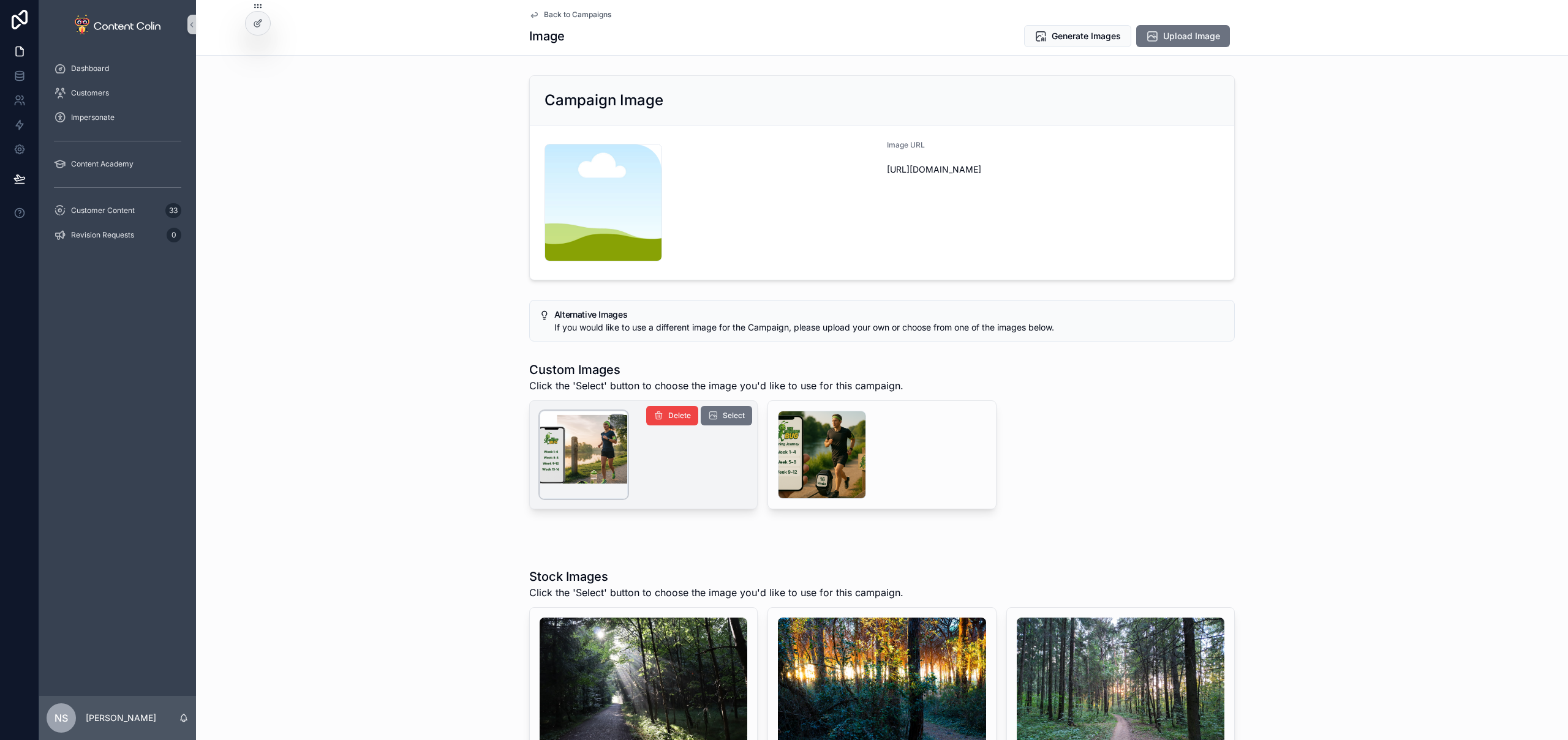
click at [594, 475] on div "scrollable content" at bounding box center [584, 455] width 88 height 88
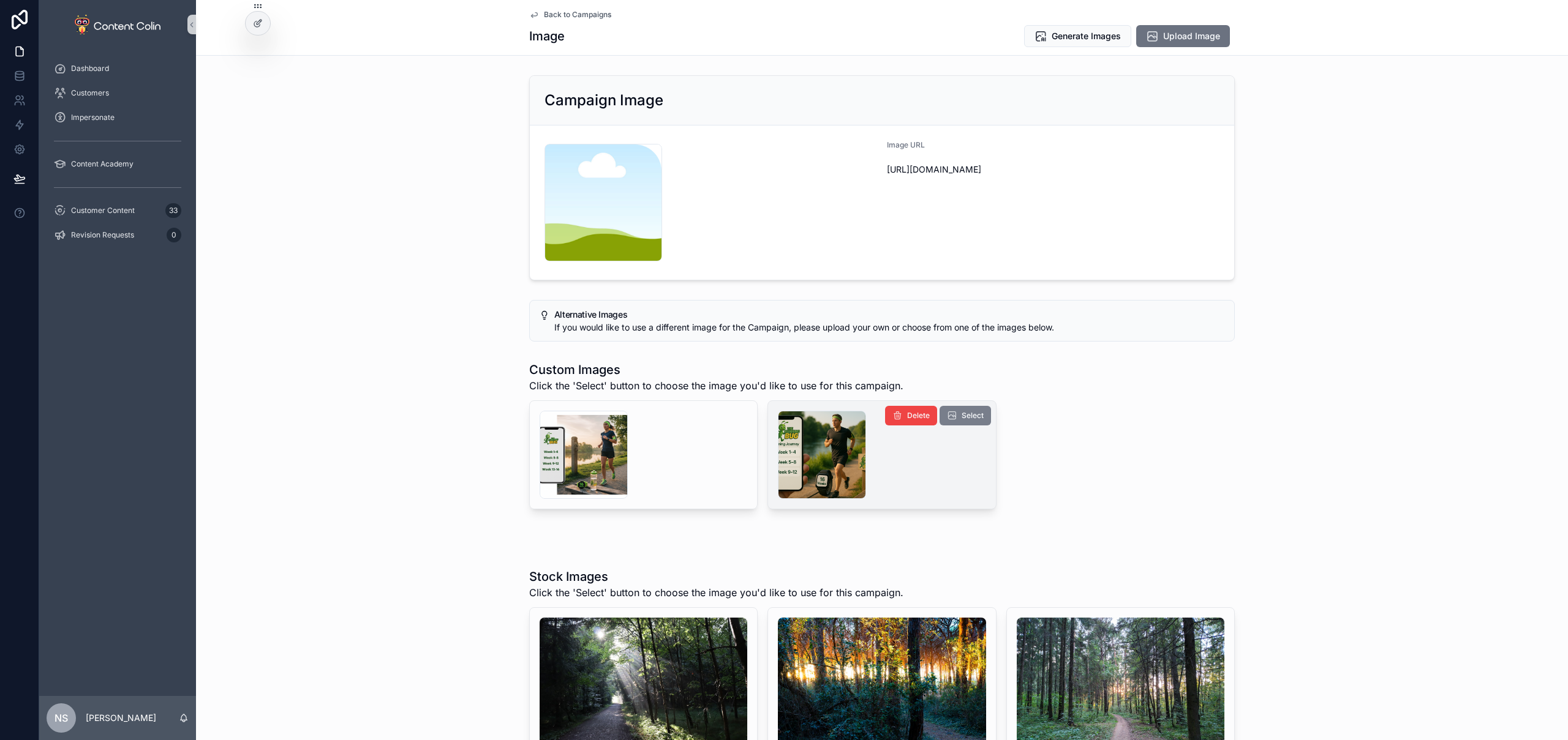
click at [977, 417] on span "Select" at bounding box center [972, 416] width 22 height 9
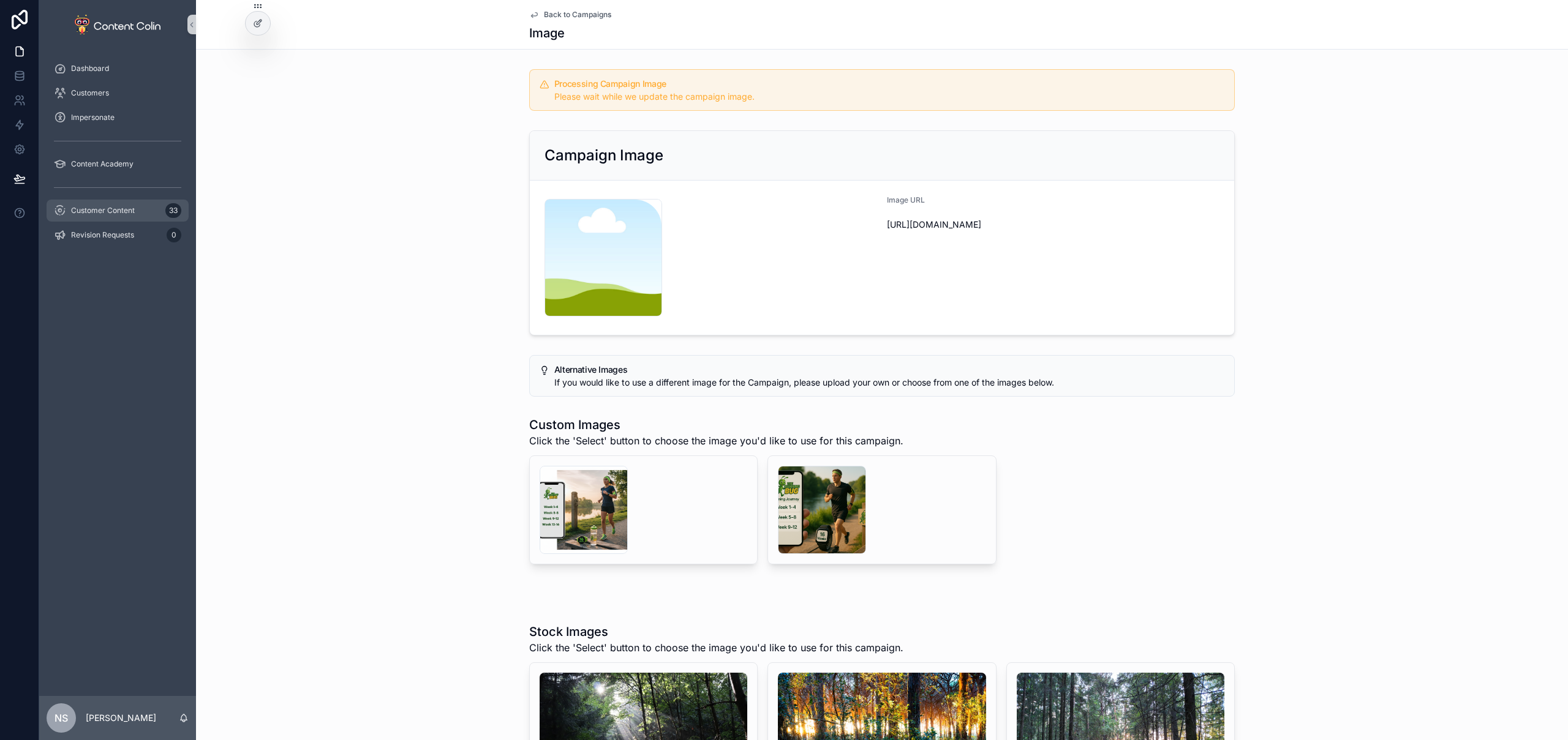
click at [127, 213] on span "Customer Content" at bounding box center [103, 211] width 64 height 9
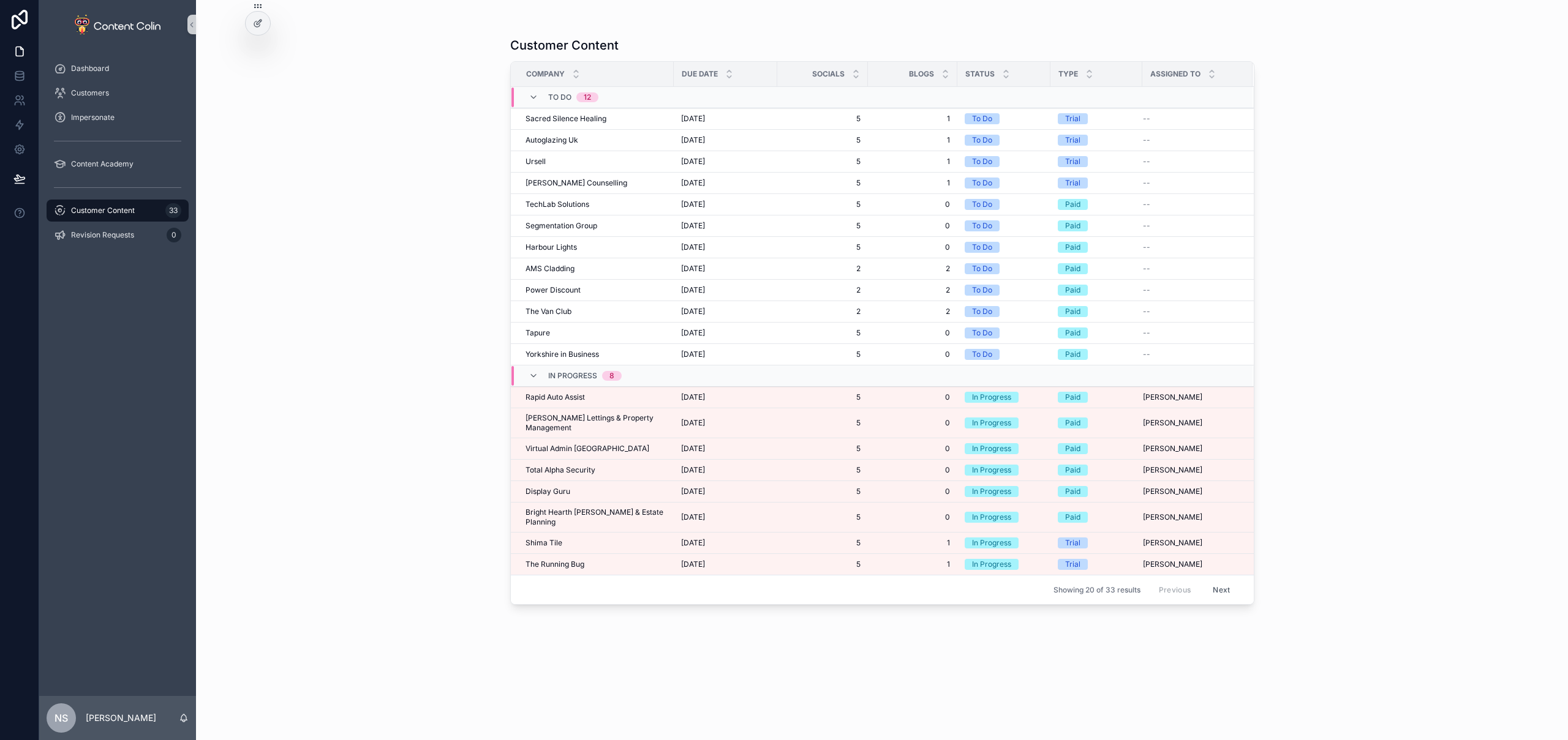
click at [1228, 581] on button "Next" at bounding box center [1220, 590] width 35 height 19
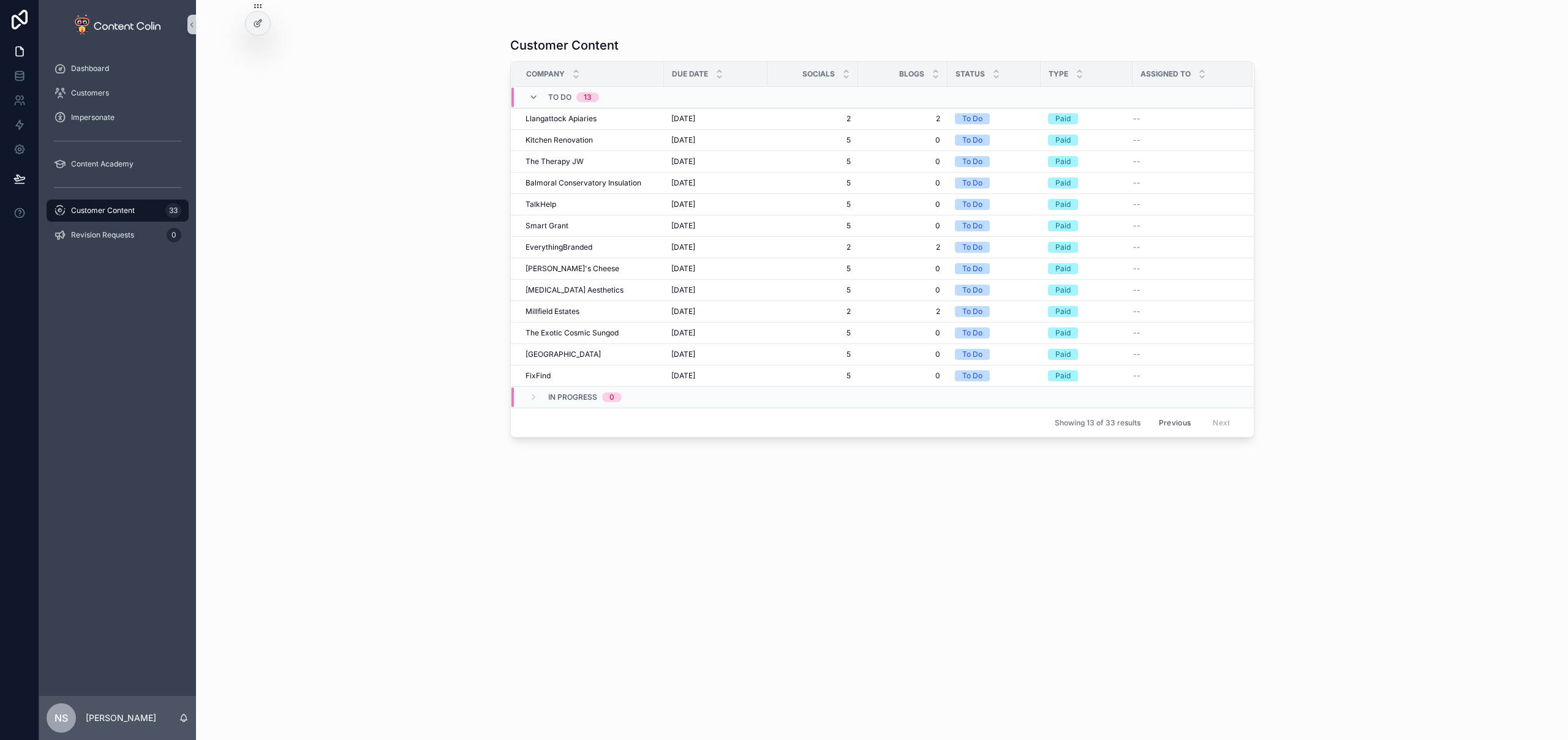
click at [1166, 423] on button "Previous" at bounding box center [1175, 422] width 49 height 19
